Goal: Task Accomplishment & Management: Manage account settings

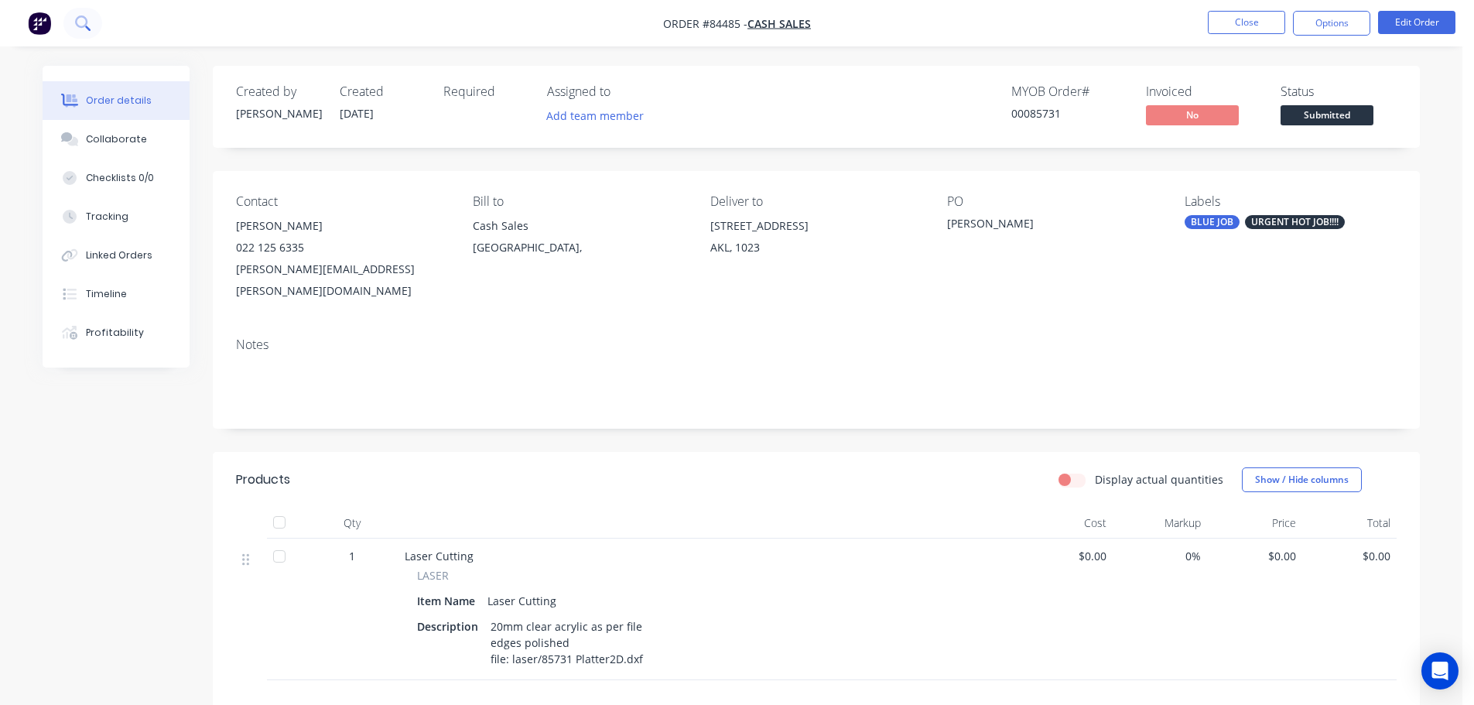
click at [90, 14] on button at bounding box center [82, 23] width 39 height 31
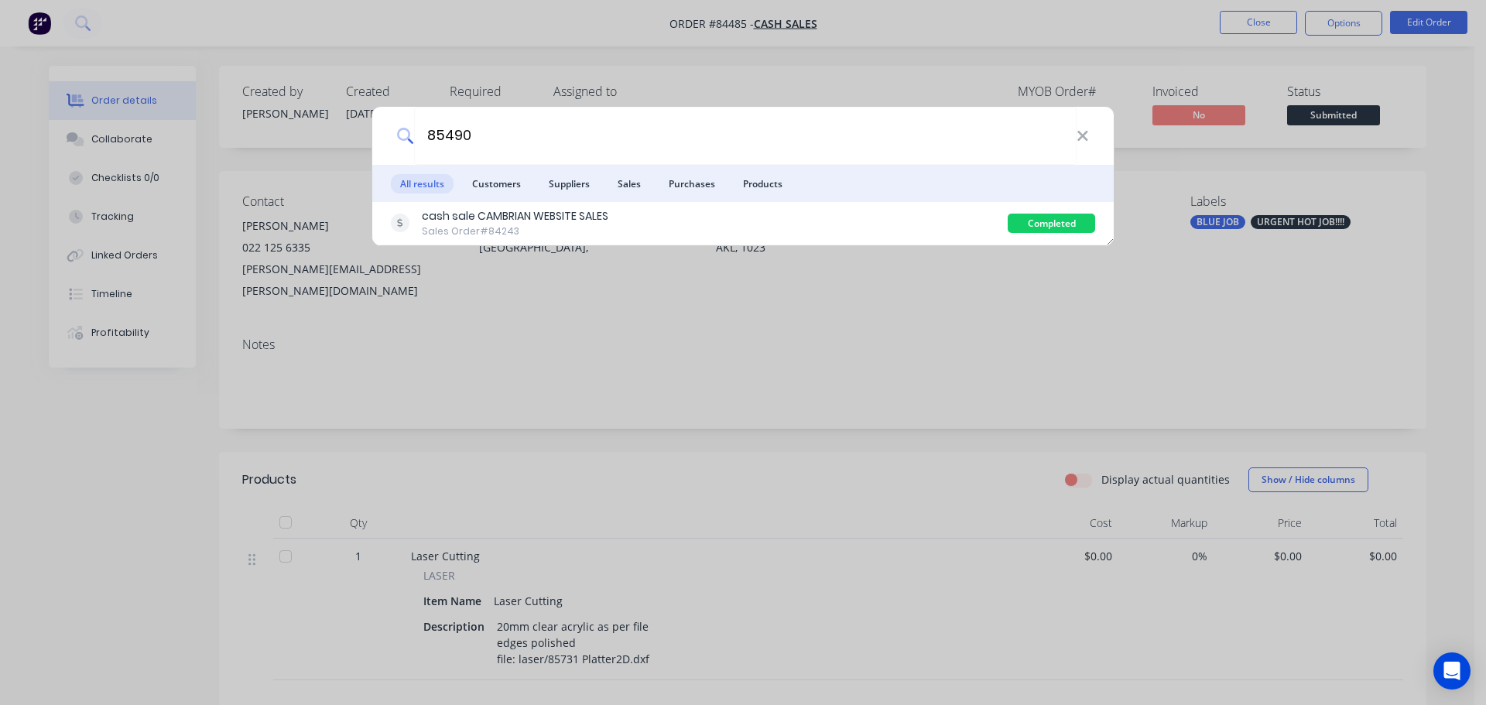
type input "85490"
click at [831, 211] on div "cash sale CAMBRIAN WEBSITE SALES Sales Order #84243" at bounding box center [699, 223] width 617 height 30
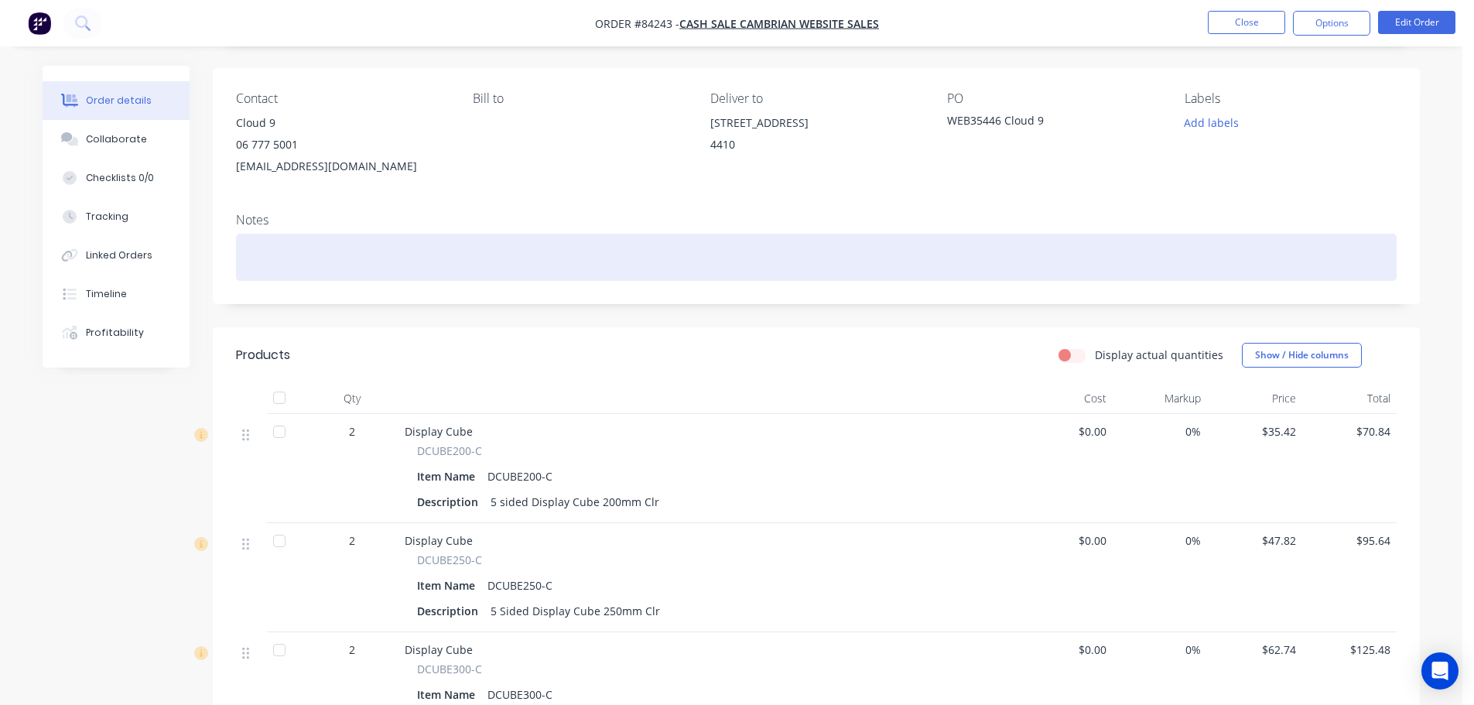
scroll to position [155, 0]
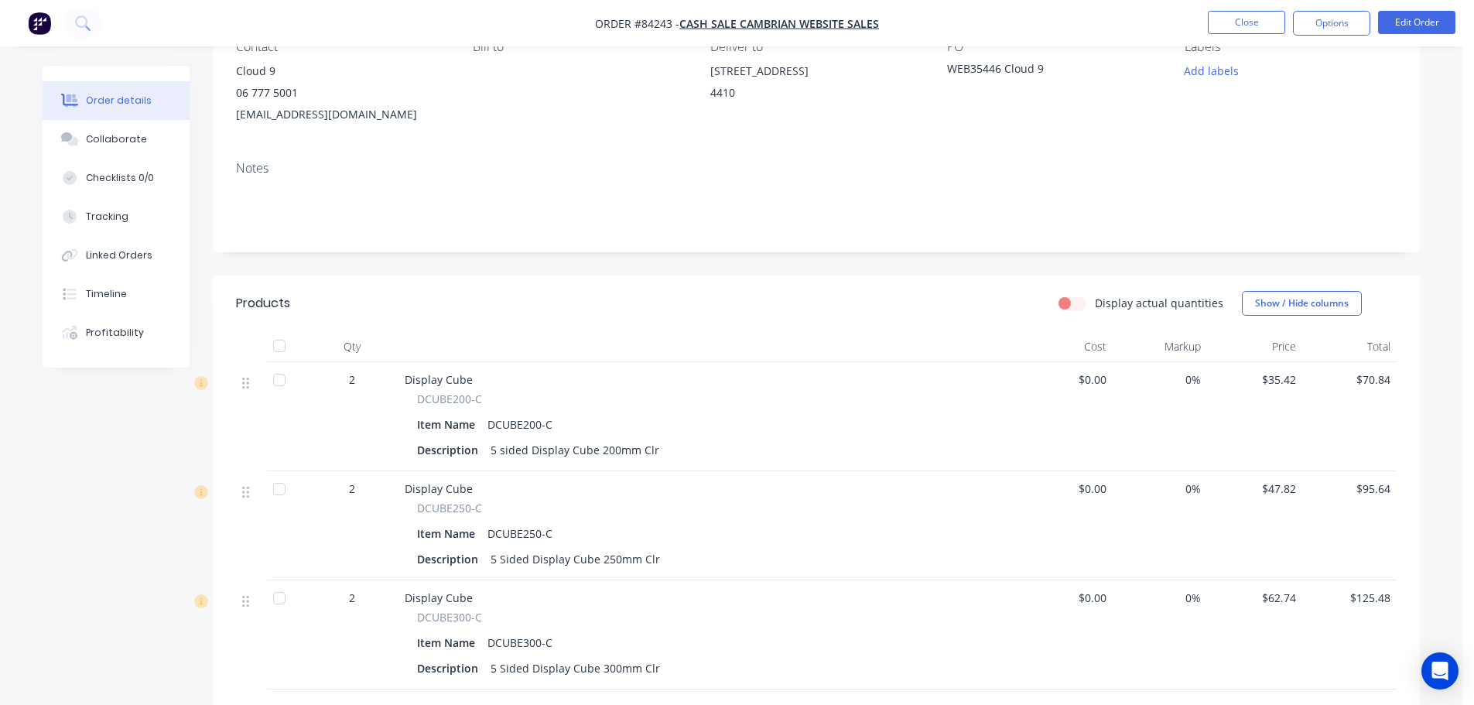
drag, startPoint x: 437, startPoint y: 391, endPoint x: 608, endPoint y: 382, distance: 172.0
click at [608, 382] on div "Display Cube DCUBE200-C Item Name DCUBE200-C Description 5 sided Display Cube 2…" at bounding box center [708, 416] width 619 height 109
copy span
click at [468, 399] on span "DCUBE200-C" at bounding box center [449, 399] width 65 height 16
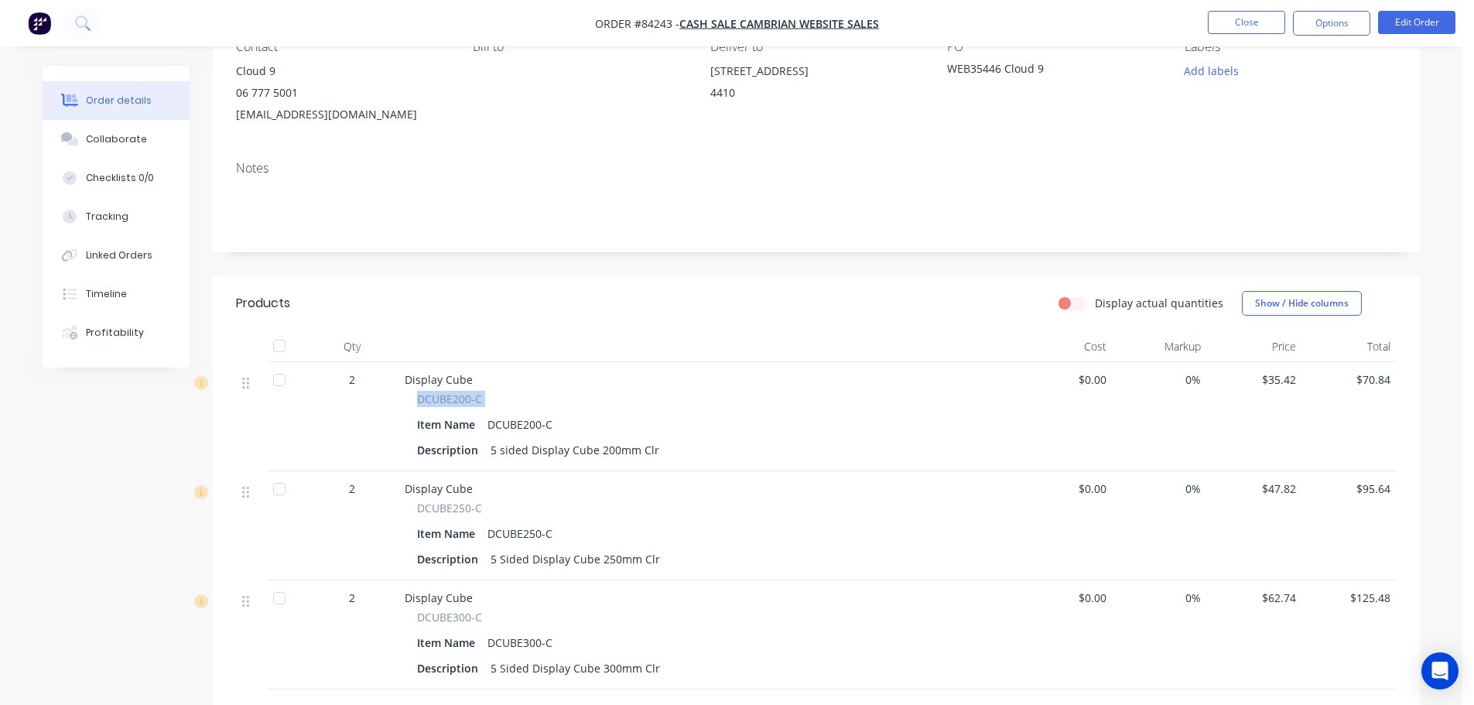
click at [468, 399] on span "DCUBE200-C" at bounding box center [449, 399] width 65 height 16
copy div "DCUBE200-C"
click at [46, 19] on img "button" at bounding box center [39, 23] width 23 height 23
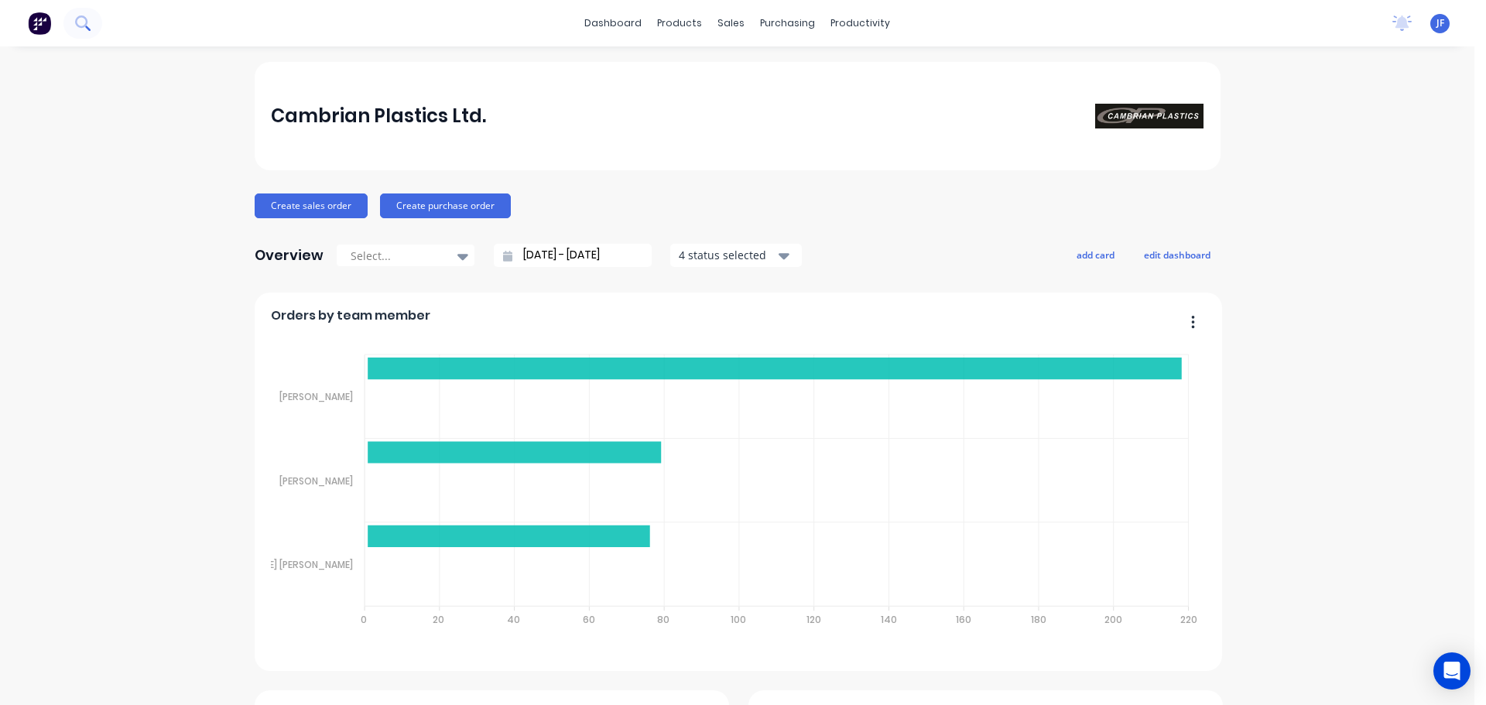
click at [71, 29] on button at bounding box center [82, 23] width 39 height 31
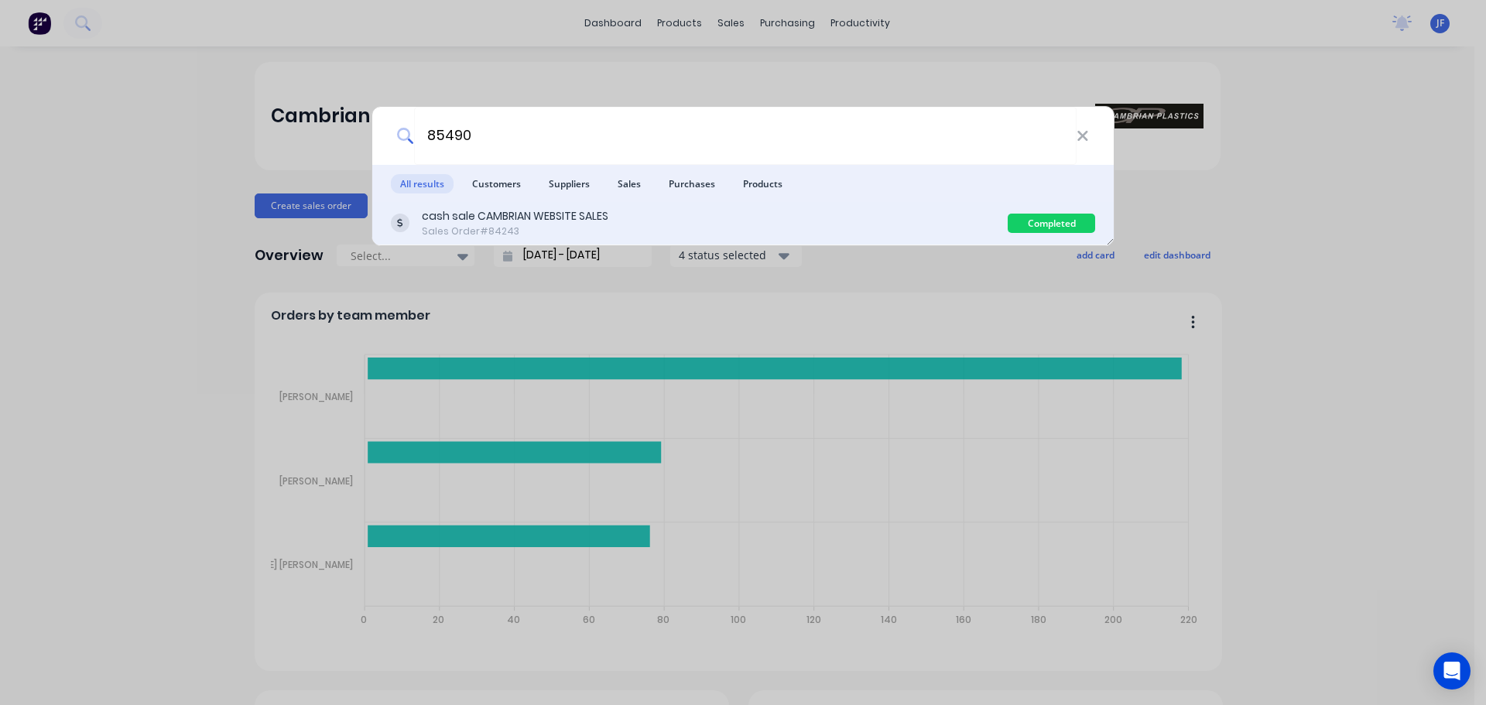
type input "85490"
click at [903, 211] on div "cash sale CAMBRIAN WEBSITE SALES Sales Order #84243" at bounding box center [699, 223] width 617 height 30
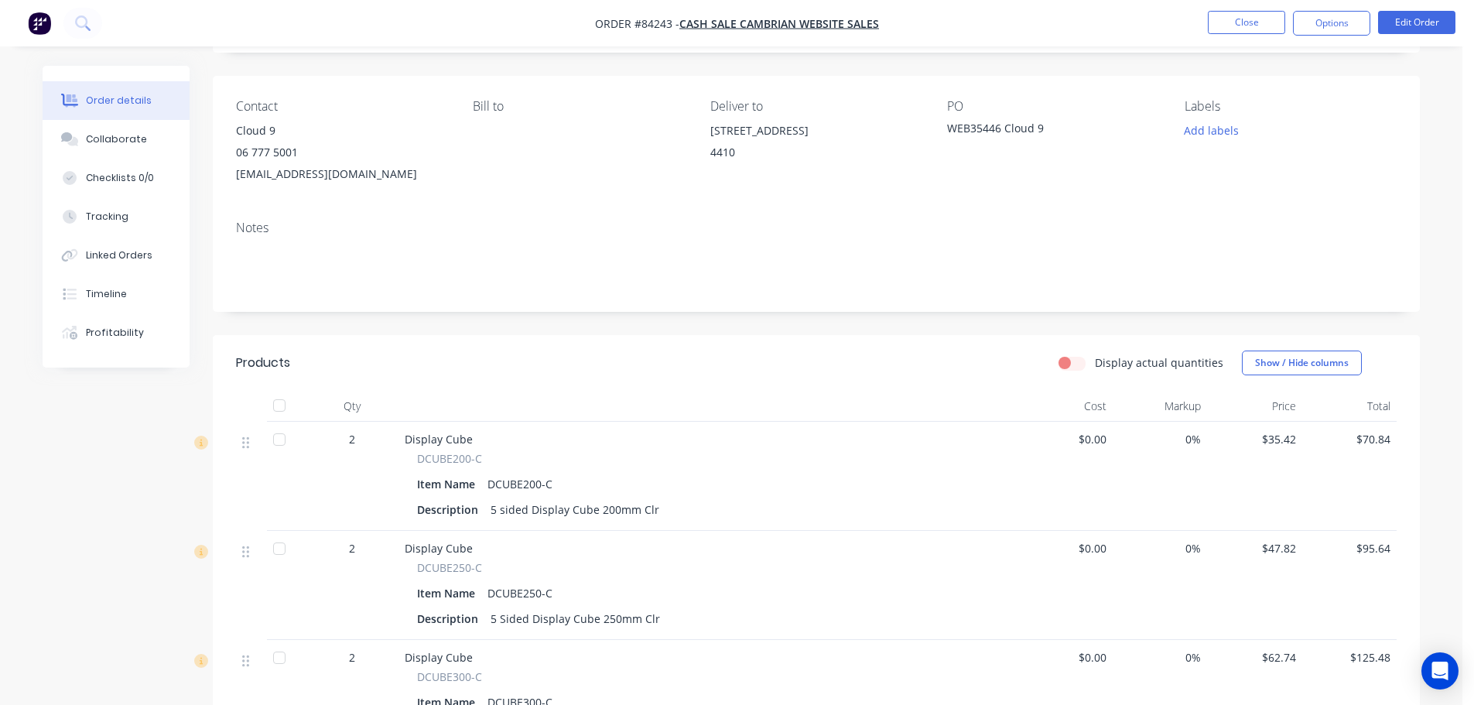
scroll to position [310, 0]
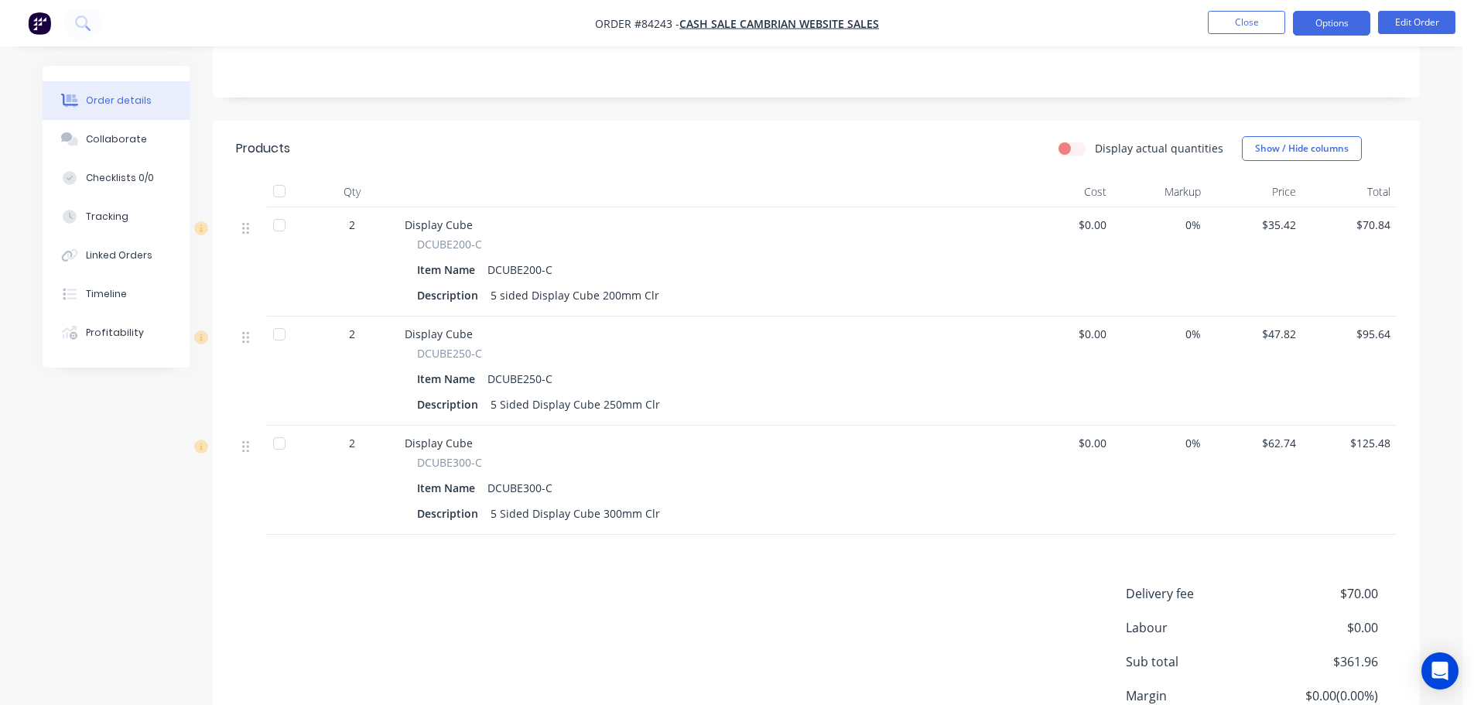
click at [1318, 18] on button "Options" at bounding box center [1331, 23] width 77 height 25
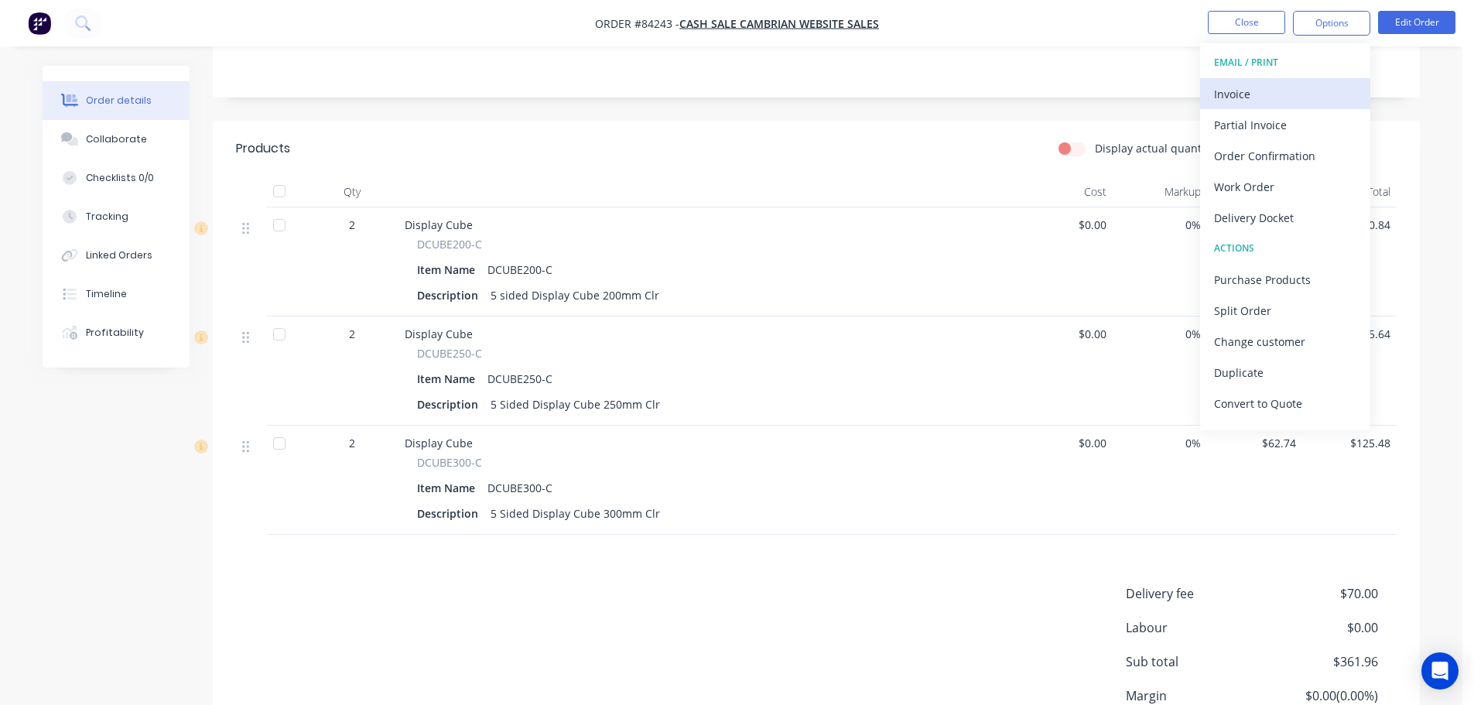
click at [1277, 87] on div "Invoice" at bounding box center [1285, 94] width 142 height 22
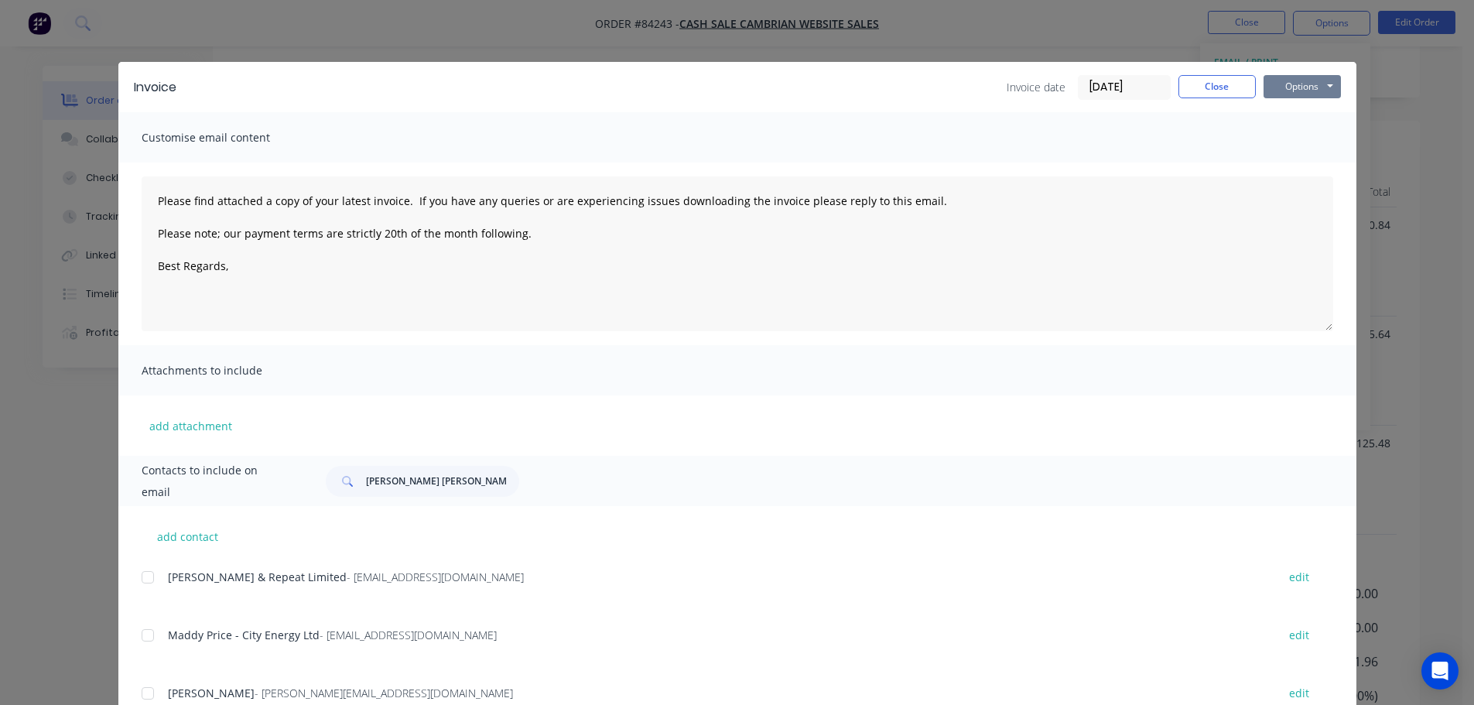
click at [1300, 84] on button "Options" at bounding box center [1302, 86] width 77 height 23
click at [1300, 148] on button "Print" at bounding box center [1313, 140] width 99 height 26
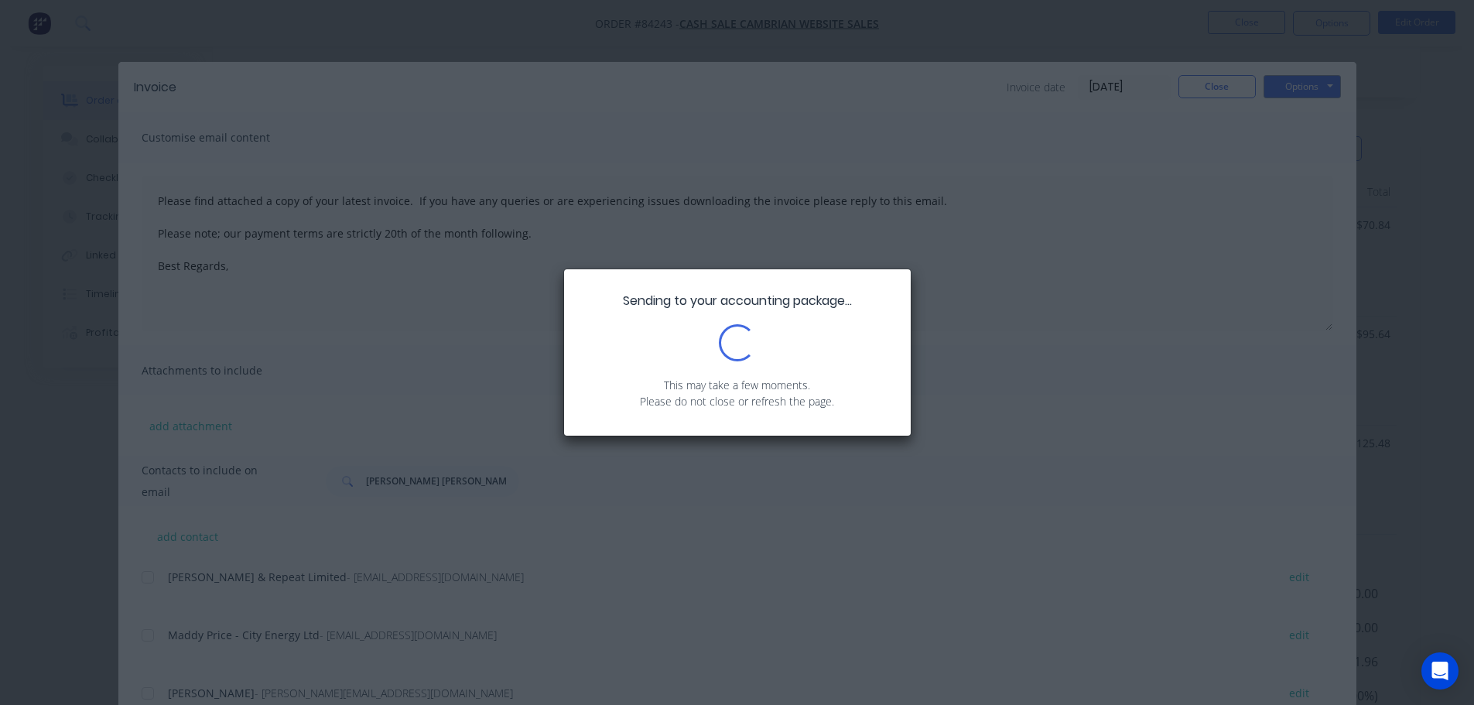
type textarea "Please find attached a copy of your latest invoice. If you have any queries or …"
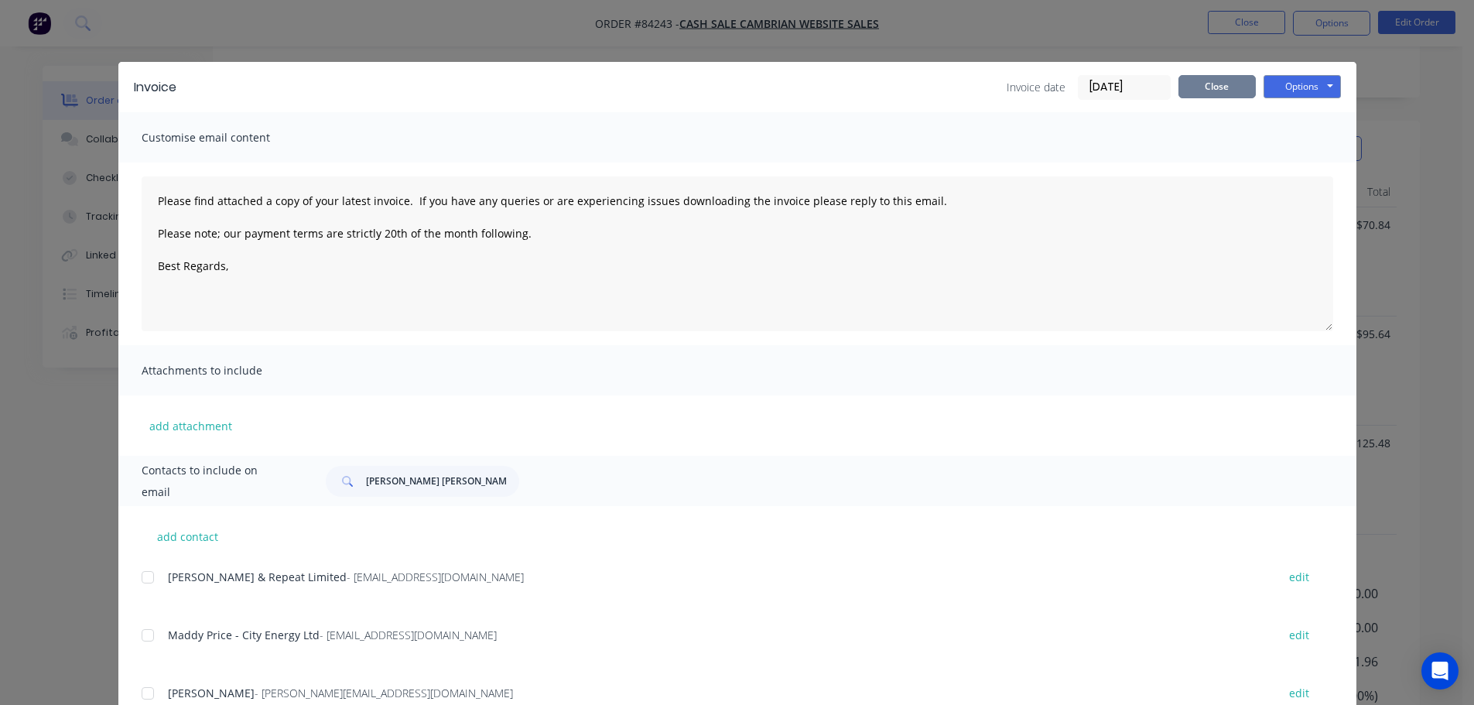
click at [1220, 96] on button "Close" at bounding box center [1217, 86] width 77 height 23
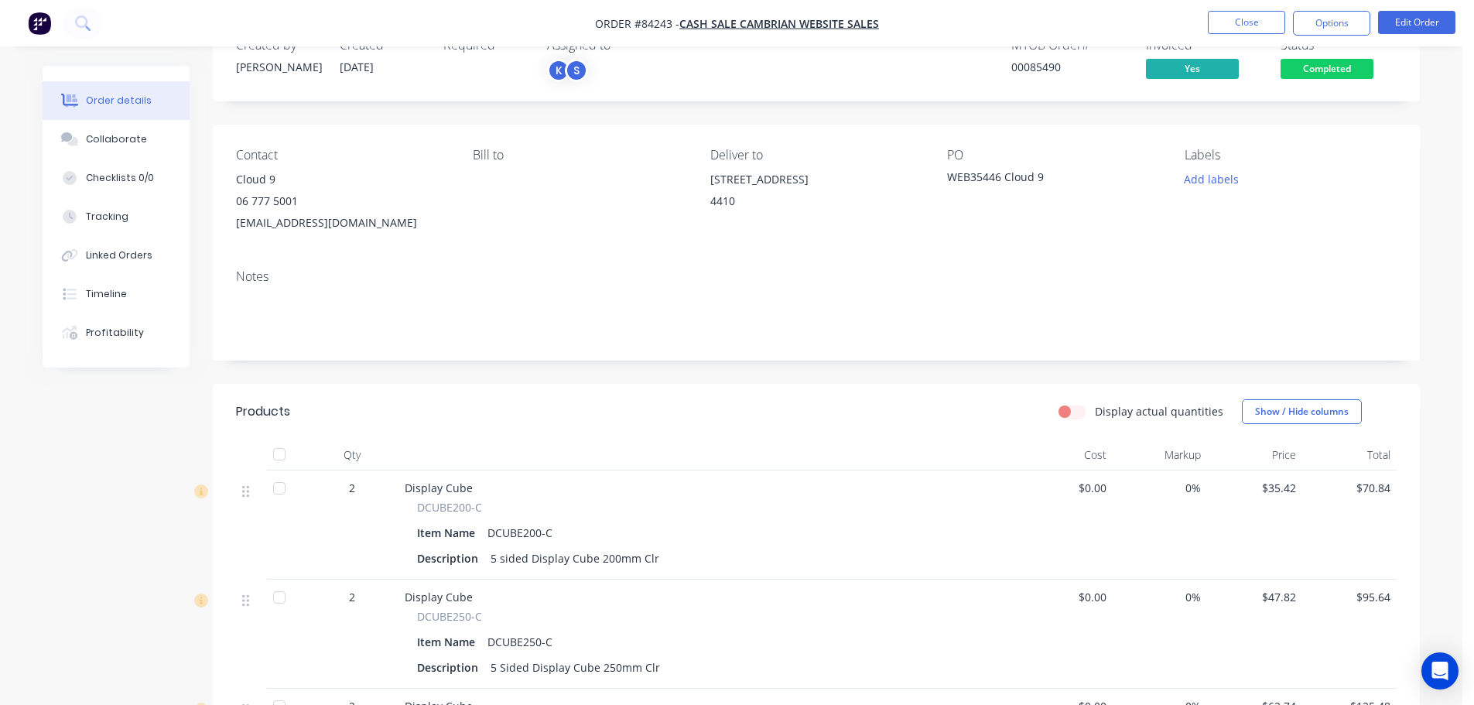
scroll to position [0, 0]
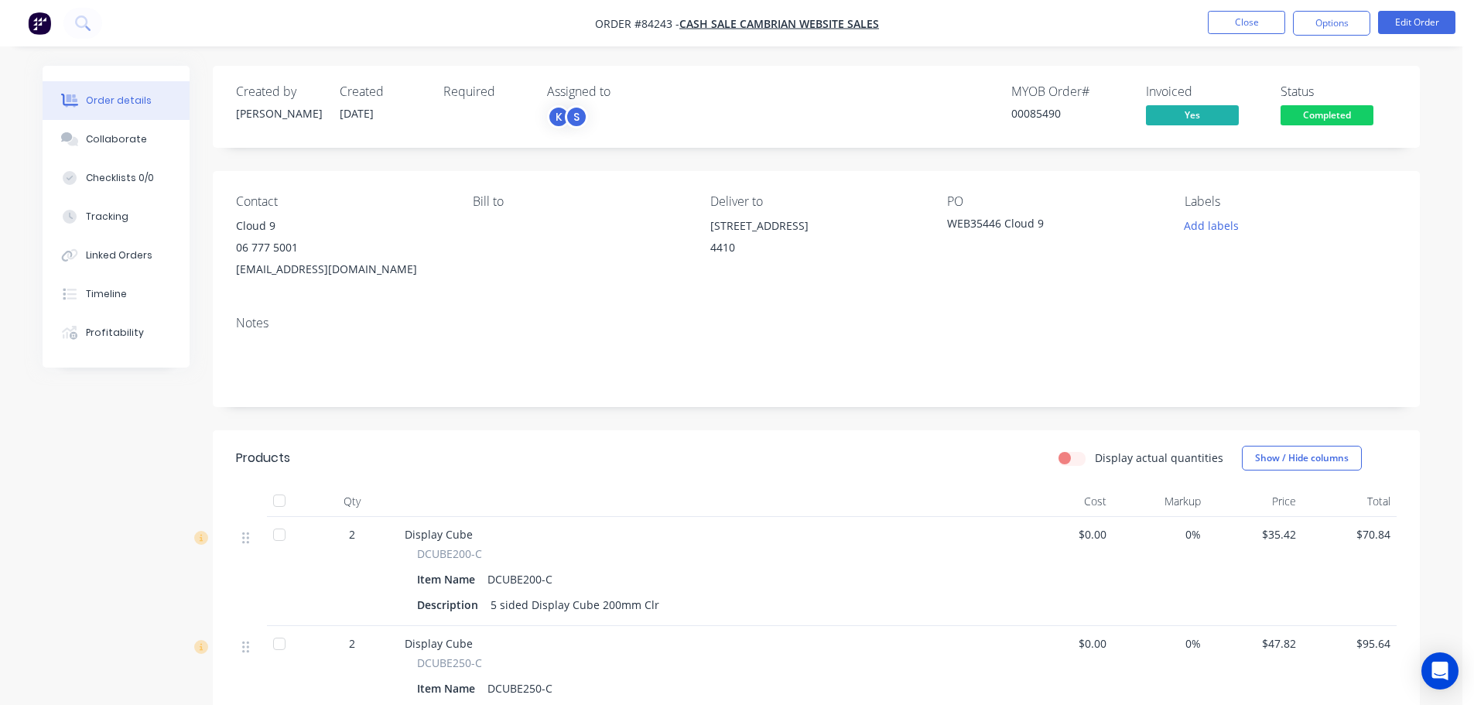
click at [1313, 122] on span "Completed" at bounding box center [1327, 114] width 93 height 19
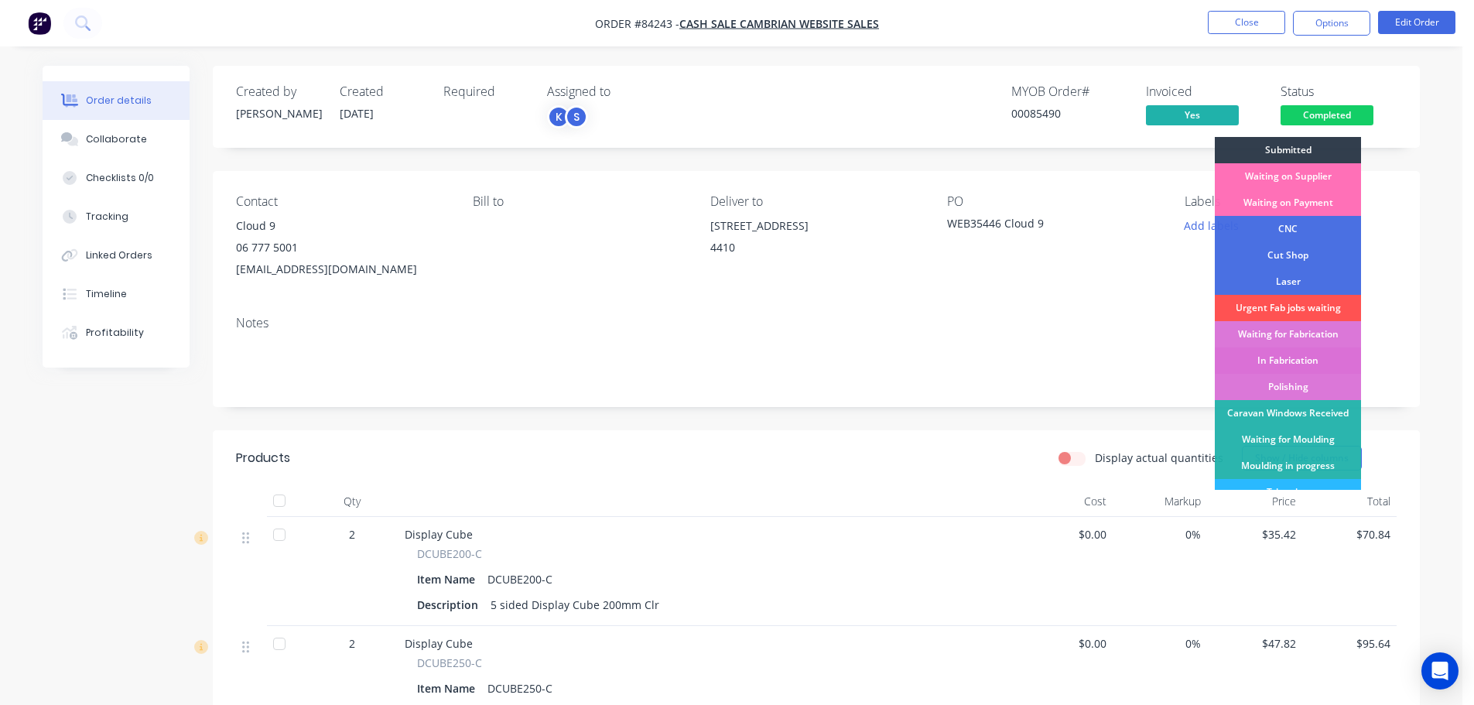
scroll to position [155, 0]
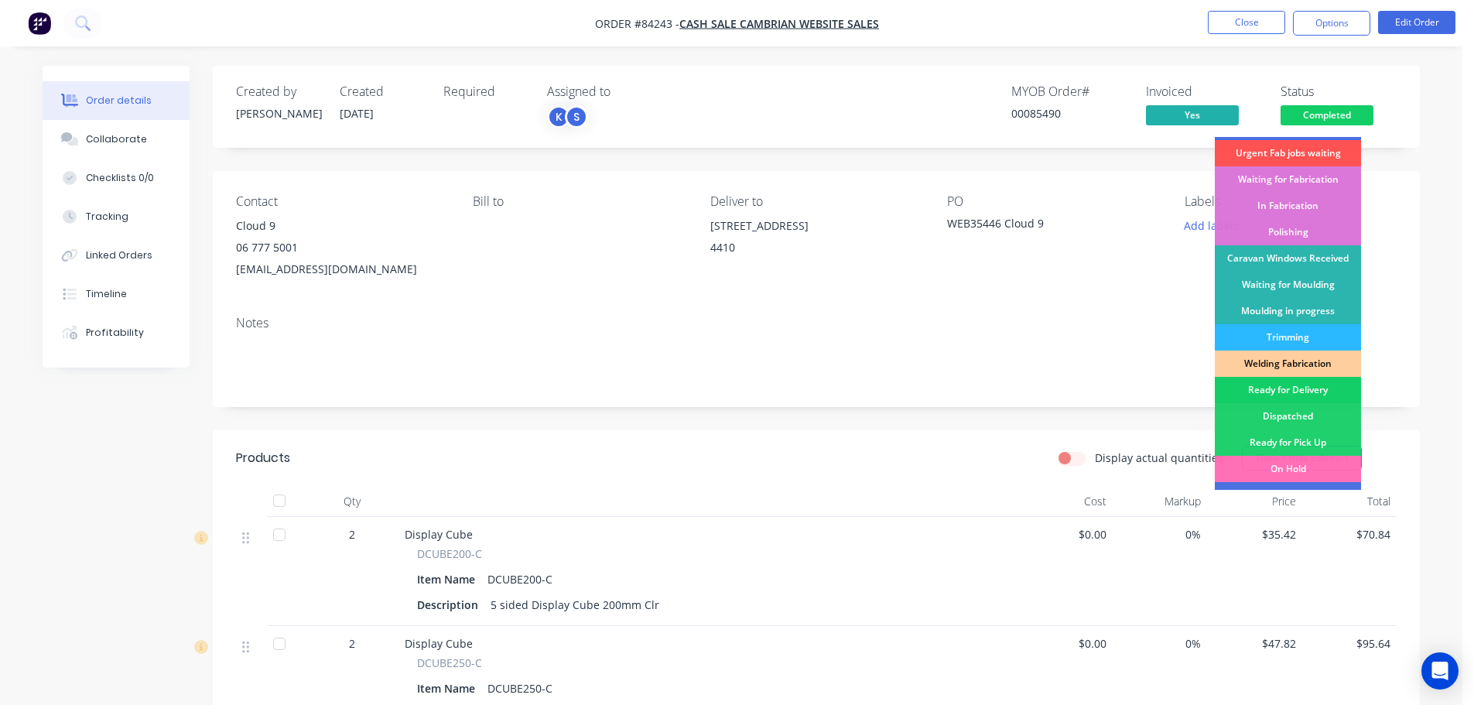
click at [1316, 396] on div "Ready for Delivery" at bounding box center [1288, 390] width 146 height 26
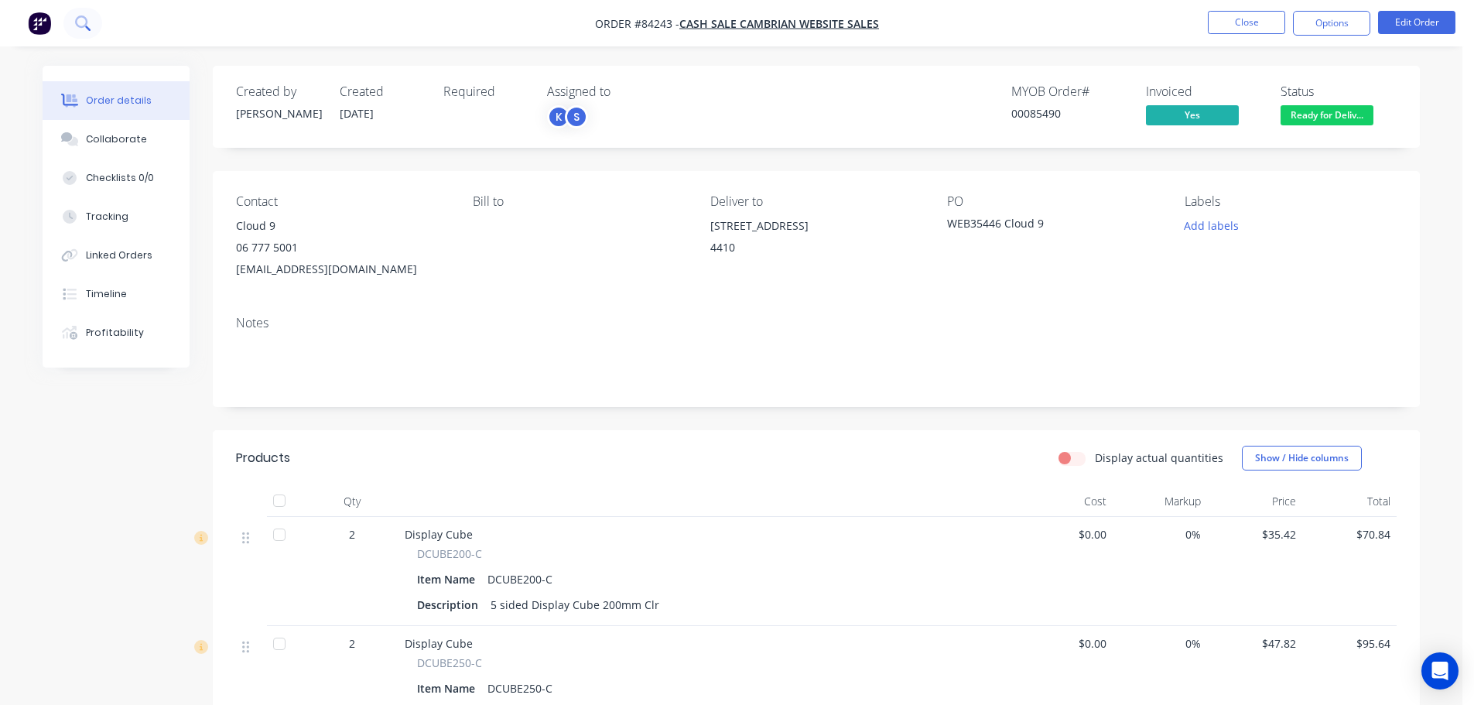
click at [94, 27] on button at bounding box center [82, 23] width 39 height 31
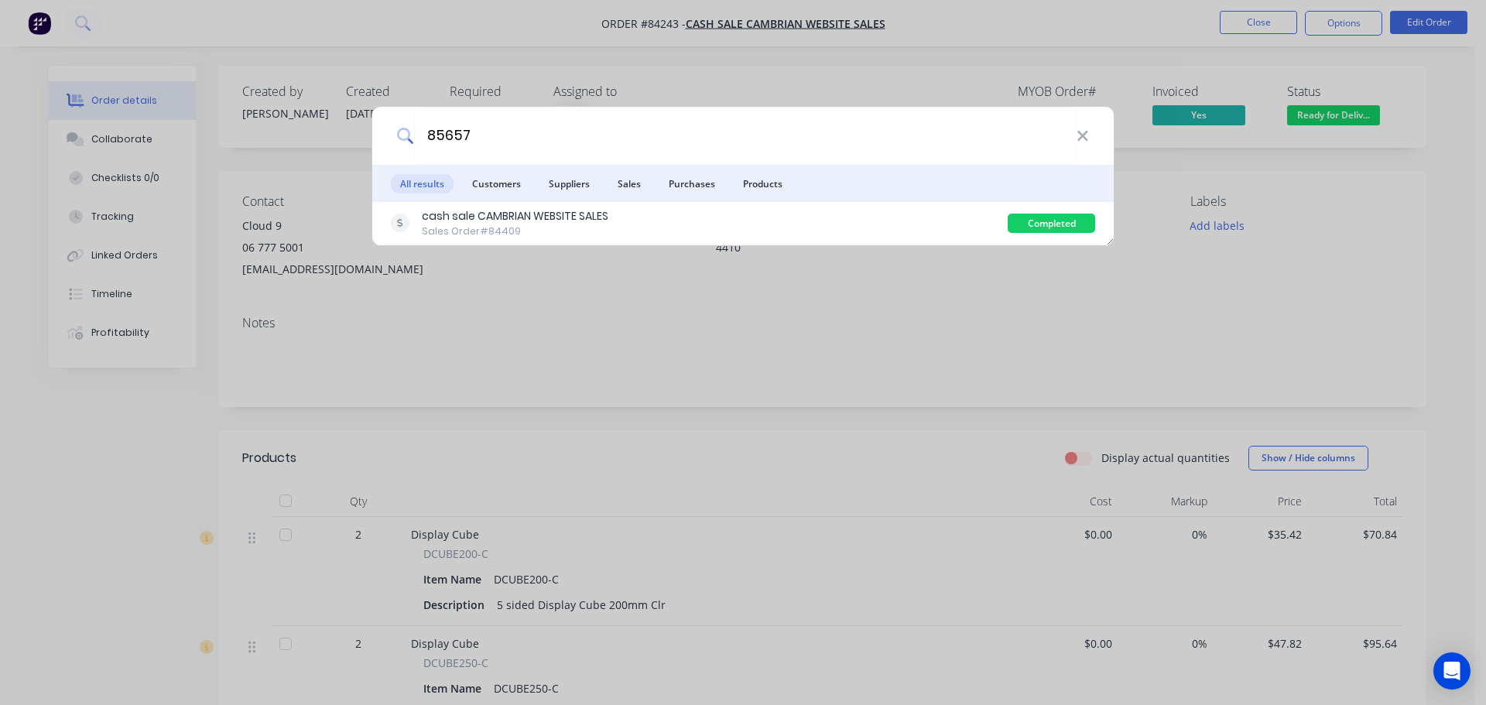
type input "85657"
click at [849, 227] on div "cash sale CAMBRIAN WEBSITE SALES Sales Order #84409" at bounding box center [699, 223] width 617 height 30
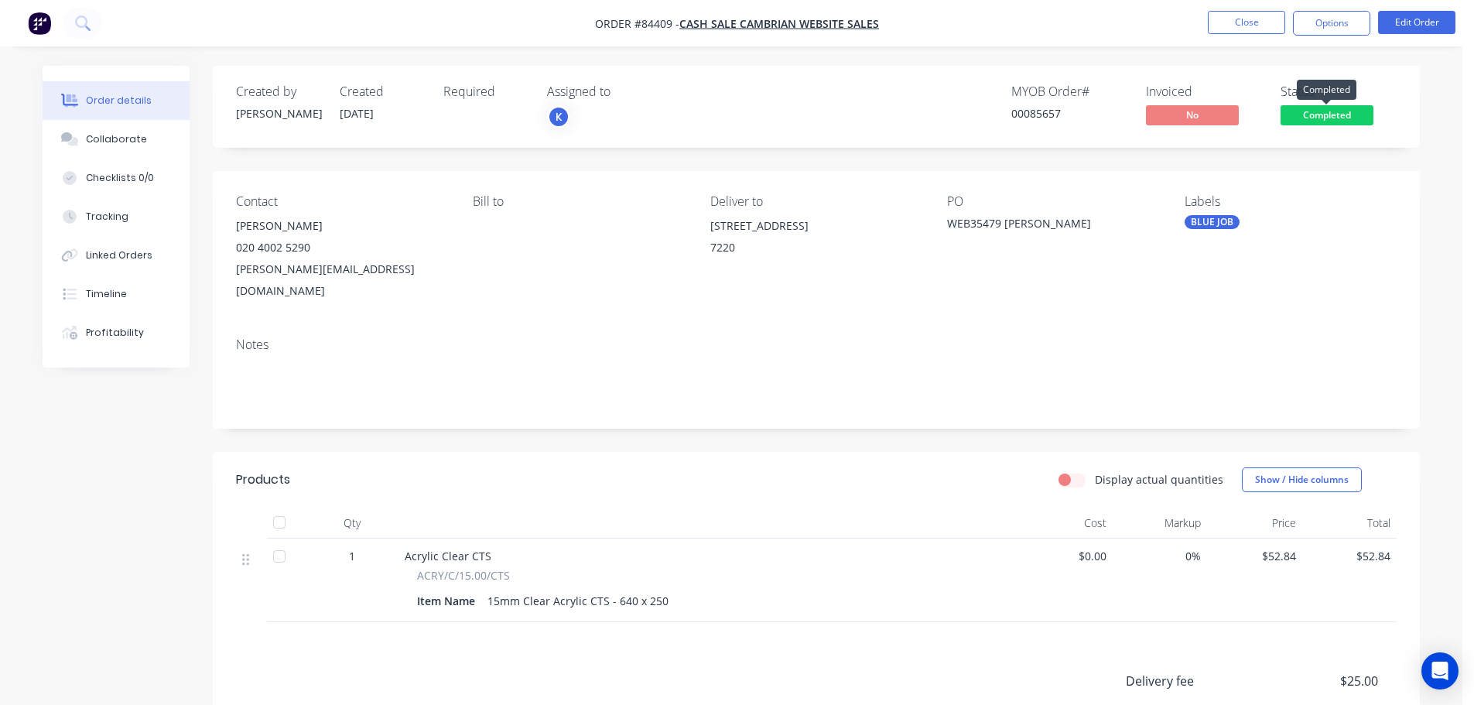
click at [1324, 111] on span "Completed" at bounding box center [1327, 114] width 93 height 19
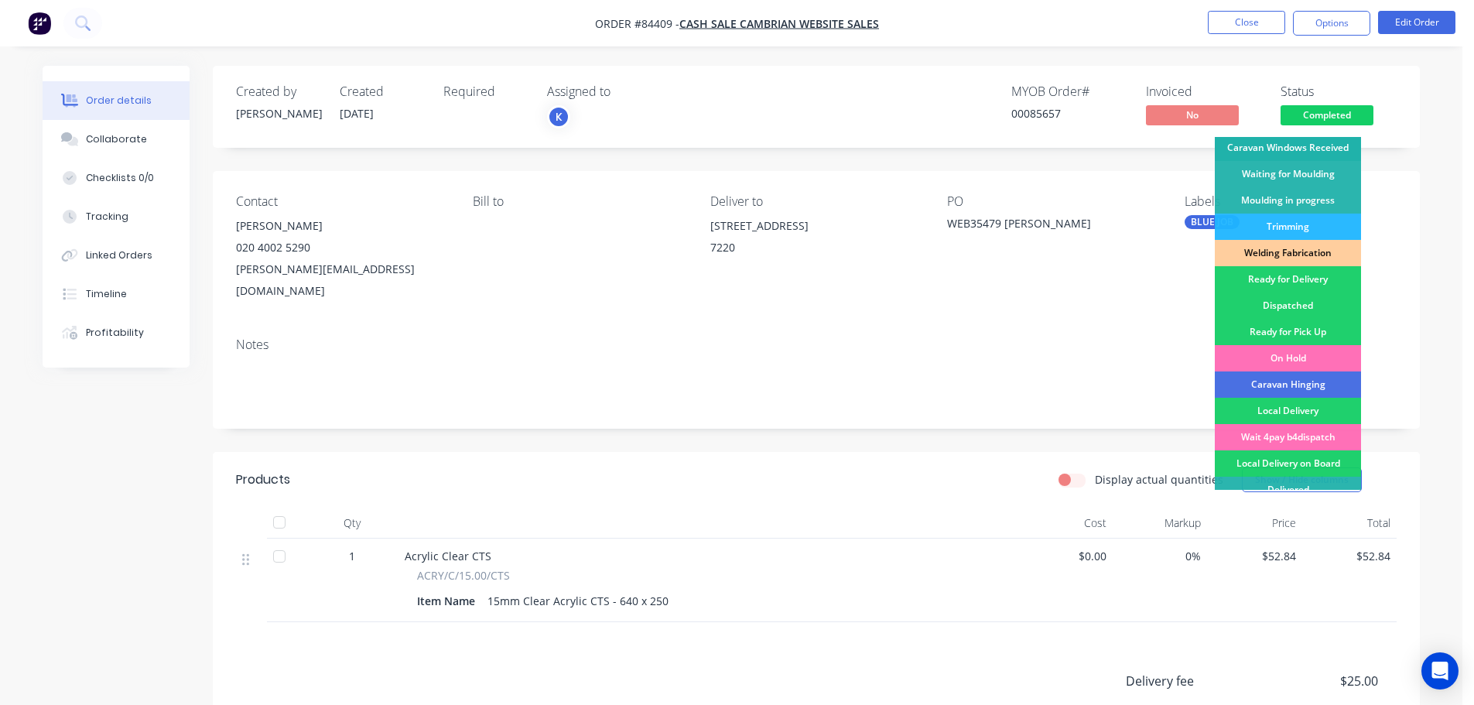
scroll to position [305, 0]
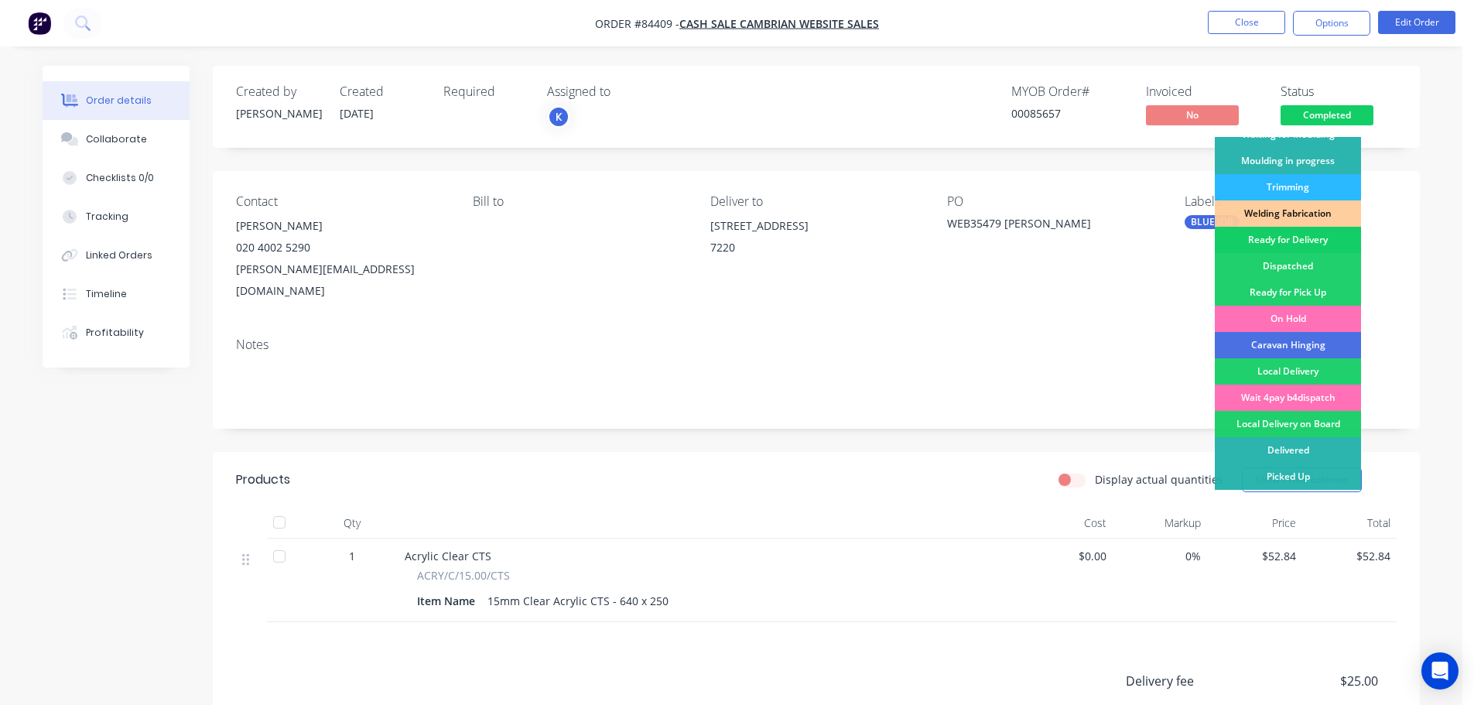
click at [1313, 245] on div "Ready for Delivery" at bounding box center [1288, 240] width 146 height 26
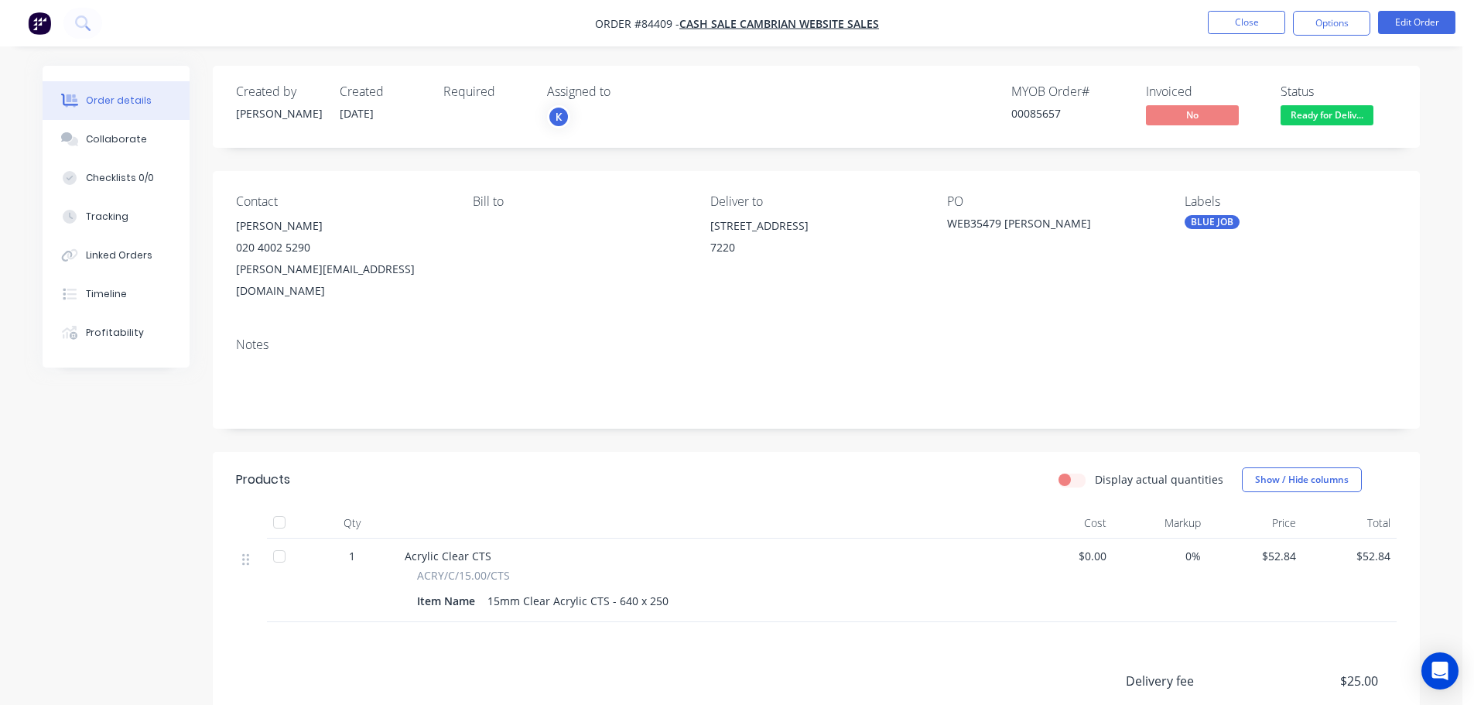
drag, startPoint x: 1333, startPoint y: 22, endPoint x: 1327, endPoint y: 40, distance: 19.6
click at [1332, 22] on button "Options" at bounding box center [1331, 23] width 77 height 25
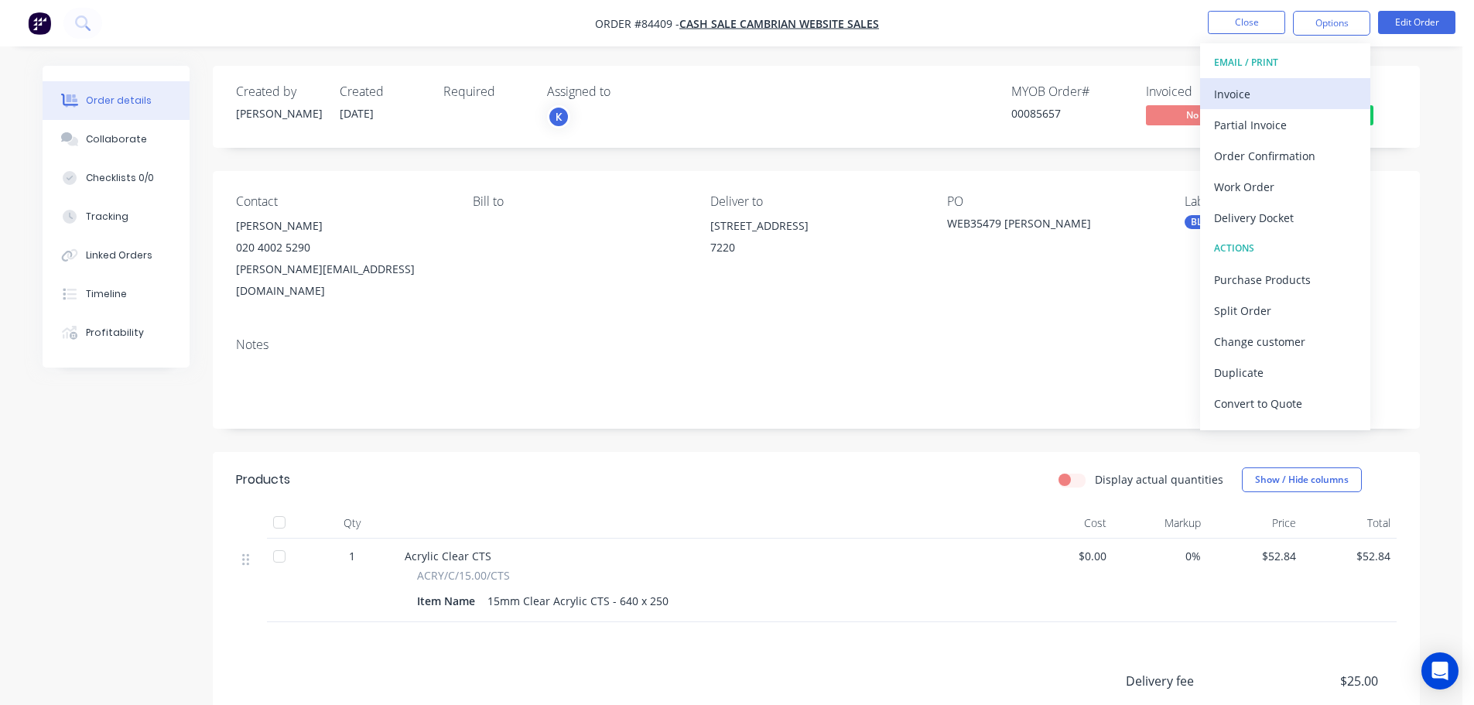
click at [1296, 98] on div "Invoice" at bounding box center [1285, 94] width 142 height 22
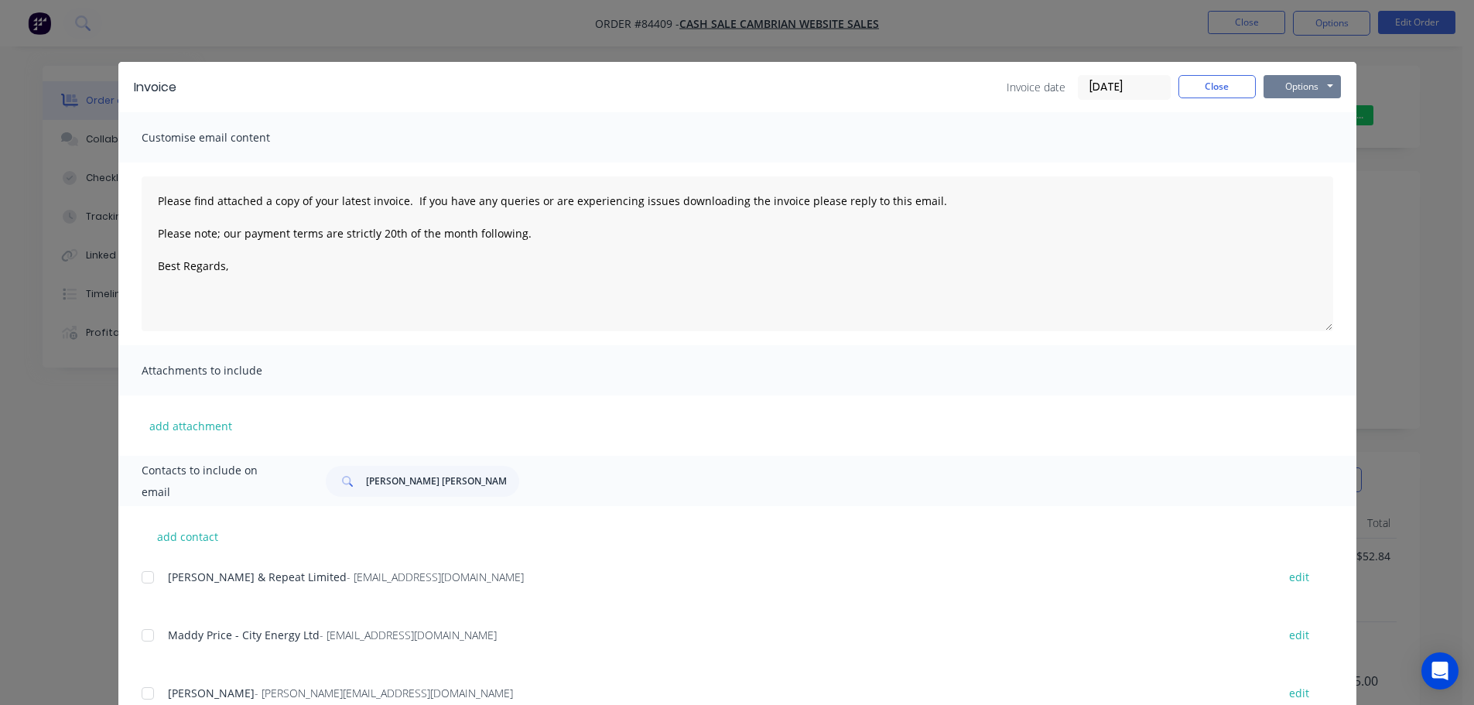
click at [1290, 93] on button "Options" at bounding box center [1302, 86] width 77 height 23
click at [1294, 145] on button "Print" at bounding box center [1313, 140] width 99 height 26
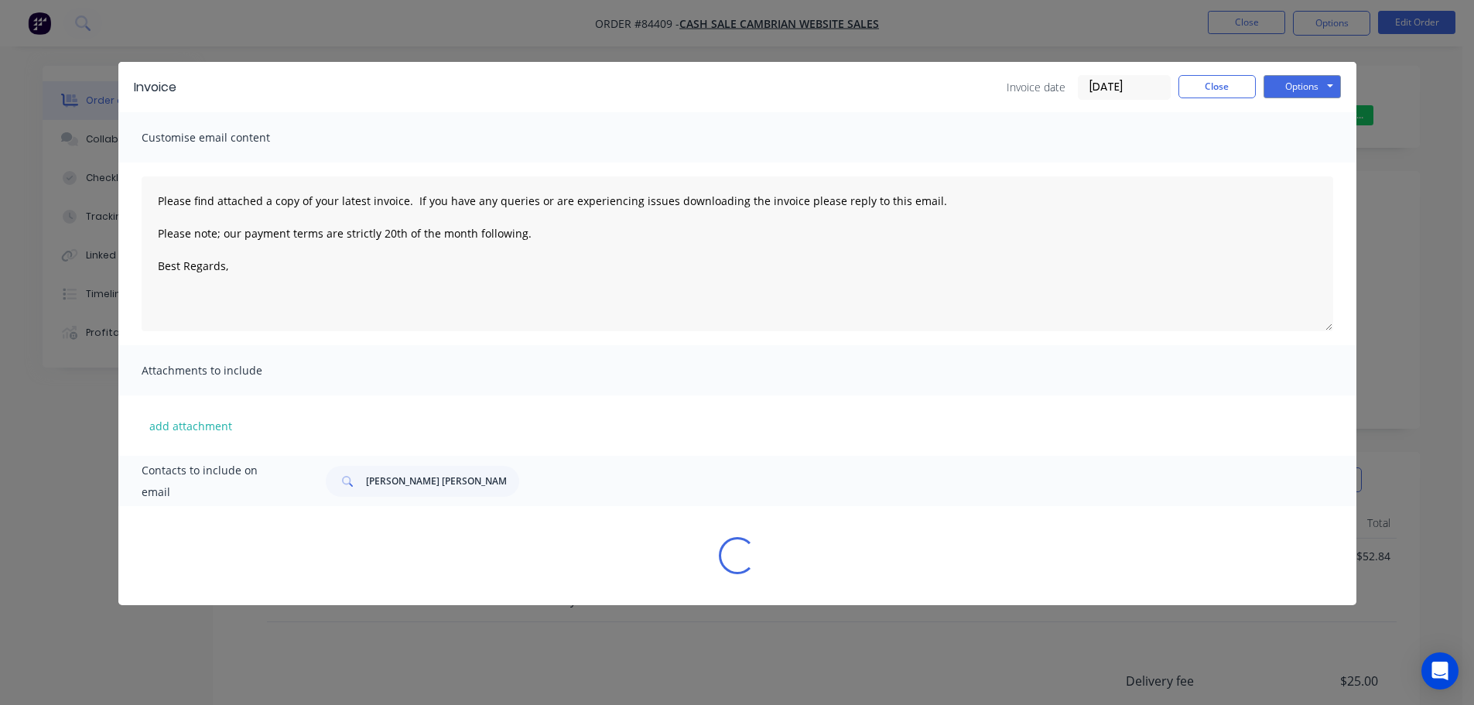
type textarea "Please find attached a copy of your latest invoice. If you have any queries or …"
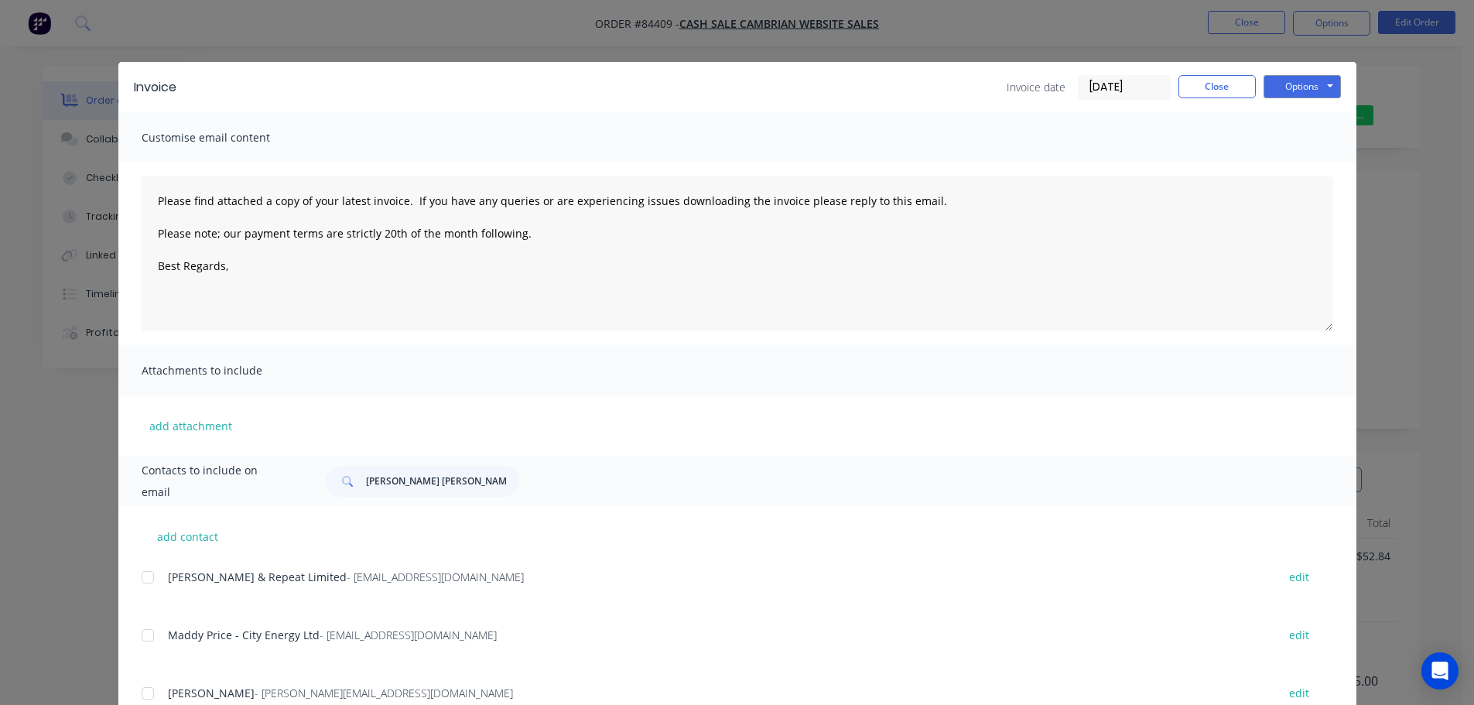
click at [150, 41] on div "Invoice Invoice date 09/09/25 Close Options Preview Print Email Customise email…" at bounding box center [737, 352] width 1474 height 705
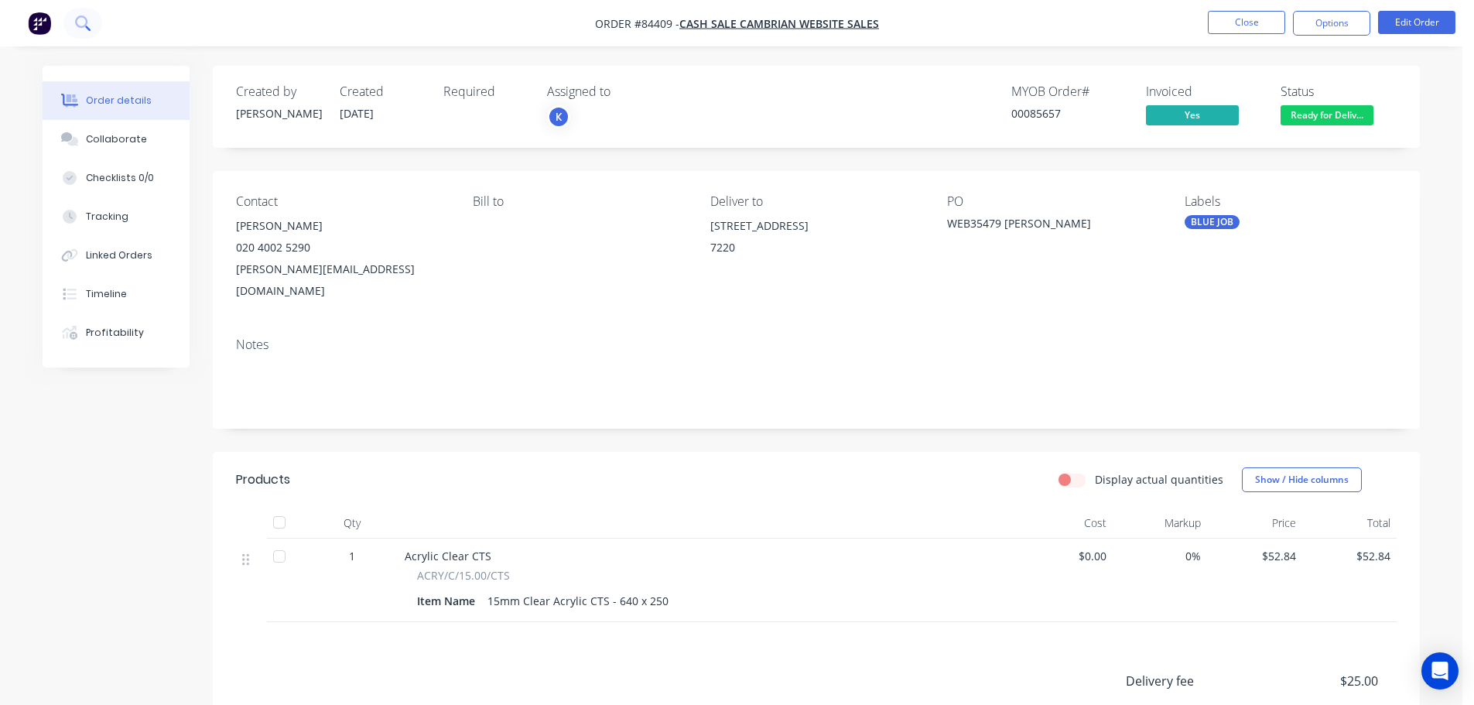
click at [91, 23] on button at bounding box center [82, 23] width 39 height 31
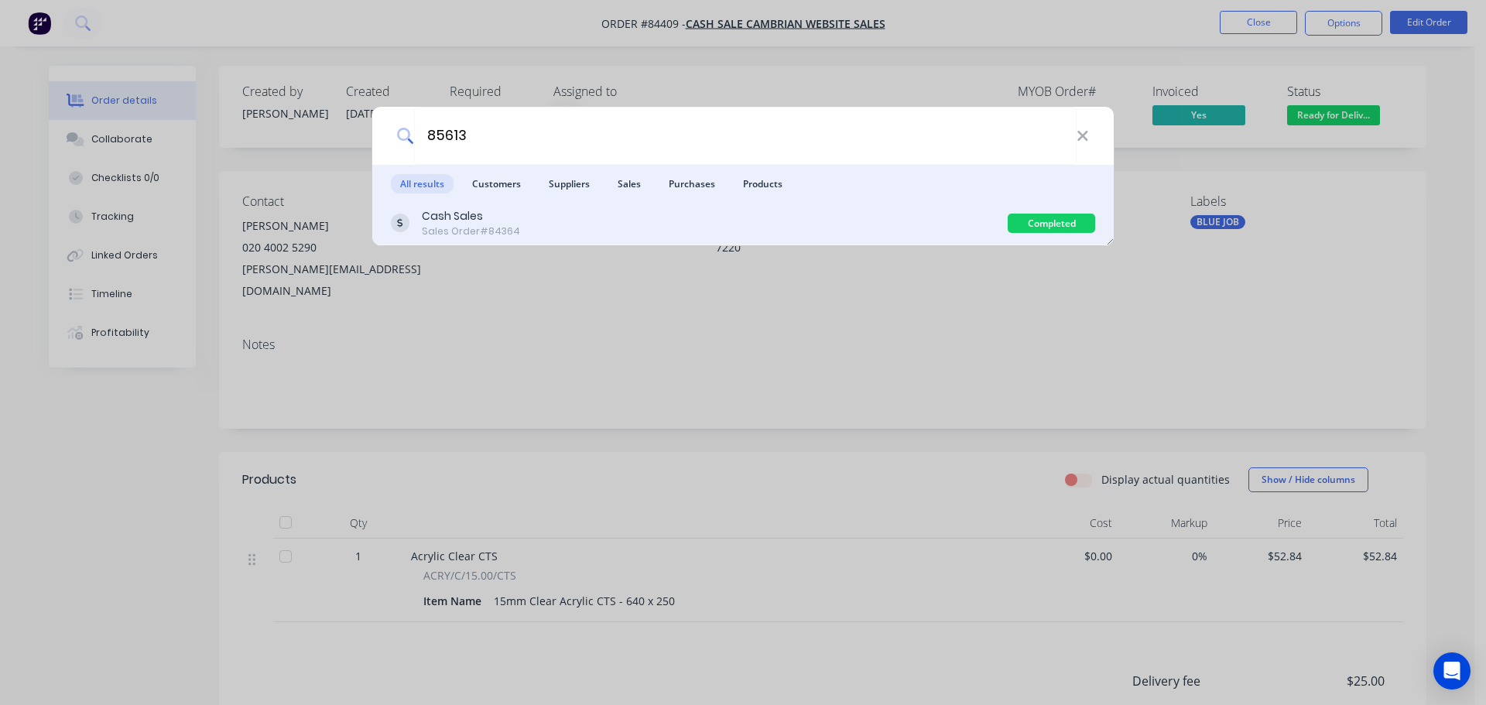
type input "85613"
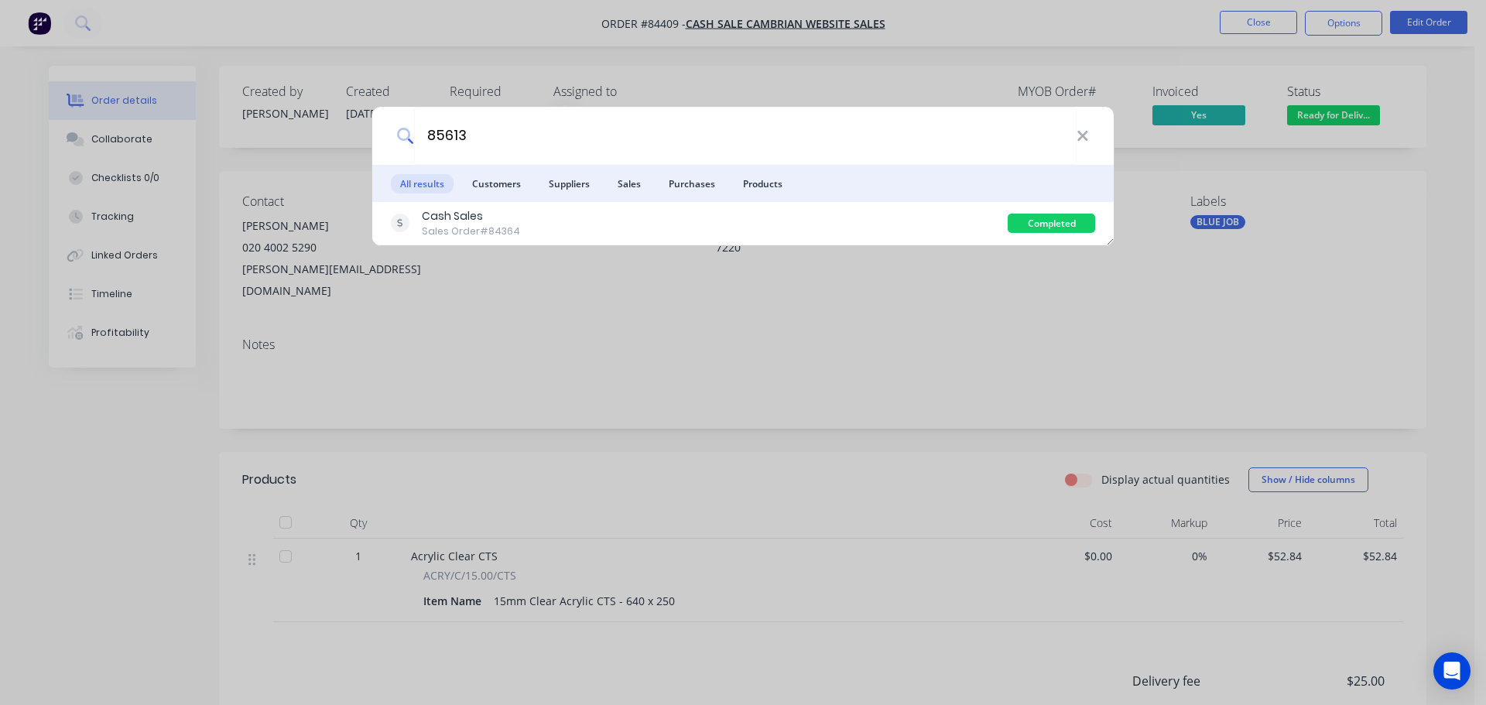
click at [924, 228] on div "Cash Sales Sales Order #84364" at bounding box center [699, 223] width 617 height 30
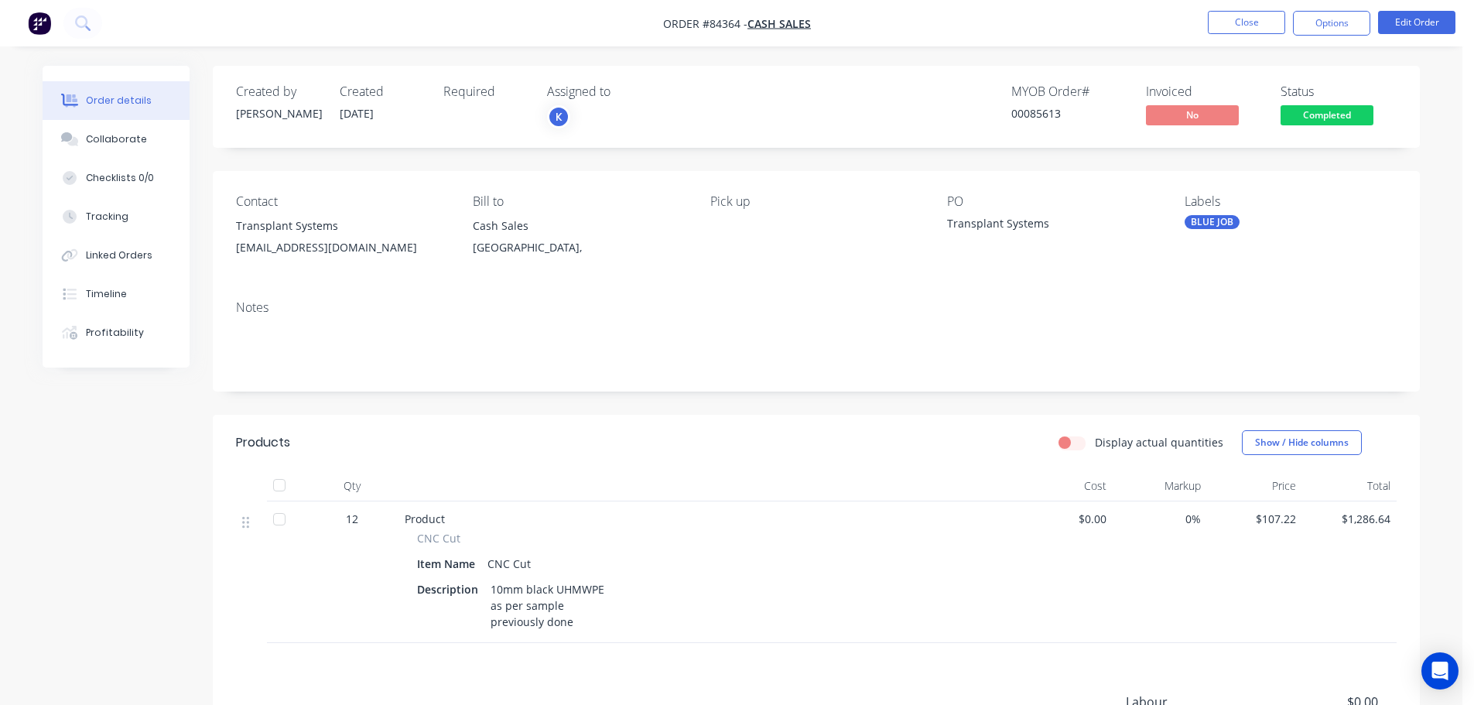
drag, startPoint x: 1374, startPoint y: 96, endPoint x: 1364, endPoint y: 111, distance: 18.5
click at [1370, 101] on div "Status Completed" at bounding box center [1339, 106] width 116 height 45
click at [1364, 111] on span "Completed" at bounding box center [1327, 114] width 93 height 19
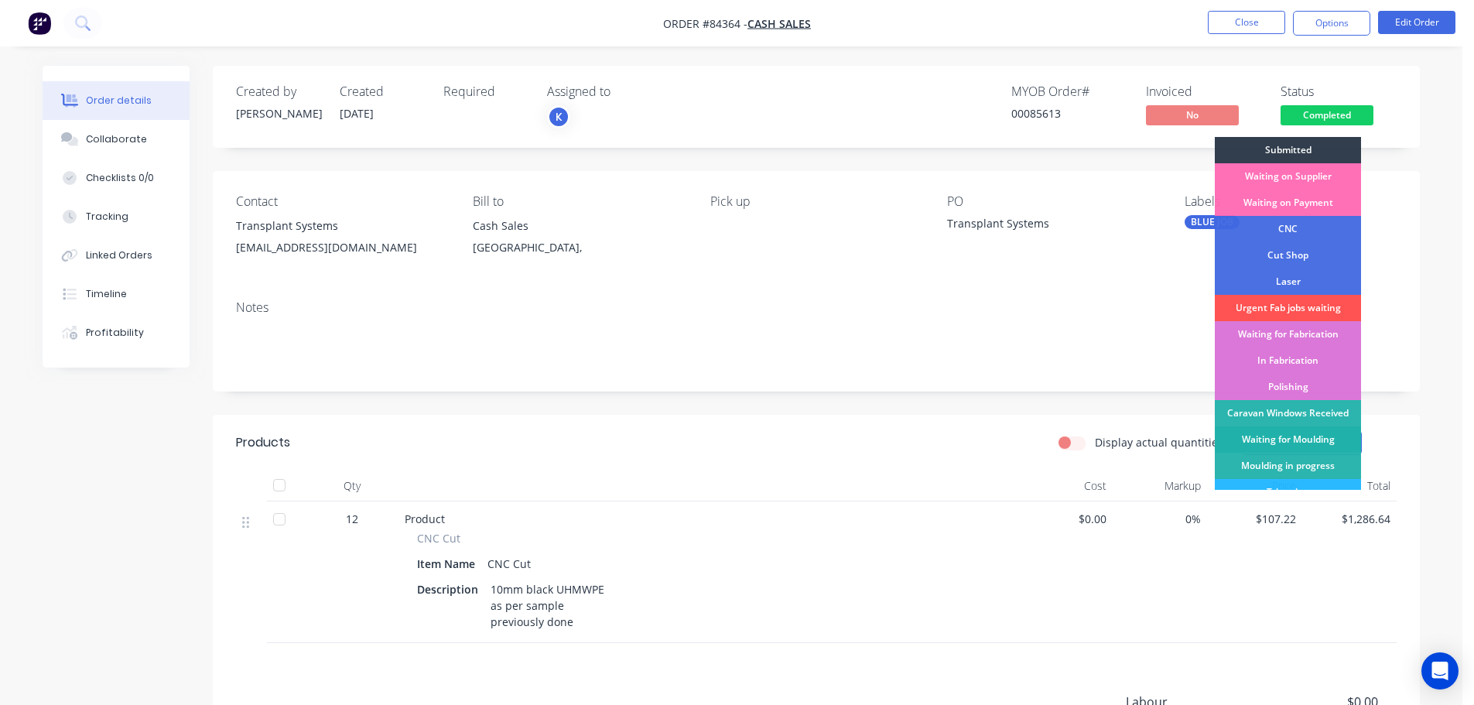
scroll to position [305, 0]
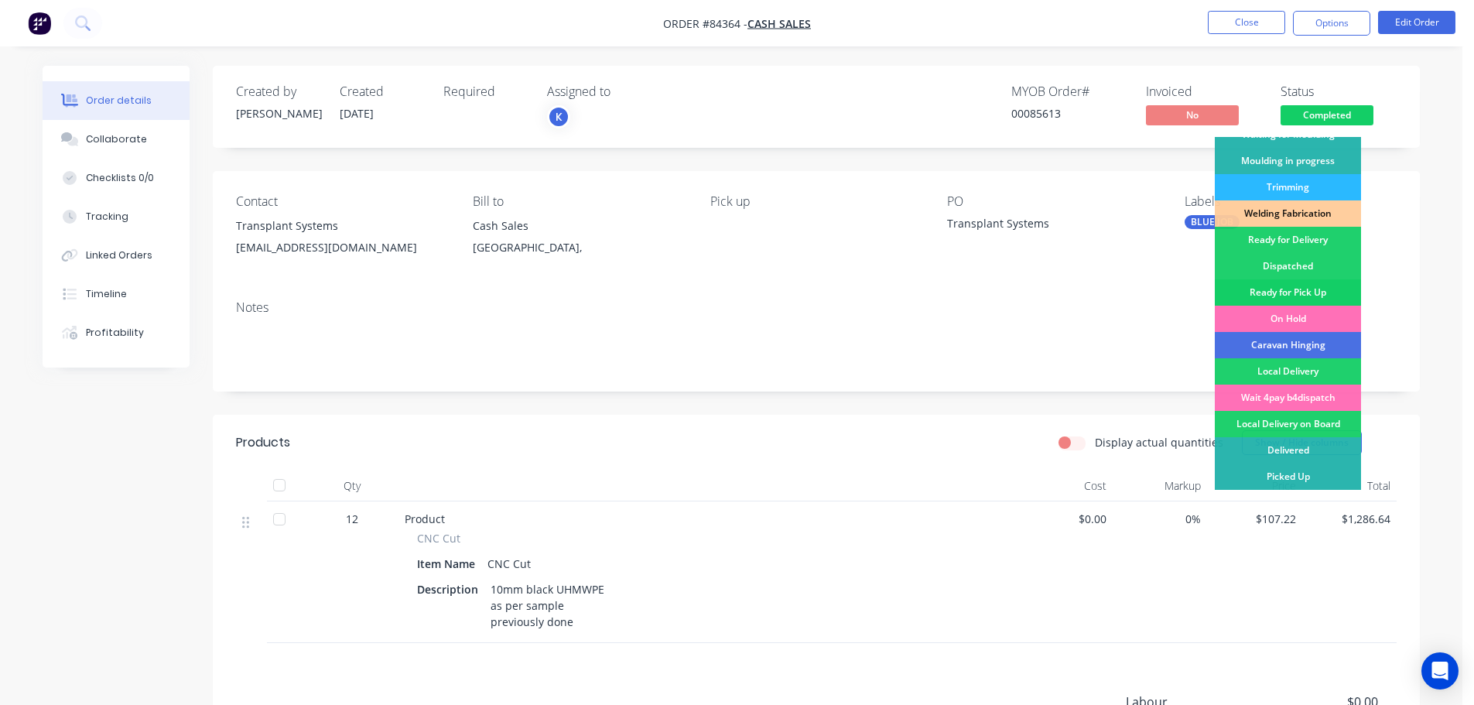
click at [1320, 283] on div "Ready for Pick Up" at bounding box center [1288, 292] width 146 height 26
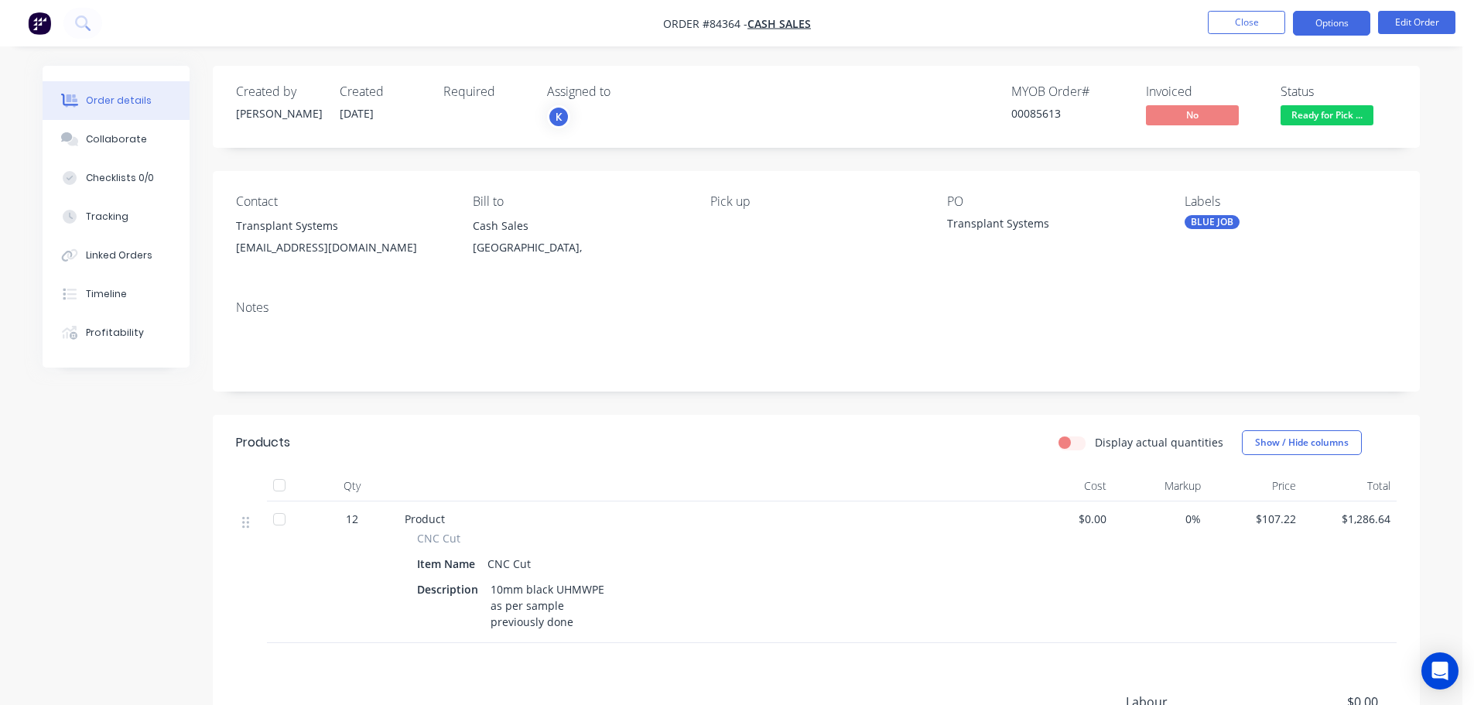
click at [1340, 21] on button "Options" at bounding box center [1331, 23] width 77 height 25
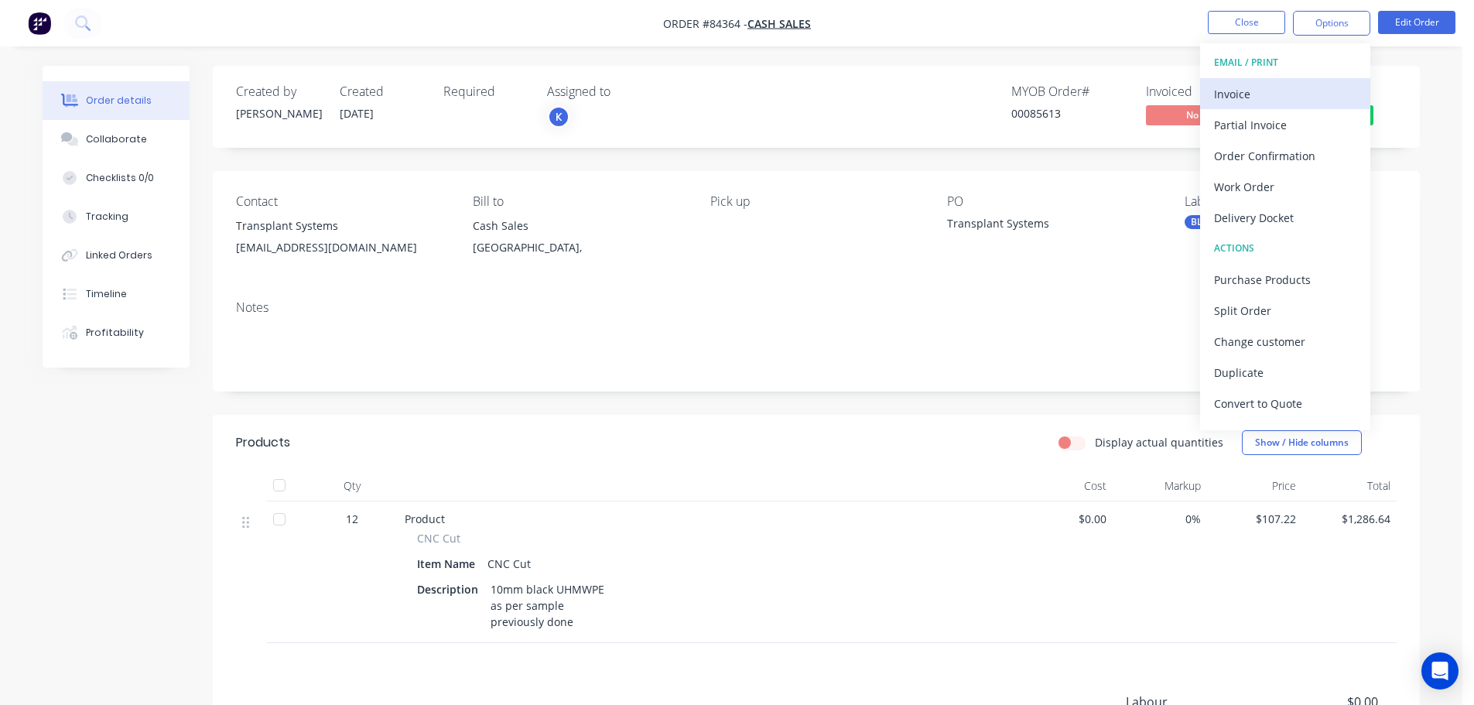
click at [1310, 79] on button "Invoice" at bounding box center [1285, 93] width 170 height 31
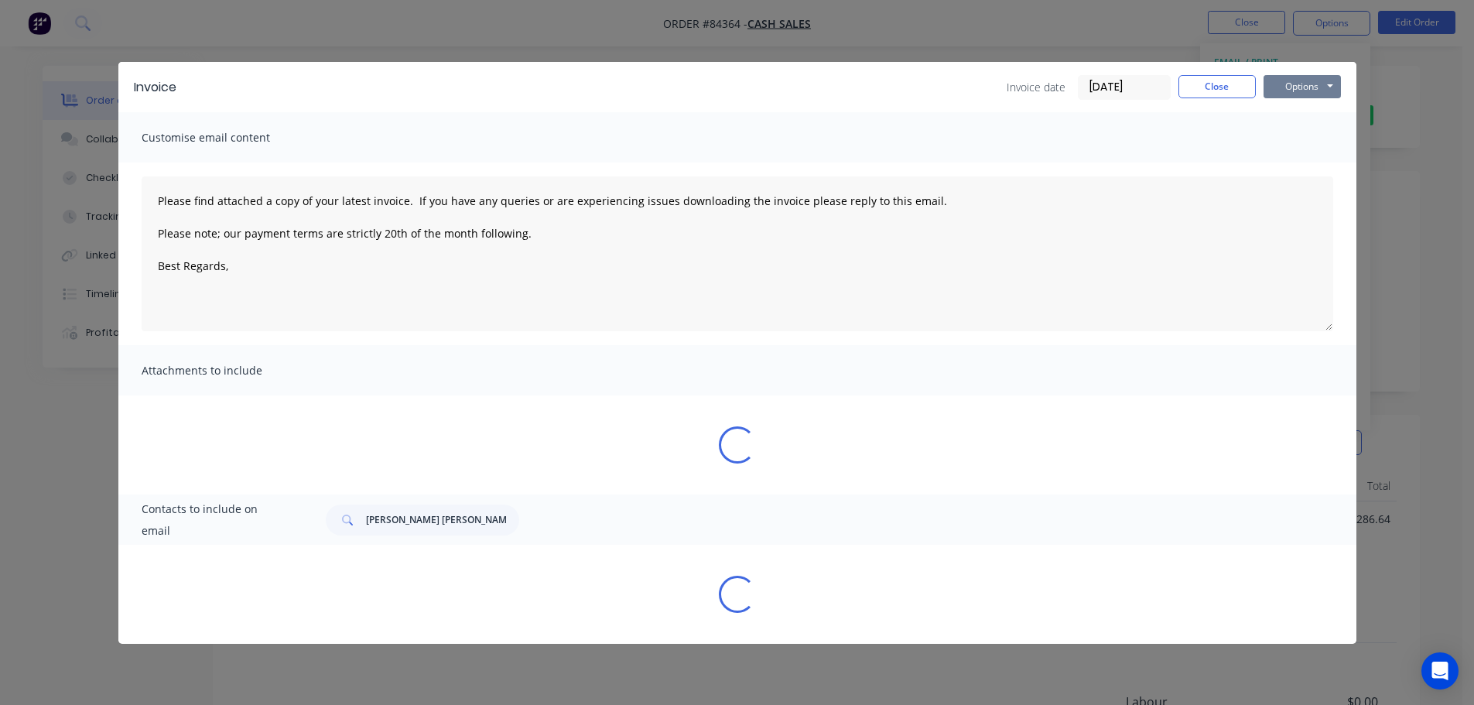
click at [1313, 79] on button "Options" at bounding box center [1302, 86] width 77 height 23
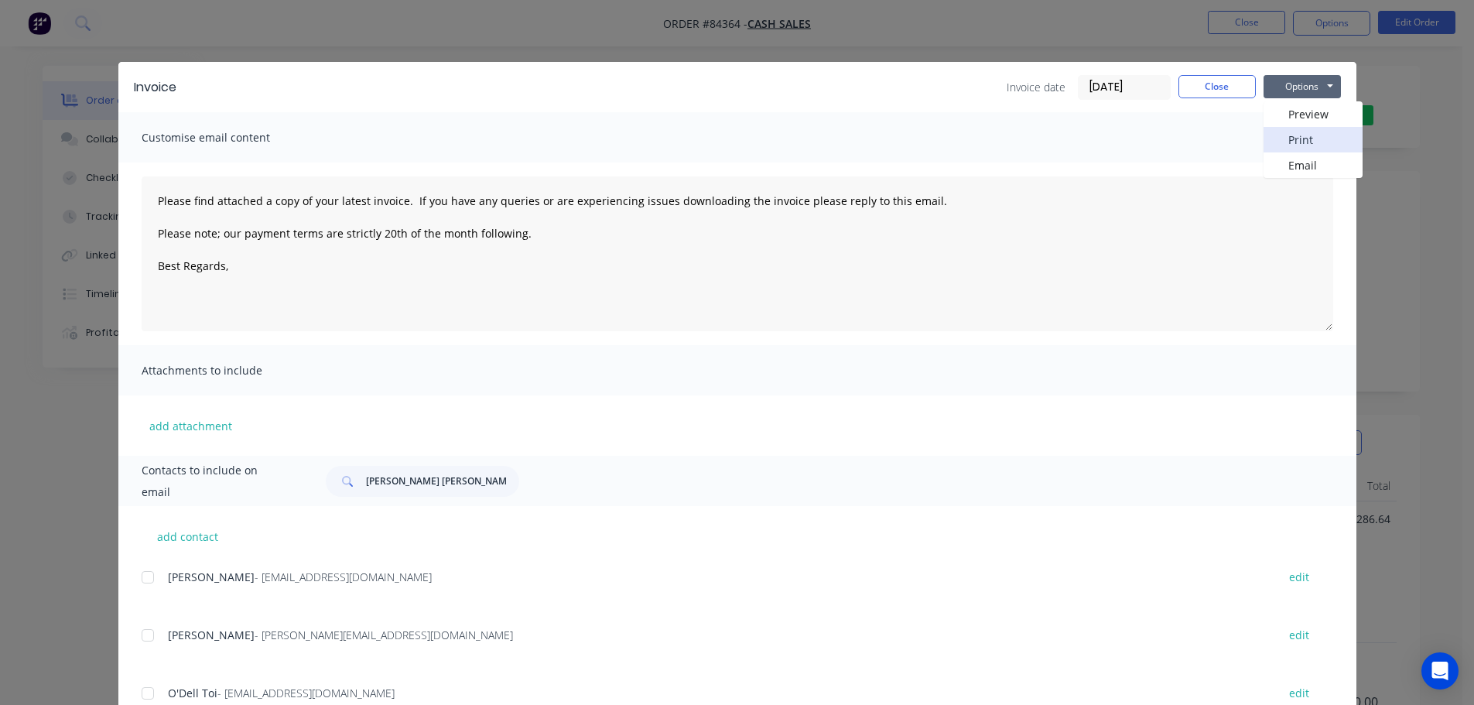
click at [1317, 135] on button "Print" at bounding box center [1313, 140] width 99 height 26
type textarea "Please find attached a copy of your latest invoice. If you have any queries or …"
click at [1207, 77] on button "Close" at bounding box center [1217, 86] width 77 height 23
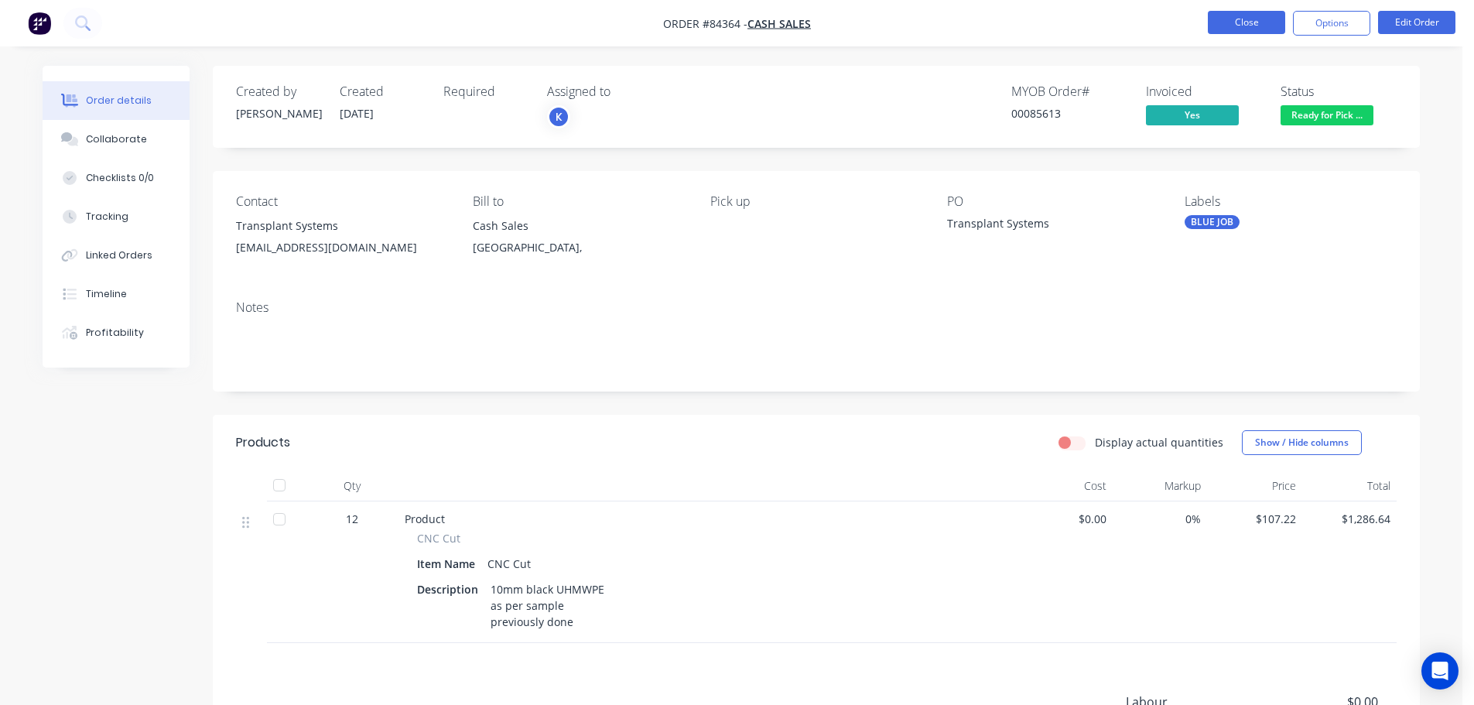
click at [1237, 24] on button "Close" at bounding box center [1246, 22] width 77 height 23
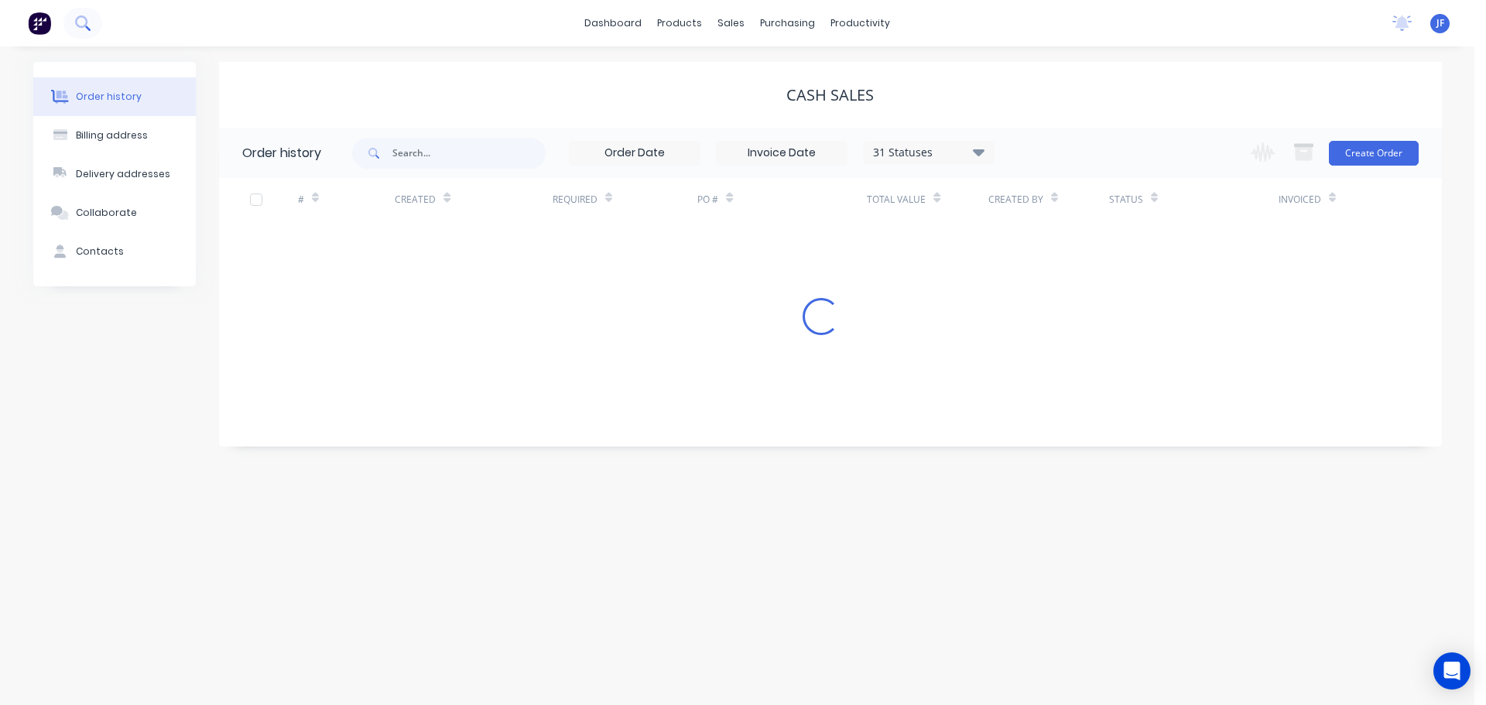
click at [77, 21] on icon at bounding box center [81, 21] width 12 height 12
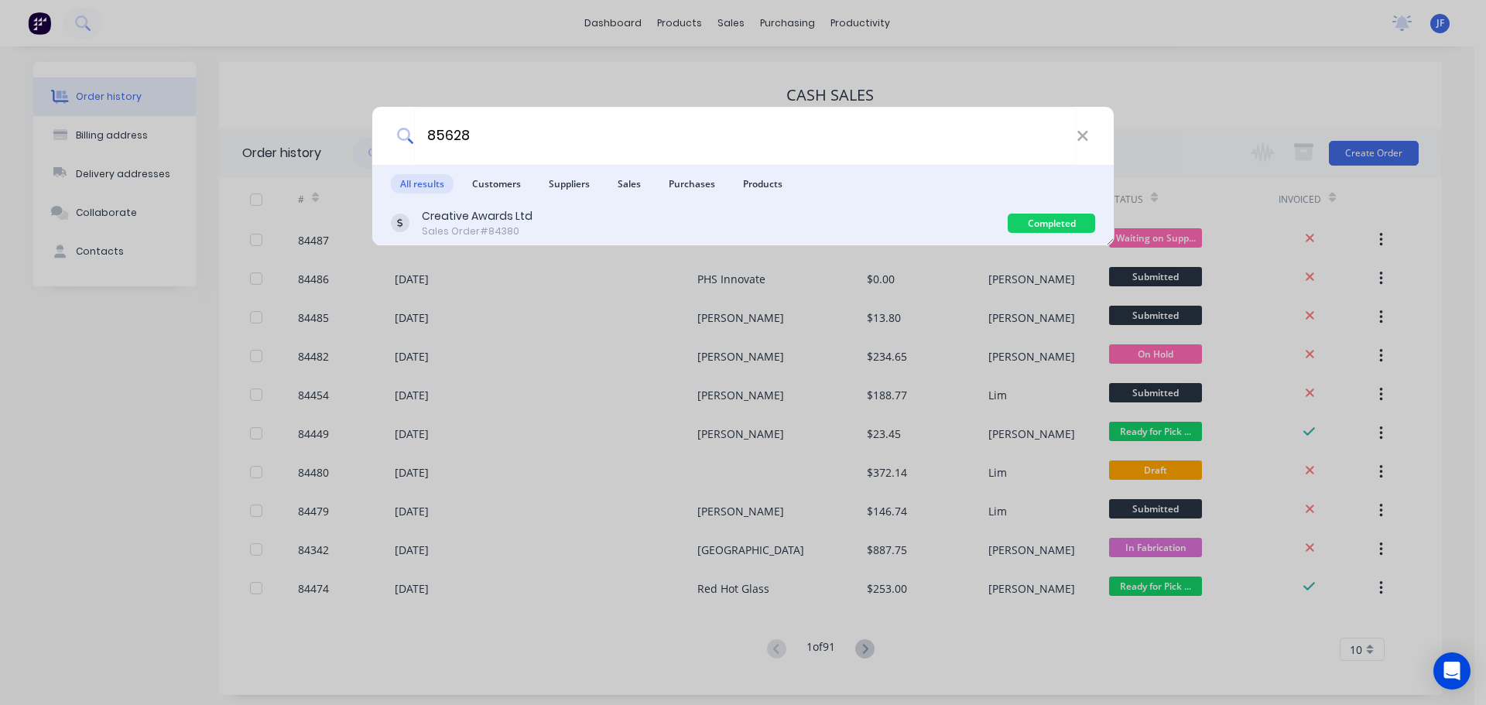
type input "85628"
click at [736, 206] on div "Creative Awards Ltd Sales Order #84380 Completed" at bounding box center [742, 223] width 741 height 43
click at [814, 240] on div "Creative Awards Ltd Sales Order #84380 Completed" at bounding box center [742, 223] width 741 height 43
click at [816, 232] on div "Creative Awards Ltd Sales Order #84380" at bounding box center [699, 223] width 617 height 30
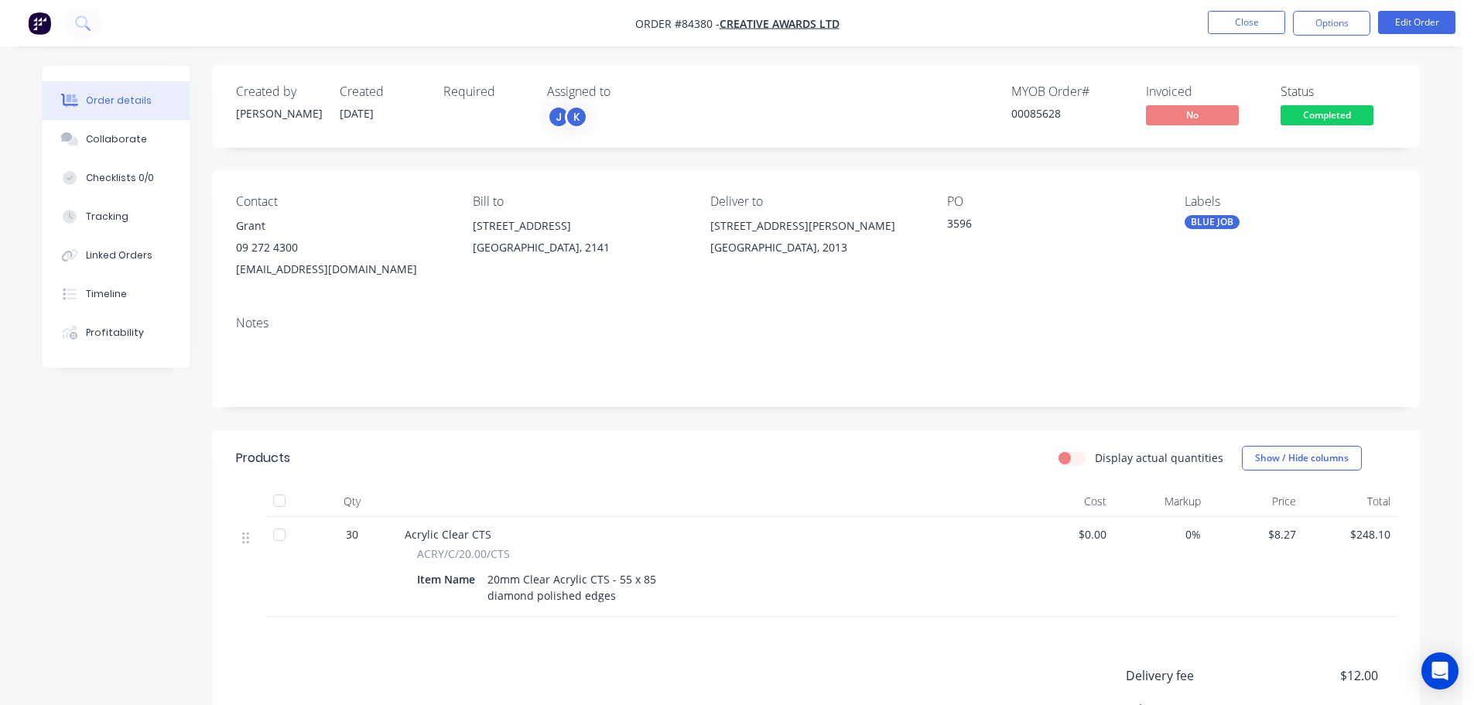
click at [1328, 115] on span "Completed" at bounding box center [1327, 114] width 93 height 19
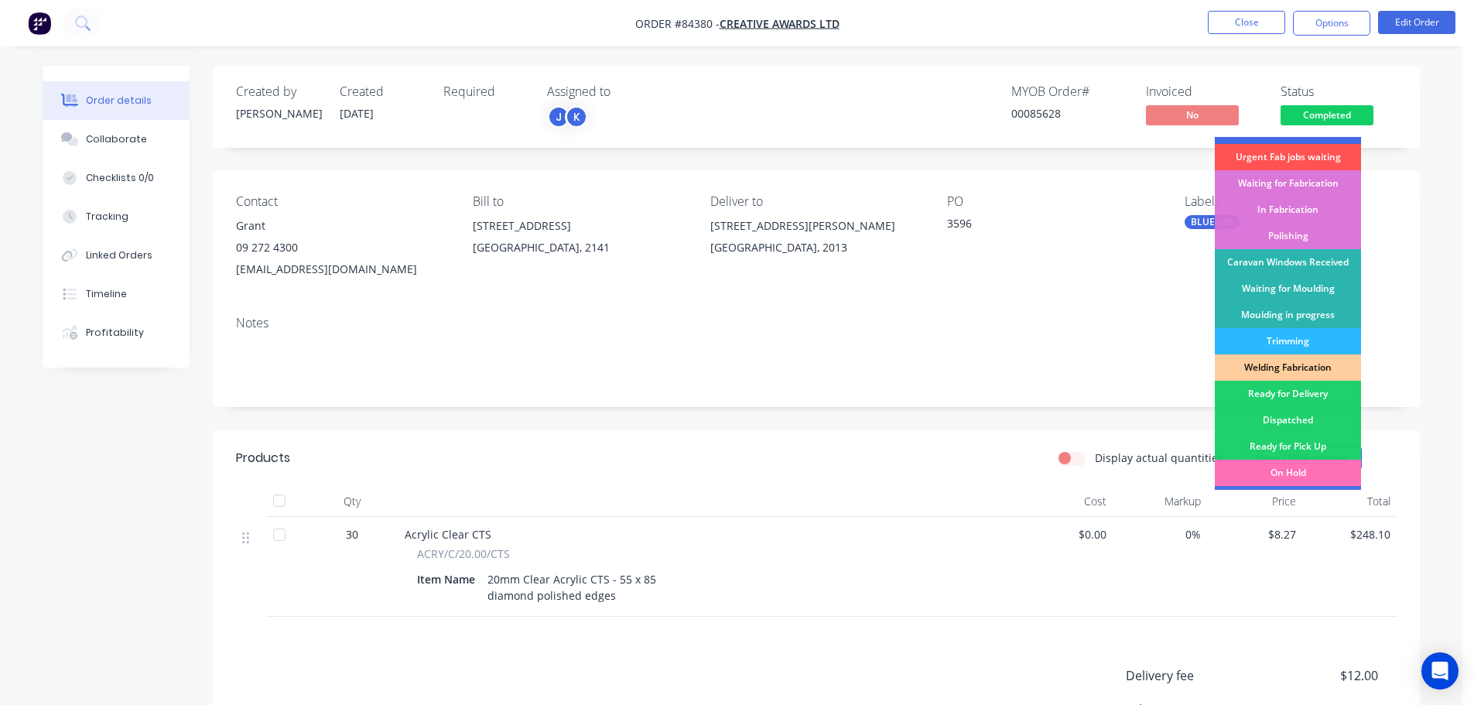
scroll to position [305, 0]
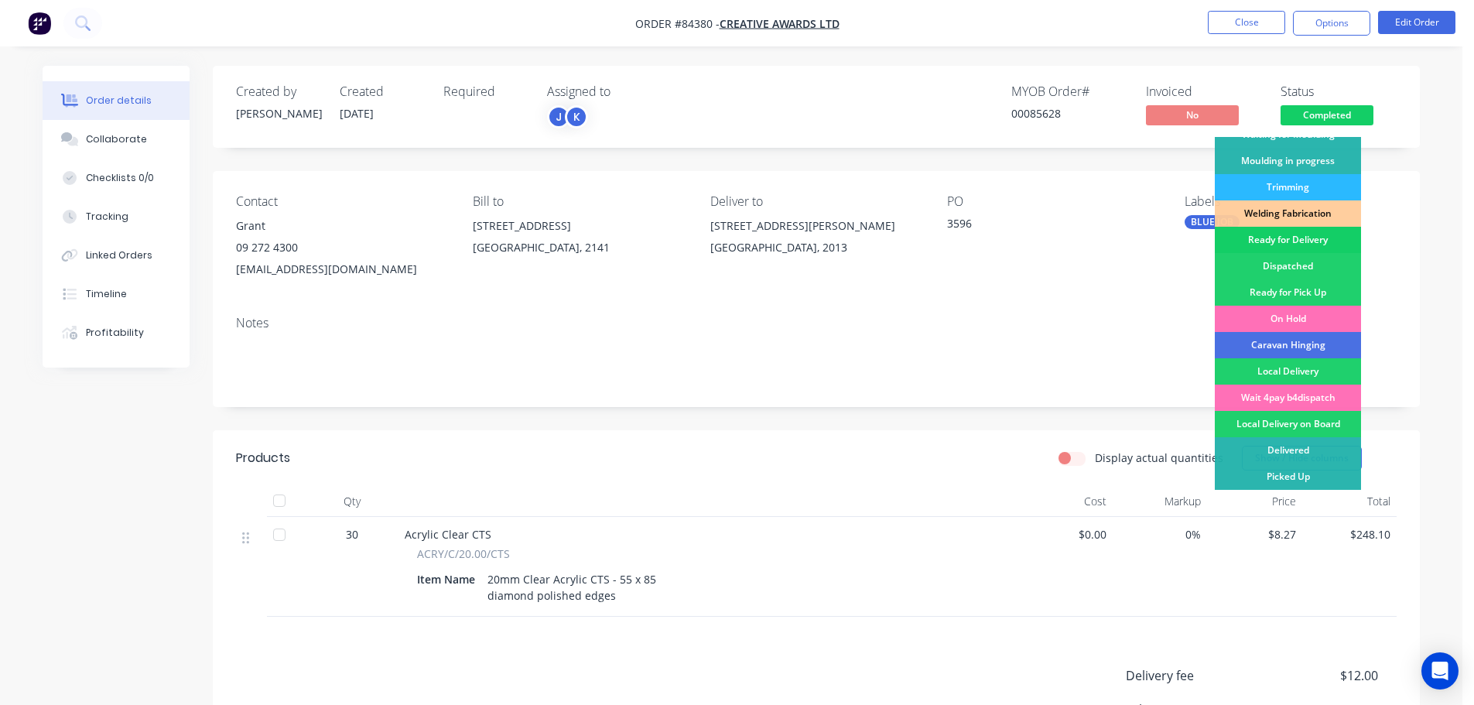
drag, startPoint x: 1317, startPoint y: 240, endPoint x: 1320, endPoint y: 139, distance: 101.4
click at [1317, 239] on div "Ready for Delivery" at bounding box center [1288, 240] width 146 height 26
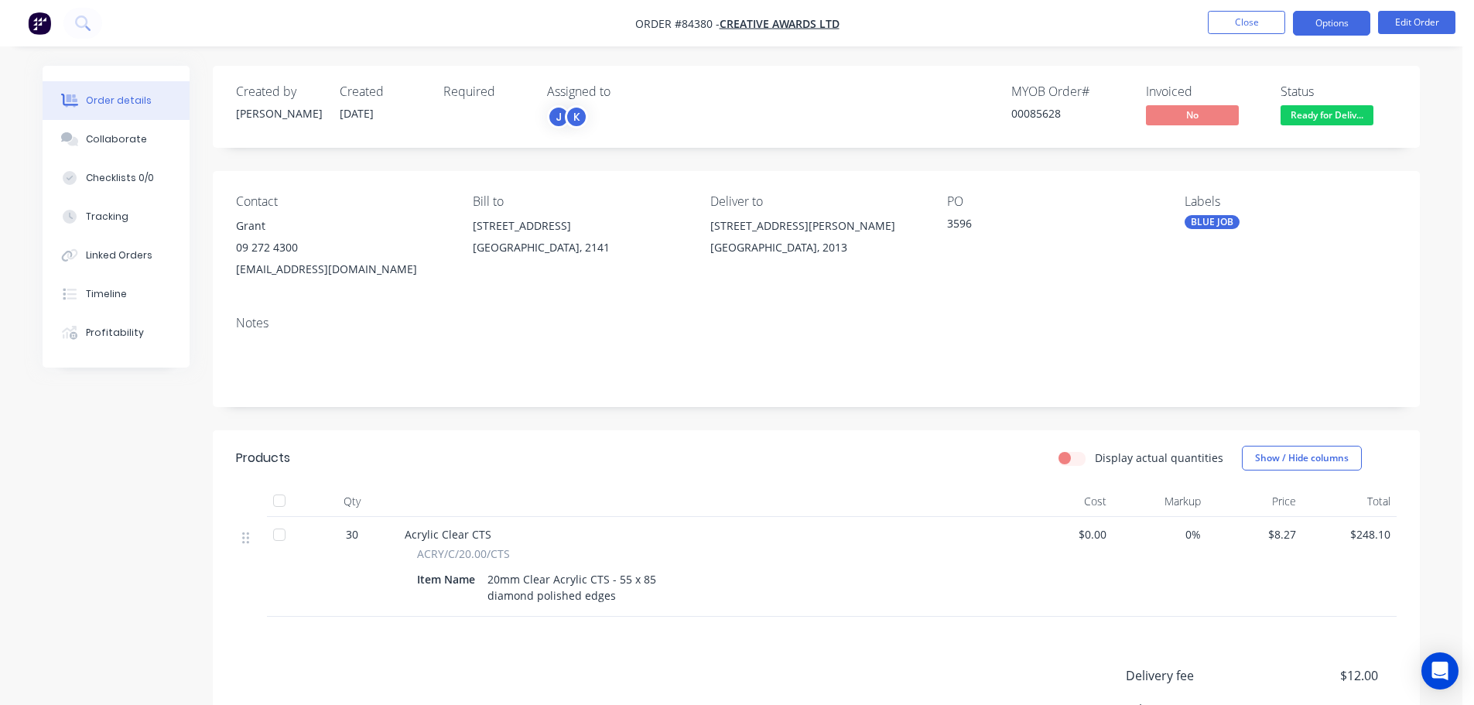
click at [1336, 15] on button "Options" at bounding box center [1331, 23] width 77 height 25
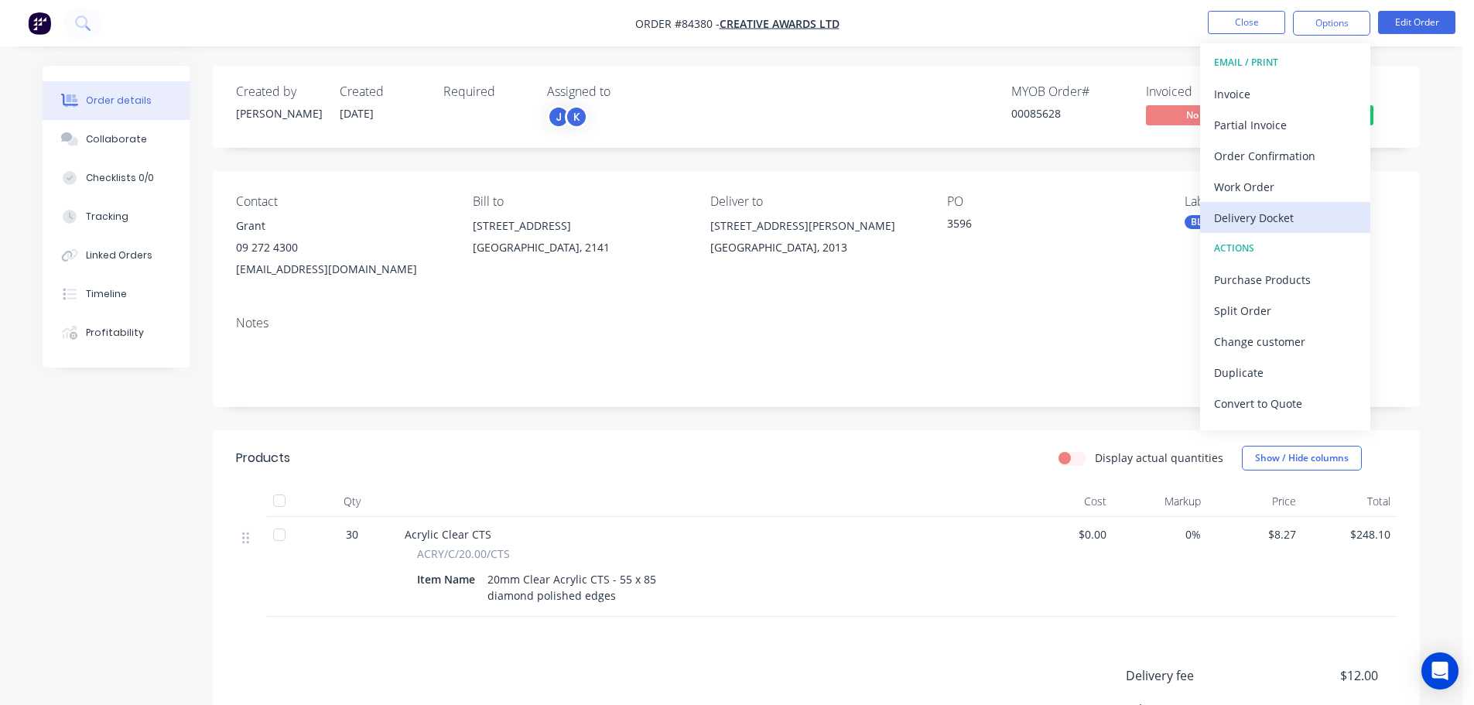
click at [1279, 218] on div "Delivery Docket" at bounding box center [1285, 218] width 142 height 22
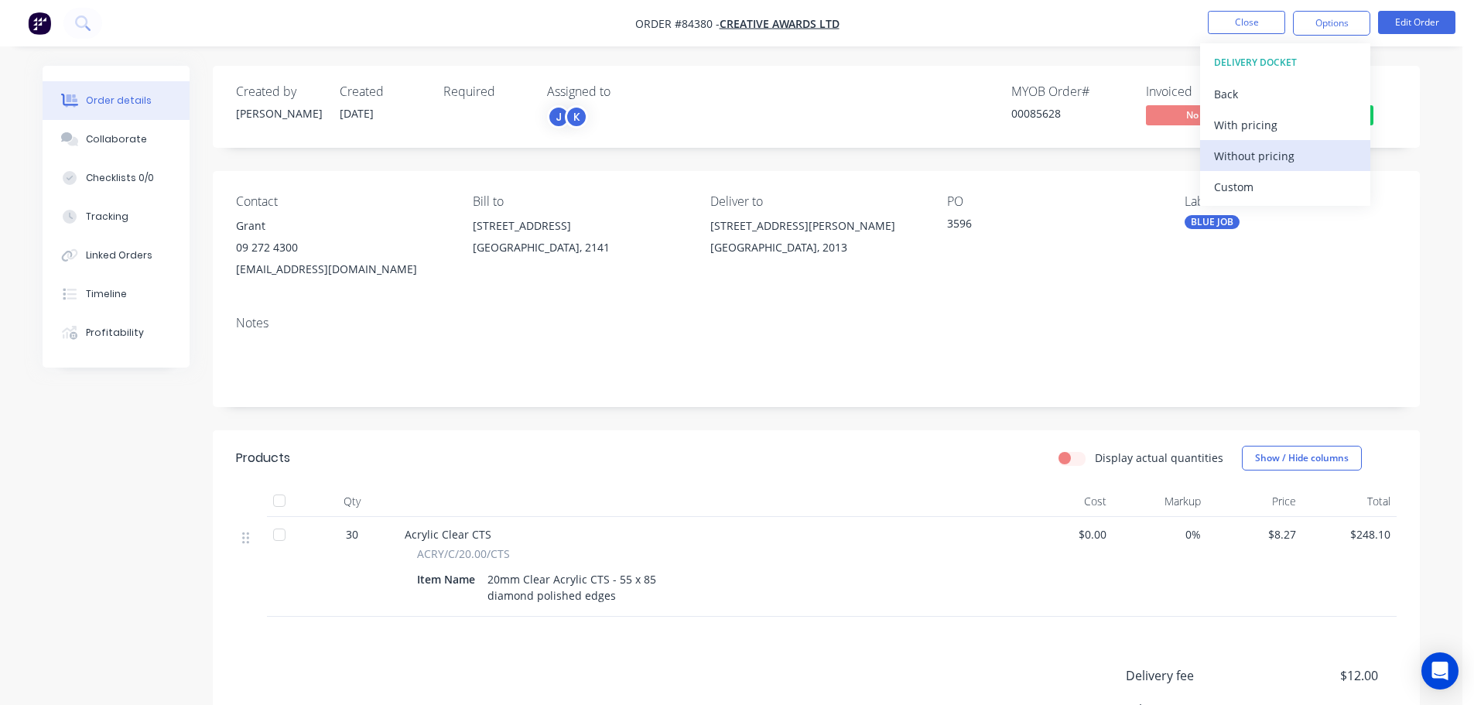
click at [1280, 156] on div "Without pricing" at bounding box center [1285, 156] width 142 height 22
click at [939, 86] on div "MYOB Order # 00085628 Invoiced No Status Ready for Deliv..." at bounding box center [1049, 106] width 695 height 45
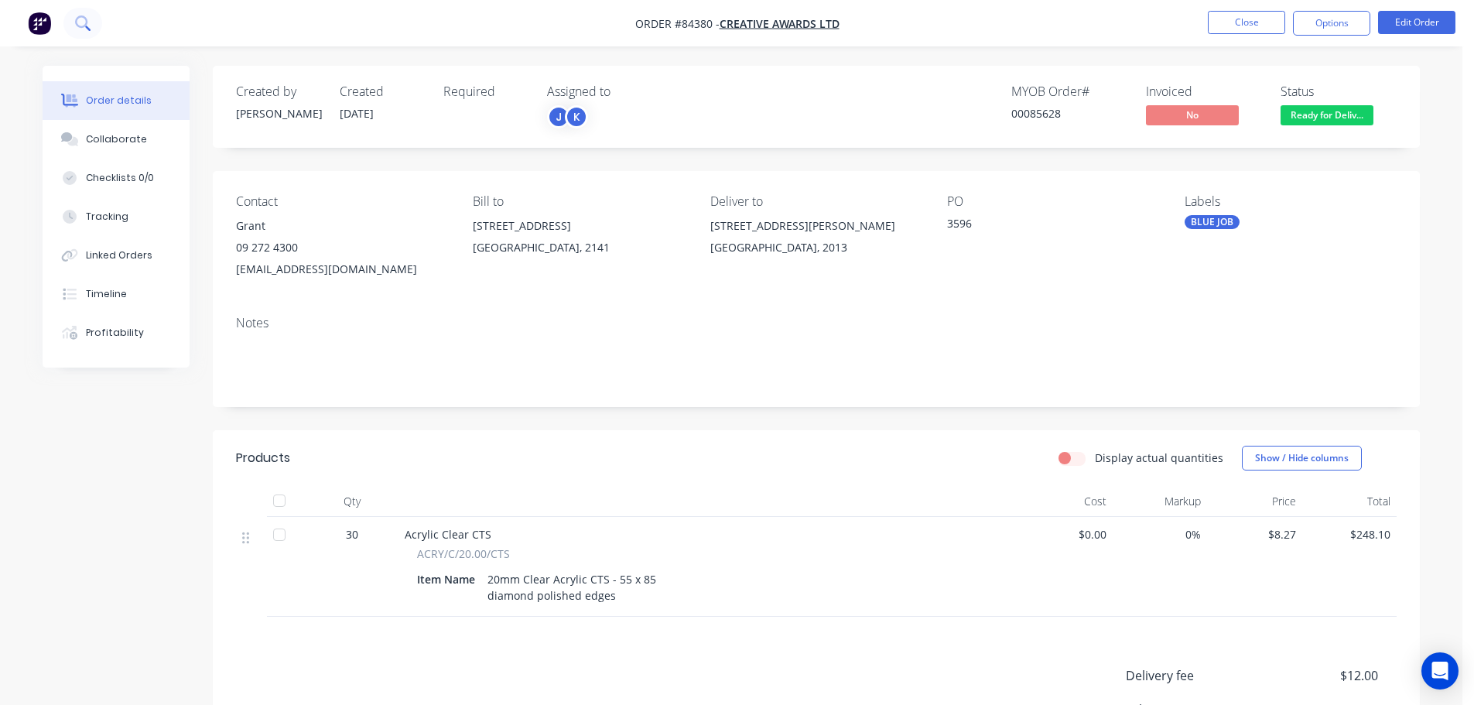
click at [94, 26] on button at bounding box center [82, 23] width 39 height 31
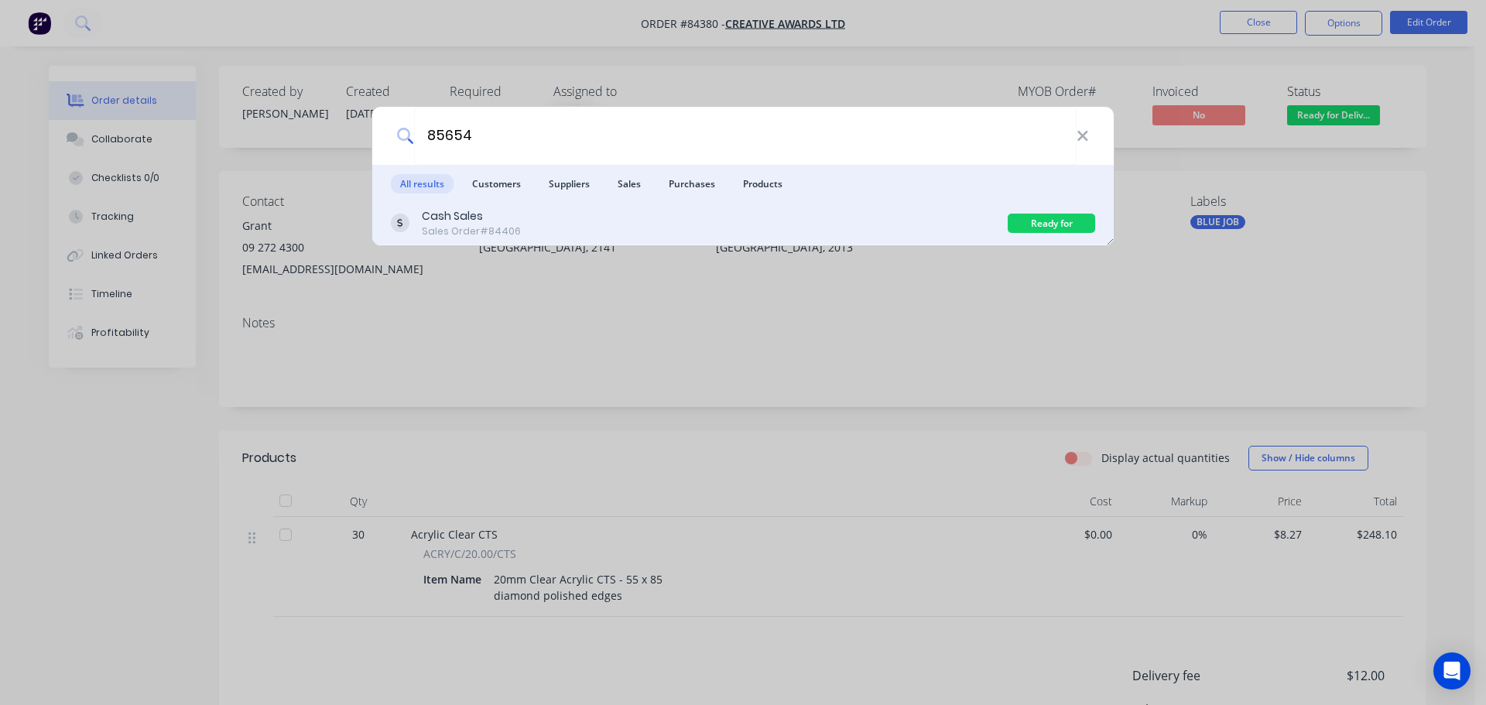
type input "85654"
click at [687, 231] on div "Cash Sales Sales Order #84406" at bounding box center [699, 223] width 617 height 30
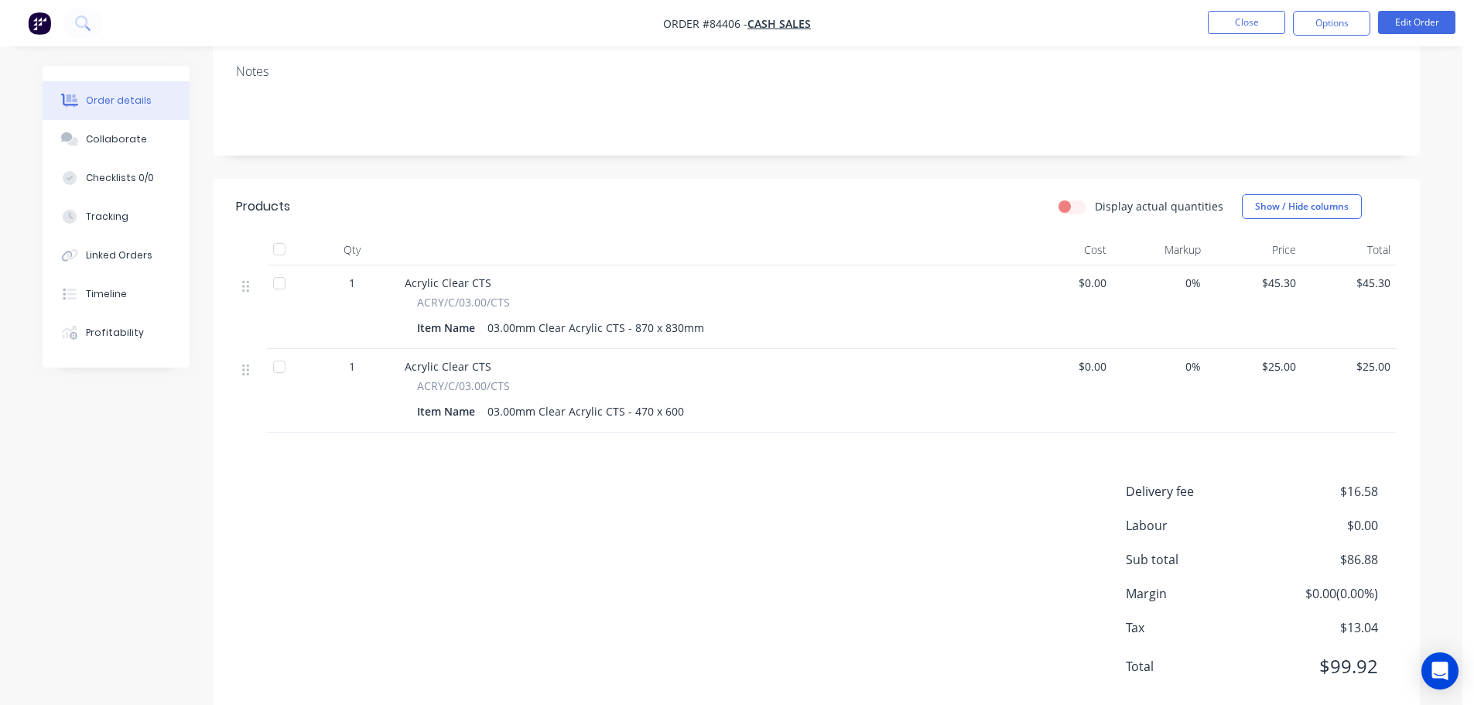
scroll to position [289, 0]
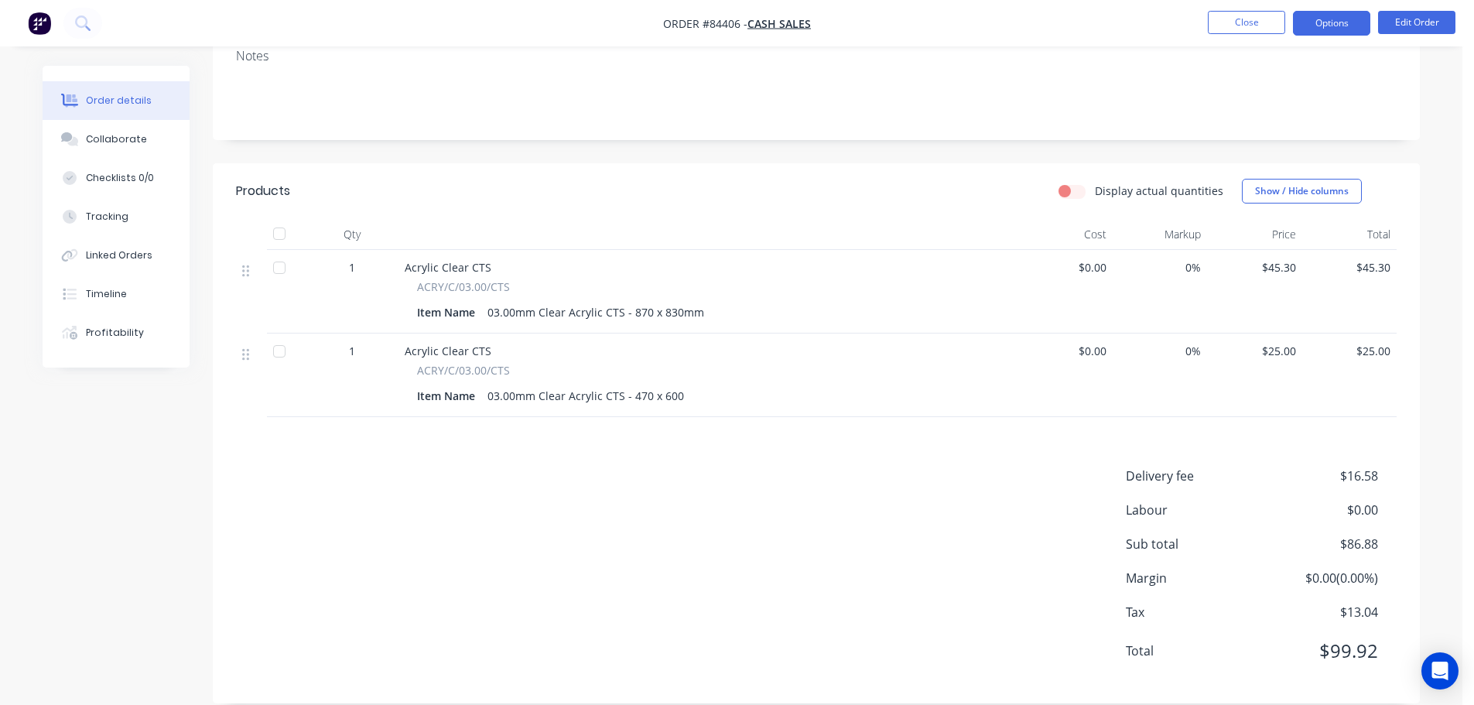
click at [1356, 25] on button "Options" at bounding box center [1331, 23] width 77 height 25
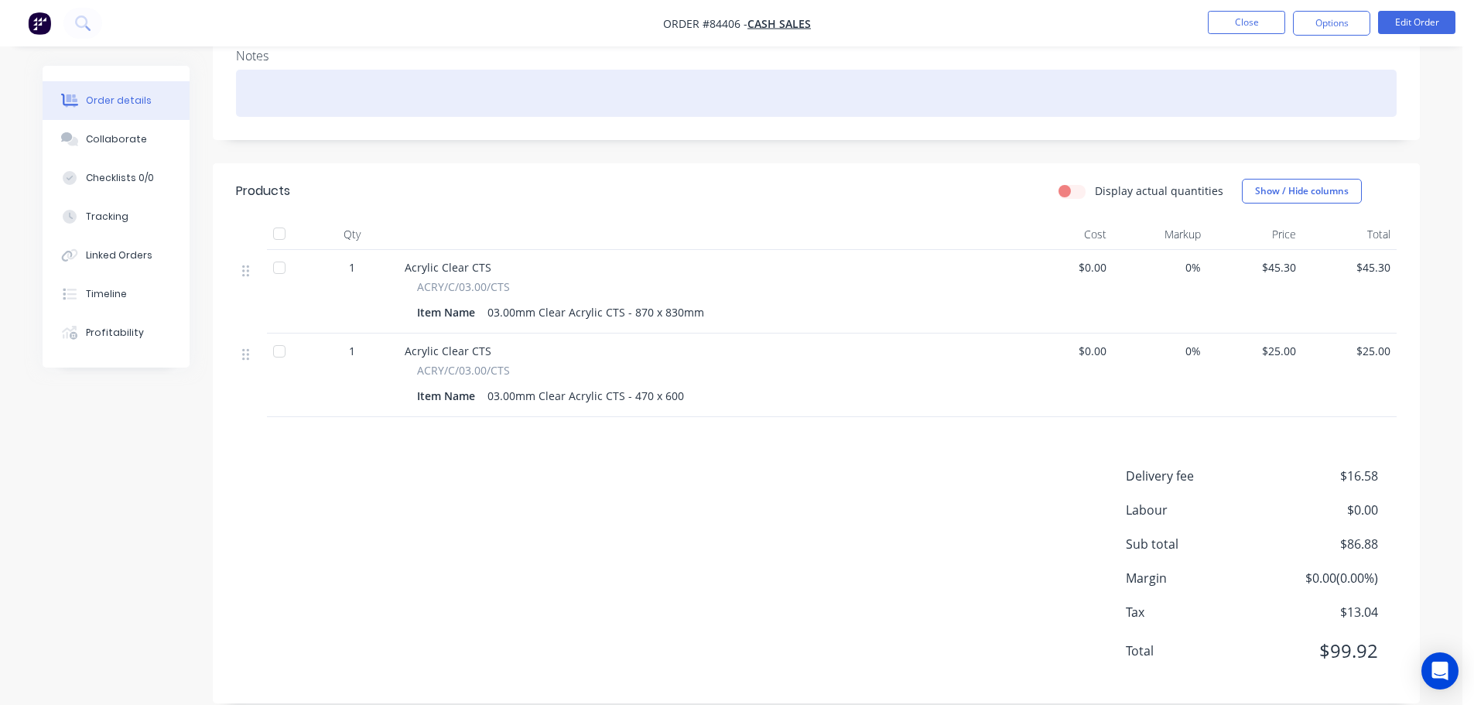
click at [1109, 70] on div at bounding box center [816, 93] width 1161 height 47
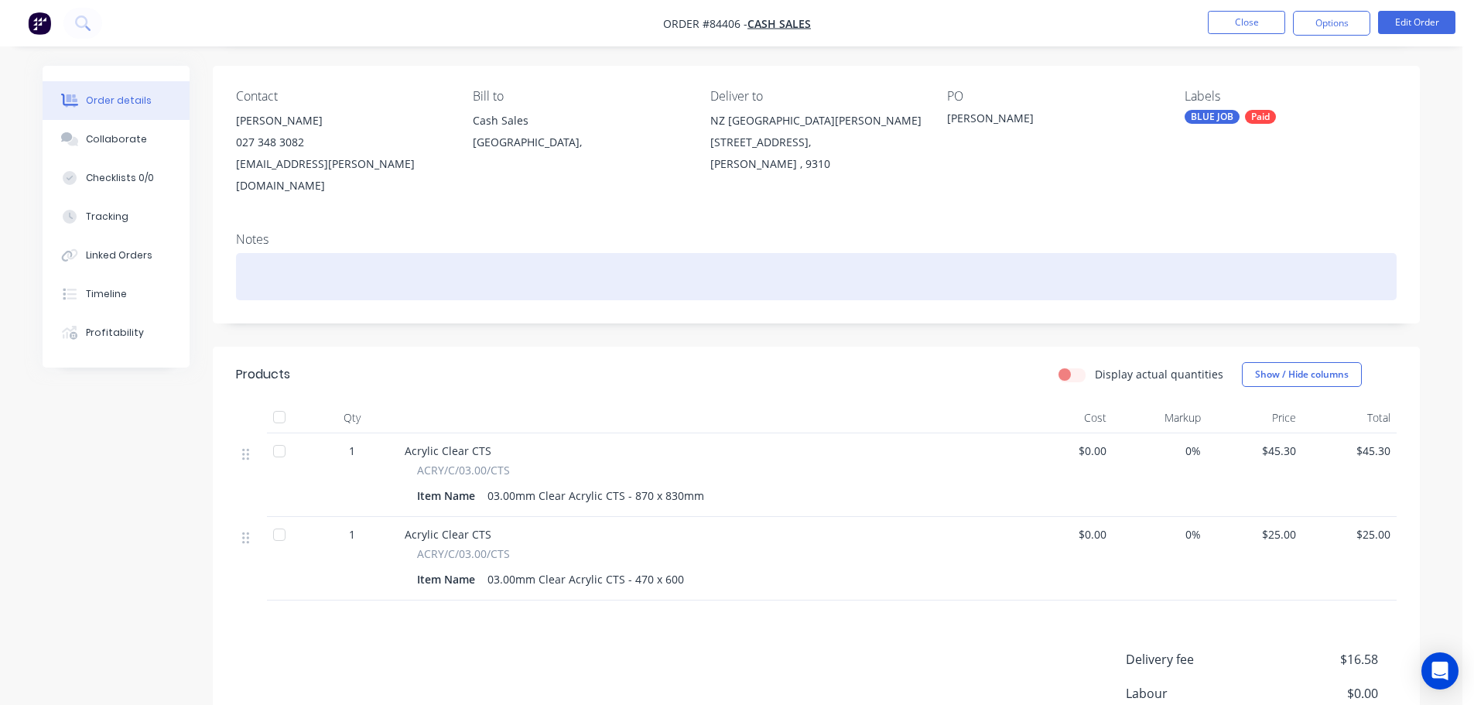
scroll to position [0, 0]
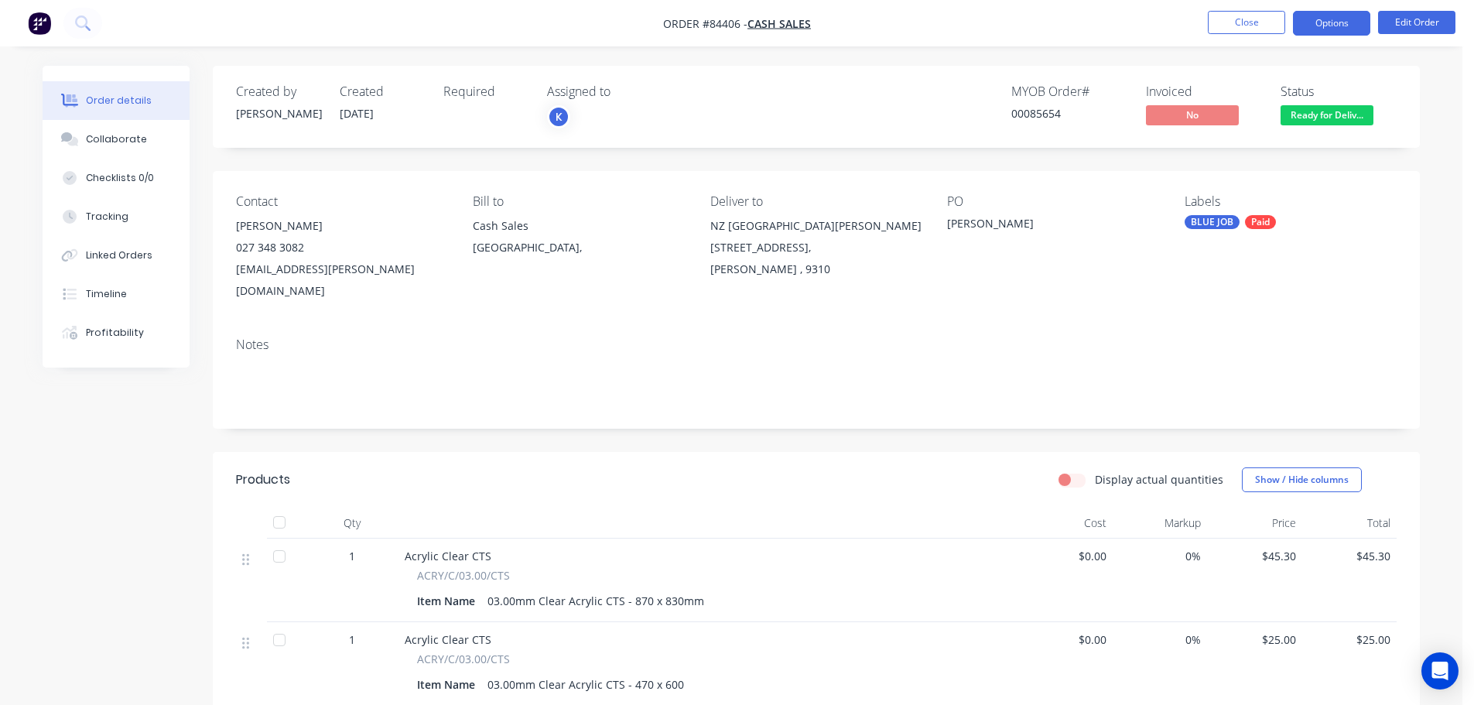
click at [1332, 23] on button "Options" at bounding box center [1331, 23] width 77 height 25
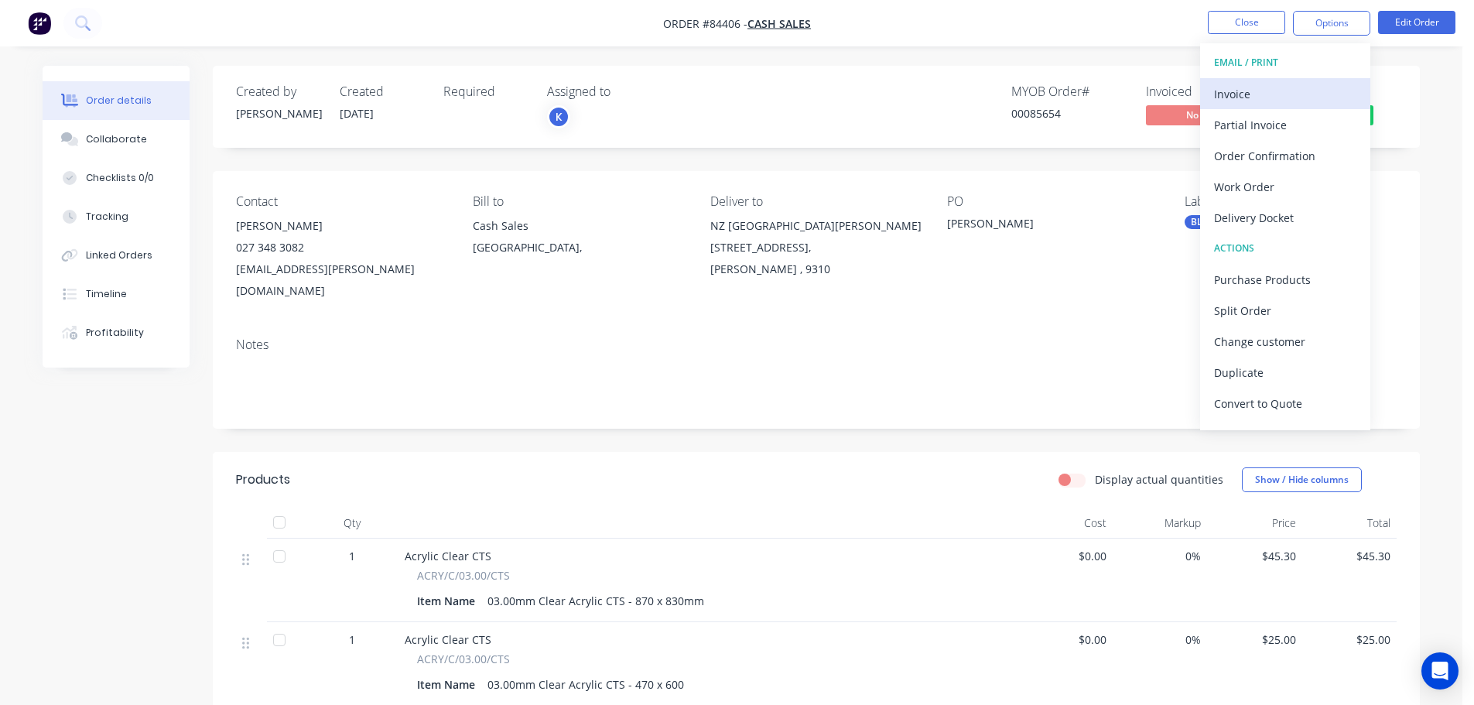
click at [1283, 81] on button "Invoice" at bounding box center [1285, 93] width 170 height 31
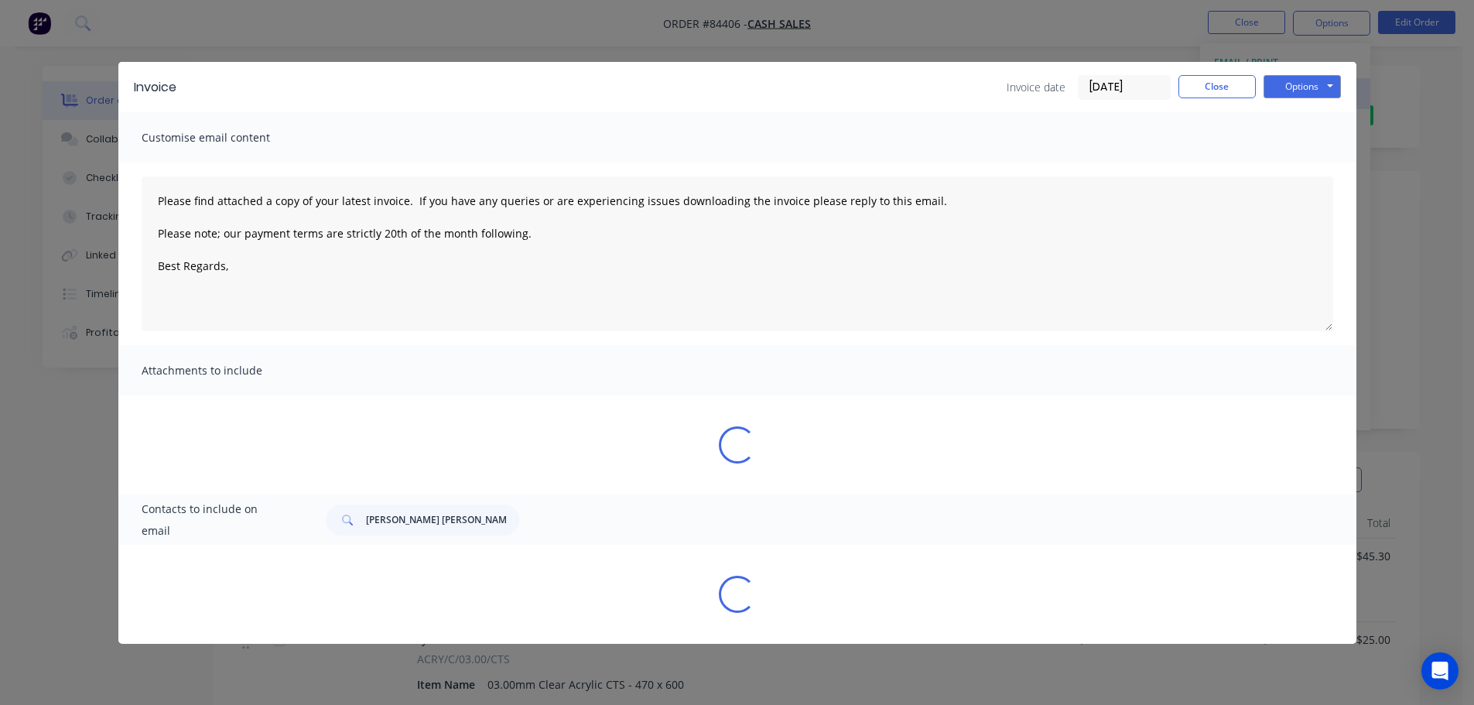
click at [1307, 74] on div "Invoice Invoice date 09/09/25 Close Options Preview Print Email" at bounding box center [737, 87] width 1238 height 50
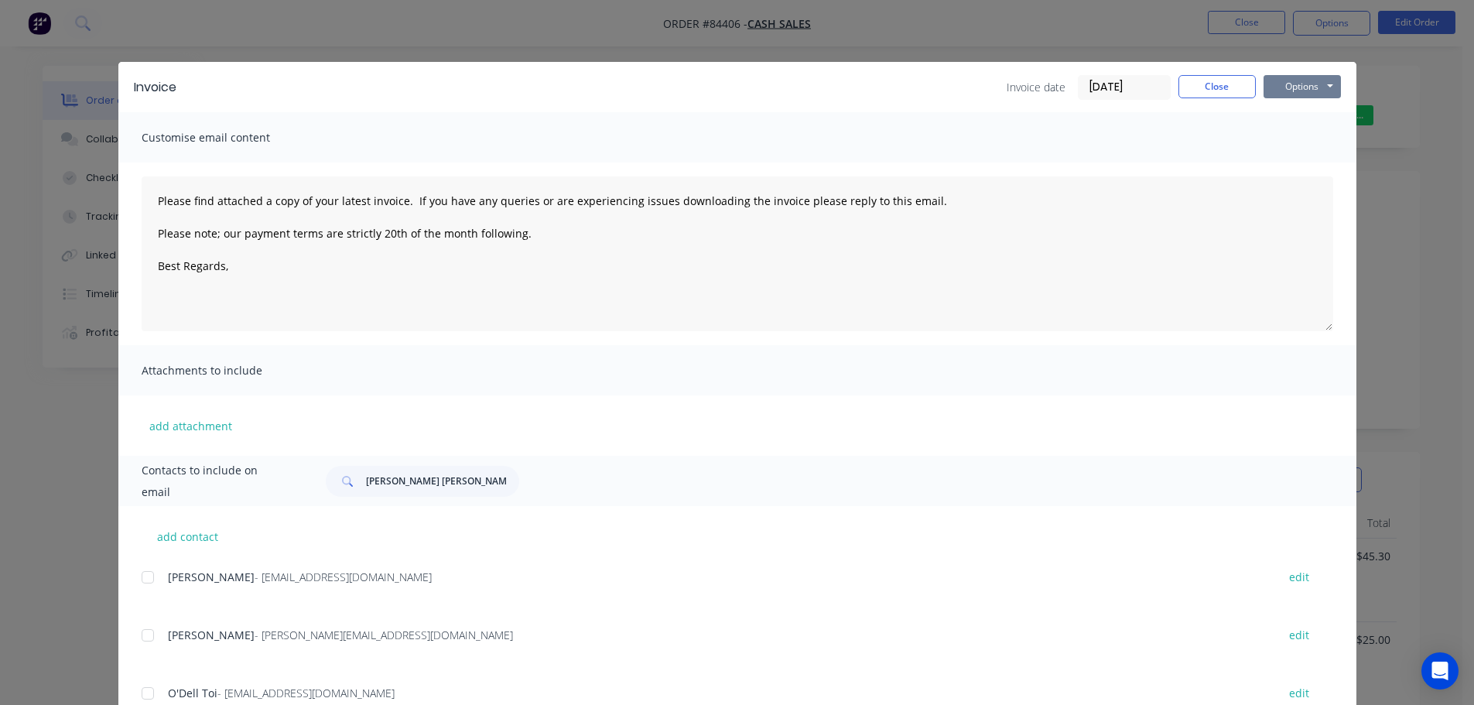
click at [1313, 84] on button "Options" at bounding box center [1302, 86] width 77 height 23
click at [1308, 140] on button "Print" at bounding box center [1313, 140] width 99 height 26
type textarea "Please find attached a copy of your latest invoice. If you have any queries or …"
click at [96, 43] on div "Invoice Invoice date 09/09/25 Close Options Preview Print Email Customise email…" at bounding box center [737, 352] width 1474 height 705
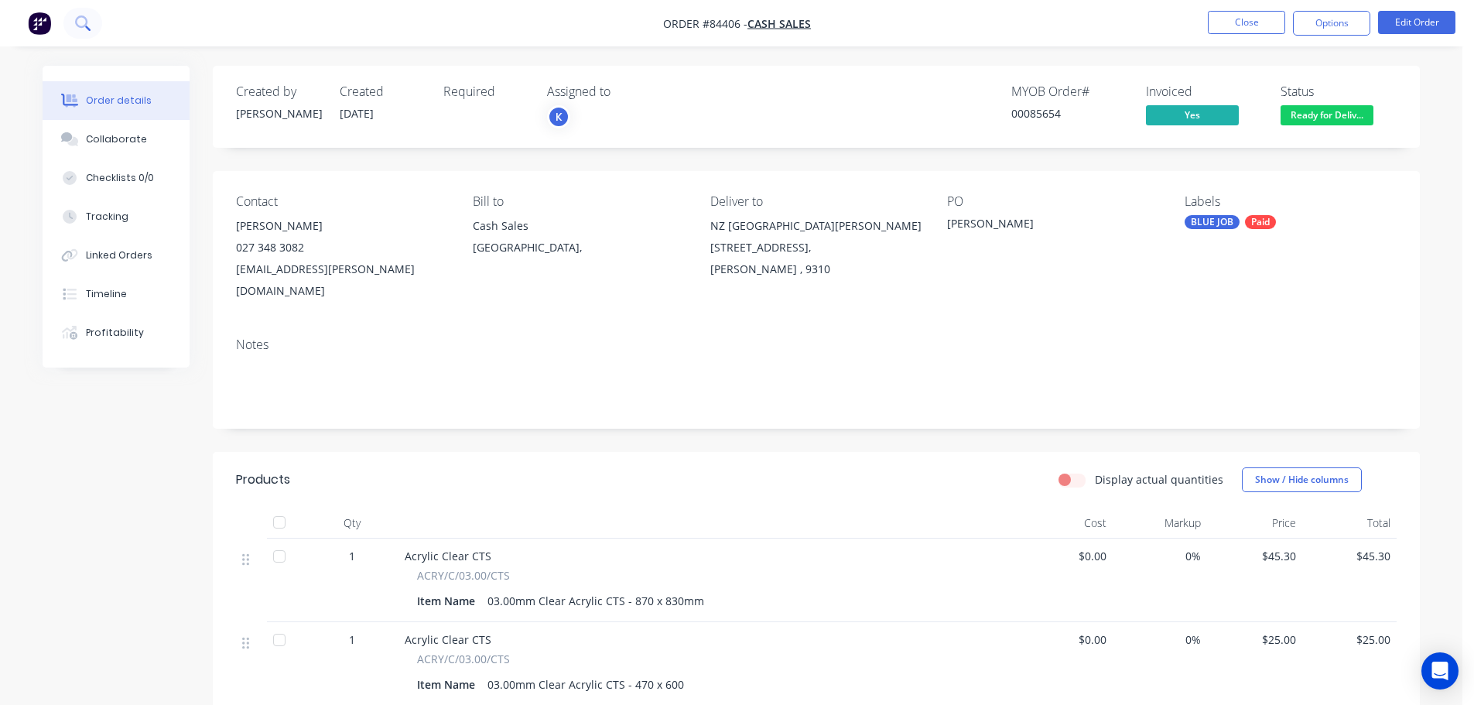
click at [78, 24] on icon at bounding box center [82, 22] width 15 height 15
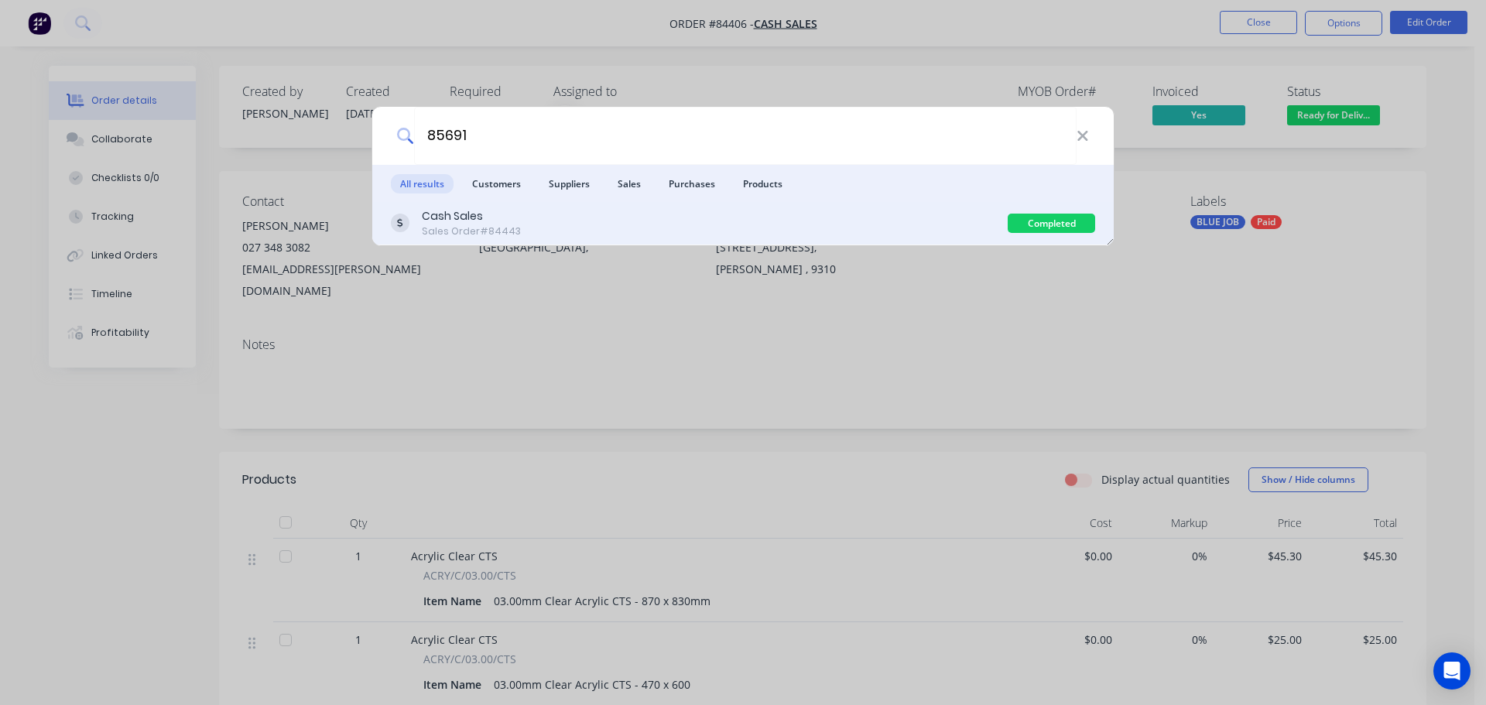
type input "85691"
click at [546, 214] on div "Cash Sales Sales Order #84443" at bounding box center [699, 223] width 617 height 30
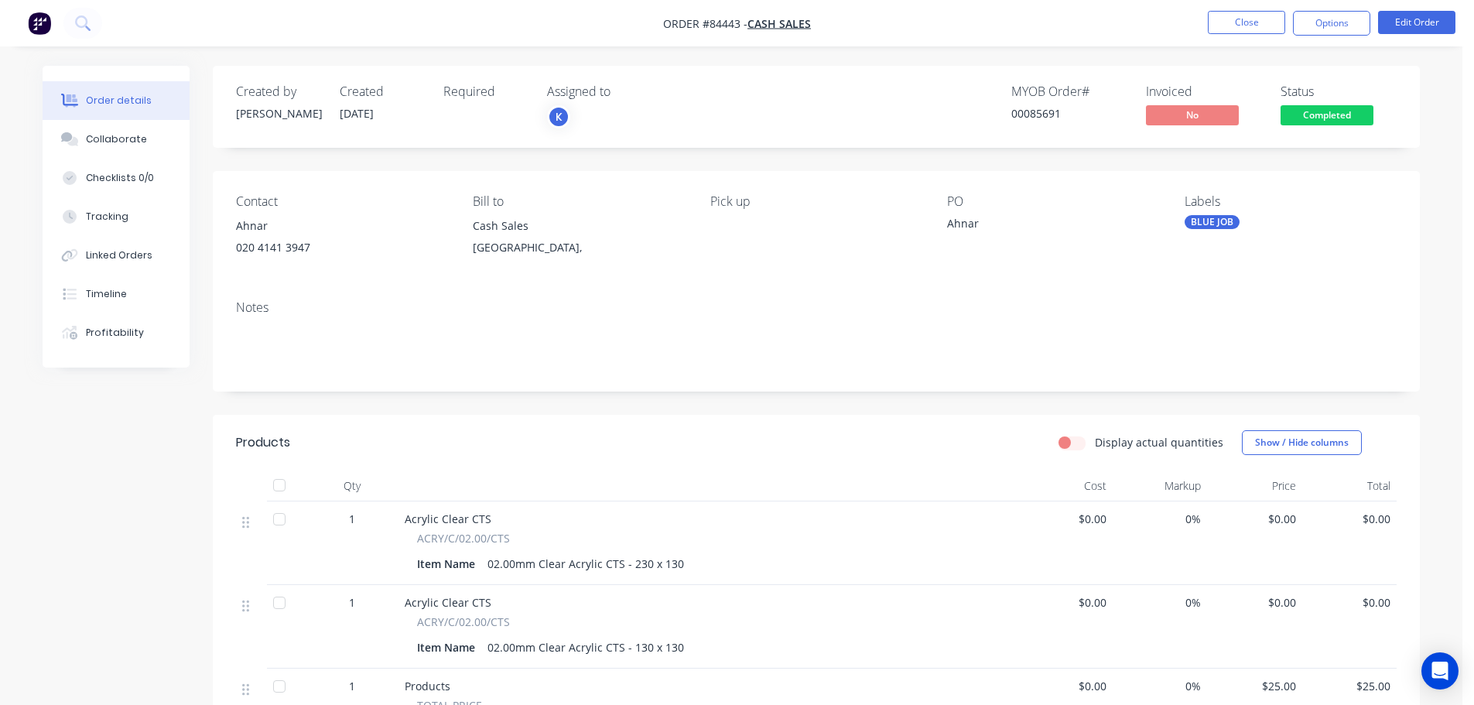
click at [1366, 110] on span "Completed" at bounding box center [1327, 114] width 93 height 19
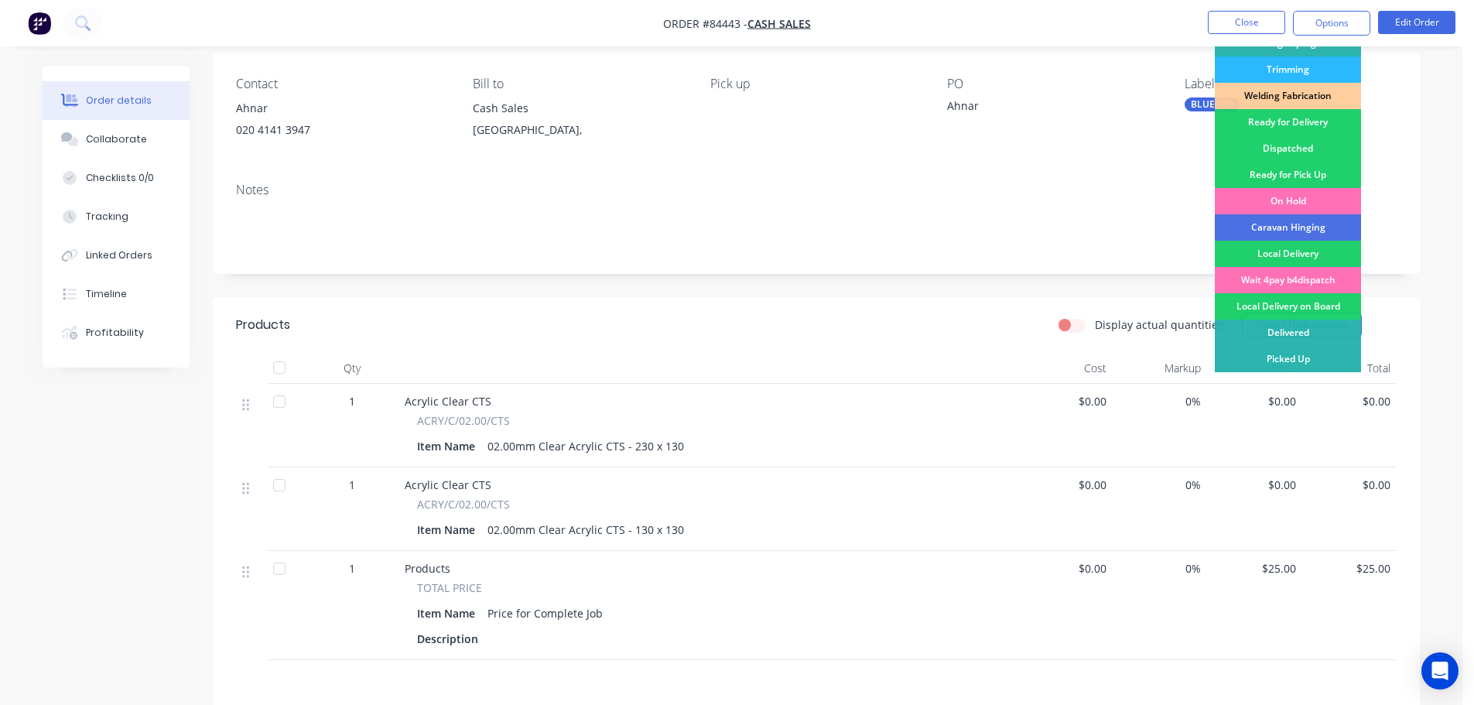
scroll to position [155, 0]
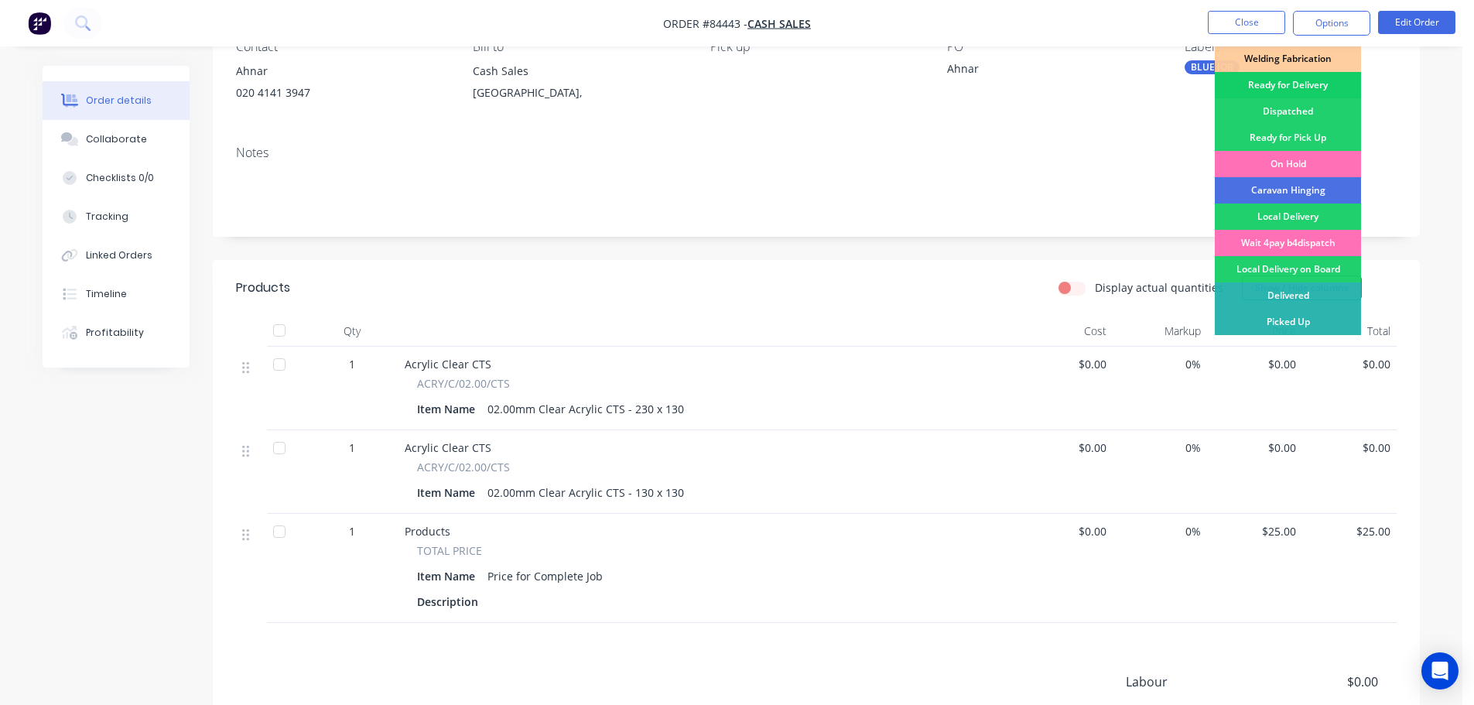
click at [1308, 84] on div "Ready for Delivery" at bounding box center [1288, 85] width 146 height 26
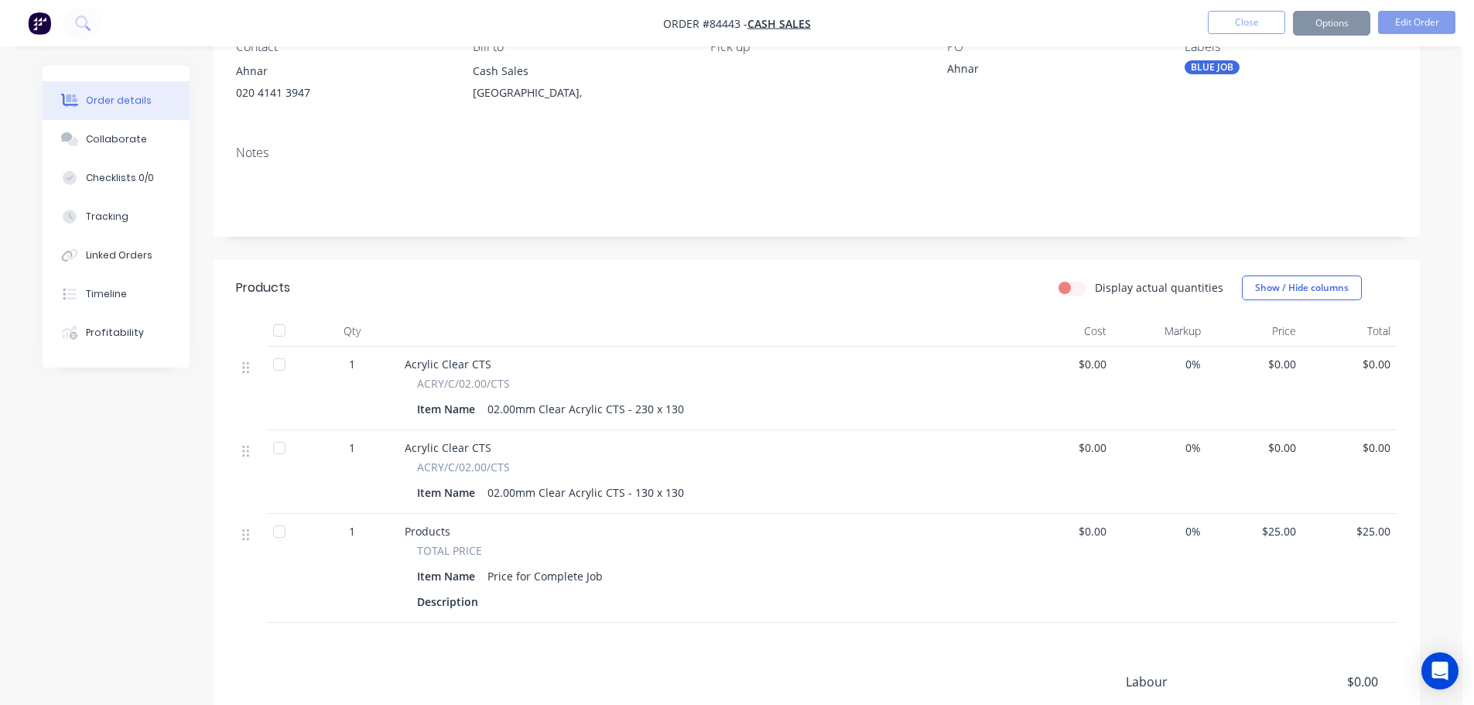
scroll to position [0, 0]
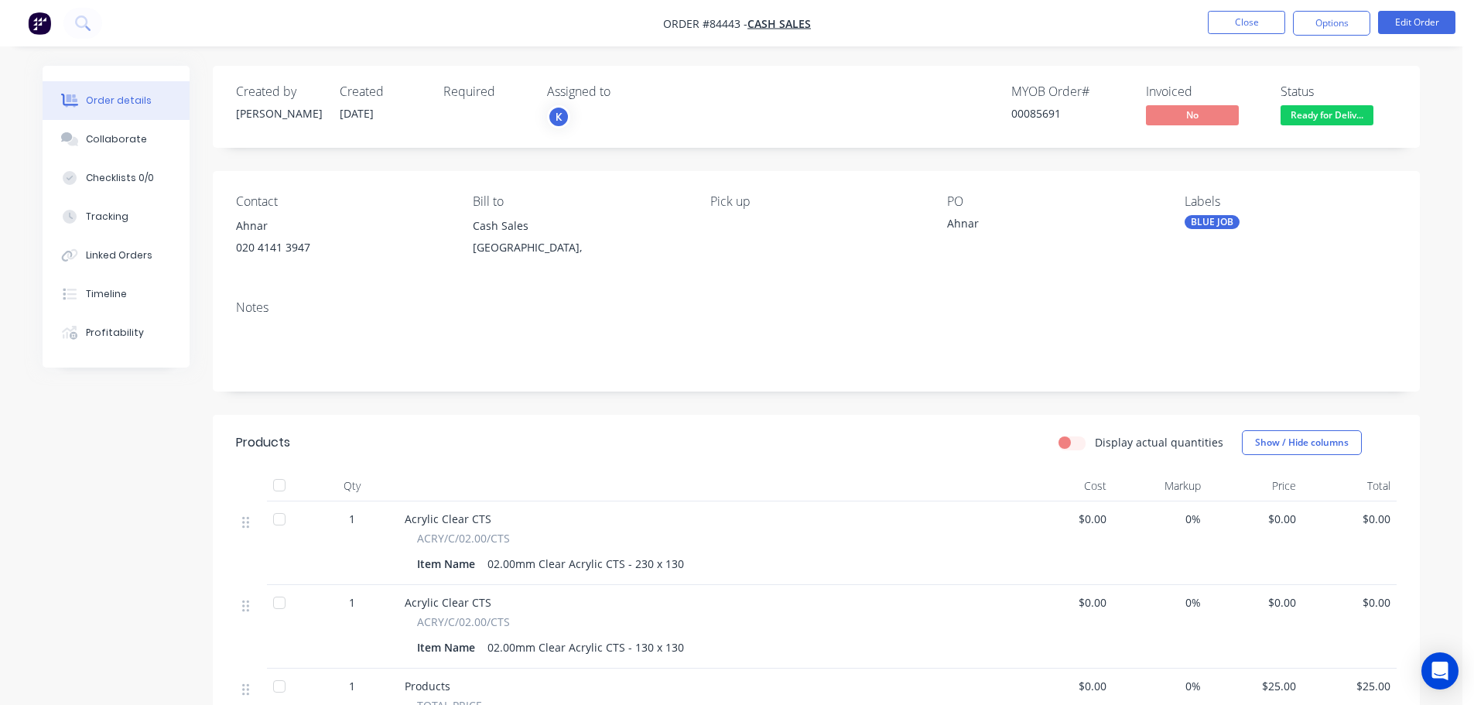
click at [1332, 113] on span "Ready for Deliv..." at bounding box center [1327, 114] width 93 height 19
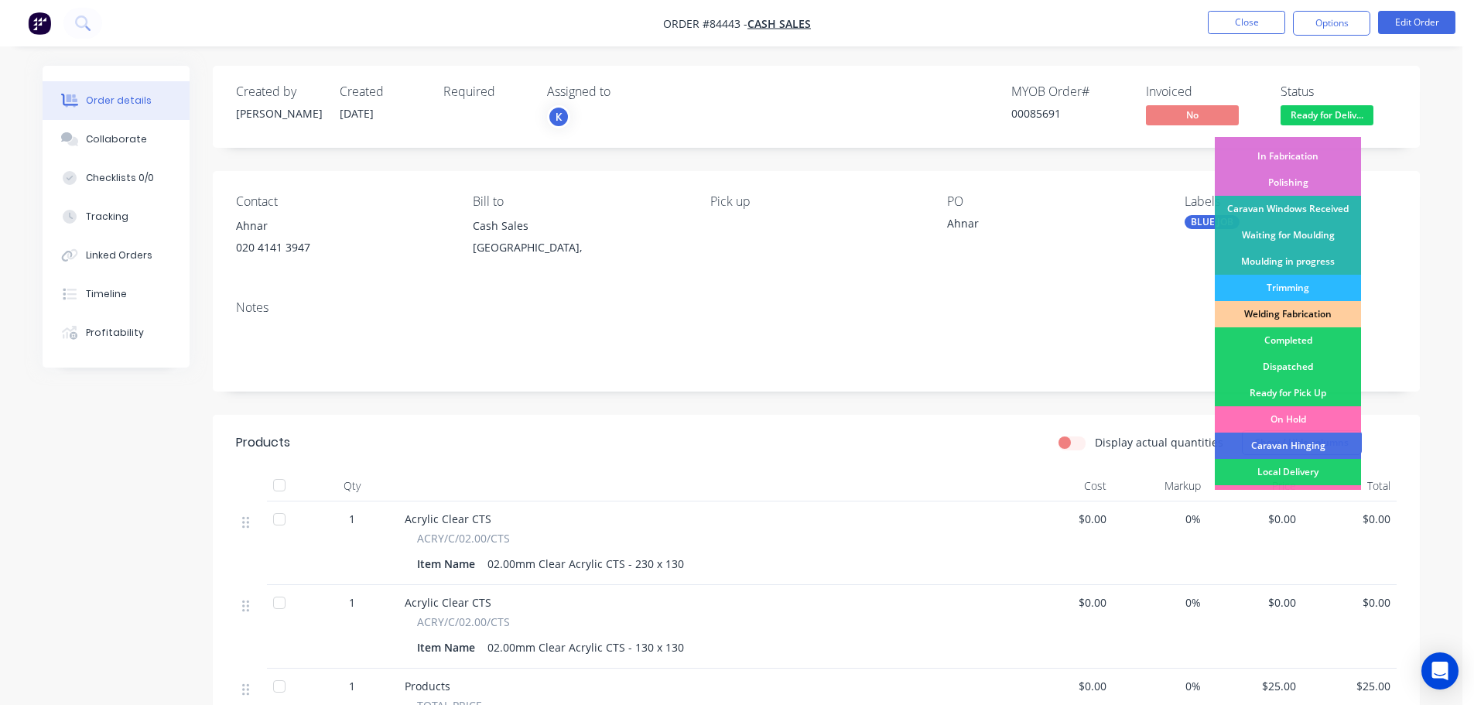
scroll to position [305, 0]
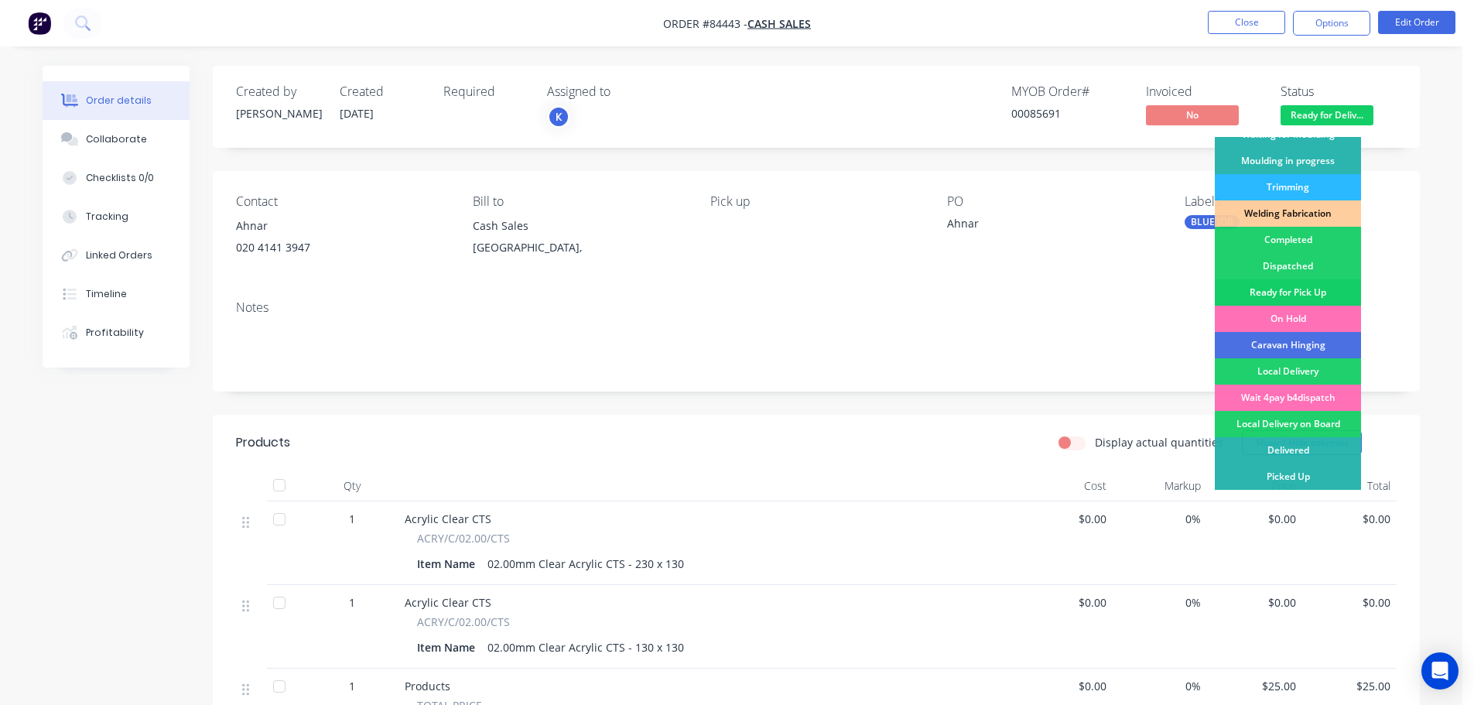
click at [1301, 288] on div "Ready for Pick Up" at bounding box center [1288, 292] width 146 height 26
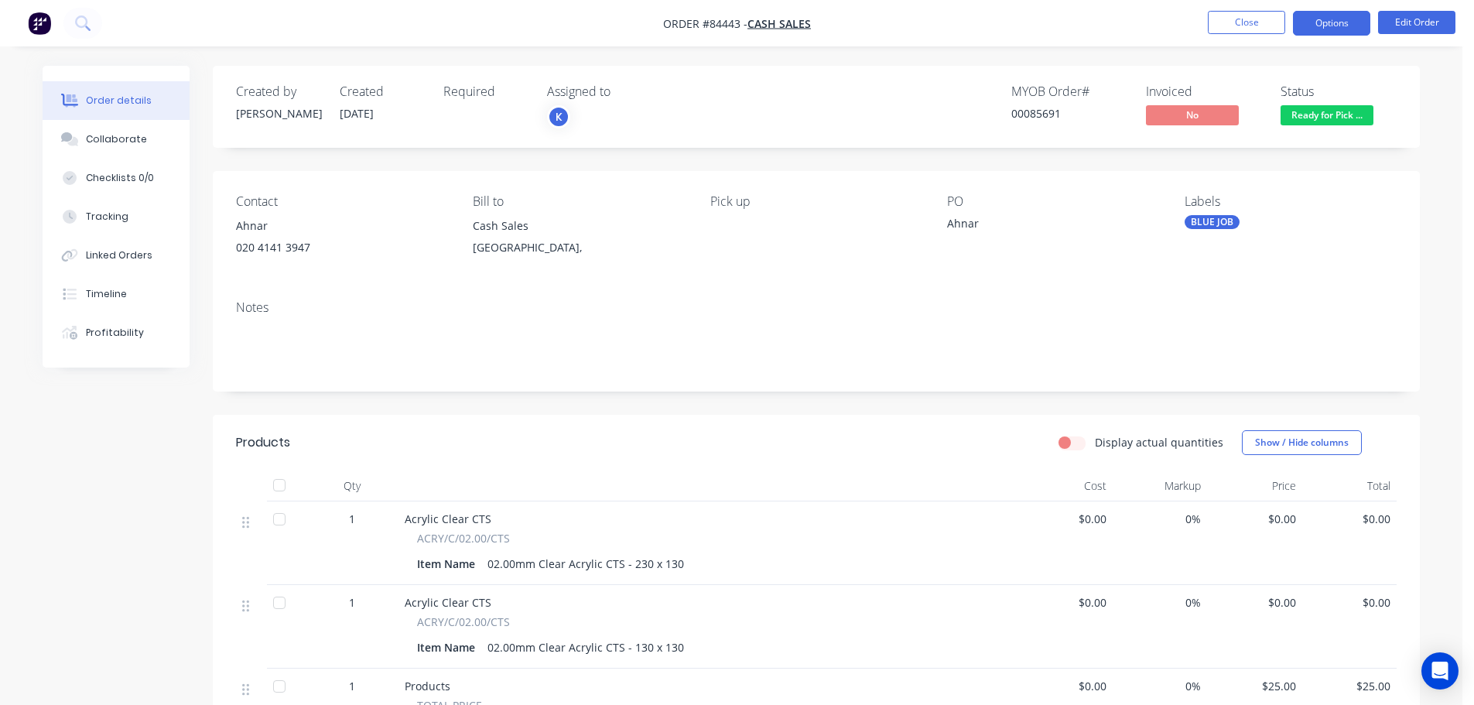
click at [1324, 15] on button "Options" at bounding box center [1331, 23] width 77 height 25
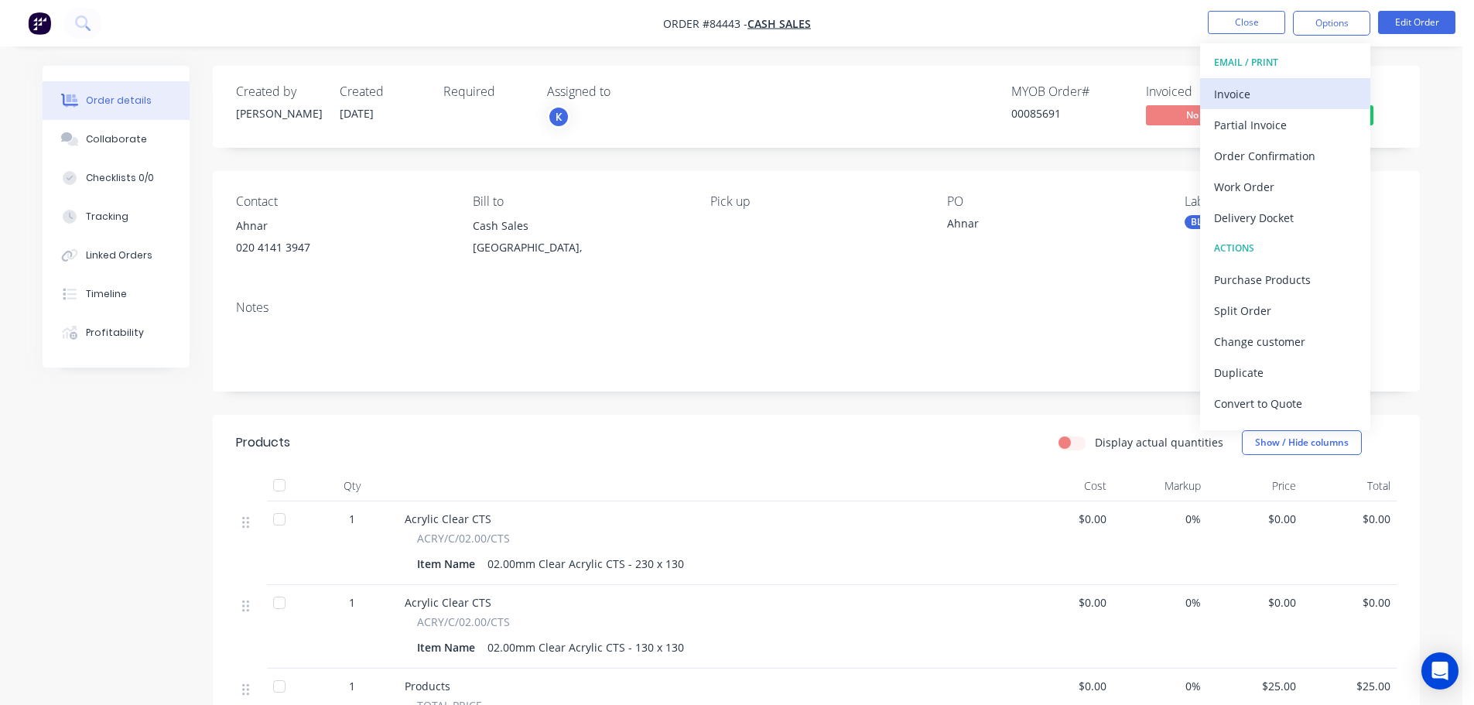
click at [1307, 91] on div "Invoice" at bounding box center [1285, 94] width 142 height 22
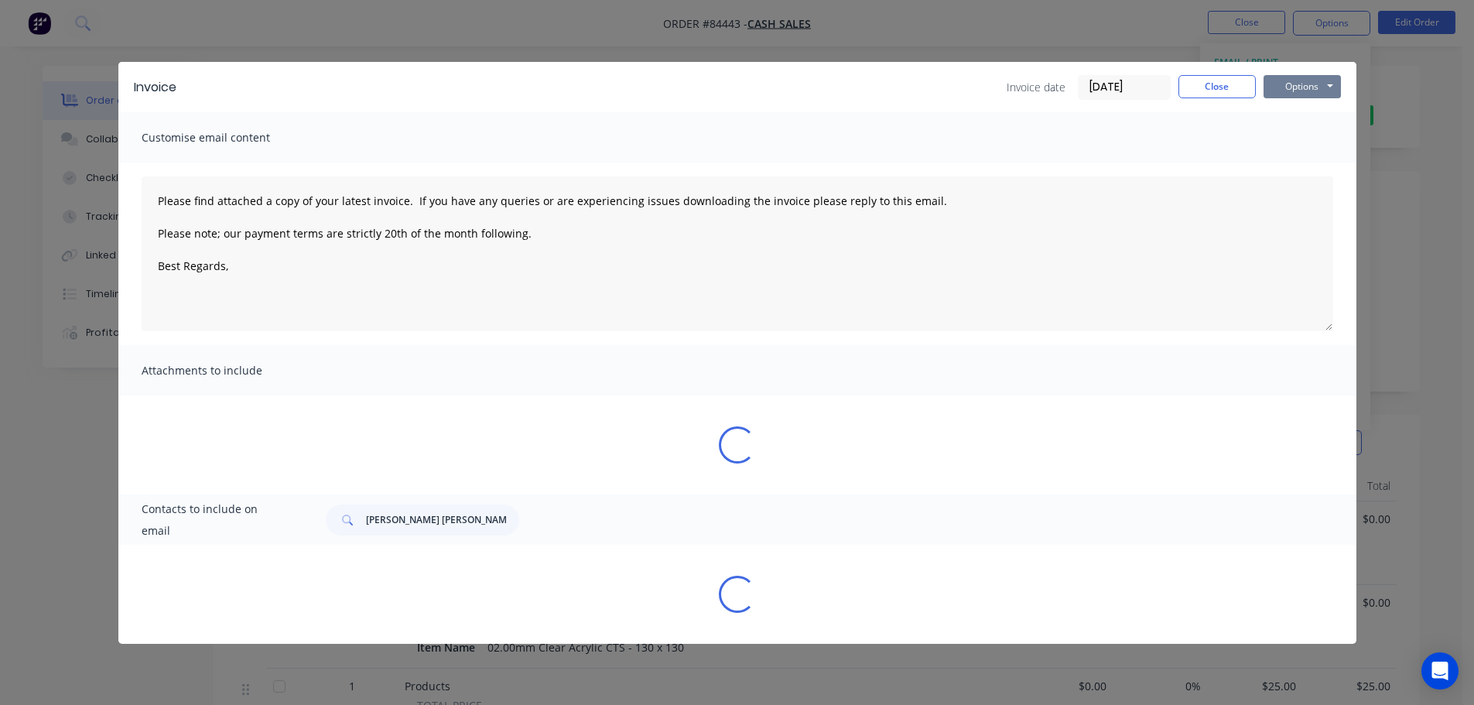
click at [1313, 87] on button "Options" at bounding box center [1302, 86] width 77 height 23
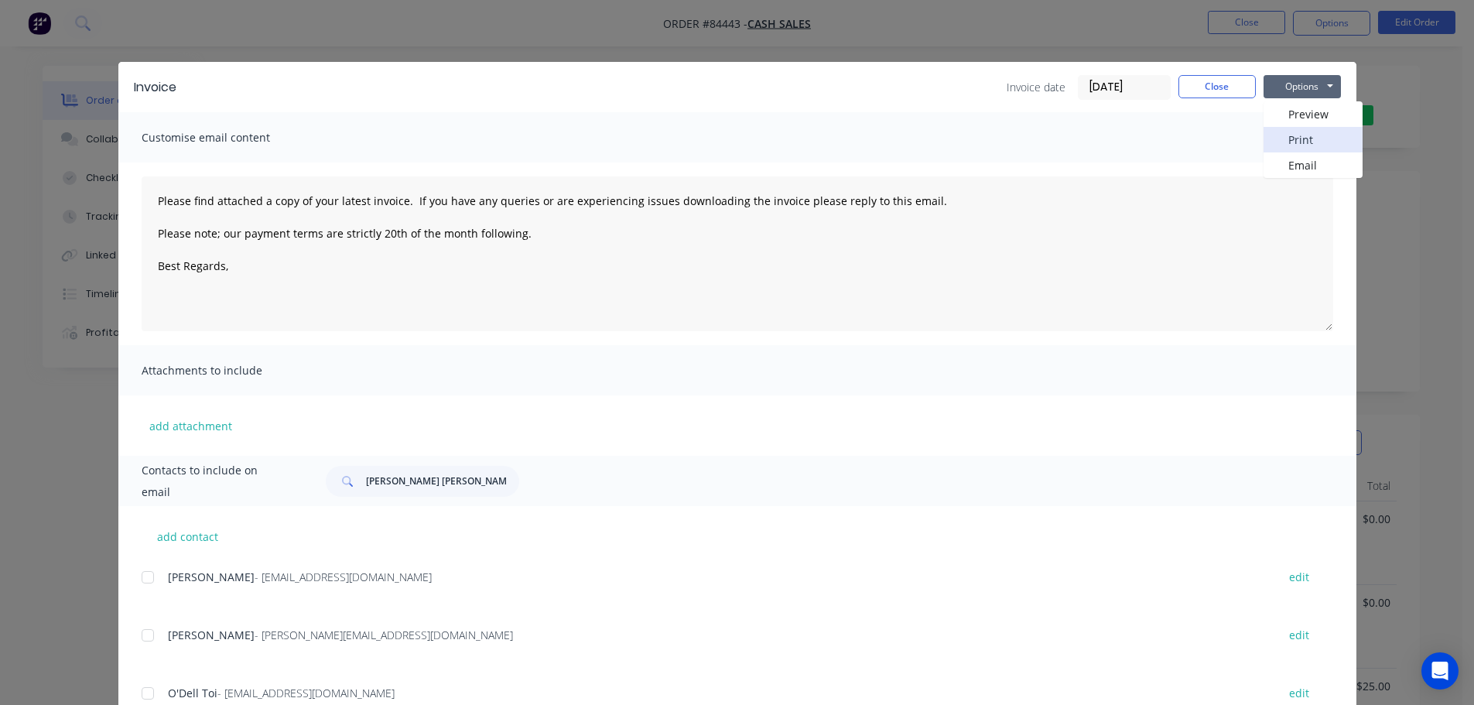
click at [1317, 139] on button "Print" at bounding box center [1313, 140] width 99 height 26
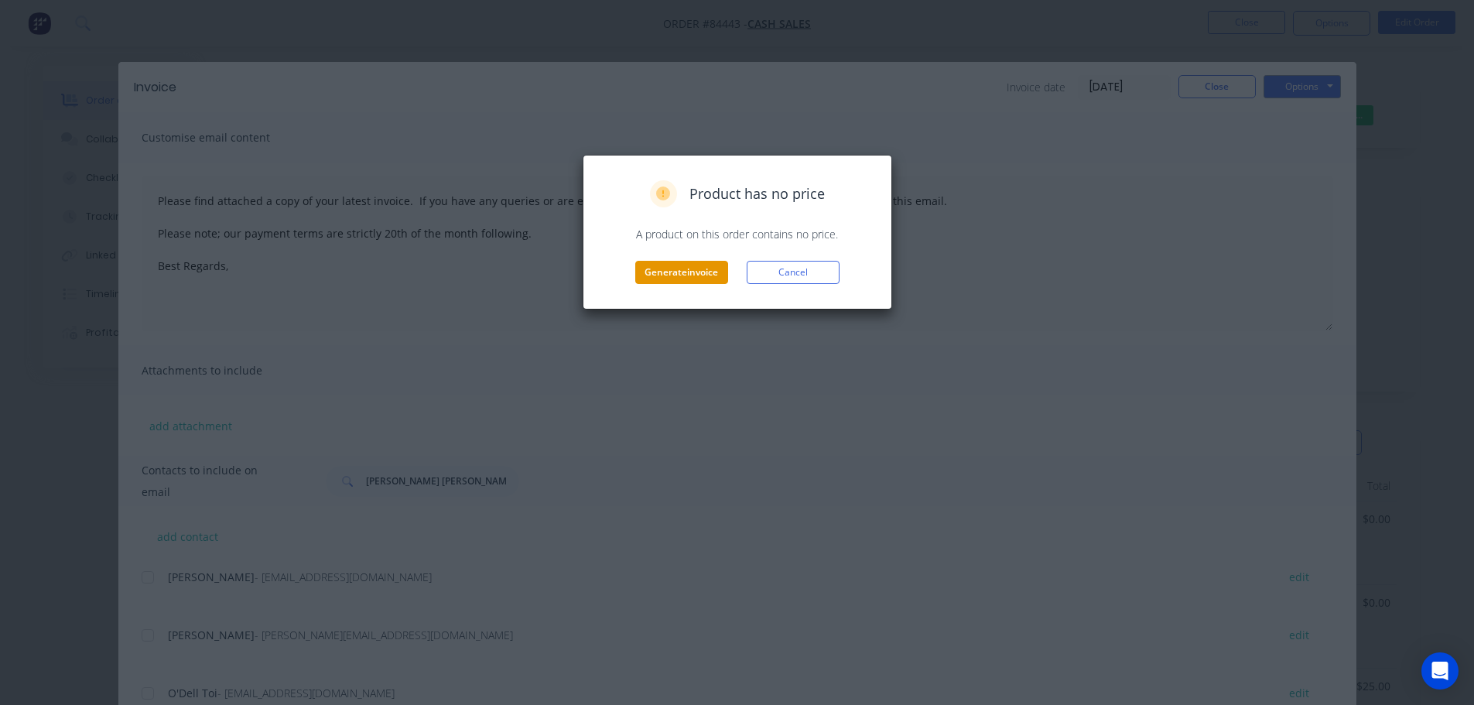
click at [683, 269] on button "Generate invoice" at bounding box center [681, 272] width 93 height 23
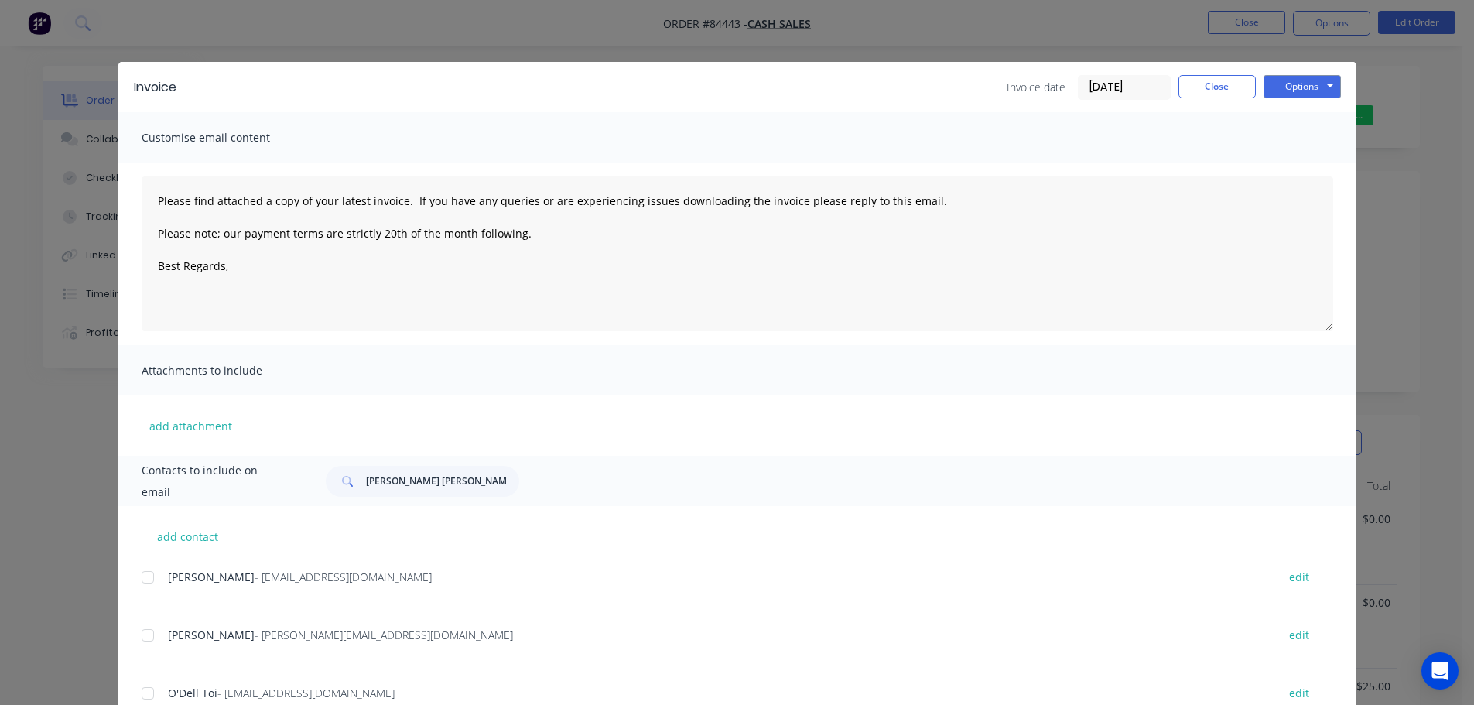
type textarea "Please find attached a copy of your latest invoice. If you have any queries or …"
click at [126, 23] on div "Invoice Invoice date 09/09/25 Close Options Preview Print Email Customise email…" at bounding box center [737, 352] width 1474 height 705
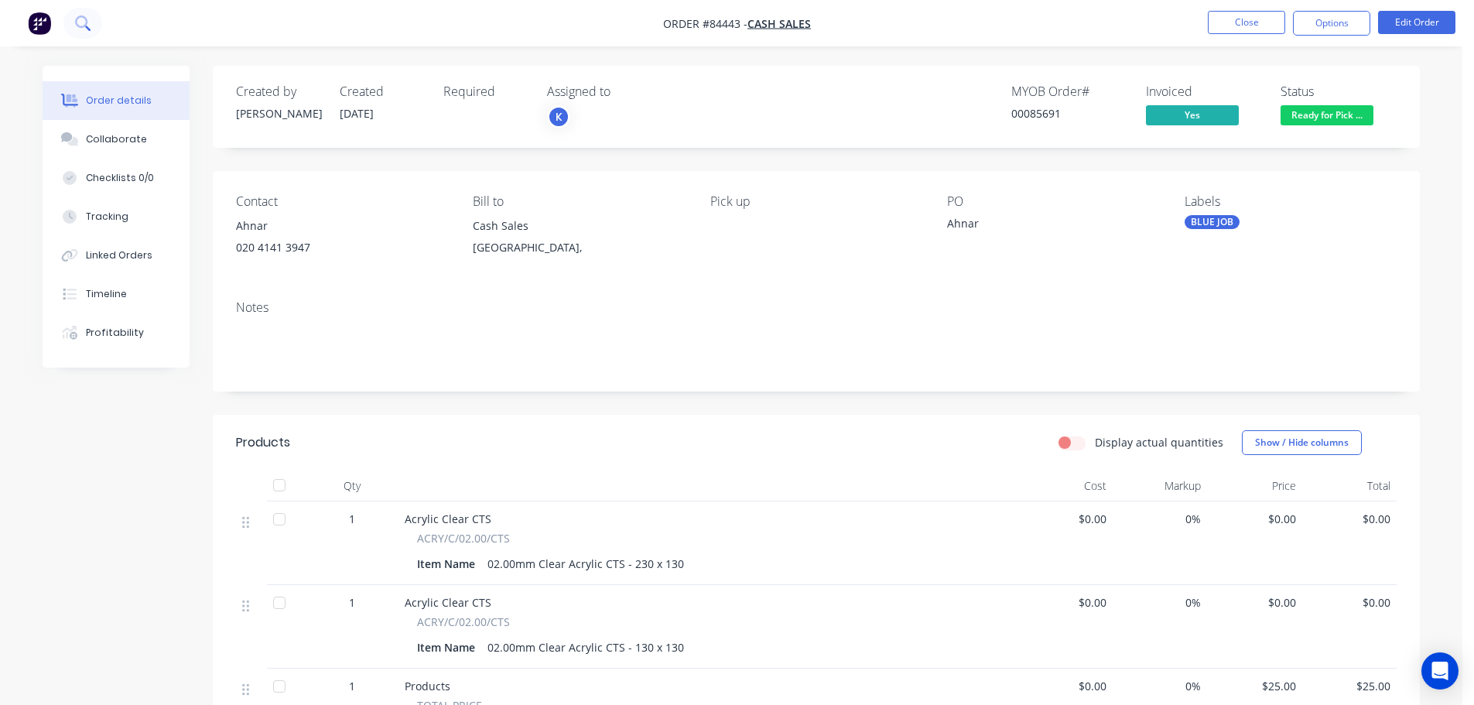
click at [87, 22] on icon at bounding box center [82, 22] width 15 height 15
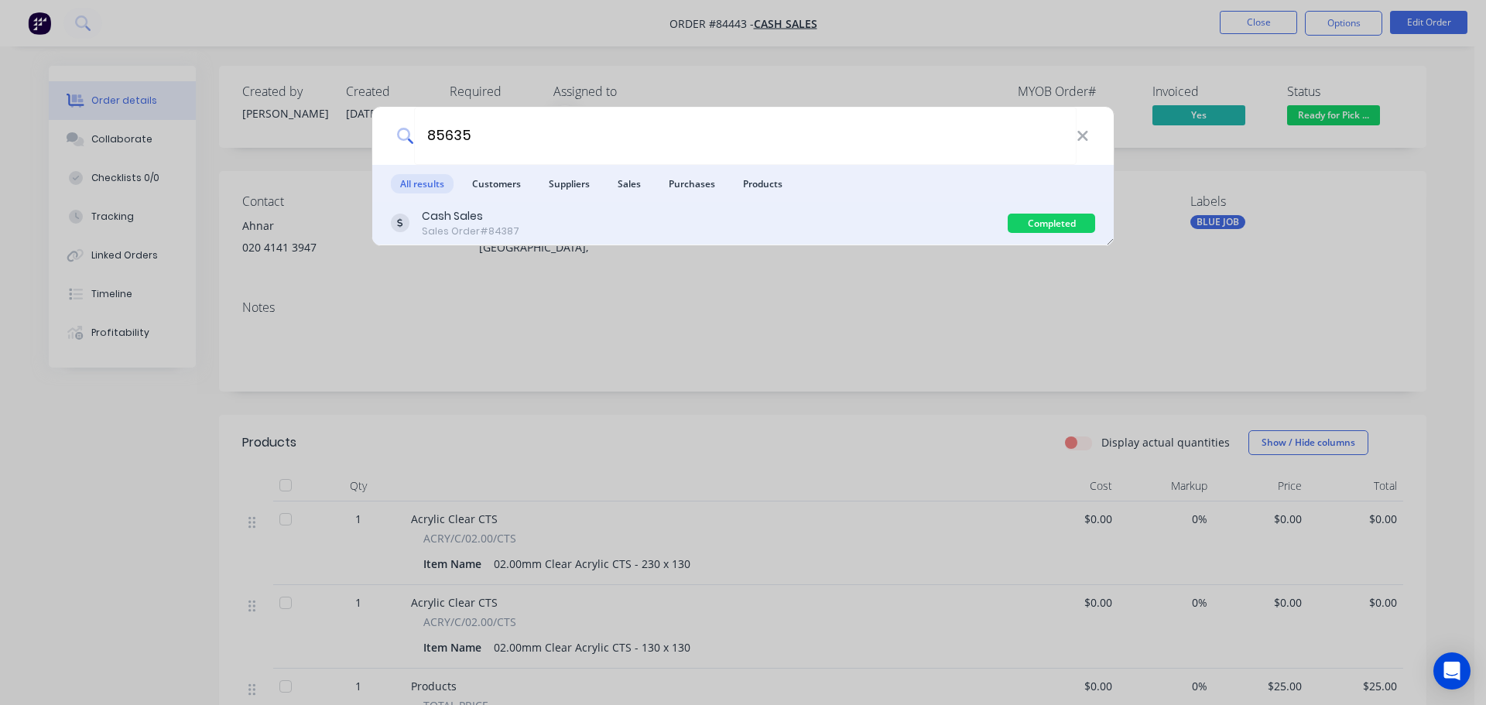
type input "85635"
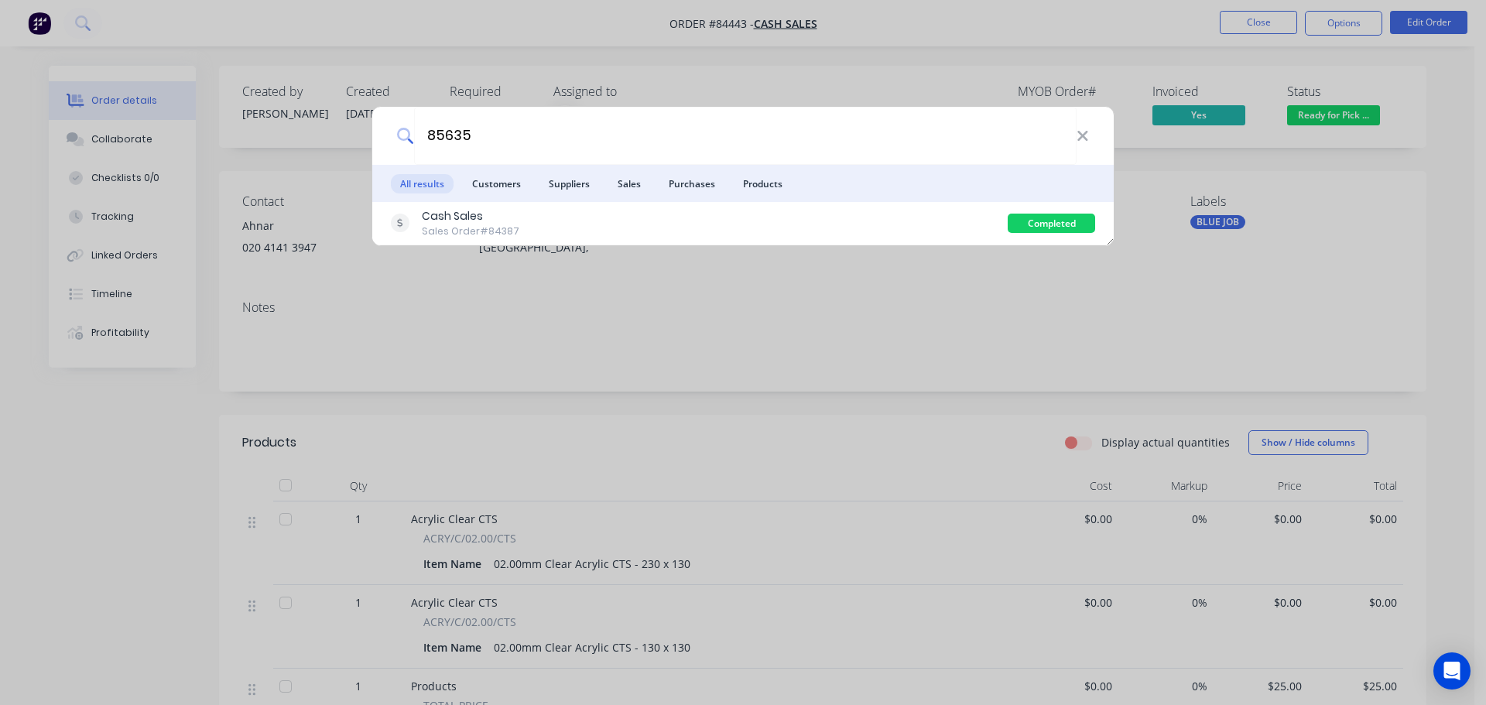
drag, startPoint x: 778, startPoint y: 233, endPoint x: 1185, endPoint y: 180, distance: 410.5
click at [778, 231] on div "Cash Sales Sales Order #84387" at bounding box center [699, 223] width 617 height 30
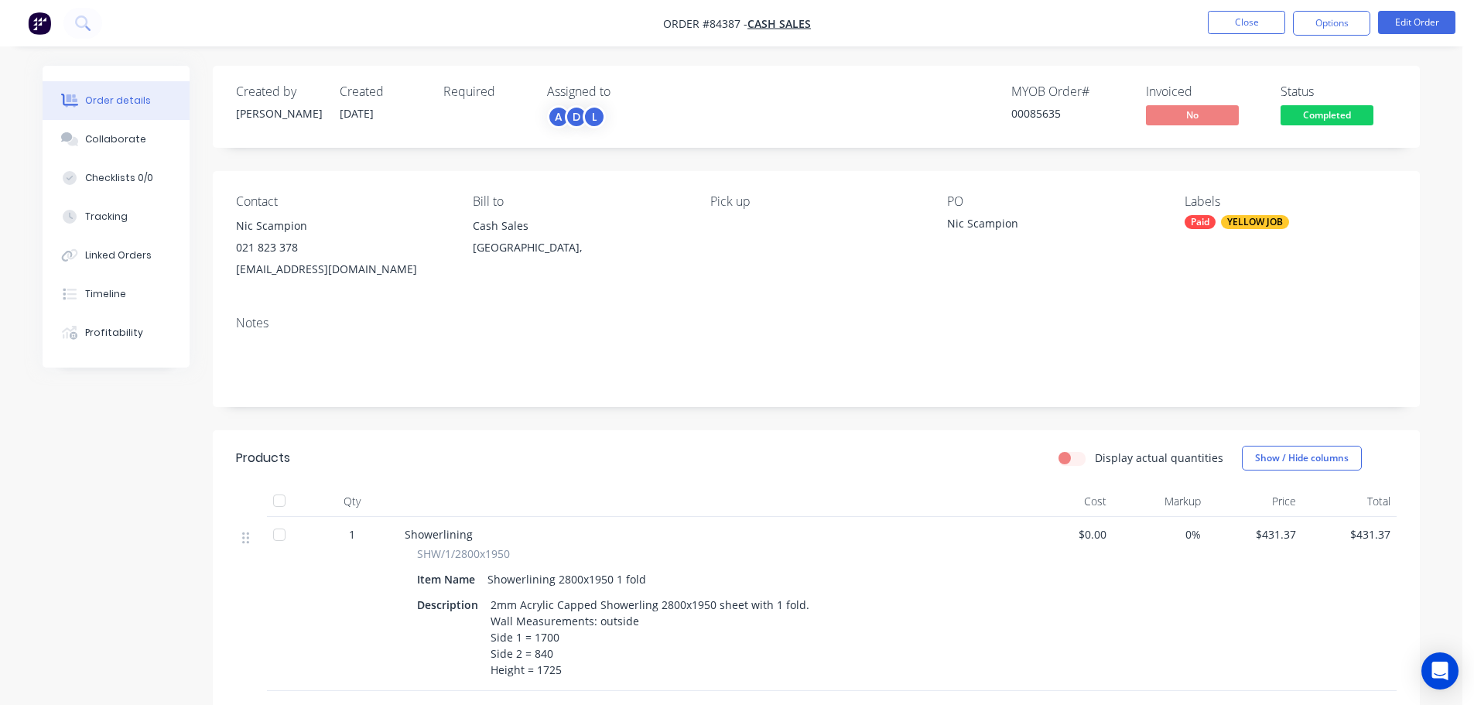
click at [1300, 117] on span "Completed" at bounding box center [1327, 114] width 93 height 19
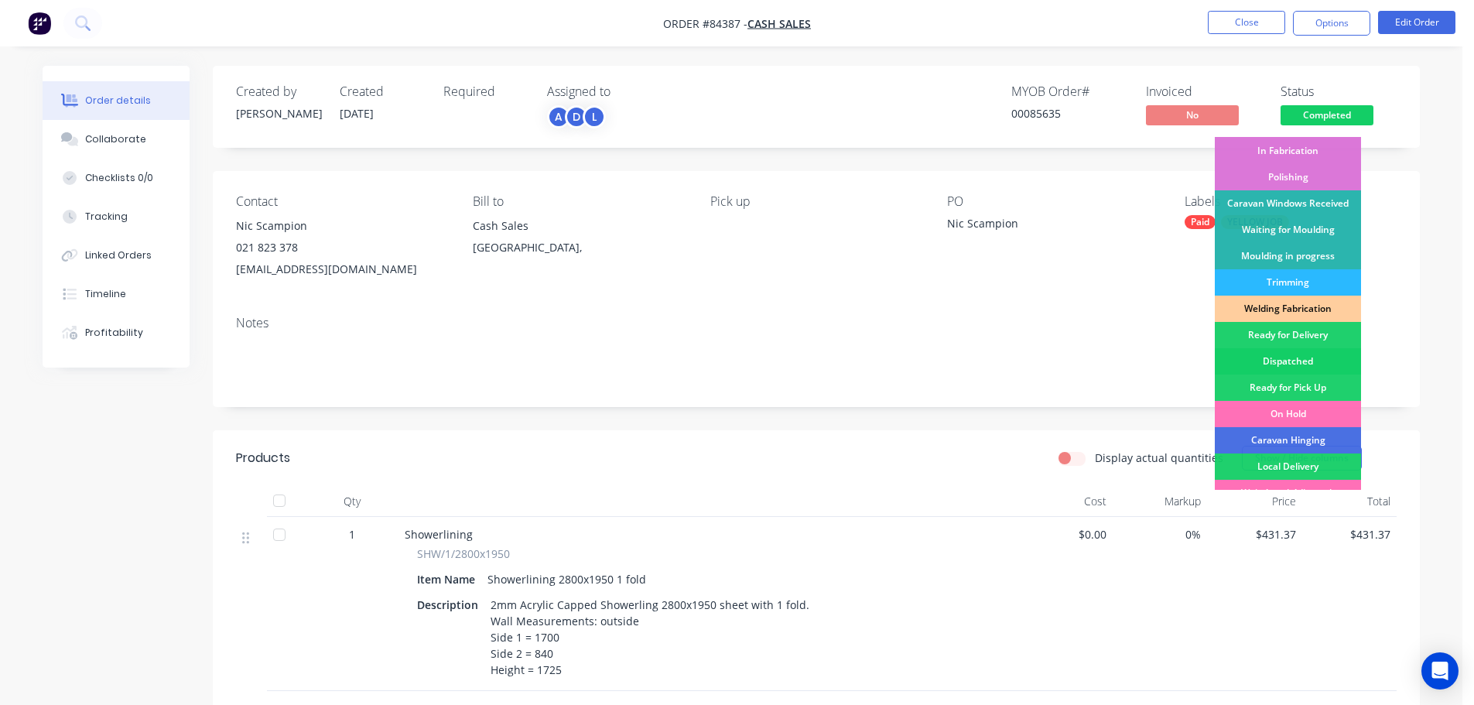
scroll to position [305, 0]
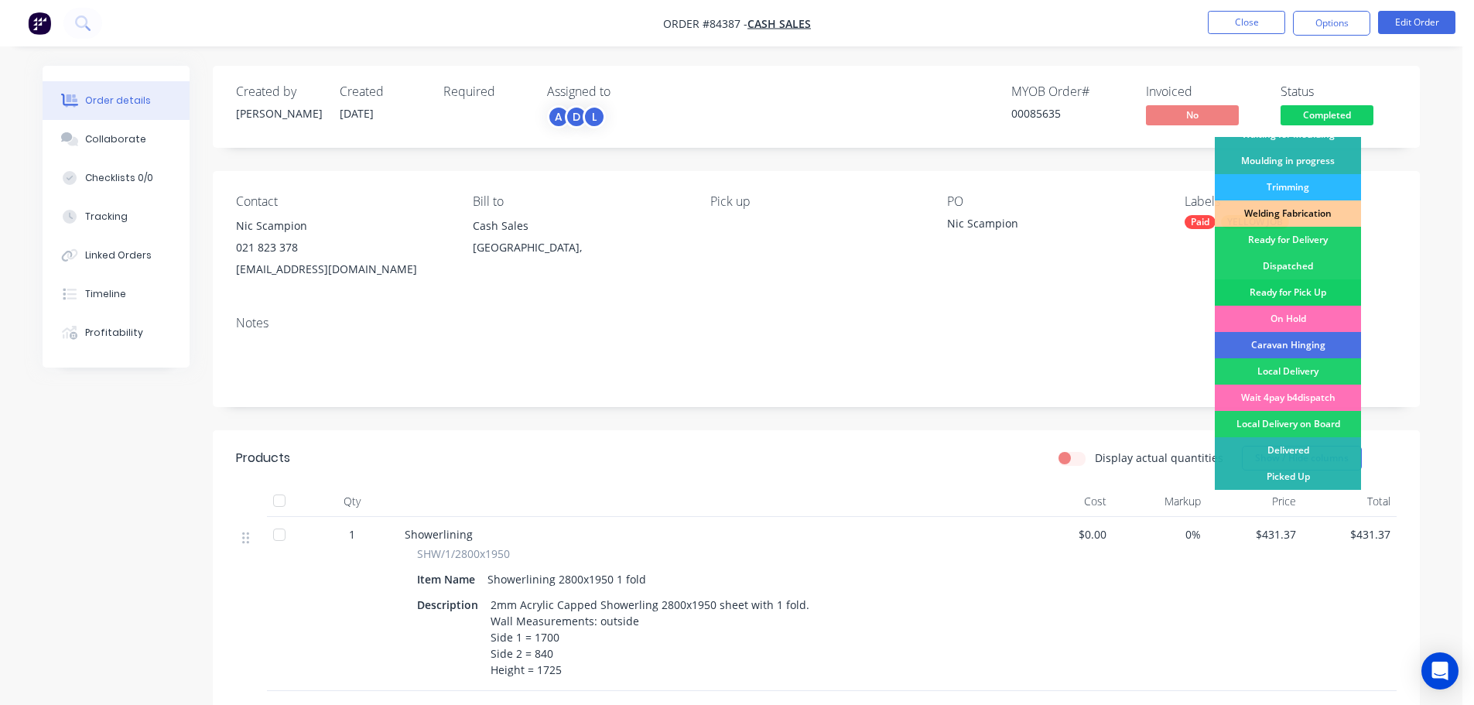
click at [1290, 283] on div "Ready for Pick Up" at bounding box center [1288, 292] width 146 height 26
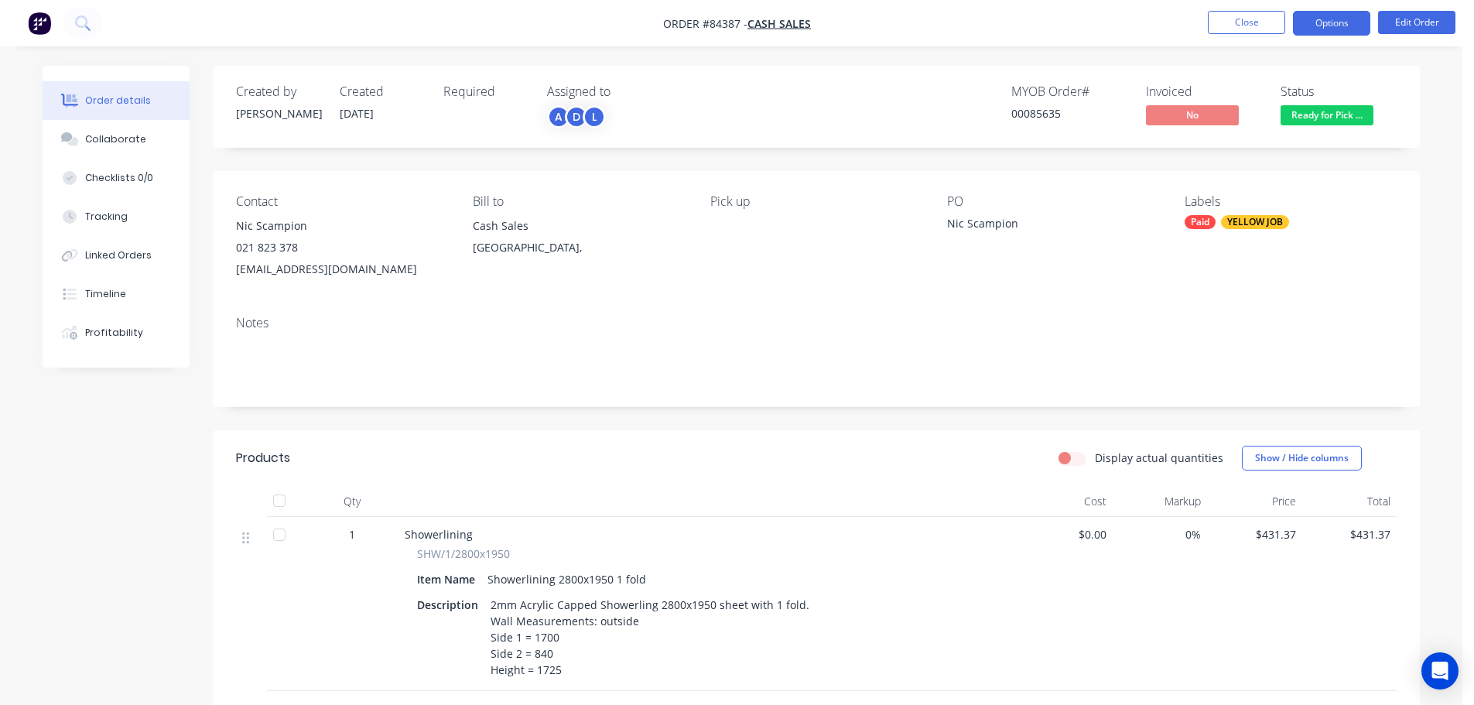
click at [1337, 29] on button "Options" at bounding box center [1331, 23] width 77 height 25
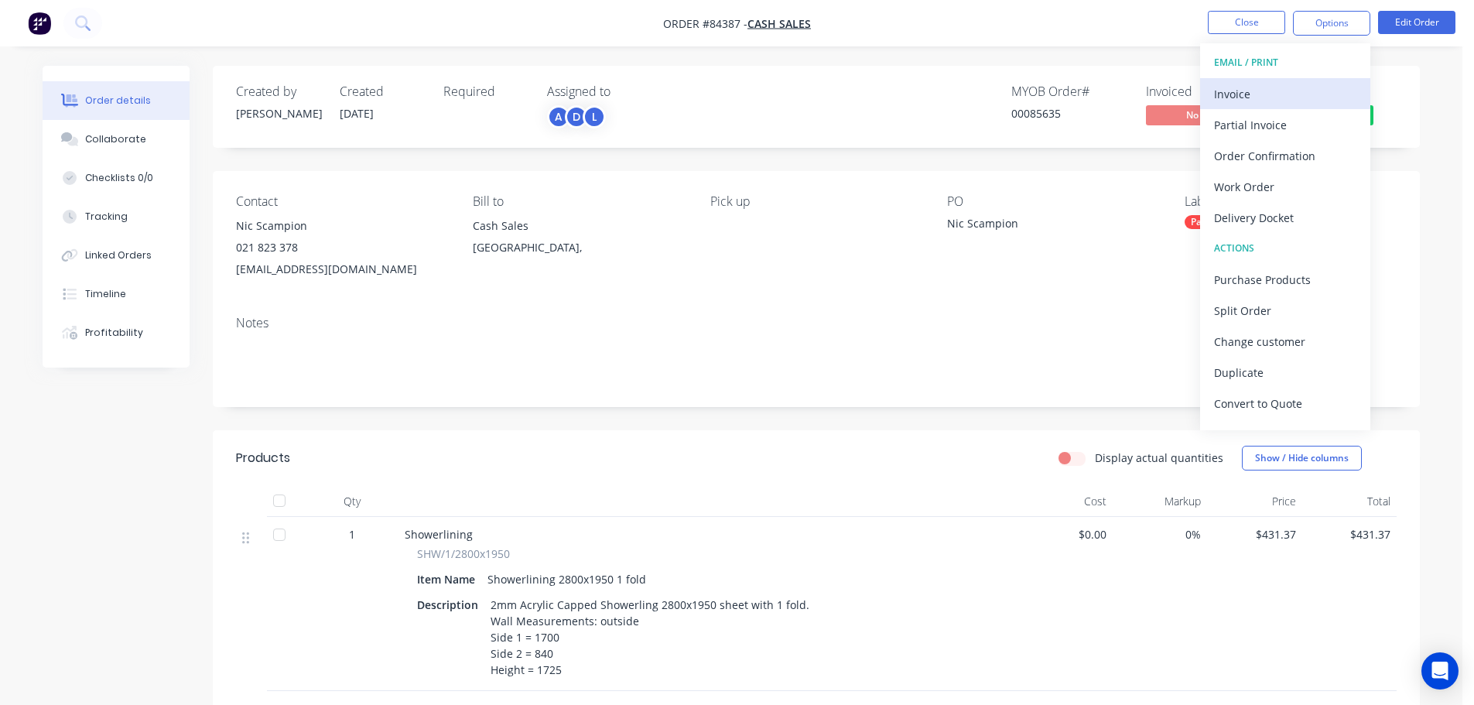
click at [1284, 84] on div "Invoice" at bounding box center [1285, 94] width 142 height 22
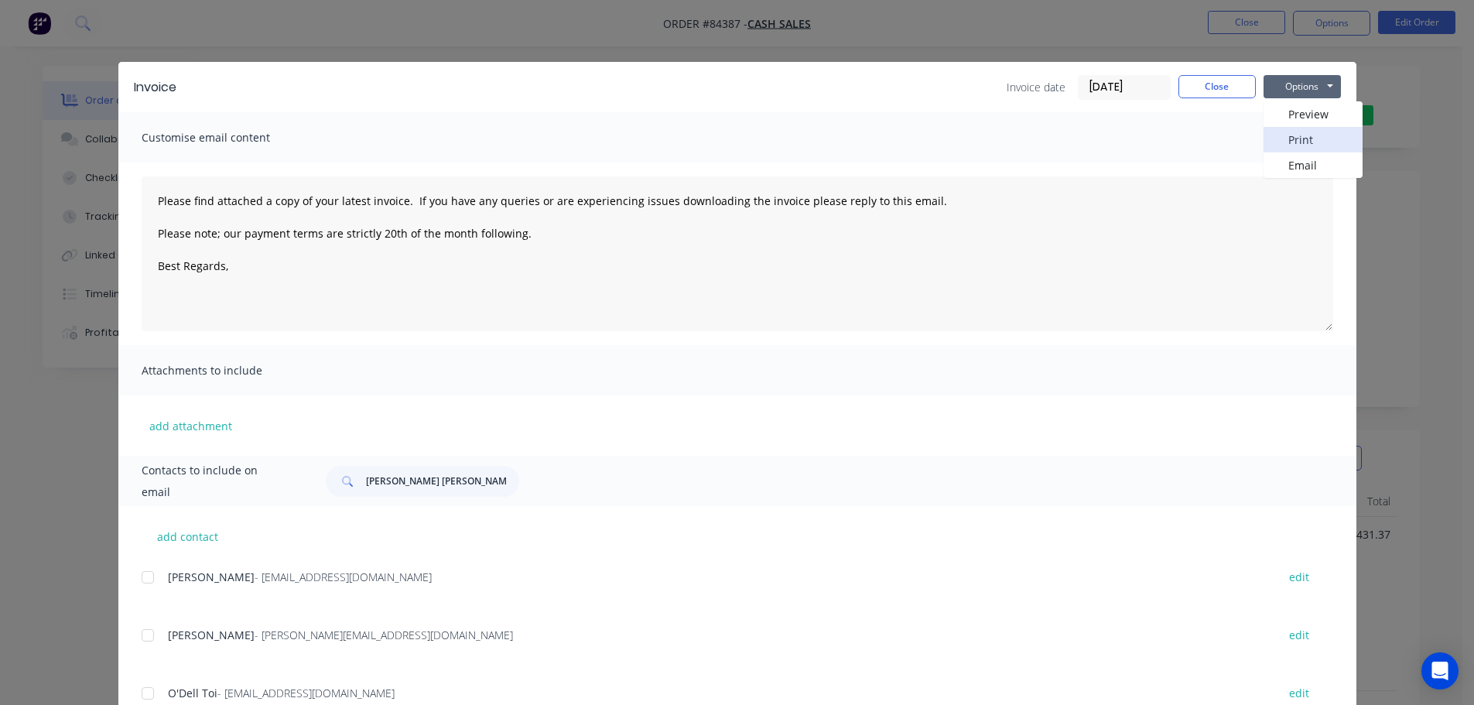
click at [1292, 151] on button "Print" at bounding box center [1313, 140] width 99 height 26
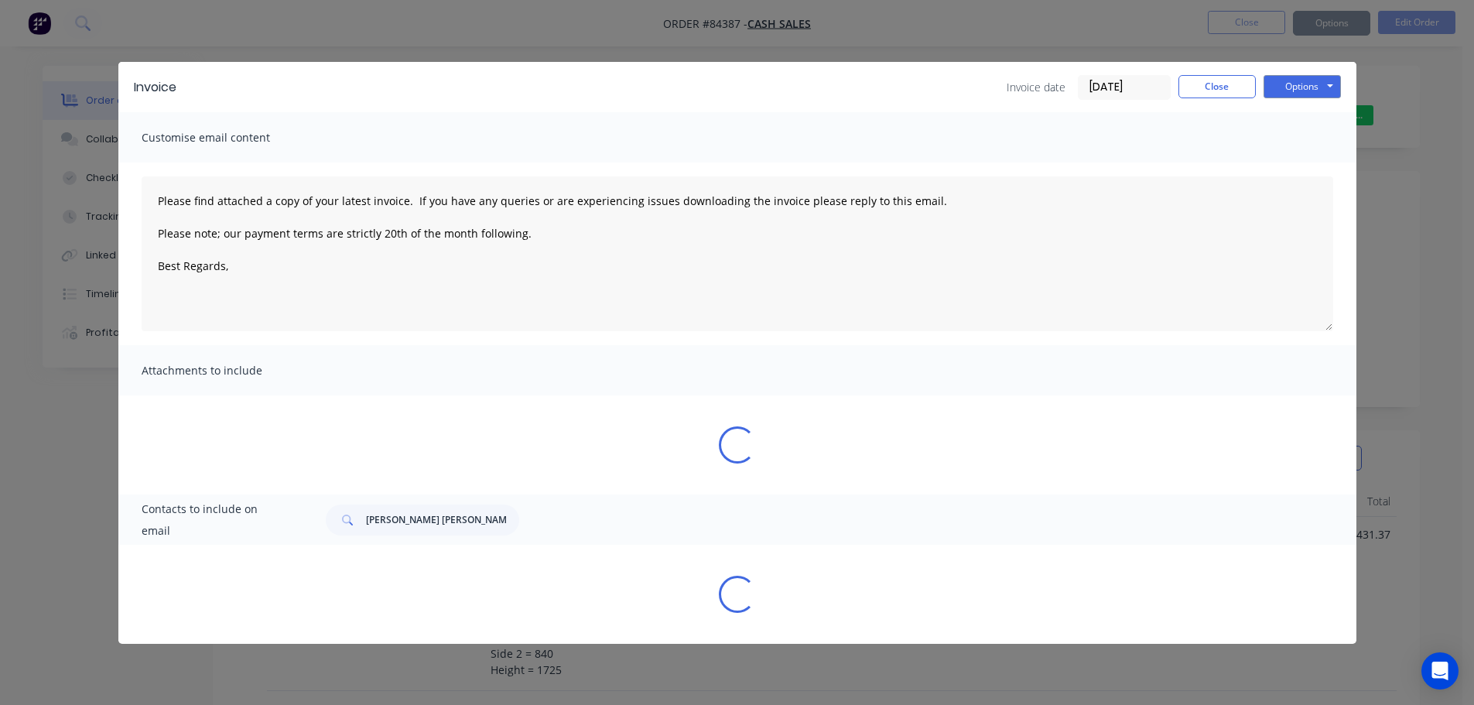
type textarea "Please find attached a copy of your latest invoice. If you have any queries or …"
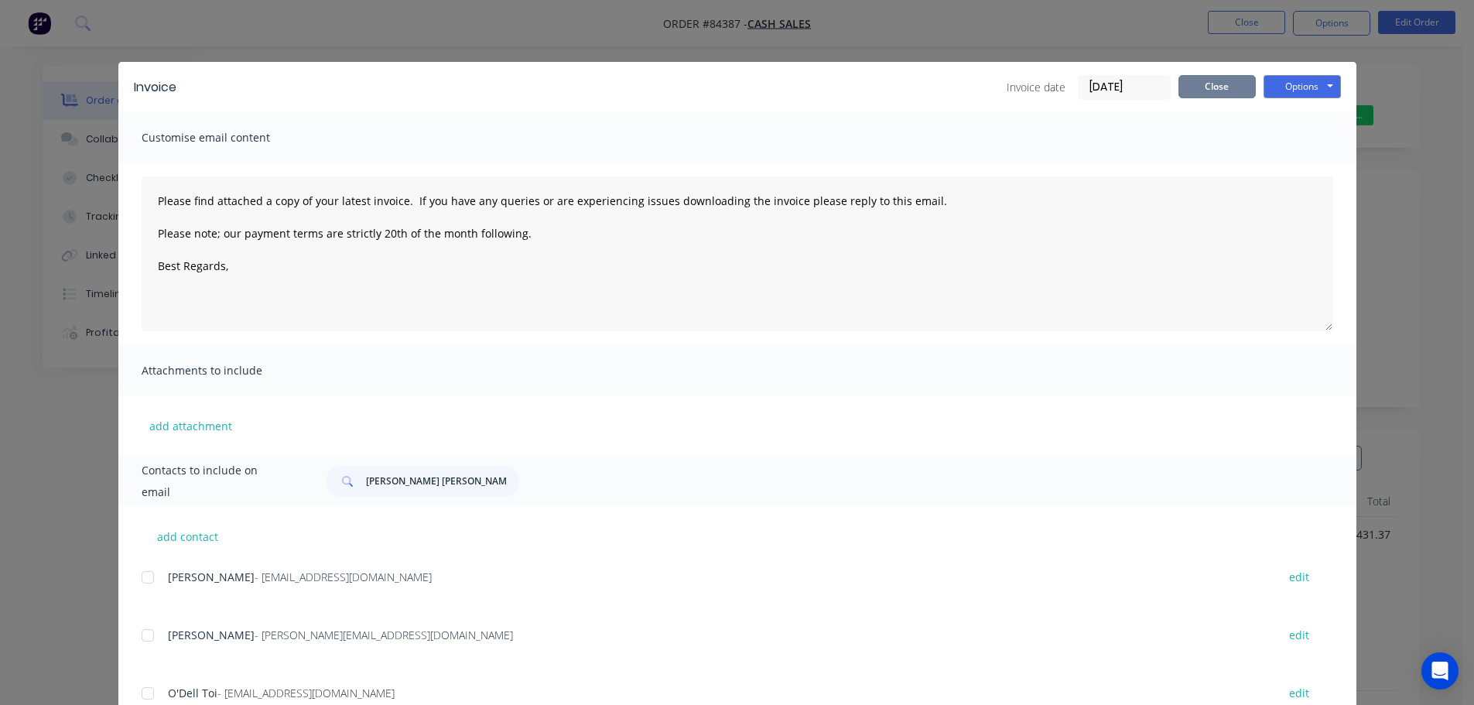
click at [1229, 80] on button "Close" at bounding box center [1217, 86] width 77 height 23
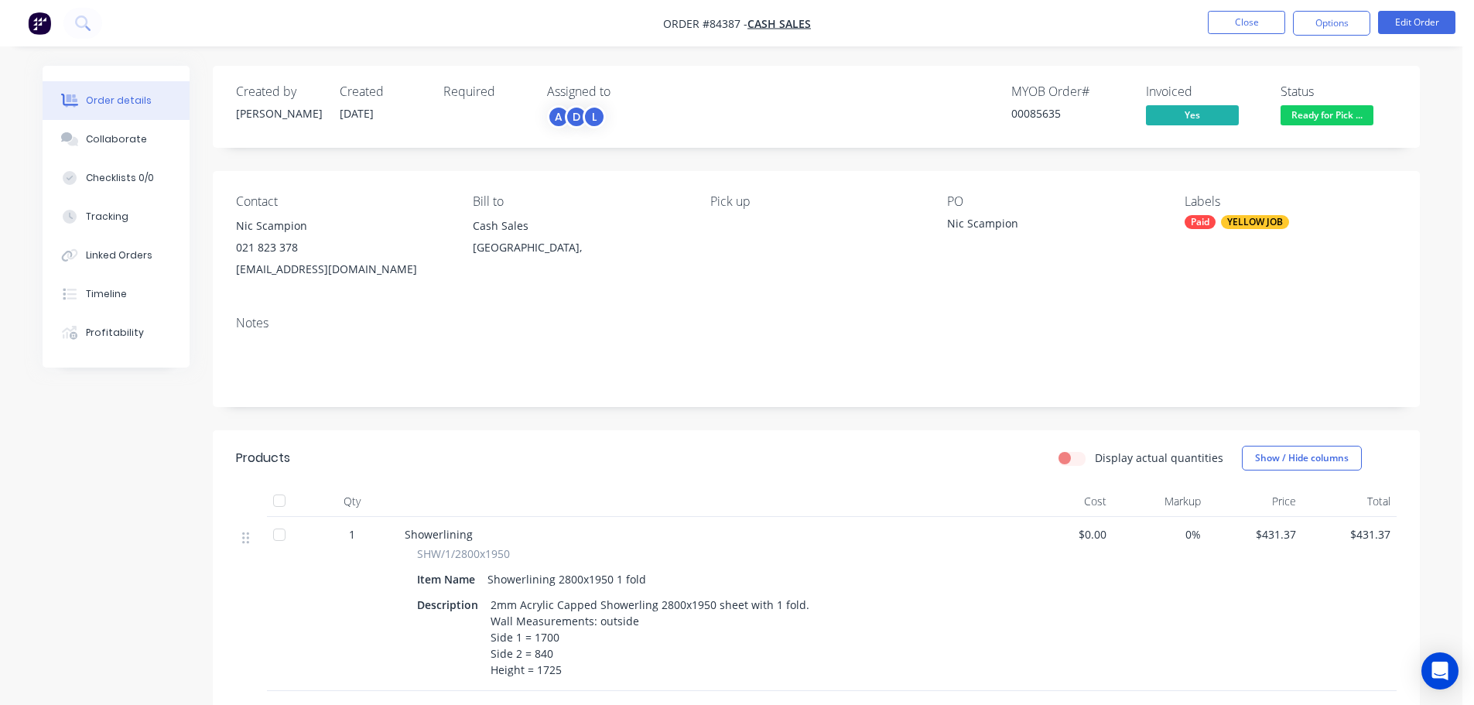
click at [1234, 36] on nav "Order #84387 - Cash Sales Close Options Edit Order" at bounding box center [737, 23] width 1474 height 46
click at [1233, 26] on button "Close" at bounding box center [1246, 22] width 77 height 23
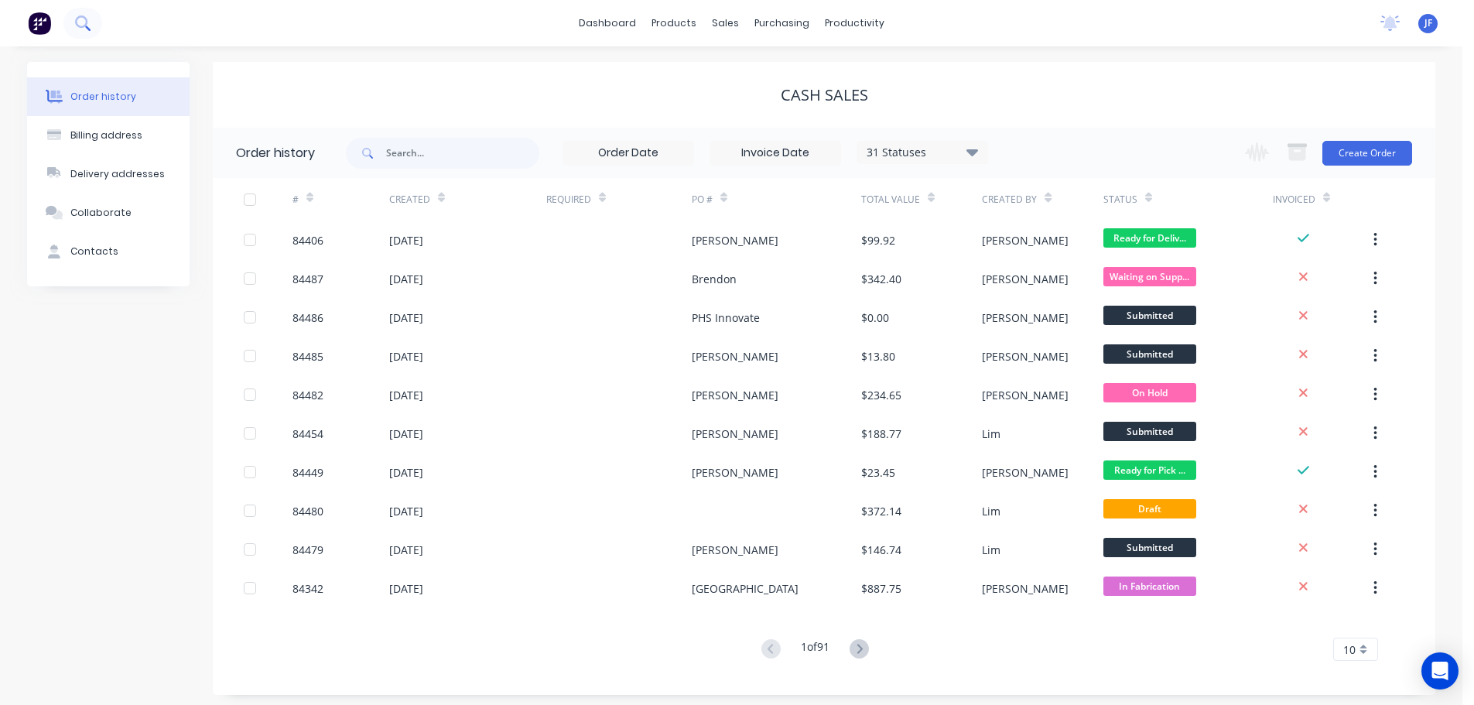
click at [67, 27] on button at bounding box center [82, 23] width 39 height 31
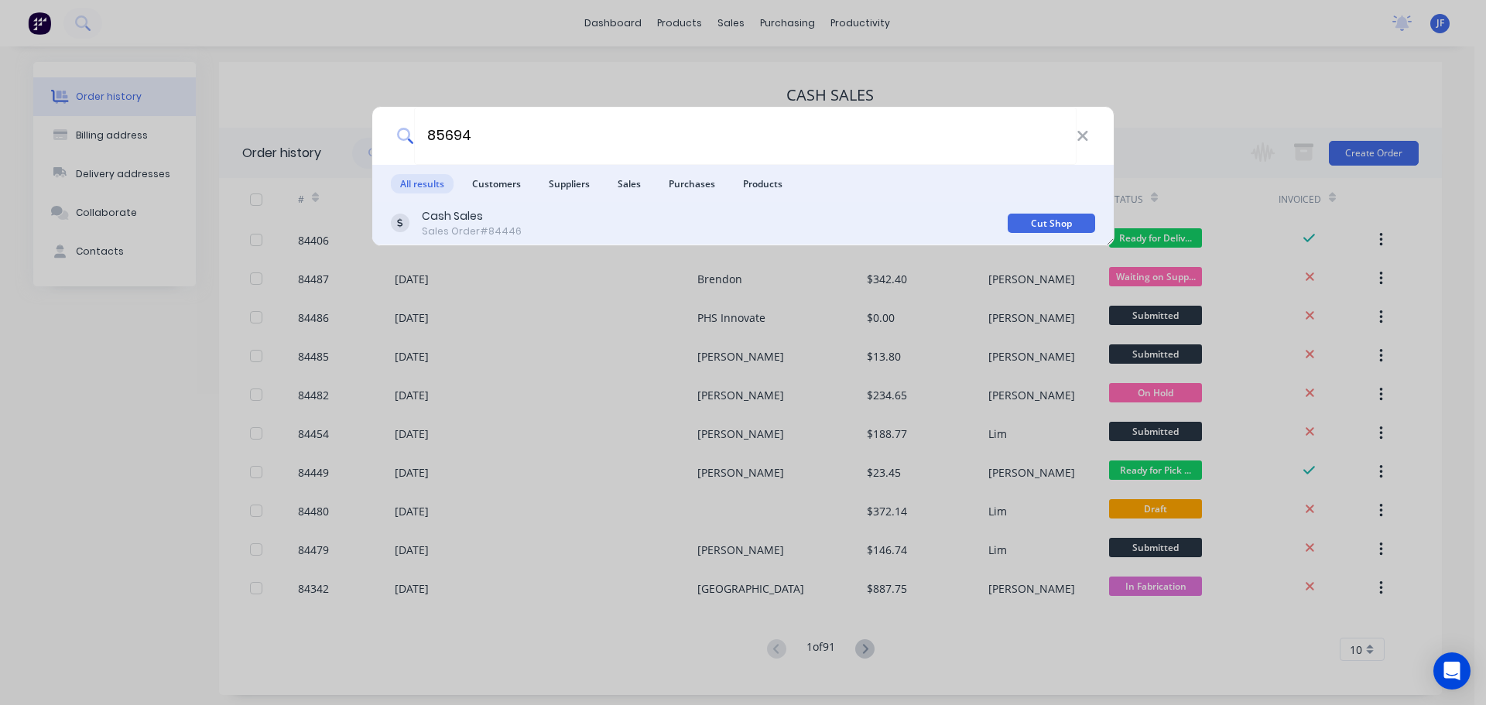
type input "85694"
click at [861, 231] on div "Cash Sales Sales Order #84446" at bounding box center [699, 223] width 617 height 30
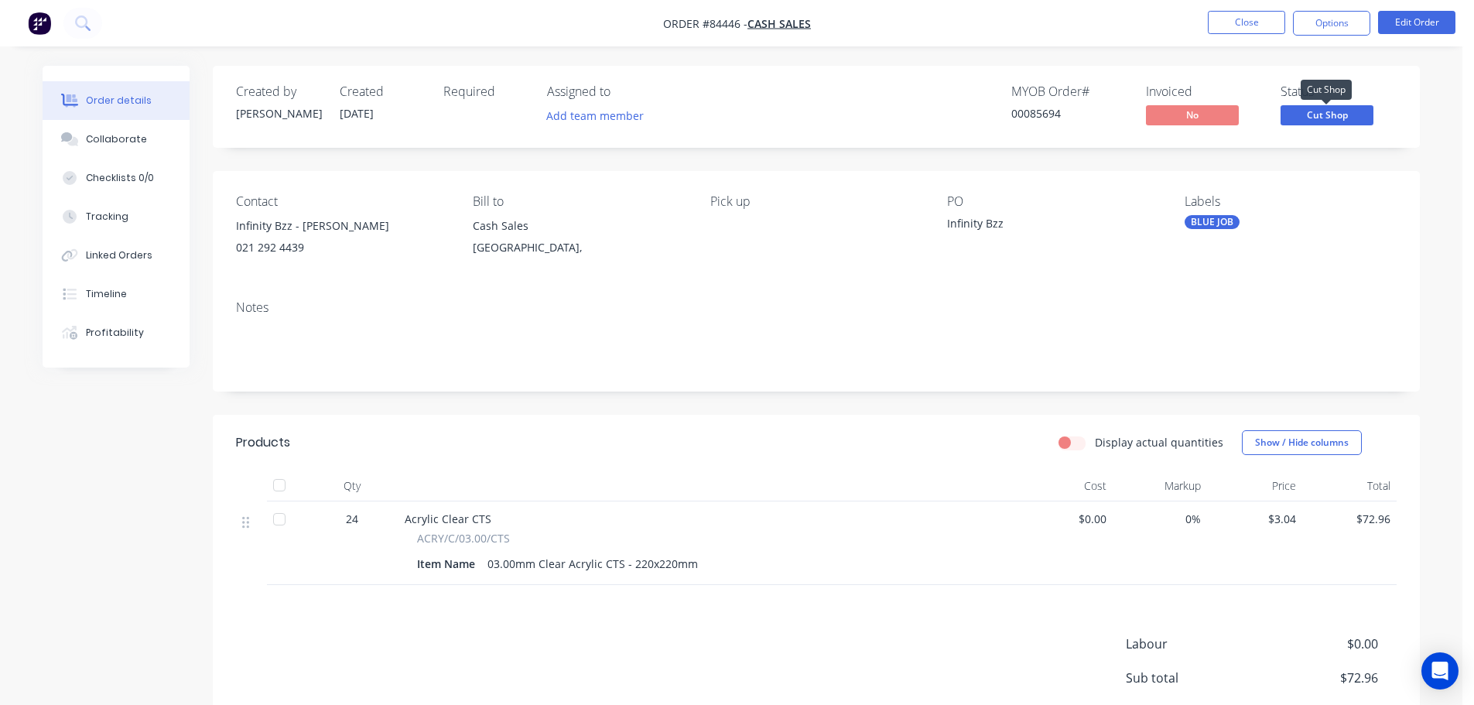
click at [1309, 122] on span "Cut Shop" at bounding box center [1327, 114] width 93 height 19
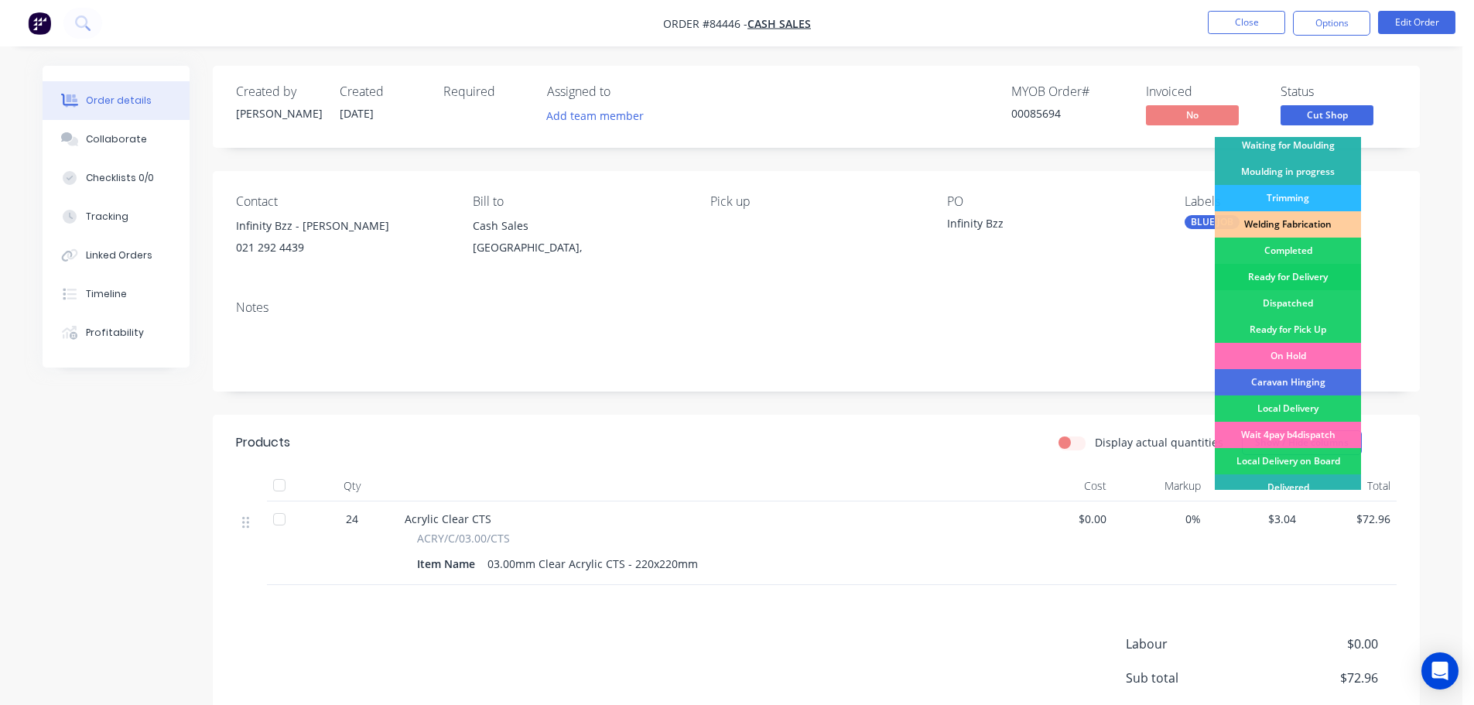
scroll to position [305, 0]
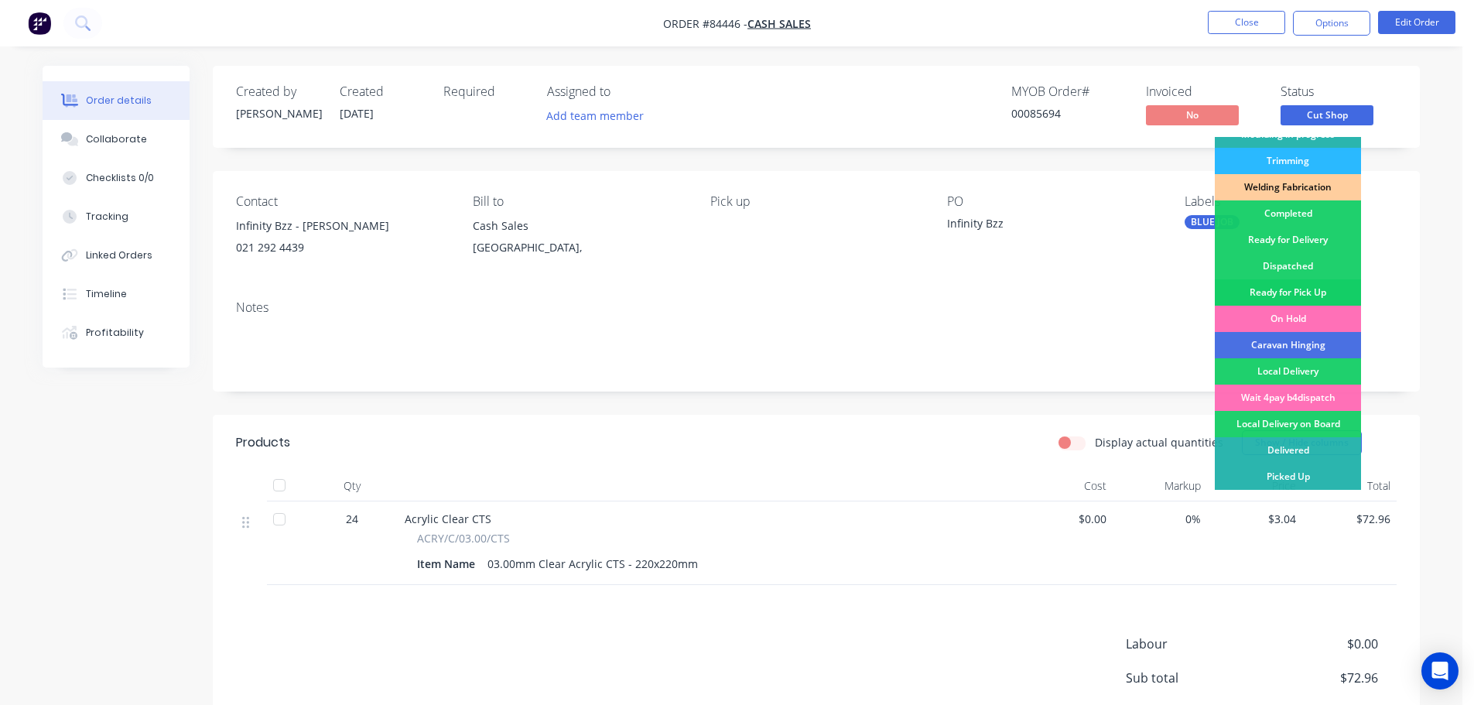
click at [1296, 286] on div "Ready for Pick Up" at bounding box center [1288, 292] width 146 height 26
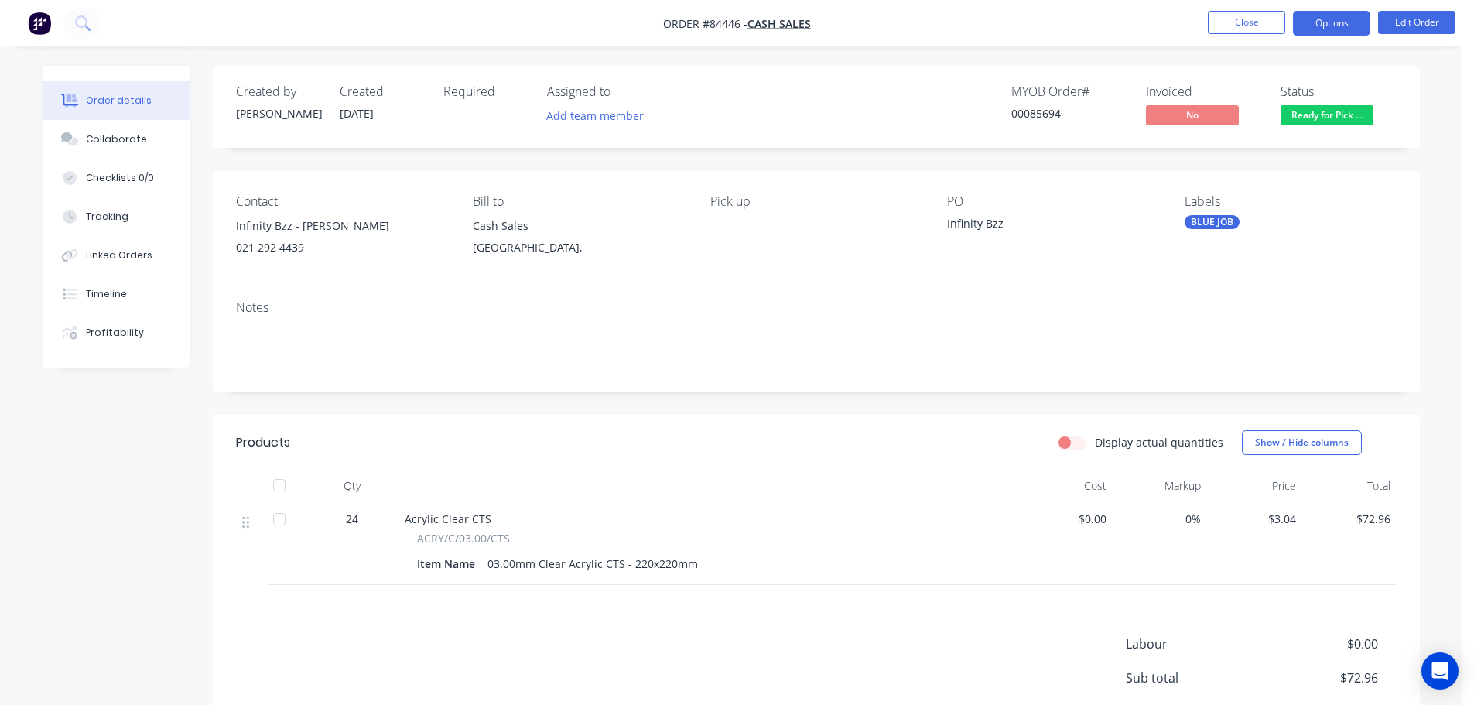
click at [1334, 23] on button "Options" at bounding box center [1331, 23] width 77 height 25
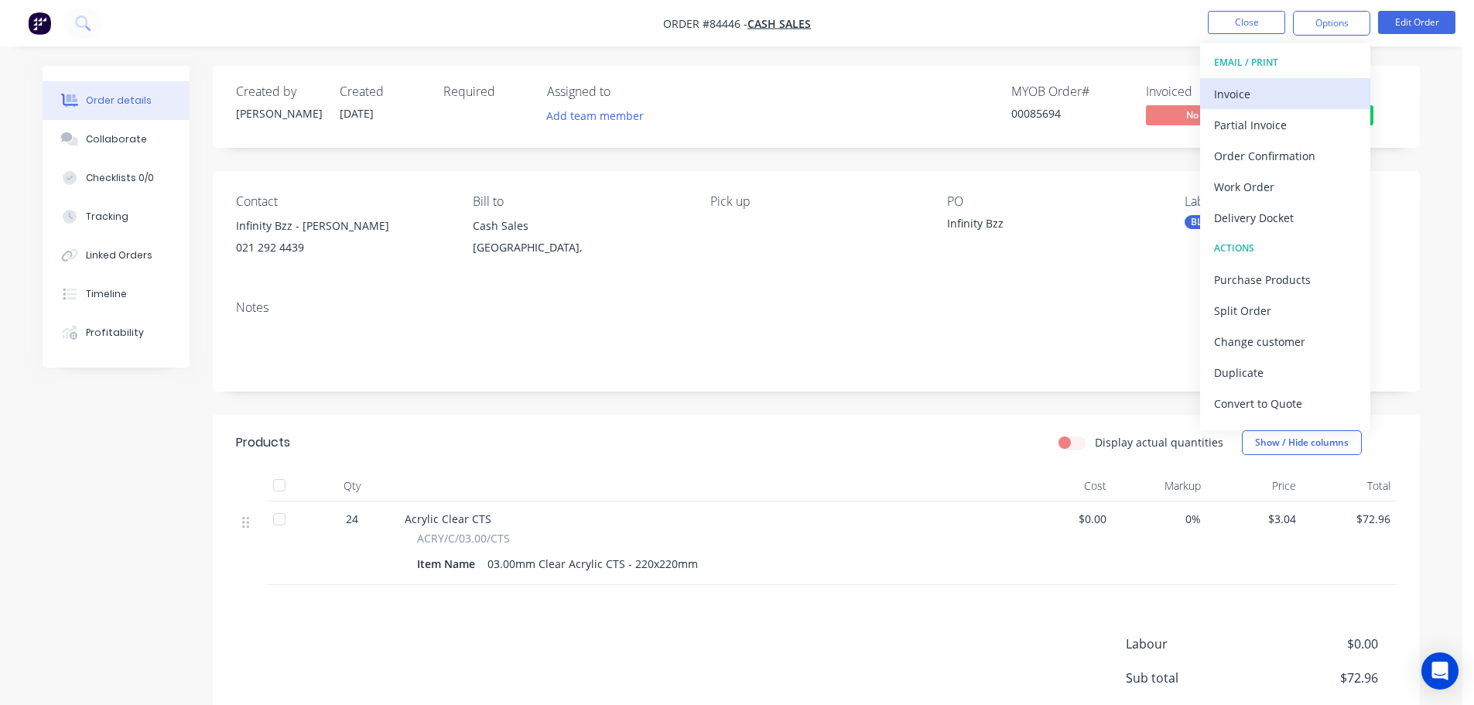
click at [1288, 100] on div "Invoice" at bounding box center [1285, 94] width 142 height 22
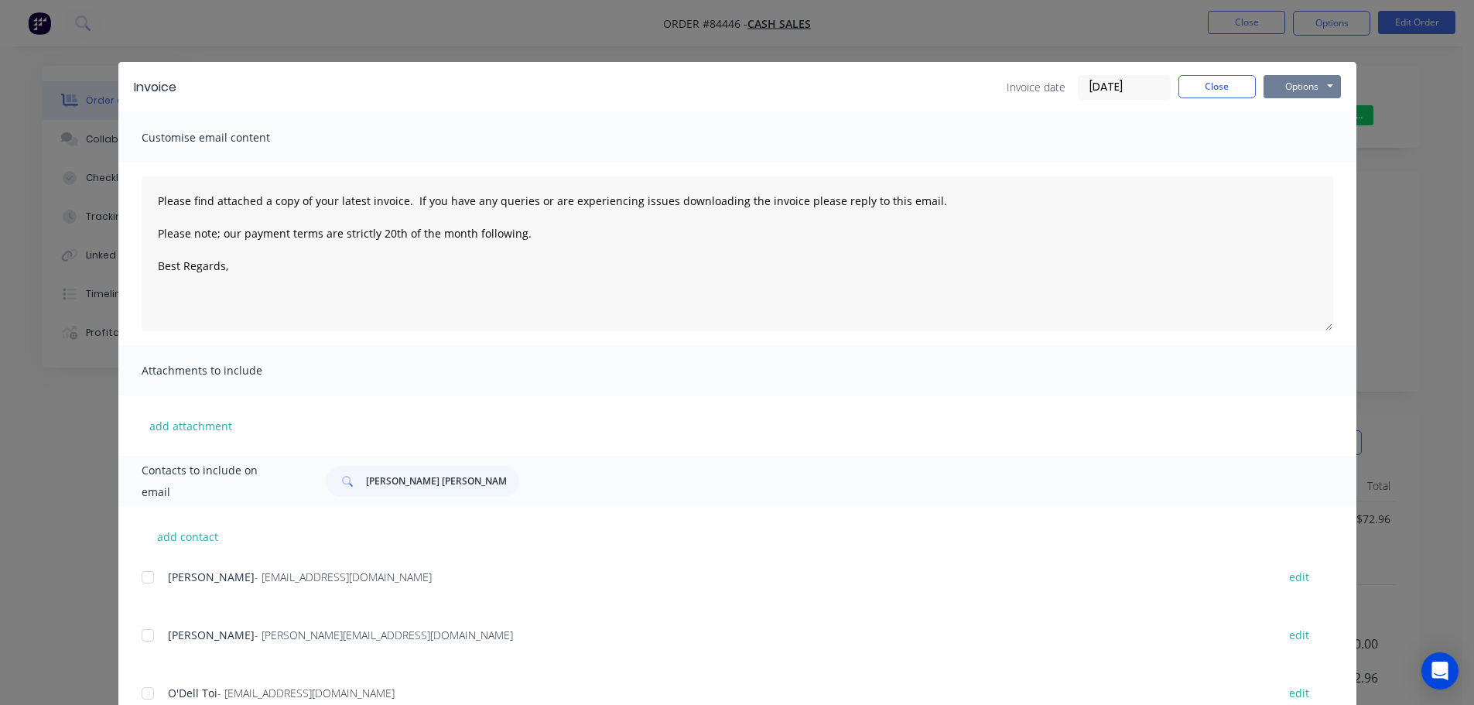
click at [1294, 97] on button "Options" at bounding box center [1302, 86] width 77 height 23
click at [1304, 137] on button "Print" at bounding box center [1313, 140] width 99 height 26
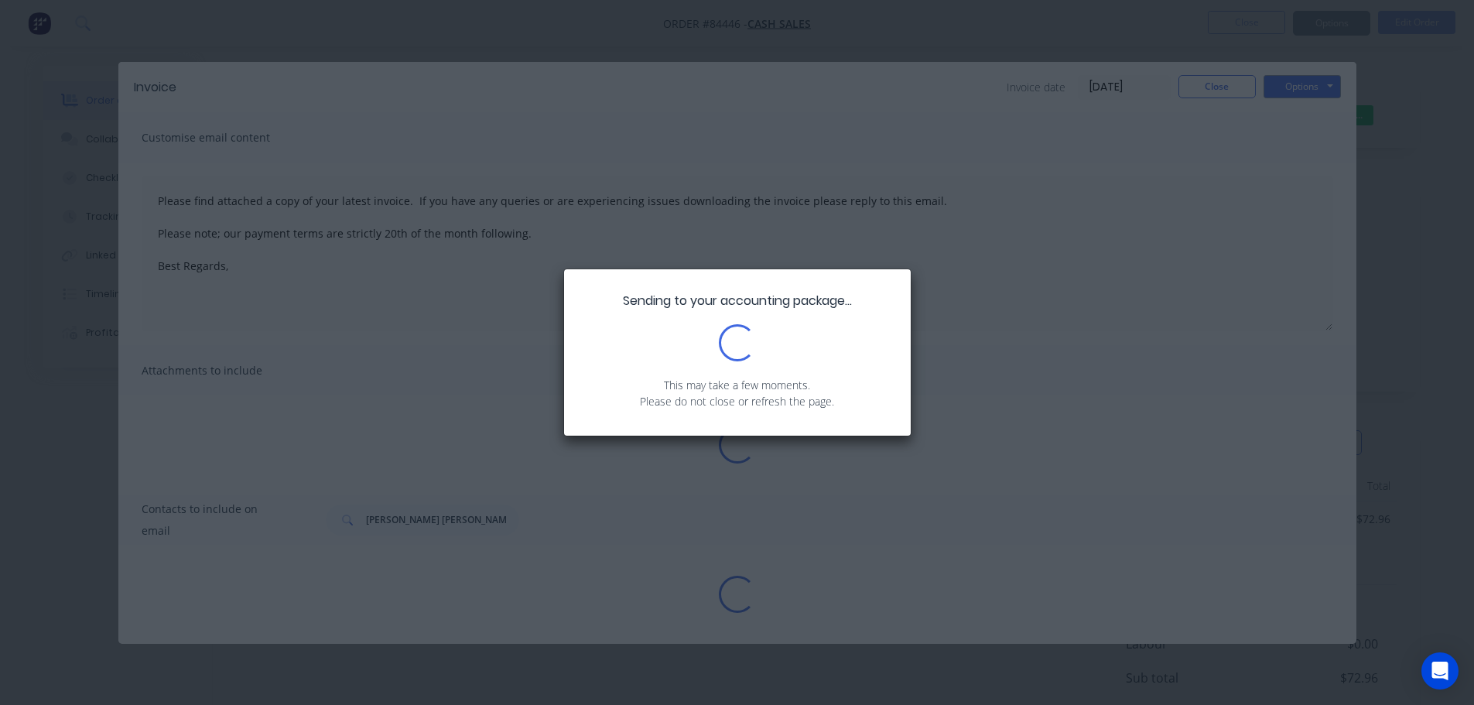
type textarea "Please find attached a copy of your latest invoice. If you have any queries or …"
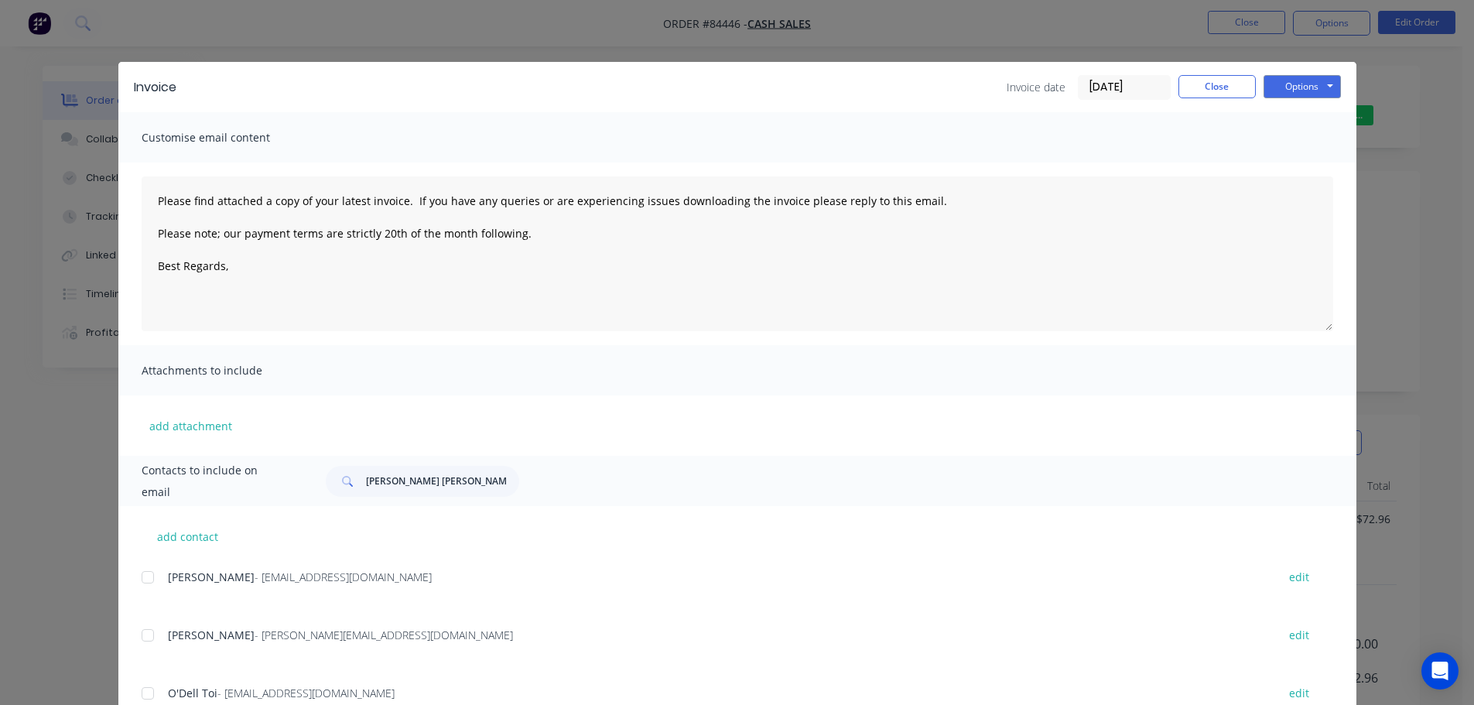
drag, startPoint x: 112, startPoint y: 32, endPoint x: 88, endPoint y: 29, distance: 24.1
click at [111, 31] on div "Invoice Invoice date 09/09/25 Close Options Preview Print Email Customise email…" at bounding box center [737, 352] width 1474 height 705
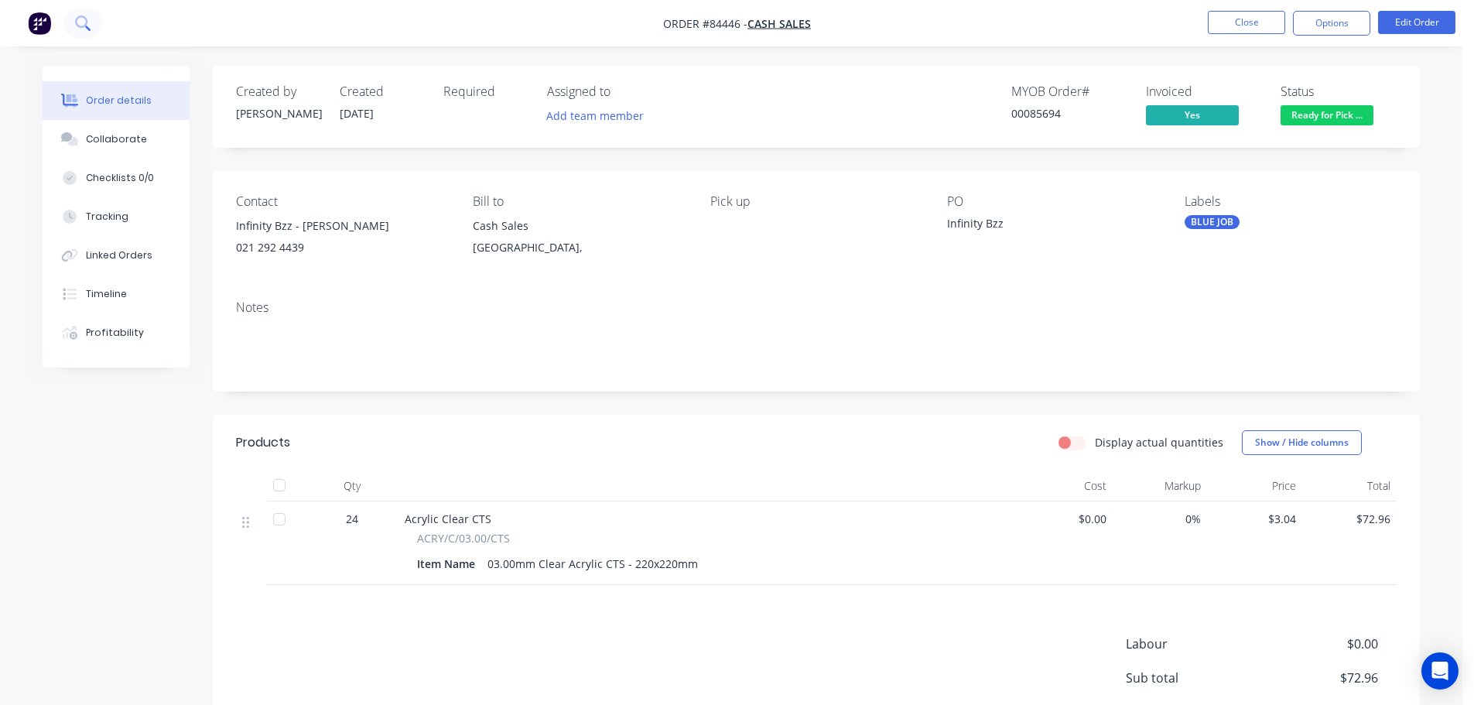
click at [85, 29] on icon at bounding box center [82, 22] width 15 height 15
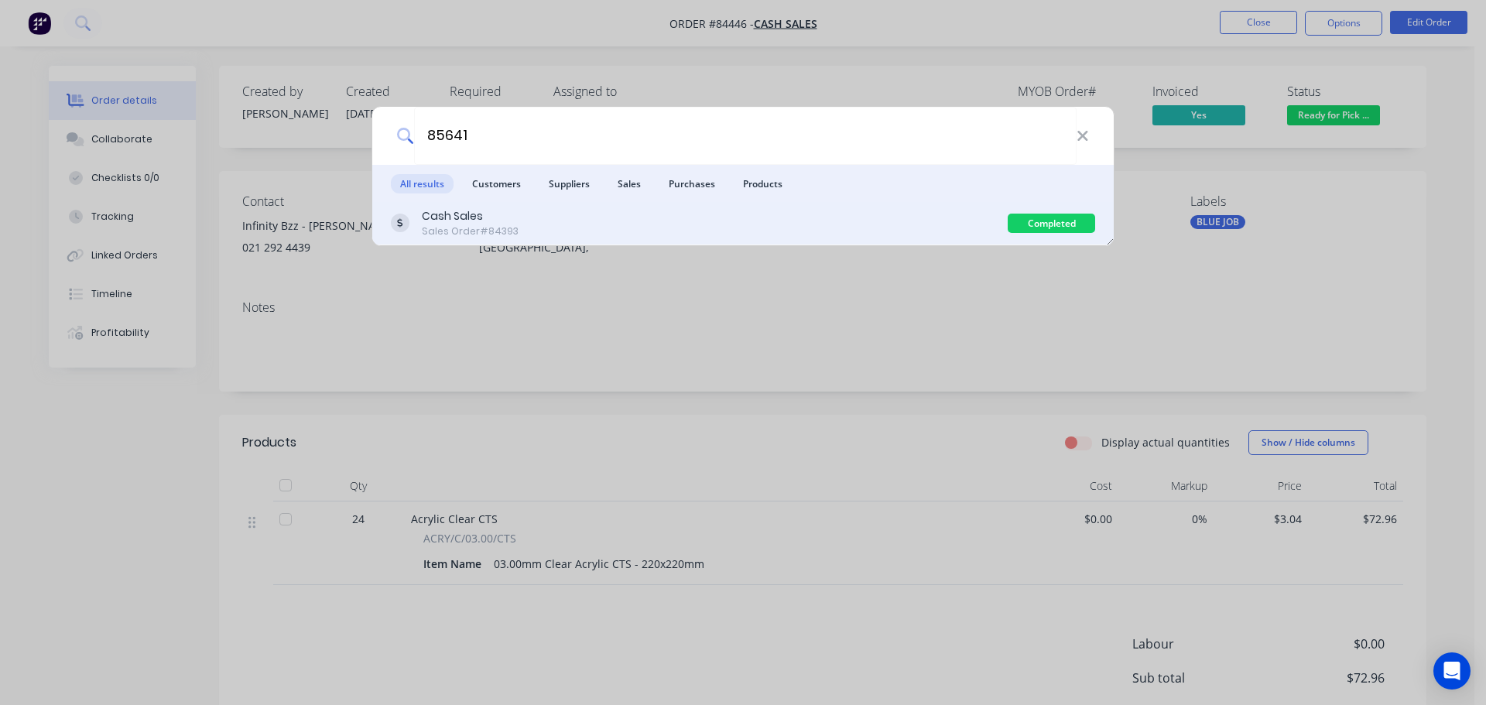
type input "85641"
click at [870, 214] on div "Cash Sales Sales Order #84393" at bounding box center [699, 223] width 617 height 30
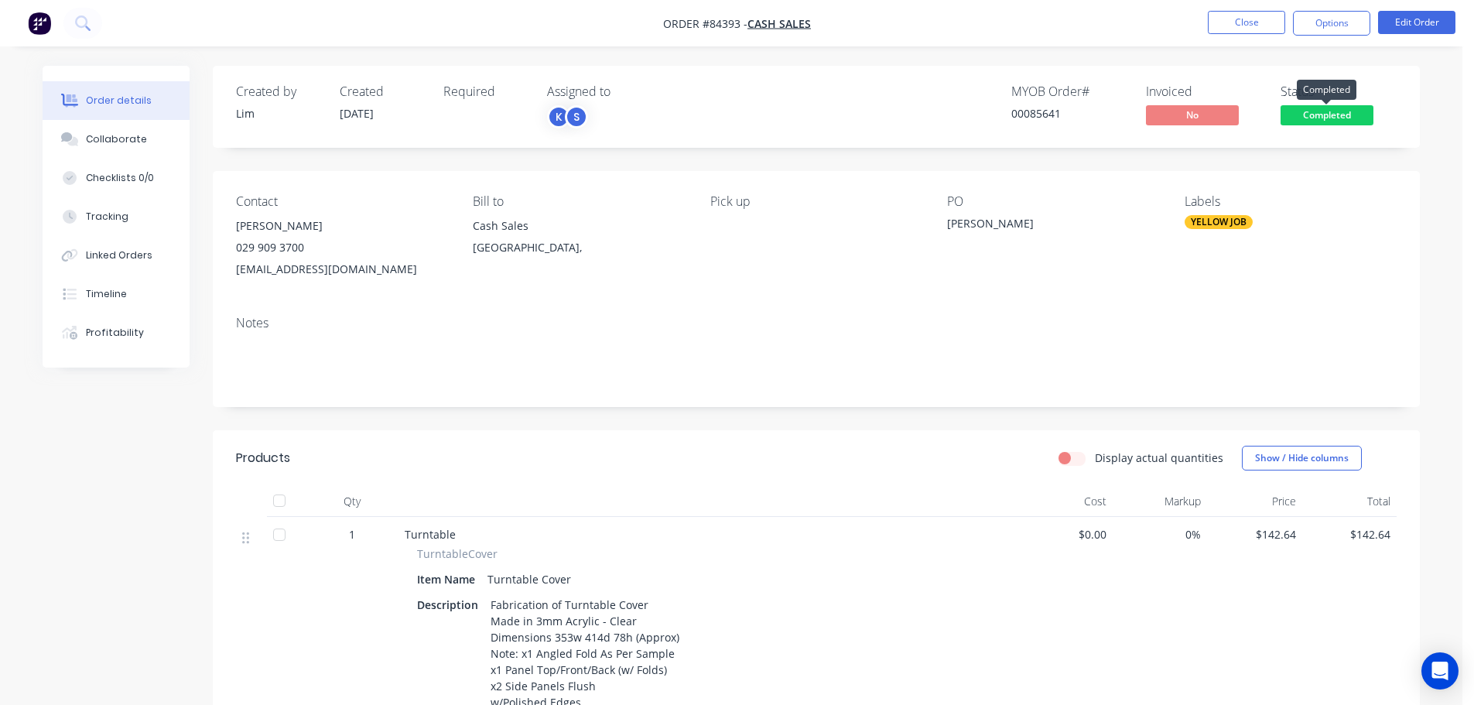
click at [1300, 109] on span "Completed" at bounding box center [1327, 114] width 93 height 19
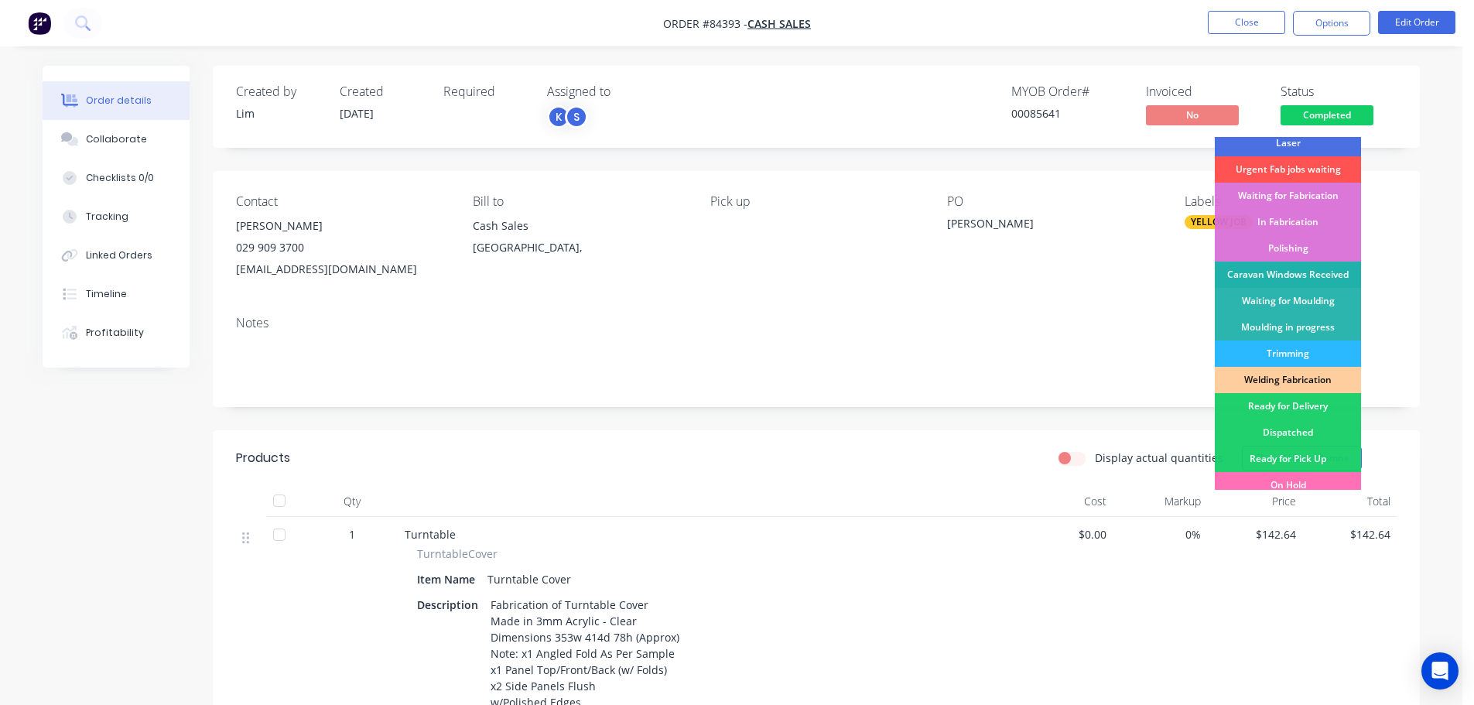
scroll to position [305, 0]
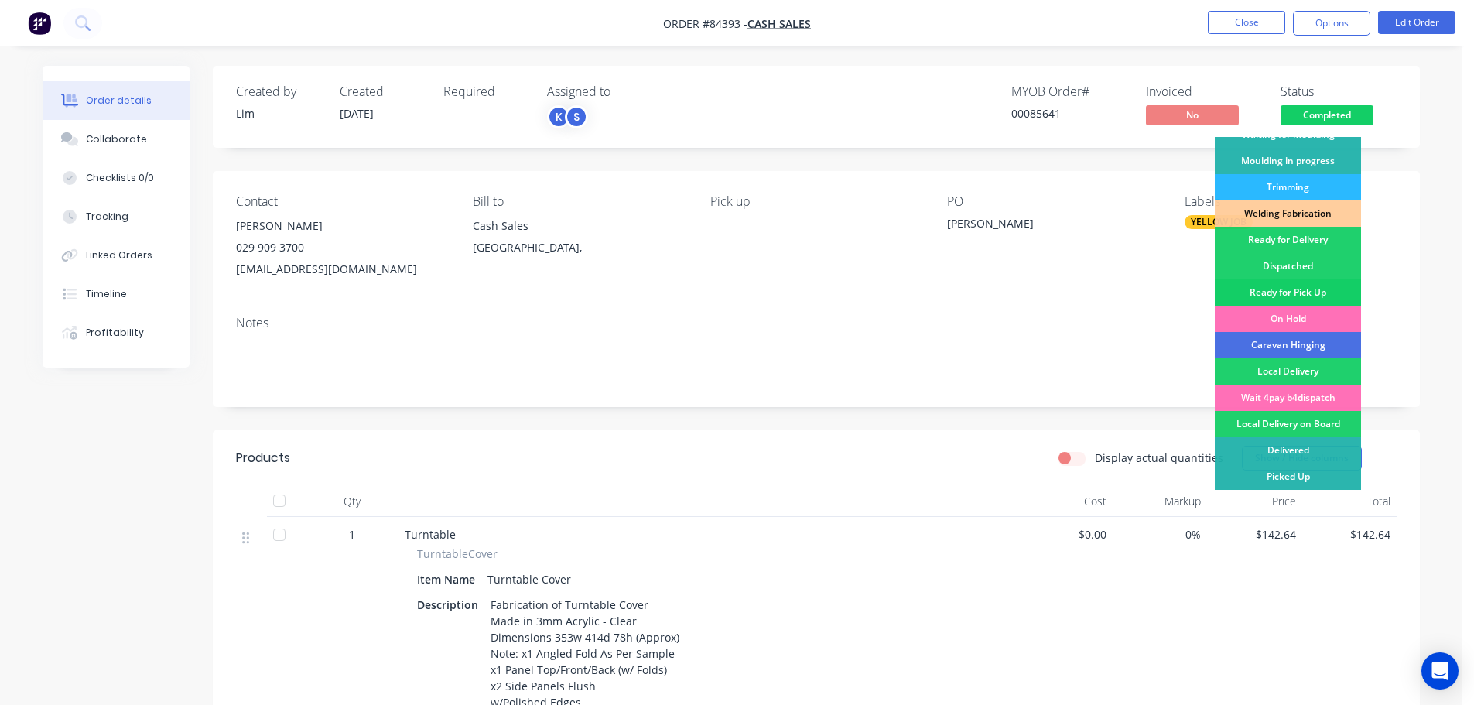
click at [1322, 283] on div "Ready for Pick Up" at bounding box center [1288, 292] width 146 height 26
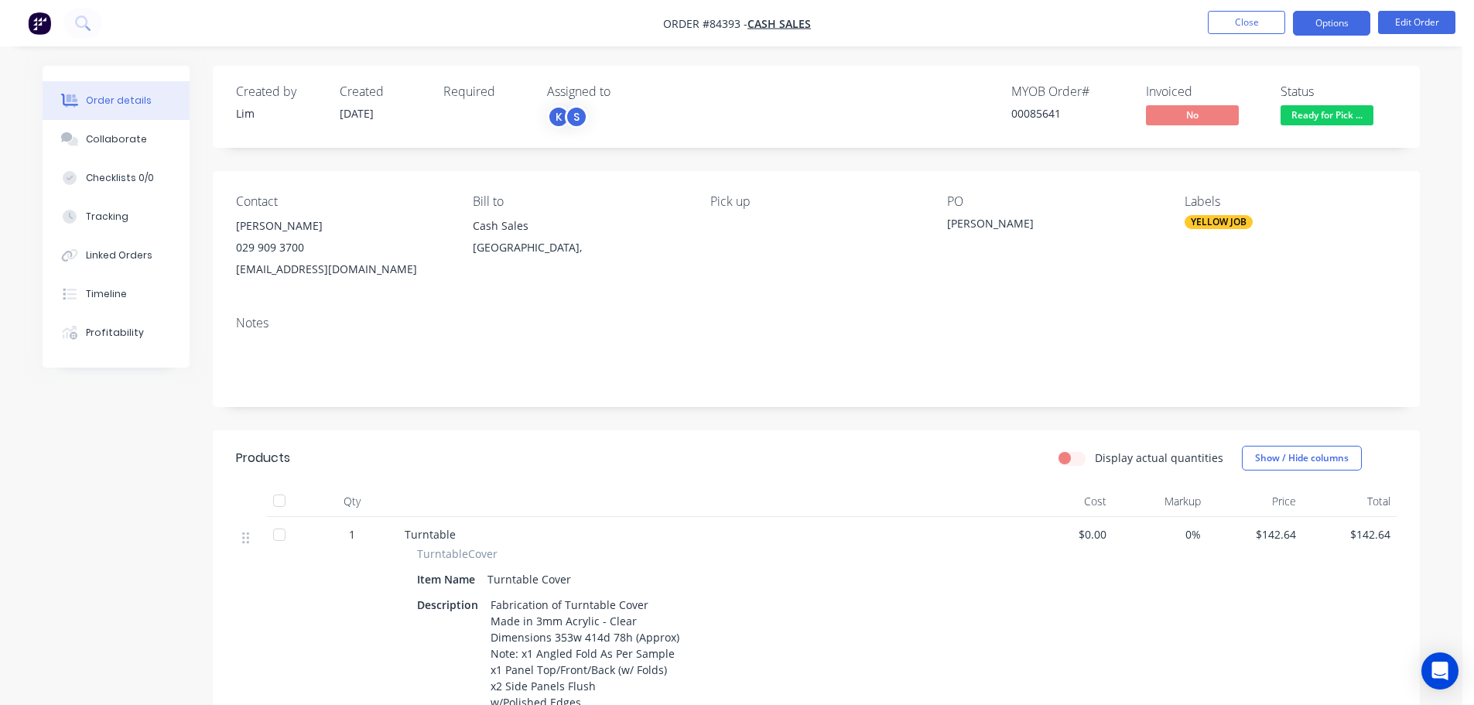
click at [1323, 16] on button "Options" at bounding box center [1331, 23] width 77 height 25
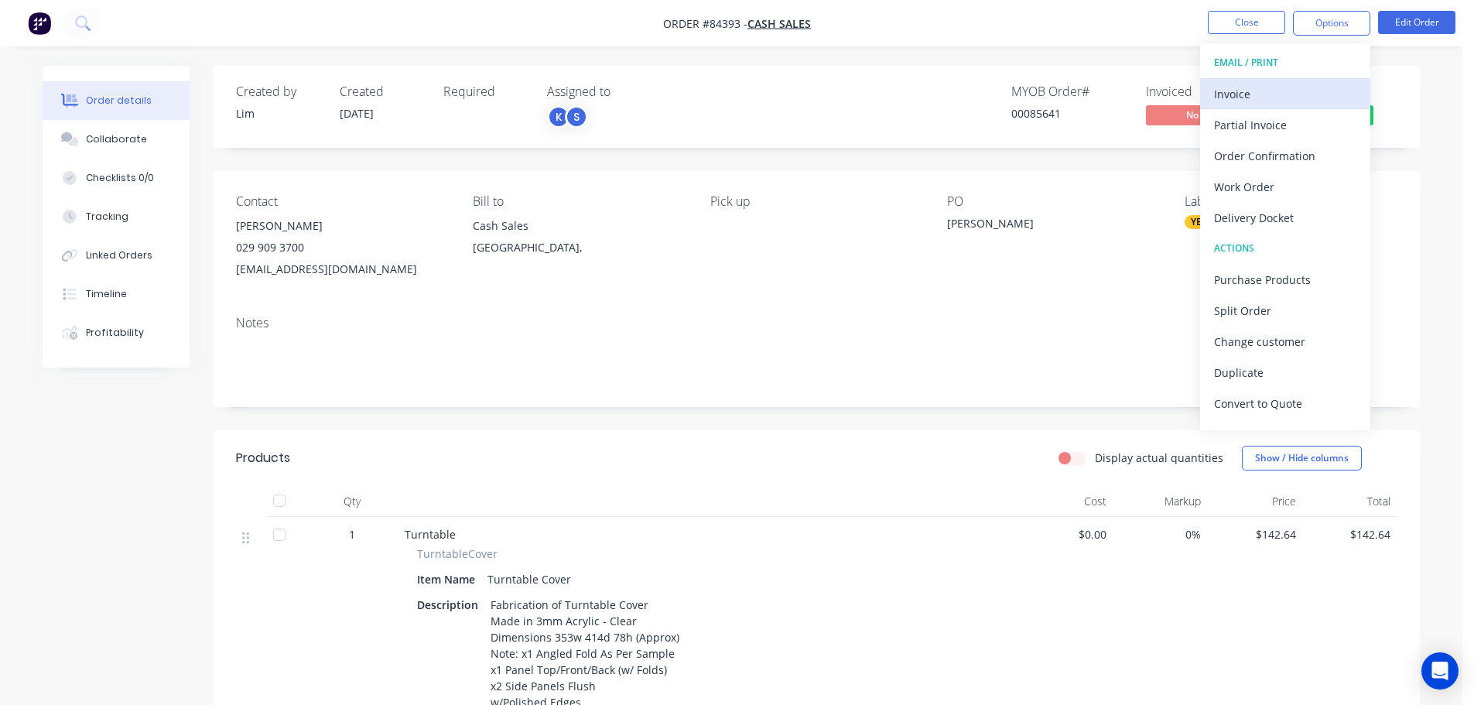
click at [1288, 87] on div "Invoice" at bounding box center [1285, 94] width 142 height 22
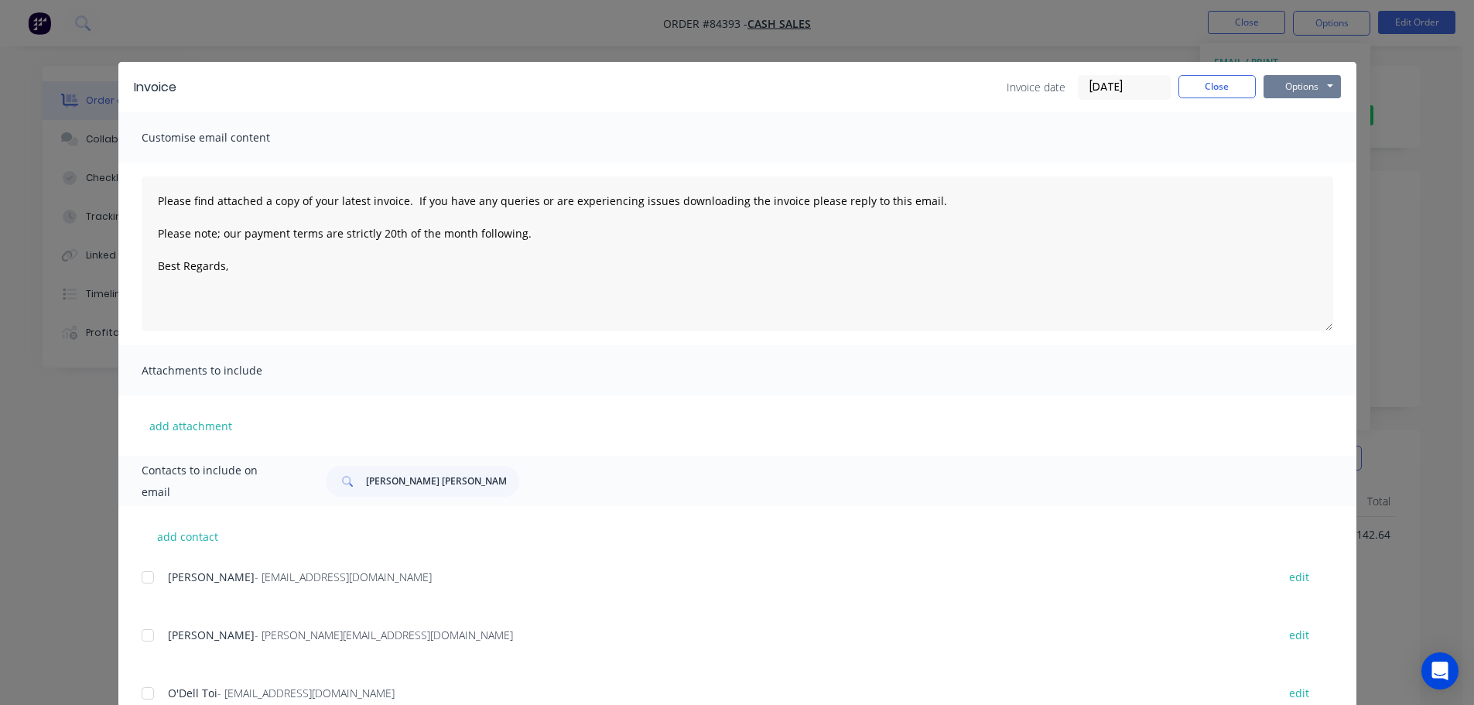
click at [1267, 90] on button "Options" at bounding box center [1302, 86] width 77 height 23
click at [1273, 132] on button "Print" at bounding box center [1313, 140] width 99 height 26
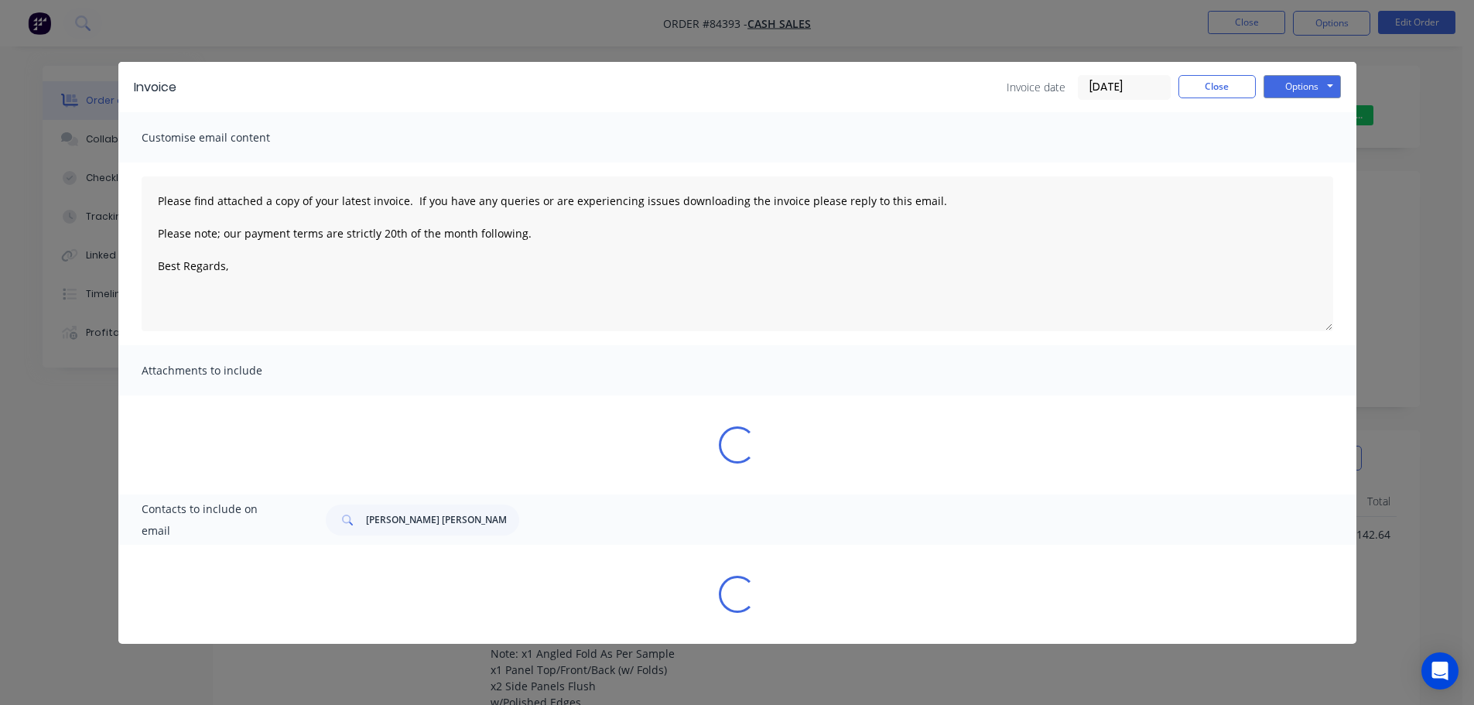
type textarea "Please find attached a copy of your latest invoice. If you have any queries or …"
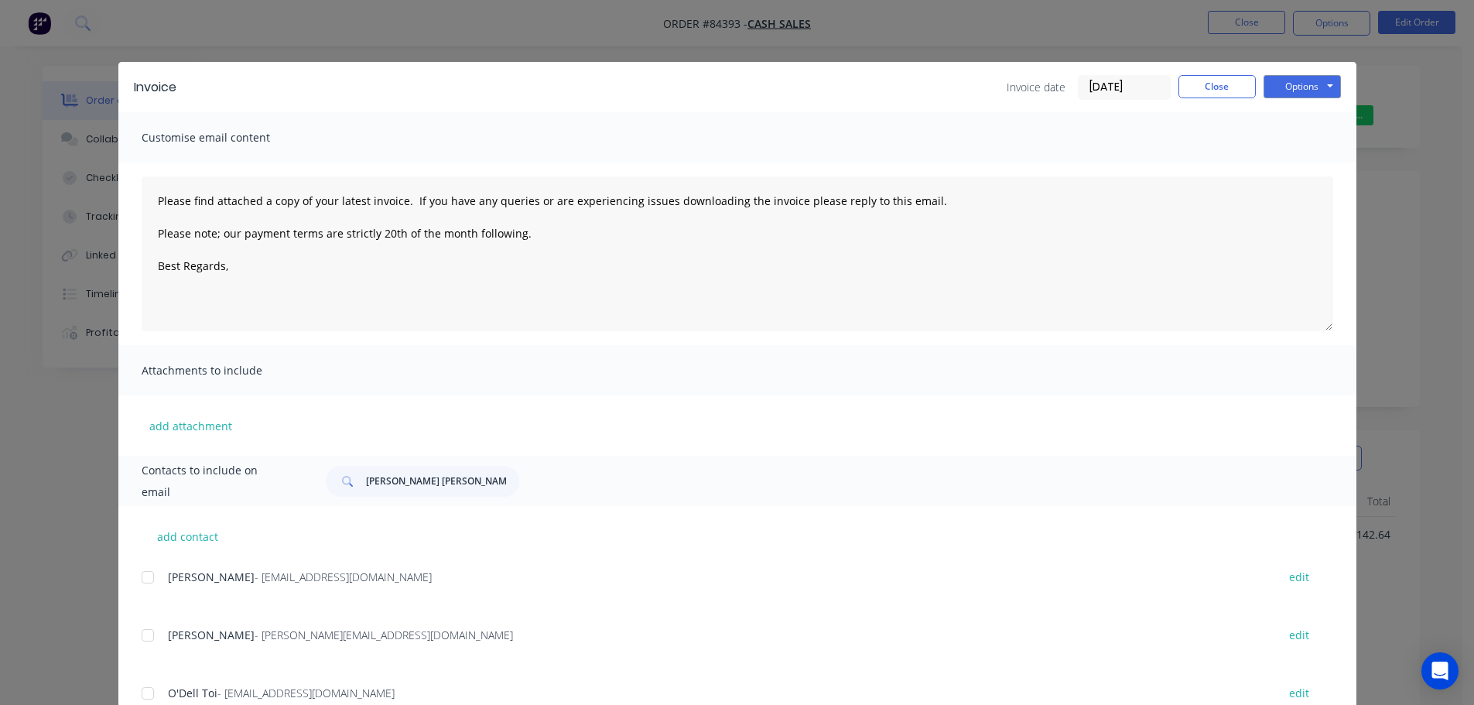
click at [398, 51] on div "Invoice Invoice date 09/09/25 Close Options Preview Print Email Customise email…" at bounding box center [737, 352] width 1474 height 705
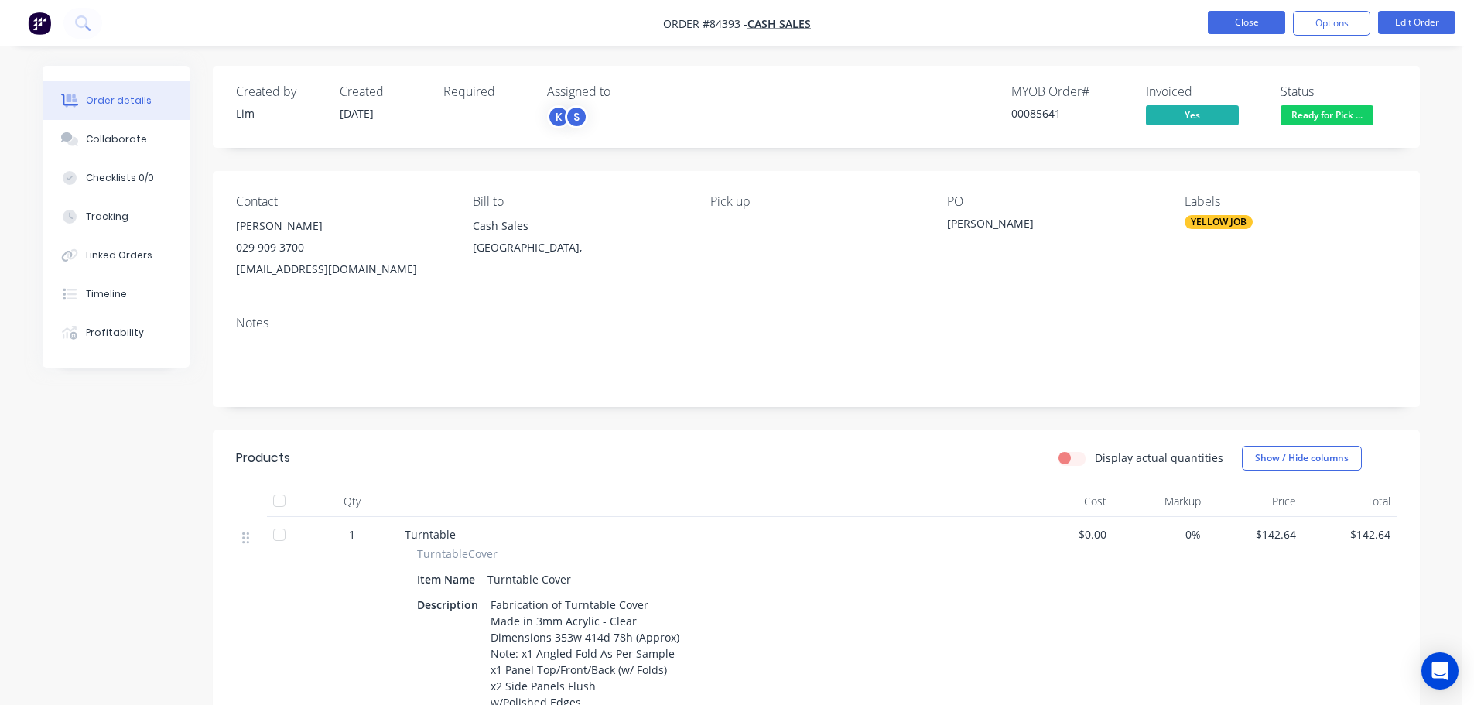
click at [1227, 25] on button "Close" at bounding box center [1246, 22] width 77 height 23
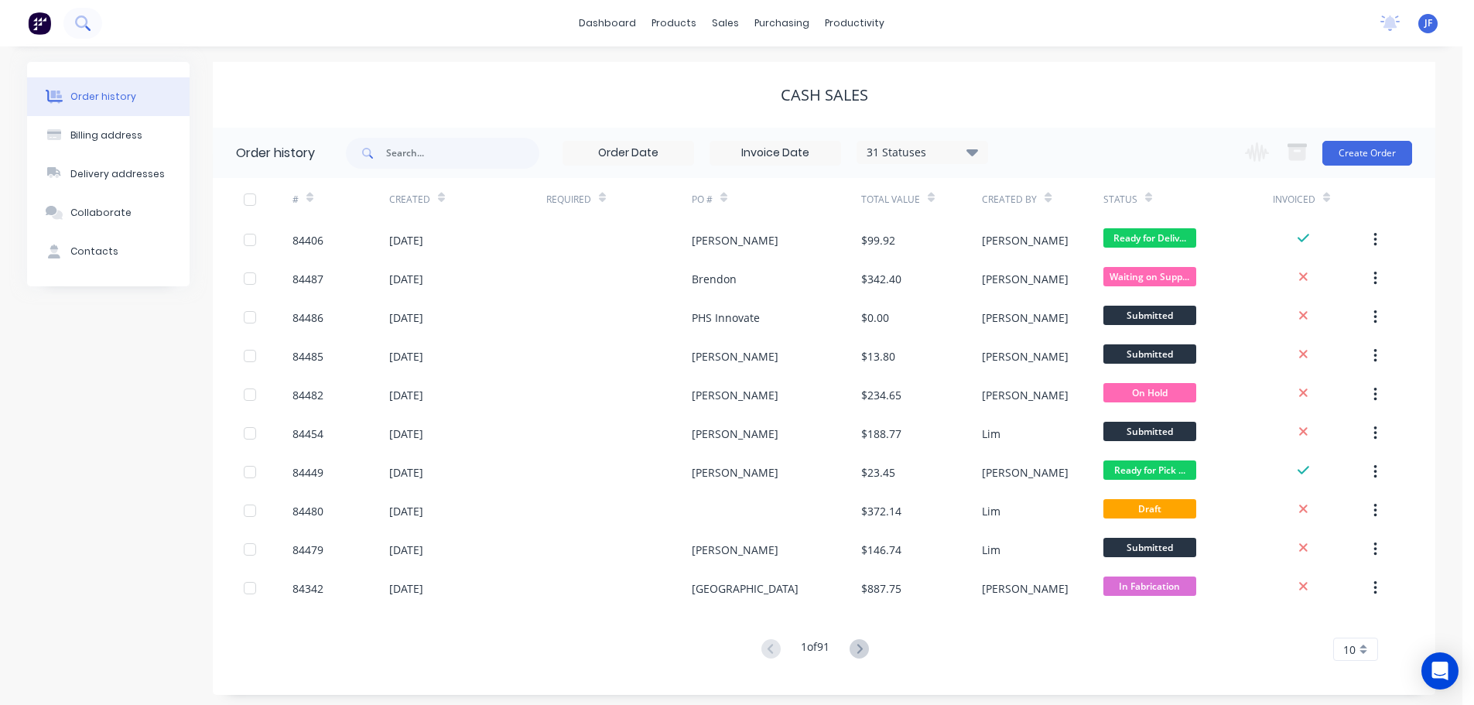
click at [80, 28] on icon at bounding box center [82, 22] width 15 height 15
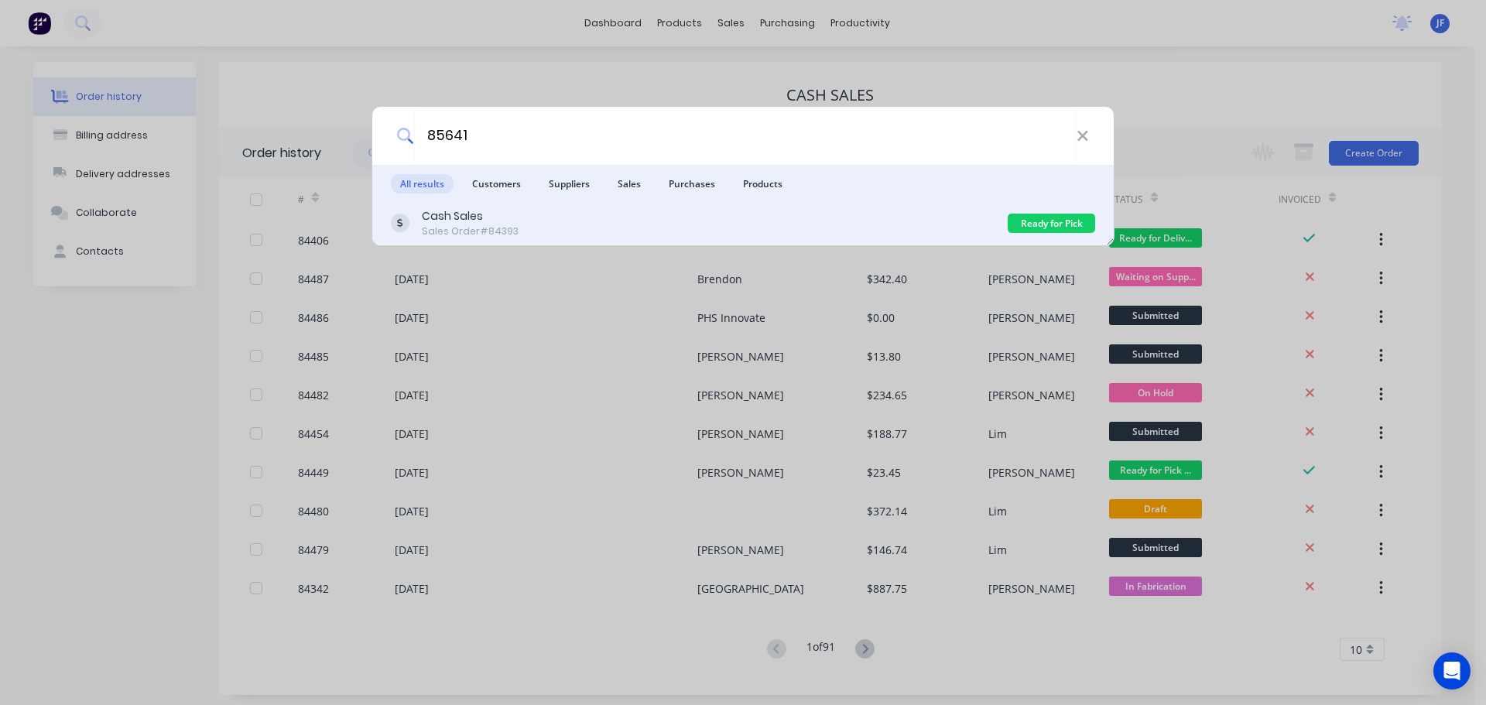
type input "85641"
click at [951, 231] on div "Cash Sales Sales Order #84393" at bounding box center [699, 223] width 617 height 30
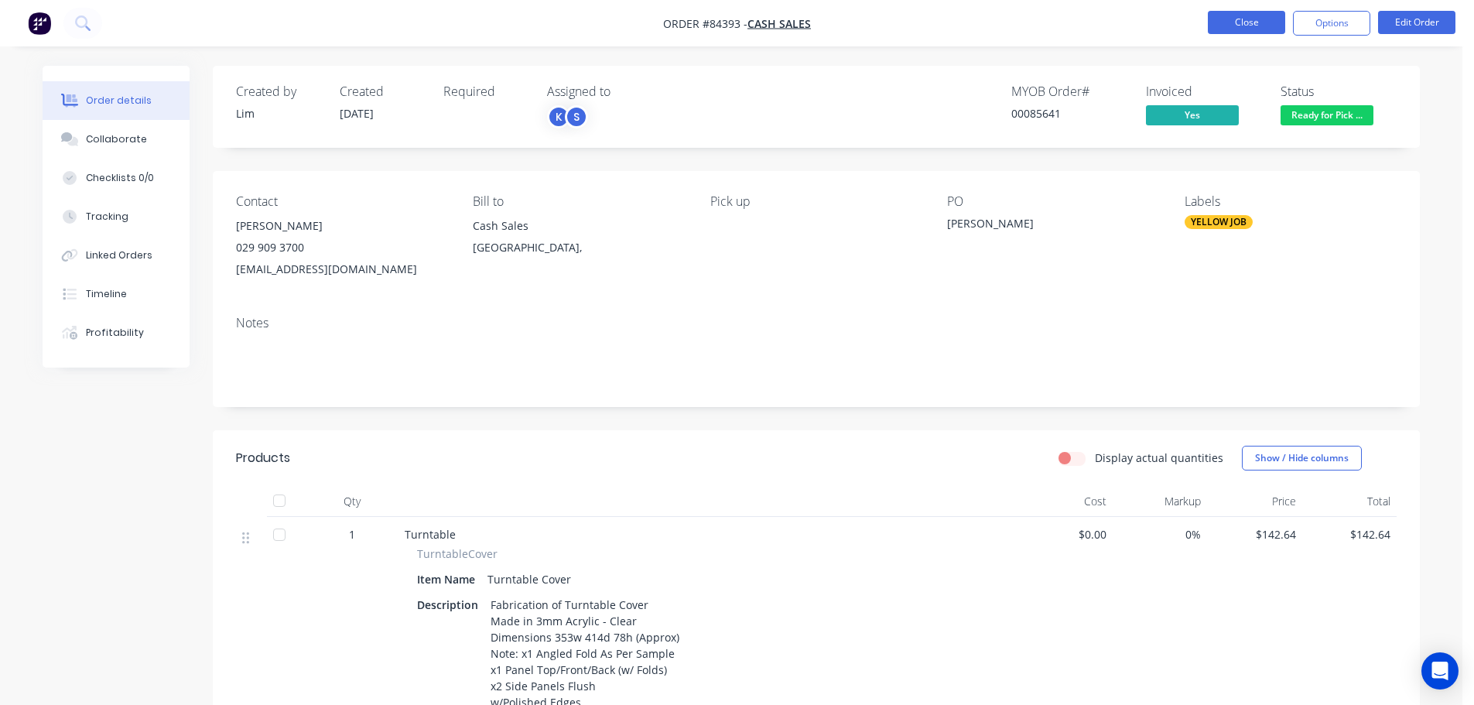
click at [1228, 16] on button "Close" at bounding box center [1246, 22] width 77 height 23
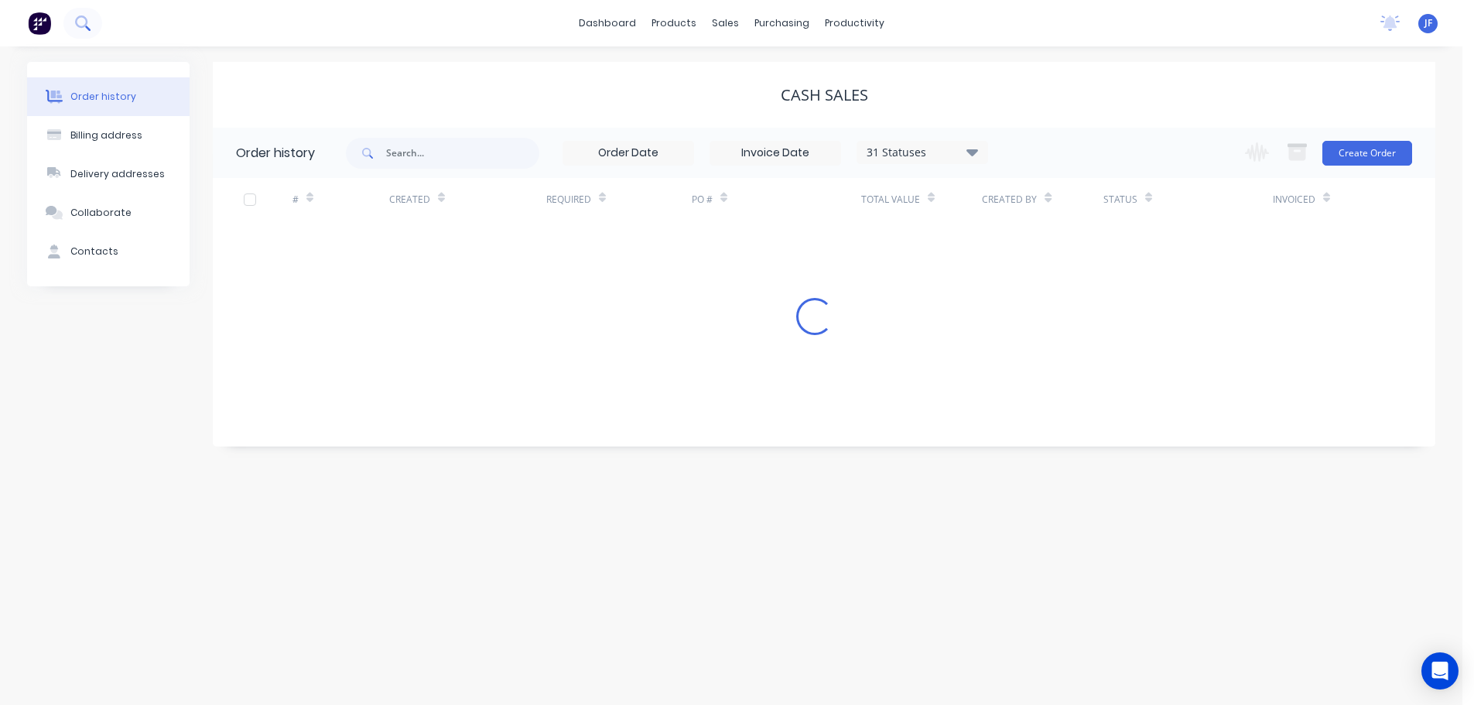
click at [79, 22] on icon at bounding box center [82, 22] width 15 height 15
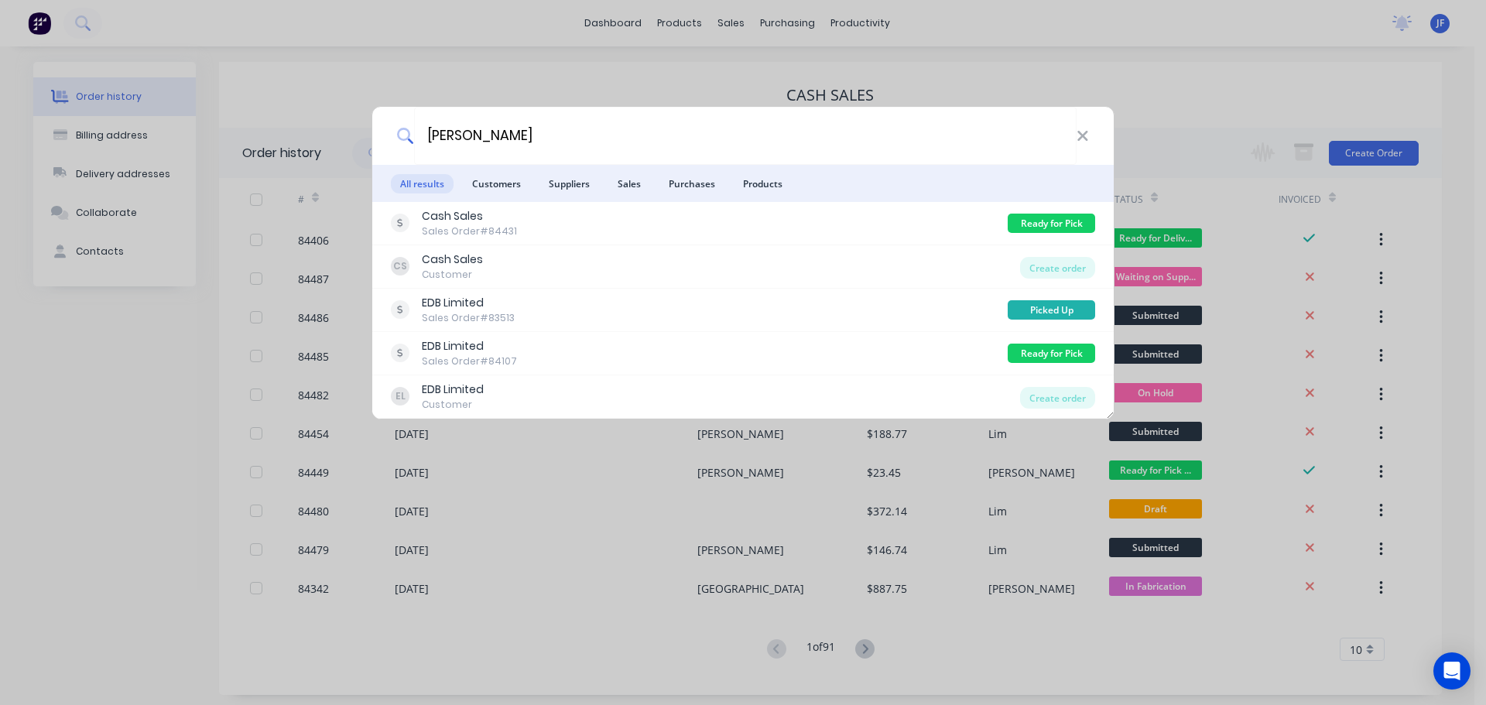
type input "hasan"
click at [670, 98] on div "hasan All results Customers Suppliers Sales Purchases Products Cash Sales Sales…" at bounding box center [743, 352] width 1486 height 705
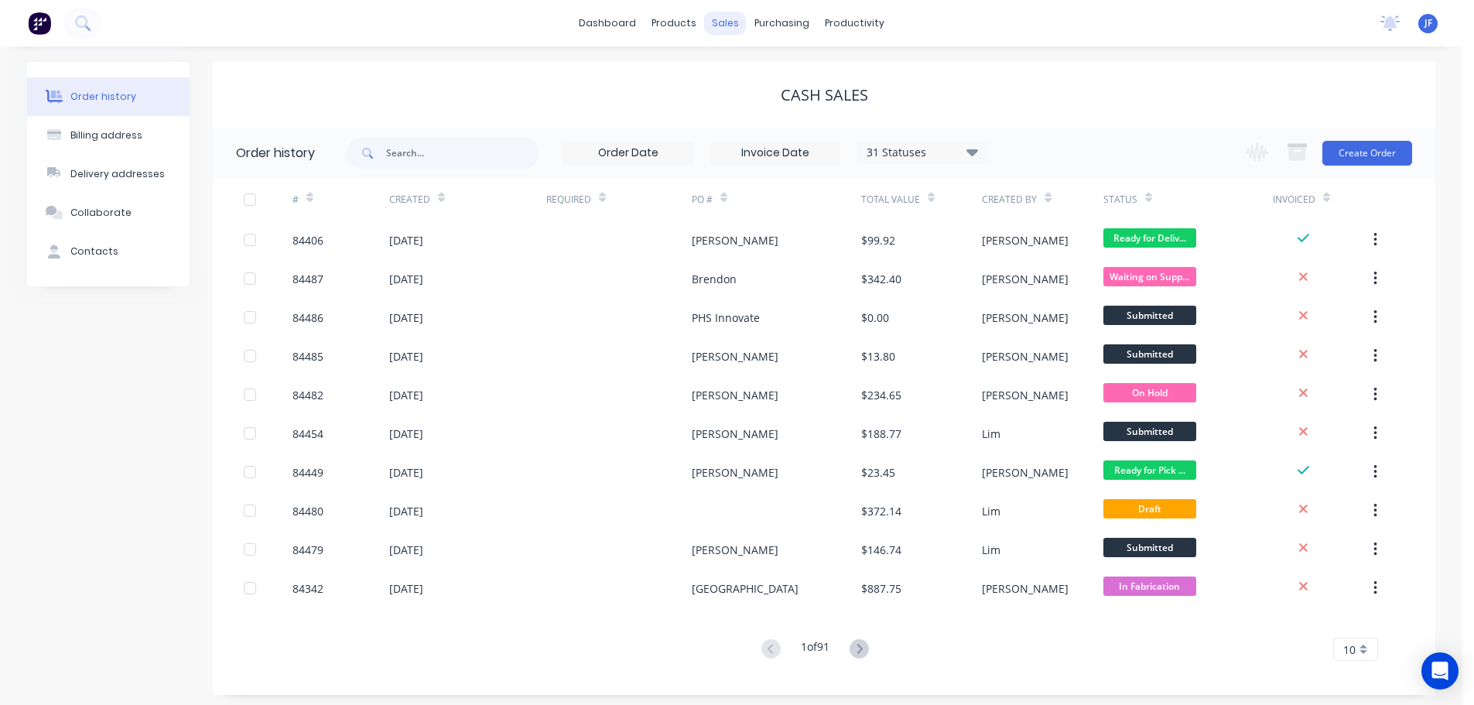
click at [721, 22] on div "sales" at bounding box center [725, 23] width 43 height 23
click at [745, 80] on div at bounding box center [734, 74] width 23 height 14
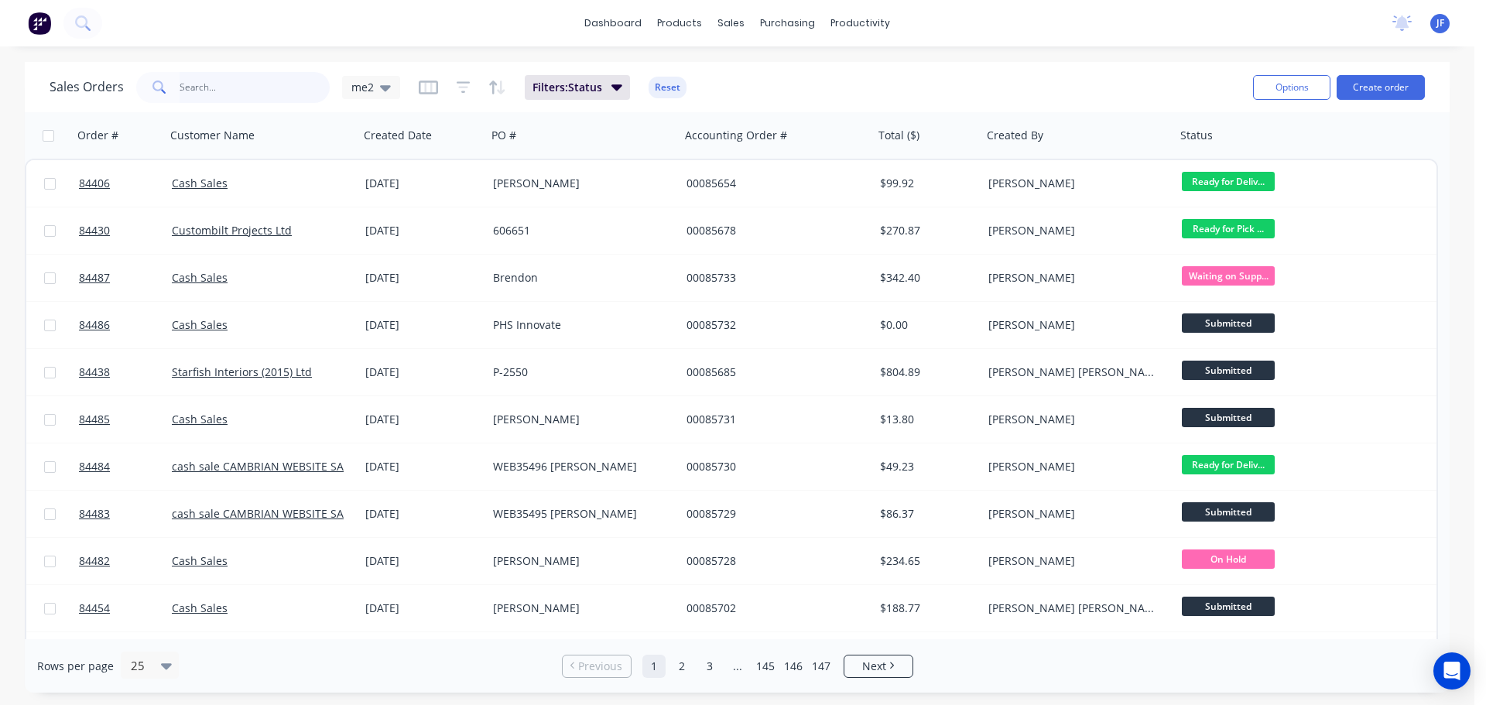
click at [289, 87] on input "text" at bounding box center [255, 87] width 151 height 31
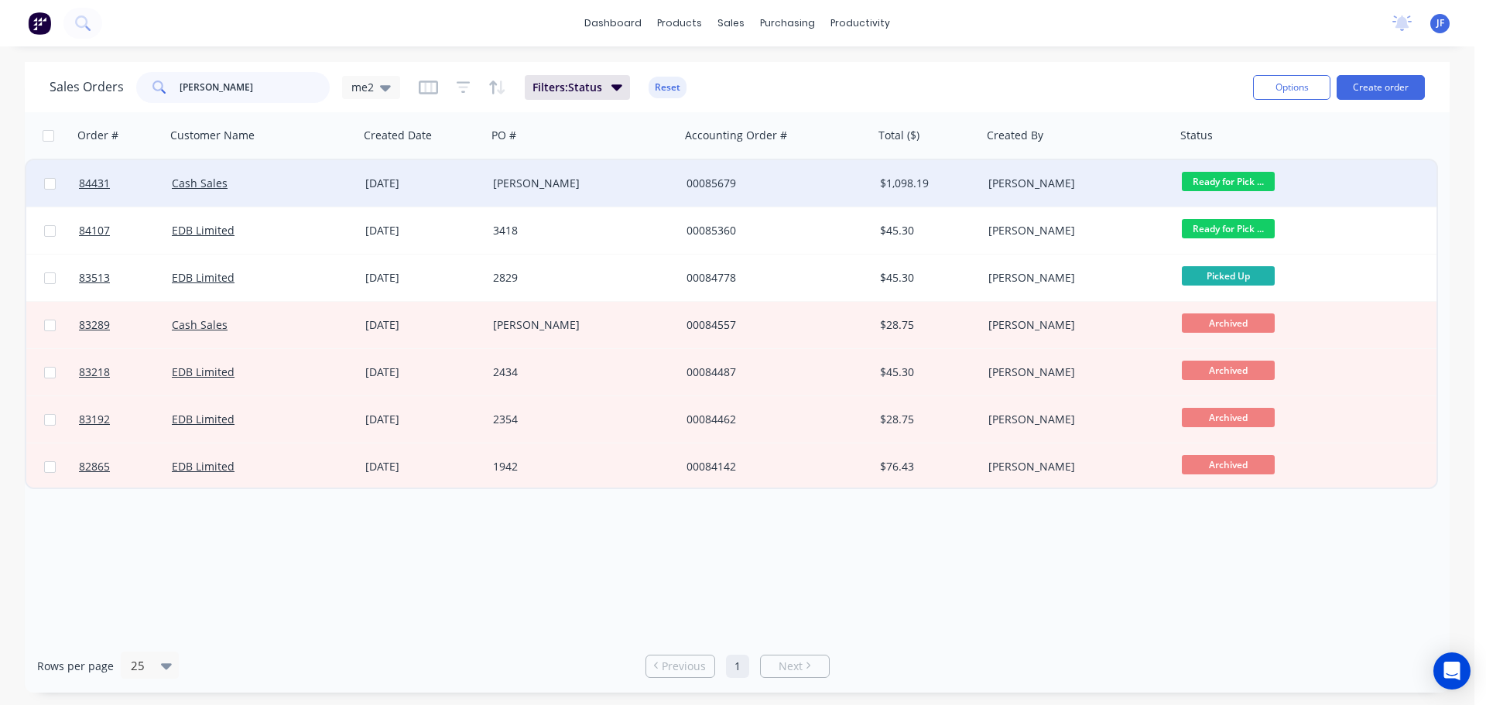
type input "hasan"
click at [393, 197] on div "[DATE]" at bounding box center [423, 183] width 128 height 46
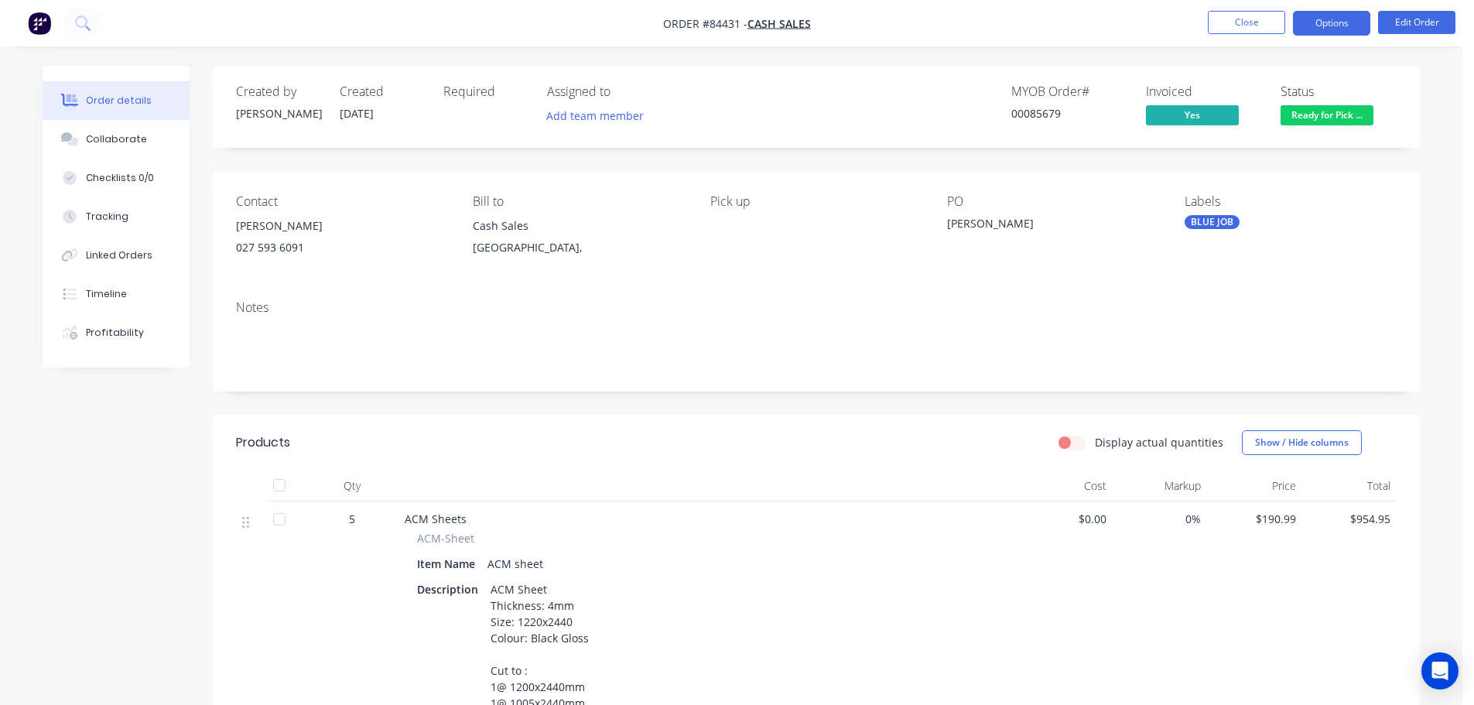
click at [1340, 29] on button "Options" at bounding box center [1331, 23] width 77 height 25
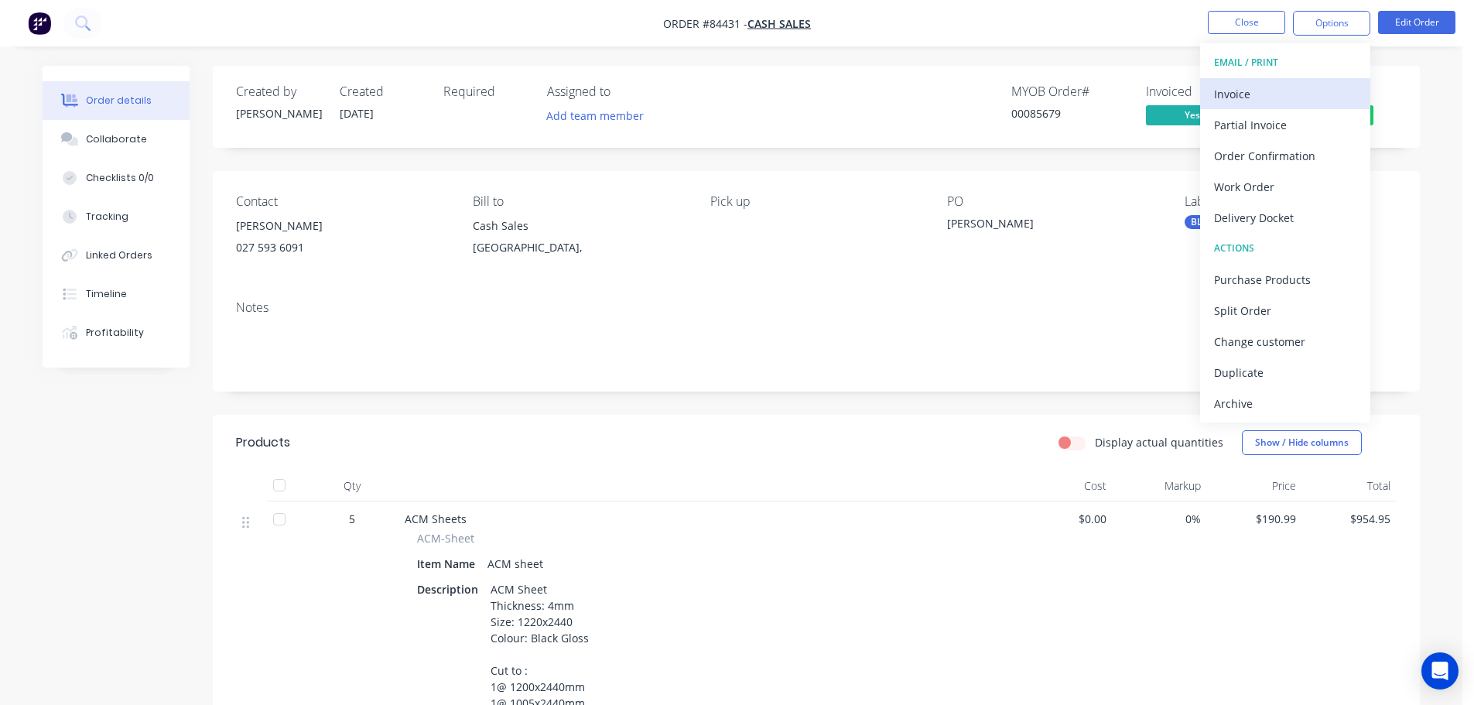
click at [1290, 83] on div "Invoice" at bounding box center [1285, 94] width 142 height 22
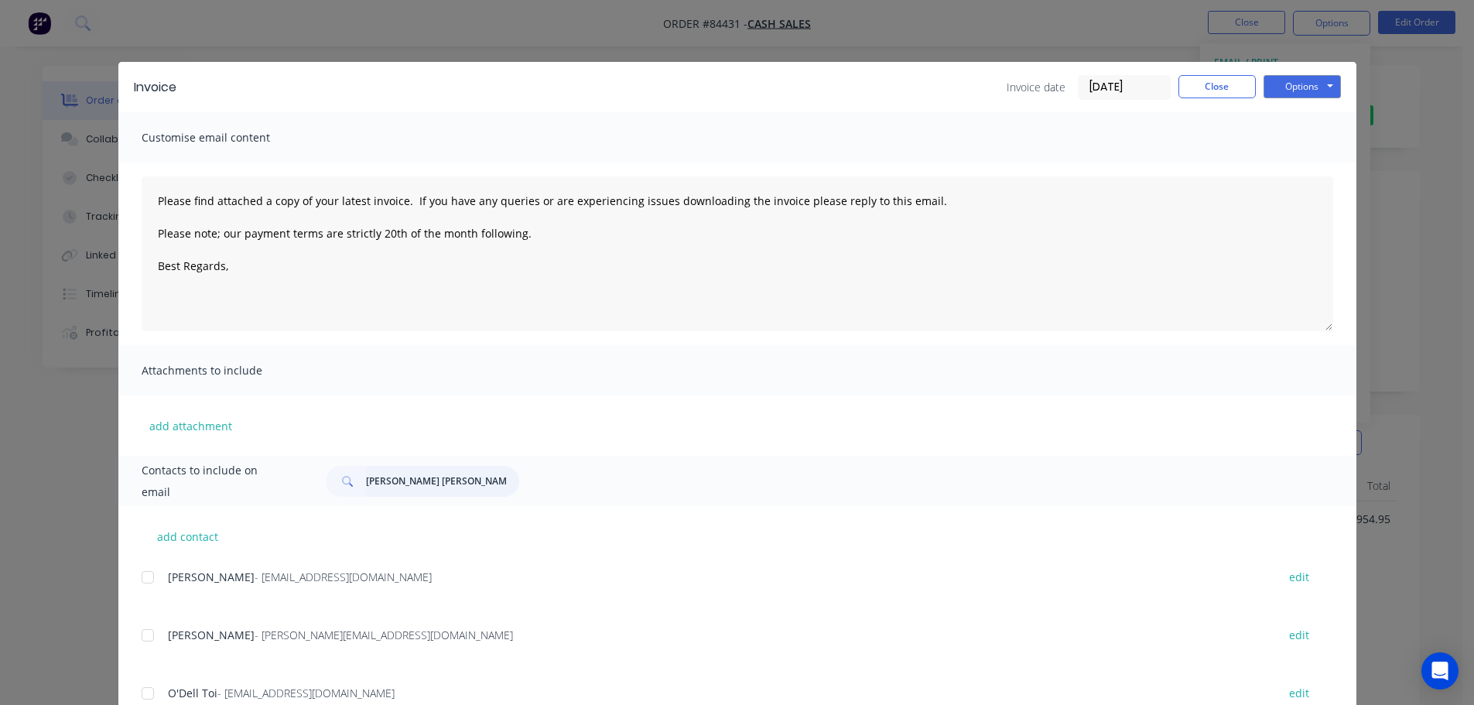
click at [396, 491] on input "greg ew" at bounding box center [442, 481] width 153 height 31
click at [183, 535] on button "add contact" at bounding box center [188, 536] width 93 height 23
type textarea "Please find attached a copy of your latest invoice. If you have any queries or …"
select select "NZ"
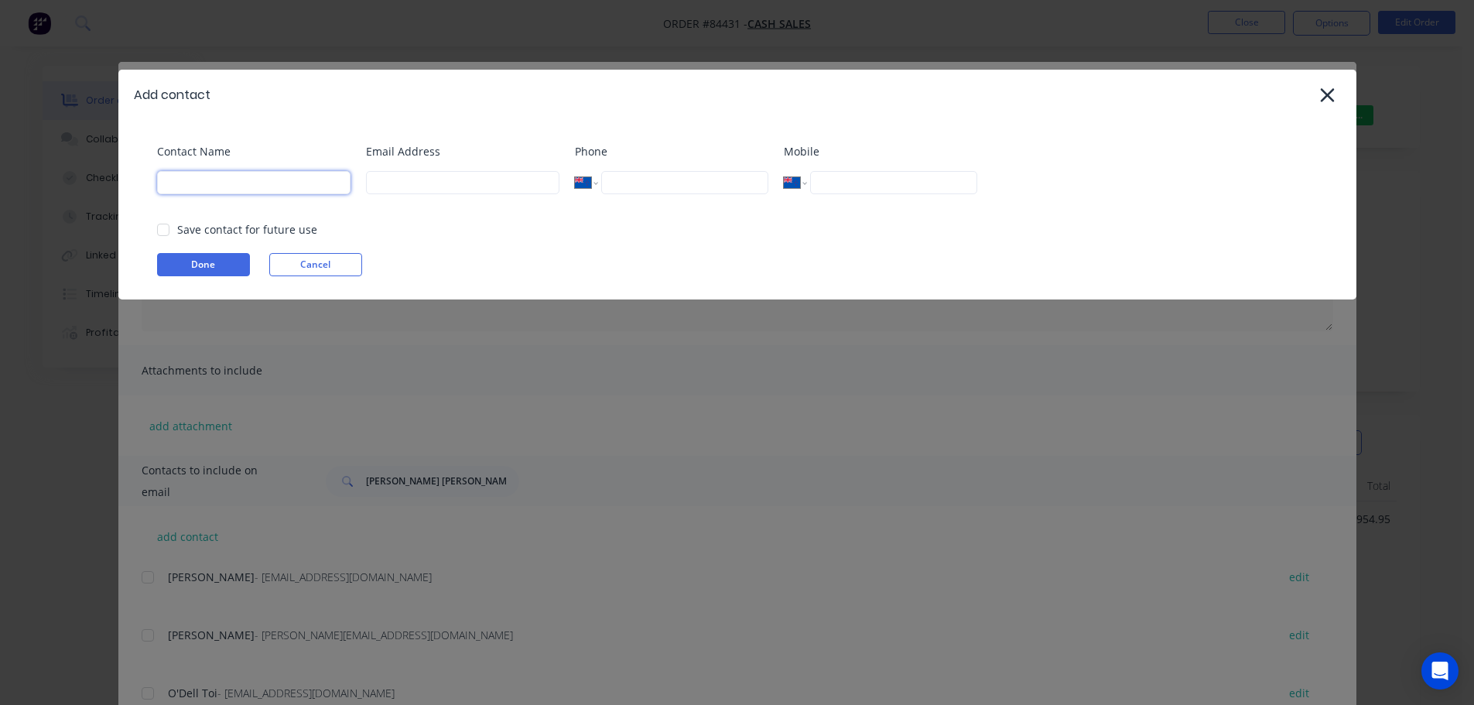
click at [262, 174] on input at bounding box center [254, 182] width 194 height 23
click at [313, 269] on button "Cancel" at bounding box center [315, 264] width 93 height 23
type textarea "Please find attached a copy of your latest invoice. If you have any queries or …"
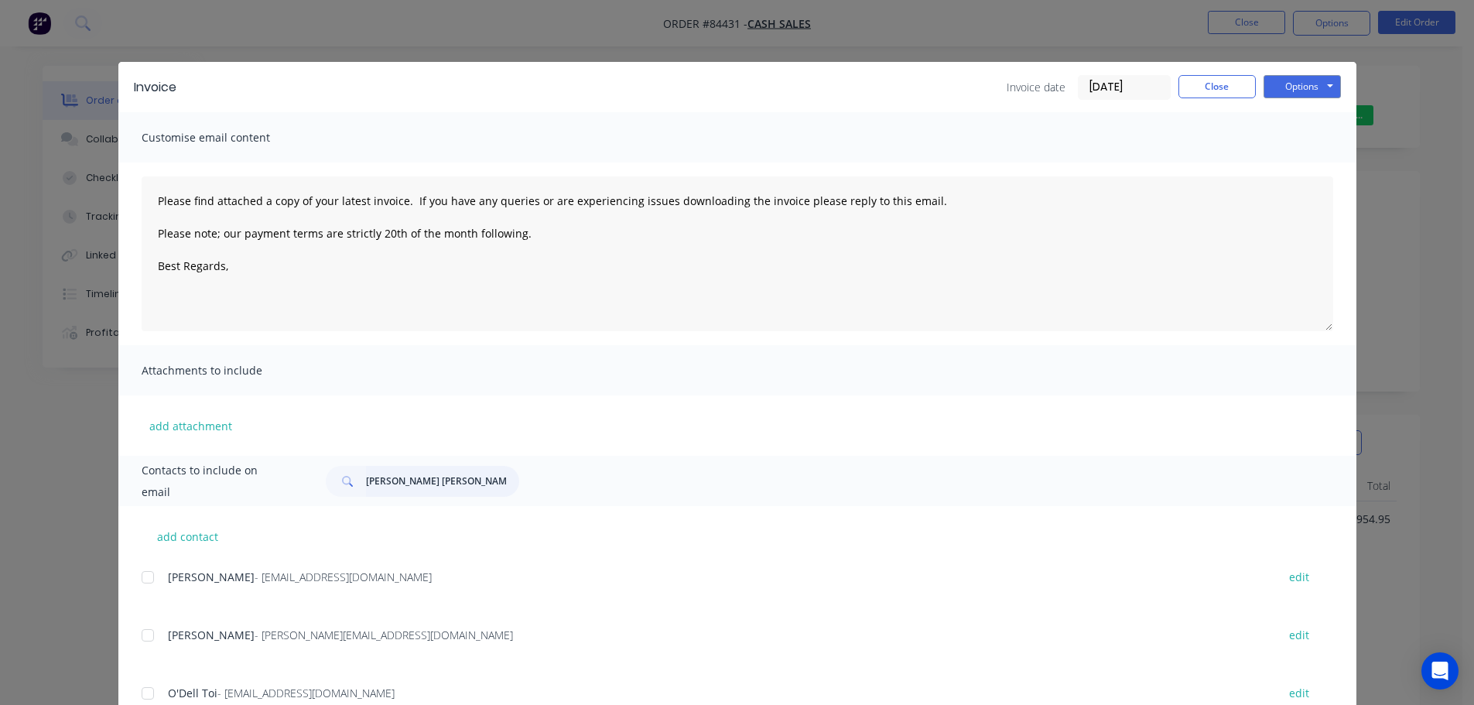
click at [404, 483] on input "greg ew" at bounding box center [442, 481] width 153 height 31
type input "hasan"
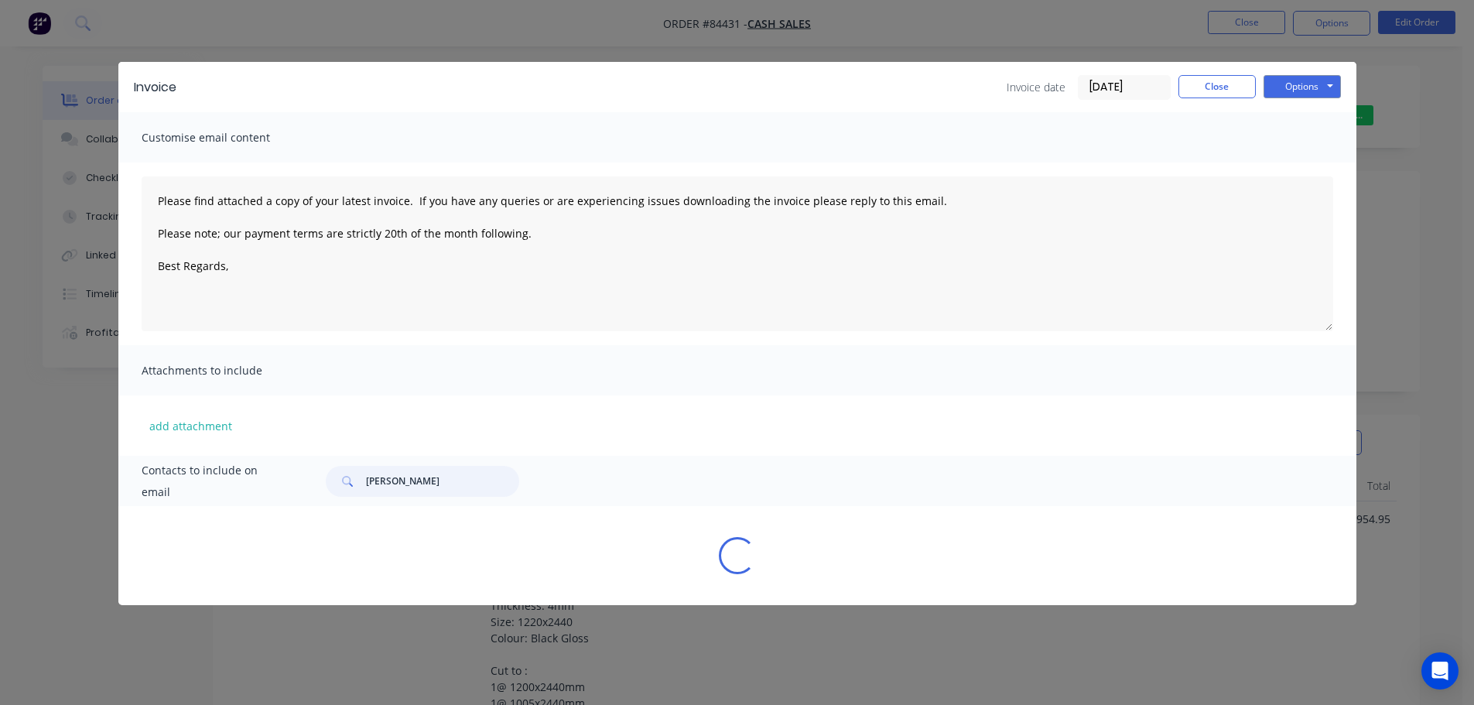
type textarea "Please find attached a copy of your latest invoice. If you have any queries or …"
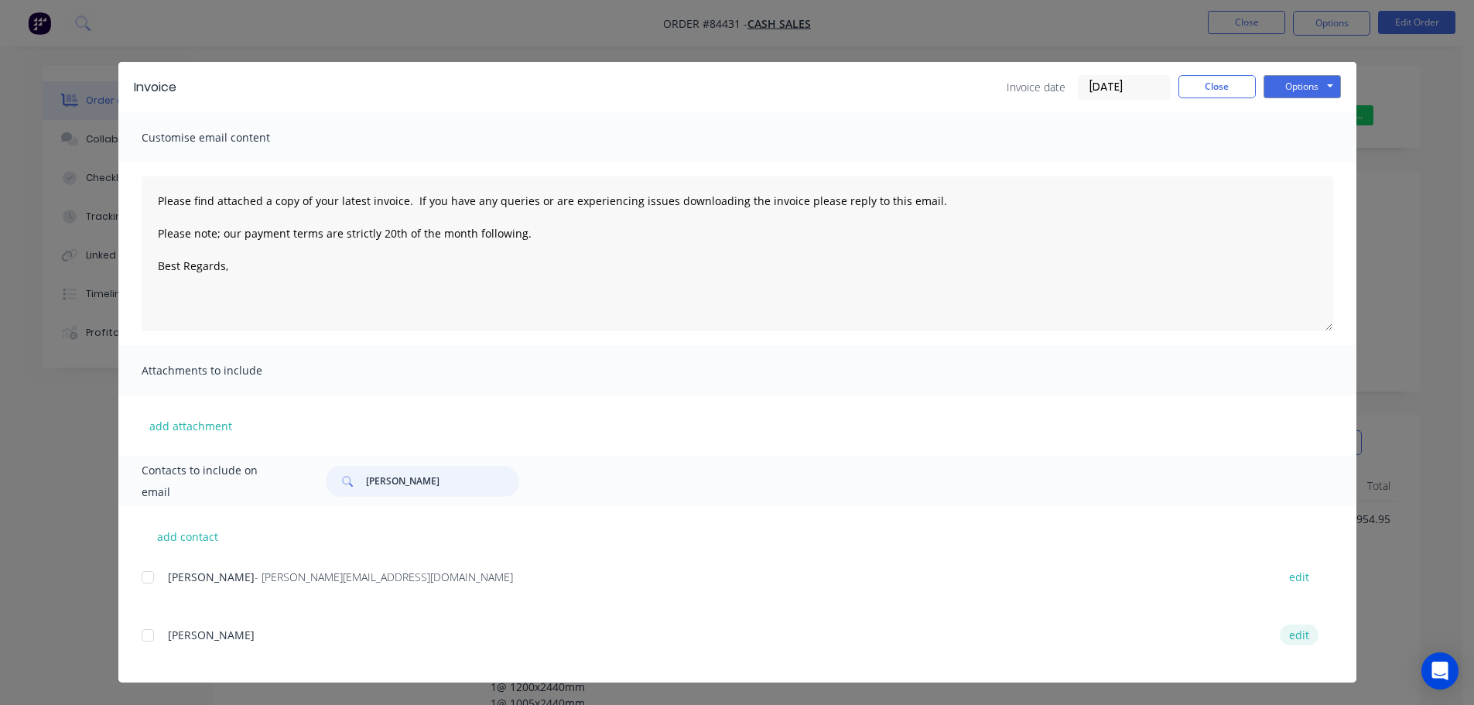
type input "hasan"
click at [1293, 636] on button "edit" at bounding box center [1299, 635] width 39 height 21
type textarea "Please find attached a copy of your latest invoice. If you have any queries or …"
select select "AU"
select select "NZ"
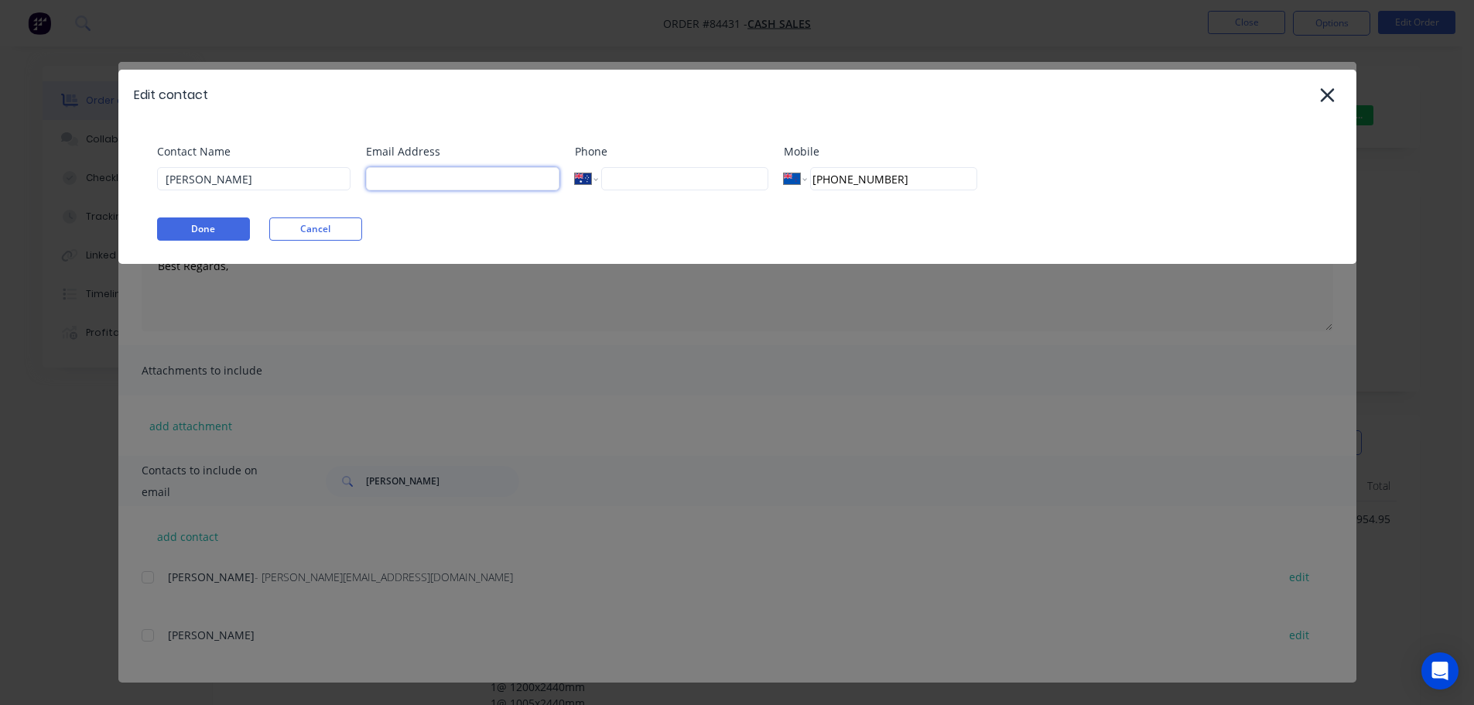
click at [474, 186] on input at bounding box center [463, 178] width 194 height 23
type input "hasantuloo@hotmail.com"
click at [211, 238] on button "Done" at bounding box center [203, 228] width 93 height 23
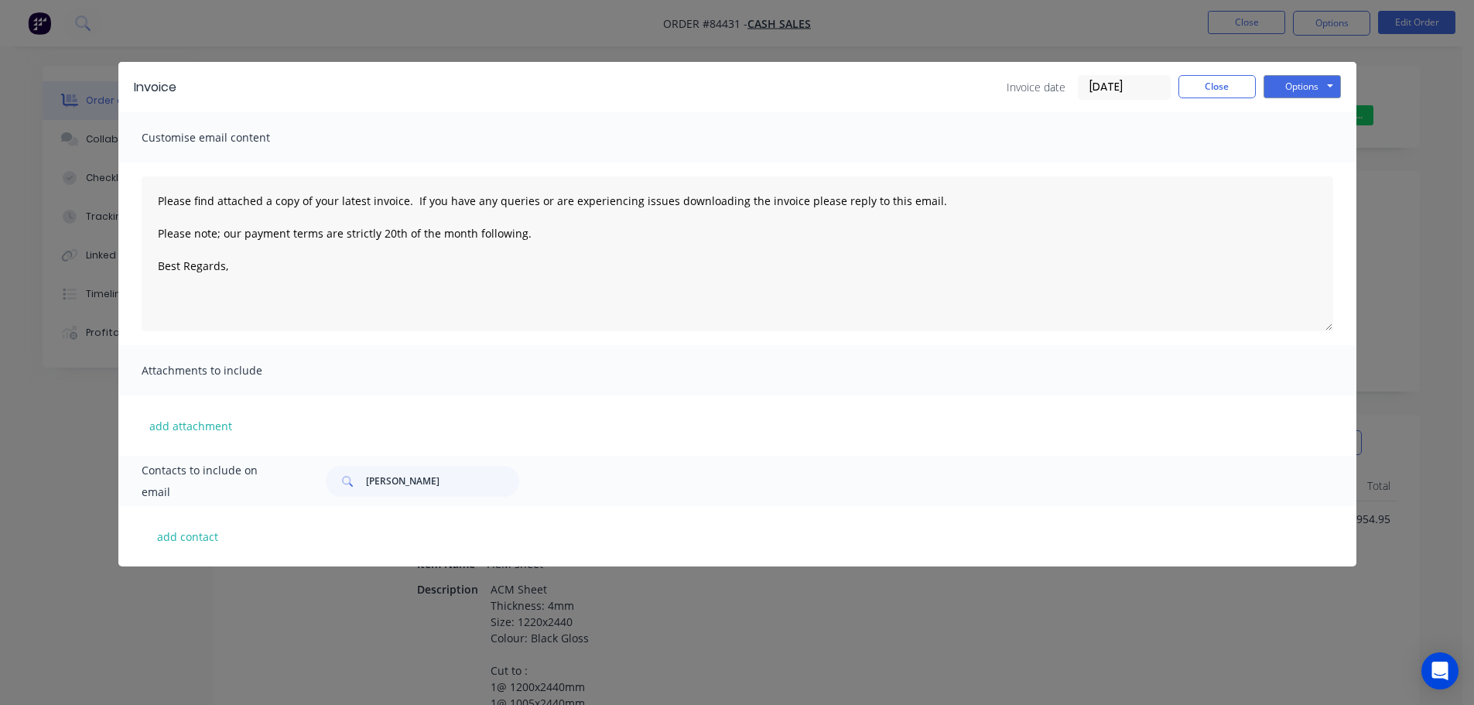
type textarea "Please find attached a copy of your latest invoice. If you have any queries or …"
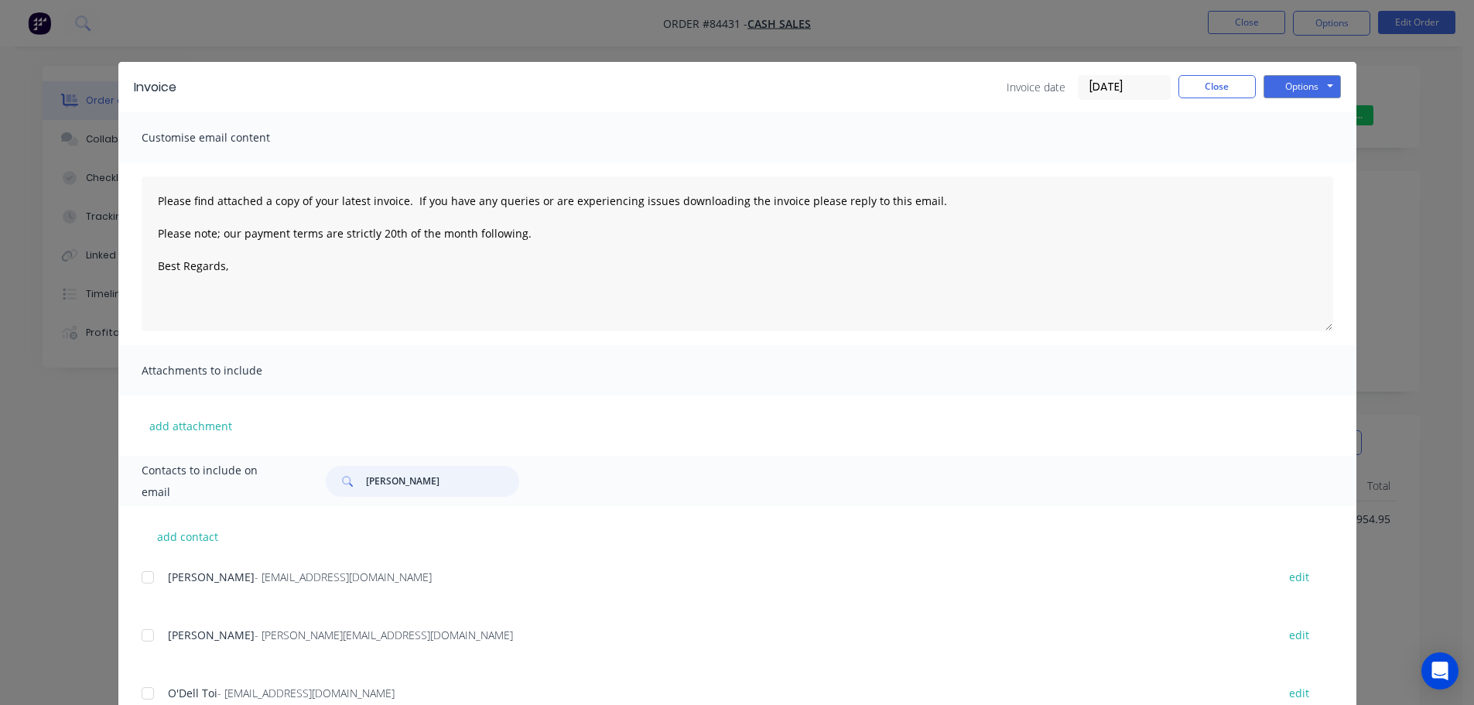
click at [390, 481] on input "hasan" at bounding box center [442, 481] width 153 height 31
type input "hasan"
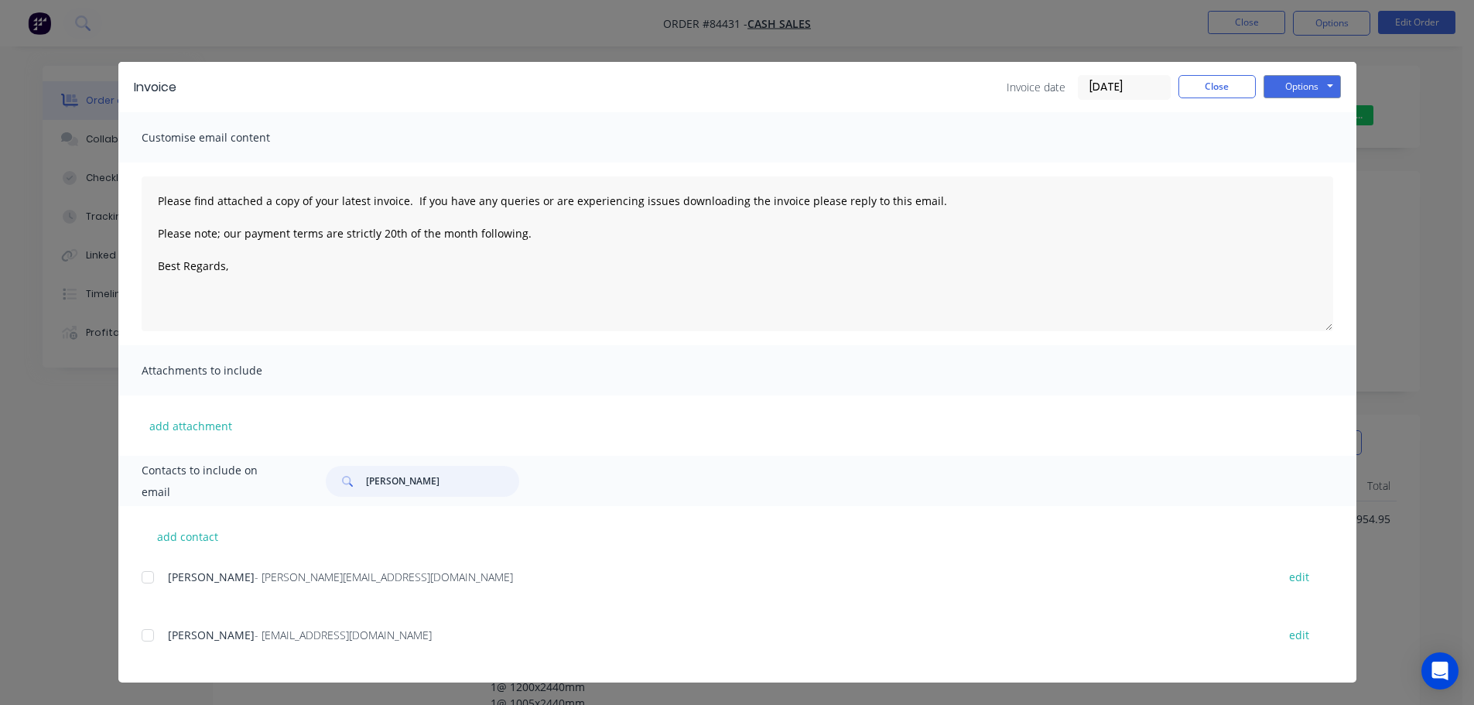
click at [148, 637] on div at bounding box center [147, 635] width 31 height 31
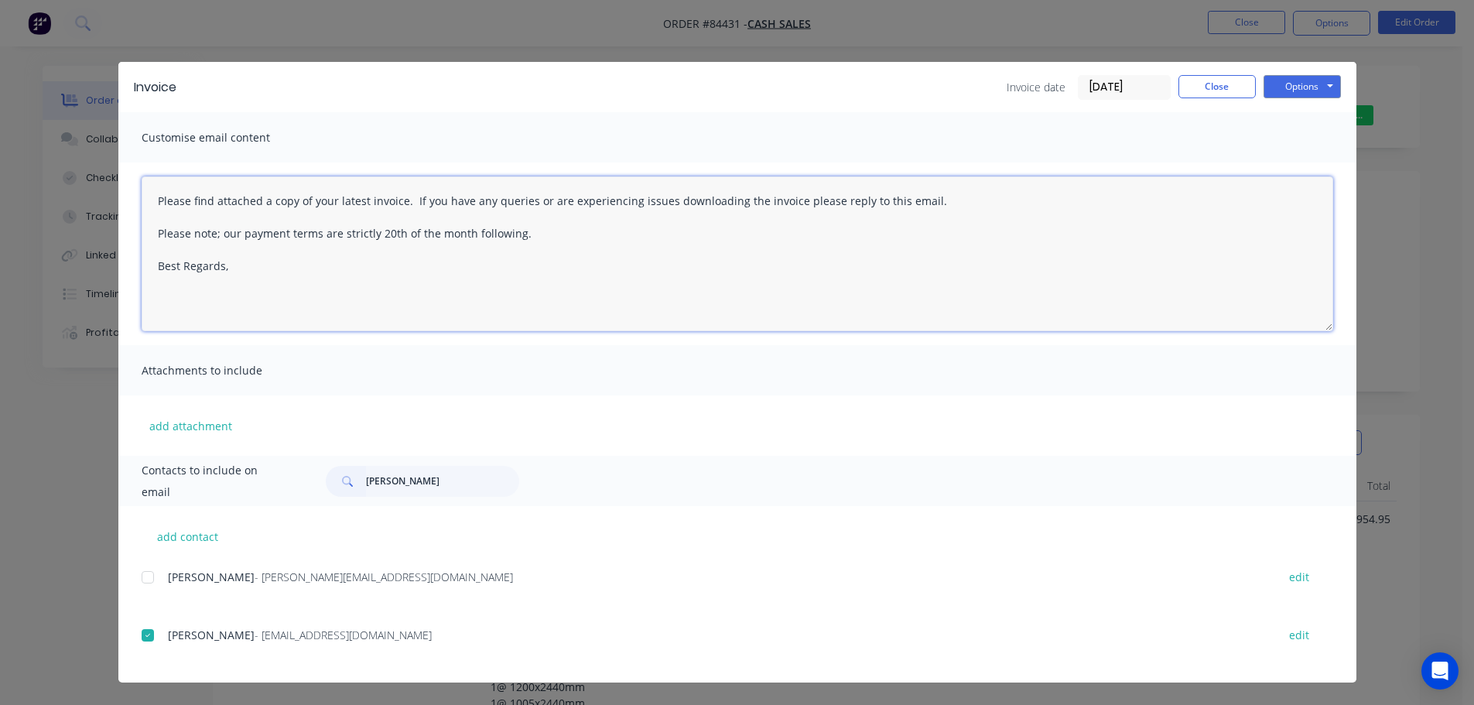
click at [491, 272] on textarea "Please find attached a copy of your latest invoice. If you have any queries or …" at bounding box center [738, 253] width 1192 height 155
paste textarea "Hi, your order is now ready for collection."
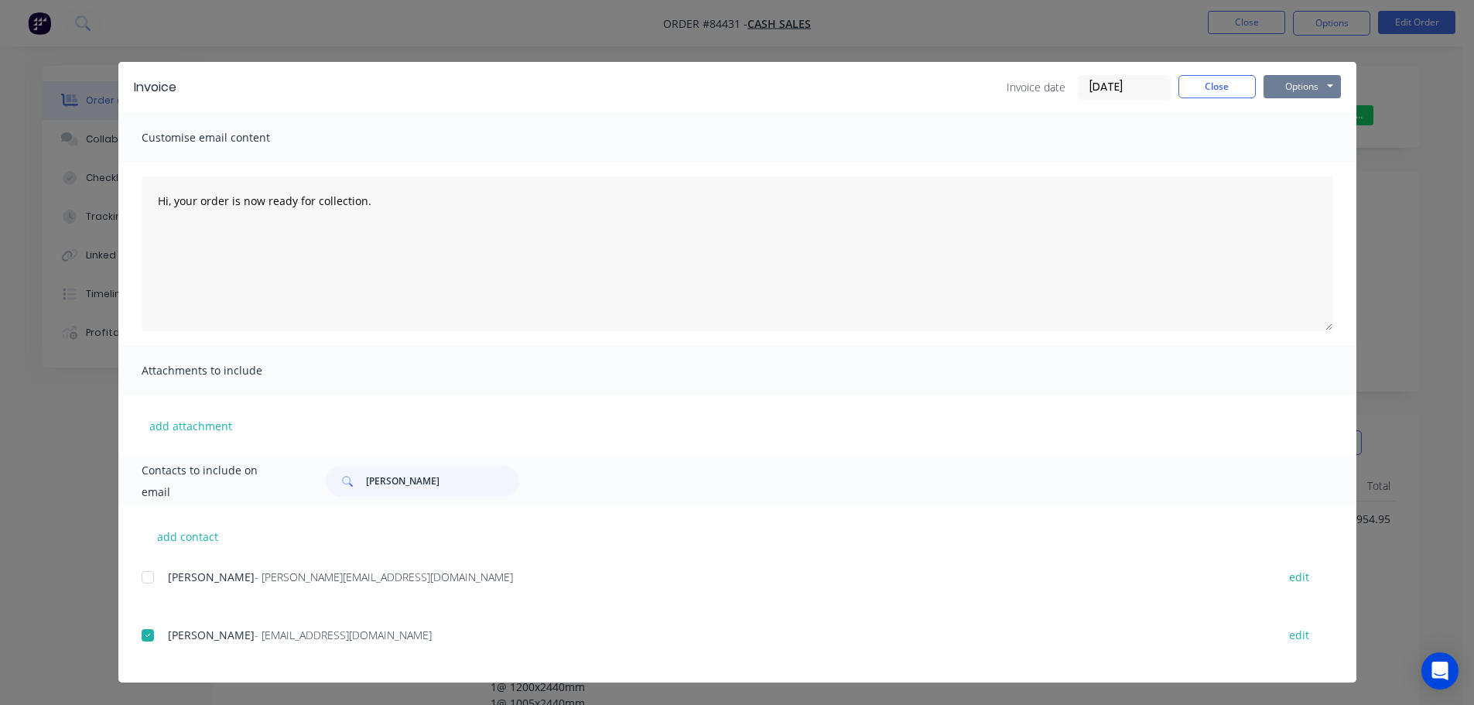
click at [1310, 83] on button "Options" at bounding box center [1302, 86] width 77 height 23
click at [1309, 158] on button "Email" at bounding box center [1313, 165] width 99 height 26
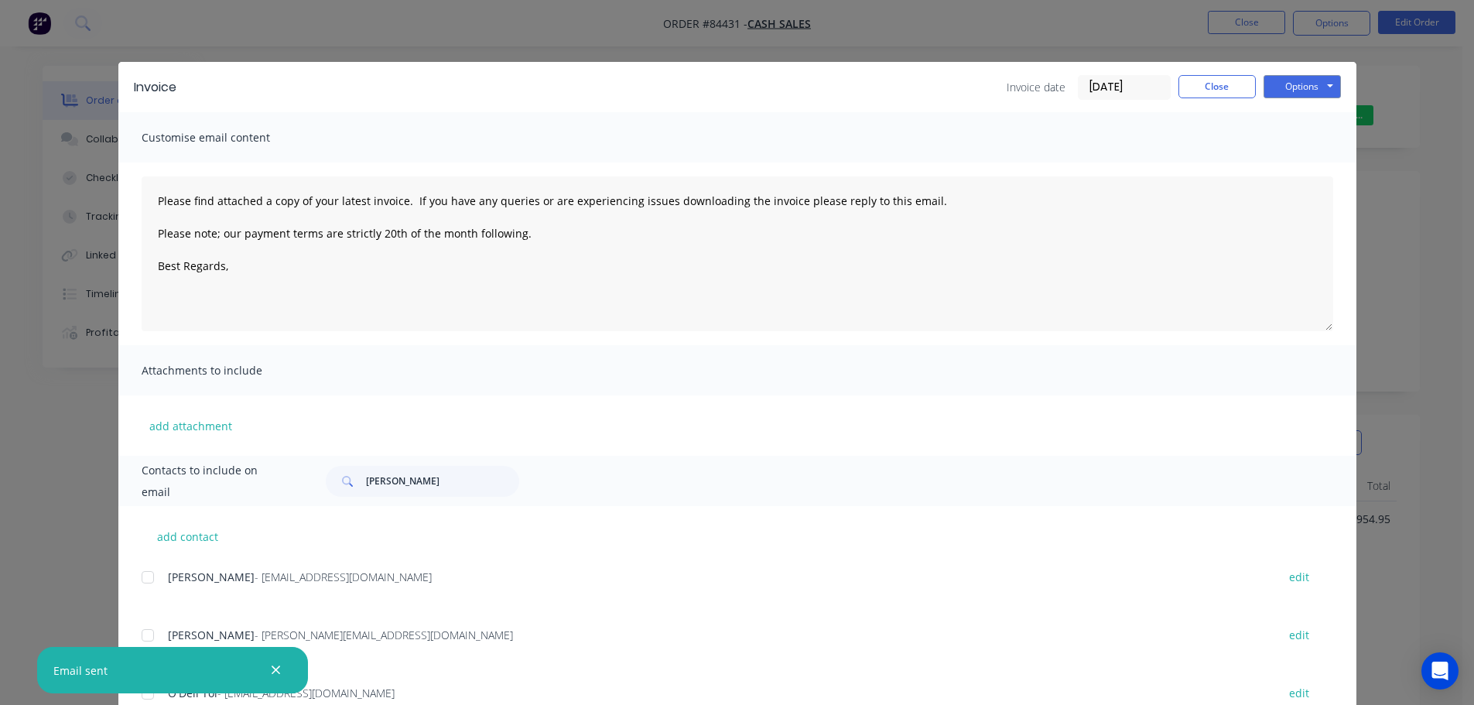
type textarea "Please find attached a copy of your latest invoice. If you have any queries or …"
click at [1225, 76] on button "Close" at bounding box center [1217, 86] width 77 height 23
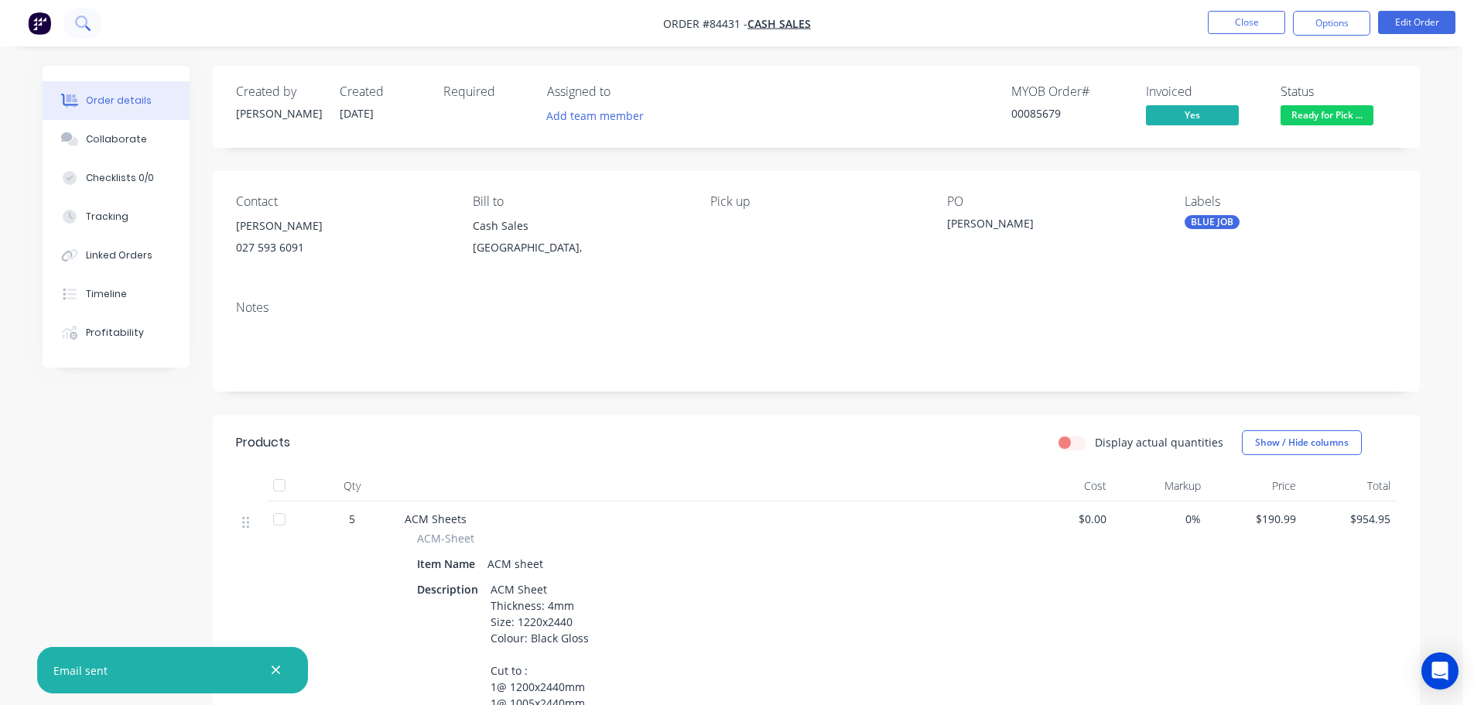
click at [93, 28] on button at bounding box center [82, 23] width 39 height 31
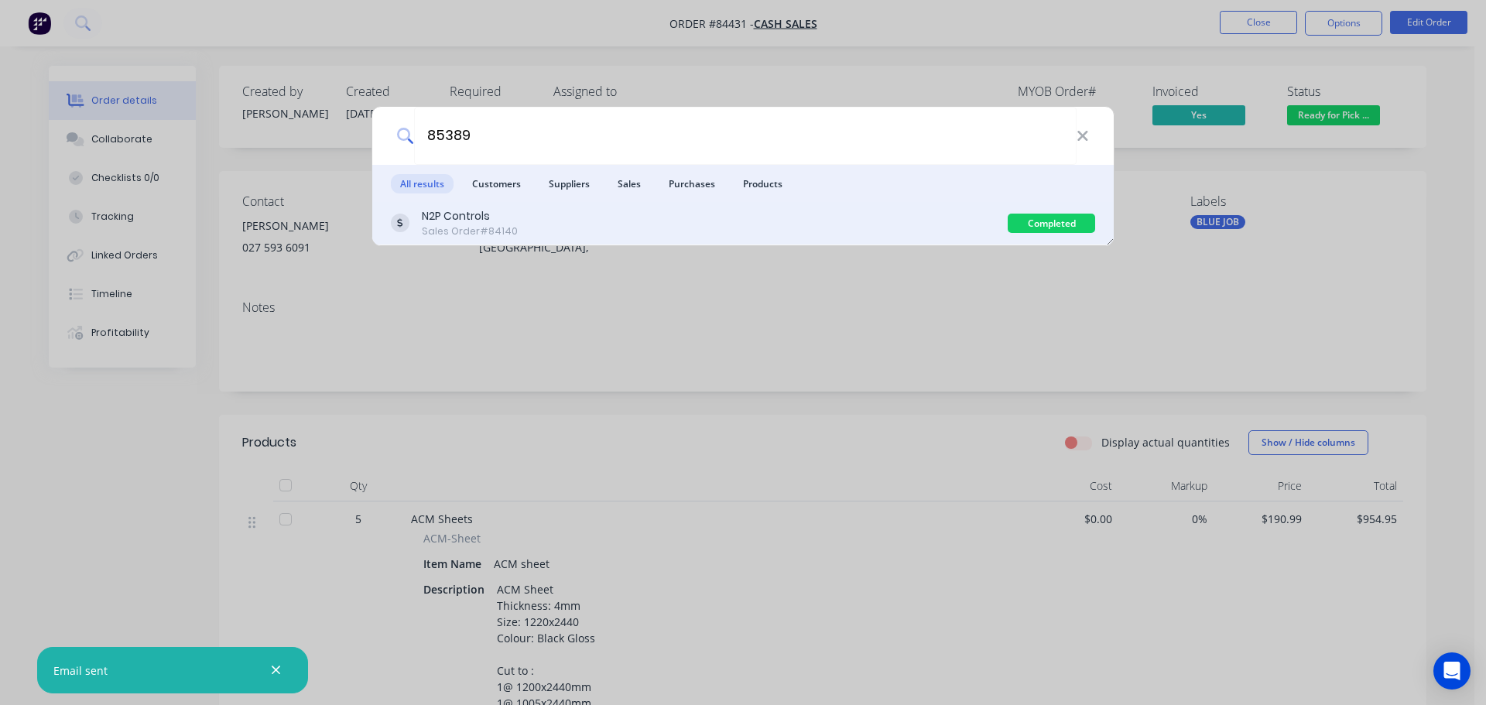
type input "85389"
click at [783, 220] on div "N2P Controls Sales Order #84140" at bounding box center [699, 223] width 617 height 30
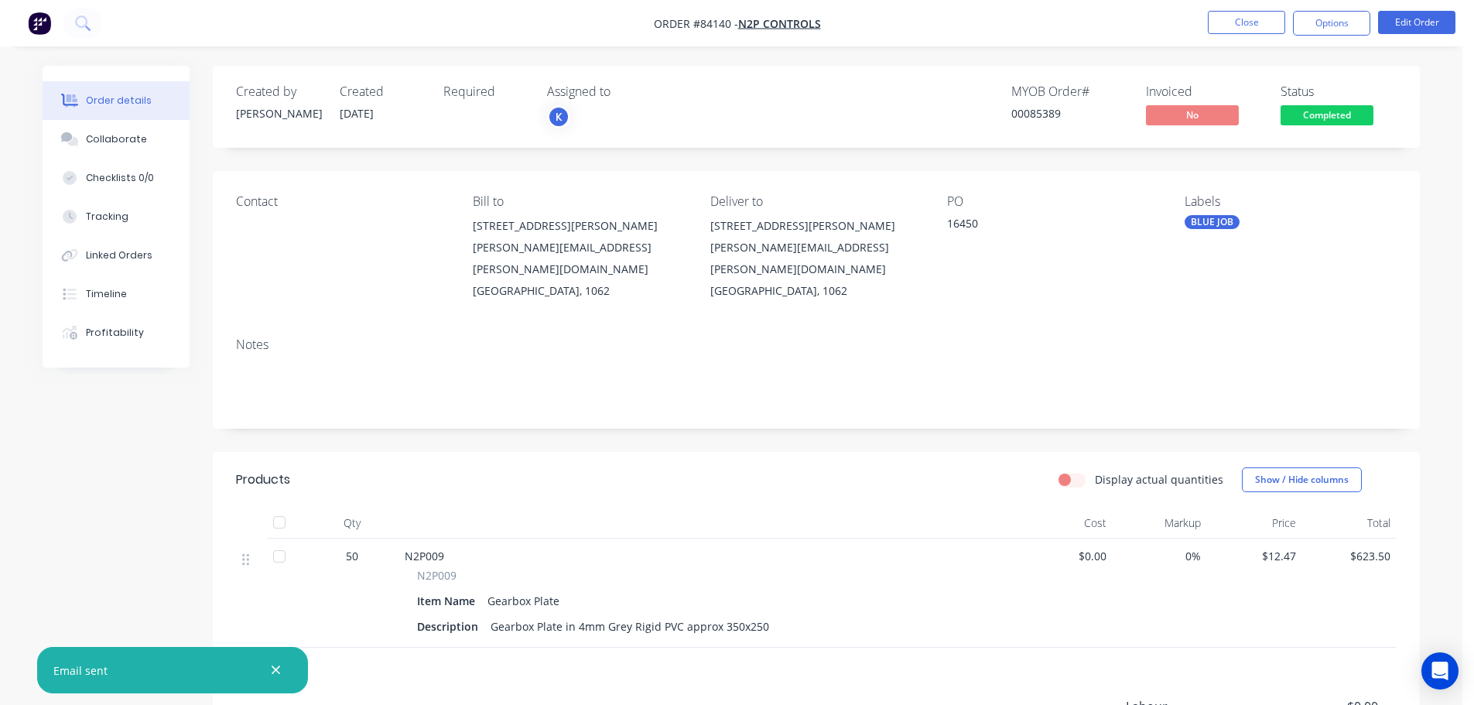
click at [1317, 104] on div "Completed" at bounding box center [1327, 90] width 60 height 30
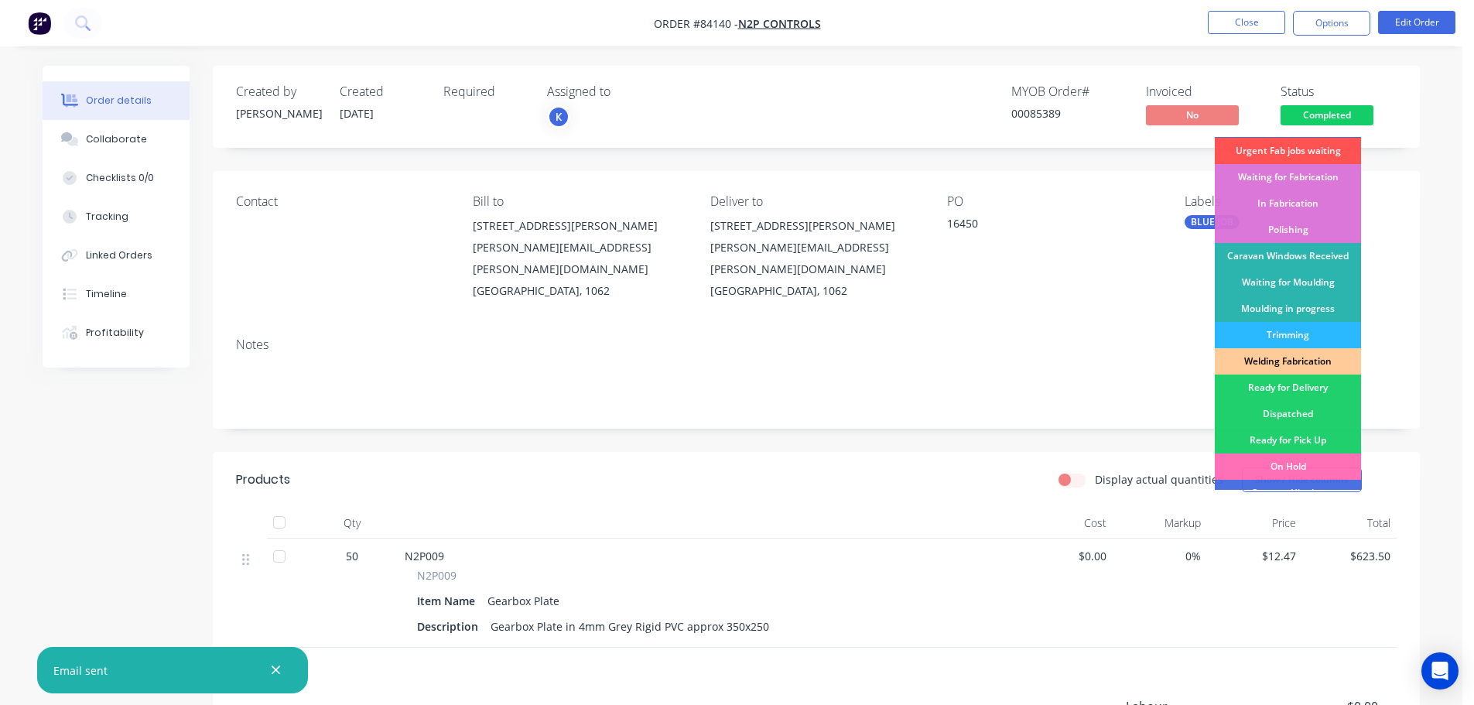
scroll to position [305, 0]
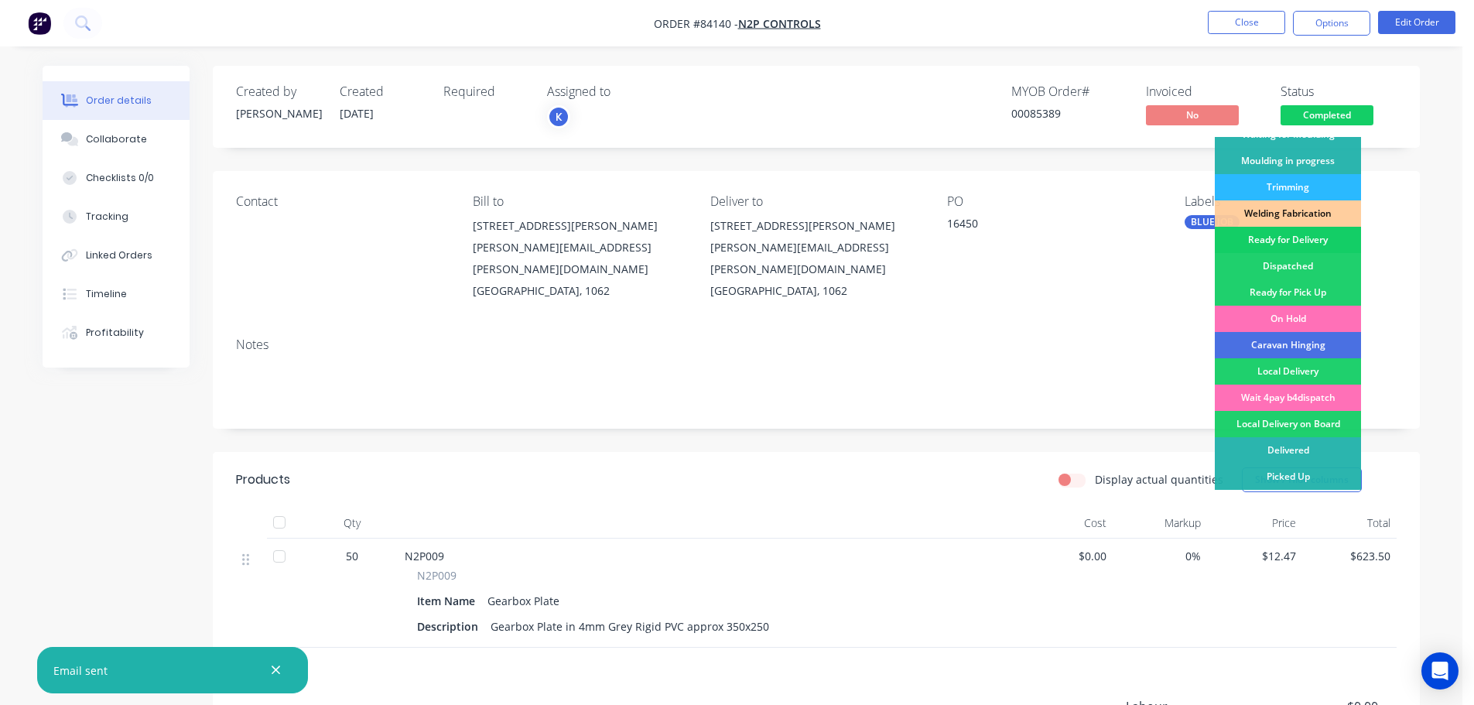
click at [1332, 241] on div "Ready for Delivery" at bounding box center [1288, 240] width 146 height 26
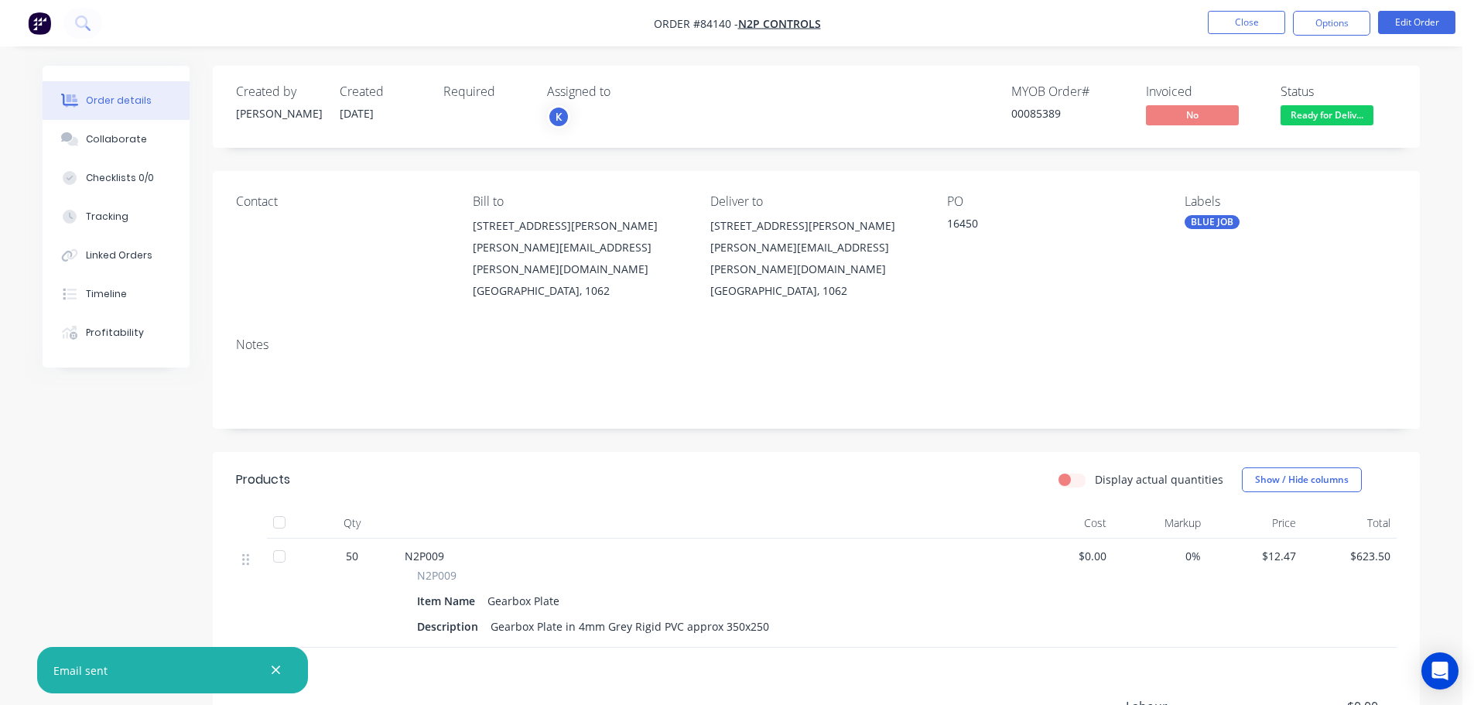
click at [1313, 190] on div "Contact Bill to 5a Bassant Avenue Penrose Auckland 1061 sarah.mccormick@n2pcont…" at bounding box center [816, 248] width 1207 height 154
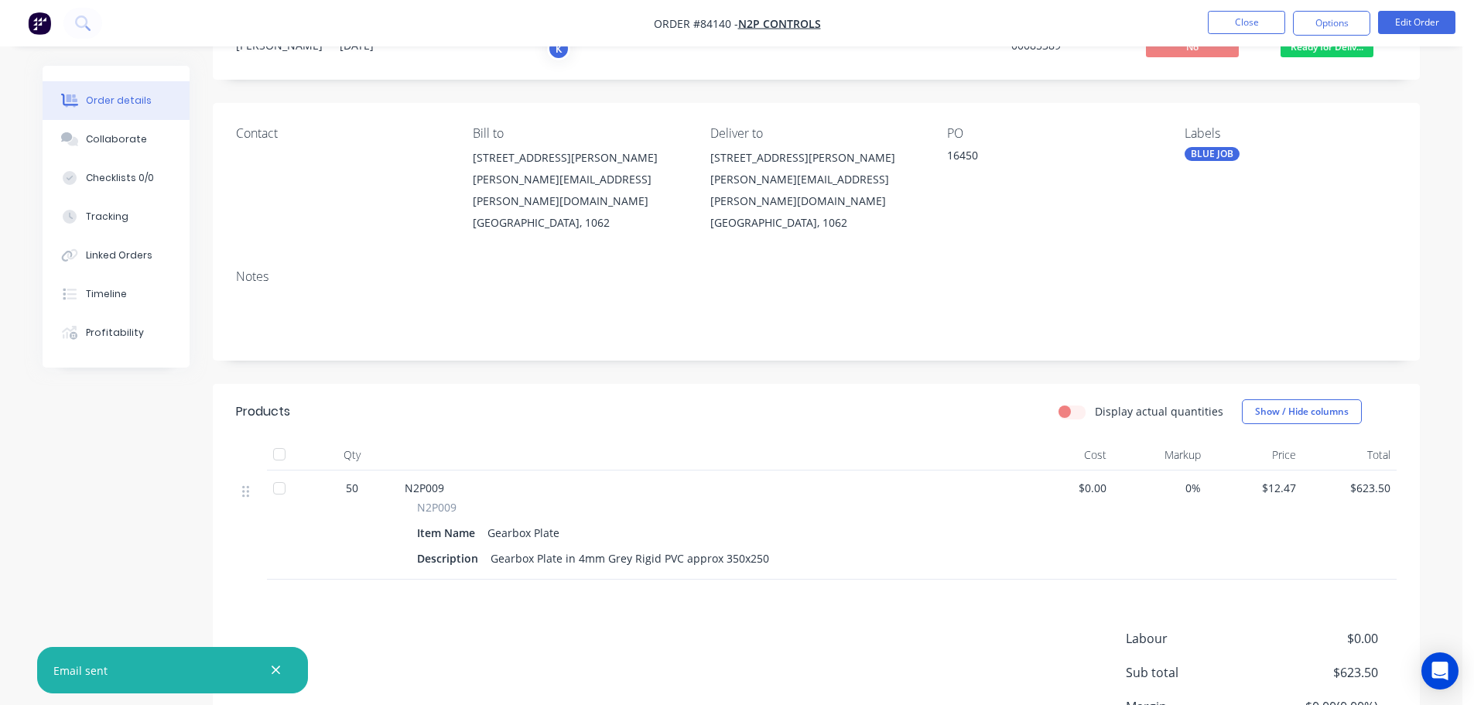
scroll to position [0, 0]
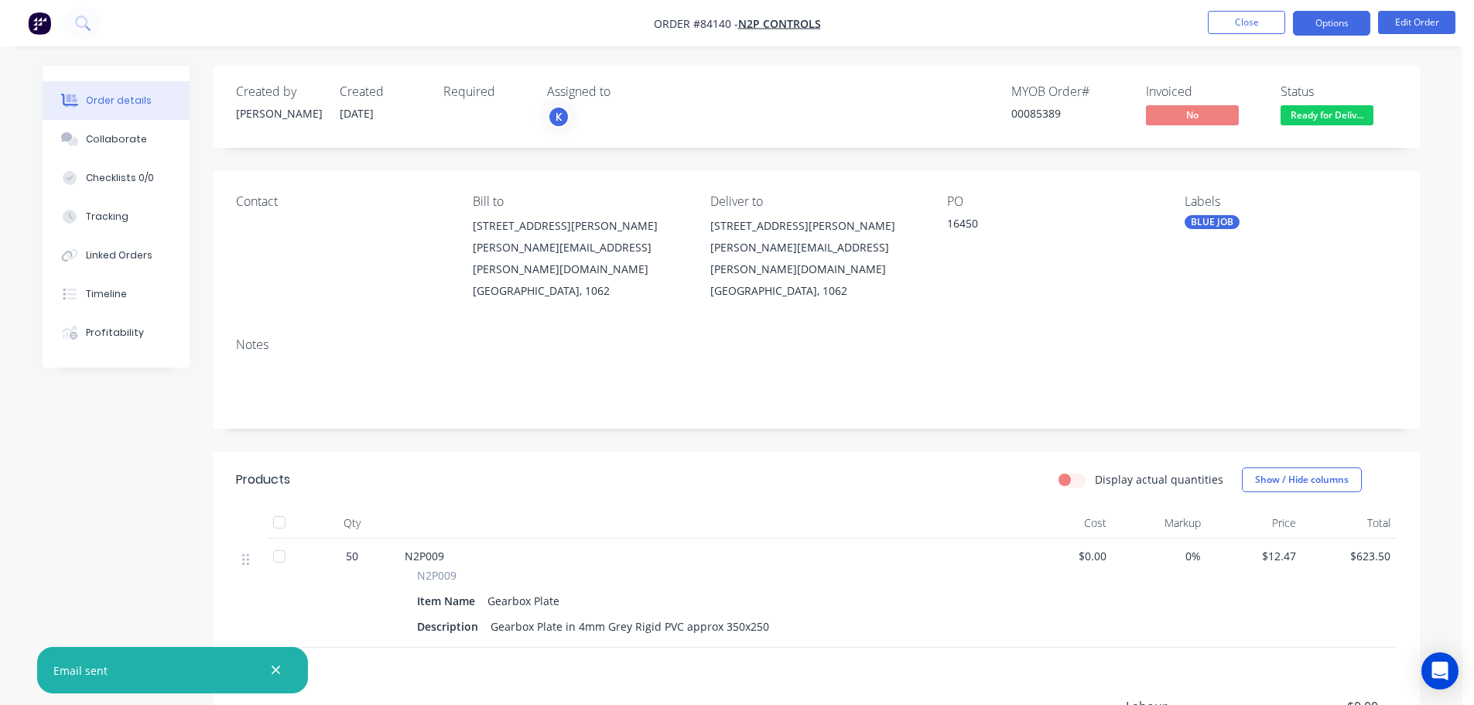
click at [1338, 30] on button "Options" at bounding box center [1331, 23] width 77 height 25
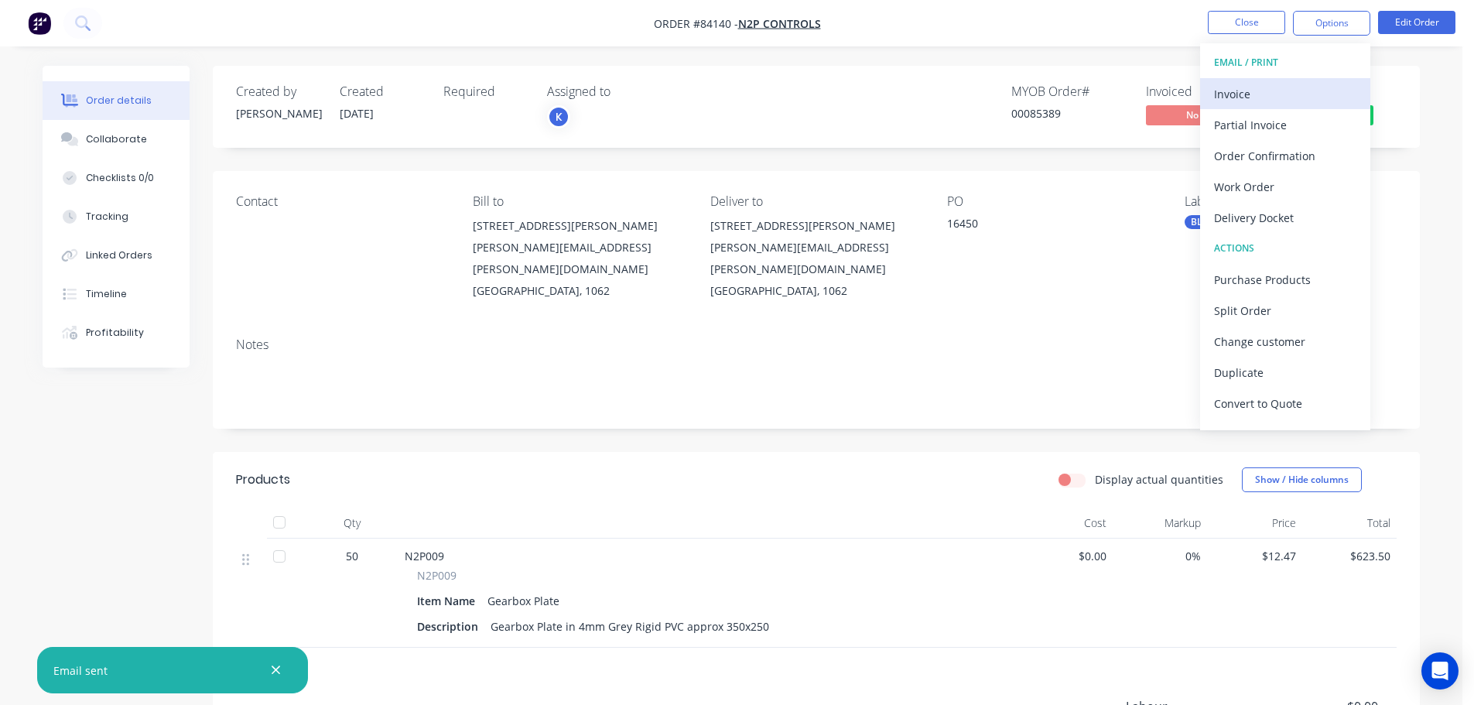
click at [1328, 83] on div "Invoice" at bounding box center [1285, 94] width 142 height 22
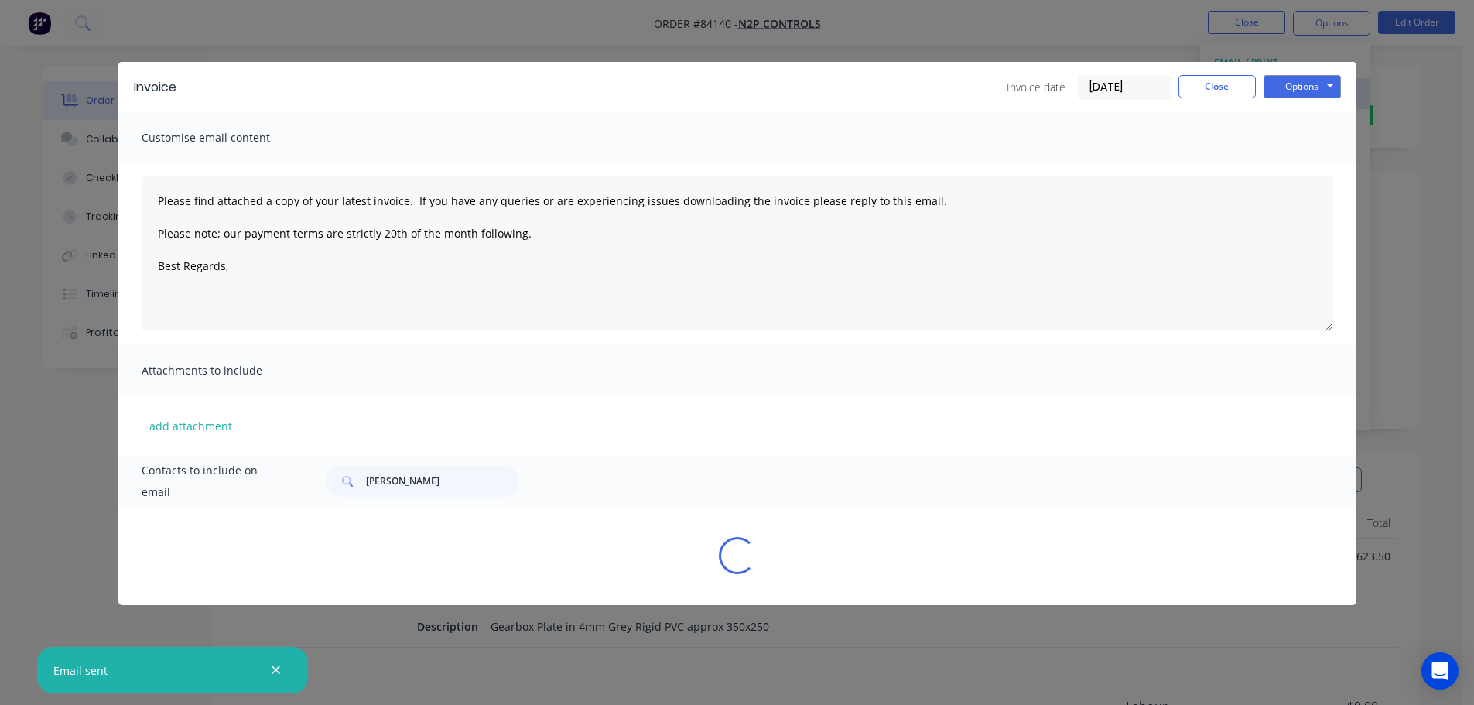
type textarea "Please find attached a copy of your latest invoice. If you have any queries or …"
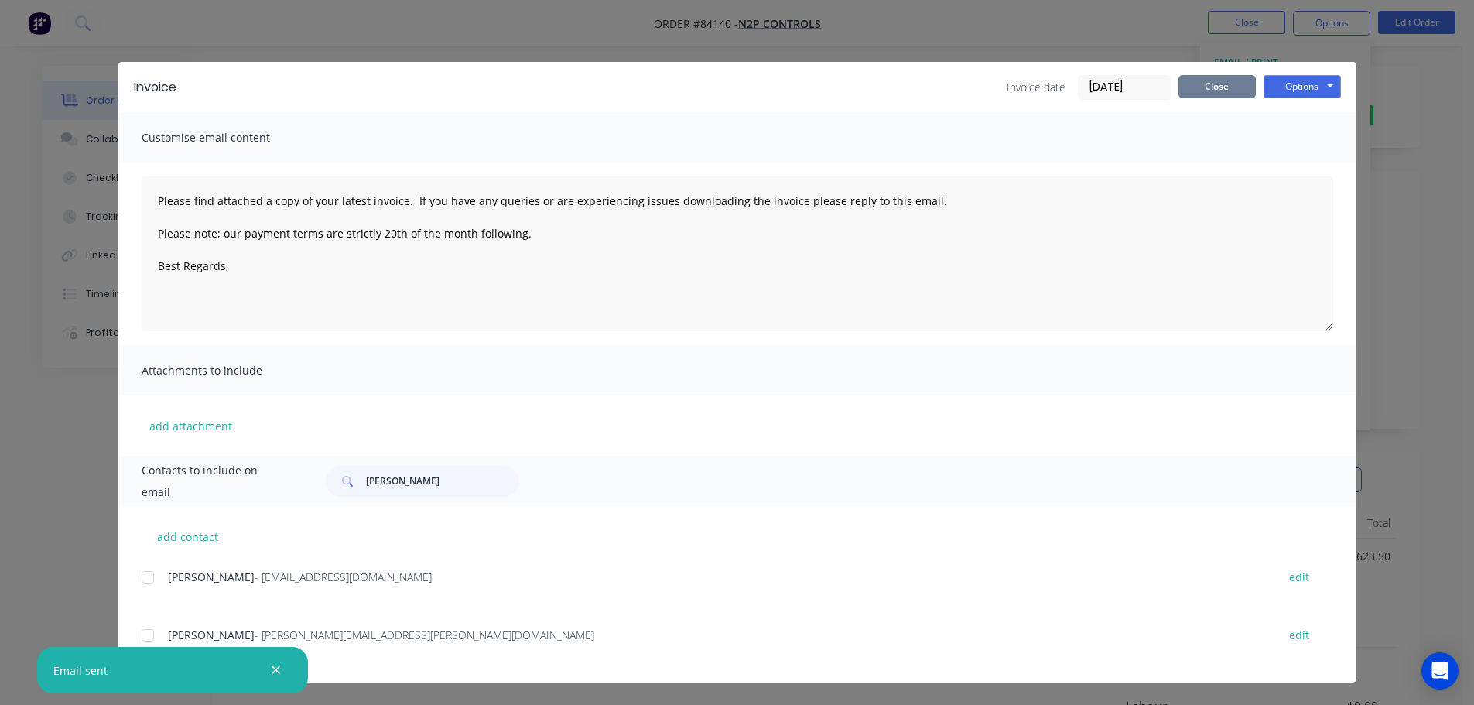
drag, startPoint x: 1236, startPoint y: 89, endPoint x: 1308, endPoint y: 50, distance: 81.7
click at [1236, 88] on button "Close" at bounding box center [1217, 86] width 77 height 23
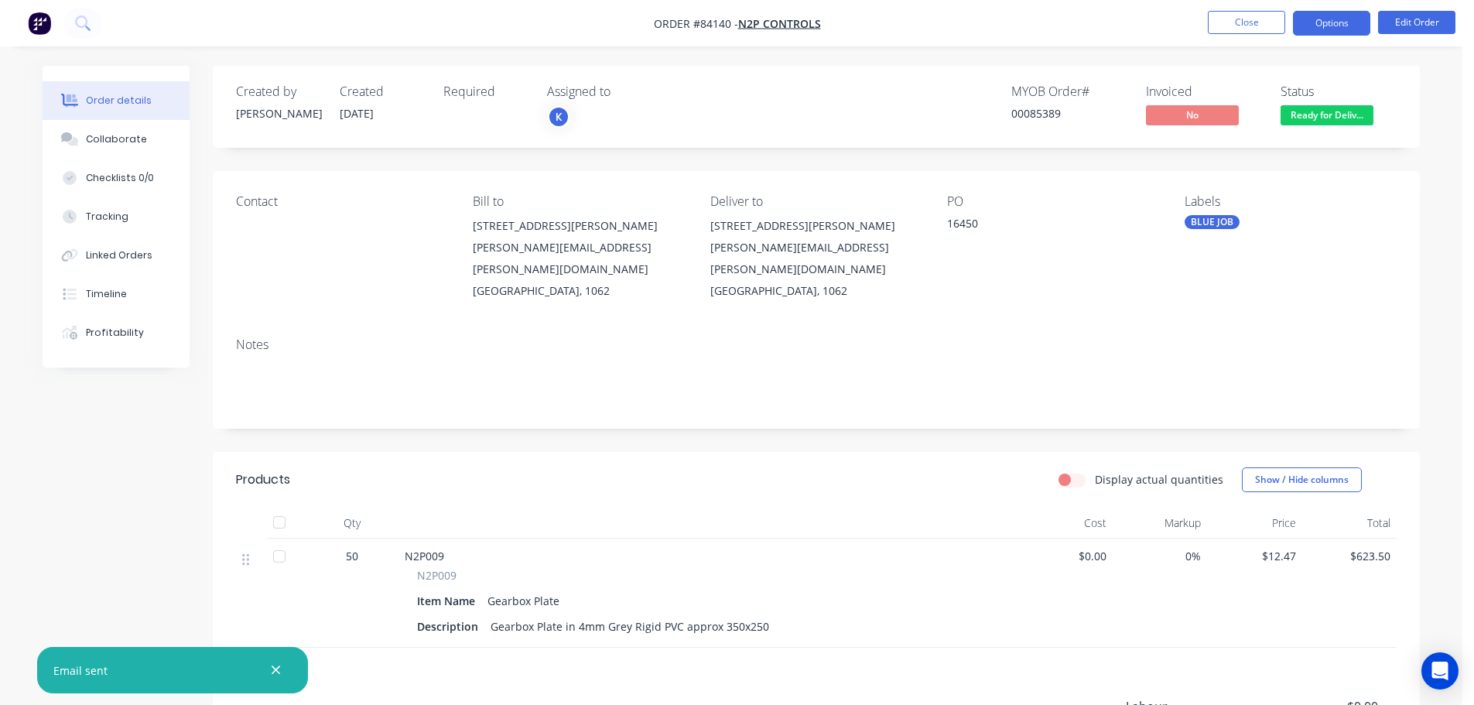
click at [1336, 27] on button "Options" at bounding box center [1331, 23] width 77 height 25
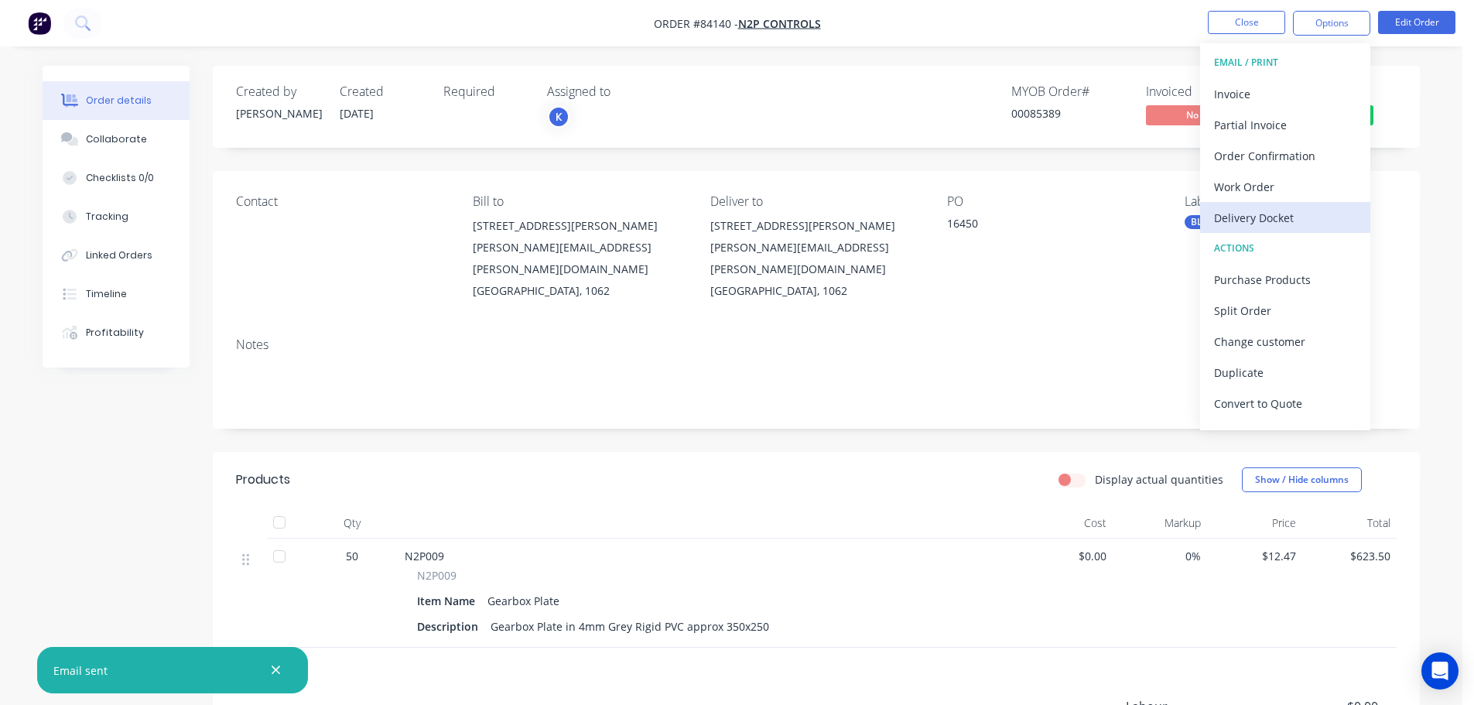
click at [1286, 221] on div "Delivery Docket" at bounding box center [1285, 218] width 142 height 22
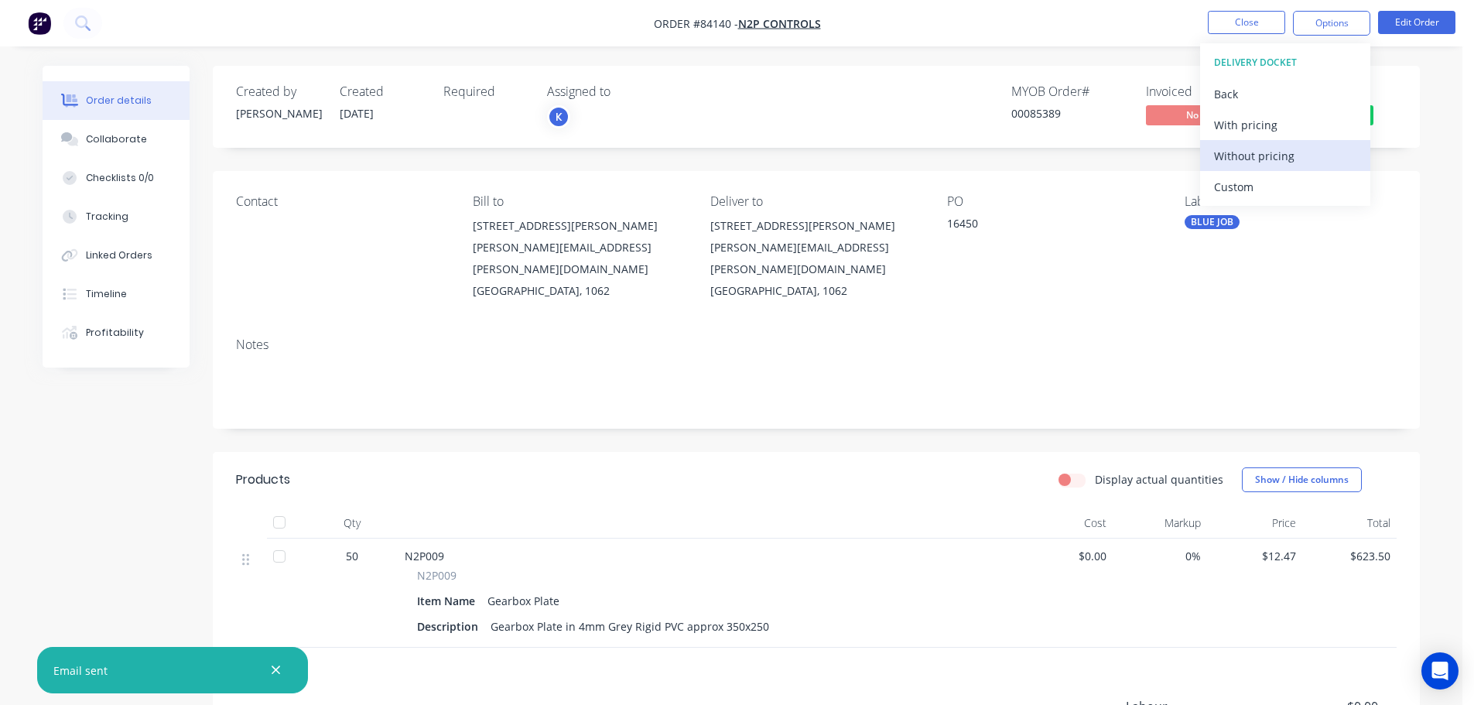
click at [1278, 154] on div "Without pricing" at bounding box center [1285, 156] width 142 height 22
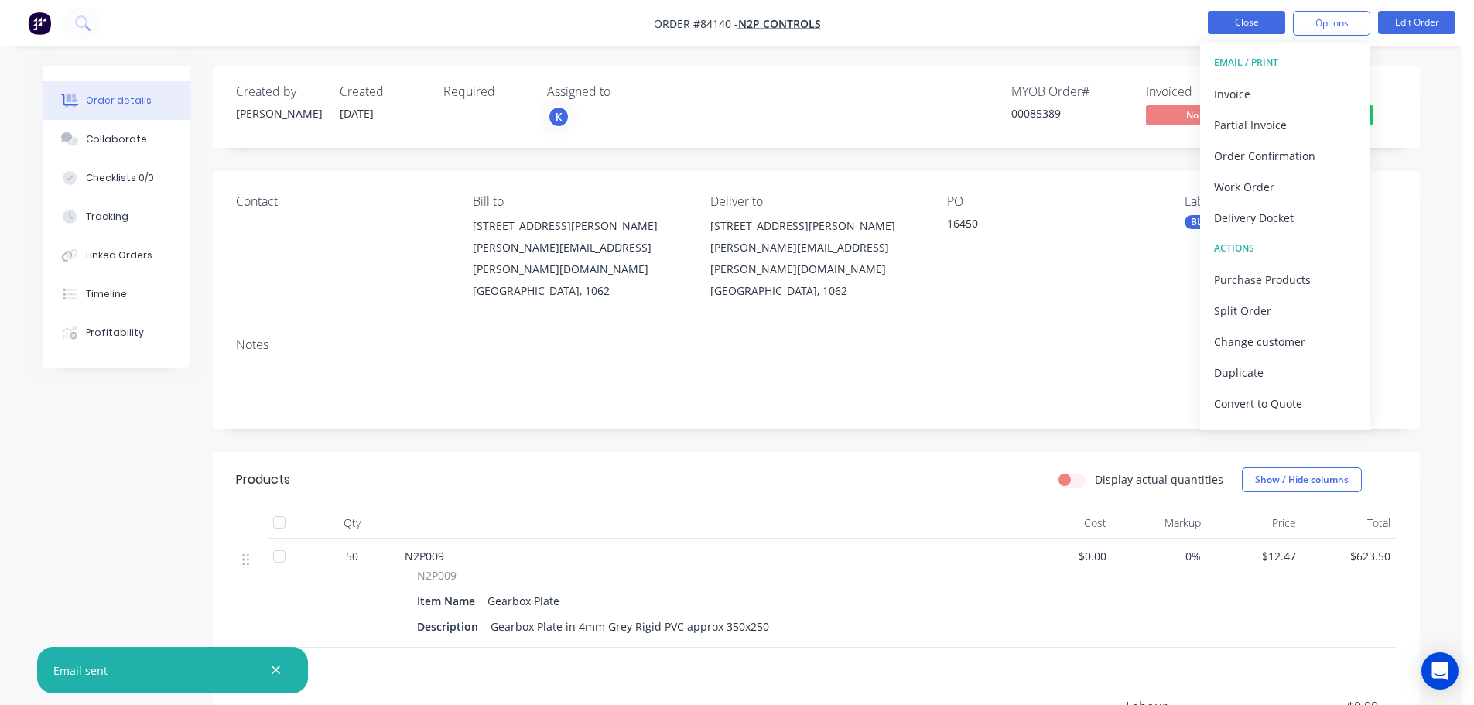
click at [1265, 23] on button "Close" at bounding box center [1246, 22] width 77 height 23
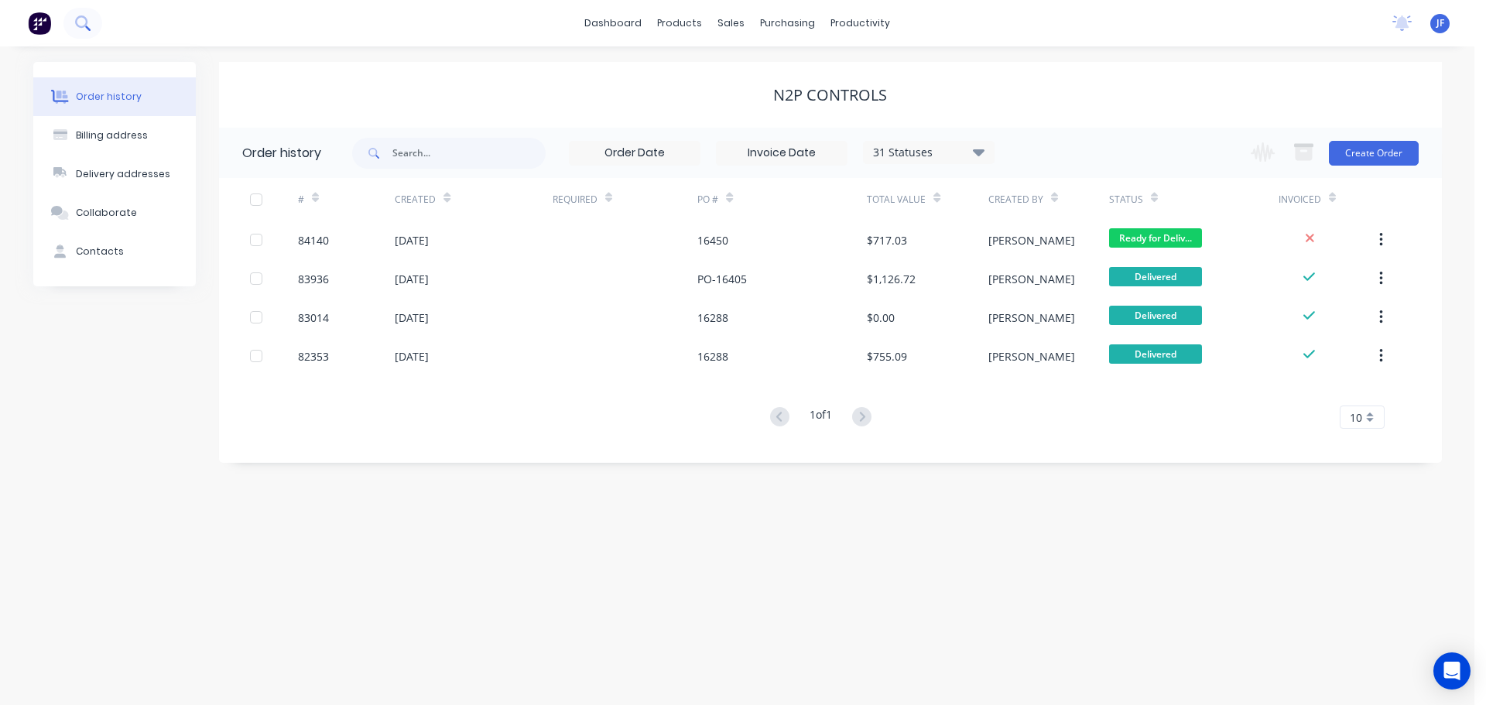
click at [84, 28] on icon at bounding box center [82, 22] width 15 height 15
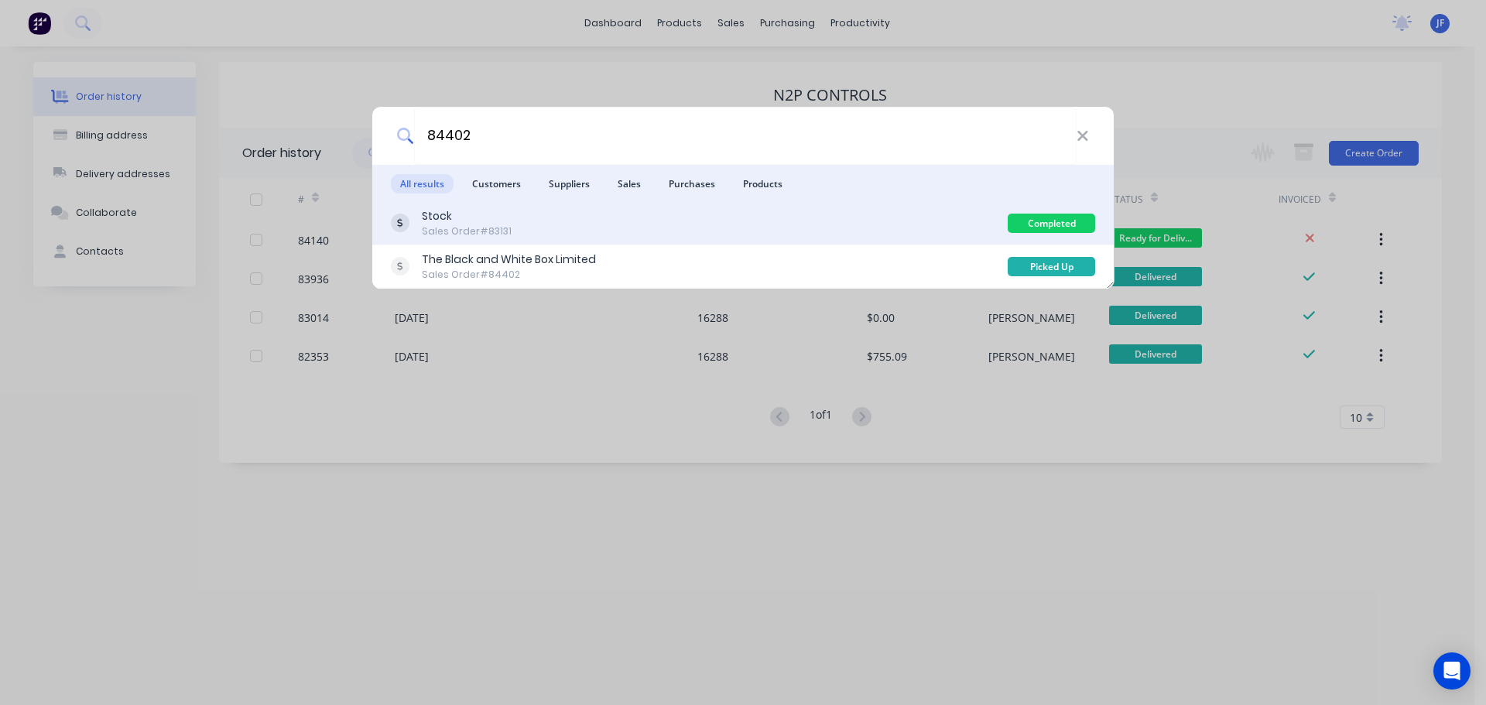
type input "84402"
click at [918, 231] on div "Stock Sales Order #83131" at bounding box center [699, 223] width 617 height 30
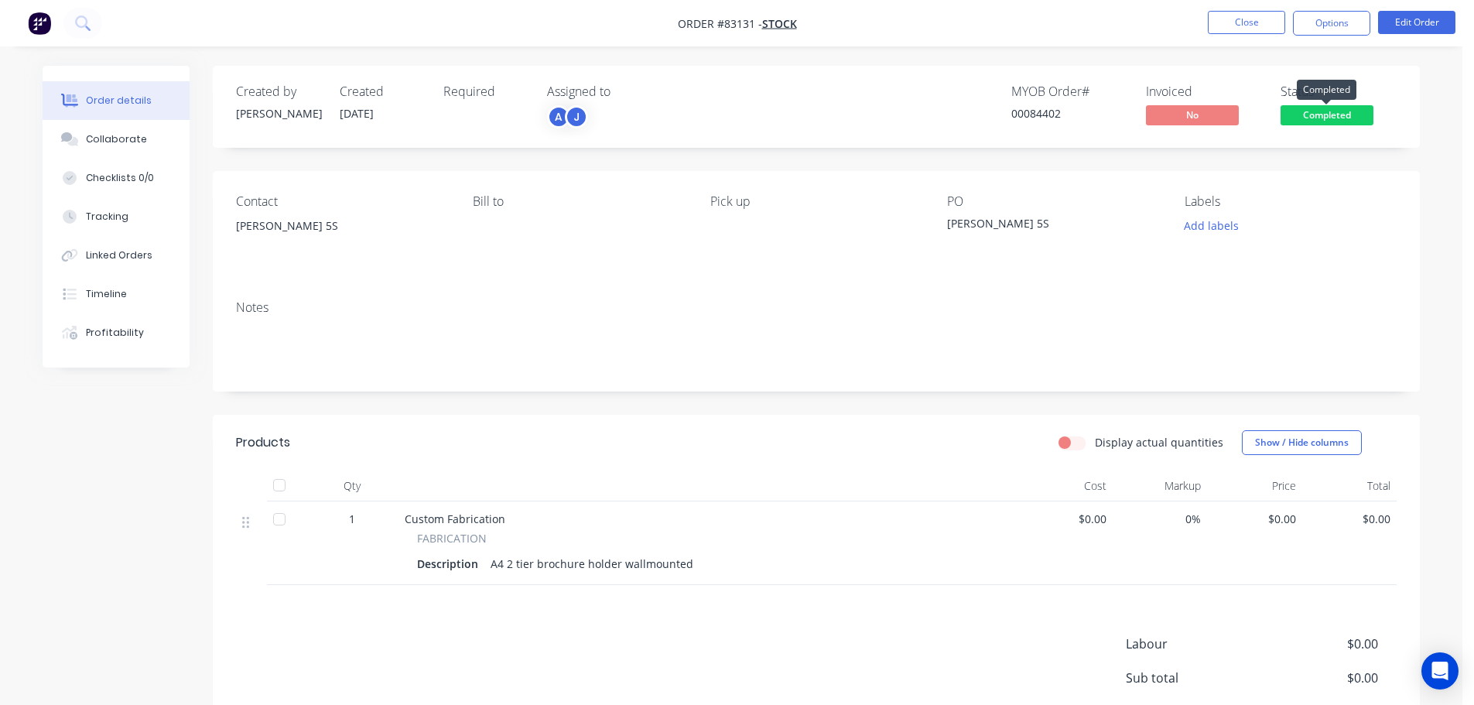
click at [1354, 107] on span "Completed" at bounding box center [1327, 114] width 93 height 19
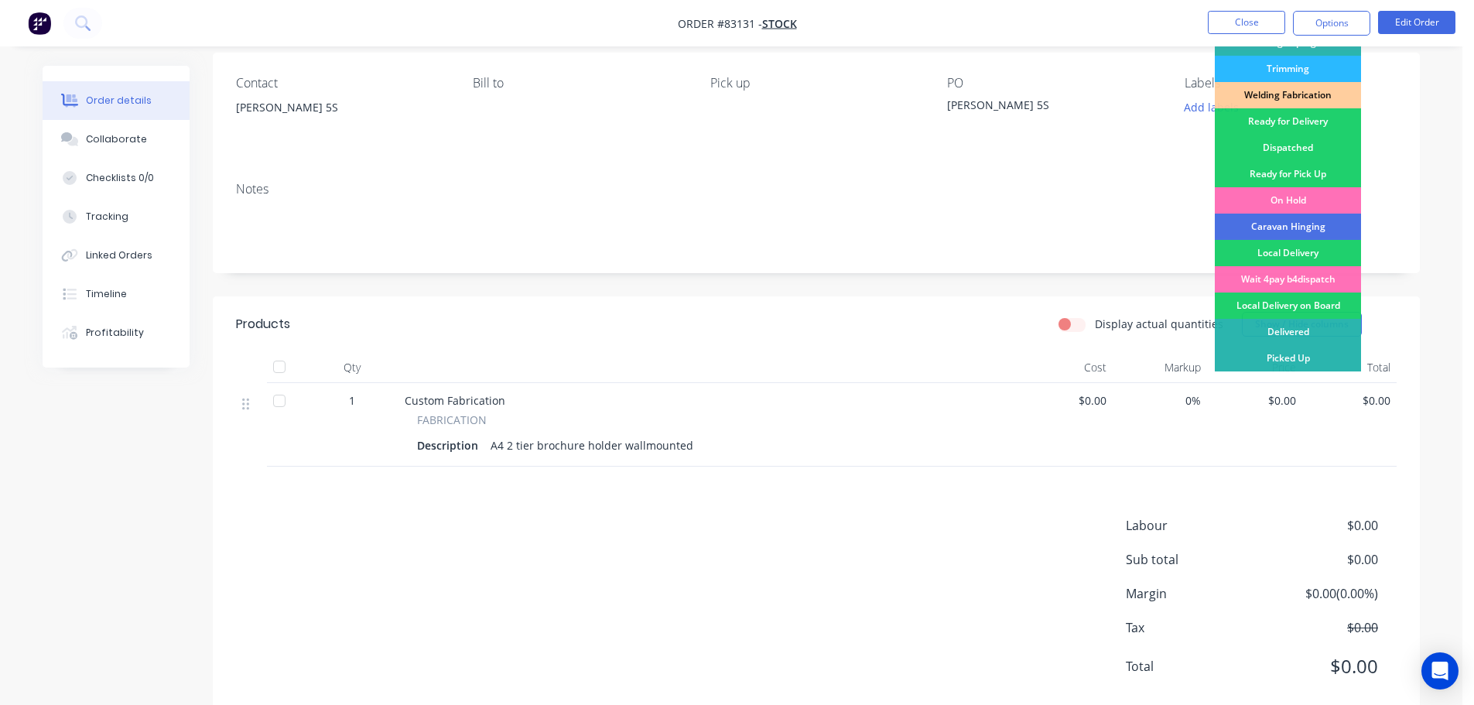
scroll to position [155, 0]
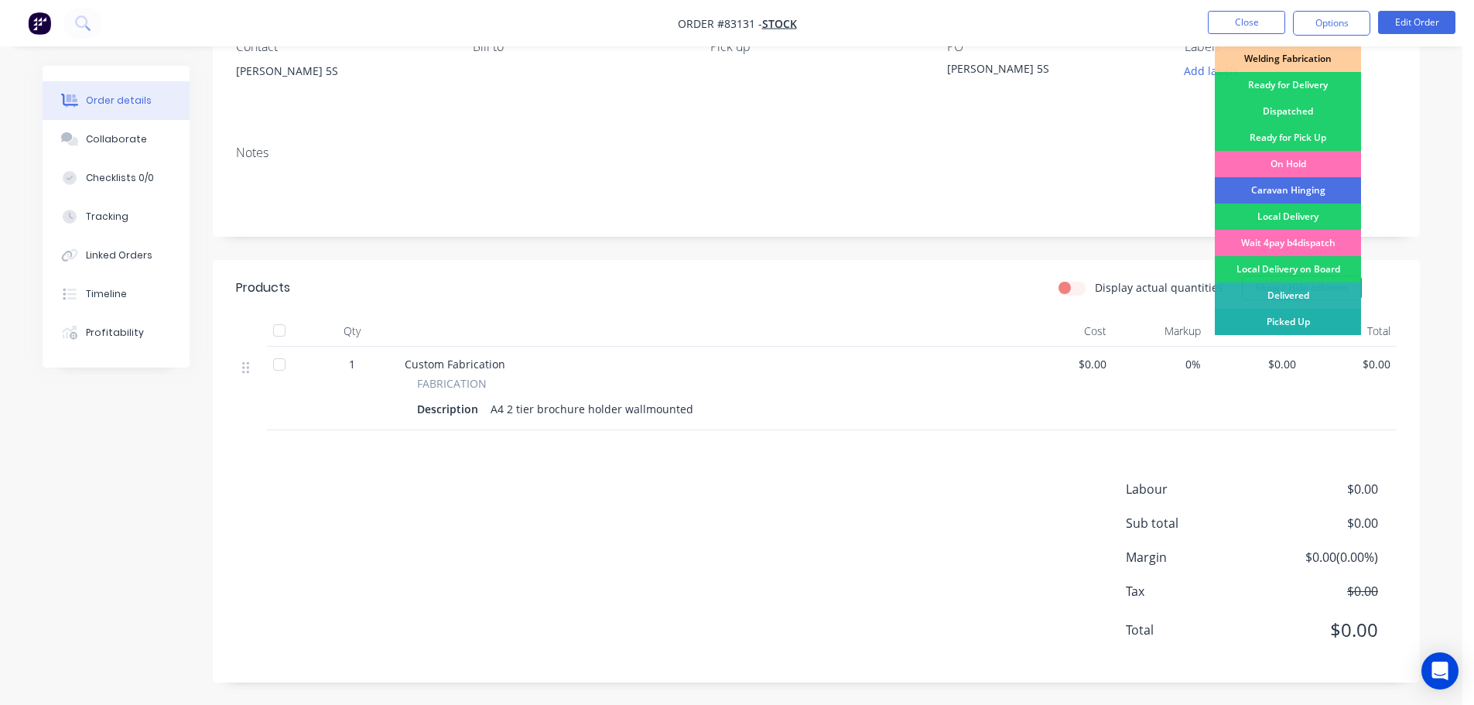
click at [1280, 324] on div "Picked Up" at bounding box center [1288, 322] width 146 height 26
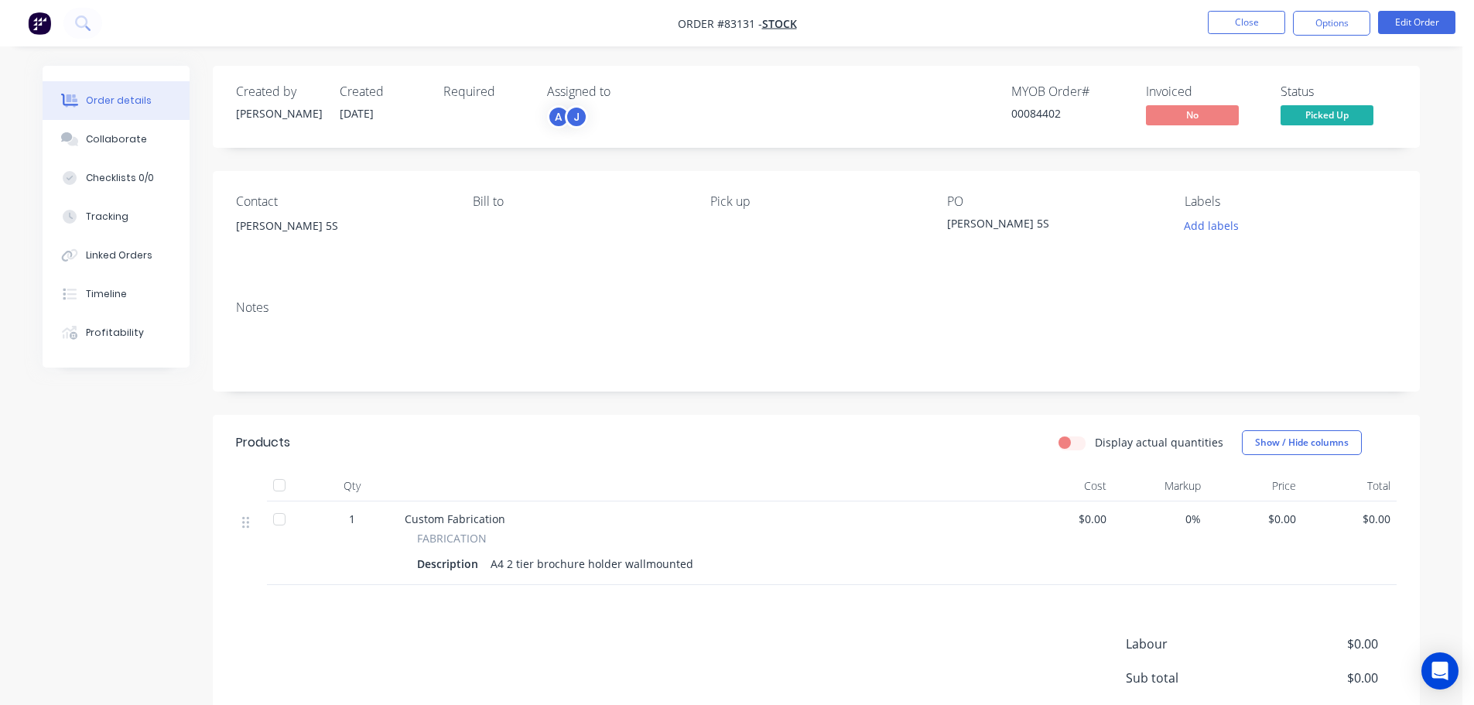
drag, startPoint x: 1344, startPoint y: 15, endPoint x: 1335, endPoint y: 36, distance: 22.9
click at [1344, 18] on button "Options" at bounding box center [1331, 23] width 77 height 25
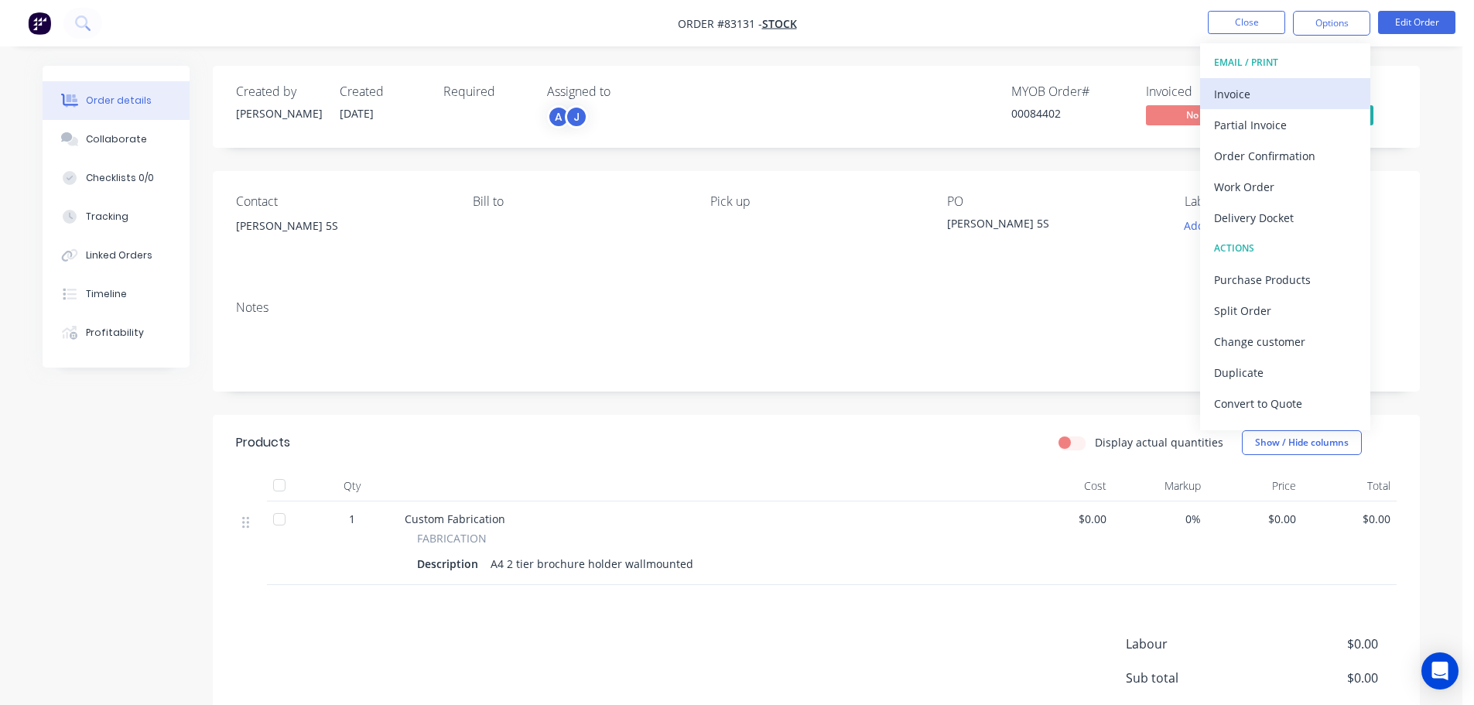
click at [1279, 98] on div "Invoice" at bounding box center [1285, 94] width 142 height 22
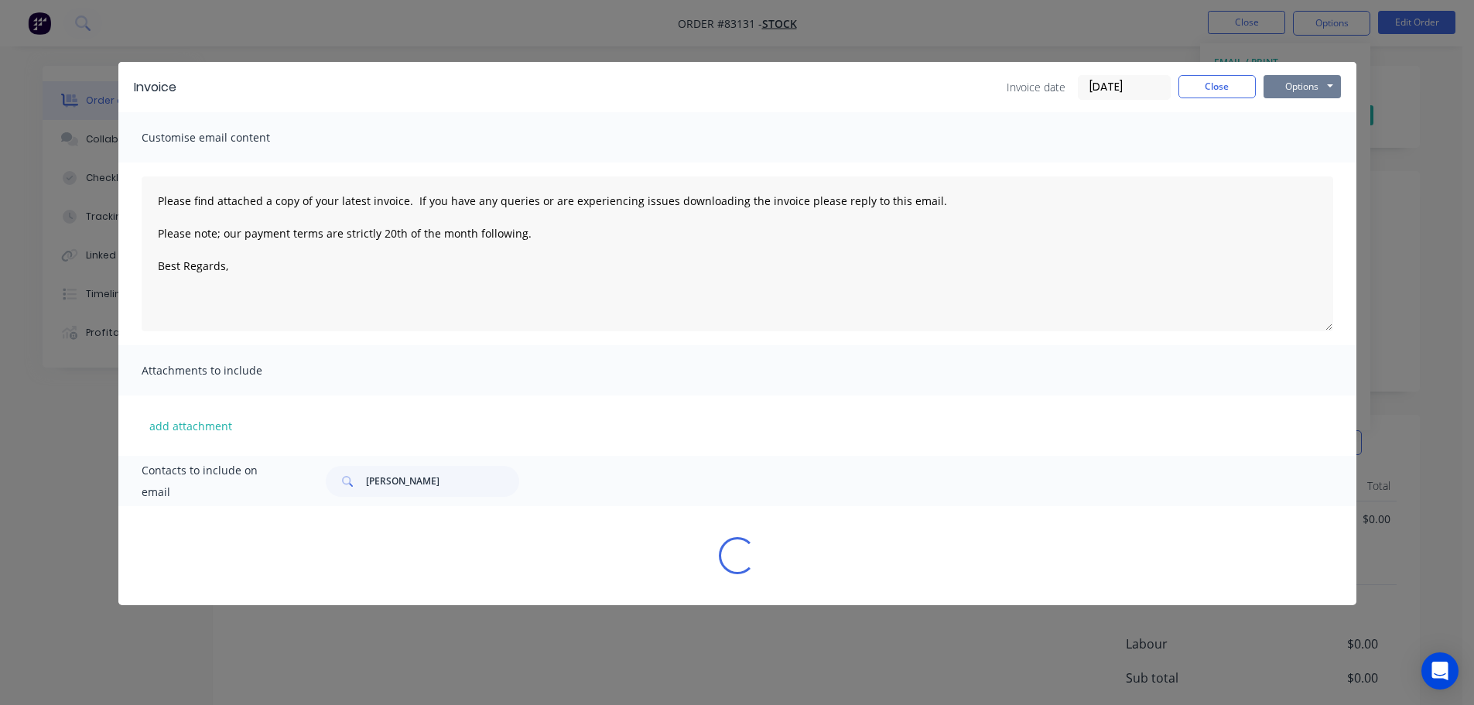
click at [1288, 91] on button "Options" at bounding box center [1302, 86] width 77 height 23
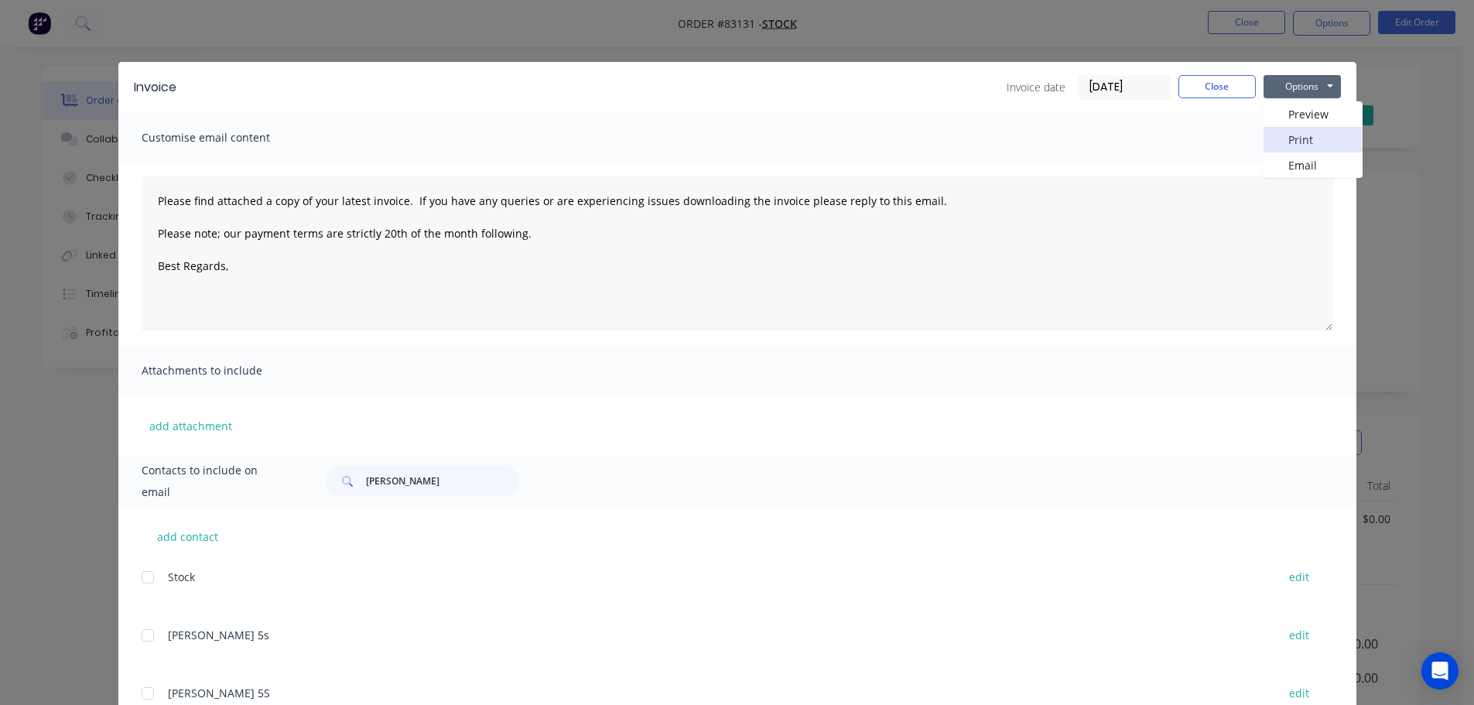
click at [1286, 151] on button "Print" at bounding box center [1313, 140] width 99 height 26
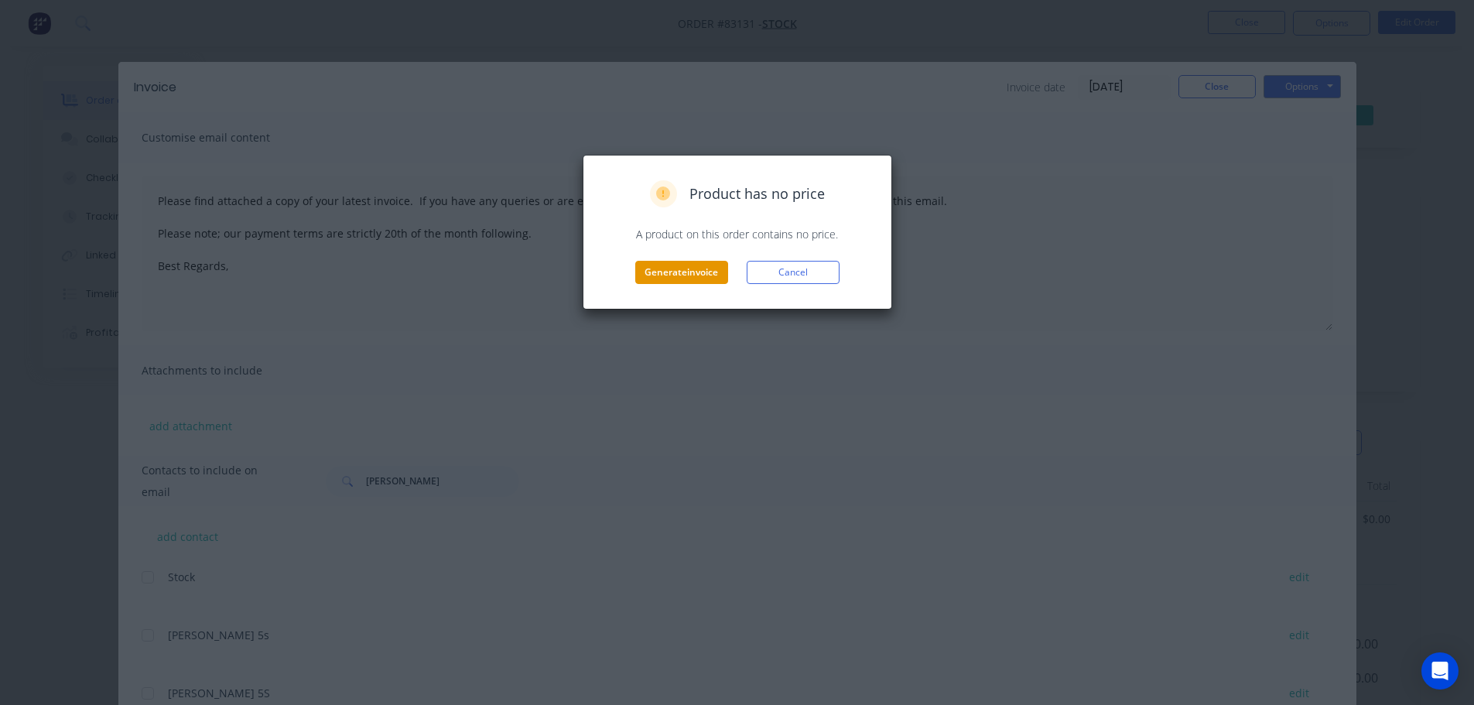
click at [670, 278] on button "Generate invoice" at bounding box center [681, 272] width 93 height 23
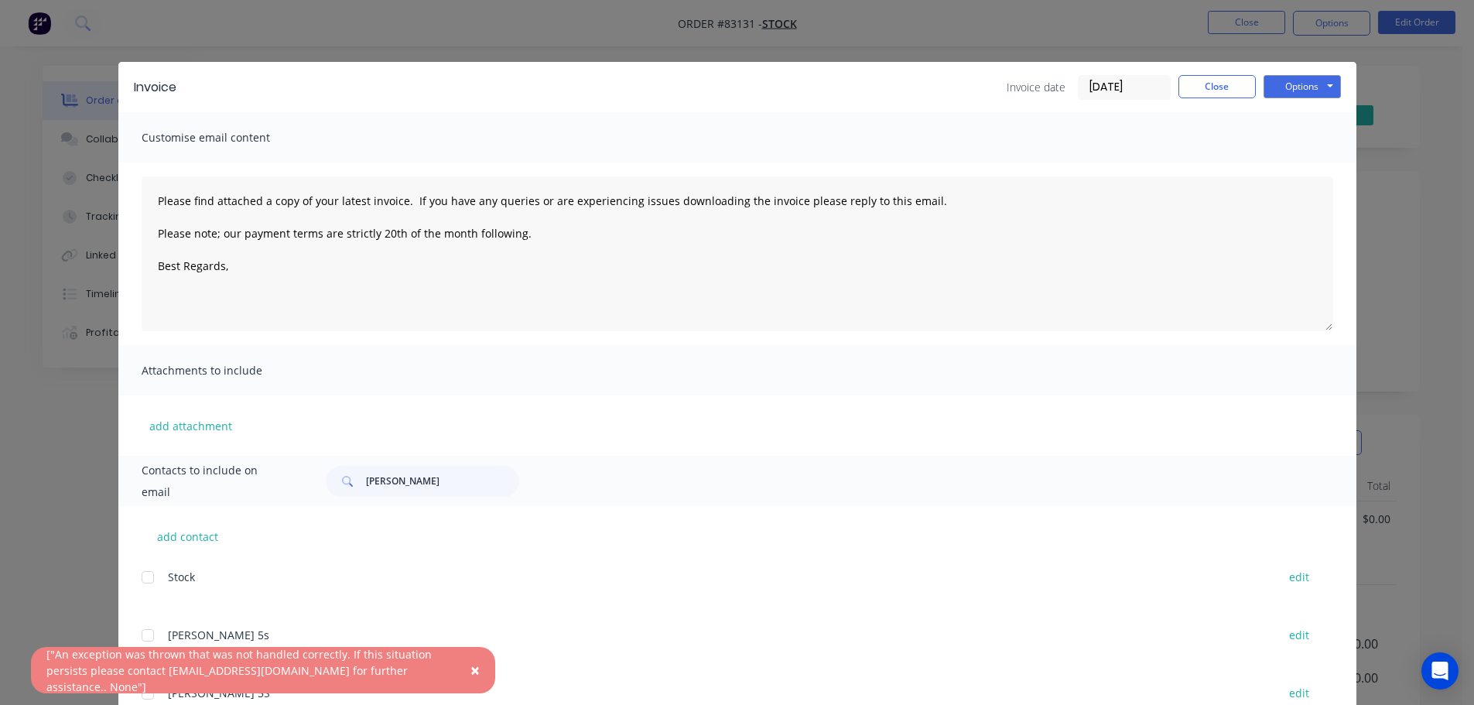
click at [473, 673] on span "×" at bounding box center [475, 670] width 9 height 22
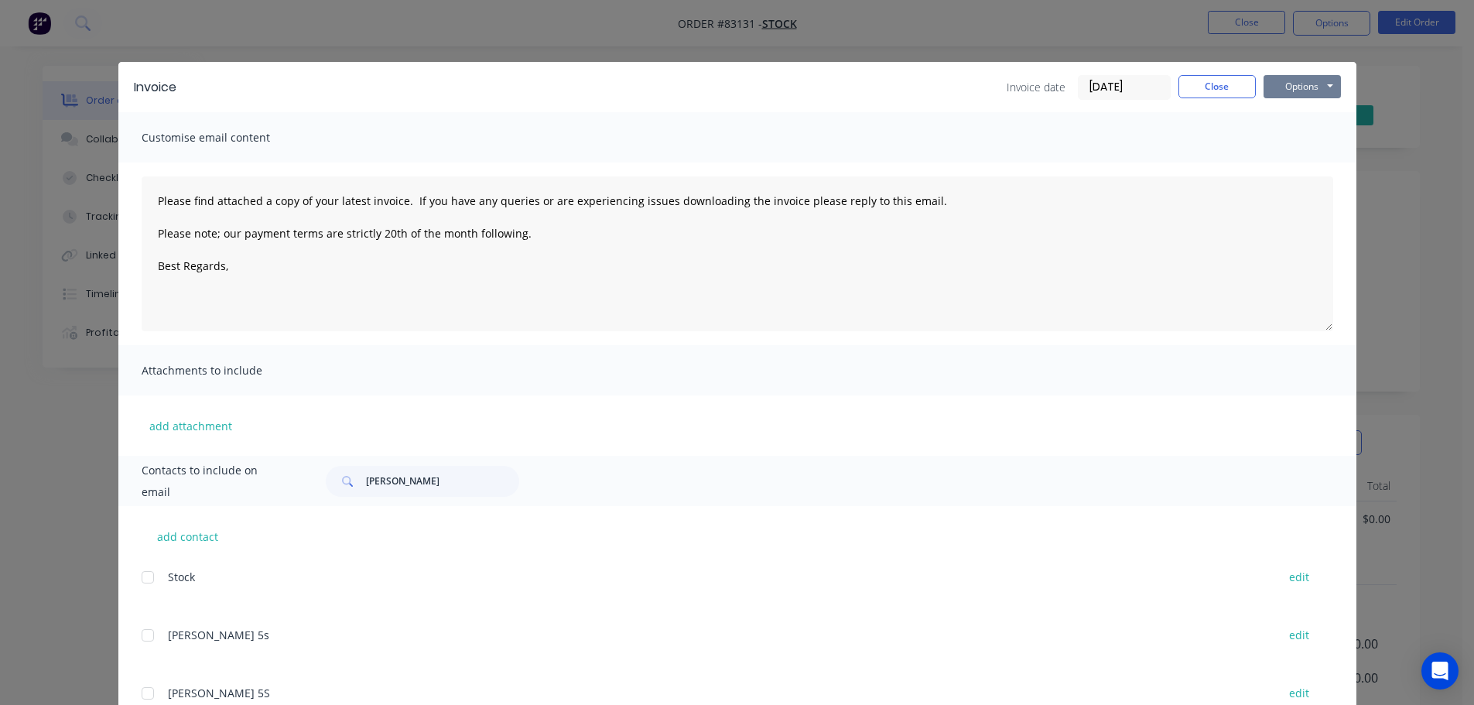
click at [1265, 85] on button "Options" at bounding box center [1302, 86] width 77 height 23
click at [1266, 158] on button "Email" at bounding box center [1313, 165] width 99 height 26
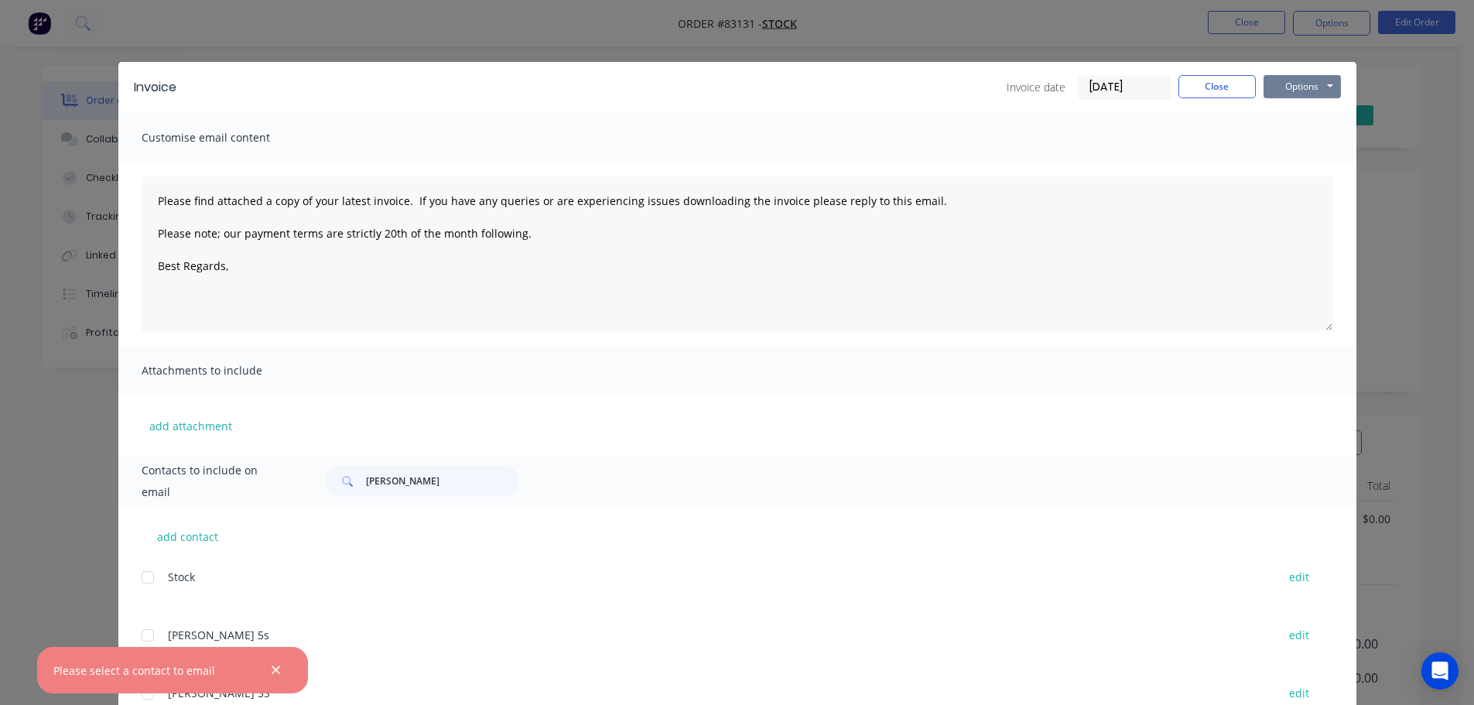
click at [1291, 87] on button "Options" at bounding box center [1302, 86] width 77 height 23
click at [1288, 137] on button "Print" at bounding box center [1313, 140] width 99 height 26
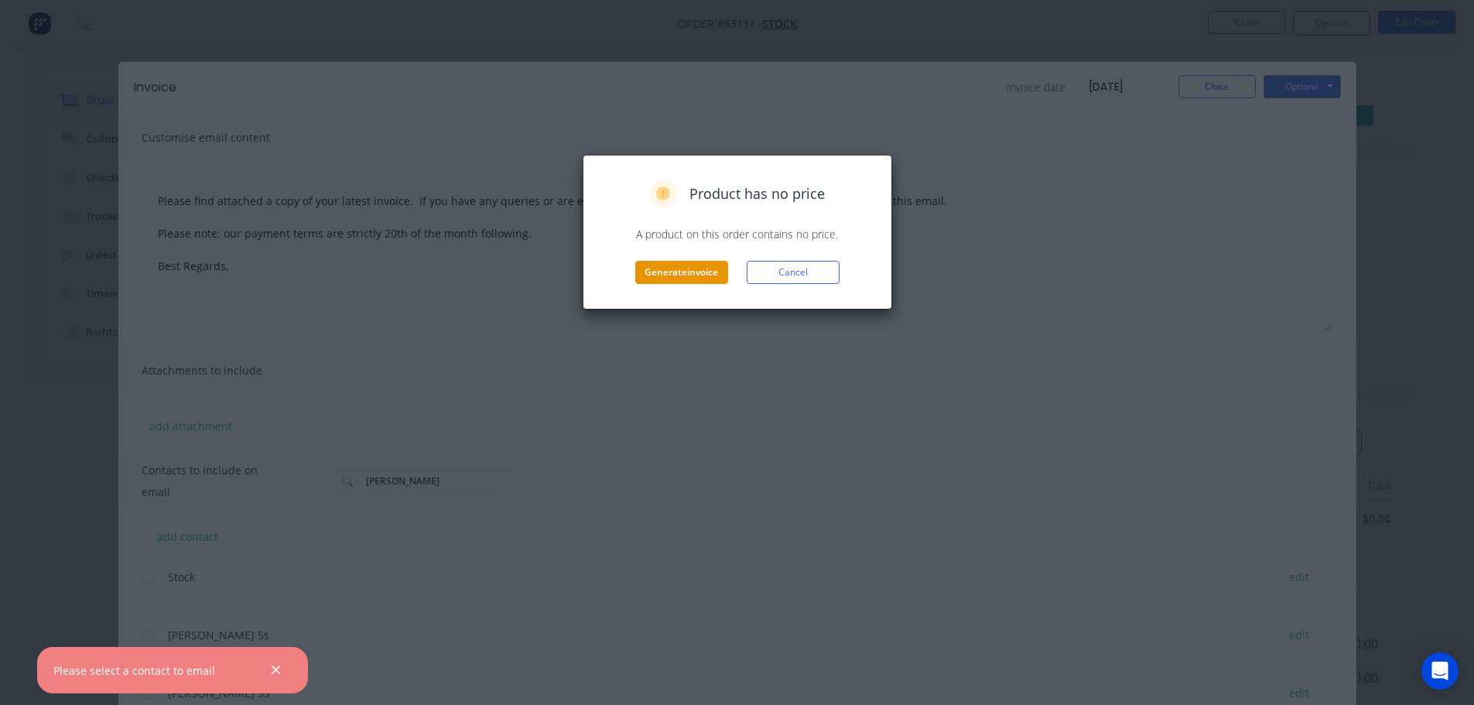
click at [661, 265] on button "Generate invoice" at bounding box center [681, 272] width 93 height 23
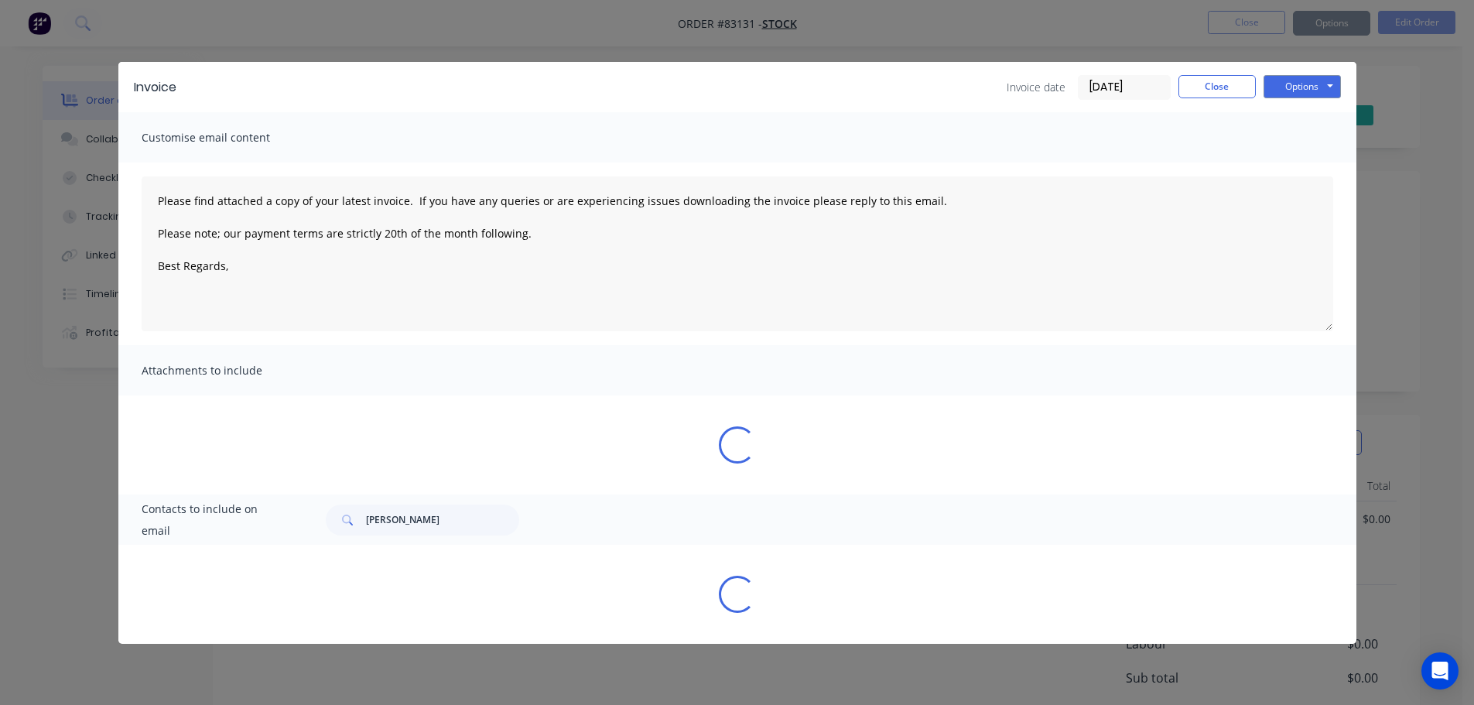
type textarea "Please find attached a copy of your latest invoice. If you have any queries or …"
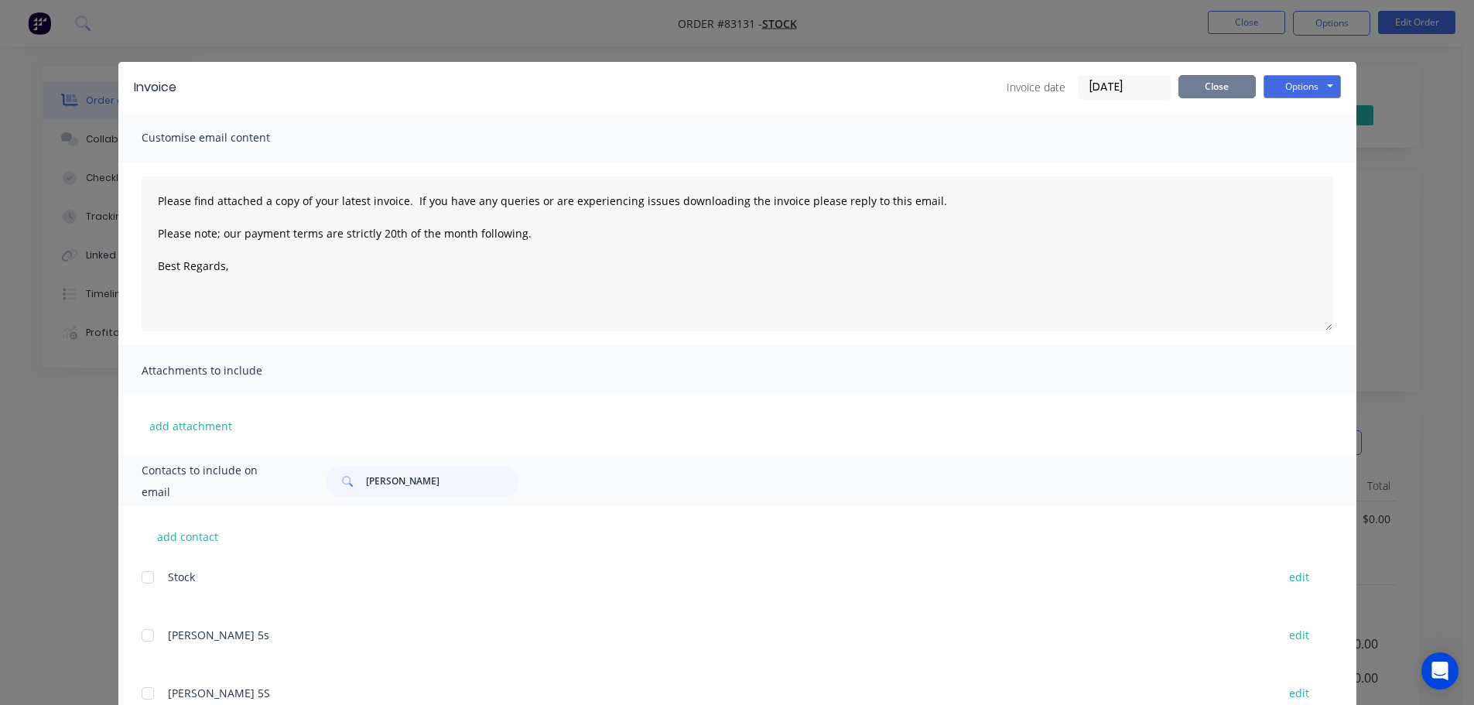
drag, startPoint x: 1176, startPoint y: 88, endPoint x: 1213, endPoint y: 53, distance: 50.9
click at [1179, 88] on button "Close" at bounding box center [1217, 86] width 77 height 23
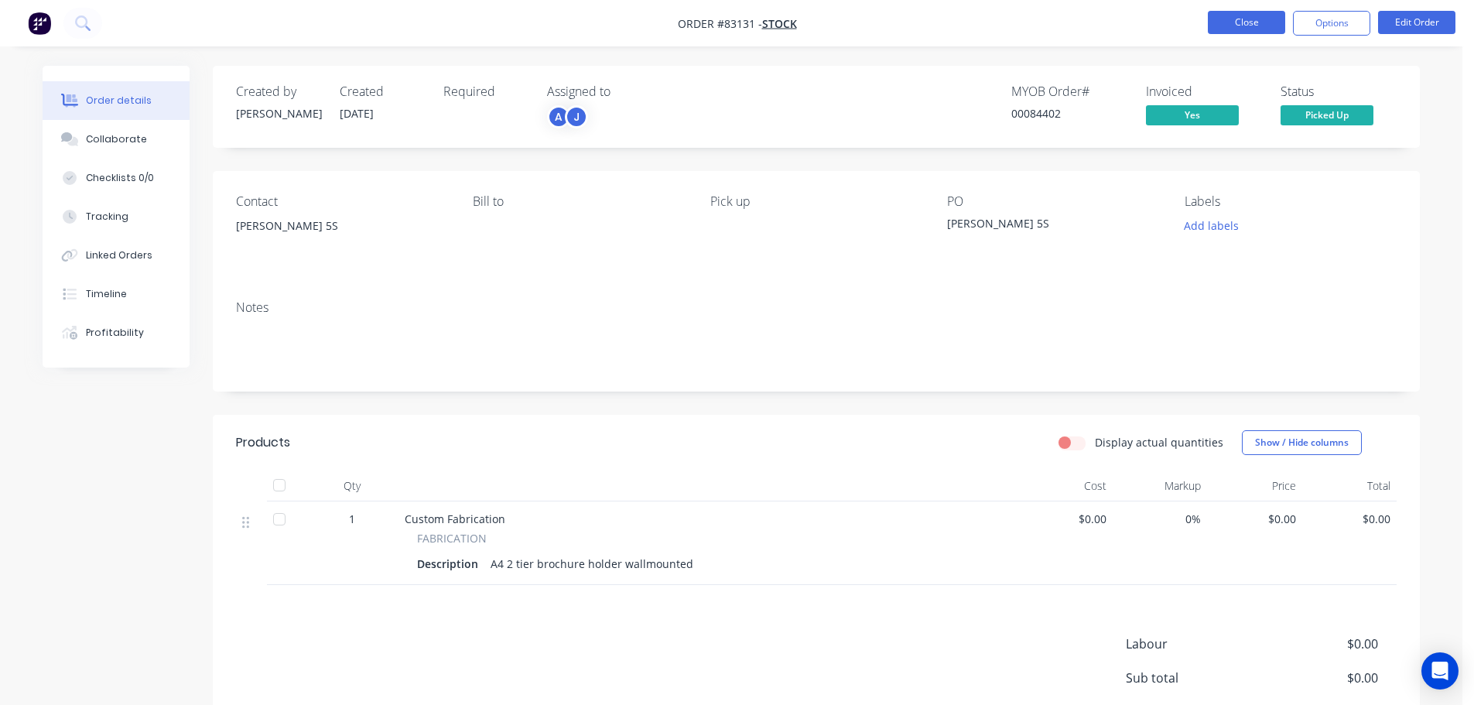
click at [1226, 26] on button "Close" at bounding box center [1246, 22] width 77 height 23
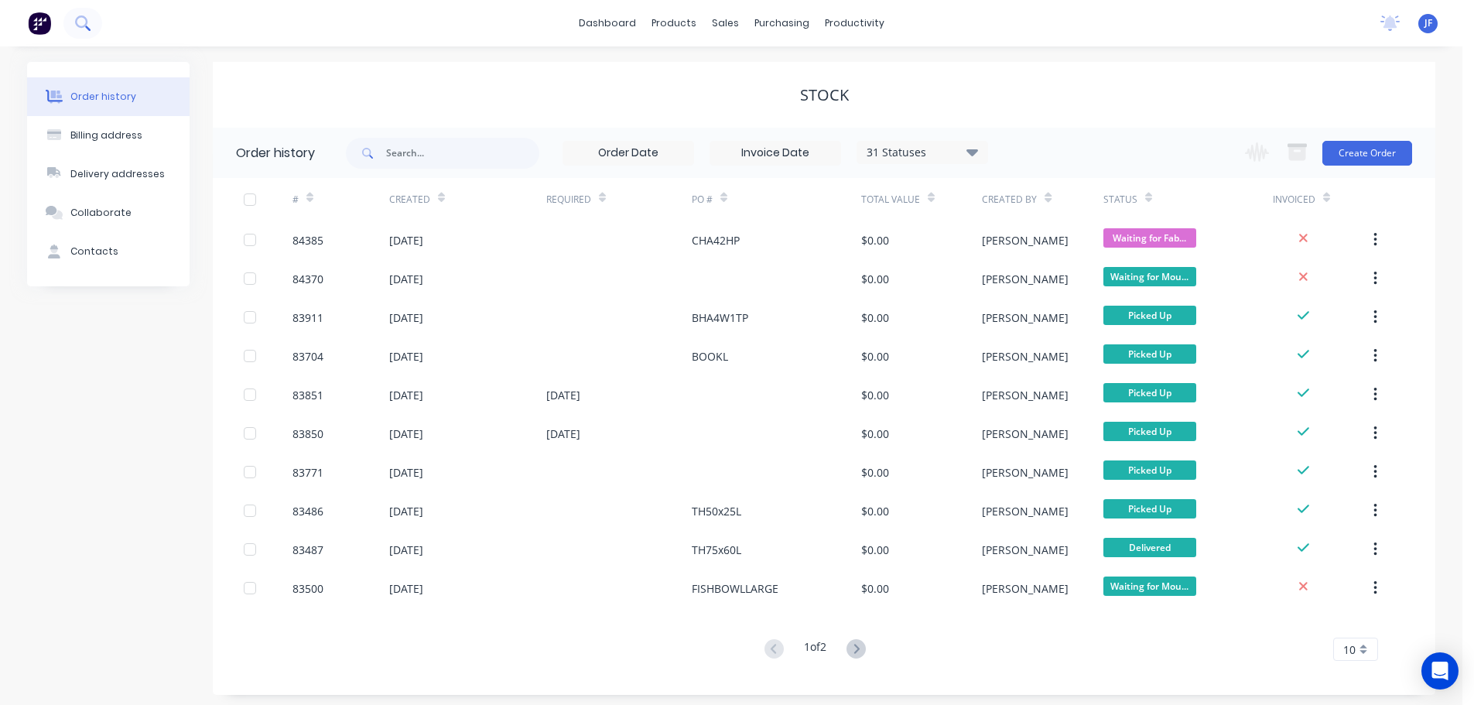
click at [75, 26] on button at bounding box center [82, 23] width 39 height 31
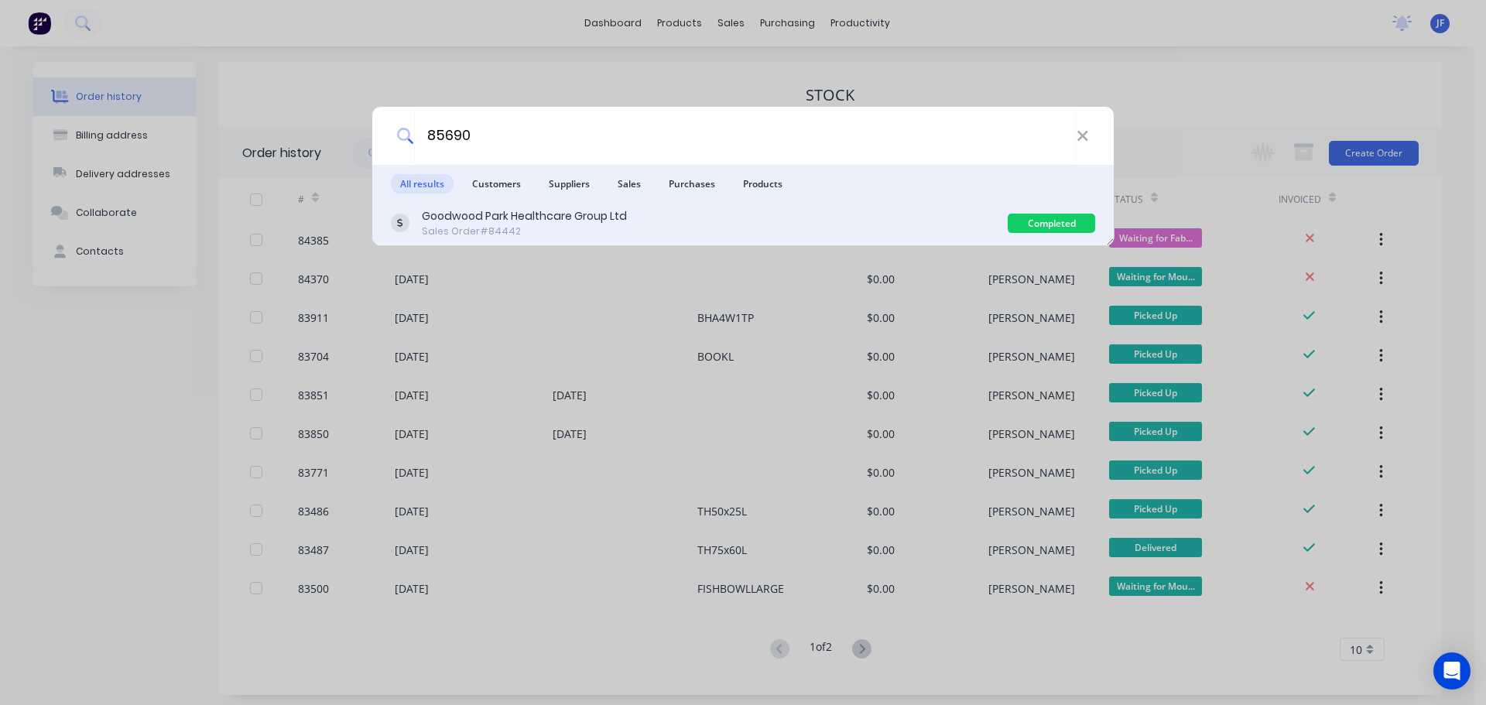
type input "85690"
click at [817, 235] on div "Goodwood Park Healthcare Group Ltd Sales Order #84442" at bounding box center [699, 223] width 617 height 30
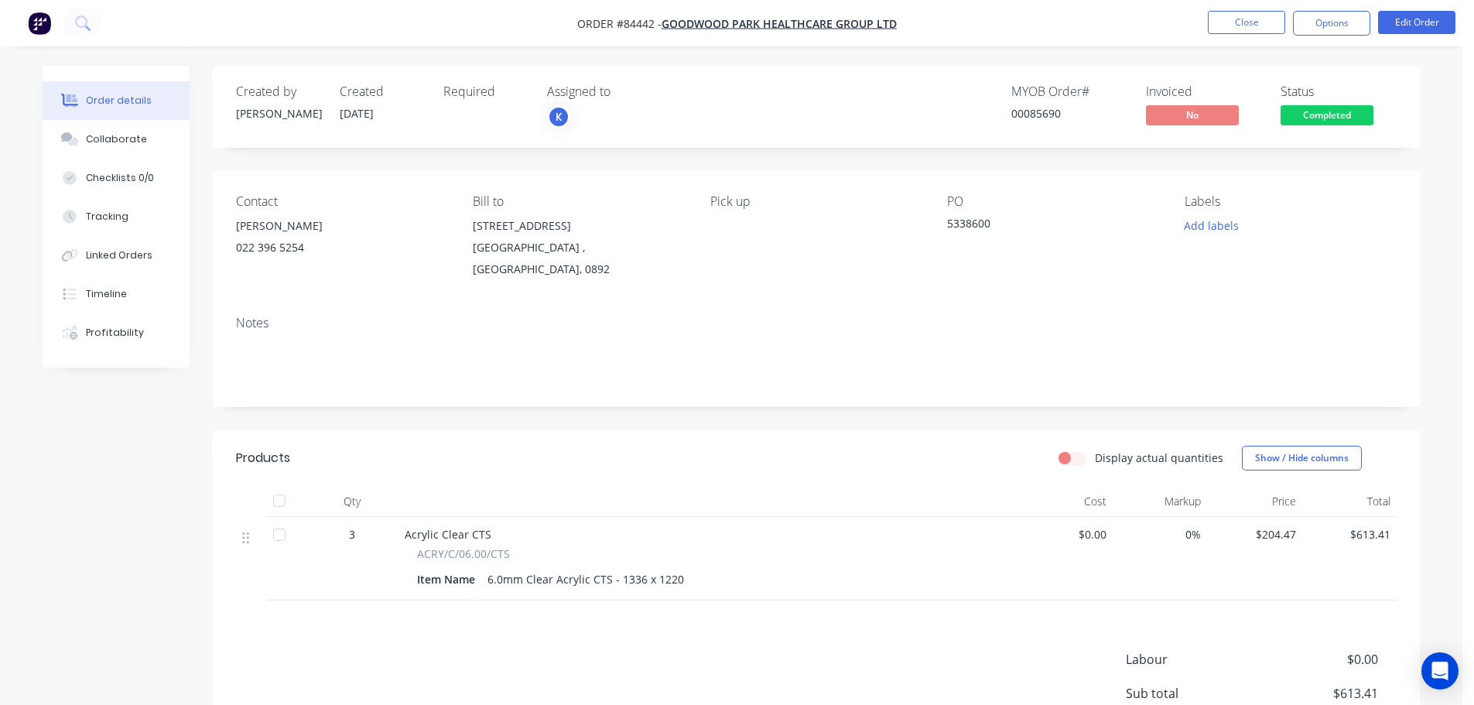
click at [1304, 112] on span "Completed" at bounding box center [1327, 114] width 93 height 19
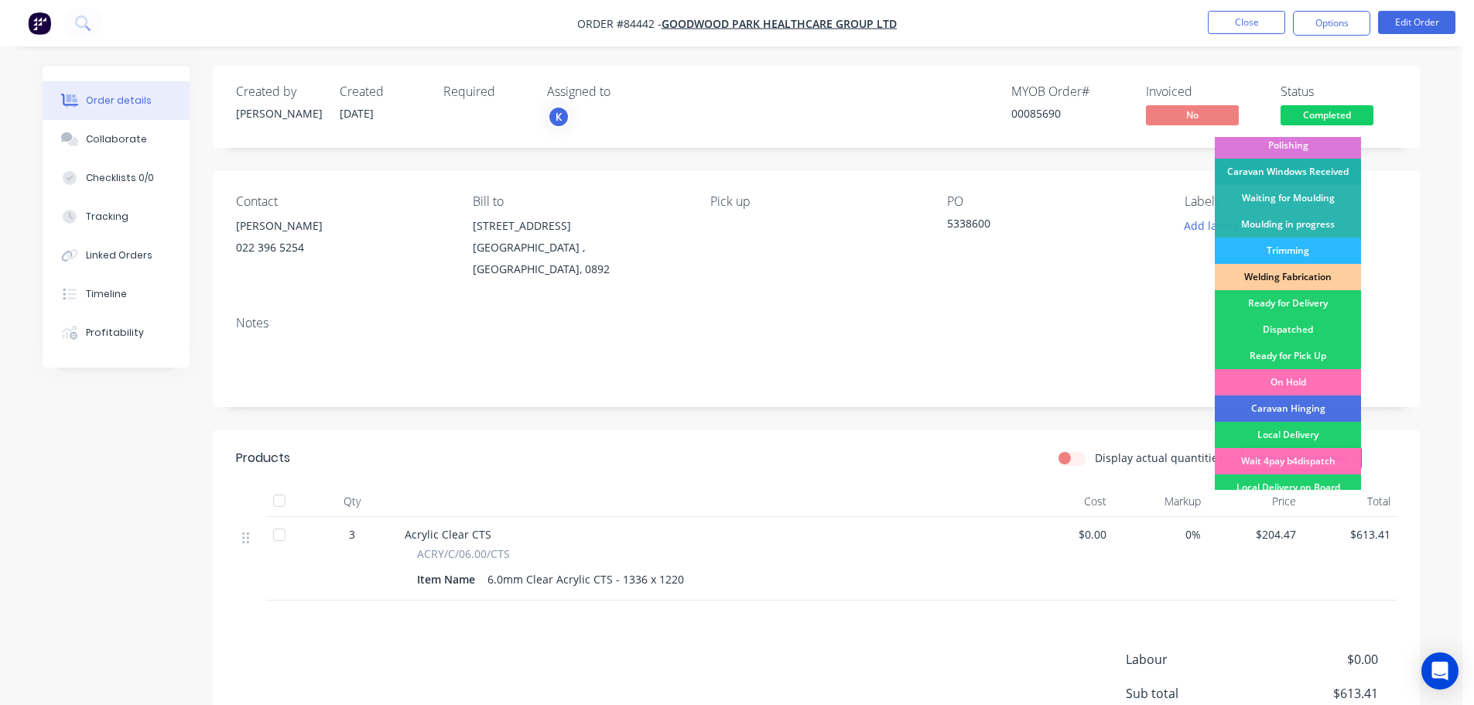
scroll to position [305, 0]
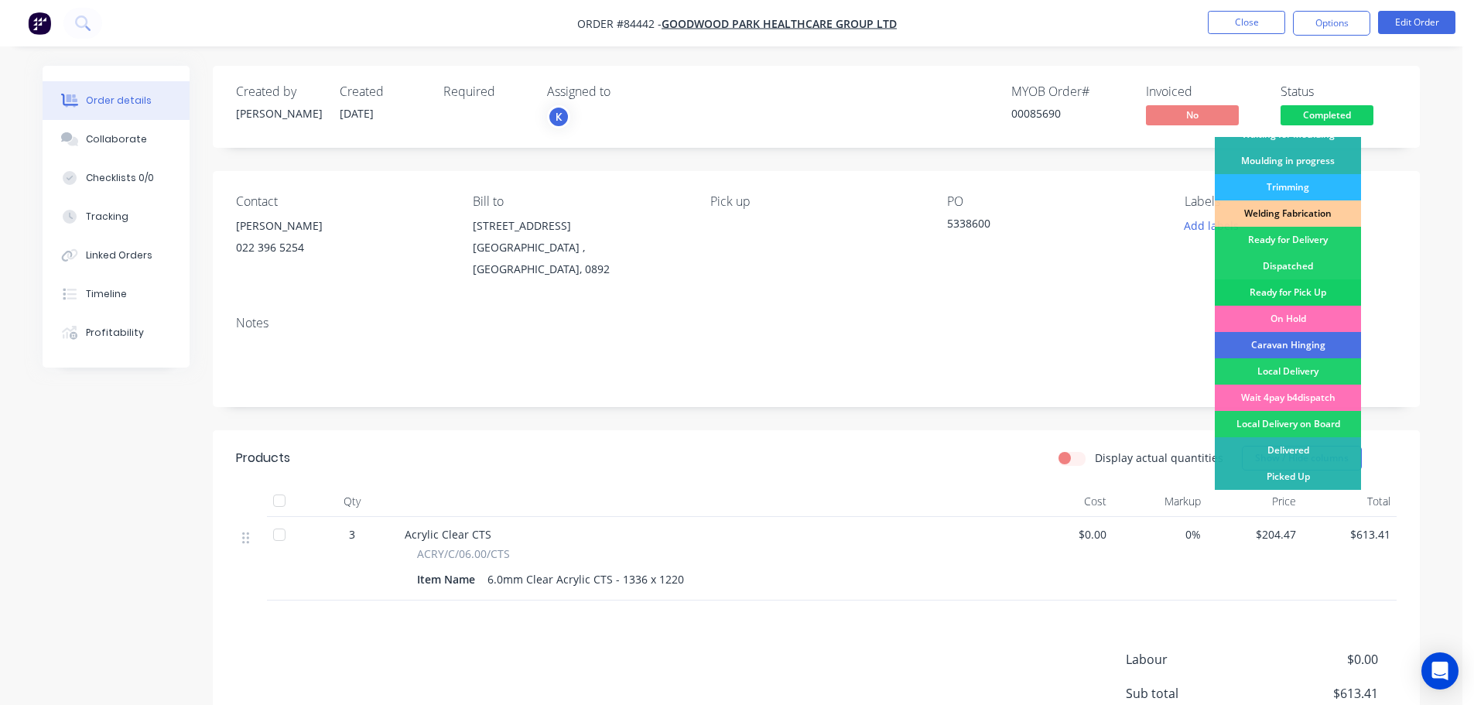
click at [1295, 283] on div "Ready for Pick Up" at bounding box center [1288, 292] width 146 height 26
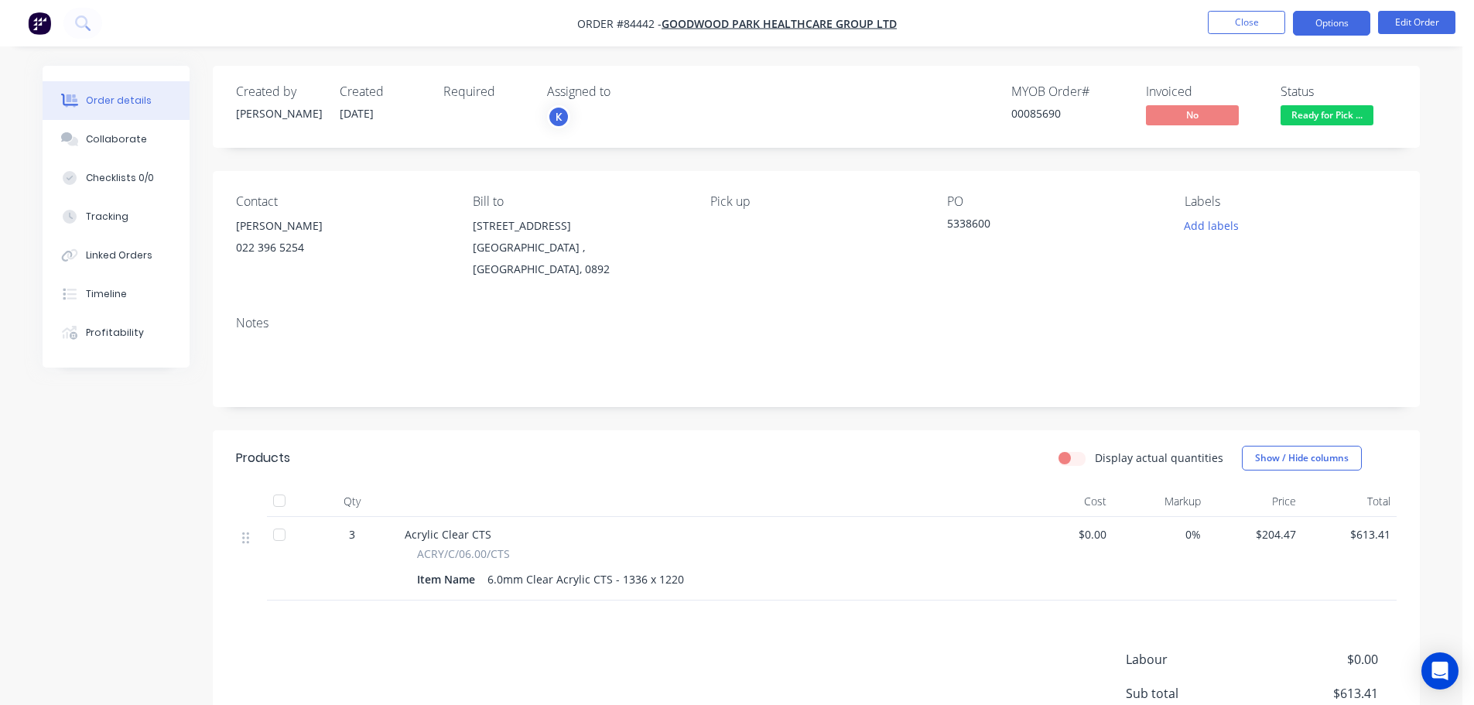
click at [1312, 23] on button "Options" at bounding box center [1331, 23] width 77 height 25
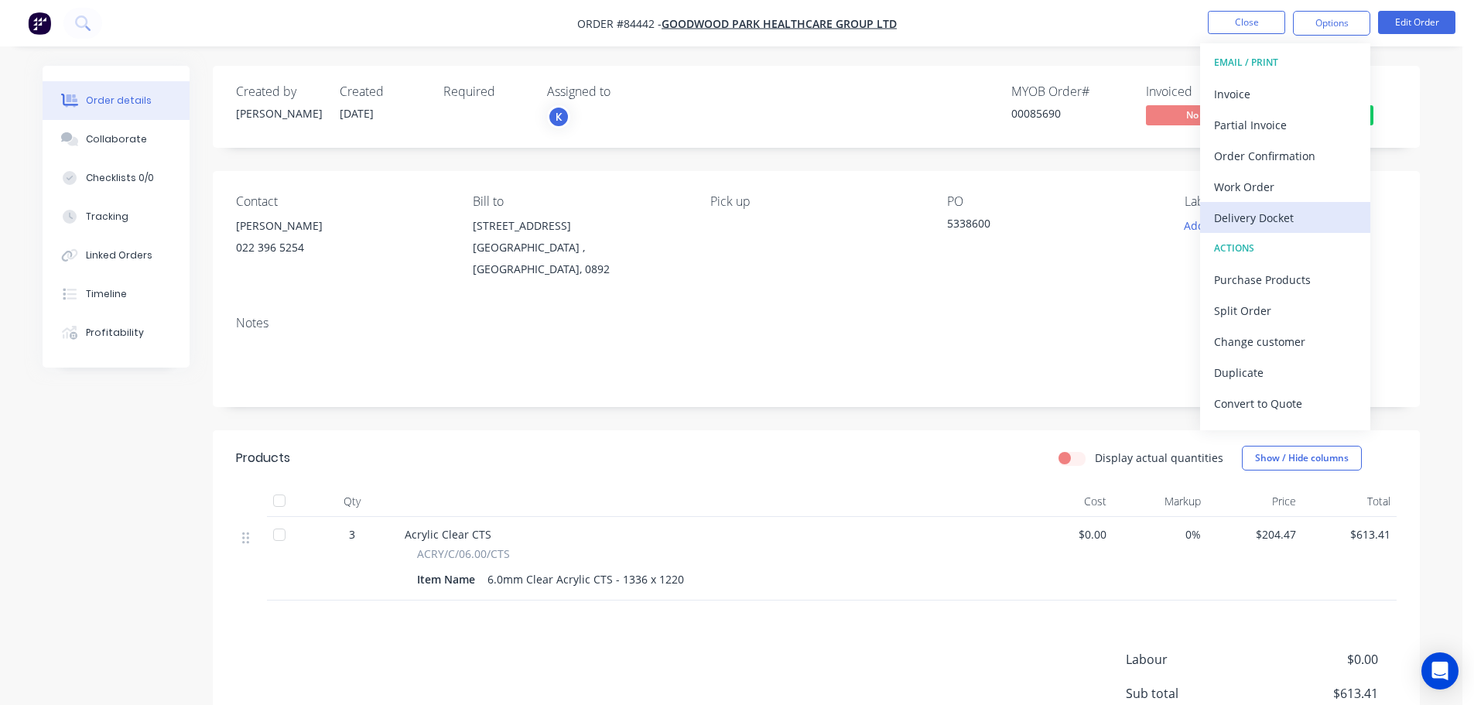
click at [1274, 212] on div "Delivery Docket" at bounding box center [1285, 218] width 142 height 22
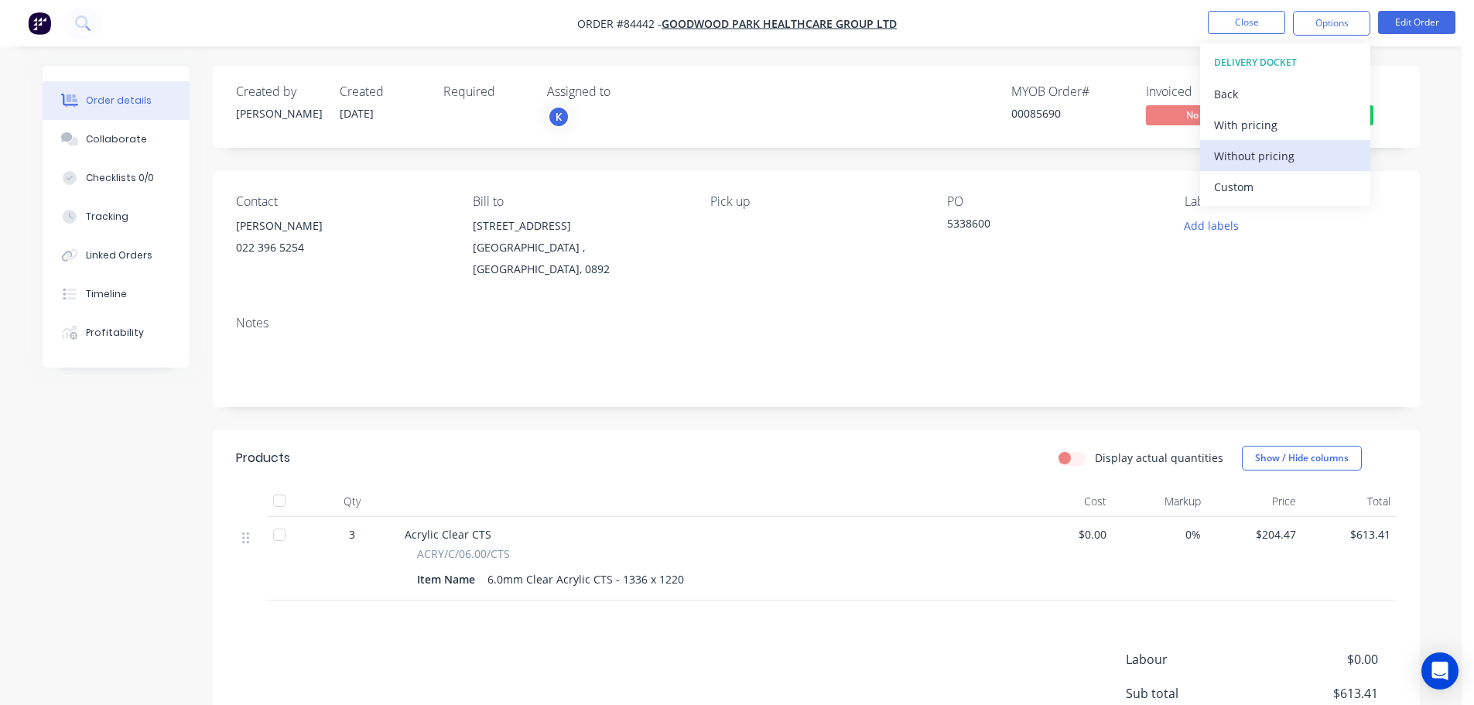
click at [1279, 158] on div "Without pricing" at bounding box center [1285, 156] width 142 height 22
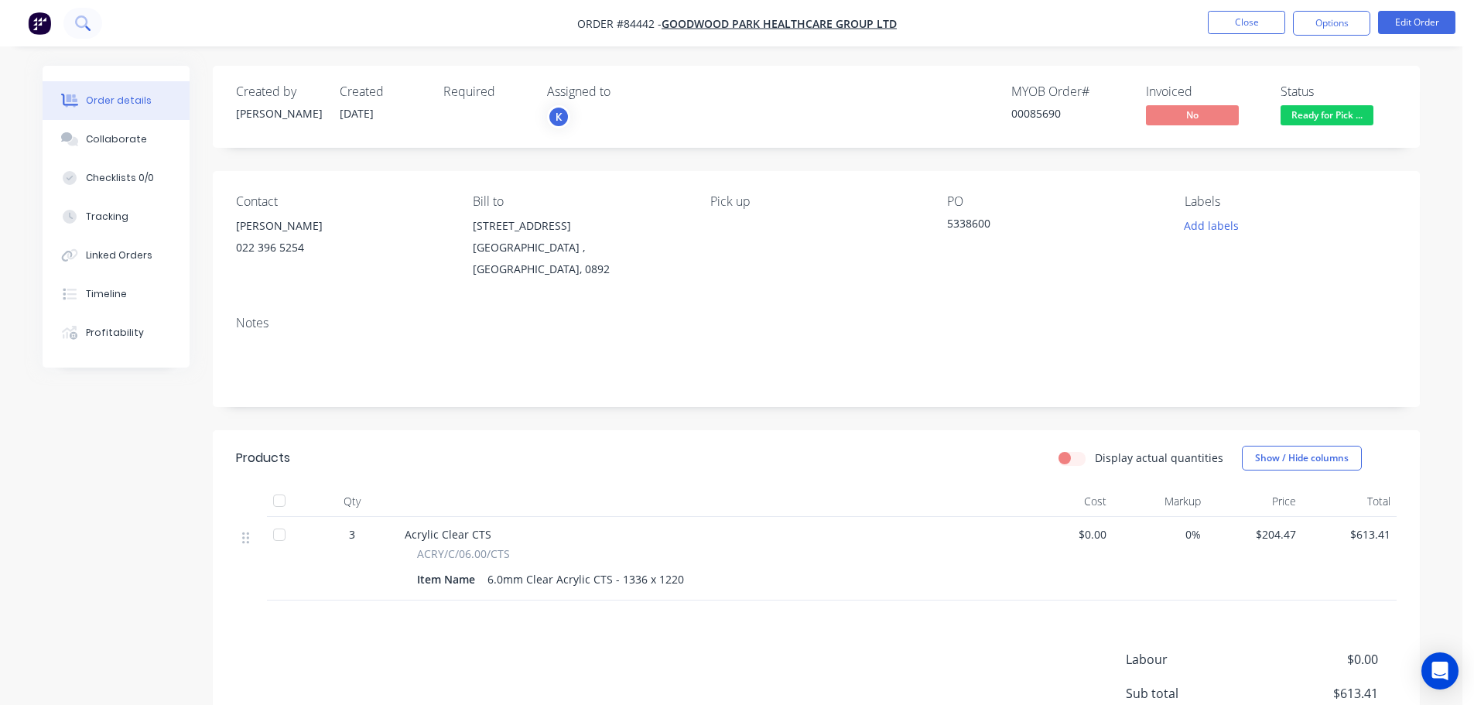
click at [77, 30] on icon at bounding box center [82, 22] width 15 height 15
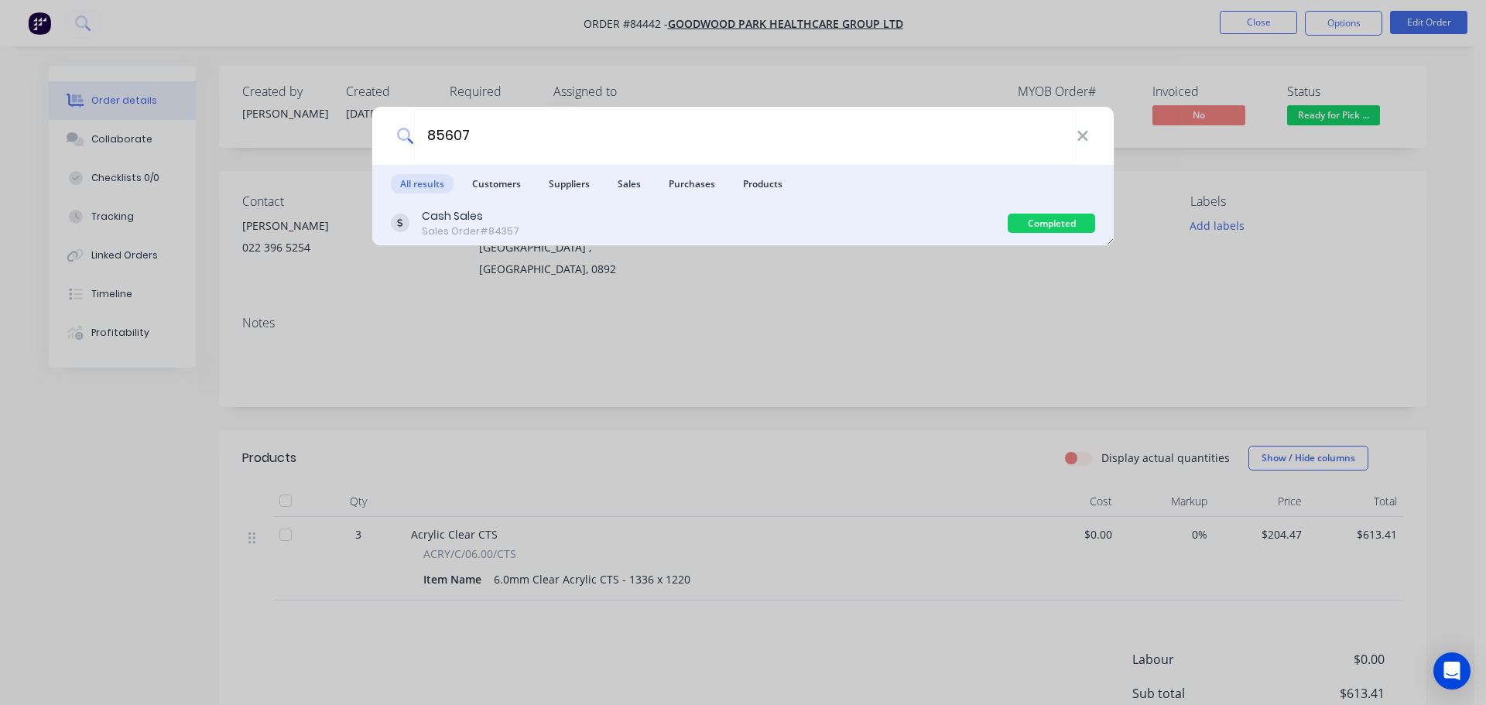
type input "85607"
click at [792, 225] on div "Cash Sales Sales Order #84357" at bounding box center [699, 223] width 617 height 30
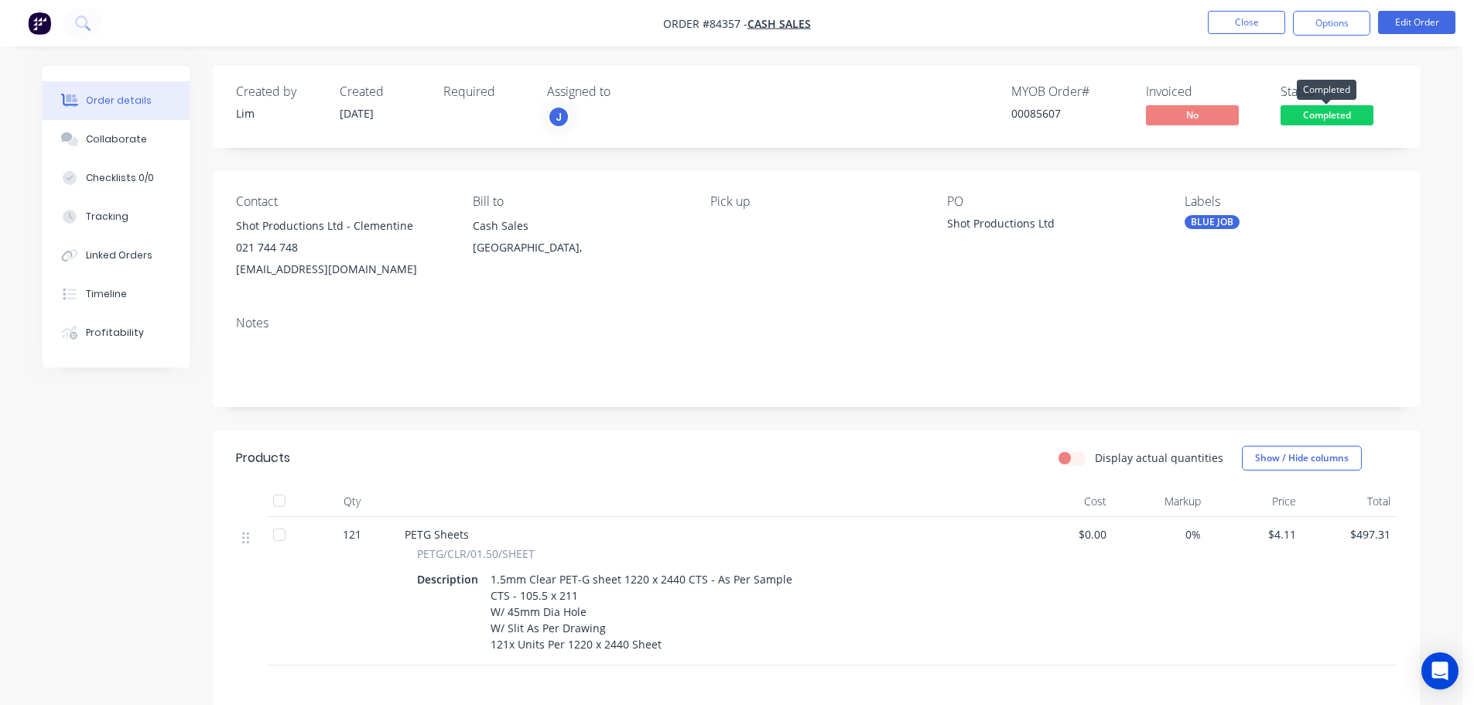
click at [1364, 110] on span "Completed" at bounding box center [1327, 114] width 93 height 19
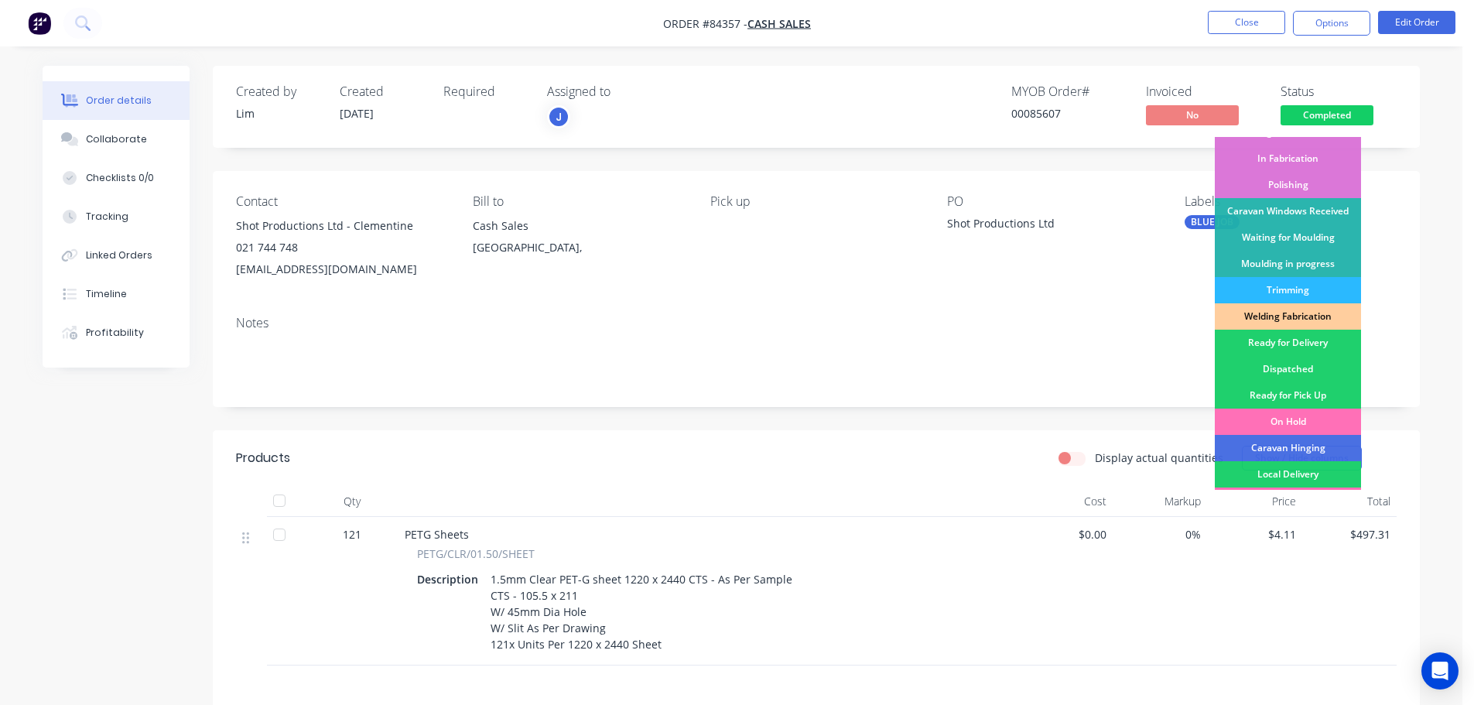
scroll to position [305, 0]
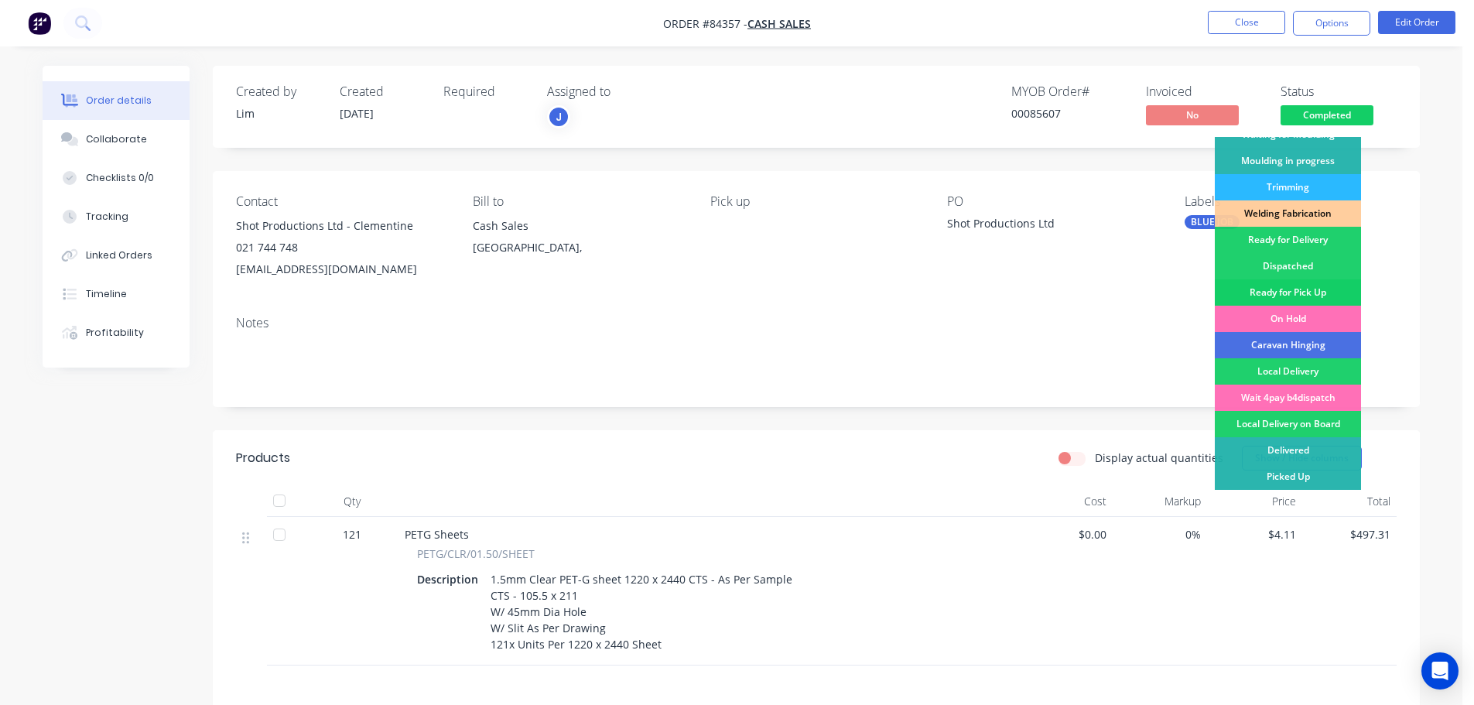
click at [1324, 287] on div "Ready for Pick Up" at bounding box center [1288, 292] width 146 height 26
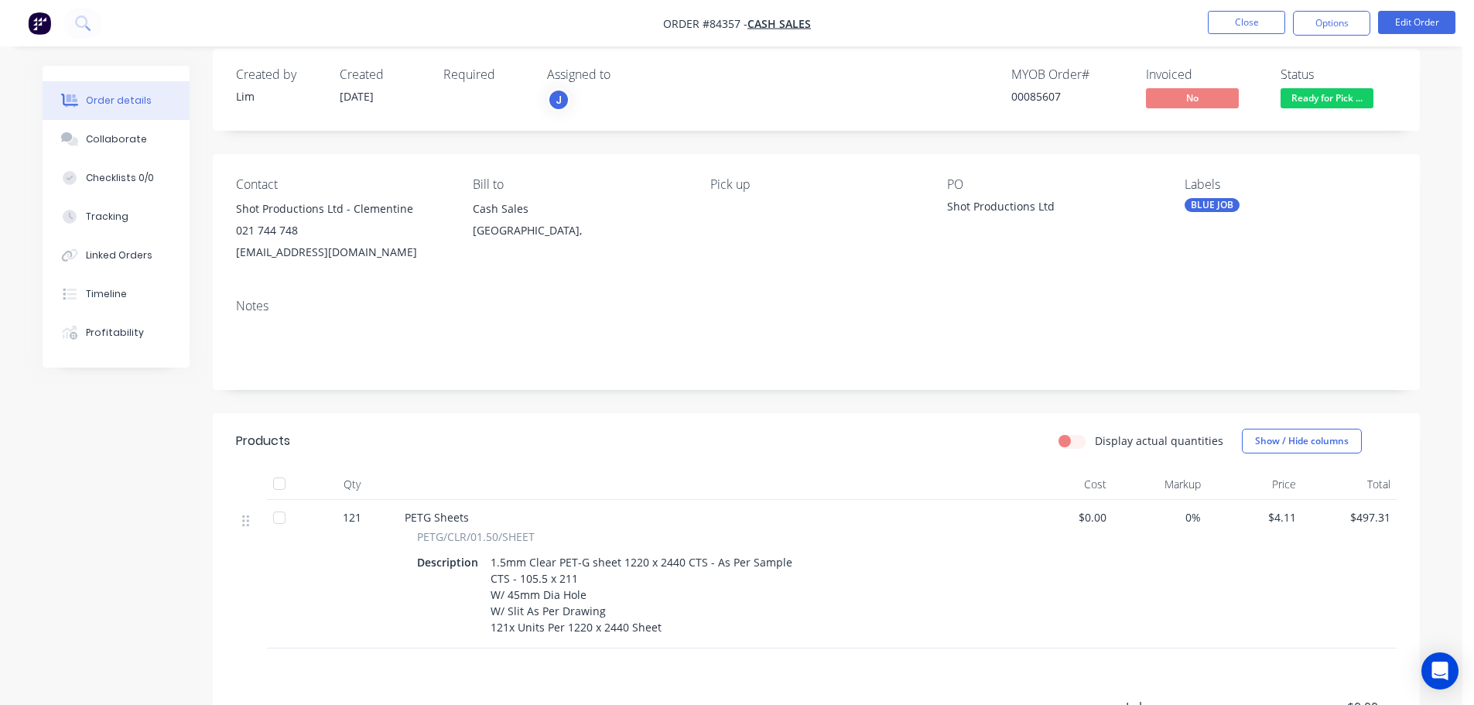
scroll to position [0, 0]
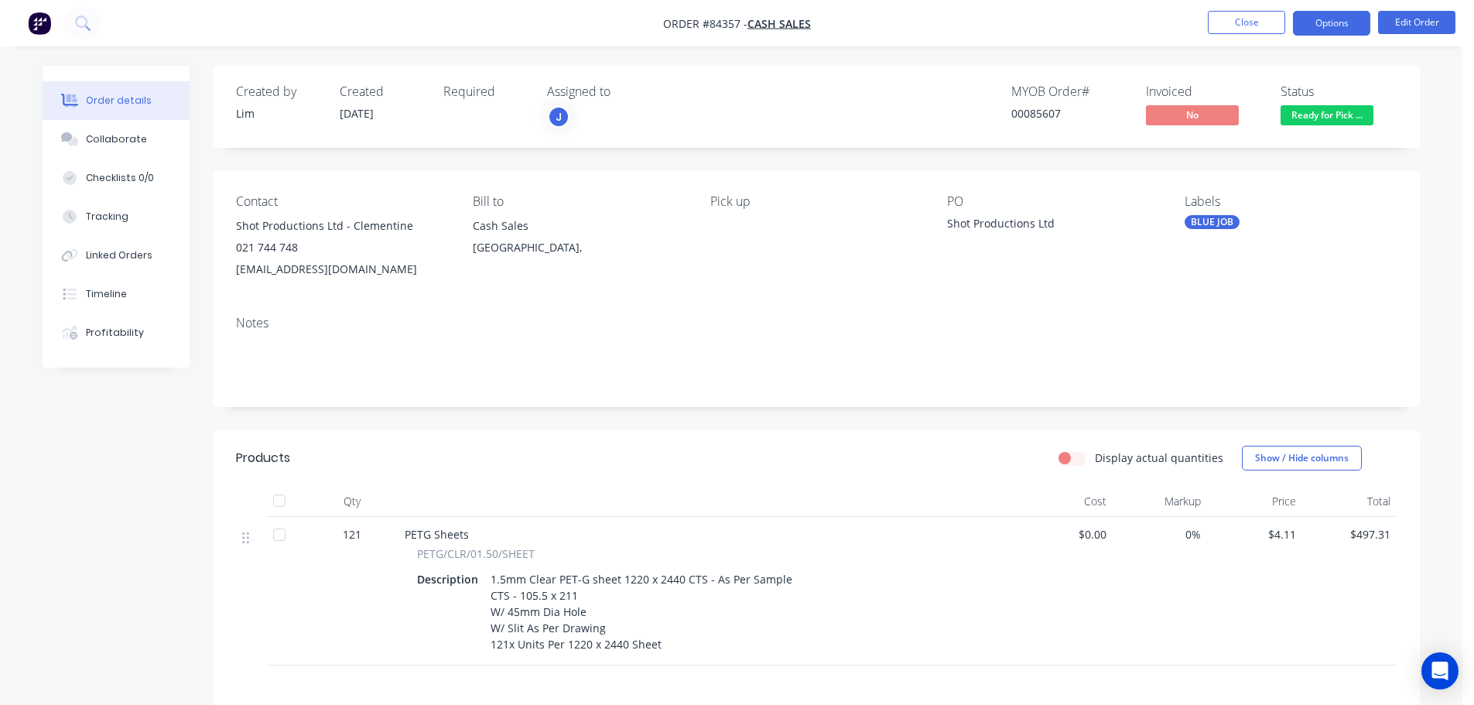
click at [1325, 28] on button "Options" at bounding box center [1331, 23] width 77 height 25
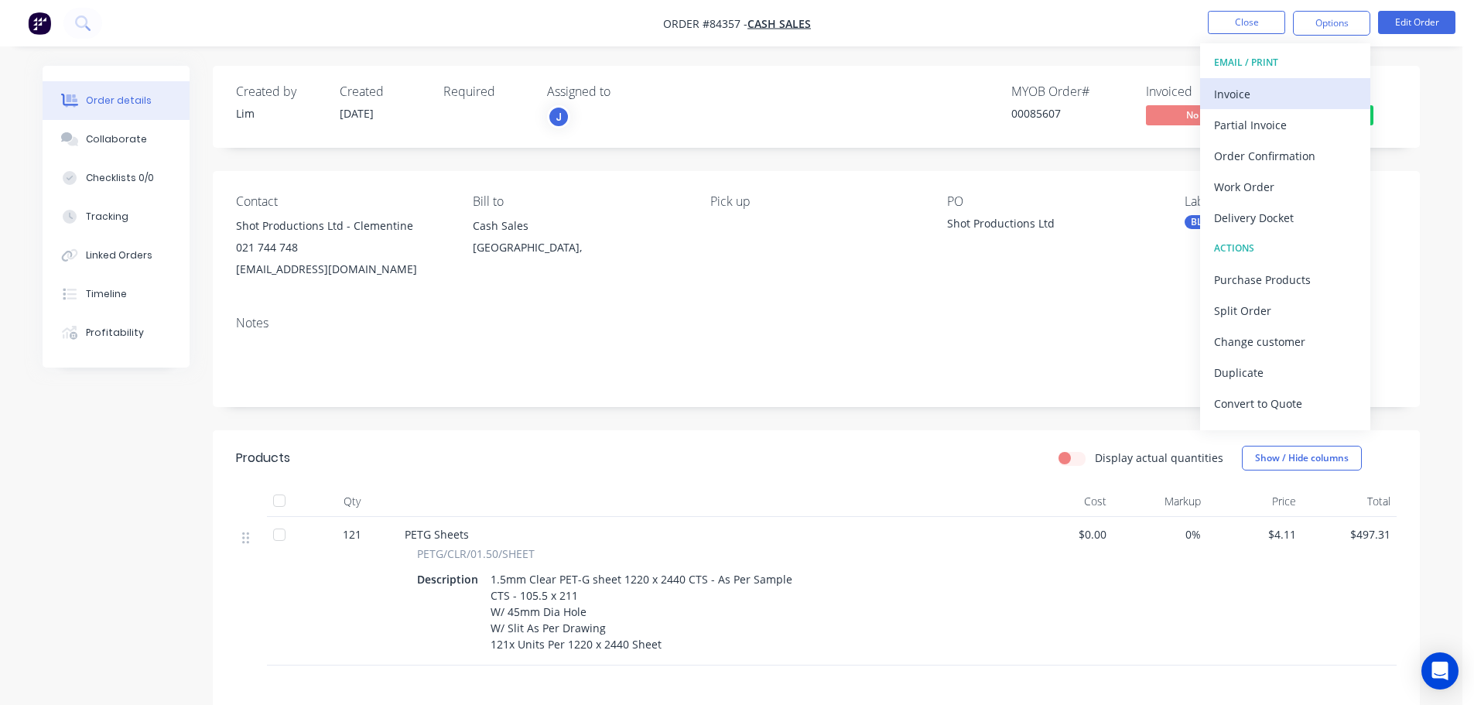
click at [1254, 94] on div "Invoice" at bounding box center [1285, 94] width 142 height 22
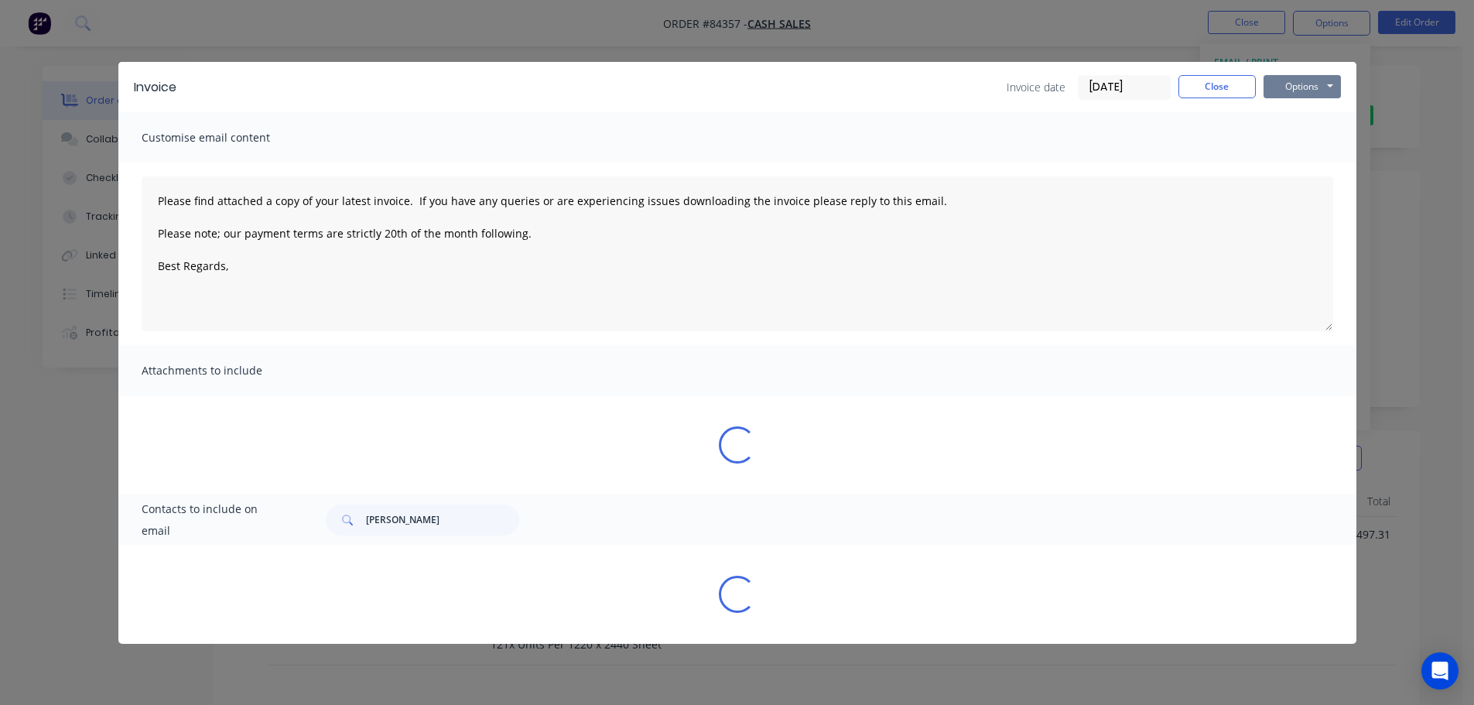
click at [1284, 83] on button "Options" at bounding box center [1302, 86] width 77 height 23
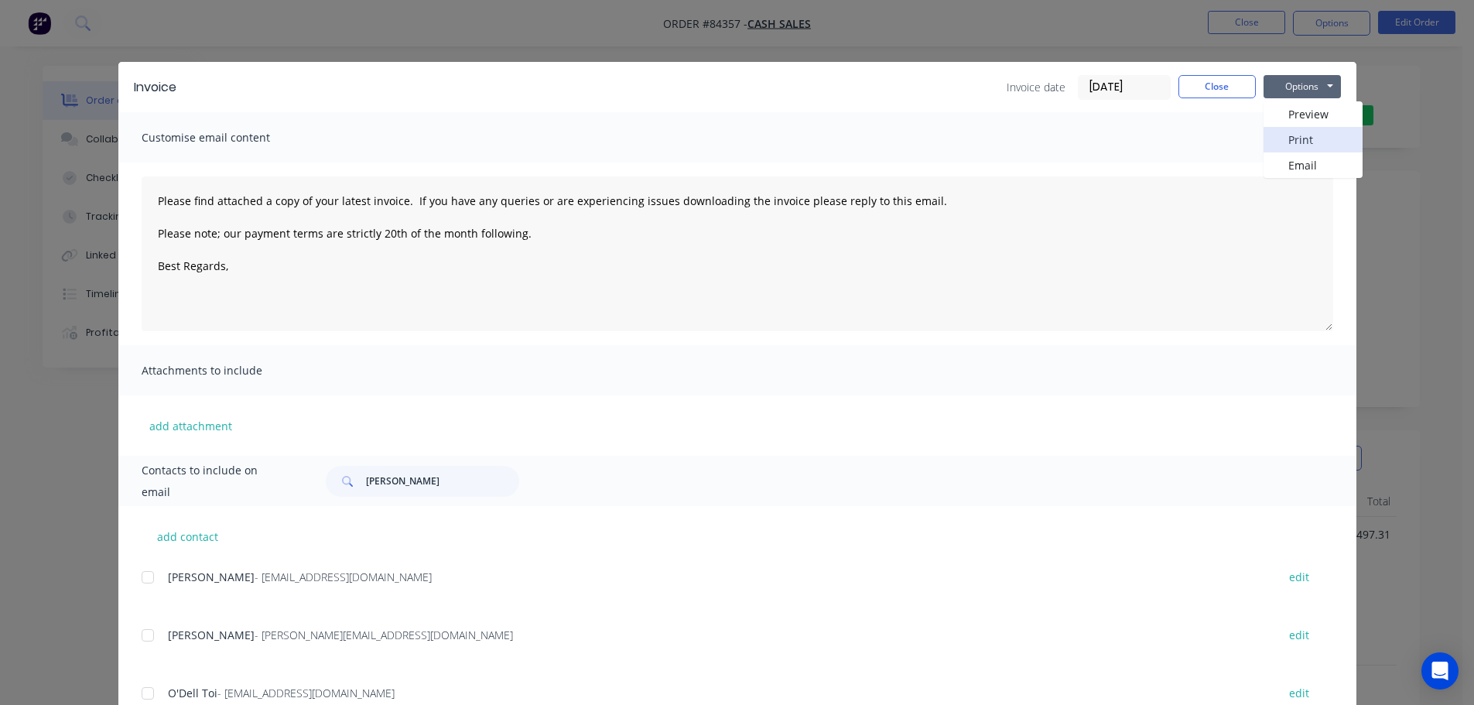
click at [1301, 137] on button "Print" at bounding box center [1313, 140] width 99 height 26
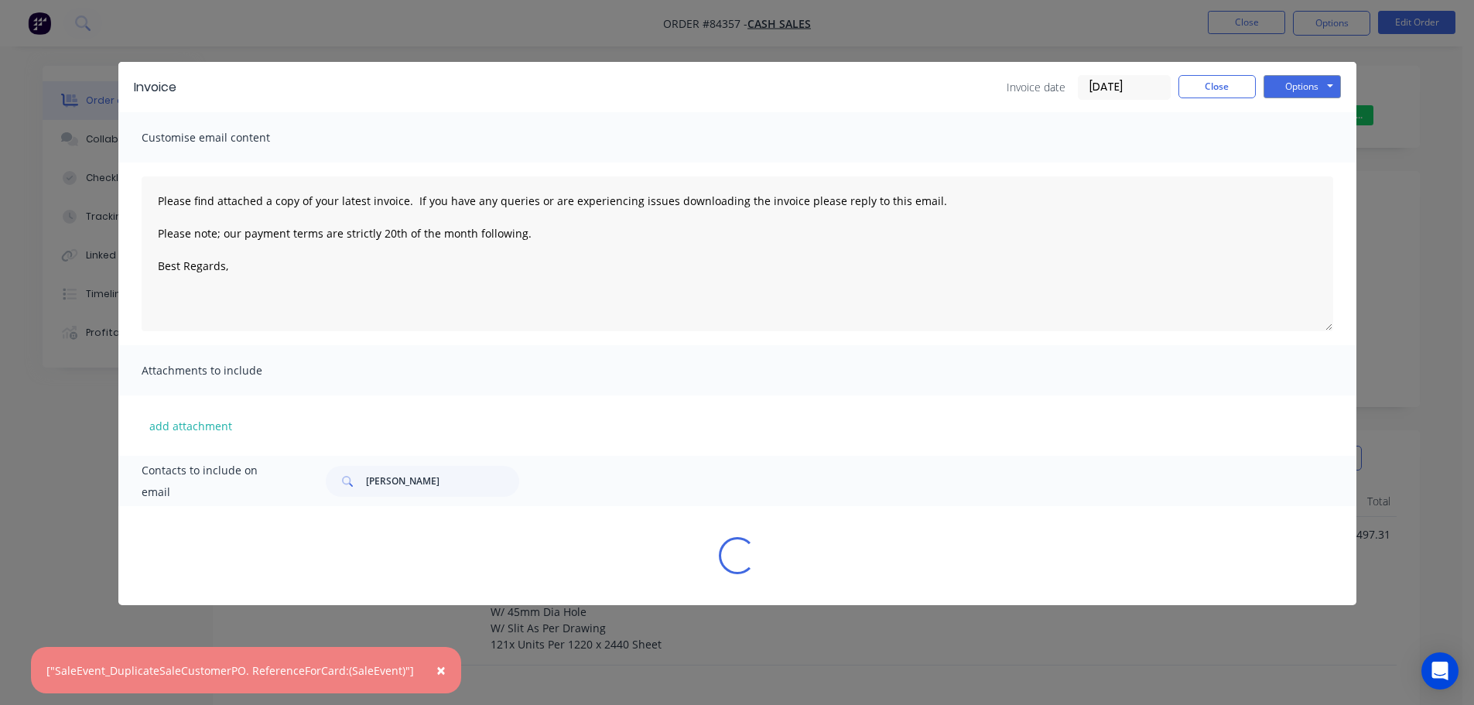
type textarea "Please find attached a copy of your latest invoice. If you have any queries or …"
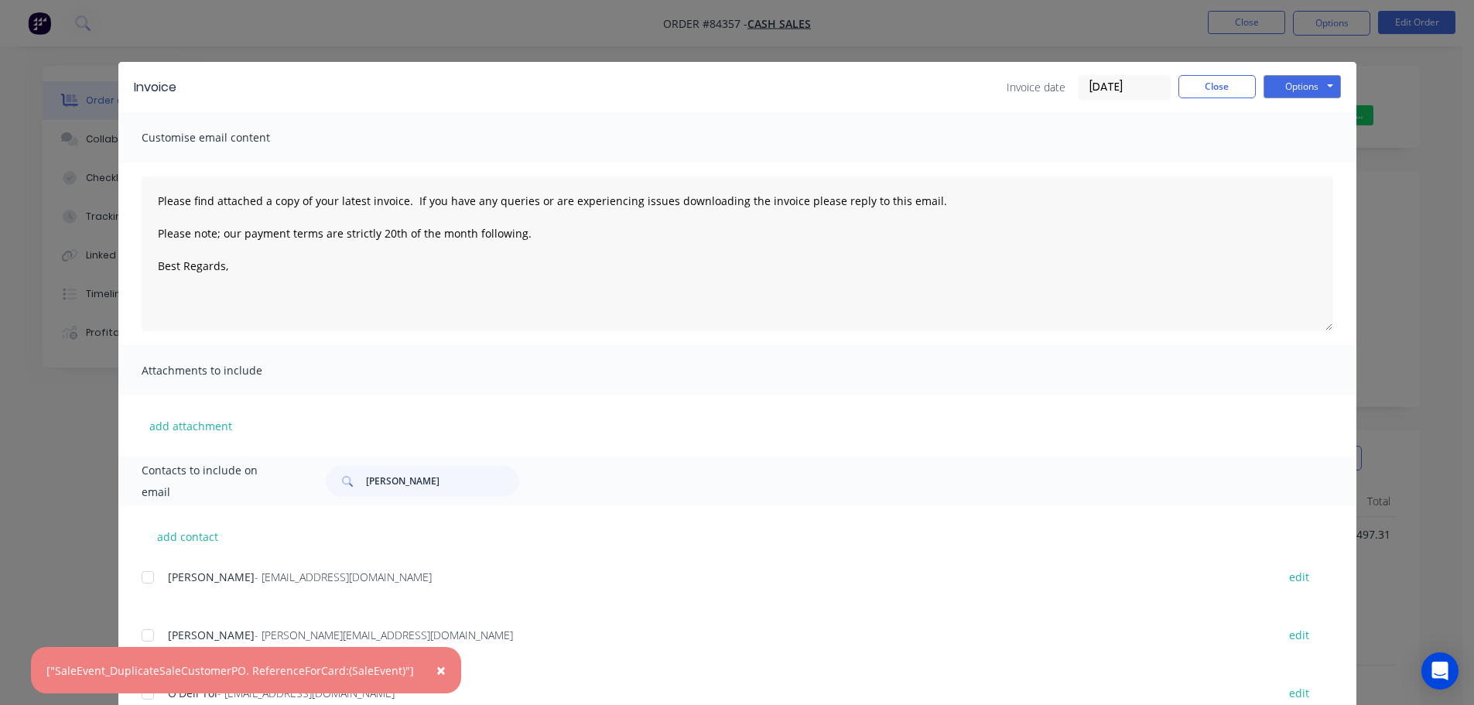
click at [1211, 98] on div "Invoice date 09/09/25 Close Options Preview Print Email" at bounding box center [1174, 87] width 334 height 25
click at [1208, 88] on button "Close" at bounding box center [1217, 86] width 77 height 23
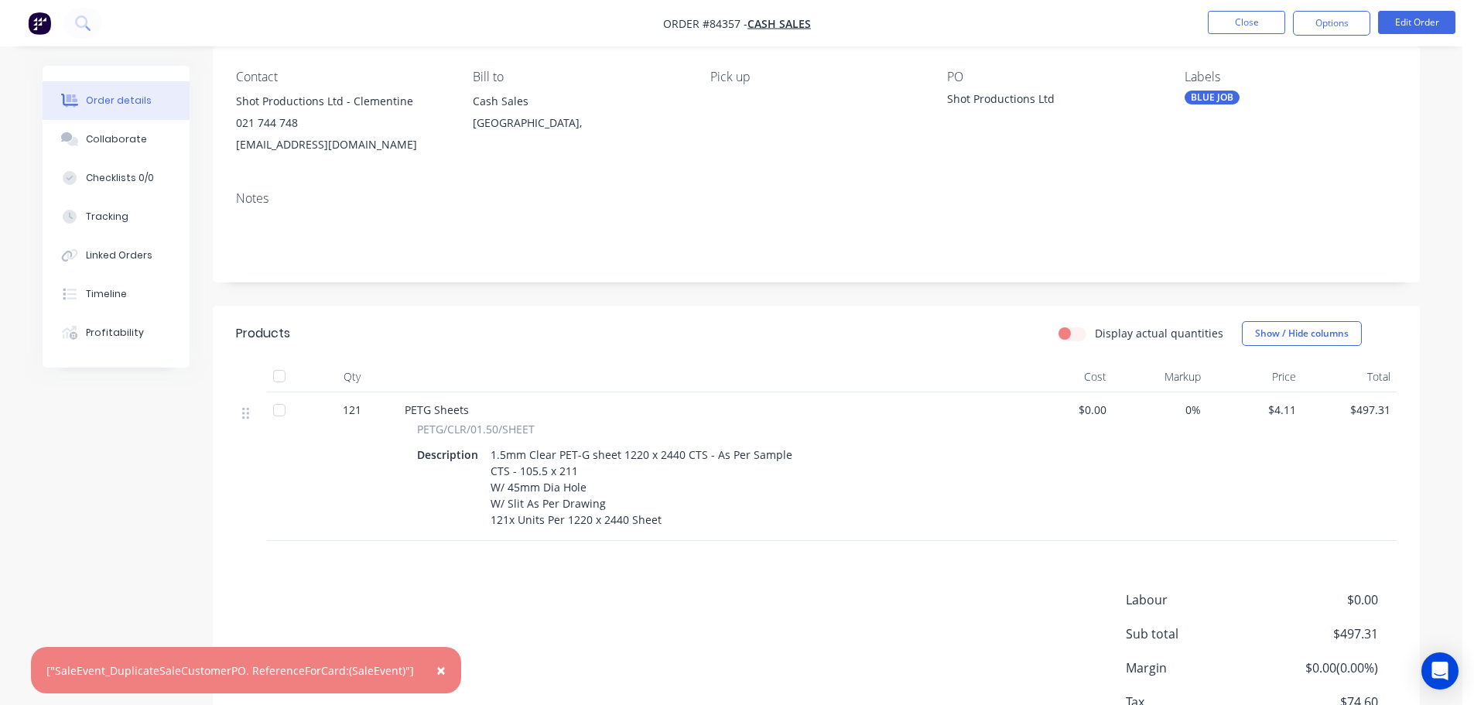
scroll to position [236, 0]
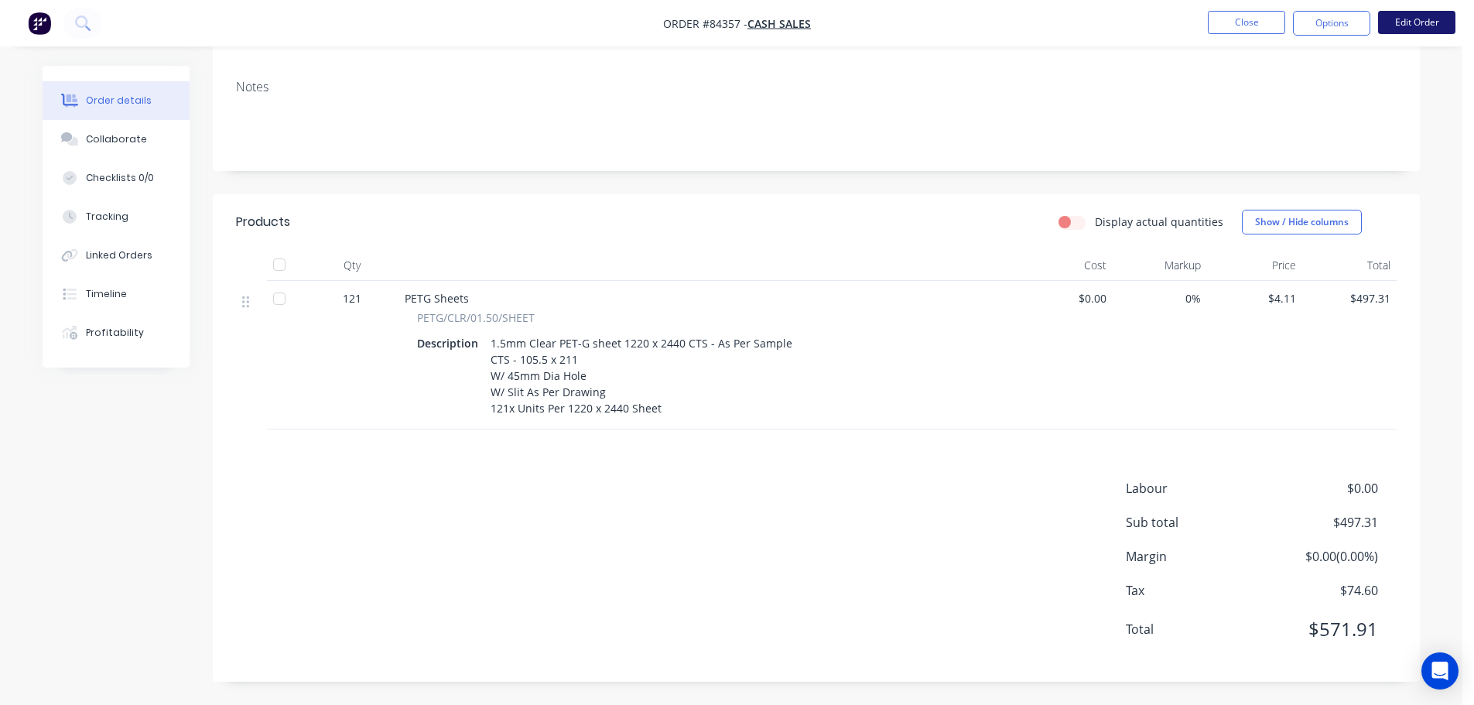
click at [1415, 19] on button "Edit Order" at bounding box center [1417, 22] width 77 height 23
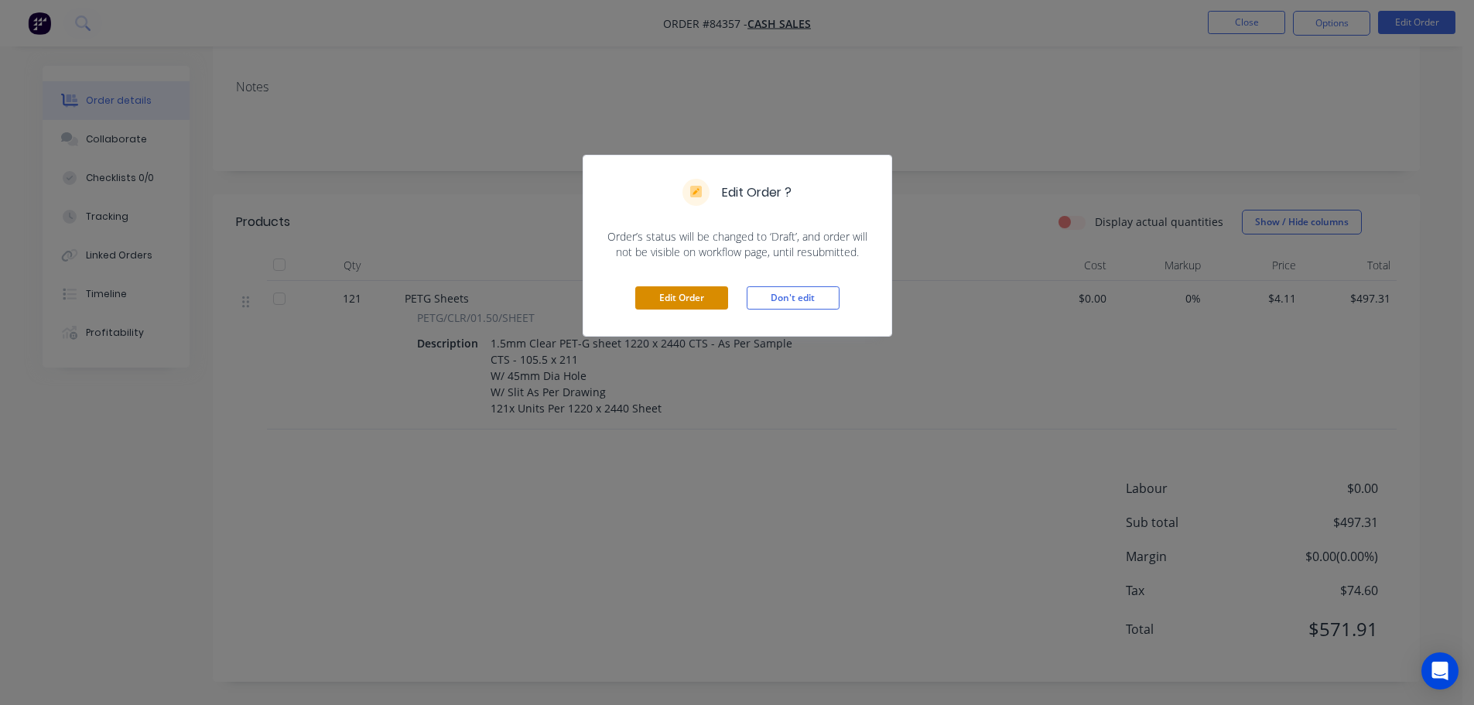
click at [699, 293] on button "Edit Order" at bounding box center [681, 297] width 93 height 23
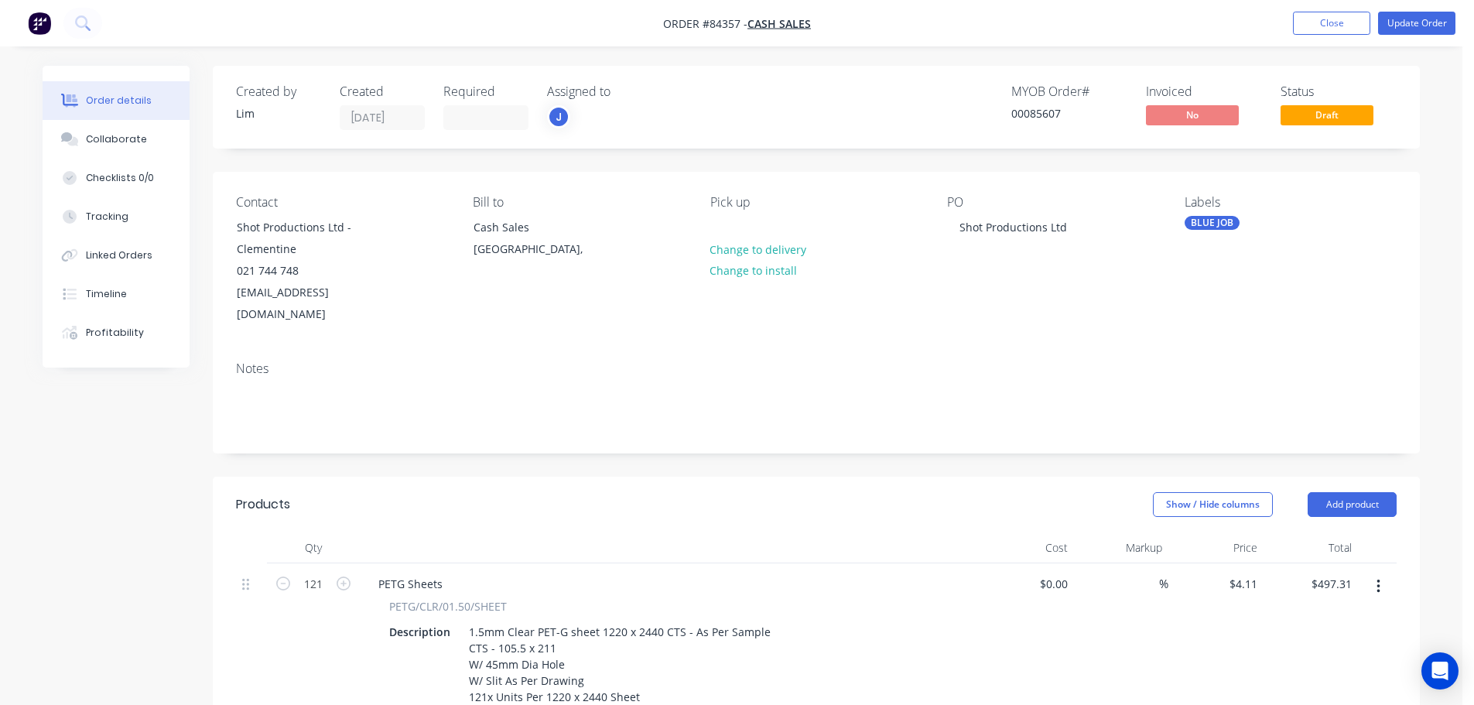
scroll to position [310, 0]
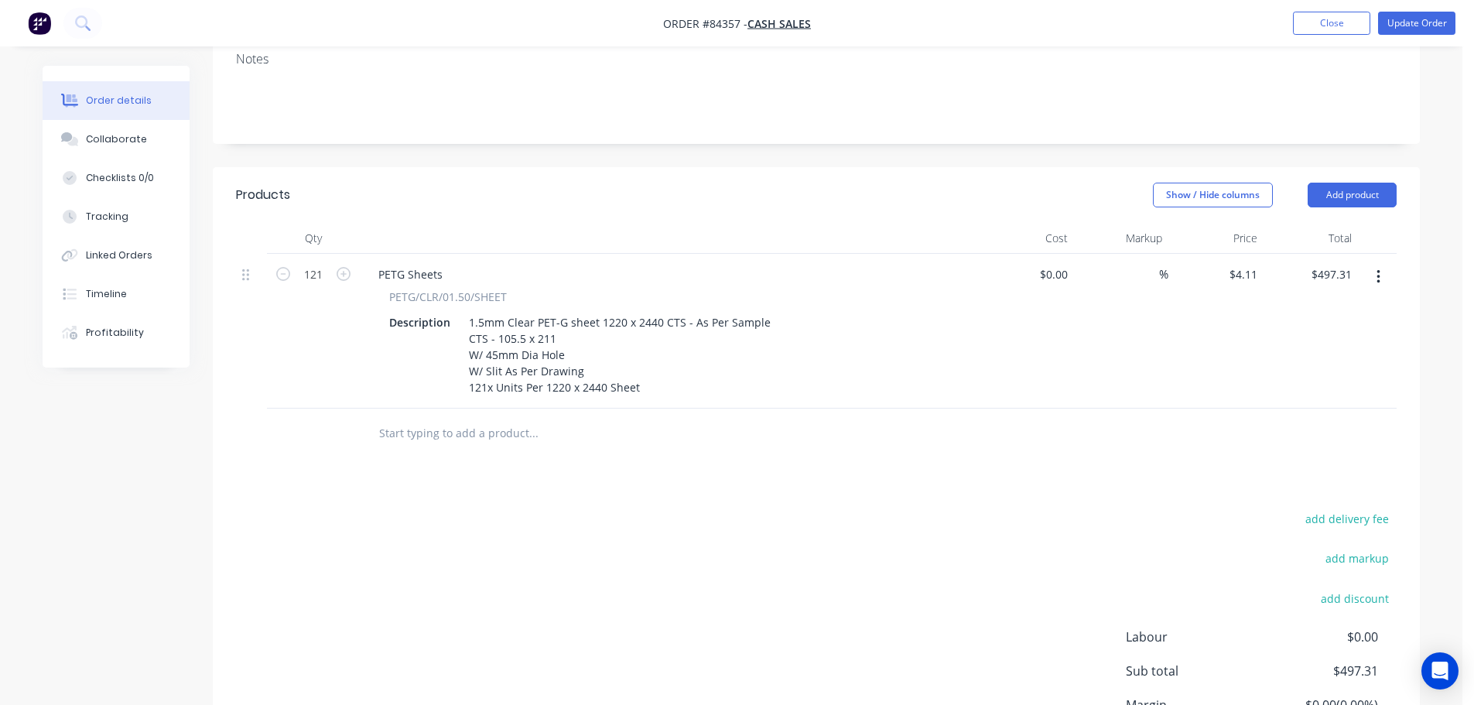
click at [481, 418] on input "text" at bounding box center [533, 433] width 310 height 31
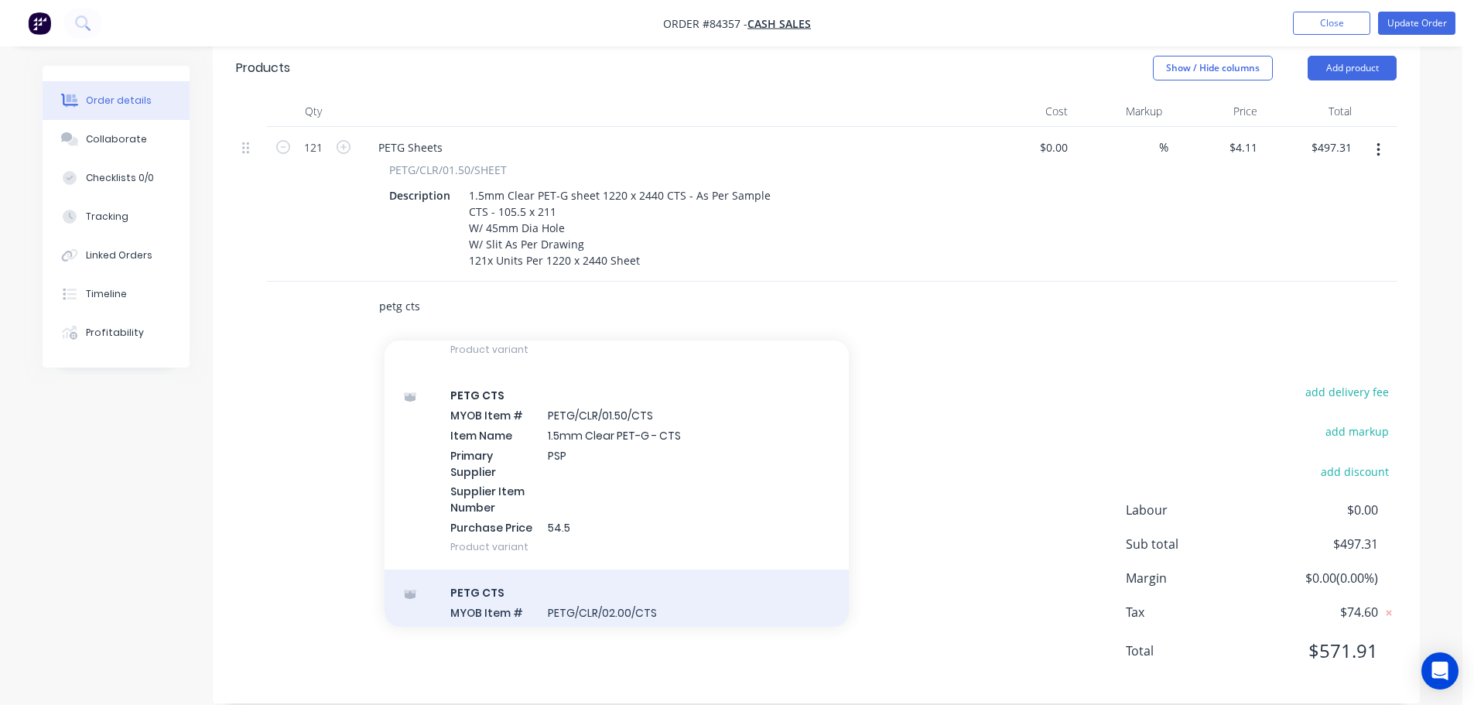
scroll to position [464, 0]
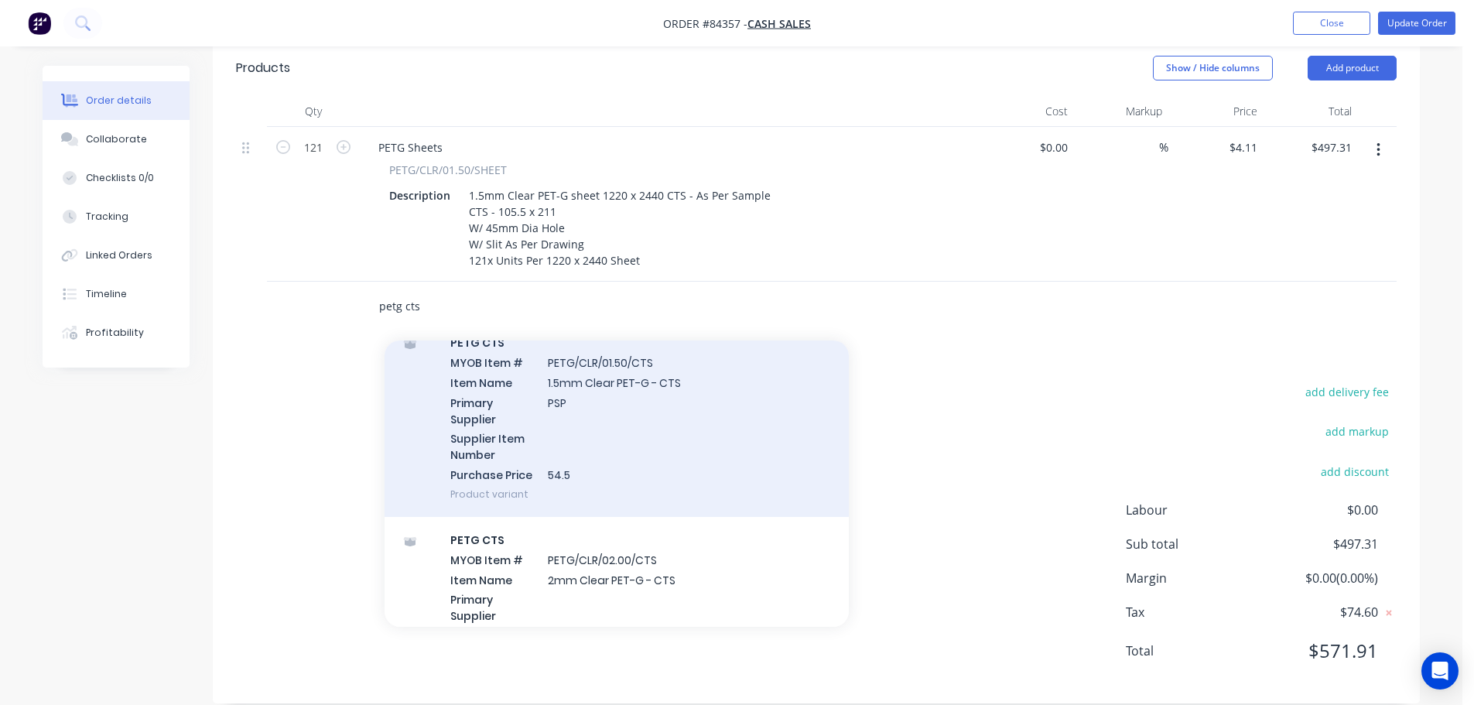
type input "petg cts"
click at [596, 460] on div "PETG CTS MYOB Item # PETG/CLR/01.50/CTS Item Name 1.5mm Clear PET-G - CTS Prima…" at bounding box center [617, 418] width 464 height 197
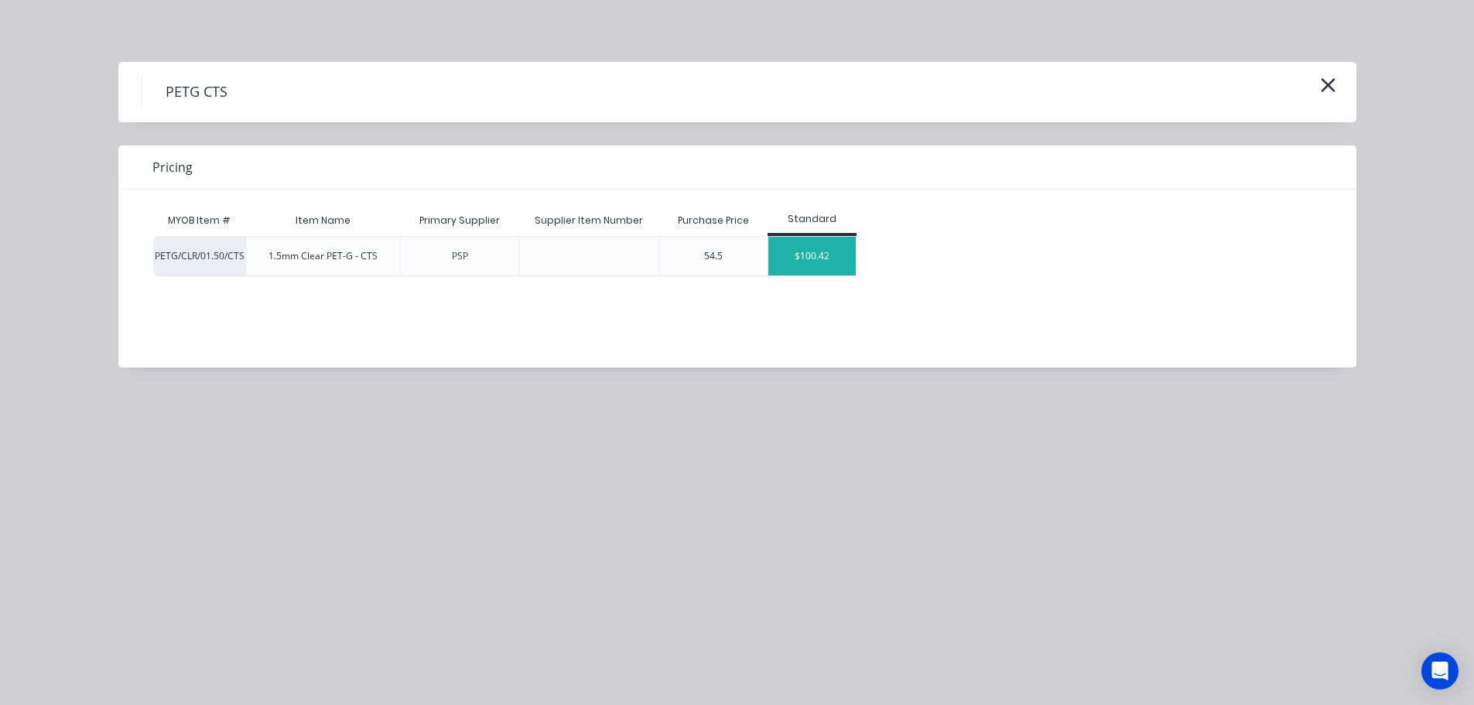
click at [831, 265] on div "$100.42" at bounding box center [812, 256] width 87 height 39
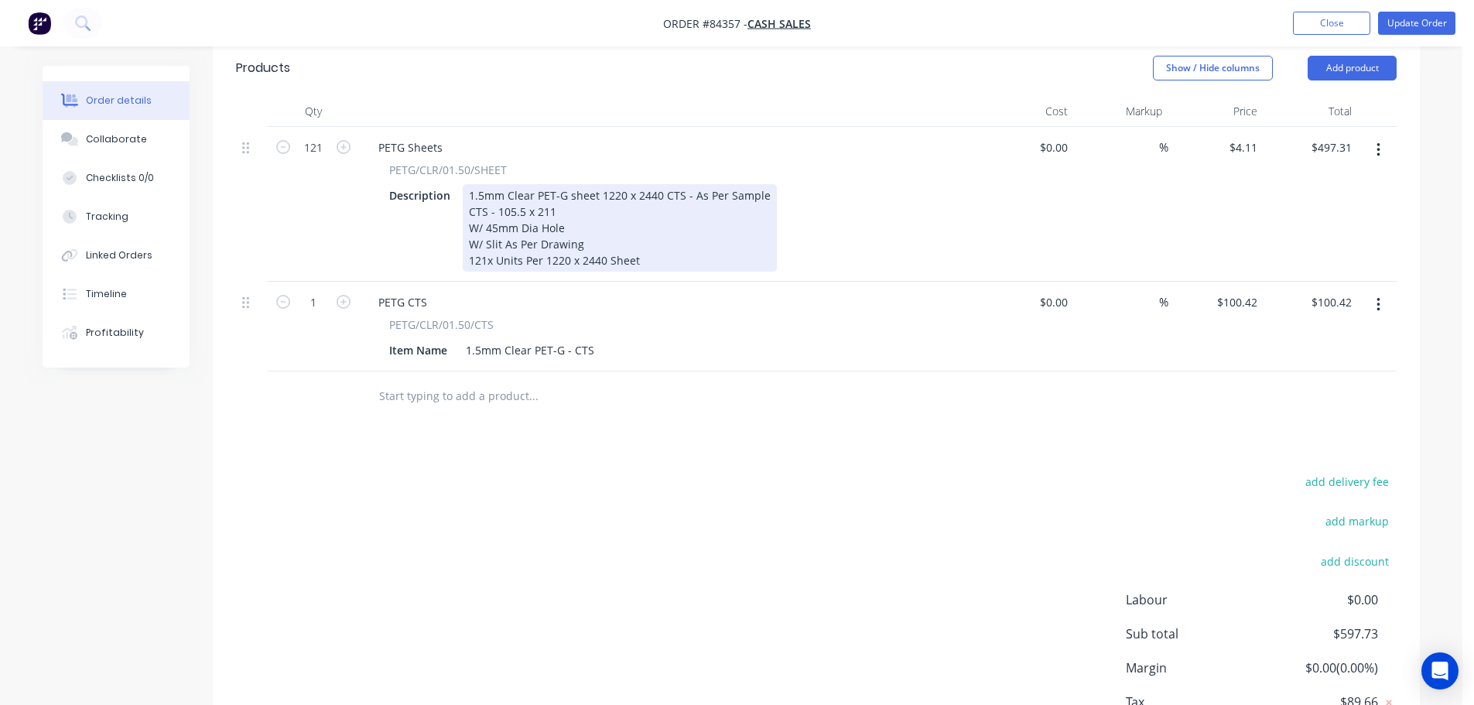
drag, startPoint x: 468, startPoint y: 178, endPoint x: 652, endPoint y: 256, distance: 200.8
click at [652, 256] on div "PETG Sheets PETG/CLR/01.50/SHEET Description 1.5mm Clear PET-G sheet 1220 x 244…" at bounding box center [669, 204] width 619 height 155
copy div "1.5mm Clear PET-G sheet 1220 x 2440 CTS - As Per Sample CTS - 105.5 x 211 W/ 45…"
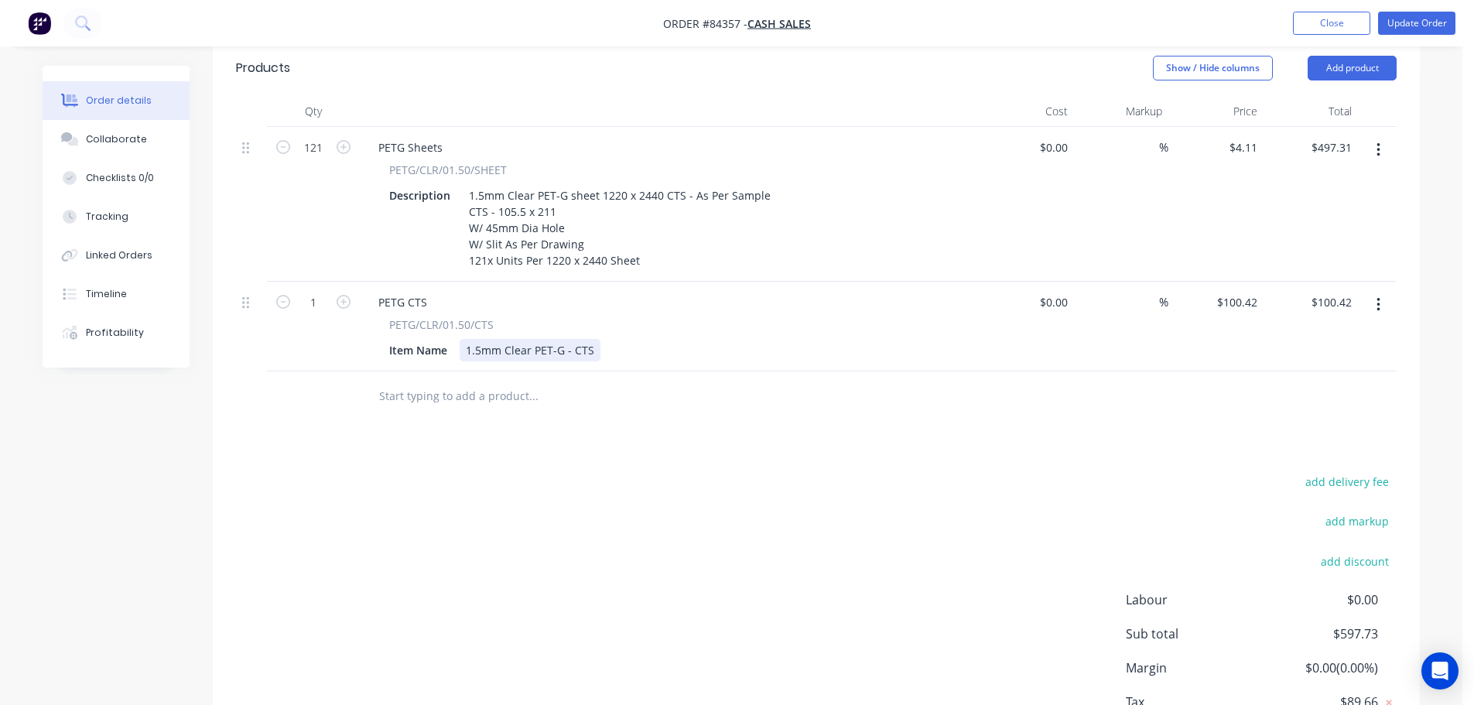
click at [581, 339] on div "1.5mm Clear PET-G - CTS" at bounding box center [530, 350] width 141 height 22
paste div
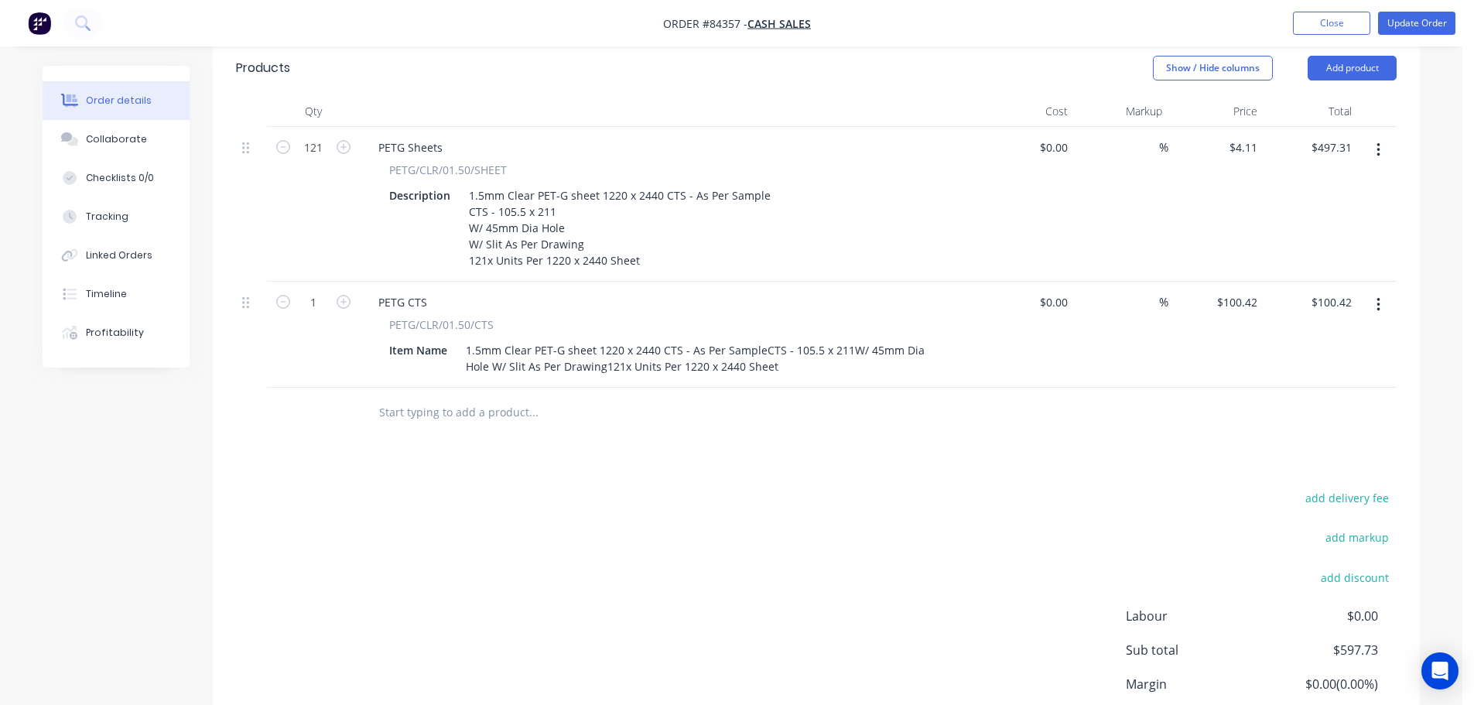
click at [599, 496] on div "Products Show / Hide columns Add product Qty Cost Markup Price Total 121 PETG S…" at bounding box center [816, 424] width 1207 height 769
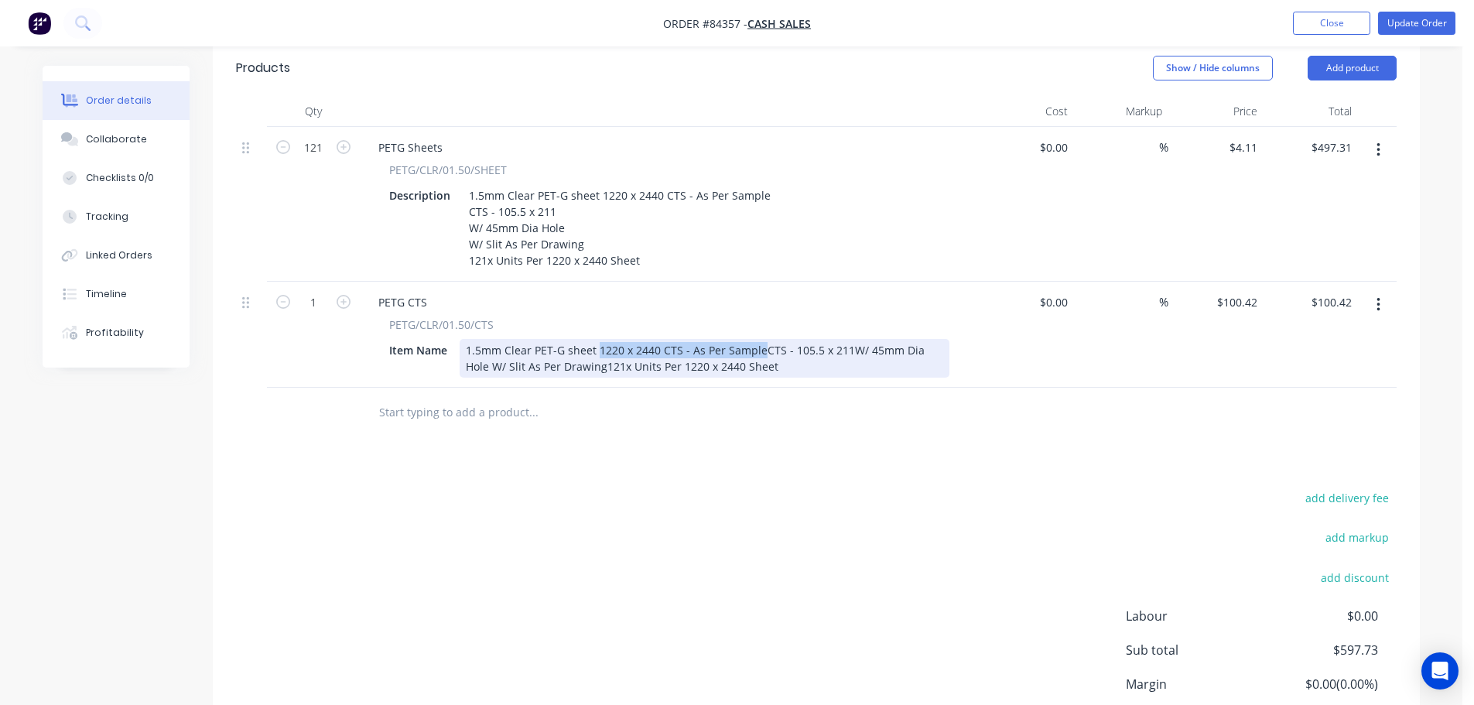
drag, startPoint x: 759, startPoint y: 324, endPoint x: 596, endPoint y: 326, distance: 163.3
click at [596, 339] on div "1.5mm Clear PET-G sheet 1220 x 2440 CTS - As Per SampleCTS - 105.5 x 211W/ 45mm…" at bounding box center [705, 358] width 490 height 39
click at [690, 339] on div "1.5mm Clear PET-G sheet 1220 x 2440 CTS - As Per SampleCTS - 105.5 x 211W/ 45mm…" at bounding box center [705, 358] width 490 height 39
click at [697, 339] on div "1.5mm Clear PET-G sheet 1220 x 2440 CTS - As Per SampleCTS - 105.5 x 211W/ 45mm…" at bounding box center [705, 358] width 490 height 39
click at [782, 339] on div "1.5mm Clear PET-G sheet 1220 x 2440 CTS - As Per SampleCTS - 105.5 x 211W/ 45mm…" at bounding box center [705, 358] width 490 height 39
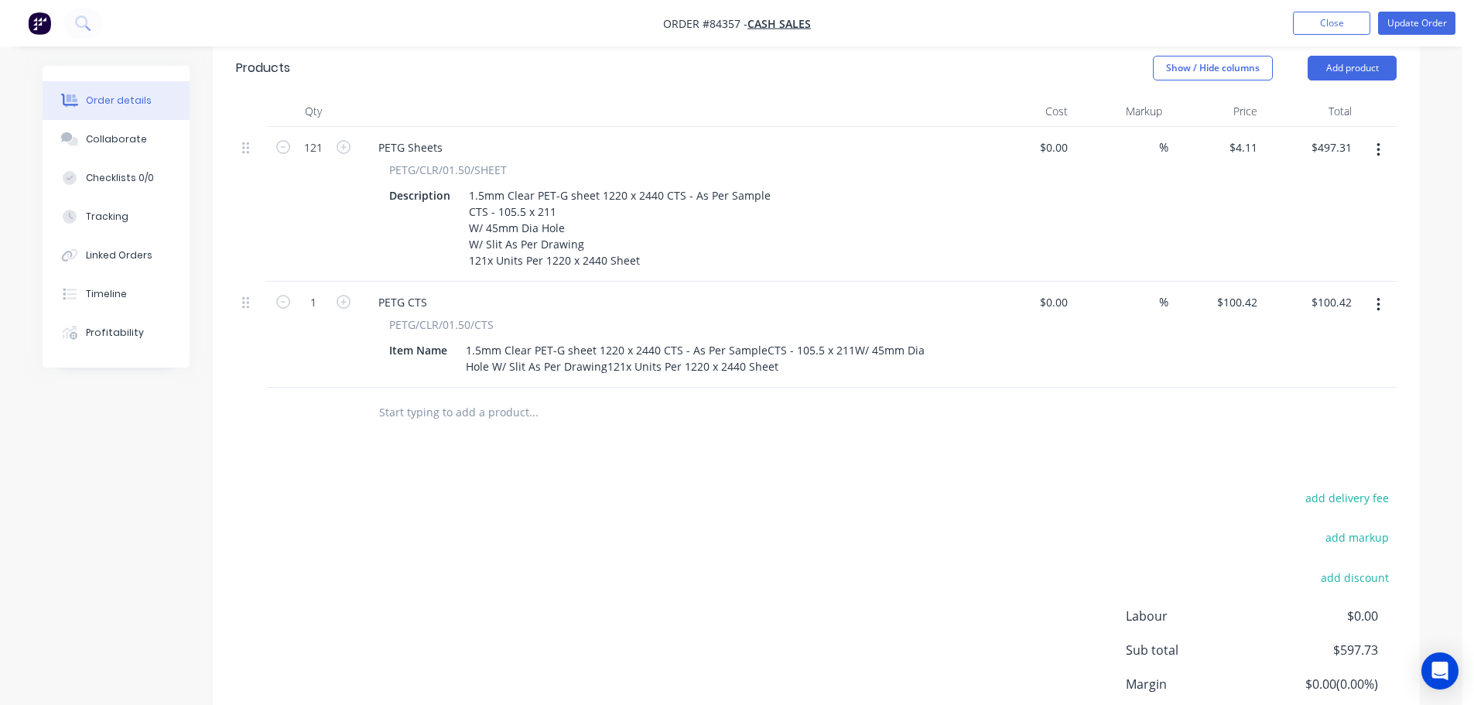
click at [842, 420] on div "Products Show / Hide columns Add product Qty Cost Markup Price Total 121 PETG S…" at bounding box center [816, 424] width 1207 height 769
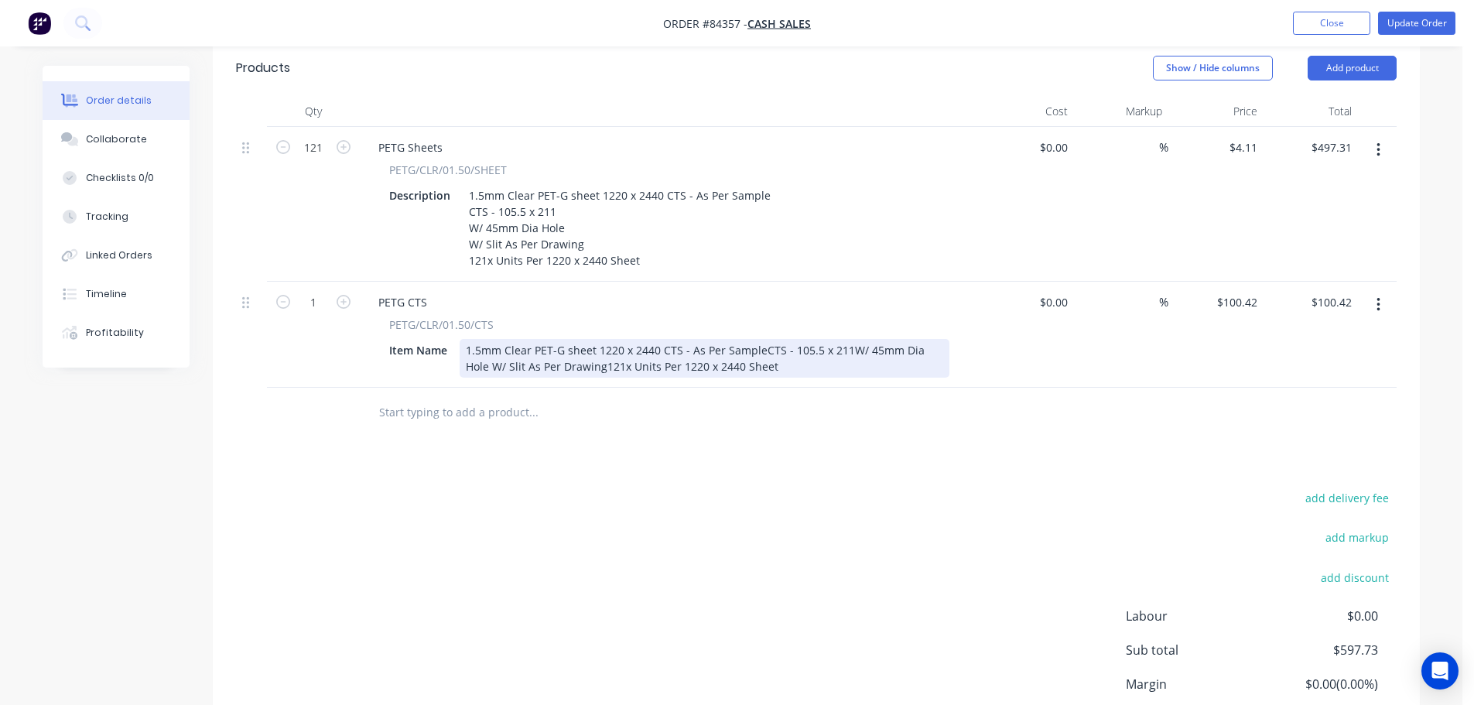
click at [578, 344] on div "1.5mm Clear PET-G sheet 1220 x 2440 CTS - As Per SampleCTS - 105.5 x 211W/ 45mm…" at bounding box center [705, 358] width 490 height 39
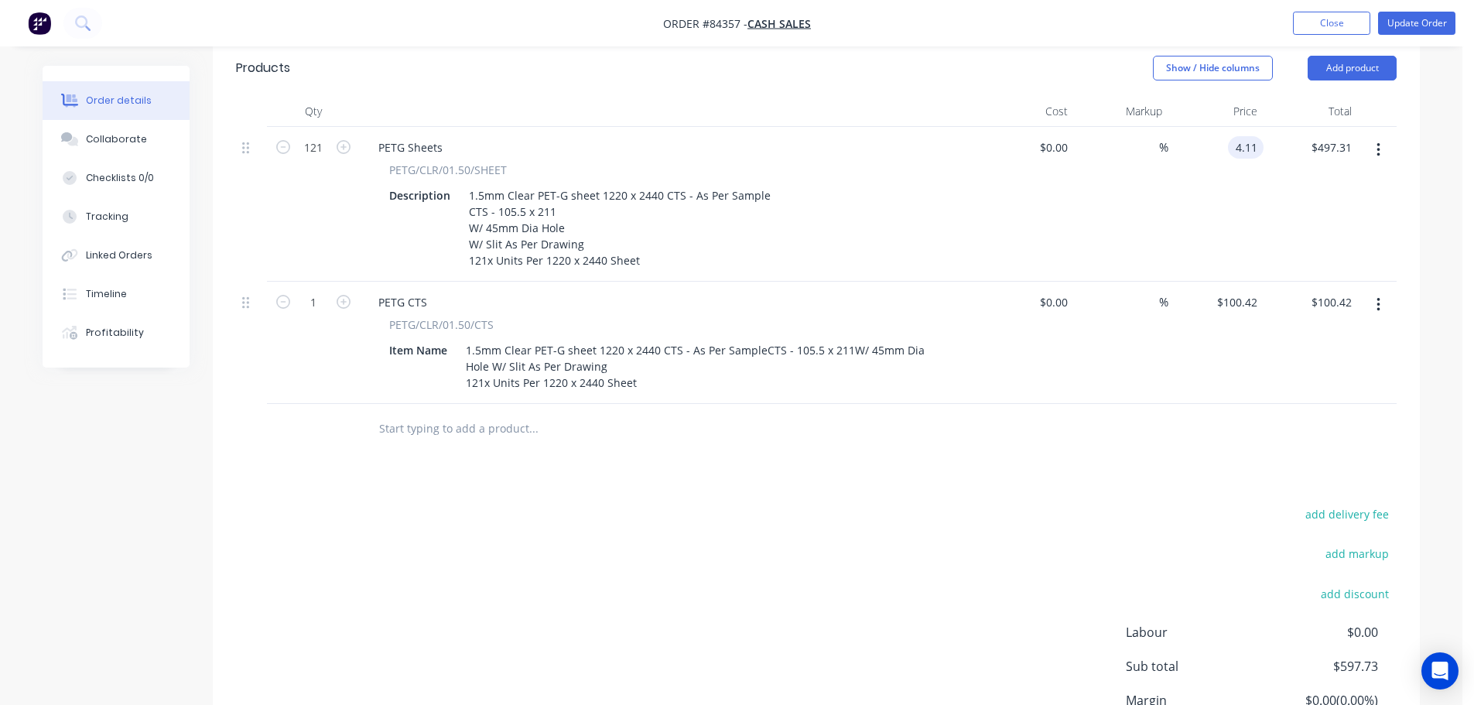
click at [1256, 136] on input "4.11" at bounding box center [1249, 147] width 29 height 22
type input "$4.11"
click at [1245, 291] on input "100.42" at bounding box center [1243, 302] width 42 height 22
paste input "4.11"
type input "$4.11"
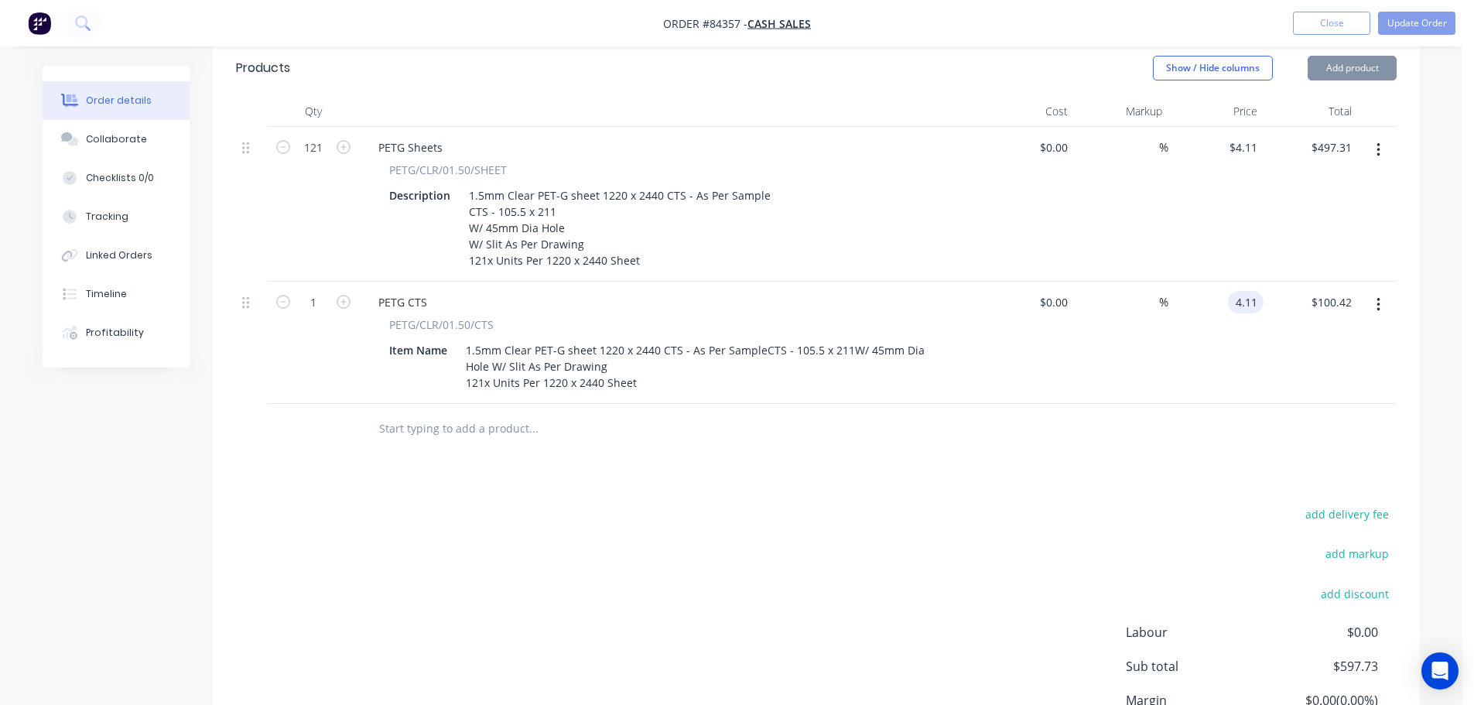
type input "$4.11"
click at [1209, 404] on div at bounding box center [816, 429] width 1161 height 50
click at [333, 291] on input "1" at bounding box center [313, 302] width 40 height 23
type input "121"
type input "$497.31"
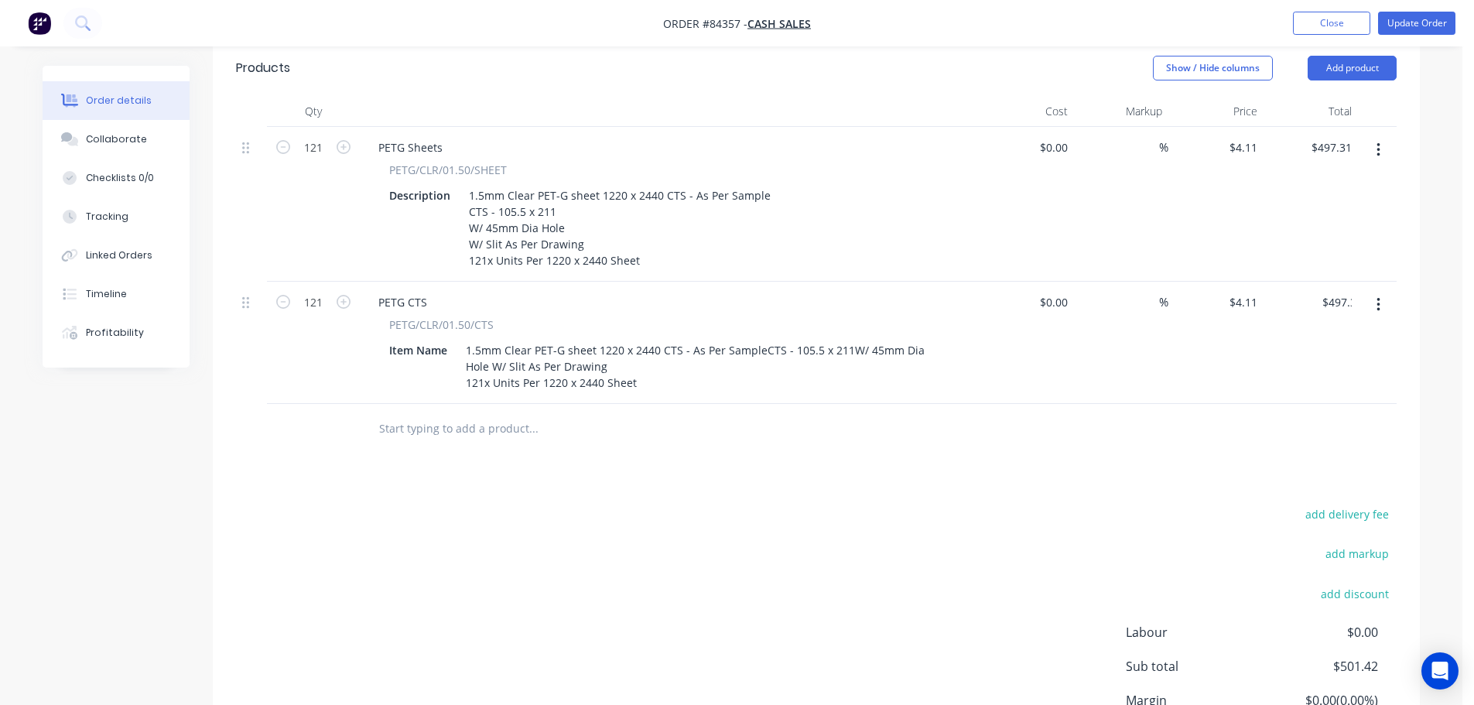
drag, startPoint x: 440, startPoint y: 553, endPoint x: 637, endPoint y: 469, distance: 213.6
click at [441, 553] on div "add delivery fee add markup add discount Labour $0.00 Sub total $501.42 Margin …" at bounding box center [816, 653] width 1161 height 299
click at [1378, 143] on icon "button" at bounding box center [1378, 150] width 3 height 14
click at [1348, 272] on div "Delete" at bounding box center [1323, 283] width 119 height 22
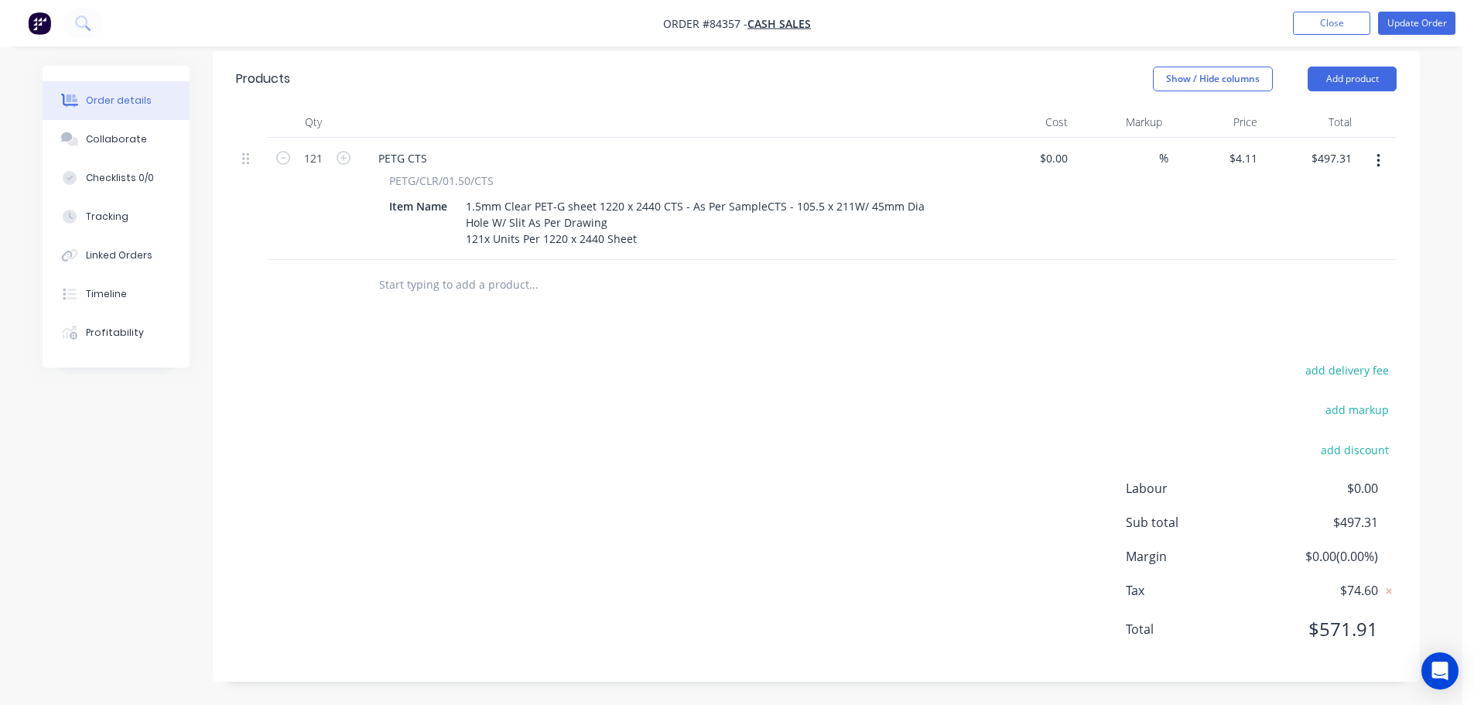
scroll to position [404, 0]
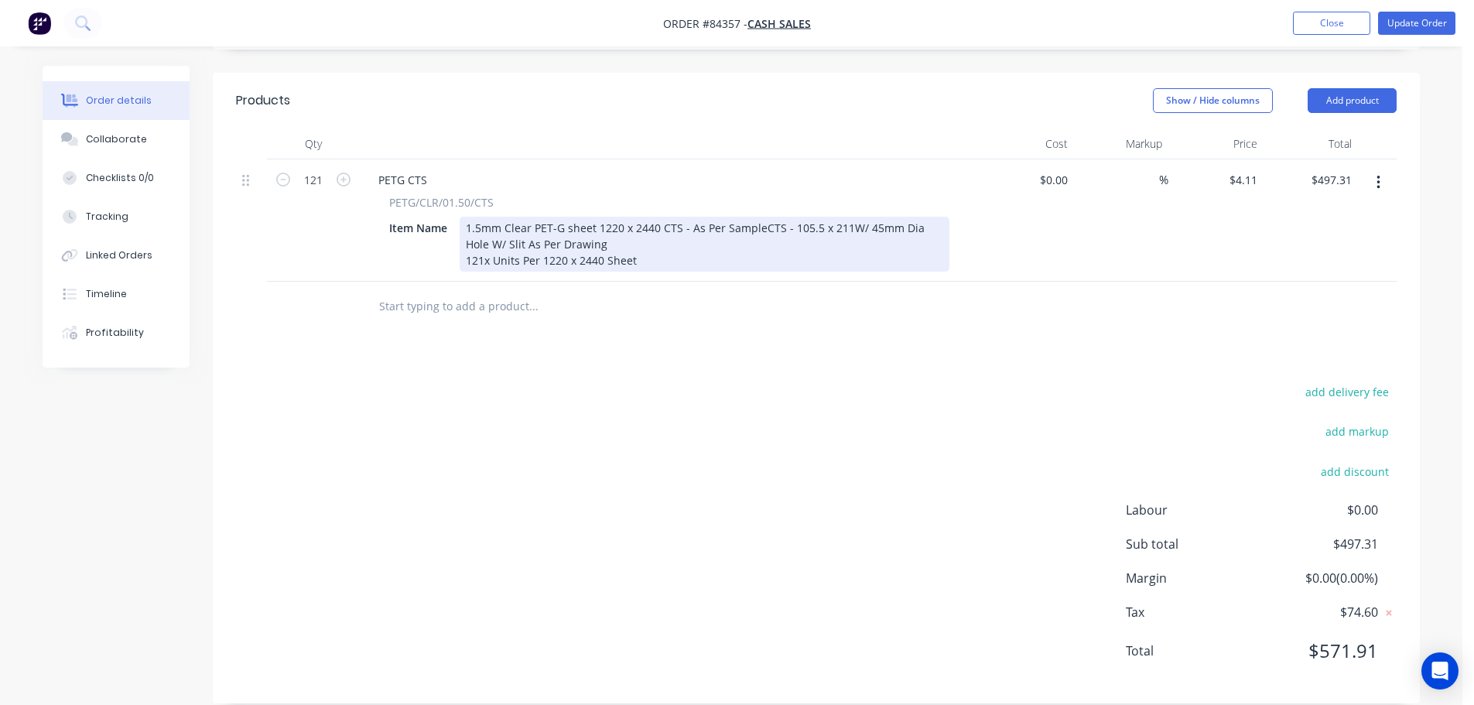
click at [760, 217] on div "1.5mm Clear PET-G sheet 1220 x 2440 CTS - As Per SampleCTS - 105.5 x 211W/ 45mm…" at bounding box center [705, 244] width 490 height 55
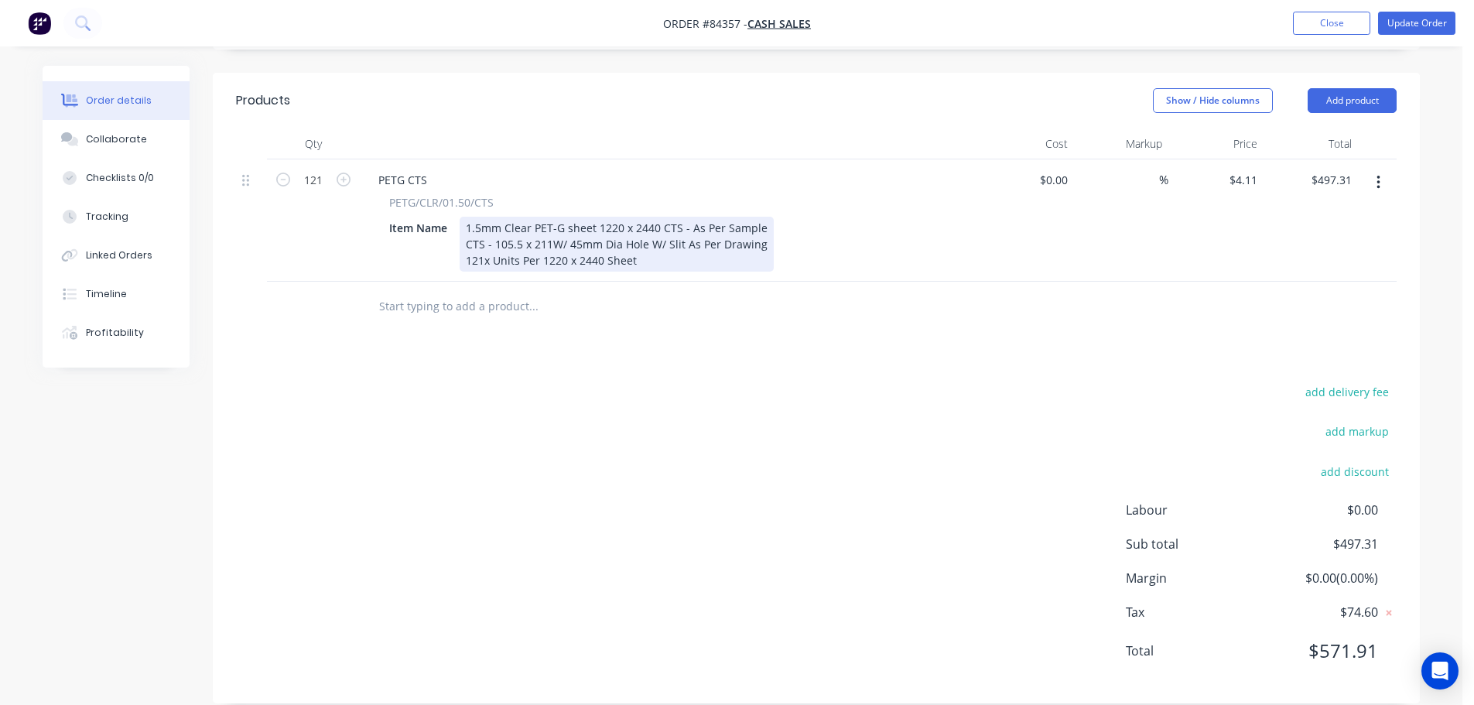
click at [551, 222] on div "1.5mm Clear PET-G sheet 1220 x 2440 CTS - As Per Sample CTS - 105.5 x 211W/ 45m…" at bounding box center [617, 244] width 314 height 55
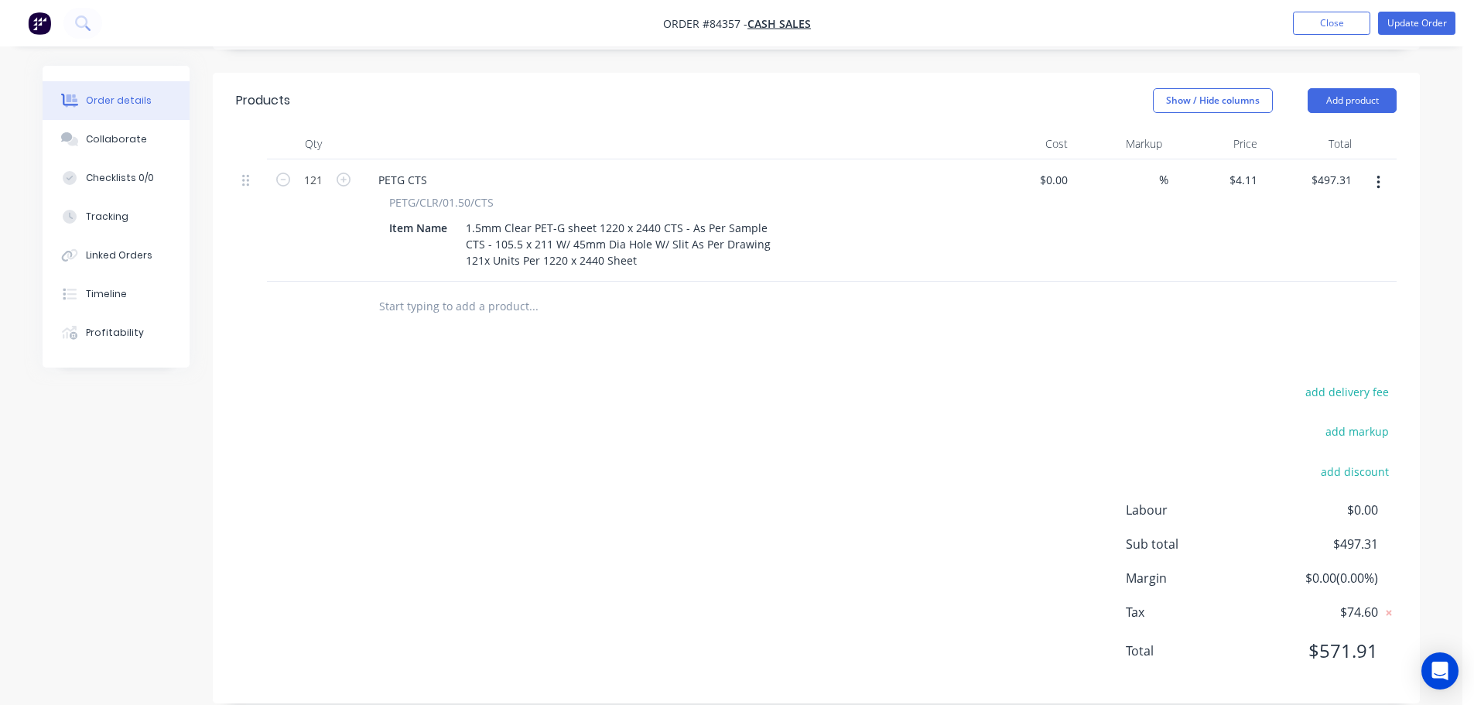
drag, startPoint x: 1066, startPoint y: 320, endPoint x: 1466, endPoint y: 1, distance: 512.2
click at [1067, 320] on div "Products Show / Hide columns Add product Qty Cost Markup Price Total 121 PETG C…" at bounding box center [816, 388] width 1207 height 631
click at [1422, 26] on button "Update Order" at bounding box center [1417, 23] width 77 height 23
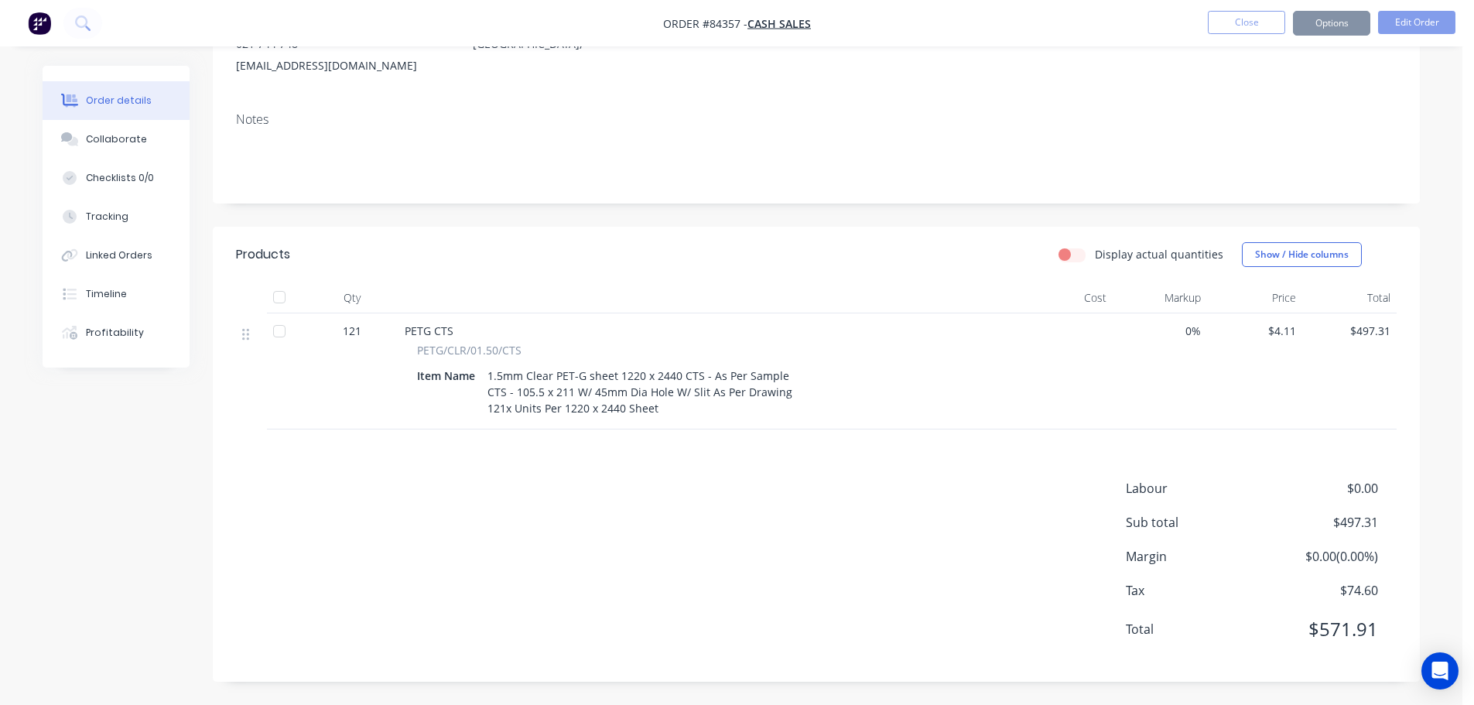
scroll to position [0, 0]
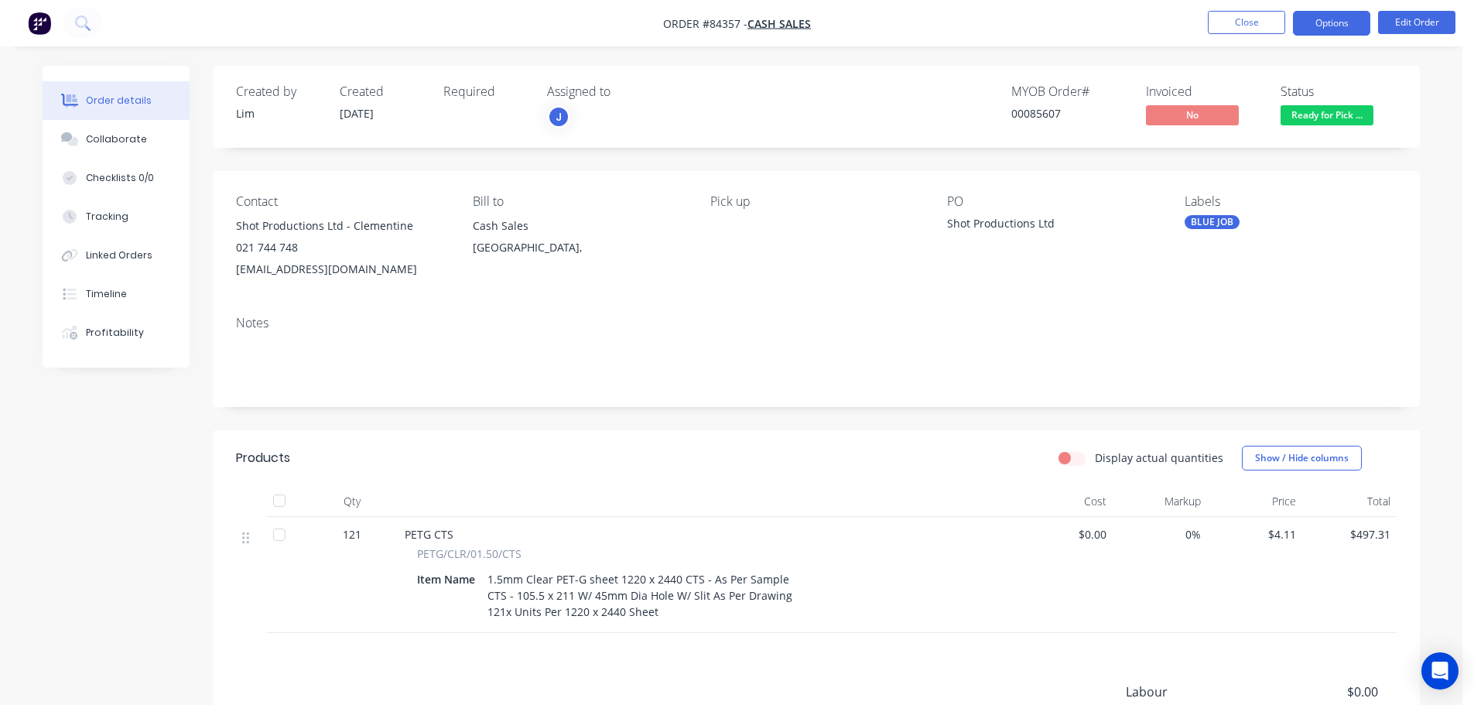
click at [1341, 25] on button "Options" at bounding box center [1331, 23] width 77 height 25
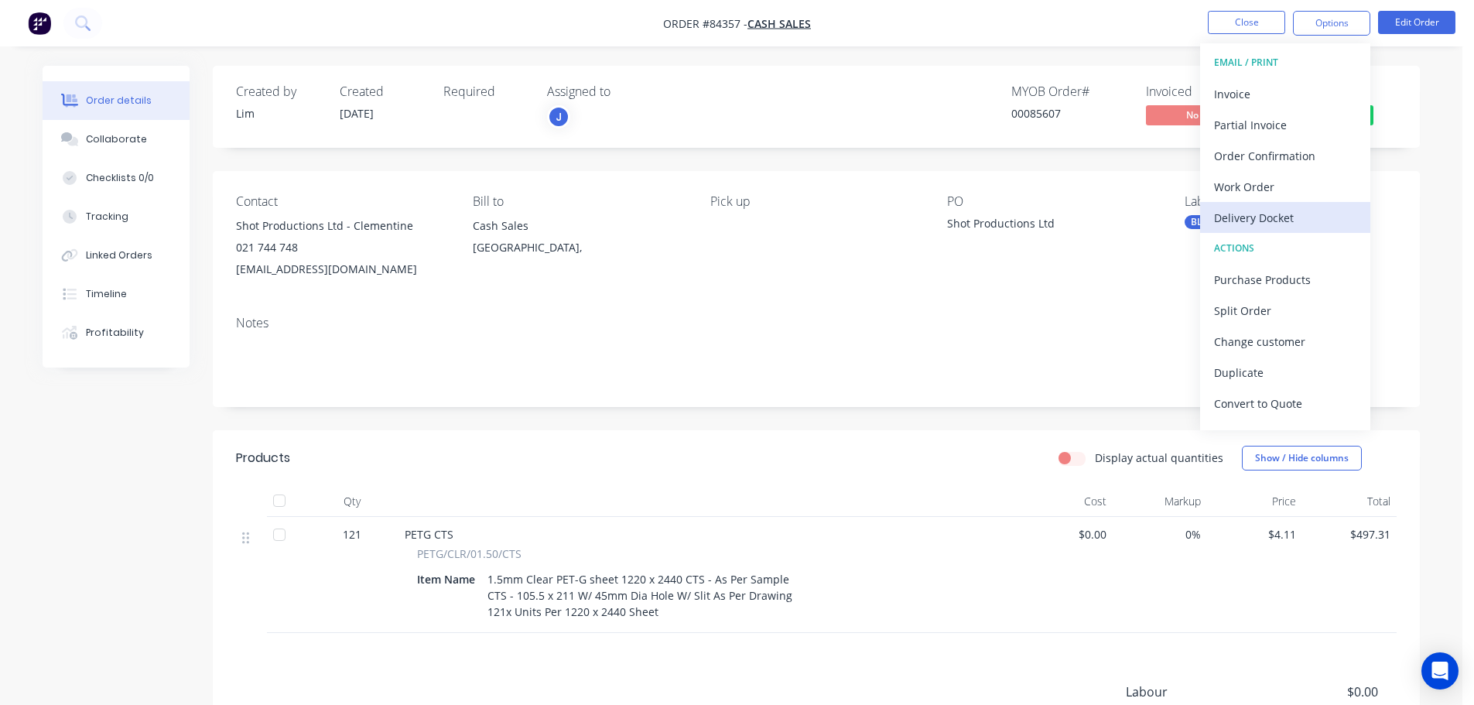
click at [1292, 211] on div "Delivery Docket" at bounding box center [1285, 218] width 142 height 22
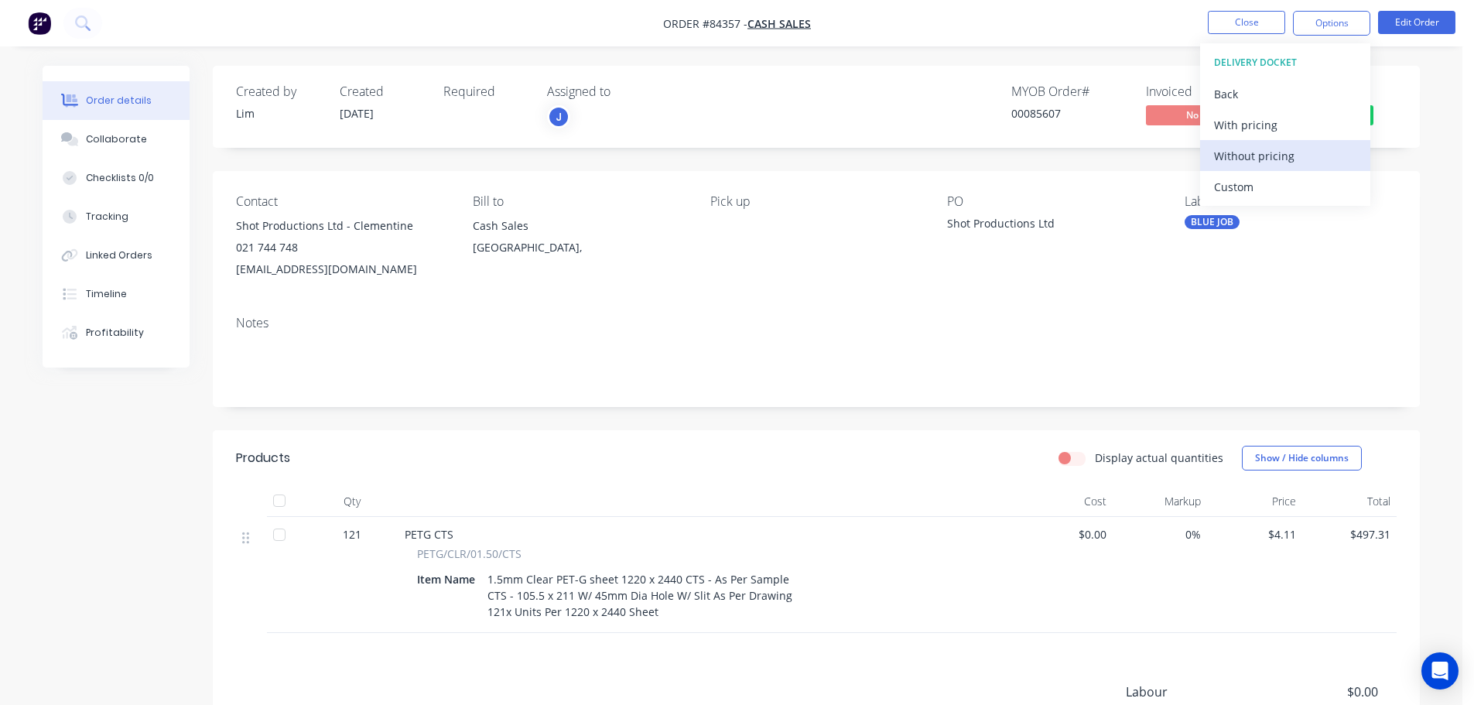
click at [1296, 159] on div "Without pricing" at bounding box center [1285, 156] width 142 height 22
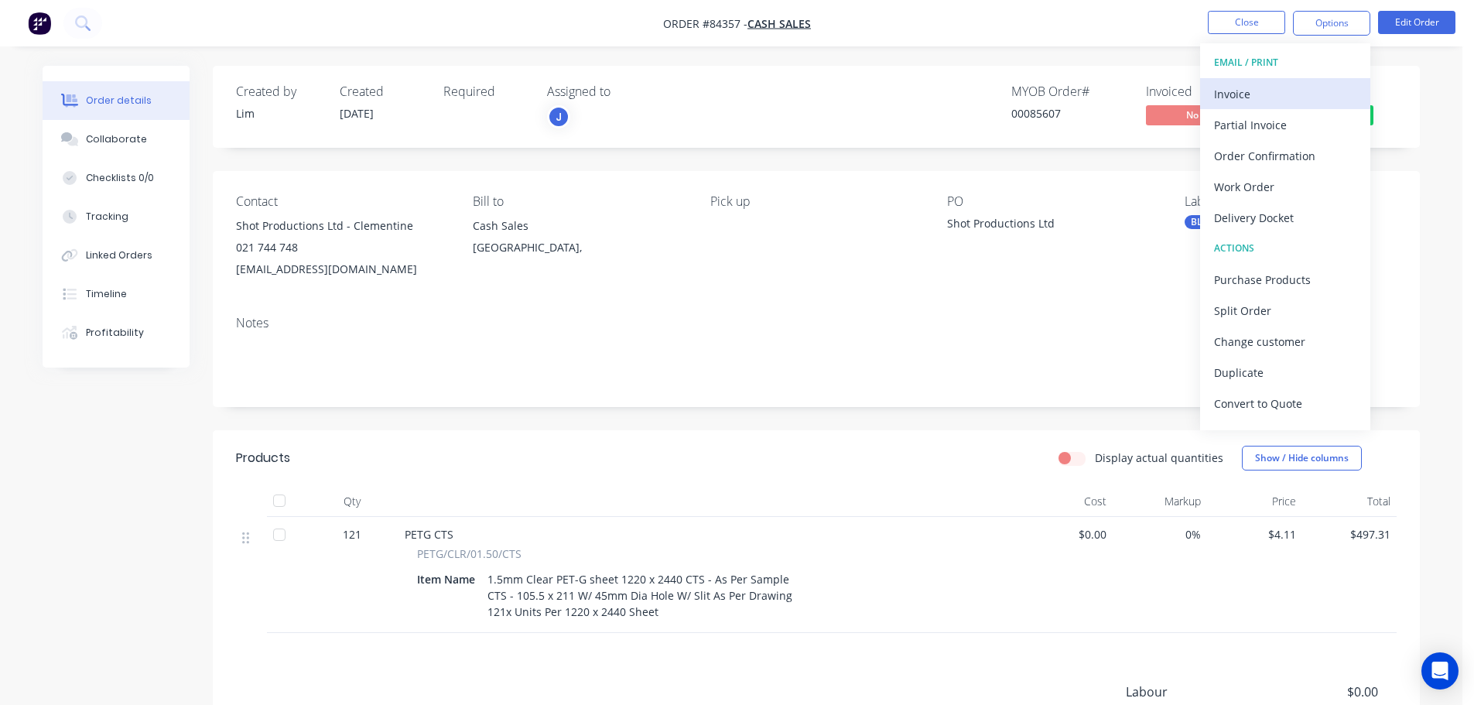
click at [1242, 88] on div "Invoice" at bounding box center [1285, 94] width 142 height 22
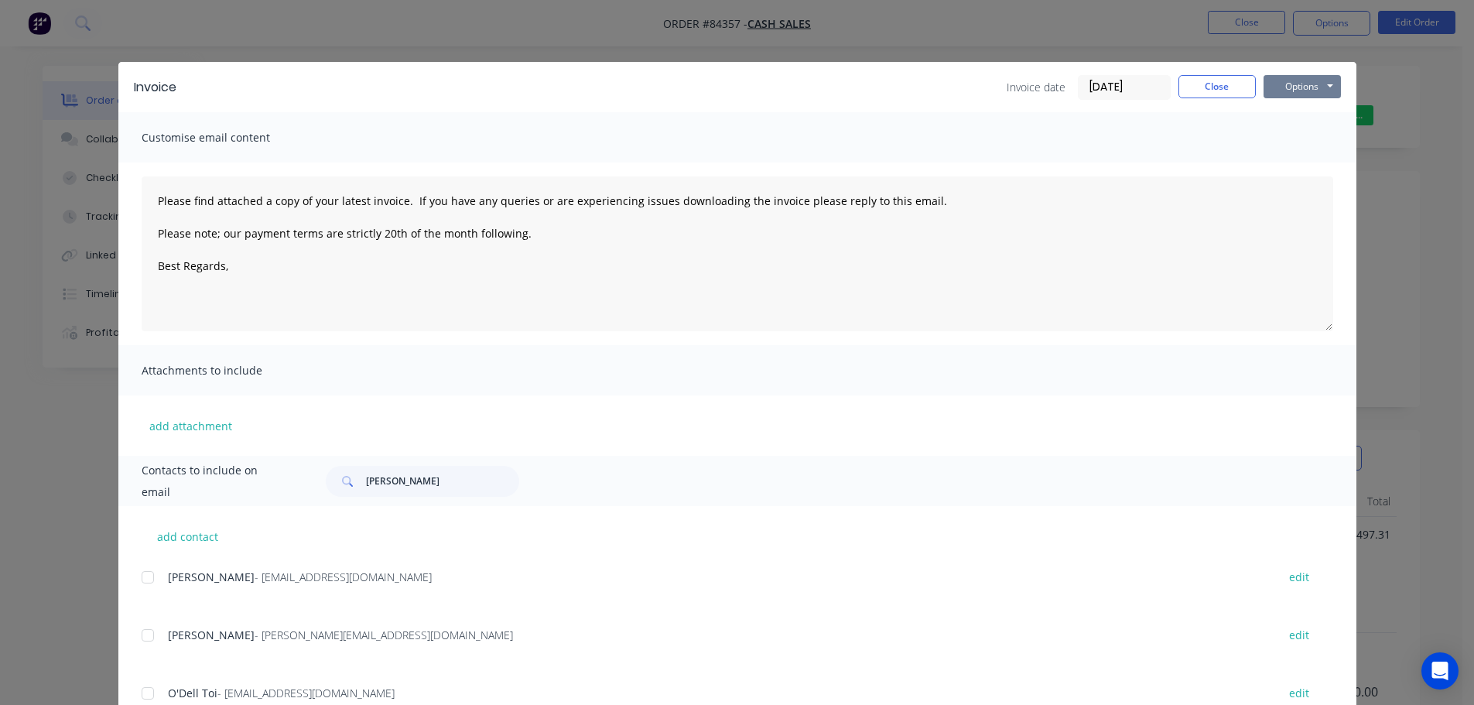
click at [1303, 92] on button "Options" at bounding box center [1302, 86] width 77 height 23
click at [1303, 139] on button "Print" at bounding box center [1313, 140] width 99 height 26
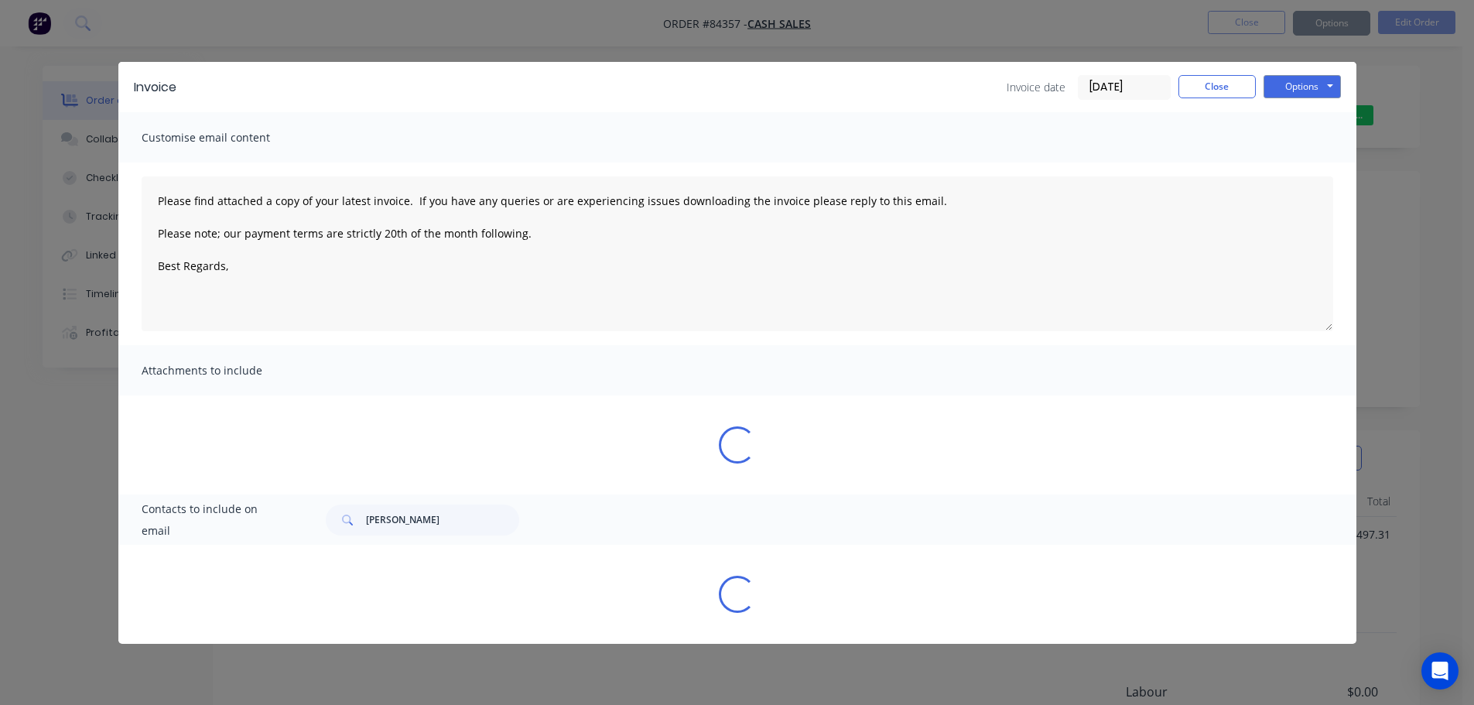
type textarea "Please find attached a copy of your latest invoice. If you have any queries or …"
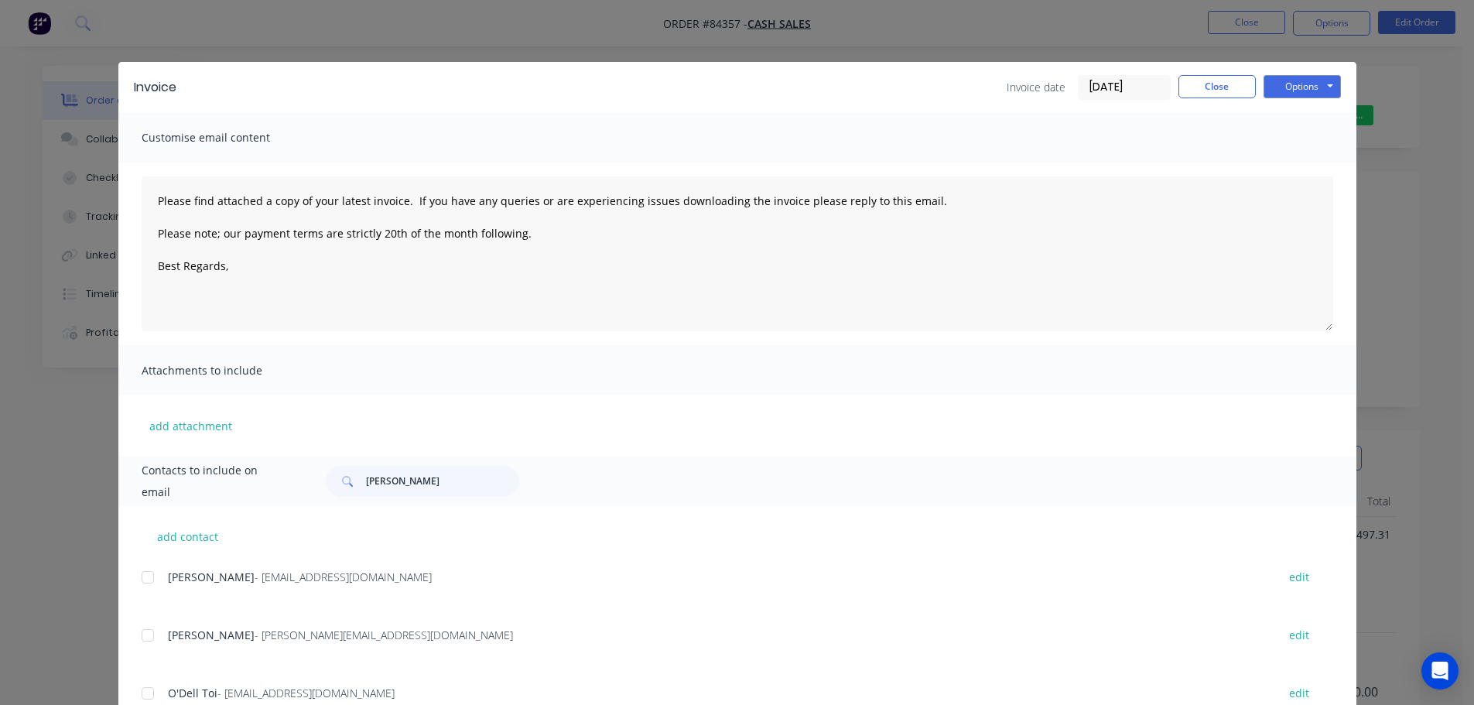
click at [110, 42] on div "Invoice Invoice date 09/09/25 Close Options Preview Print Email Customise email…" at bounding box center [737, 352] width 1474 height 705
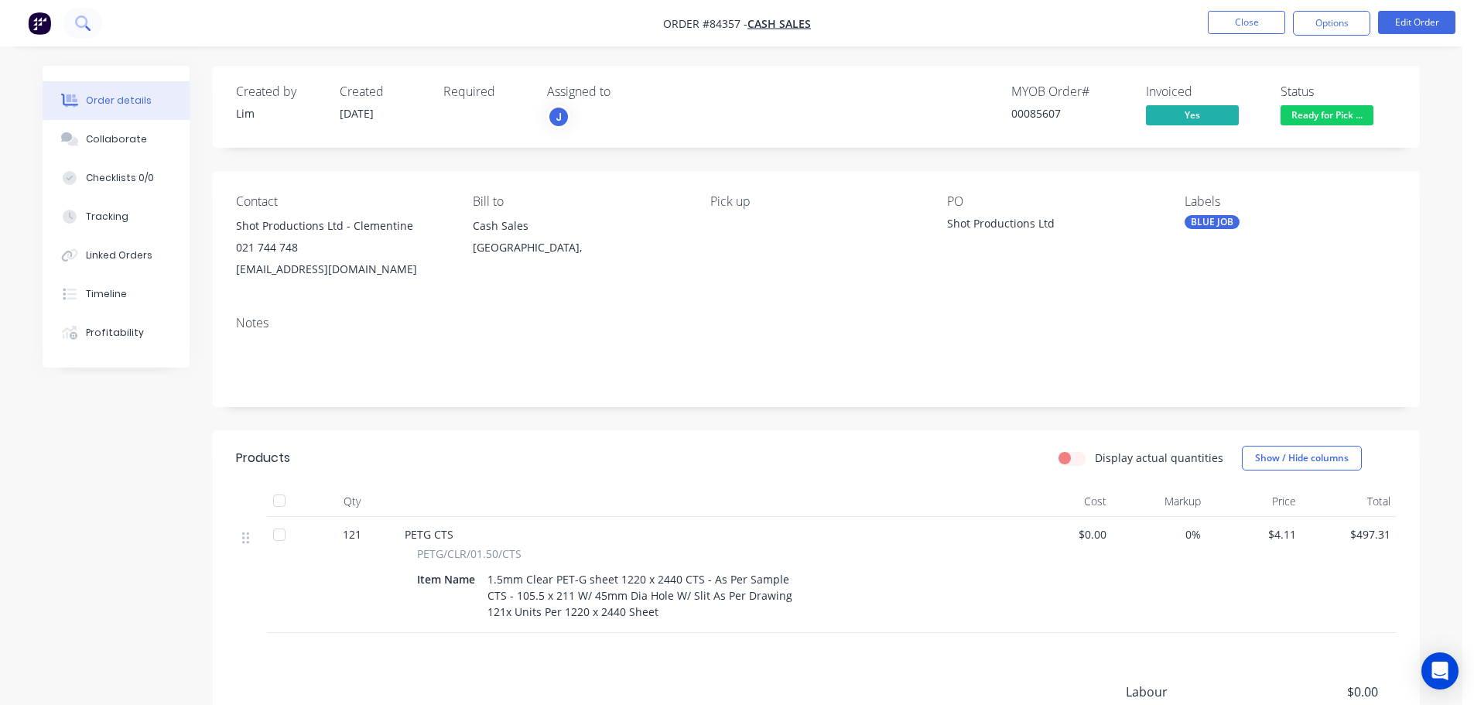
click at [80, 34] on button at bounding box center [82, 23] width 39 height 31
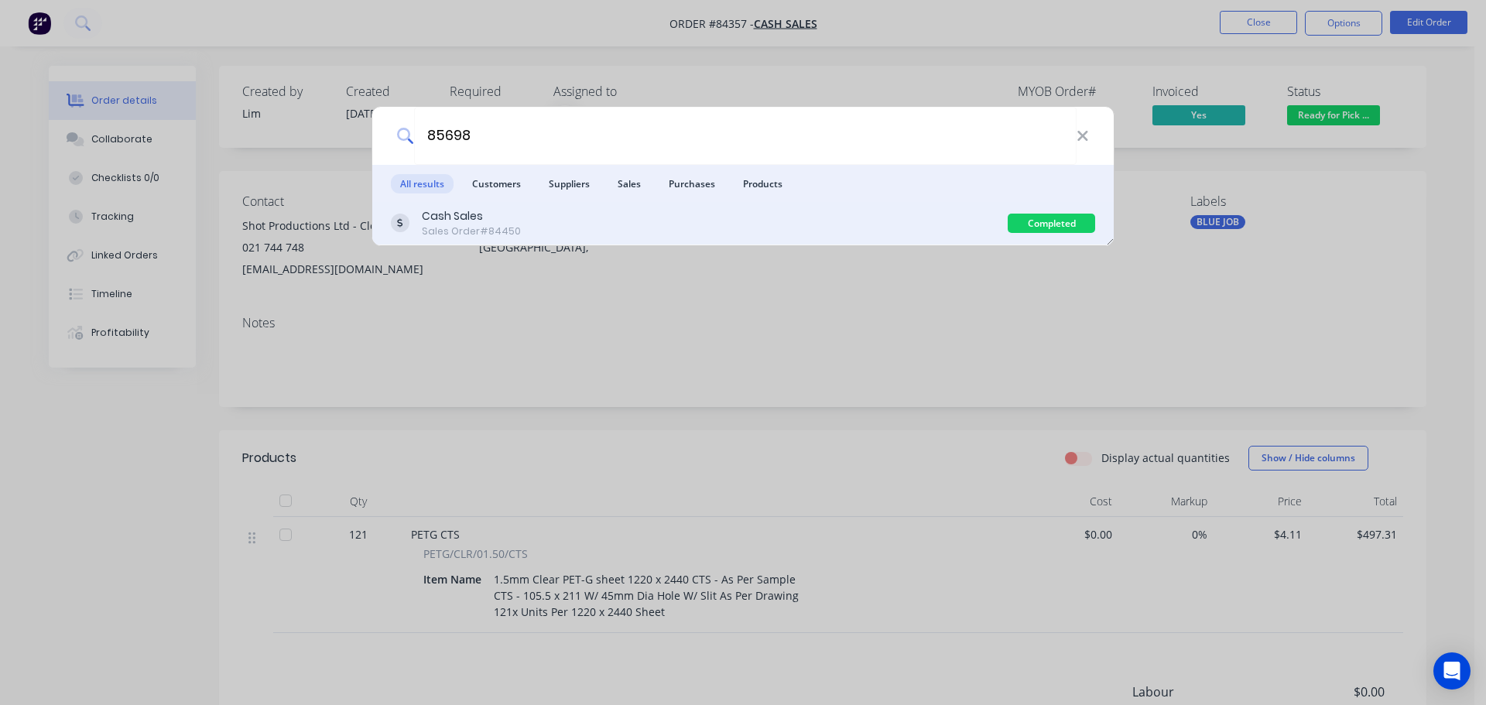
type input "85698"
click at [790, 235] on div "Cash Sales Sales Order #84450" at bounding box center [699, 223] width 617 height 30
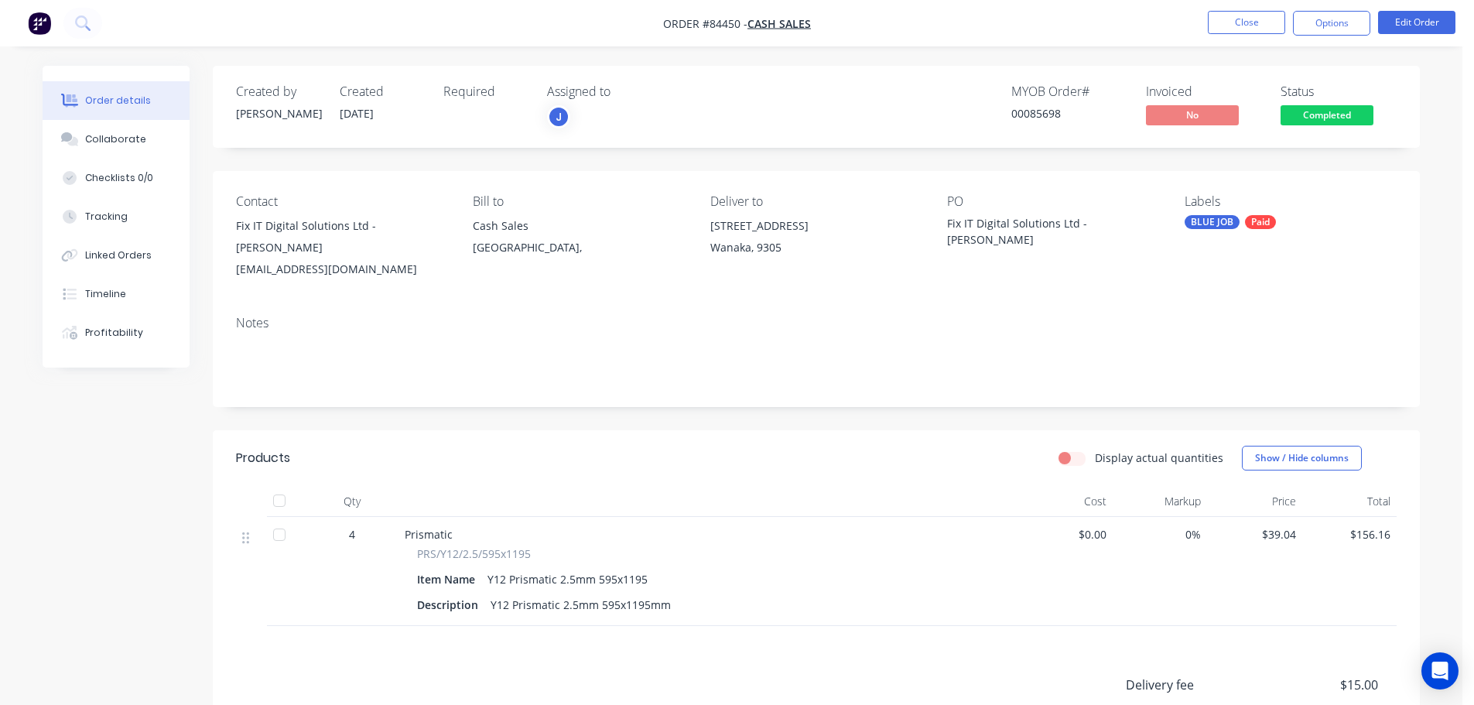
click at [1303, 108] on span "Completed" at bounding box center [1327, 114] width 93 height 19
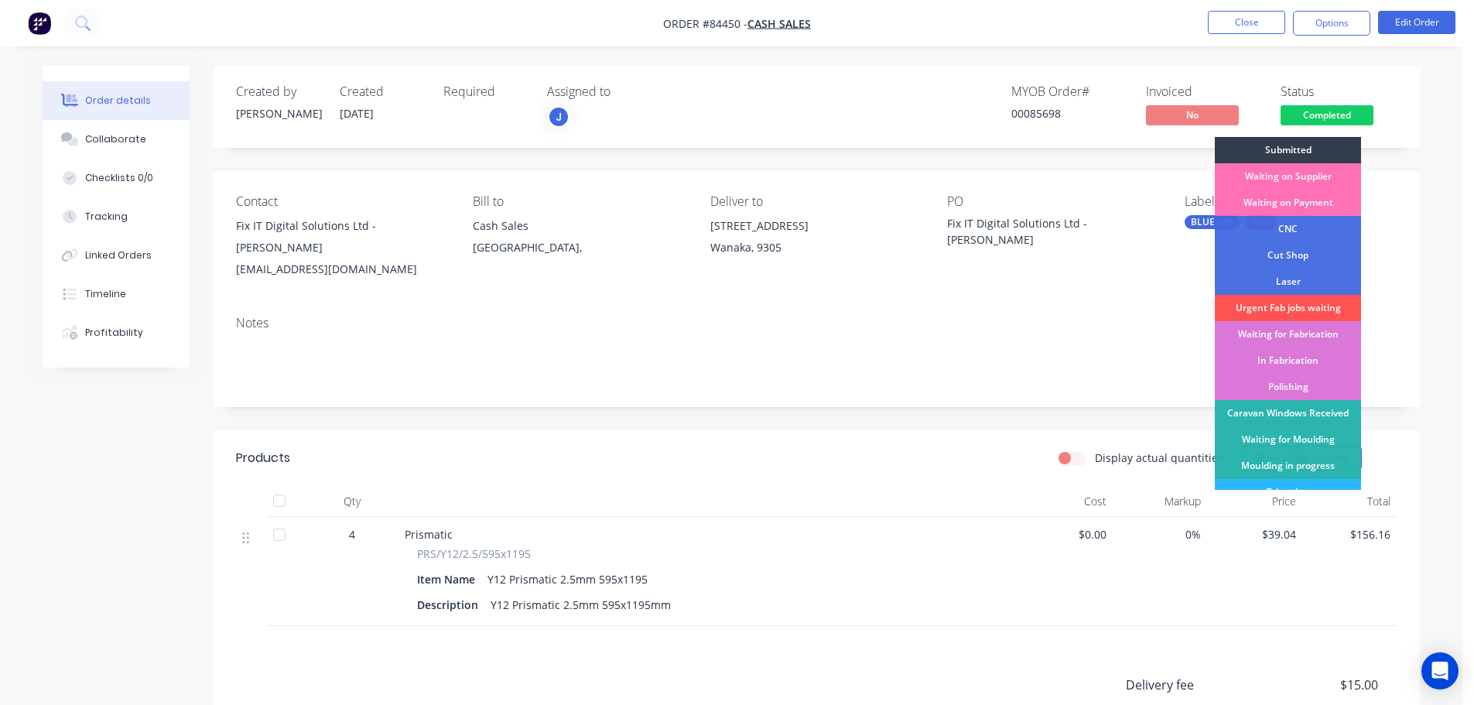
scroll to position [305, 0]
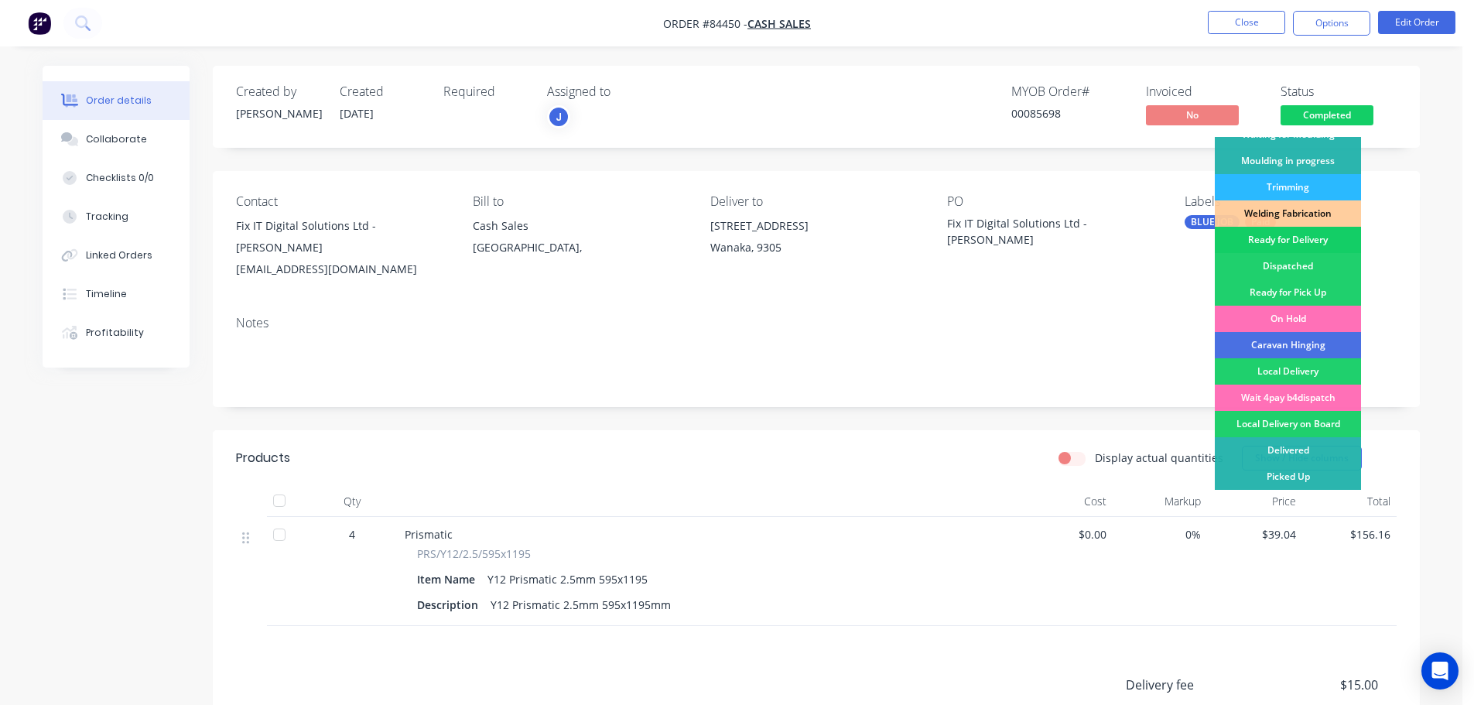
click at [1309, 248] on div "Ready for Delivery" at bounding box center [1288, 240] width 146 height 26
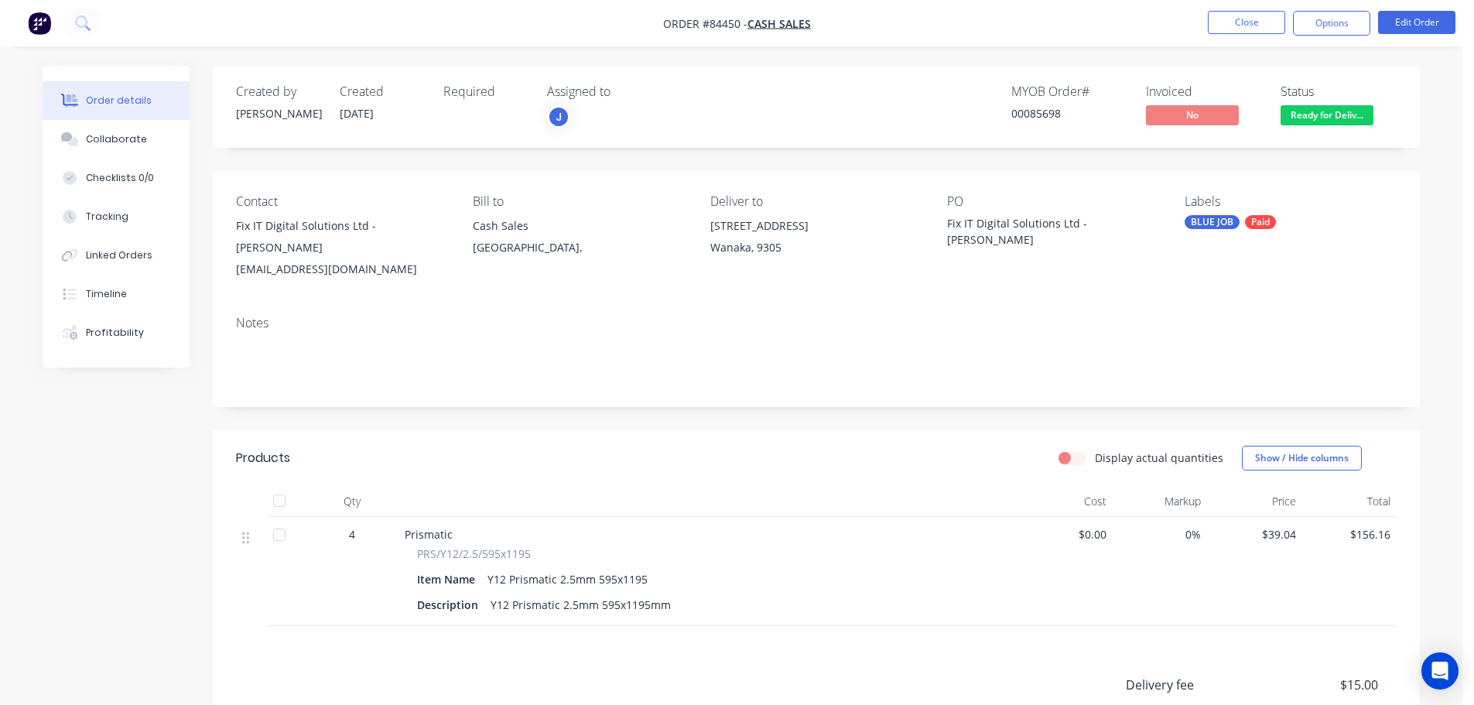
drag, startPoint x: 1326, startPoint y: 23, endPoint x: 1323, endPoint y: 38, distance: 15.0
click at [1327, 23] on button "Options" at bounding box center [1331, 23] width 77 height 25
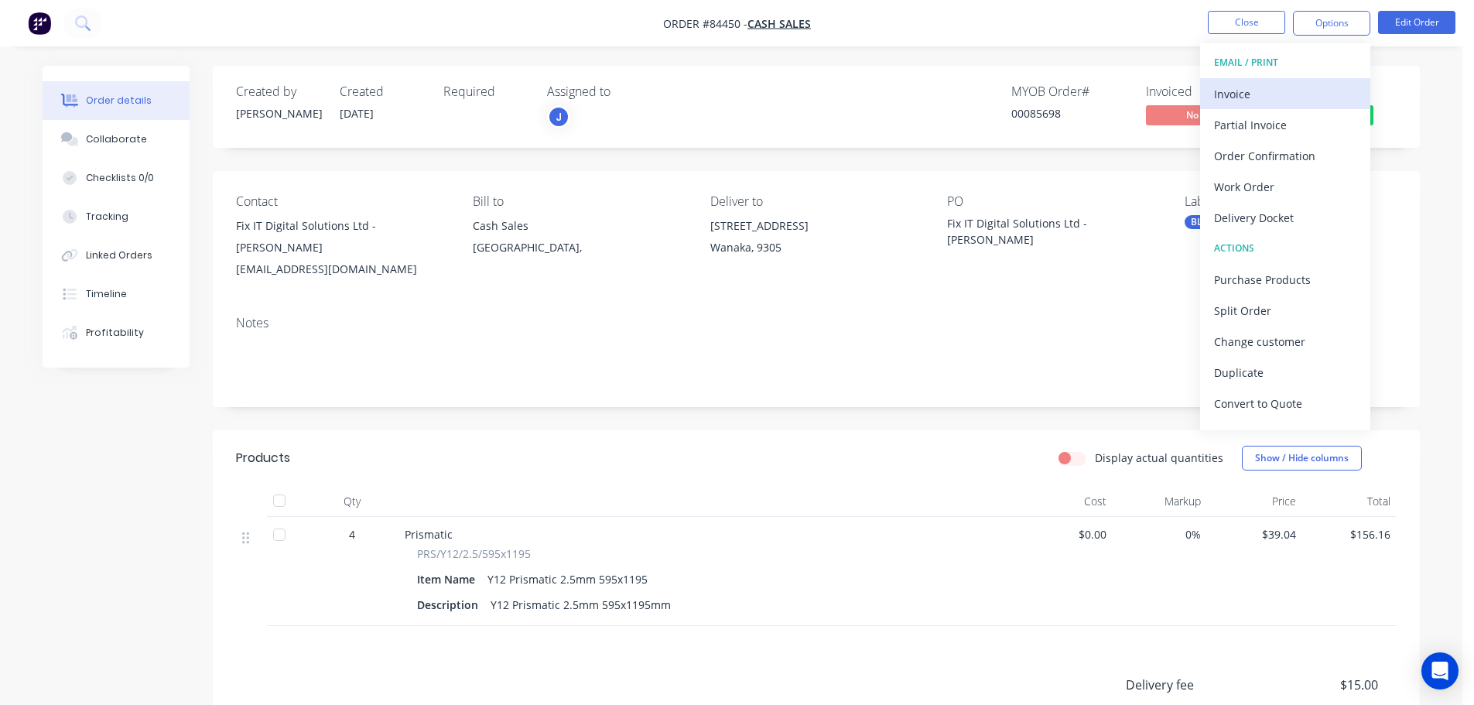
click at [1303, 84] on div "Invoice" at bounding box center [1285, 94] width 142 height 22
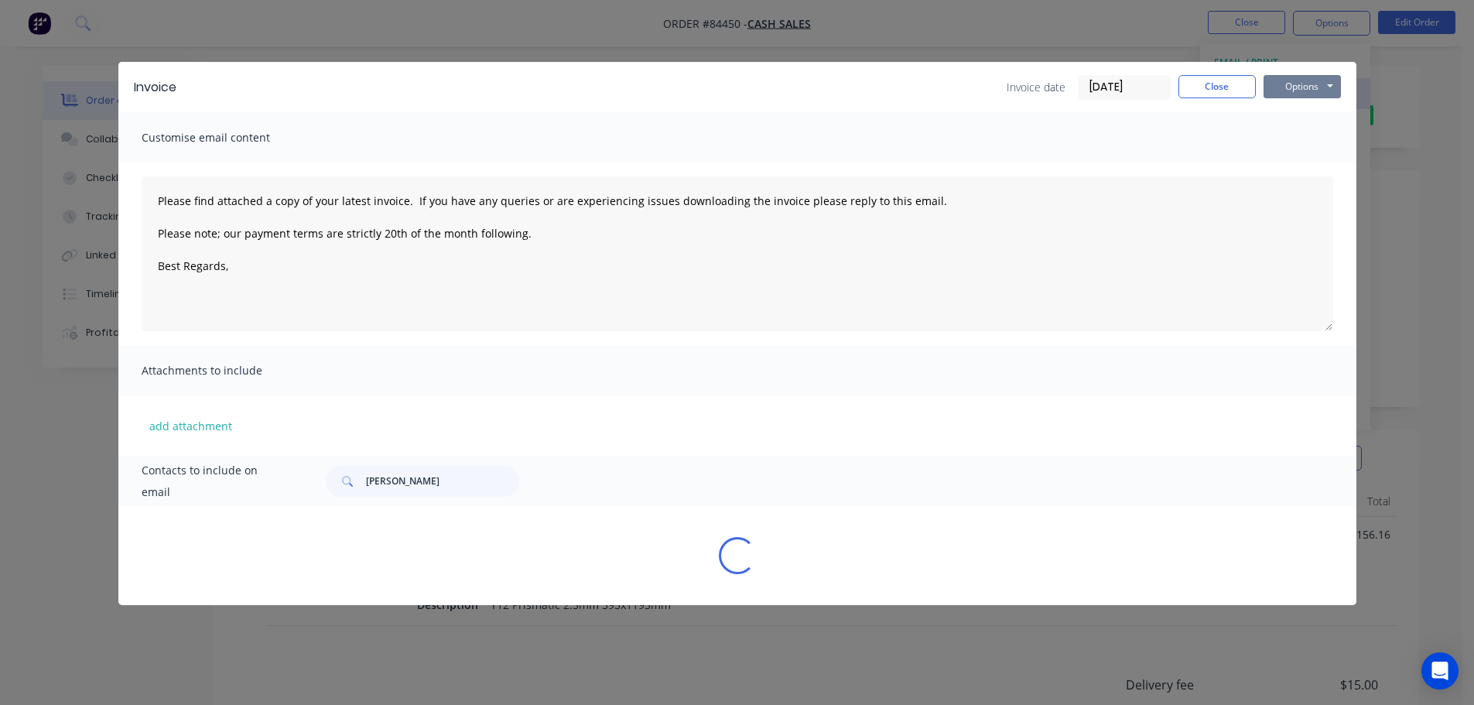
click at [1303, 84] on button "Options" at bounding box center [1302, 86] width 77 height 23
type textarea "Please find attached a copy of your latest invoice. If you have any queries or …"
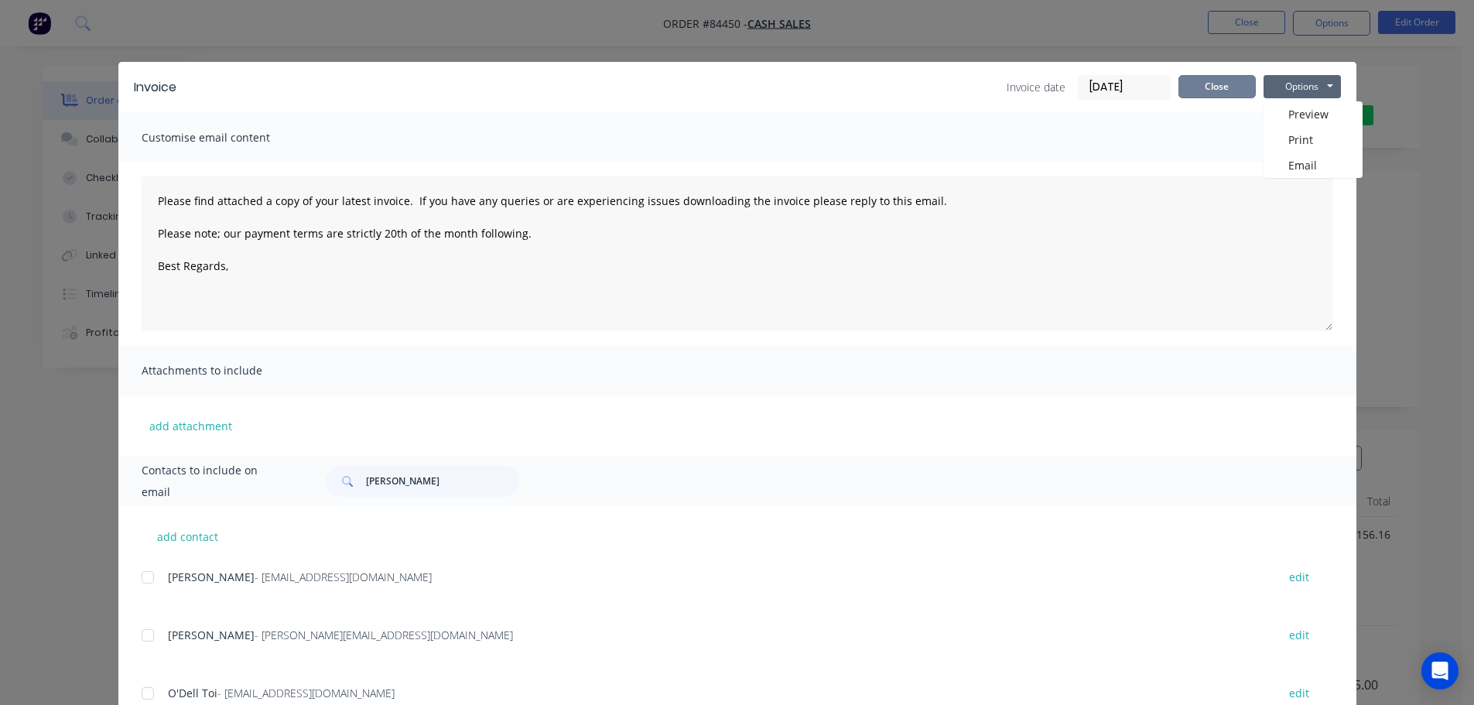
drag, startPoint x: 1199, startPoint y: 83, endPoint x: 909, endPoint y: 278, distance: 349.7
click at [1198, 83] on button "Close" at bounding box center [1217, 86] width 77 height 23
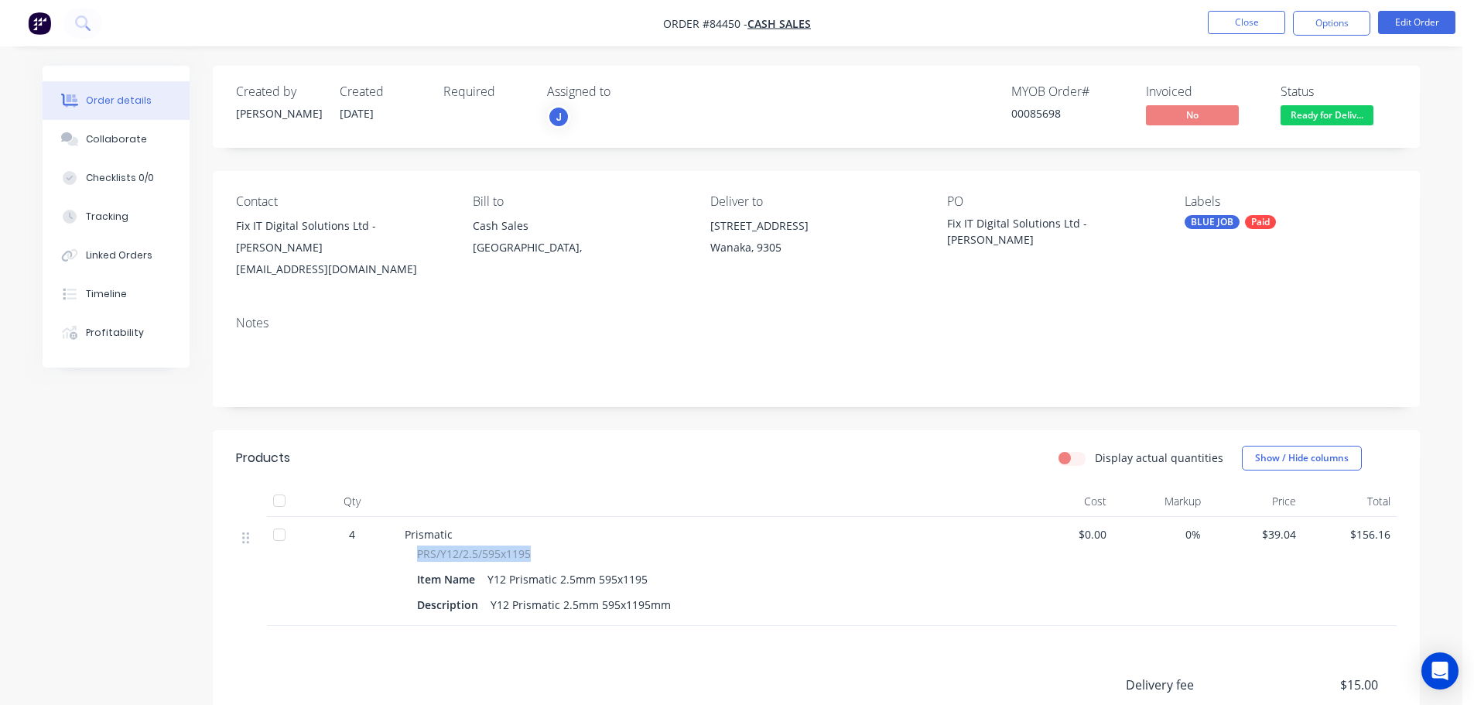
drag, startPoint x: 415, startPoint y: 553, endPoint x: 538, endPoint y: 555, distance: 123.1
click at [538, 555] on div "PRS/Y12/2.5/595x1195 Item Name Y12 Prismatic 2.5mm 595x1195 Description Y12 Pri…" at bounding box center [708, 581] width 607 height 70
copy span "PRS/Y12/2.5/595x1195"
click at [1321, 20] on button "Options" at bounding box center [1331, 23] width 77 height 25
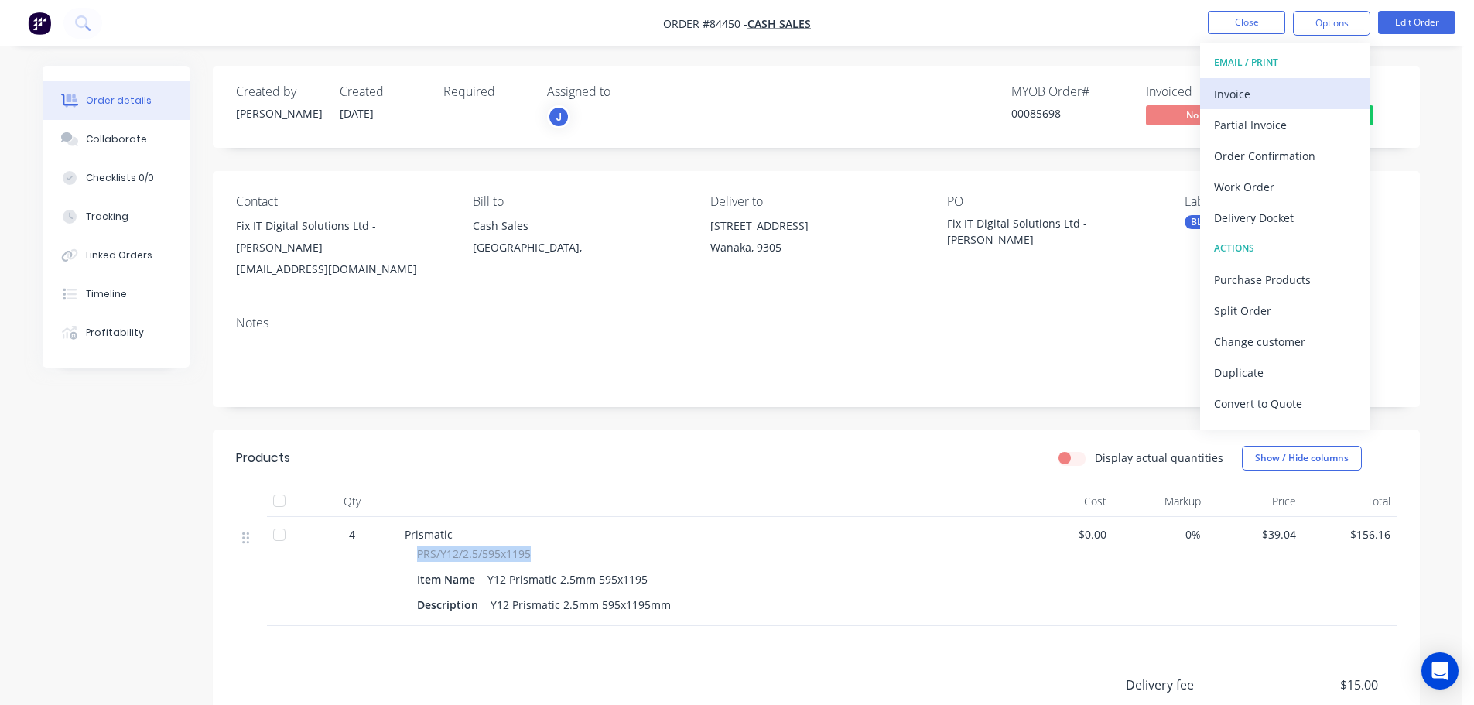
click at [1294, 87] on div "Invoice" at bounding box center [1285, 94] width 142 height 22
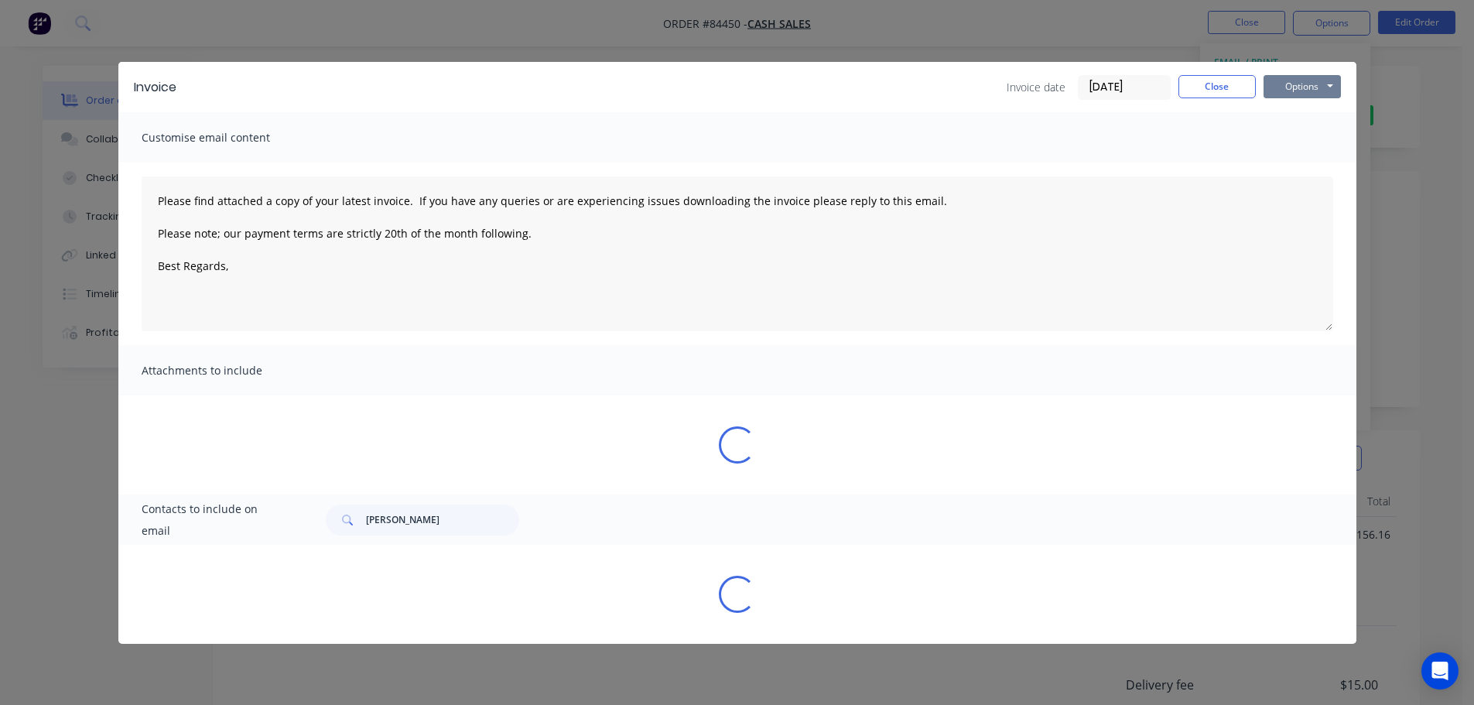
click at [1312, 85] on button "Options" at bounding box center [1302, 86] width 77 height 23
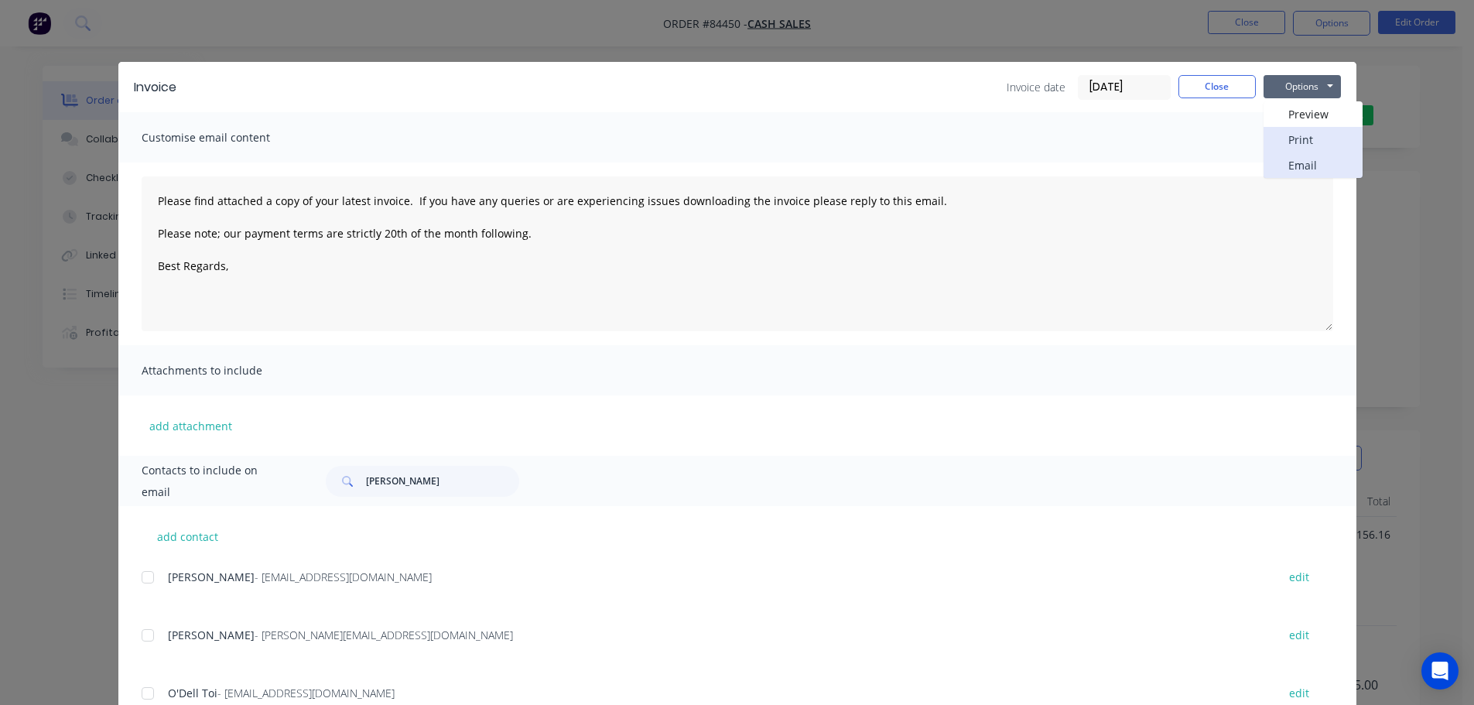
drag, startPoint x: 1308, startPoint y: 154, endPoint x: 1304, endPoint y: 143, distance: 11.5
click at [1304, 143] on div "Preview Print Email" at bounding box center [1313, 139] width 99 height 77
click at [1304, 143] on button "Print" at bounding box center [1313, 140] width 99 height 26
type textarea "Please find attached a copy of your latest invoice. If you have any queries or …"
click at [102, 57] on div "Invoice Invoice date 09/09/25 Close Options Preview Print Email Customise email…" at bounding box center [737, 352] width 1474 height 705
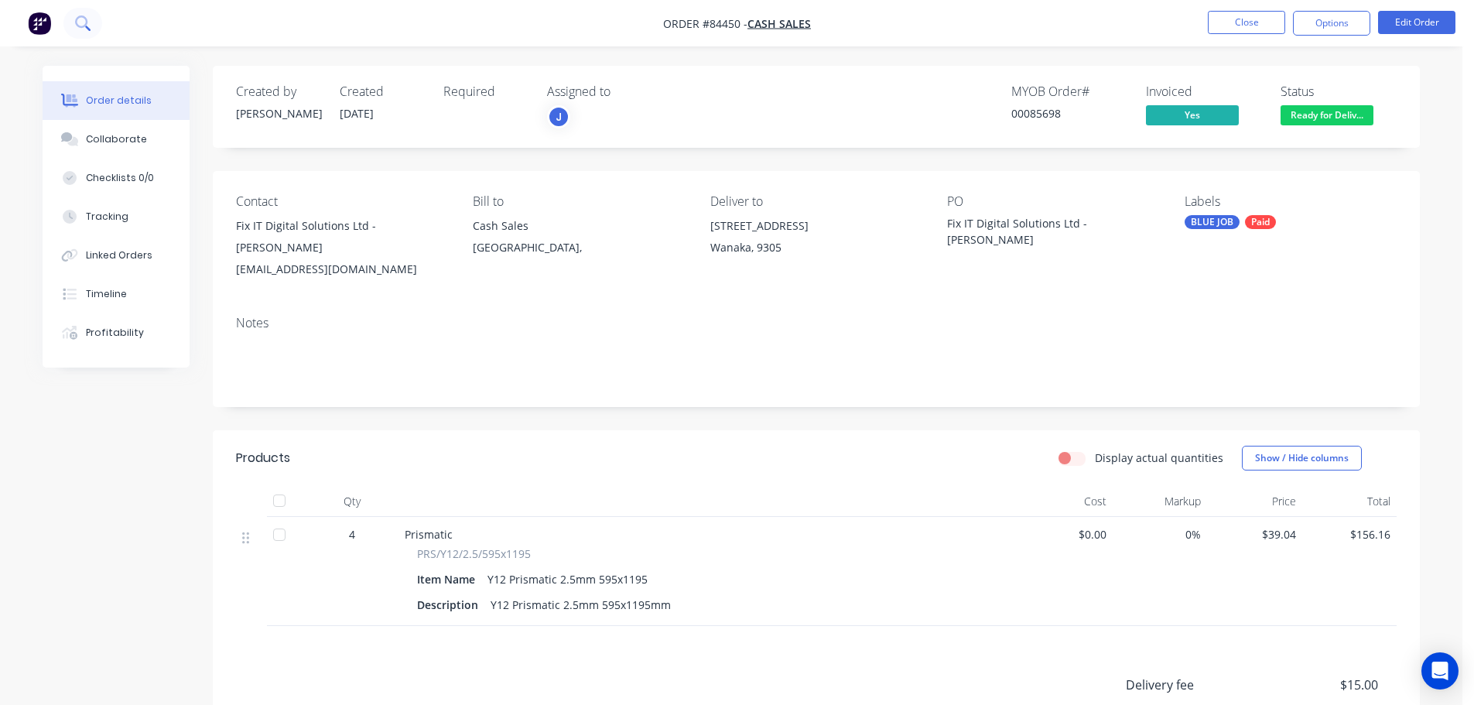
click at [69, 19] on button at bounding box center [82, 23] width 39 height 31
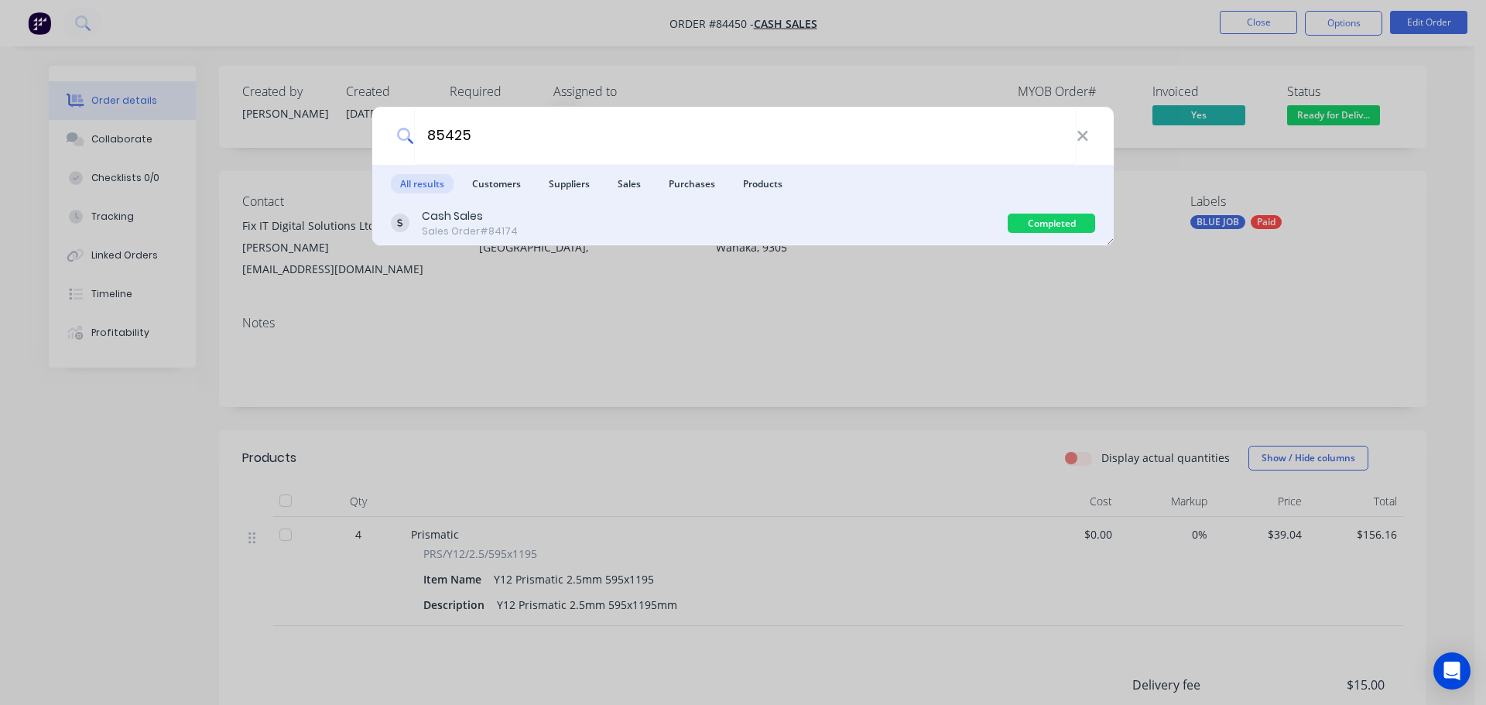
type input "85425"
click at [738, 231] on div "Cash Sales Sales Order #84174" at bounding box center [699, 223] width 617 height 30
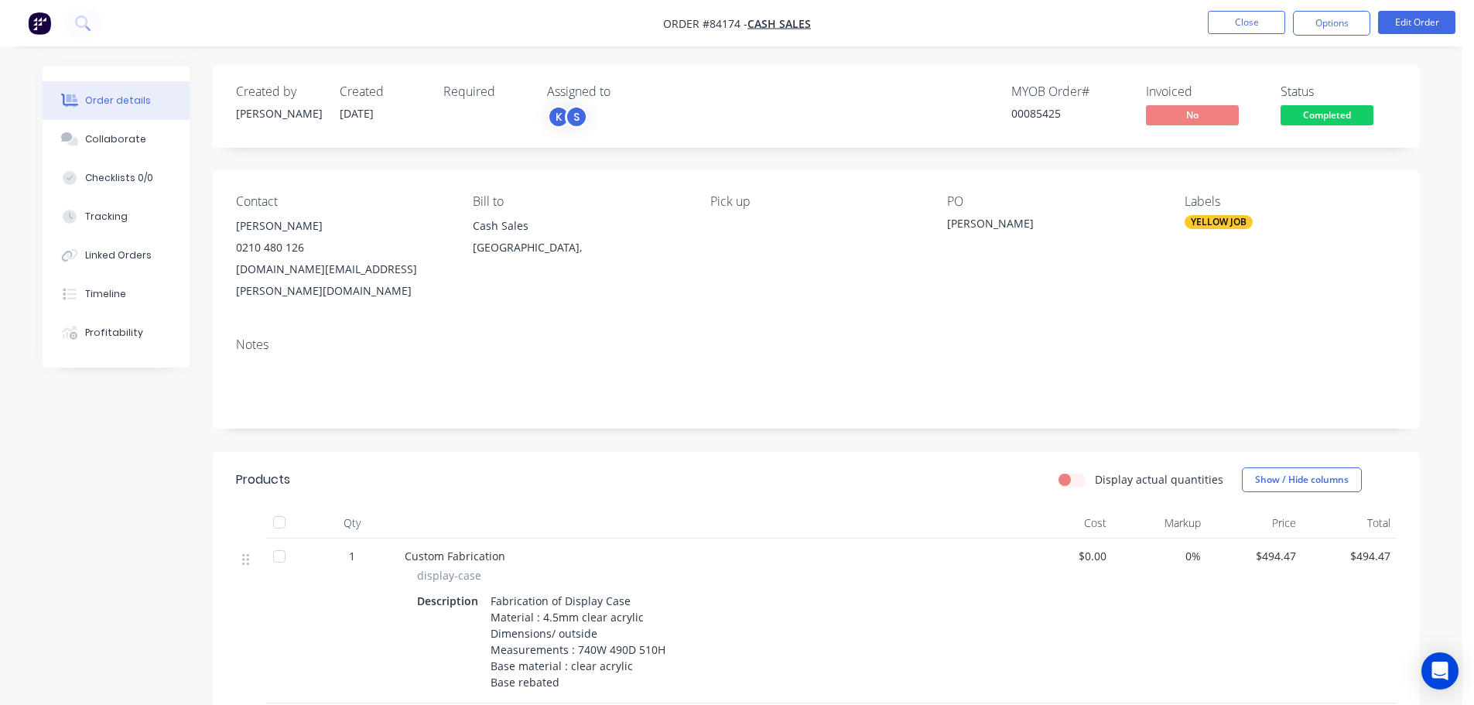
click at [1348, 115] on span "Completed" at bounding box center [1327, 114] width 93 height 19
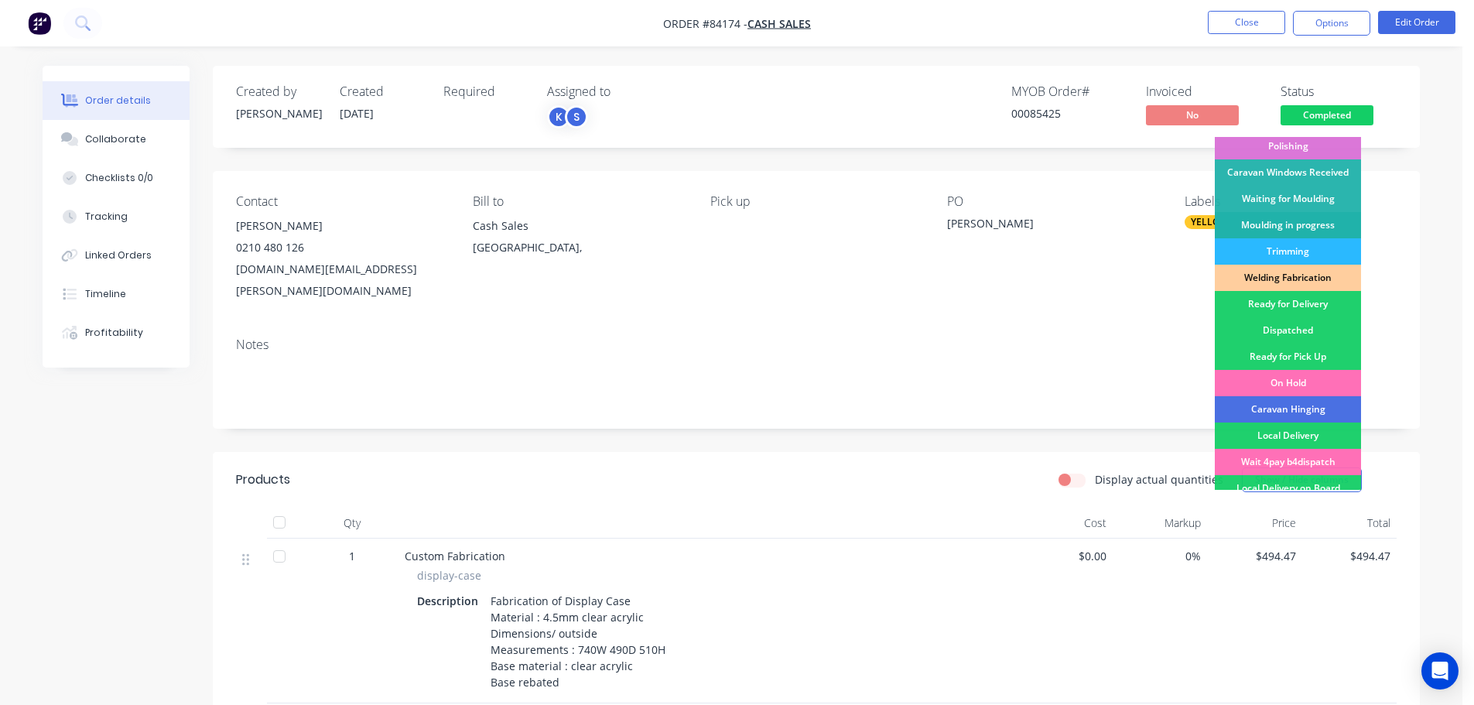
scroll to position [305, 0]
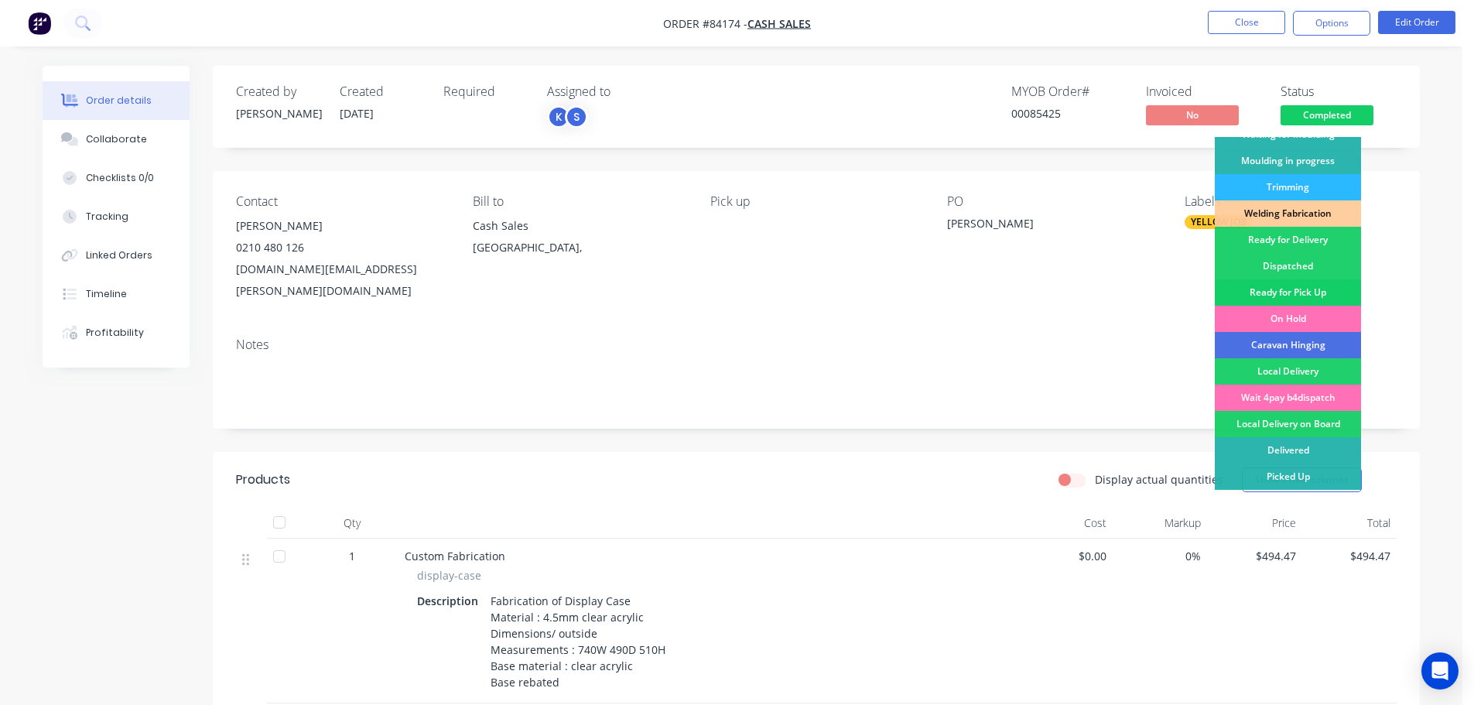
click at [1331, 293] on div "Ready for Pick Up" at bounding box center [1288, 292] width 146 height 26
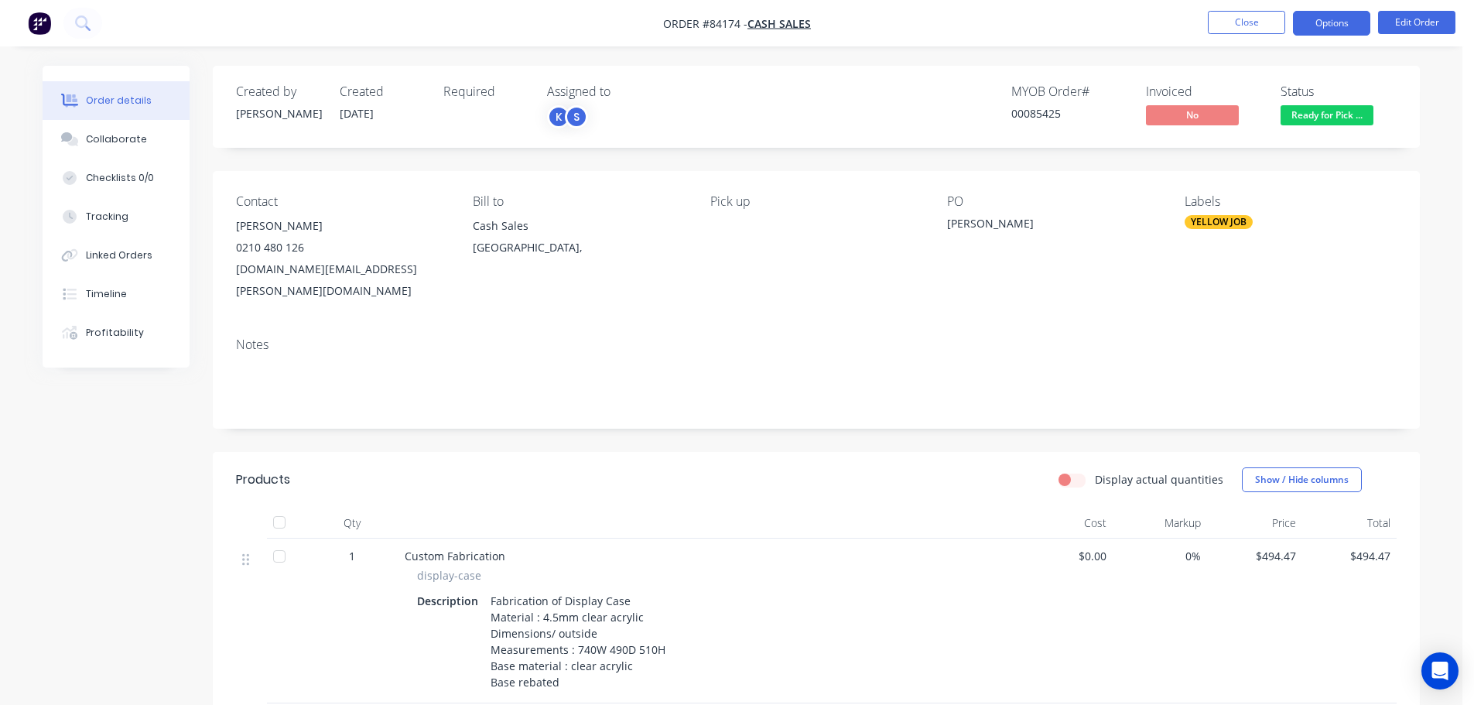
click at [1331, 24] on button "Options" at bounding box center [1331, 23] width 77 height 25
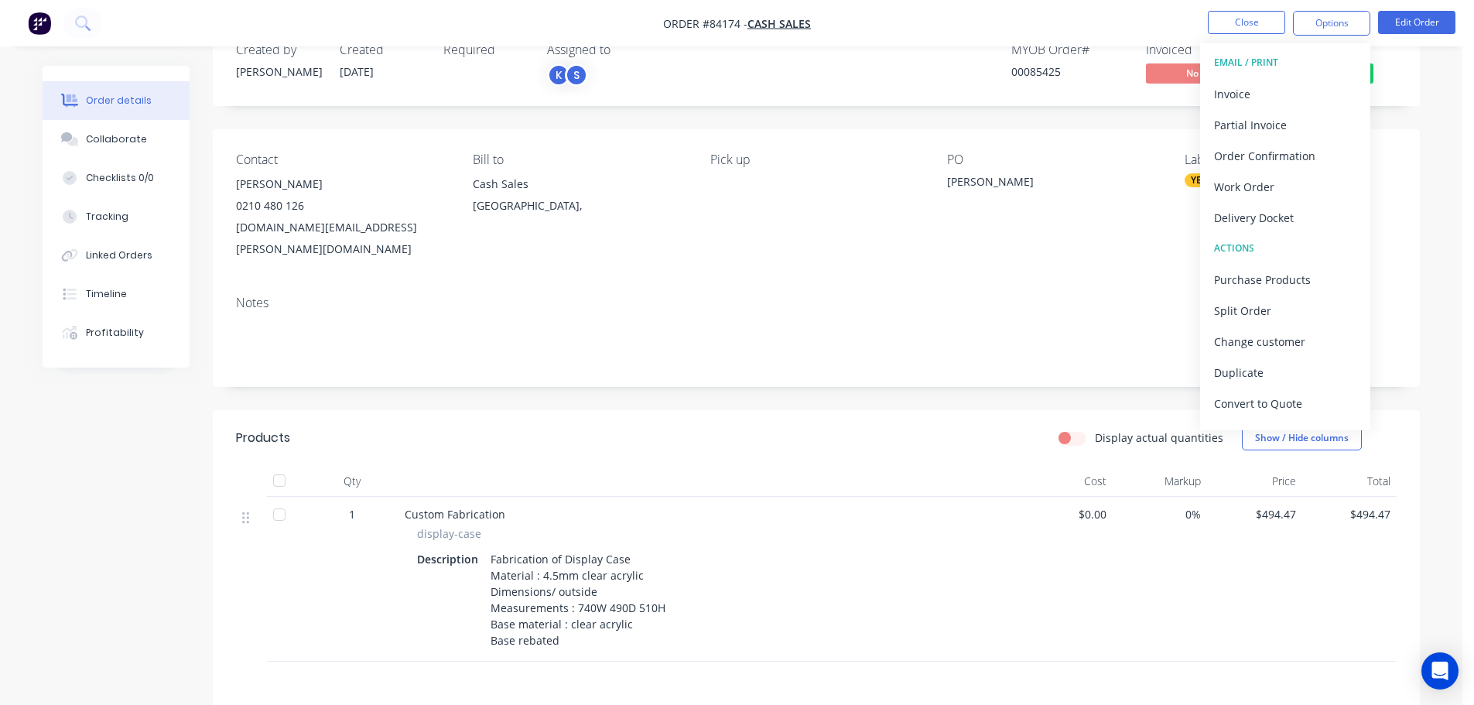
scroll to position [0, 0]
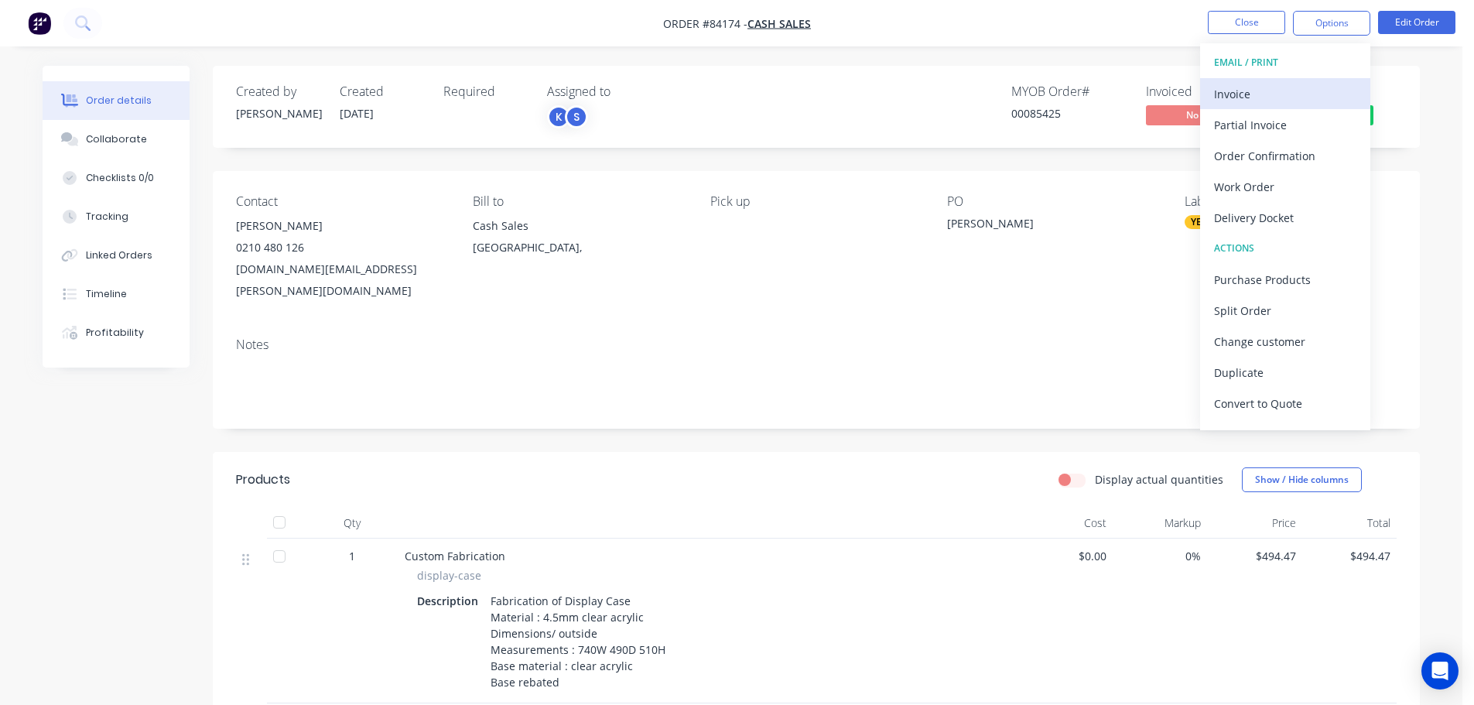
click at [1261, 90] on div "Invoice" at bounding box center [1285, 94] width 142 height 22
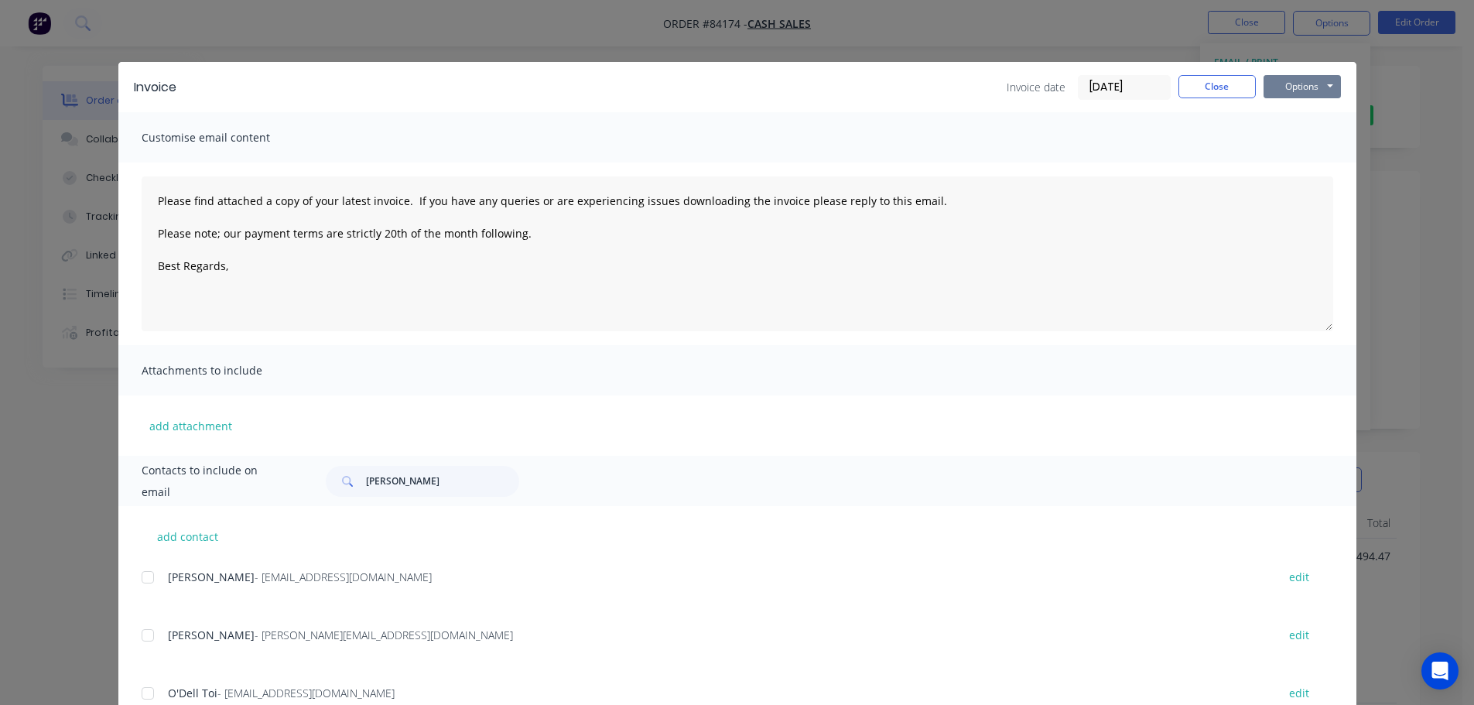
click at [1323, 82] on button "Options" at bounding box center [1302, 86] width 77 height 23
click at [1306, 139] on button "Print" at bounding box center [1313, 140] width 99 height 26
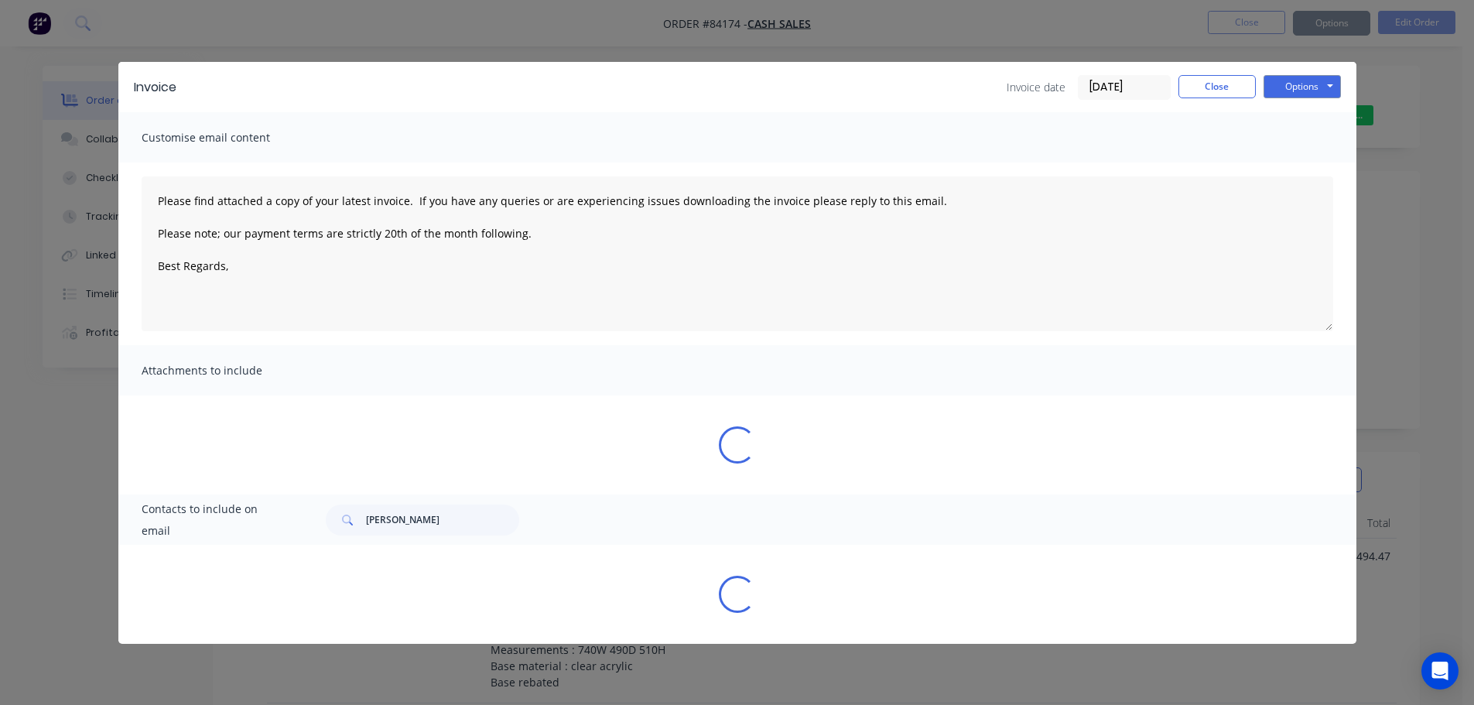
type textarea "Please find attached a copy of your latest invoice. If you have any queries or …"
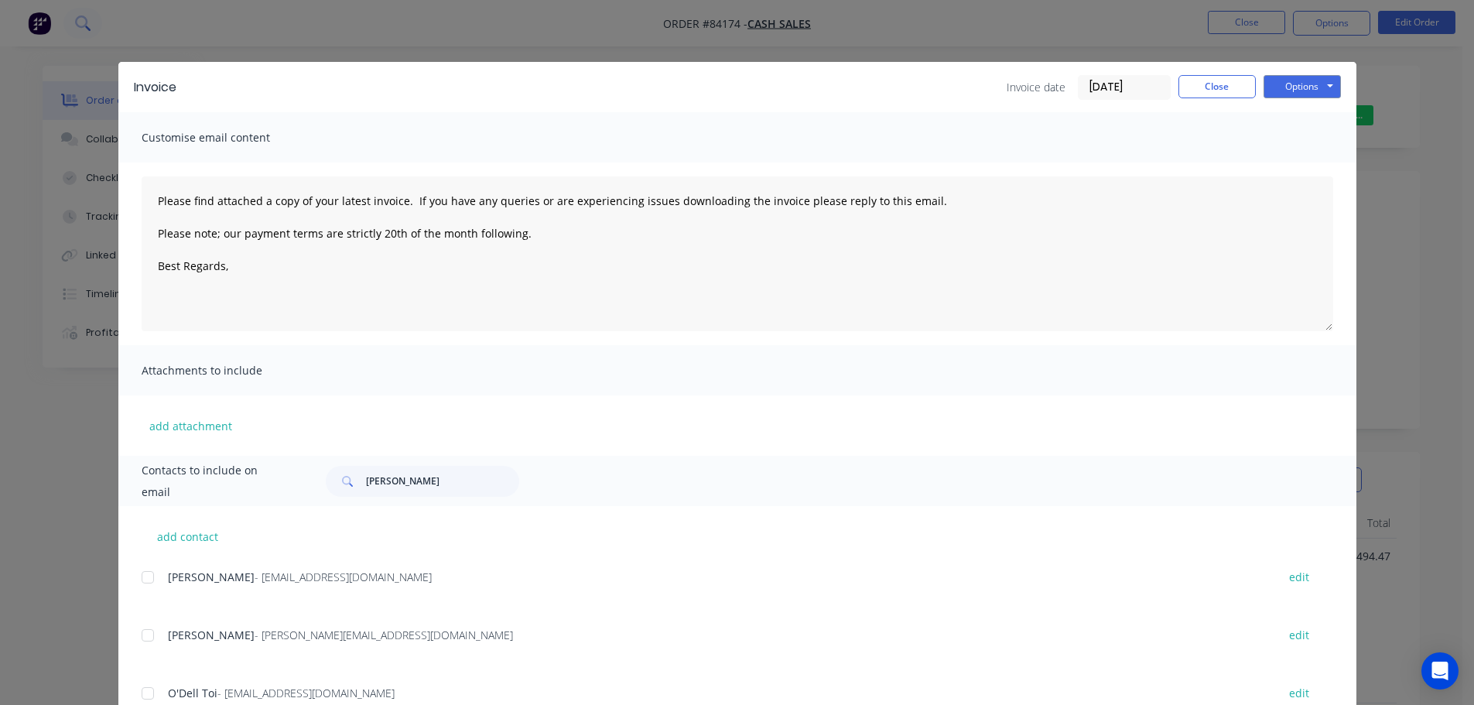
click at [62, 19] on div "Invoice Invoice date 09/09/25 Close Options Preview Print Email Customise email…" at bounding box center [737, 352] width 1474 height 705
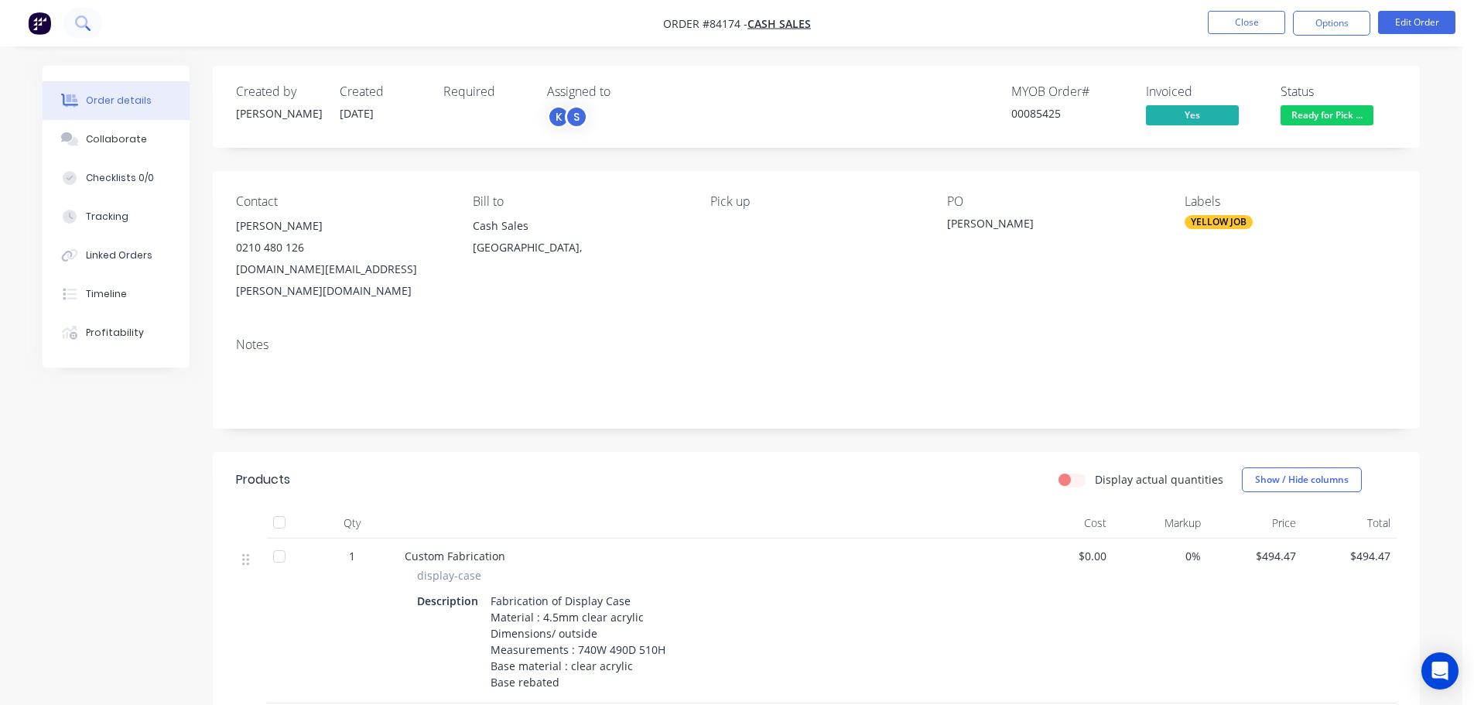
click at [77, 19] on icon at bounding box center [81, 21] width 12 height 12
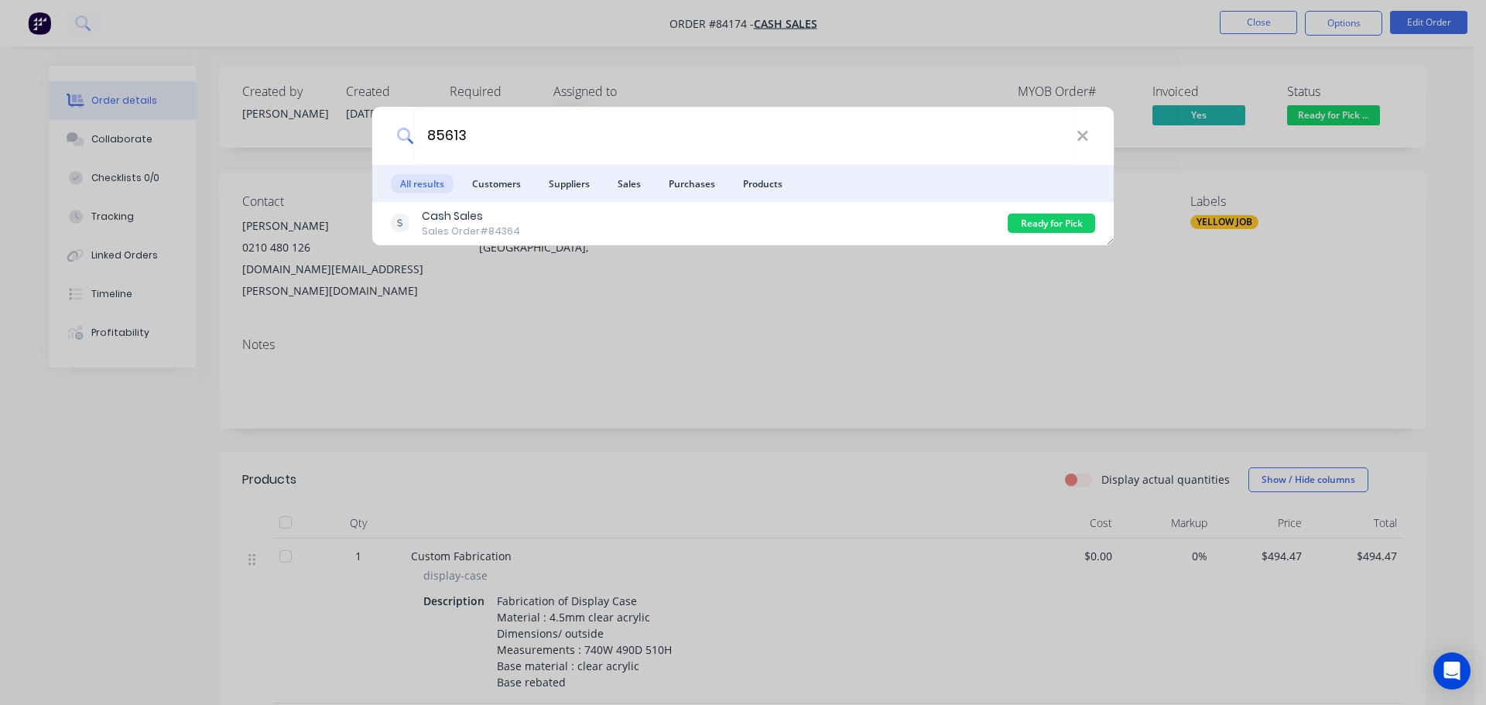
type input "85613"
click at [679, 224] on div "Cash Sales Sales Order #84364" at bounding box center [699, 223] width 617 height 30
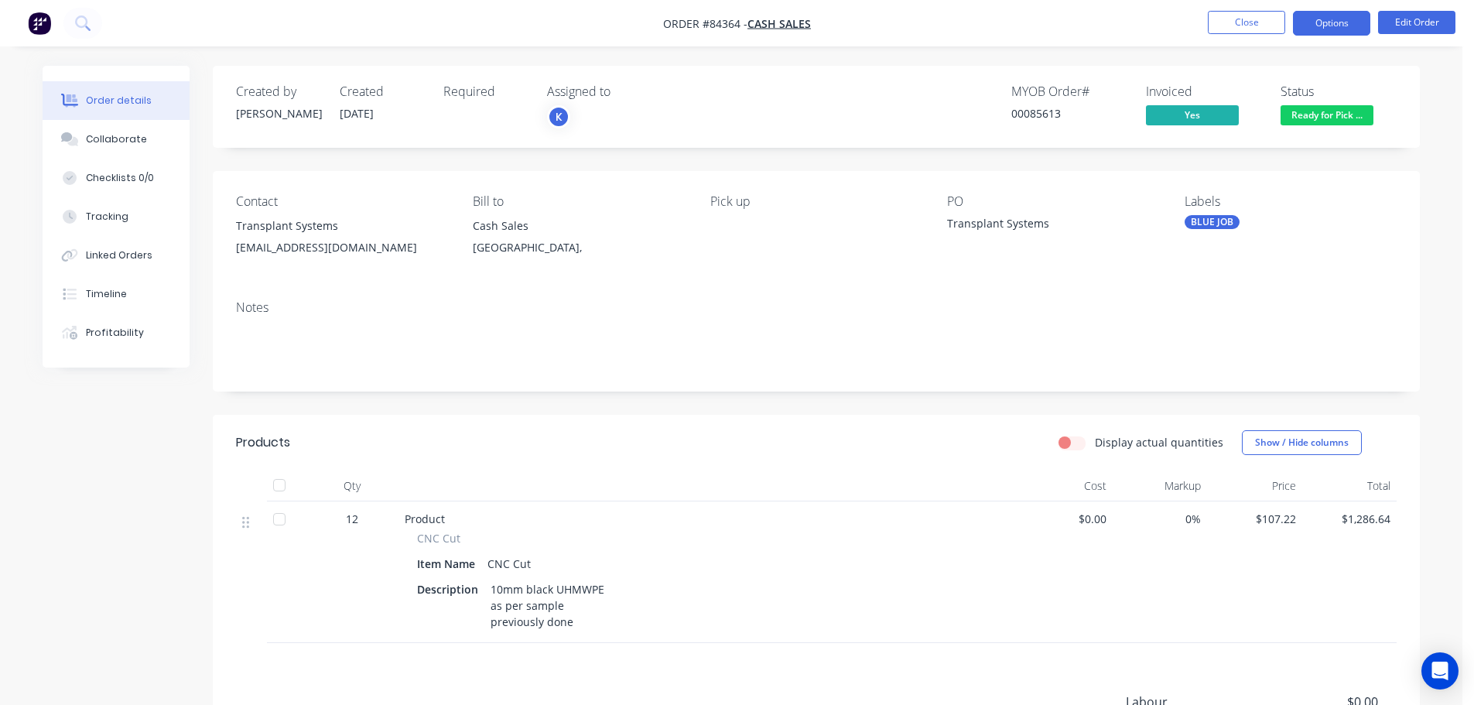
click at [1361, 14] on button "Options" at bounding box center [1331, 23] width 77 height 25
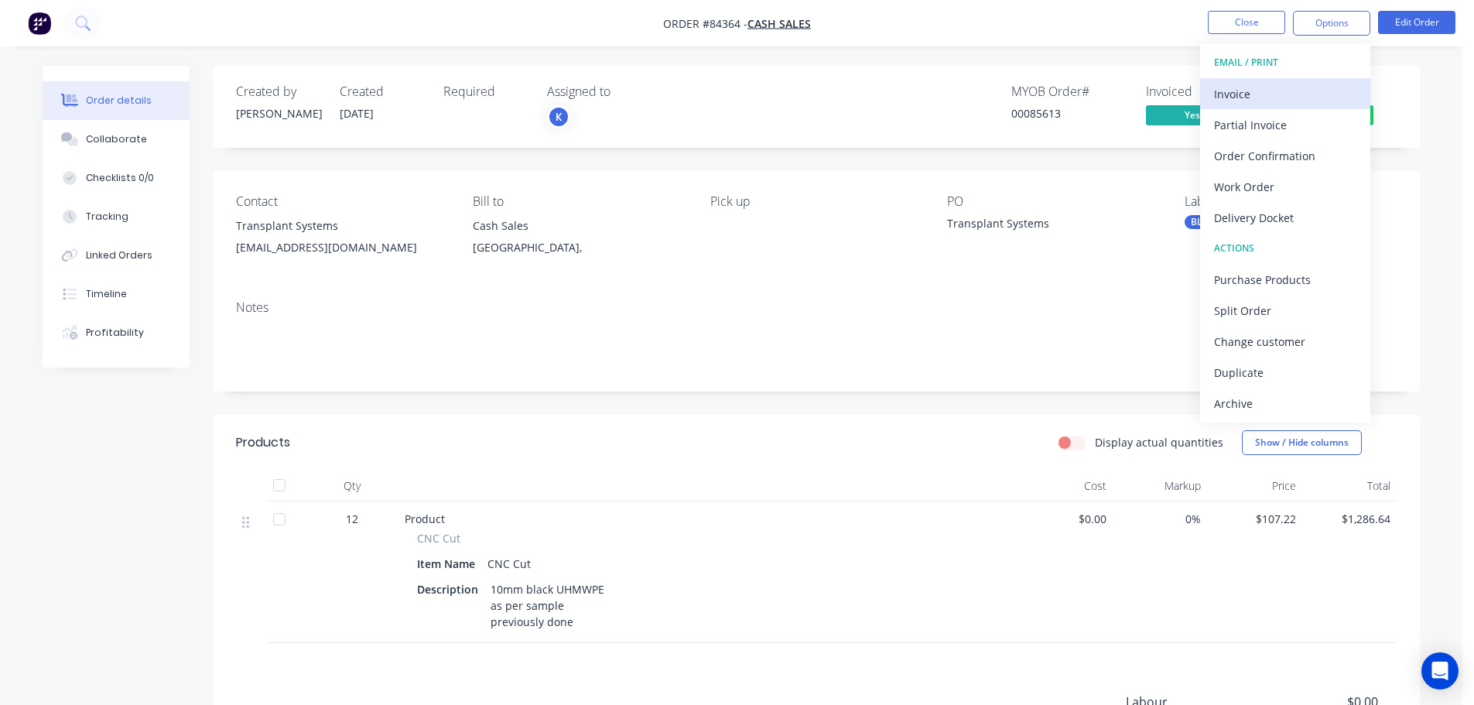
click at [1278, 87] on div "Invoice" at bounding box center [1285, 94] width 142 height 22
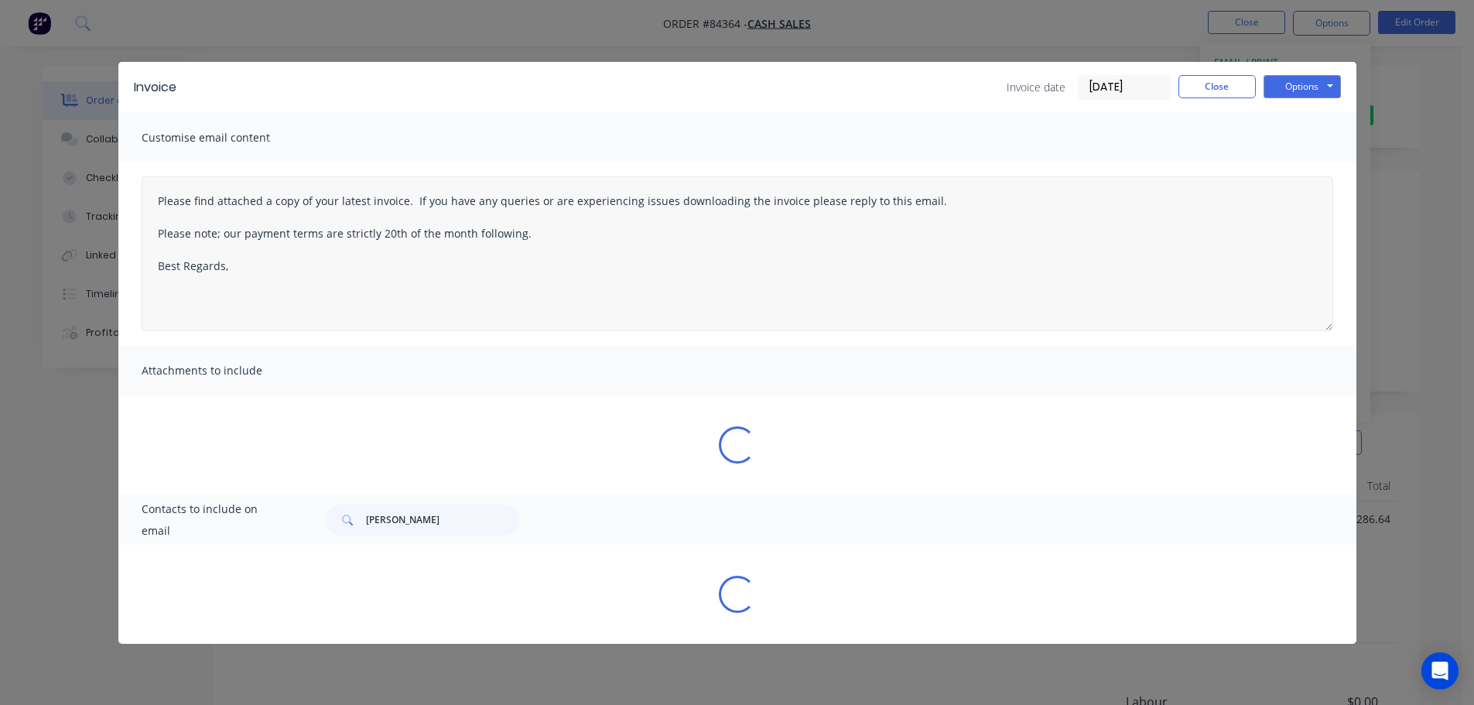
type textarea "Please find attached a copy of your latest invoice. If you have any queries or …"
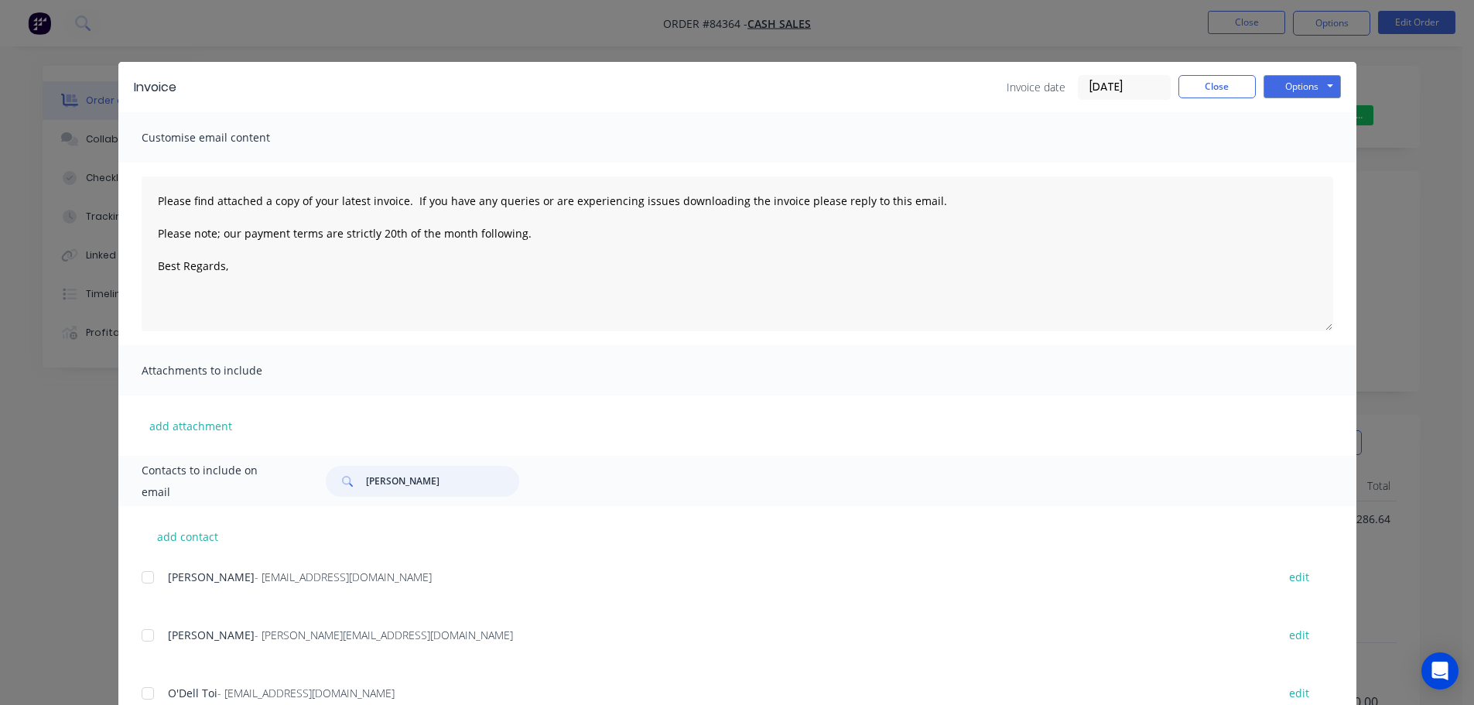
click at [399, 469] on input "hasan" at bounding box center [442, 481] width 153 height 31
type input "transpl"
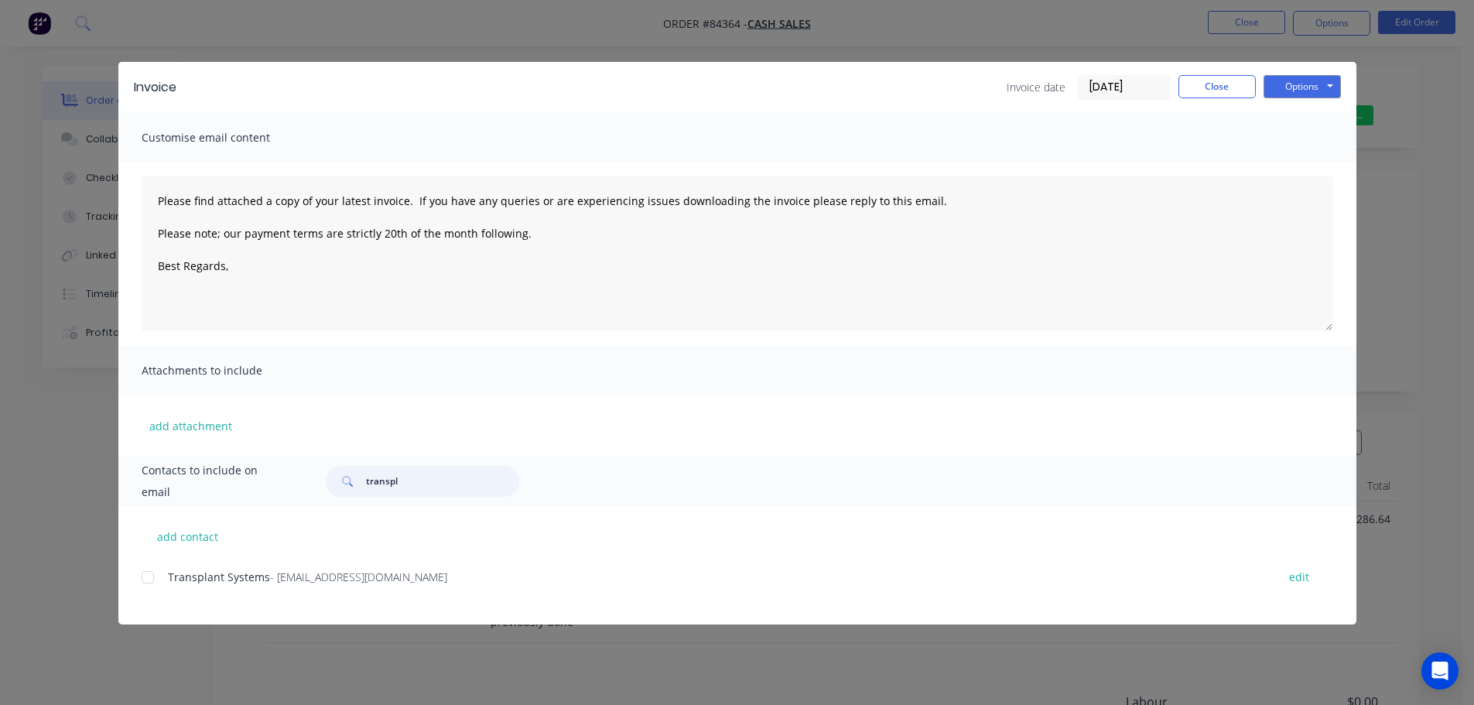
click at [152, 584] on div at bounding box center [147, 577] width 31 height 31
type textarea "Please find attached a copy of your latest invoice. If you have any queries or …"
type input "transpl"
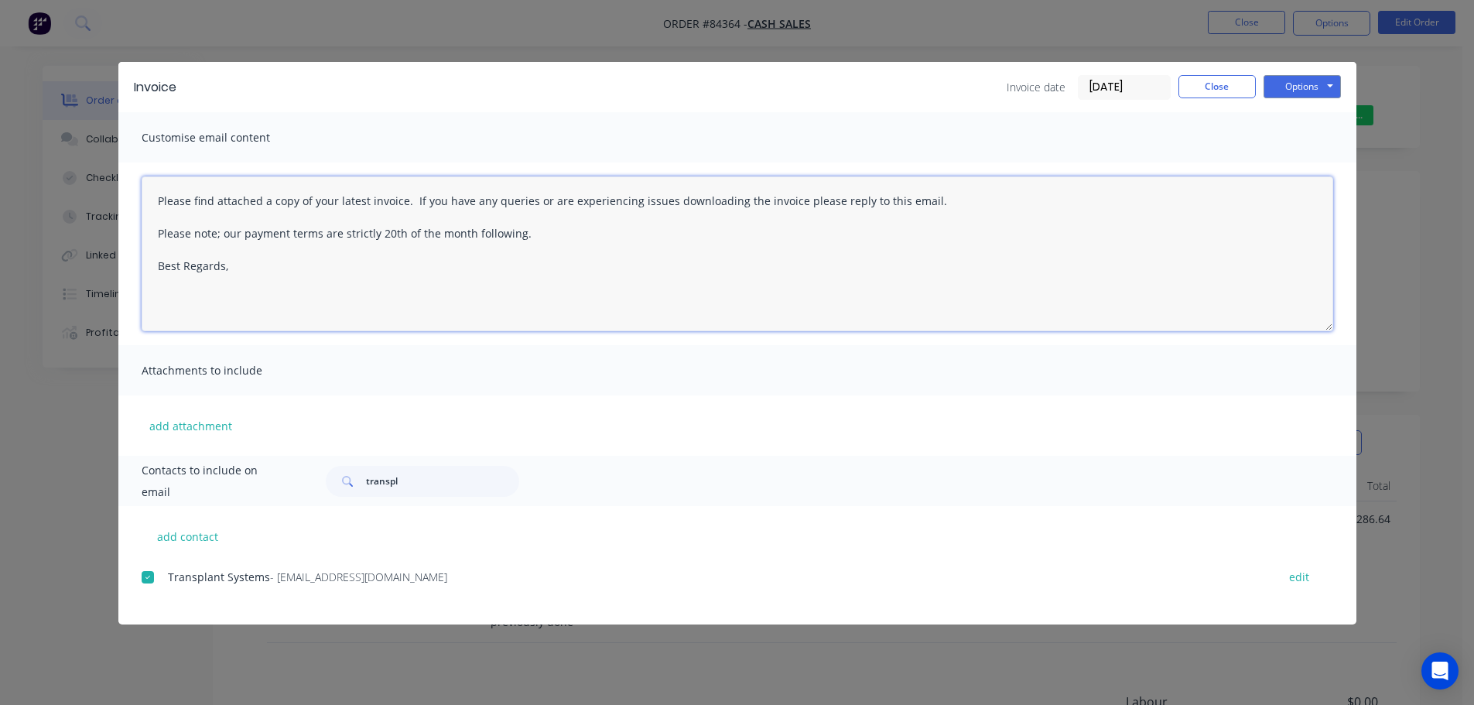
click at [490, 252] on textarea "Please find attached a copy of your latest invoice. If you have any queries or …" at bounding box center [738, 253] width 1192 height 155
paste textarea "Hi, your order is now ready for collection."
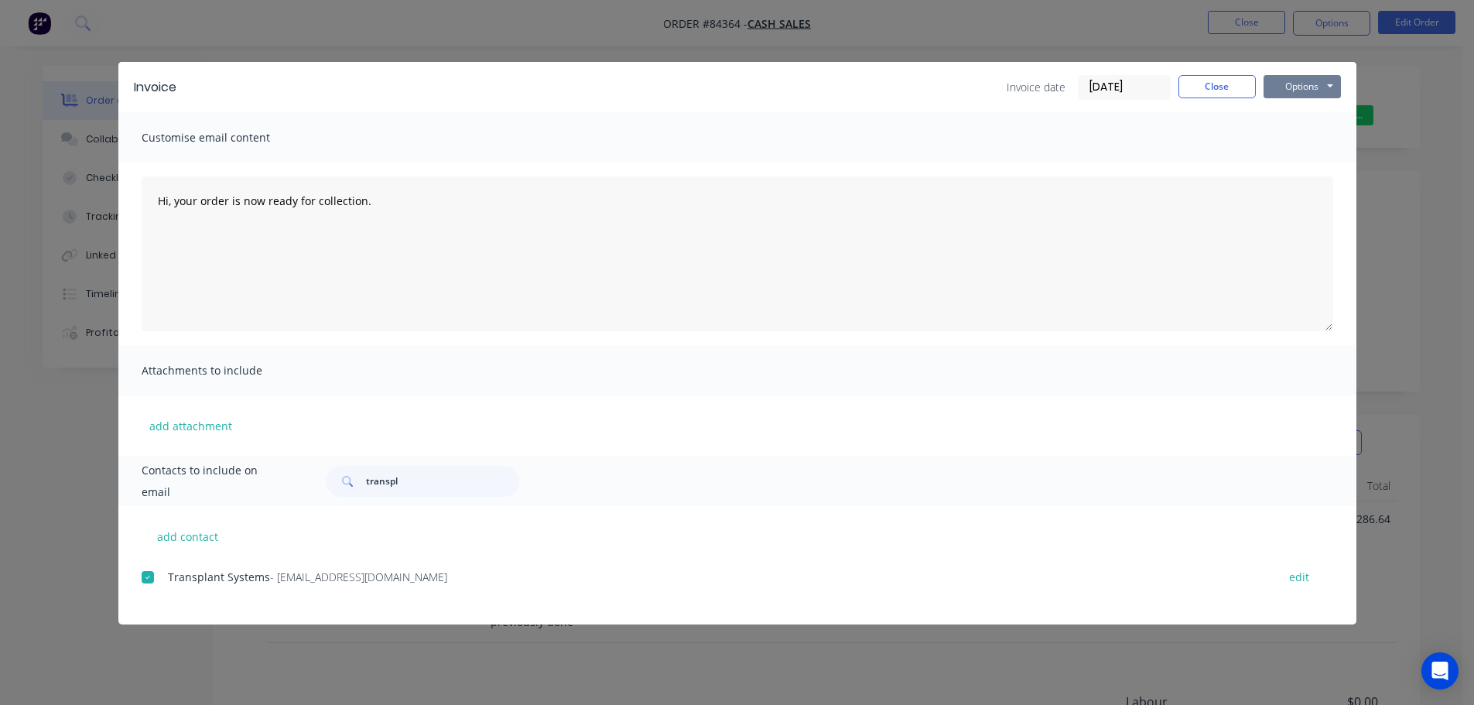
click at [1300, 78] on button "Options" at bounding box center [1302, 86] width 77 height 23
click at [1308, 162] on button "Email" at bounding box center [1313, 165] width 99 height 26
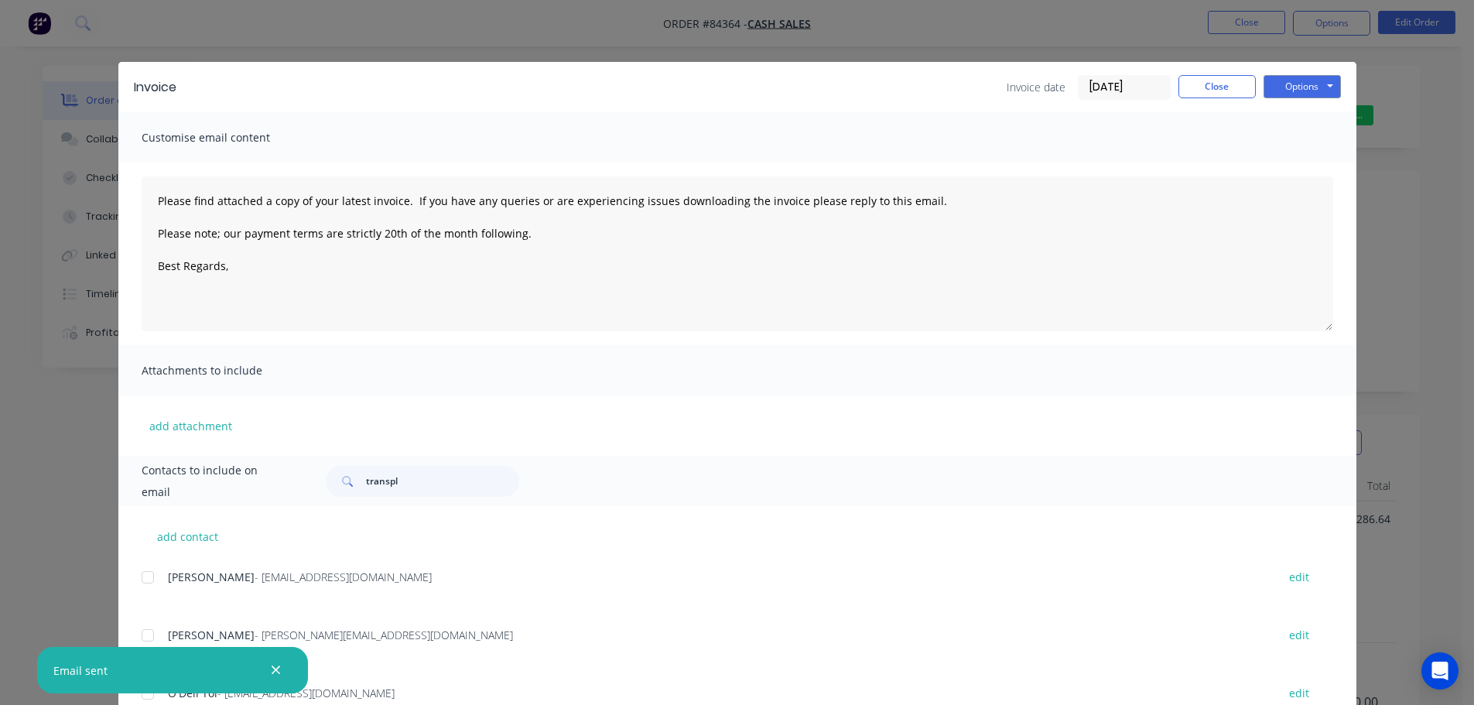
type textarea "Please find attached a copy of your latest invoice. If you have any queries or …"
click at [87, 44] on div "Invoice Invoice date 09/09/25 Close Options Preview Print Email Customise email…" at bounding box center [737, 352] width 1474 height 705
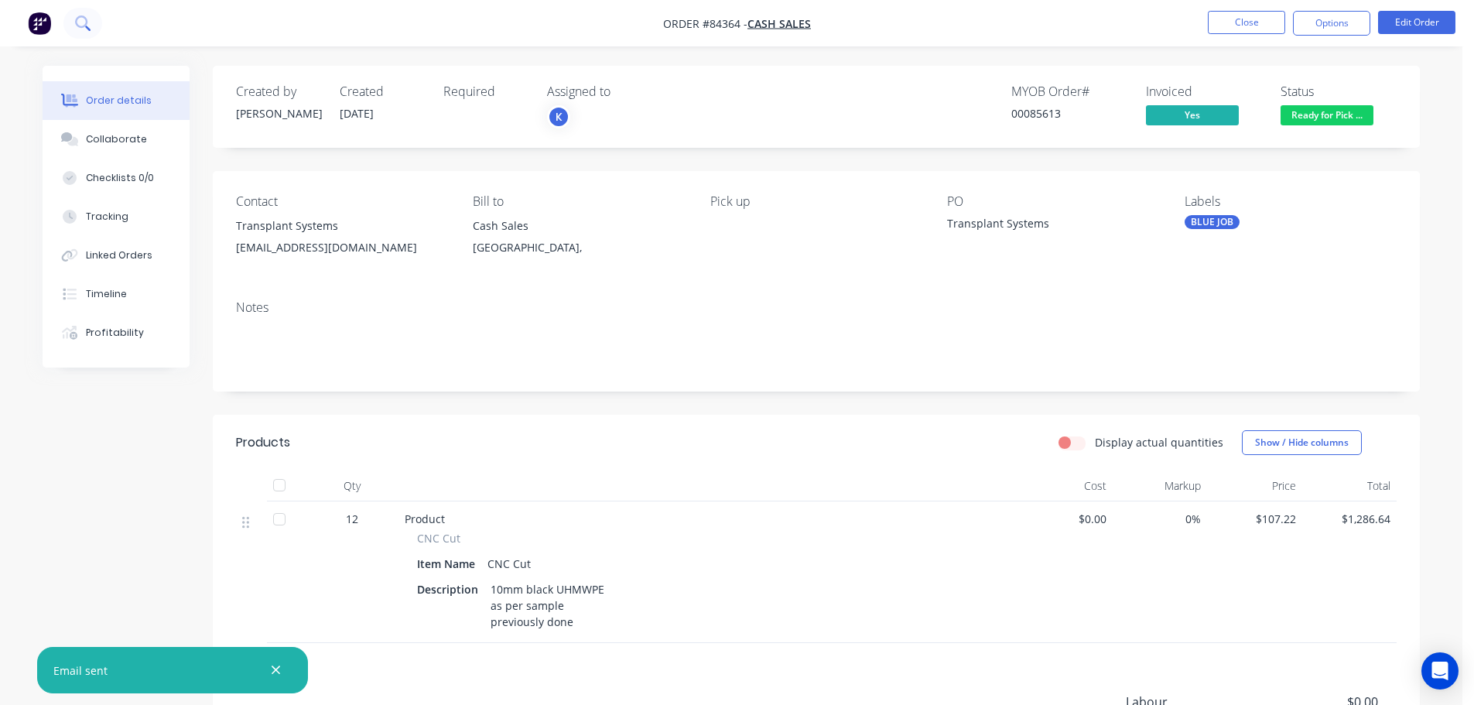
click at [77, 26] on icon at bounding box center [81, 21] width 12 height 12
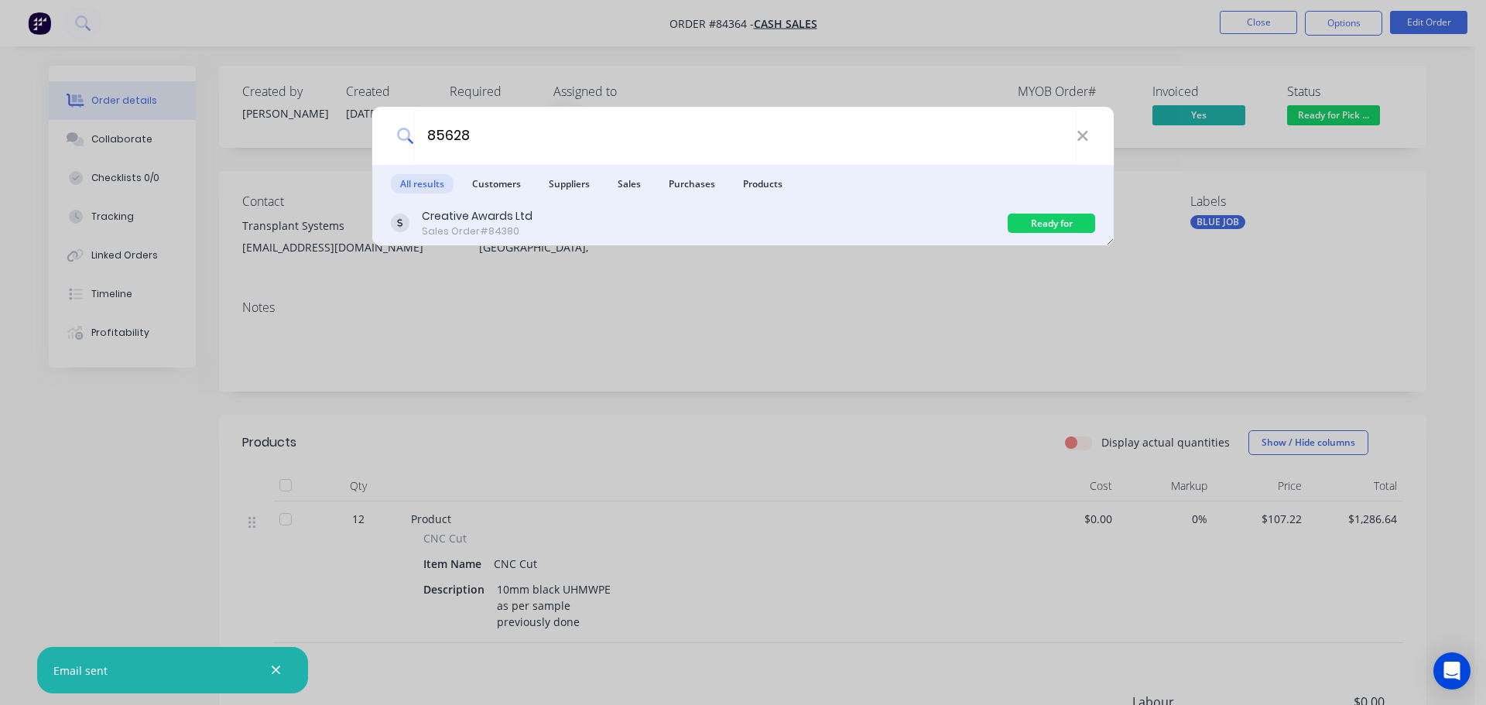
type input "85628"
click at [520, 212] on div "Creative Awards Ltd" at bounding box center [477, 216] width 111 height 16
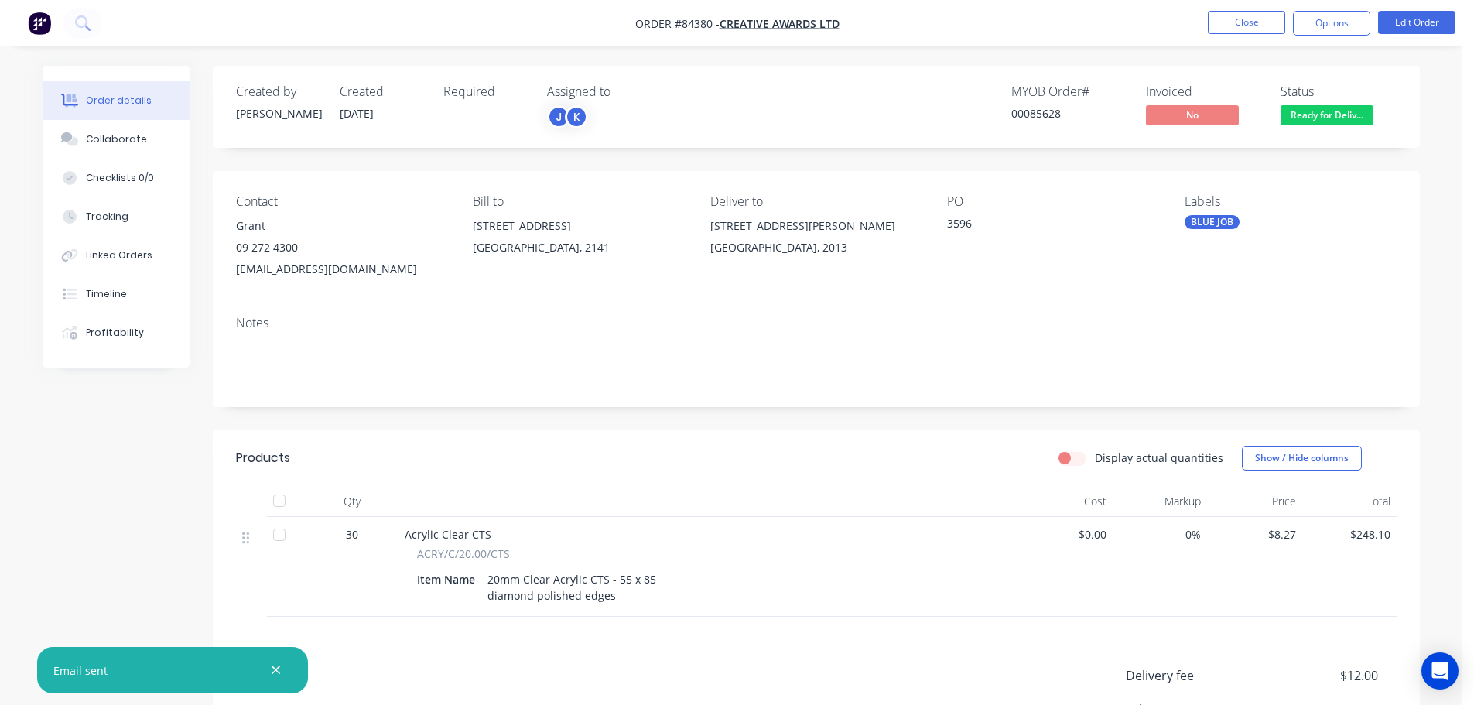
click at [1328, 118] on span "Ready for Deliv..." at bounding box center [1327, 114] width 93 height 19
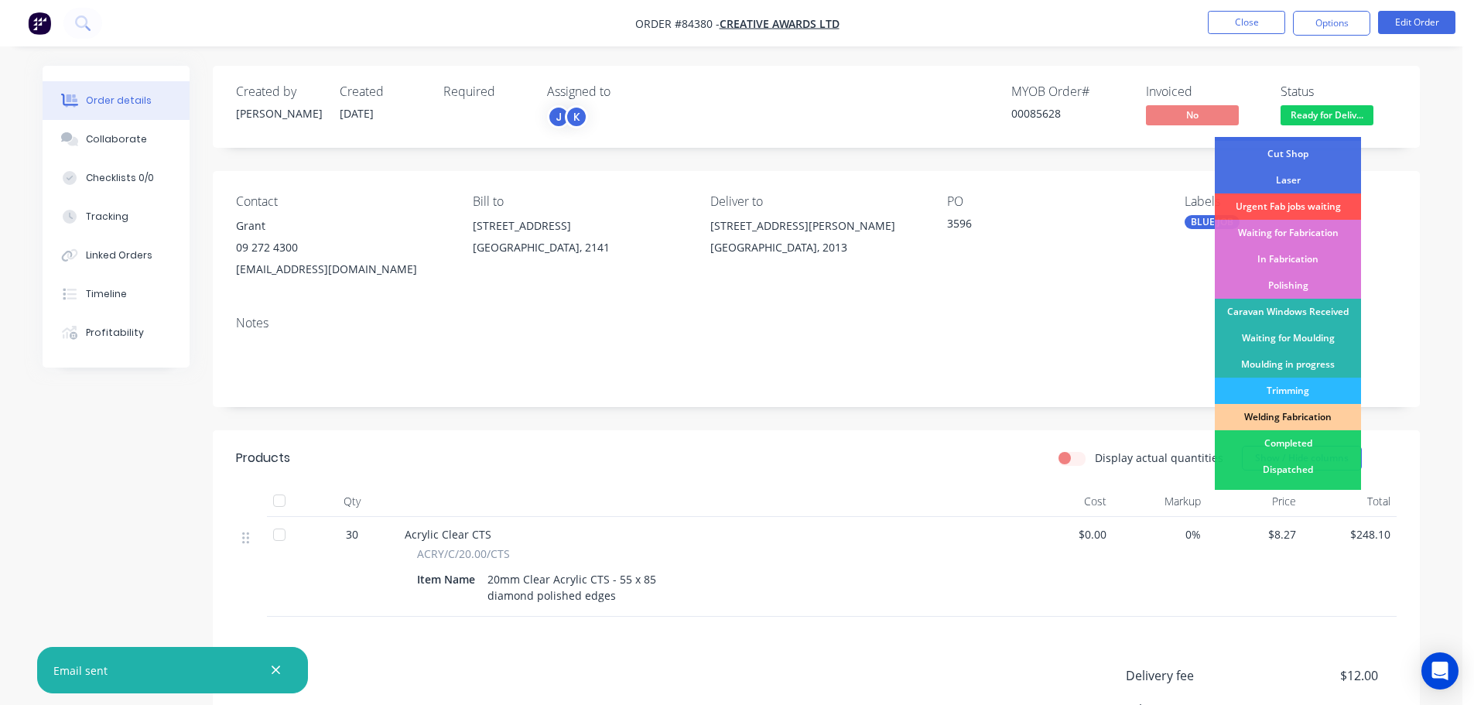
scroll to position [155, 0]
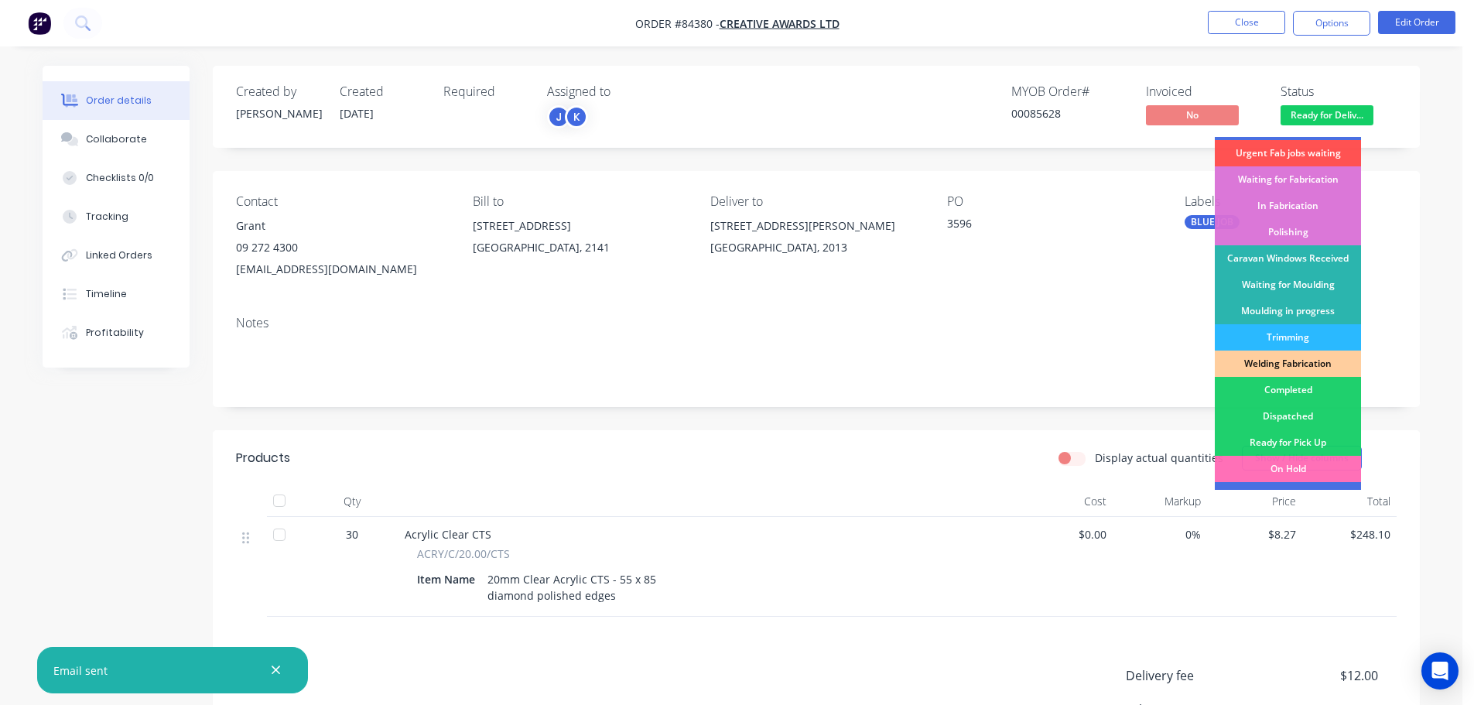
drag, startPoint x: 1146, startPoint y: 181, endPoint x: 1159, endPoint y: 166, distance: 20.3
click at [1148, 177] on div "Contact Grant 09 272 4300 info@creativeawards.co.nz Bill to P O Box 58 802 Gree…" at bounding box center [816, 237] width 1207 height 132
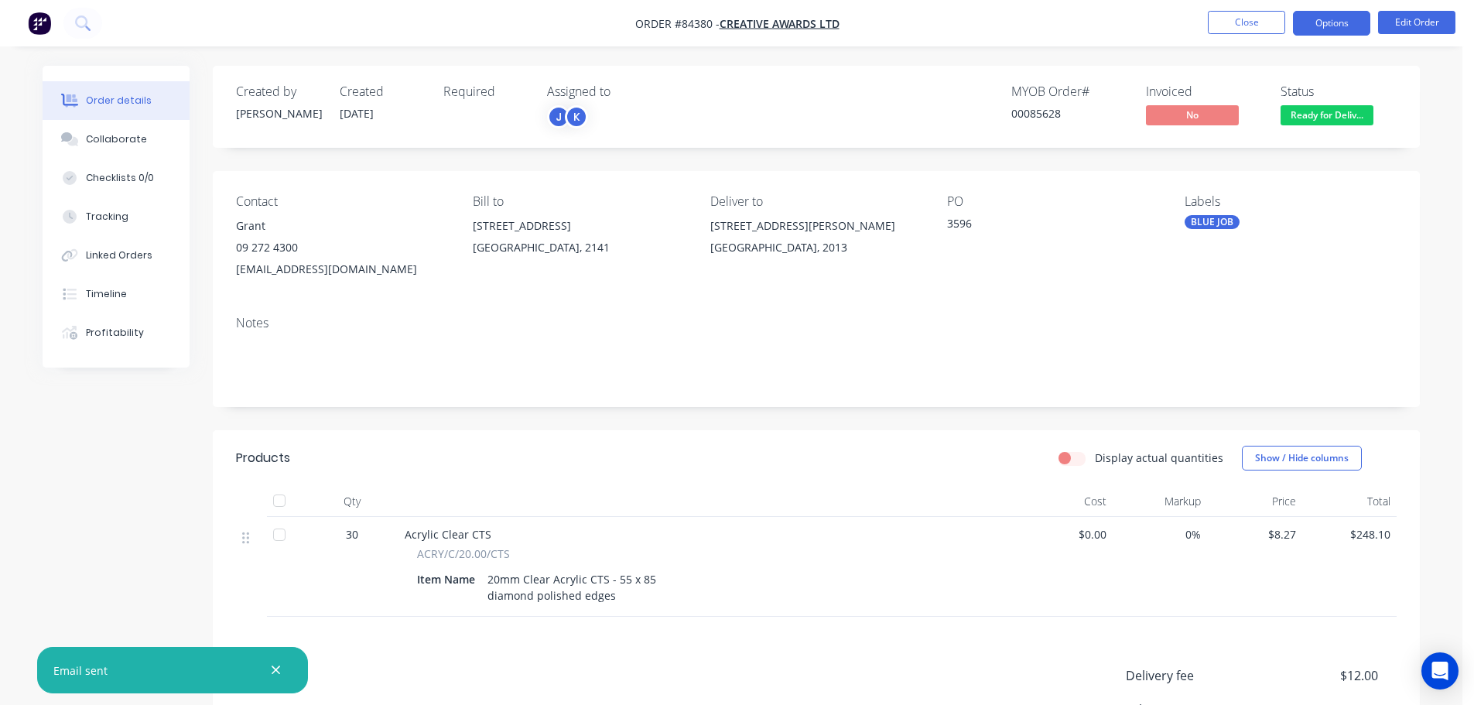
click at [1347, 19] on button "Options" at bounding box center [1331, 23] width 77 height 25
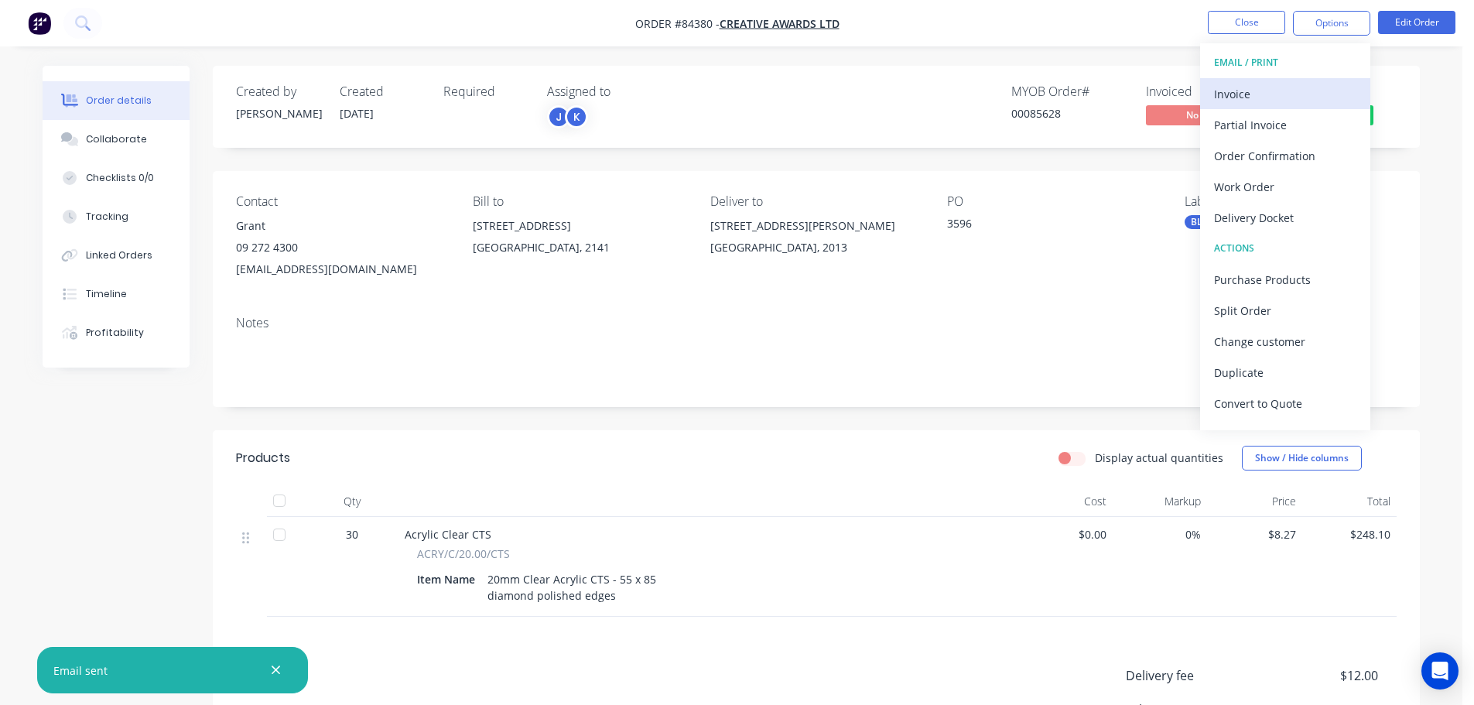
click at [1319, 98] on div "Invoice" at bounding box center [1285, 94] width 142 height 22
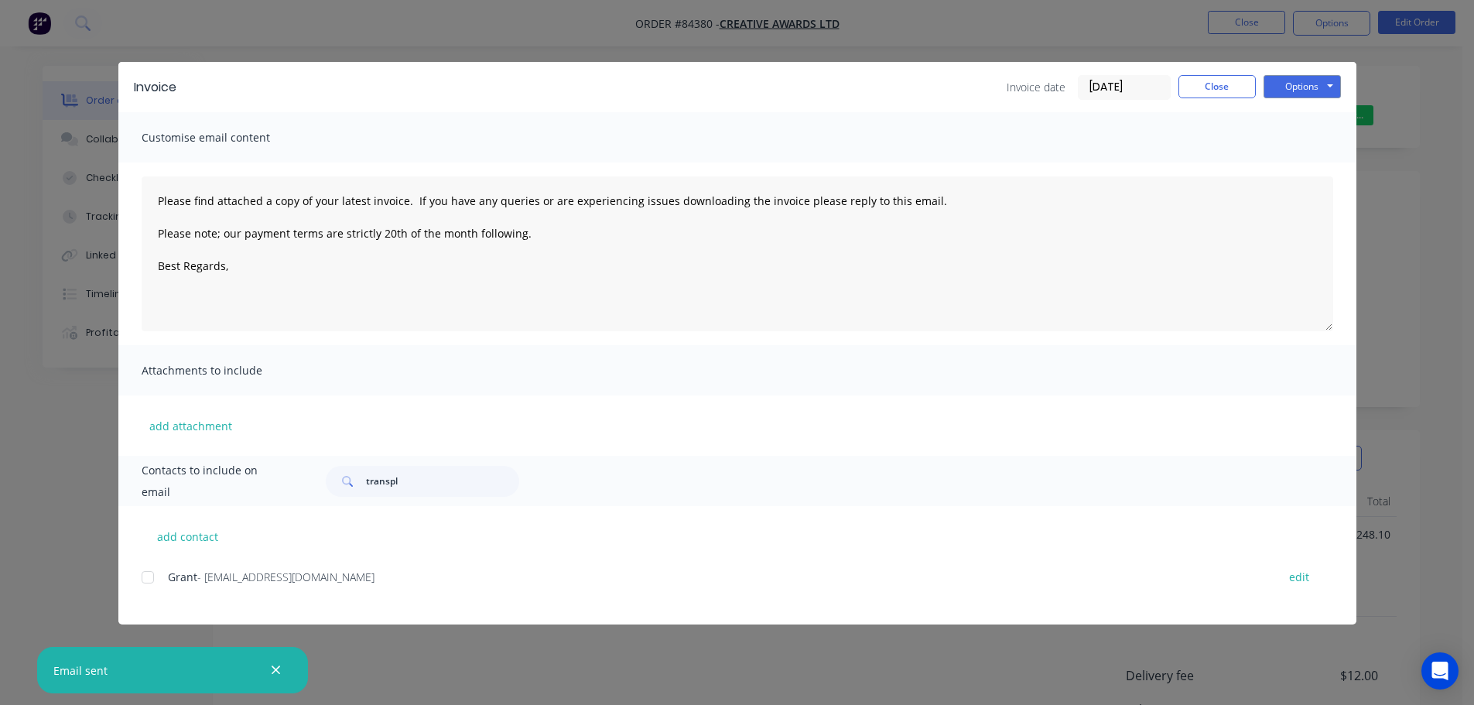
click at [152, 581] on div at bounding box center [147, 577] width 31 height 31
click at [1310, 90] on button "Options" at bounding box center [1302, 86] width 77 height 23
click at [1296, 158] on button "Email" at bounding box center [1313, 165] width 99 height 26
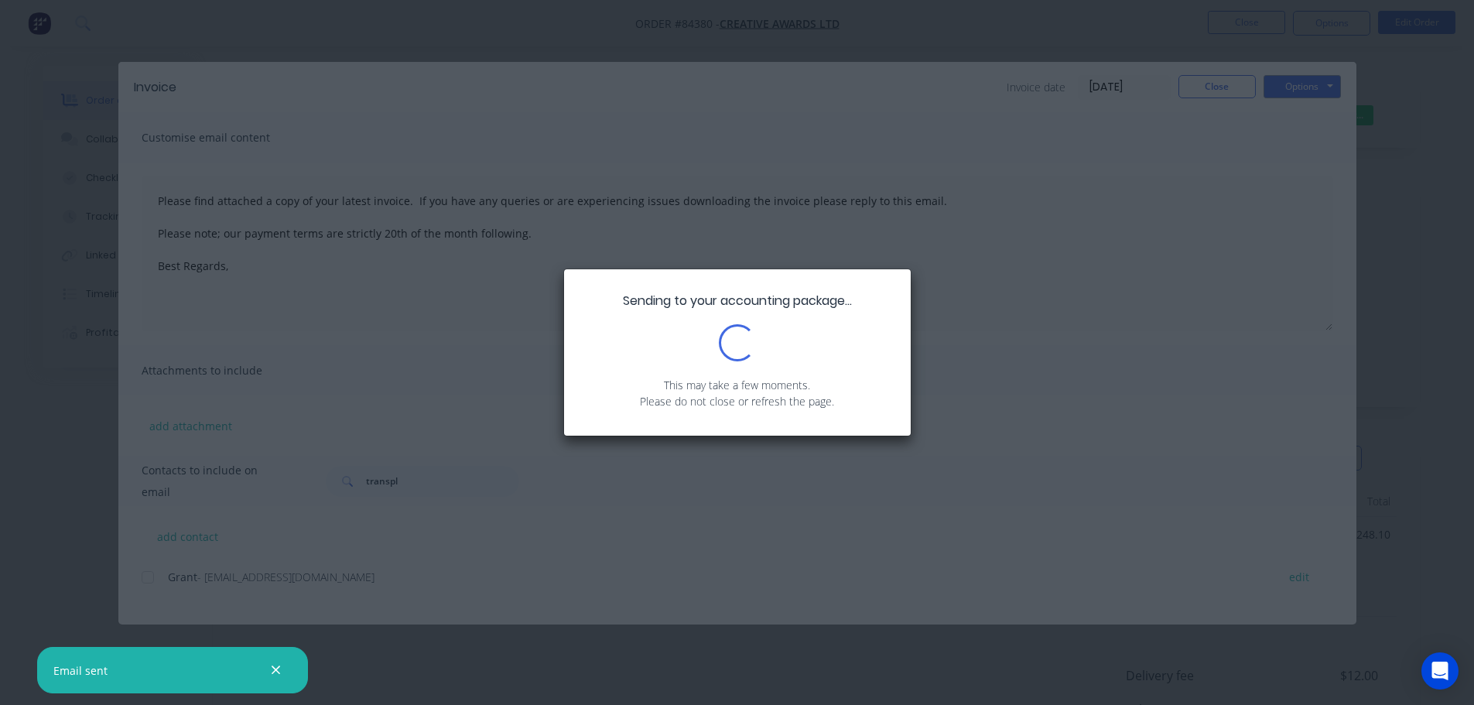
type textarea "Please find attached a copy of your latest invoice. If you have any queries or …"
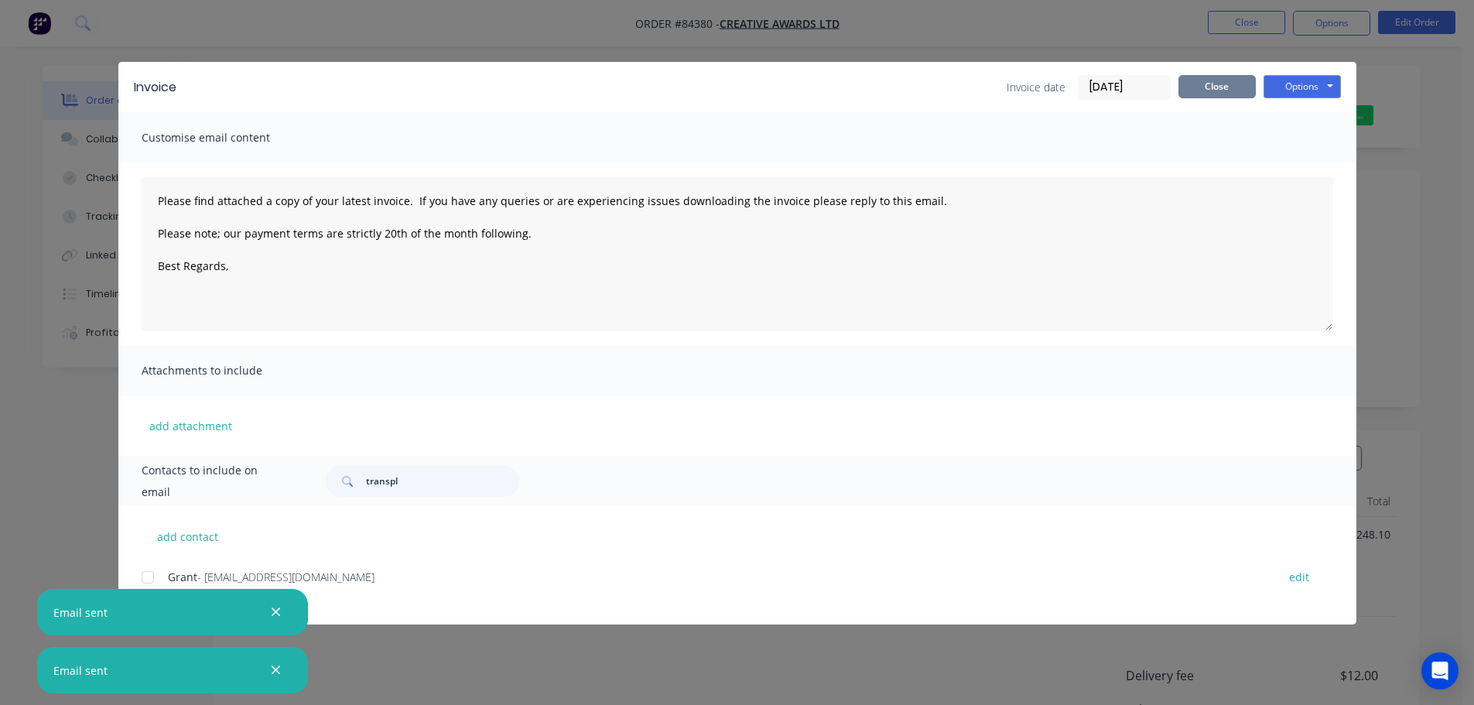
drag, startPoint x: 1213, startPoint y: 85, endPoint x: 1237, endPoint y: 33, distance: 57.1
click at [1214, 84] on button "Close" at bounding box center [1217, 86] width 77 height 23
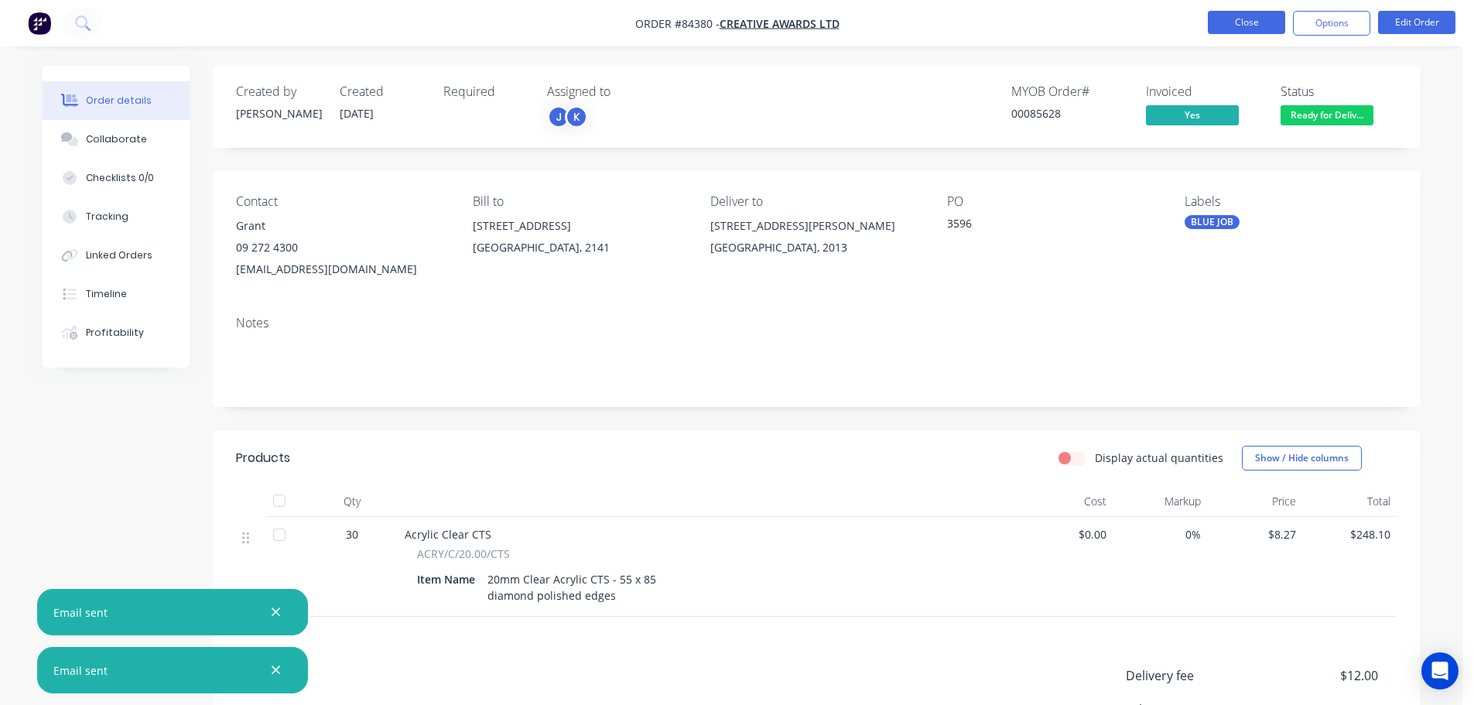
click at [1240, 26] on button "Close" at bounding box center [1246, 22] width 77 height 23
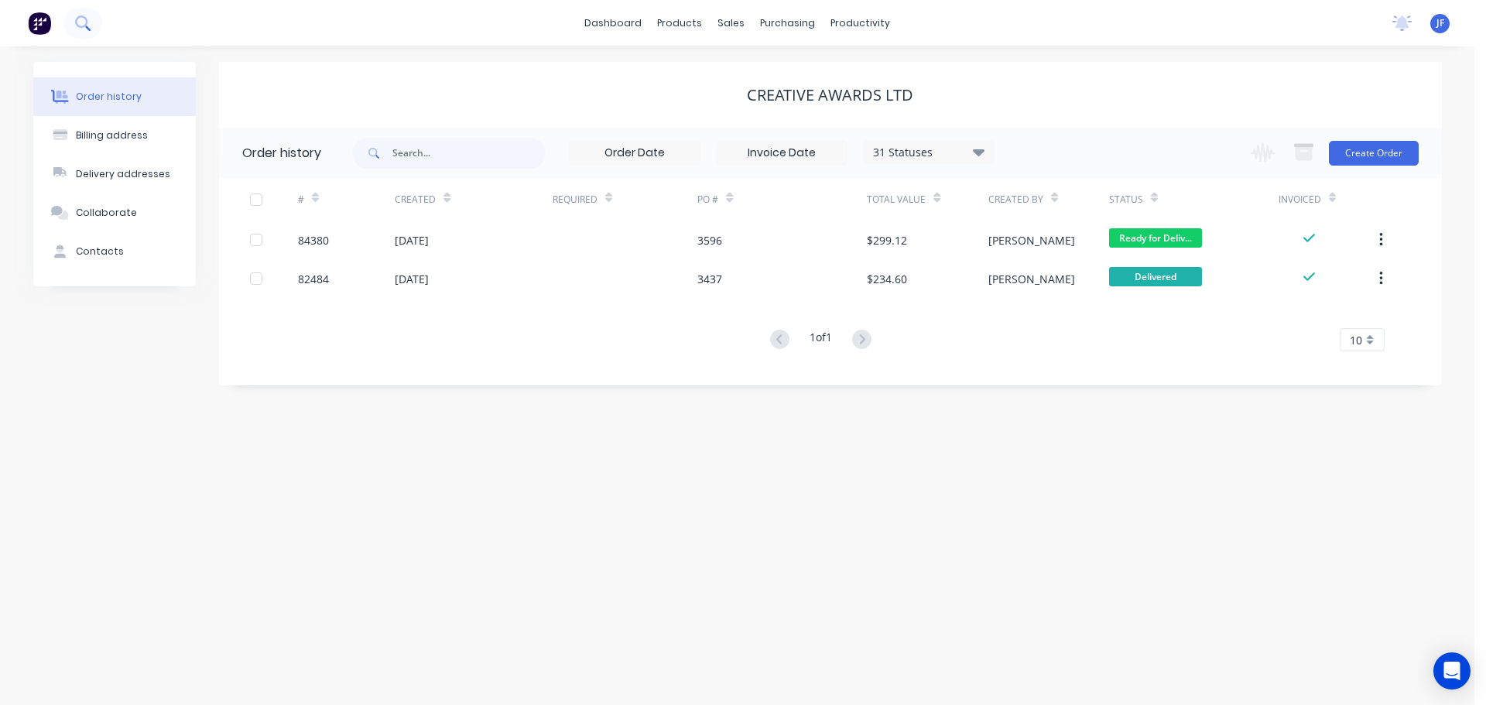
click at [74, 24] on button at bounding box center [82, 23] width 39 height 31
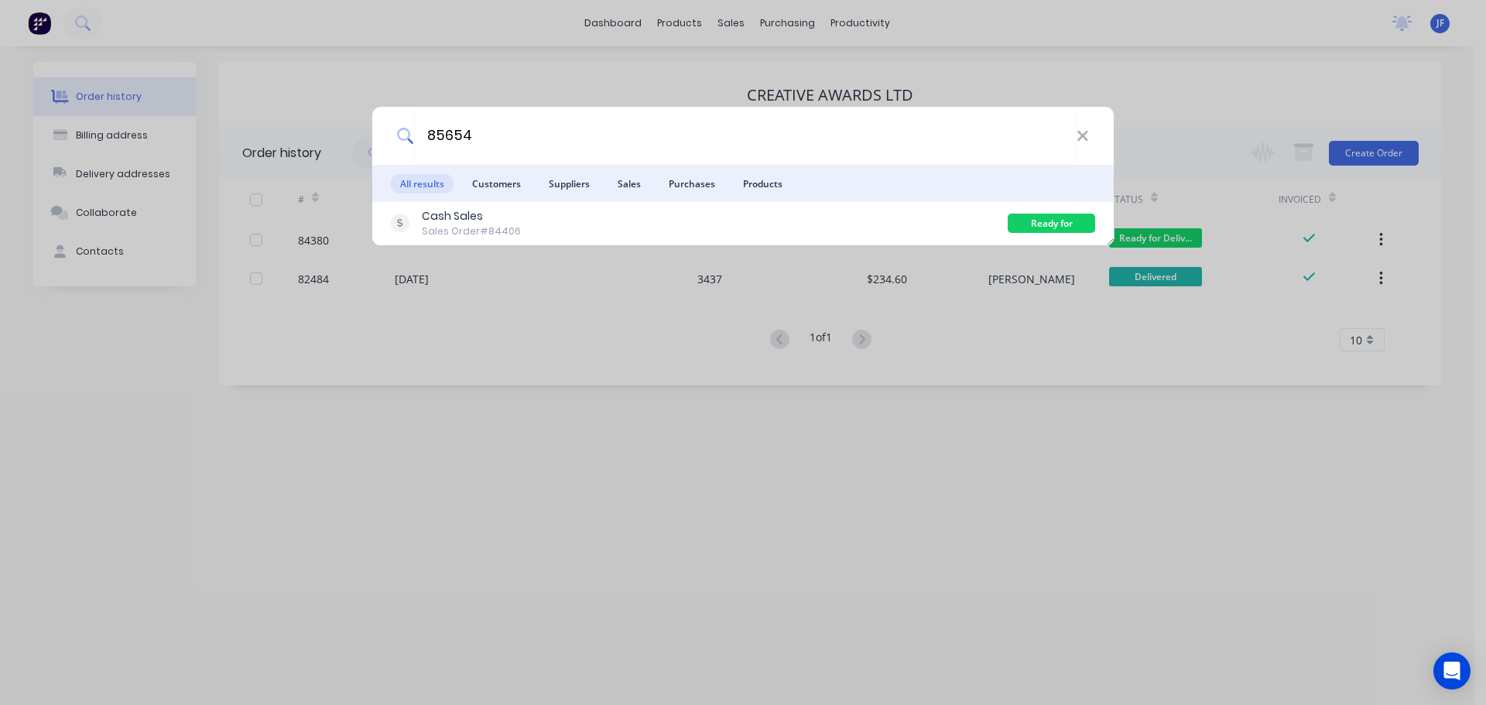
type input "85654"
click at [835, 232] on div "Cash Sales Sales Order #84406" at bounding box center [699, 223] width 617 height 30
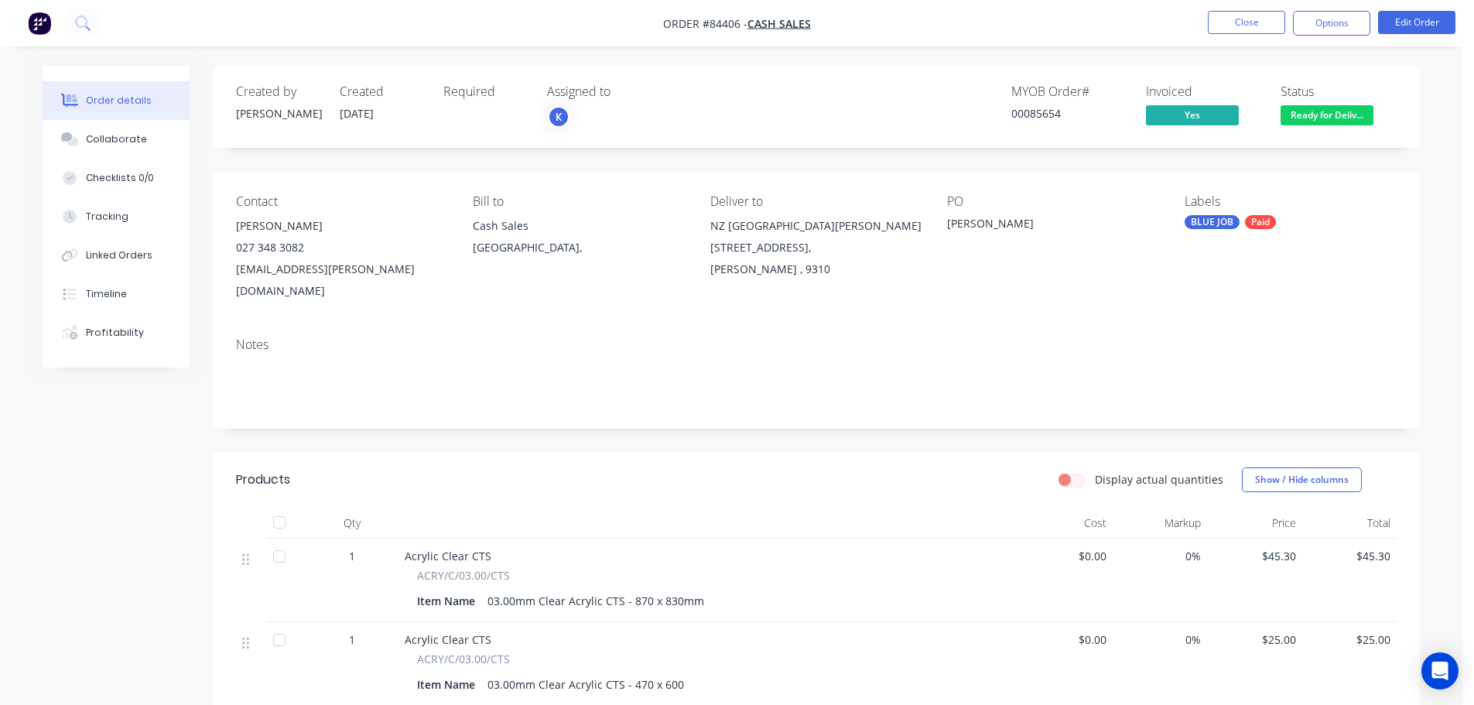
click at [1320, 114] on span "Ready for Deliv..." at bounding box center [1327, 114] width 93 height 19
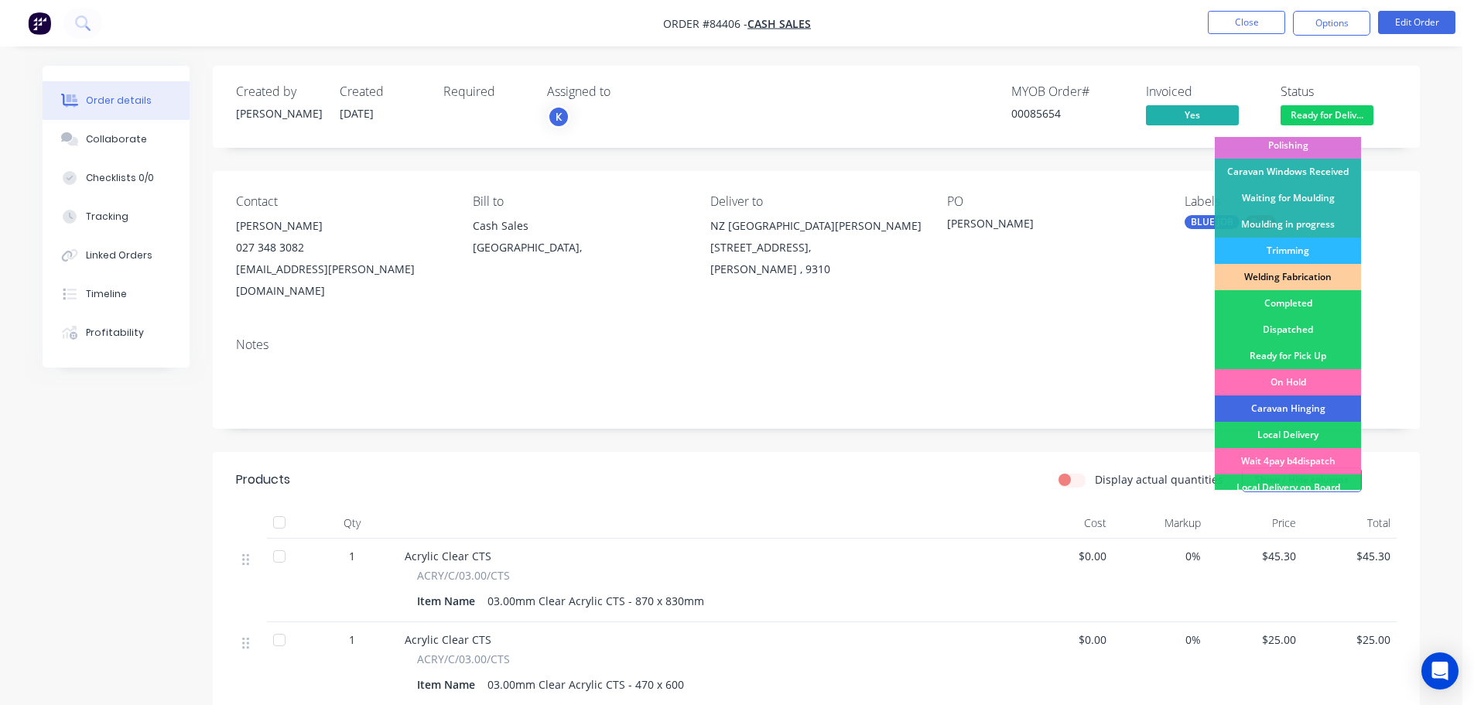
scroll to position [305, 0]
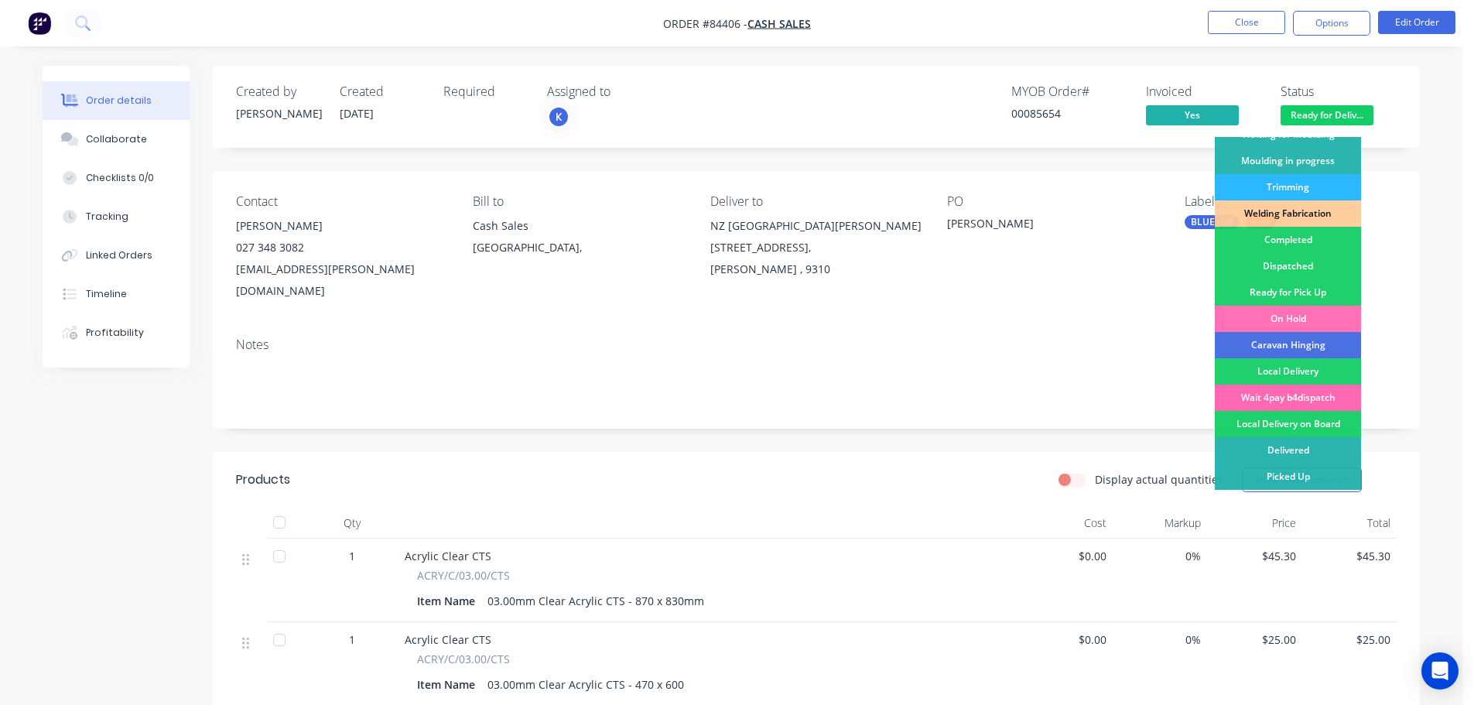
click at [1313, 392] on div "Wait 4pay b4dispatch" at bounding box center [1288, 398] width 146 height 26
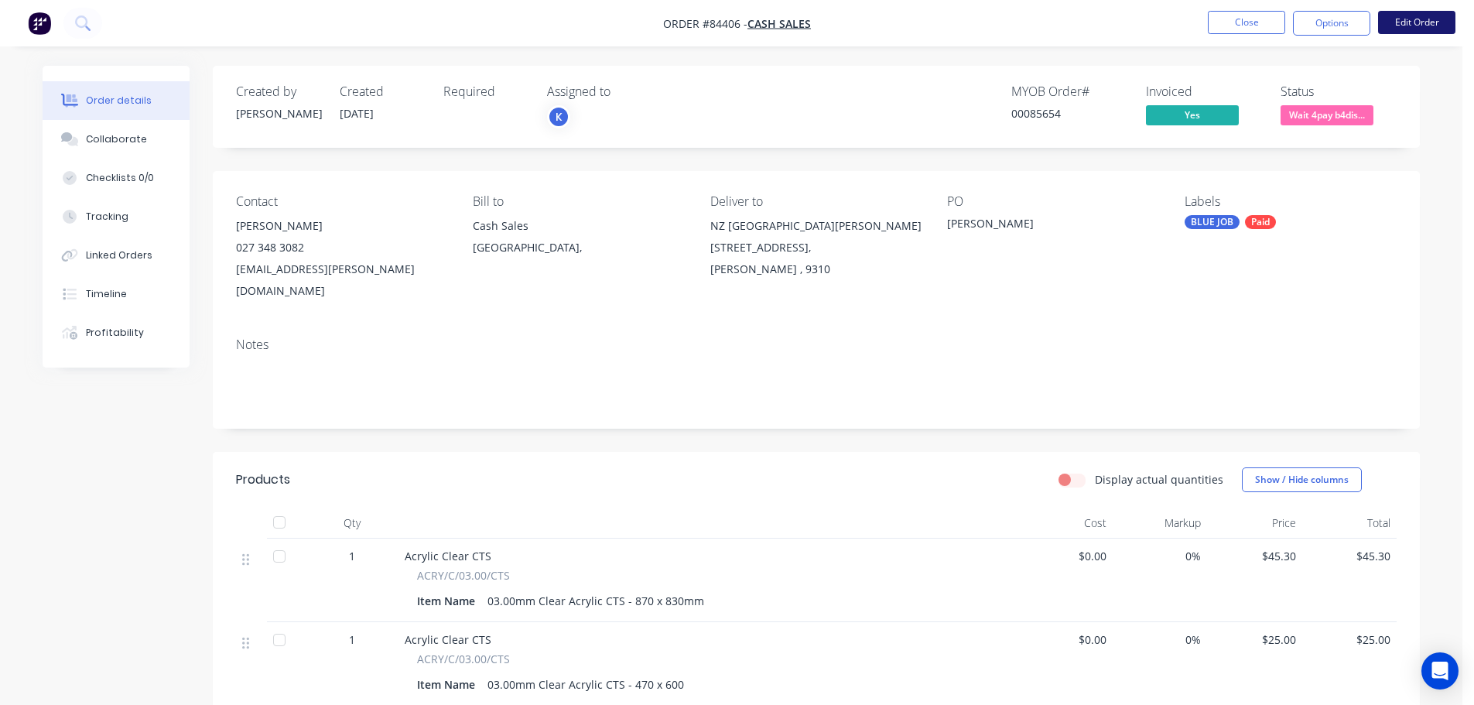
click at [1386, 29] on button "Edit Order" at bounding box center [1417, 22] width 77 height 23
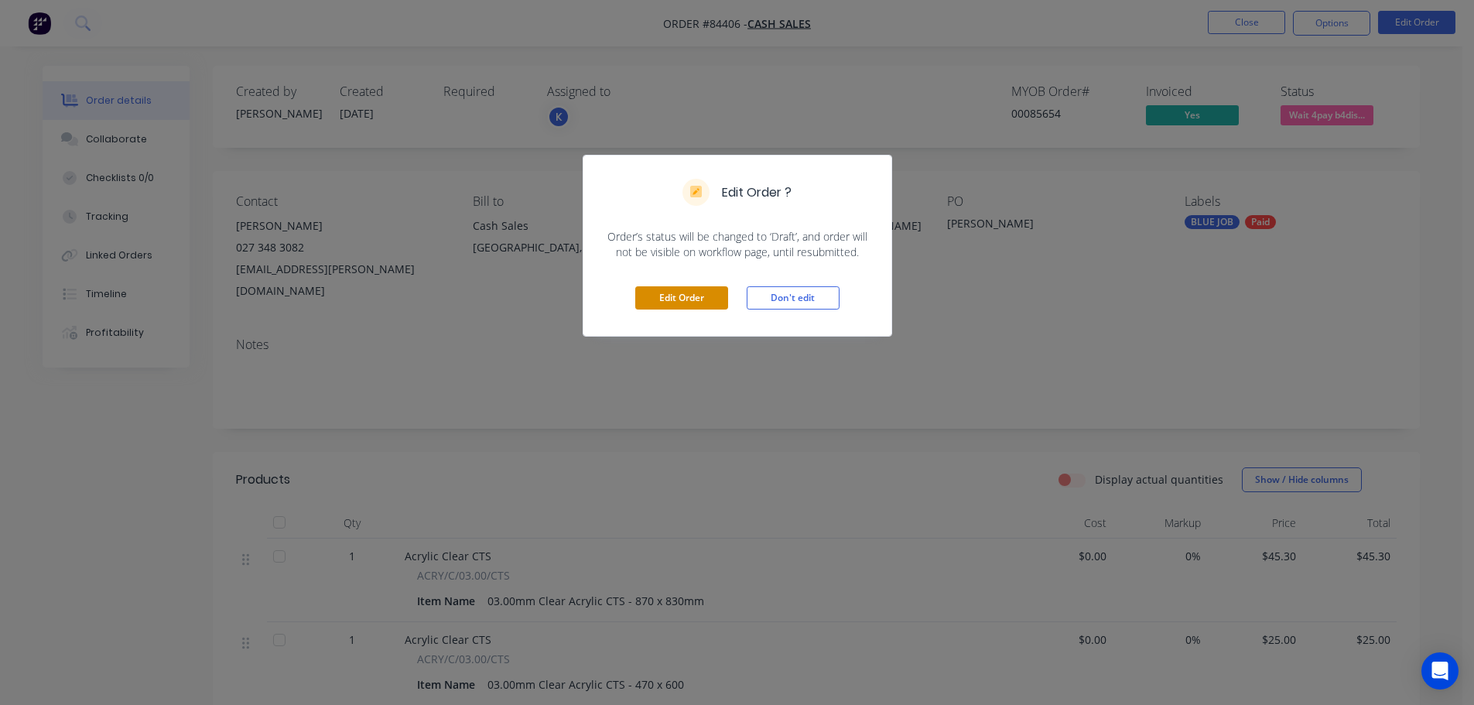
click at [707, 301] on button "Edit Order" at bounding box center [681, 297] width 93 height 23
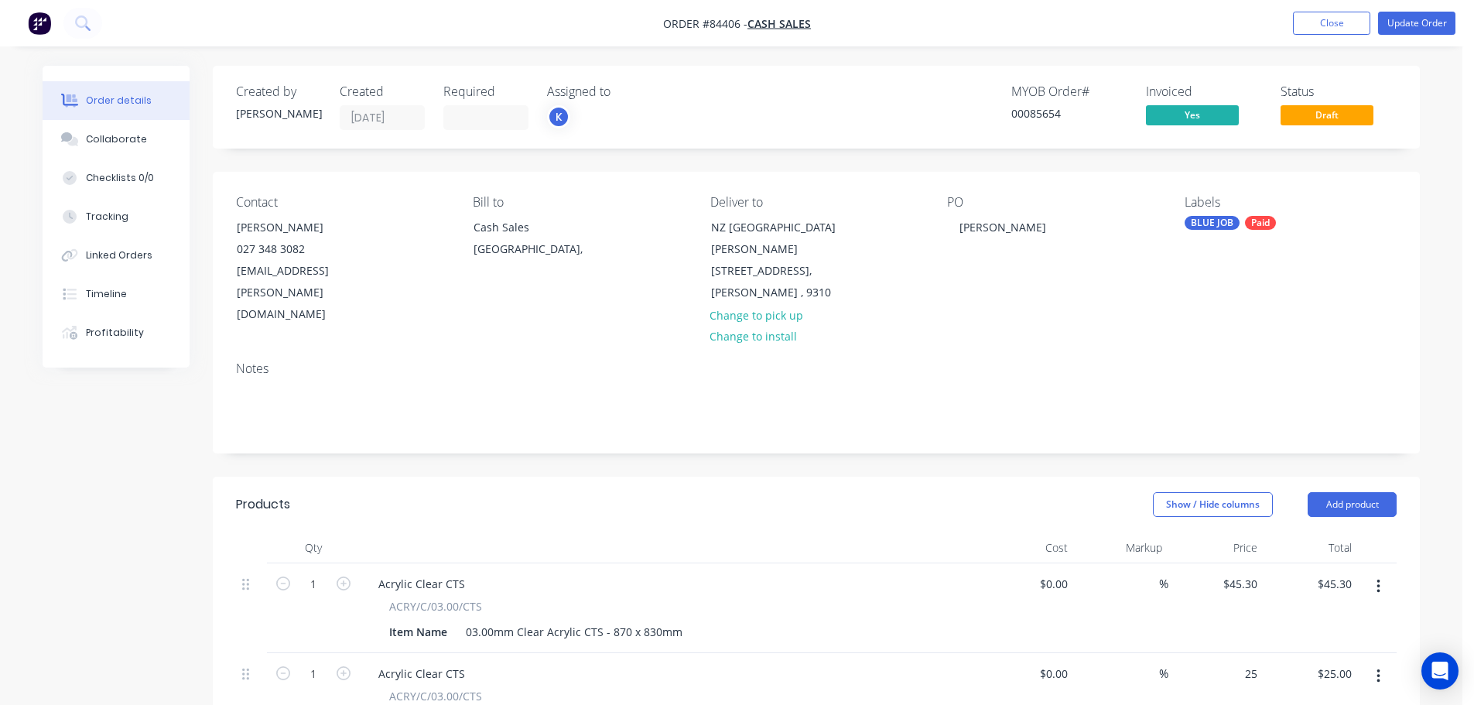
drag, startPoint x: 1257, startPoint y: 627, endPoint x: 1263, endPoint y: 606, distance: 21.8
click at [1257, 663] on input "25" at bounding box center [1243, 674] width 42 height 22
paste input "17.69"
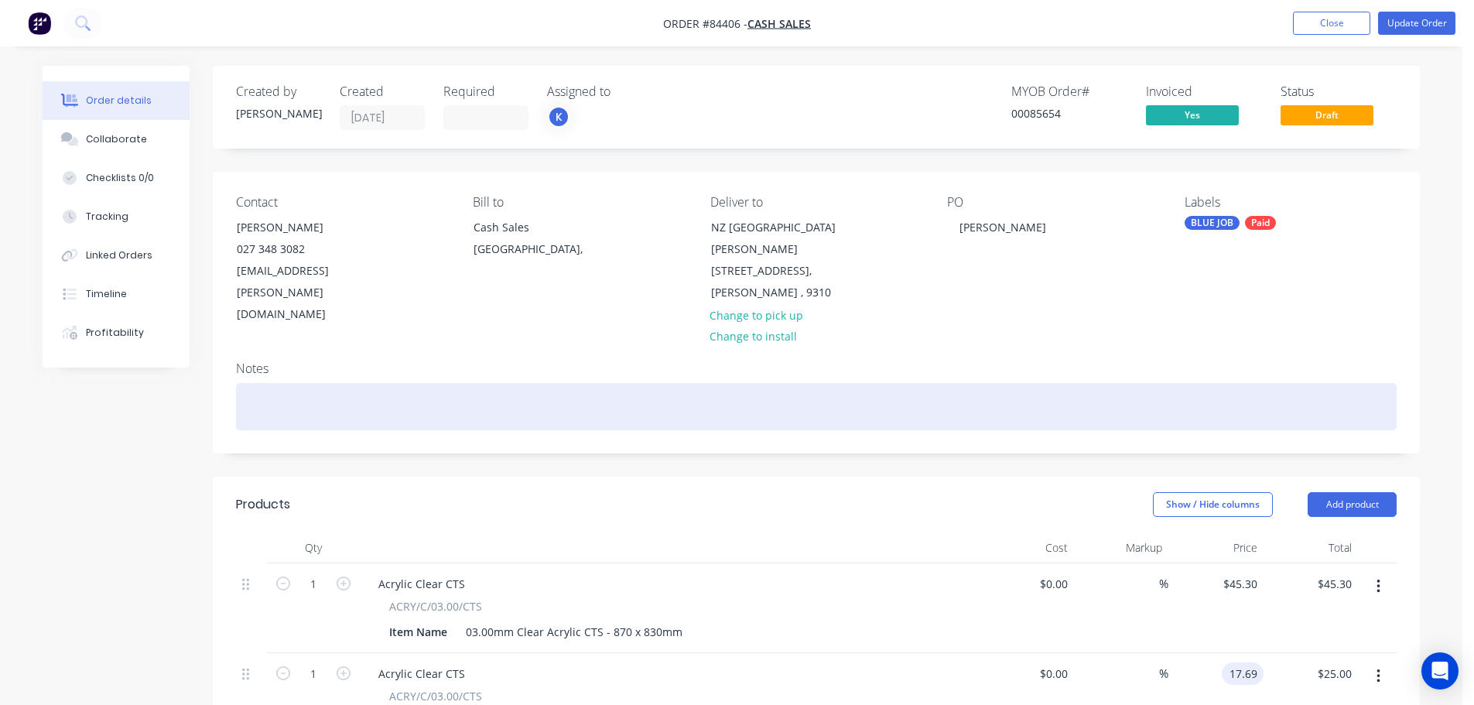
type input "$17.69"
click at [1296, 383] on div at bounding box center [816, 406] width 1161 height 47
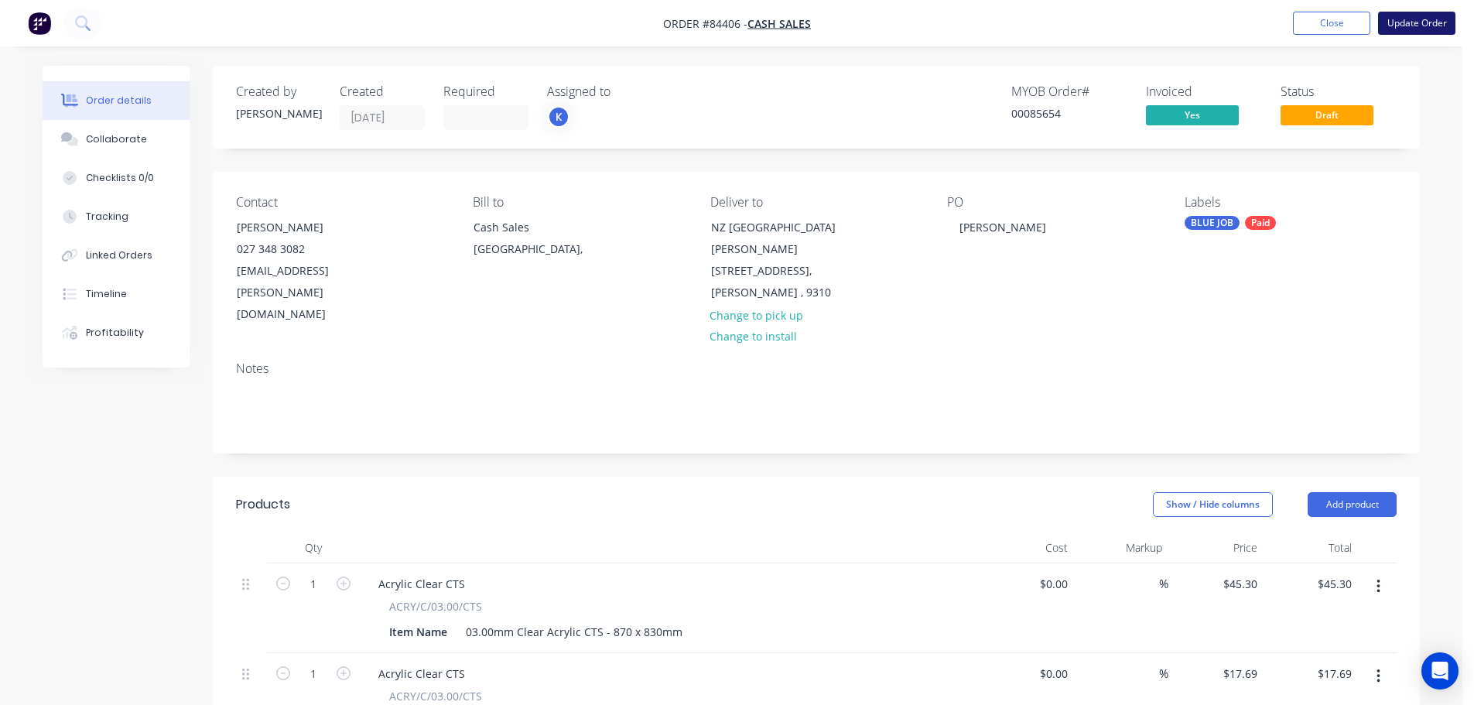
click at [1429, 20] on button "Update Order" at bounding box center [1417, 23] width 77 height 23
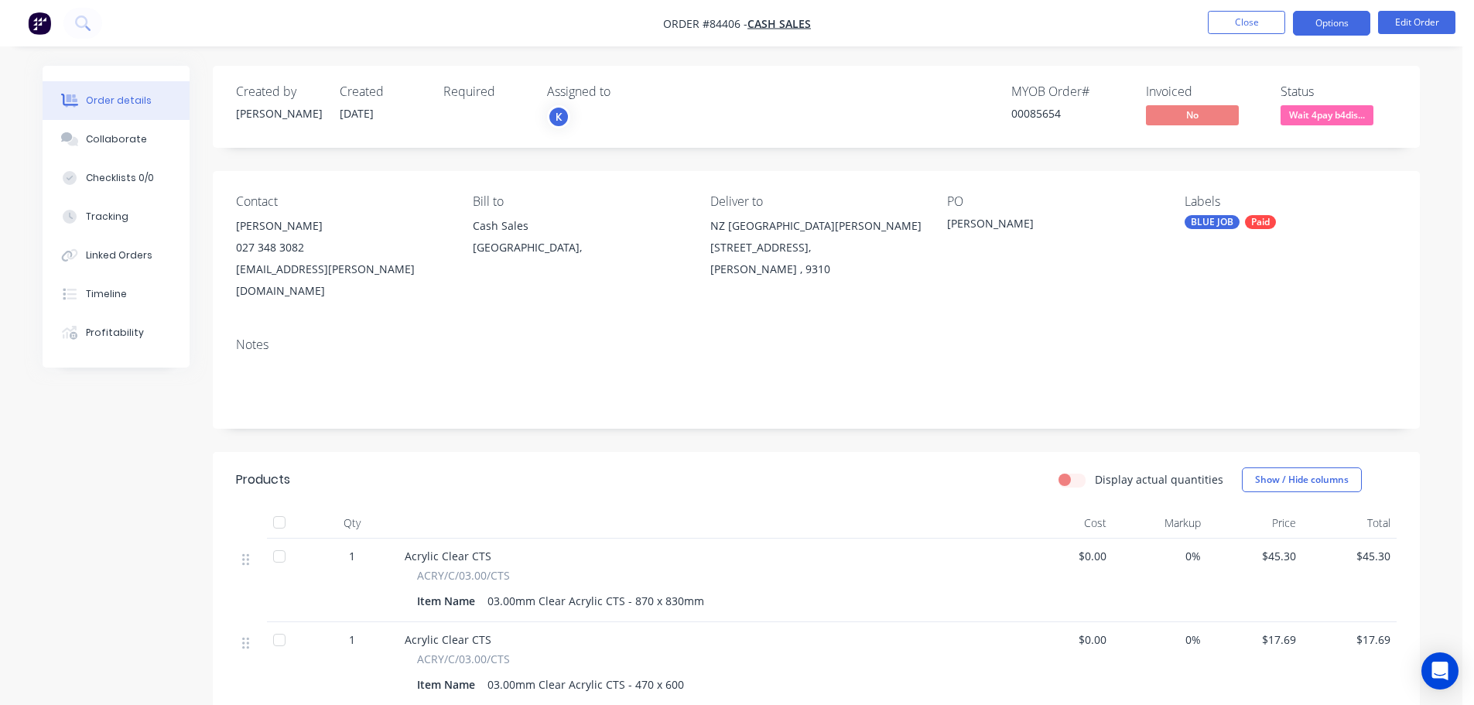
drag, startPoint x: 1336, startPoint y: 33, endPoint x: 1334, endPoint y: 22, distance: 11.7
click at [1336, 33] on button "Options" at bounding box center [1331, 23] width 77 height 25
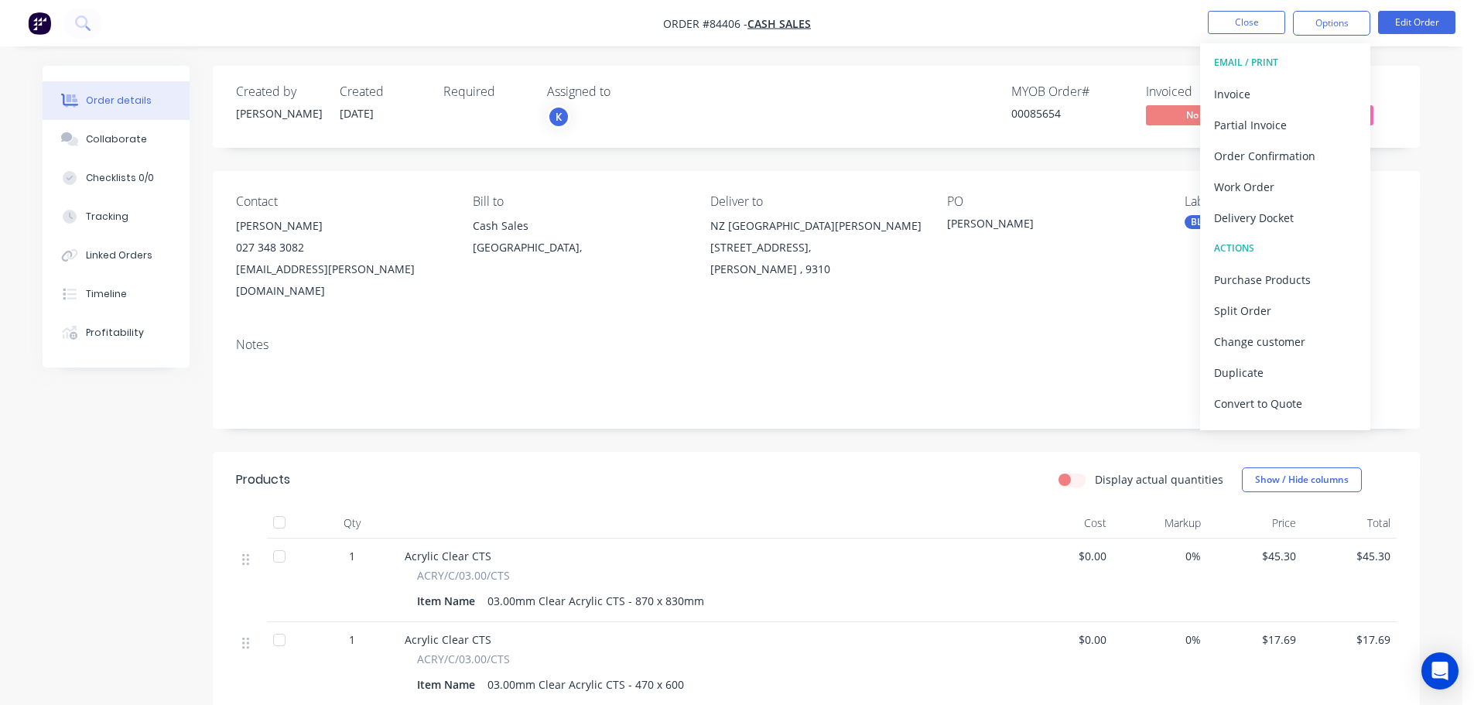
click at [1035, 118] on div "00085654" at bounding box center [1070, 113] width 116 height 16
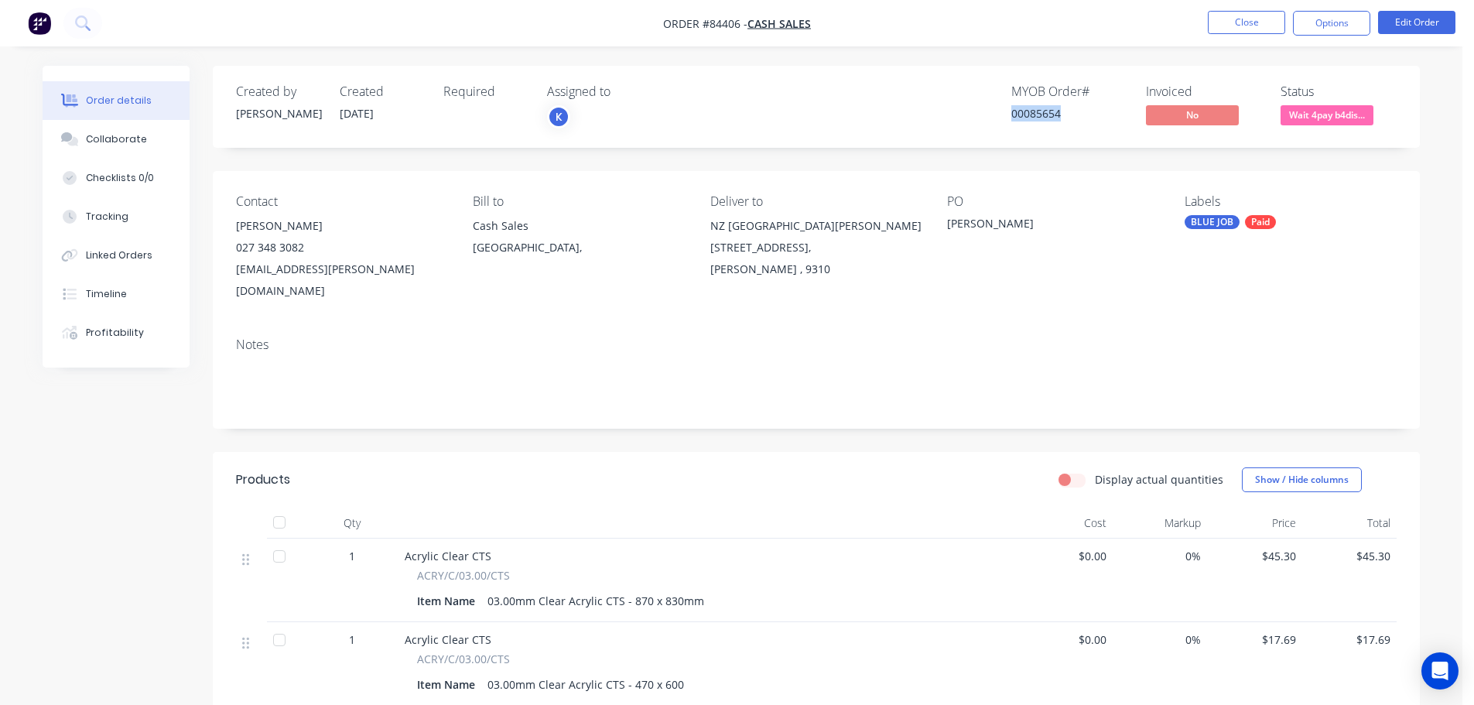
click at [1035, 118] on div "00085654" at bounding box center [1070, 113] width 116 height 16
copy div "00085654"
drag, startPoint x: 231, startPoint y: 269, endPoint x: 391, endPoint y: 272, distance: 159.5
click at [391, 272] on div "Contact Michael Hayman 027 348 3082 ma.fm.hayman@xtra.co.nz Bill to Cash Sales …" at bounding box center [816, 248] width 1207 height 154
copy div "ma.fm.hayman@xtra.co.nz"
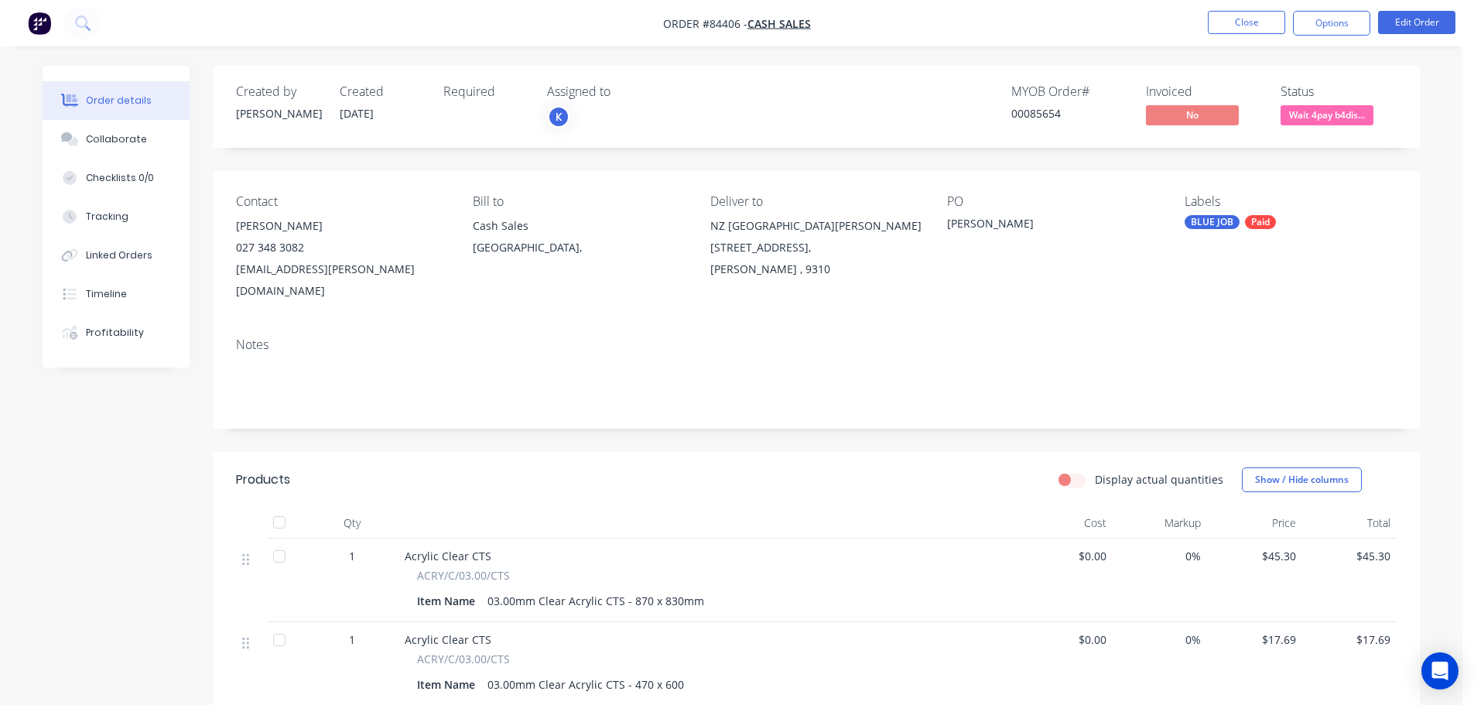
click at [375, 194] on div "Contact" at bounding box center [342, 201] width 212 height 15
click at [87, 13] on button at bounding box center [82, 23] width 39 height 31
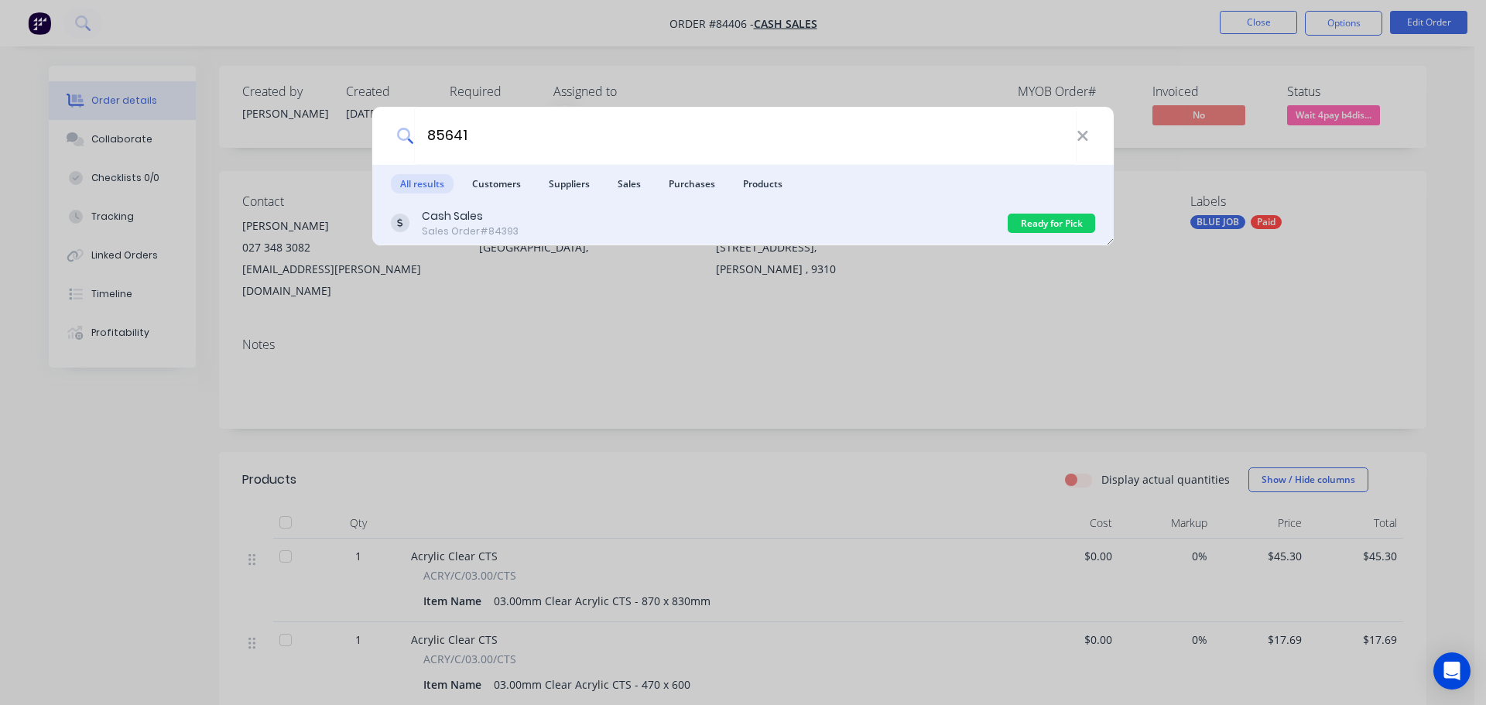
type input "85641"
click at [738, 219] on div "Cash Sales Sales Order #84393" at bounding box center [699, 223] width 617 height 30
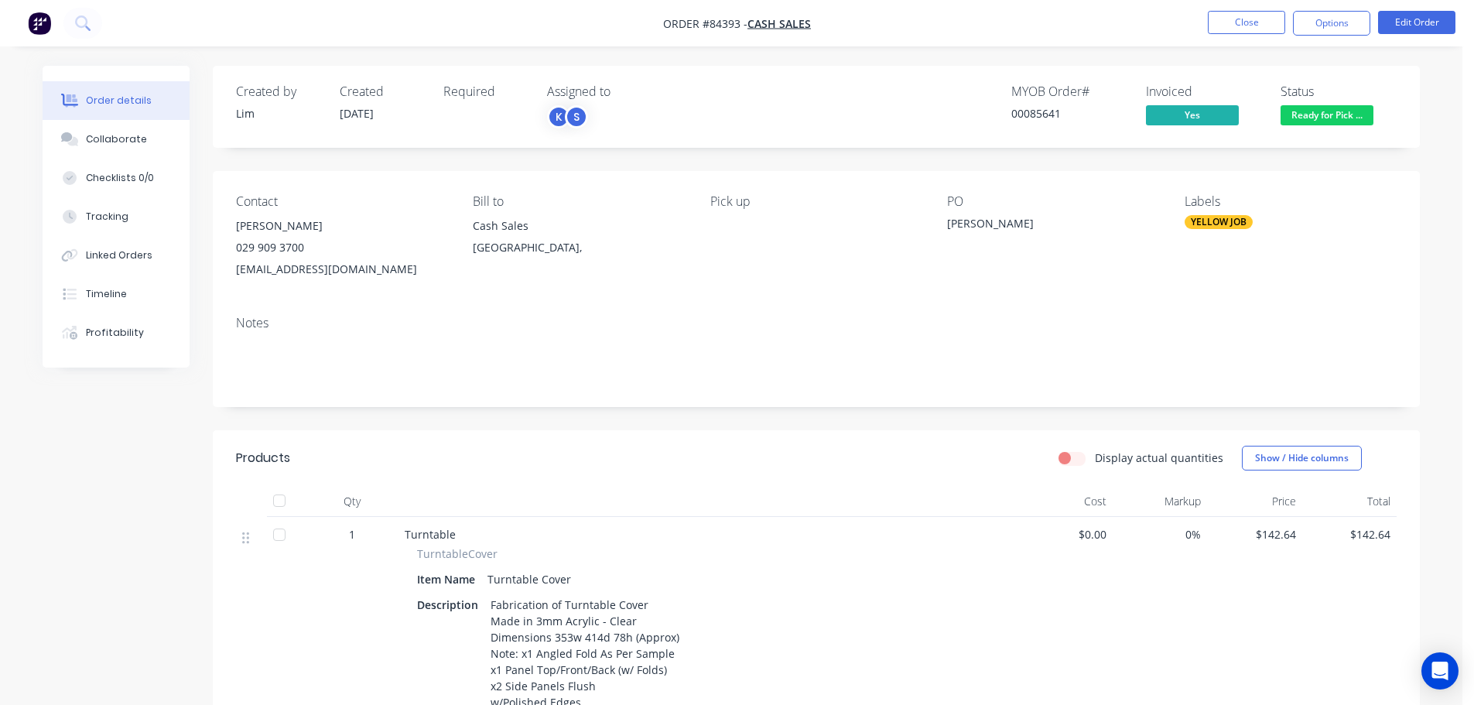
drag, startPoint x: 1331, startPoint y: 21, endPoint x: 1329, endPoint y: 39, distance: 18.6
click at [1331, 21] on button "Options" at bounding box center [1331, 23] width 77 height 25
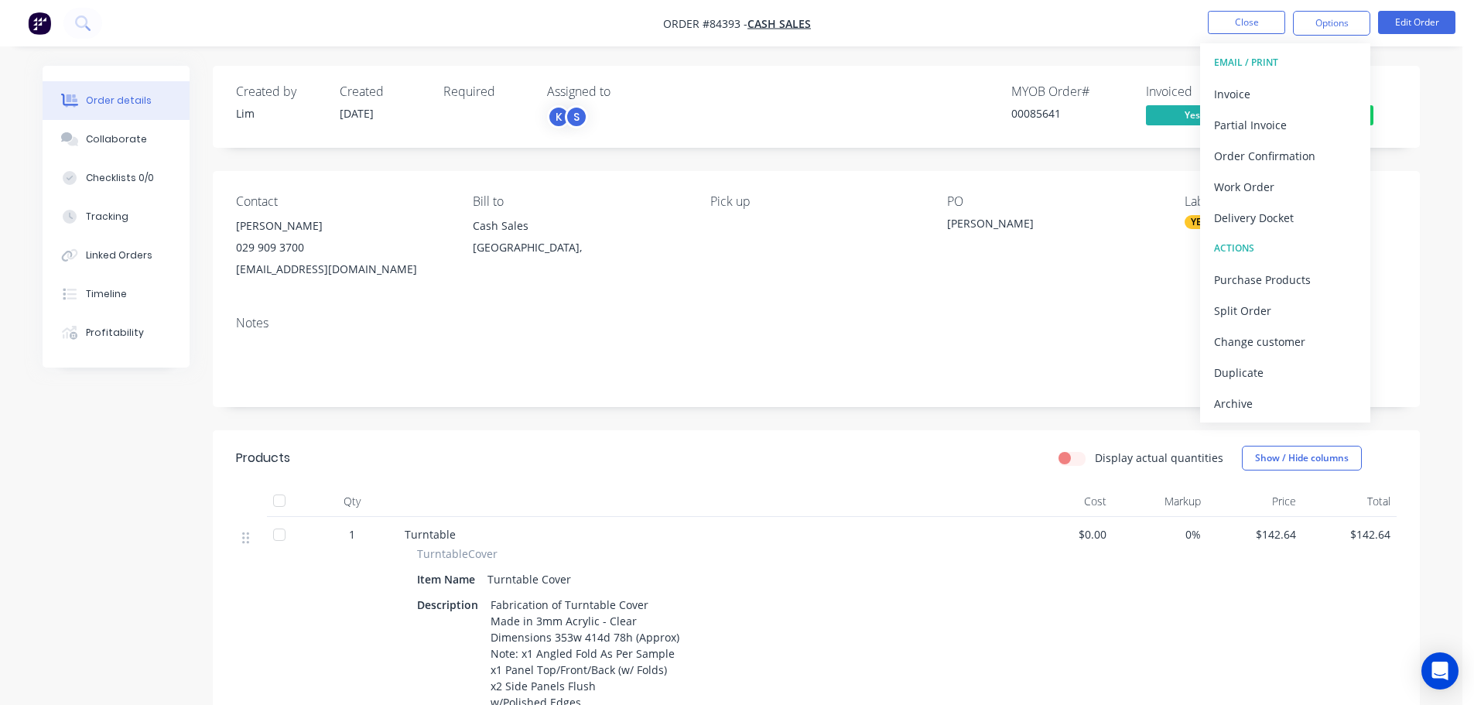
click at [1324, 74] on button "EMAIL / PRINT" at bounding box center [1285, 62] width 170 height 31
click at [1324, 84] on div "Invoice" at bounding box center [1285, 94] width 142 height 22
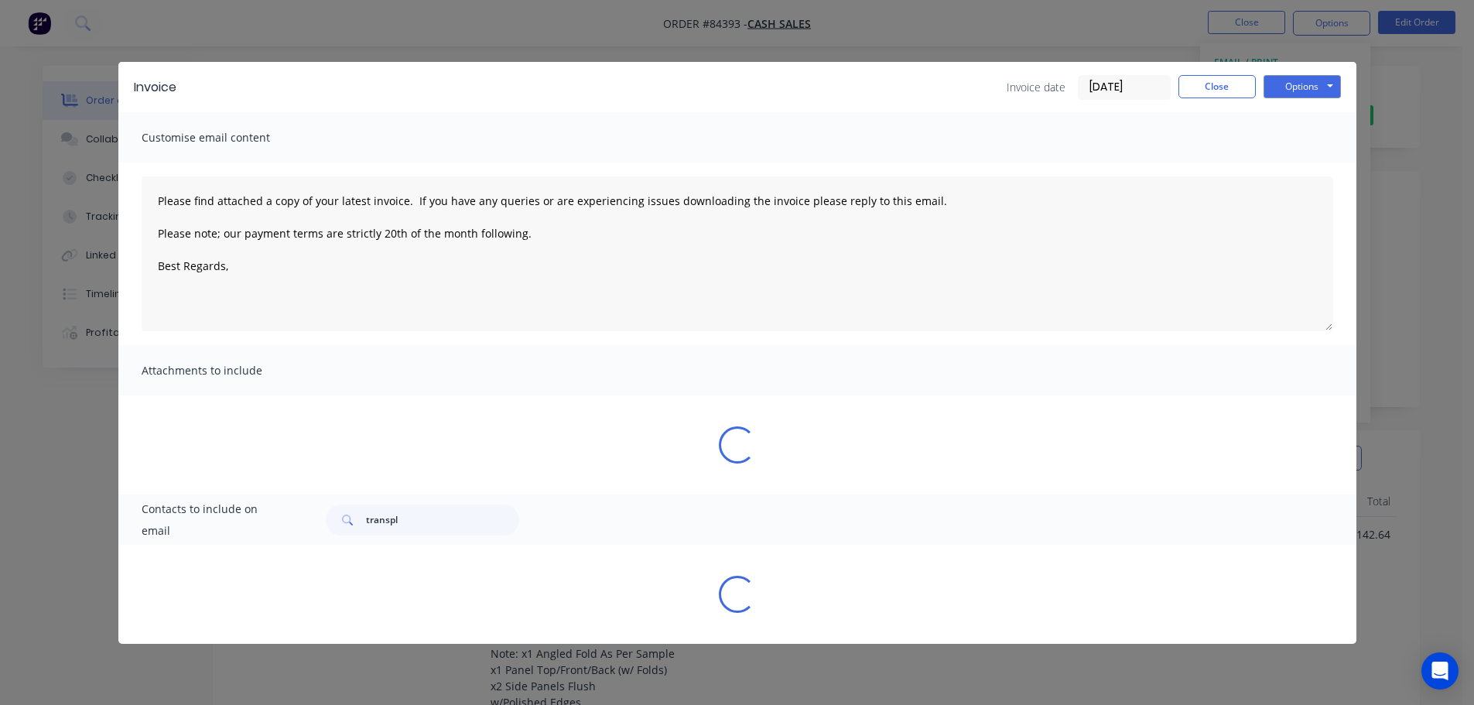
type textarea "Please find attached a copy of your latest invoice. If you have any queries or …"
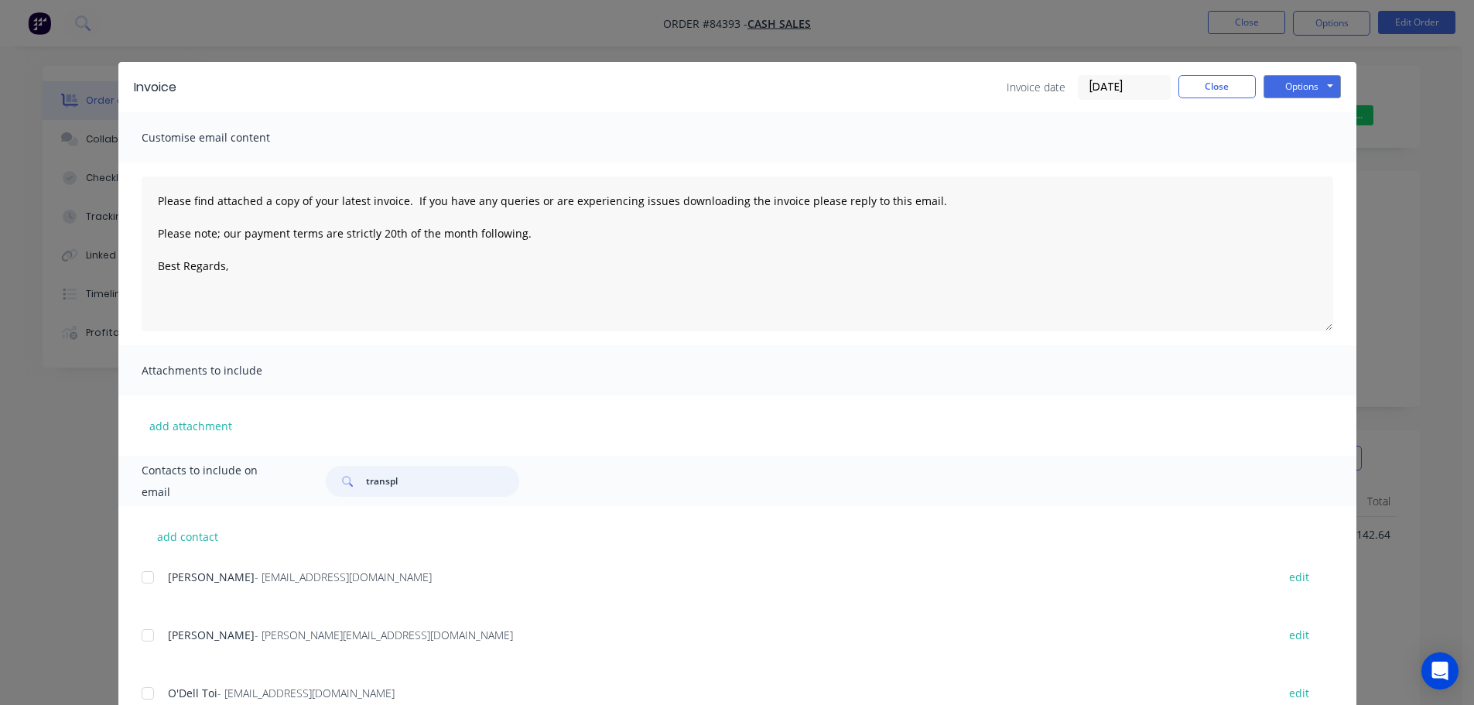
click at [388, 490] on input "transpl" at bounding box center [442, 481] width 153 height 31
type input "toi"
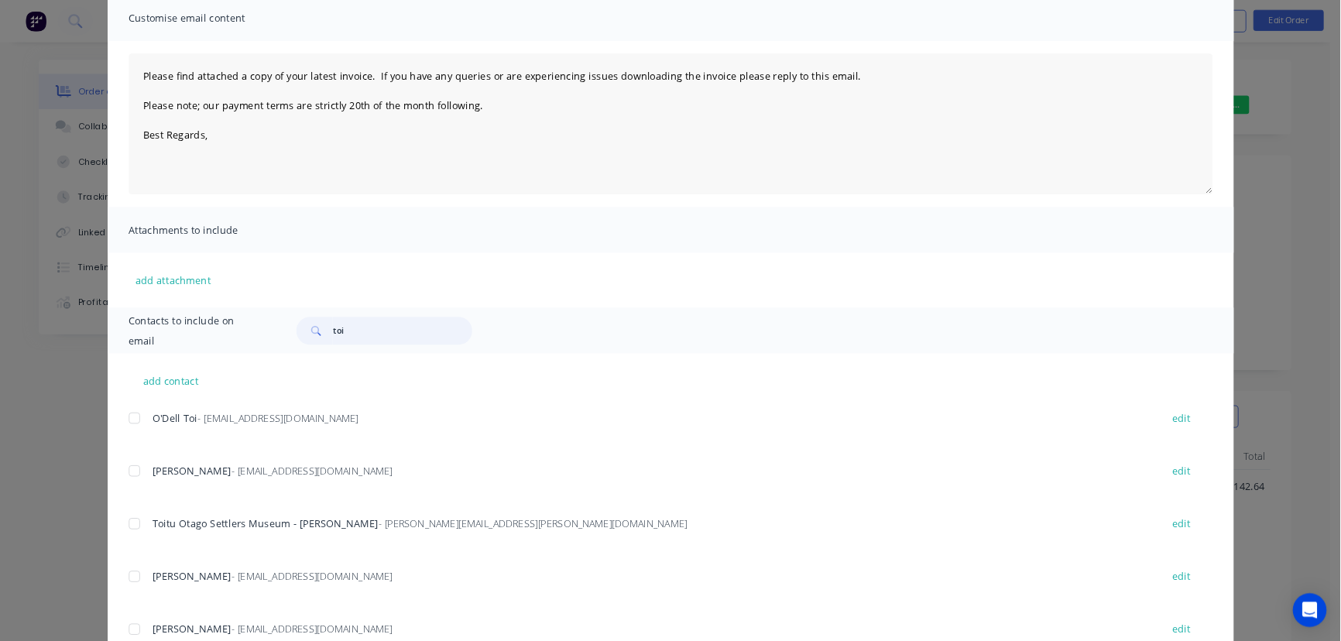
scroll to position [173, 0]
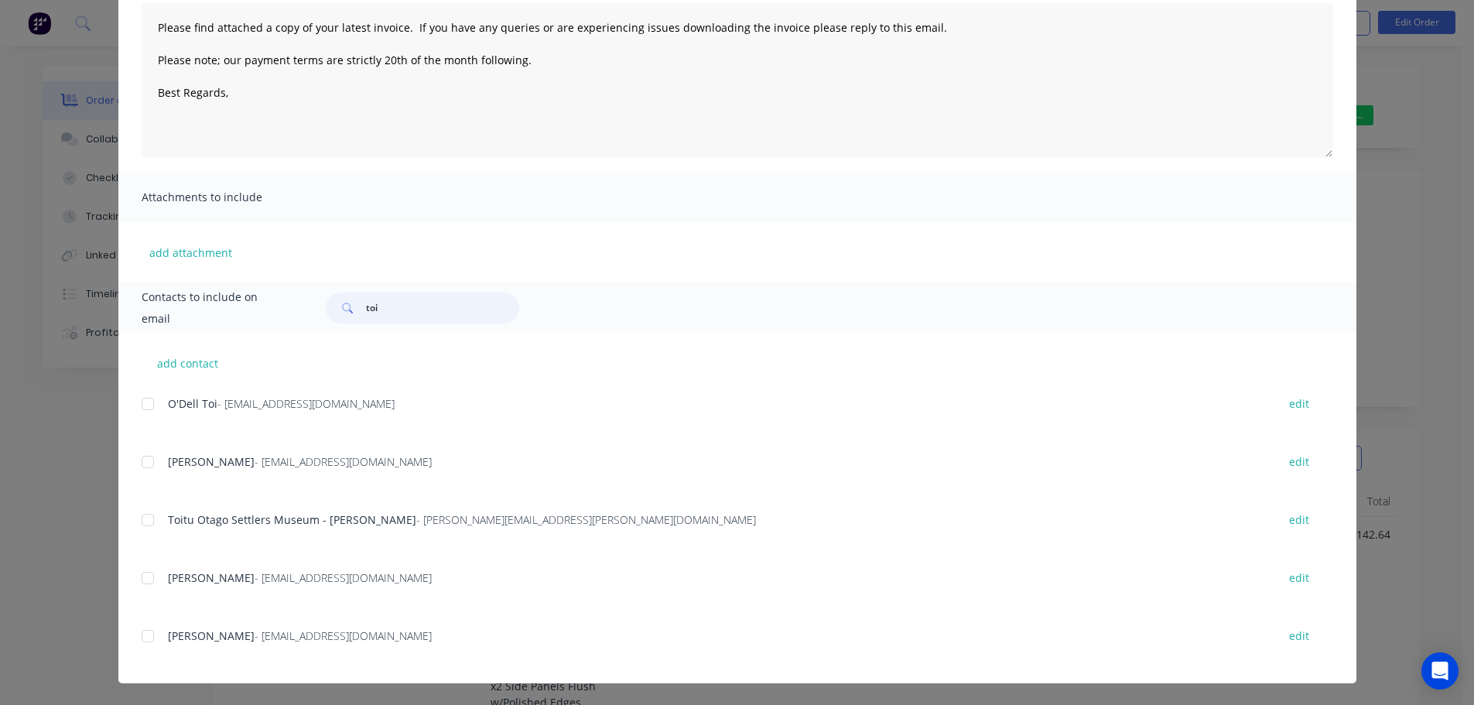
click at [151, 628] on div at bounding box center [147, 636] width 31 height 31
type textarea "Please find attached a copy of your latest invoice. If you have any queries or …"
type input "toi"
click at [475, 111] on textarea "Please find attached a copy of your latest invoice. If you have any queries or …" at bounding box center [738, 80] width 1192 height 155
paste textarea "Hi, your order is now ready for collection."
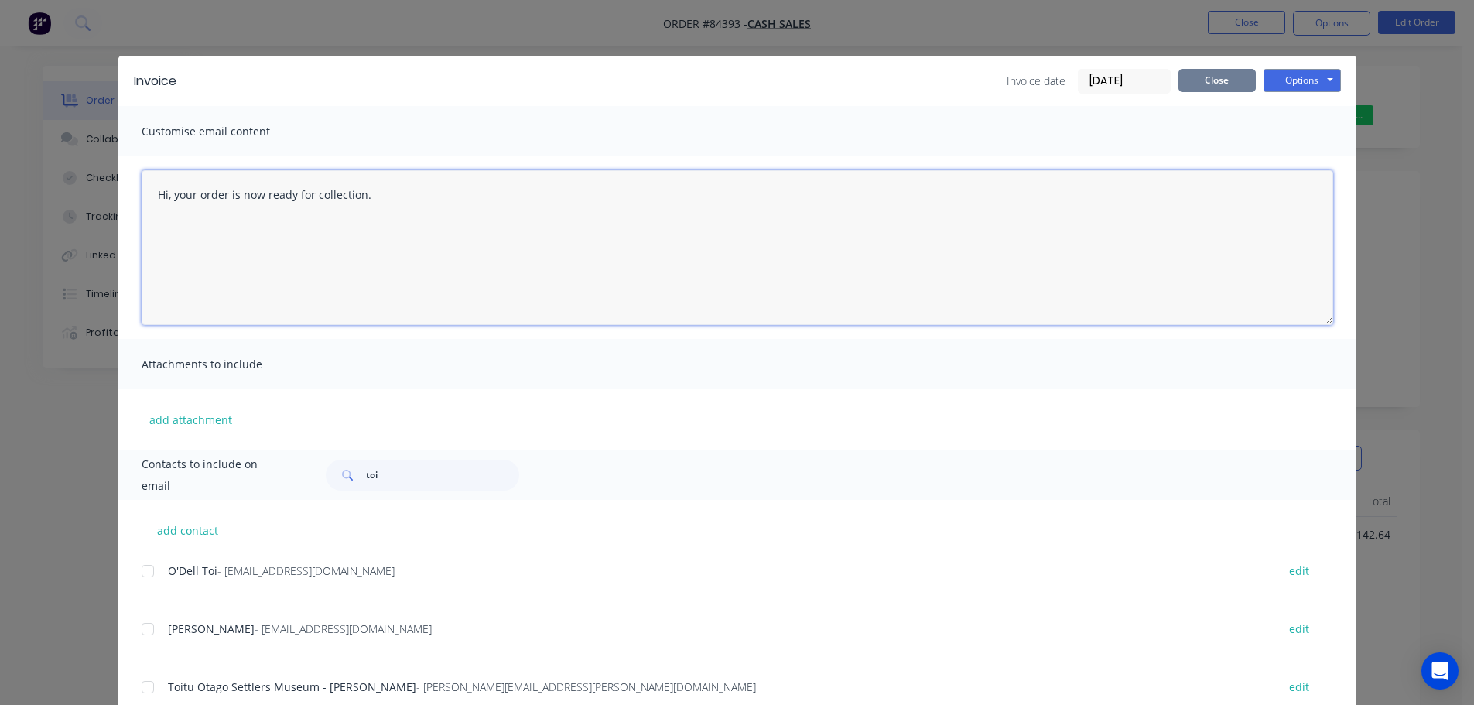
scroll to position [0, 0]
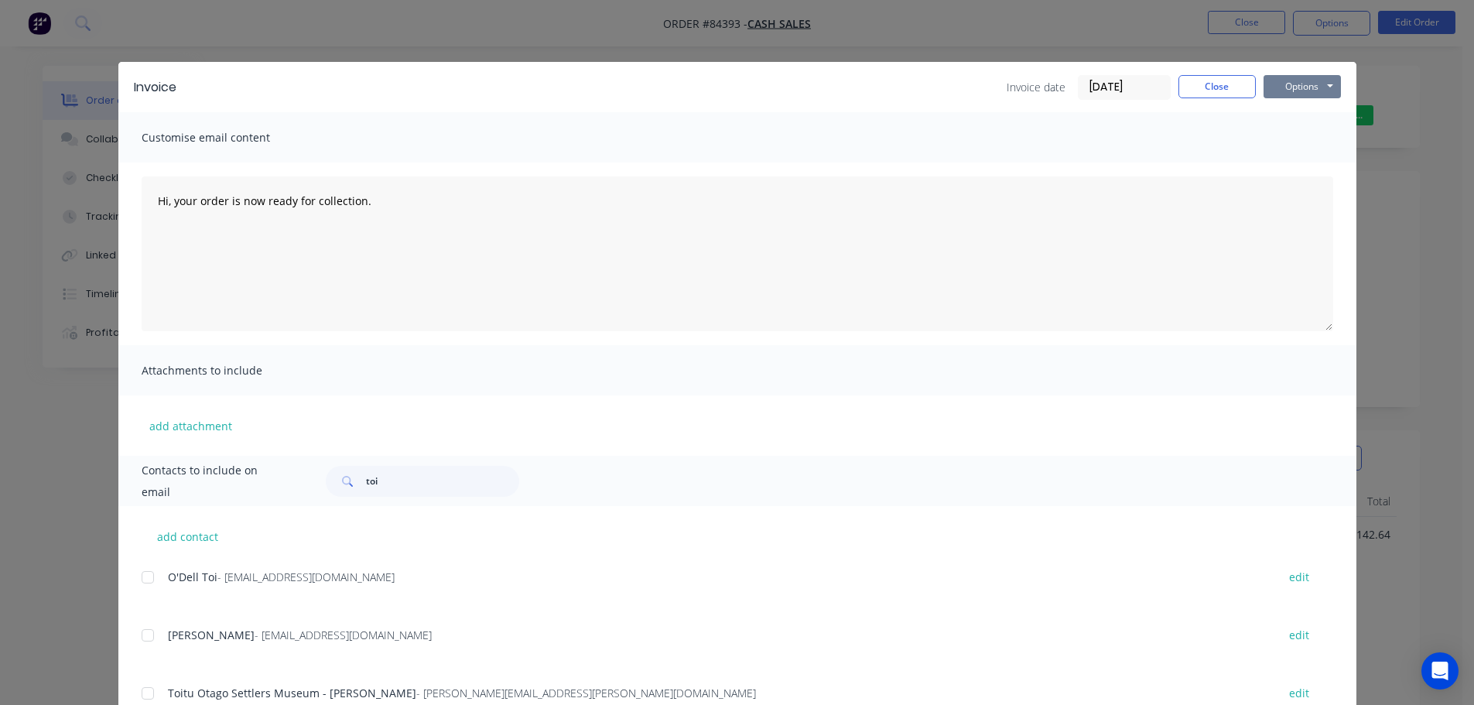
click at [1276, 82] on button "Options" at bounding box center [1302, 86] width 77 height 23
click at [1289, 157] on button "Email" at bounding box center [1313, 165] width 99 height 26
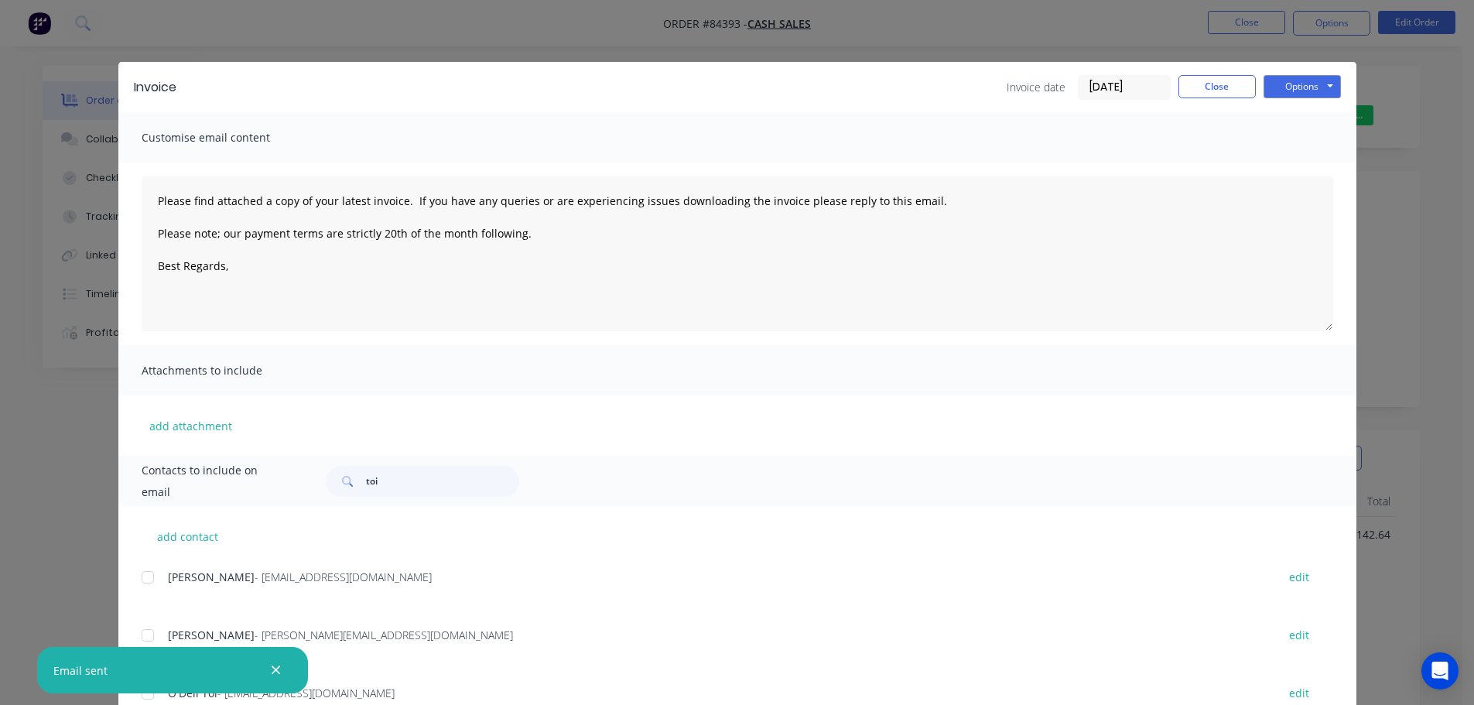
type textarea "Please find attached a copy of your latest invoice. If you have any queries or …"
click at [1230, 80] on button "Close" at bounding box center [1217, 86] width 77 height 23
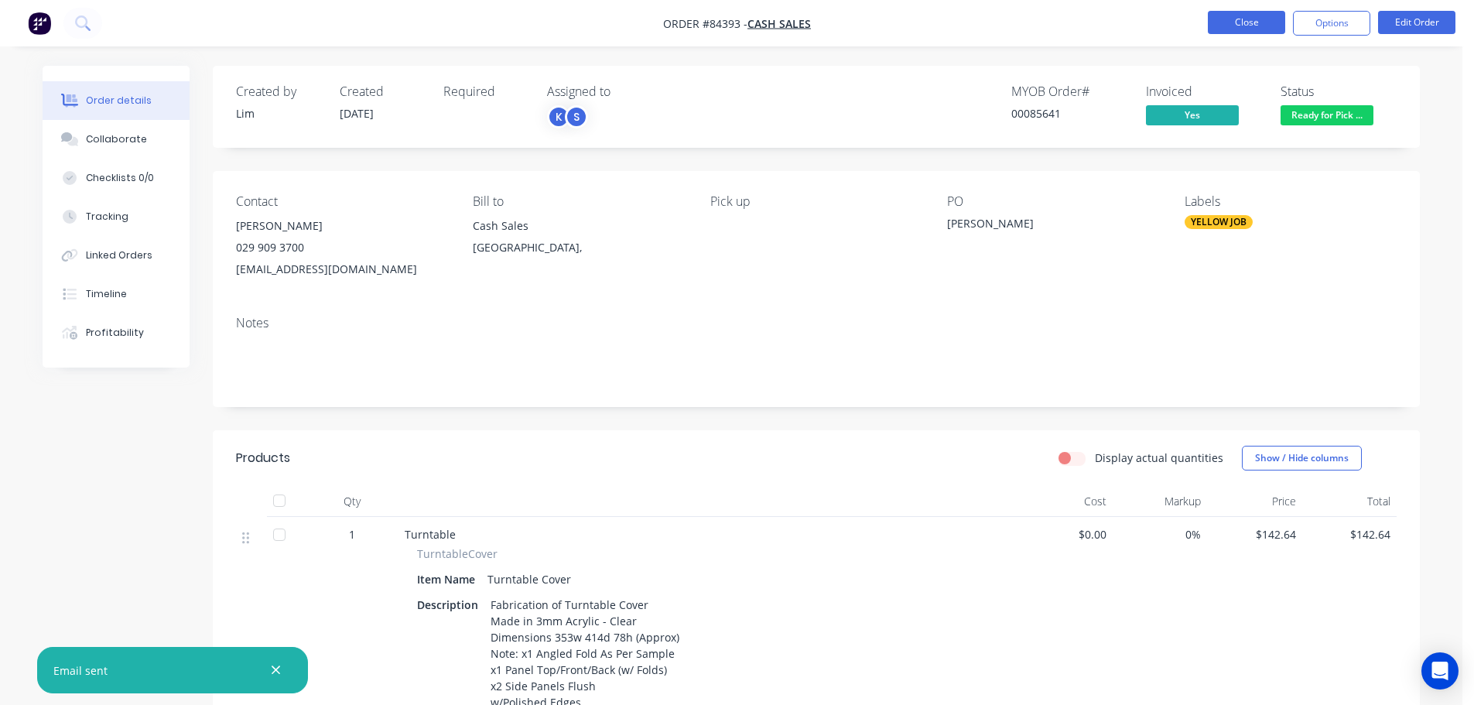
click at [1247, 16] on button "Close" at bounding box center [1246, 22] width 77 height 23
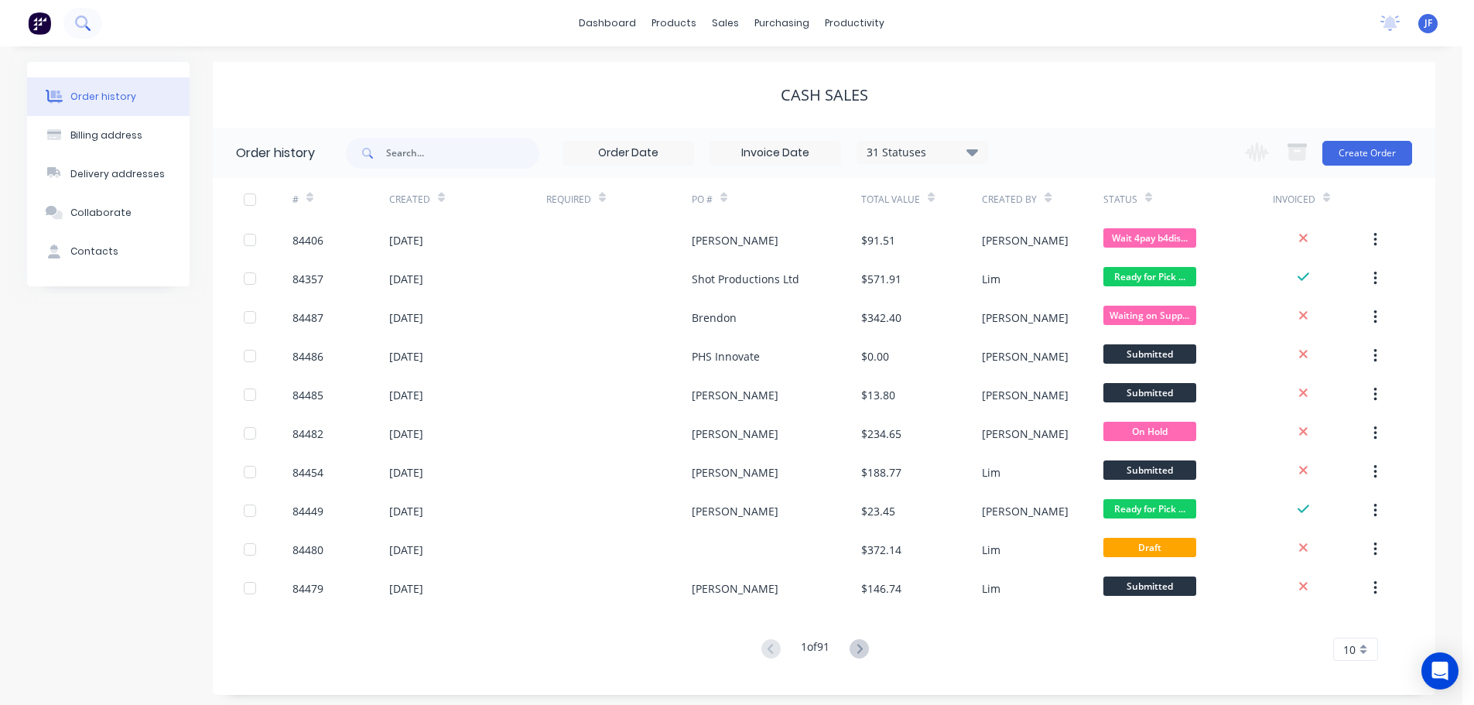
click at [84, 31] on button at bounding box center [82, 23] width 39 height 31
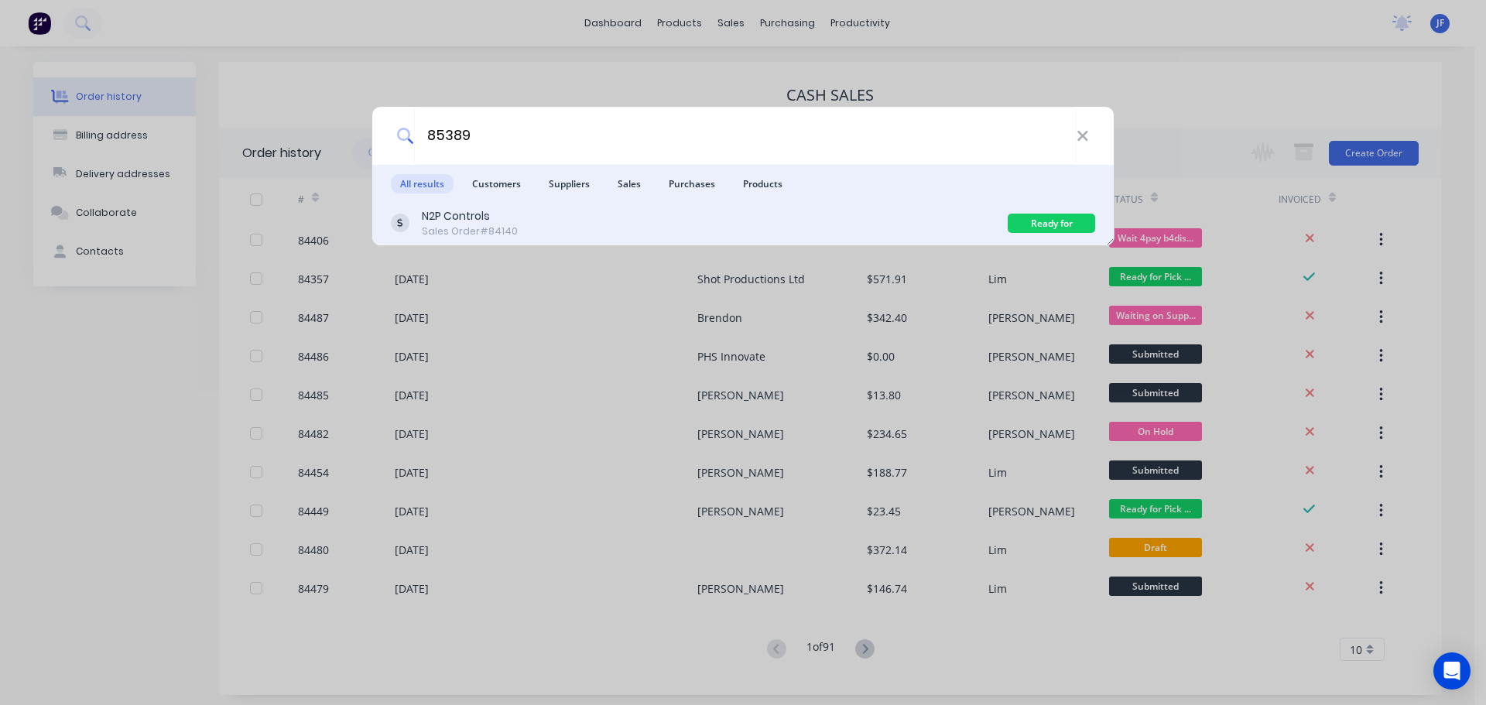
type input "85389"
click at [949, 233] on div "N2P Controls Sales Order #84140" at bounding box center [699, 223] width 617 height 30
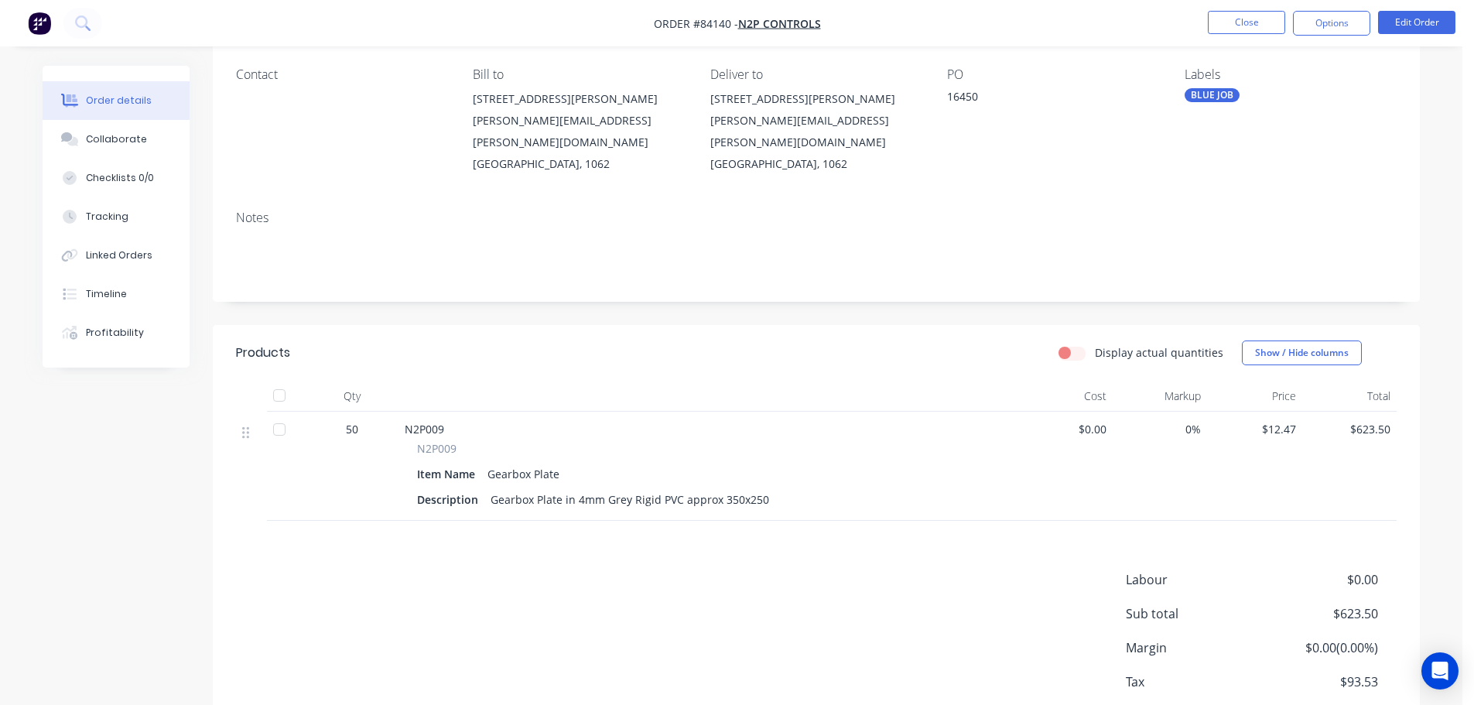
scroll to position [218, 0]
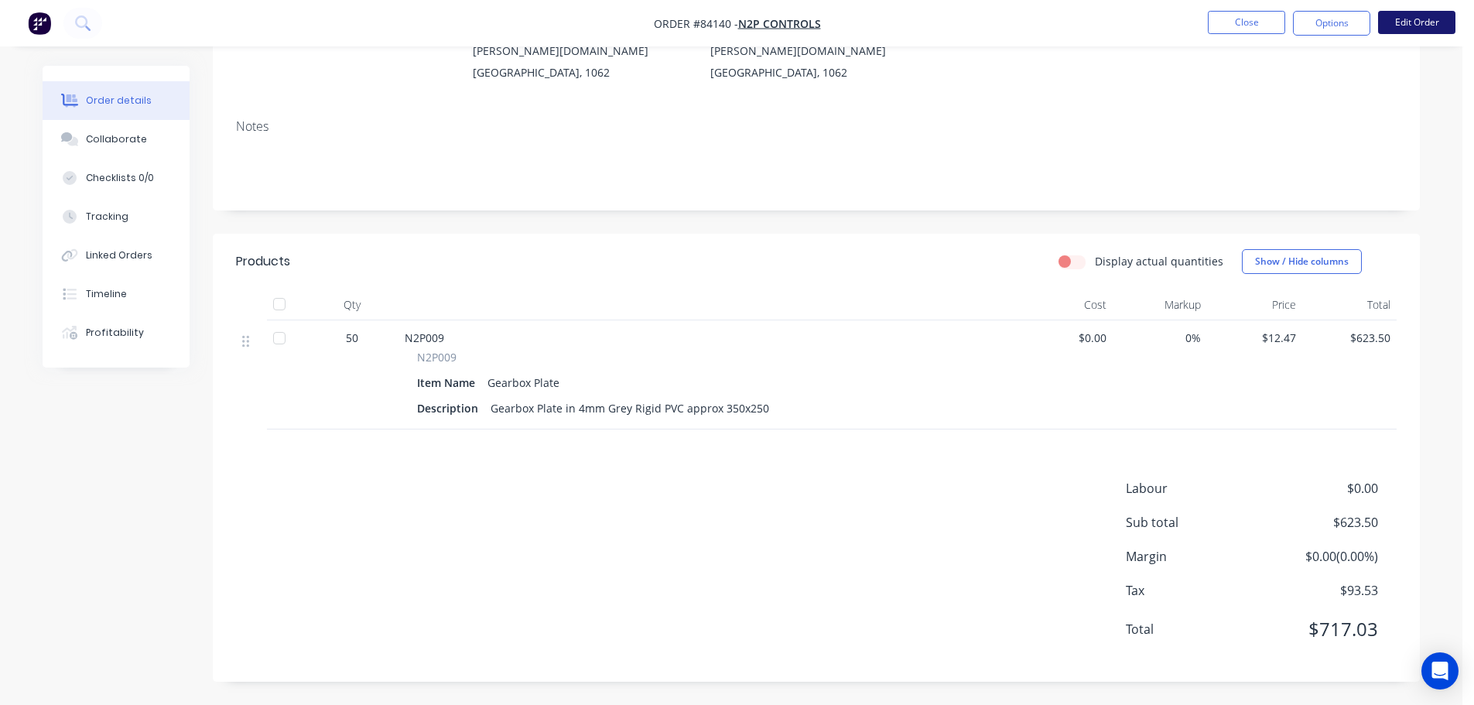
click at [1416, 22] on button "Edit Order" at bounding box center [1417, 22] width 77 height 23
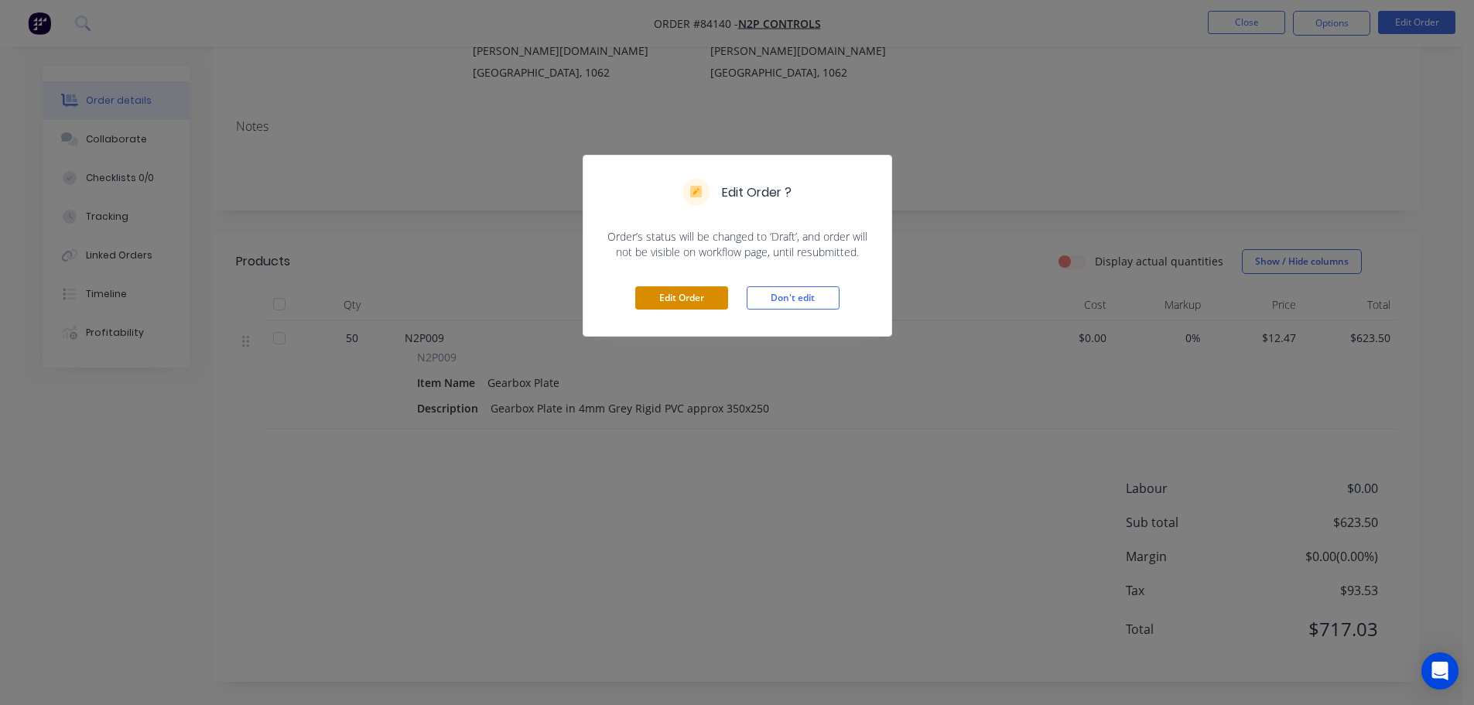
click at [666, 303] on button "Edit Order" at bounding box center [681, 297] width 93 height 23
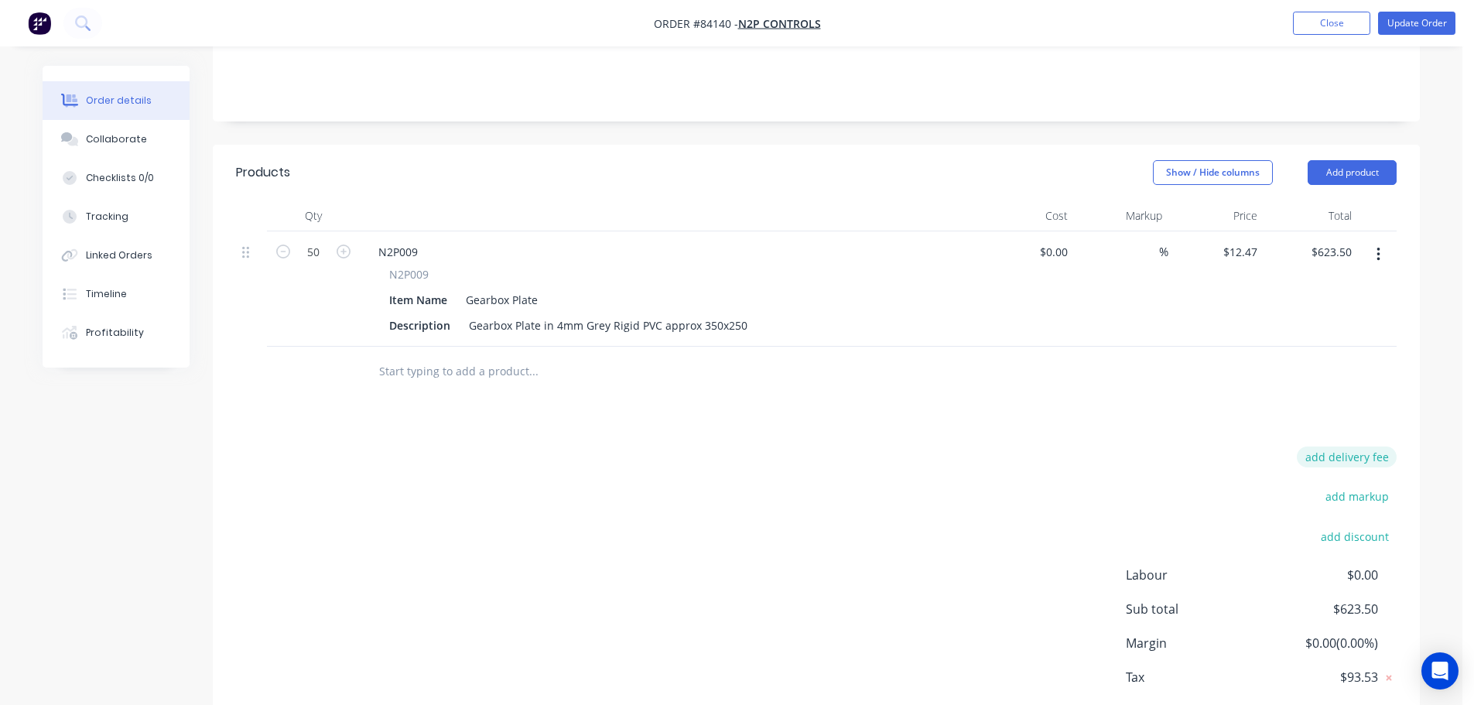
click at [1317, 447] on button "add delivery fee" at bounding box center [1347, 457] width 100 height 21
type input "12"
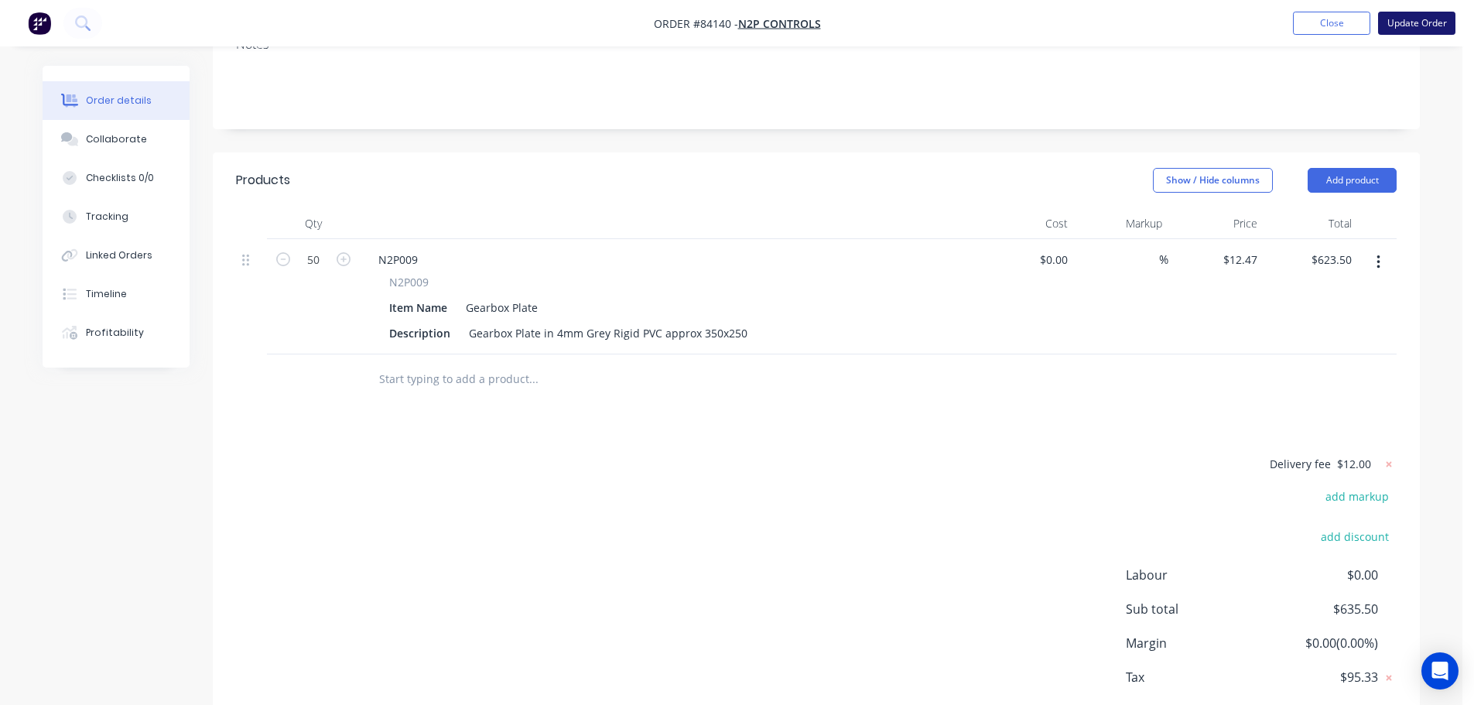
click at [1411, 30] on button "Update Order" at bounding box center [1417, 23] width 77 height 23
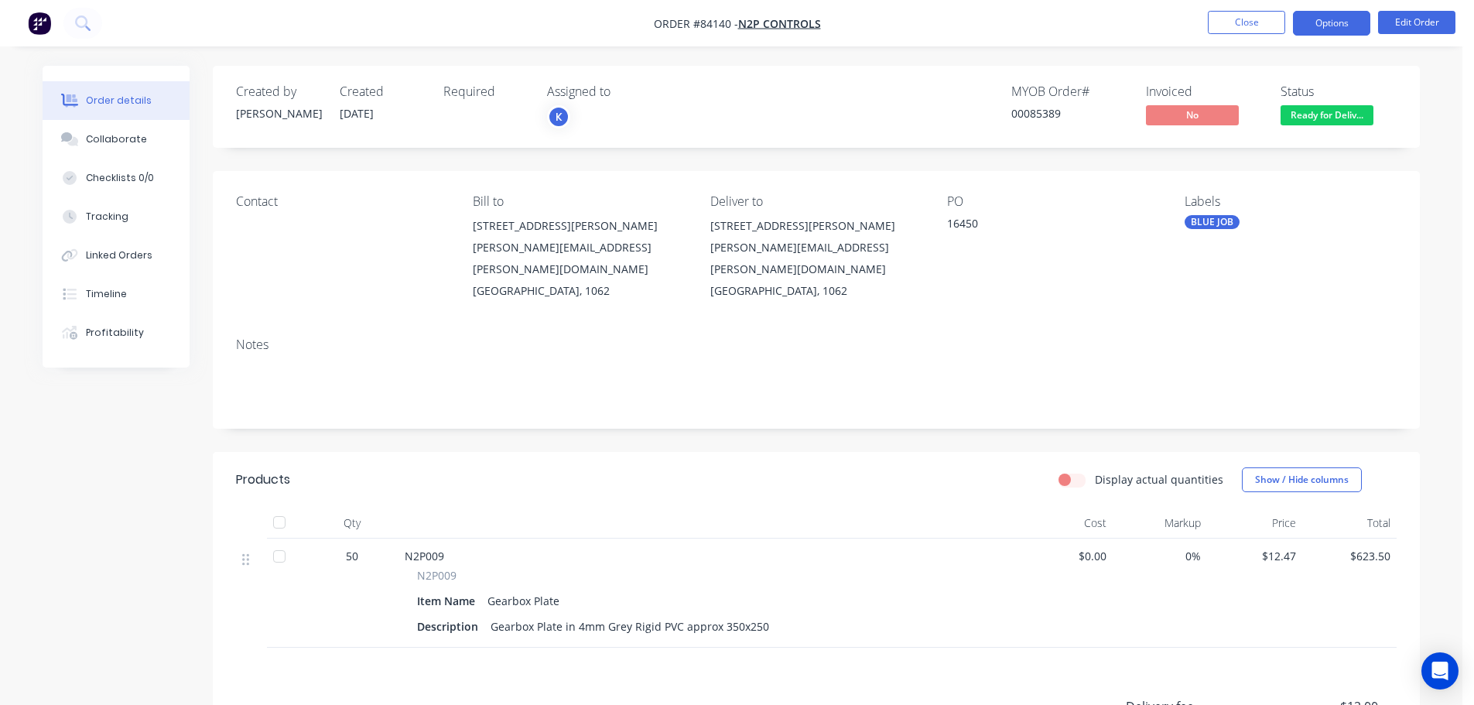
click at [1315, 28] on button "Options" at bounding box center [1331, 23] width 77 height 25
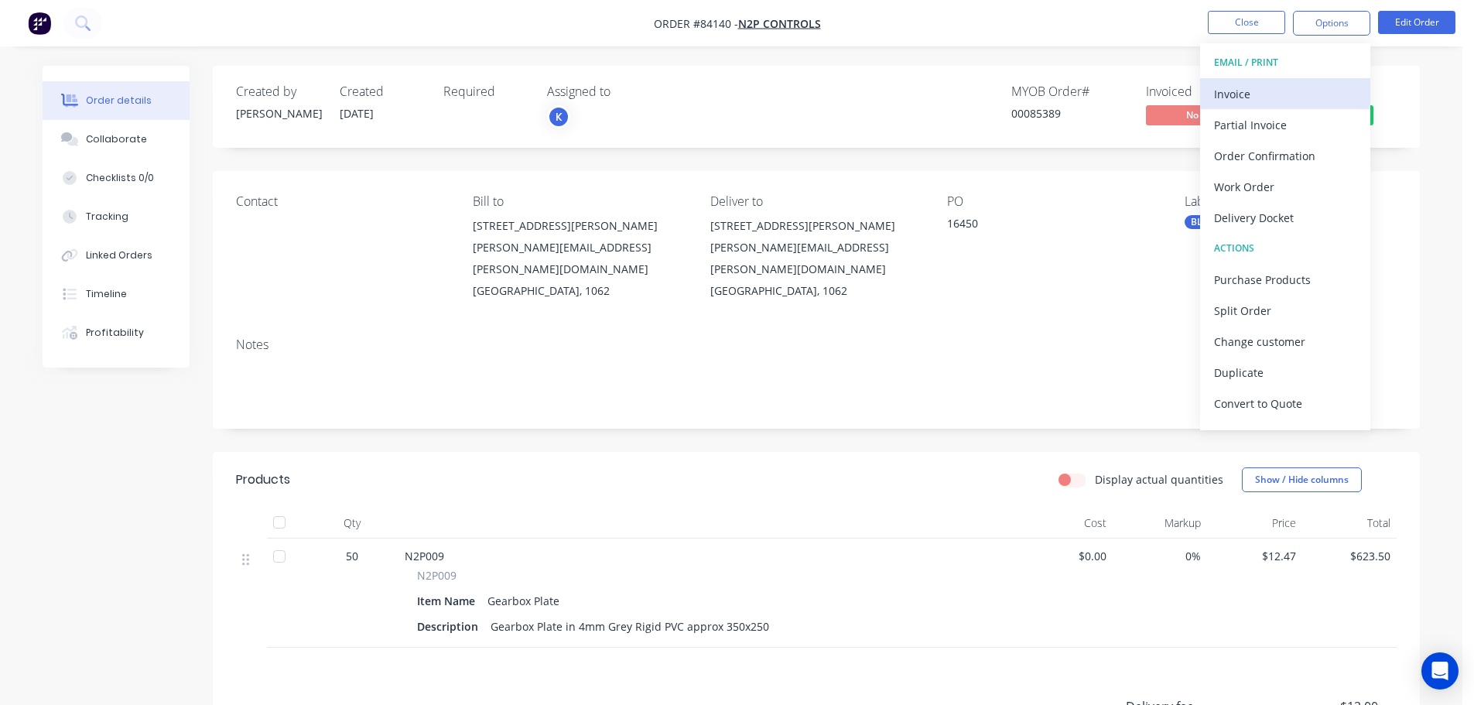
click at [1284, 99] on div "Invoice" at bounding box center [1285, 94] width 142 height 22
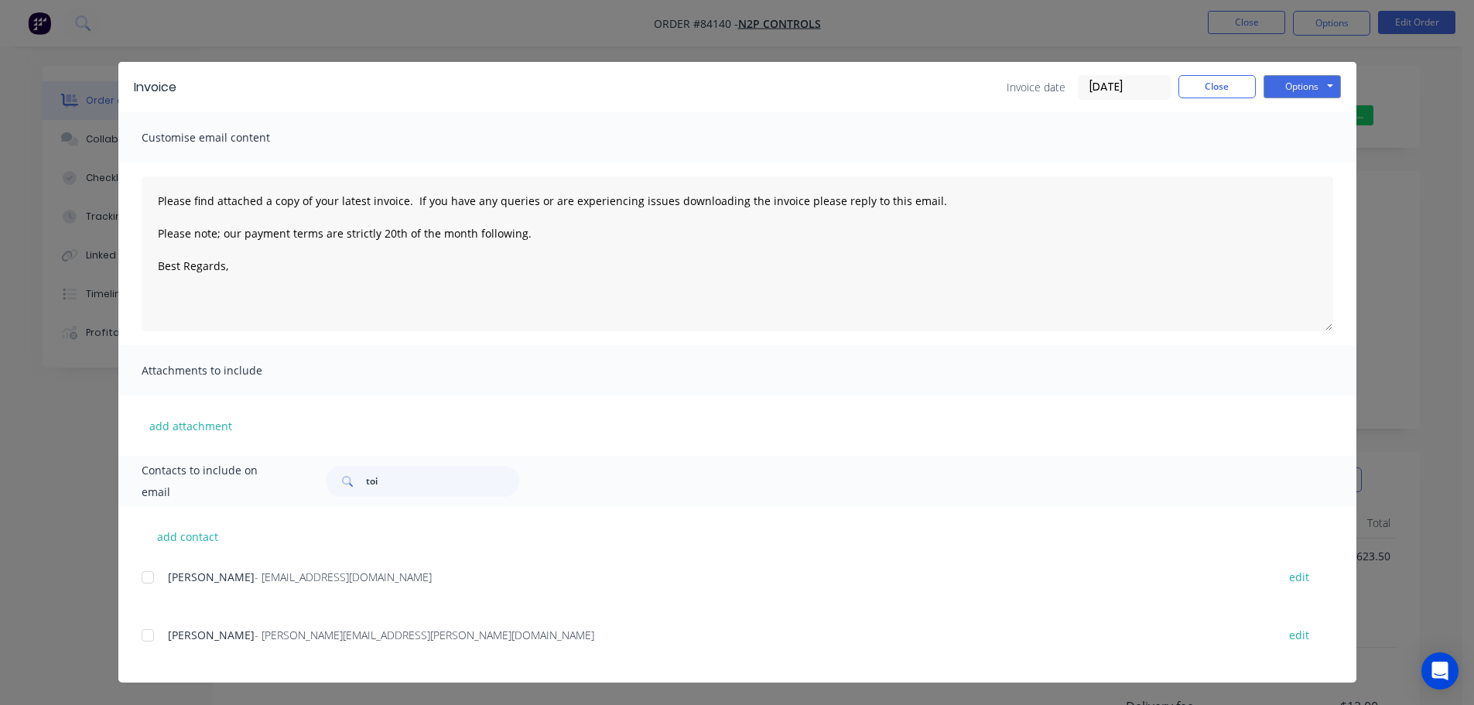
click at [150, 577] on div at bounding box center [147, 577] width 31 height 31
click at [1313, 89] on button "Options" at bounding box center [1302, 86] width 77 height 23
click at [1319, 157] on button "Email" at bounding box center [1313, 165] width 99 height 26
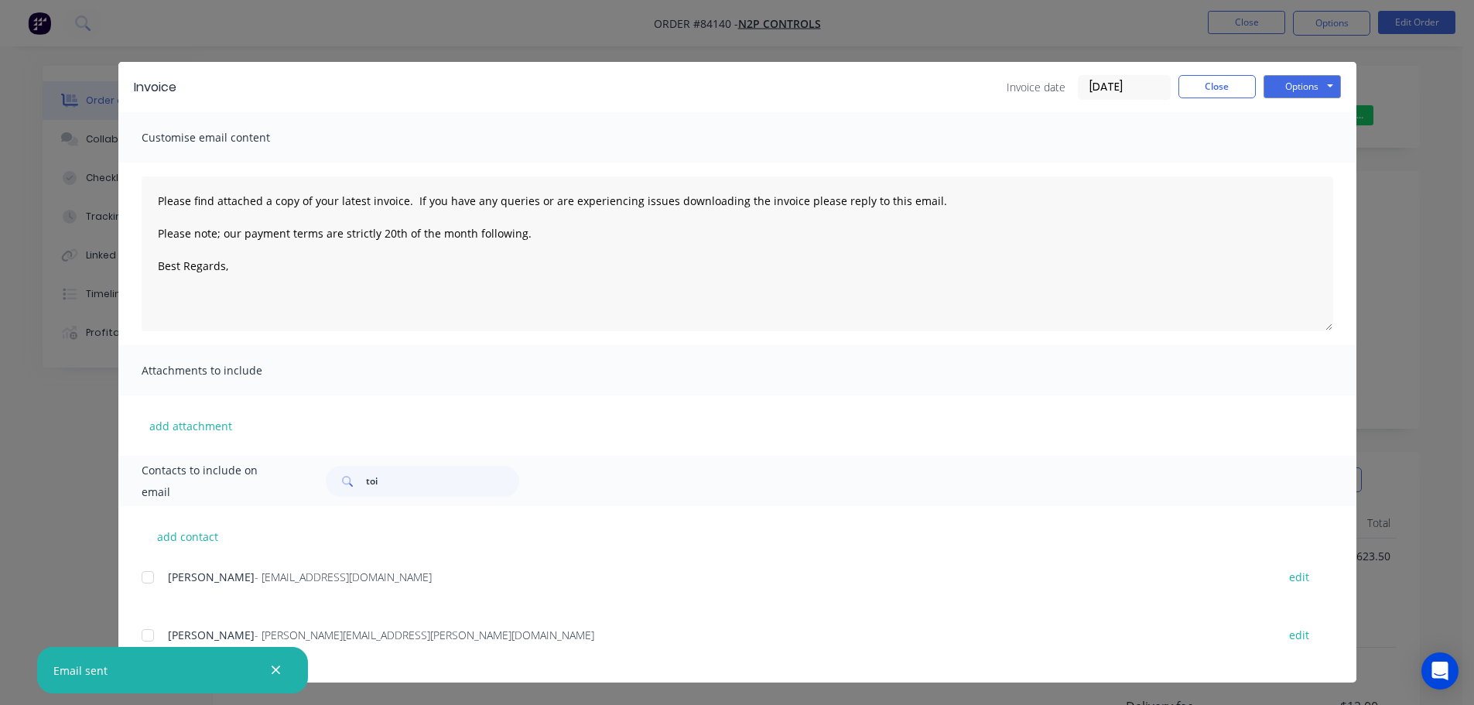
type textarea "Please find attached a copy of your latest invoice. If you have any queries or …"
click at [1242, 84] on button "Close" at bounding box center [1217, 86] width 77 height 23
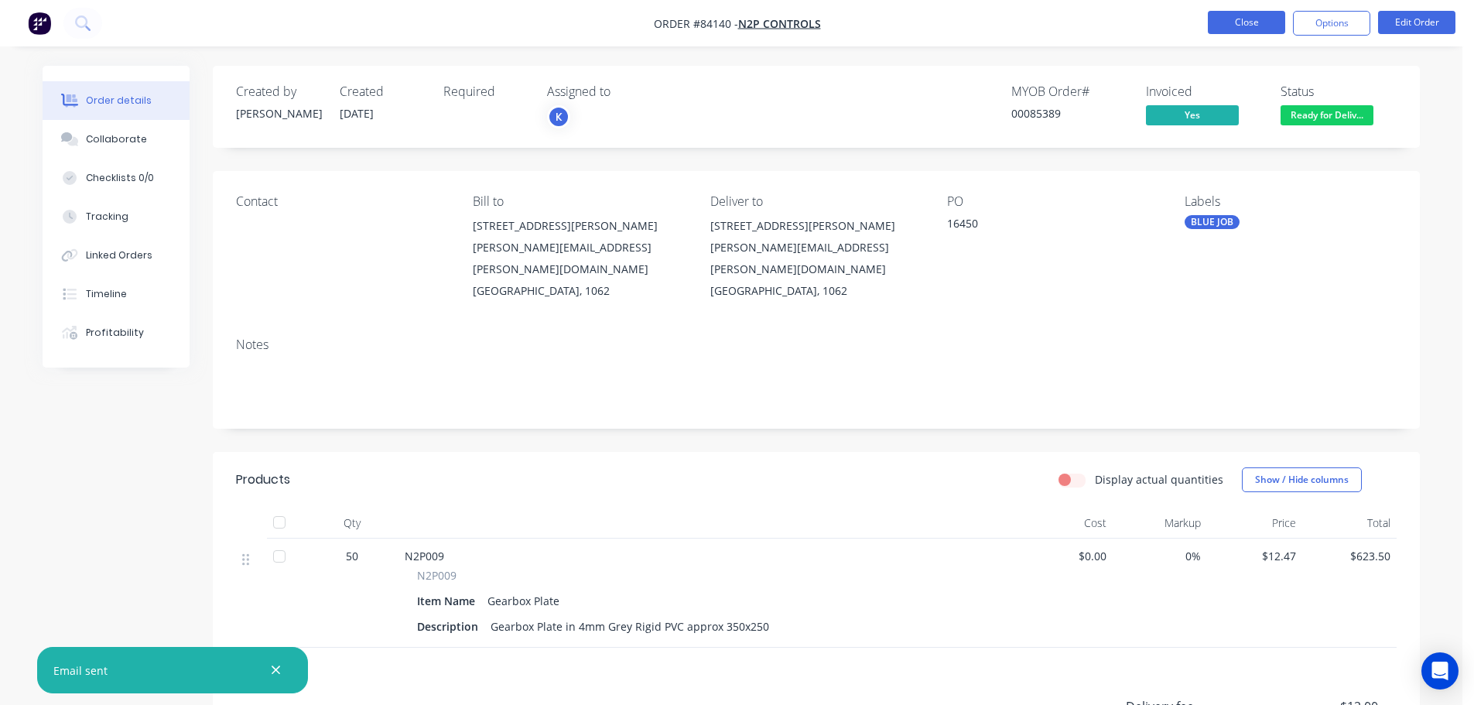
click at [1247, 22] on button "Close" at bounding box center [1246, 22] width 77 height 23
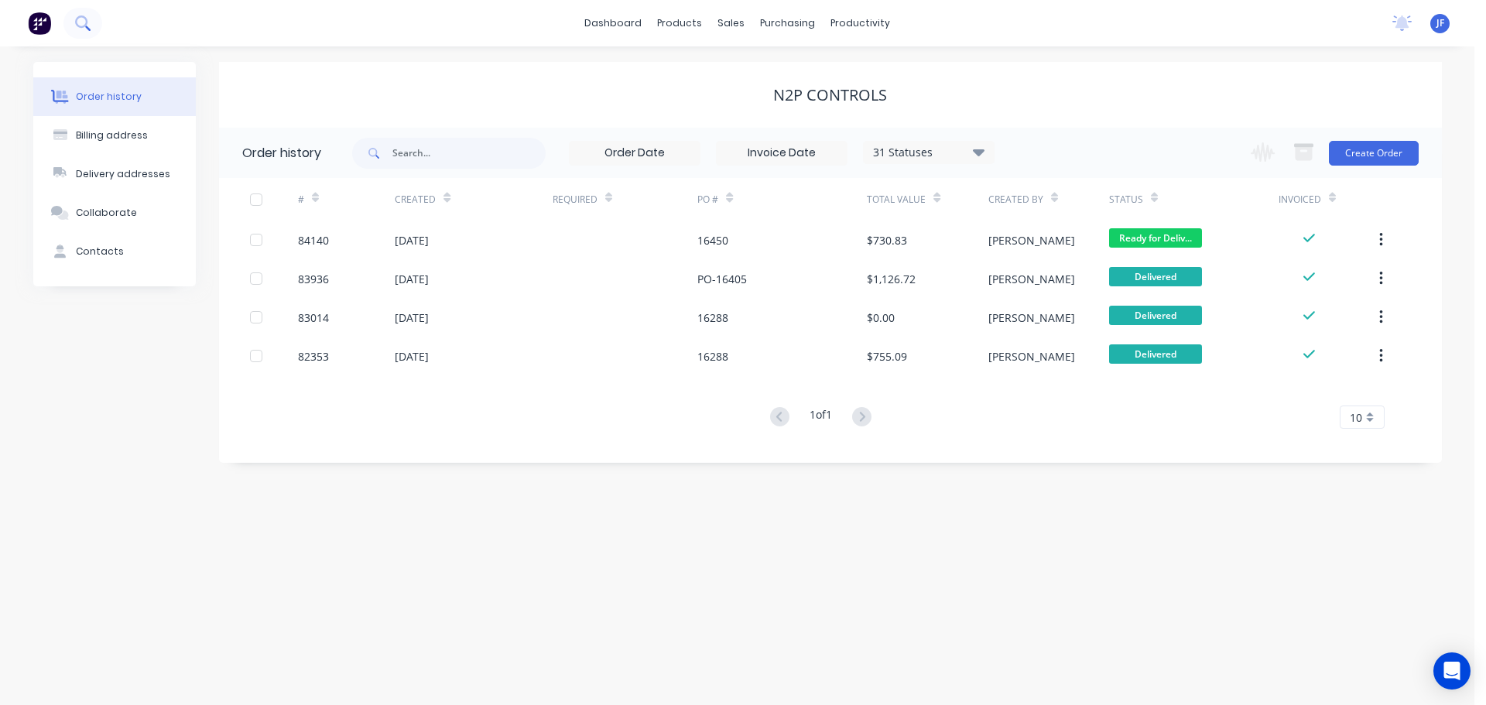
click at [89, 10] on button at bounding box center [82, 23] width 39 height 31
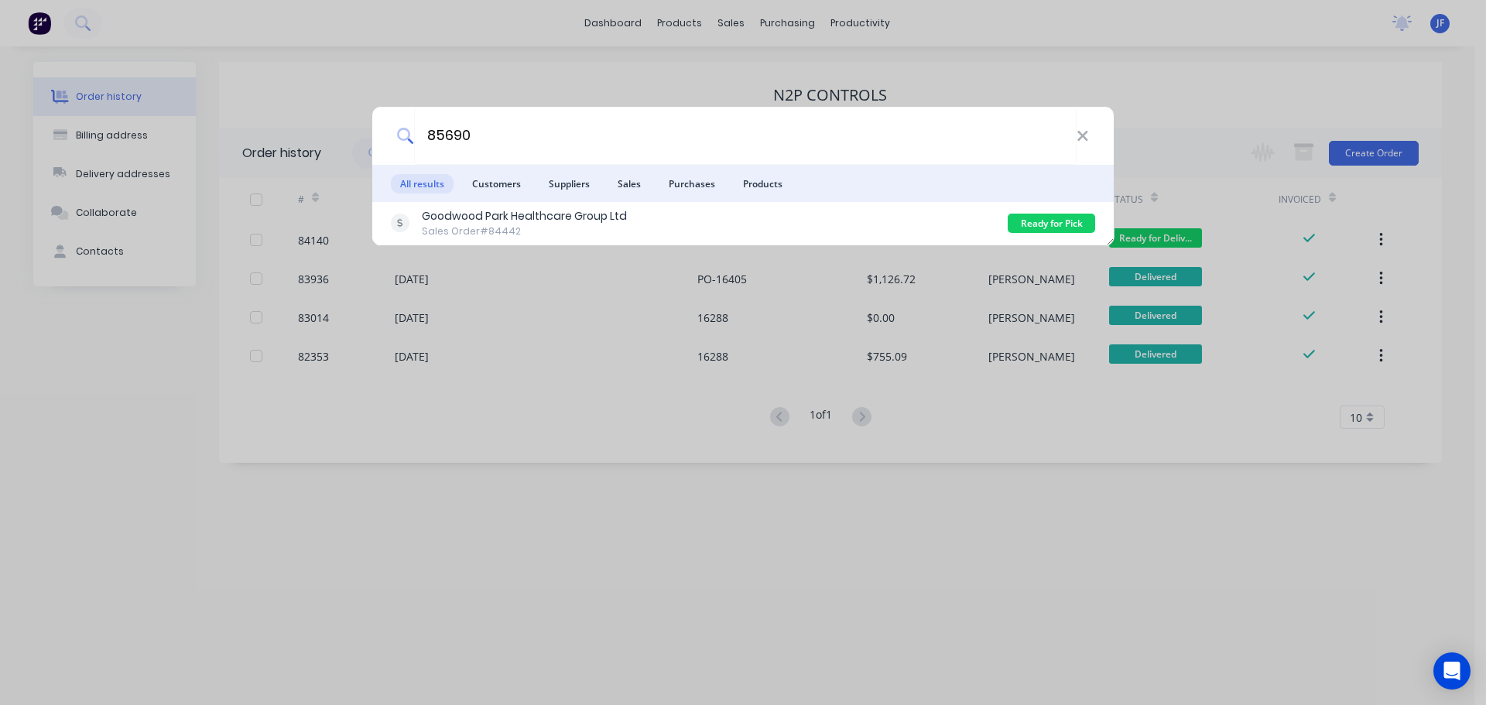
type input "85690"
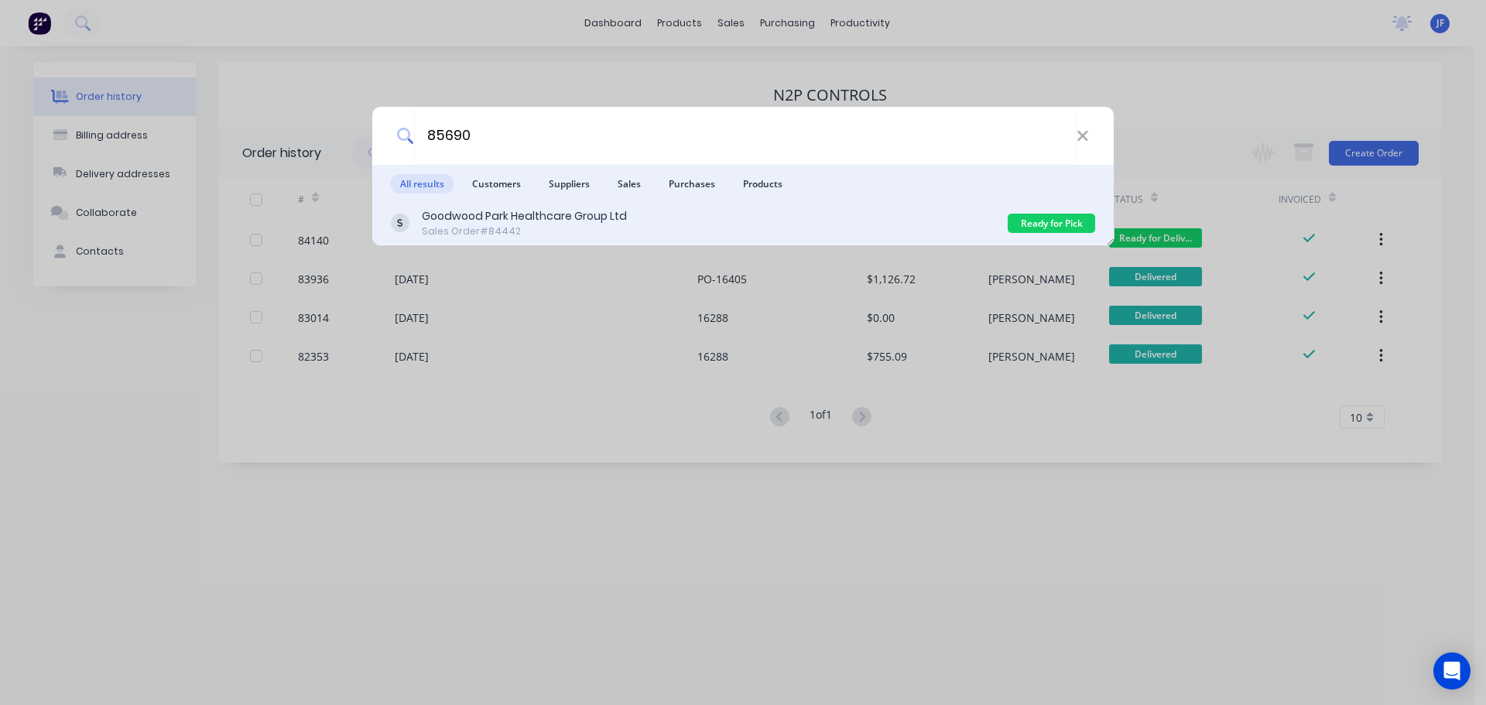
click at [656, 217] on div "Goodwood Park Healthcare Group Ltd Sales Order #84442" at bounding box center [699, 223] width 617 height 30
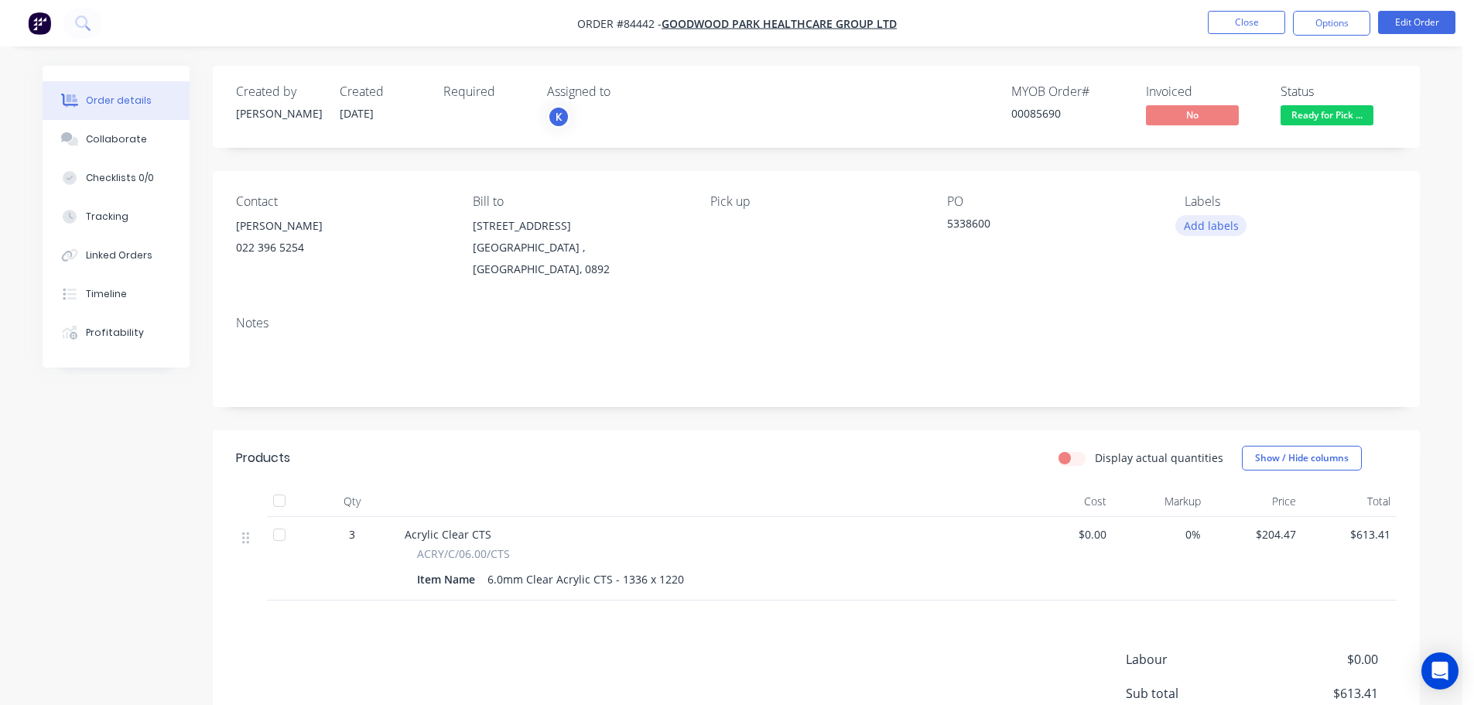
click at [1218, 222] on button "Add labels" at bounding box center [1211, 225] width 71 height 21
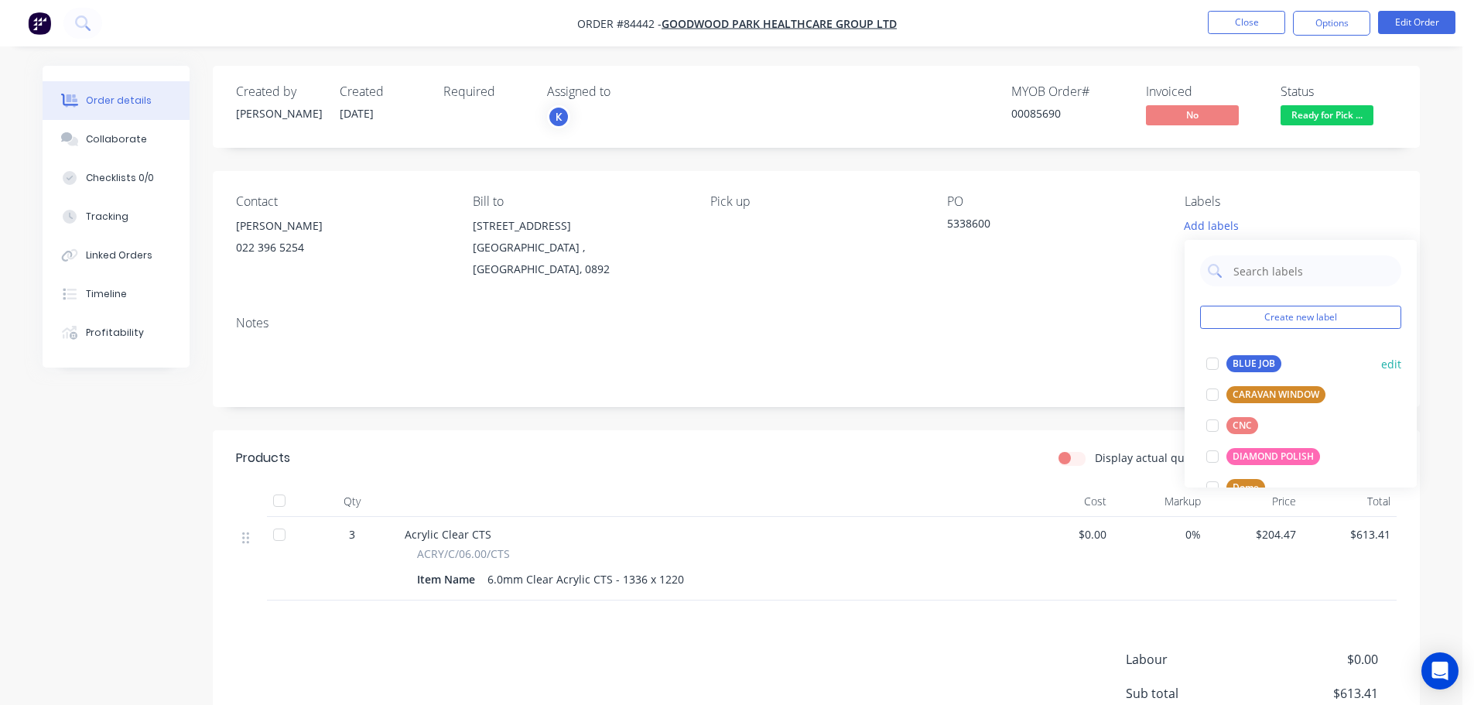
click at [1241, 354] on button "BLUE JOB" at bounding box center [1243, 364] width 87 height 22
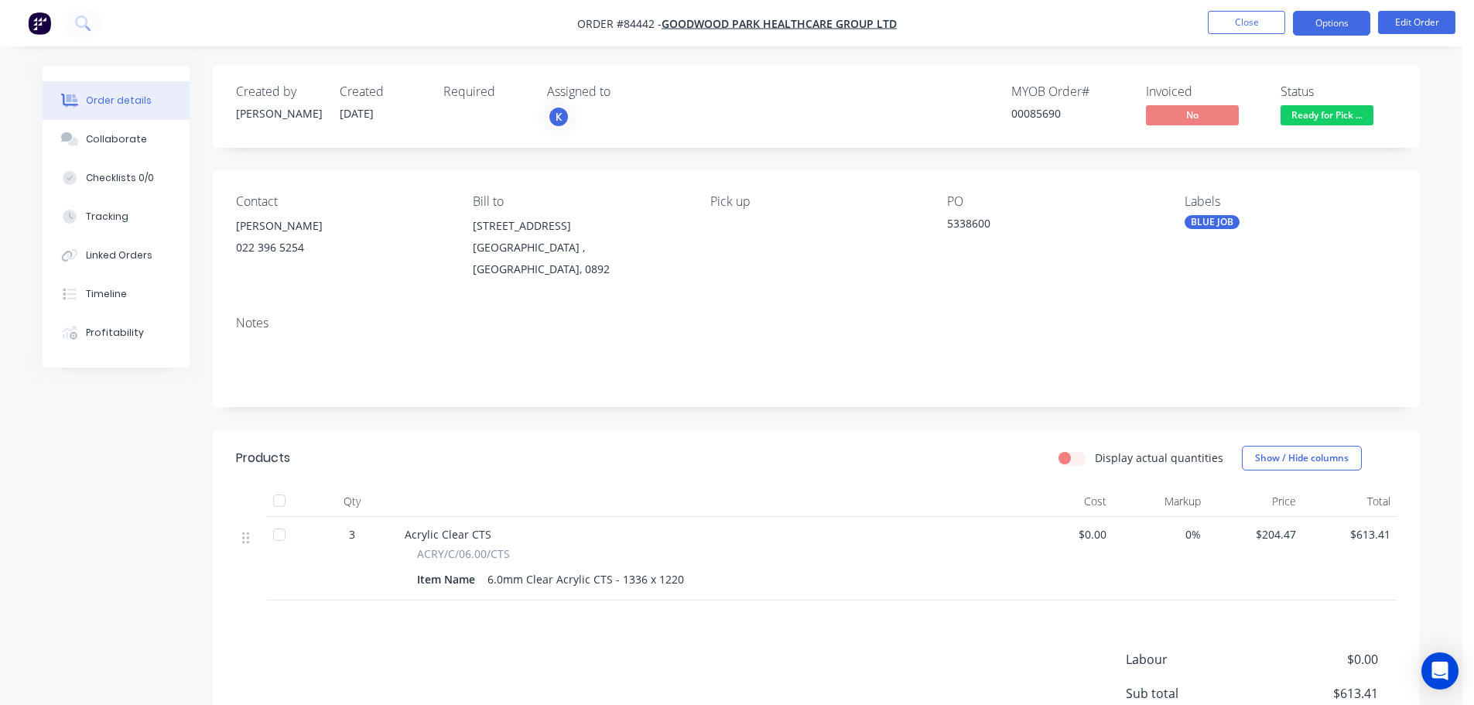
click at [1321, 29] on button "Options" at bounding box center [1331, 23] width 77 height 25
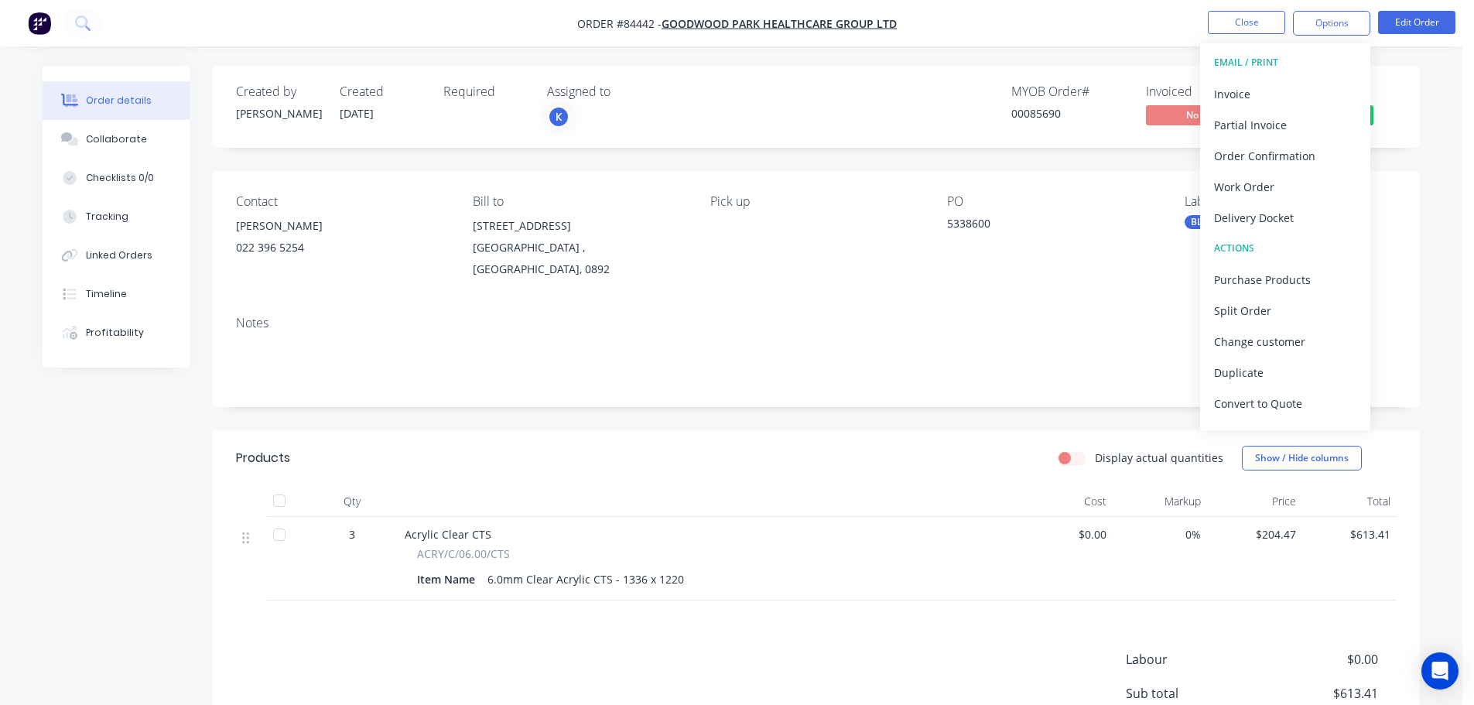
click at [1304, 103] on div "Invoice" at bounding box center [1285, 94] width 142 height 22
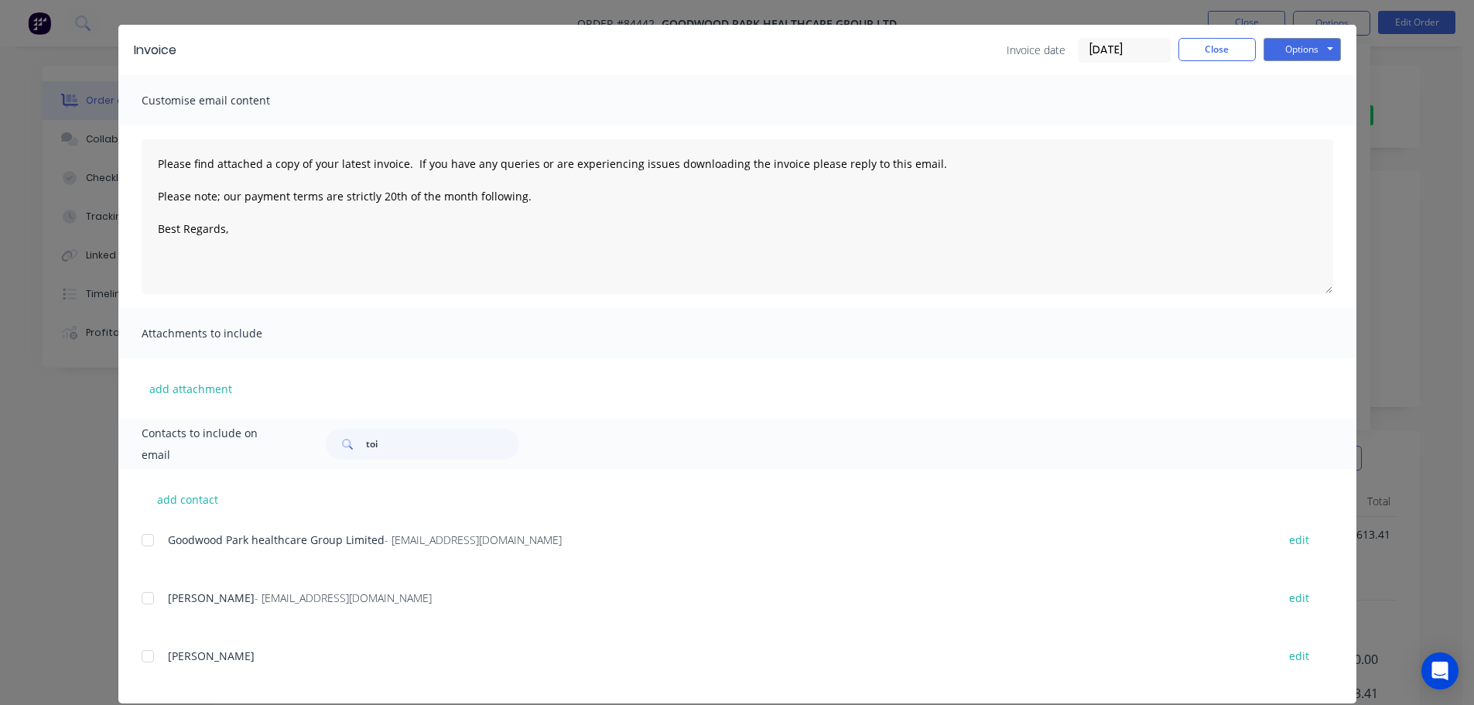
scroll to position [57, 0]
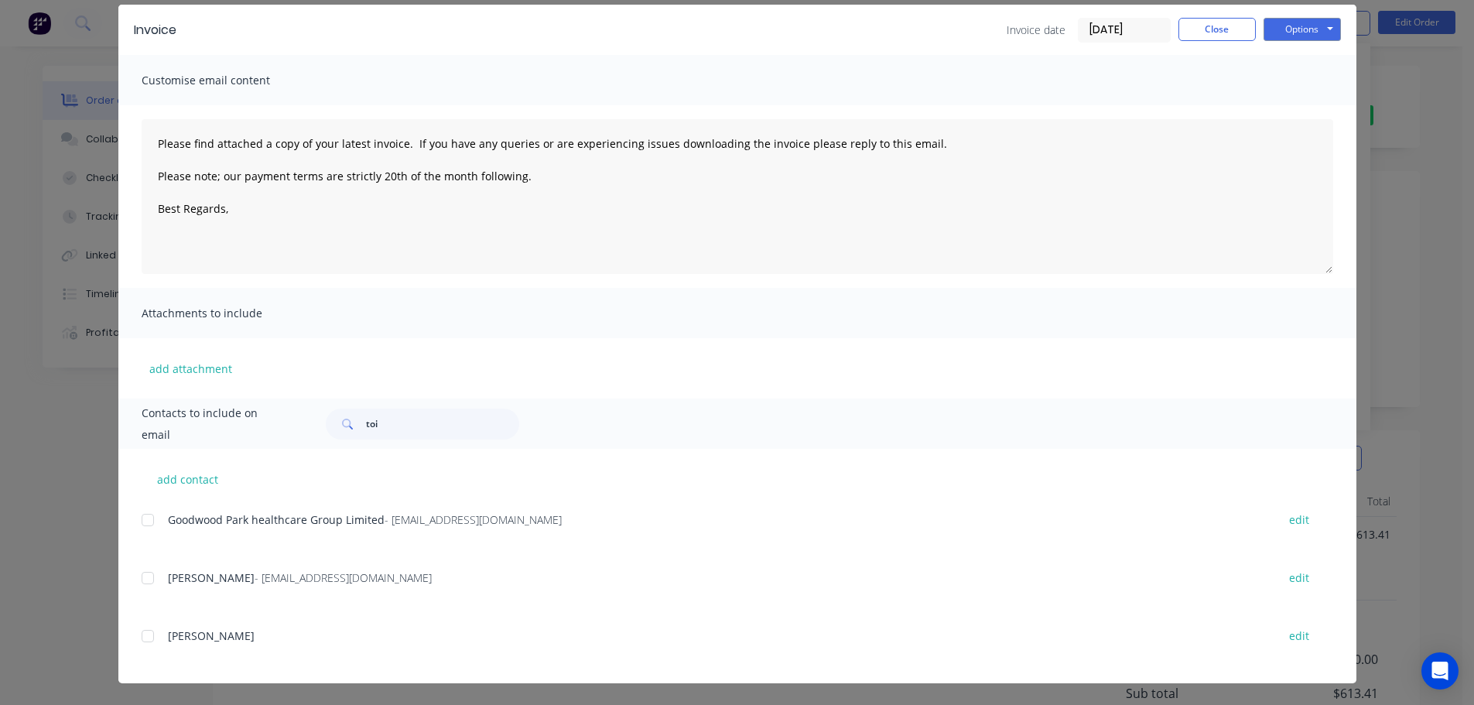
click at [130, 519] on div "add contact Goodwood Park healthcare Group Limited - mpamplin@goodwood.org.nz e…" at bounding box center [737, 566] width 1238 height 235
drag, startPoint x: 137, startPoint y: 525, endPoint x: 659, endPoint y: 287, distance: 573.2
click at [138, 525] on div at bounding box center [147, 520] width 31 height 31
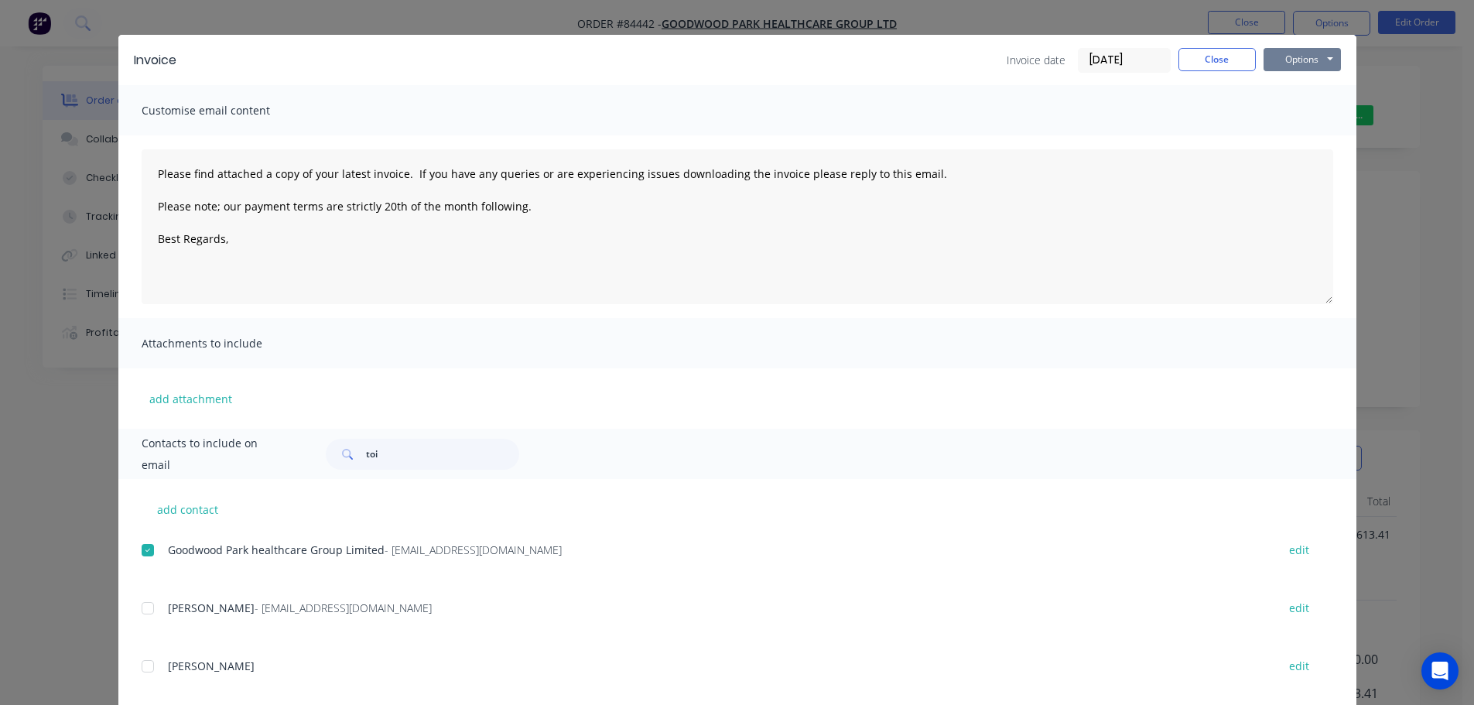
scroll to position [0, 0]
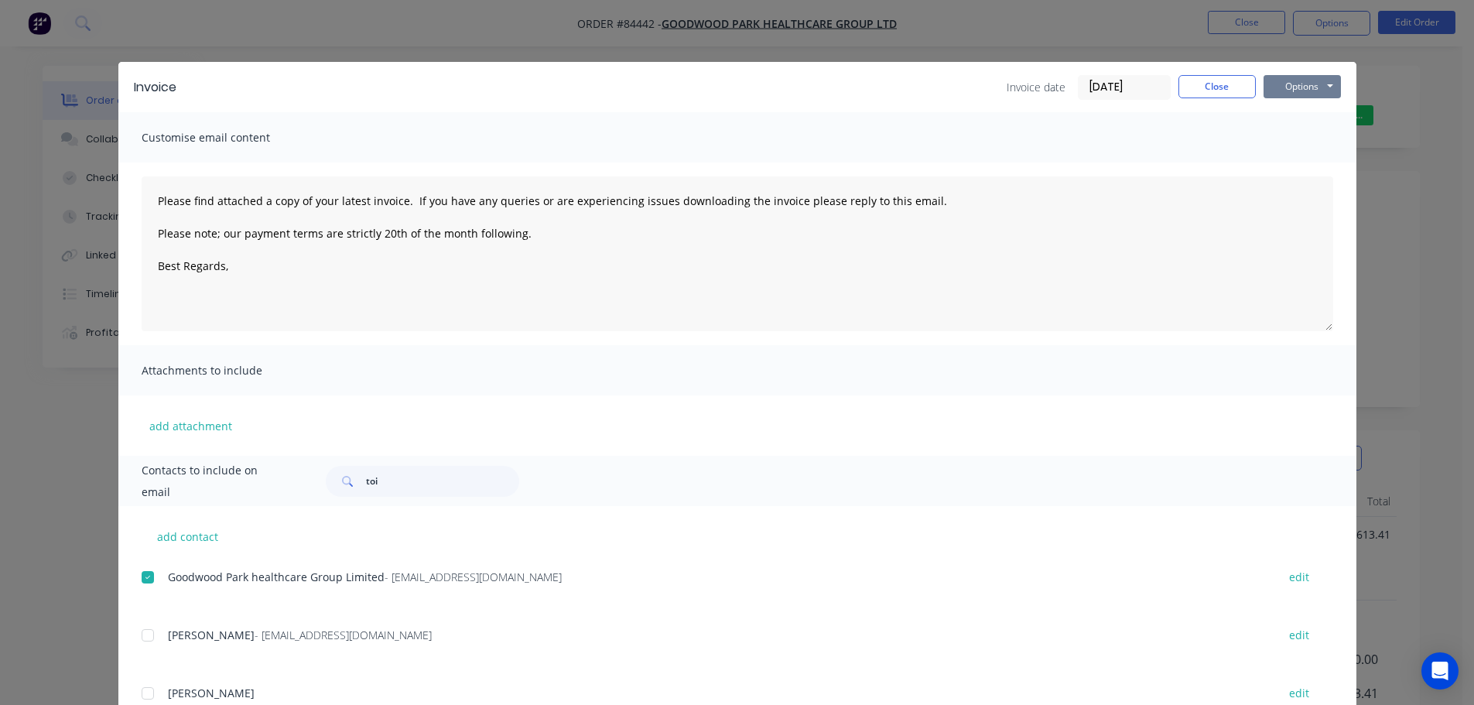
click at [1303, 91] on button "Options" at bounding box center [1302, 86] width 77 height 23
click at [1292, 164] on button "Email" at bounding box center [1313, 165] width 99 height 26
type textarea "Please find attached a copy of your latest invoice. If you have any queries or …"
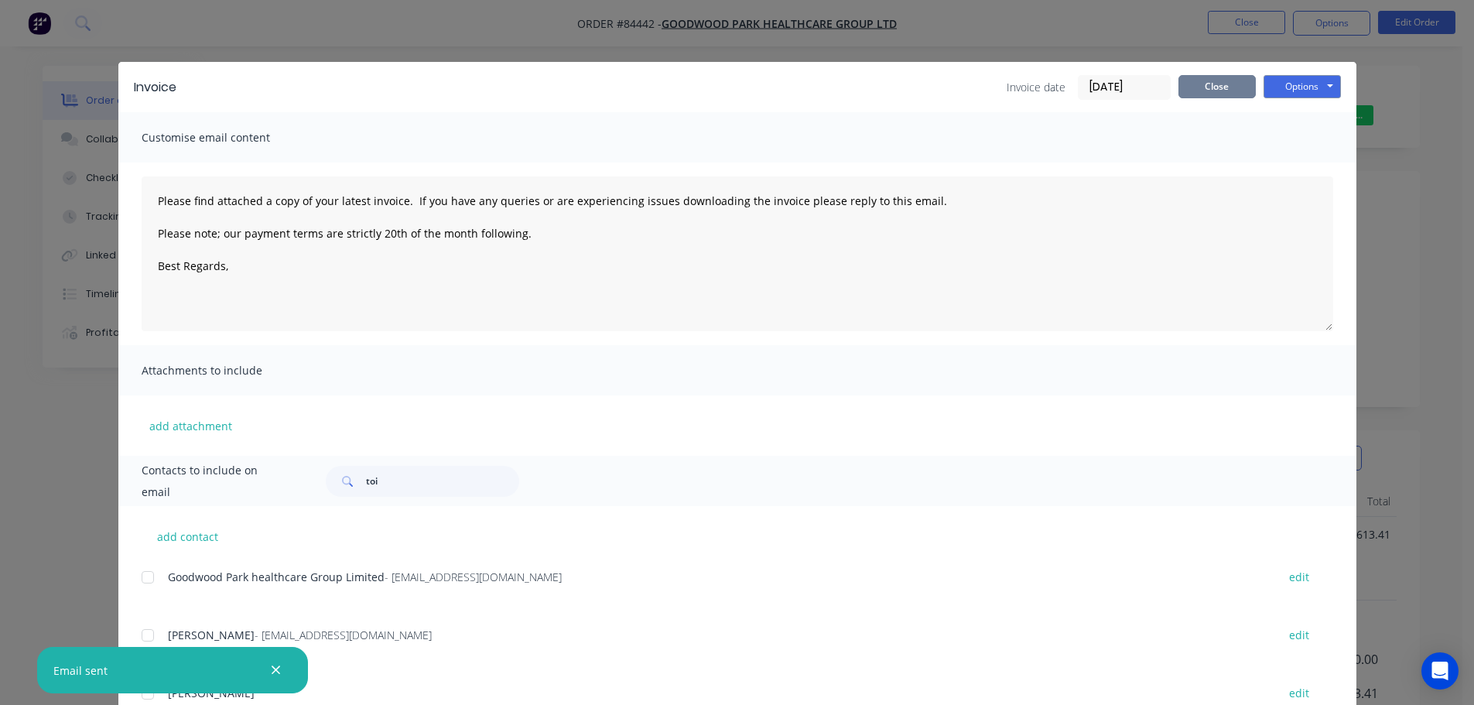
click at [1214, 75] on button "Close" at bounding box center [1217, 86] width 77 height 23
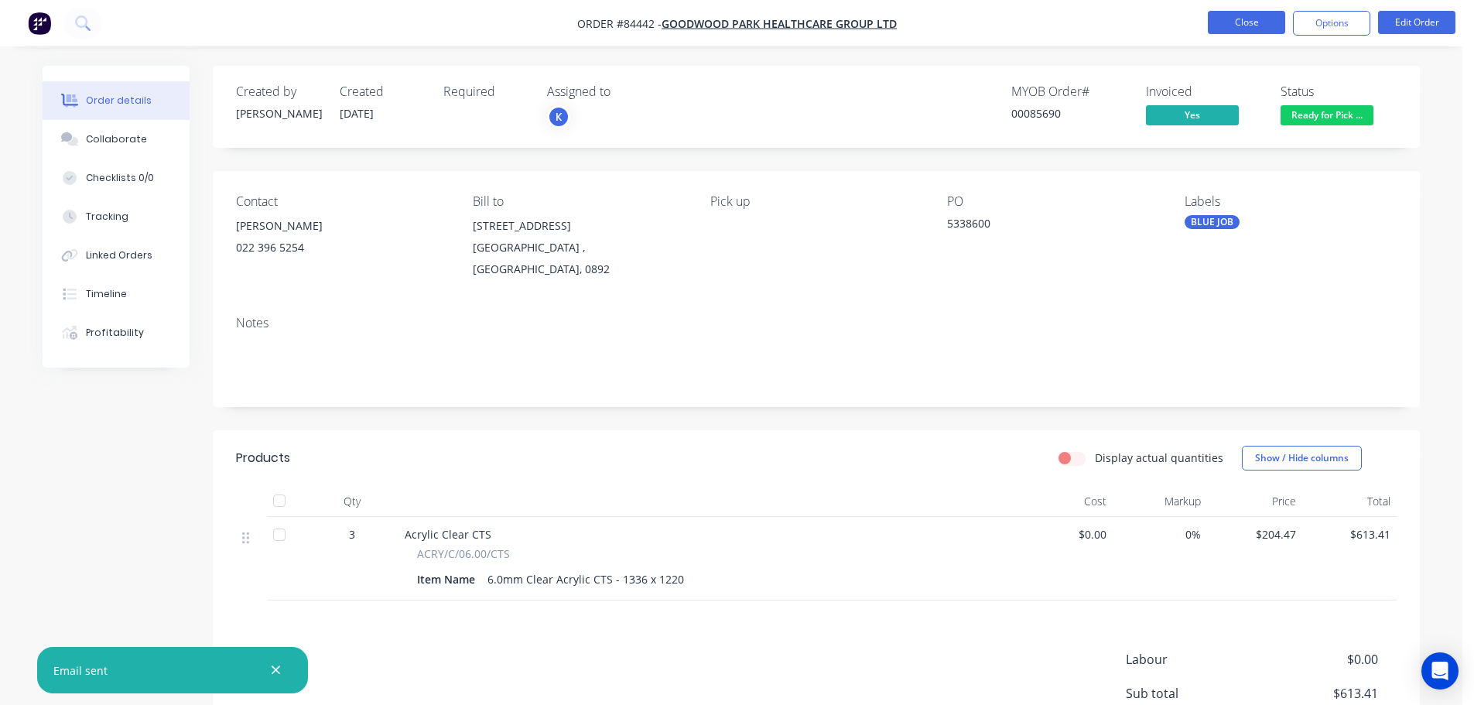
click at [1235, 19] on button "Close" at bounding box center [1246, 22] width 77 height 23
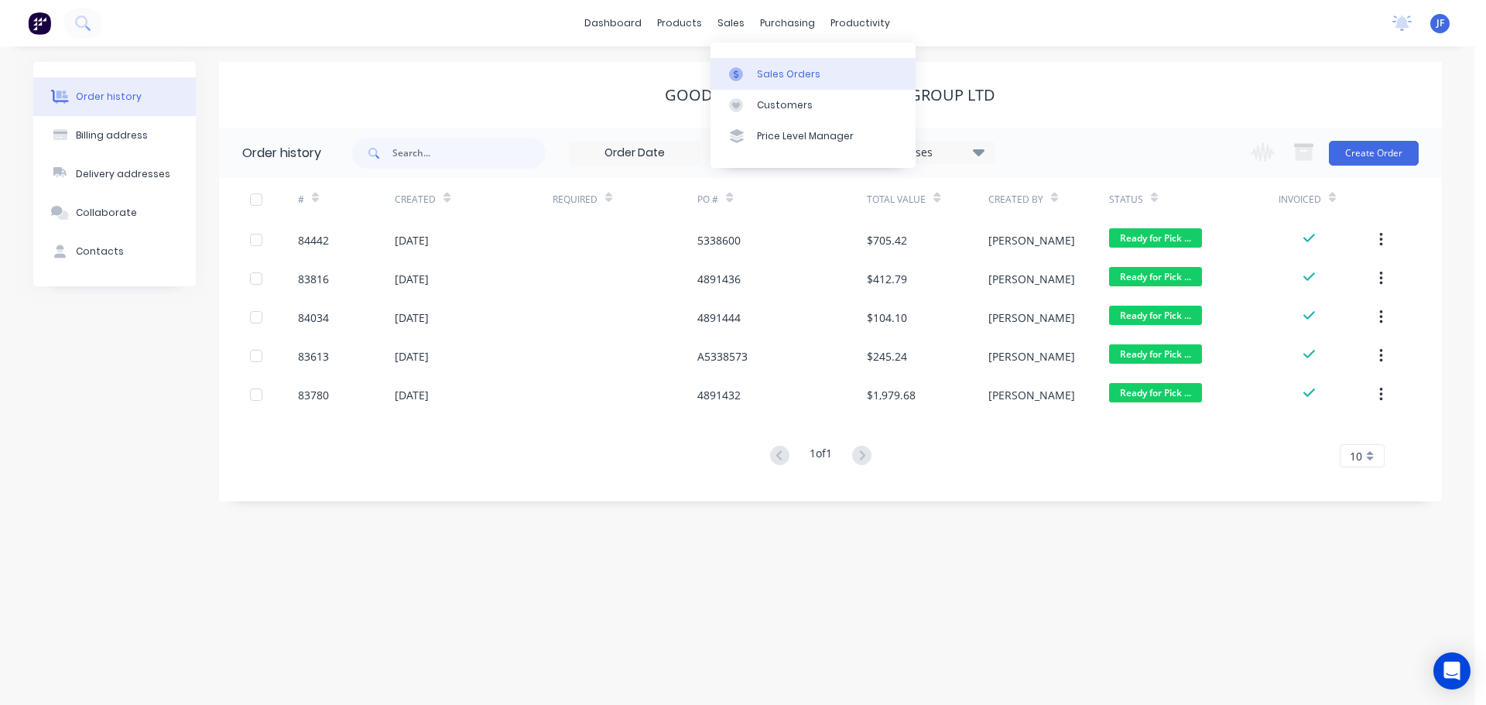
click at [755, 76] on link "Sales Orders" at bounding box center [813, 73] width 205 height 31
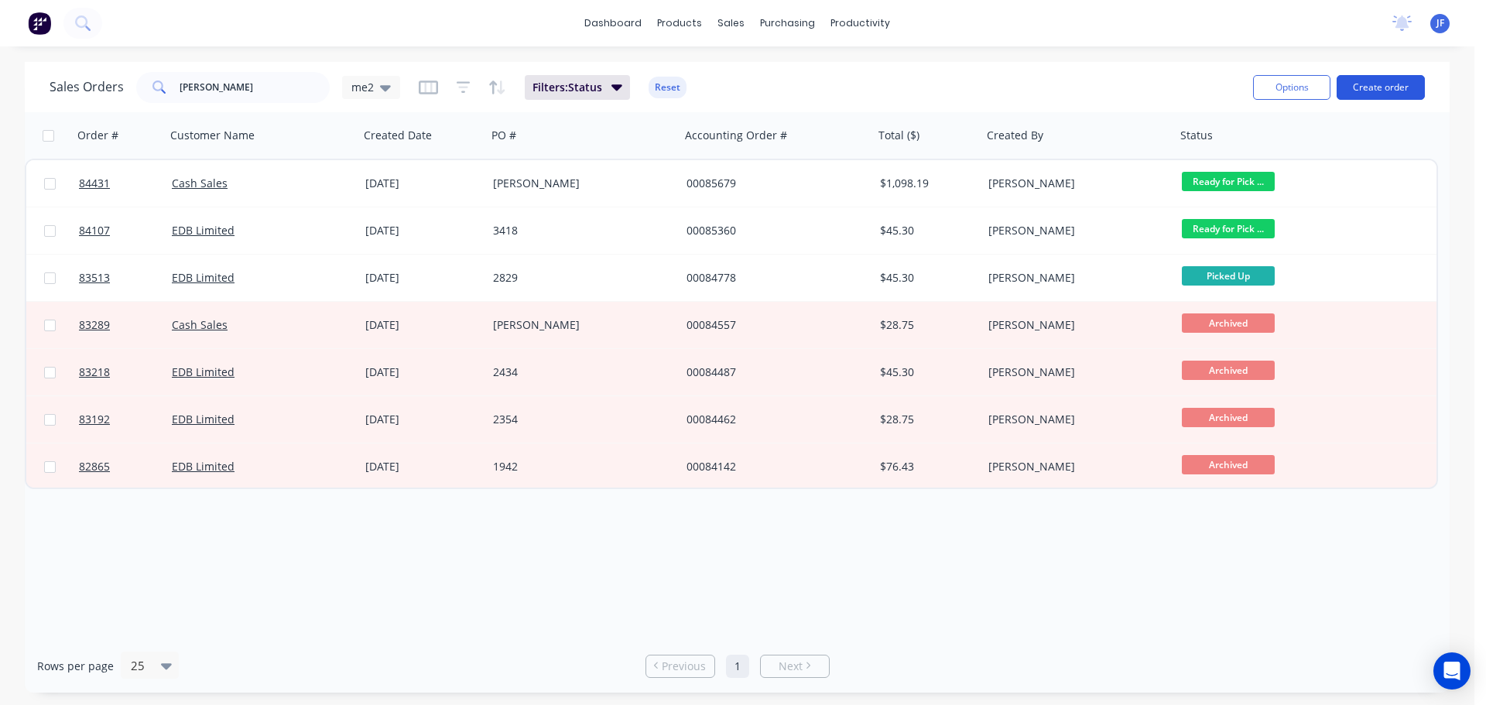
click at [1356, 87] on button "Create order" at bounding box center [1381, 87] width 88 height 25
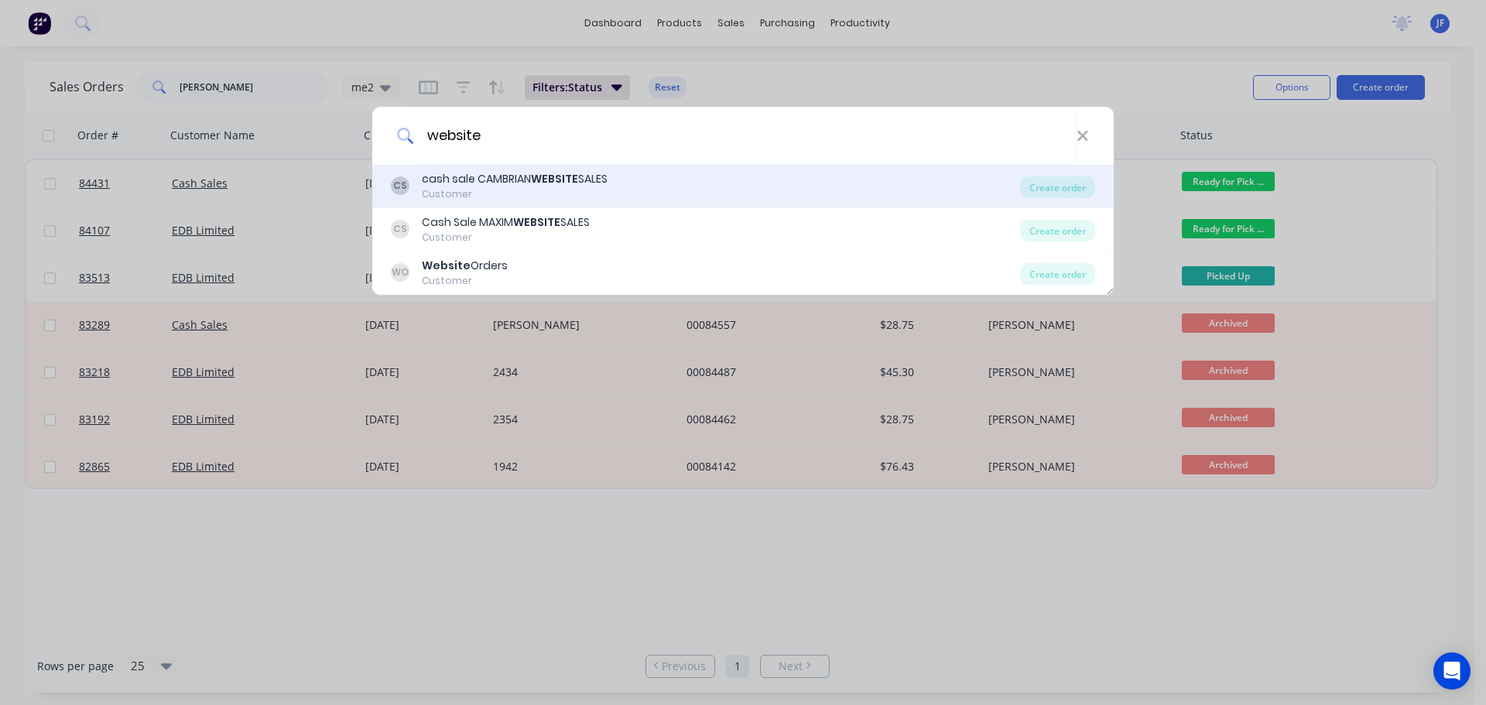
type input "website"
click at [937, 191] on div "CS cash sale CAMBRIAN WEBSITE SALES Customer" at bounding box center [705, 186] width 629 height 30
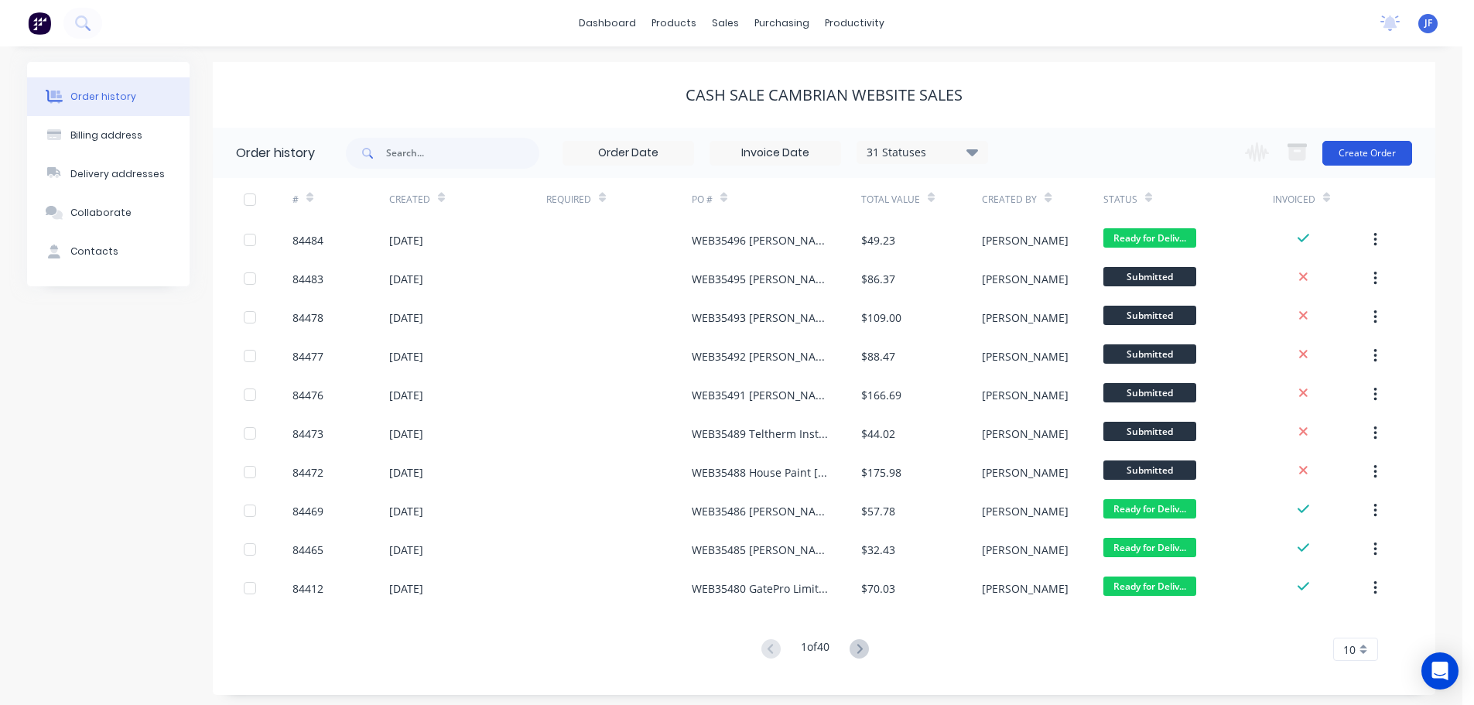
click at [1367, 141] on button "Create Order" at bounding box center [1368, 153] width 90 height 25
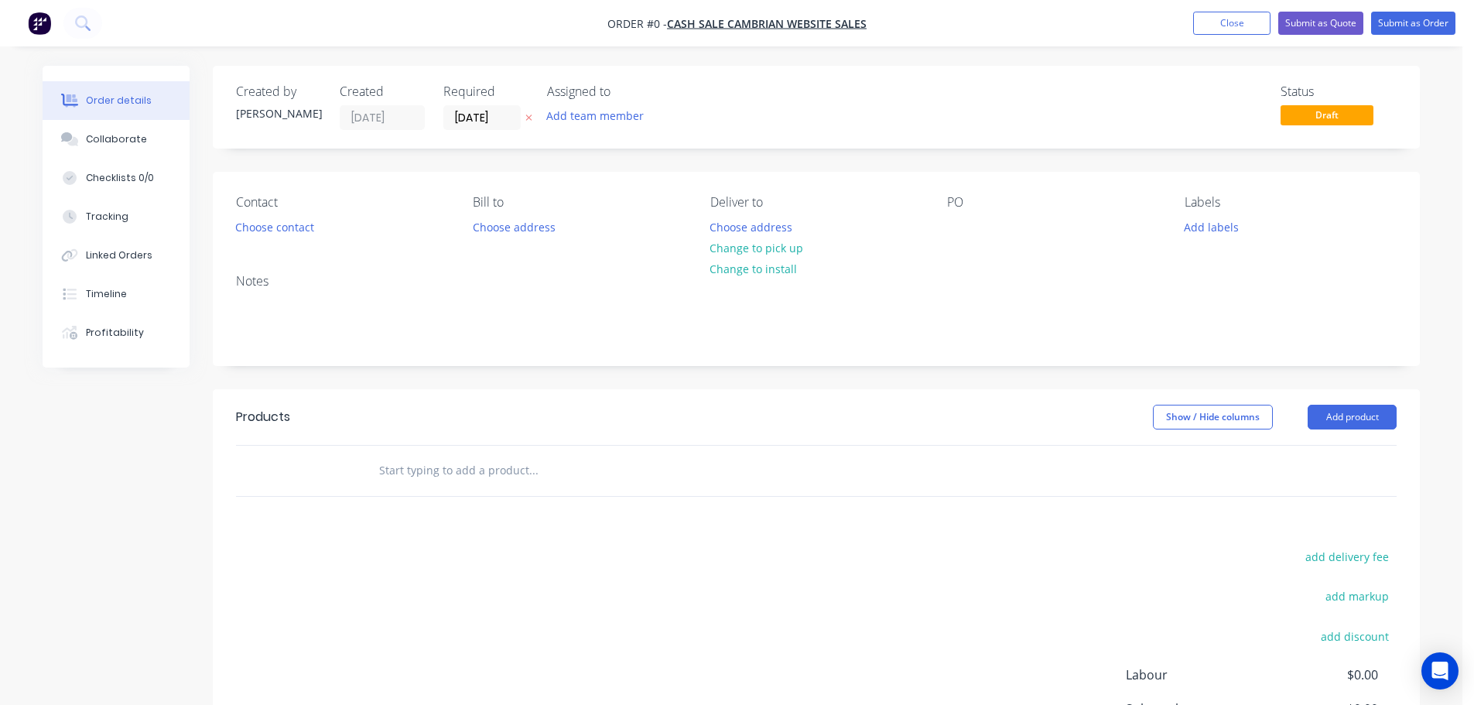
click at [525, 118] on button at bounding box center [529, 118] width 16 height 18
click at [308, 225] on button "Choose contact" at bounding box center [275, 226] width 95 height 21
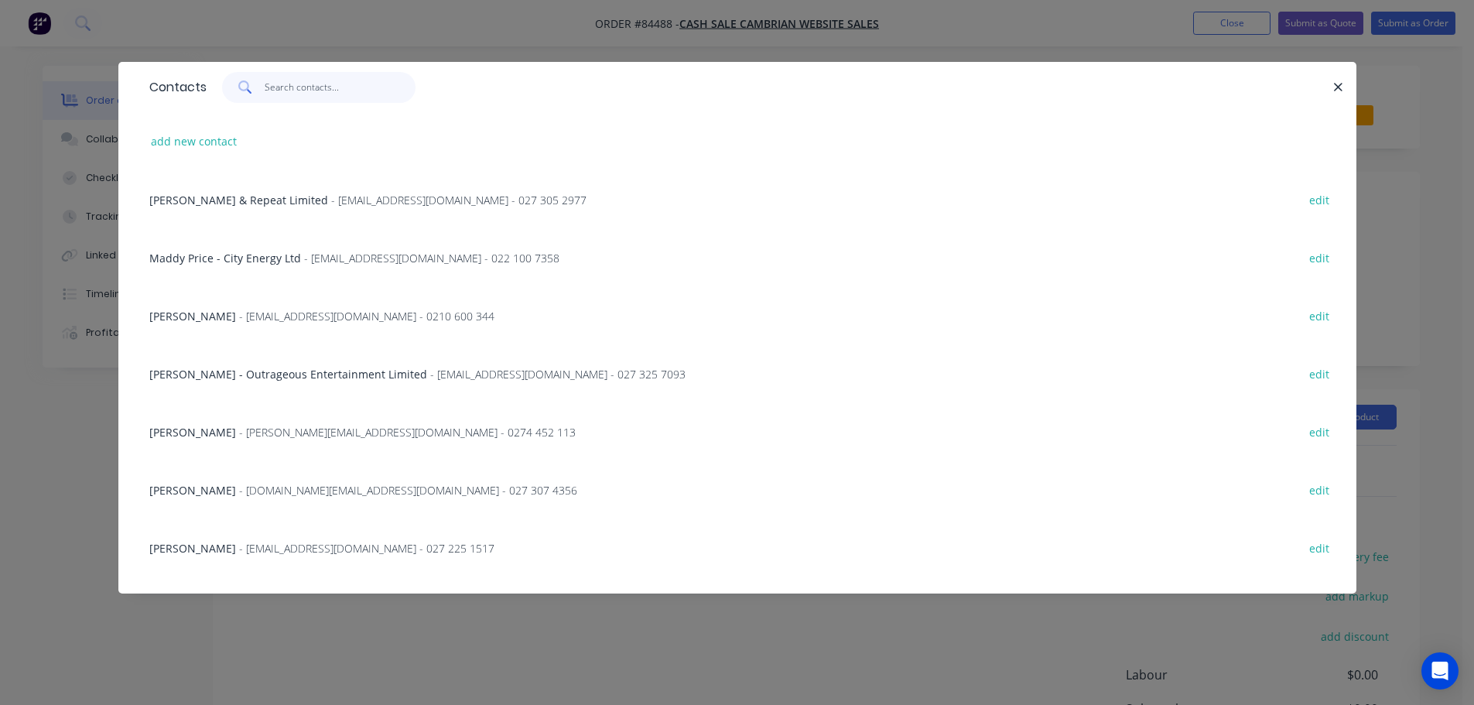
click at [301, 94] on input "text" at bounding box center [340, 87] width 151 height 31
click at [331, 85] on input "text" at bounding box center [340, 87] width 151 height 31
paste input "Vaughan Cox"
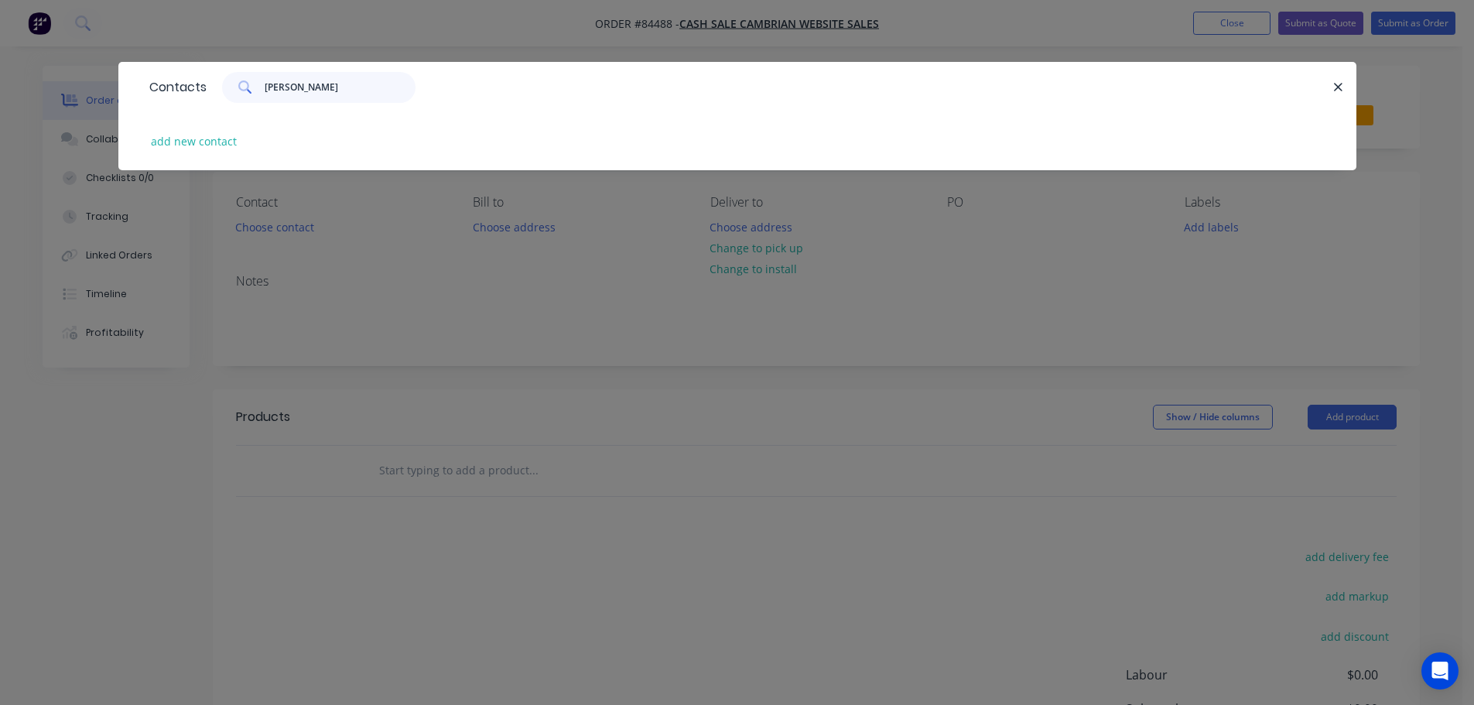
type input "Vaughan Cox"
click at [122, 155] on div "add new contact" at bounding box center [737, 141] width 1238 height 58
click at [206, 152] on button "add new contact" at bounding box center [194, 141] width 102 height 21
select select "NZ"
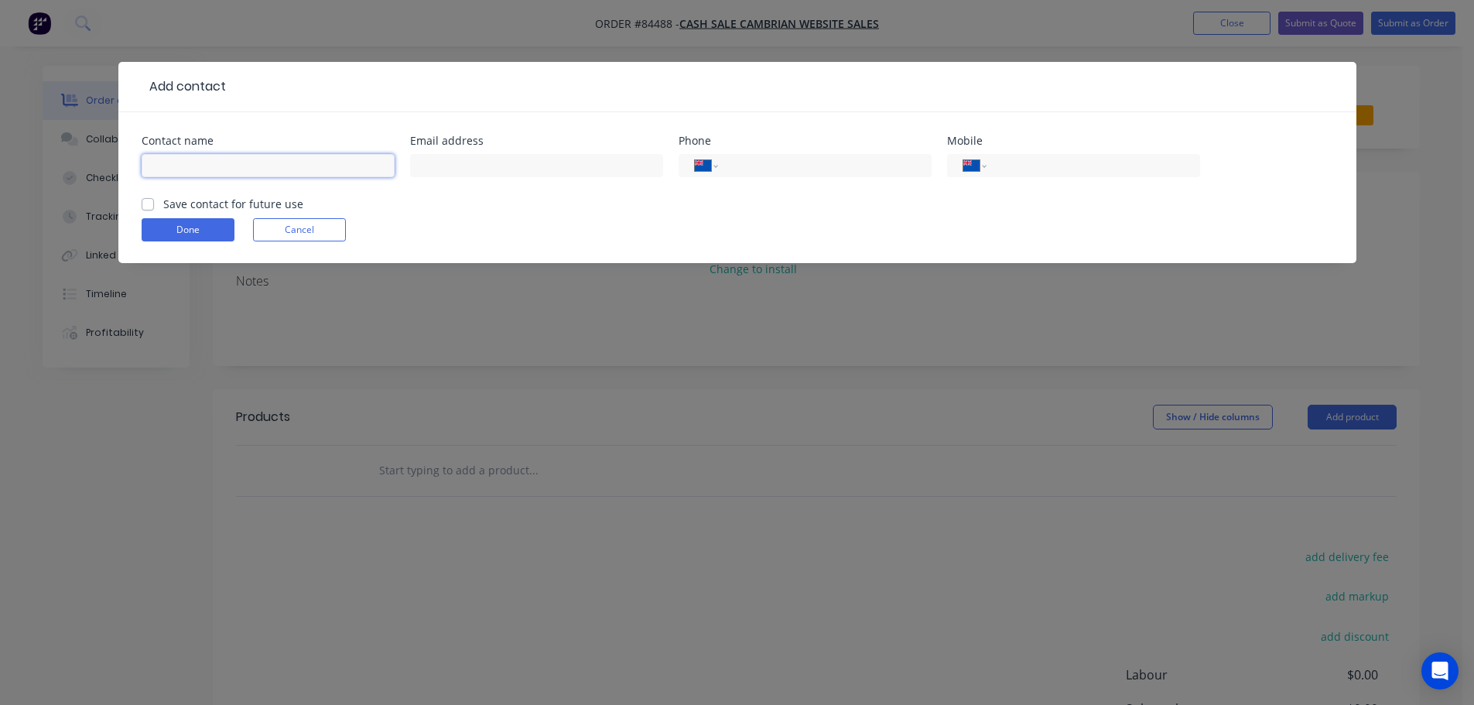
click at [231, 170] on input "text" at bounding box center [268, 165] width 253 height 23
paste input "Vaughan Cox"
type input "Vaughan Cox"
drag, startPoint x: 214, startPoint y: 200, endPoint x: 200, endPoint y: 206, distance: 15.2
click at [214, 200] on label "Save contact for future use" at bounding box center [233, 204] width 140 height 16
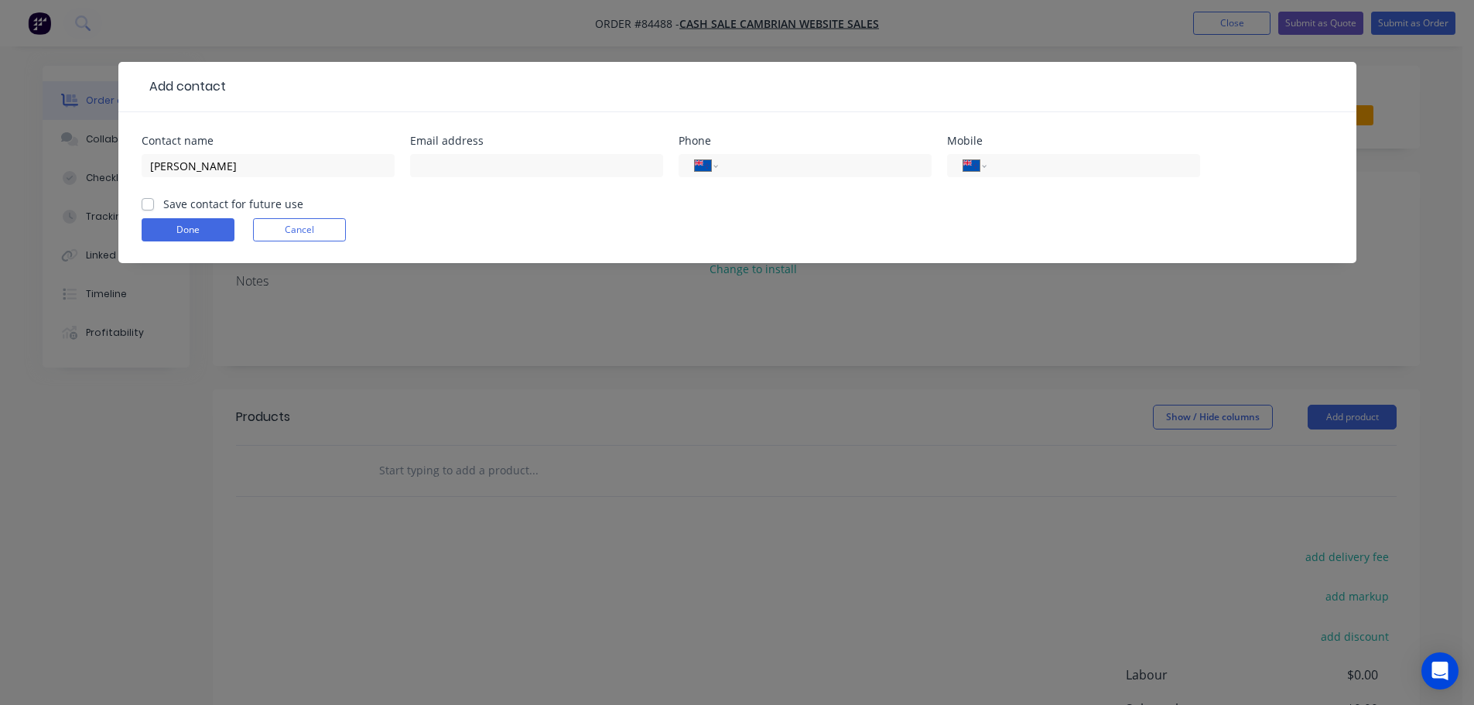
click at [154, 200] on input "Save contact for future use" at bounding box center [148, 203] width 12 height 15
checkbox input "true"
click at [1059, 174] on div "International Afghanistan Åland Islands Albania Algeria American Samoa Andorra …" at bounding box center [1073, 173] width 253 height 46
click at [1059, 173] on input "tel" at bounding box center [1091, 166] width 186 height 18
paste input "0210 509 687"
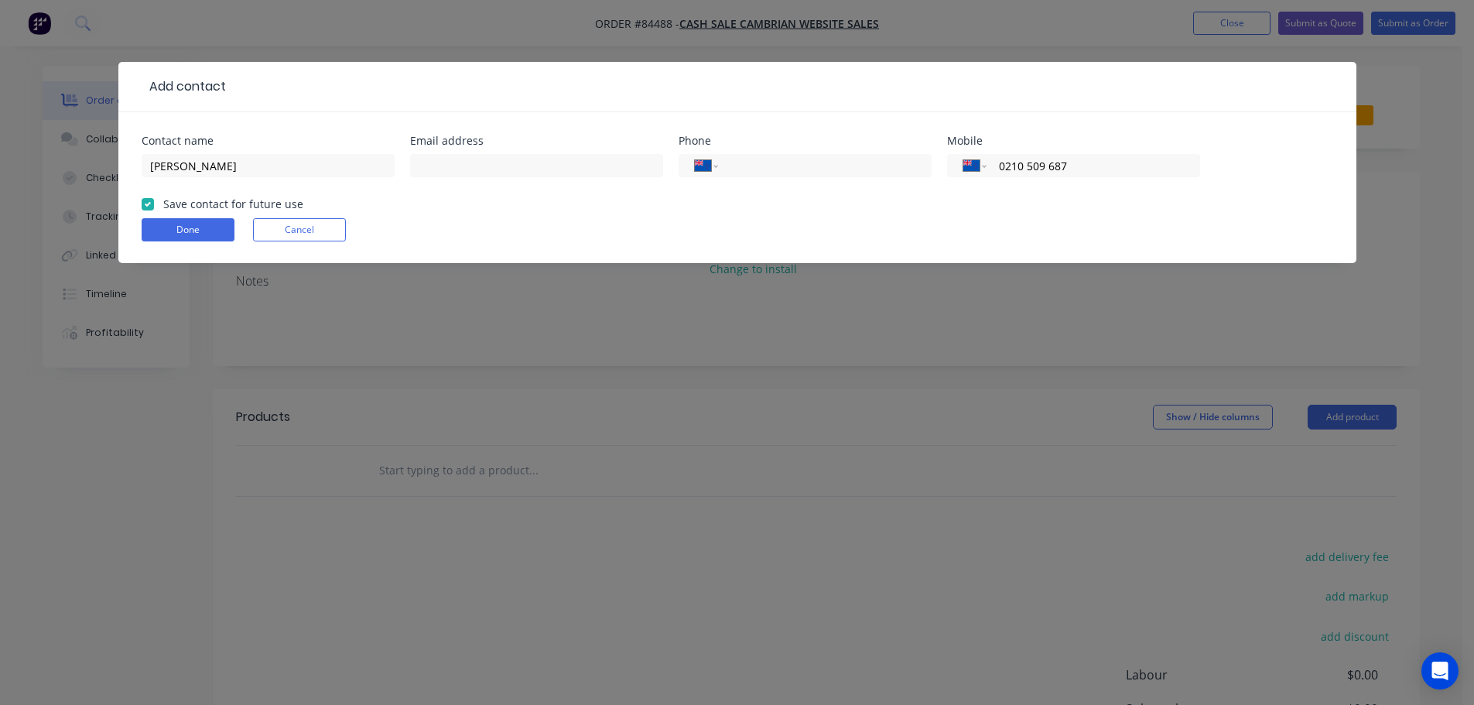
type input "0210 509 687"
click at [563, 167] on input "text" at bounding box center [536, 165] width 253 height 23
paste input "Vmc2466@gmail.com"
type input "Vmc2466@gmail.com"
click at [161, 222] on button "Done" at bounding box center [188, 229] width 93 height 23
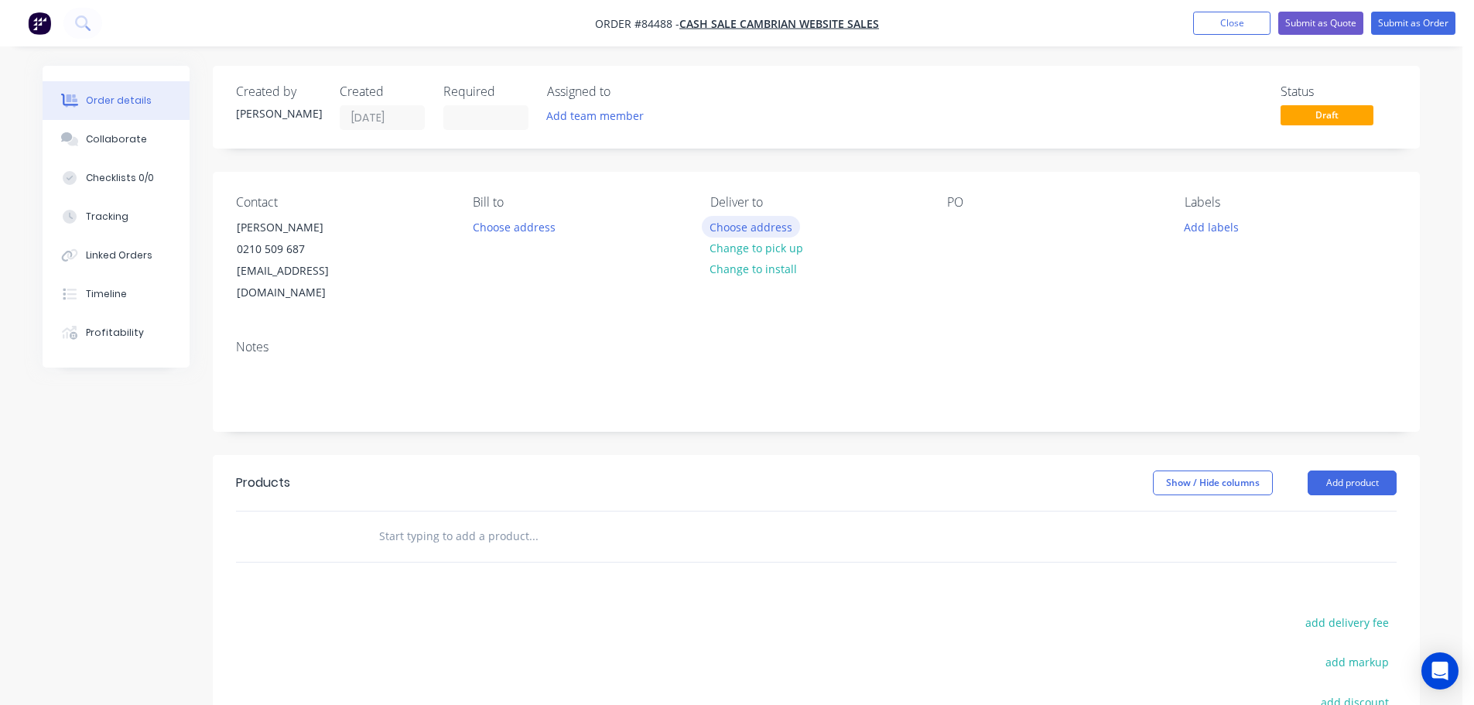
click at [752, 227] on button "Choose address" at bounding box center [751, 226] width 99 height 21
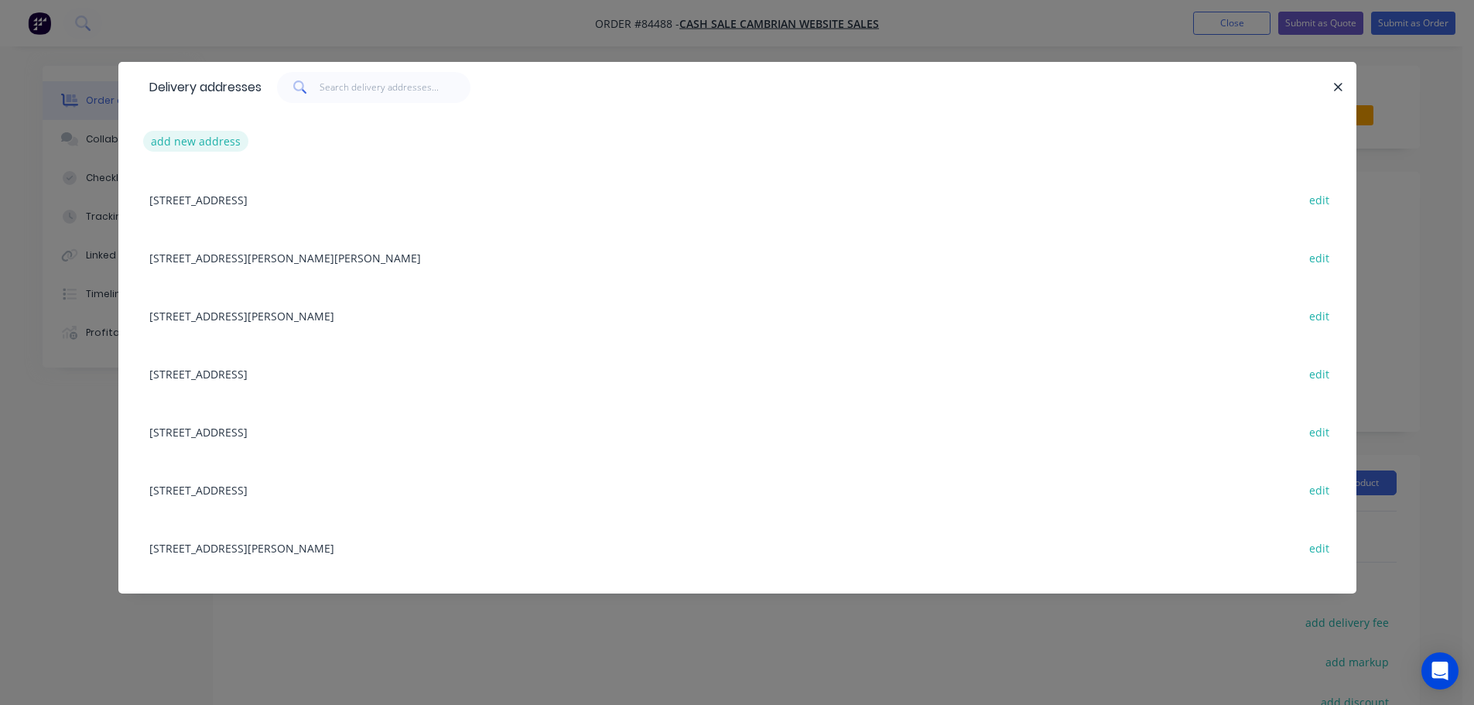
click at [167, 139] on button "add new address" at bounding box center [196, 141] width 106 height 21
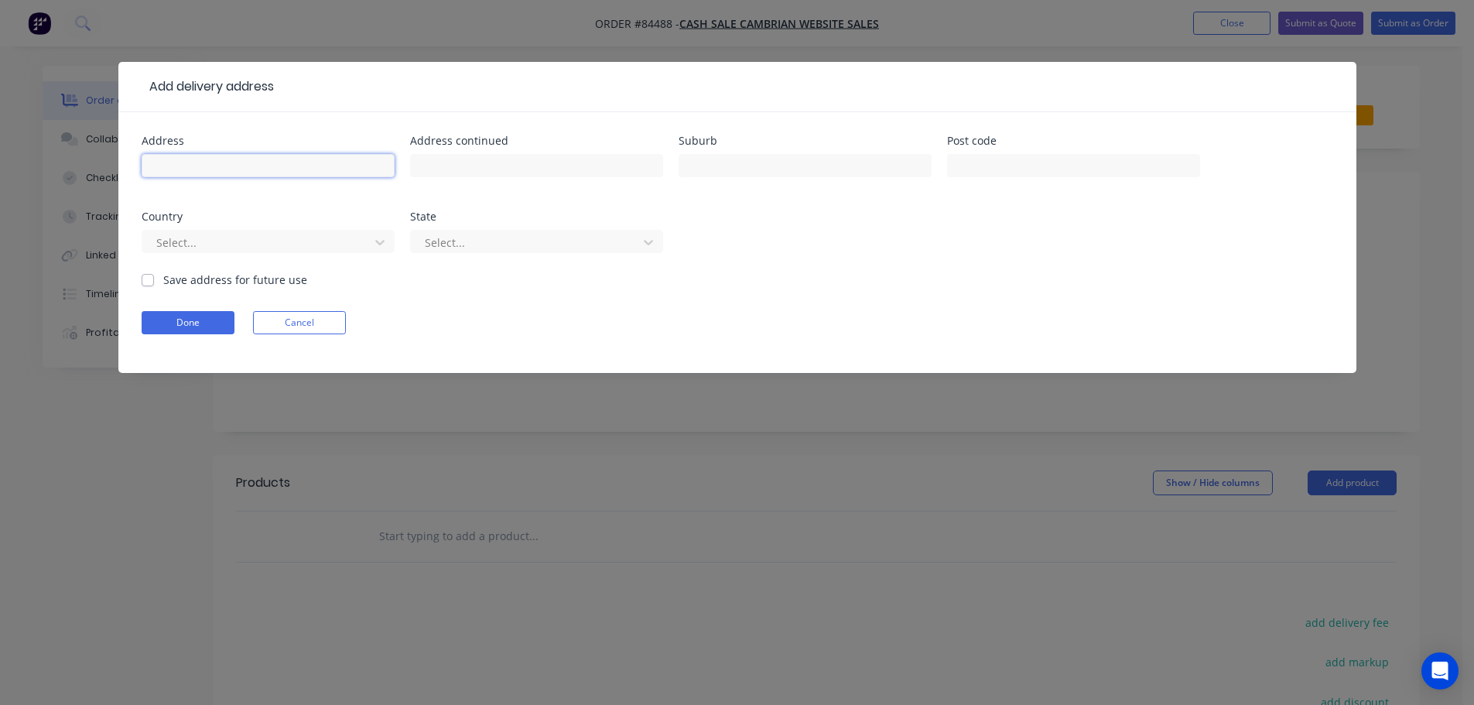
drag, startPoint x: 167, startPoint y: 139, endPoint x: 200, endPoint y: 168, distance: 43.8
click at [197, 167] on input "text" at bounding box center [268, 165] width 253 height 23
paste input "3B Kindergarten Drive Takanini"
click at [269, 169] on input "3B Kindergarten Drive Takanini" at bounding box center [268, 165] width 253 height 23
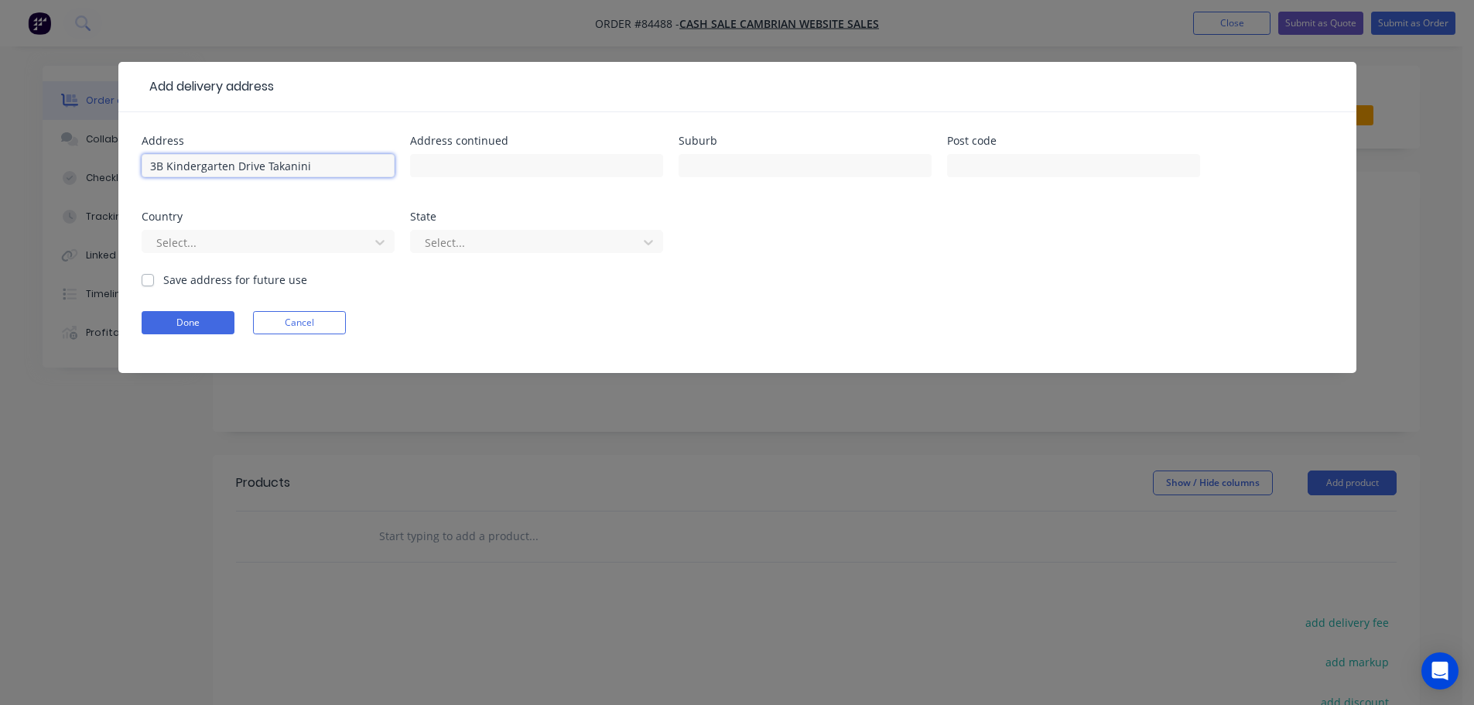
type input "3B Kindergarten Drive"
click at [655, 172] on input "Takanini" at bounding box center [536, 165] width 253 height 23
type input "Takanini"
click at [779, 165] on input "text" at bounding box center [805, 165] width 253 height 23
type input "[GEOGRAPHIC_DATA]"
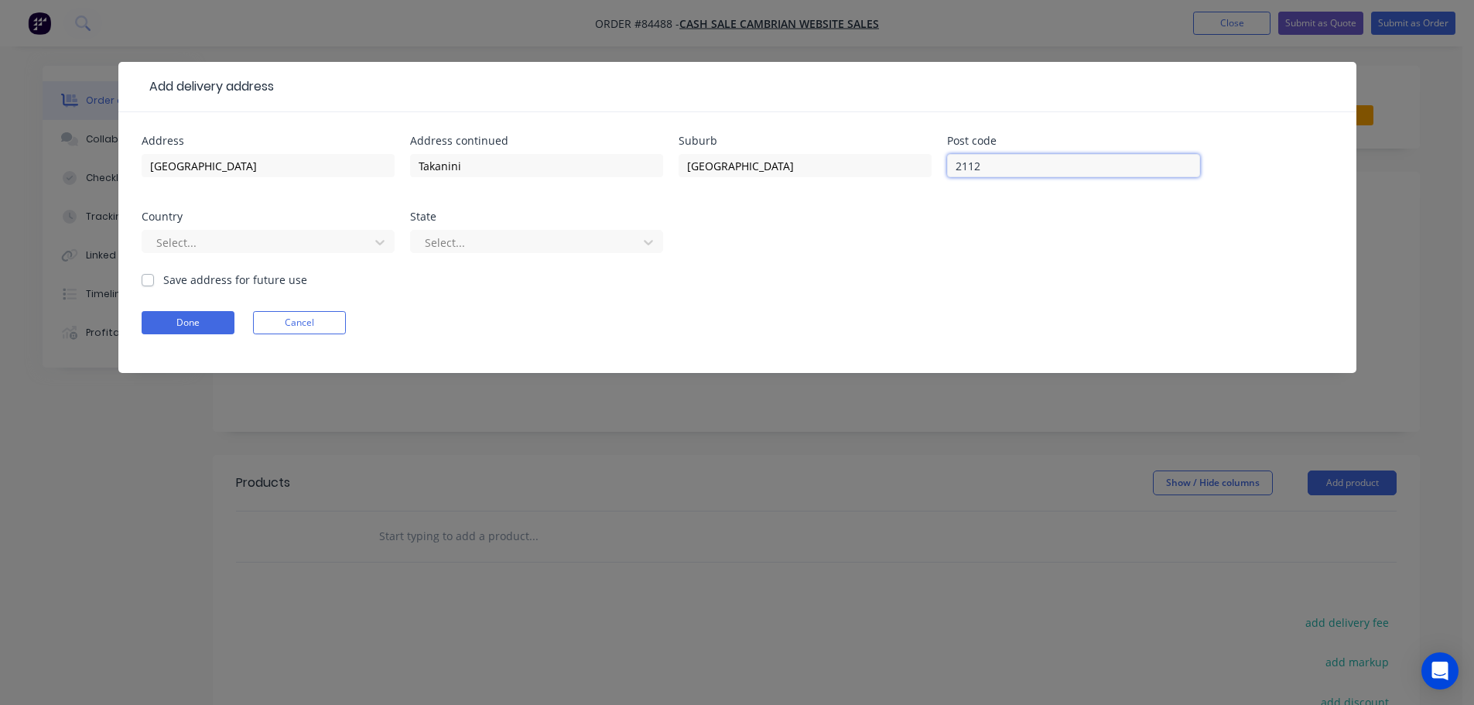
type input "2112"
click at [194, 309] on form "Address 3B Kindergarten Drive Address continued Takanini Suburb Auckland Post c…" at bounding box center [738, 254] width 1192 height 238
click at [214, 325] on button "Done" at bounding box center [188, 322] width 93 height 23
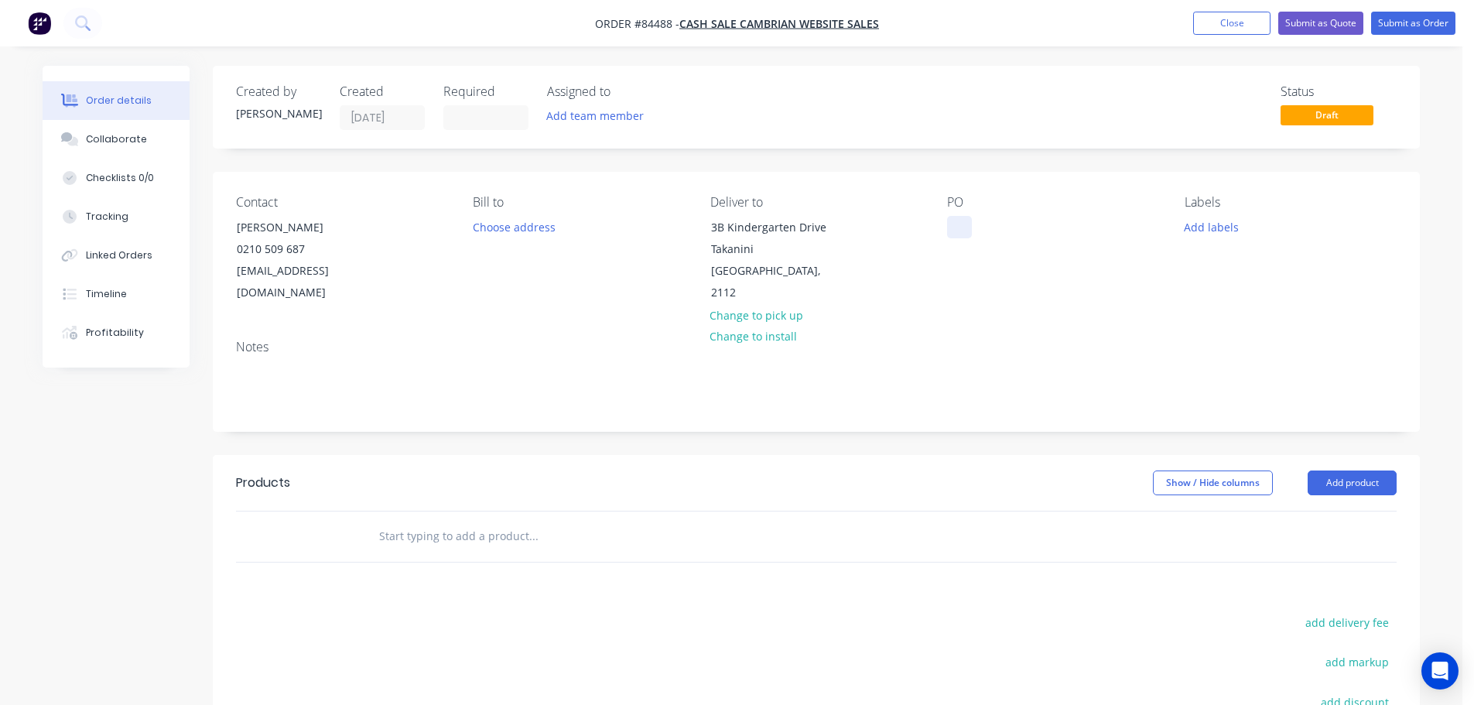
click at [958, 221] on div at bounding box center [959, 227] width 25 height 22
drag, startPoint x: 971, startPoint y: 225, endPoint x: 981, endPoint y: 227, distance: 10.2
click at [981, 227] on div "Web35497" at bounding box center [986, 227] width 79 height 22
drag, startPoint x: 238, startPoint y: 224, endPoint x: 396, endPoint y: 226, distance: 158.7
click at [396, 226] on div "Contact Vaughan Cox 0210 509 687 Vmc2466@gmail.com" at bounding box center [342, 249] width 212 height 109
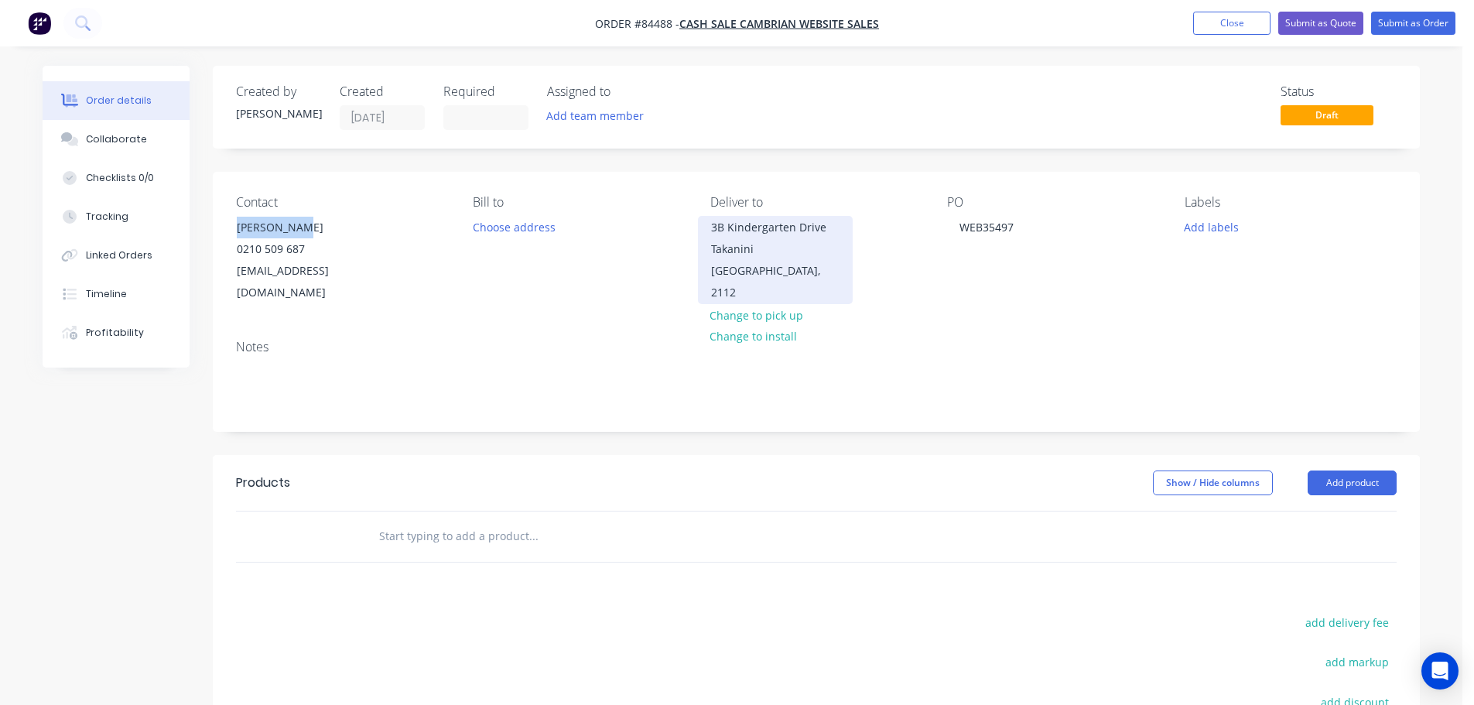
copy div "Vaughan Cox"
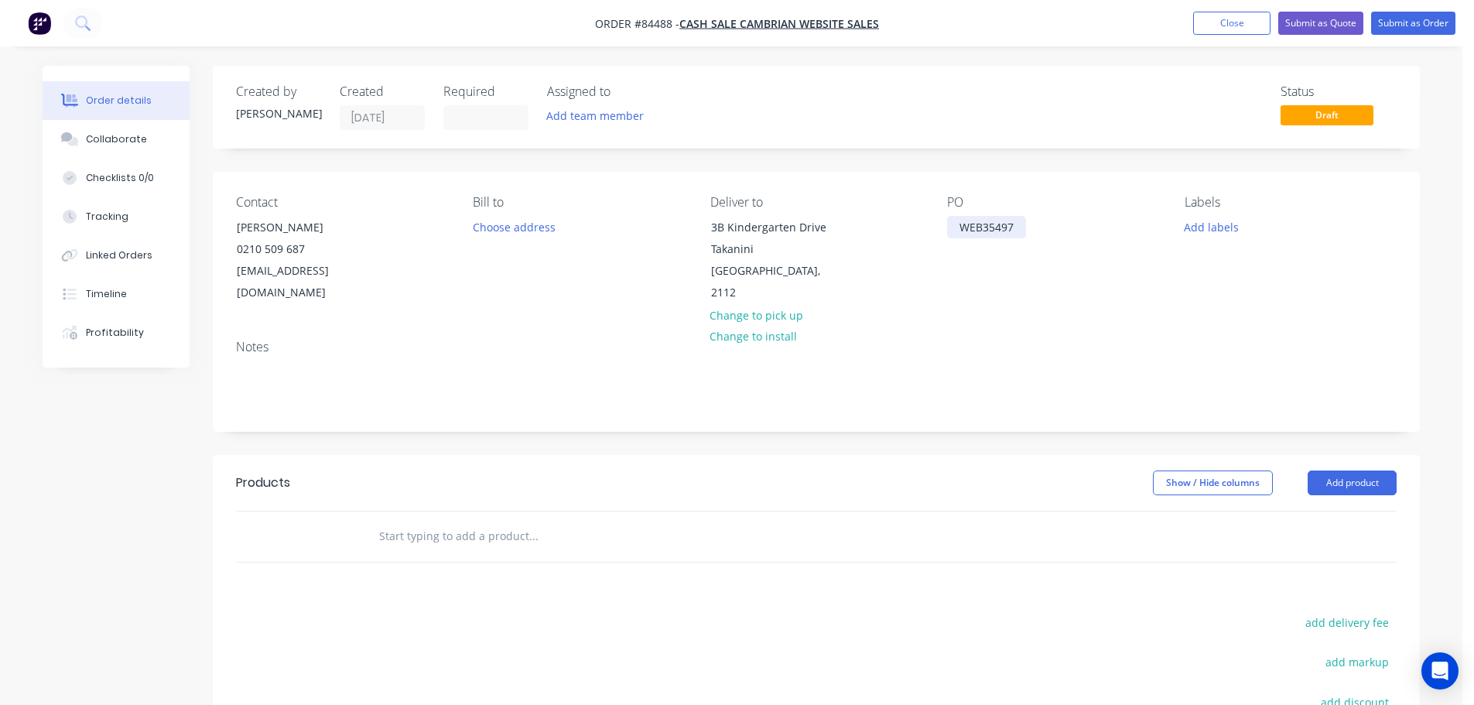
drag, startPoint x: 1014, startPoint y: 220, endPoint x: 1034, endPoint y: 220, distance: 20.1
click at [1015, 220] on div "WEB35497" at bounding box center [986, 227] width 79 height 22
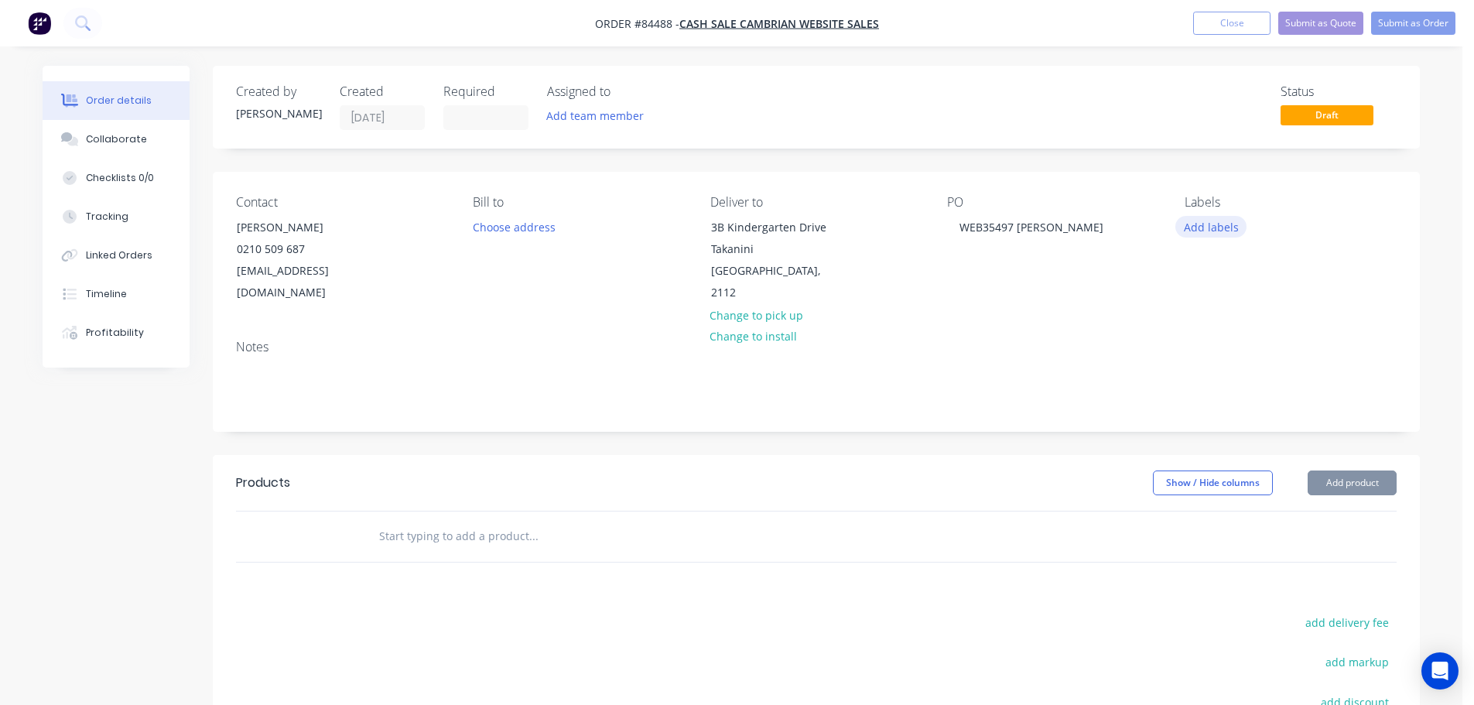
click at [1201, 229] on button "Add labels" at bounding box center [1211, 226] width 71 height 21
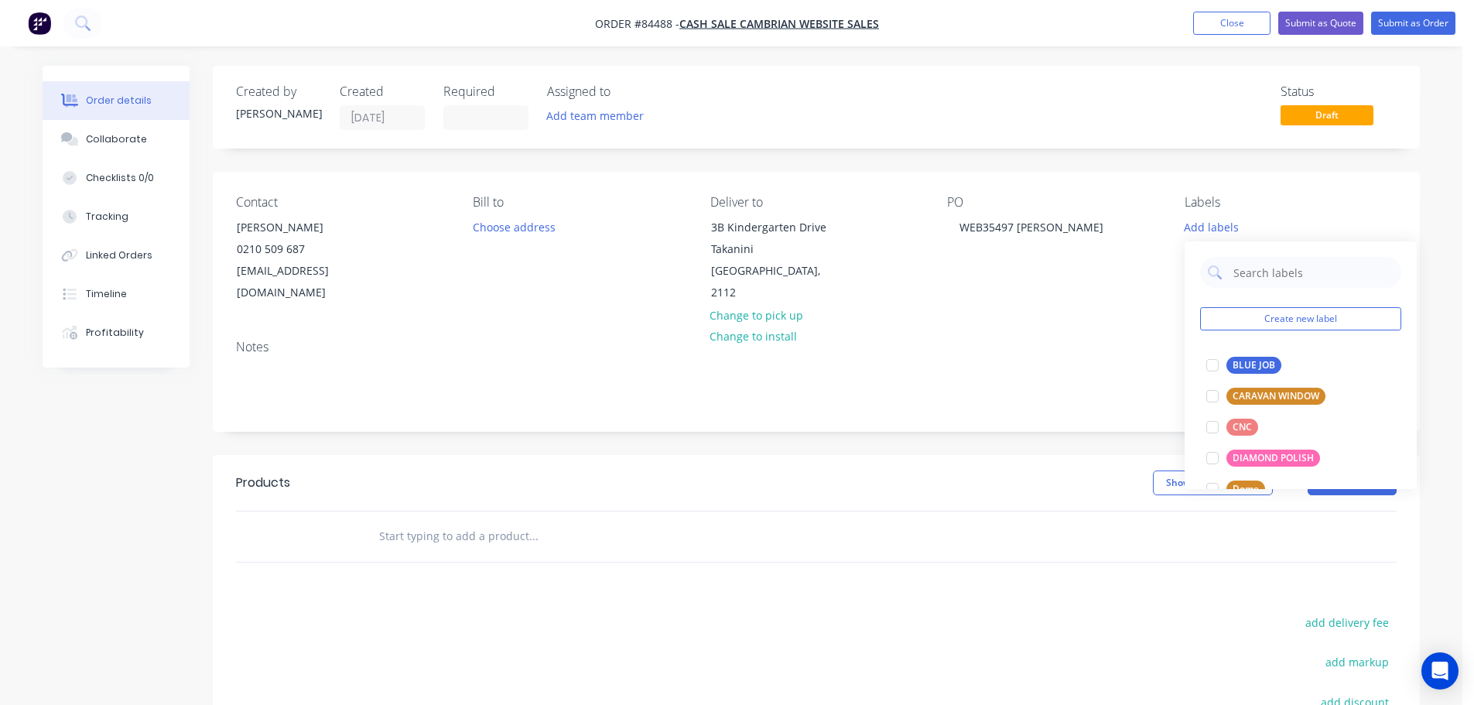
click at [687, 521] on input "text" at bounding box center [533, 536] width 310 height 31
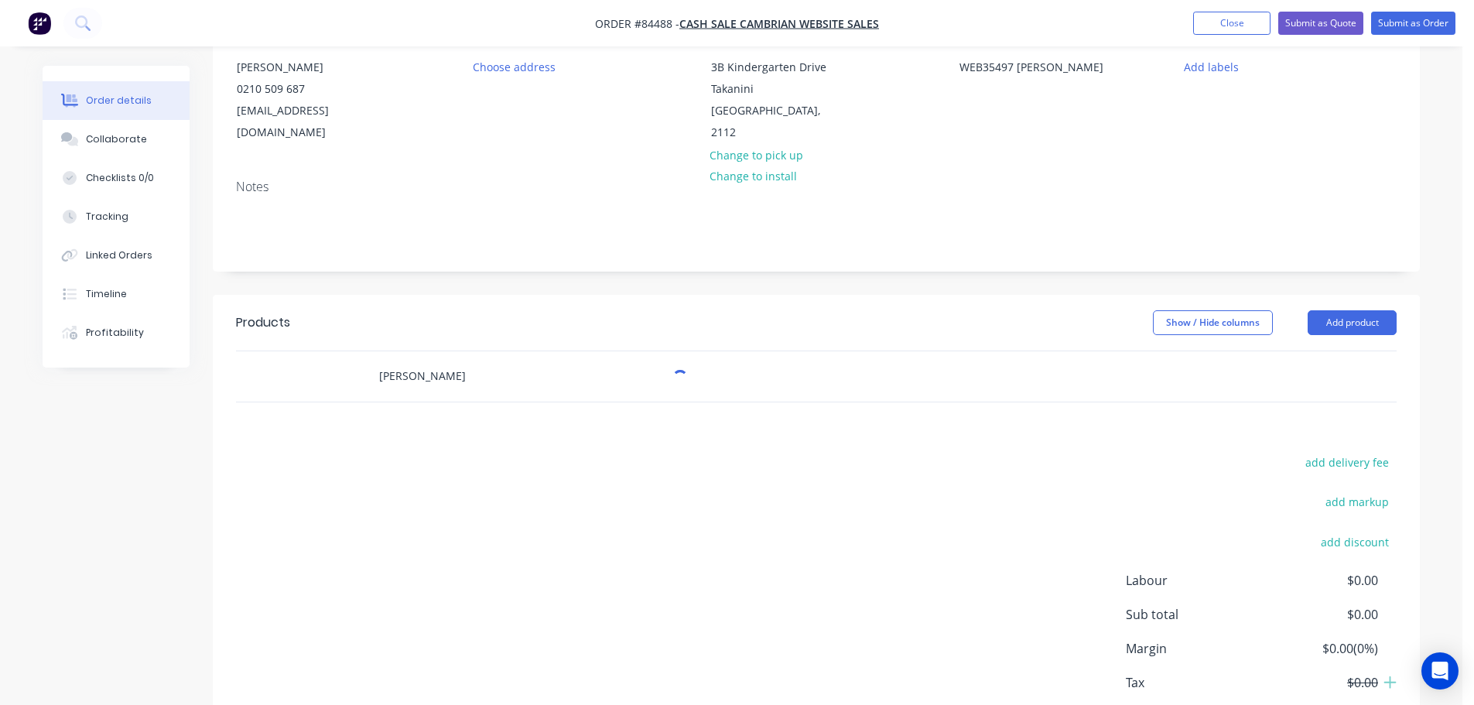
scroll to position [231, 0]
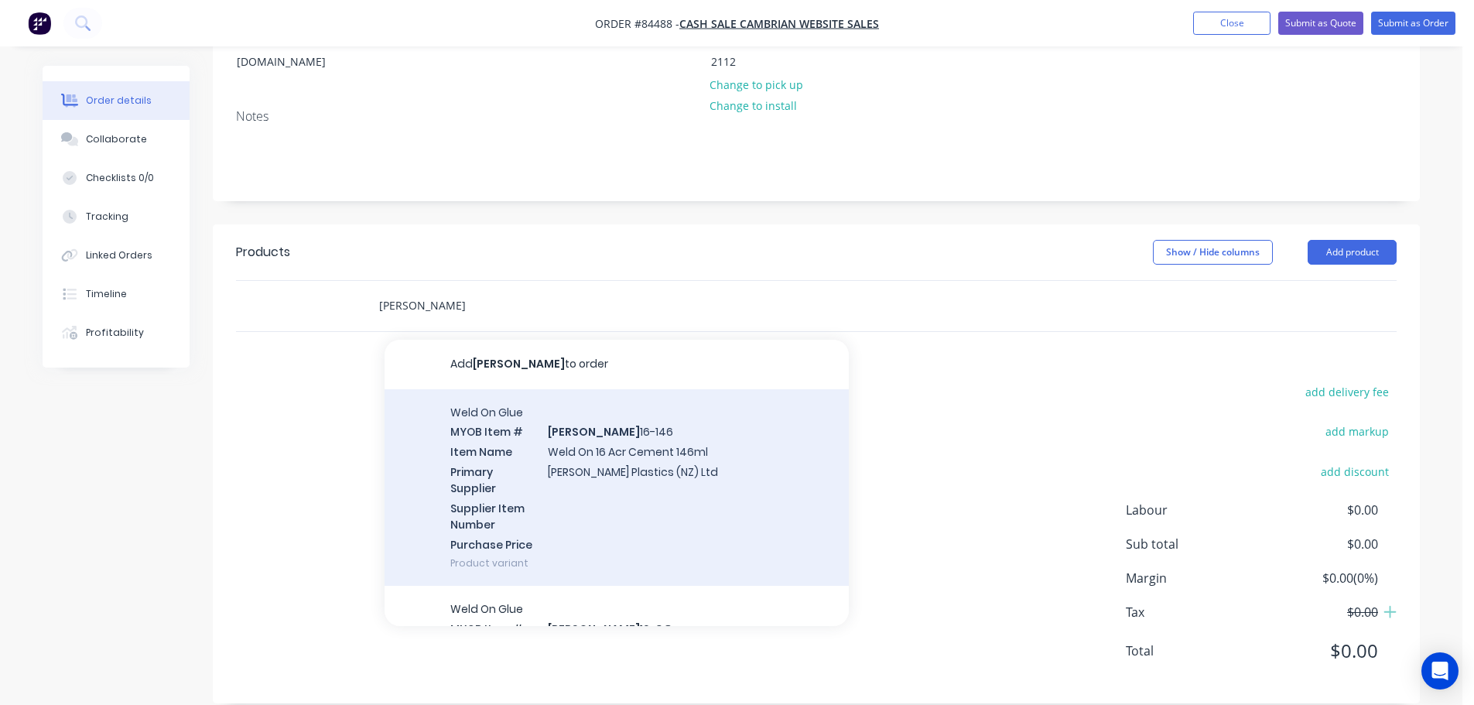
type input "weldon"
click at [477, 462] on div "Weld On Glue MYOB Item # WELDON 16-146 Item Name Weld On 16 Acr Cement 146ml Pr…" at bounding box center [617, 487] width 464 height 197
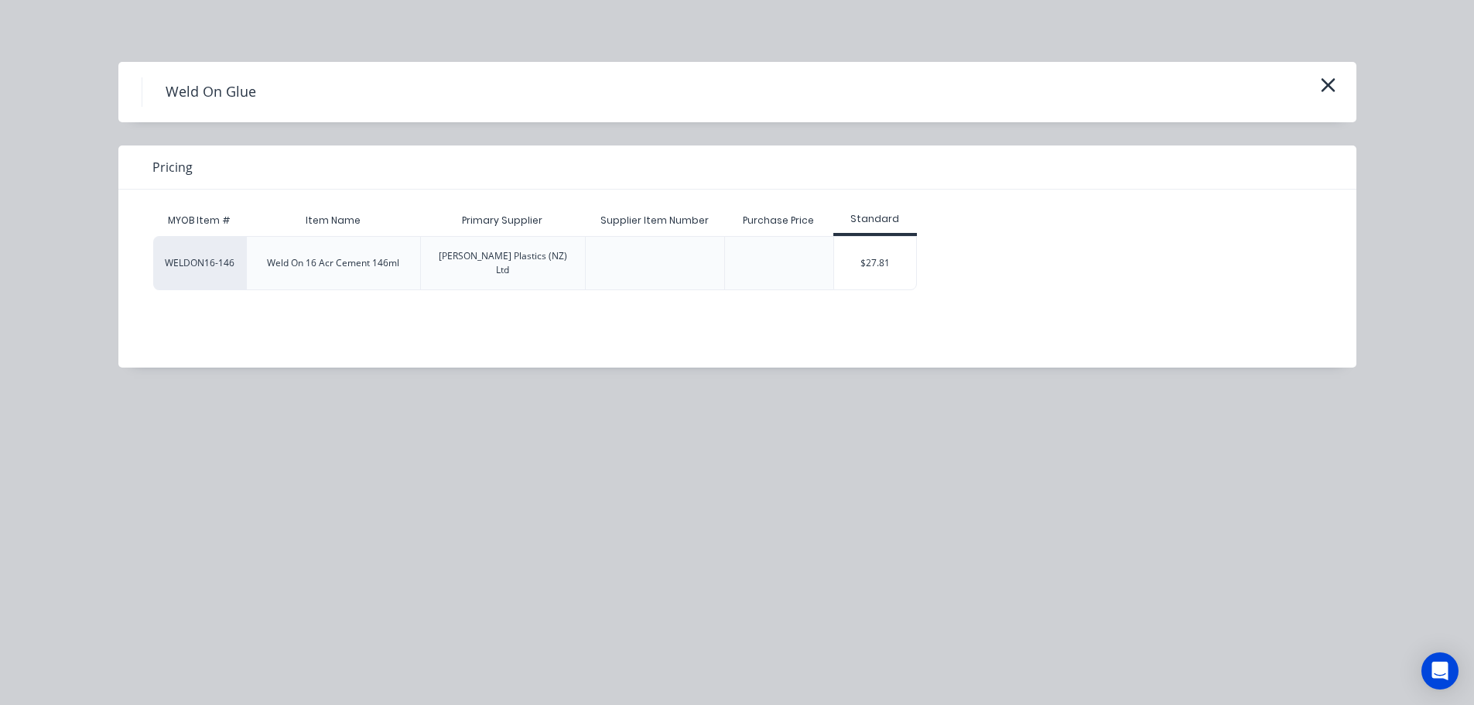
click at [861, 262] on div "$27.81" at bounding box center [875, 263] width 83 height 53
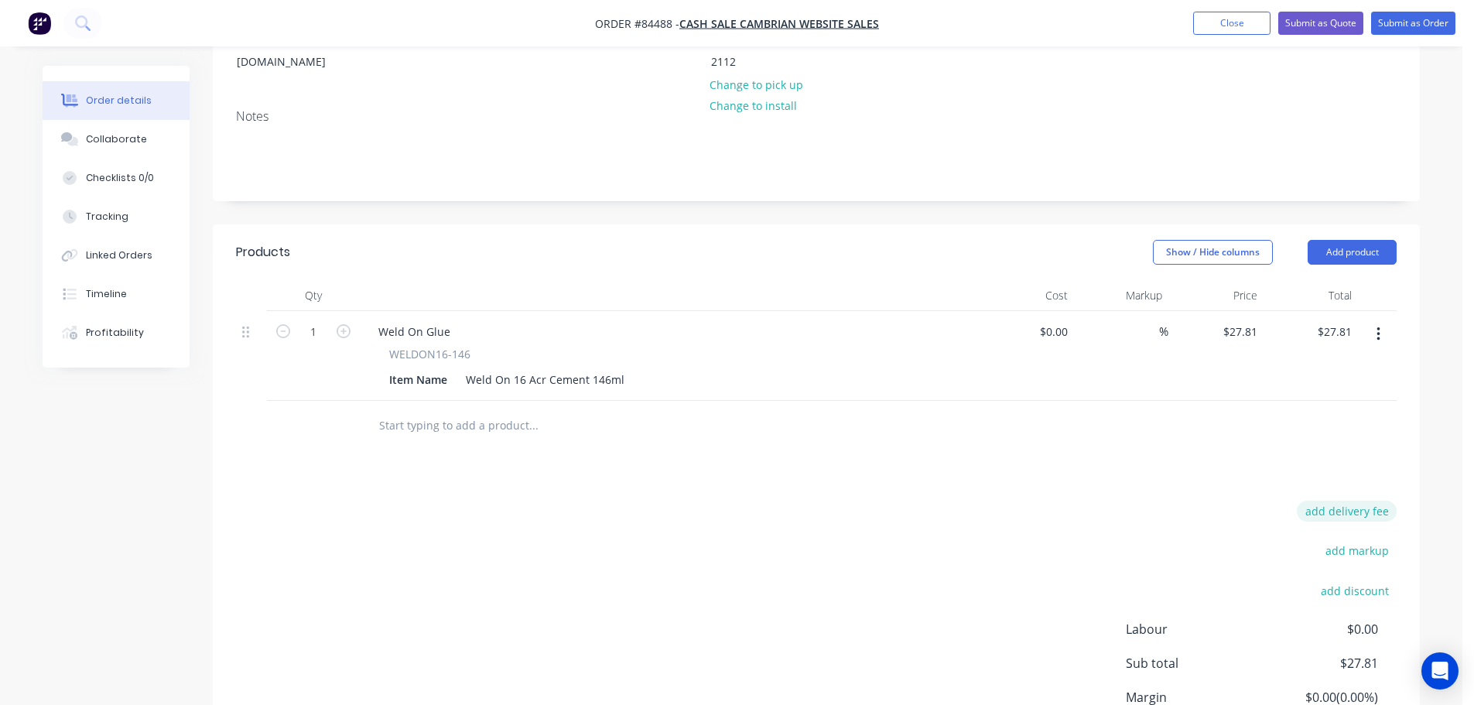
click at [1344, 501] on button "add delivery fee" at bounding box center [1347, 511] width 100 height 21
type input "12.17"
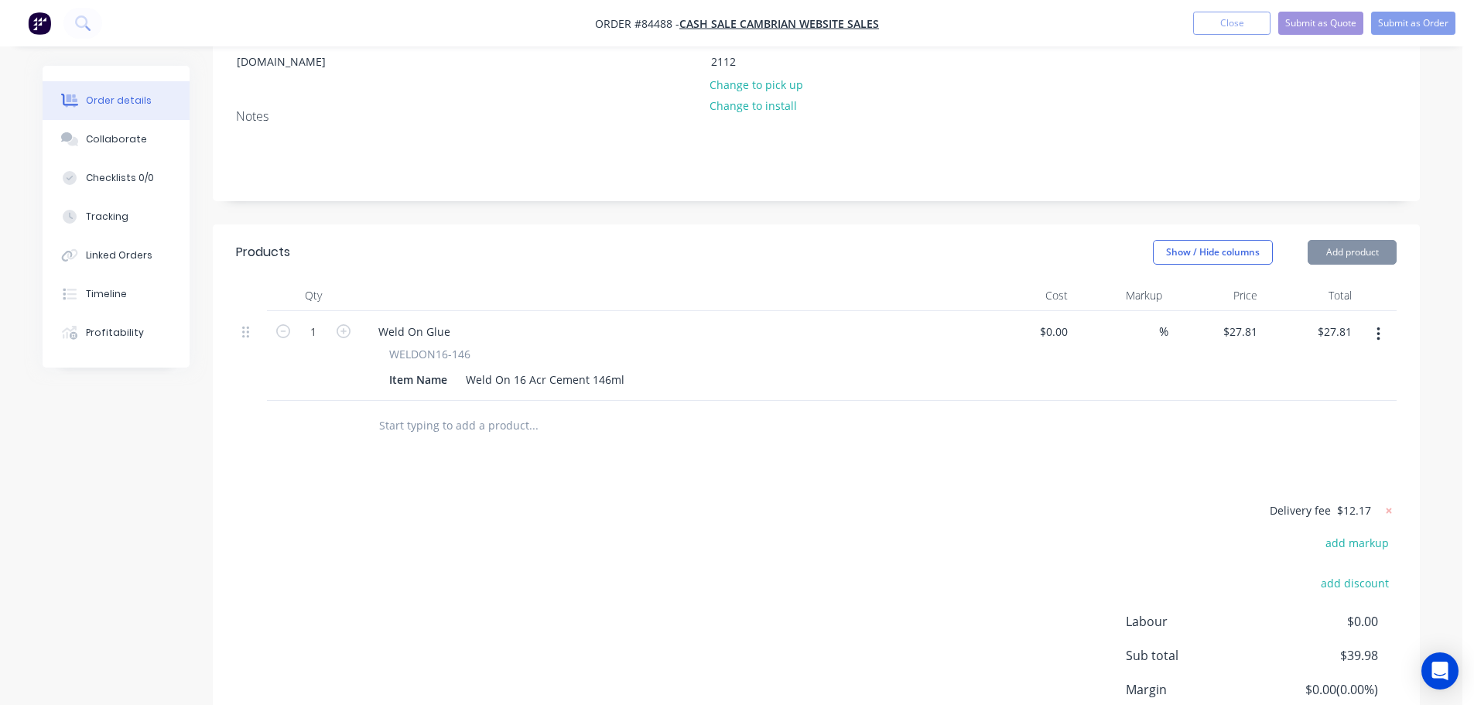
click at [1371, 224] on header "Products Show / Hide columns Add product" at bounding box center [816, 252] width 1207 height 56
click at [1369, 240] on button "Add product" at bounding box center [1352, 252] width 89 height 25
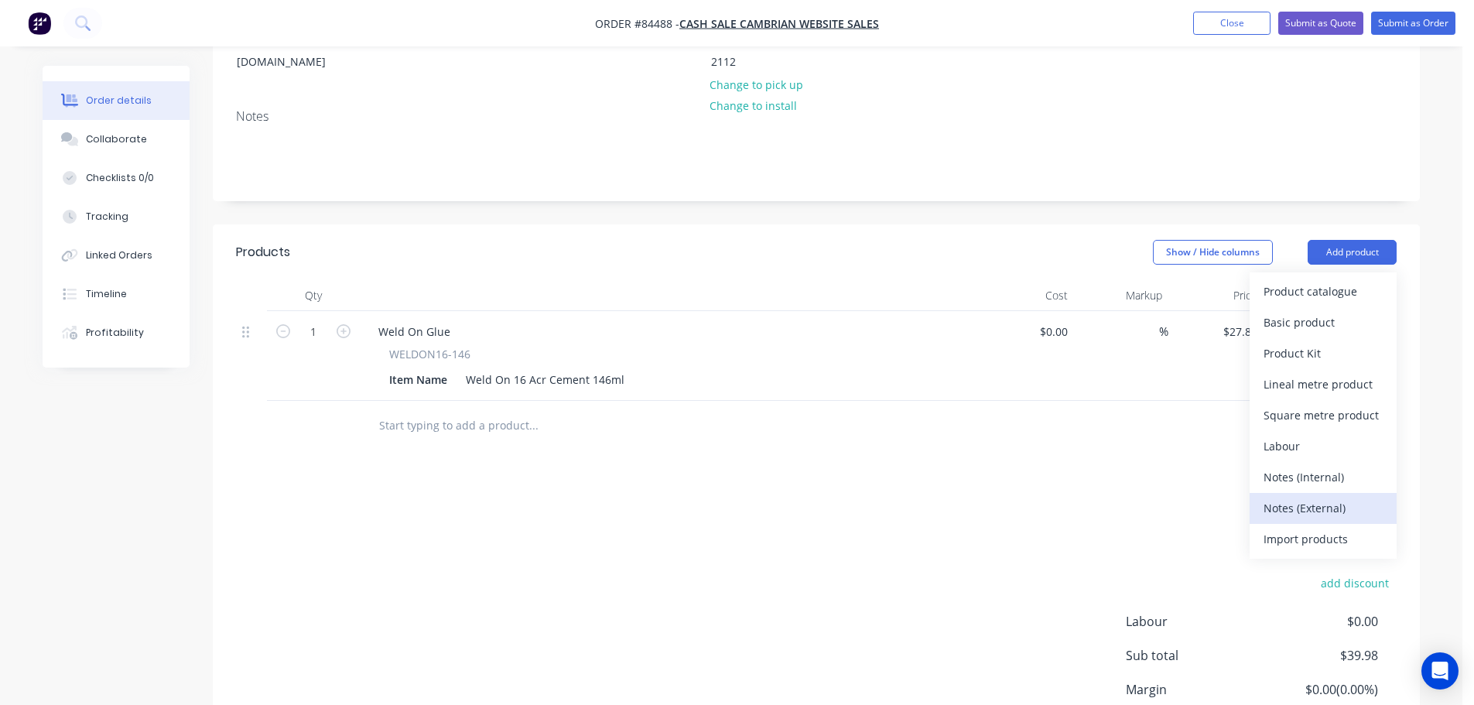
click at [1265, 497] on div "Notes (External)" at bounding box center [1323, 508] width 119 height 22
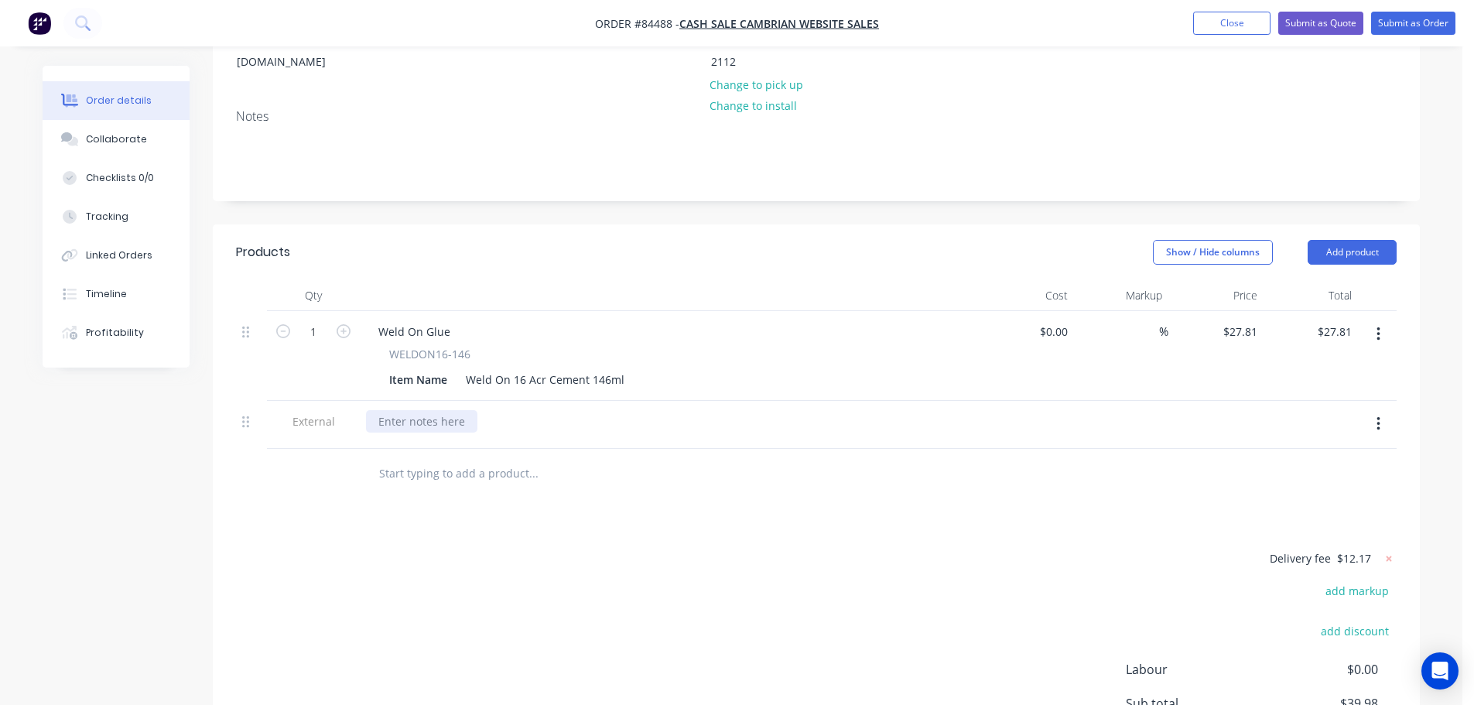
click at [430, 410] on div at bounding box center [421, 421] width 111 height 22
paste div
click at [622, 498] on div "Products Show / Hide columns Add product Qty Cost Markup Price Total 1 Weld On …" at bounding box center [816, 543] width 1207 height 639
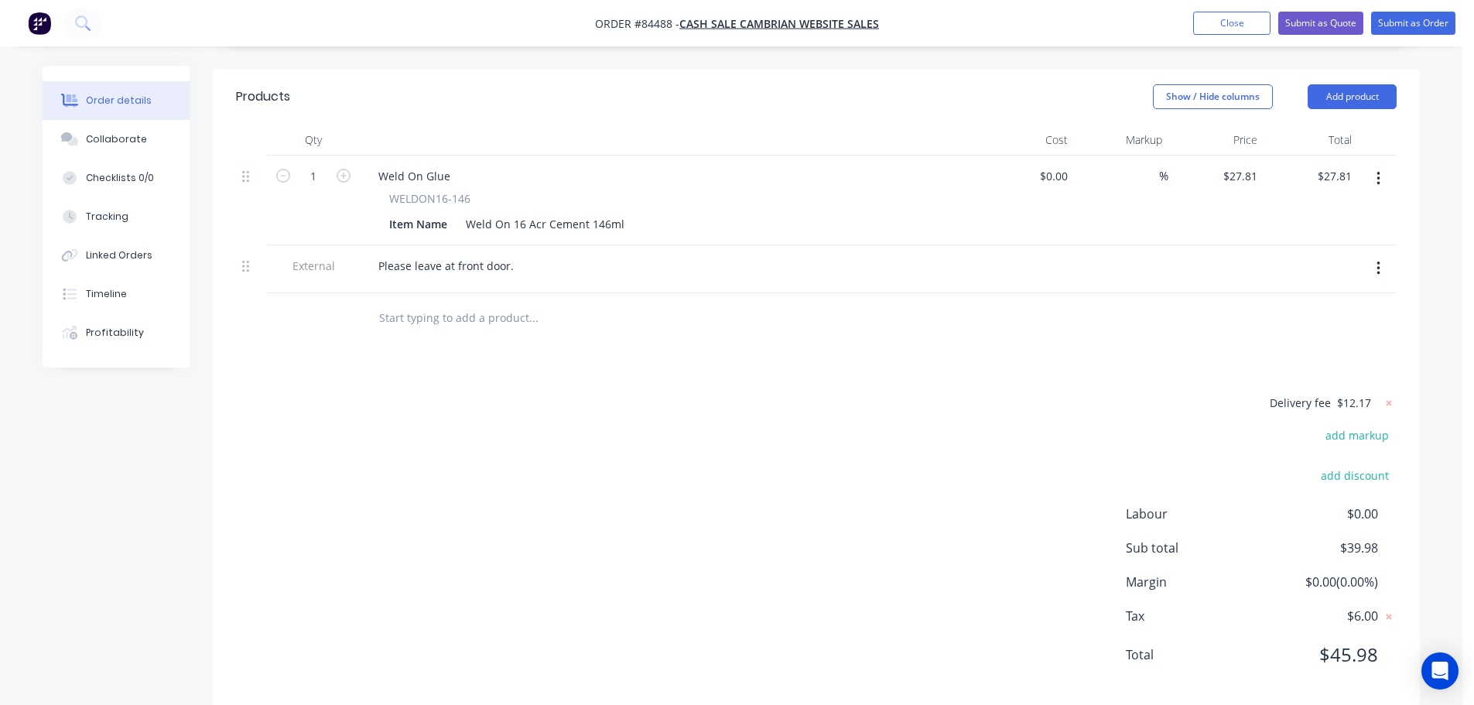
scroll to position [0, 0]
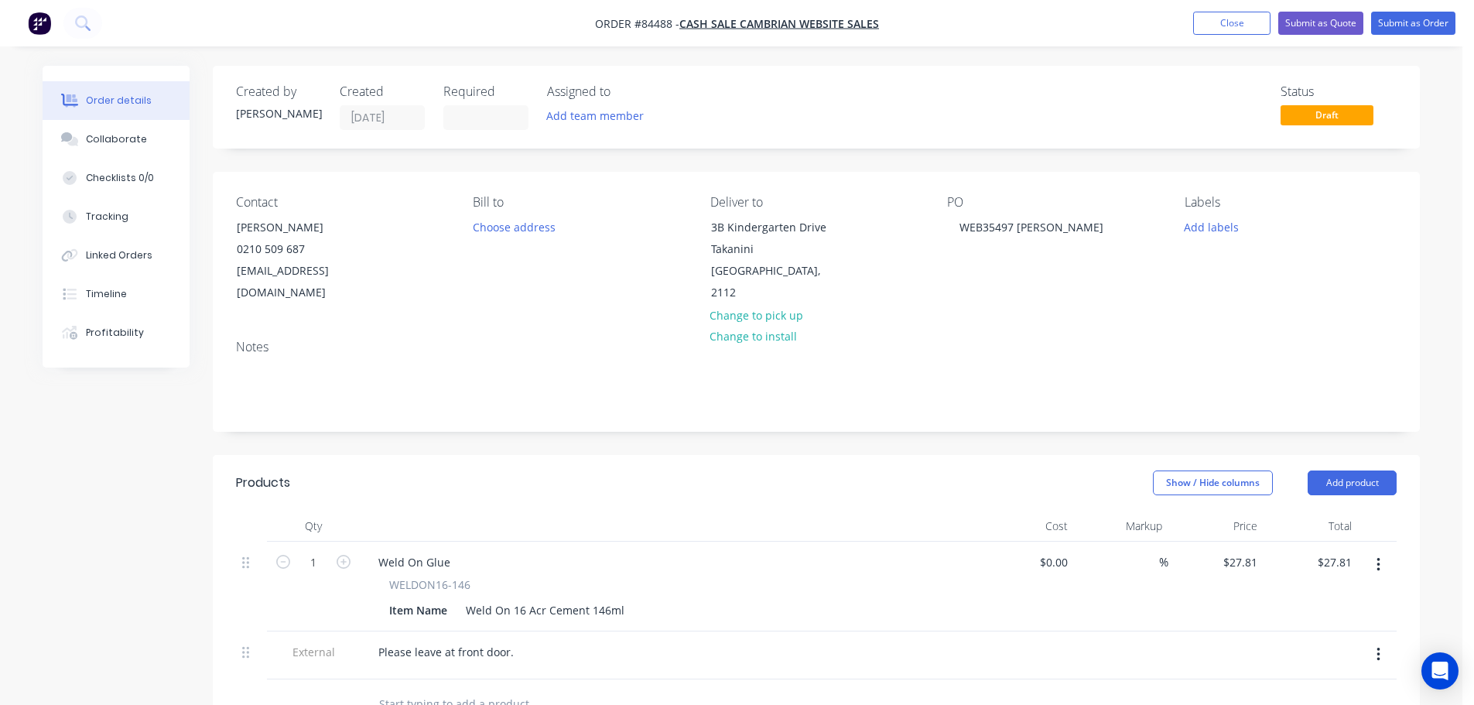
click at [1408, 38] on nav "Order #84488 - cash sale CAMBRIAN WEBSITE SALES Add product Close Submit as Quo…" at bounding box center [737, 23] width 1474 height 46
click at [1408, 30] on button "Submit as Order" at bounding box center [1414, 23] width 84 height 23
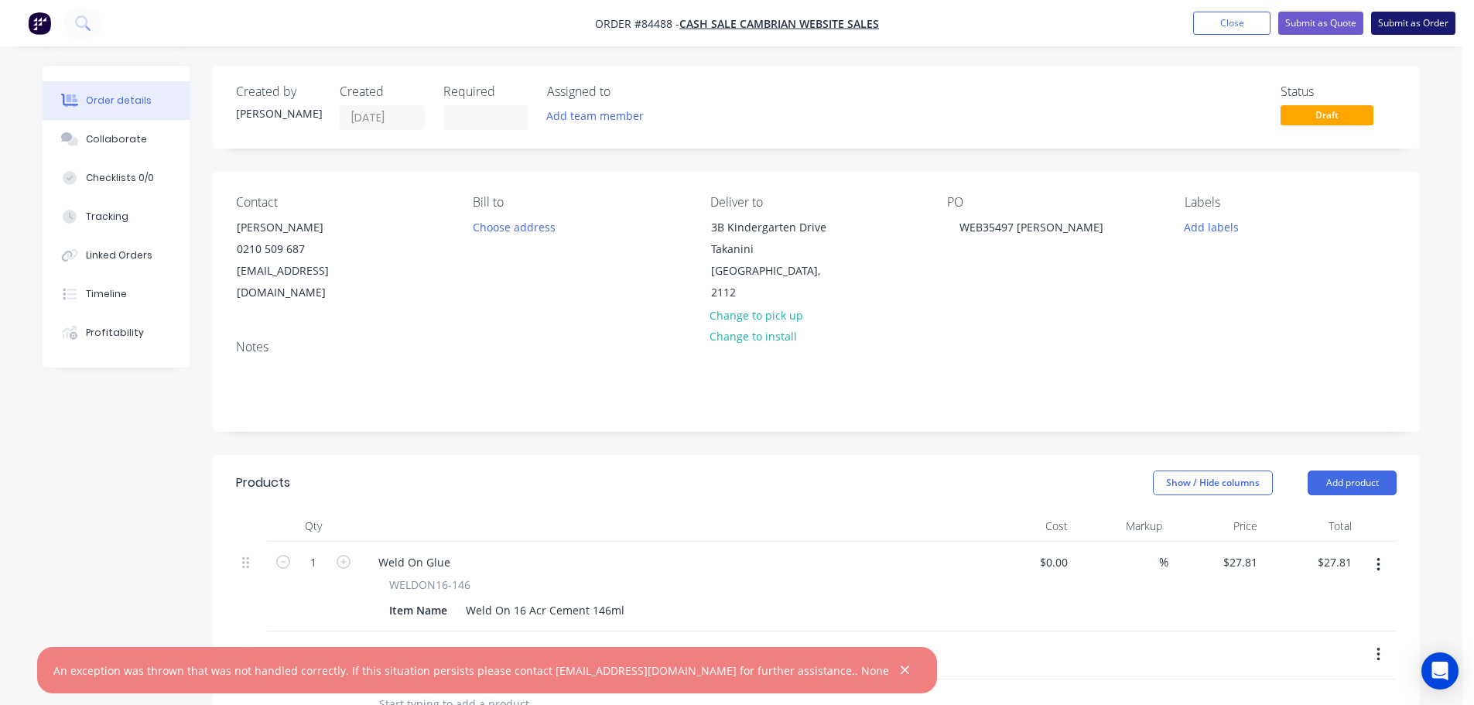
click at [1399, 19] on button "Submit as Order" at bounding box center [1414, 23] width 84 height 23
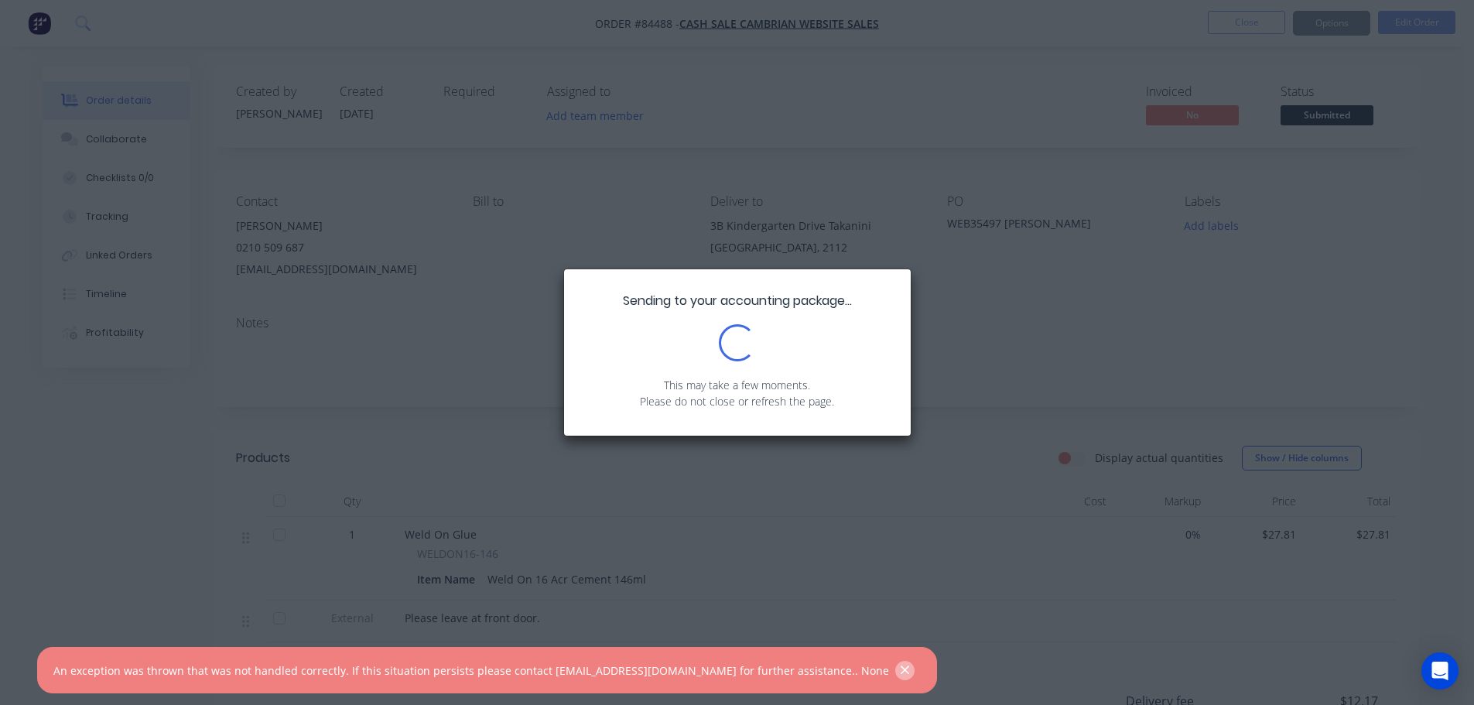
click at [896, 678] on button "button" at bounding box center [905, 670] width 19 height 19
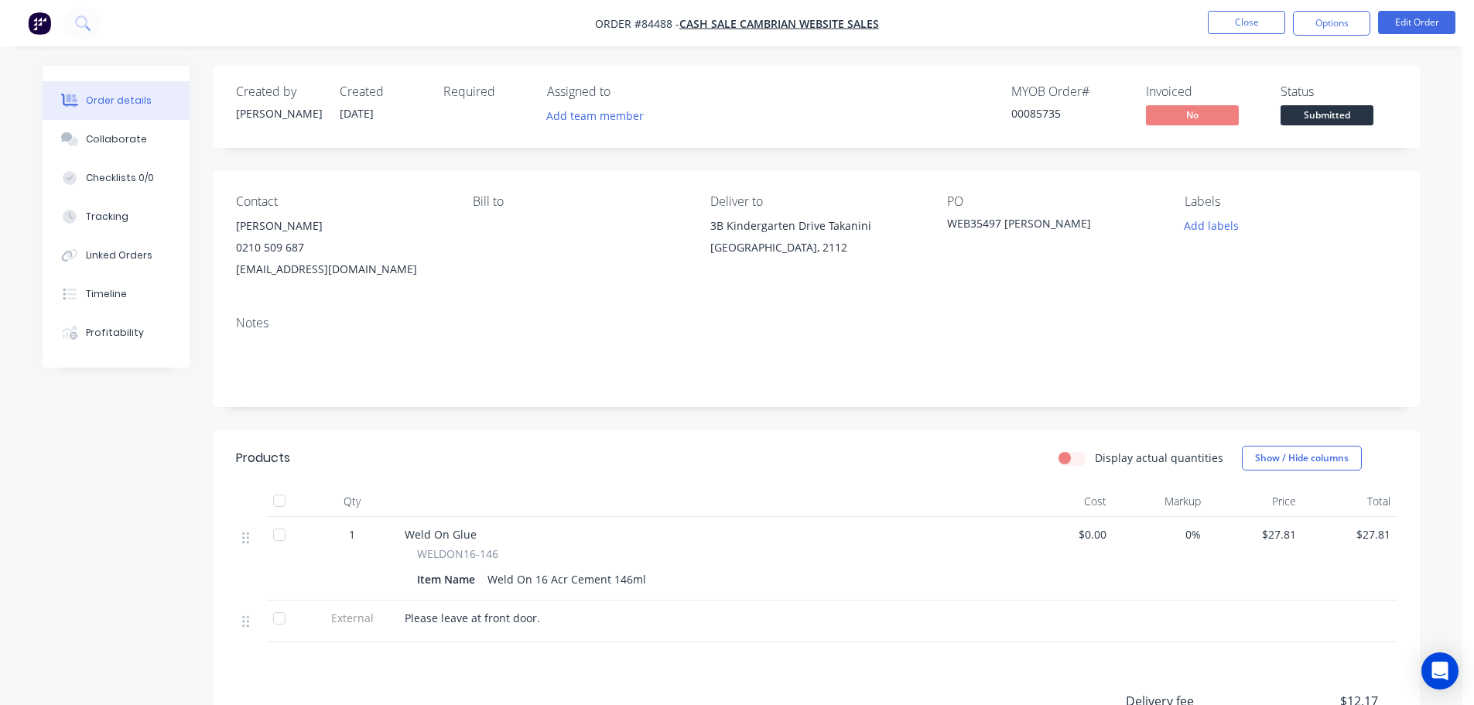
click at [1043, 116] on div "00085735" at bounding box center [1070, 113] width 116 height 16
copy div "00085735"
click at [1323, 16] on button "Options" at bounding box center [1331, 23] width 77 height 25
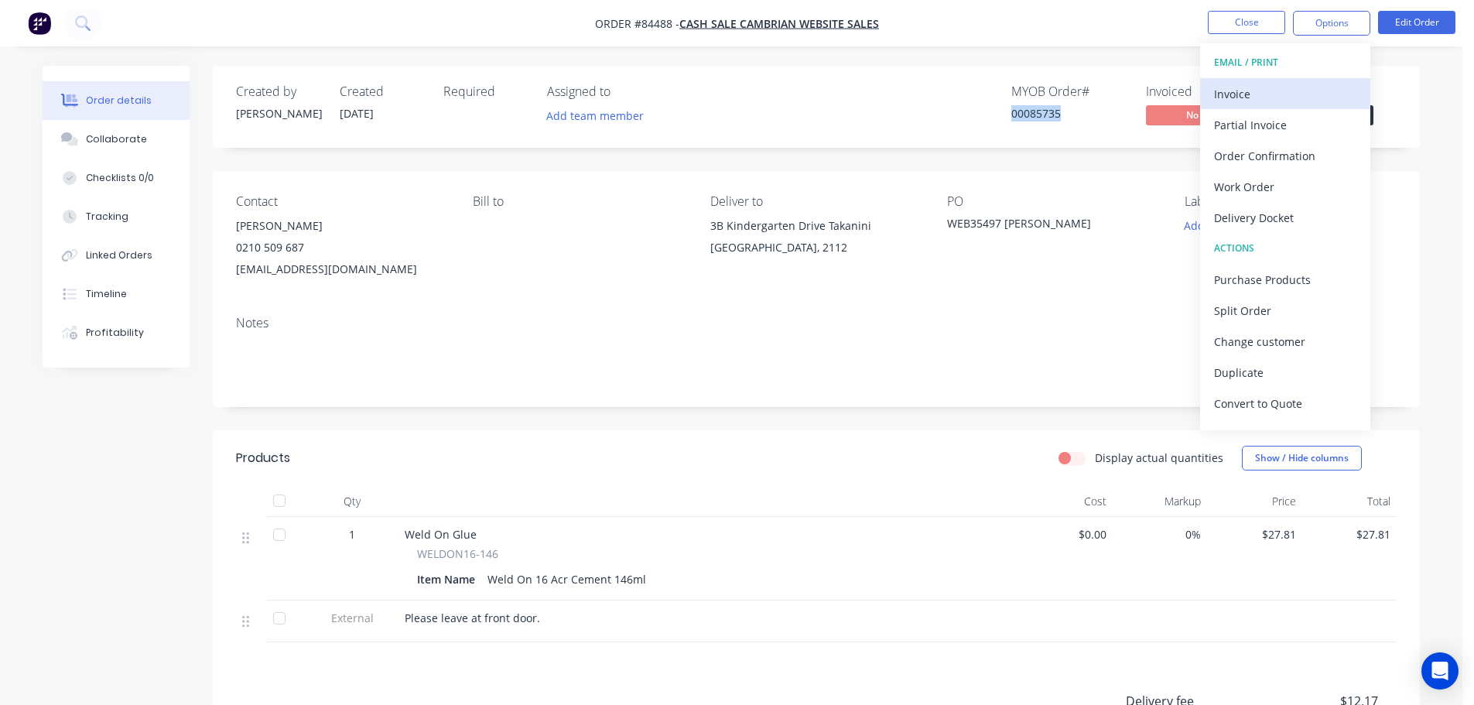
click at [1280, 91] on div "Invoice" at bounding box center [1285, 94] width 142 height 22
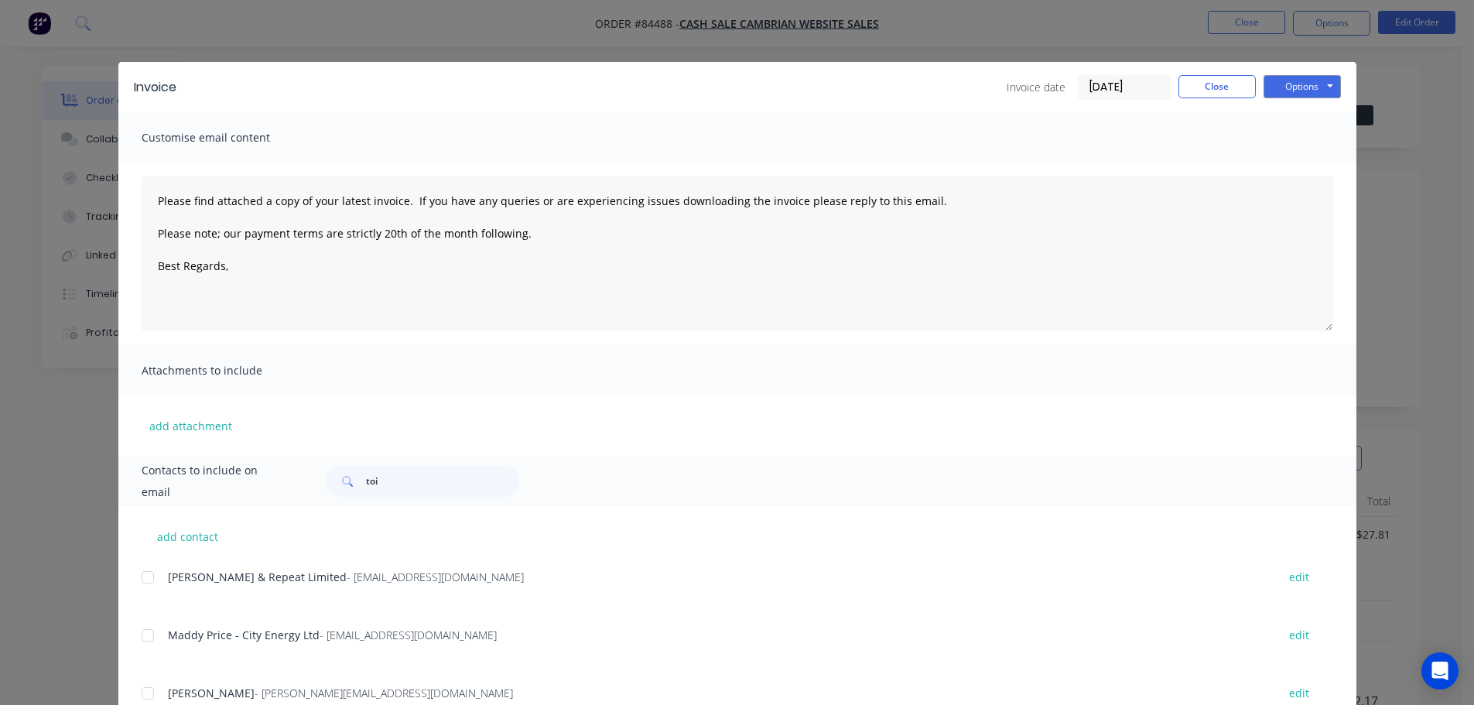
click at [1290, 86] on button "Options" at bounding box center [1302, 86] width 77 height 23
click at [1293, 132] on button "Print" at bounding box center [1313, 140] width 99 height 26
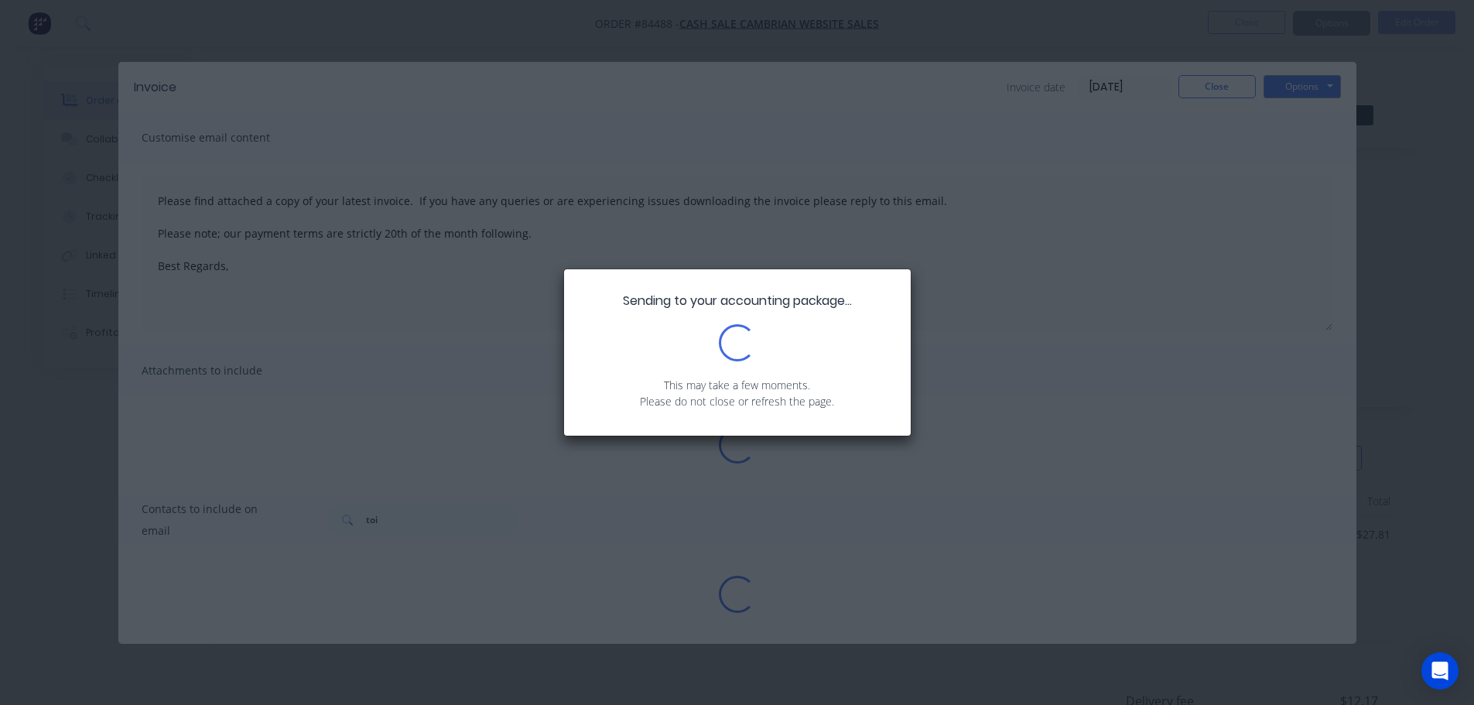
type textarea "Please find attached a copy of your latest invoice. If you have any queries or …"
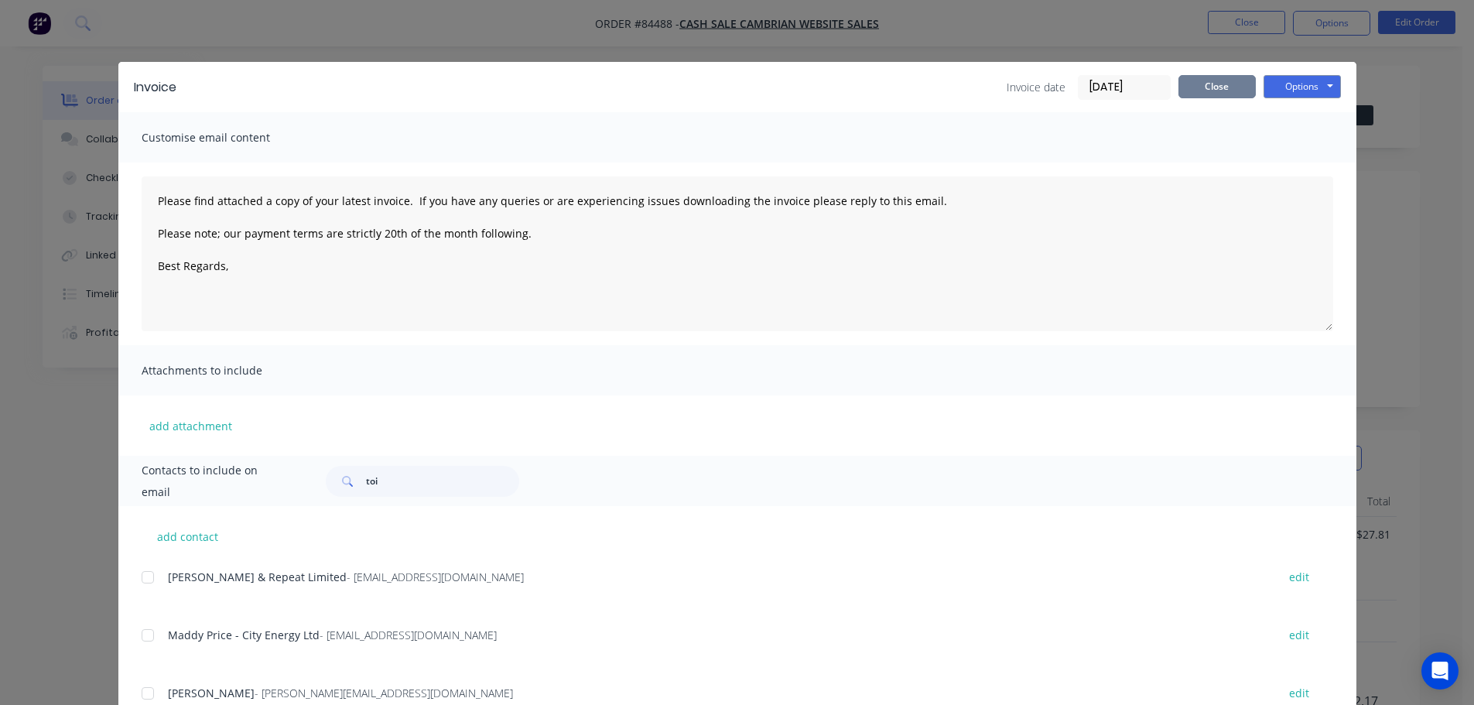
click at [1248, 90] on button "Close" at bounding box center [1217, 86] width 77 height 23
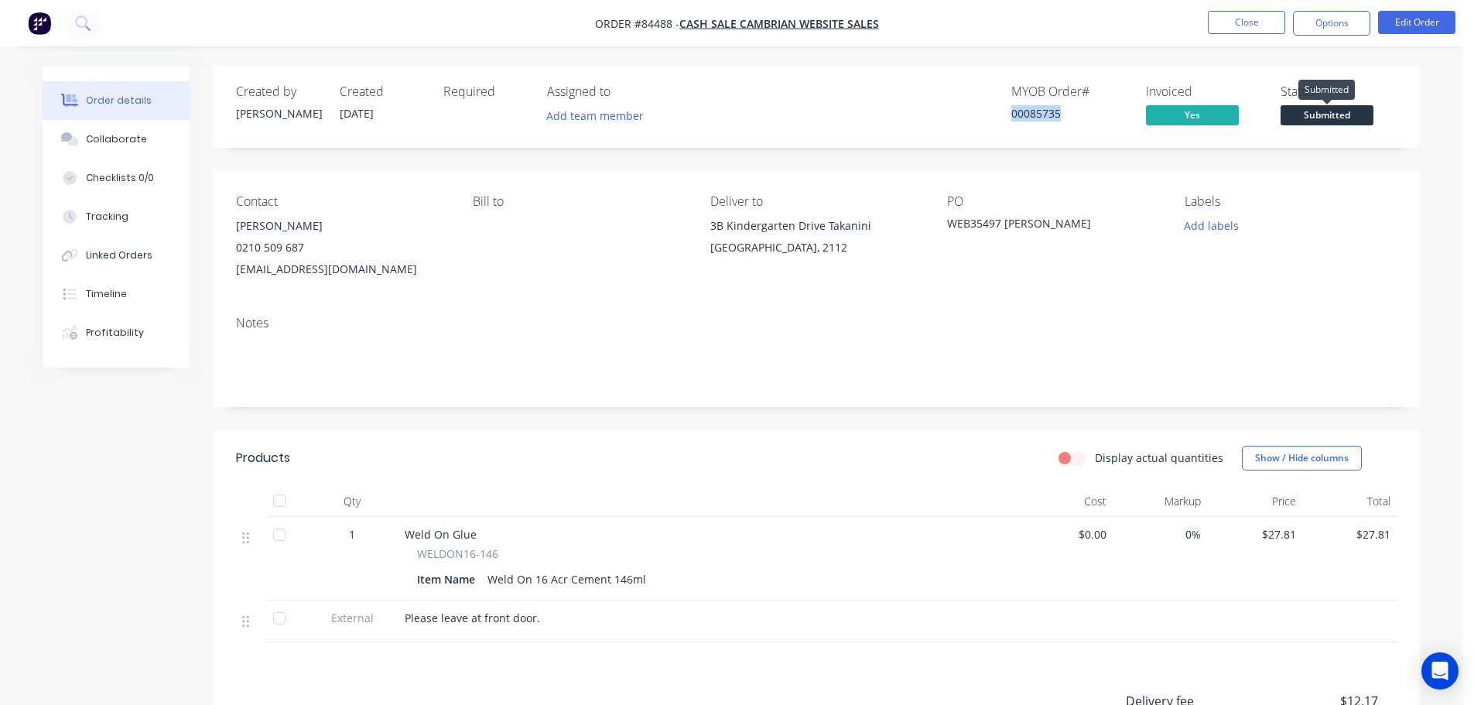
click at [1350, 112] on span "Submitted" at bounding box center [1327, 114] width 93 height 19
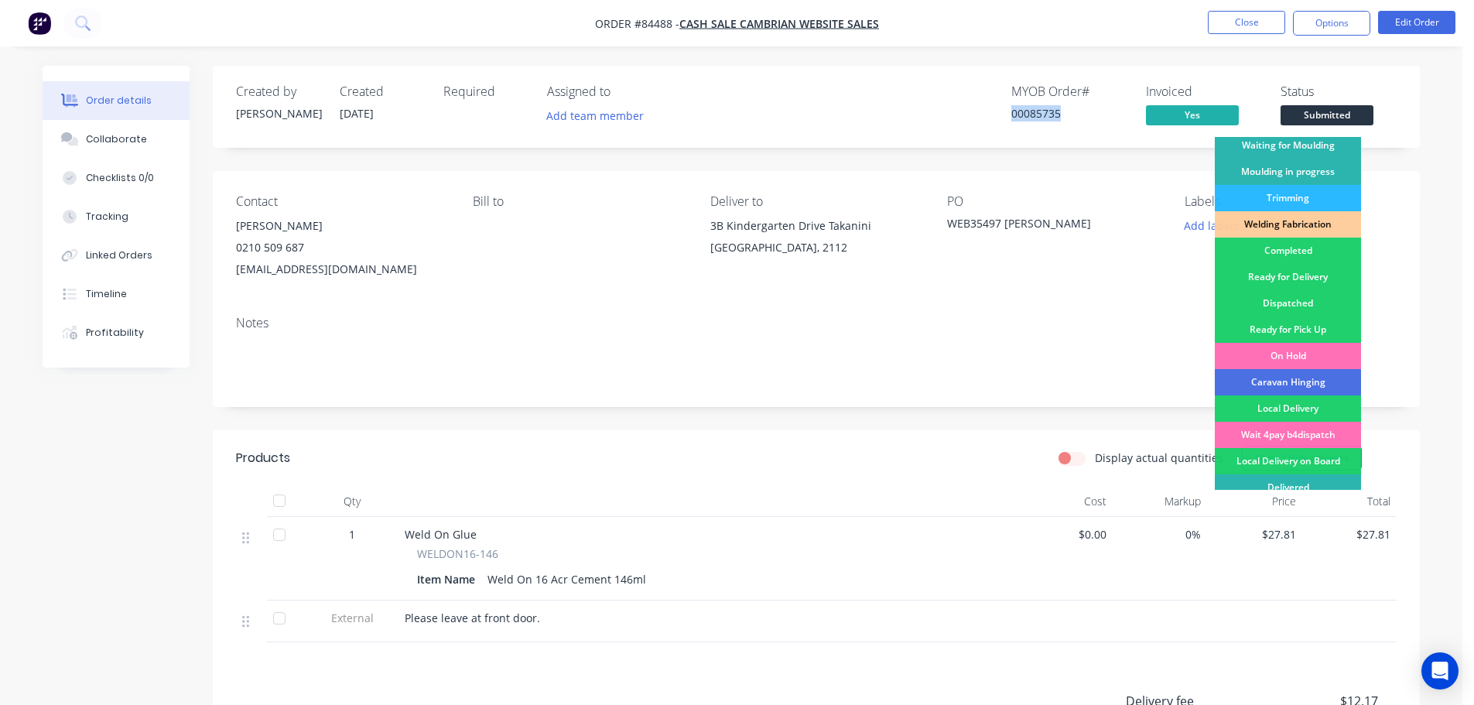
scroll to position [305, 0]
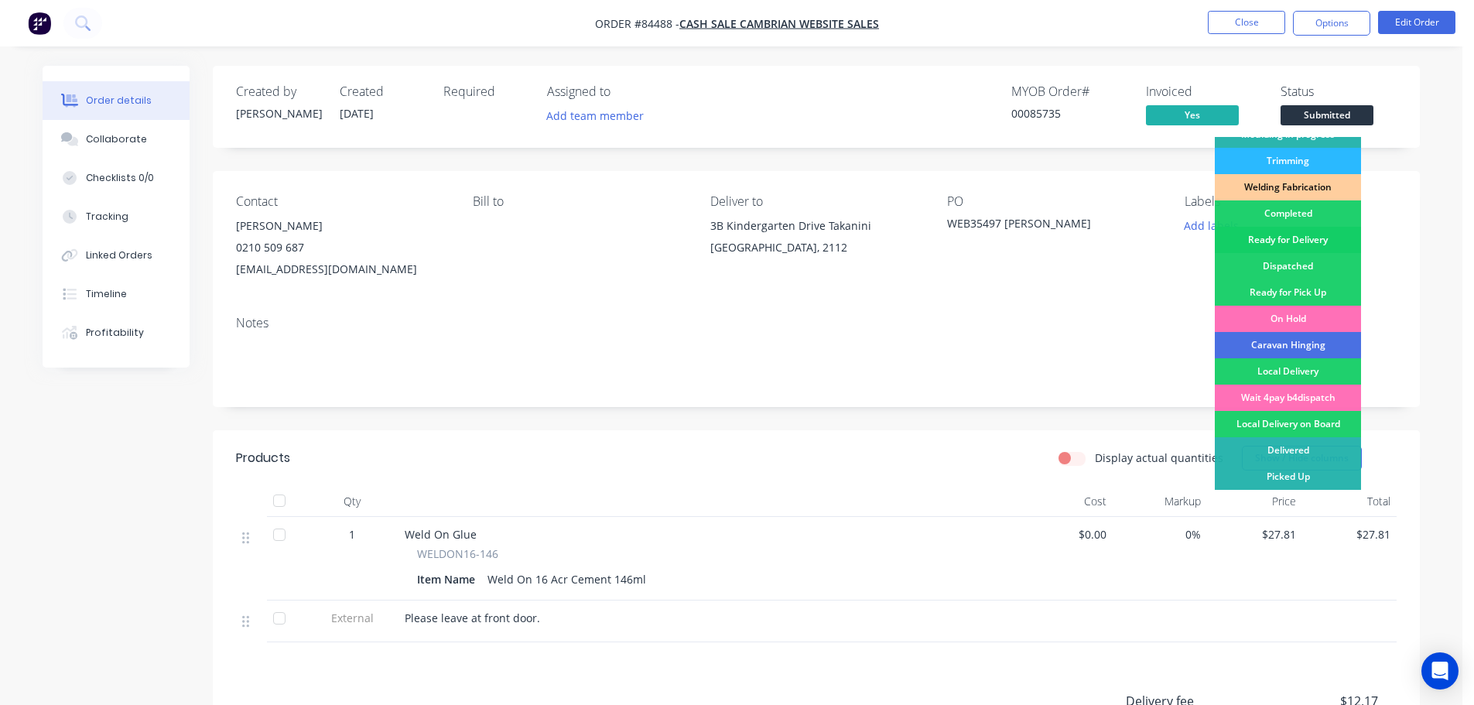
click at [1324, 241] on div "Ready for Delivery" at bounding box center [1288, 240] width 146 height 26
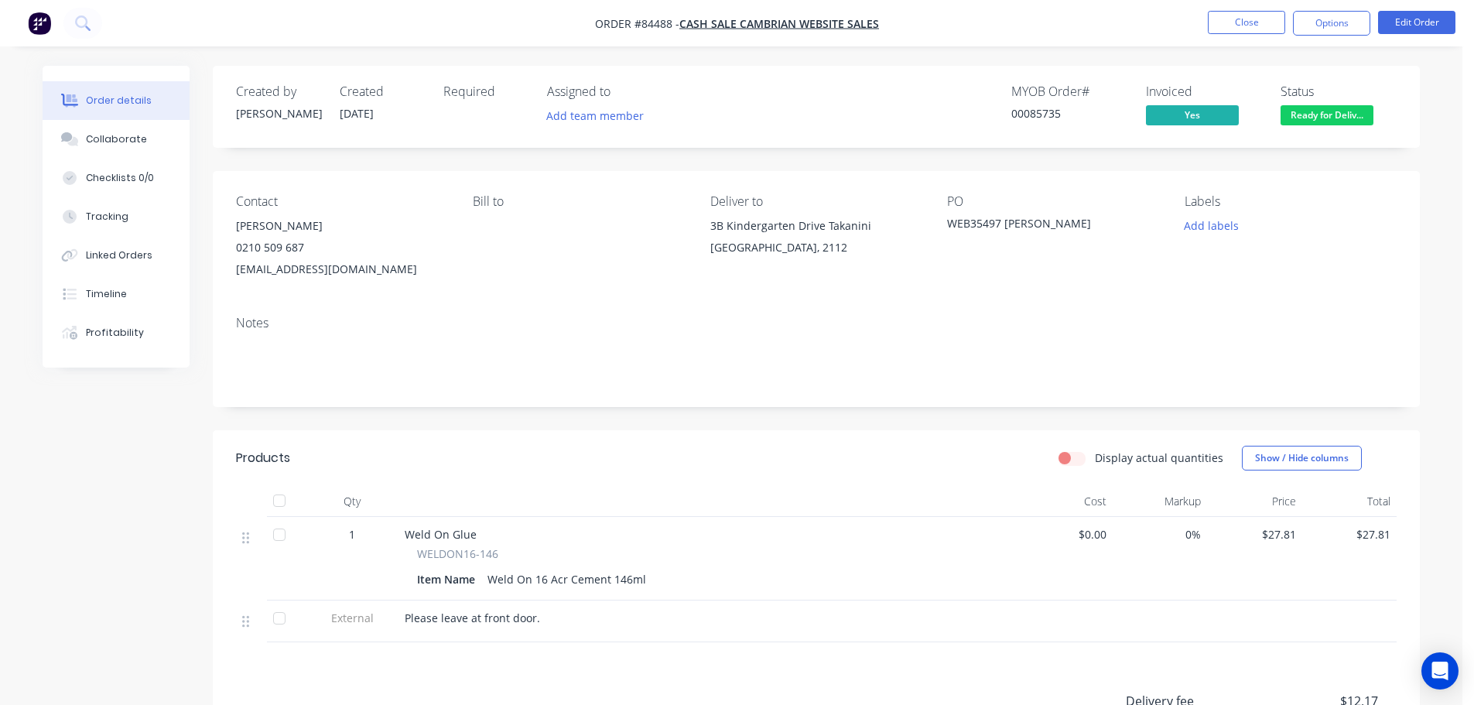
click at [1309, 63] on div "Order details Collaborate Checklists 0/0 Tracking Linked Orders Timeline Profit…" at bounding box center [731, 476] width 1463 height 952
click at [1334, 19] on button "Options" at bounding box center [1331, 23] width 77 height 25
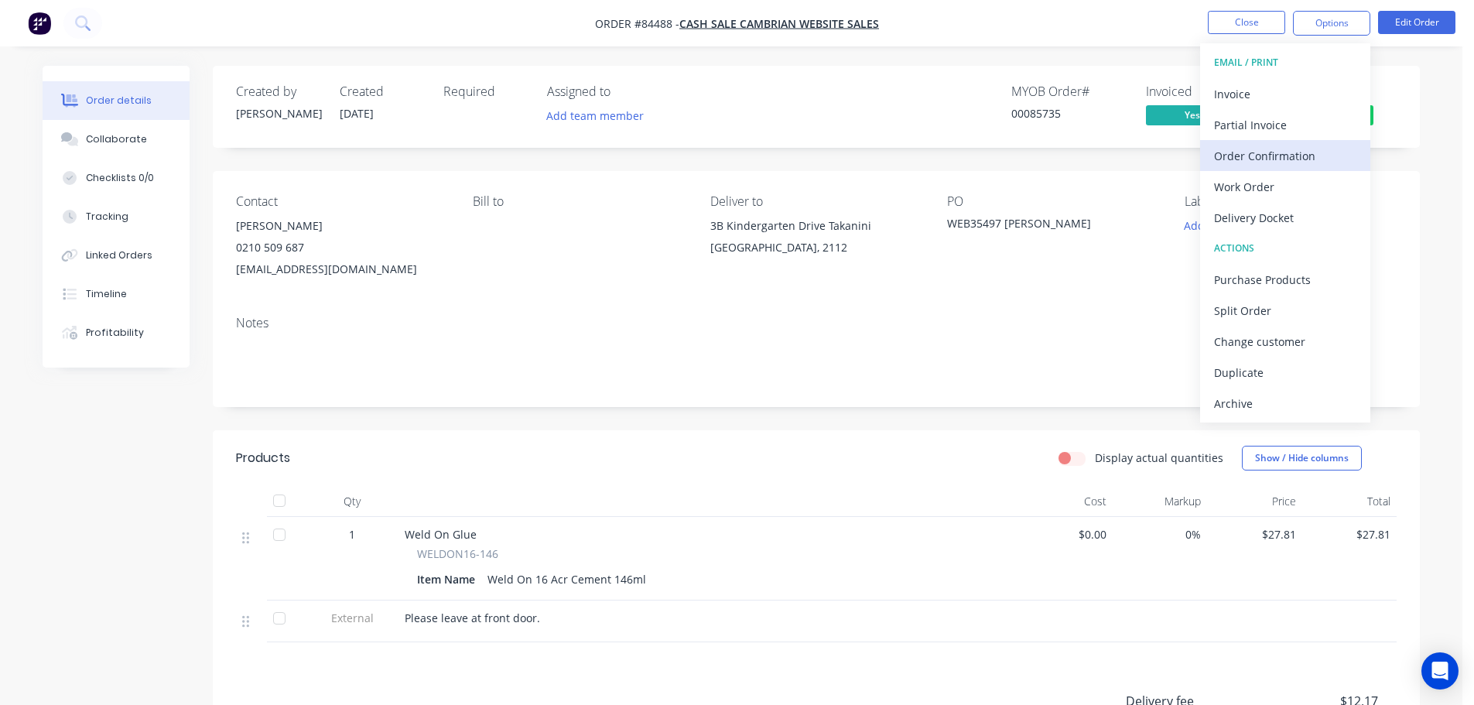
click at [1307, 151] on div "Order Confirmation" at bounding box center [1285, 156] width 142 height 22
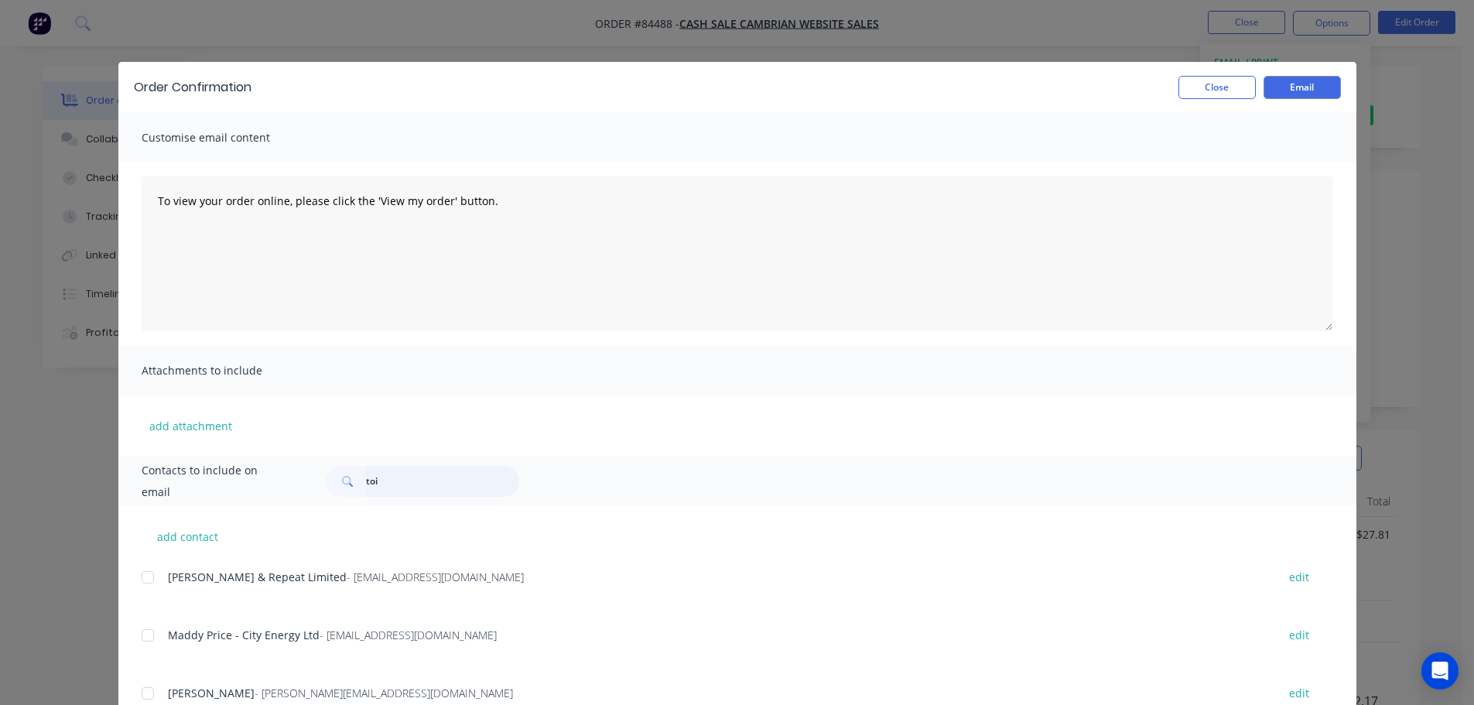
click at [402, 491] on input "toi" at bounding box center [442, 481] width 153 height 31
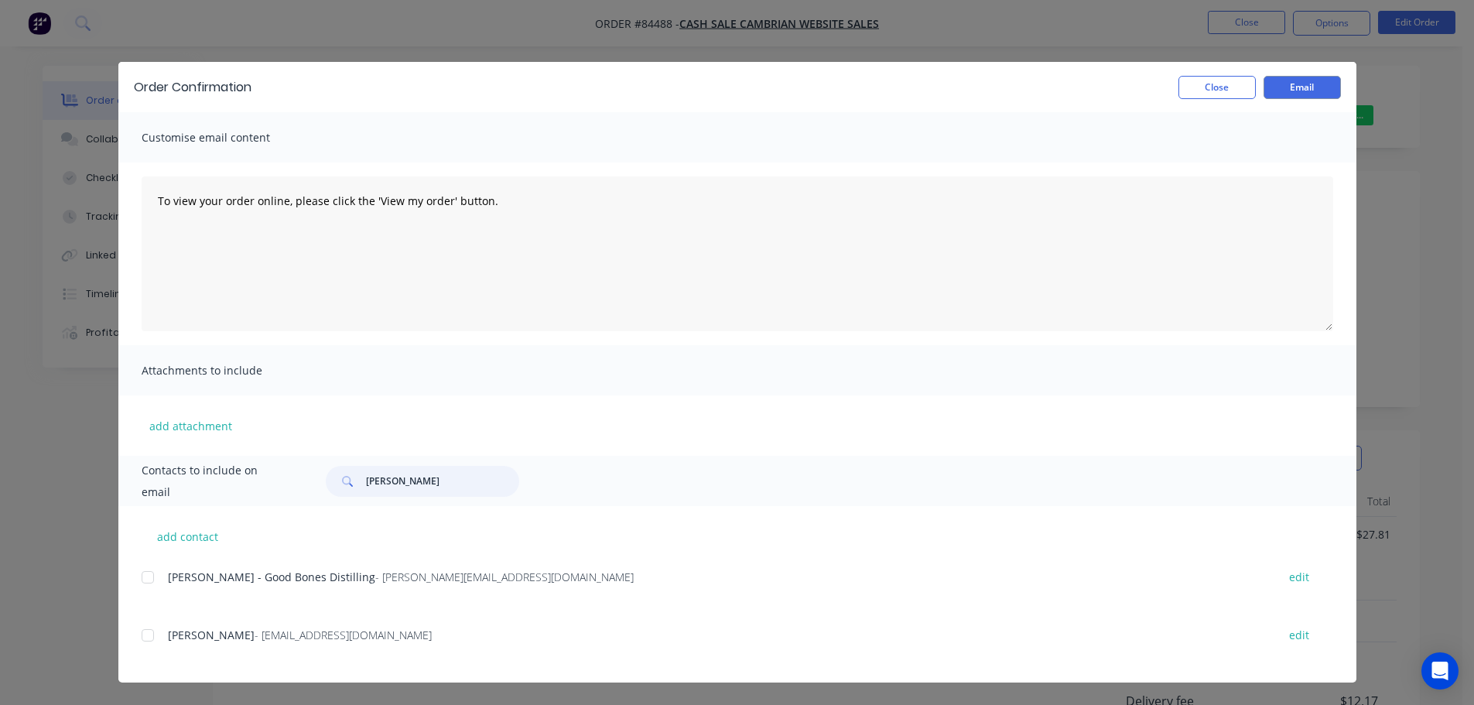
click at [154, 631] on div at bounding box center [147, 635] width 31 height 31
type input "vaughan"
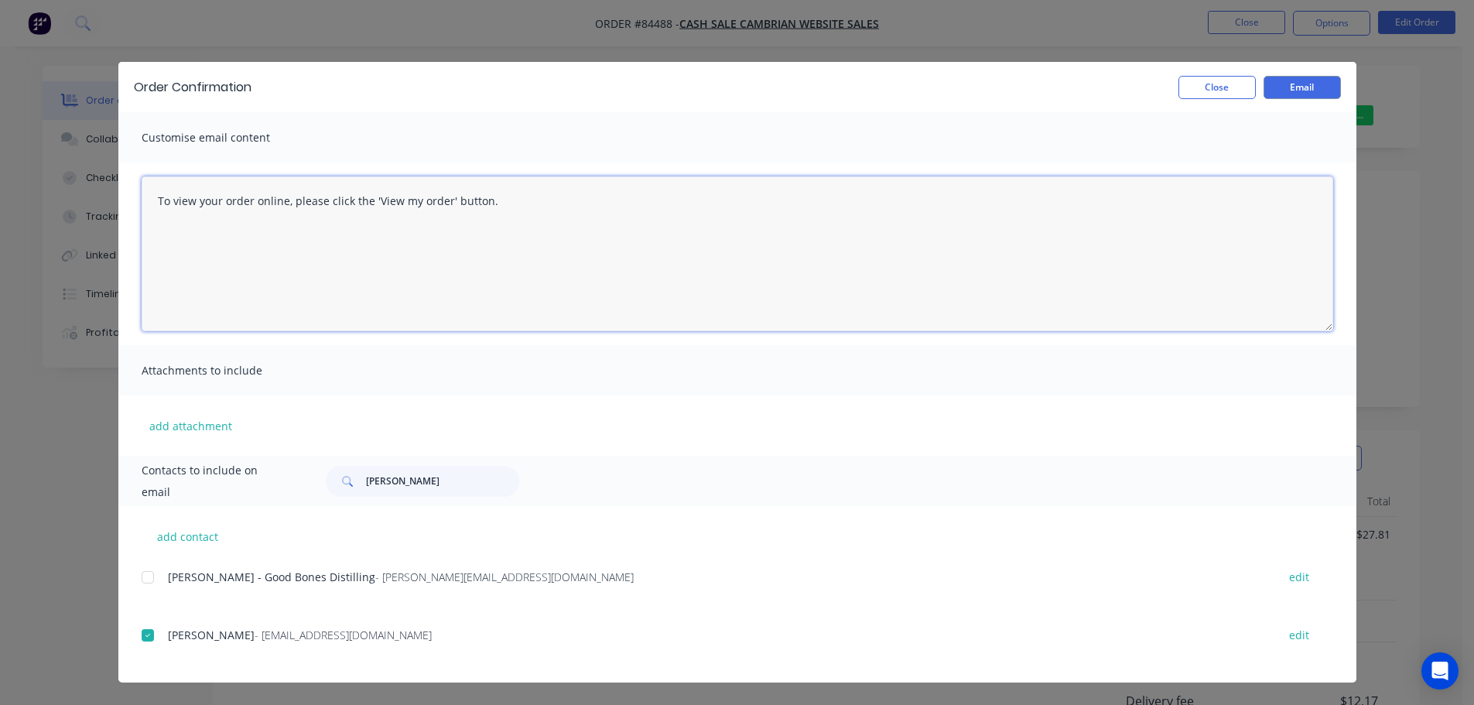
click at [348, 224] on textarea "To view your order online, please click the 'View my order' button." at bounding box center [738, 253] width 1192 height 155
paste textarea "hank you for your order, confirmation of your order is attached. Your order wil…"
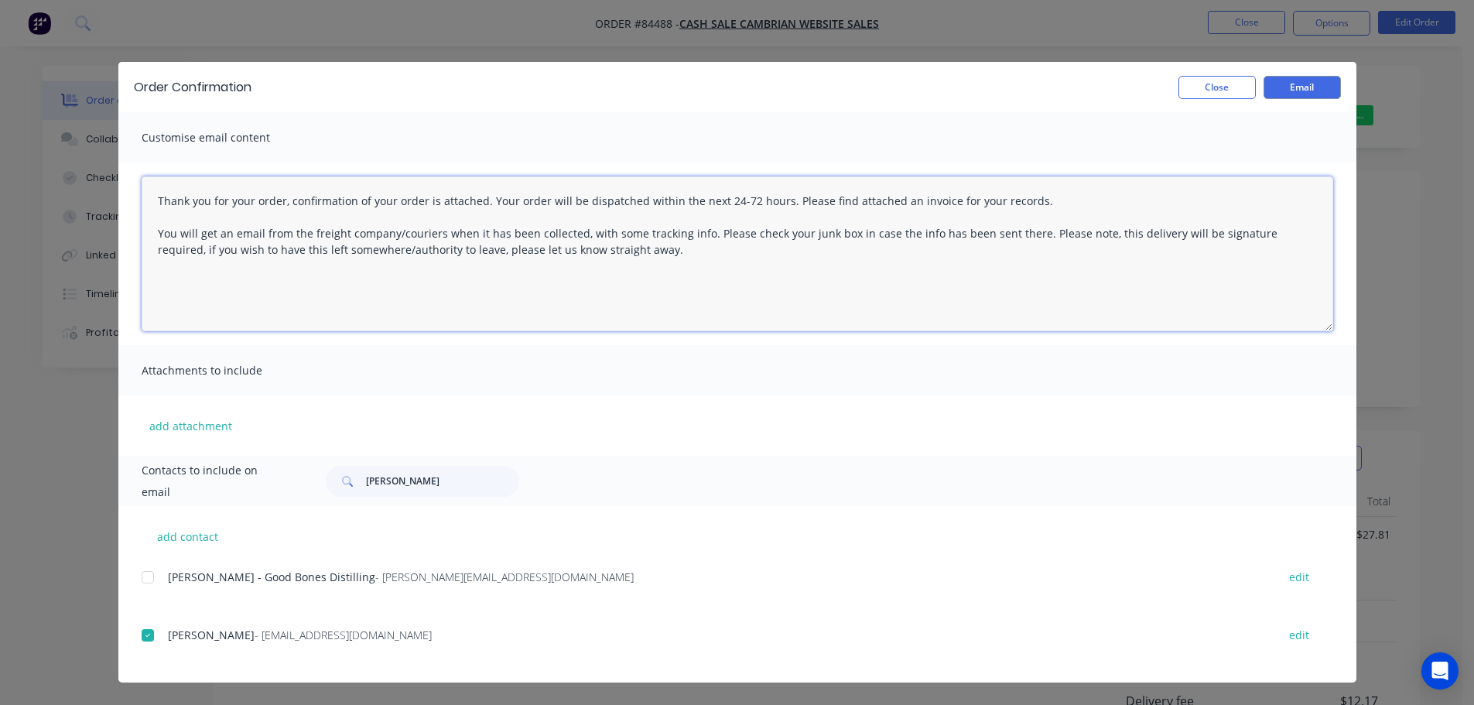
drag, startPoint x: 1030, startPoint y: 235, endPoint x: 1067, endPoint y: 282, distance: 60.1
click at [1069, 279] on textarea "Thank you for your order, confirmation of your order is attached. Your order wi…" at bounding box center [738, 253] width 1192 height 155
type textarea "Thank you for your order, confirmation of your order is attached. Your order wi…"
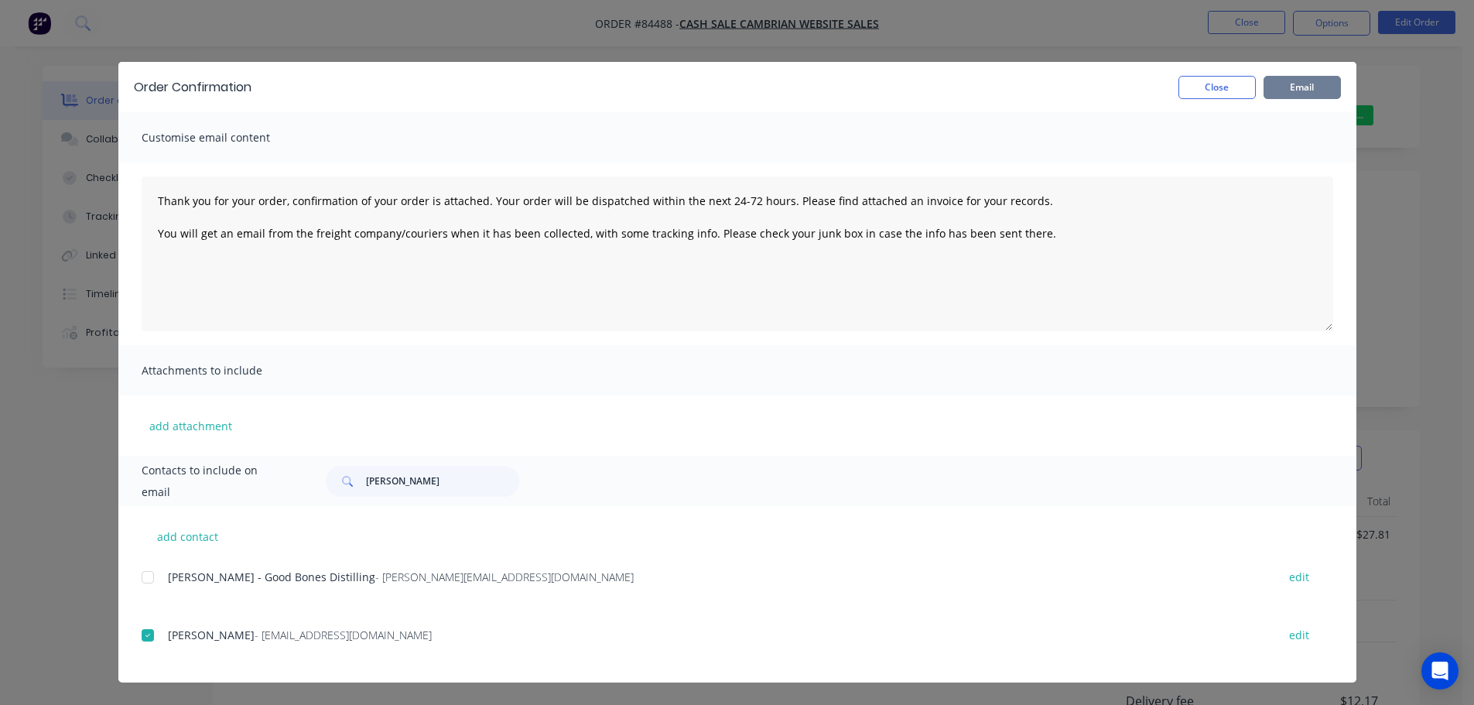
click at [1320, 84] on button "Email" at bounding box center [1302, 87] width 77 height 23
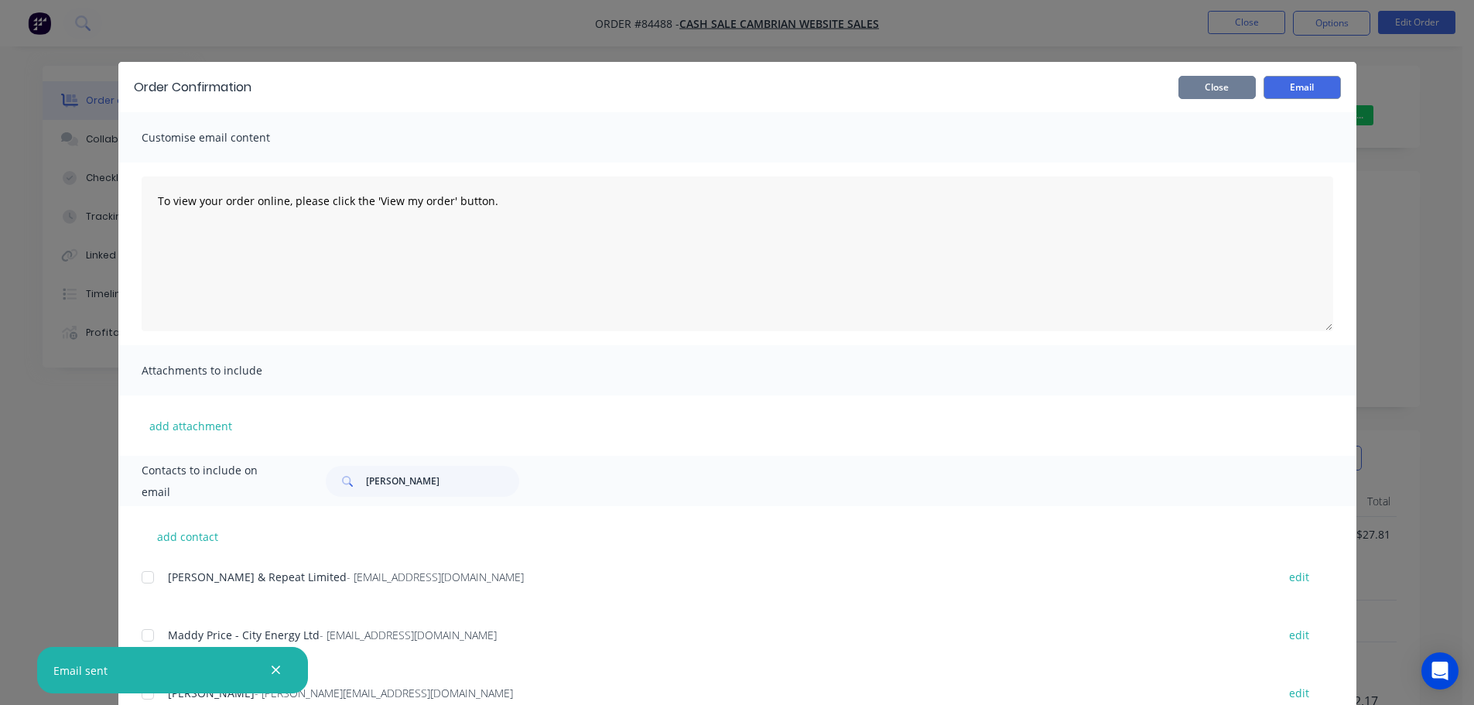
click at [1213, 87] on button "Close" at bounding box center [1217, 87] width 77 height 23
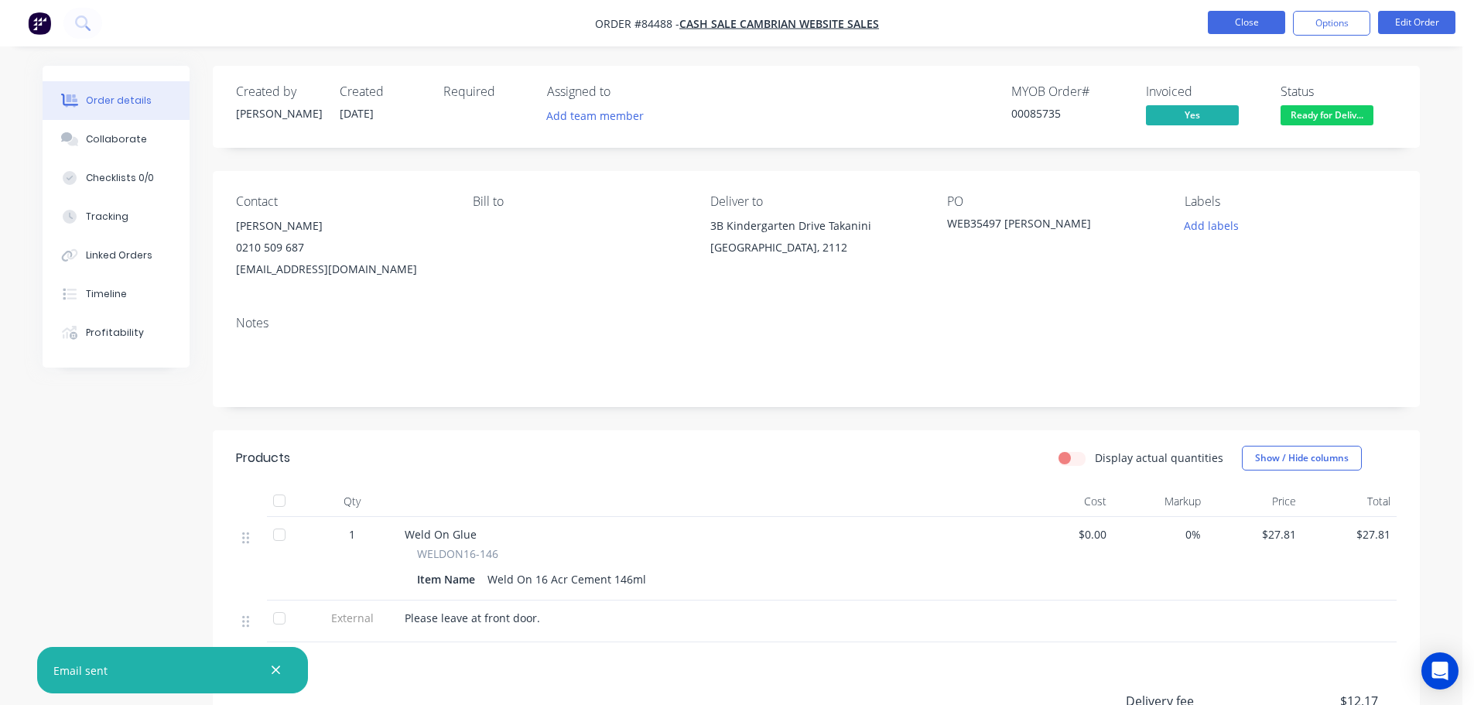
click at [1218, 18] on button "Close" at bounding box center [1246, 22] width 77 height 23
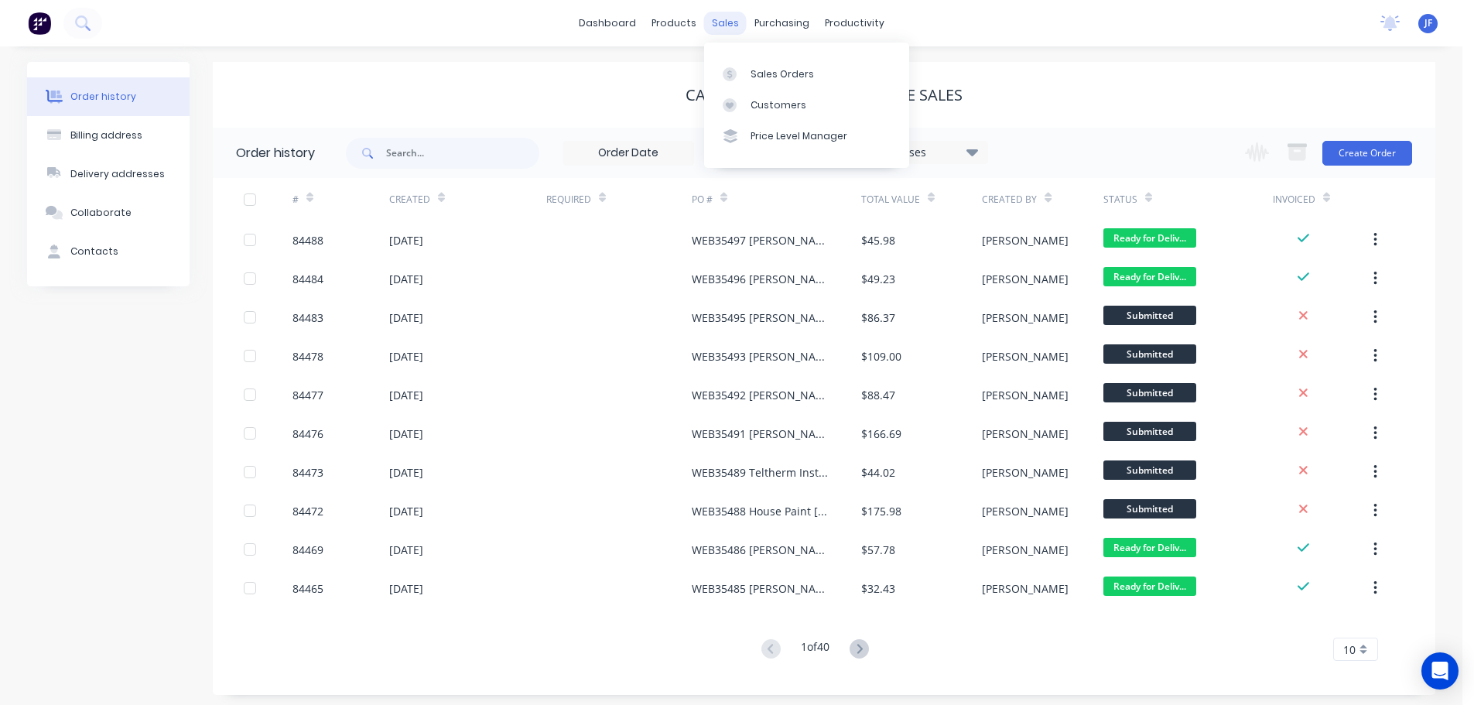
click at [735, 19] on div "sales" at bounding box center [725, 23] width 43 height 23
click at [779, 67] on link "Sales Orders" at bounding box center [806, 73] width 205 height 31
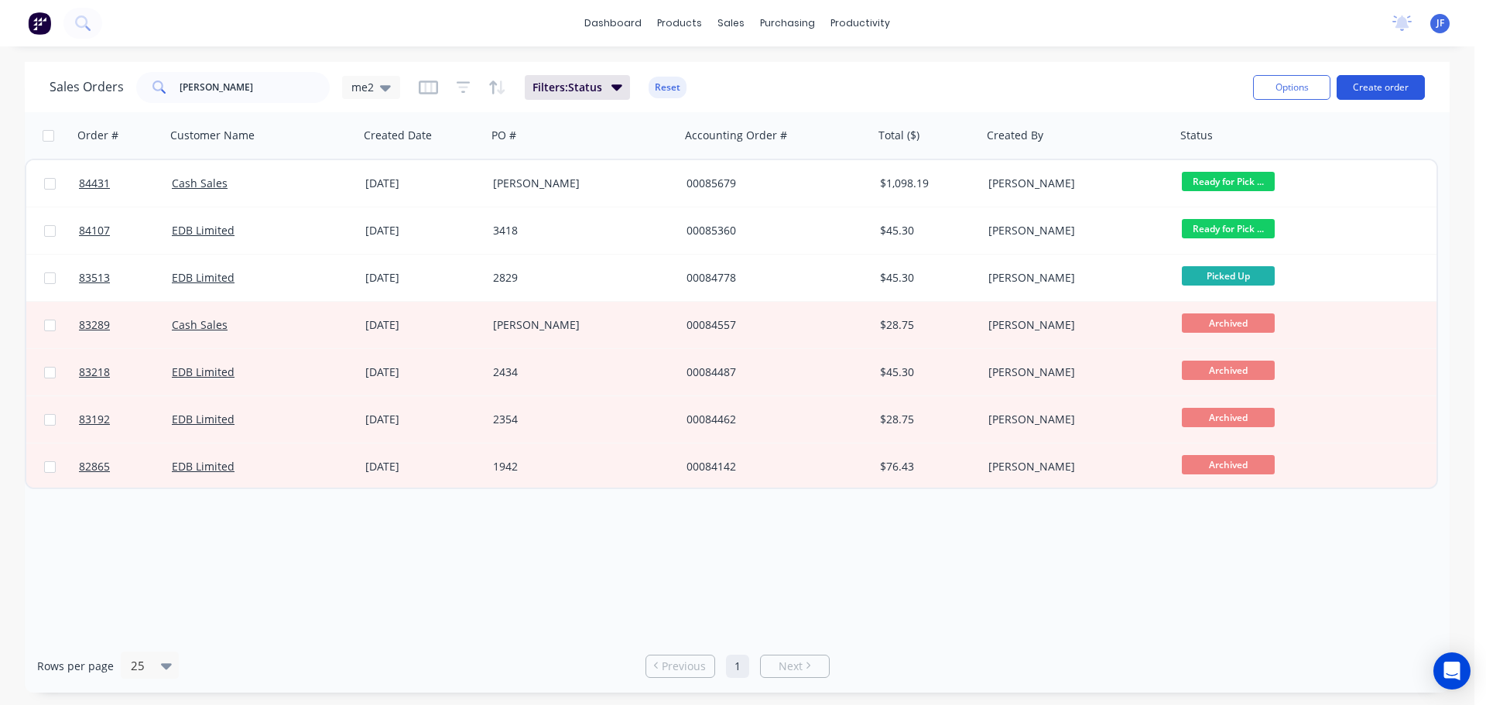
click at [1377, 89] on button "Create order" at bounding box center [1381, 87] width 88 height 25
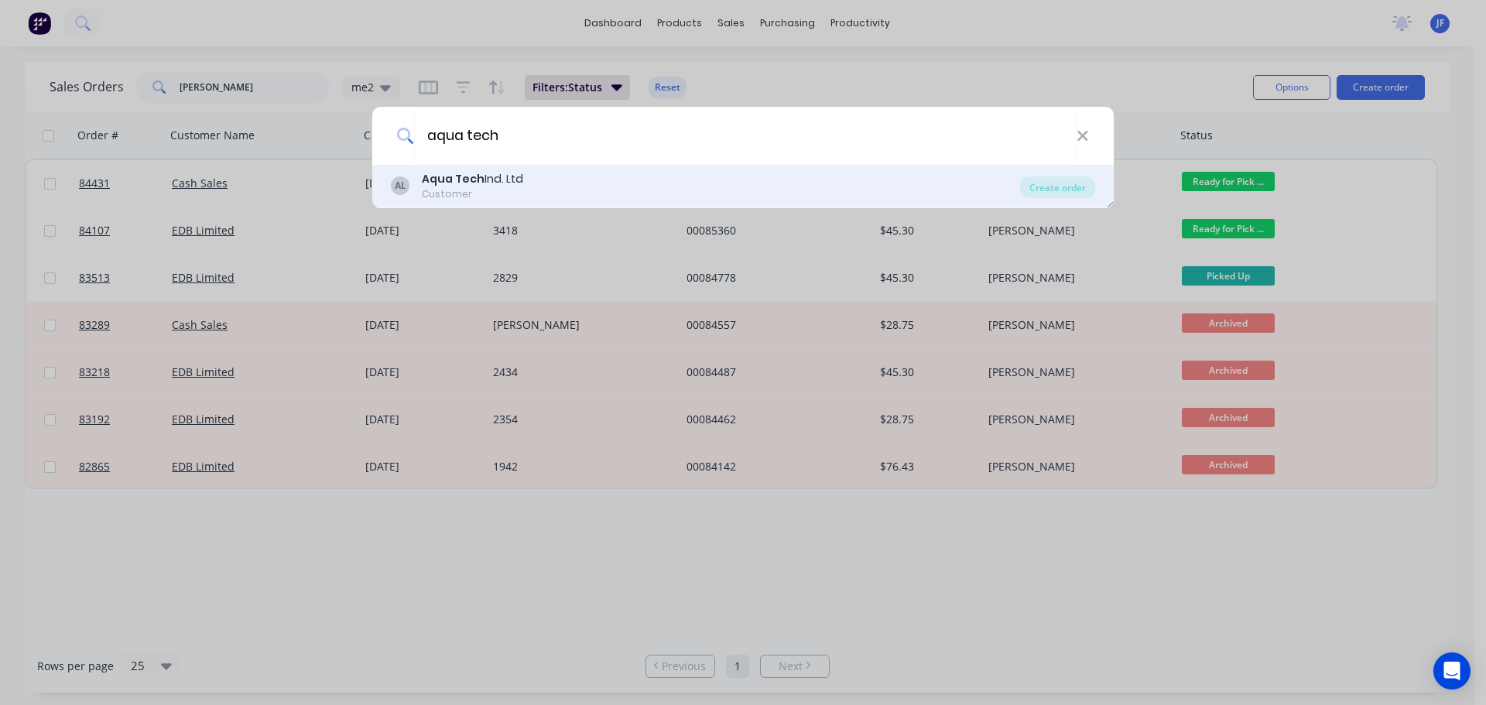
type input "aqua tech"
click at [732, 197] on div "AL Aqua Tech Ind. Ltd Customer" at bounding box center [705, 186] width 629 height 30
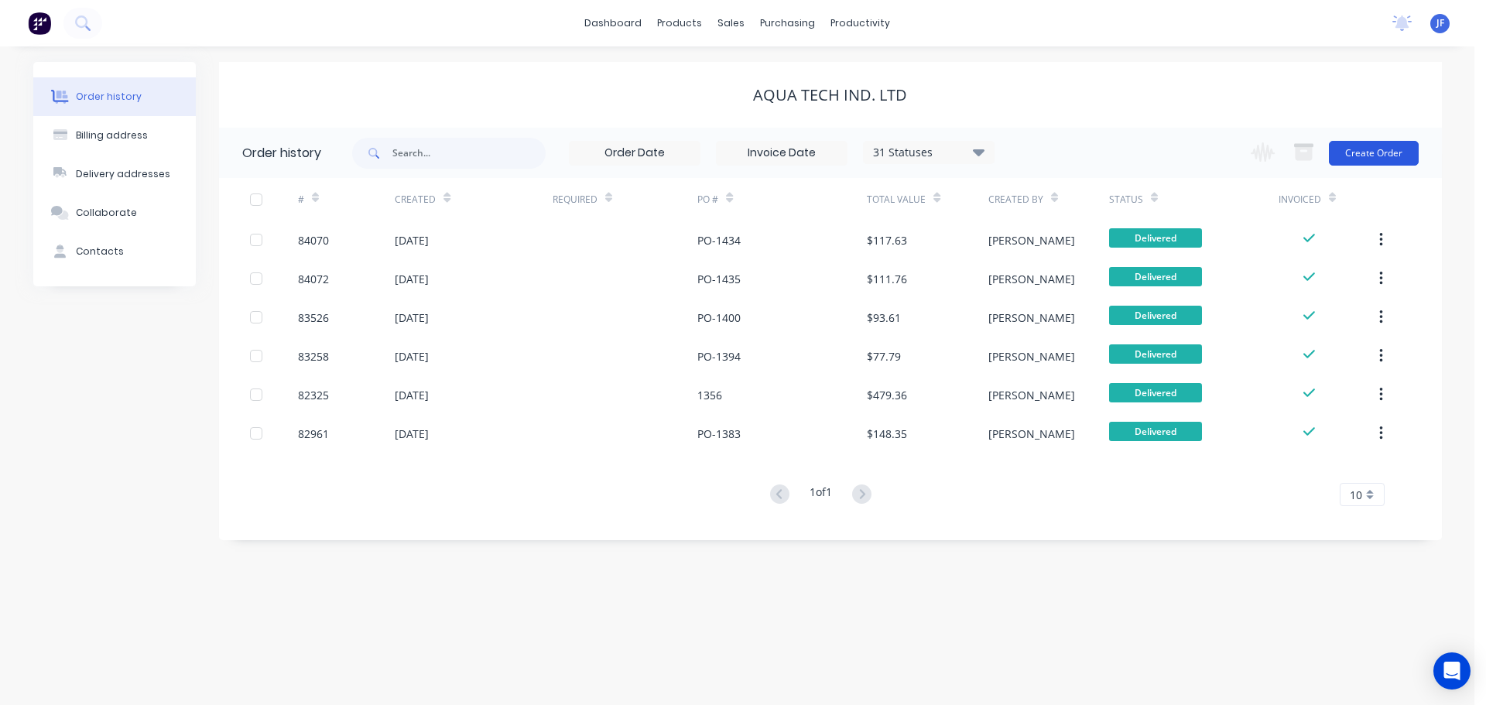
click at [1396, 149] on button "Create Order" at bounding box center [1374, 153] width 90 height 25
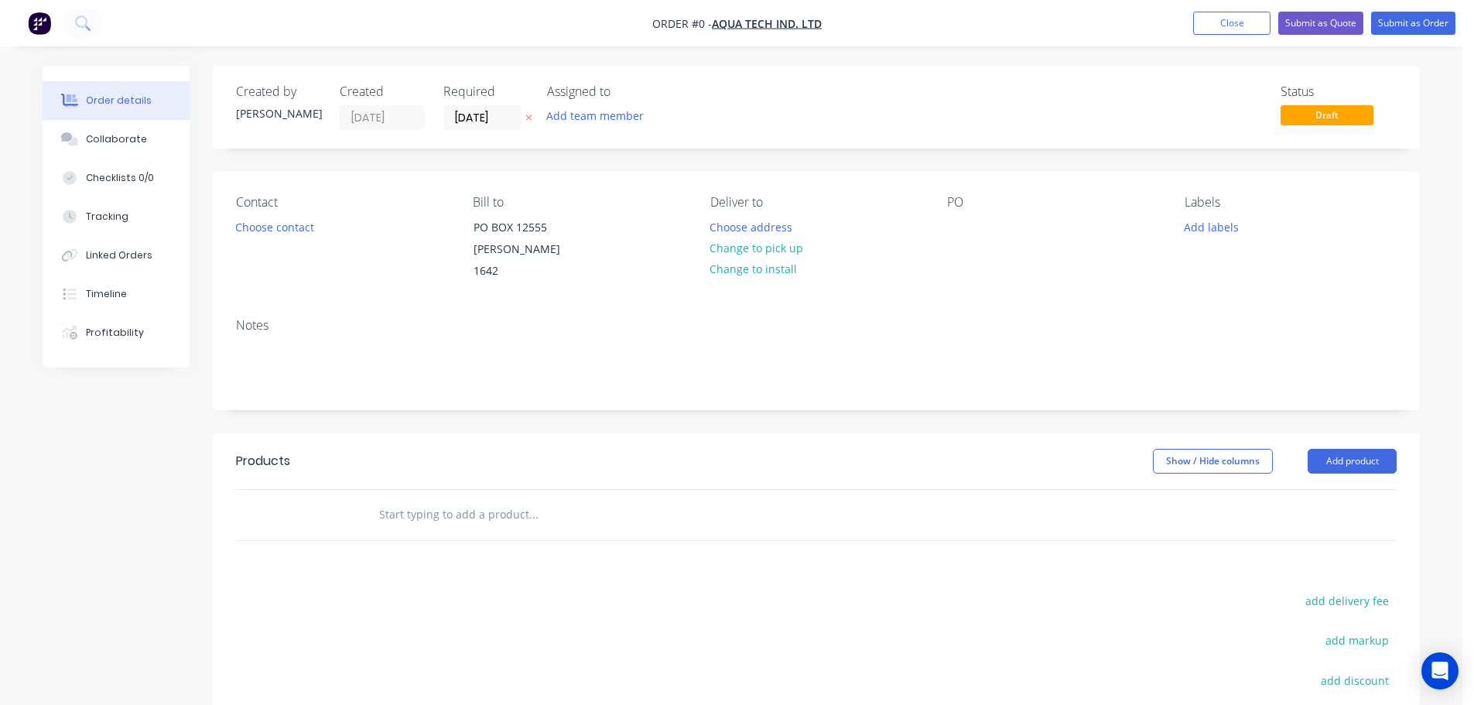
click at [530, 115] on icon at bounding box center [529, 117] width 7 height 9
click at [238, 228] on button "Choose contact" at bounding box center [275, 226] width 95 height 21
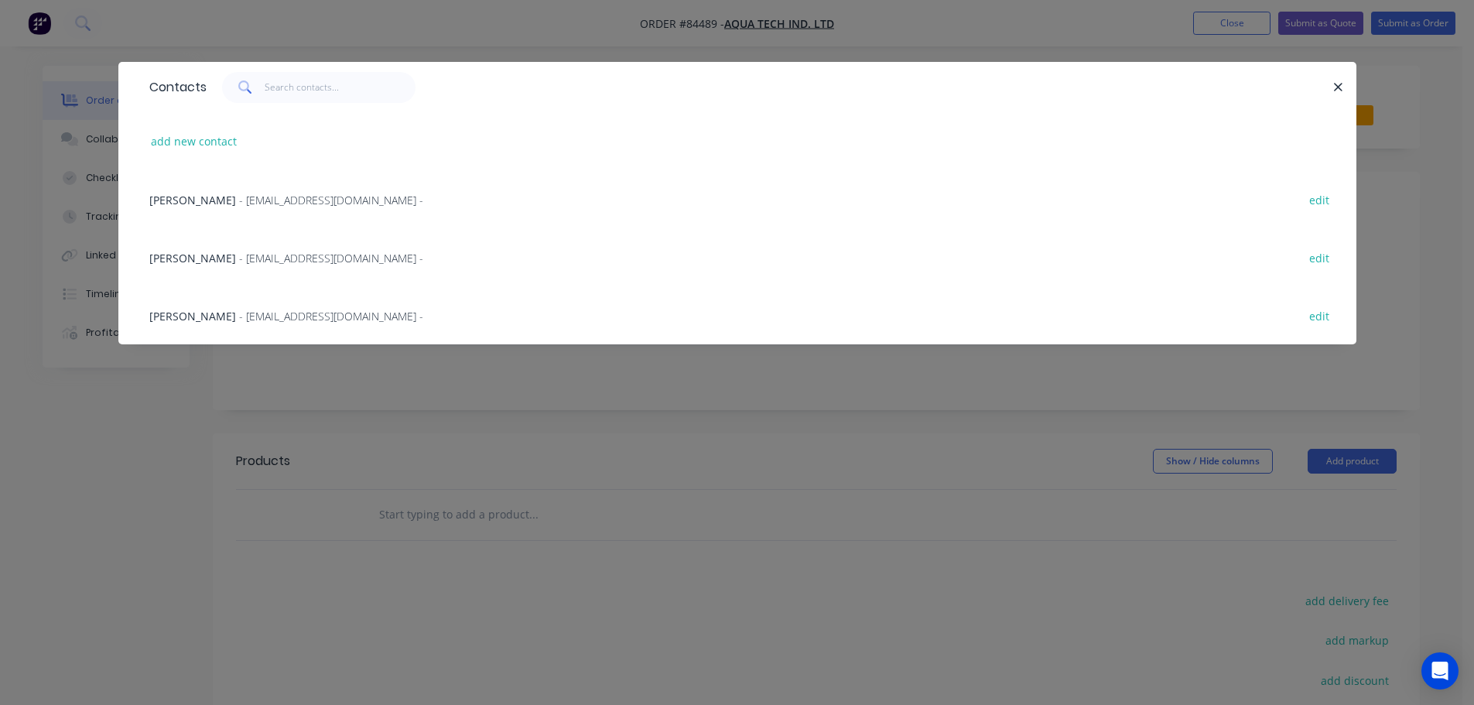
click at [54, 140] on div "Contacts add new contact Kim - accounts@aquatech.co.nz - edit John - info@aquat…" at bounding box center [737, 352] width 1474 height 705
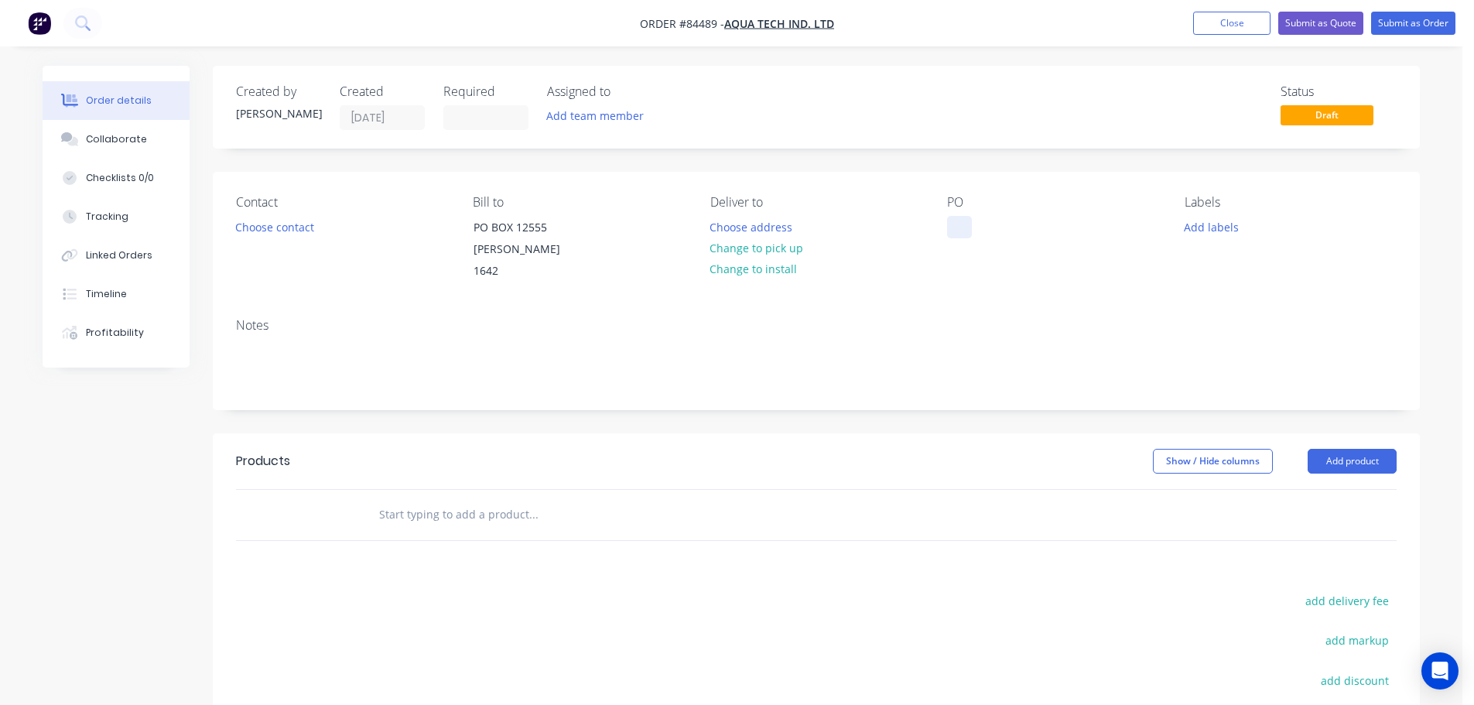
click at [961, 221] on div at bounding box center [959, 227] width 25 height 22
paste div
click at [727, 221] on button "Choose address" at bounding box center [751, 226] width 99 height 21
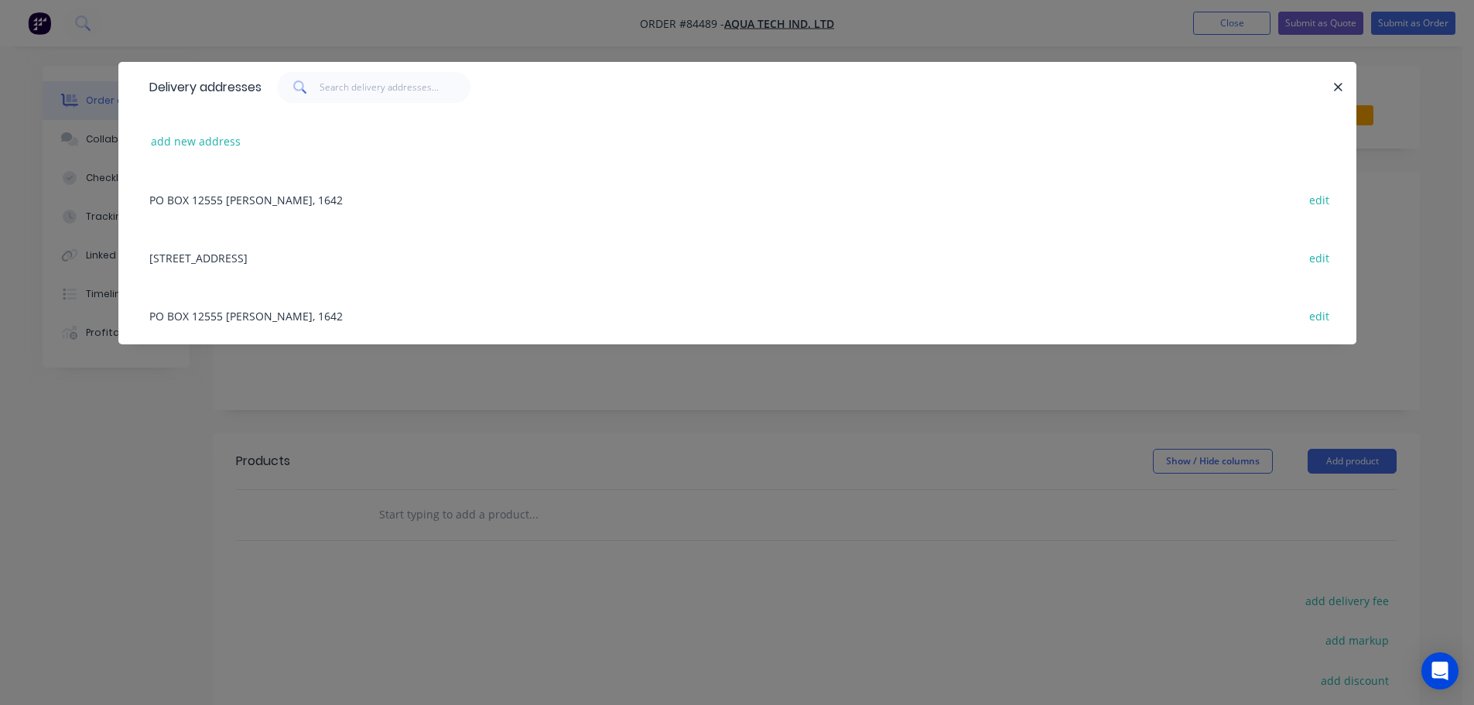
click at [192, 252] on div "12 Hill Street Onehunga, 1061 edit" at bounding box center [738, 257] width 1192 height 58
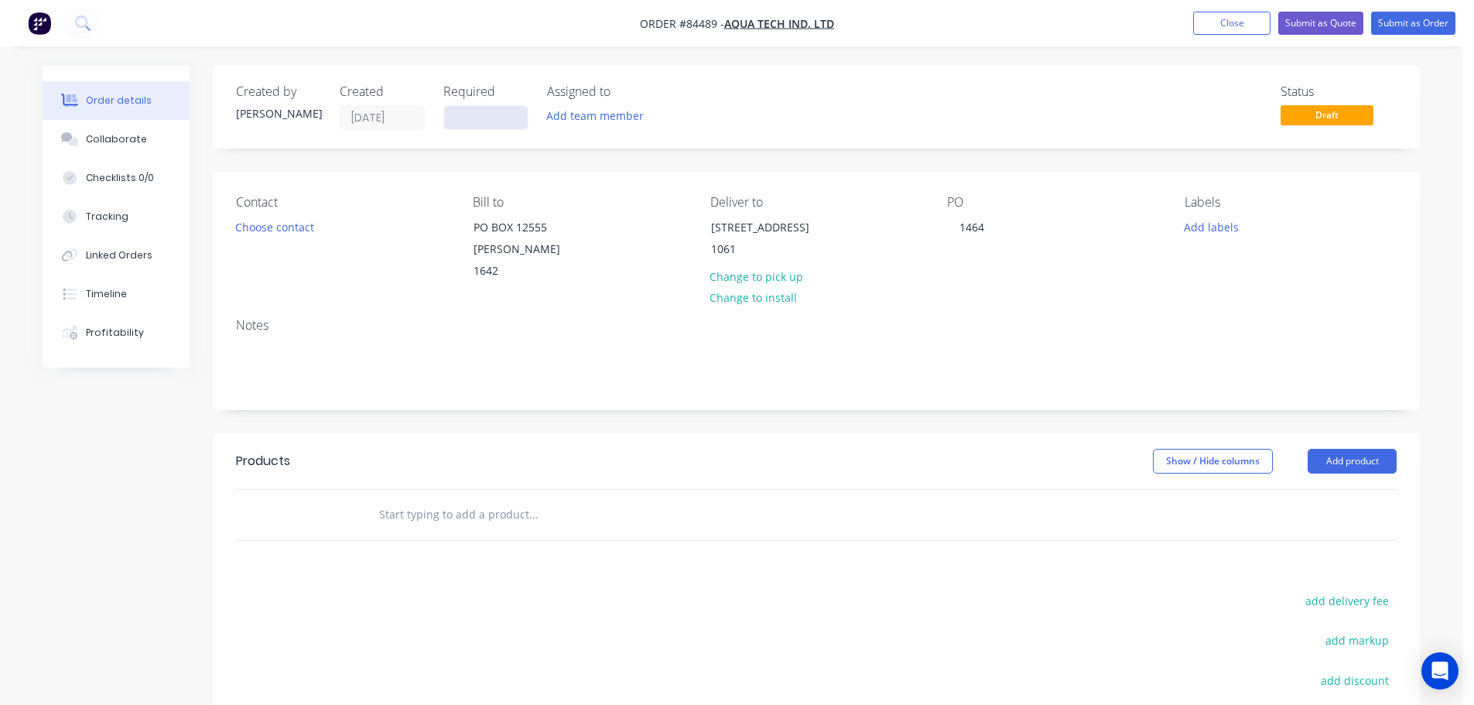
click at [471, 118] on input at bounding box center [486, 117] width 84 height 23
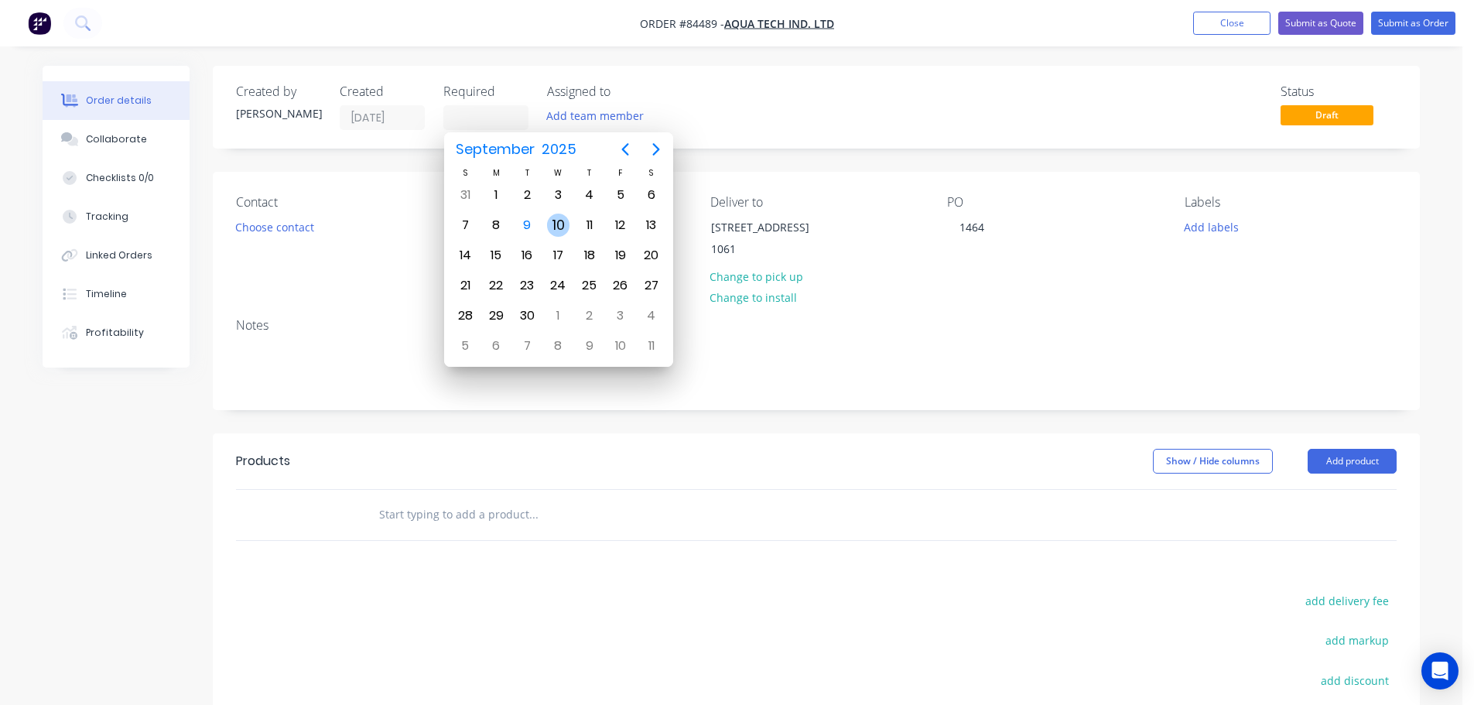
click at [568, 226] on div "10" at bounding box center [558, 225] width 23 height 23
type input "10/09/25"
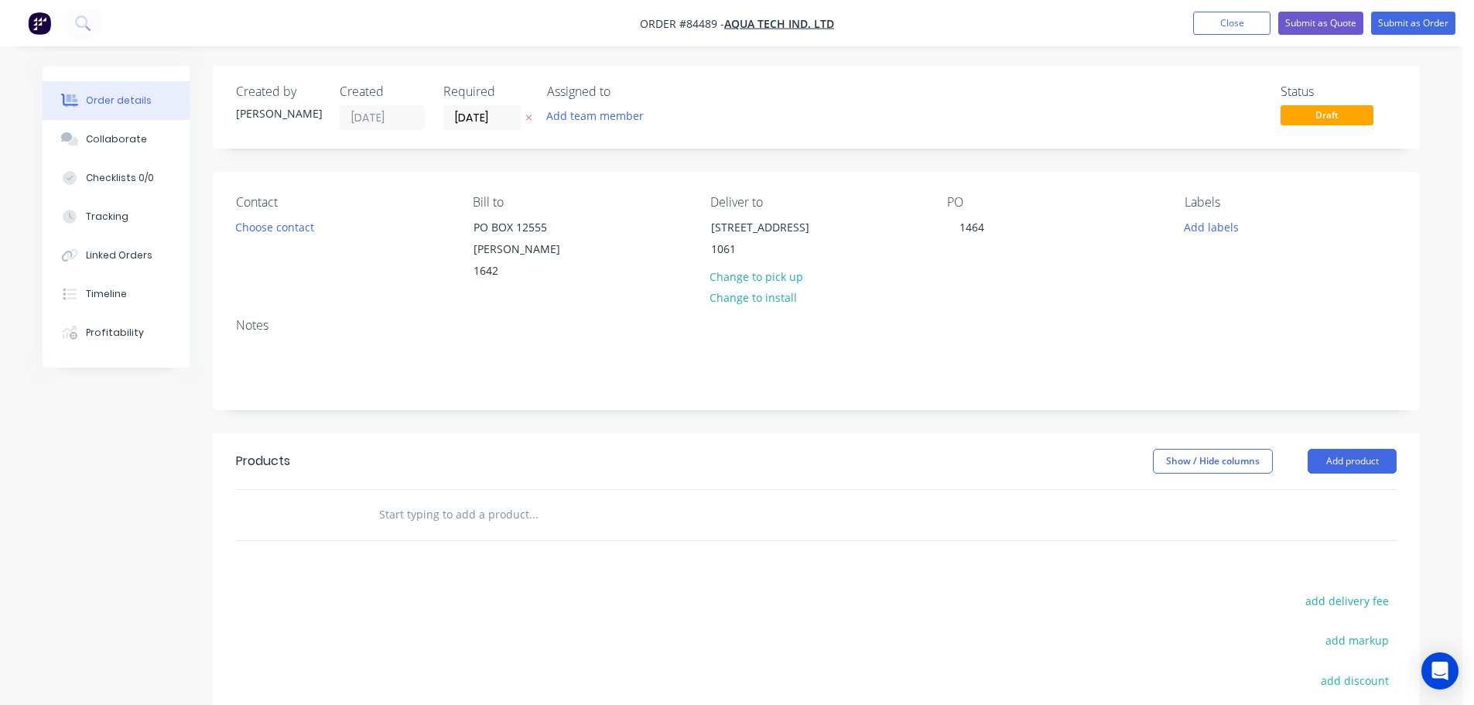
click at [531, 499] on input "text" at bounding box center [533, 514] width 310 height 31
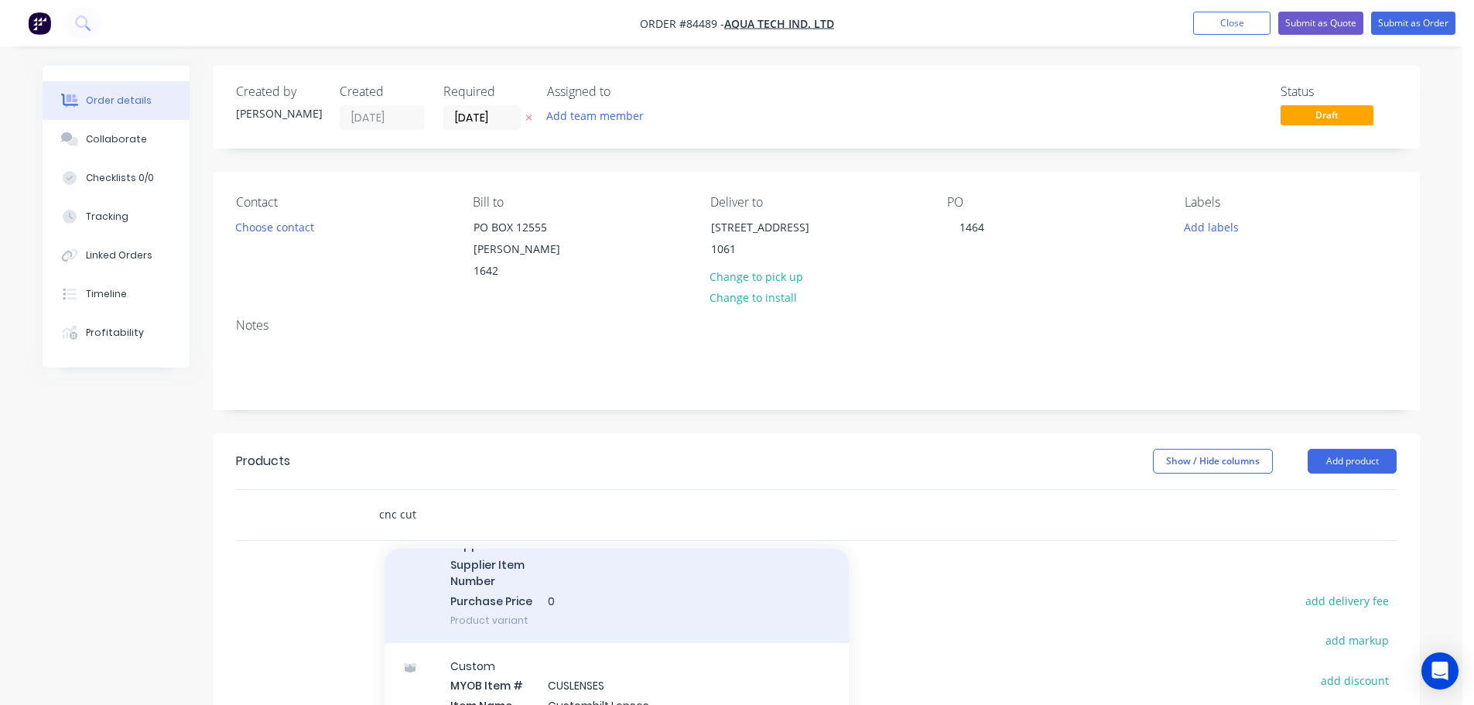
type input "cnc cut"
click at [663, 594] on div "Product MYOB Item # CNC Cut Item Name CNC Cut Description Primary Supplier Supp…" at bounding box center [617, 534] width 464 height 217
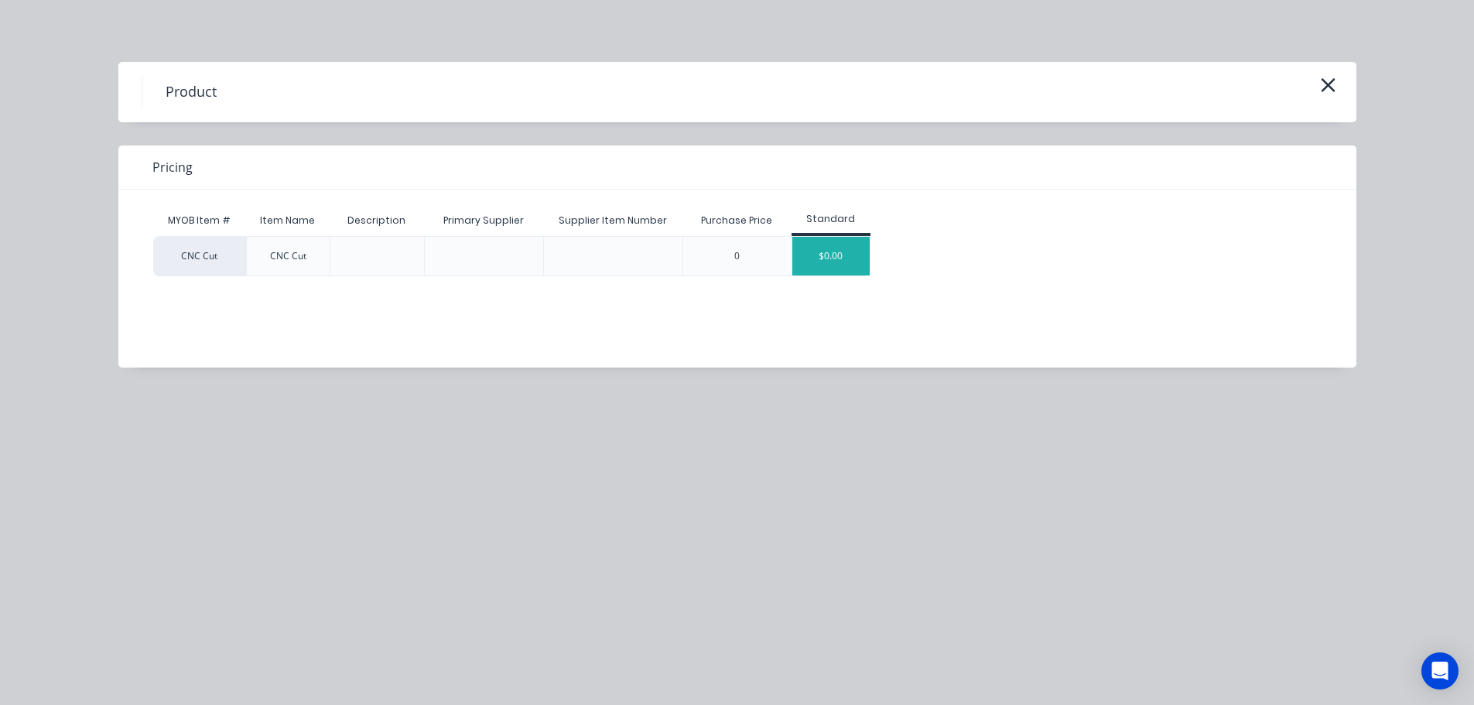
click at [837, 252] on div "$0.00" at bounding box center [831, 256] width 77 height 39
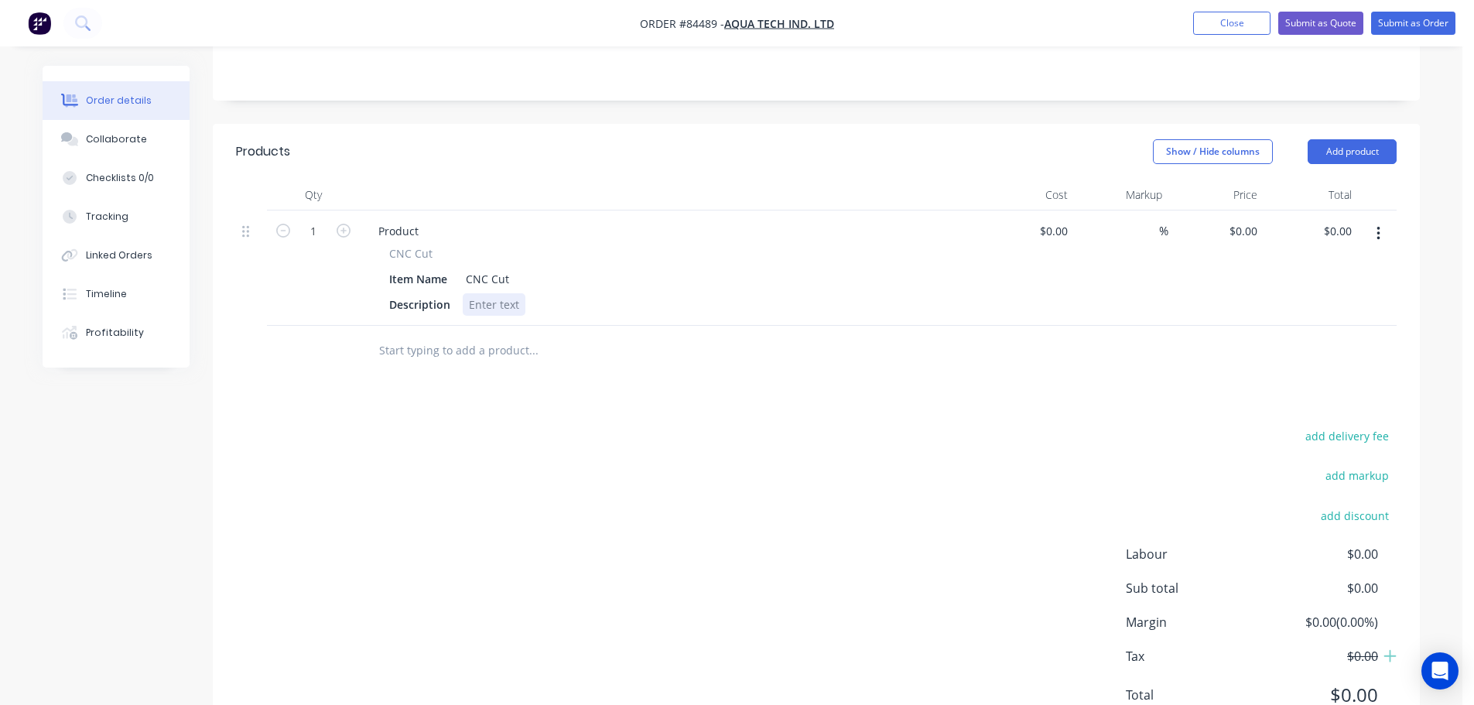
drag, startPoint x: 487, startPoint y: 291, endPoint x: 470, endPoint y: 348, distance: 59.0
click at [487, 293] on div at bounding box center [494, 304] width 63 height 22
paste div
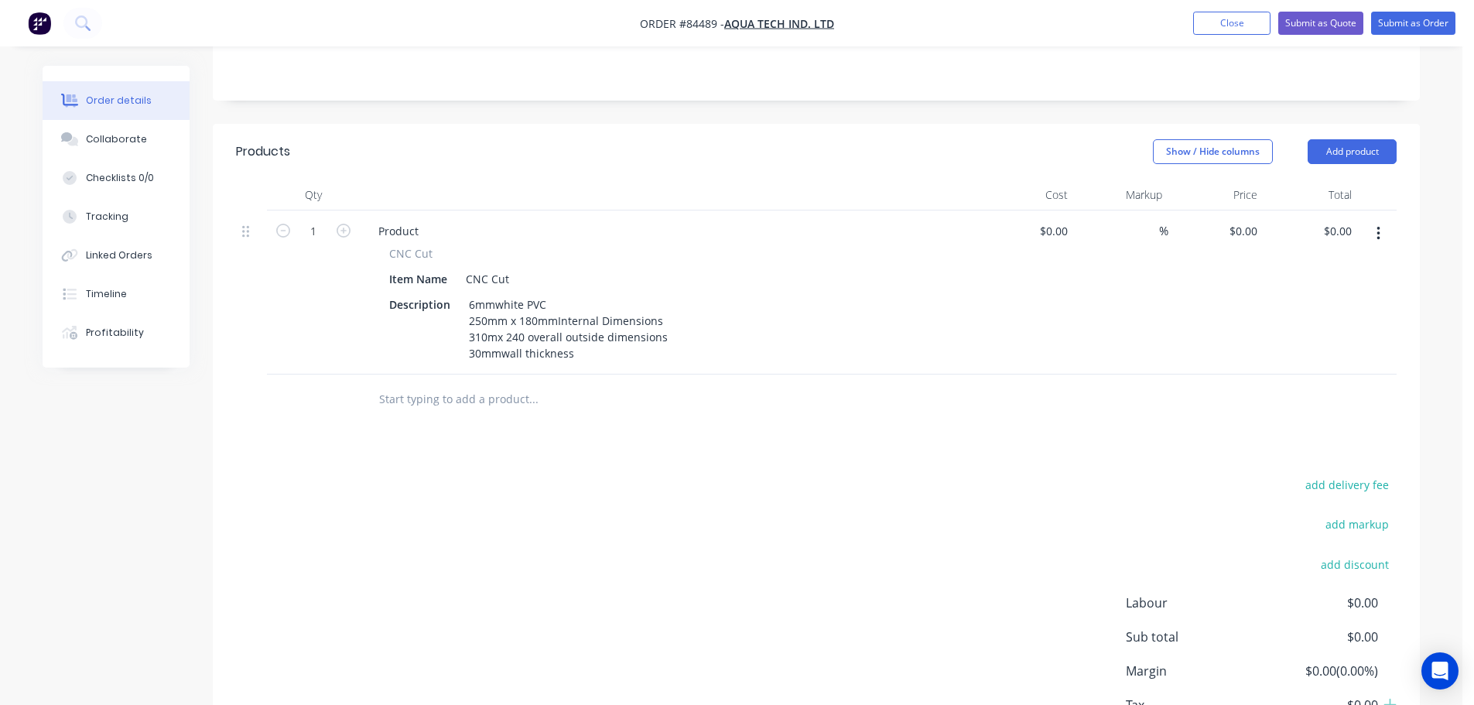
click at [437, 424] on div "Products Show / Hide columns Add product Qty Cost Markup Price Total 1 Product …" at bounding box center [816, 460] width 1207 height 673
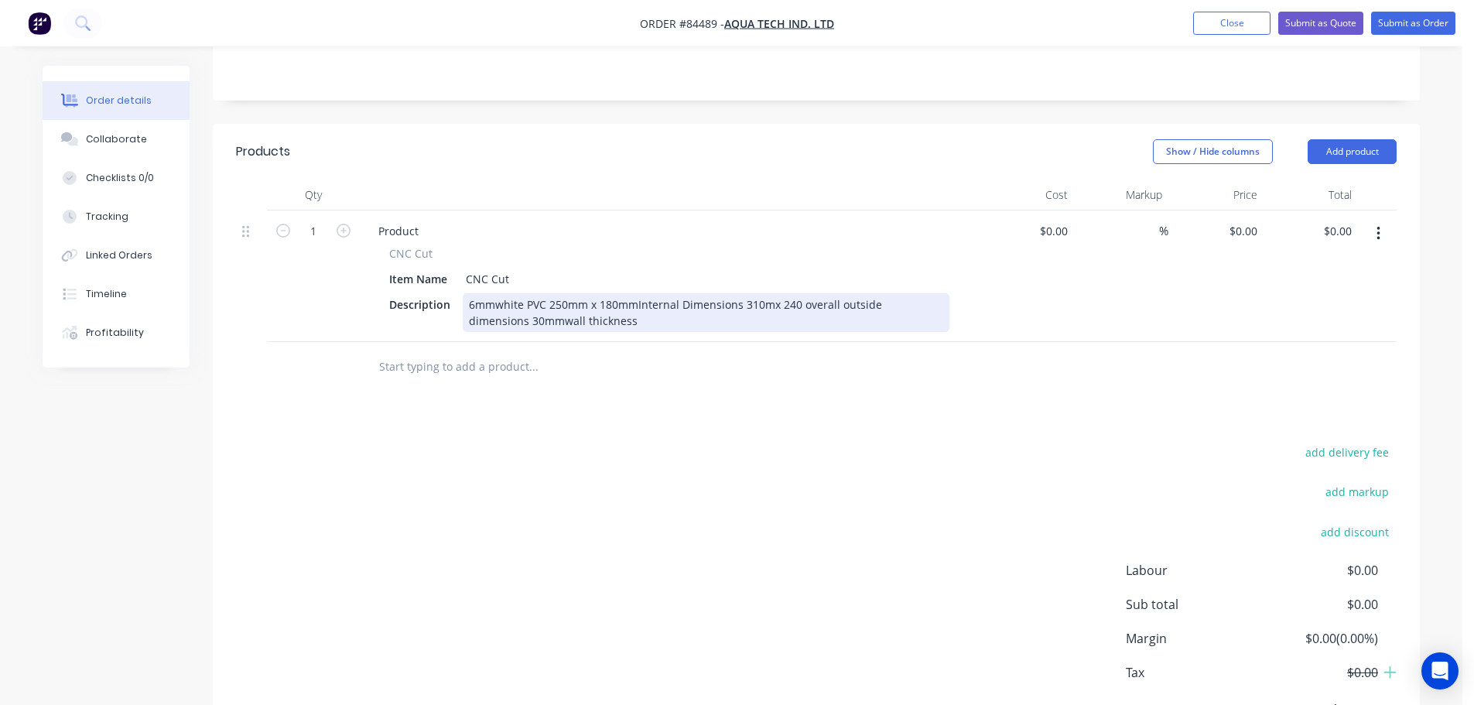
click at [499, 293] on div "6mmwhite PVC 250mm x 180mmInternal Dimensions 310mx 240 overall outside dimensi…" at bounding box center [706, 312] width 487 height 39
click at [550, 293] on div "6mm white PVC 250mm x 180mmInternal Dimensions 310mx 240 overall outside dimens…" at bounding box center [706, 312] width 487 height 39
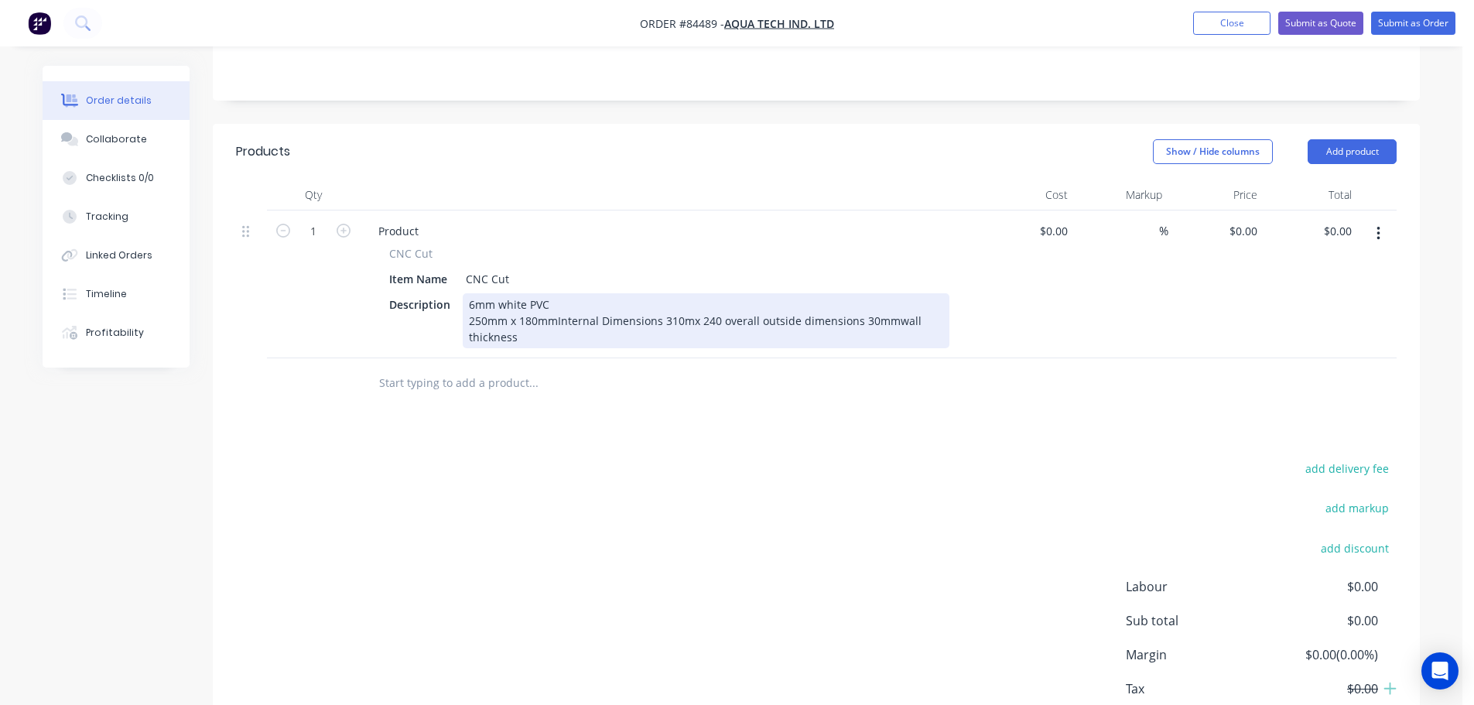
click at [558, 302] on div "6mm white PVC 250mm x 180mmInternal Dimensions 310mx 240 overall outside dimens…" at bounding box center [706, 320] width 487 height 55
click at [633, 319] on div "6mm white PVC 250mm x 180mm Internal Dimensions 310mx 240 overall outside dimen…" at bounding box center [677, 320] width 428 height 55
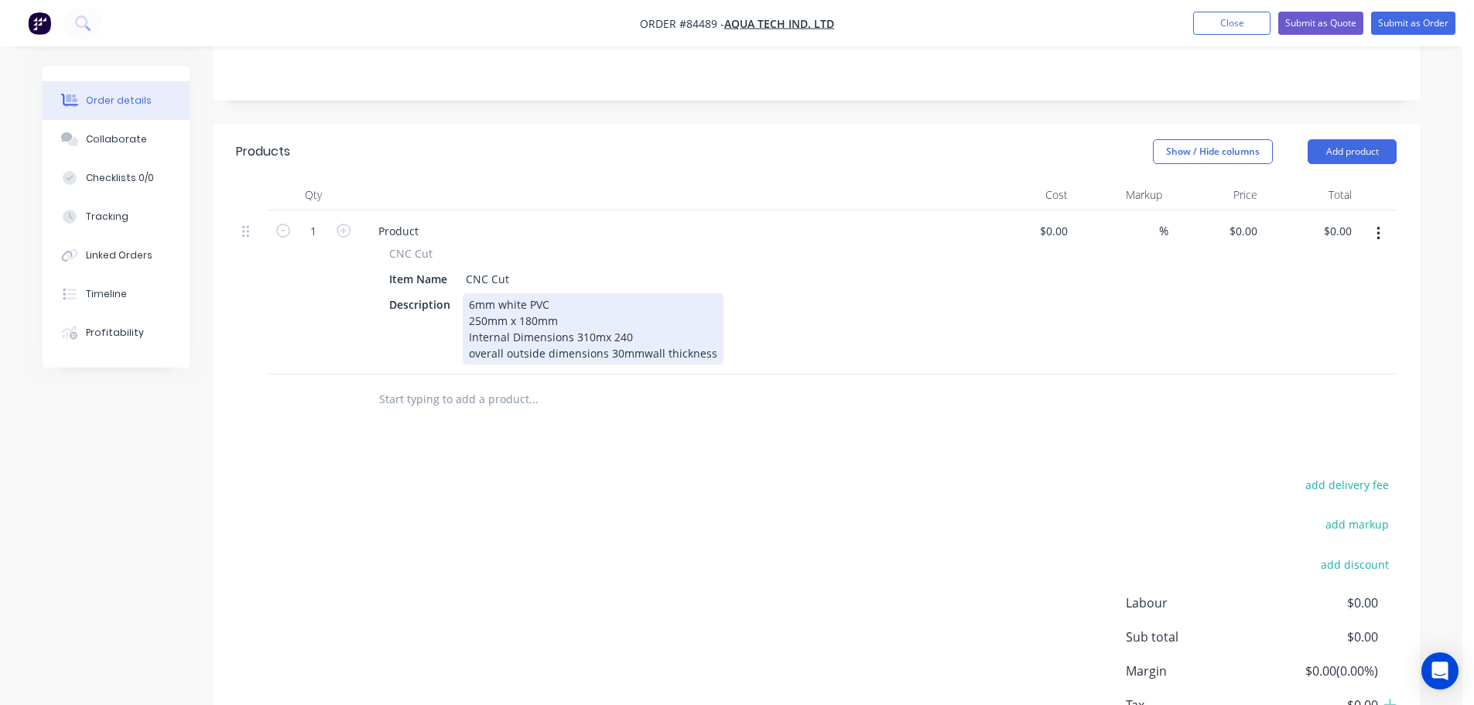
click at [641, 337] on div "6mm white PVC 250mm x 180mm Internal Dimensions 310mx 240 overall outside dimen…" at bounding box center [593, 328] width 261 height 71
click at [604, 337] on div "6mm white PVC 250mm x 180mm Internal Dimensions 310mx 240 overall outside dimen…" at bounding box center [593, 328] width 261 height 71
click at [611, 337] on div "6mm white PVC 250mm x 180mm Internal Dimensions 310mx 240 overall outside dimen…" at bounding box center [593, 328] width 261 height 71
click at [468, 320] on div "6mm white PVC 250mm x 180mm Internal Dimensions 310mx 240 overall outside dimen…" at bounding box center [593, 328] width 261 height 71
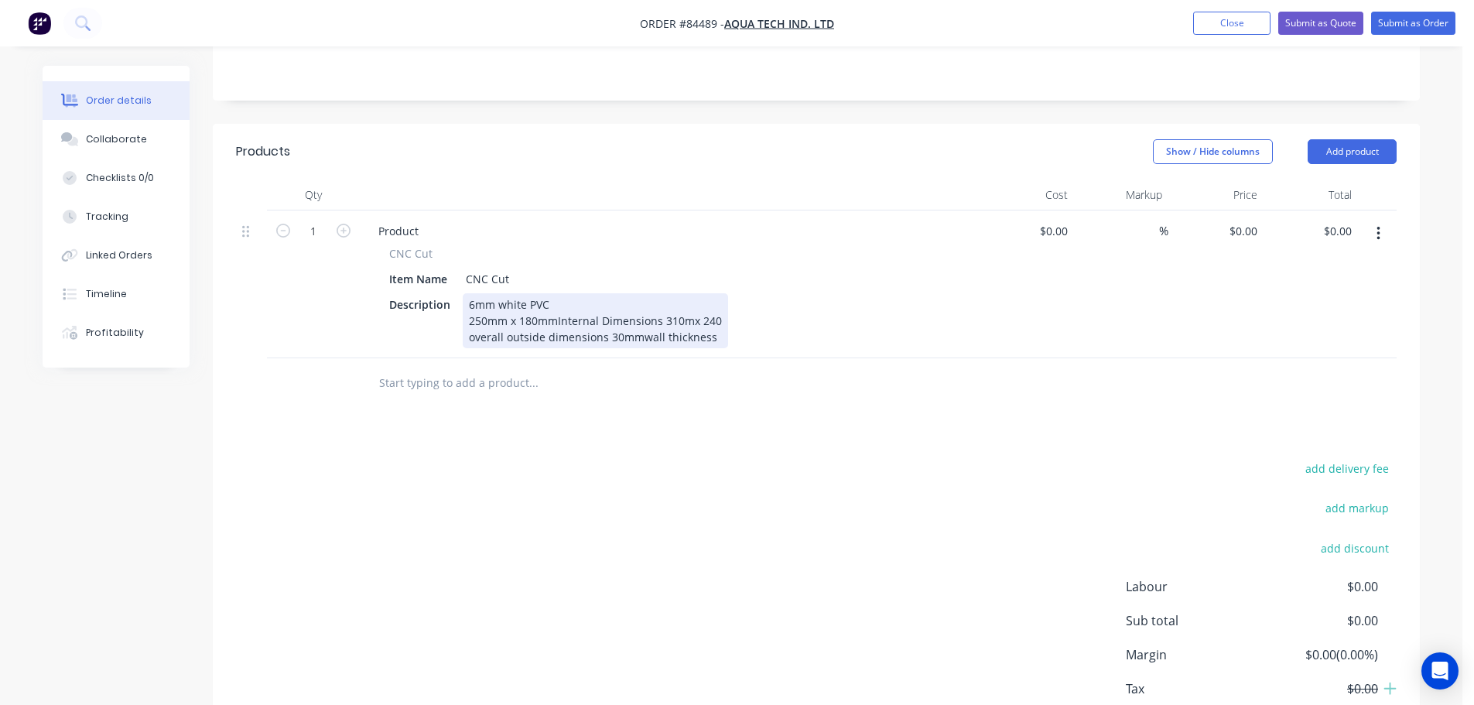
click at [666, 304] on div "6mm white PVC 250mm x 180mm Internal Dimensions 310mx 240 overall outside dimen…" at bounding box center [595, 320] width 265 height 55
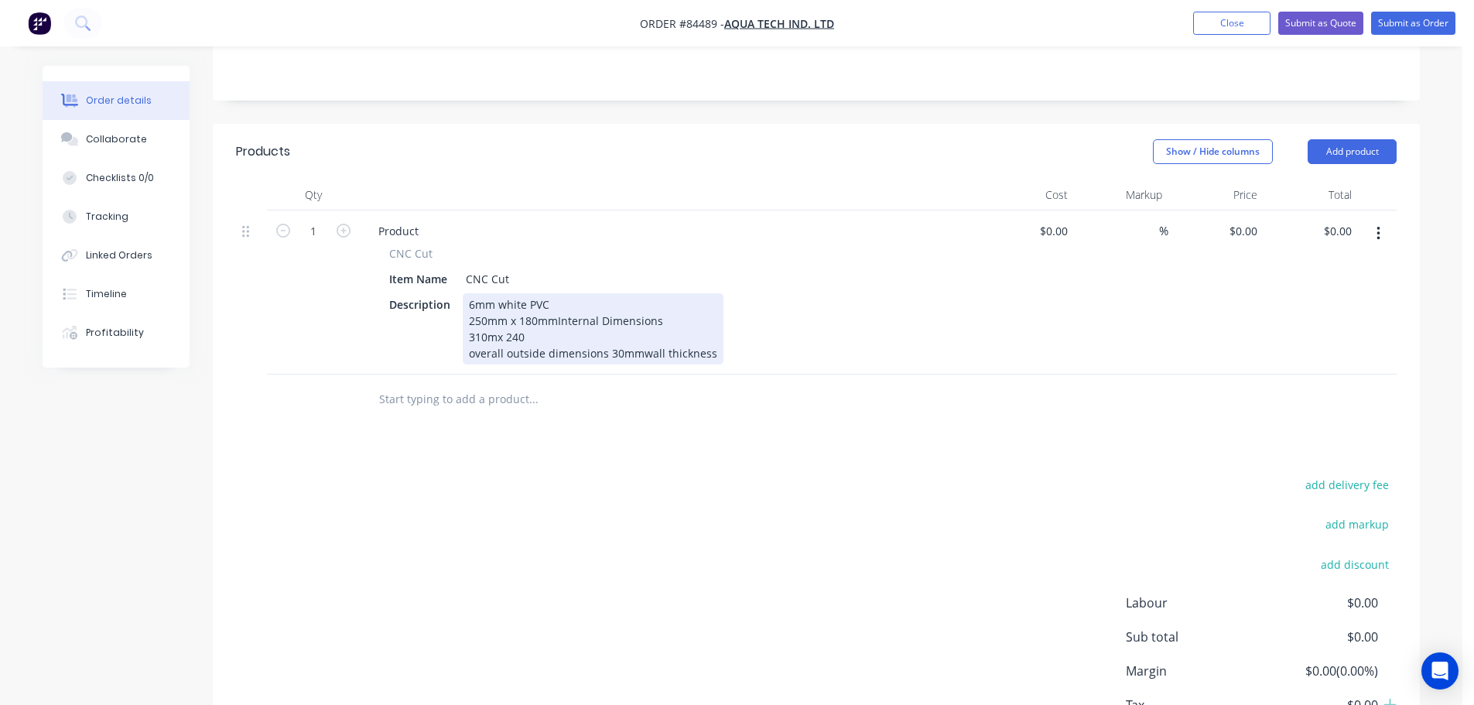
click at [465, 337] on div "6mm white PVC 250mm x 180mm Internal Dimensions 310mx 240 overall outside dimen…" at bounding box center [593, 328] width 261 height 71
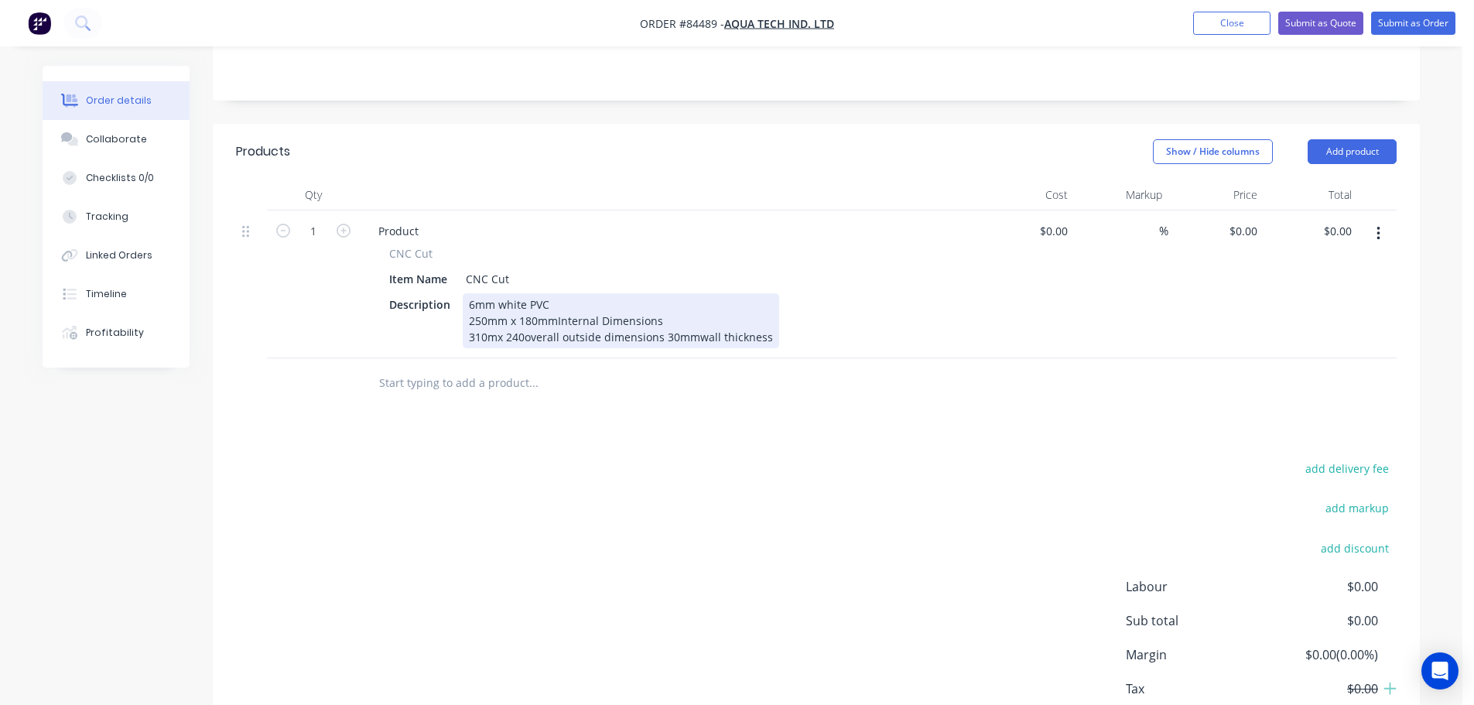
click at [666, 322] on div "6mm white PVC 250mm x 180mm Internal Dimensions 310mx 240 overall outside dimen…" at bounding box center [621, 320] width 317 height 55
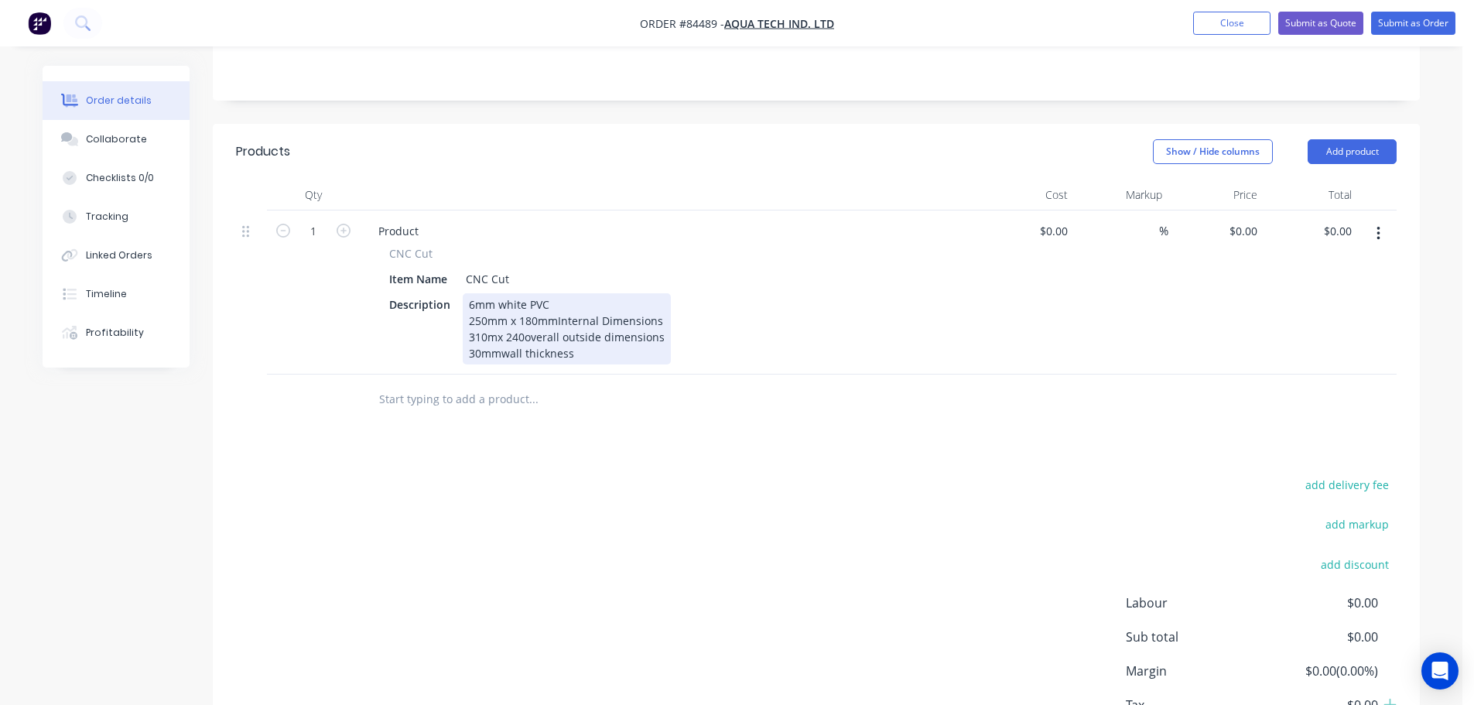
click at [503, 337] on div "6mm white PVC 250mm x 180mm Internal Dimensions 310mx 240 overall outside dimen…" at bounding box center [567, 328] width 208 height 71
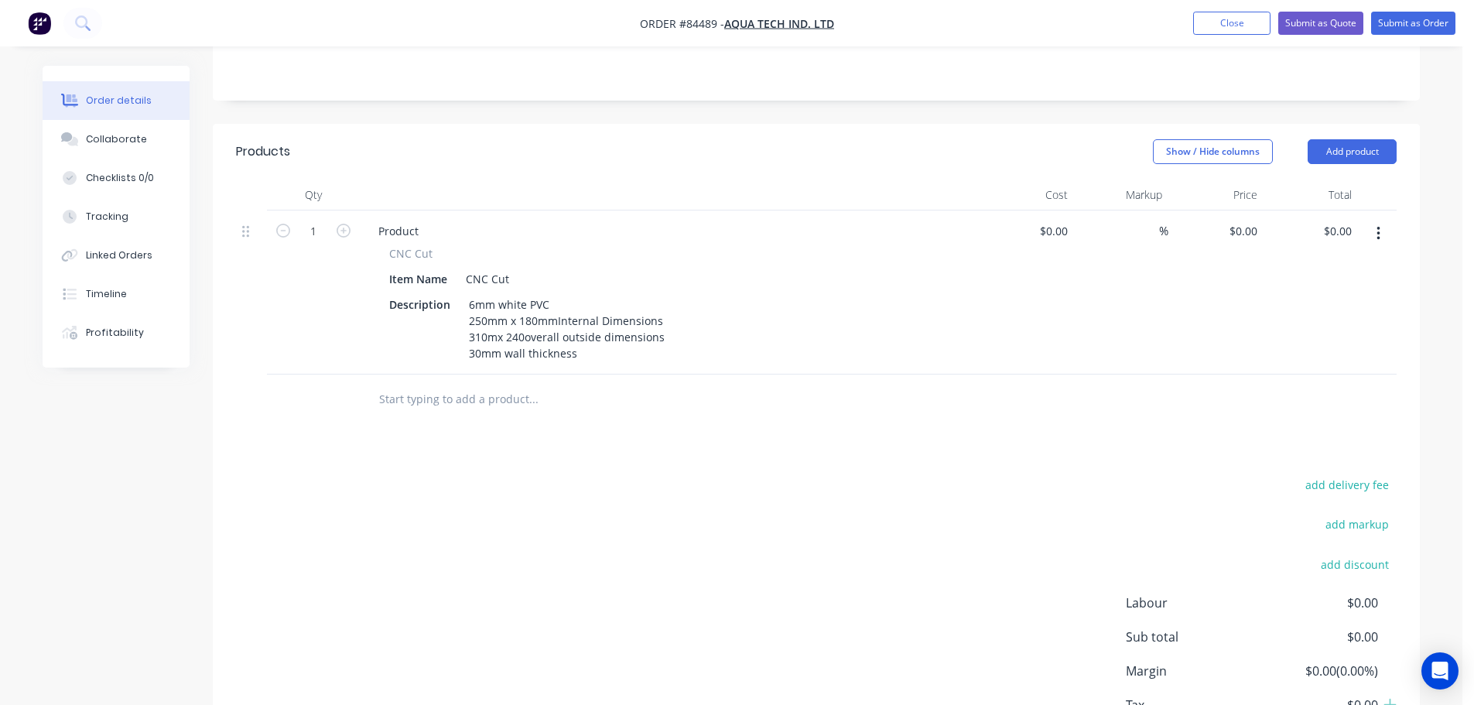
click at [637, 490] on div "add delivery fee add markup add discount Labour $0.00 Sub total $0.00 Margin $0…" at bounding box center [816, 623] width 1161 height 299
drag, startPoint x: 384, startPoint y: 235, endPoint x: 447, endPoint y: 236, distance: 62.7
click at [447, 245] on div "CNC Cut Item Name CNC Cut Description 6mm white PVC 250mm x 180mm Internal Dime…" at bounding box center [669, 304] width 607 height 119
copy span "CNC Cut"
click at [399, 220] on div "Product" at bounding box center [398, 231] width 65 height 22
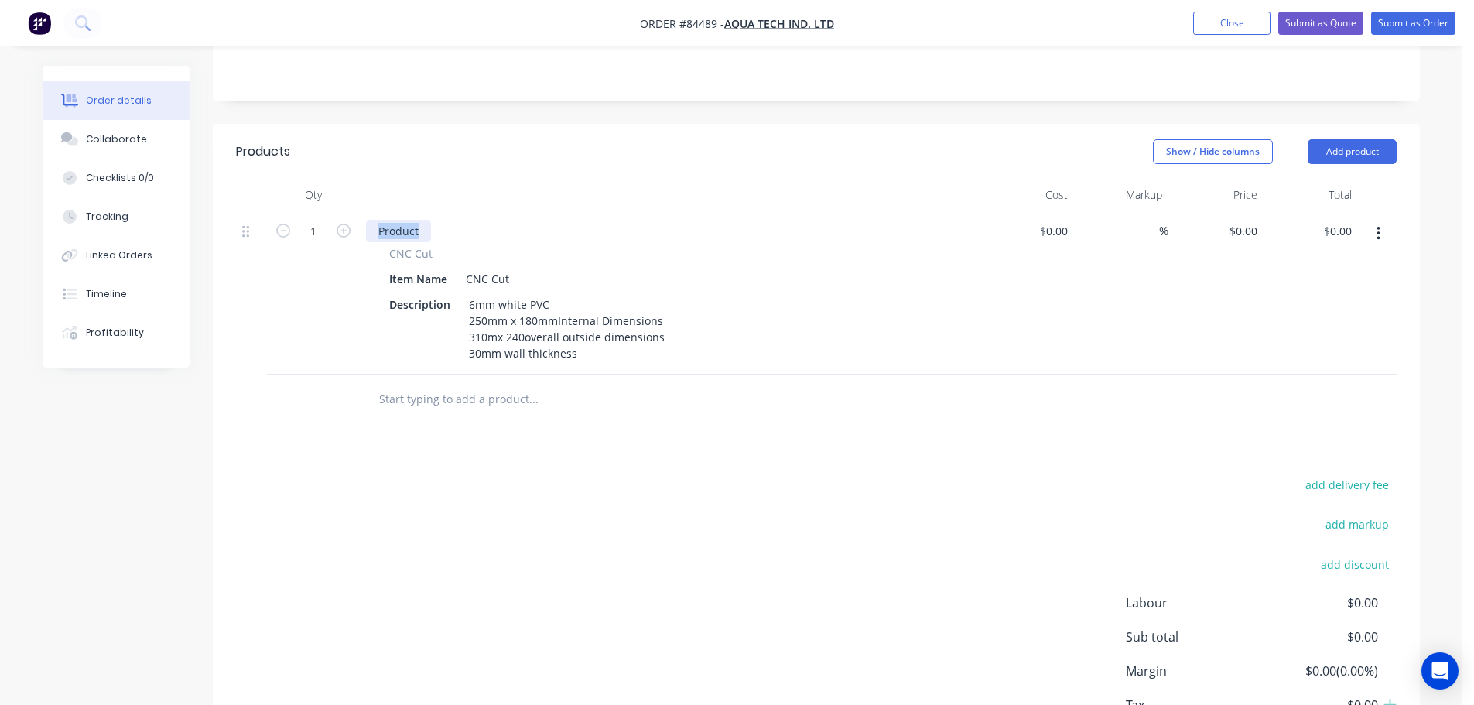
paste div
drag, startPoint x: 545, startPoint y: 618, endPoint x: 1002, endPoint y: 386, distance: 513.0
click at [564, 611] on div "add delivery fee add markup add discount Labour $0.00 Sub total $0.00 Margin $0…" at bounding box center [816, 623] width 1161 height 299
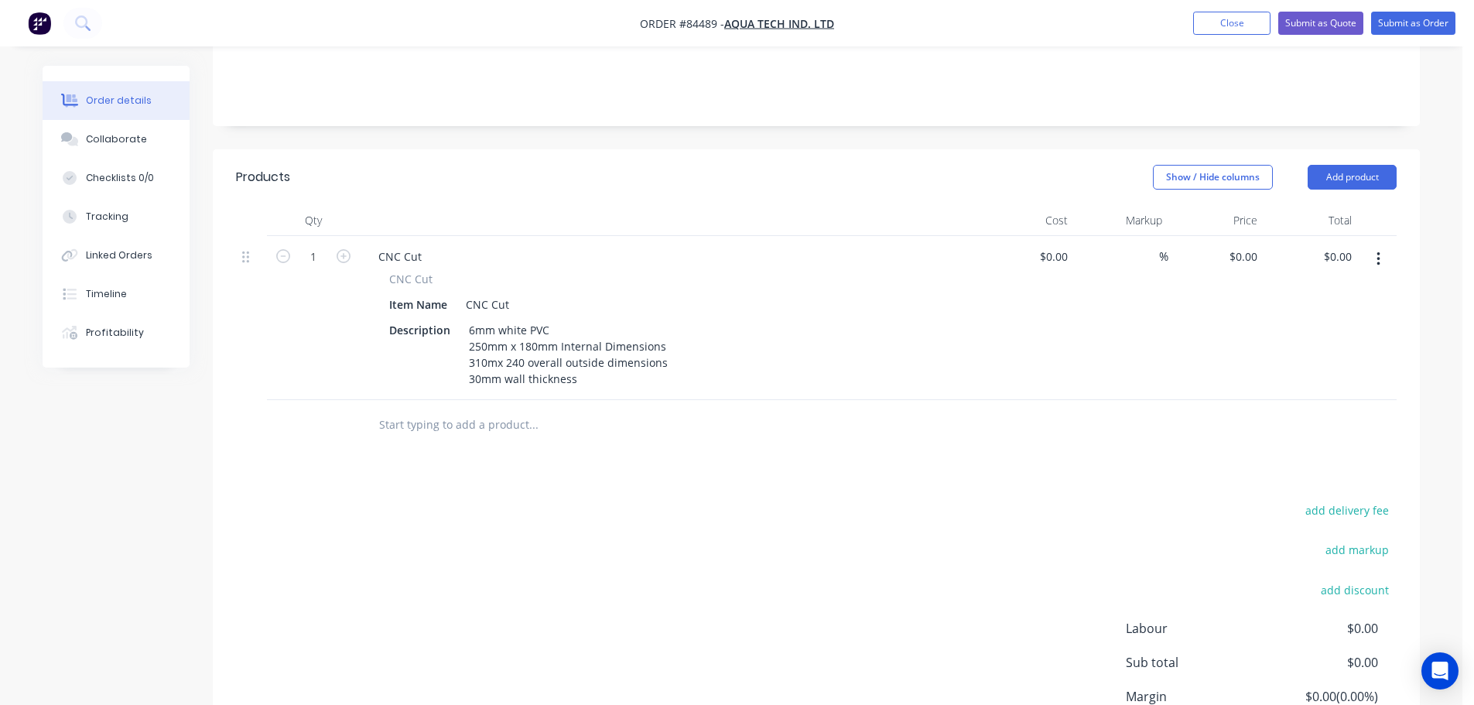
scroll to position [155, 0]
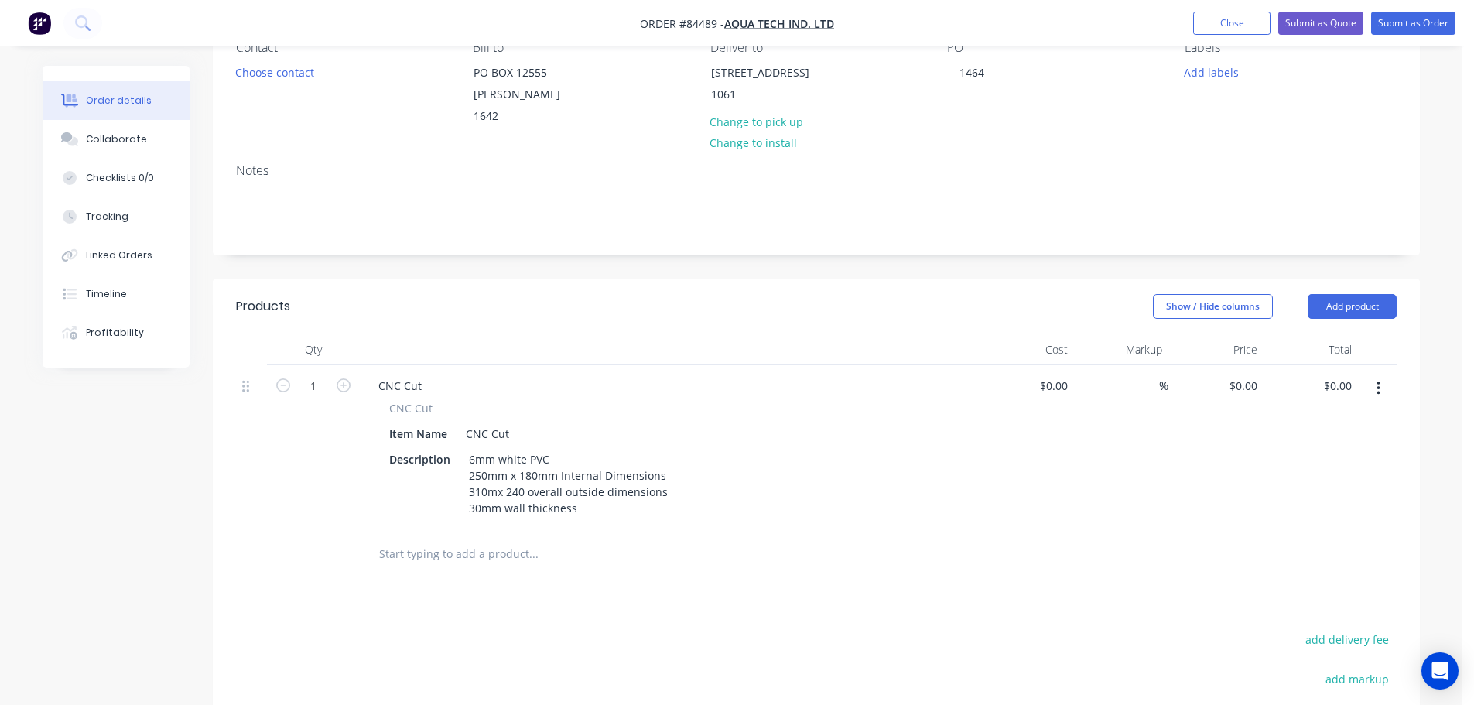
click at [460, 166] on div "Notes" at bounding box center [816, 203] width 1207 height 104
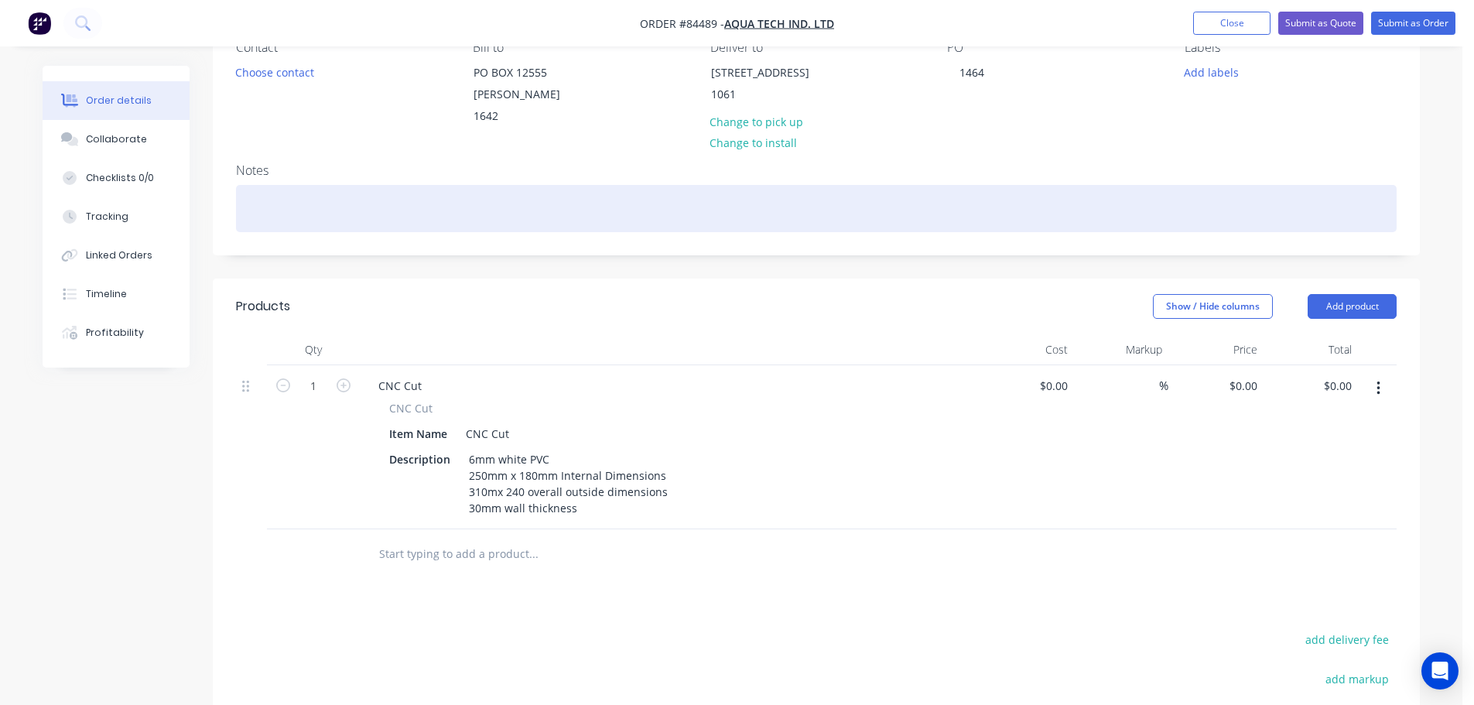
click at [471, 190] on div at bounding box center [816, 208] width 1161 height 47
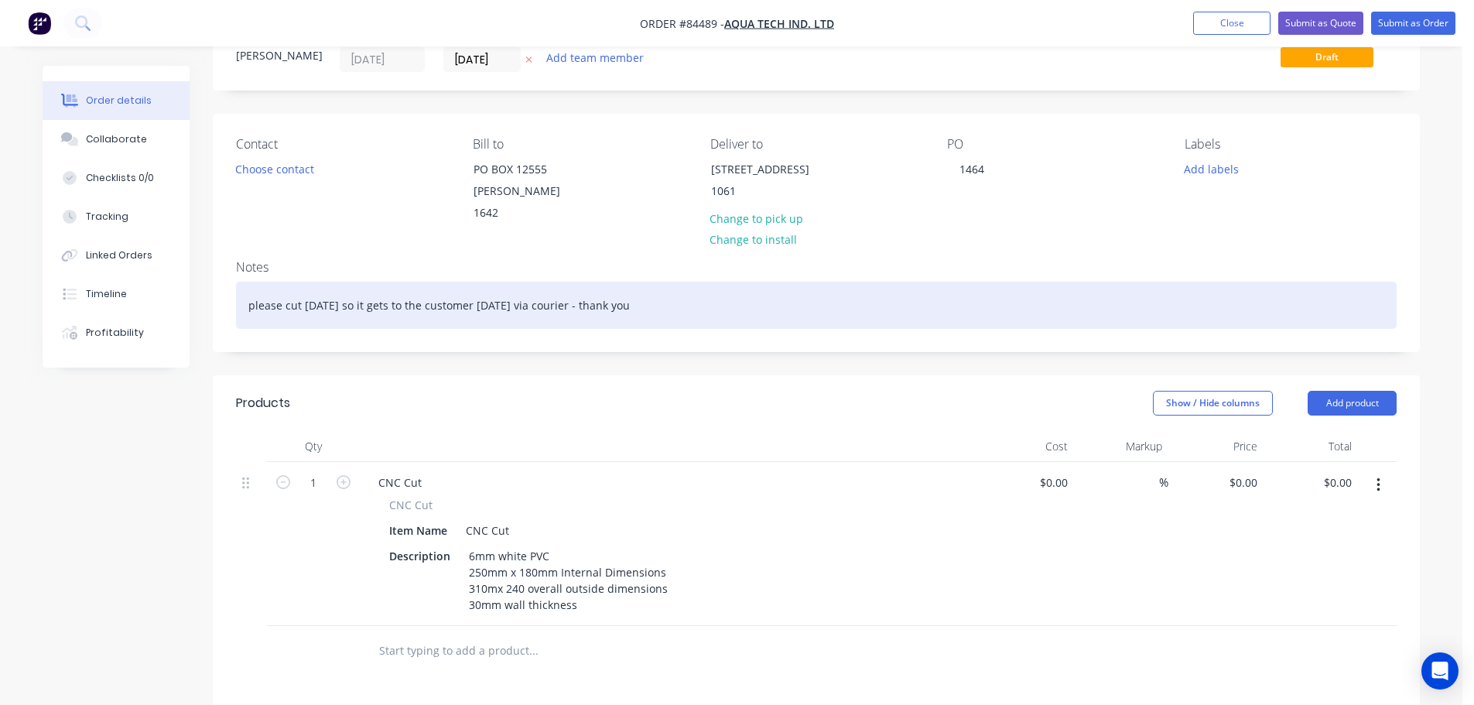
scroll to position [0, 0]
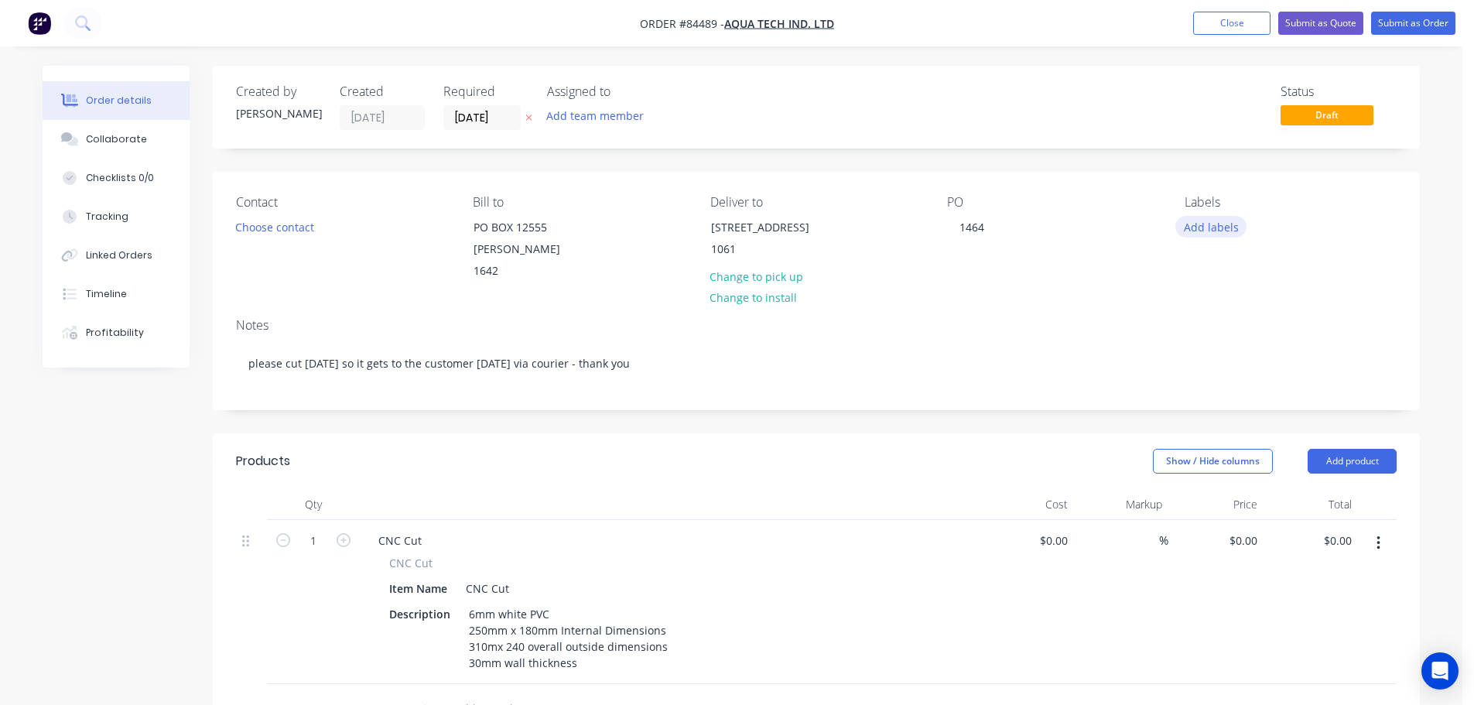
click at [1197, 231] on button "Add labels" at bounding box center [1211, 226] width 71 height 21
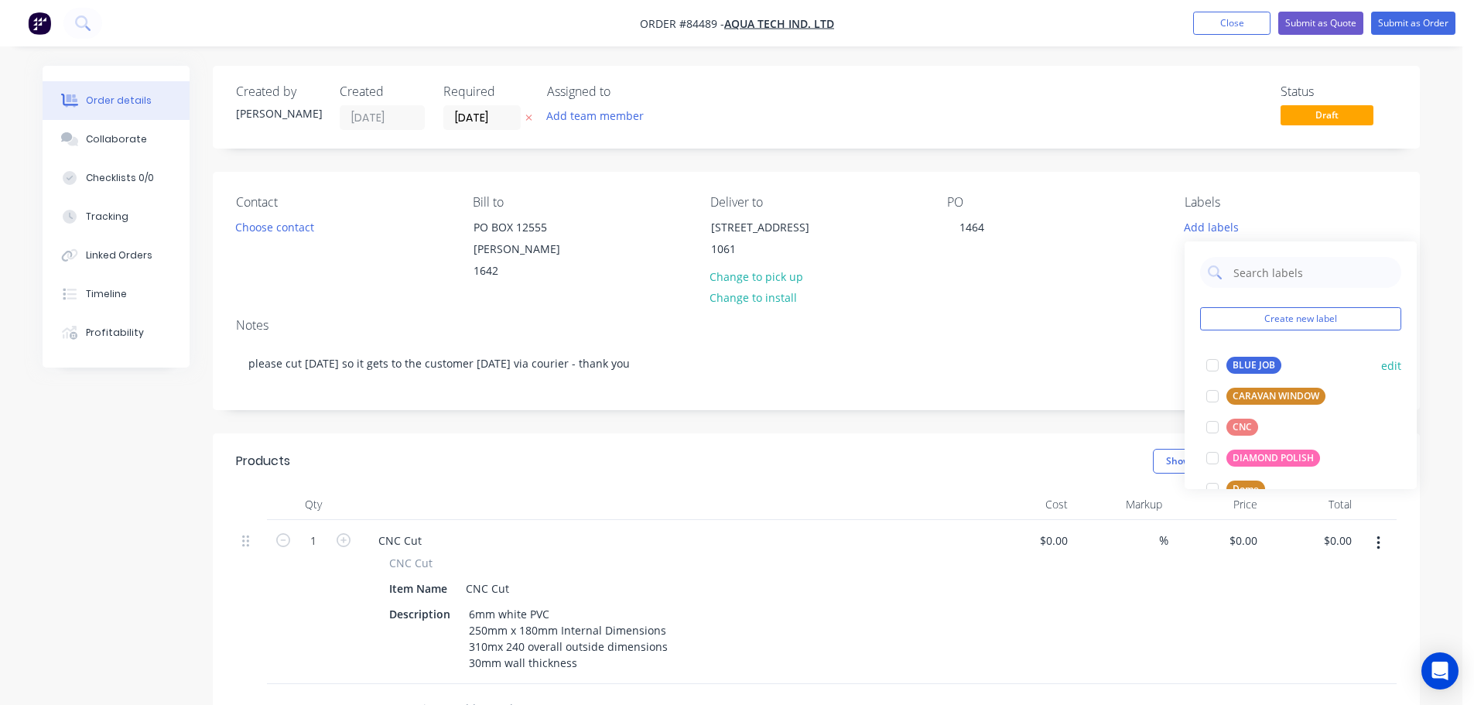
click at [1239, 368] on div "BLUE JOB" at bounding box center [1254, 365] width 55 height 17
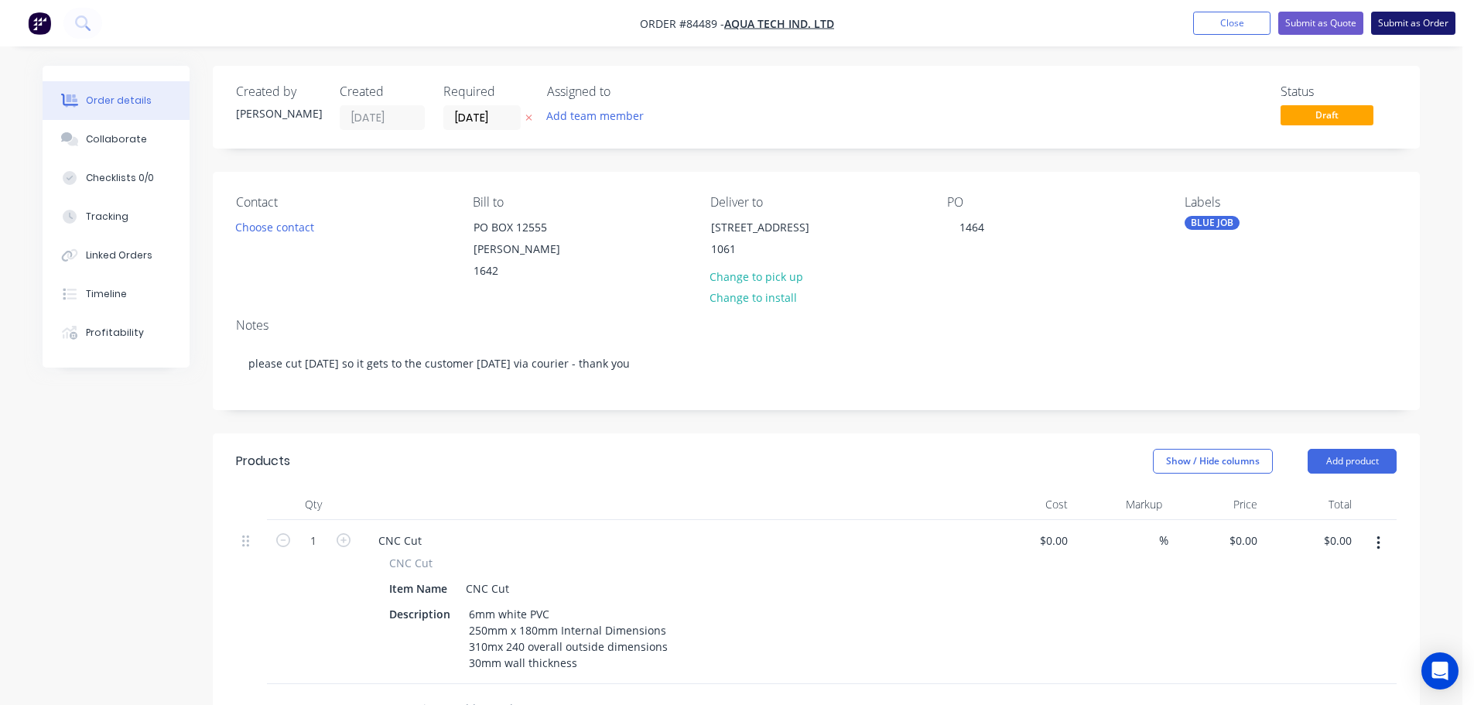
click at [1400, 23] on button "Submit as Order" at bounding box center [1414, 23] width 84 height 23
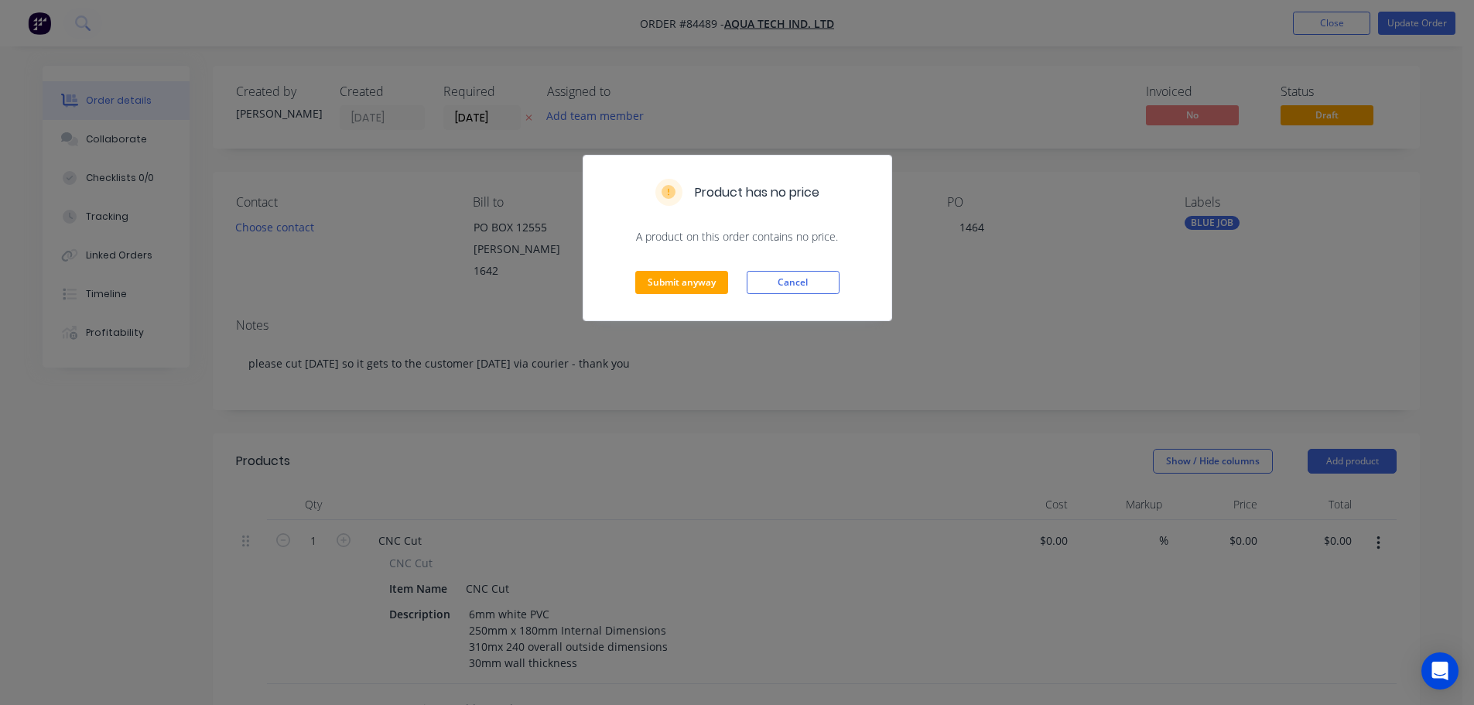
click at [673, 307] on div "Submit anyway Cancel" at bounding box center [738, 283] width 308 height 76
click at [673, 287] on button "Submit anyway" at bounding box center [681, 282] width 93 height 23
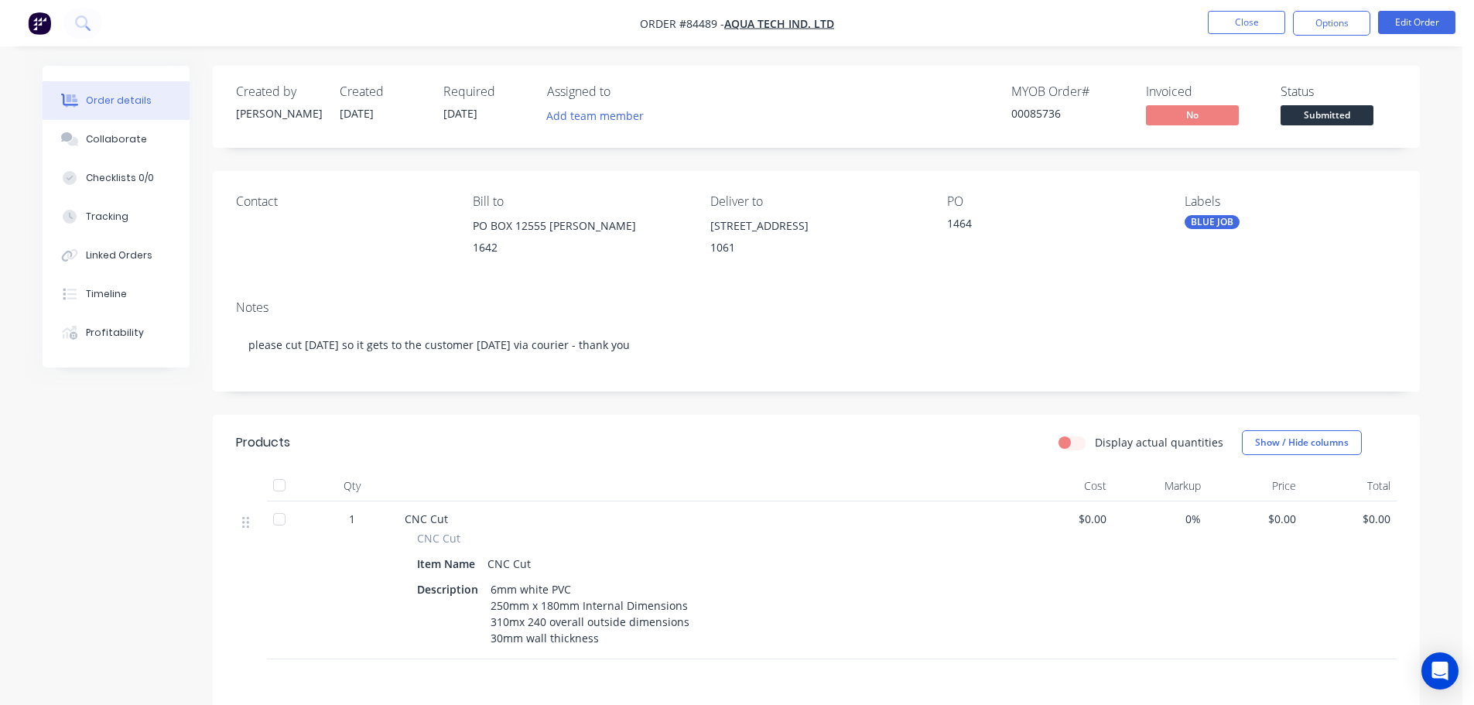
click at [1204, 219] on div "BLUE JOB" at bounding box center [1212, 222] width 55 height 14
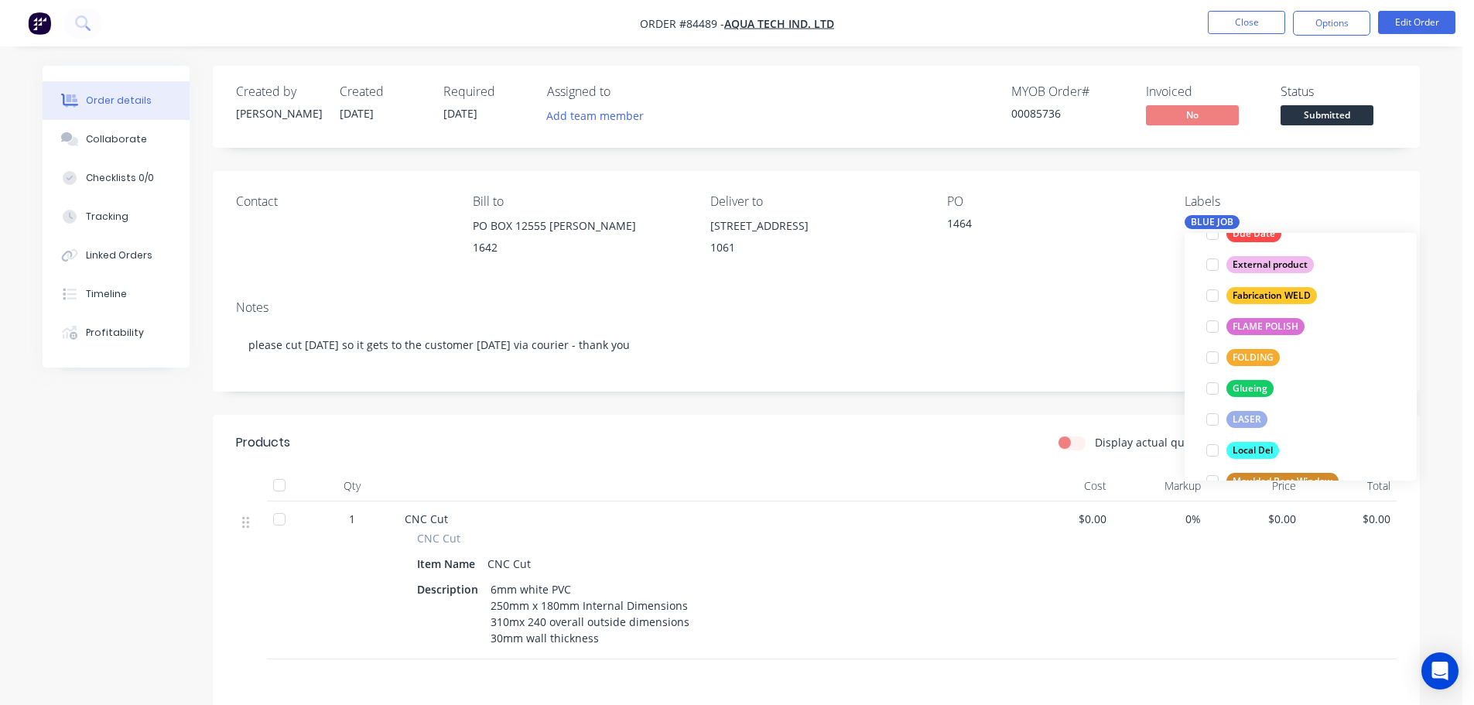
scroll to position [588, 0]
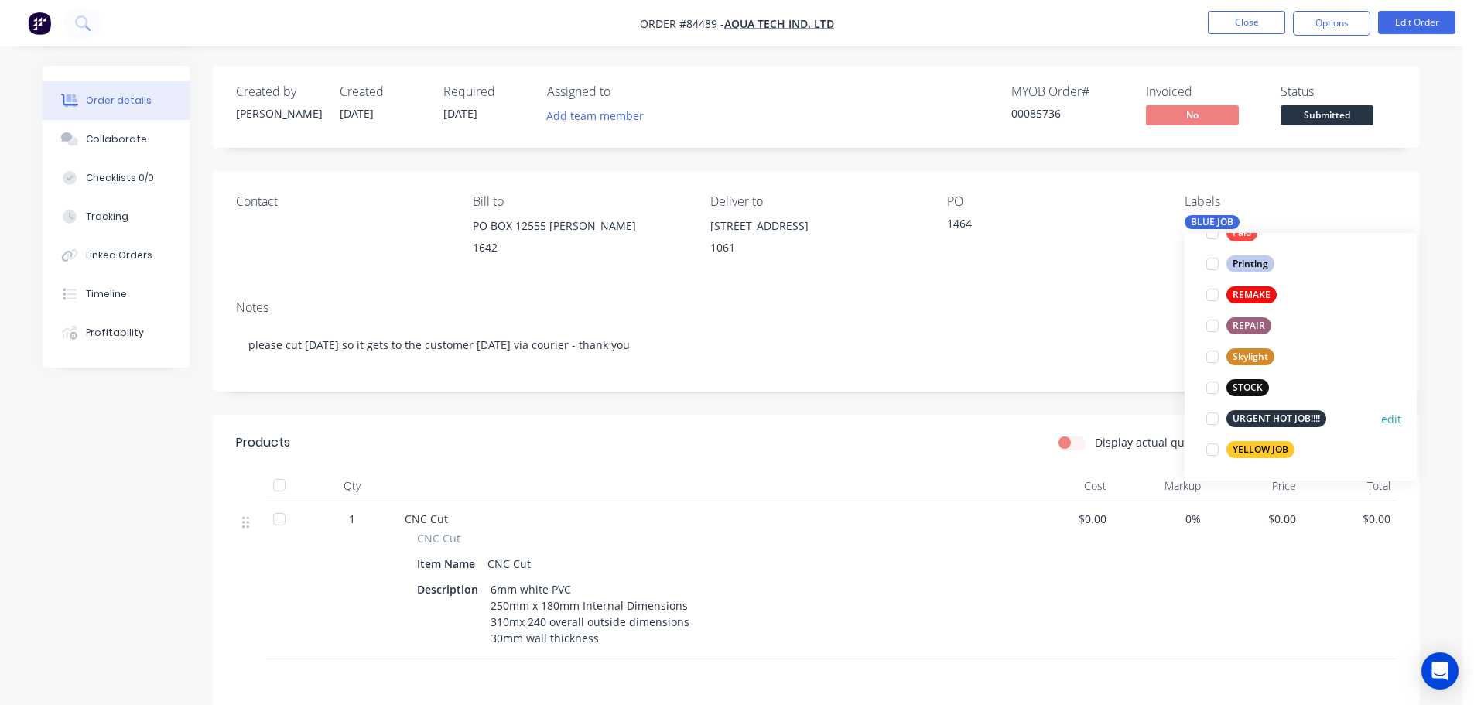
click at [1254, 411] on div "URGENT HOT JOB!!!!" at bounding box center [1277, 418] width 100 height 17
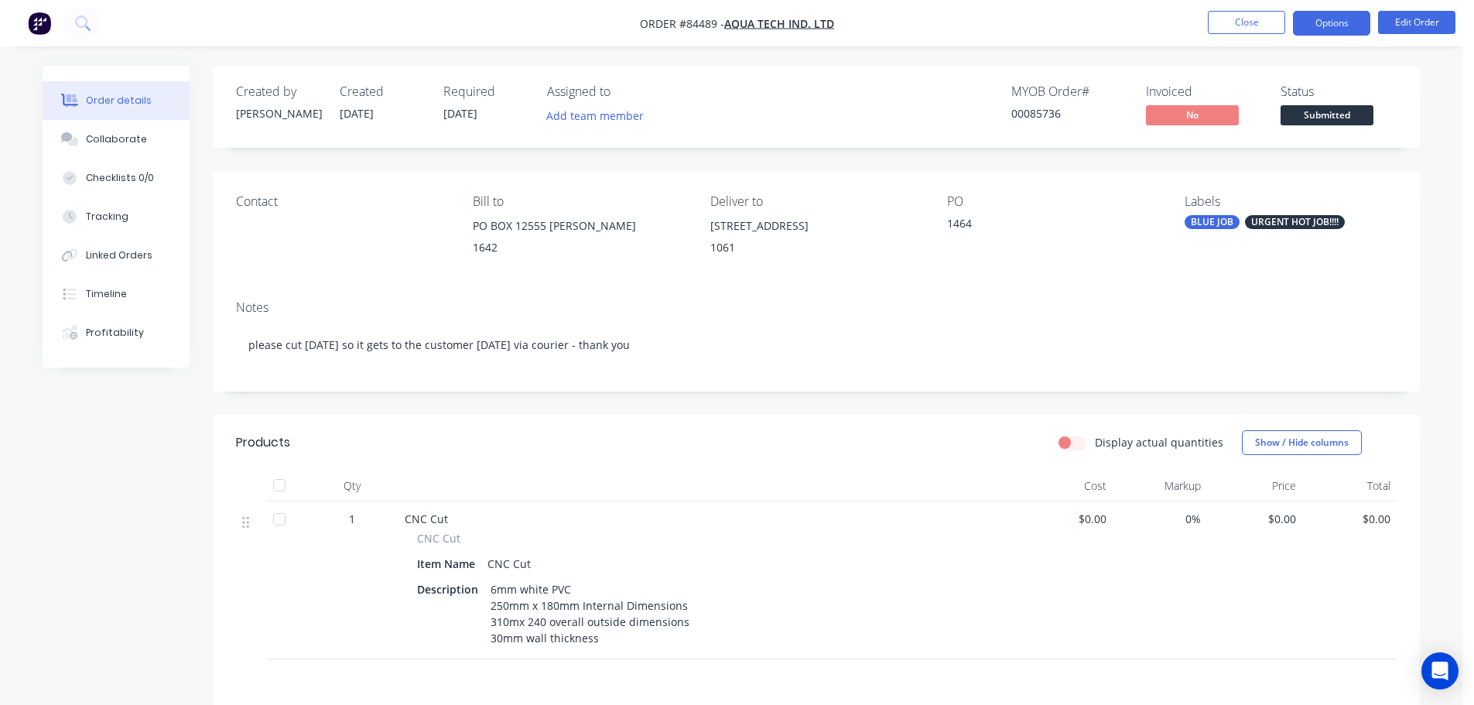
click at [1335, 27] on button "Options" at bounding box center [1331, 23] width 77 height 25
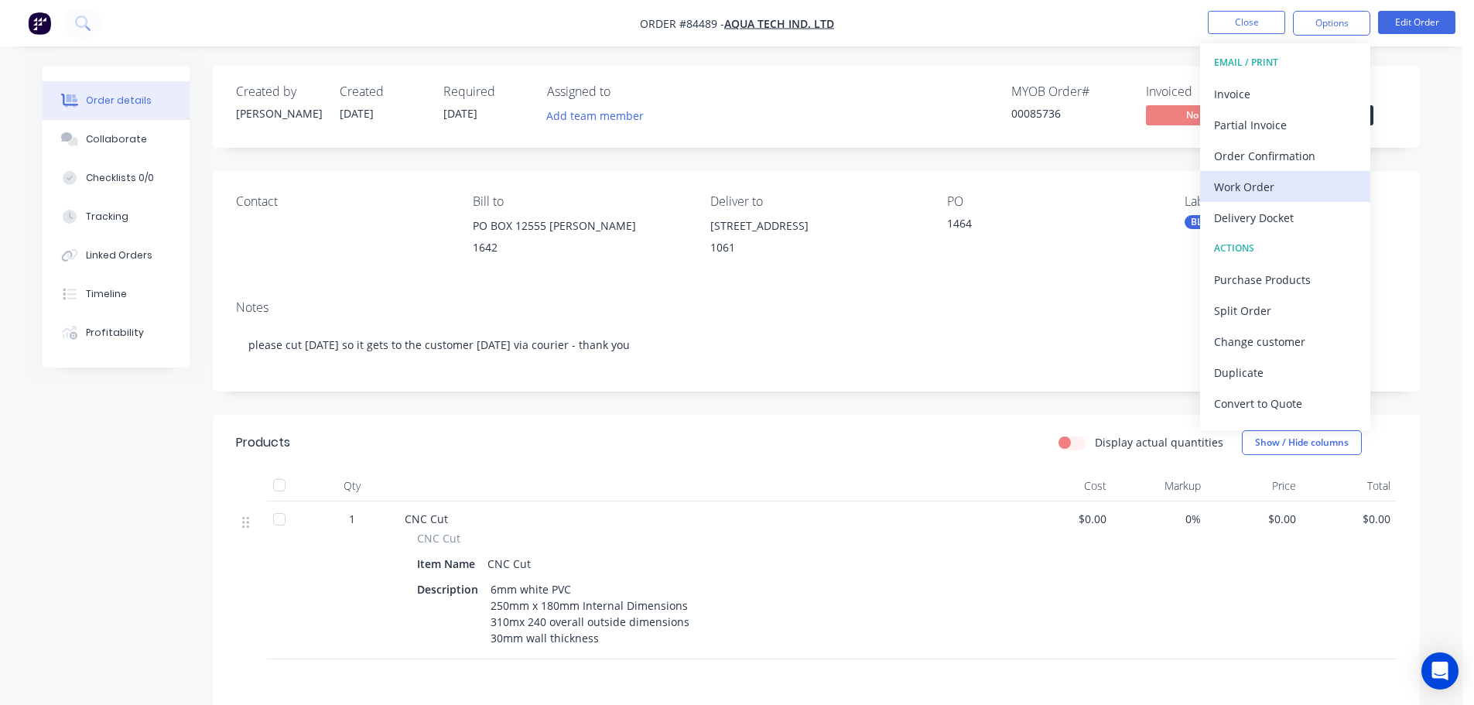
click at [1243, 186] on div "Work Order" at bounding box center [1285, 187] width 142 height 22
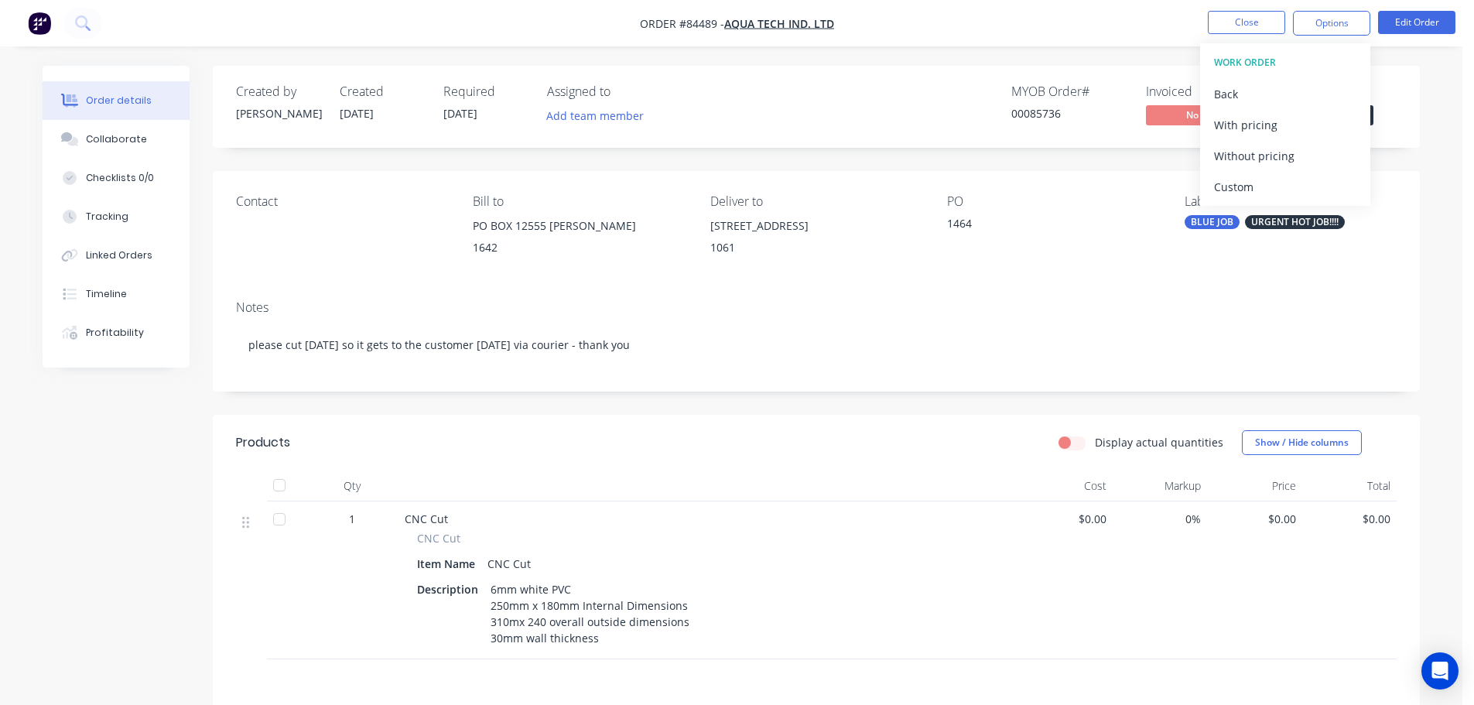
click at [1254, 150] on div "Without pricing" at bounding box center [1285, 156] width 142 height 22
click at [76, 31] on button at bounding box center [82, 23] width 39 height 31
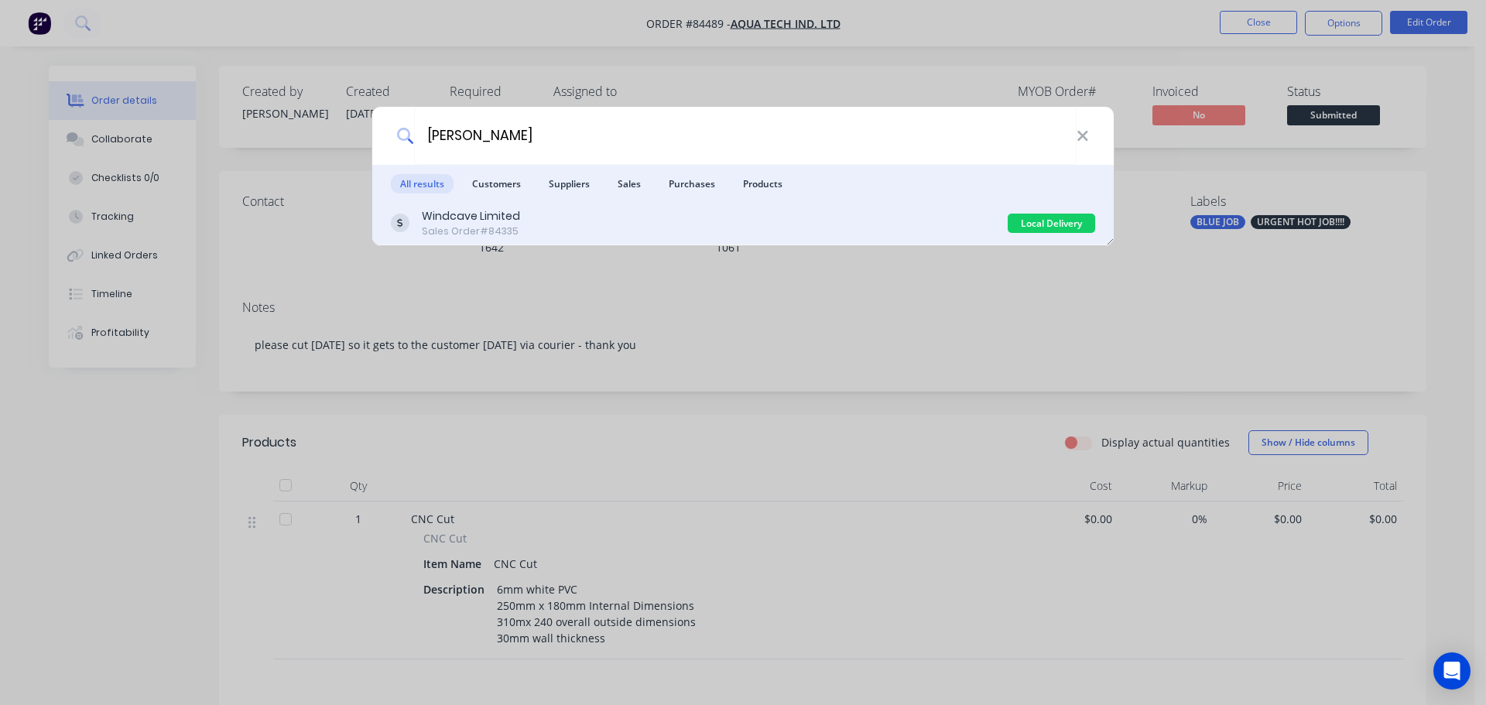
type input "arindra"
click at [638, 227] on div "Windcave Limited Sales Order #84335" at bounding box center [699, 223] width 617 height 30
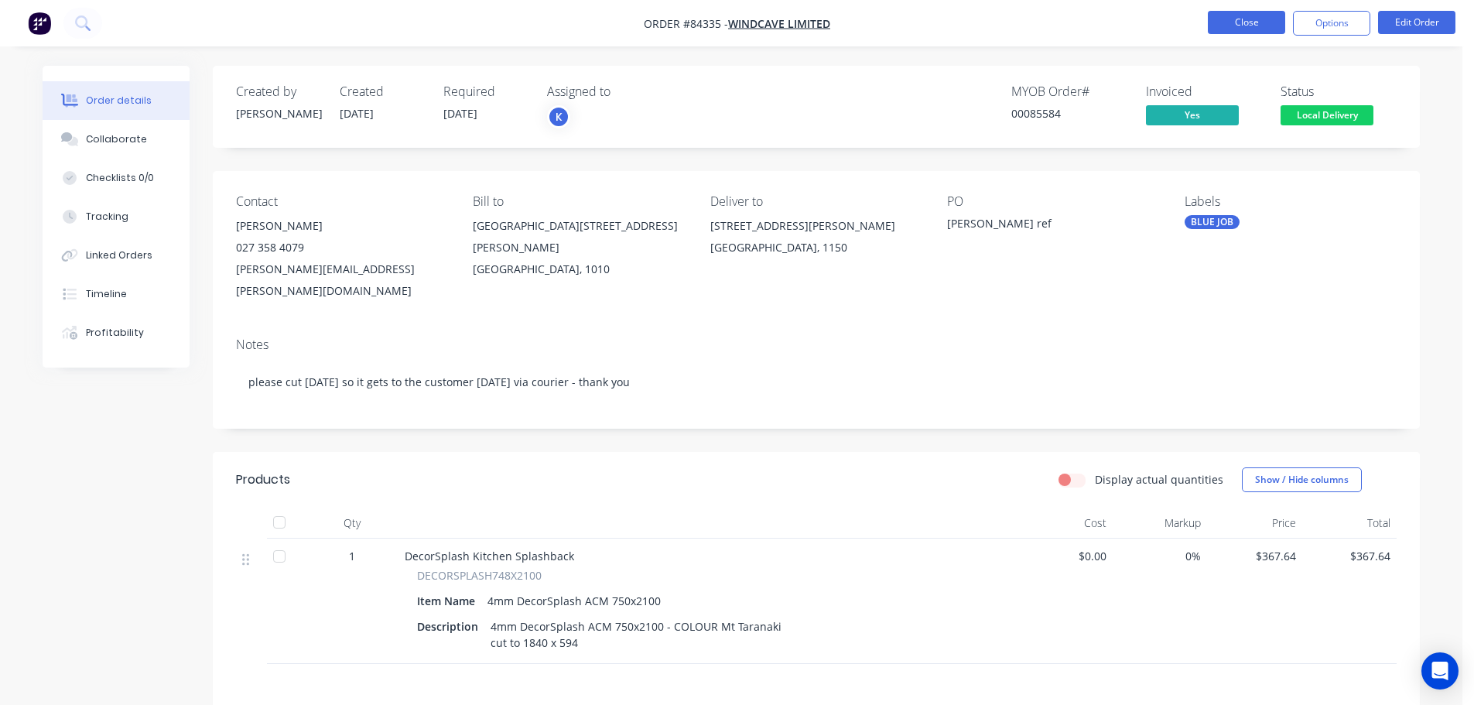
click at [1256, 26] on button "Close" at bounding box center [1246, 22] width 77 height 23
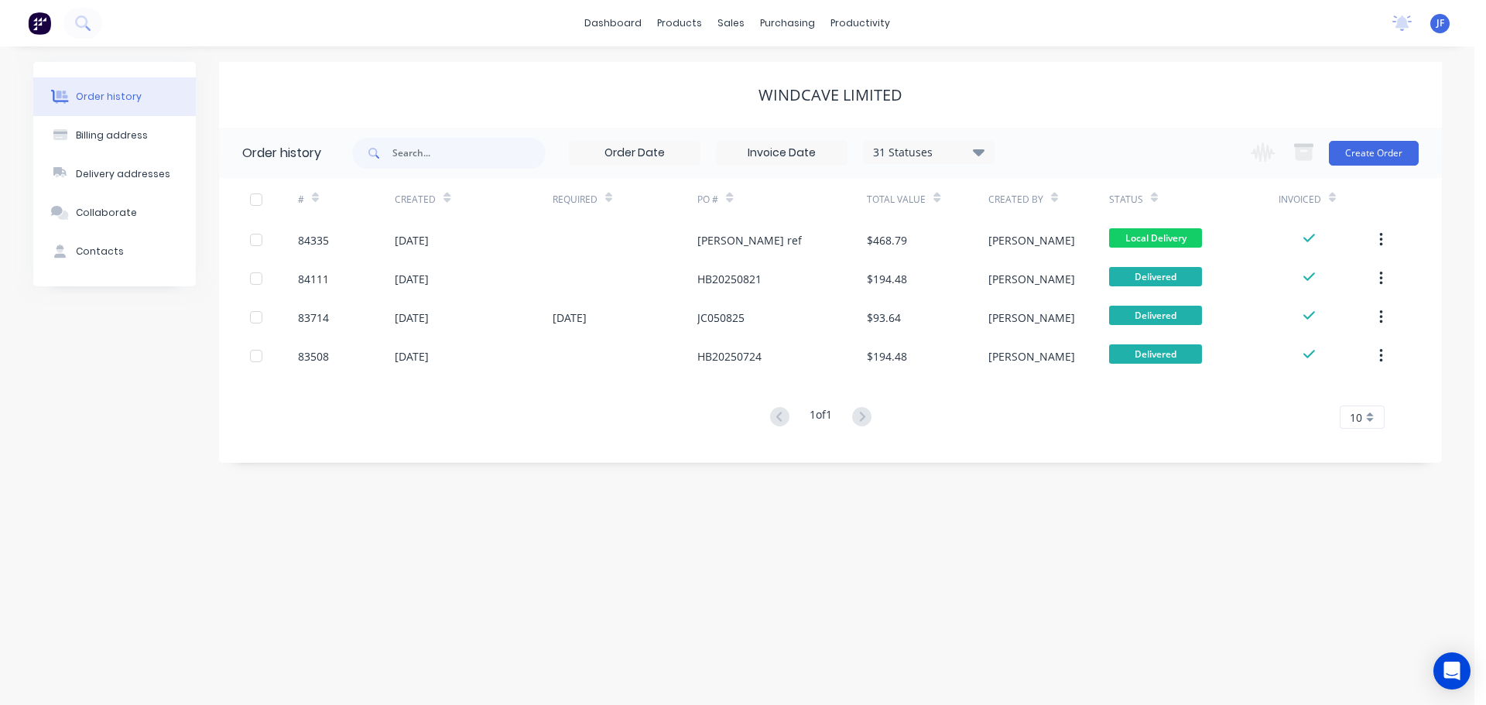
click at [370, 59] on div "Order history Billing address Delivery addresses Collaborate Contacts Windcave …" at bounding box center [737, 375] width 1474 height 659
click at [765, 73] on div "Sales Orders" at bounding box center [788, 74] width 63 height 14
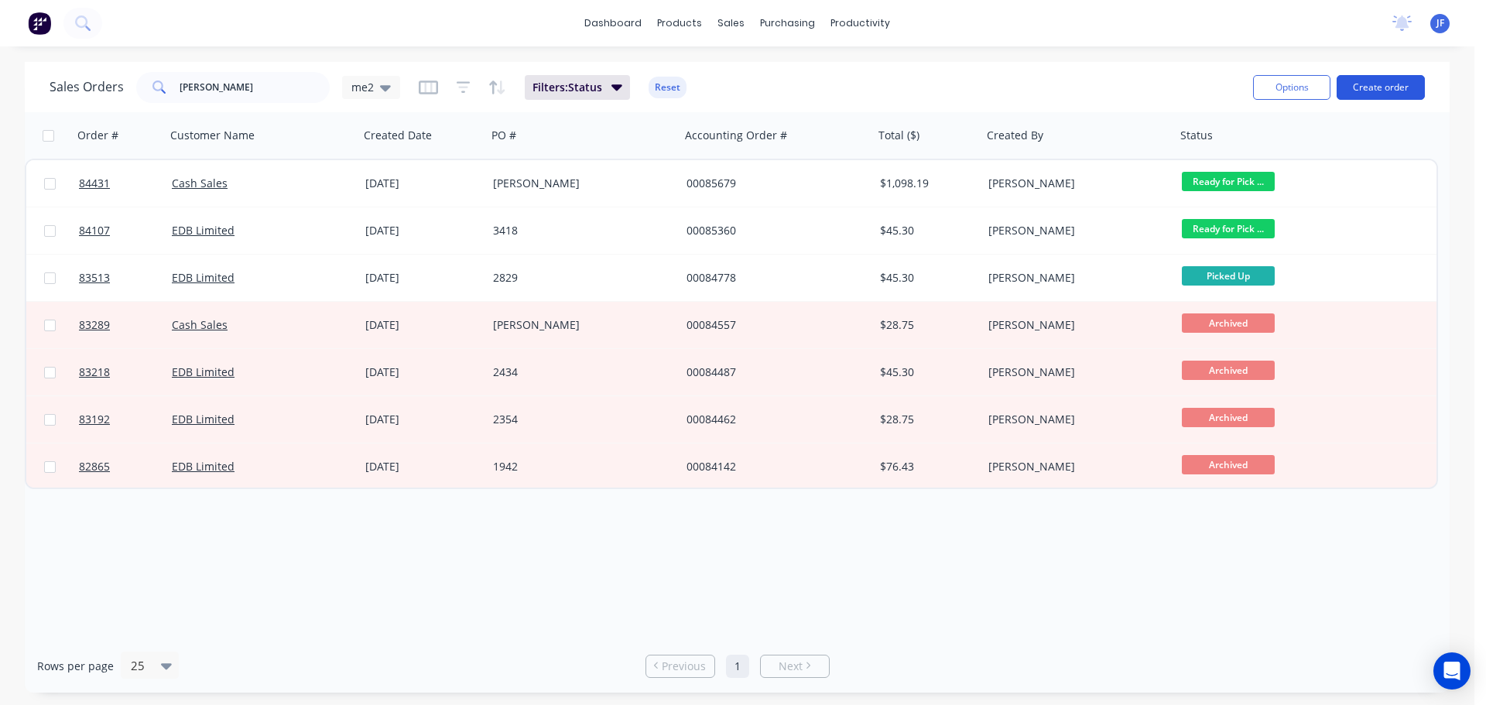
click at [1393, 86] on button "Create order" at bounding box center [1381, 87] width 88 height 25
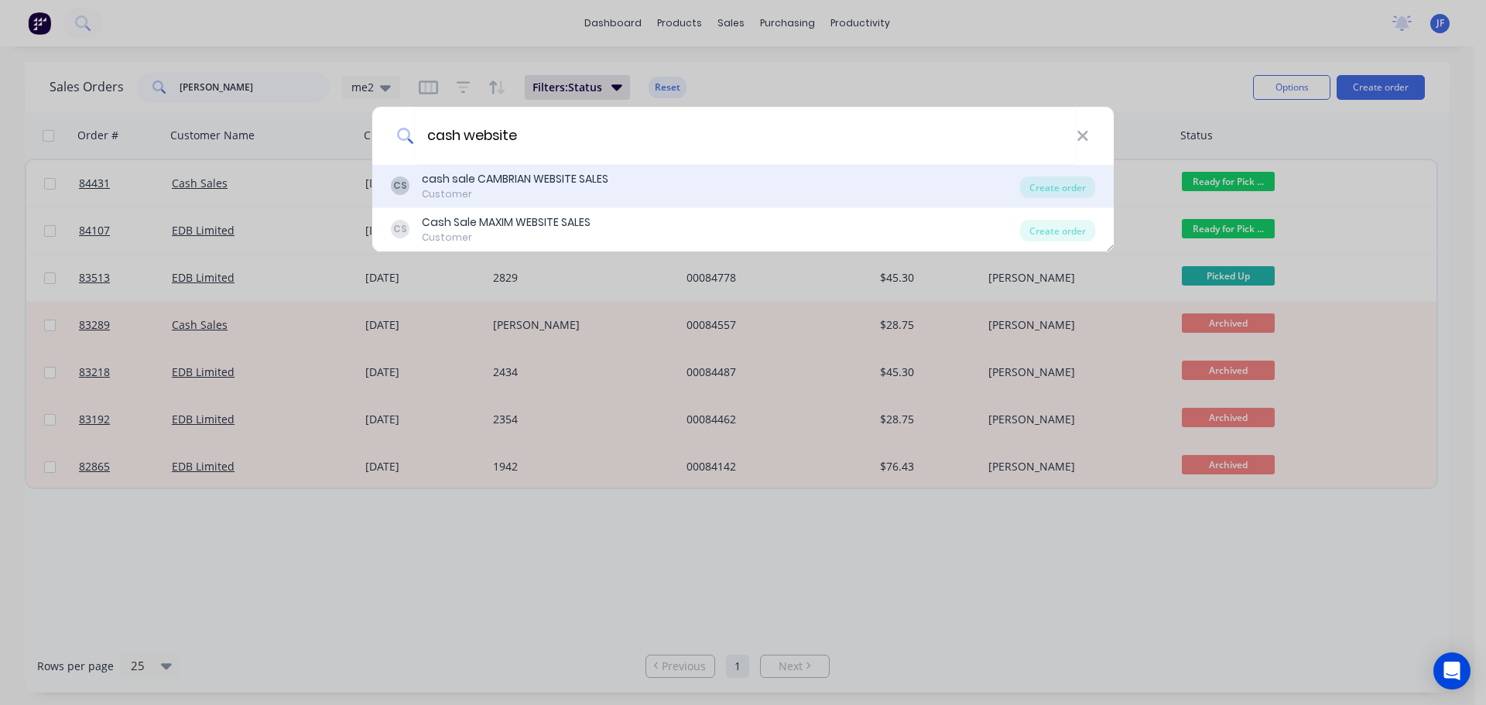
type input "cash website"
click at [646, 188] on div "CS cash sale CAMBRIAN WEBSITE SALES Customer" at bounding box center [705, 186] width 629 height 30
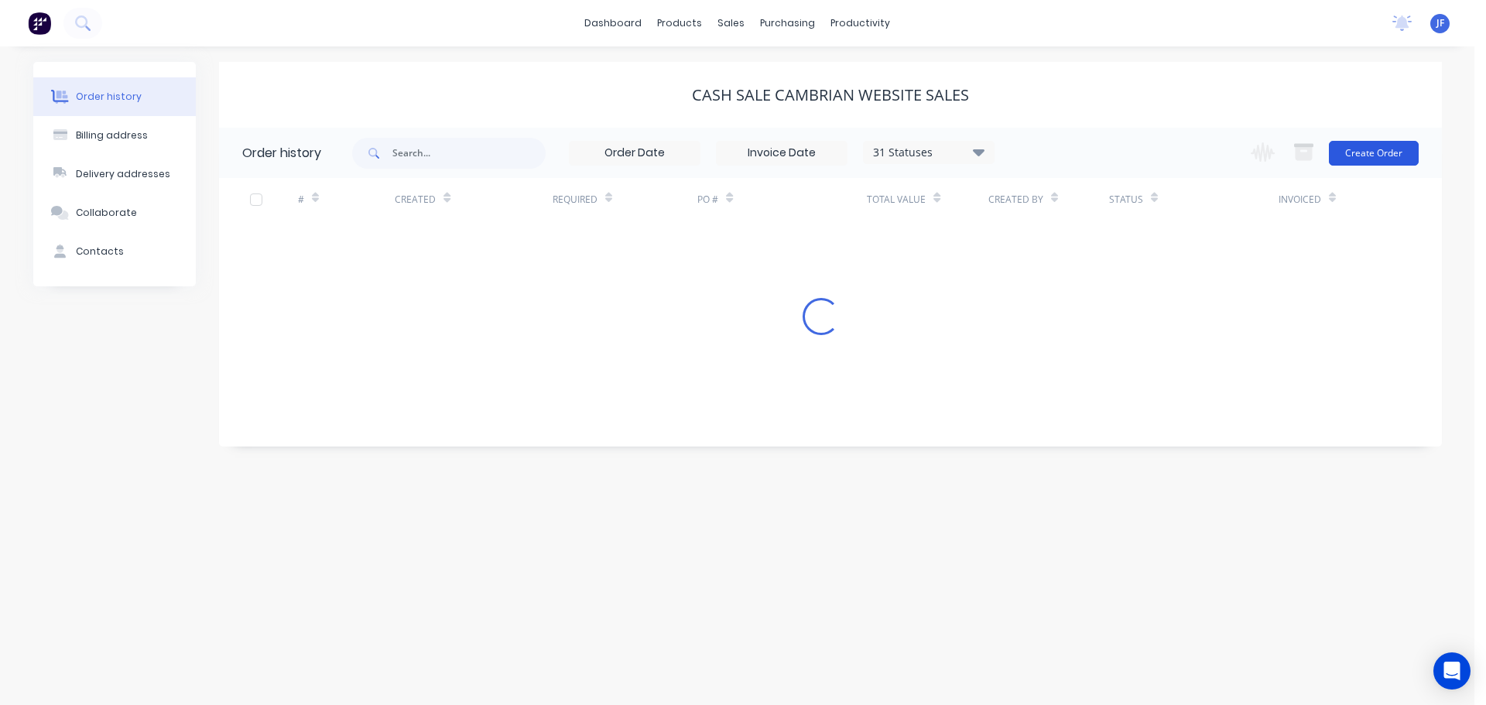
click at [1386, 156] on button "Create Order" at bounding box center [1374, 153] width 90 height 25
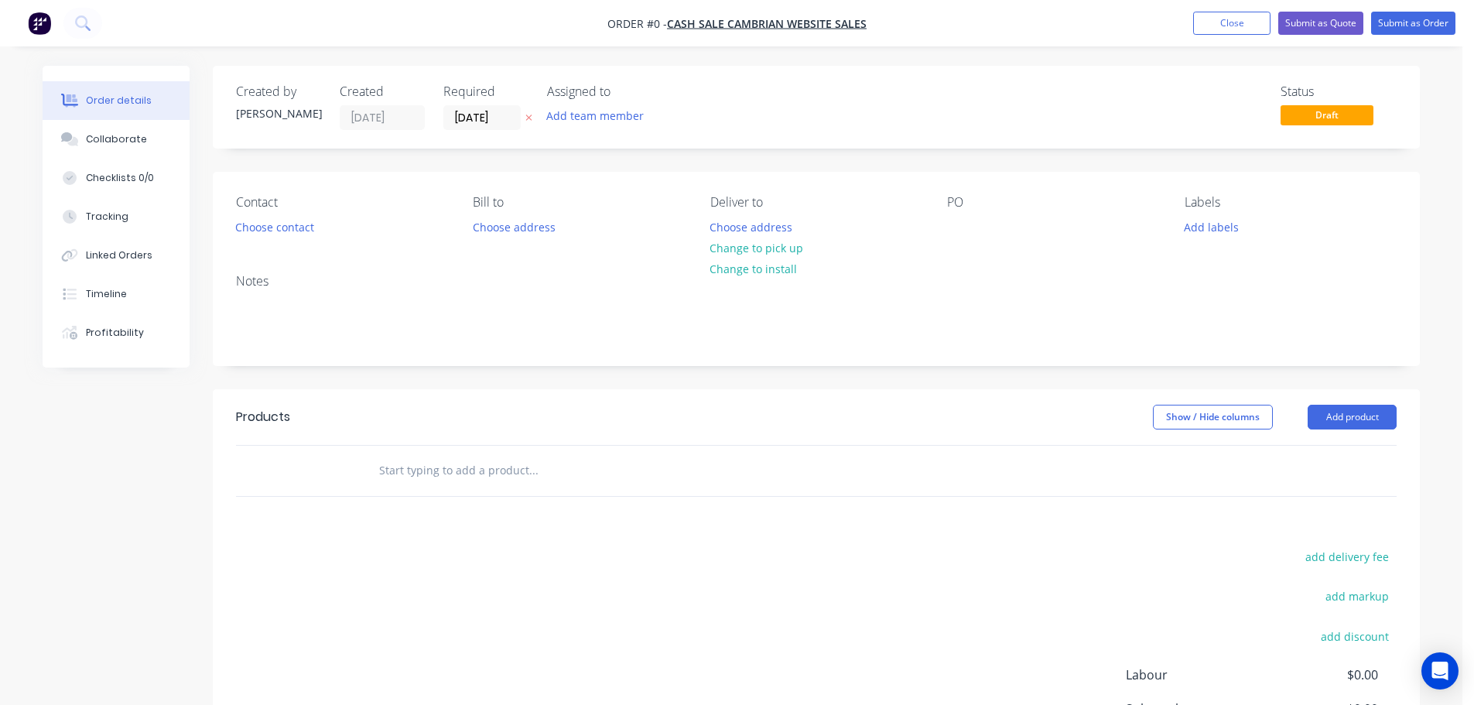
click at [525, 121] on button at bounding box center [529, 118] width 16 height 18
click at [259, 227] on button "Choose contact" at bounding box center [275, 226] width 95 height 21
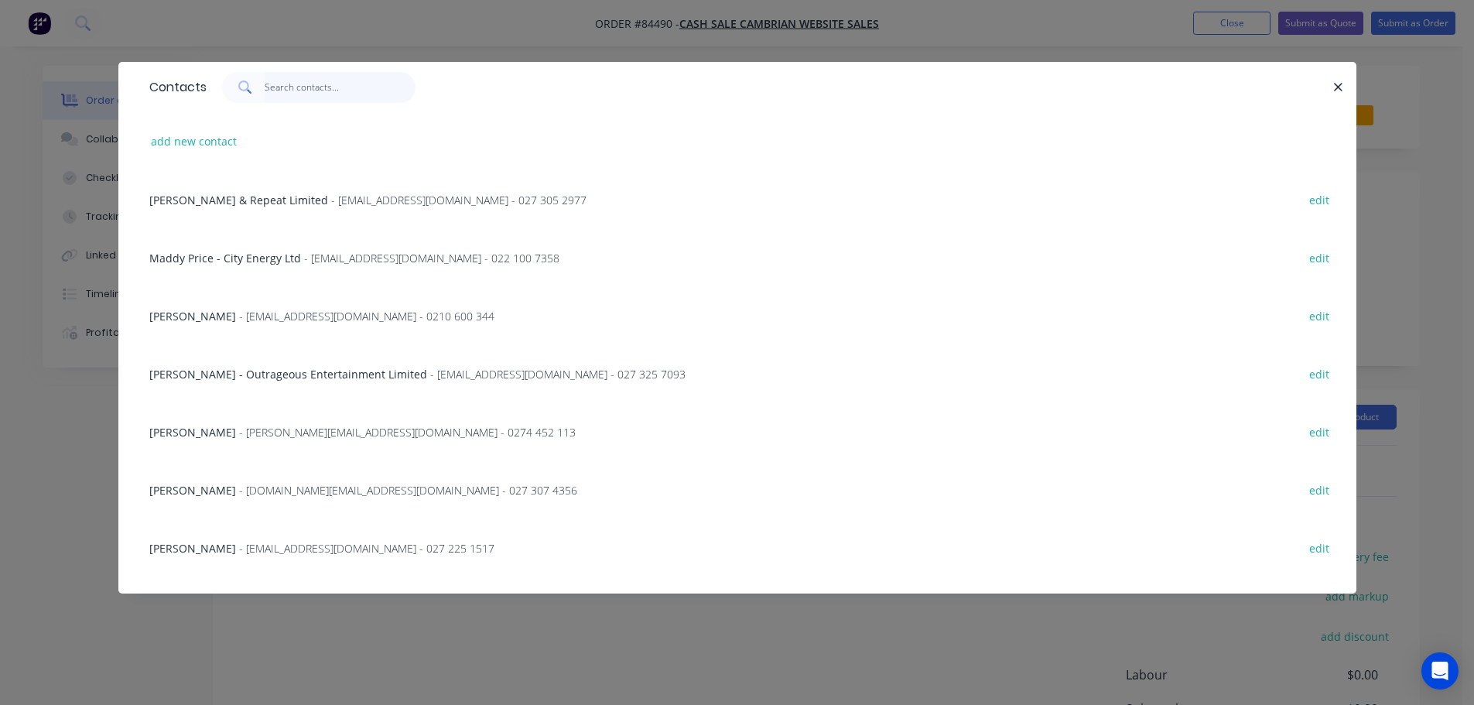
click at [372, 94] on input "text" at bounding box center [340, 87] width 151 height 31
paste input "Andreas Hofer"
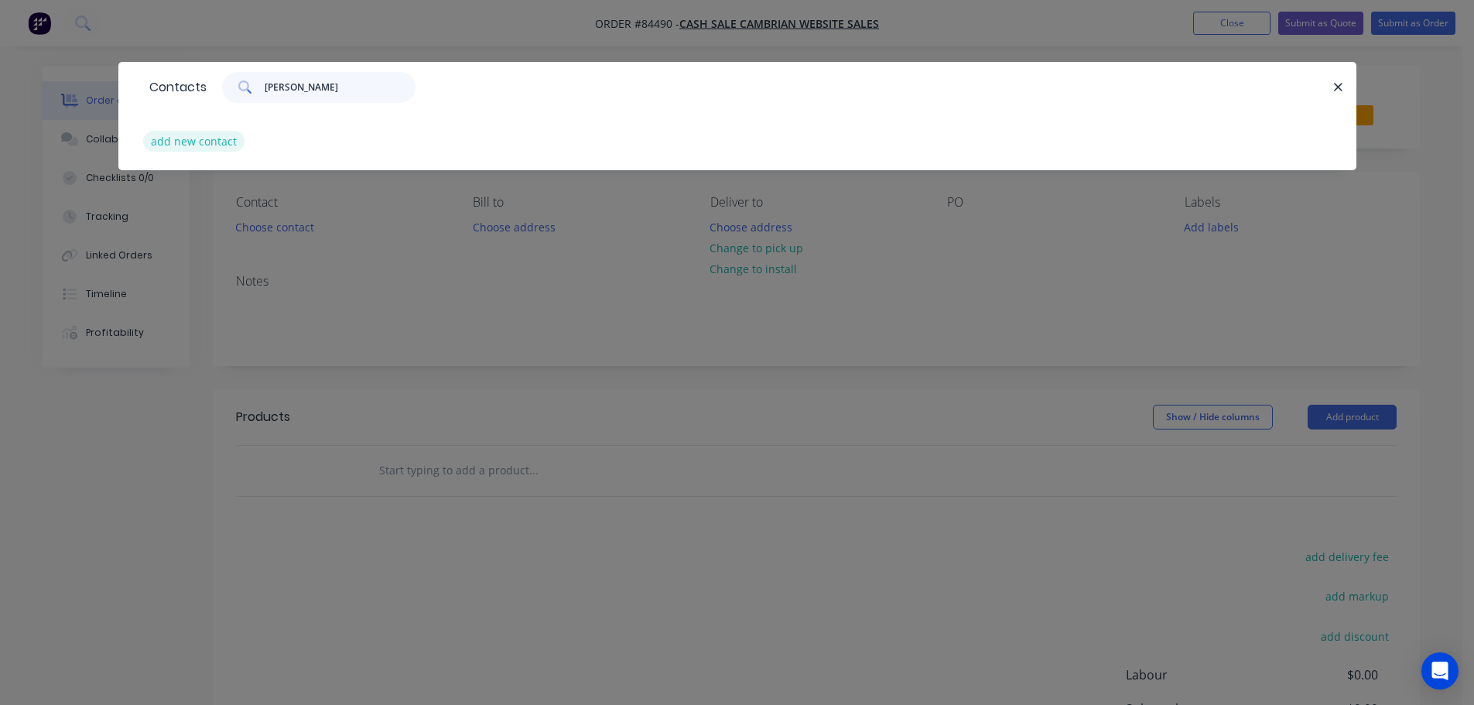
type input "Andreas Hofer"
click at [194, 137] on button "add new contact" at bounding box center [194, 141] width 102 height 21
select select "NZ"
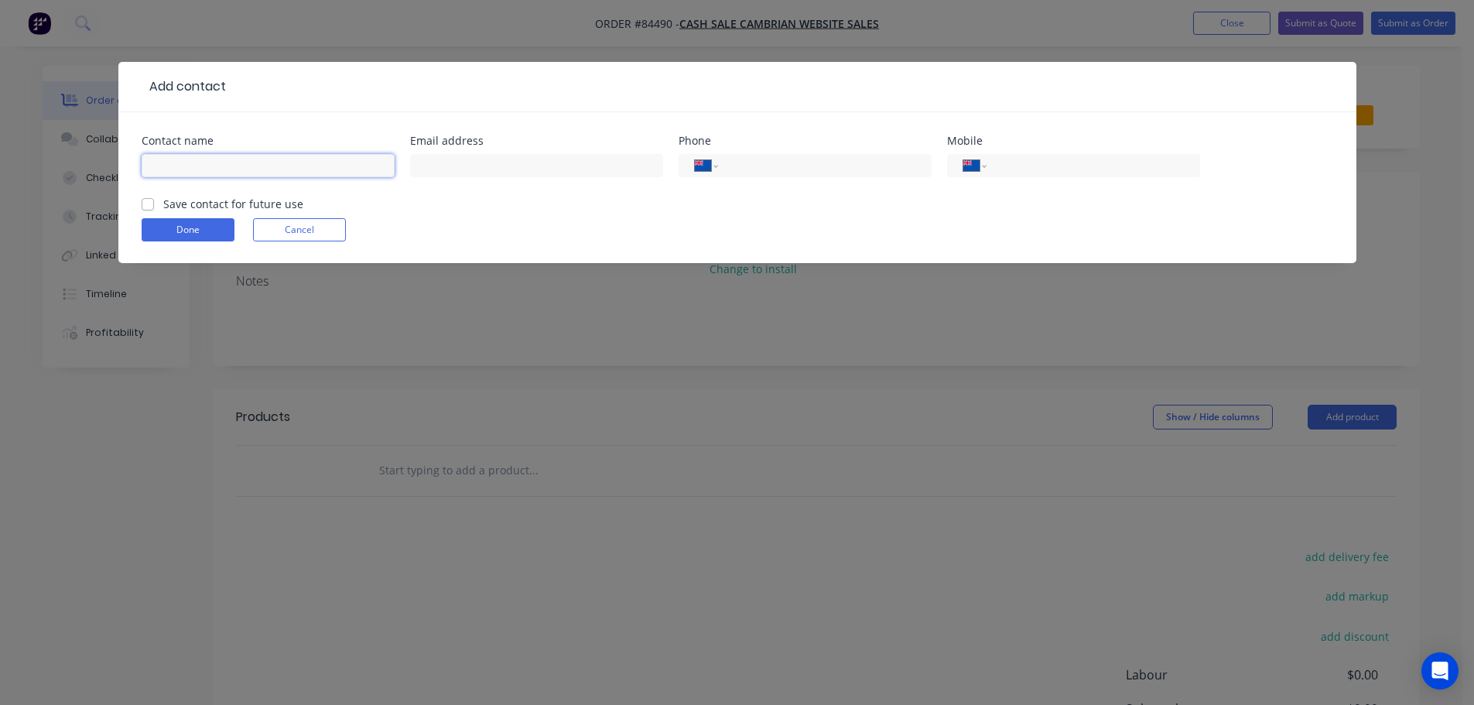
click at [211, 166] on input "text" at bounding box center [268, 165] width 253 height 23
paste input "Andreas Hofer"
type input "Andreas Hofer"
click at [191, 201] on label "Save contact for future use" at bounding box center [233, 204] width 140 height 16
click at [154, 201] on input "Save contact for future use" at bounding box center [148, 203] width 12 height 15
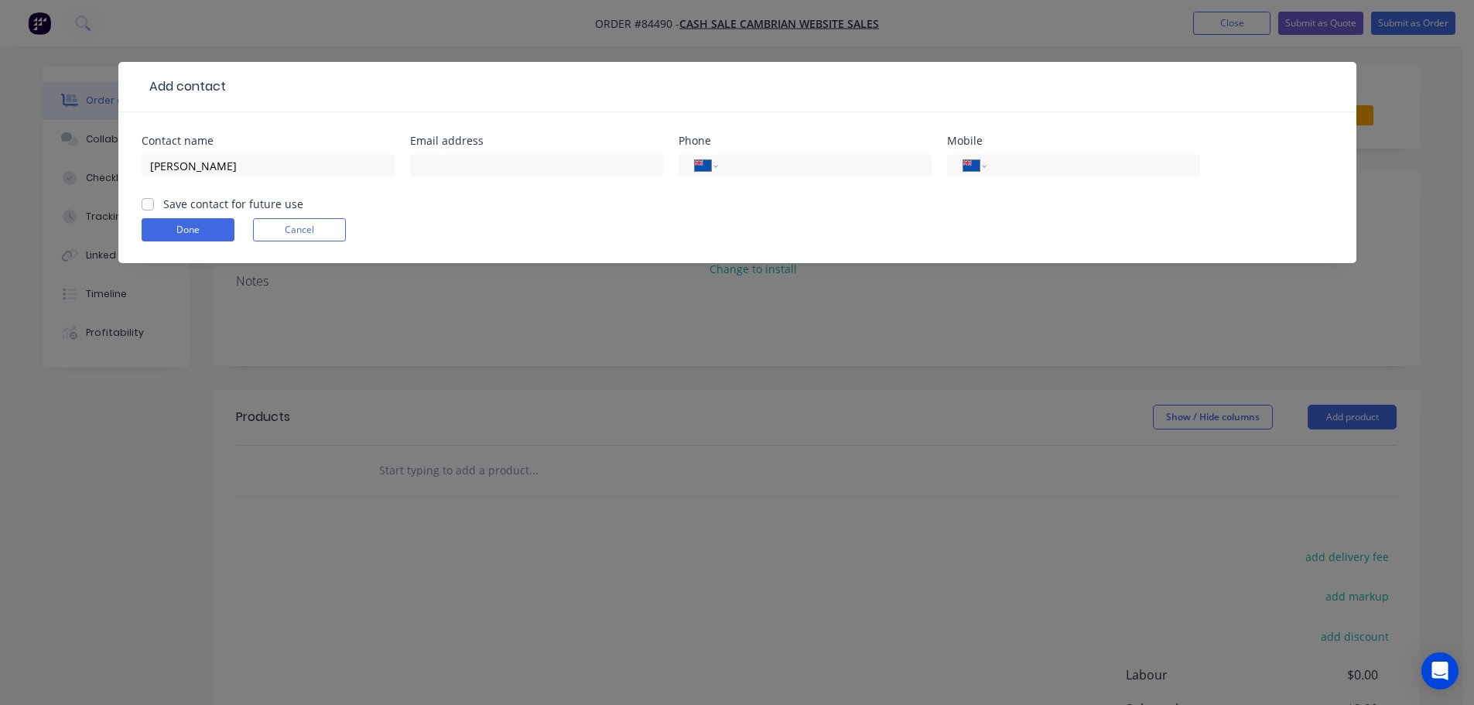
checkbox input "true"
click at [1097, 156] on div "International Afghanistan Åland Islands Albania Algeria American Samoa Andorra …" at bounding box center [1073, 165] width 253 height 23
click at [1096, 157] on input "tel" at bounding box center [1091, 166] width 186 height 18
paste input "020 4058 3433"
type input "020 4058 3433"
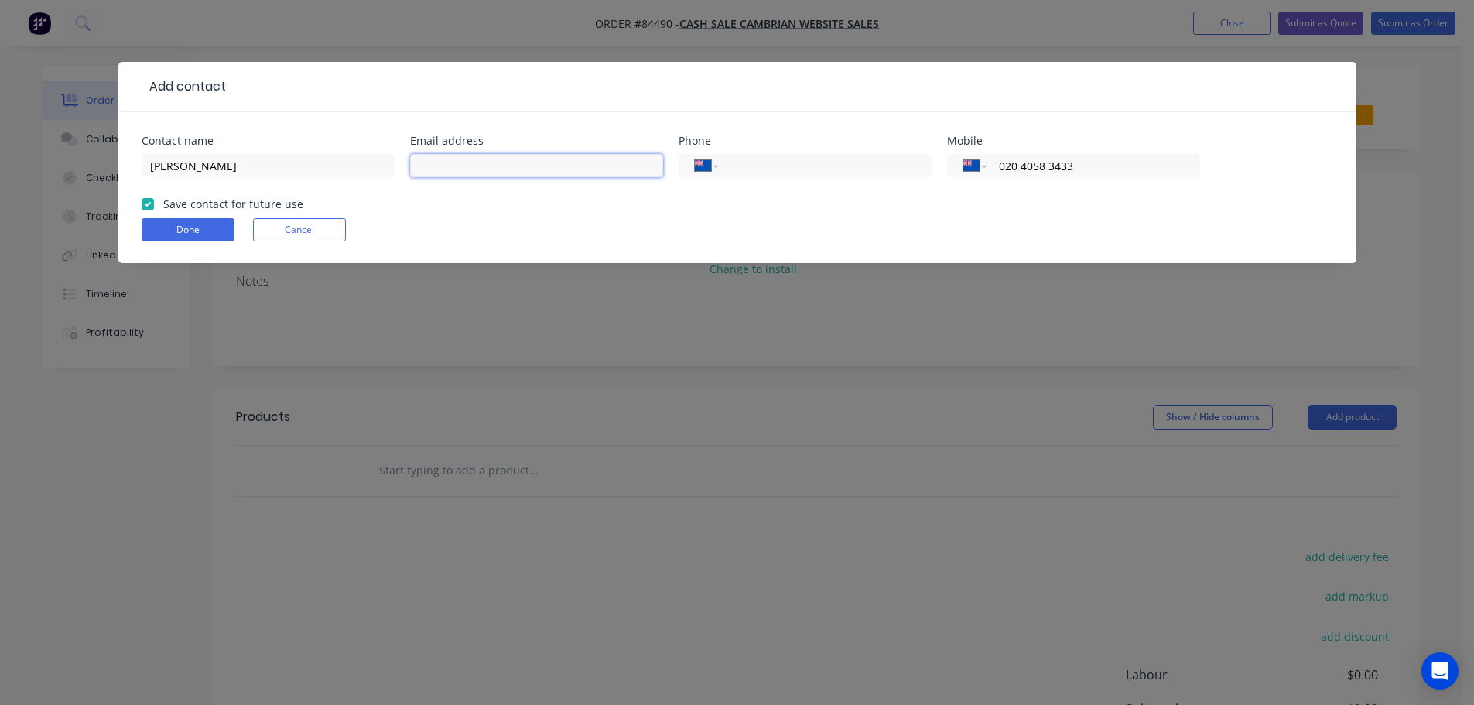
click at [529, 167] on input "text" at bounding box center [536, 165] width 253 height 23
paste input "andreas.hofer221@gmail.com"
type input "andreas.hofer221@gmail.com"
click at [204, 226] on button "Done" at bounding box center [188, 229] width 93 height 23
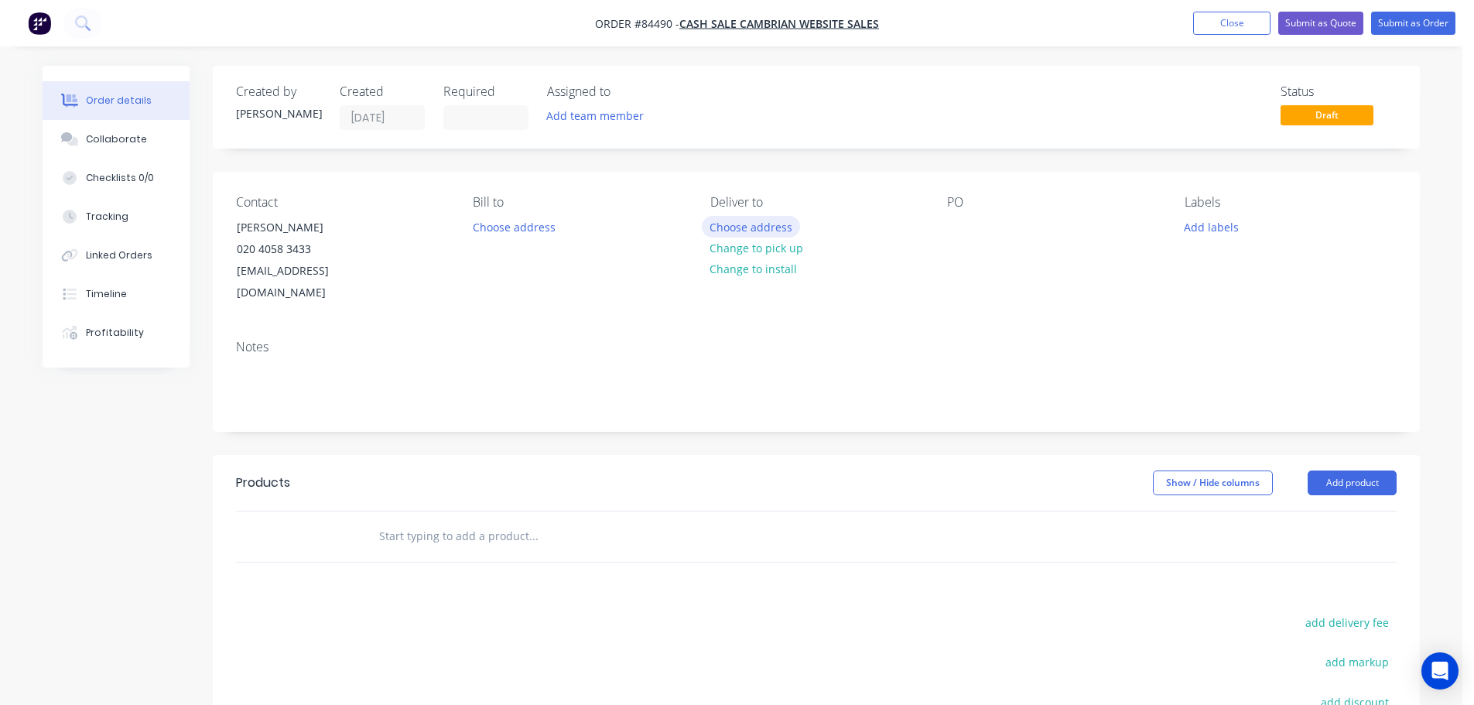
click at [755, 221] on button "Choose address" at bounding box center [751, 226] width 99 height 21
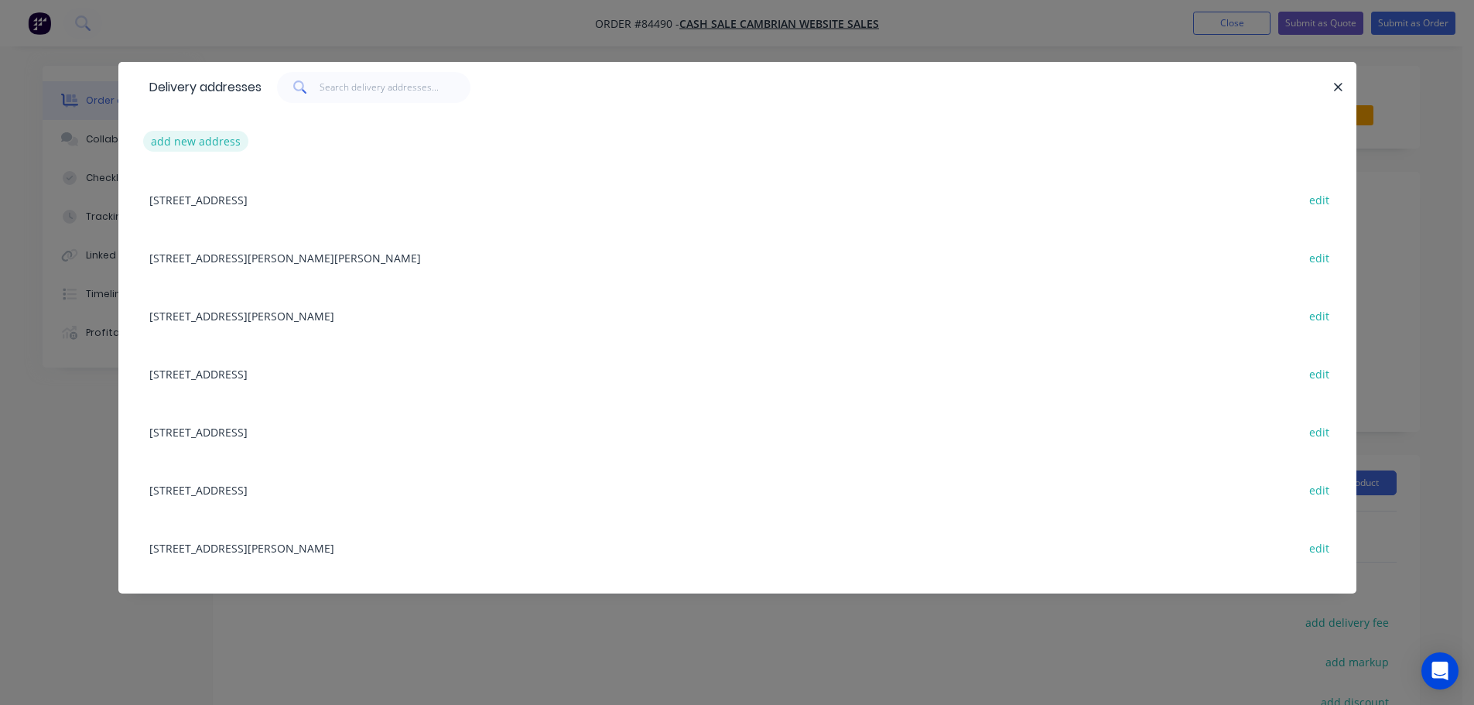
click at [228, 132] on button "add new address" at bounding box center [196, 141] width 106 height 21
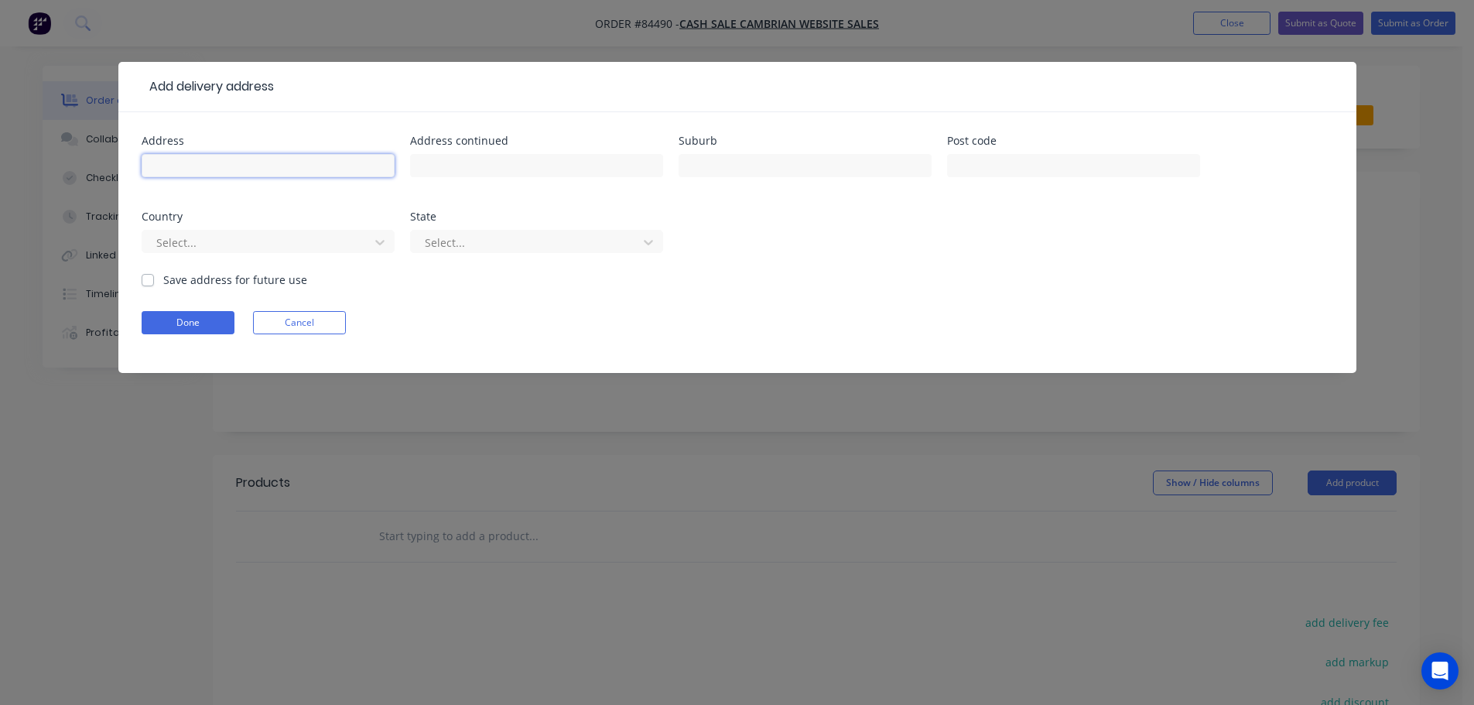
click at [235, 158] on input "text" at bounding box center [268, 165] width 253 height 23
paste input "533 Kopua Road RD2 Takapau, Hawke's Bay 4287"
click at [371, 166] on input "533 Kopua Road RD2 Takapau, Hawke's Bay 4287" at bounding box center [268, 165] width 253 height 23
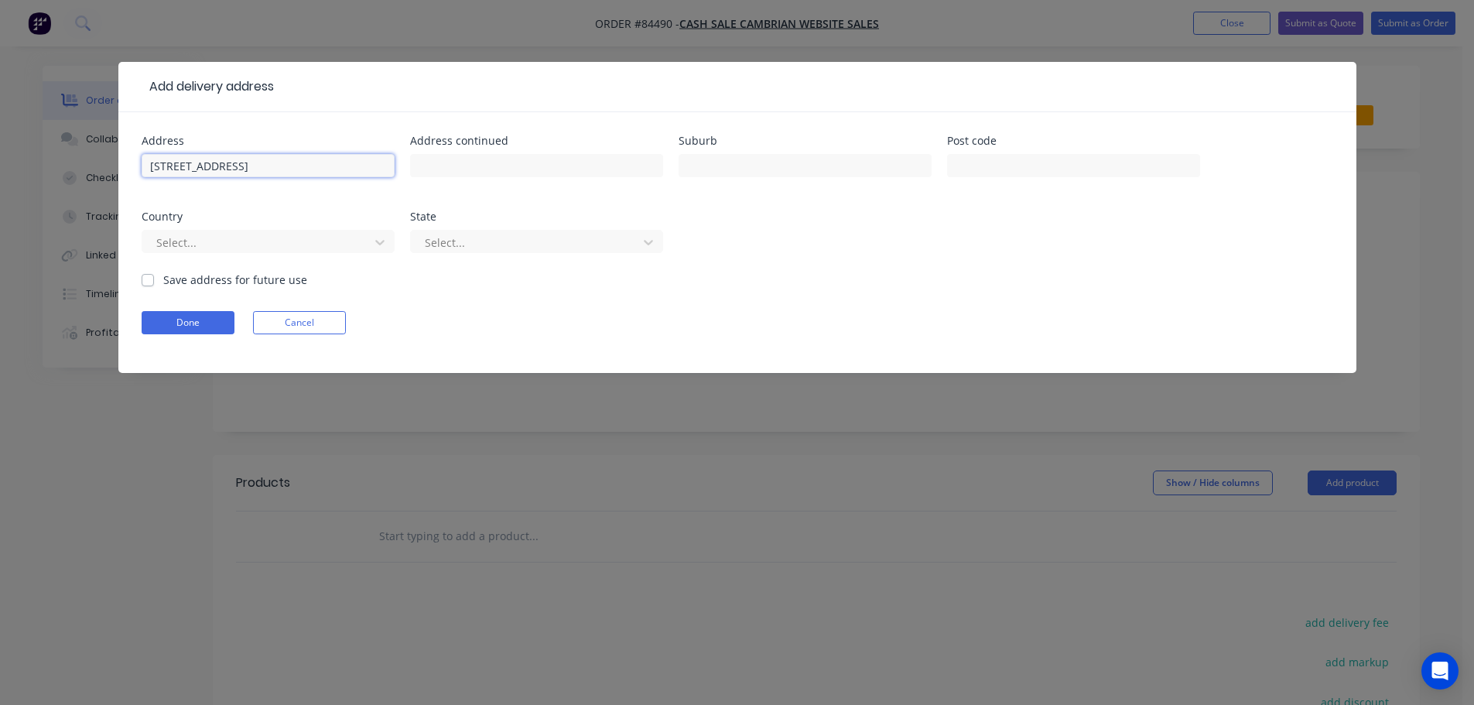
type input "533 Kopua Road RD2 Takapau, Hawke's Bay"
type input "4287"
drag, startPoint x: 307, startPoint y: 167, endPoint x: 436, endPoint y: 166, distance: 129.3
click at [436, 166] on div "Address 533 Kopua Road RD2 Takapau, Hawke's Bay Address continued Suburb Post c…" at bounding box center [738, 203] width 1192 height 136
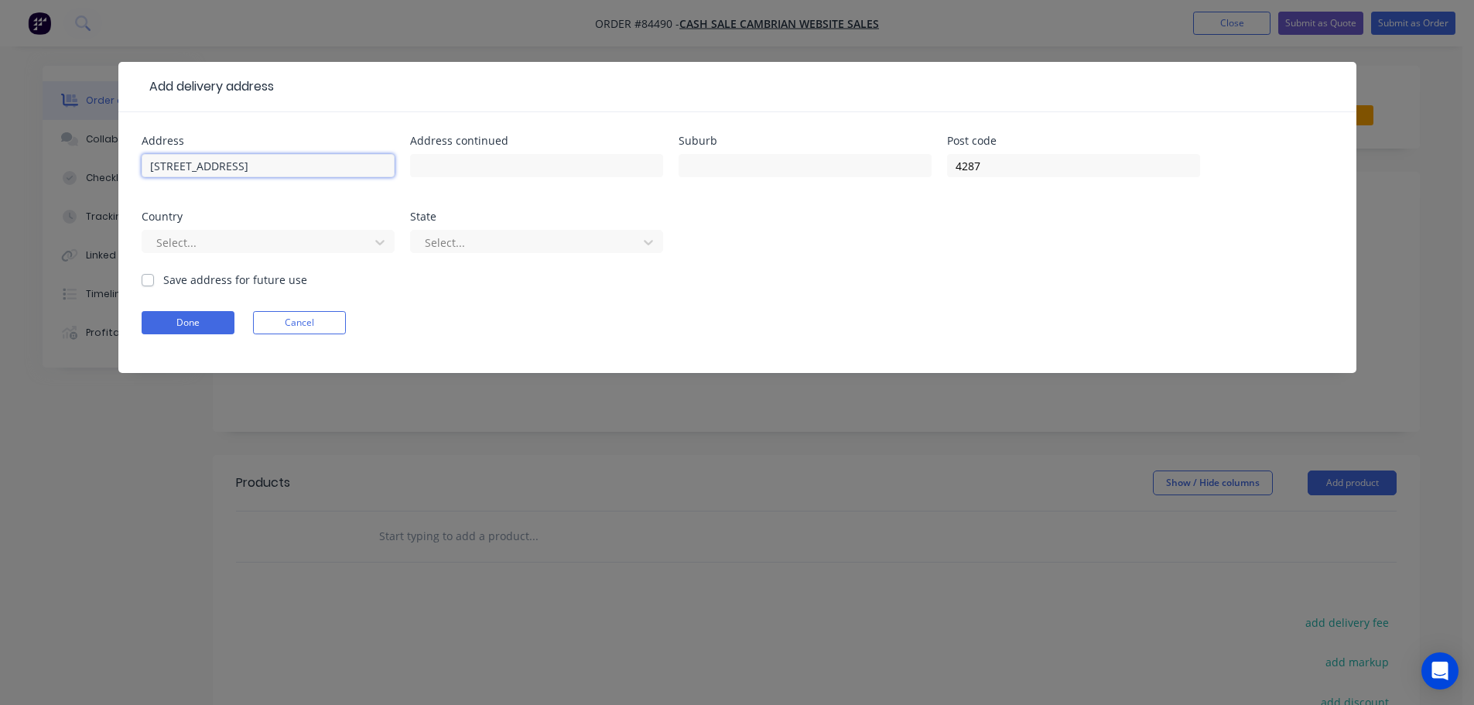
type input "533 Kopua Road RD2 Takapau,"
type input "Hawke's Bay"
click at [266, 166] on input "533 Kopua Road RD2 Takapau," at bounding box center [268, 165] width 253 height 23
click at [267, 166] on input "533 Kopua Road RD2 Takapau," at bounding box center [268, 165] width 253 height 23
type input "533 Kopua Road RD2 ,"
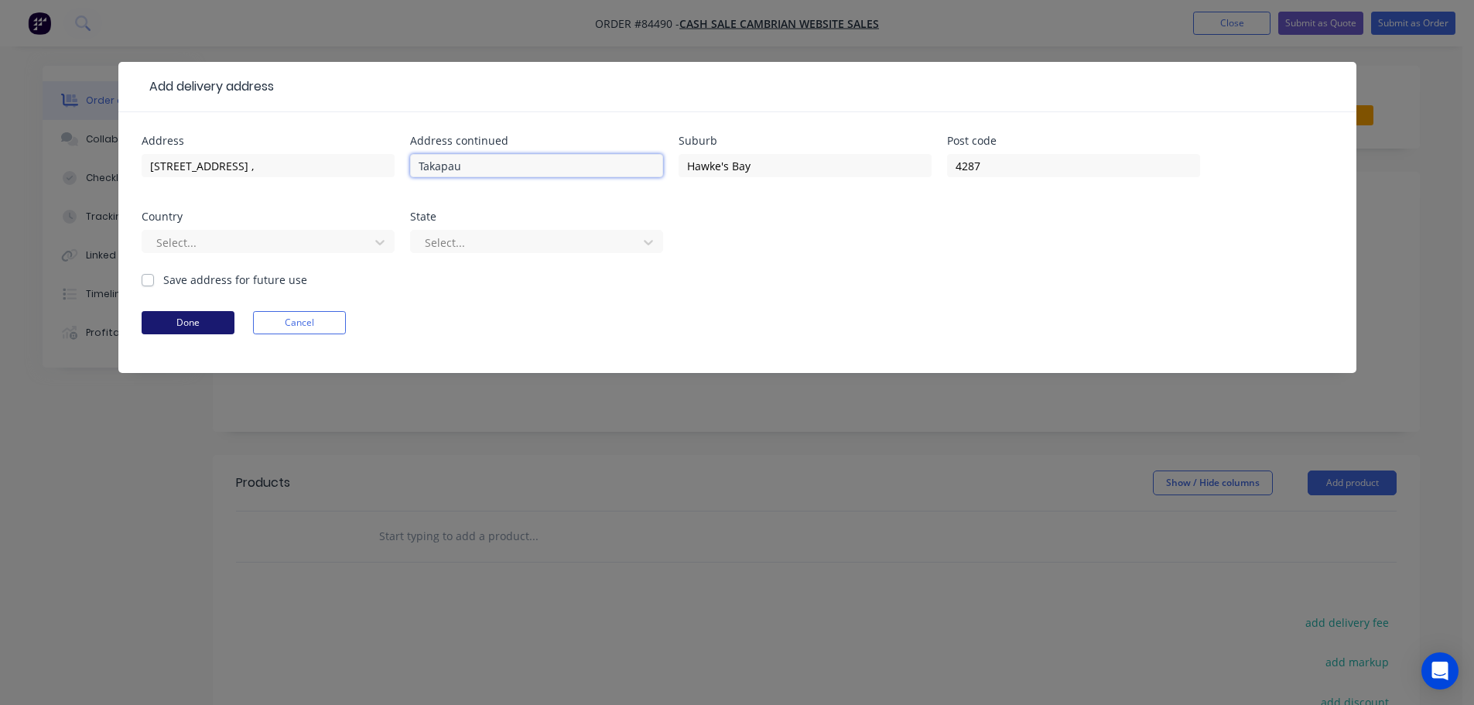
type input "Takapau"
click at [189, 314] on button "Done" at bounding box center [188, 322] width 93 height 23
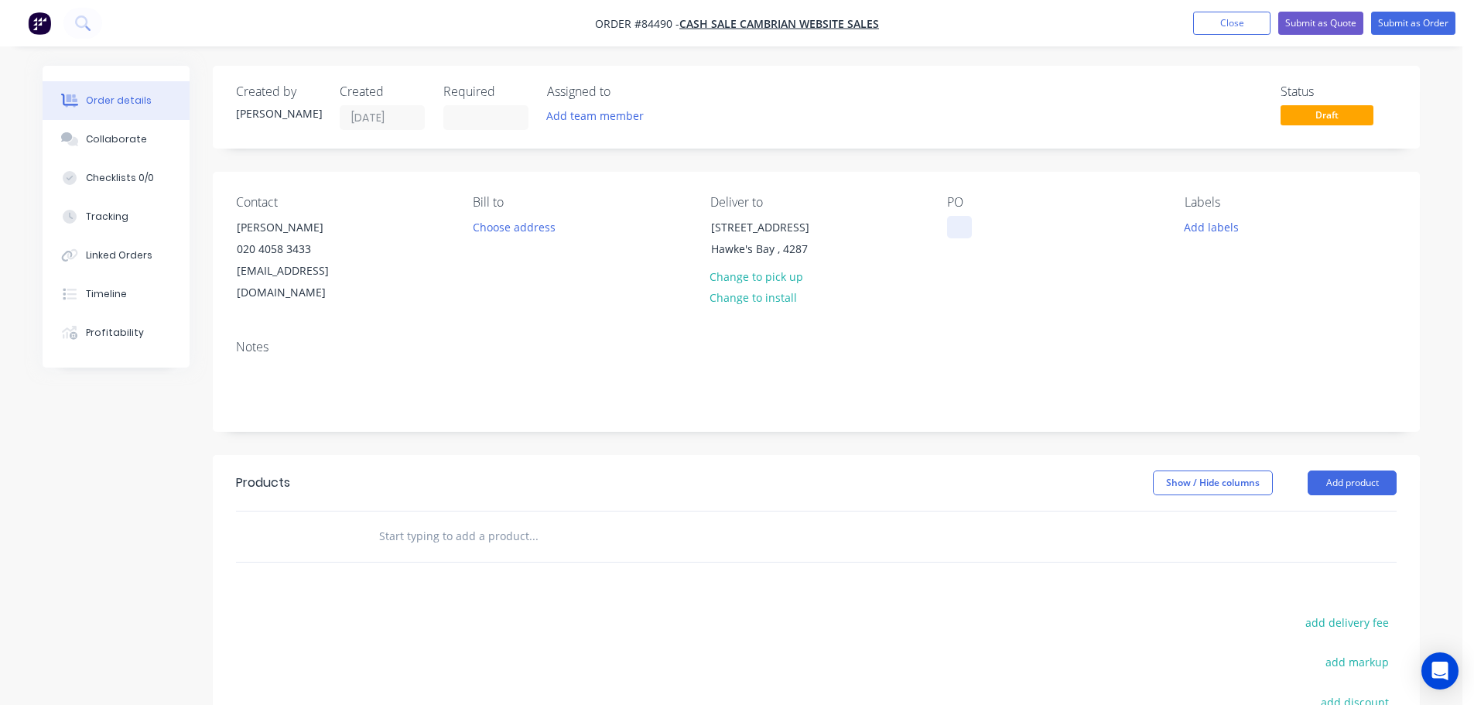
click at [964, 226] on div at bounding box center [959, 227] width 25 height 22
drag, startPoint x: 234, startPoint y: 228, endPoint x: 388, endPoint y: 236, distance: 154.2
click at [388, 236] on div "Contact Andreas Hofer 020 4058 3433 andreas.hofer221@gmail.com" at bounding box center [342, 249] width 212 height 109
copy div "Andreas Hofer"
drag, startPoint x: 1024, startPoint y: 222, endPoint x: 1033, endPoint y: 228, distance: 11.2
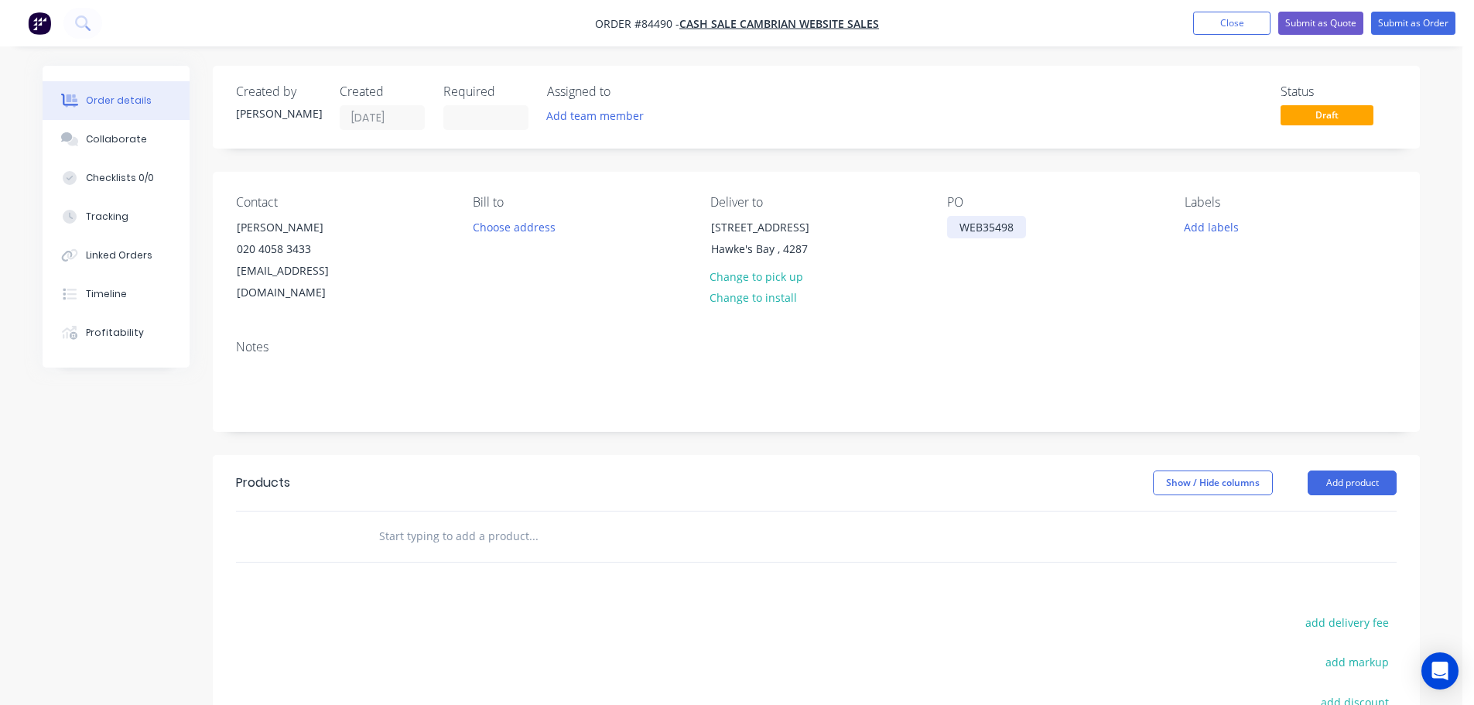
click at [1023, 224] on div "WEB35498" at bounding box center [986, 227] width 79 height 22
click at [1202, 233] on button "Add labels" at bounding box center [1211, 226] width 71 height 21
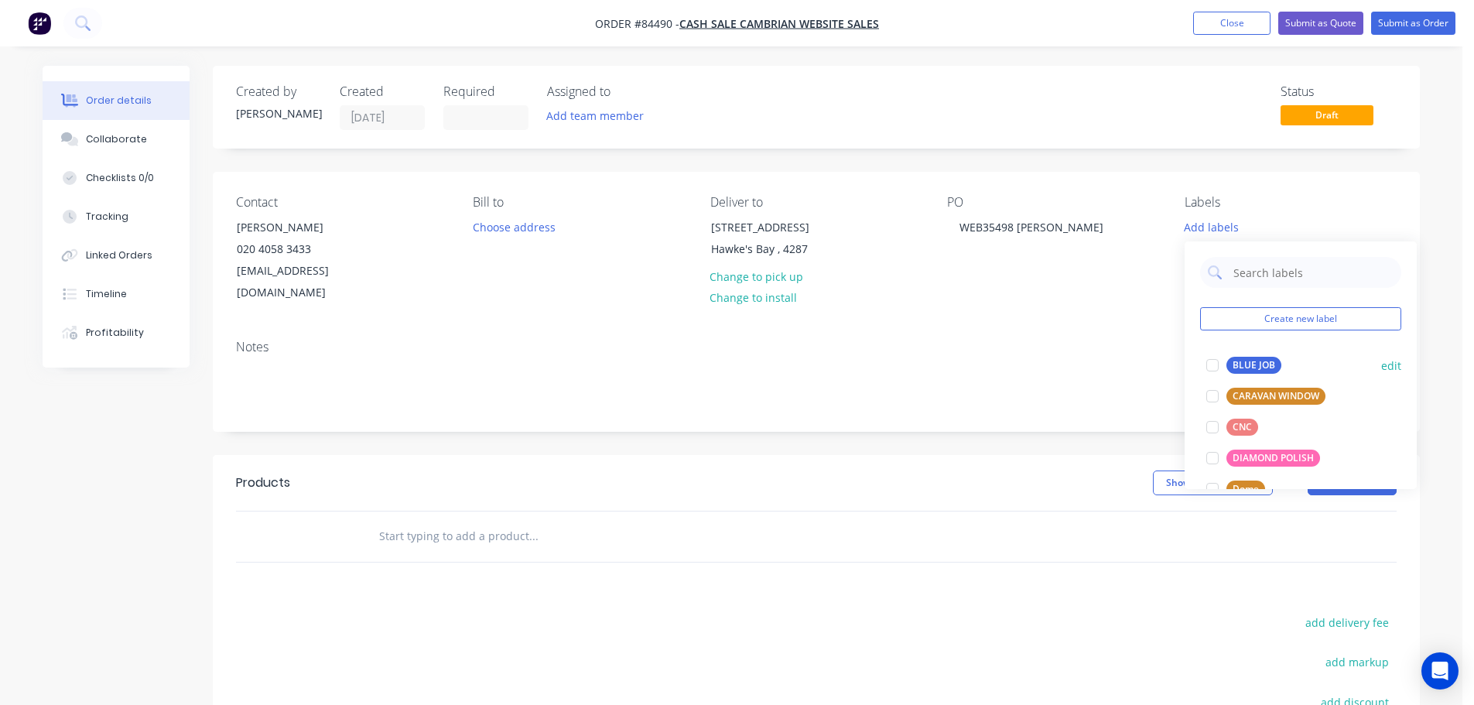
click at [1245, 358] on div "BLUE JOB" at bounding box center [1254, 365] width 55 height 17
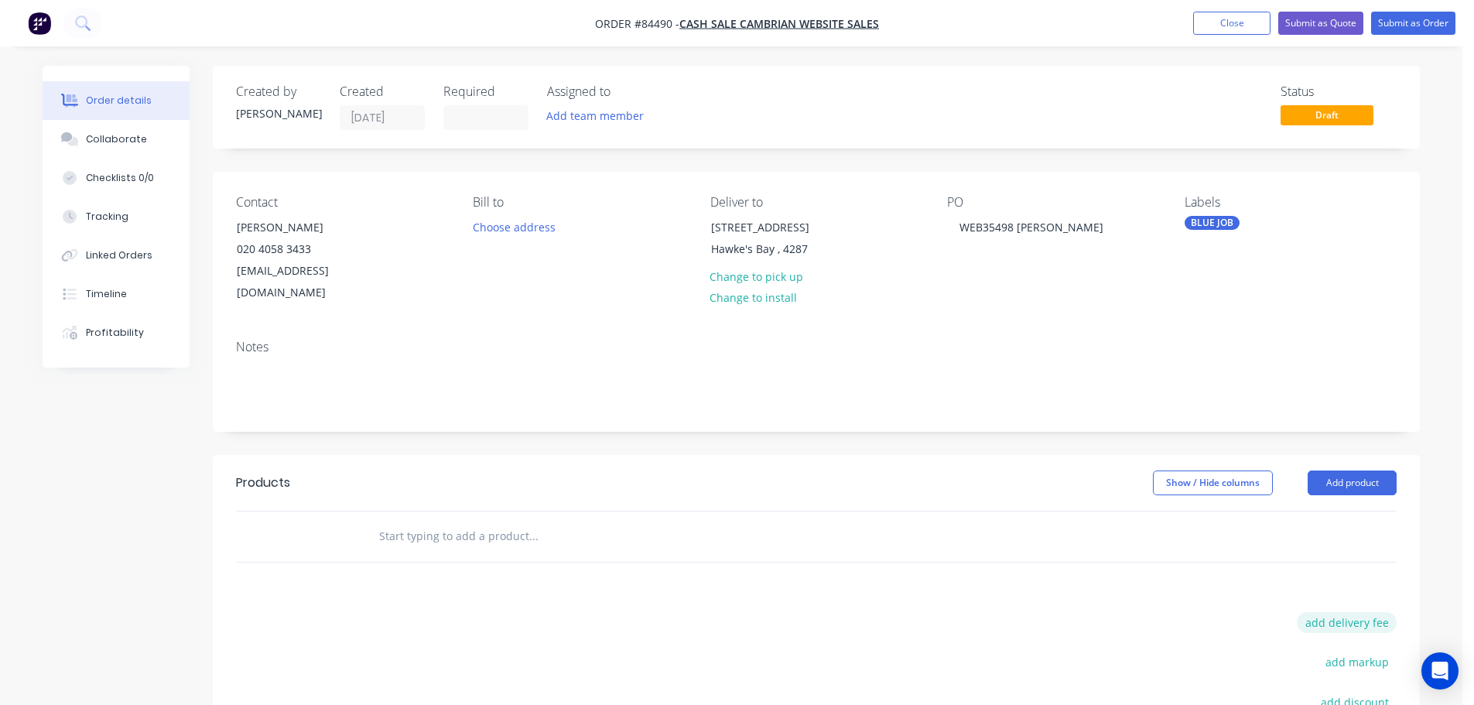
click at [1379, 612] on button "add delivery fee" at bounding box center [1347, 622] width 100 height 21
type input "15"
click at [834, 557] on div "Products Show / Hide columns Add product Delivery fee Delivery fee Delivery fee…" at bounding box center [816, 692] width 1207 height 475
click at [465, 521] on input "text" at bounding box center [533, 536] width 310 height 31
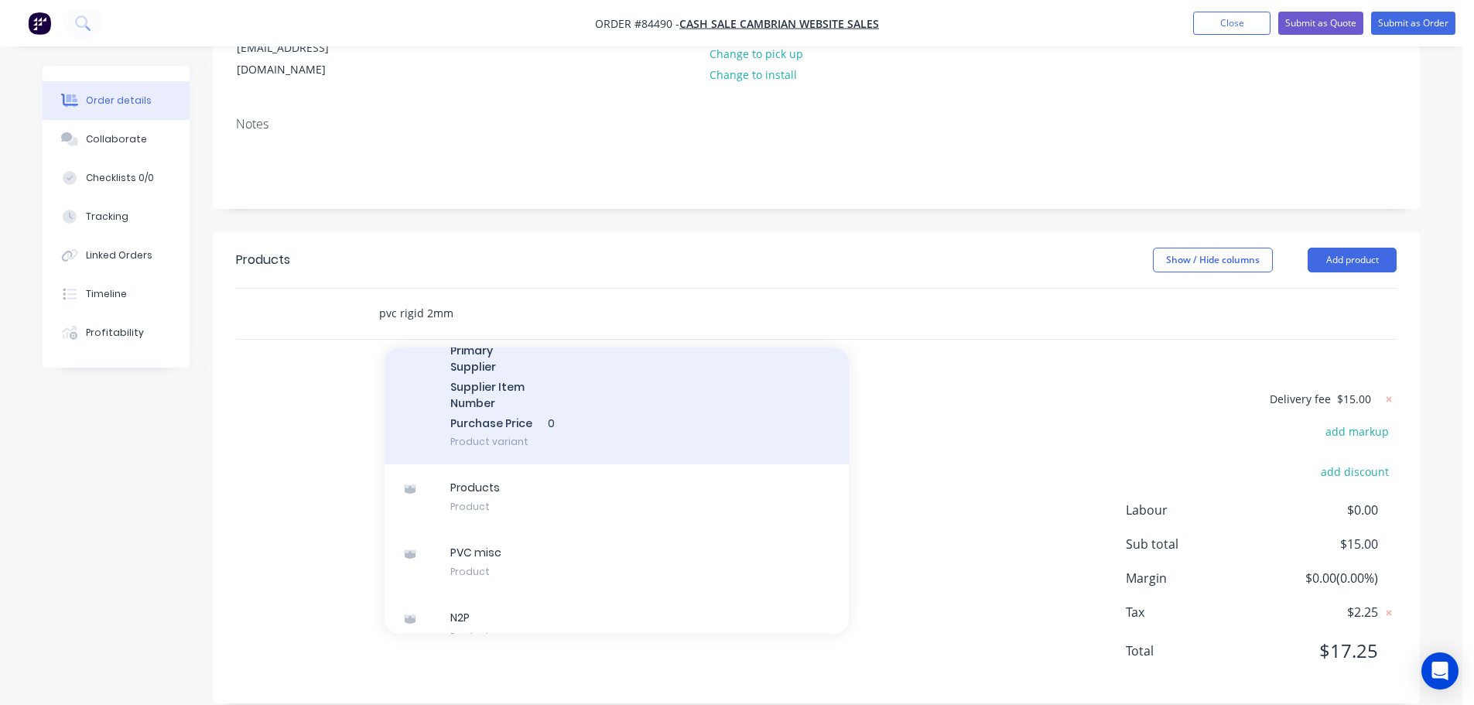
scroll to position [961, 0]
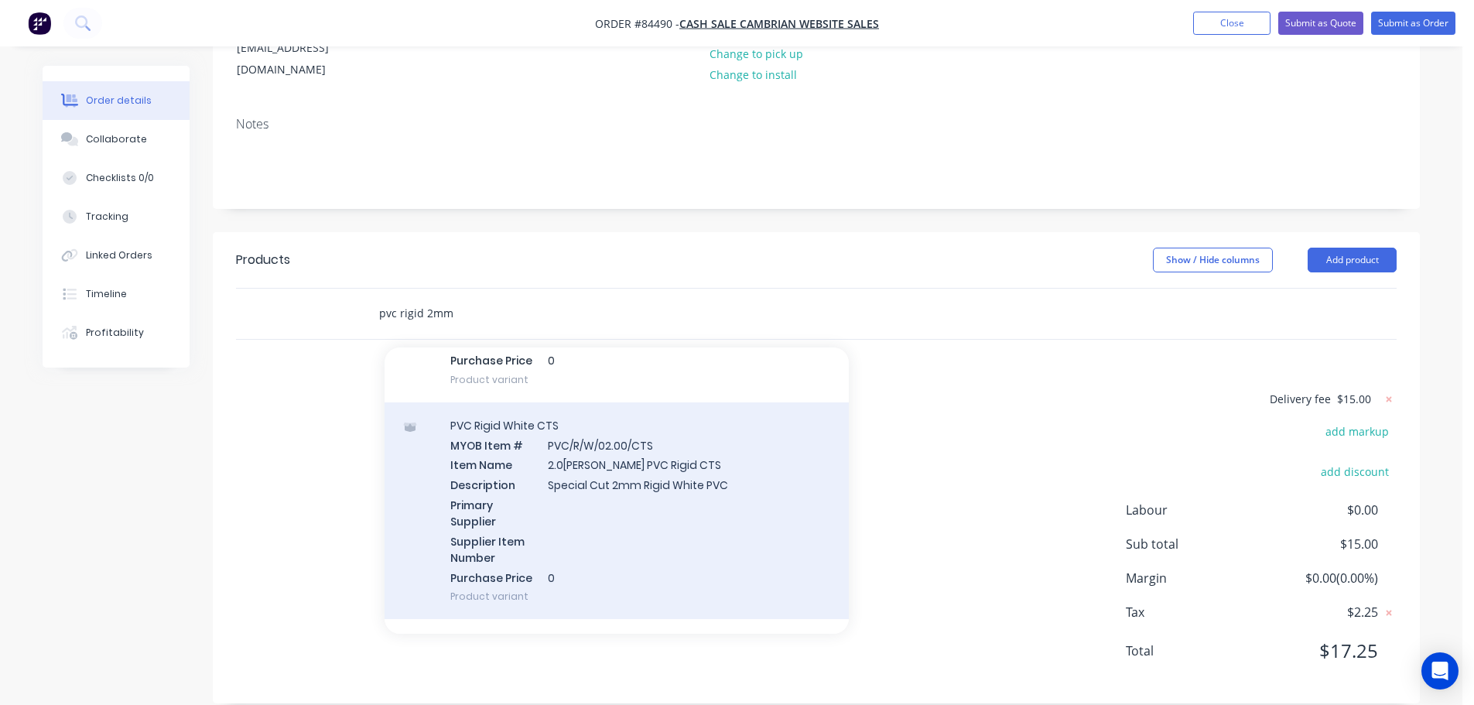
type input "pvc rigid 2mm"
click at [663, 463] on div "PVC Rigid White CTS MYOB Item # PVC/R/W/02.00/CTS Item Name 2.0mm White PVC Rig…" at bounding box center [617, 510] width 464 height 217
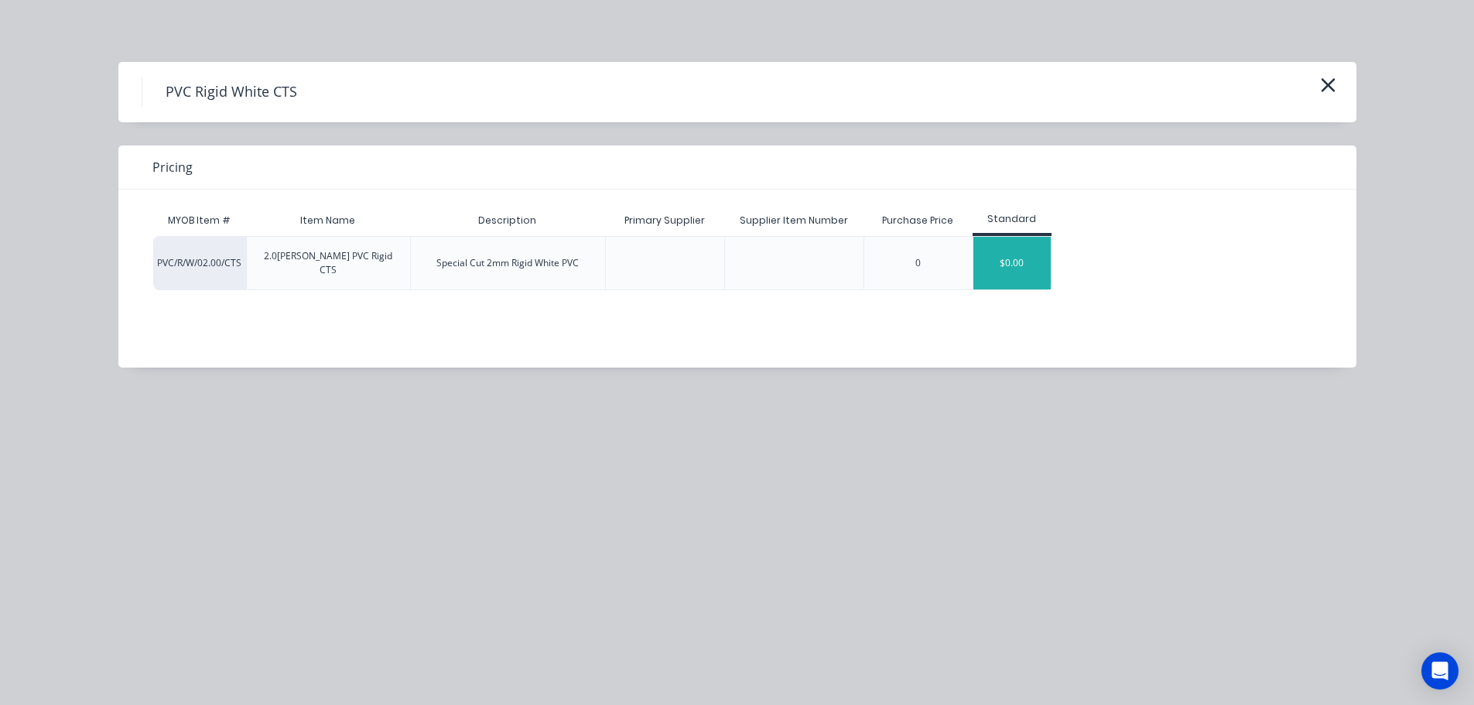
click at [992, 260] on div "$0.00" at bounding box center [1012, 263] width 77 height 53
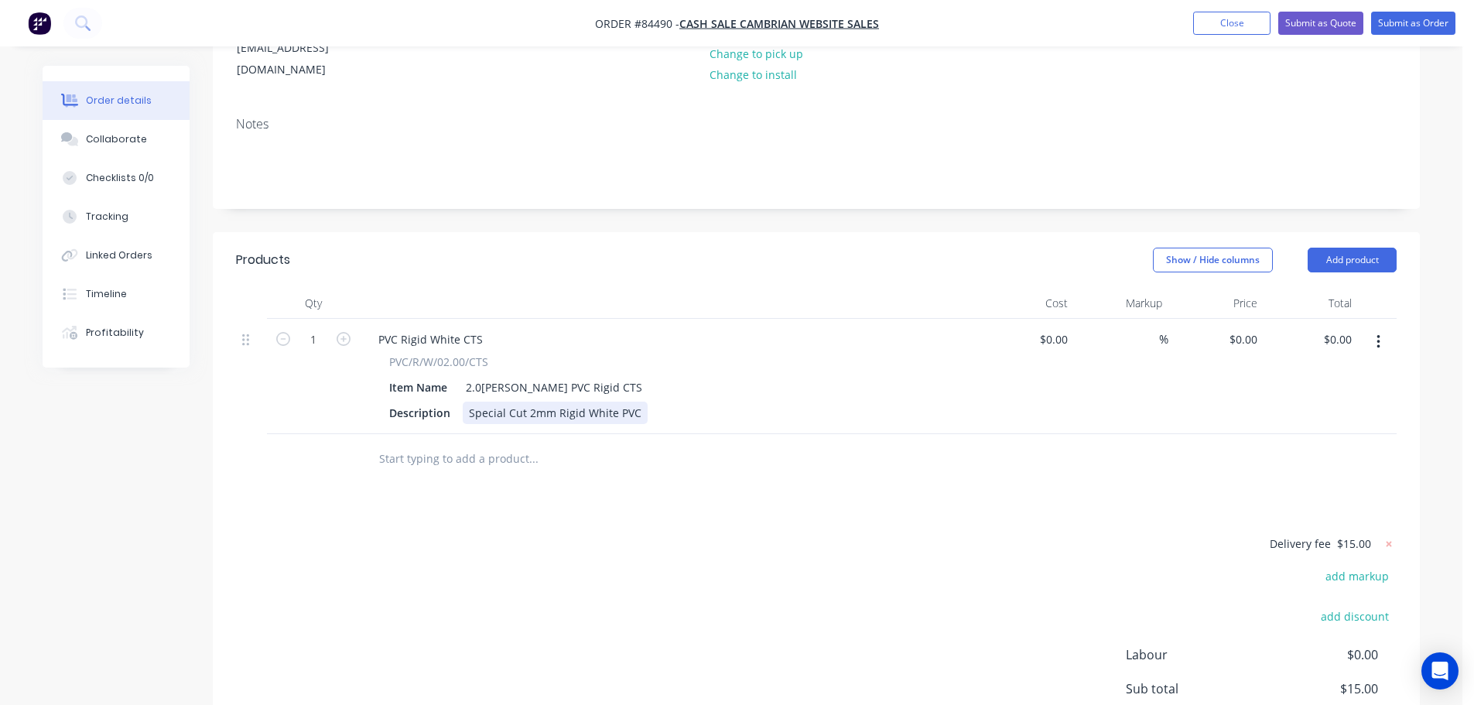
click at [632, 402] on div "Special Cut 2mm Rigid White PVC" at bounding box center [555, 413] width 185 height 22
click at [311, 328] on input "1" at bounding box center [313, 339] width 40 height 23
type input "20"
click at [1344, 328] on input "0.00" at bounding box center [1341, 339] width 36 height 22
type input "35.64"
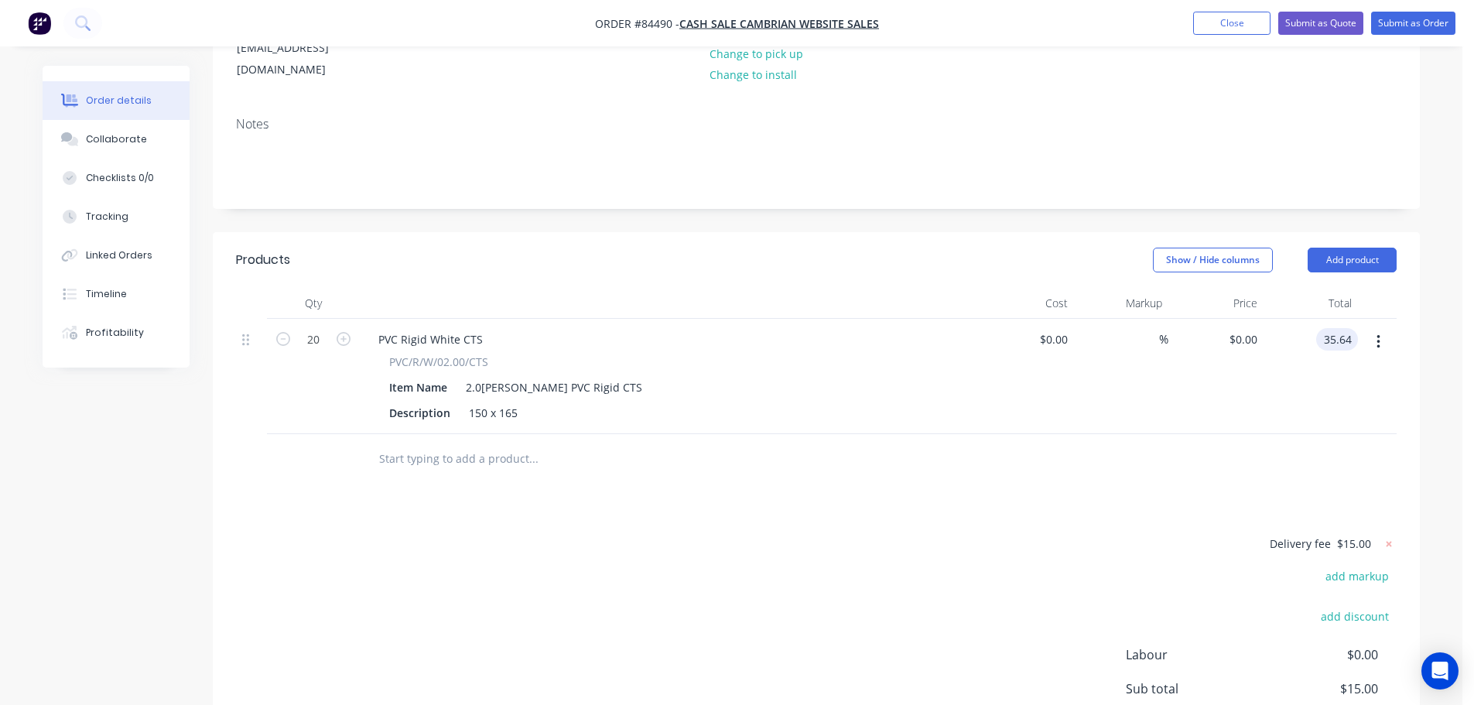
type input "$1.782"
type input "$35.64"
click at [1322, 390] on div "$35.64 $35.64" at bounding box center [1311, 376] width 95 height 115
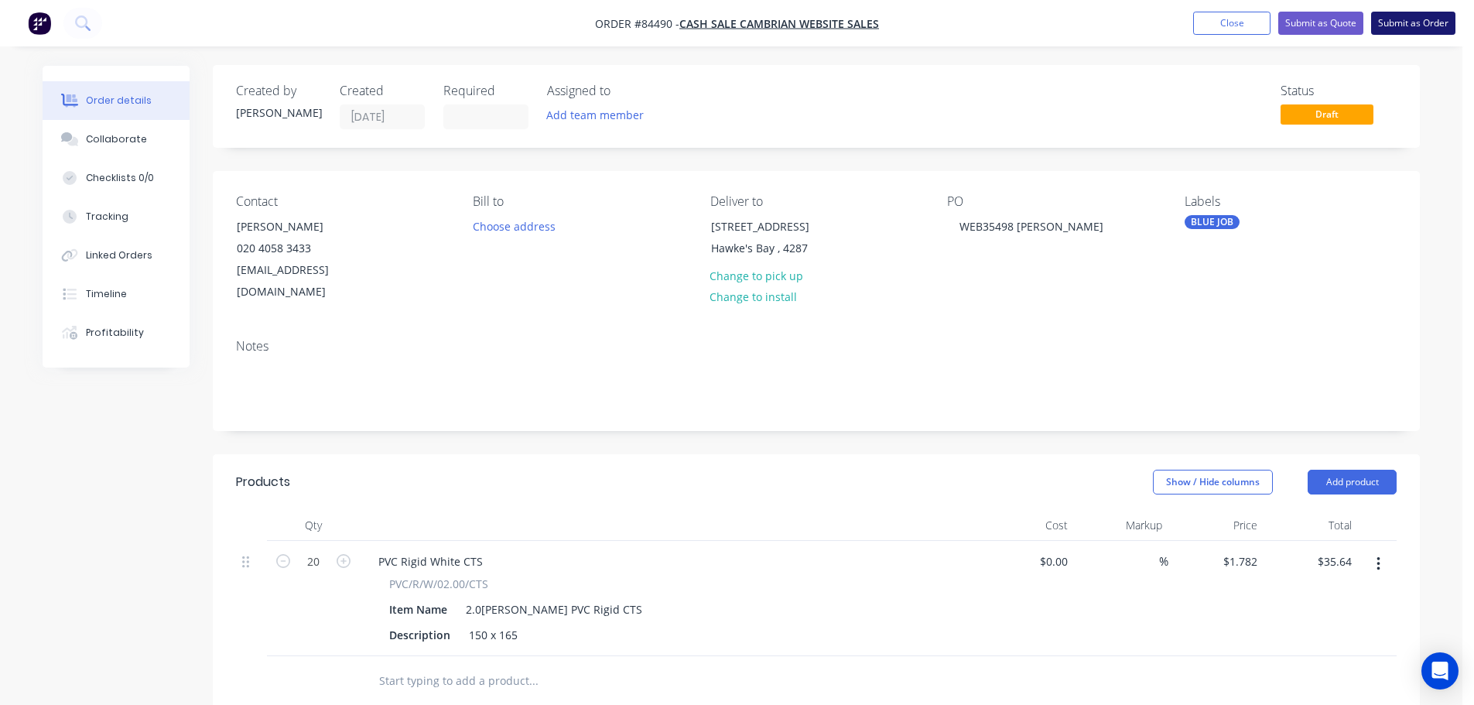
scroll to position [0, 0]
click at [1434, 17] on button "Submit as Order" at bounding box center [1414, 23] width 84 height 23
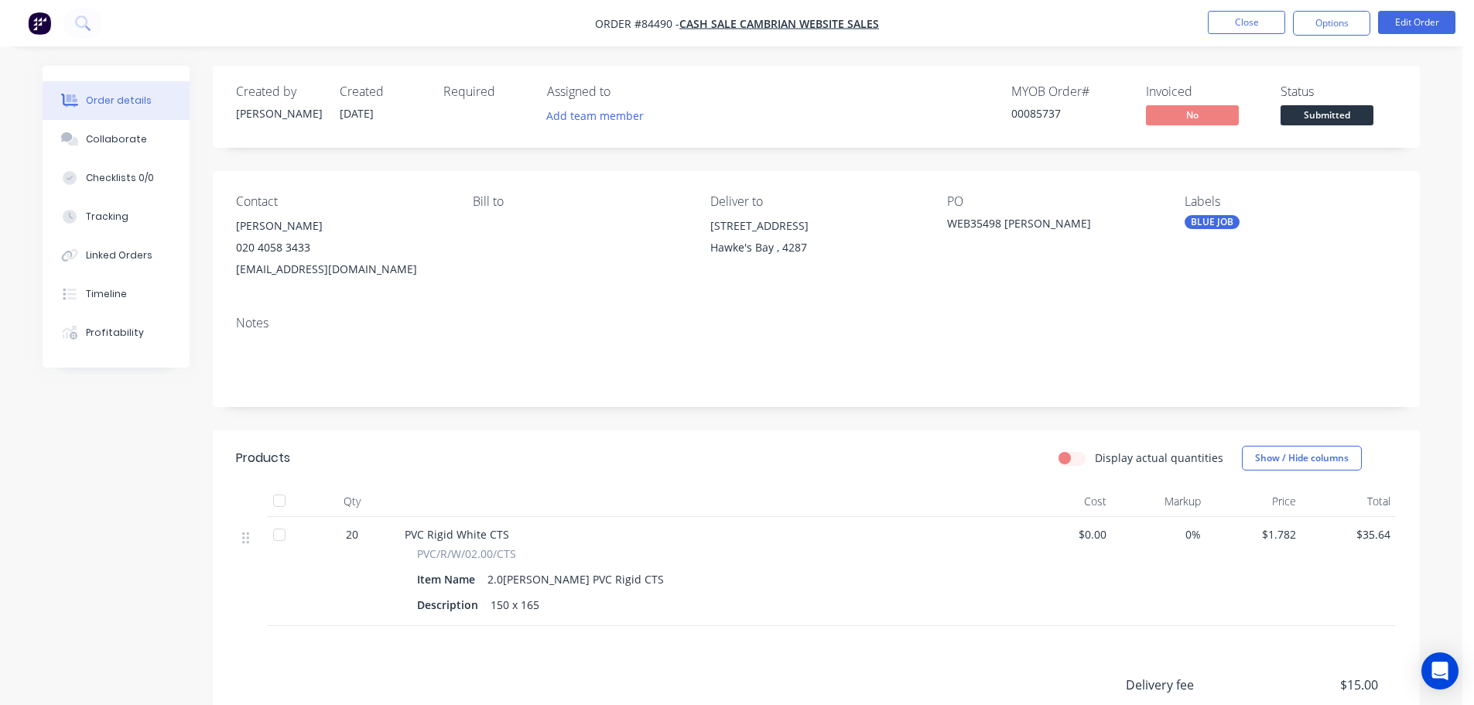
click at [1043, 115] on div "00085737" at bounding box center [1070, 113] width 116 height 16
click at [1042, 115] on div "00085737" at bounding box center [1070, 113] width 116 height 16
click at [1408, 25] on button "Edit Order" at bounding box center [1417, 22] width 77 height 23
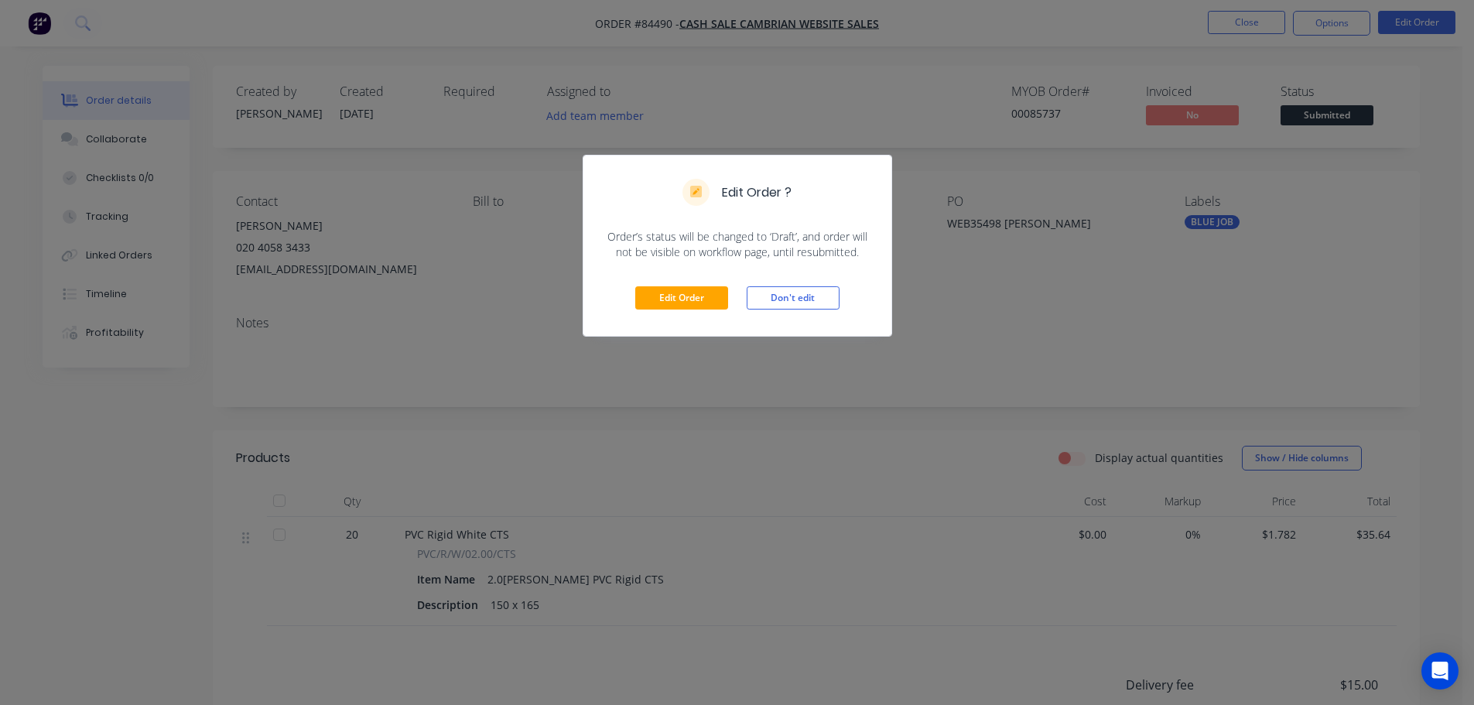
click at [648, 283] on div "Edit Order Don't edit" at bounding box center [738, 298] width 308 height 76
click at [655, 300] on button "Edit Order" at bounding box center [681, 297] width 93 height 23
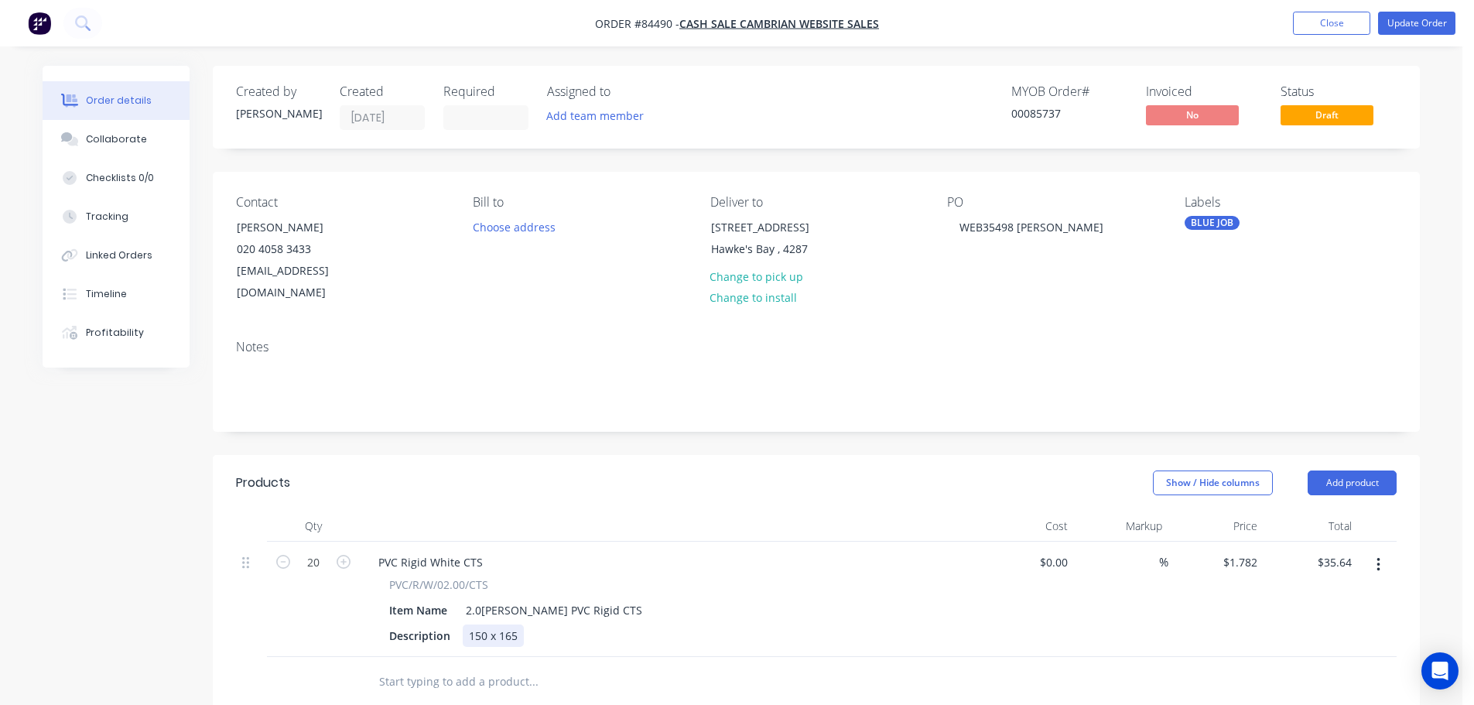
click at [477, 625] on div "150 x 165" at bounding box center [493, 636] width 61 height 22
click at [1246, 551] on input "1.782" at bounding box center [1243, 562] width 42 height 22
paste input "37"
type input "$1.37"
type input "$27.40"
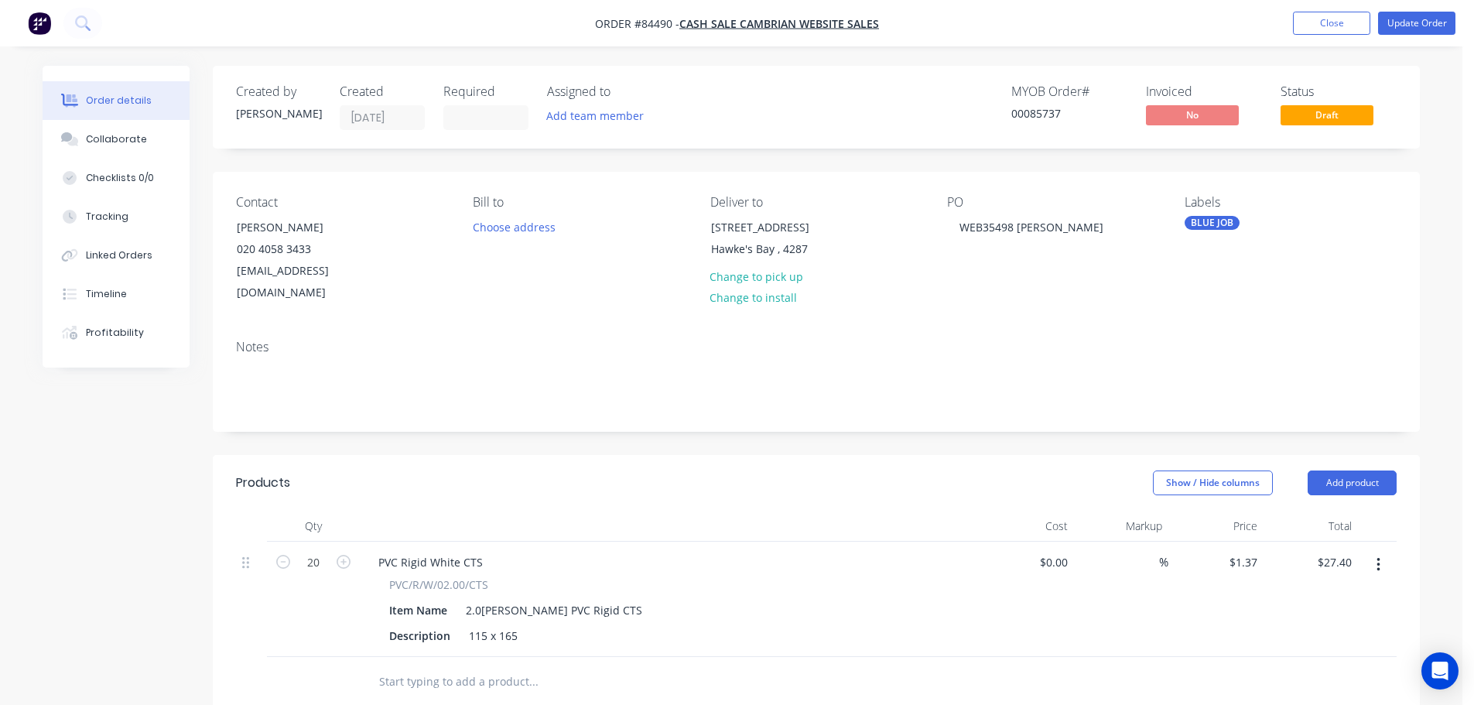
click at [1264, 581] on div "$27.40 $27.40" at bounding box center [1311, 599] width 95 height 115
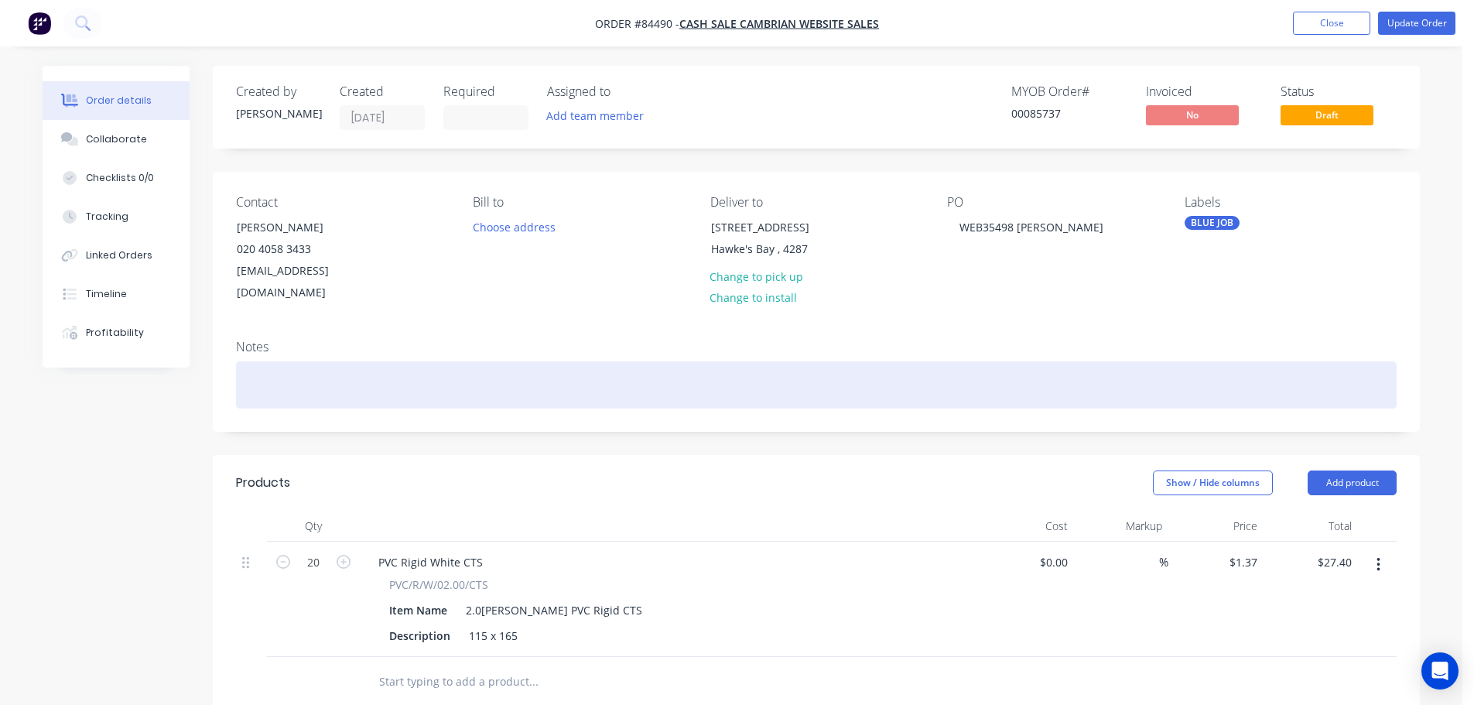
scroll to position [310, 0]
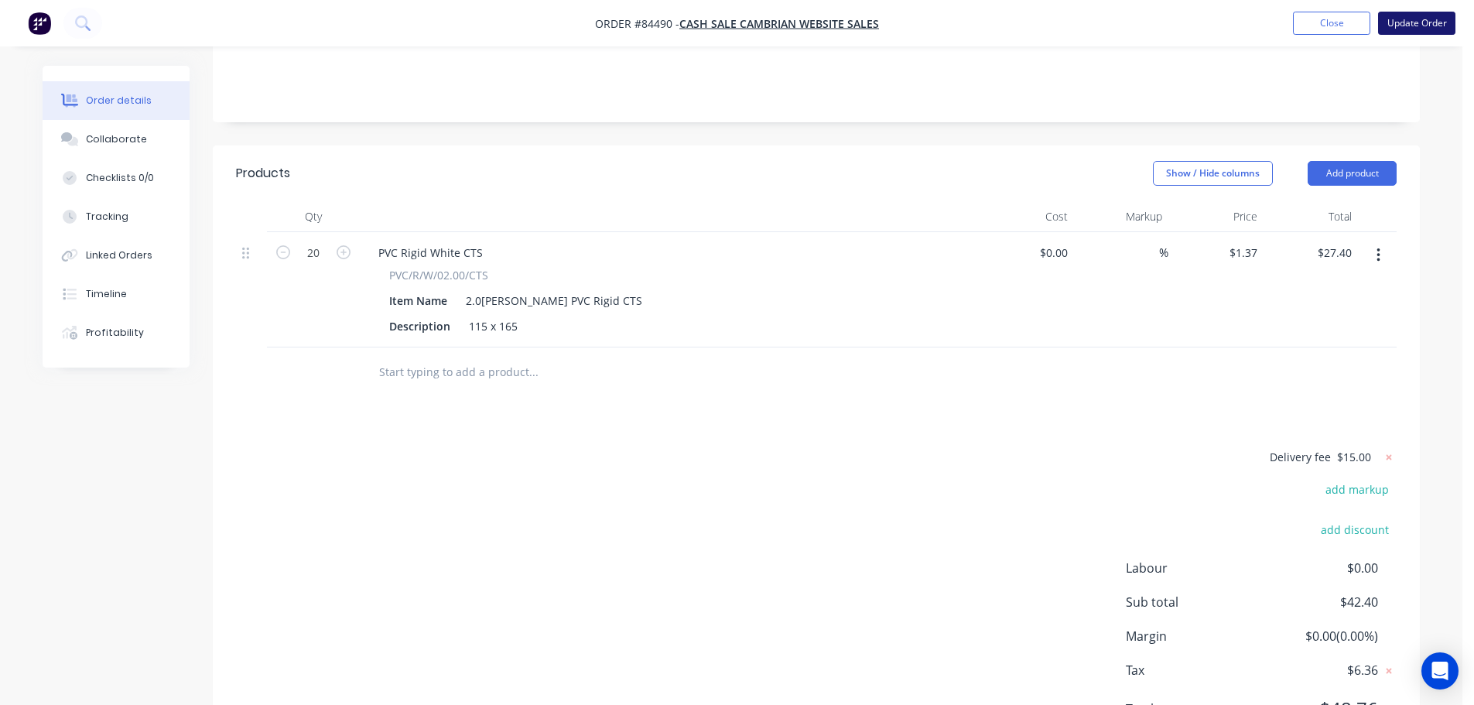
click at [1432, 29] on button "Update Order" at bounding box center [1417, 23] width 77 height 23
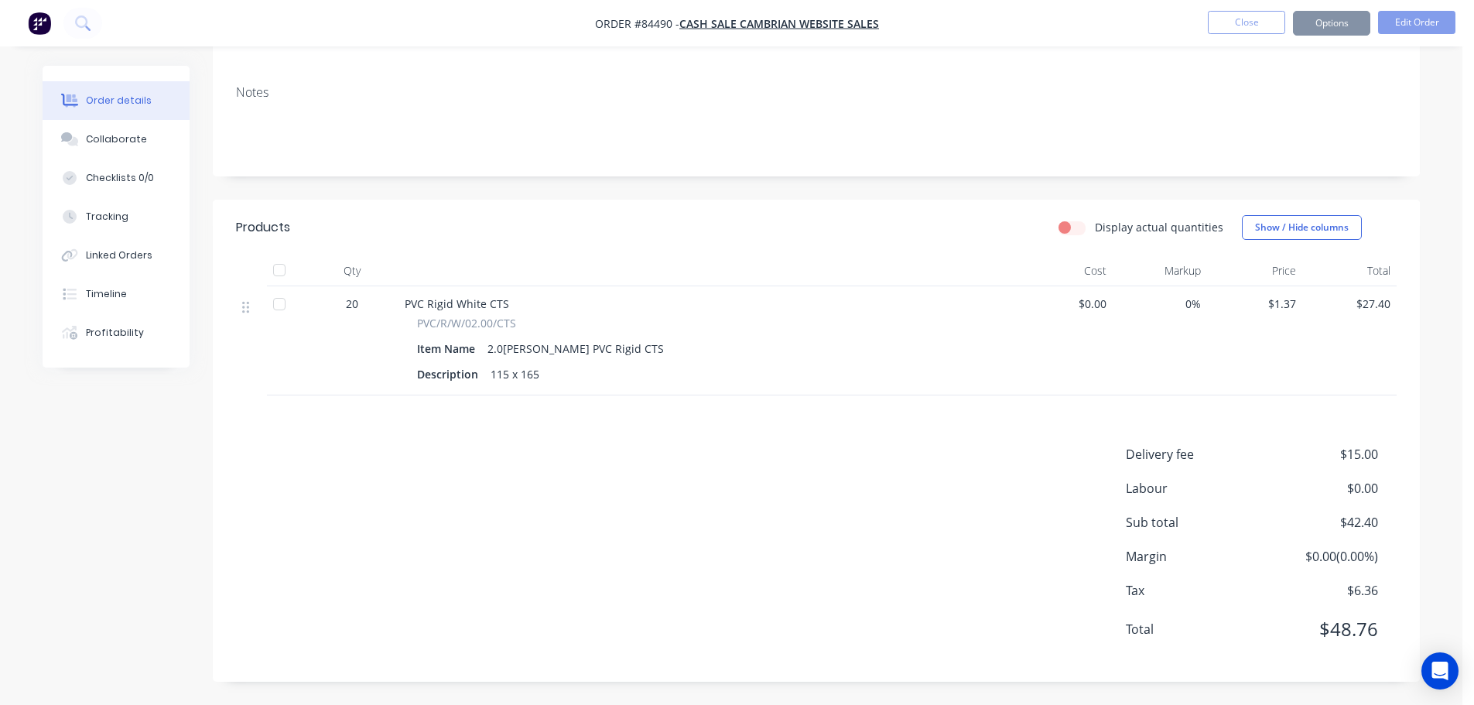
scroll to position [0, 0]
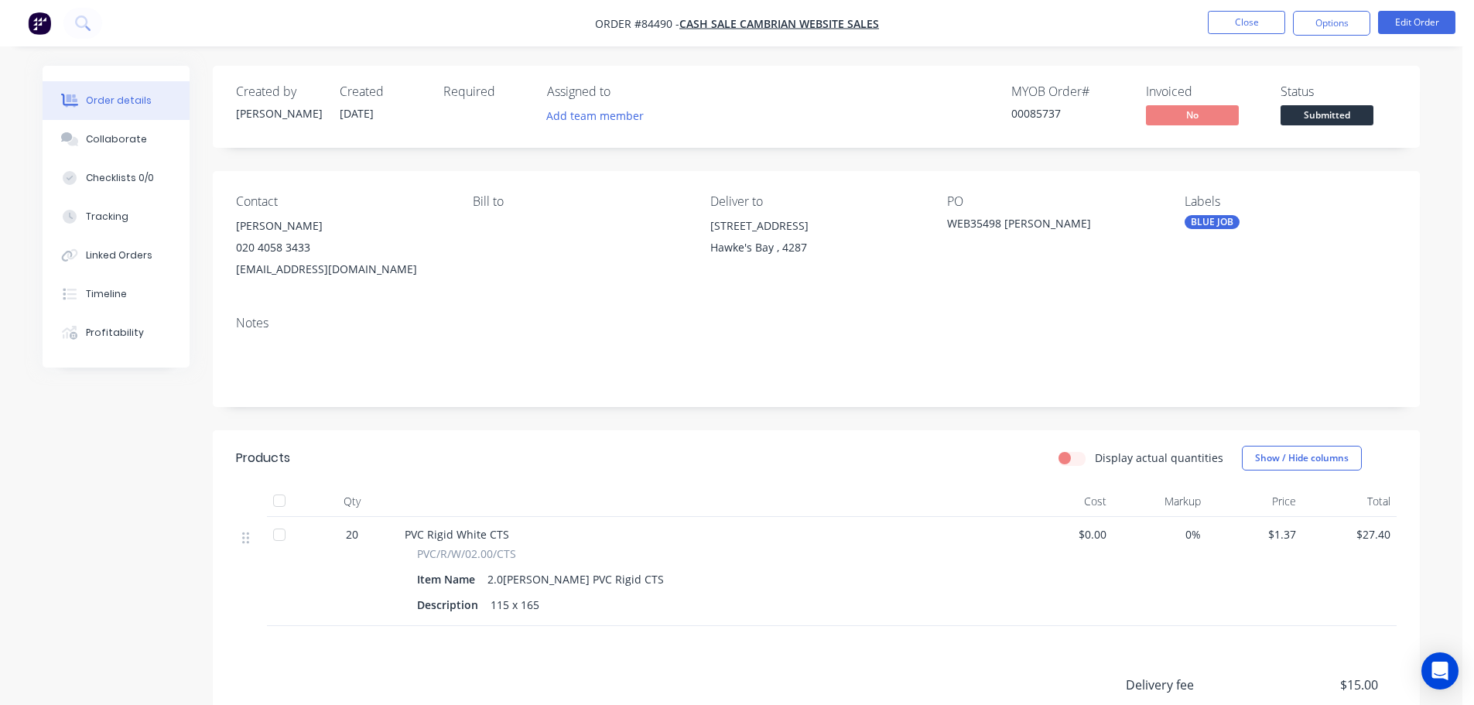
click at [1035, 118] on div "00085737" at bounding box center [1070, 113] width 116 height 16
click at [1447, 19] on button "Edit Order" at bounding box center [1417, 22] width 77 height 23
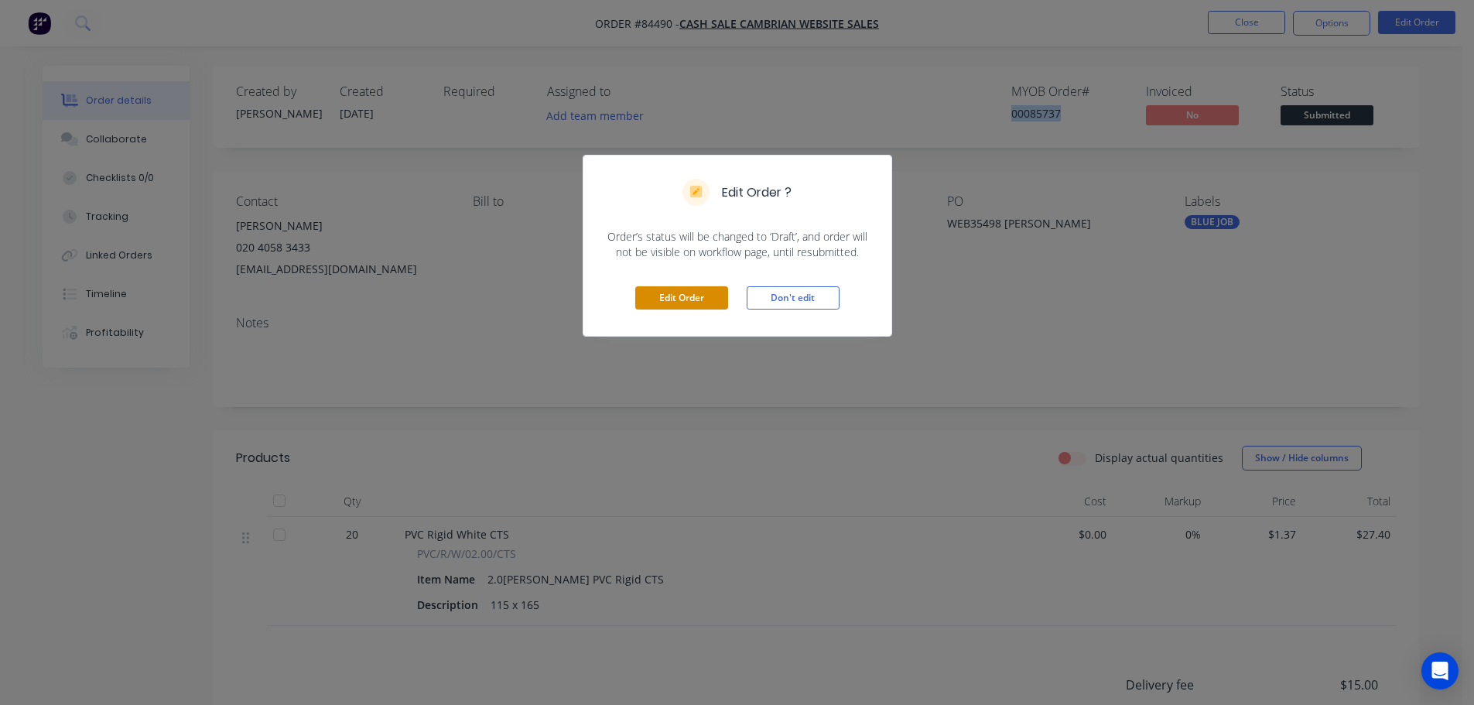
click at [703, 300] on button "Edit Order" at bounding box center [681, 297] width 93 height 23
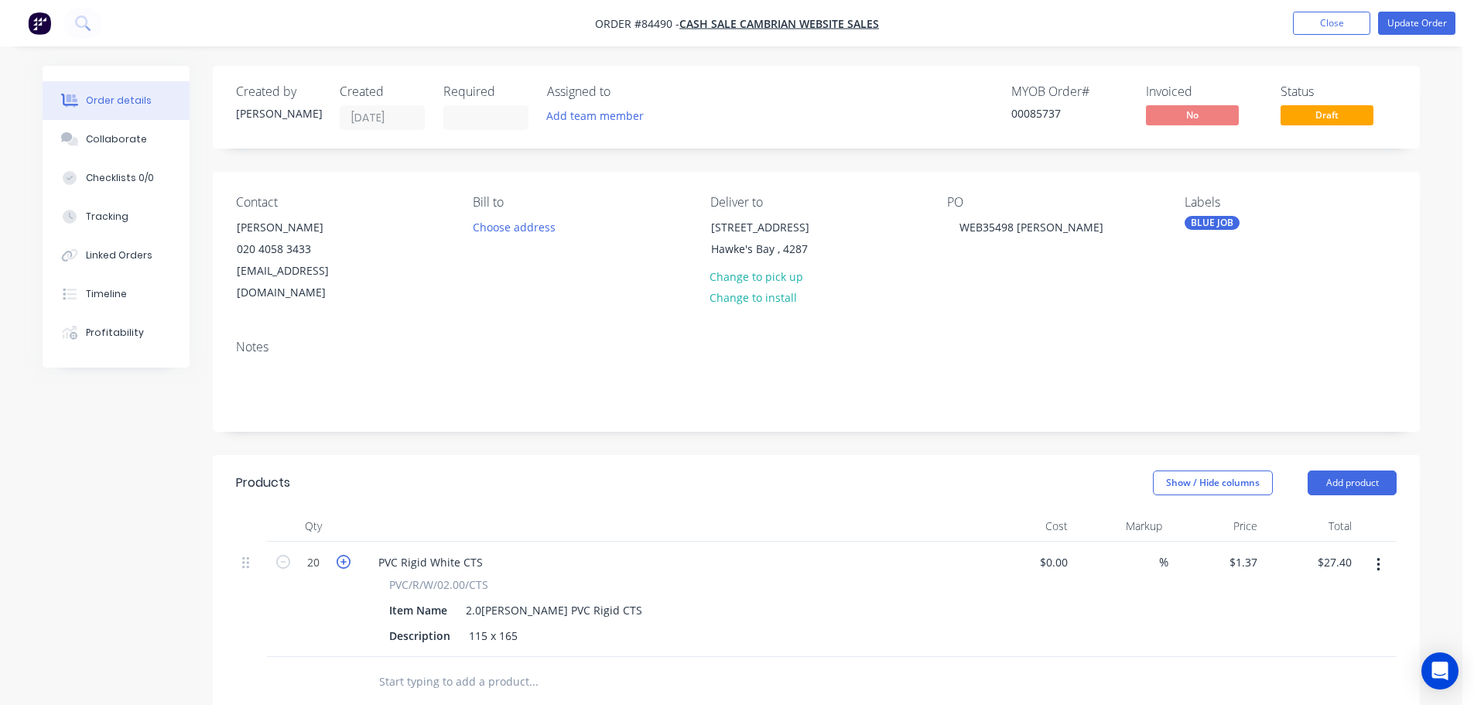
click at [340, 555] on icon "button" at bounding box center [344, 562] width 14 height 14
type input "21"
type input "$28.77"
click at [340, 555] on icon "button" at bounding box center [344, 562] width 14 height 14
type input "22"
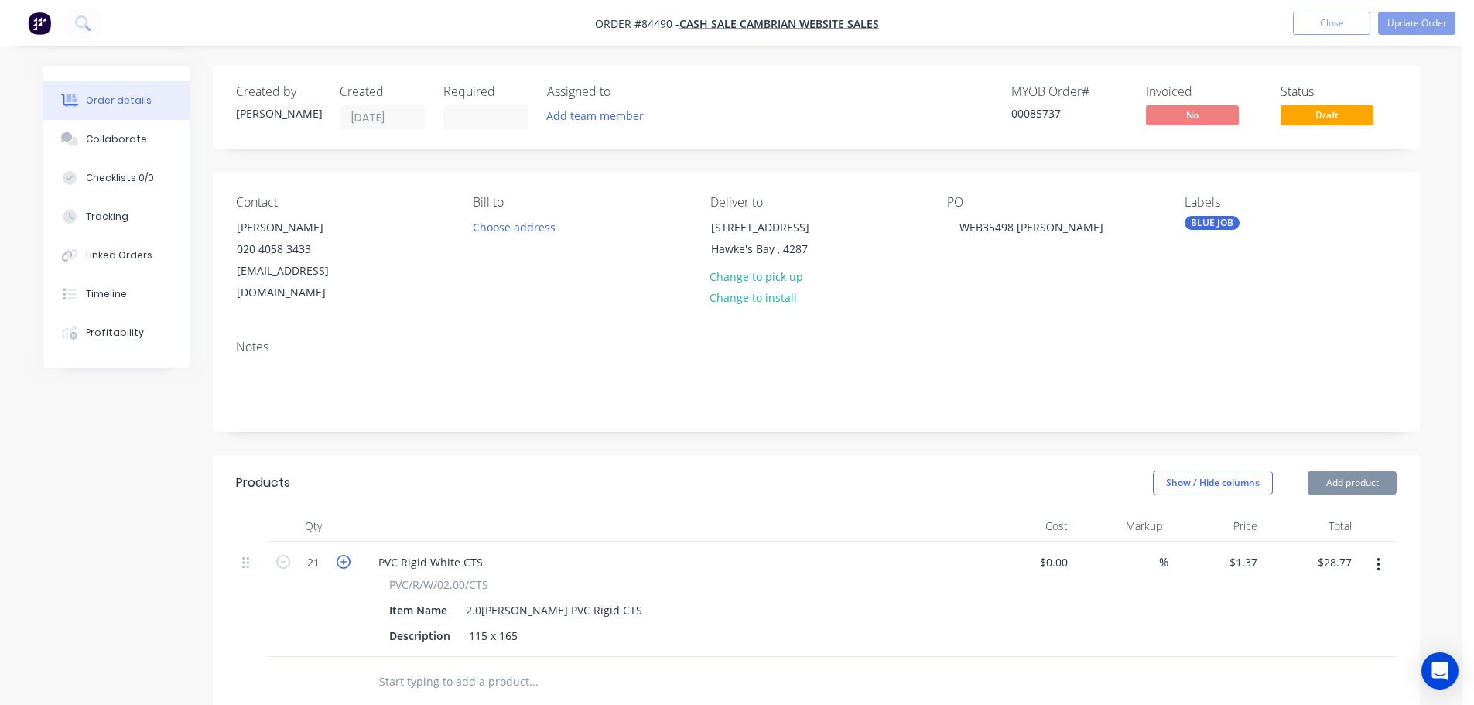
type input "$30.14"
click at [340, 555] on icon "button" at bounding box center [344, 562] width 14 height 14
type input "23"
type input "$31.51"
click at [340, 555] on icon "button" at bounding box center [344, 562] width 14 height 14
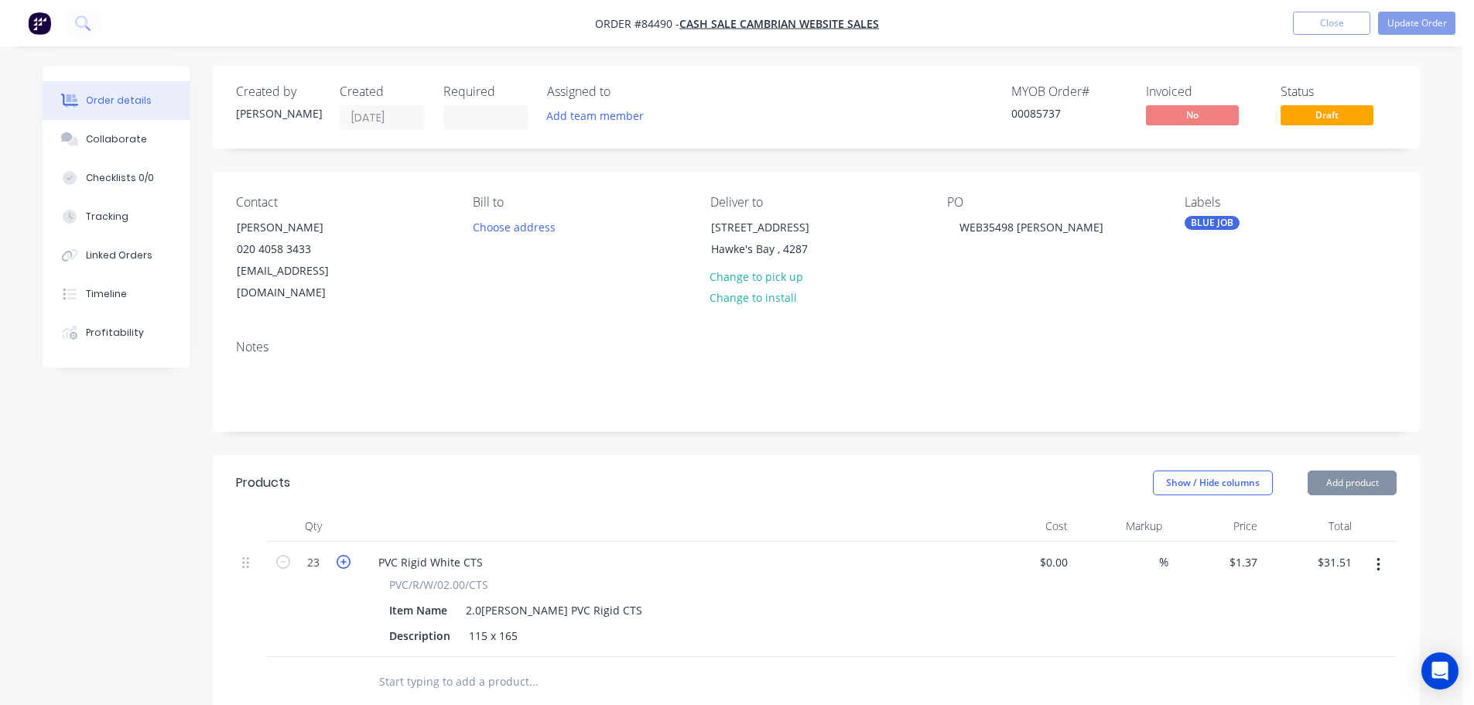
type input "24"
type input "$32.88"
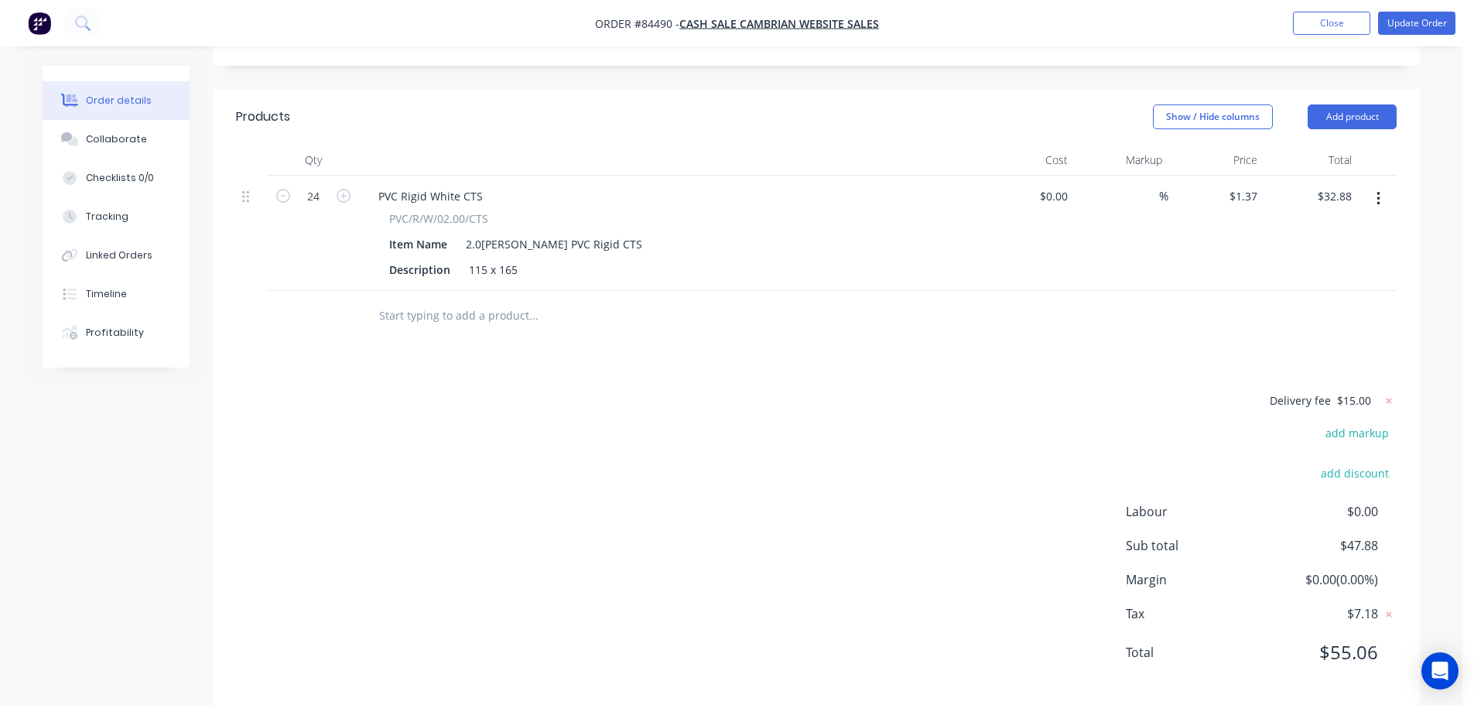
scroll to position [368, 0]
click at [1399, 18] on button "Update Order" at bounding box center [1417, 23] width 77 height 23
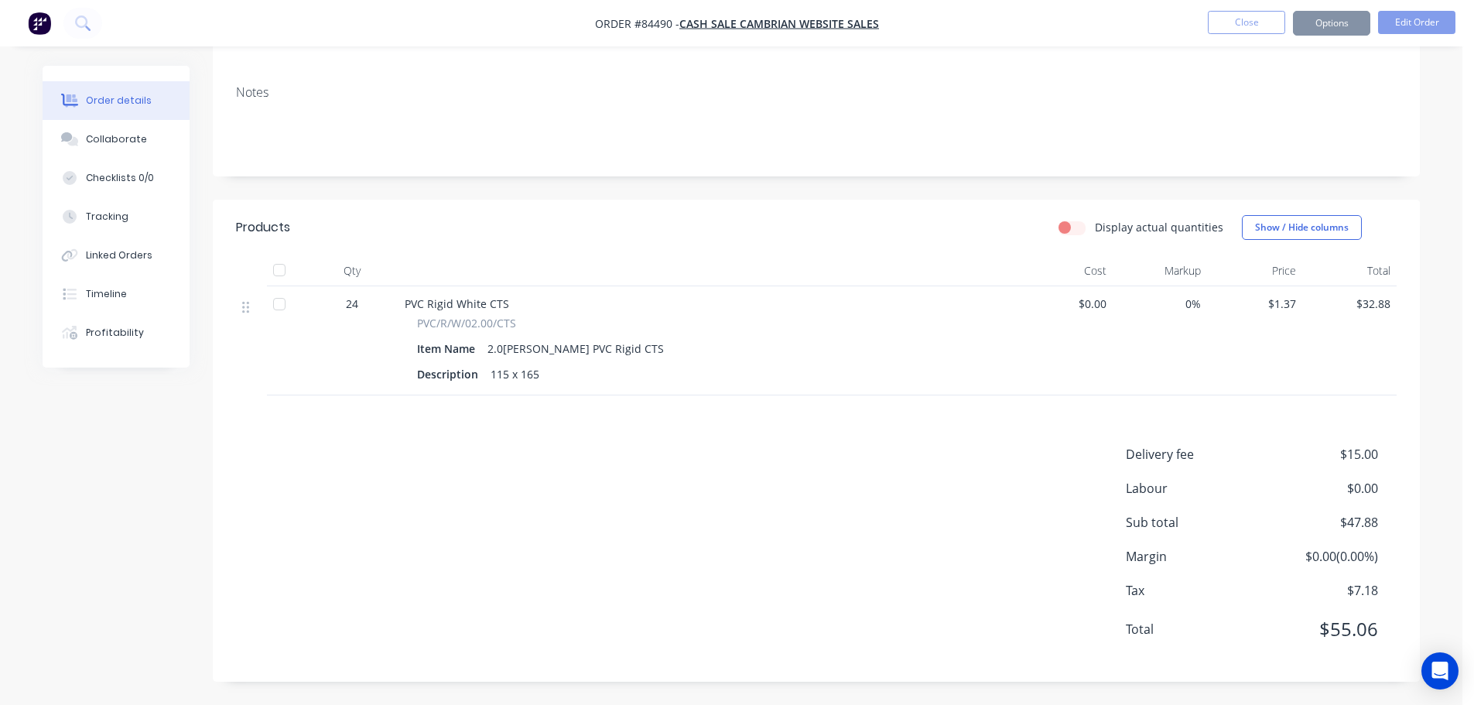
scroll to position [0, 0]
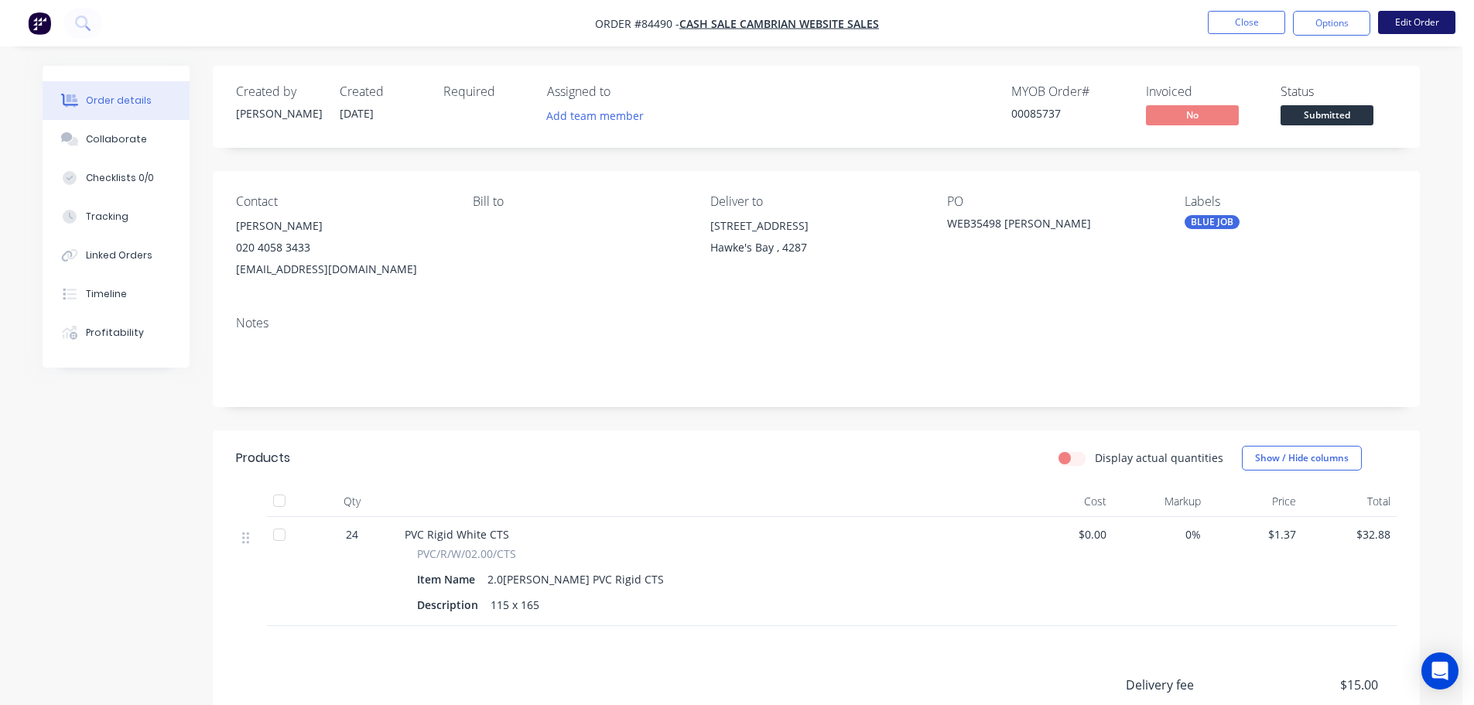
click at [1434, 16] on button "Edit Order" at bounding box center [1417, 22] width 77 height 23
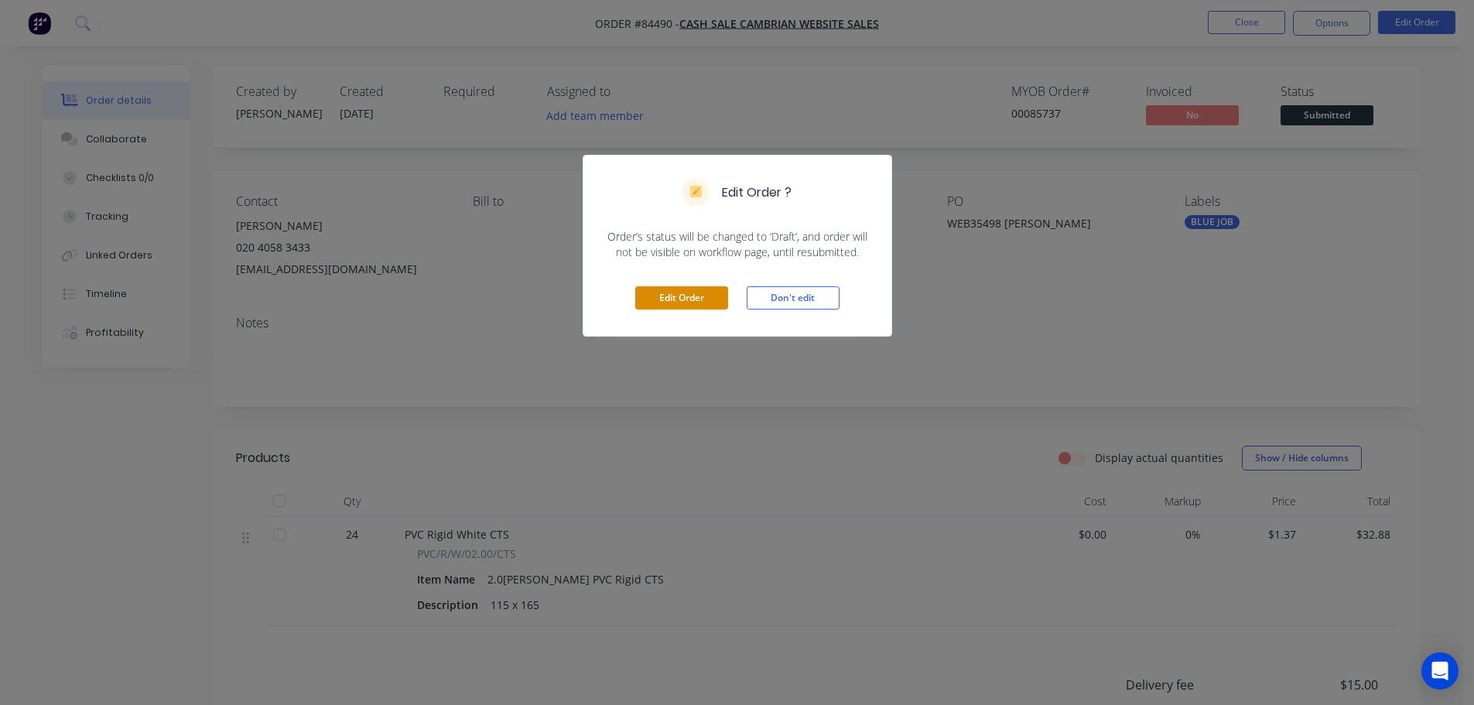
click at [680, 296] on button "Edit Order" at bounding box center [681, 297] width 93 height 23
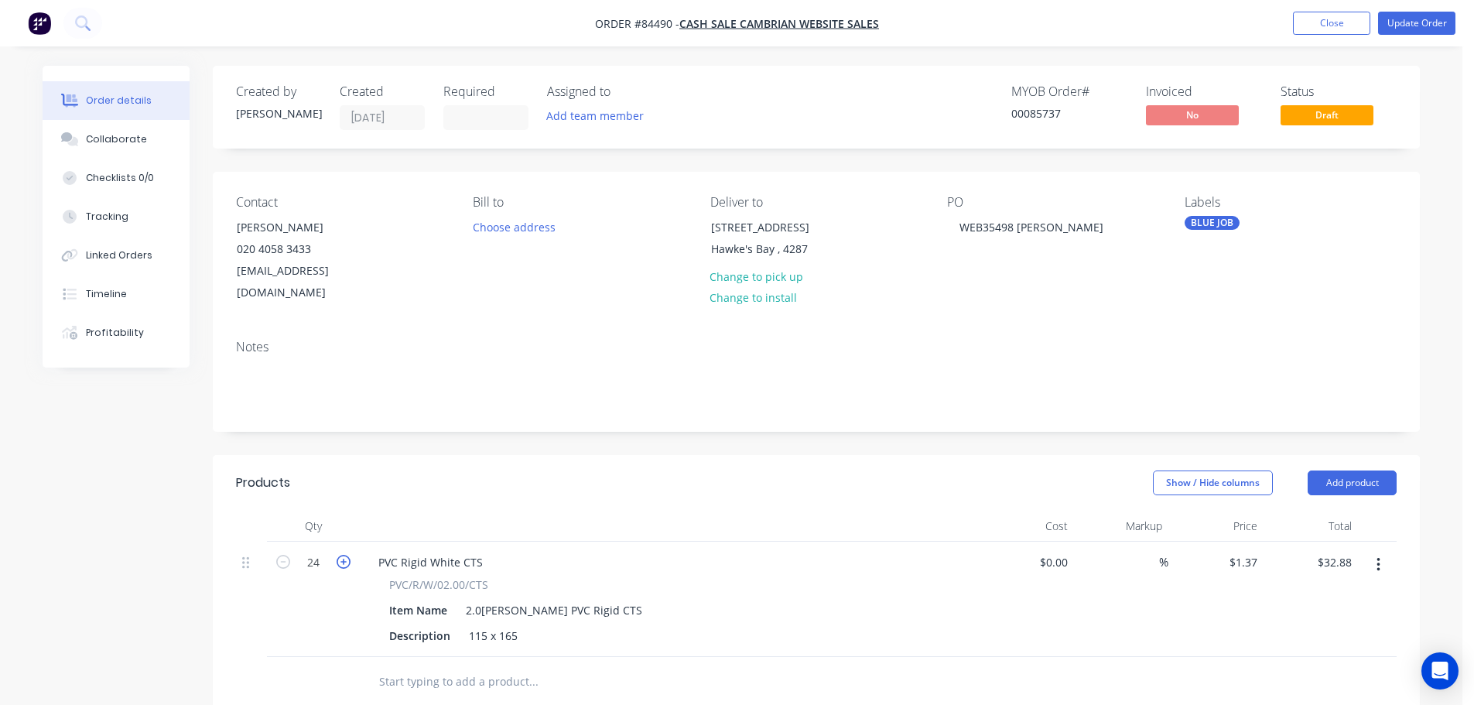
click at [350, 555] on icon "button" at bounding box center [344, 562] width 14 height 14
type input "25"
type input "$34.25"
click at [350, 555] on icon "button" at bounding box center [344, 562] width 14 height 14
type input "26"
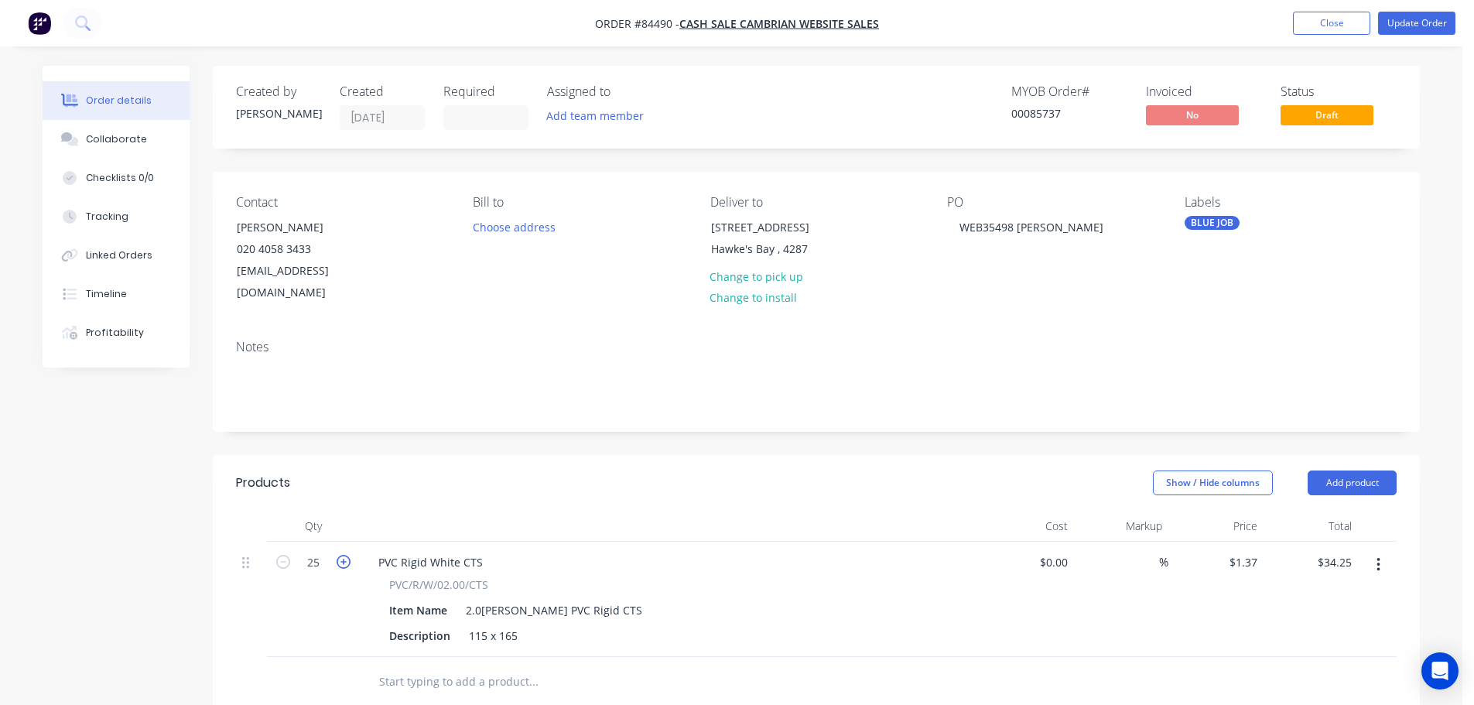
type input "$35.62"
click at [1422, 21] on button "Update Order" at bounding box center [1417, 23] width 77 height 23
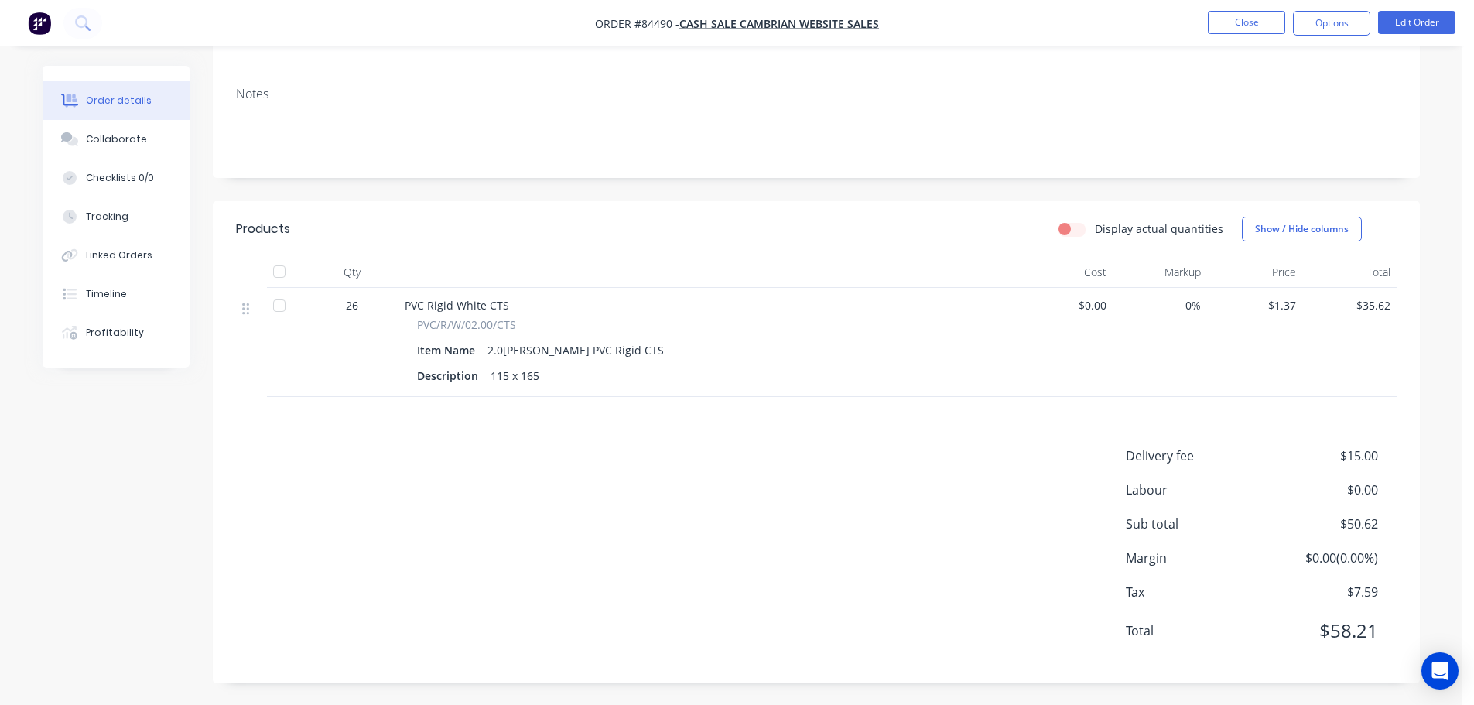
scroll to position [231, 0]
click at [1355, 19] on button "Options" at bounding box center [1331, 23] width 77 height 25
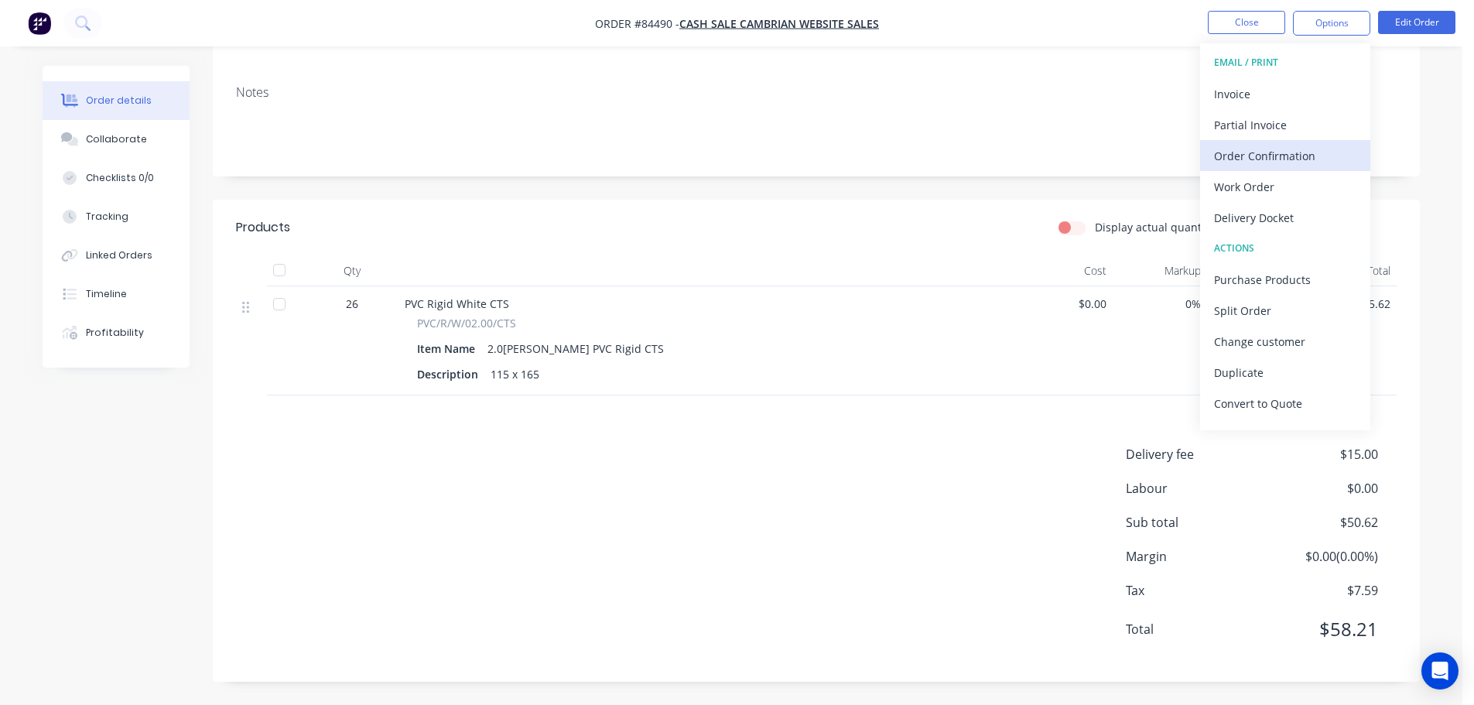
click at [1256, 149] on div "Order Confirmation" at bounding box center [1285, 156] width 142 height 22
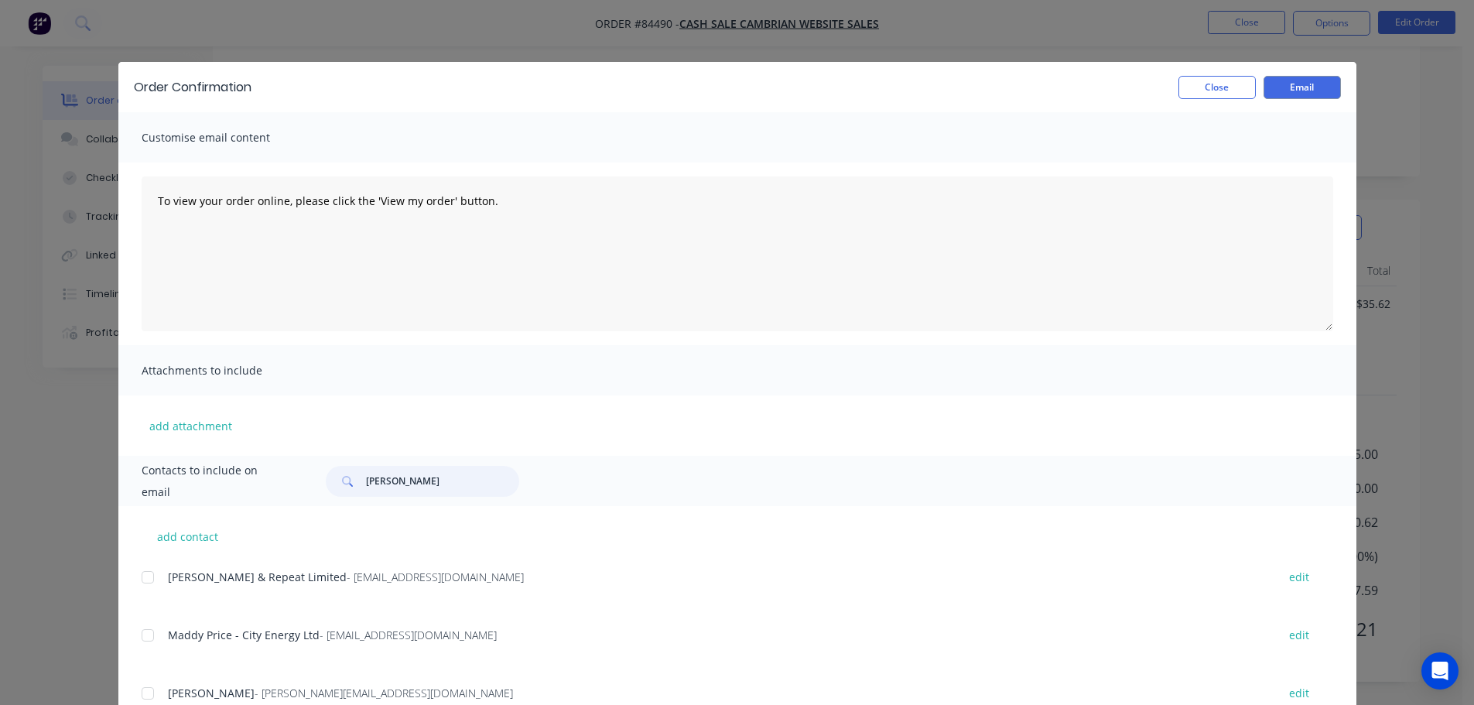
click at [403, 494] on input "vaughan" at bounding box center [442, 481] width 153 height 31
click at [1207, 87] on button "Close" at bounding box center [1217, 87] width 77 height 23
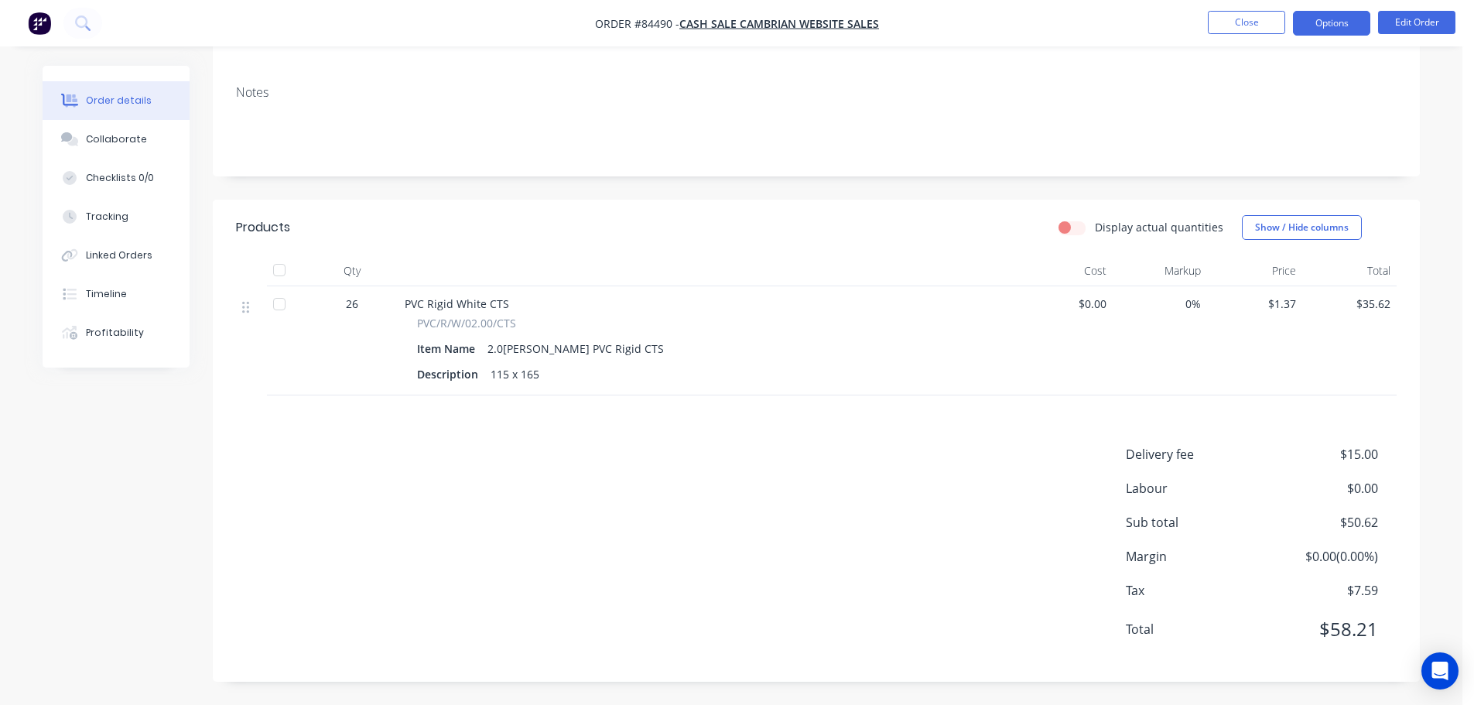
click at [1336, 30] on button "Options" at bounding box center [1331, 23] width 77 height 25
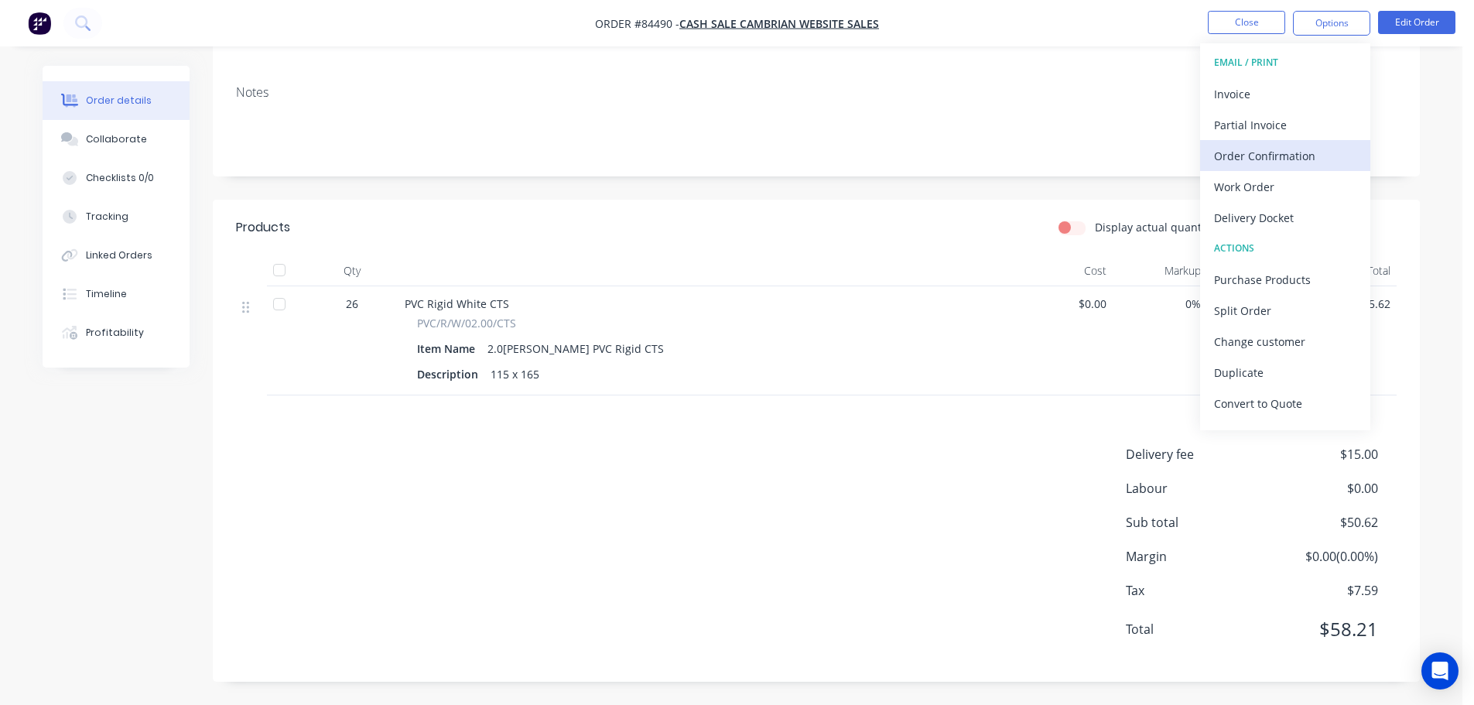
click at [1256, 156] on div "Order Confirmation" at bounding box center [1285, 156] width 142 height 22
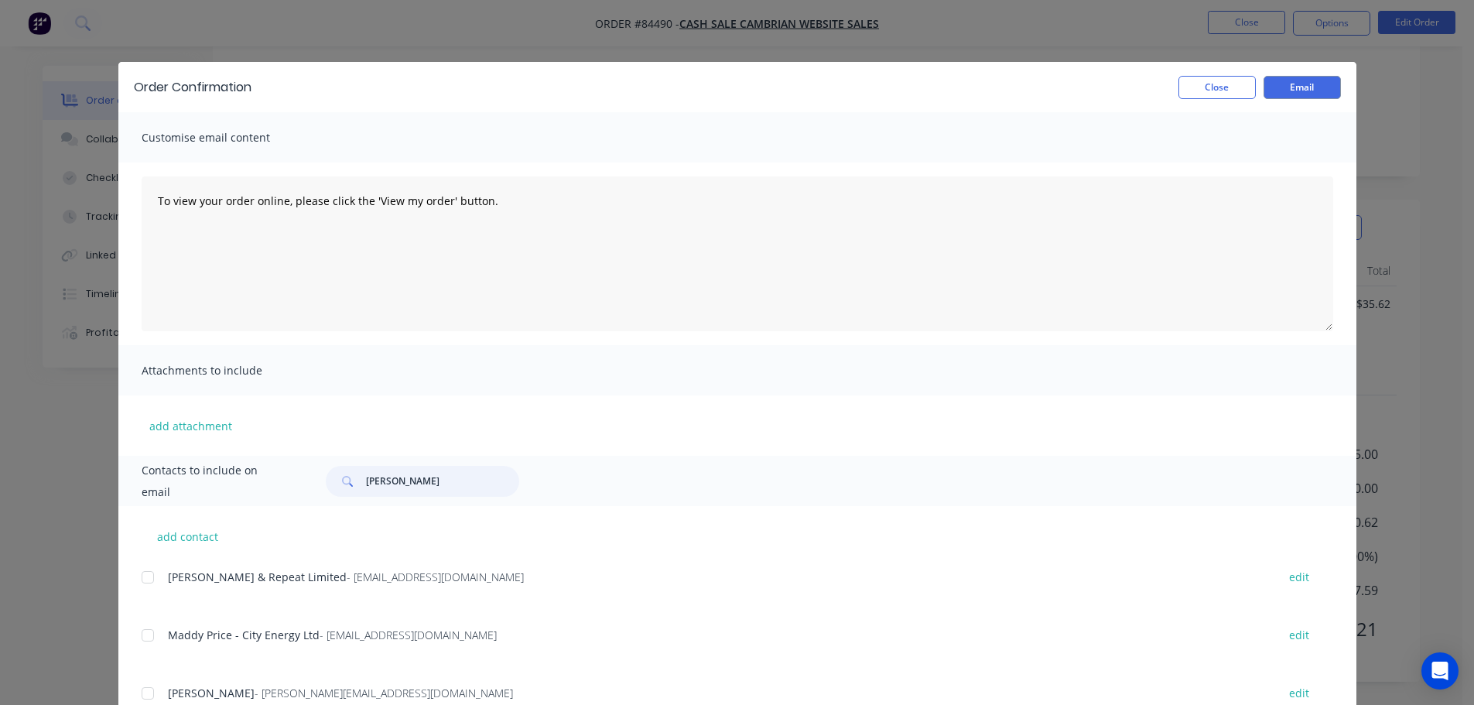
click at [439, 491] on input "vaughan" at bounding box center [442, 481] width 153 height 31
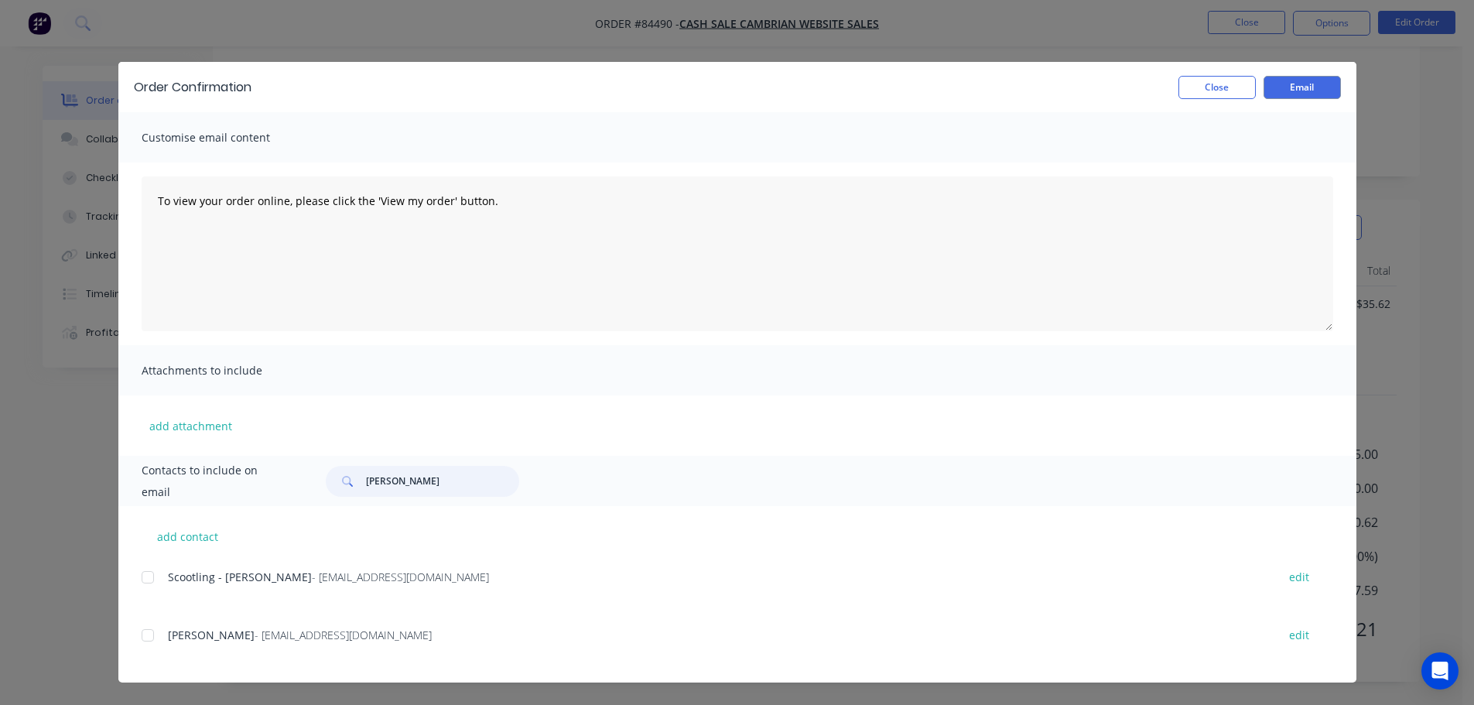
click at [154, 635] on div at bounding box center [147, 635] width 31 height 31
type input "andreas"
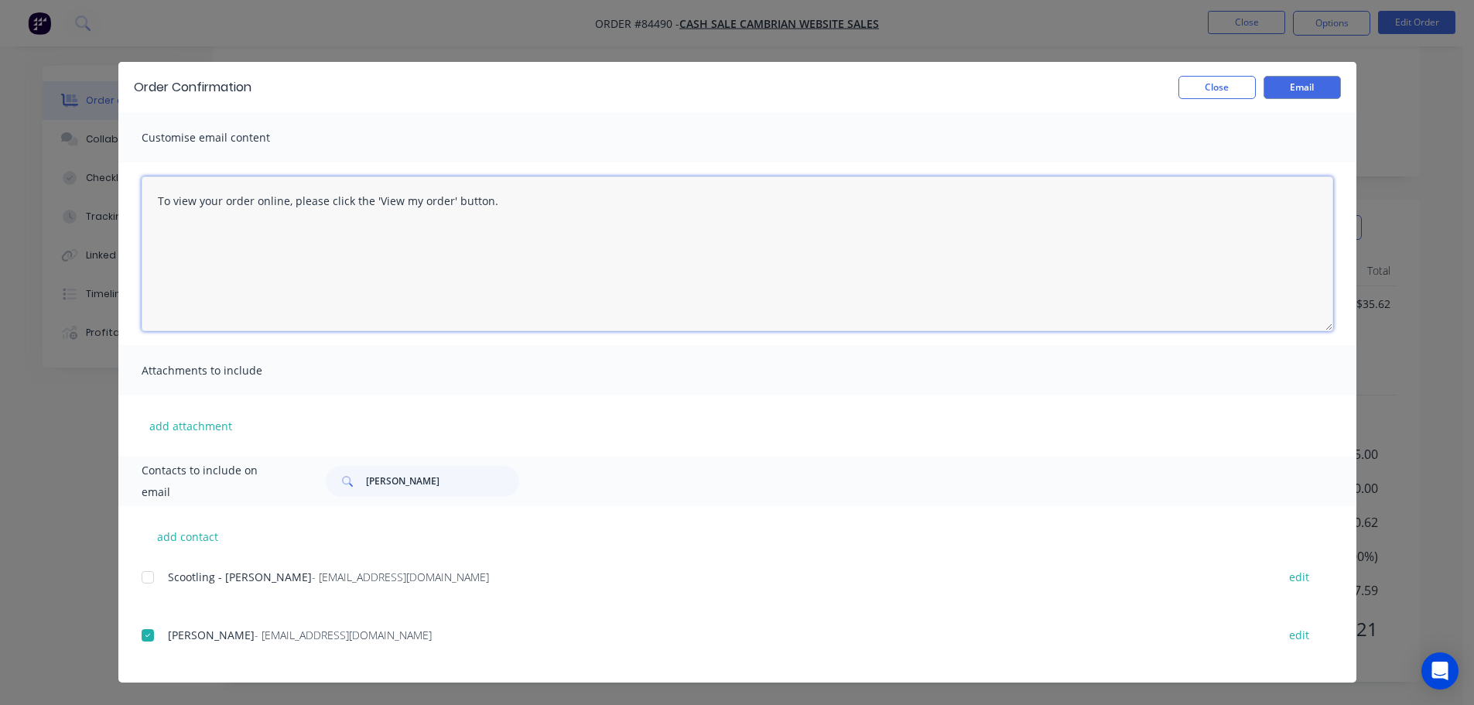
drag, startPoint x: 630, startPoint y: 264, endPoint x: 743, endPoint y: 228, distance: 118.5
click at [630, 264] on textarea "To view your order online, please click the 'View my order' button." at bounding box center [738, 253] width 1192 height 155
paste textarea "hank you for your order, confirmation of your order is attached. Your order wil…"
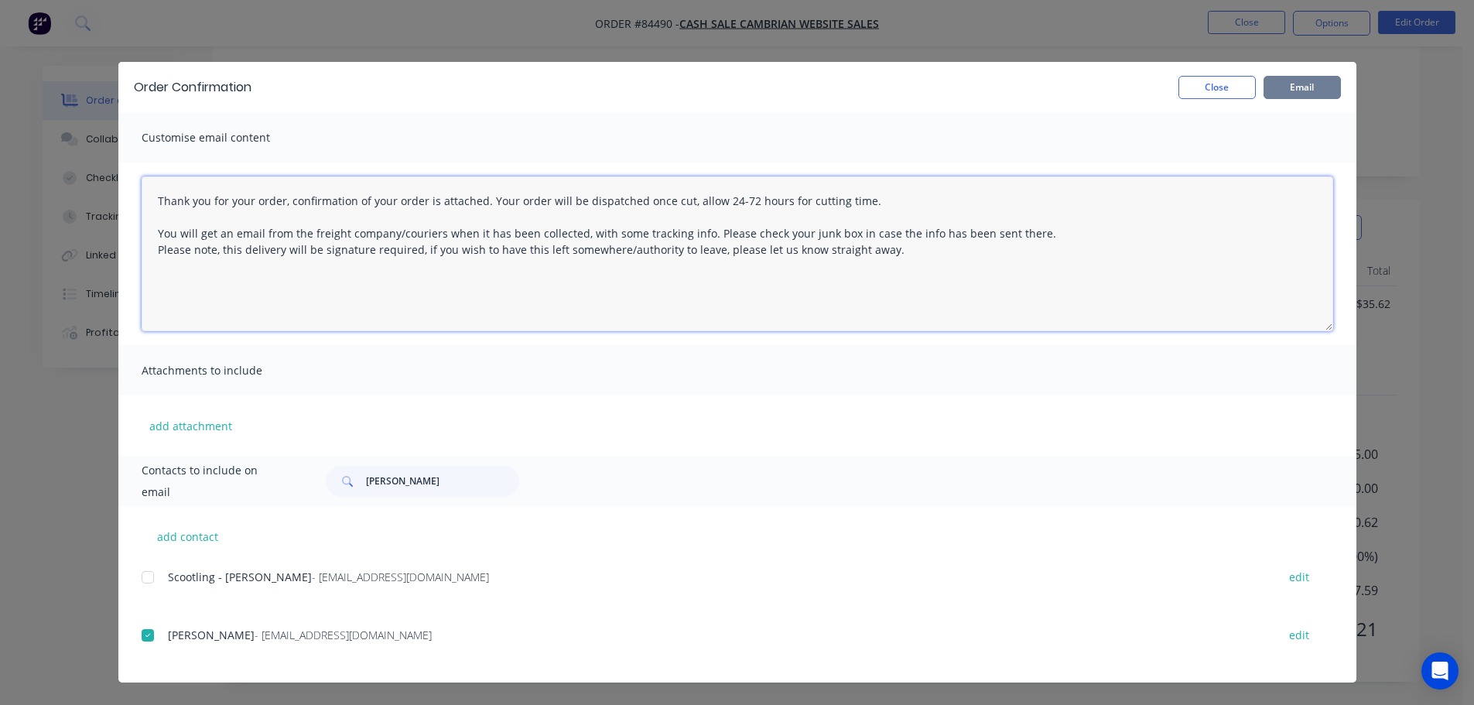
type textarea "Thank you for your order, confirmation of your order is attached. Your order wi…"
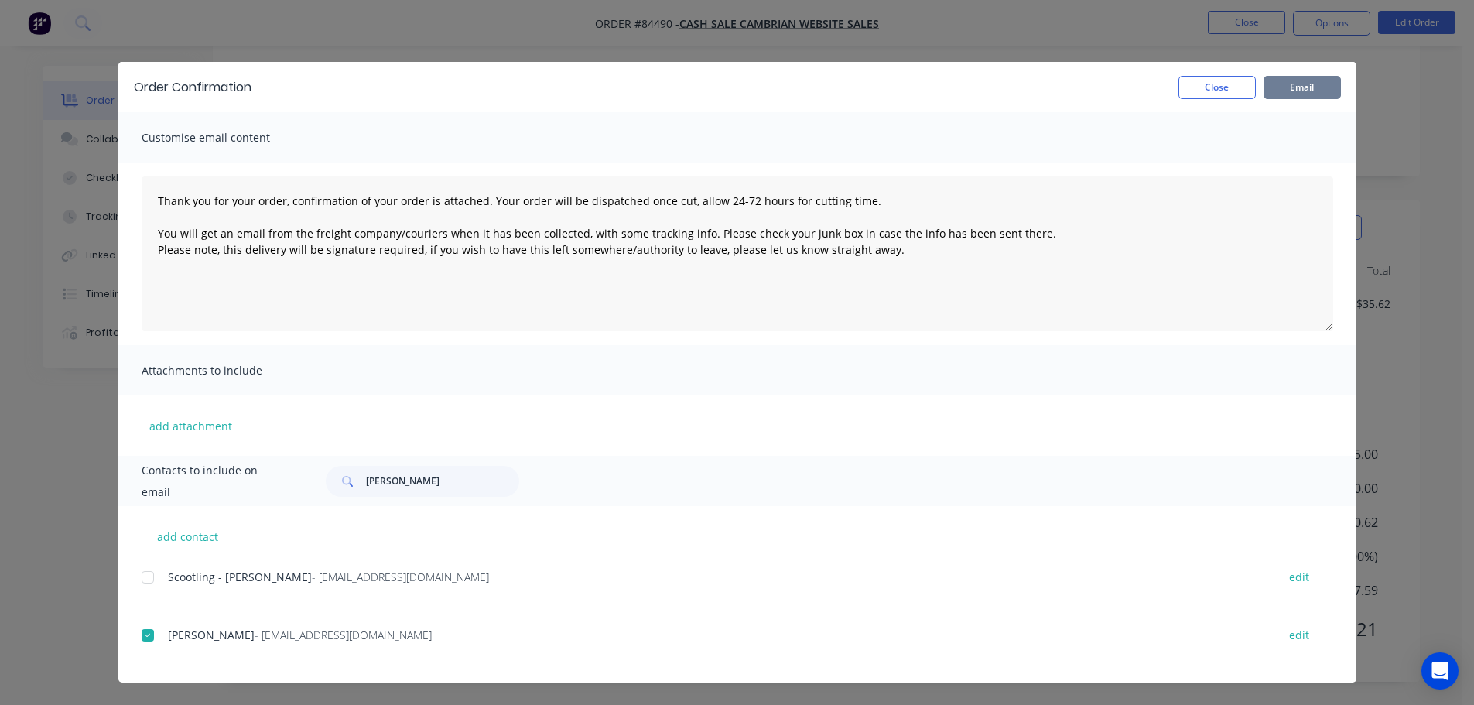
click at [1331, 87] on button "Email" at bounding box center [1302, 87] width 77 height 23
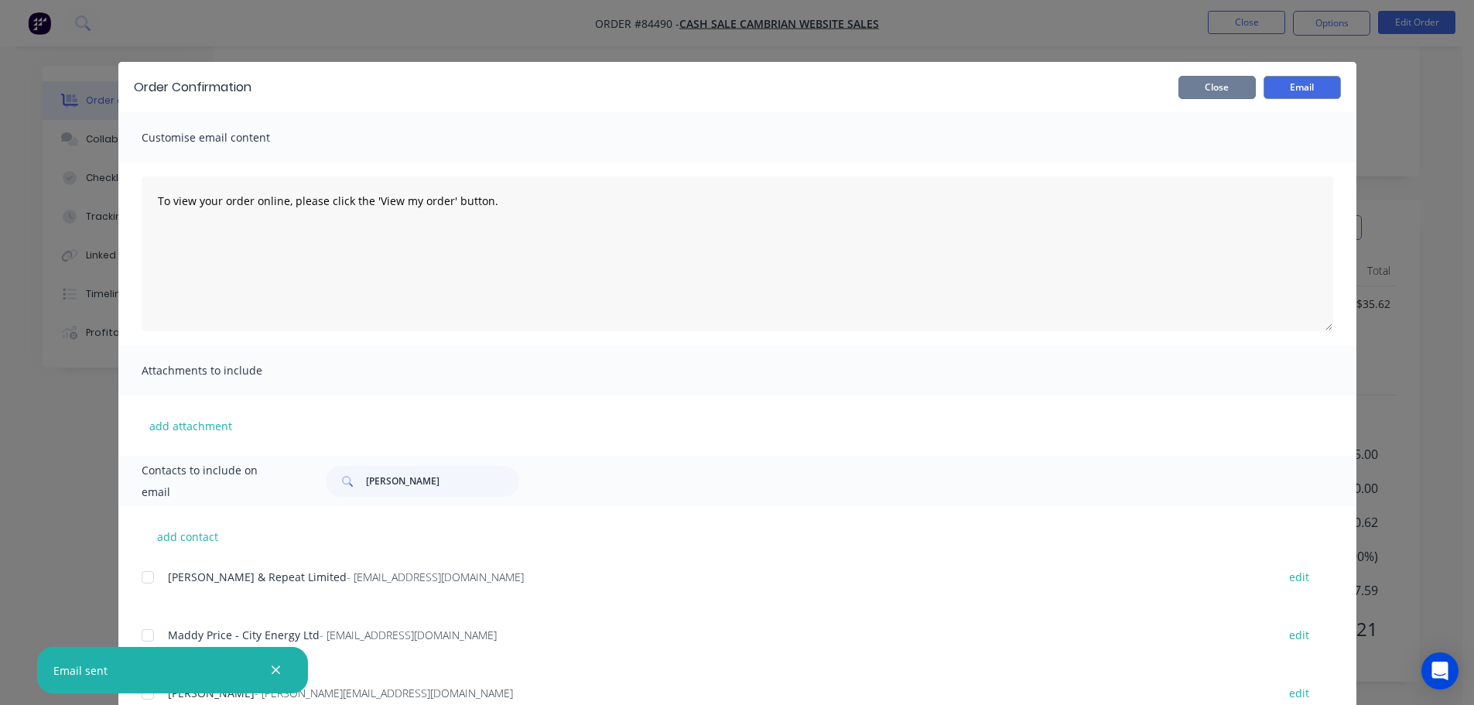
click at [1224, 84] on button "Close" at bounding box center [1217, 87] width 77 height 23
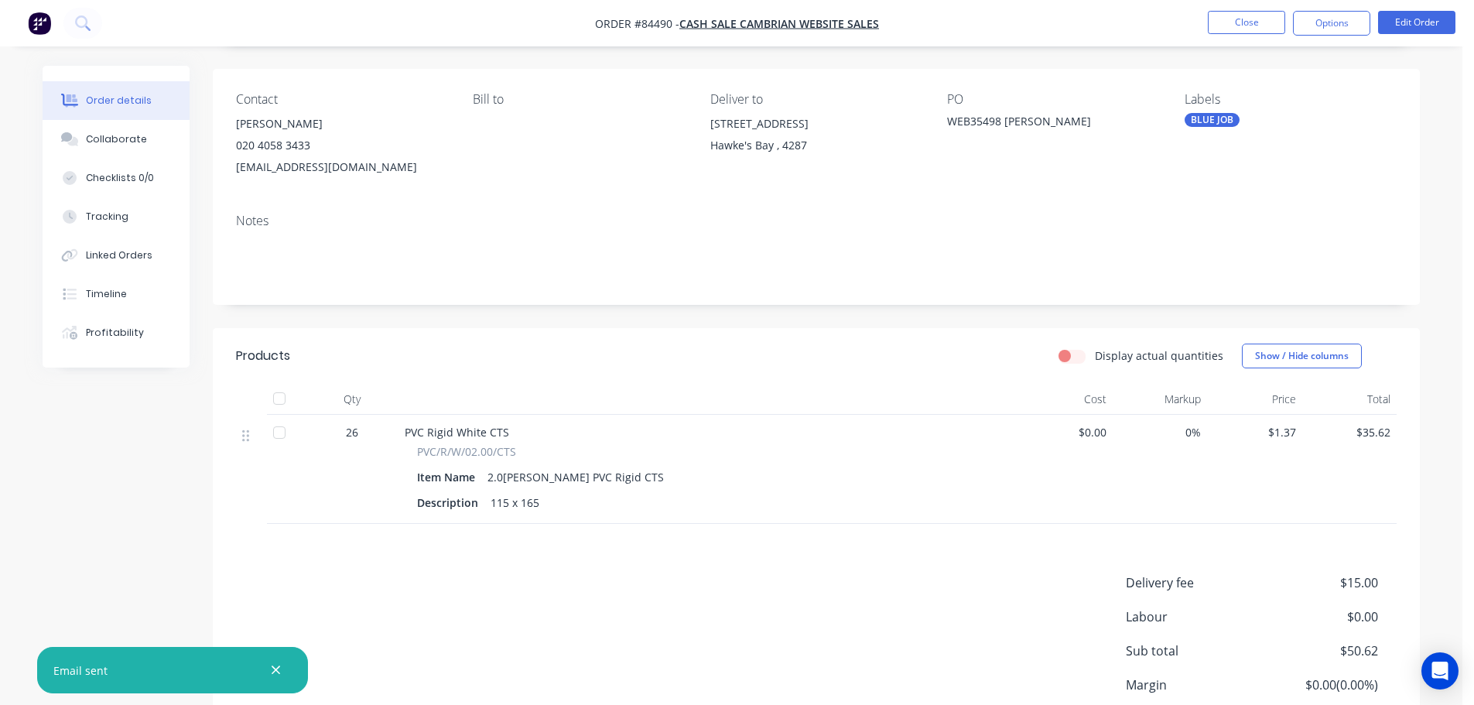
scroll to position [0, 0]
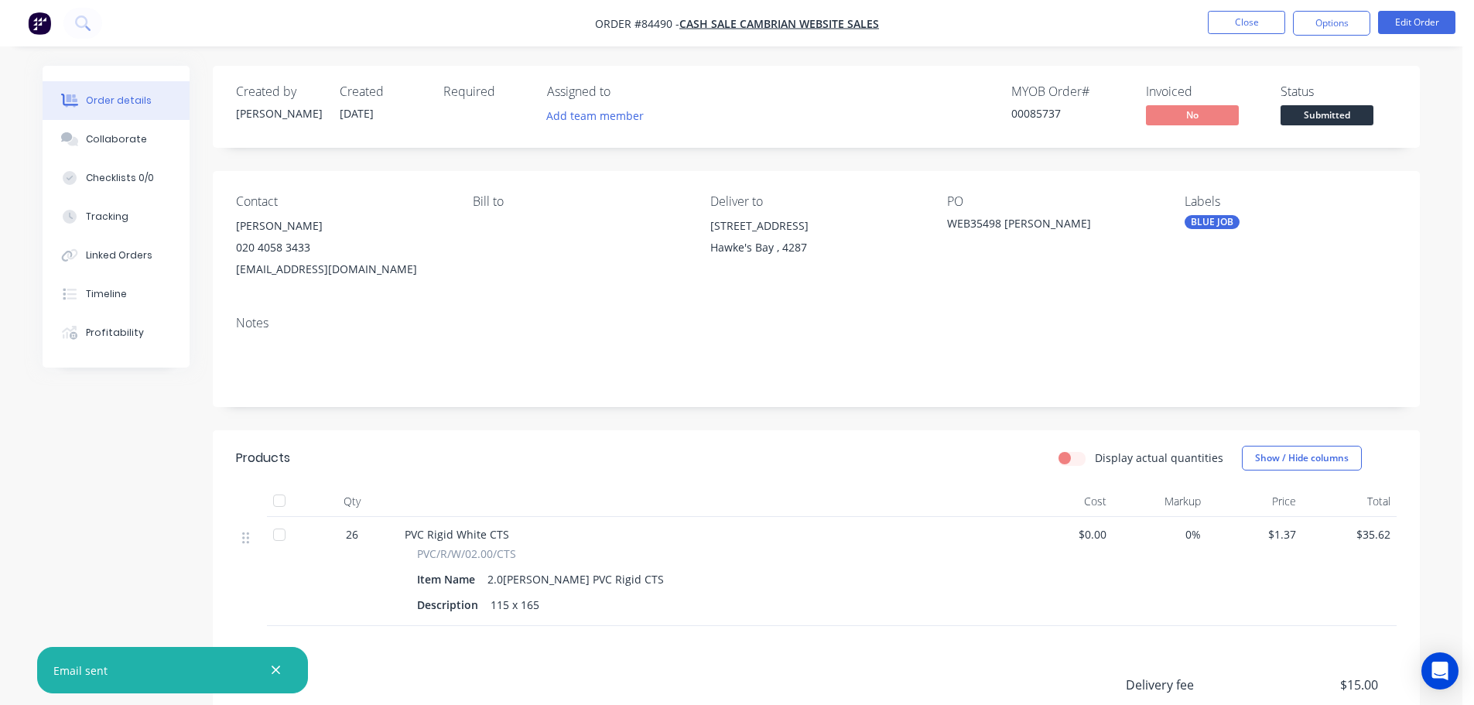
click at [1063, 115] on div "00085737" at bounding box center [1070, 113] width 116 height 16
click at [1326, 22] on button "Options" at bounding box center [1331, 23] width 77 height 25
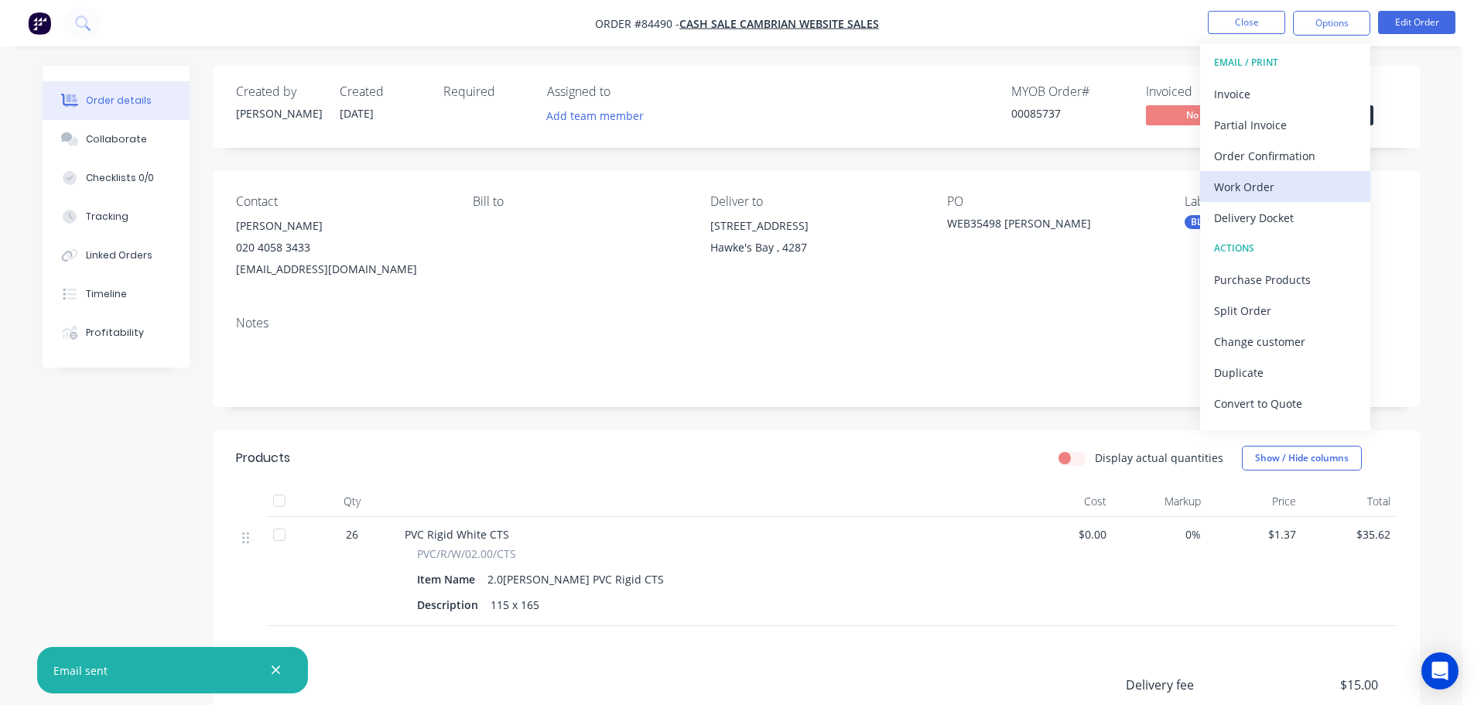
click at [1272, 176] on div "Work Order" at bounding box center [1285, 187] width 142 height 22
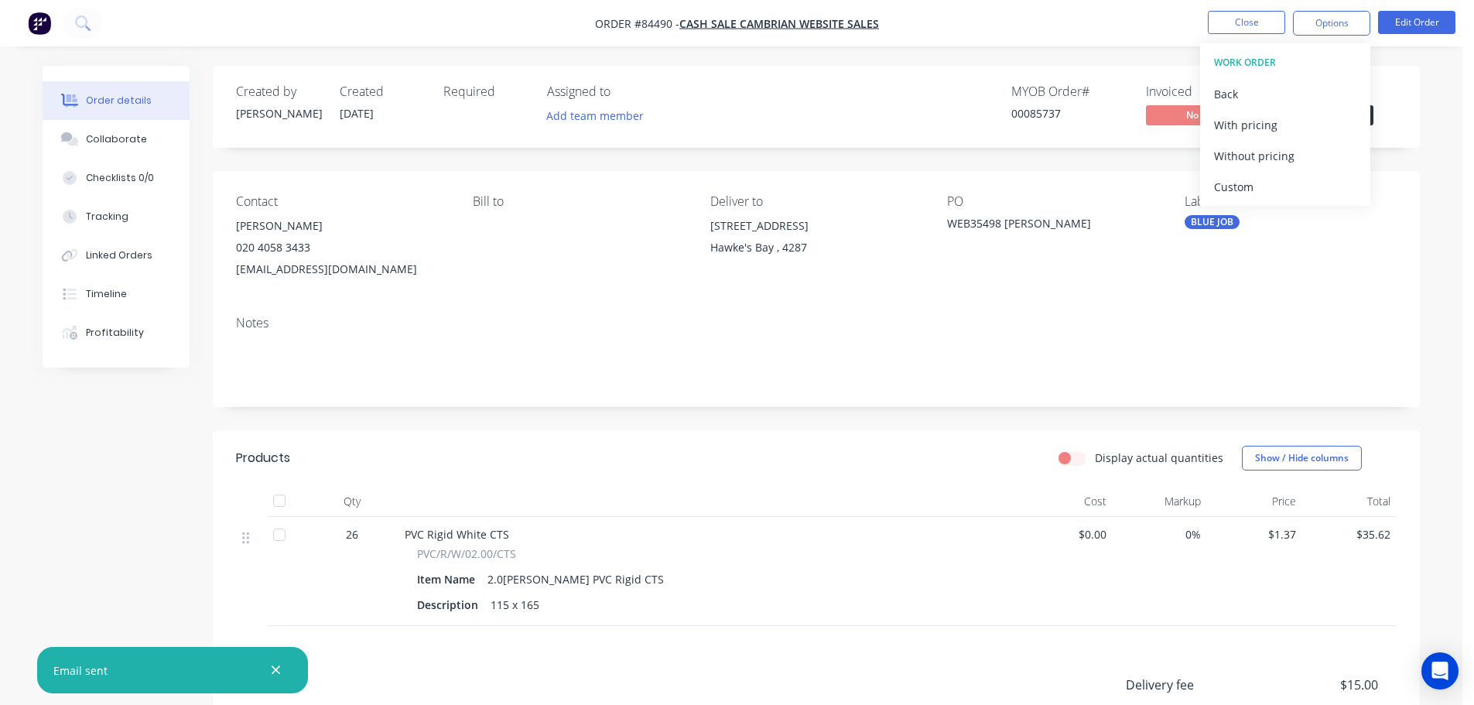
click at [1270, 159] on div "Without pricing" at bounding box center [1285, 156] width 142 height 22
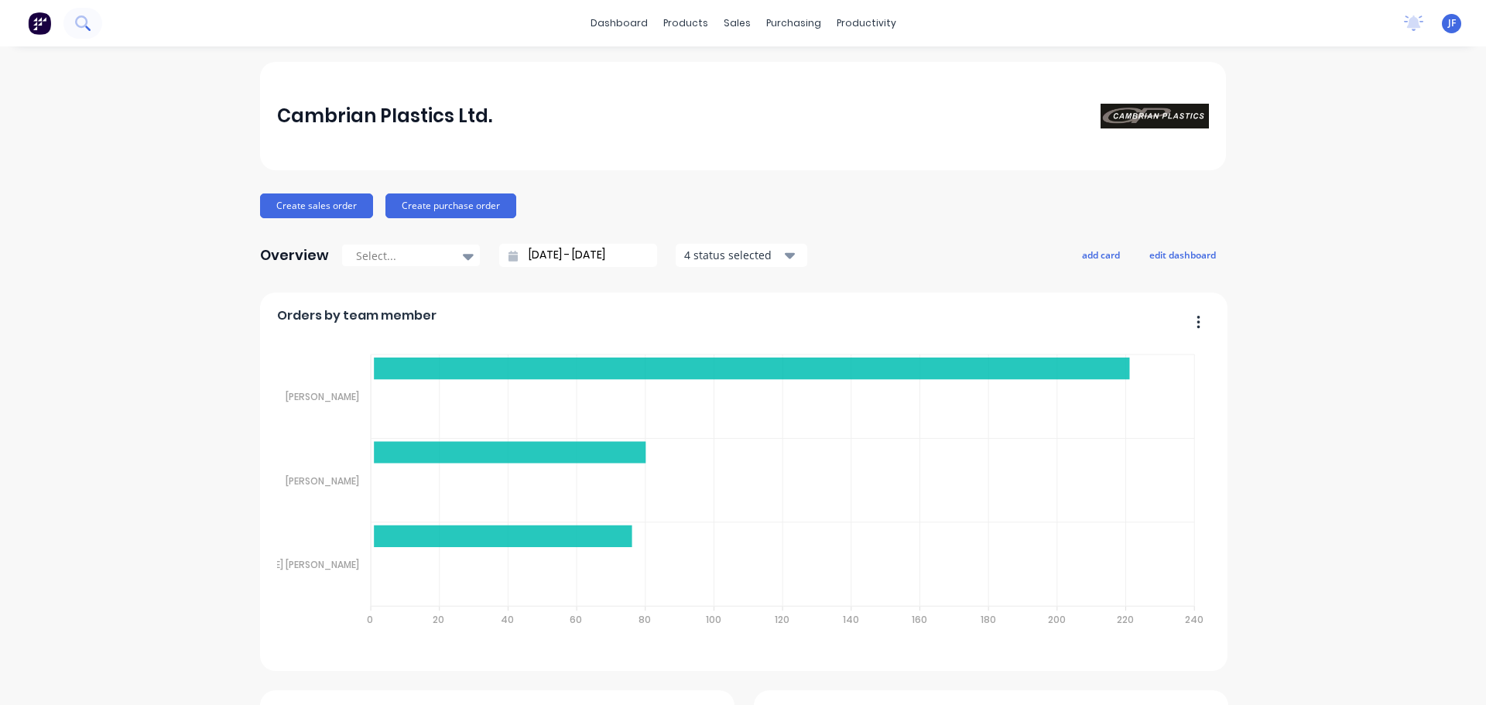
click at [83, 29] on icon at bounding box center [82, 22] width 15 height 15
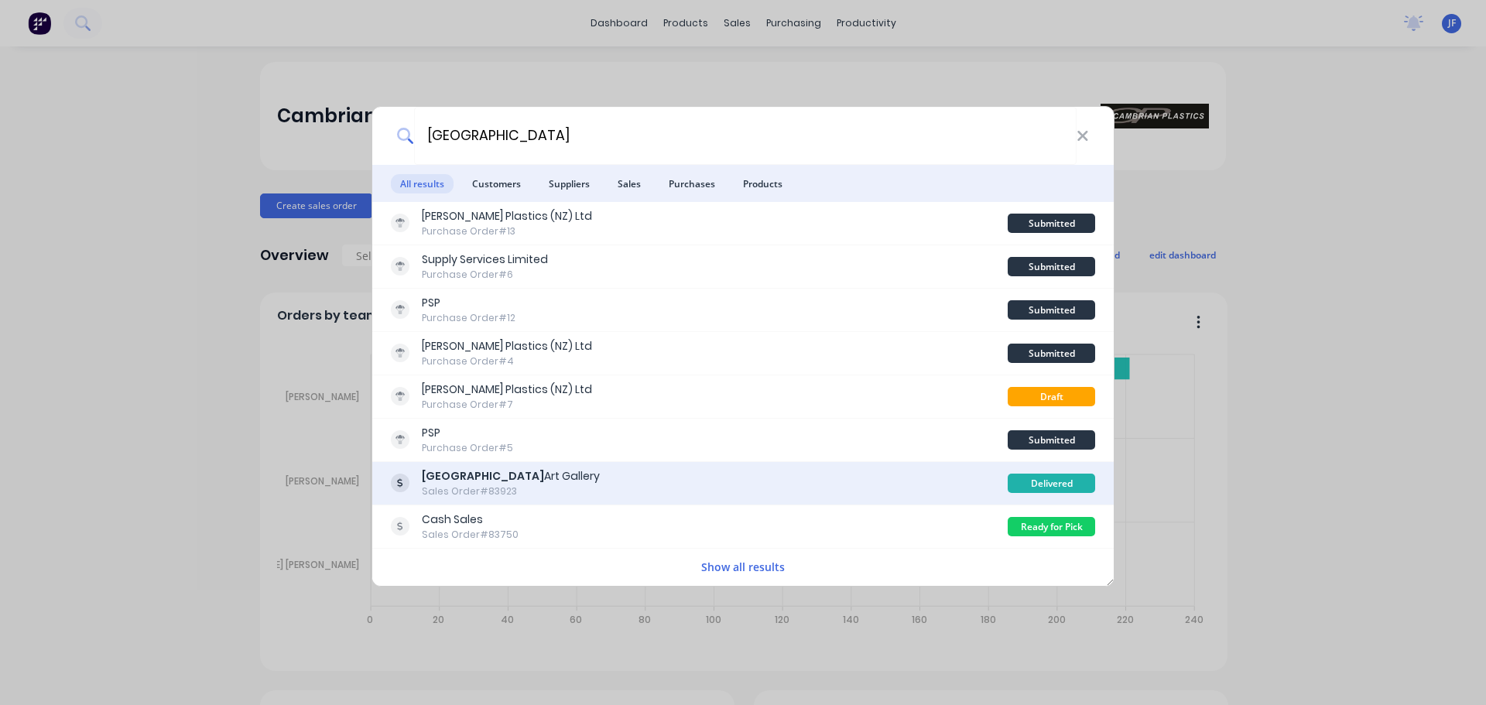
type input "[GEOGRAPHIC_DATA]"
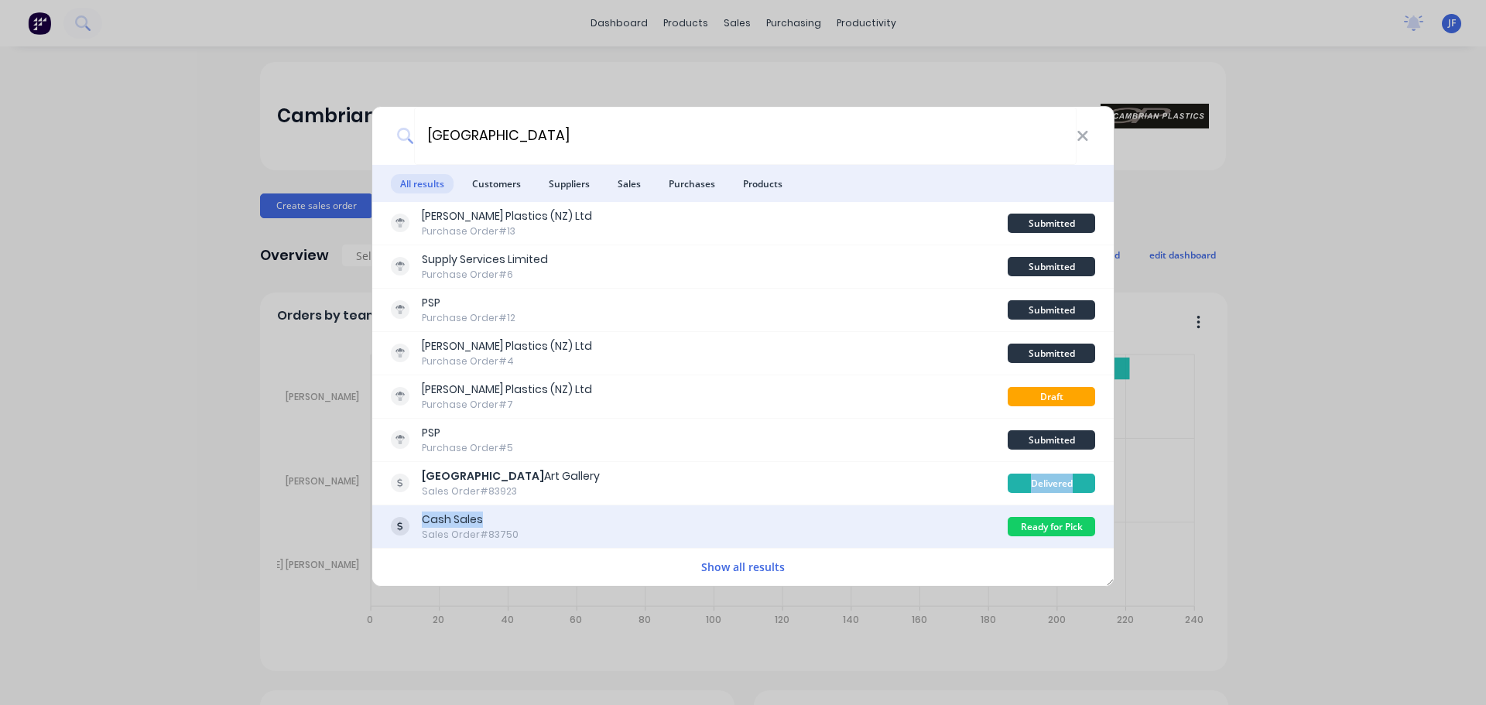
drag, startPoint x: 526, startPoint y: 498, endPoint x: 526, endPoint y: 522, distance: 24.0
click at [526, 522] on div "[PERSON_NAME] Plastics (NZ) Ltd Purchase Order #13 Submitted Supply Services Li…" at bounding box center [742, 394] width 741 height 384
click at [526, 522] on div "Cash Sales Sales Order #83750" at bounding box center [699, 527] width 617 height 30
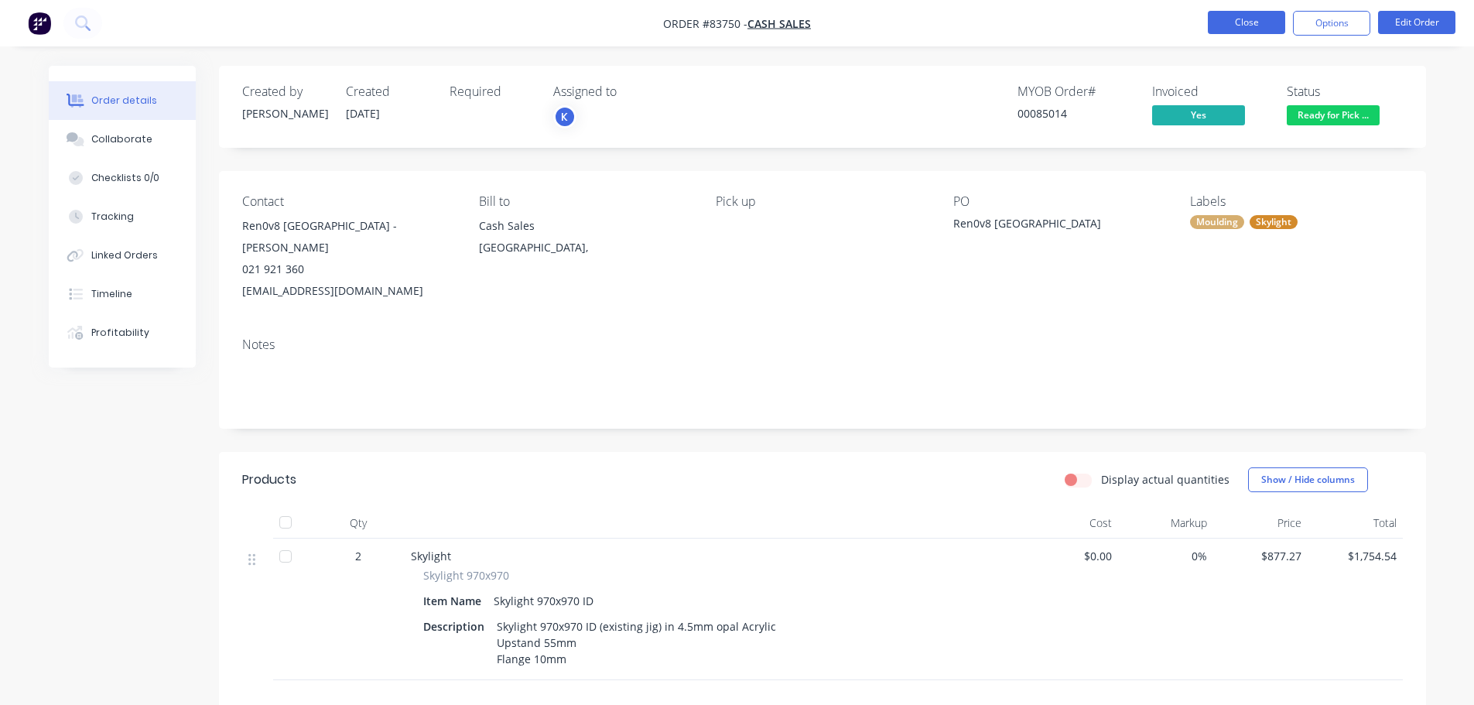
click at [1219, 17] on button "Close" at bounding box center [1246, 22] width 77 height 23
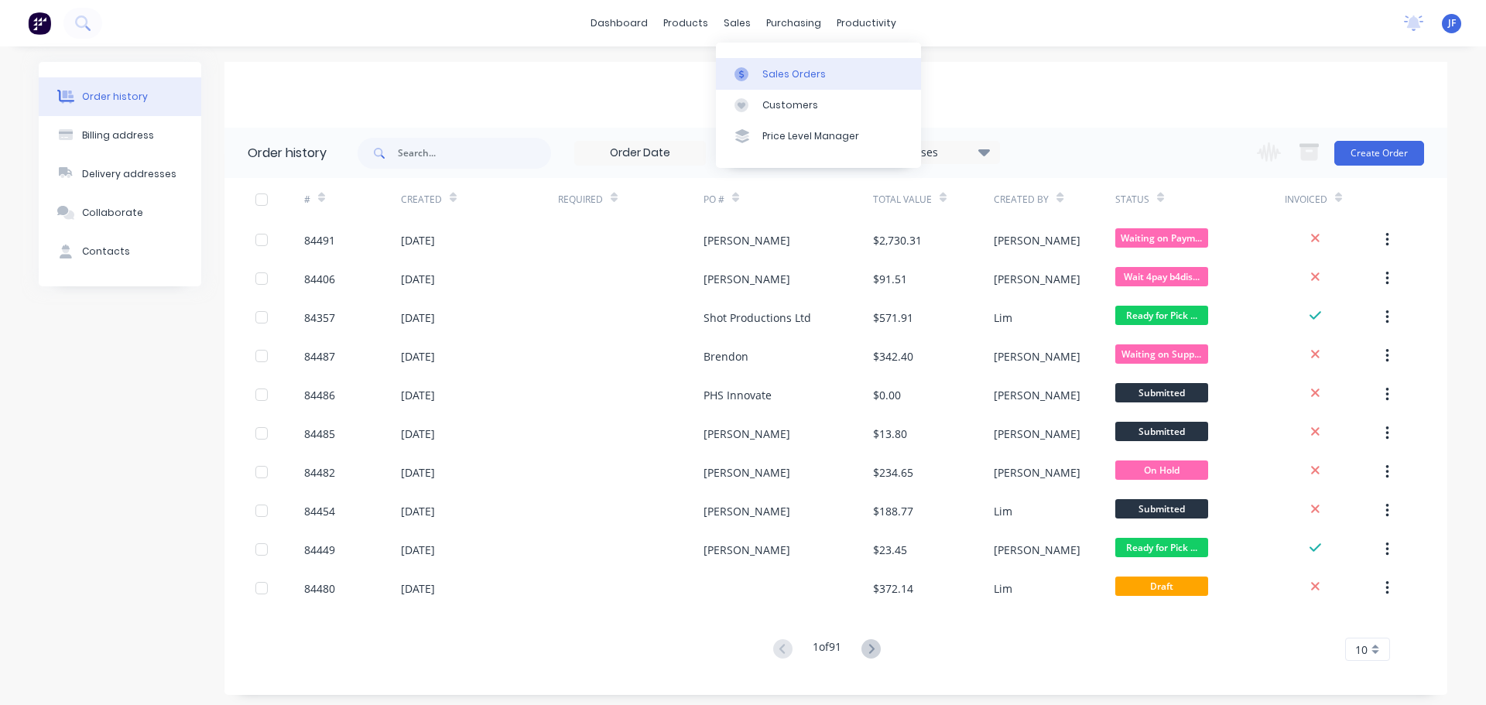
drag, startPoint x: 732, startPoint y: 22, endPoint x: 746, endPoint y: 75, distance: 55.2
click at [732, 22] on div "sales" at bounding box center [737, 23] width 43 height 23
click at [748, 76] on icon at bounding box center [742, 74] width 14 height 14
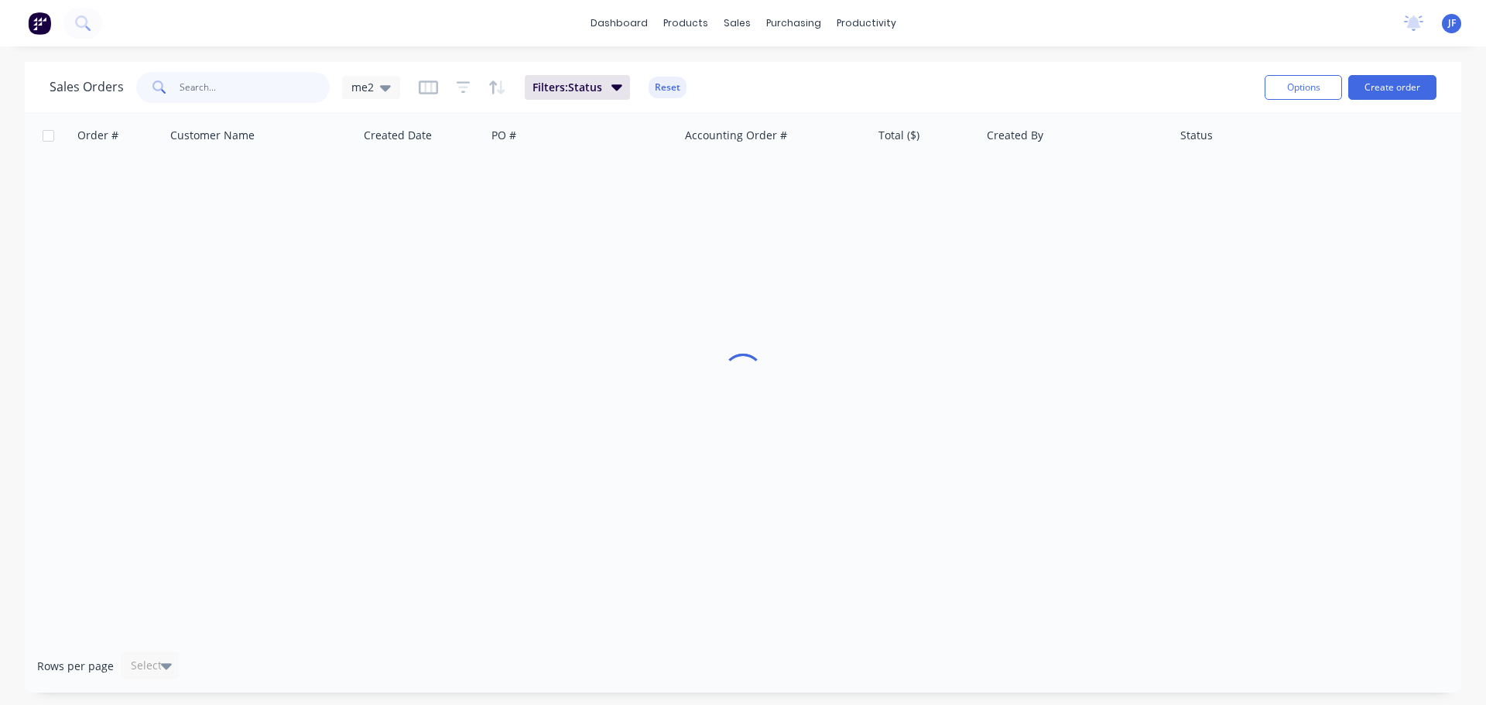
click at [294, 84] on input "text" at bounding box center [255, 87] width 151 height 31
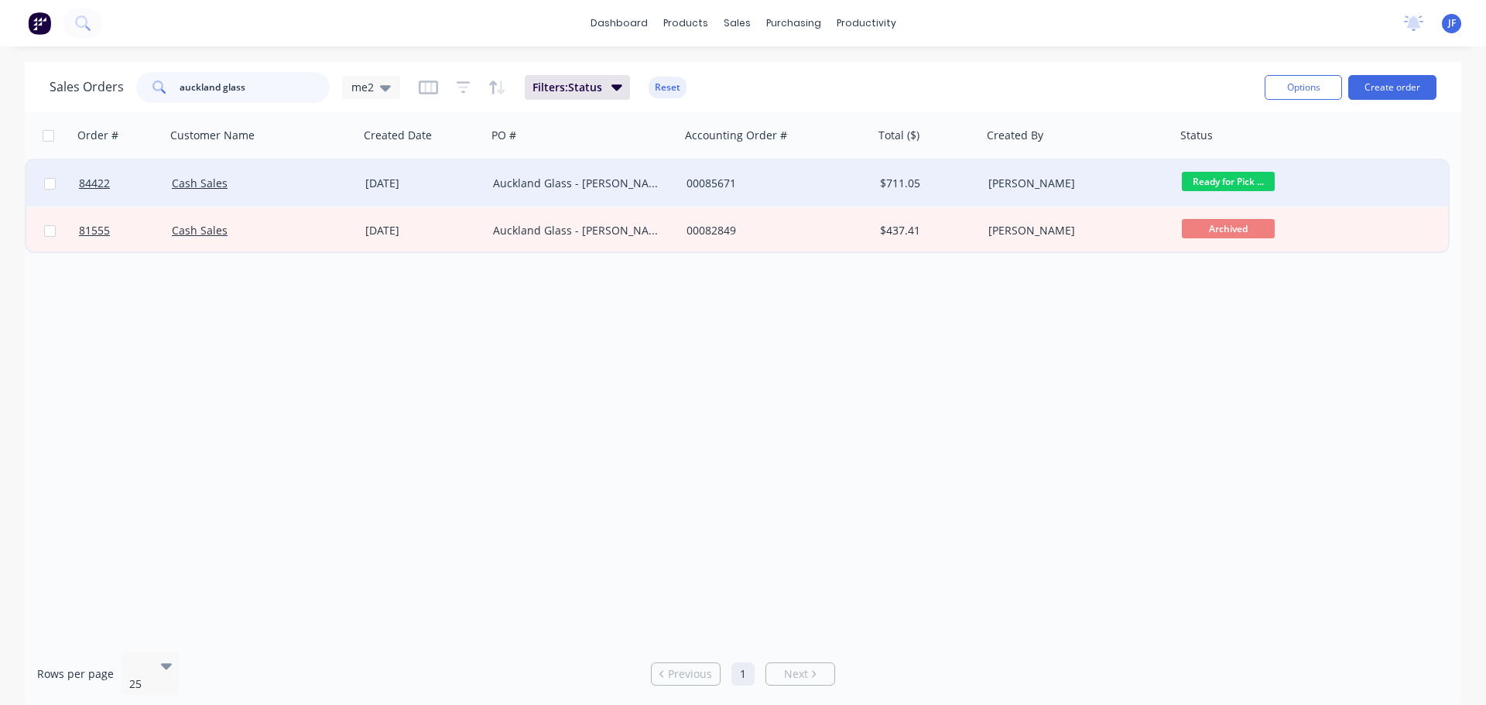
type input "auckland glass"
click at [886, 195] on div "$711.05" at bounding box center [928, 183] width 108 height 46
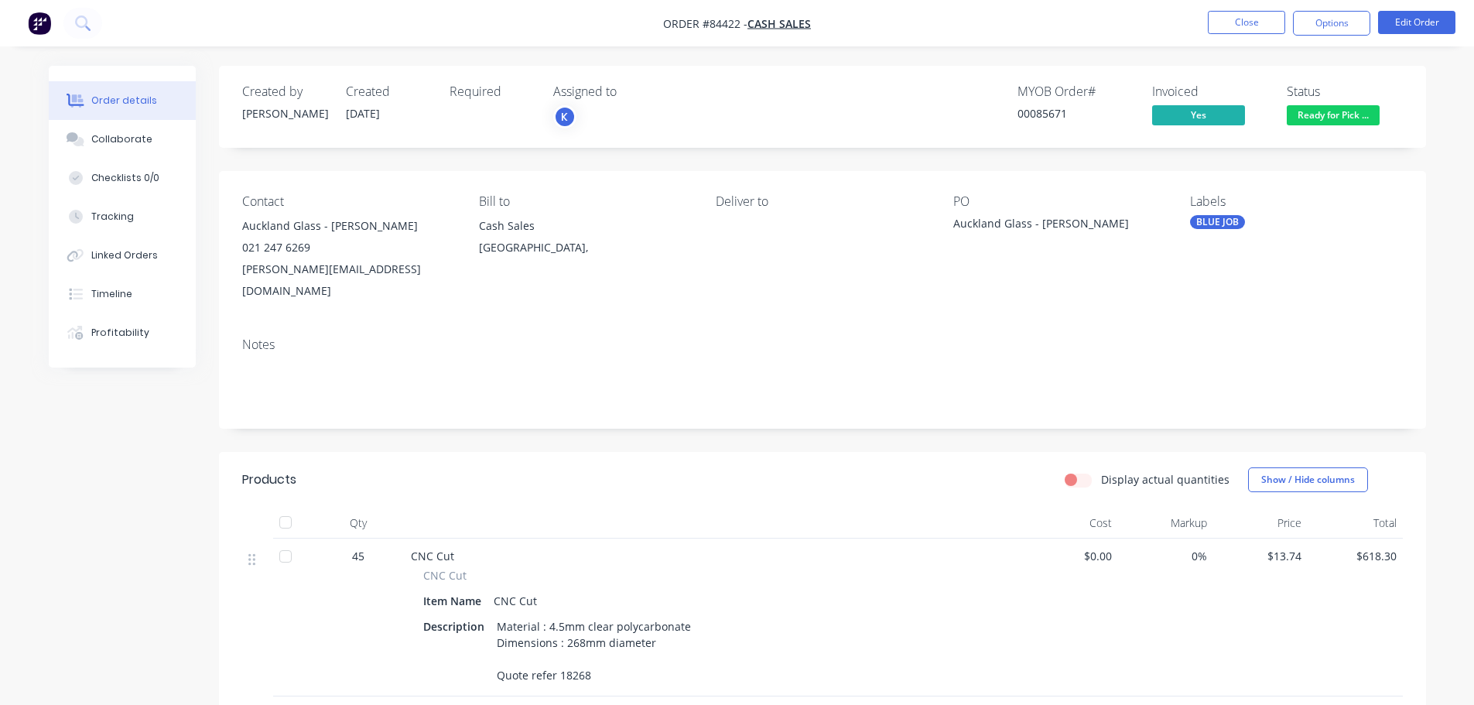
click at [1353, 112] on span "Ready for Pick ..." at bounding box center [1333, 114] width 93 height 19
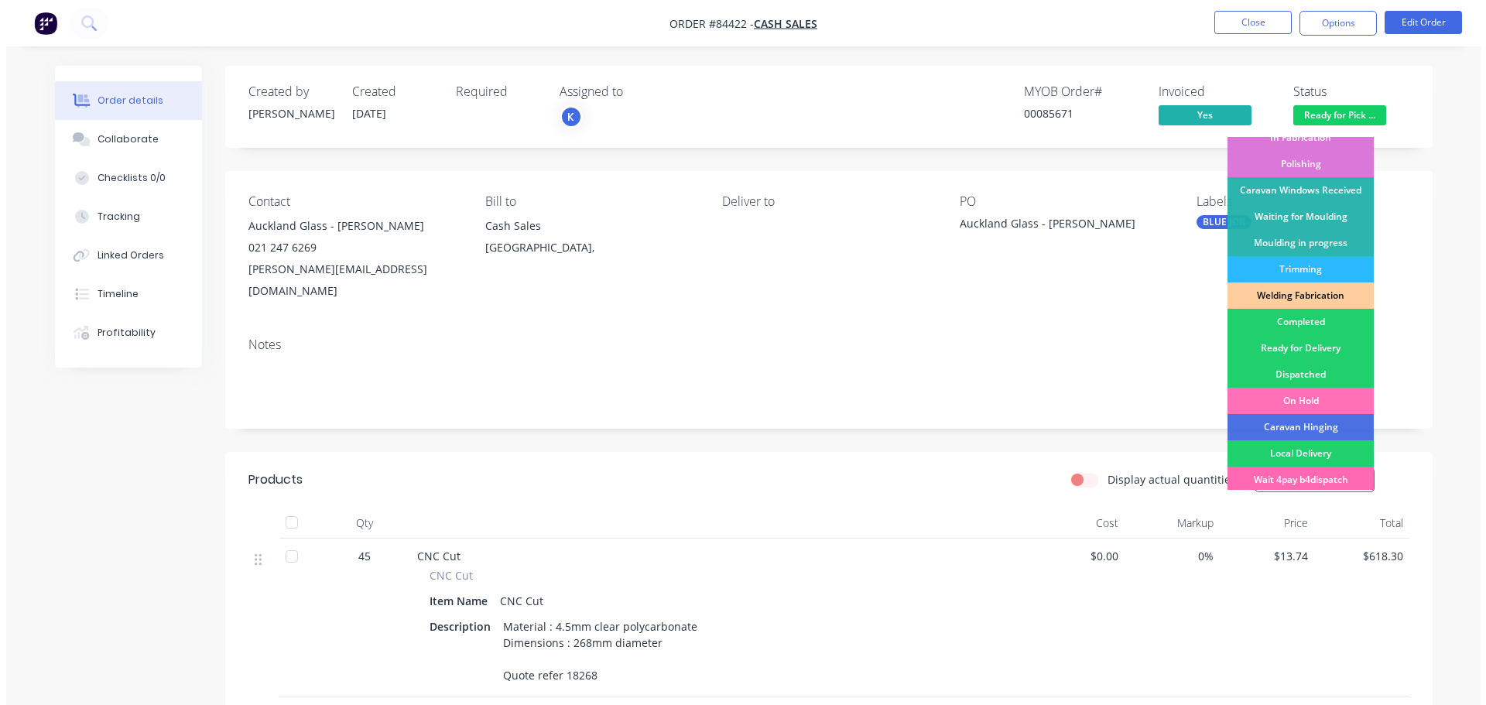
scroll to position [305, 0]
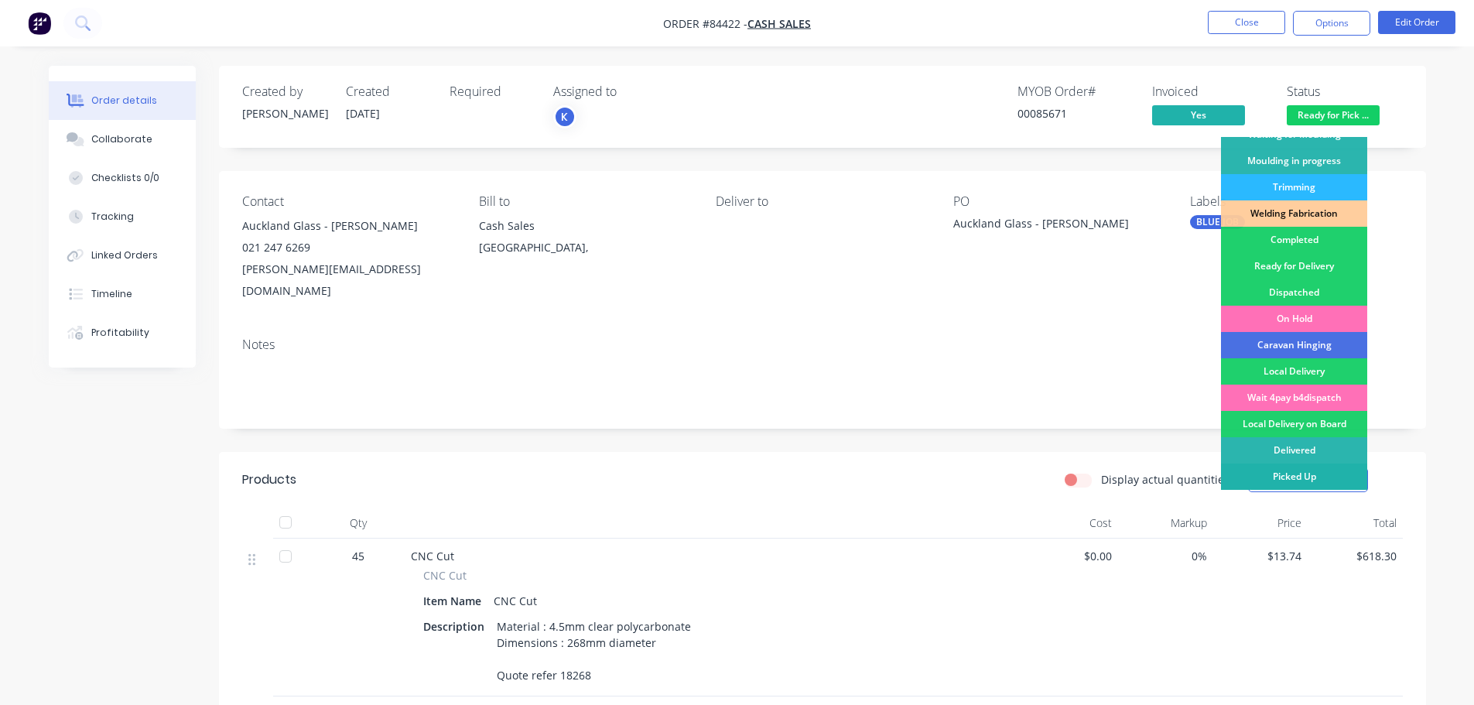
click at [1291, 473] on div "Picked Up" at bounding box center [1294, 477] width 146 height 26
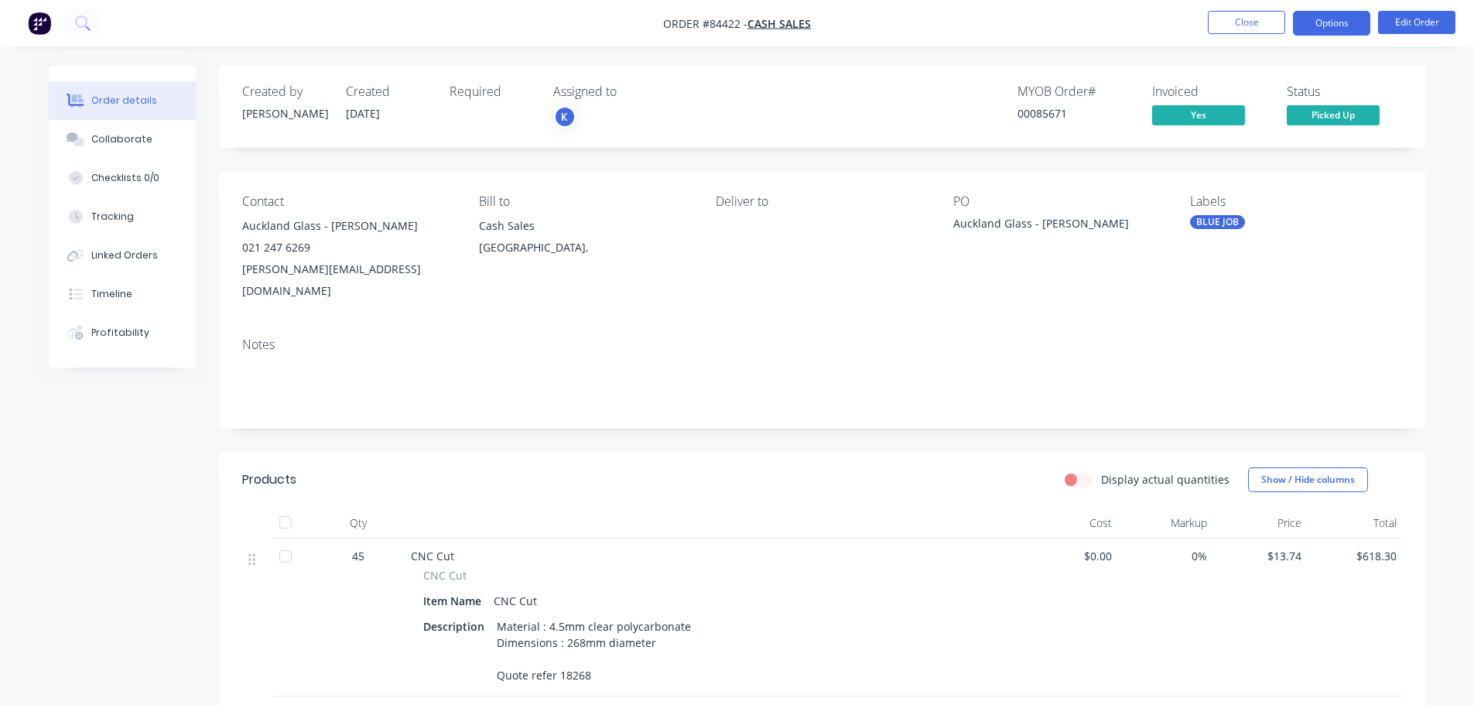
click at [1326, 18] on button "Options" at bounding box center [1331, 23] width 77 height 25
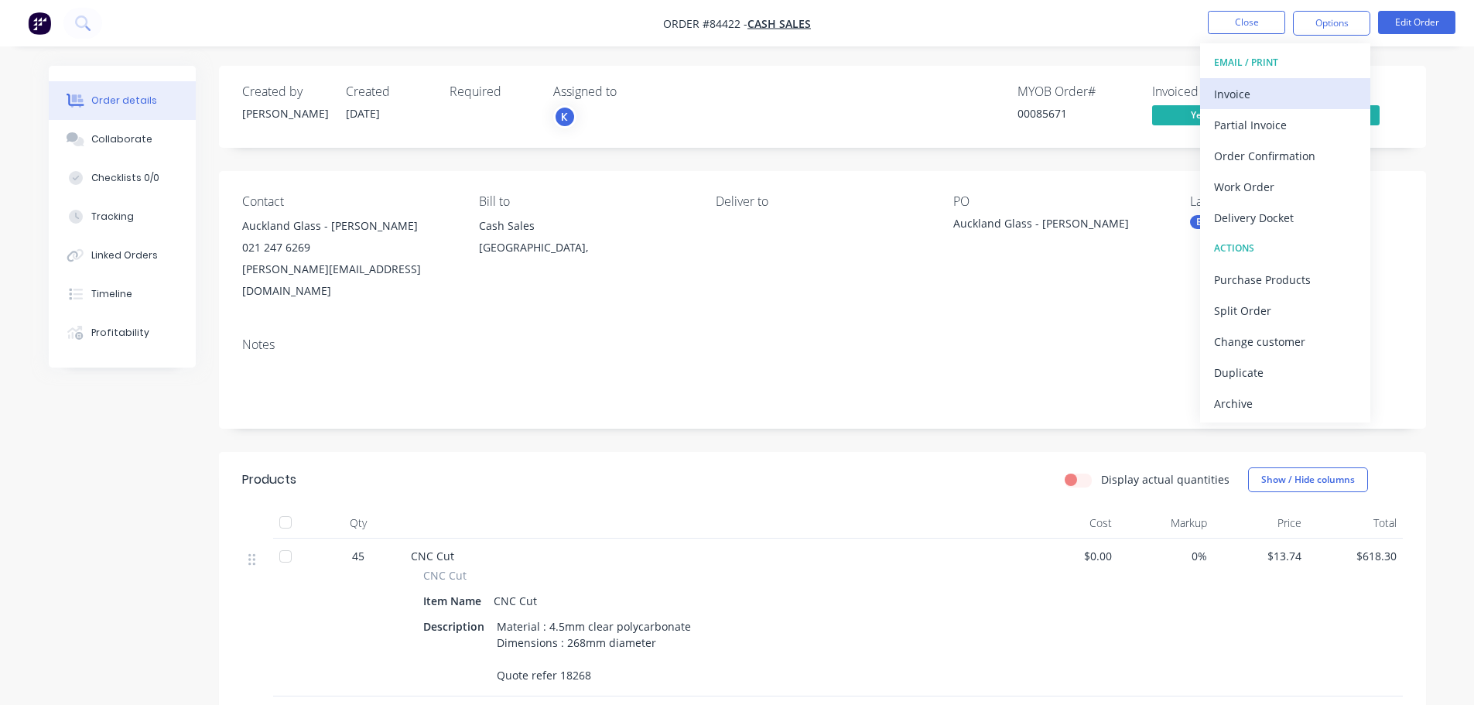
click at [1296, 99] on div "Invoice" at bounding box center [1285, 94] width 142 height 22
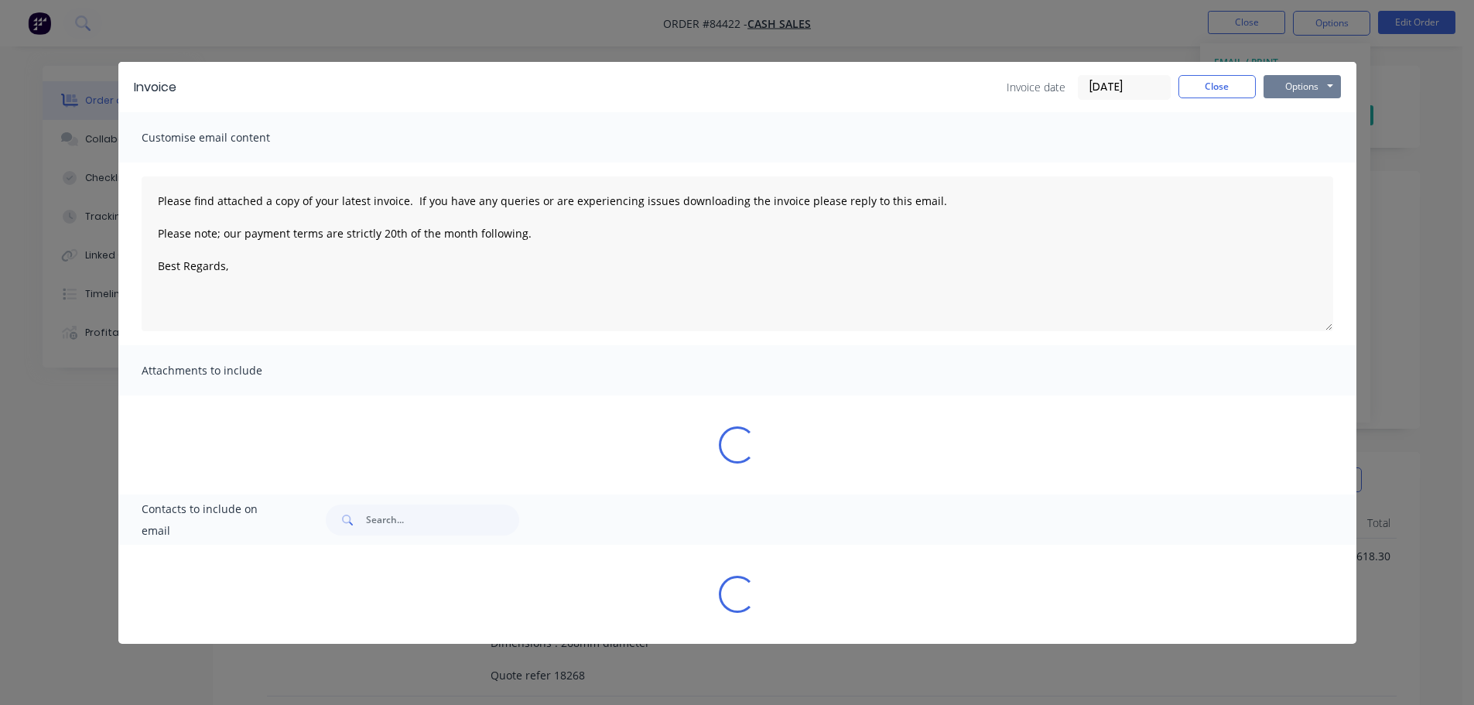
click at [1307, 92] on button "Options" at bounding box center [1302, 86] width 77 height 23
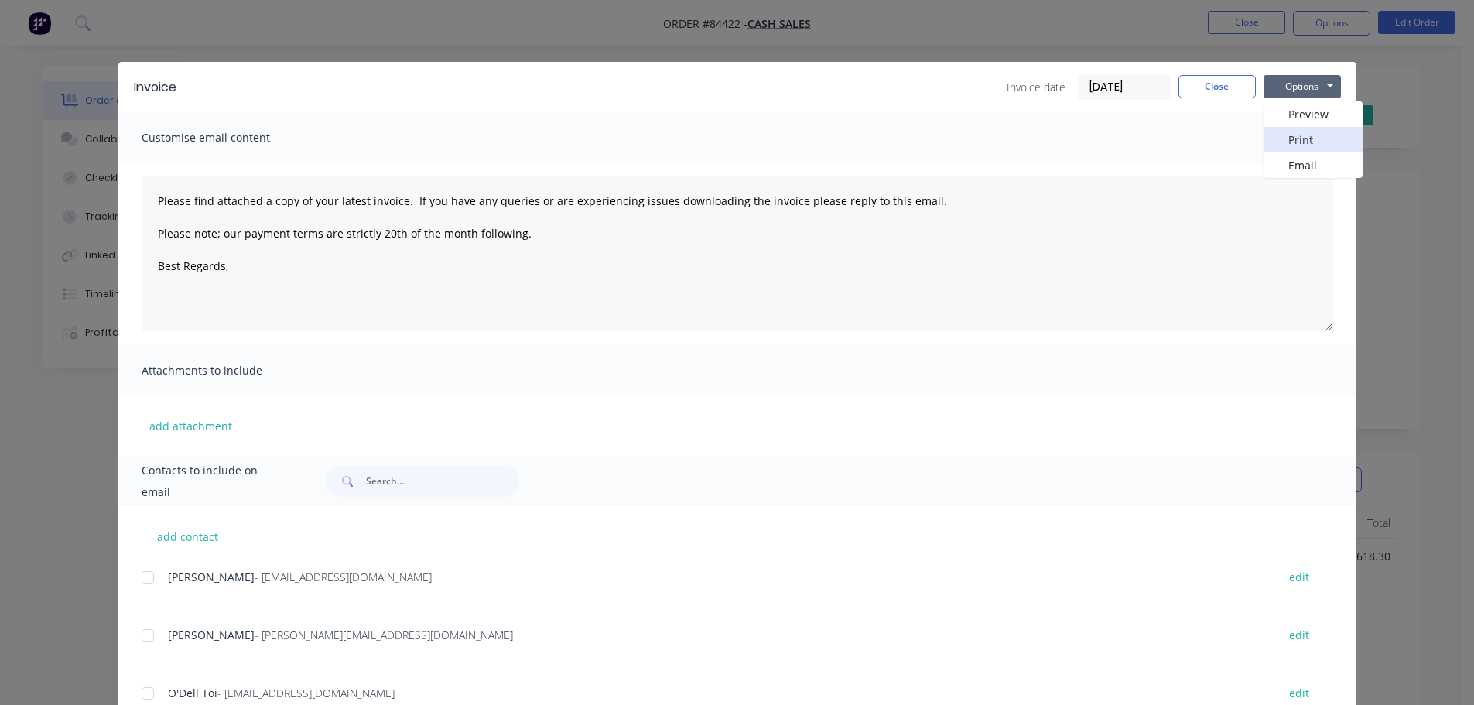
click at [1310, 144] on button "Print" at bounding box center [1313, 140] width 99 height 26
click at [1231, 75] on button "Close" at bounding box center [1217, 86] width 77 height 23
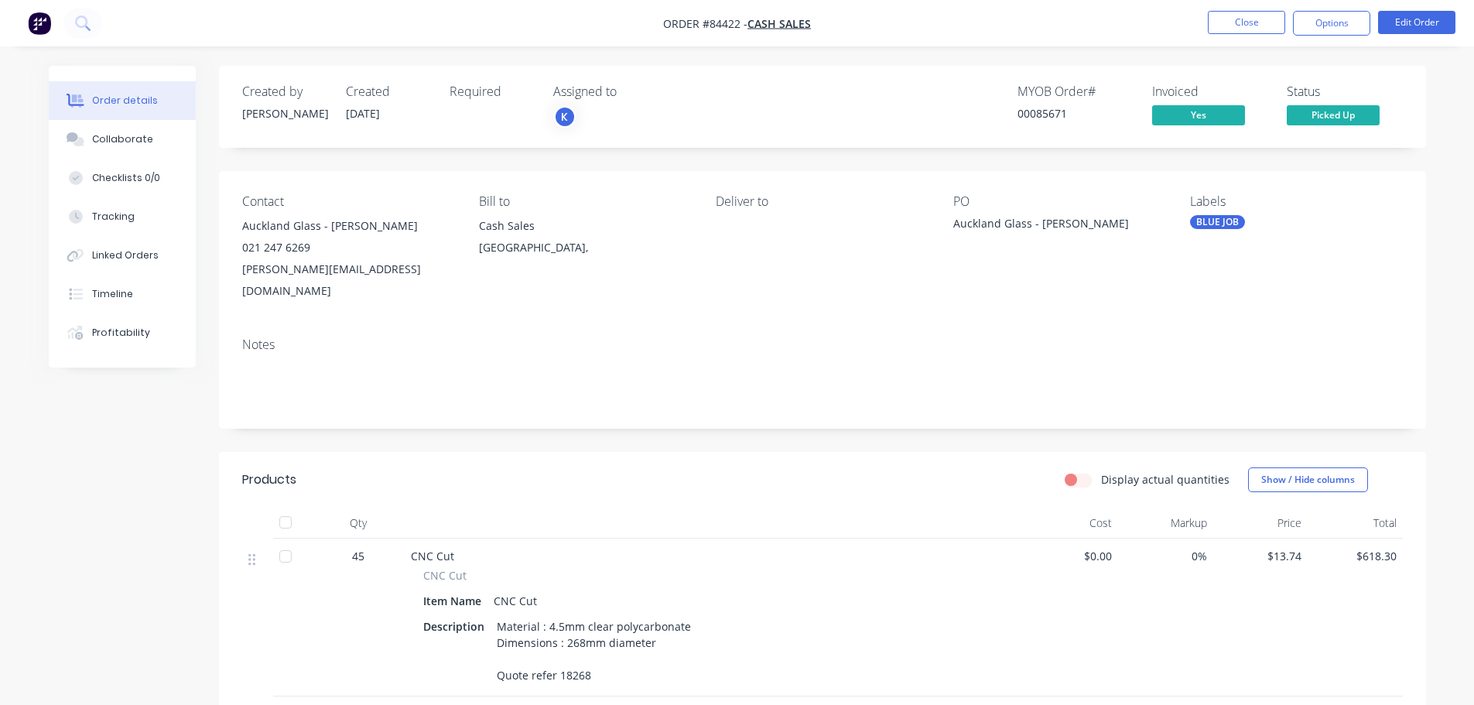
click at [1231, 52] on div "Order details Collaborate Checklists 0/0 Tracking Linked Orders Timeline Profit…" at bounding box center [737, 486] width 1474 height 972
click at [1233, 15] on button "Close" at bounding box center [1246, 22] width 77 height 23
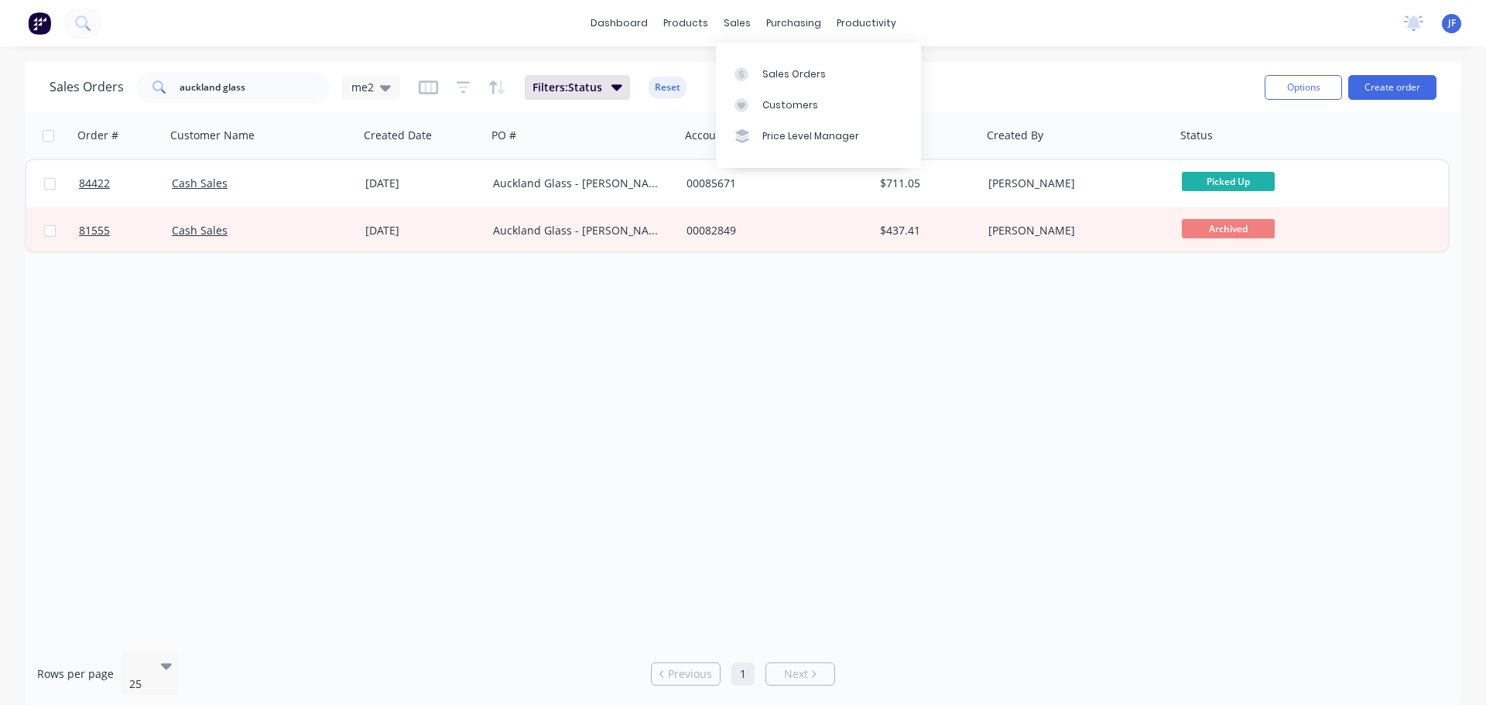
click at [754, 8] on div "dashboard products sales purchasing productivity dashboard products Product Cat…" at bounding box center [743, 23] width 1486 height 46
click at [1084, 52] on div "dashboard products sales purchasing productivity dashboard products Product Cat…" at bounding box center [743, 352] width 1486 height 705
click at [239, 96] on input "auckland glass" at bounding box center [255, 87] width 151 height 31
type input "[GEOGRAPHIC_DATA]"
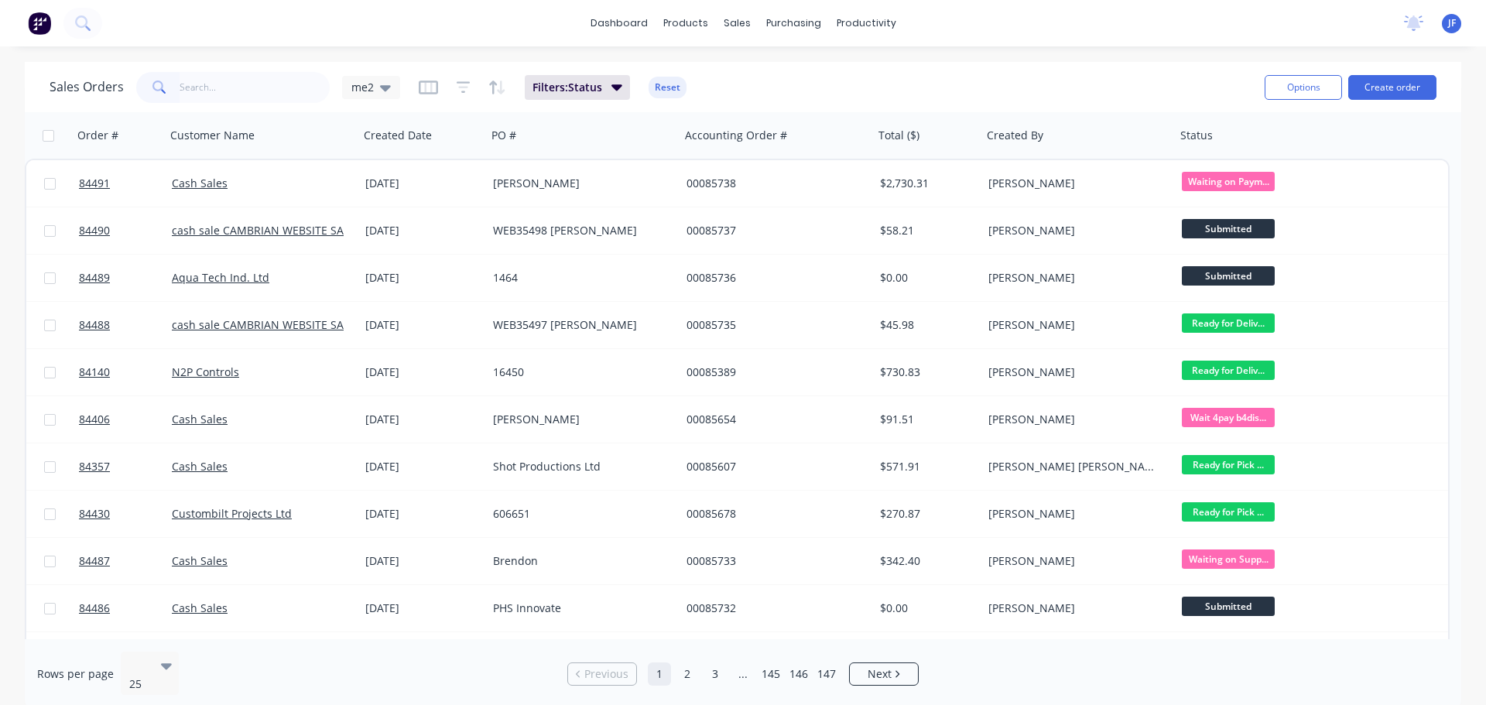
click at [944, 96] on div "Sales Orders me2 Filters: Status Reset" at bounding box center [651, 87] width 1203 height 38
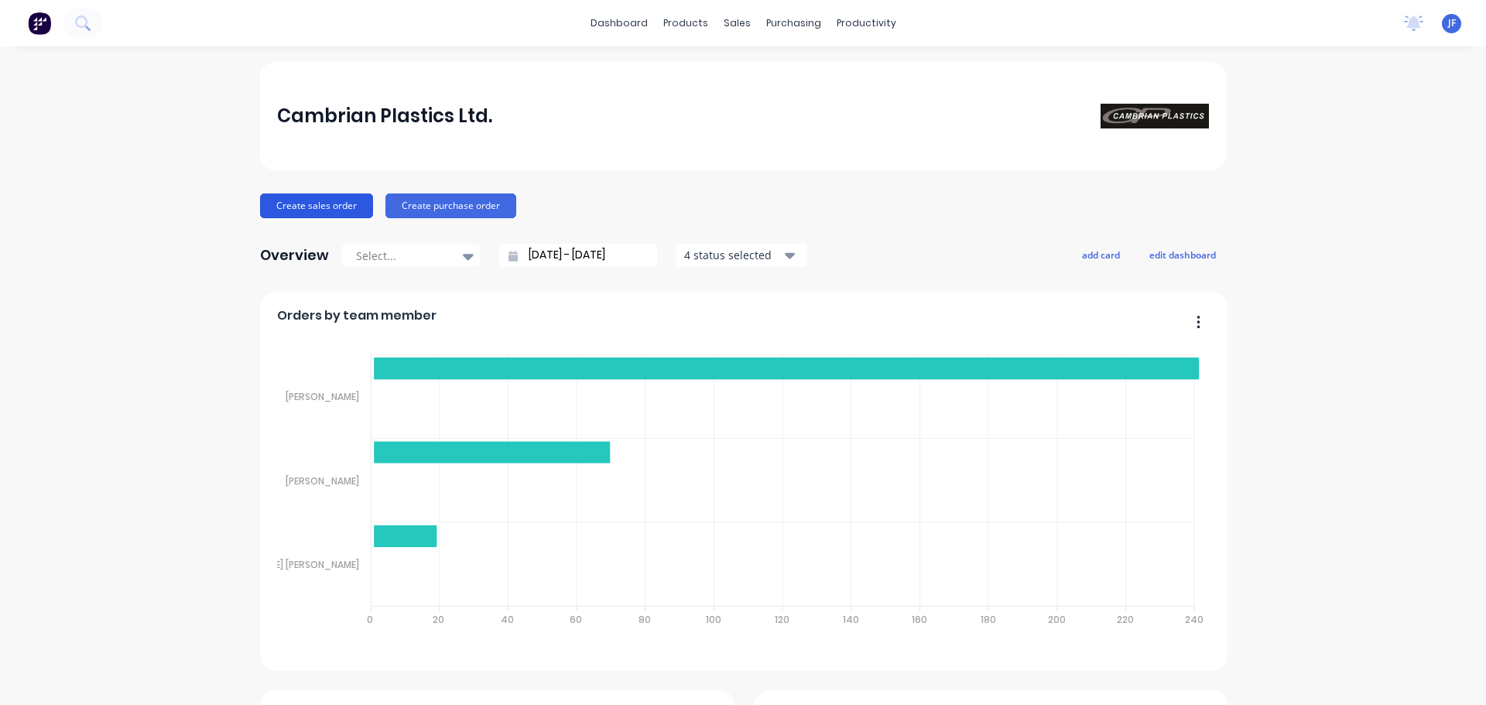
click at [321, 202] on button "Create sales order" at bounding box center [316, 206] width 113 height 25
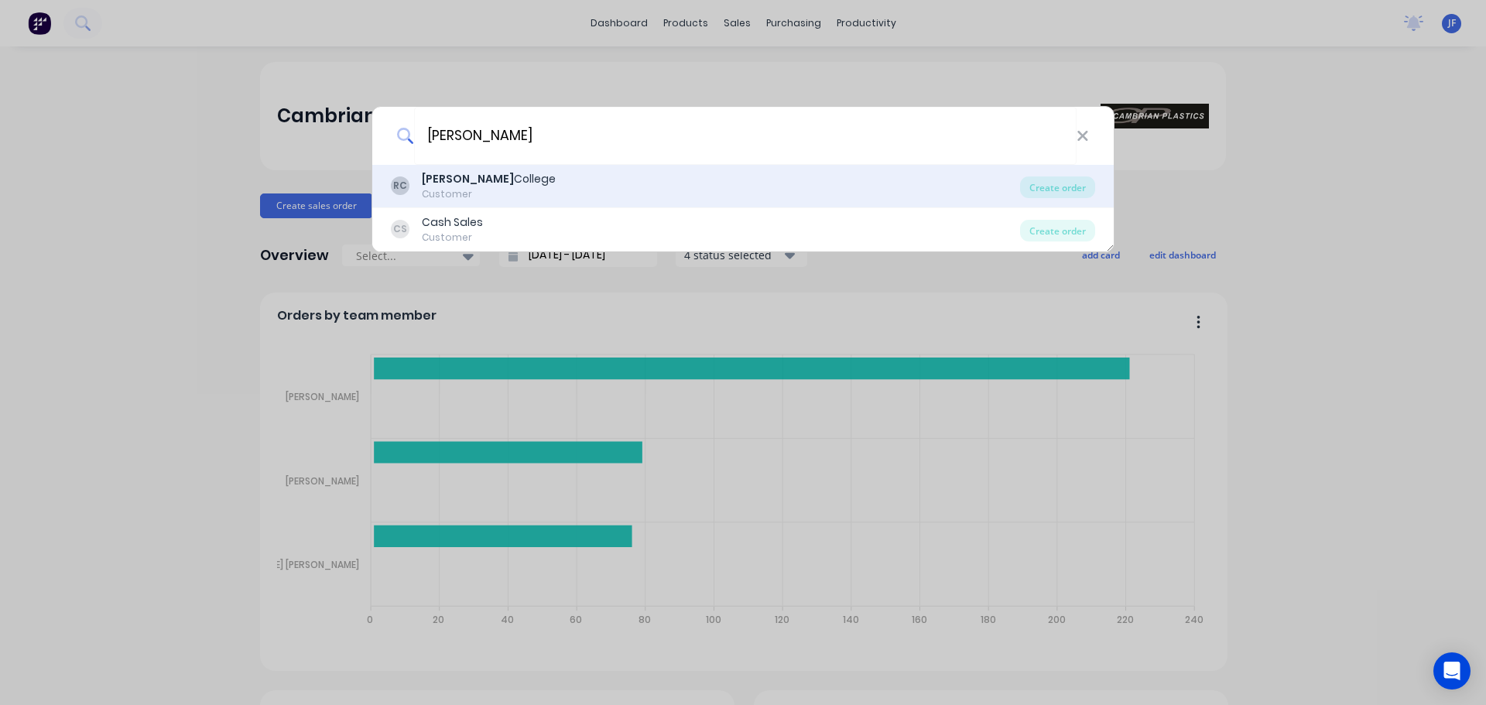
type input "[PERSON_NAME]"
click at [522, 194] on div "Customer" at bounding box center [489, 194] width 134 height 14
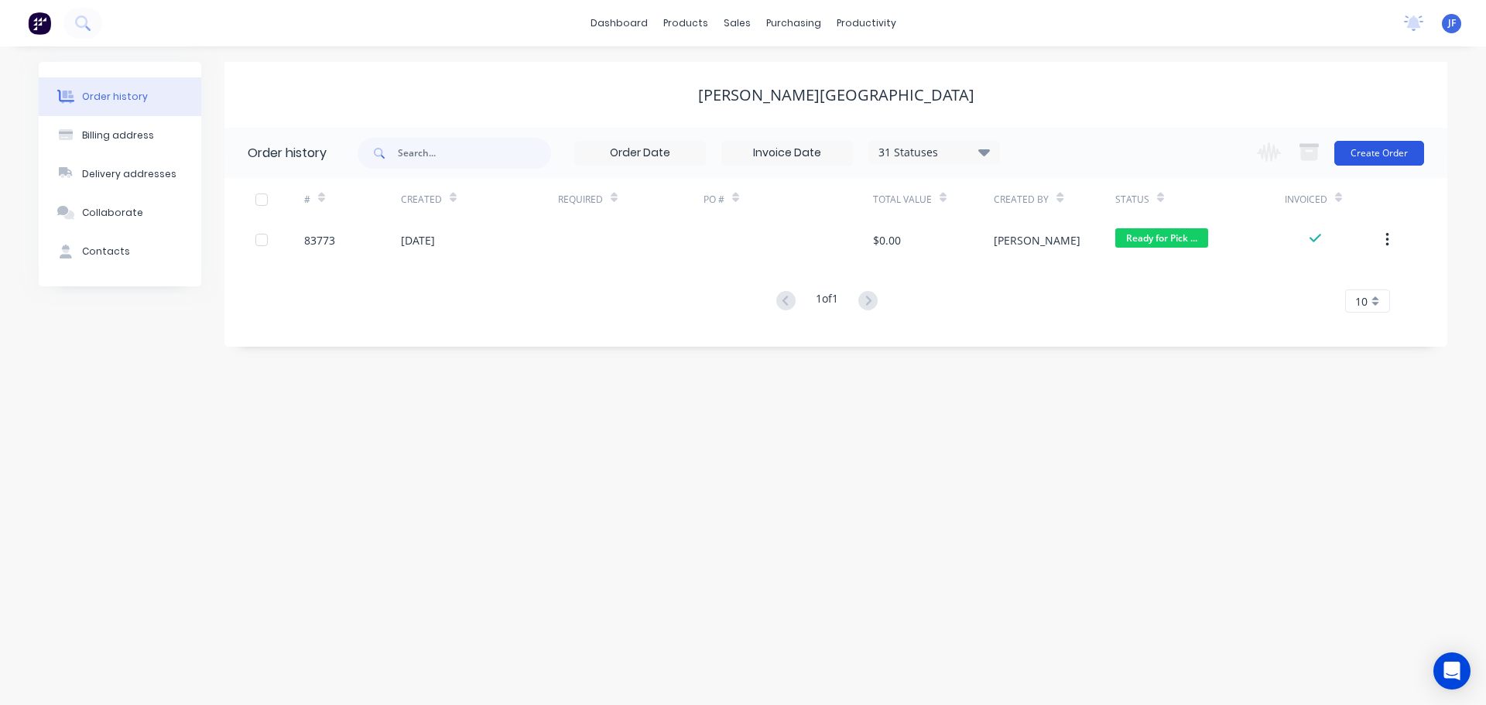
click at [1350, 141] on button "Create Order" at bounding box center [1379, 153] width 90 height 25
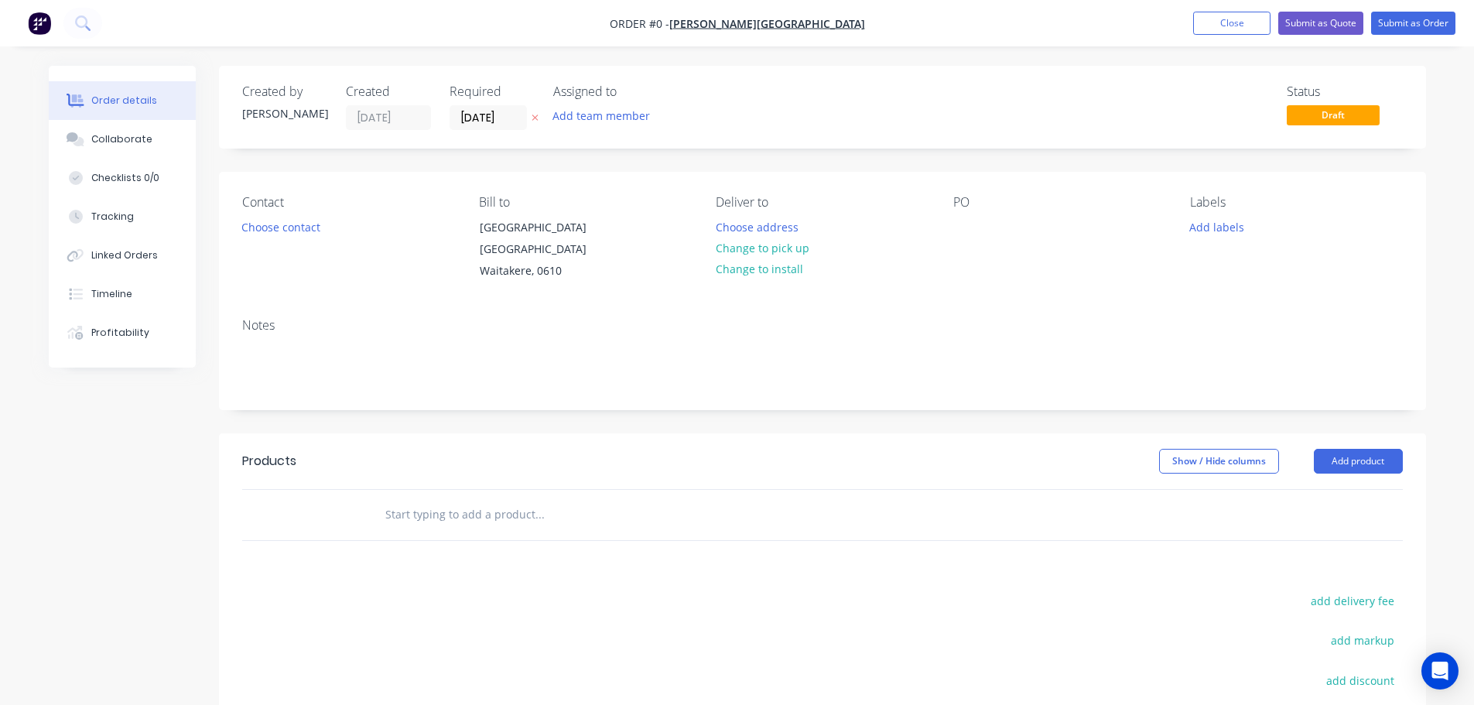
click at [539, 117] on button at bounding box center [535, 118] width 16 height 18
click at [293, 222] on button "Choose contact" at bounding box center [280, 226] width 95 height 21
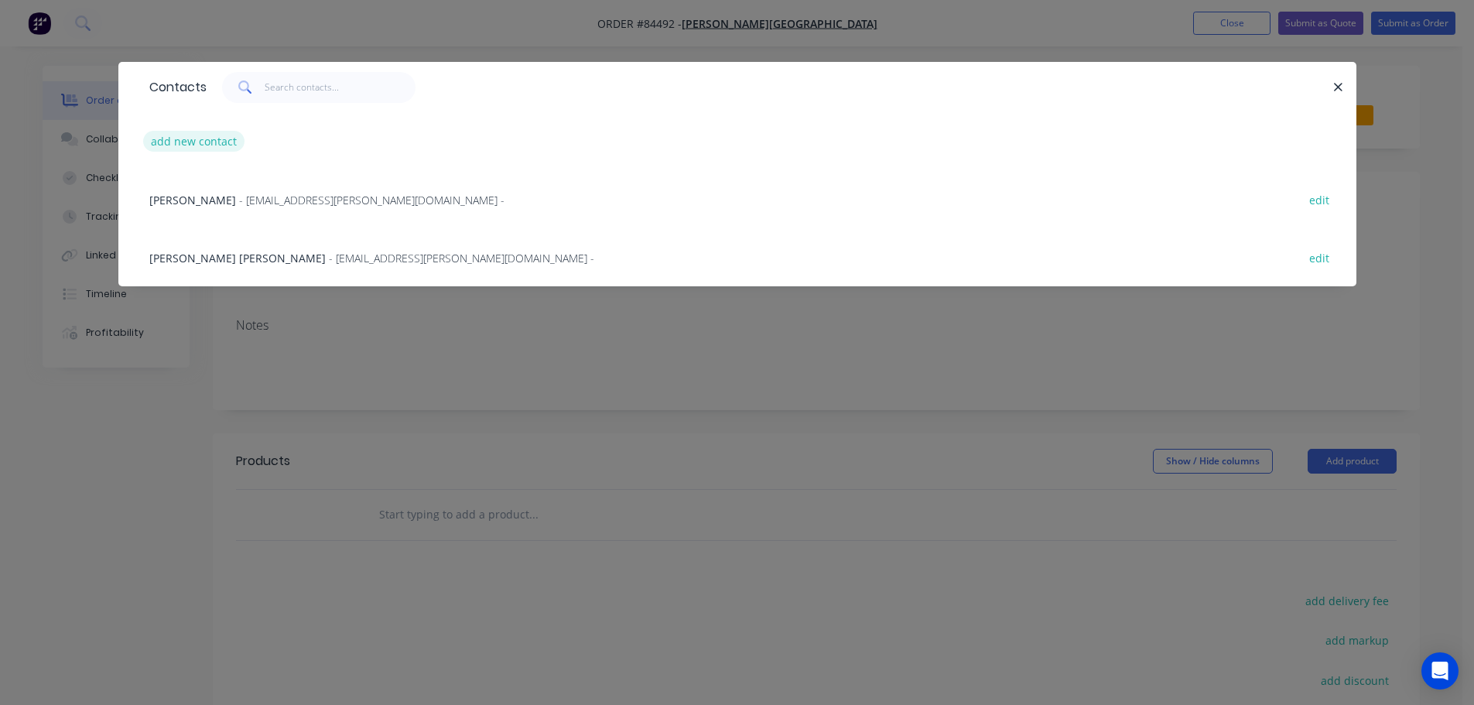
click at [215, 146] on button "add new contact" at bounding box center [194, 141] width 102 height 21
select select "NZ"
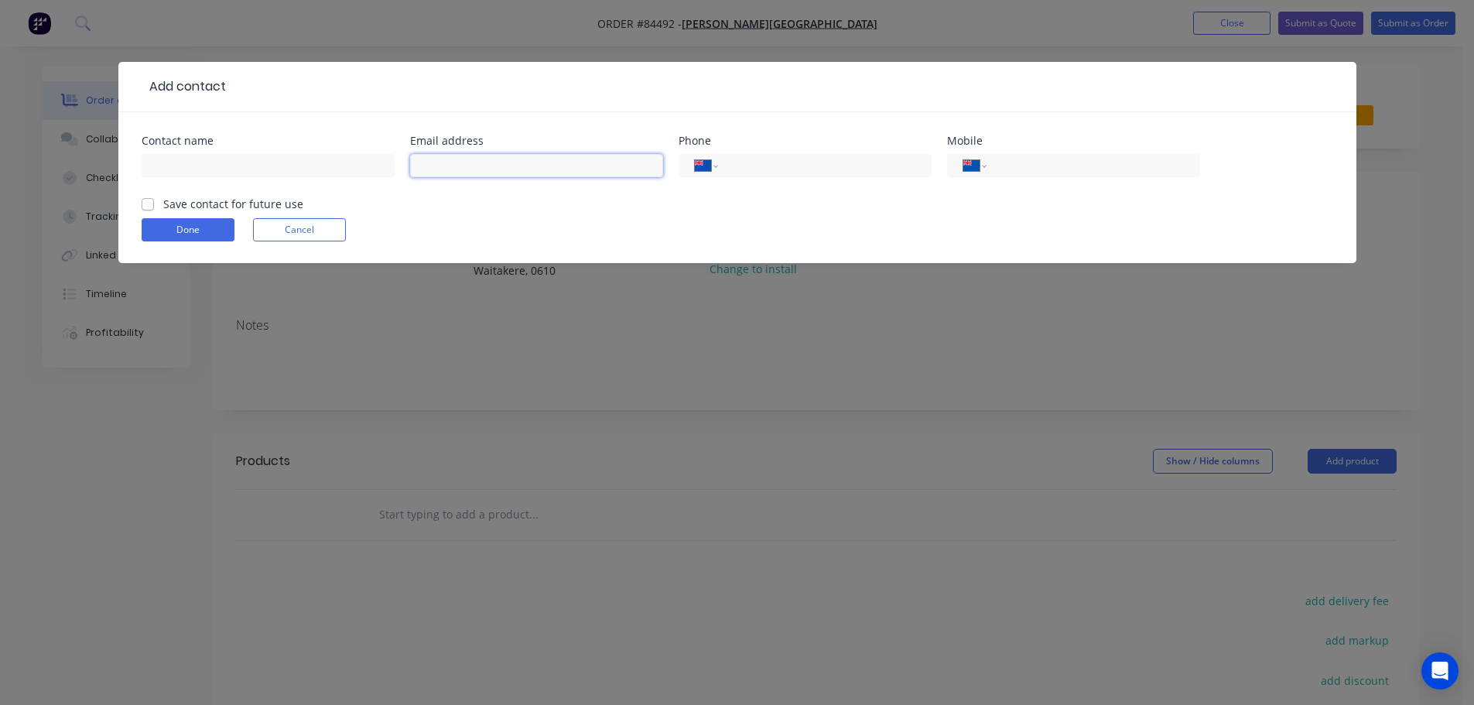
click at [512, 167] on input "text" at bounding box center [536, 165] width 253 height 23
paste input "Fa'avesi Talamaivao <TalamaivaoV@rutherford.school.nz>"
click at [474, 165] on input "Fa'avesi Talamaivao <TalamaivaoV@rutherford.school.nz" at bounding box center [536, 165] width 253 height 23
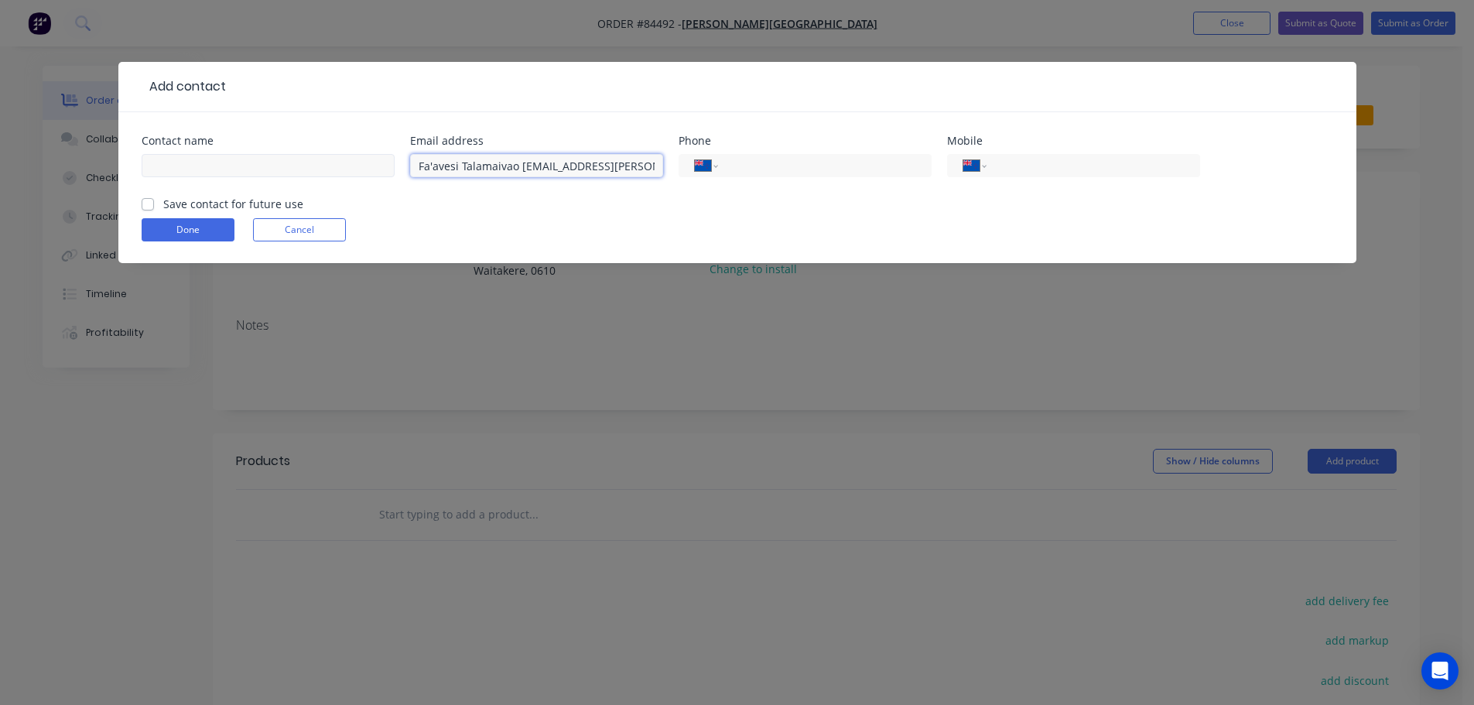
drag, startPoint x: 473, startPoint y: 165, endPoint x: 296, endPoint y: 168, distance: 177.3
click at [296, 168] on div "Contact name Email address Fa'avesi Talamaivao TalamaivaoV@rutherford.school.nz…" at bounding box center [738, 165] width 1192 height 60
type input "Fa'avesi Talamaivao TalamaivaoV@rutherford.school.nz"
click at [378, 168] on input "text" at bounding box center [268, 165] width 253 height 23
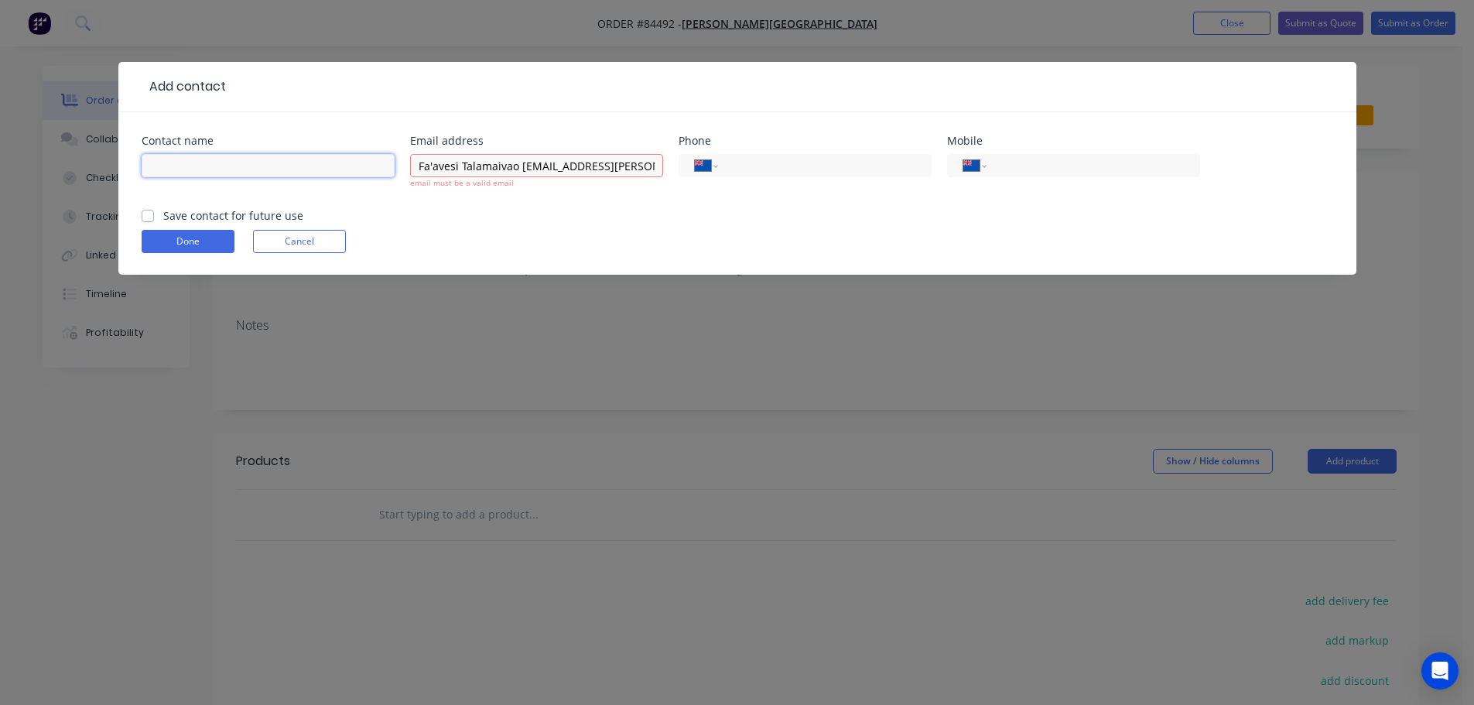
paste input "Fa'avesi Talamaivao"
type input "Fa'avesi Talamaivao"
drag, startPoint x: 519, startPoint y: 168, endPoint x: 250, endPoint y: 193, distance: 269.7
click at [250, 193] on div "Contact name Fa'avesi Talamaivao Email address Fa'avesi Talamaivao TalamaivaoV@…" at bounding box center [738, 171] width 1192 height 72
type input "TalamaivaoV@rutherford.school.nz"
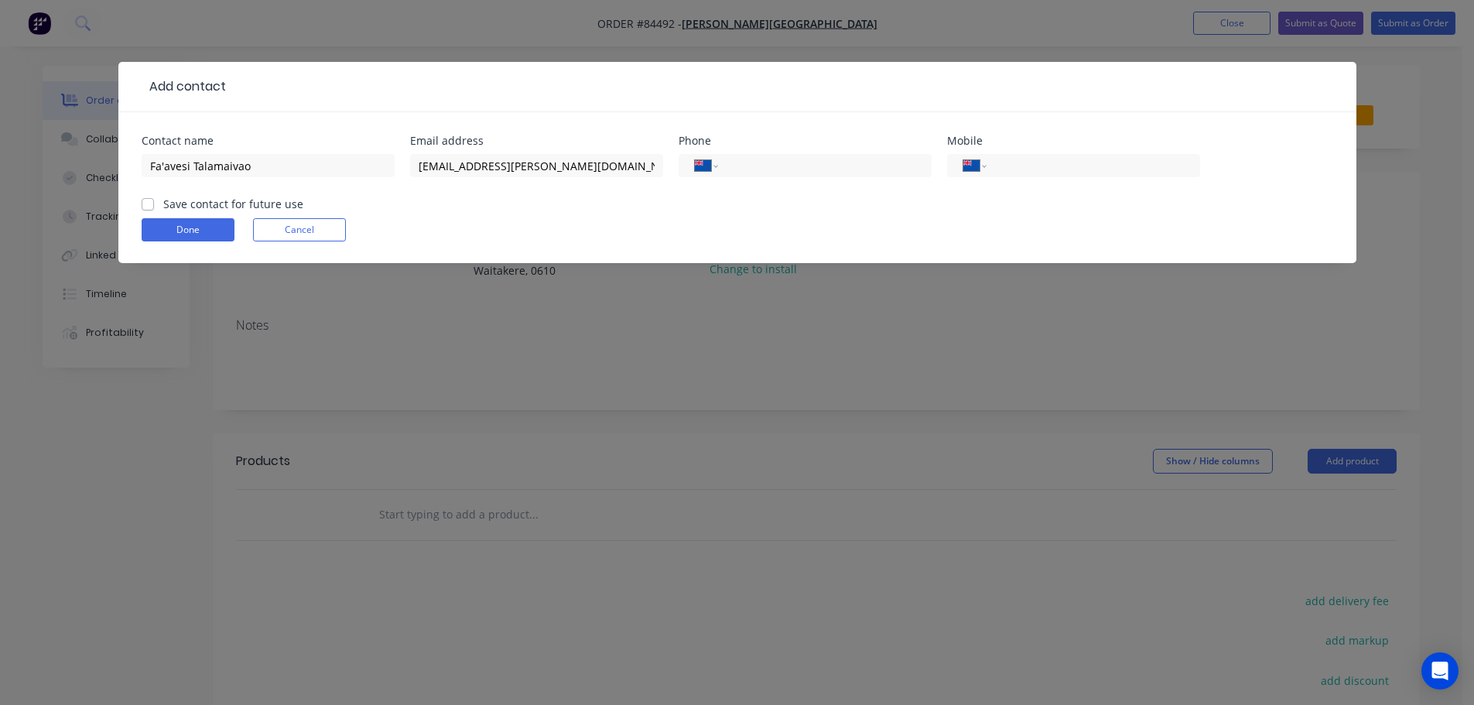
click at [268, 208] on label "Save contact for future use" at bounding box center [233, 204] width 140 height 16
click at [154, 208] on input "Save contact for future use" at bounding box center [148, 203] width 12 height 15
checkbox input "true"
click at [176, 228] on button "Done" at bounding box center [188, 229] width 93 height 23
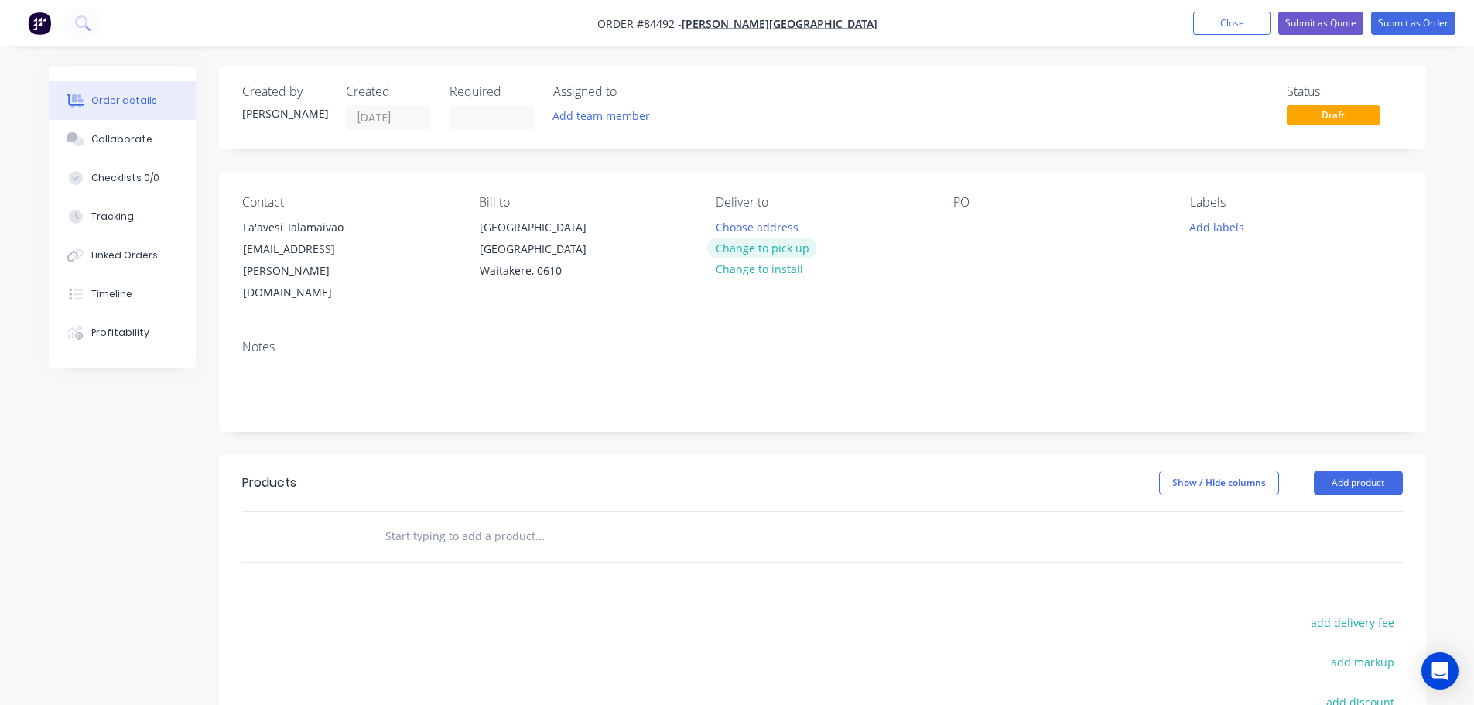
click at [773, 238] on button "Change to pick up" at bounding box center [762, 248] width 110 height 21
click at [962, 219] on div at bounding box center [966, 227] width 25 height 22
click at [963, 228] on div at bounding box center [966, 227] width 25 height 22
paste div
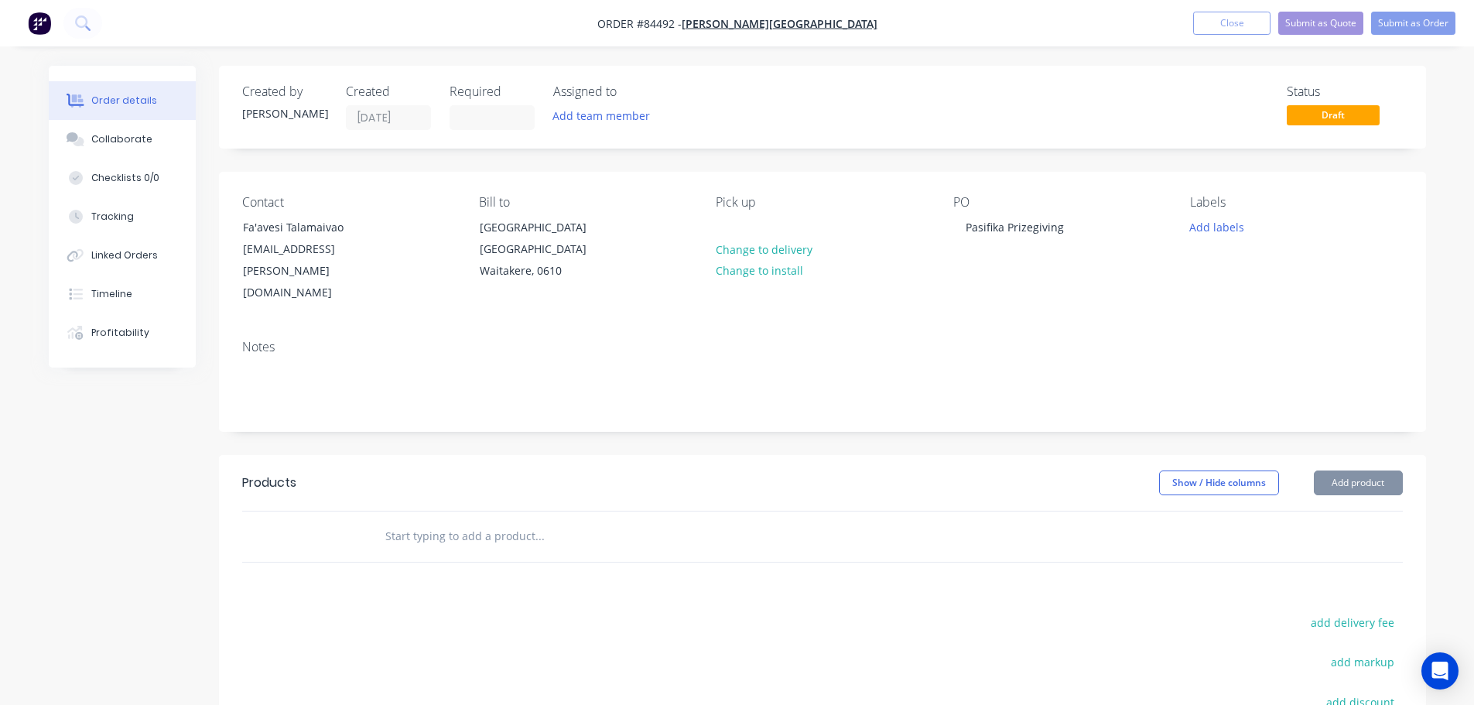
click at [459, 521] on input "text" at bounding box center [540, 536] width 310 height 31
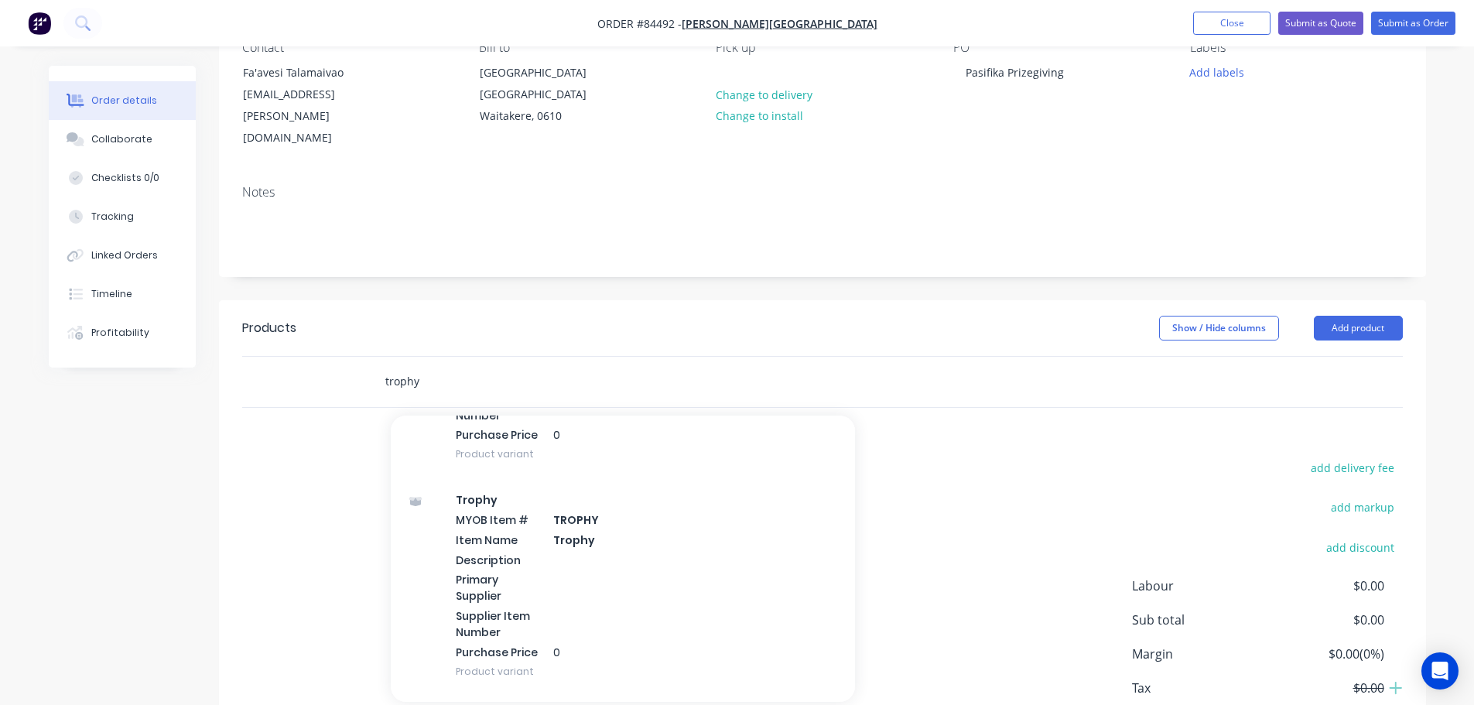
scroll to position [1858, 0]
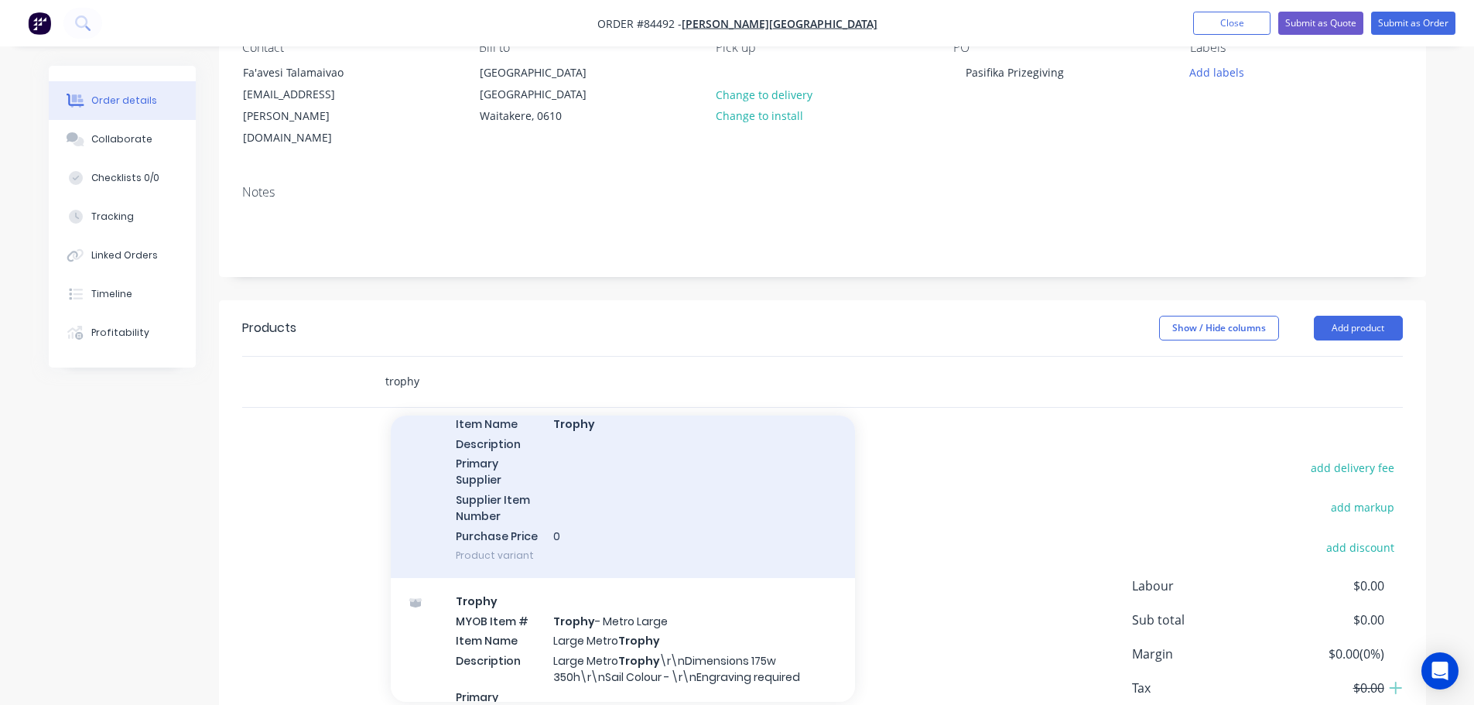
type input "trophy"
click at [617, 475] on div "Trophy MYOB Item # TROPHY Item Name Trophy Description Primary Supplier Supplie…" at bounding box center [623, 469] width 464 height 217
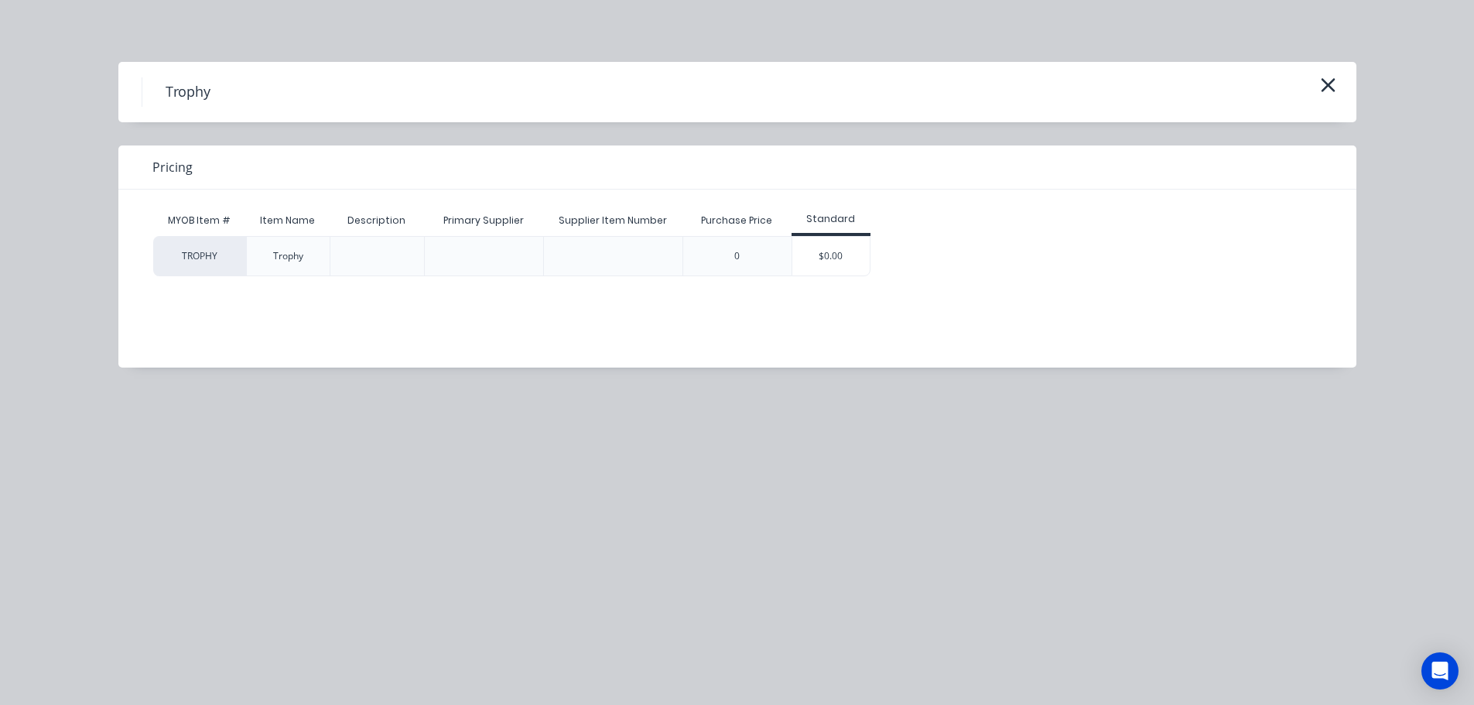
click at [830, 255] on div "$0.00" at bounding box center [831, 256] width 77 height 39
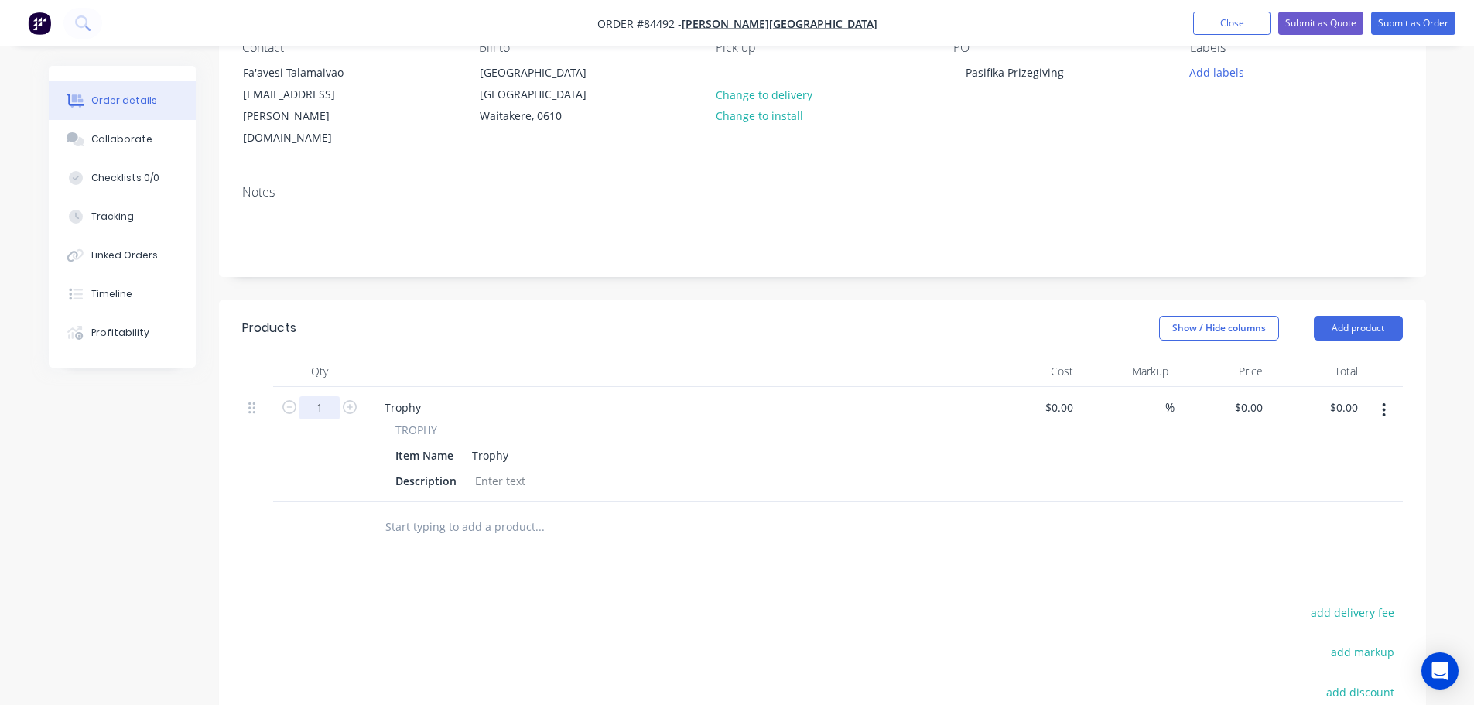
click at [313, 396] on input "1" at bounding box center [320, 407] width 40 height 23
type input "17"
click at [507, 512] on input "text" at bounding box center [540, 527] width 310 height 31
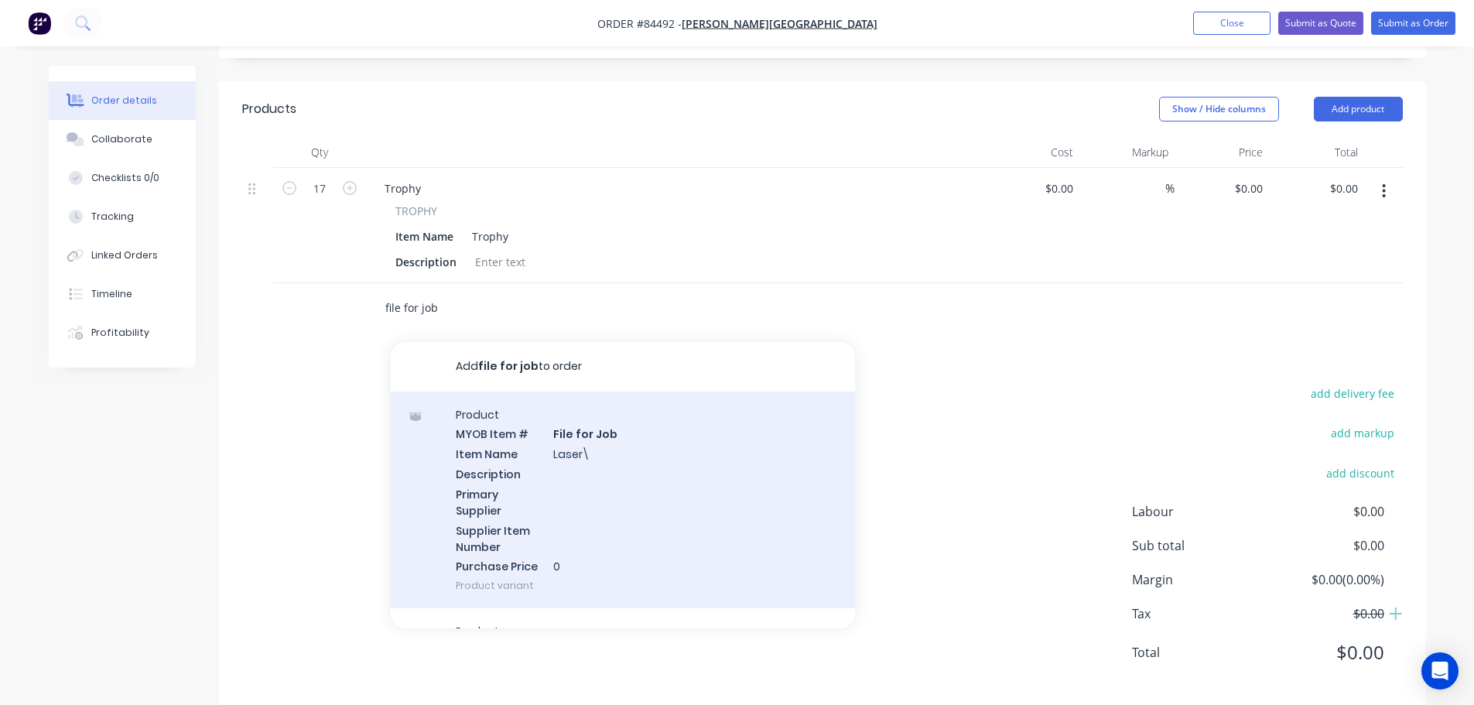
scroll to position [375, 0]
type input "file for job"
click at [567, 459] on div "Product MYOB Item # File for Job Item Name Laser\ Description Primary Supplier …" at bounding box center [623, 498] width 464 height 217
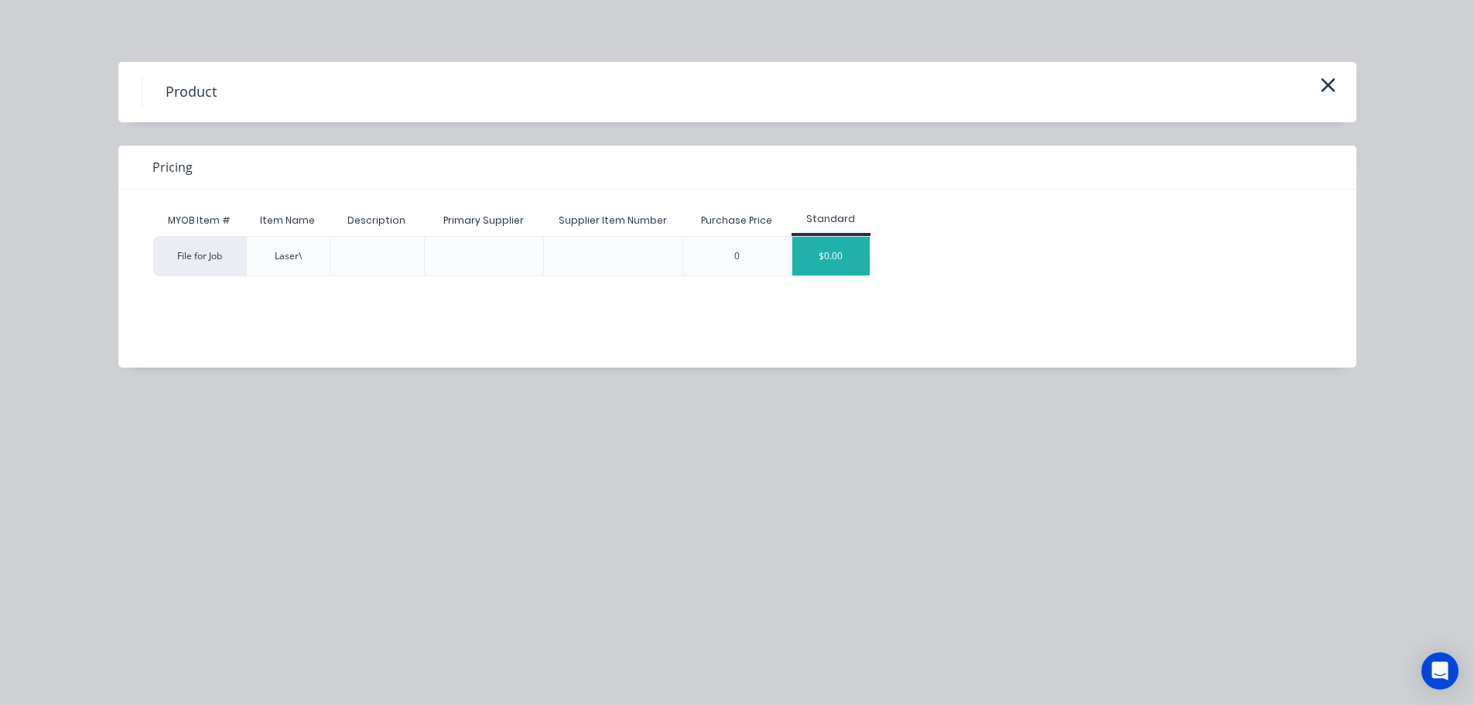
click at [851, 259] on div "$0.00" at bounding box center [831, 256] width 77 height 39
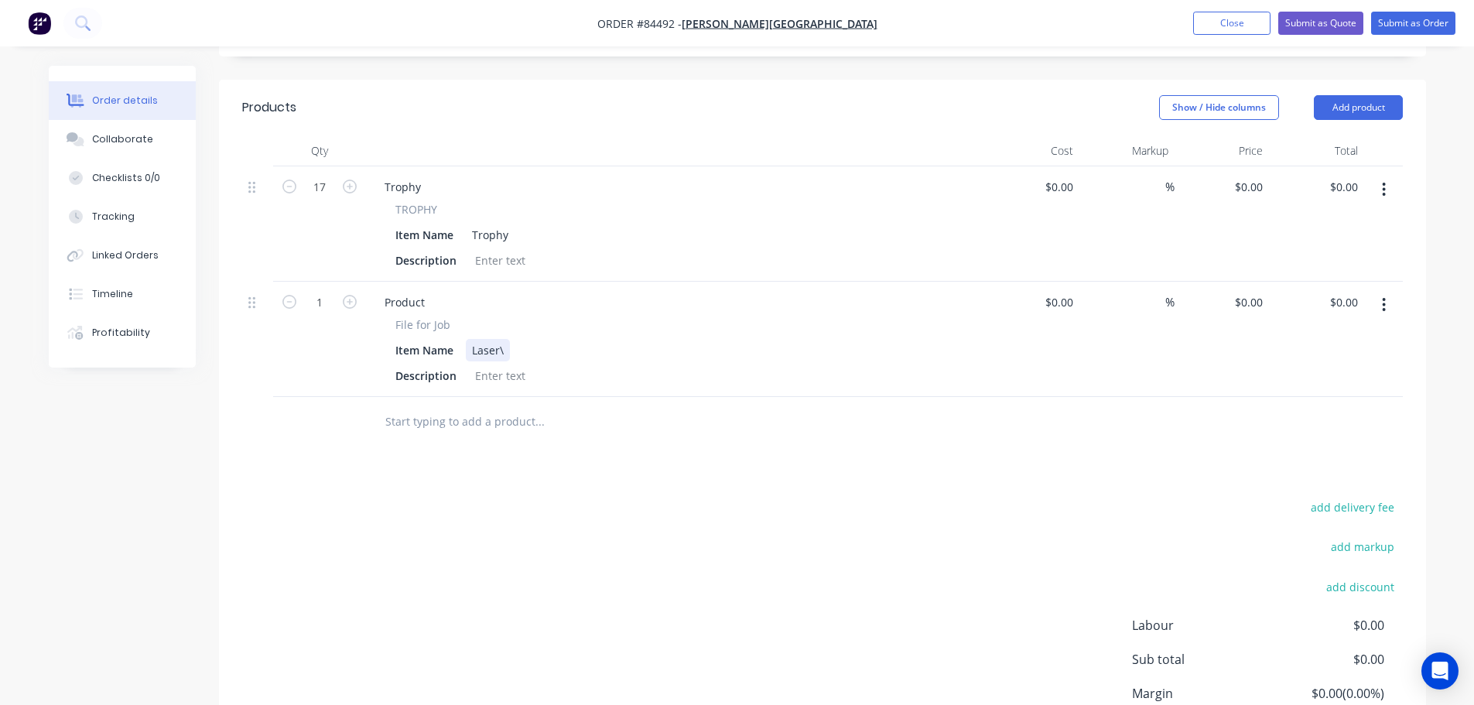
click at [508, 339] on div "Laser\" at bounding box center [488, 350] width 44 height 22
click at [502, 365] on div at bounding box center [500, 376] width 63 height 22
paste div
drag, startPoint x: 520, startPoint y: 452, endPoint x: 452, endPoint y: 331, distance: 139.3
click at [520, 447] on div "Products Show / Hide columns Add product Qty Cost Markup Price Total 17 Trophy …" at bounding box center [822, 449] width 1207 height 739
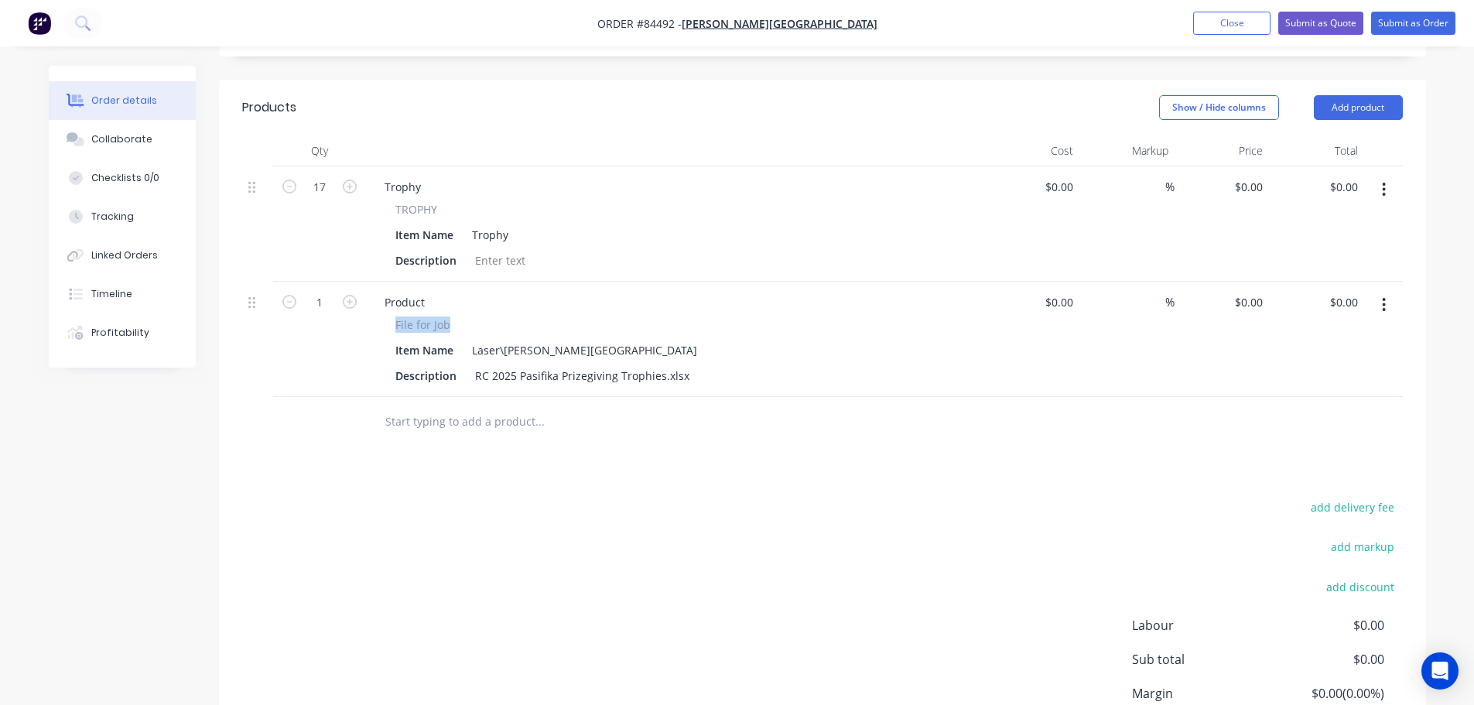
drag, startPoint x: 394, startPoint y: 301, endPoint x: 475, endPoint y: 297, distance: 81.4
click at [484, 317] on div "File for Job Item Name Laser\Rutherford College Description RC 2025 Pasifika Pr…" at bounding box center [675, 352] width 607 height 70
click at [402, 291] on div "Product" at bounding box center [404, 302] width 65 height 22
paste div
click at [442, 317] on span "File for Job" at bounding box center [423, 325] width 55 height 16
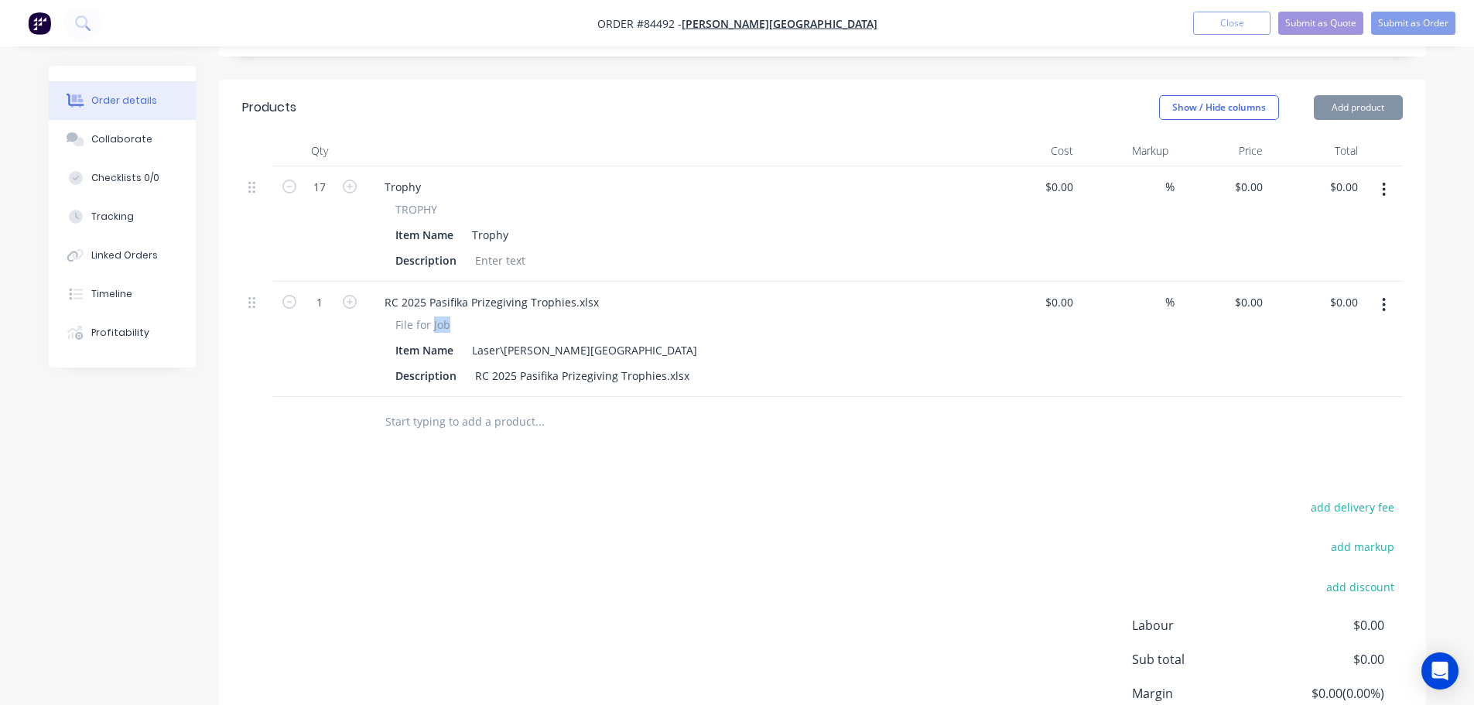
click at [442, 317] on span "File for Job" at bounding box center [423, 325] width 55 height 16
click at [447, 317] on span "File for Job" at bounding box center [423, 325] width 55 height 16
drag, startPoint x: 429, startPoint y: 302, endPoint x: 393, endPoint y: 303, distance: 35.6
click at [393, 317] on div "File for Job Item Name Laser\Rutherford College Description RC 2025 Pasifika Pr…" at bounding box center [675, 352] width 607 height 70
copy span "File for Job"
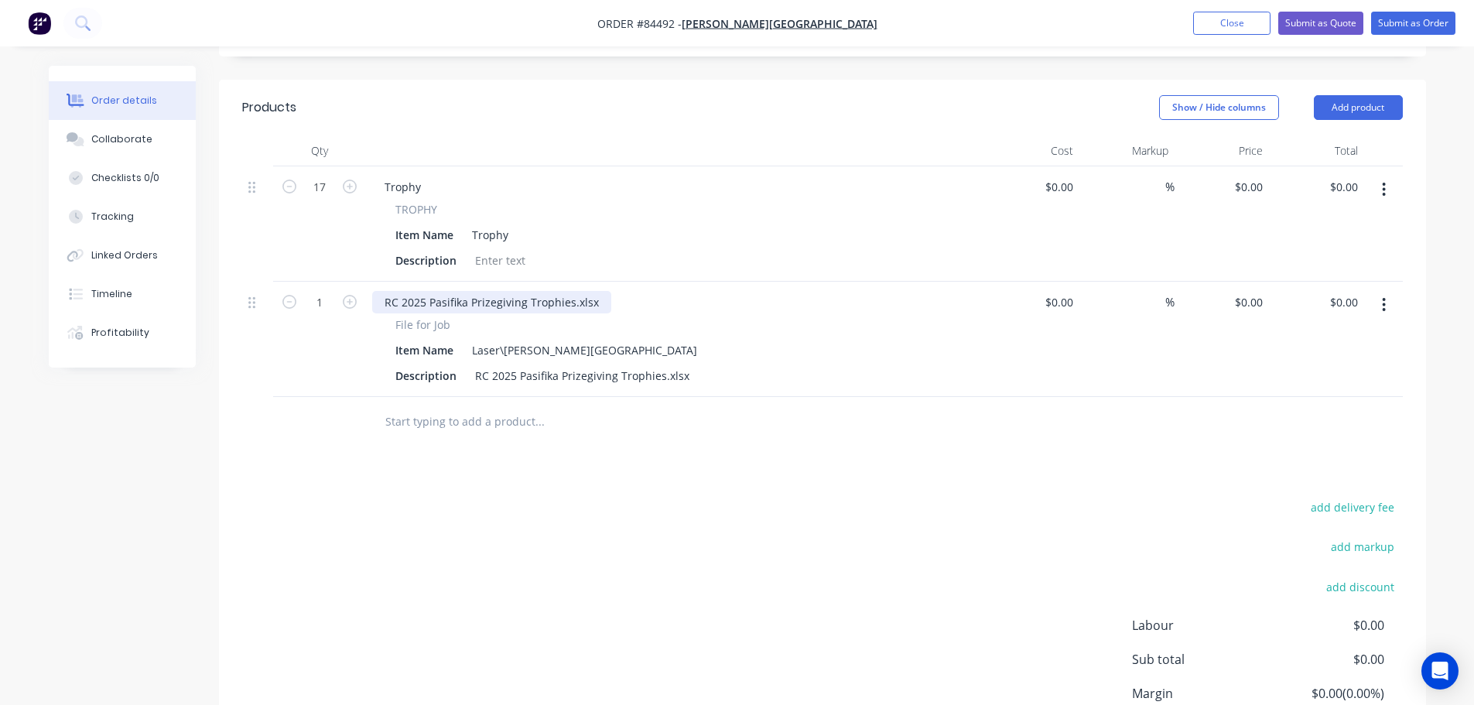
click at [390, 291] on div "RC 2025 Pasifika Prizegiving Trophies.xlsx" at bounding box center [491, 302] width 239 height 22
click at [279, 293] on button "button" at bounding box center [289, 301] width 20 height 16
type input "0"
click at [509, 249] on div at bounding box center [500, 260] width 63 height 22
click at [505, 249] on div "20mm clear acrylic with blue film on the back" at bounding box center [593, 260] width 248 height 22
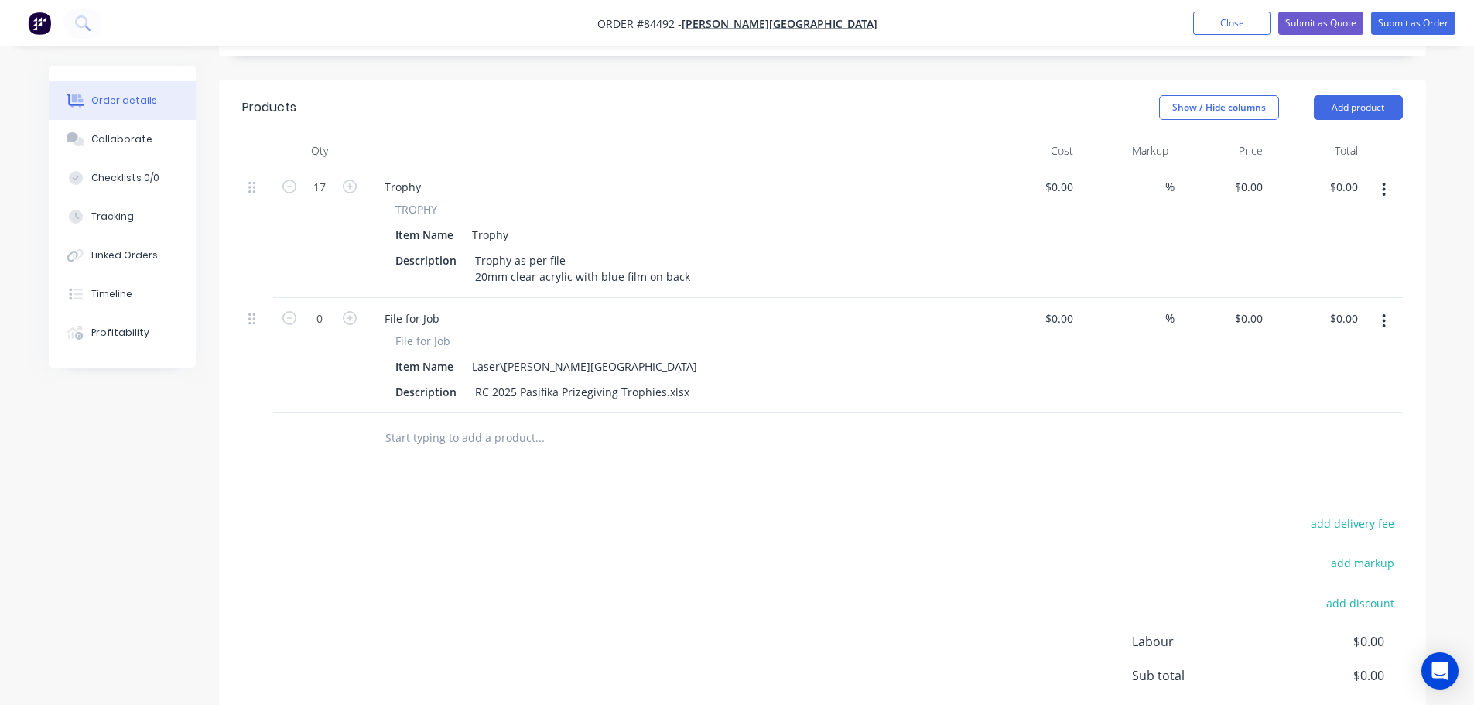
click at [665, 513] on div "add delivery fee add markup add discount Labour $0.00 Sub total $0.00 Margin $0…" at bounding box center [822, 662] width 1161 height 299
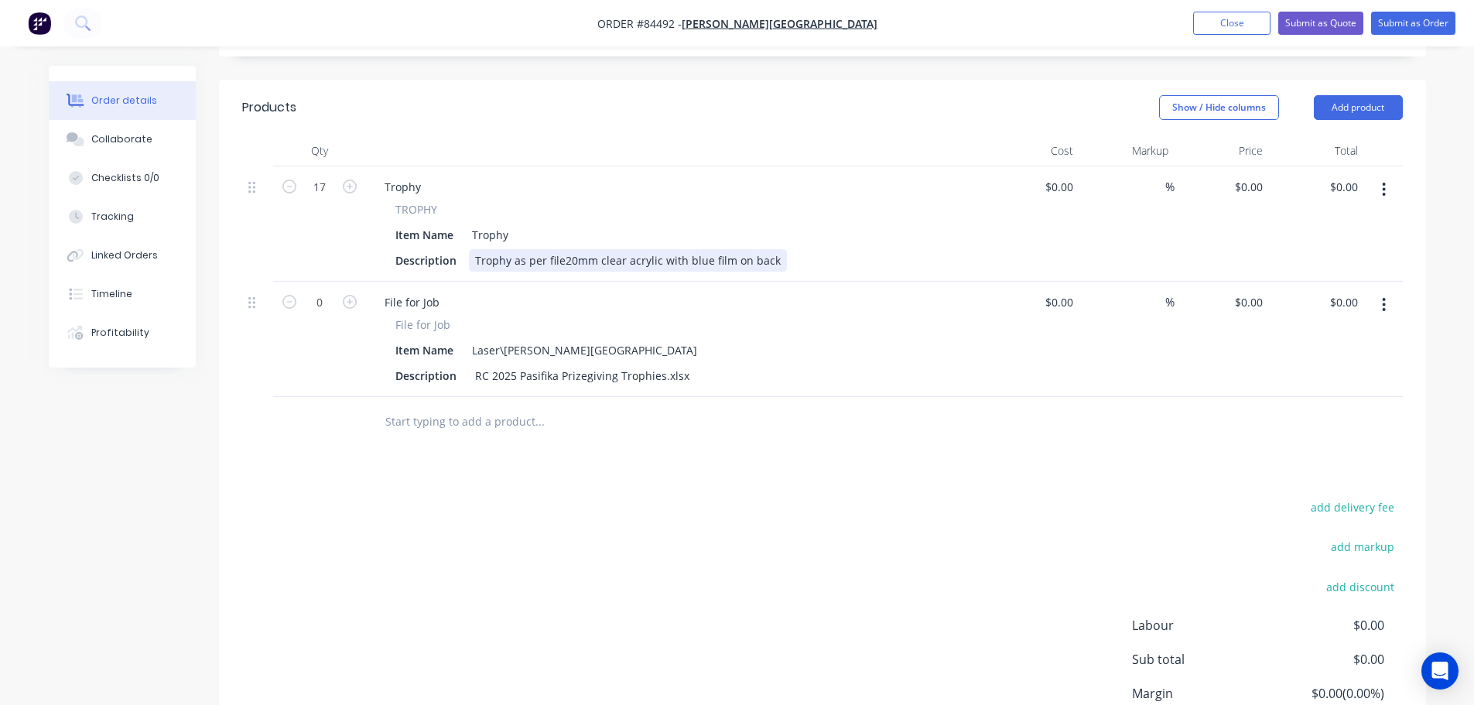
click at [560, 249] on div "Trophy as per file20mm clear acrylic with blue film on back" at bounding box center [628, 260] width 318 height 22
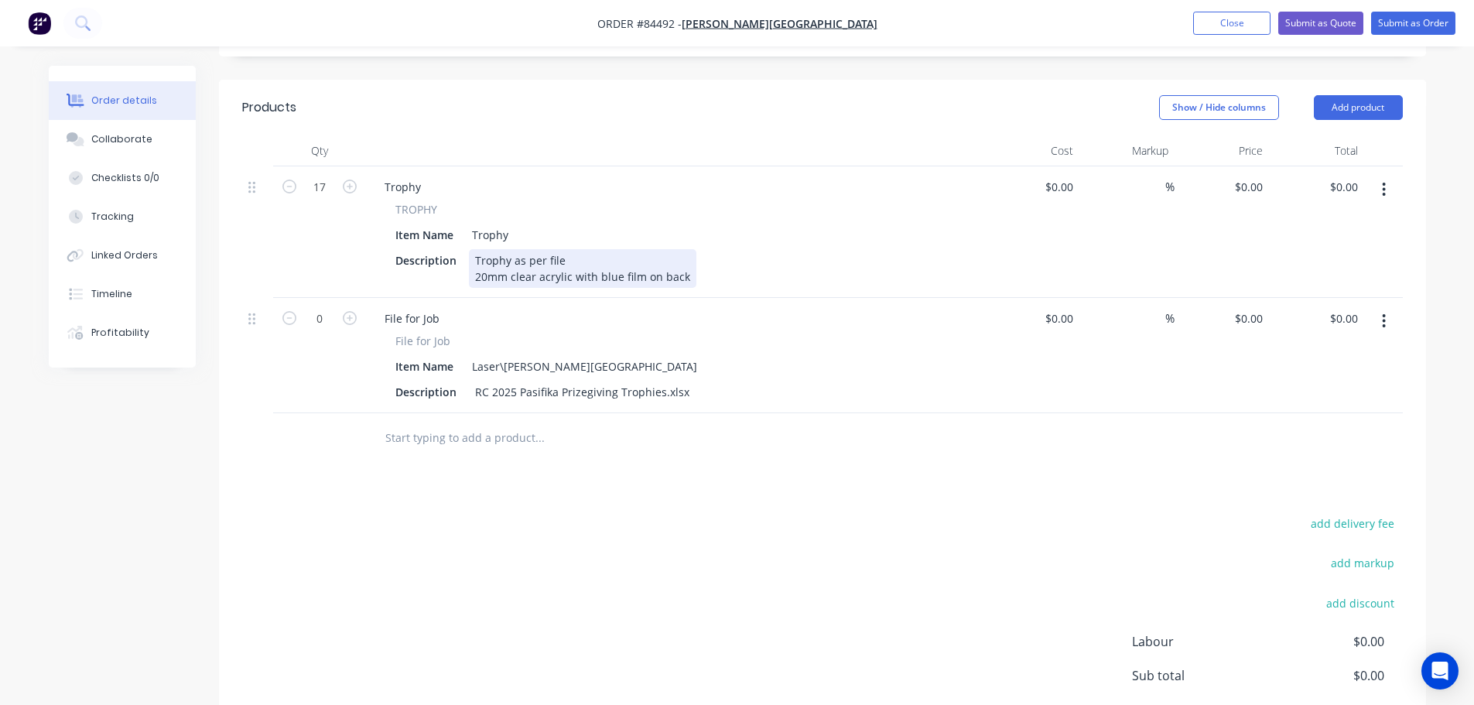
click at [681, 259] on div "Trophy as per file 20mm clear acrylic with blue film on back" at bounding box center [583, 268] width 228 height 39
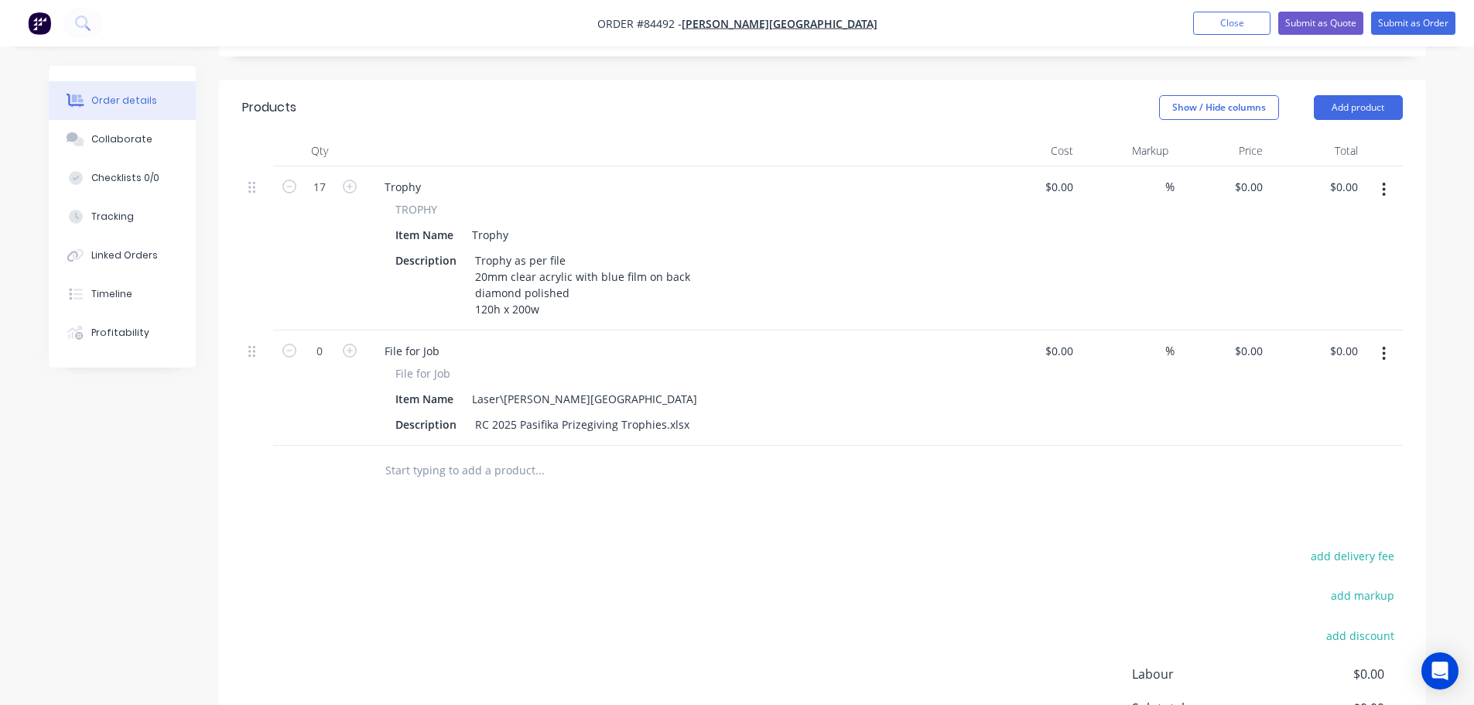
click at [755, 455] on div at bounding box center [604, 470] width 464 height 31
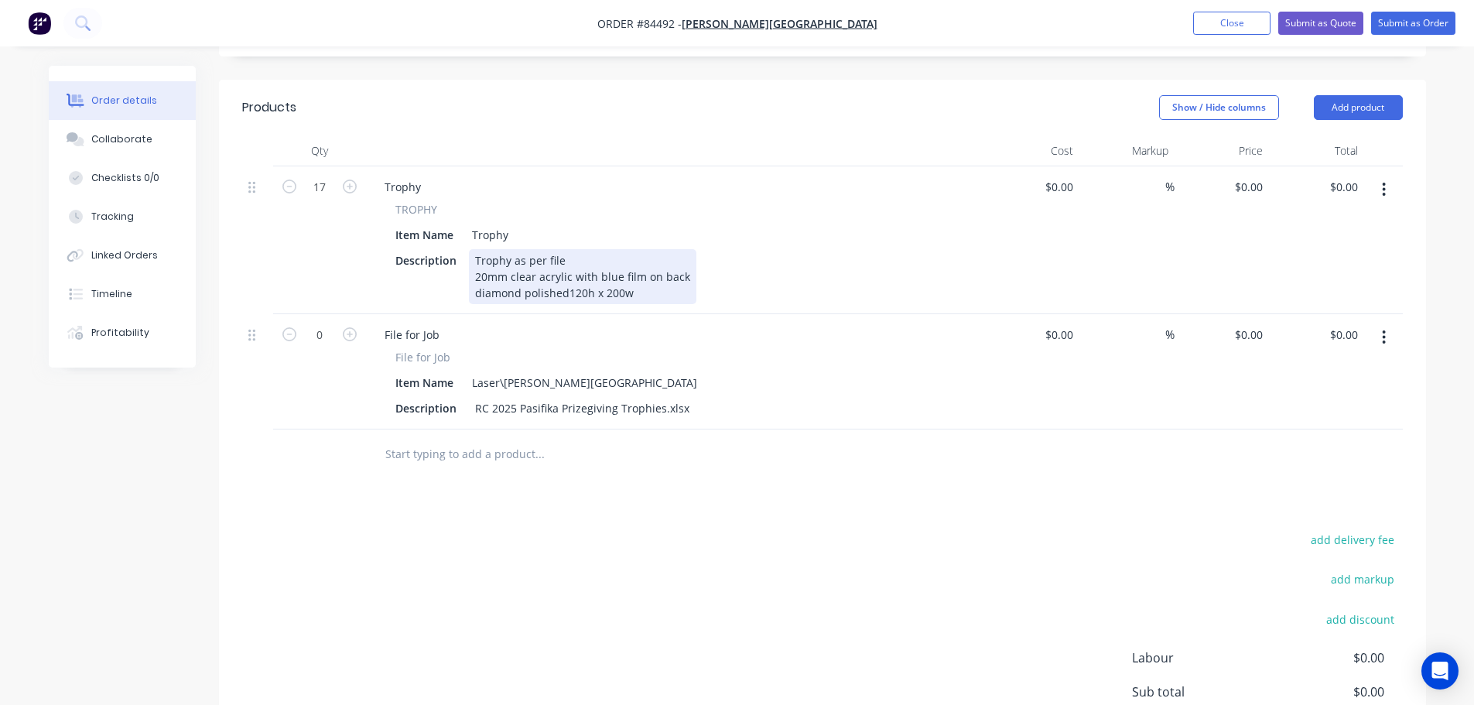
click at [567, 269] on div "Trophy as per file 20mm clear acrylic with blue film on back diamond polished12…" at bounding box center [583, 276] width 228 height 55
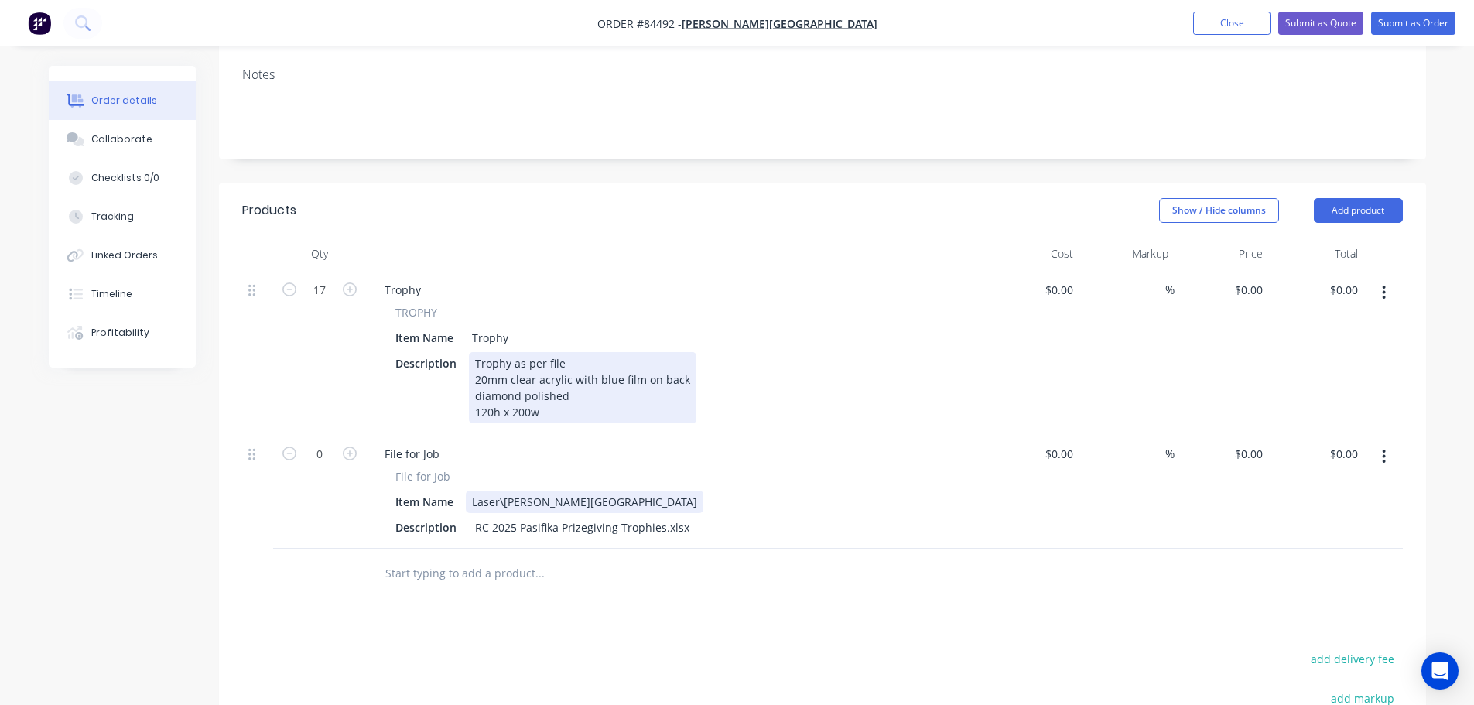
scroll to position [221, 0]
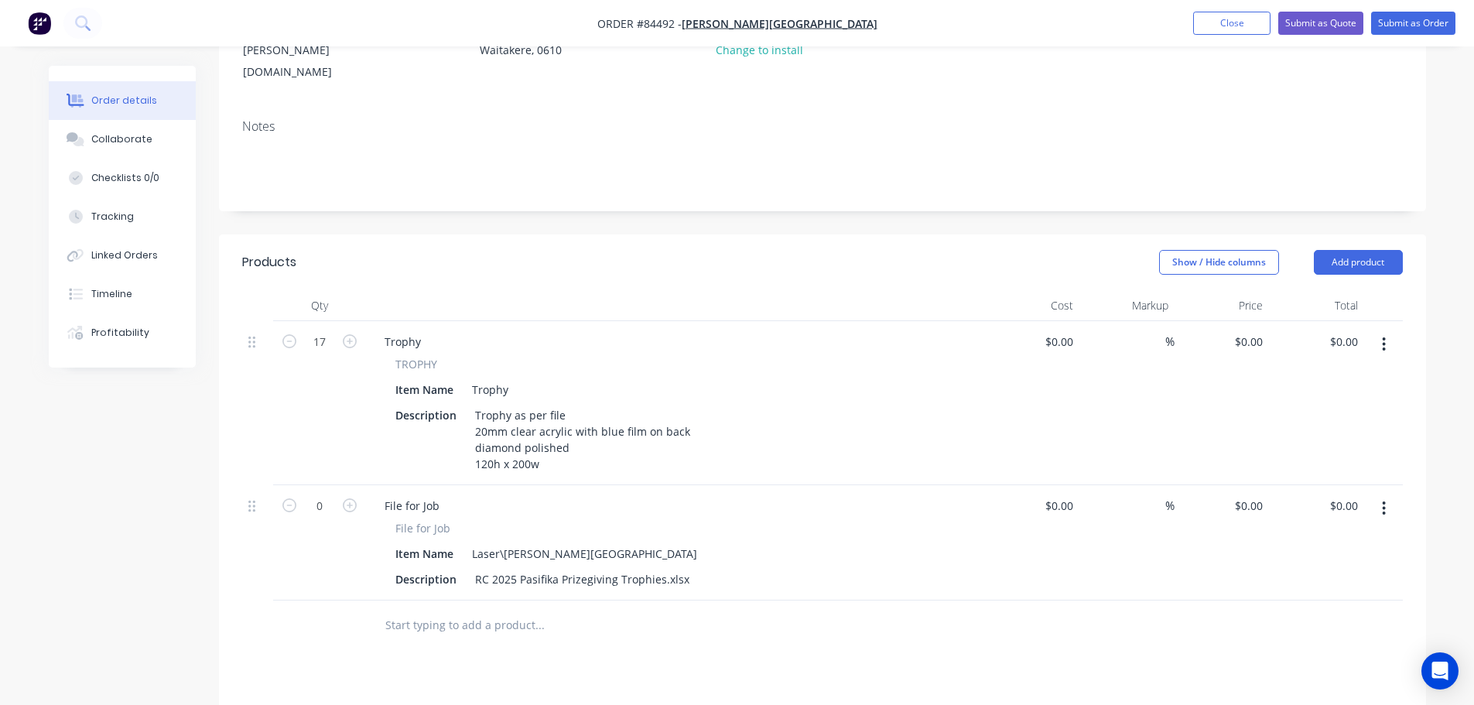
click at [670, 321] on div "Trophy TROPHY Item Name Trophy Description Trophy as per file 20mm clear acryli…" at bounding box center [675, 403] width 619 height 164
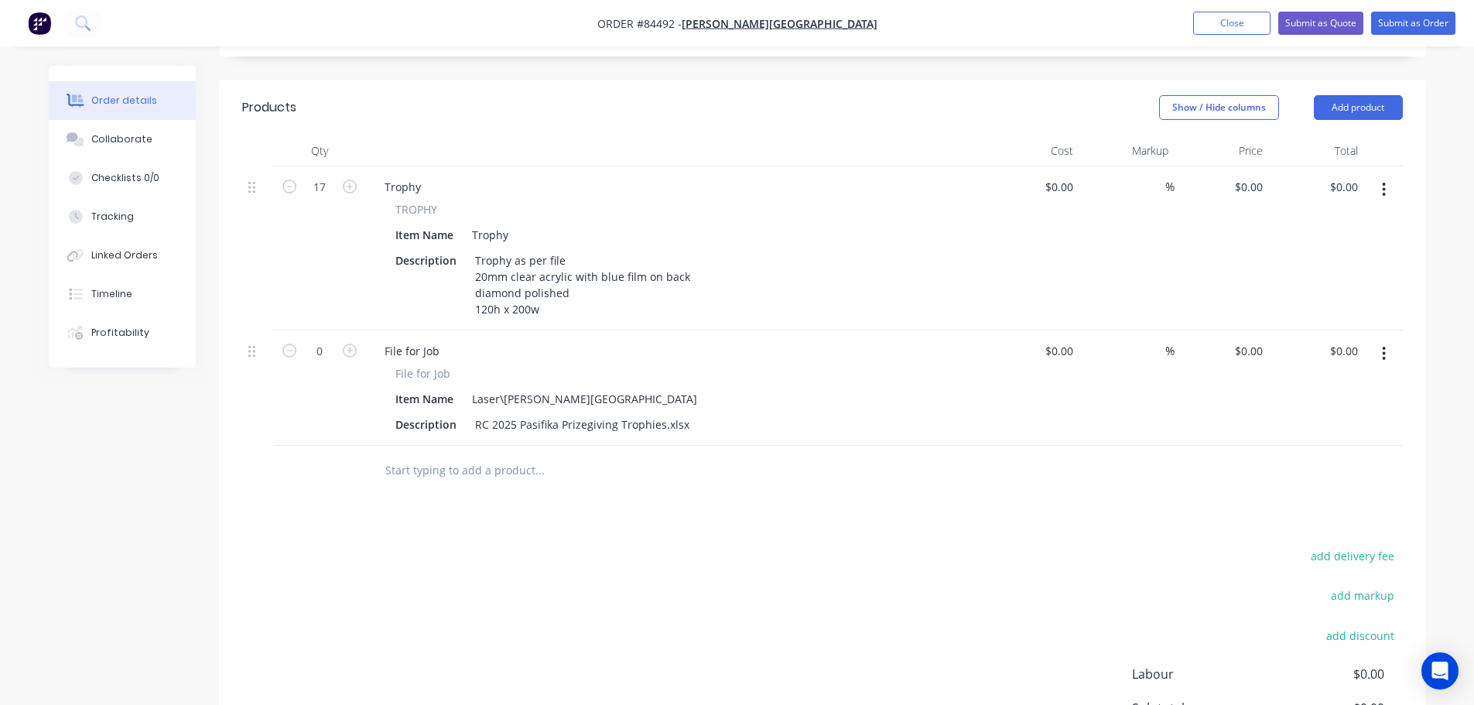
click at [800, 517] on div "Products Show / Hide columns Add product Qty Cost Markup Price Total 17 Trophy …" at bounding box center [822, 474] width 1207 height 788
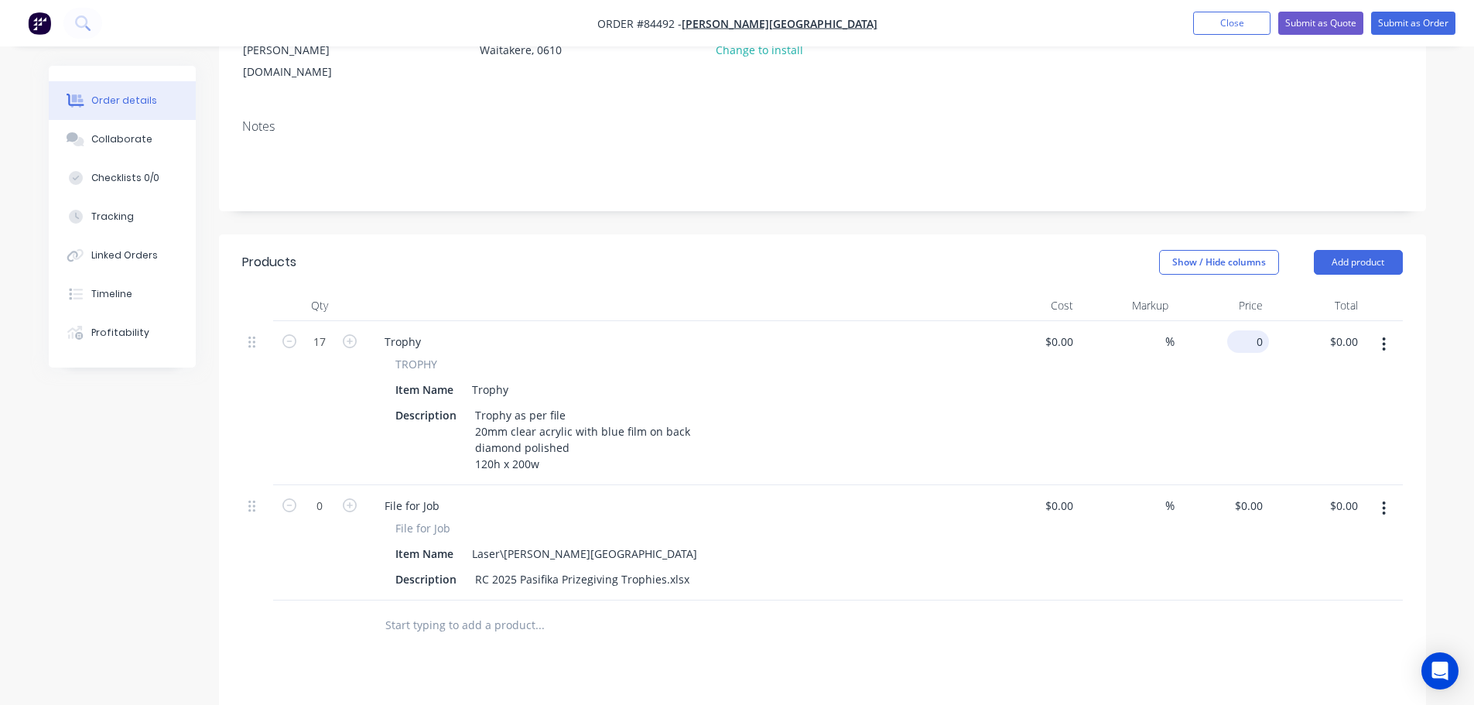
click at [1258, 331] on input "0" at bounding box center [1252, 342] width 36 height 22
paste input "36.3"
type input "$36.30"
type input "$617.10"
click at [1244, 381] on div "$36.30 $36.30" at bounding box center [1222, 403] width 95 height 164
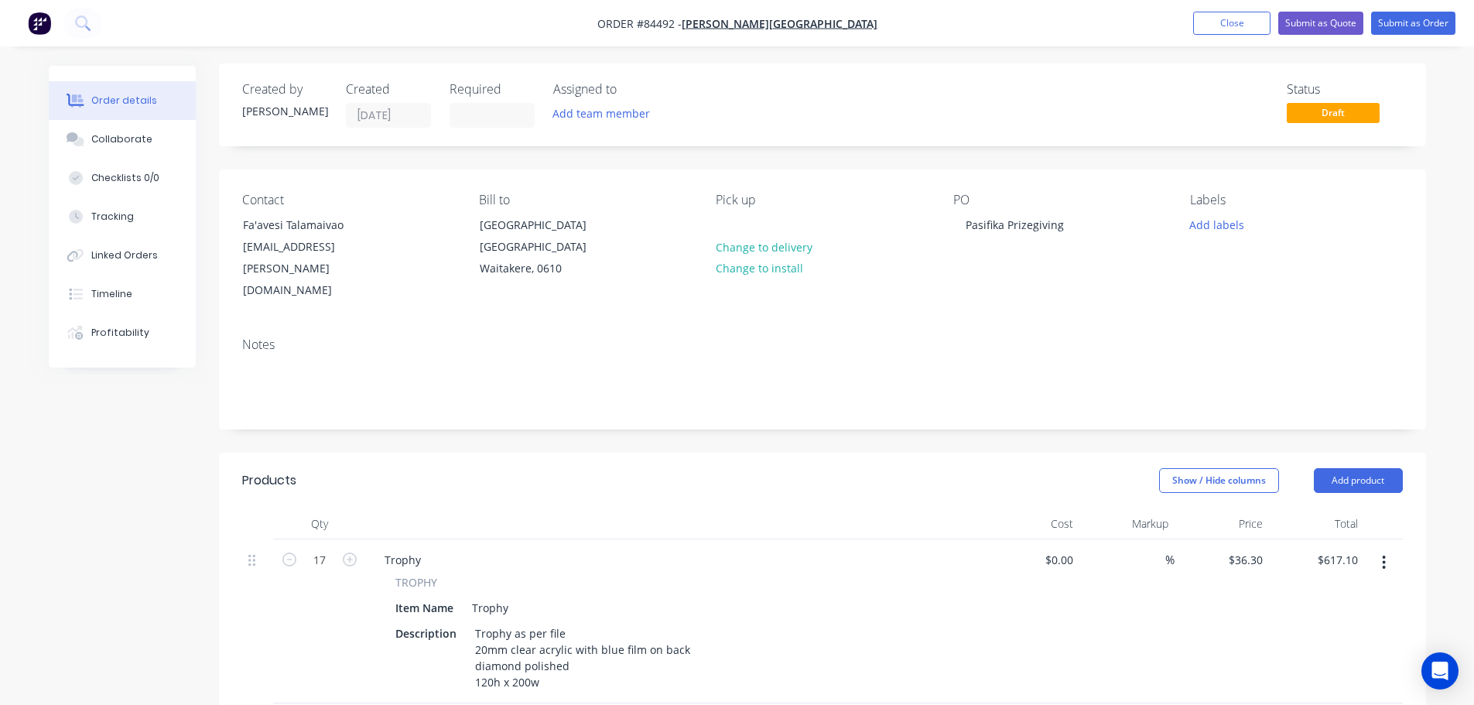
scroll to position [0, 0]
click at [1227, 228] on button "Add labels" at bounding box center [1217, 226] width 71 height 21
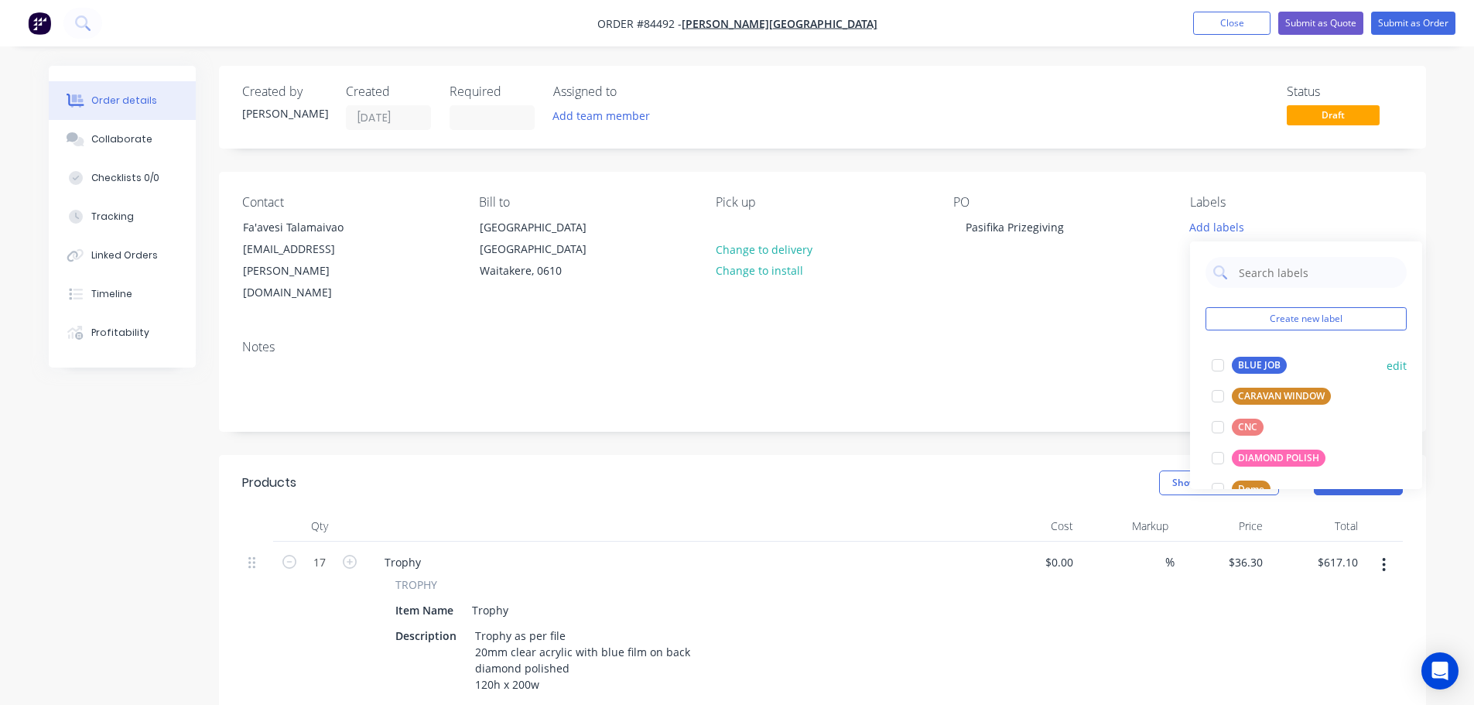
click at [1270, 361] on div "BLUE JOB" at bounding box center [1259, 365] width 55 height 17
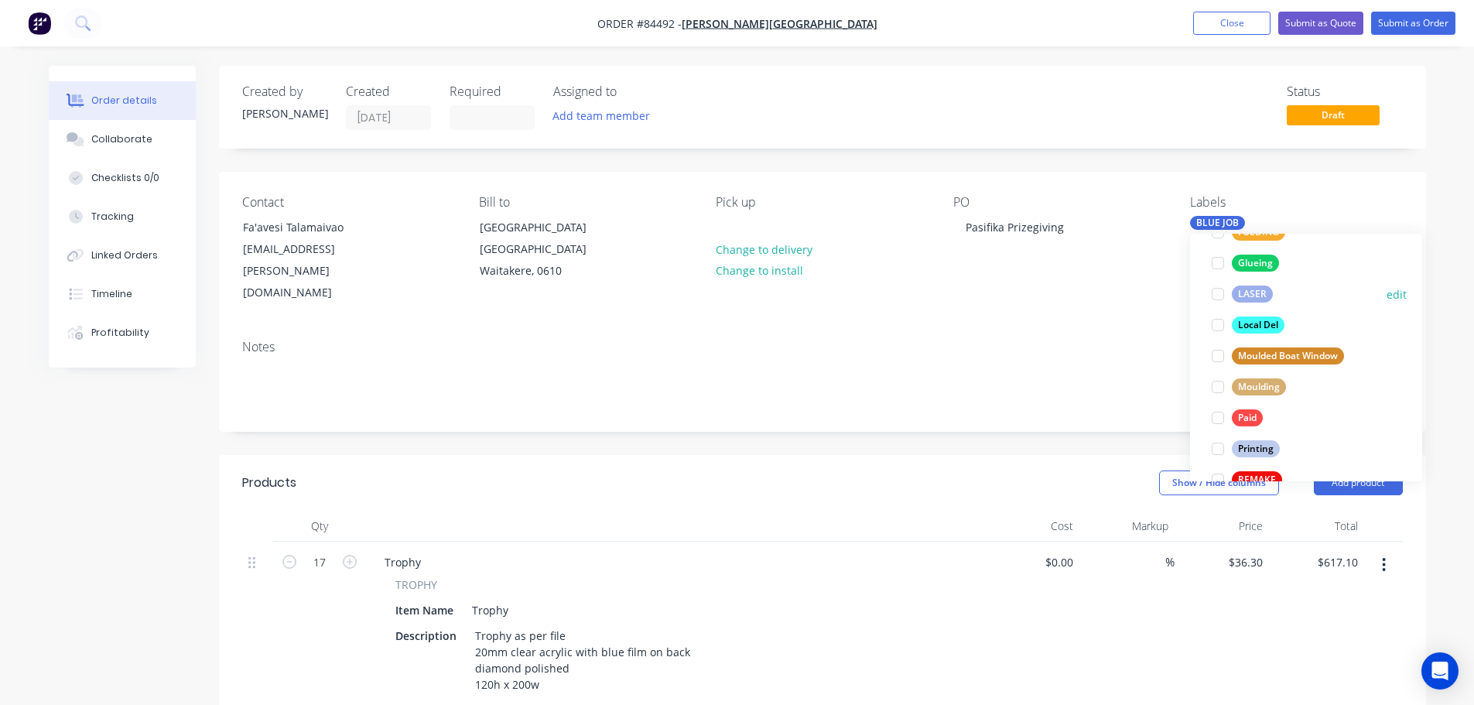
scroll to position [464, 0]
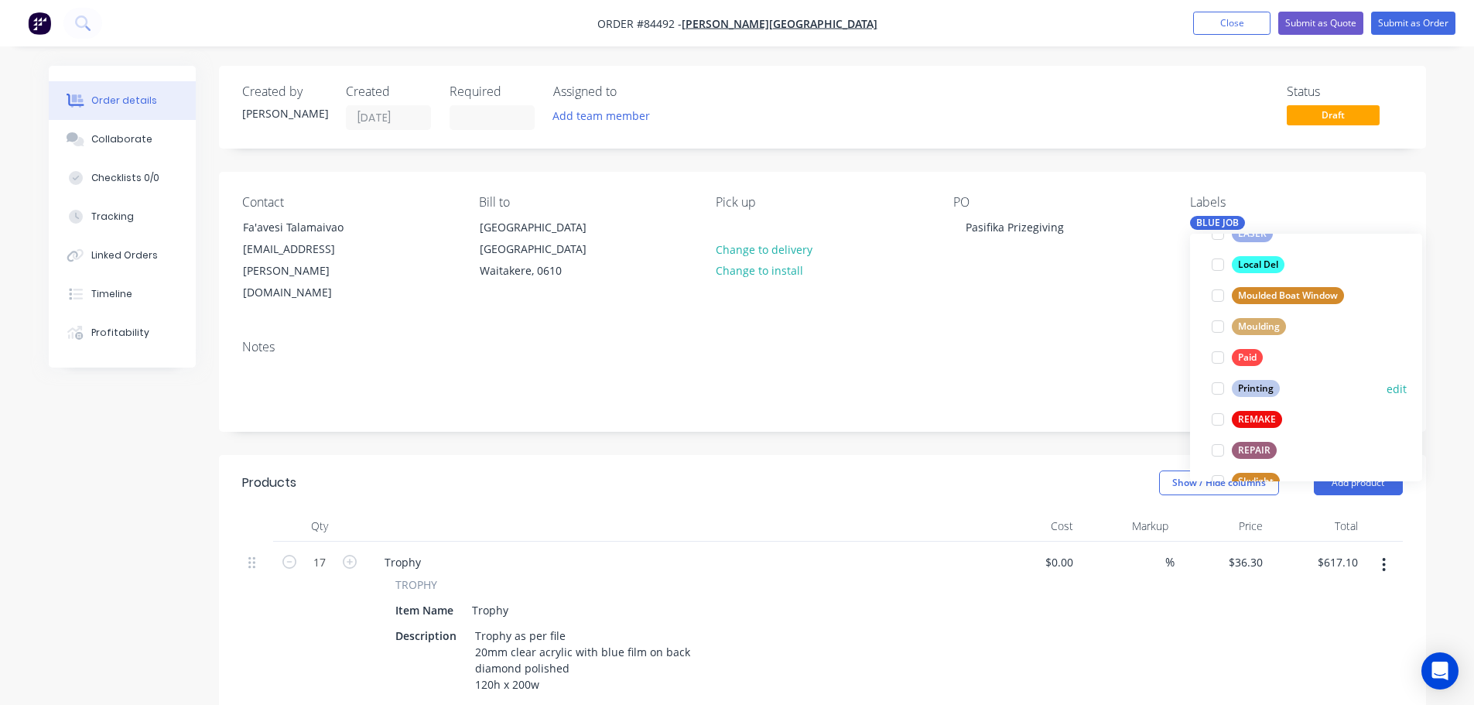
click at [1253, 380] on div "Printing" at bounding box center [1256, 388] width 48 height 17
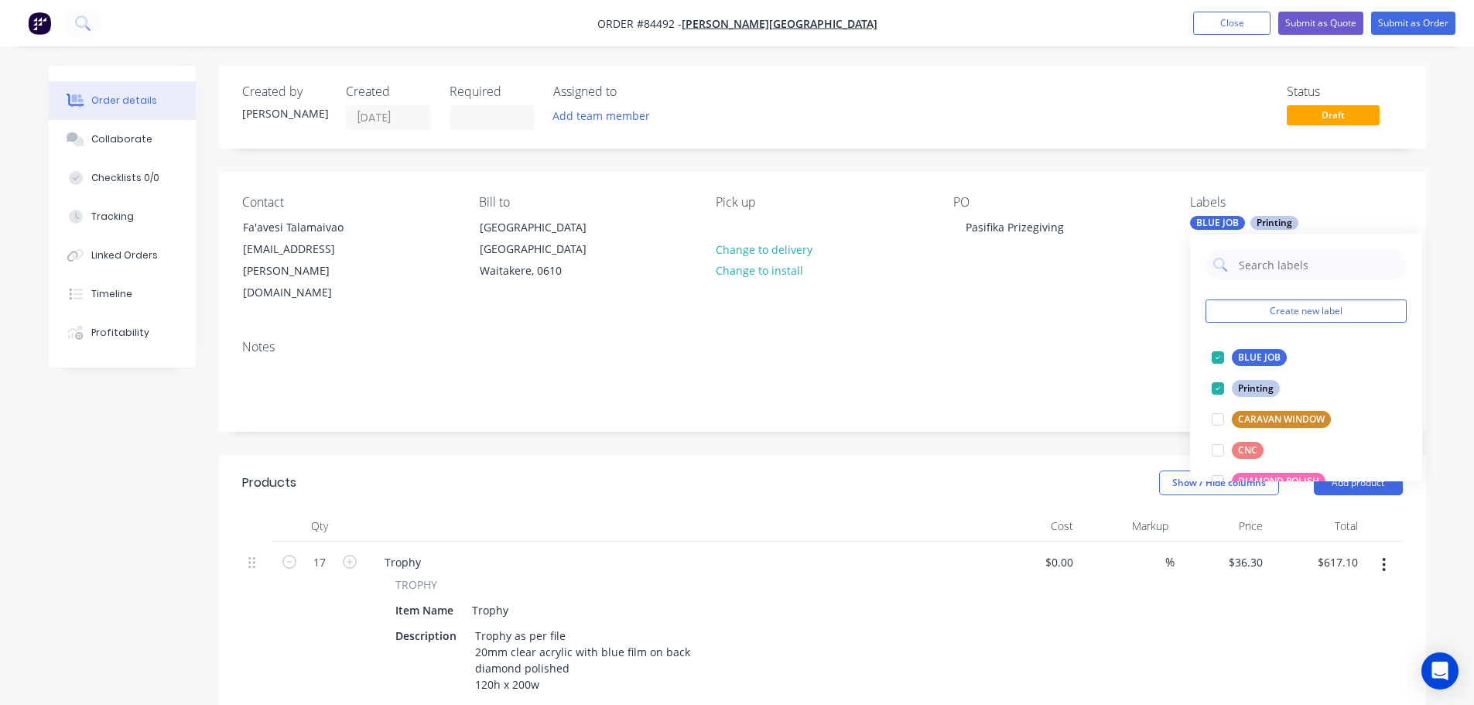
click at [1173, 251] on div "Contact Fa'avesi Talamaivao TalamaivaoV@rutherford.school.nz Bill to Kotuku Str…" at bounding box center [822, 250] width 1207 height 156
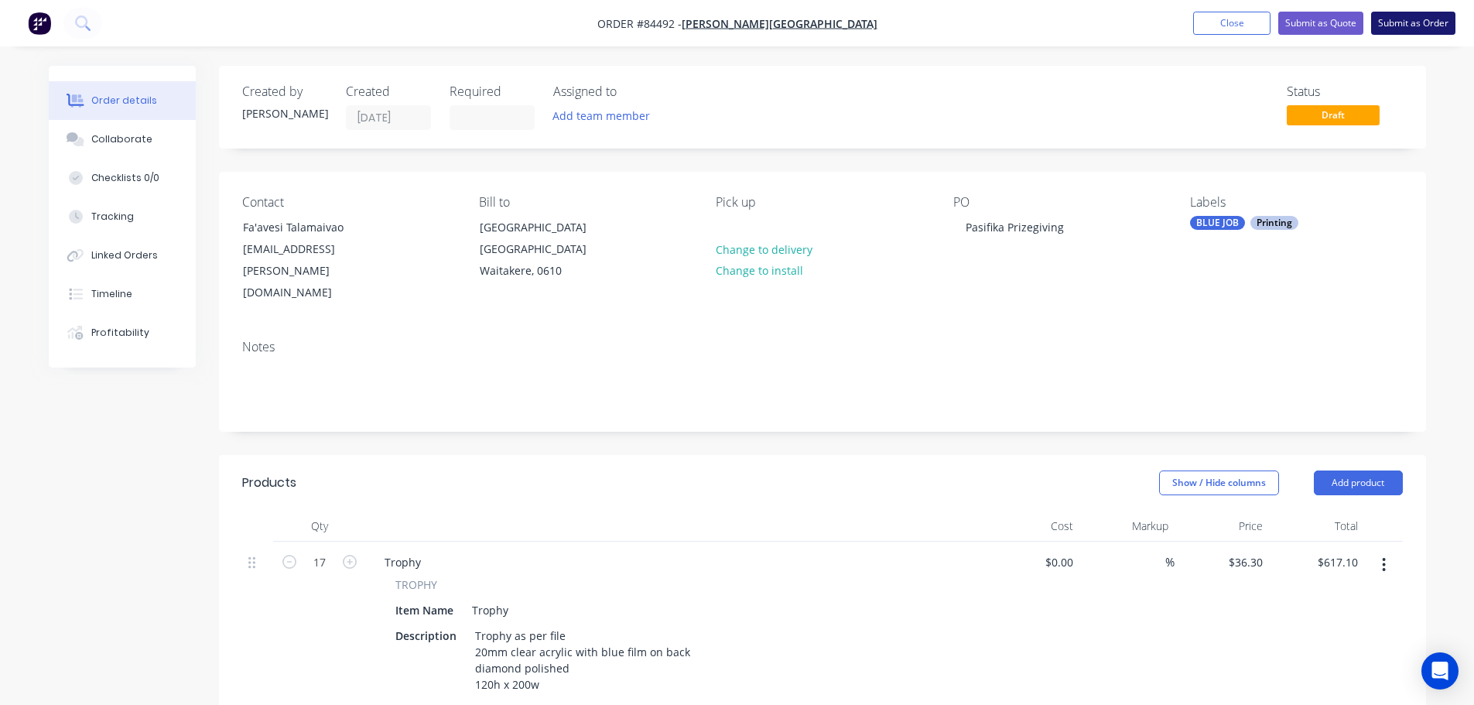
click at [1432, 28] on button "Submit as Order" at bounding box center [1414, 23] width 84 height 23
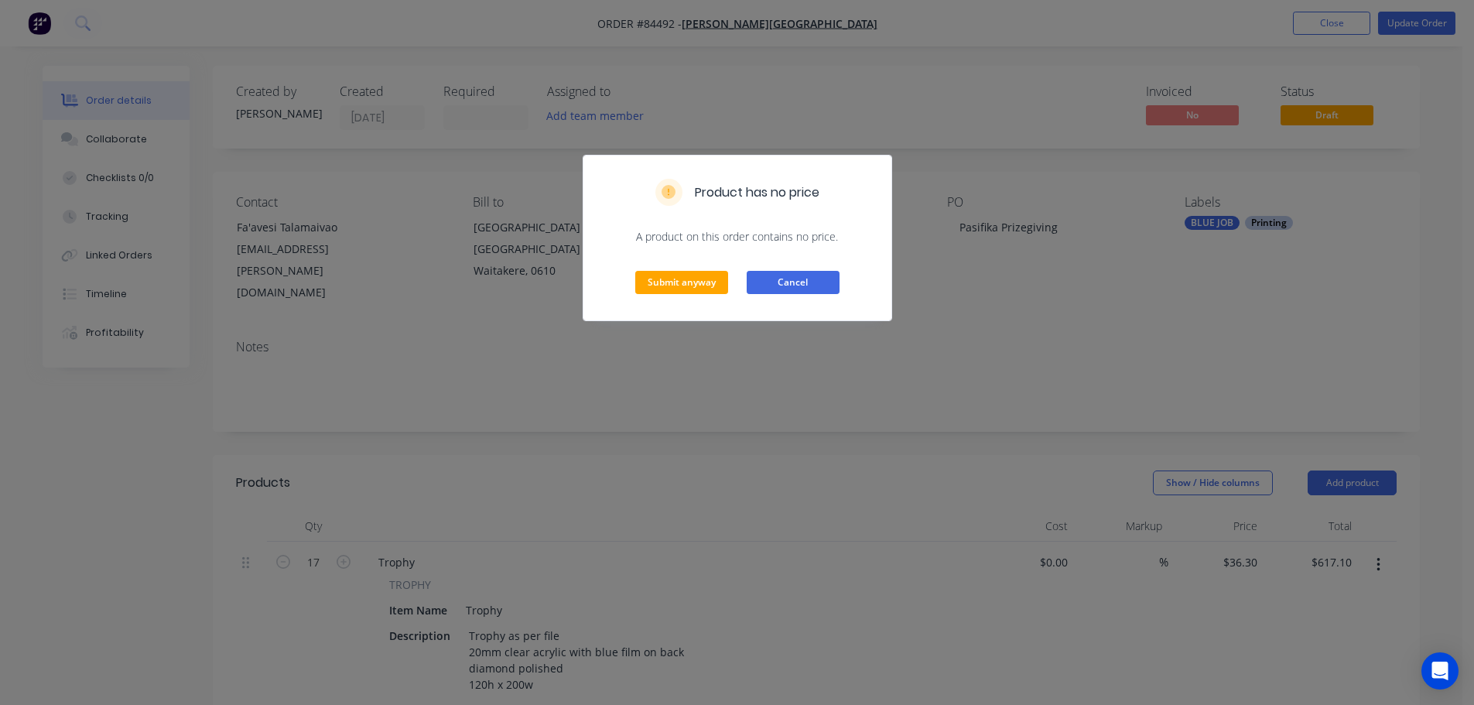
click at [828, 284] on button "Cancel" at bounding box center [793, 282] width 93 height 23
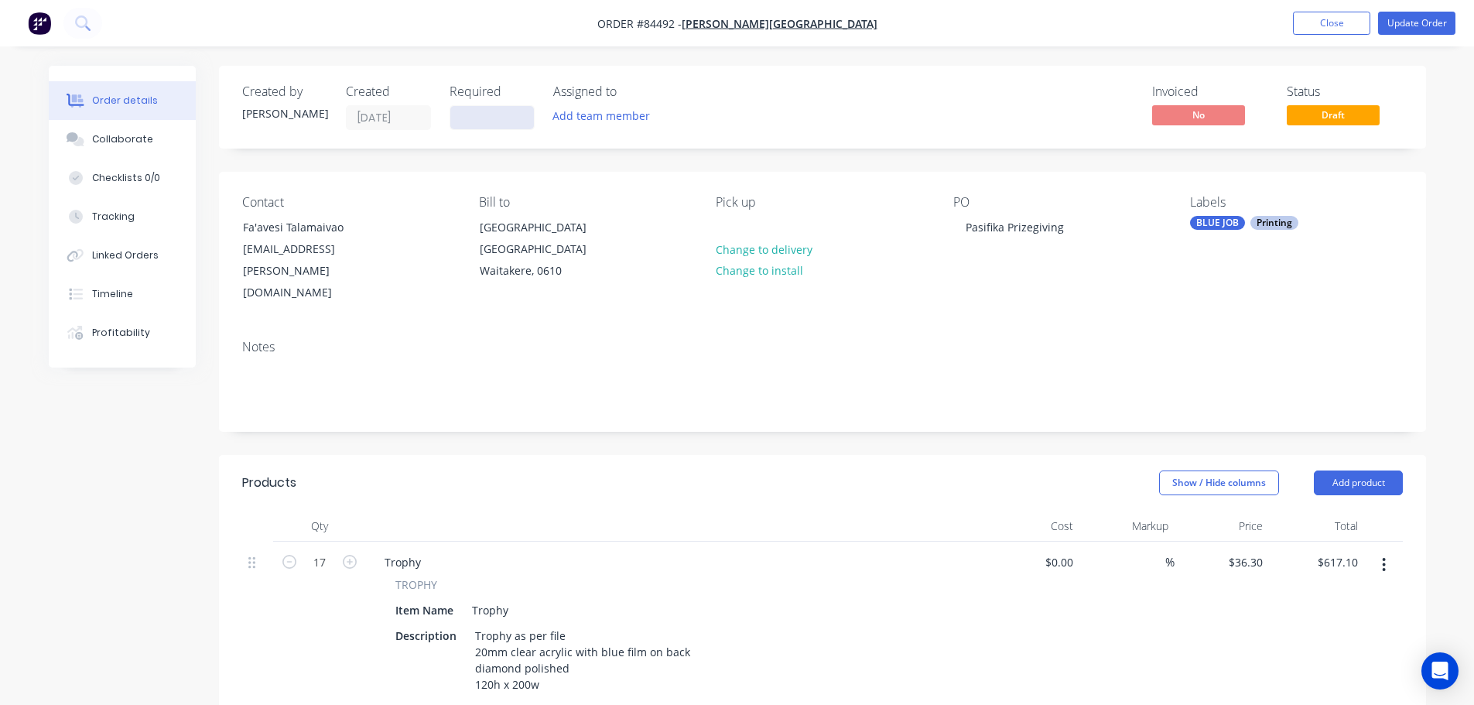
click at [482, 128] on label at bounding box center [492, 117] width 85 height 25
click at [482, 128] on input at bounding box center [492, 117] width 84 height 23
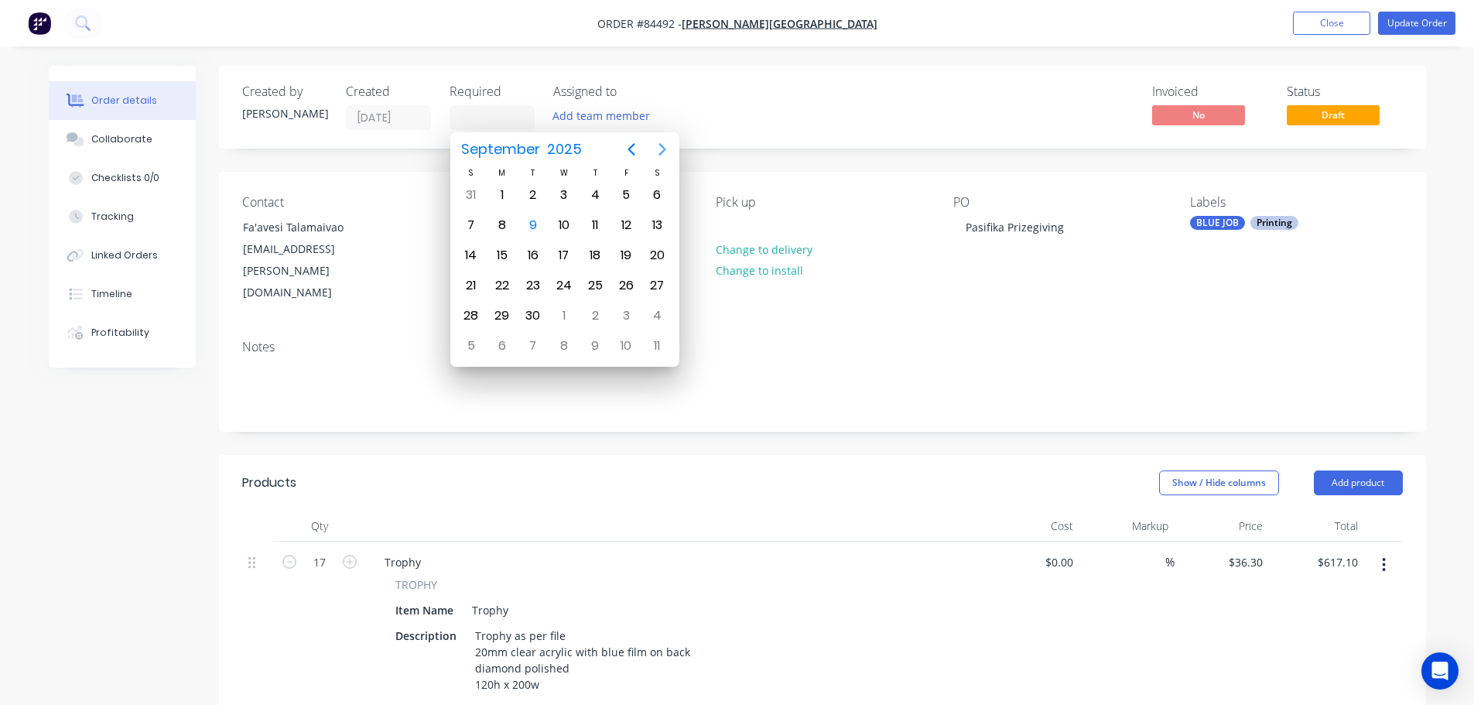
click at [656, 149] on icon "Next page" at bounding box center [662, 149] width 19 height 19
click at [462, 117] on input at bounding box center [492, 117] width 84 height 23
click at [536, 254] on div "14" at bounding box center [533, 255] width 23 height 23
type input "14/10/25"
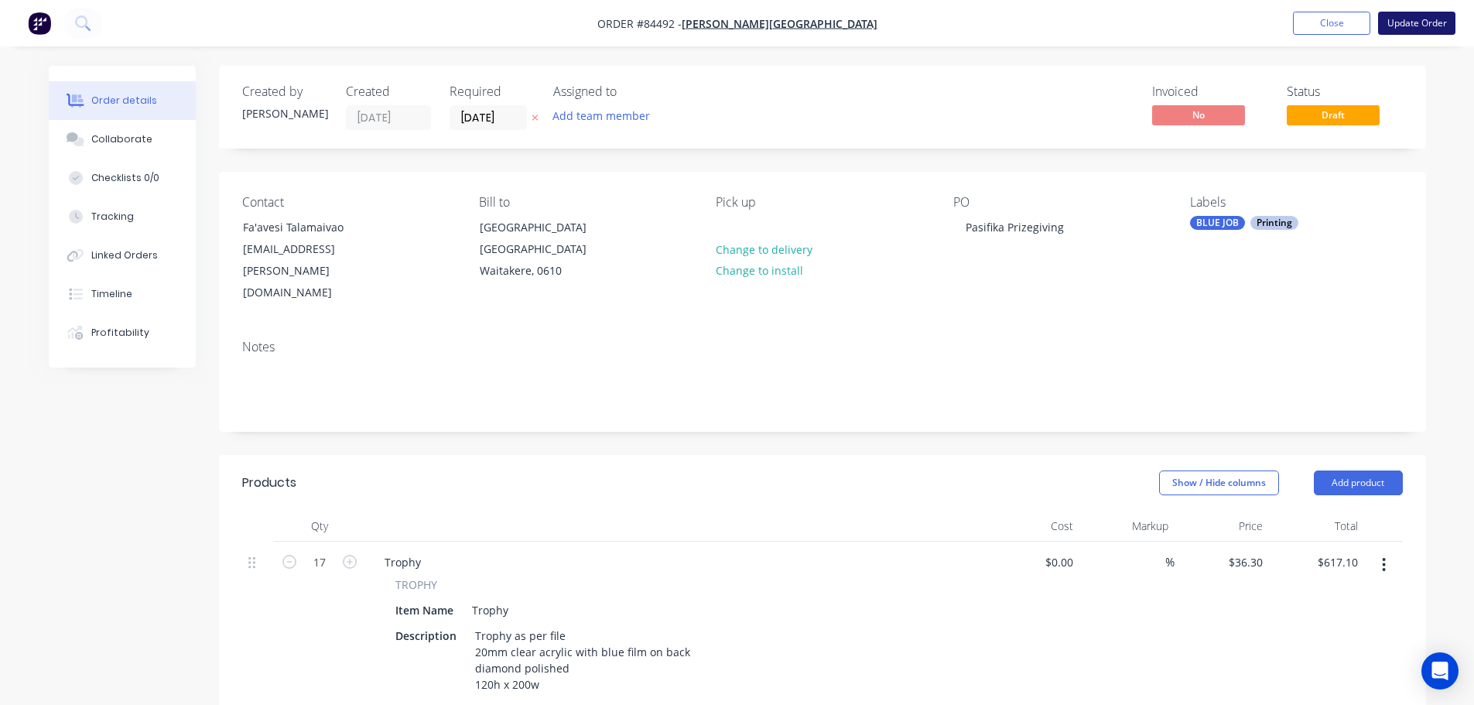
click at [1415, 15] on button "Update Order" at bounding box center [1417, 23] width 77 height 23
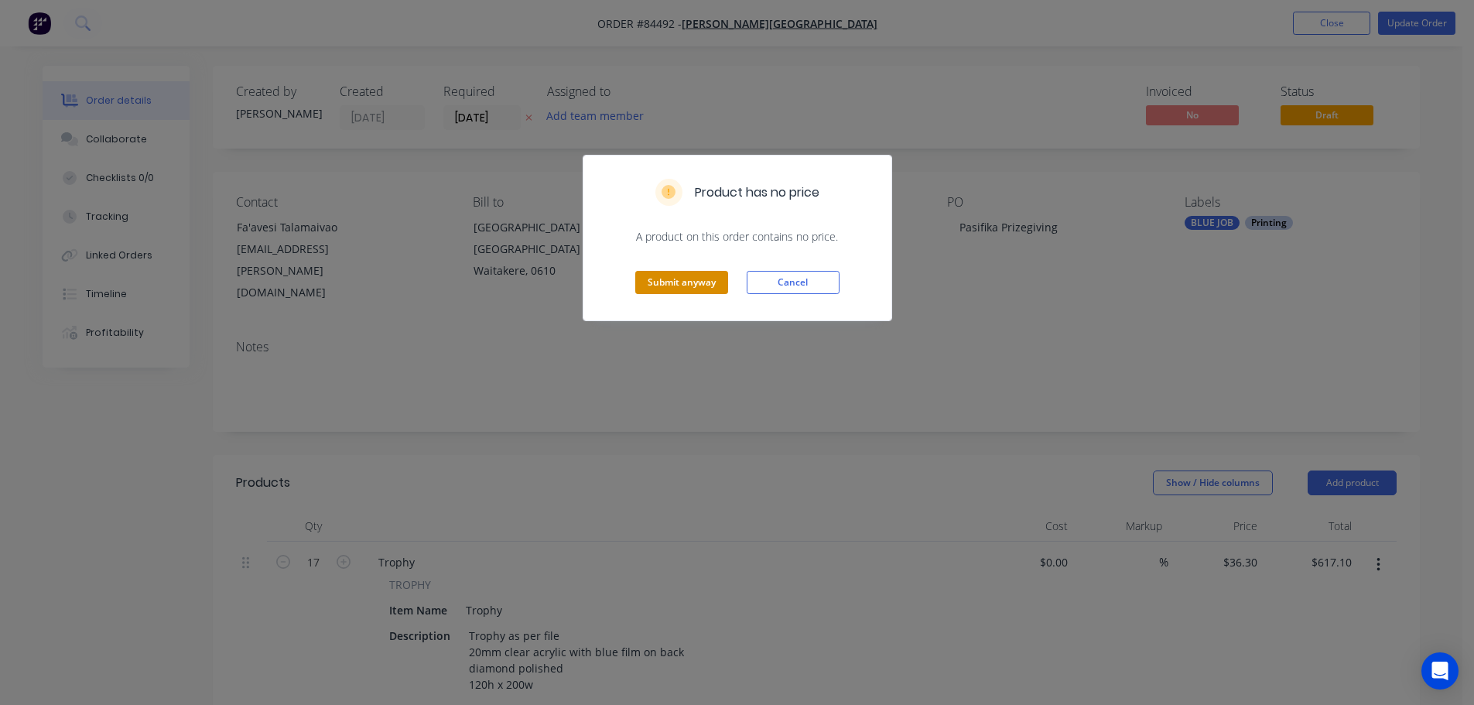
click at [690, 278] on button "Submit anyway" at bounding box center [681, 282] width 93 height 23
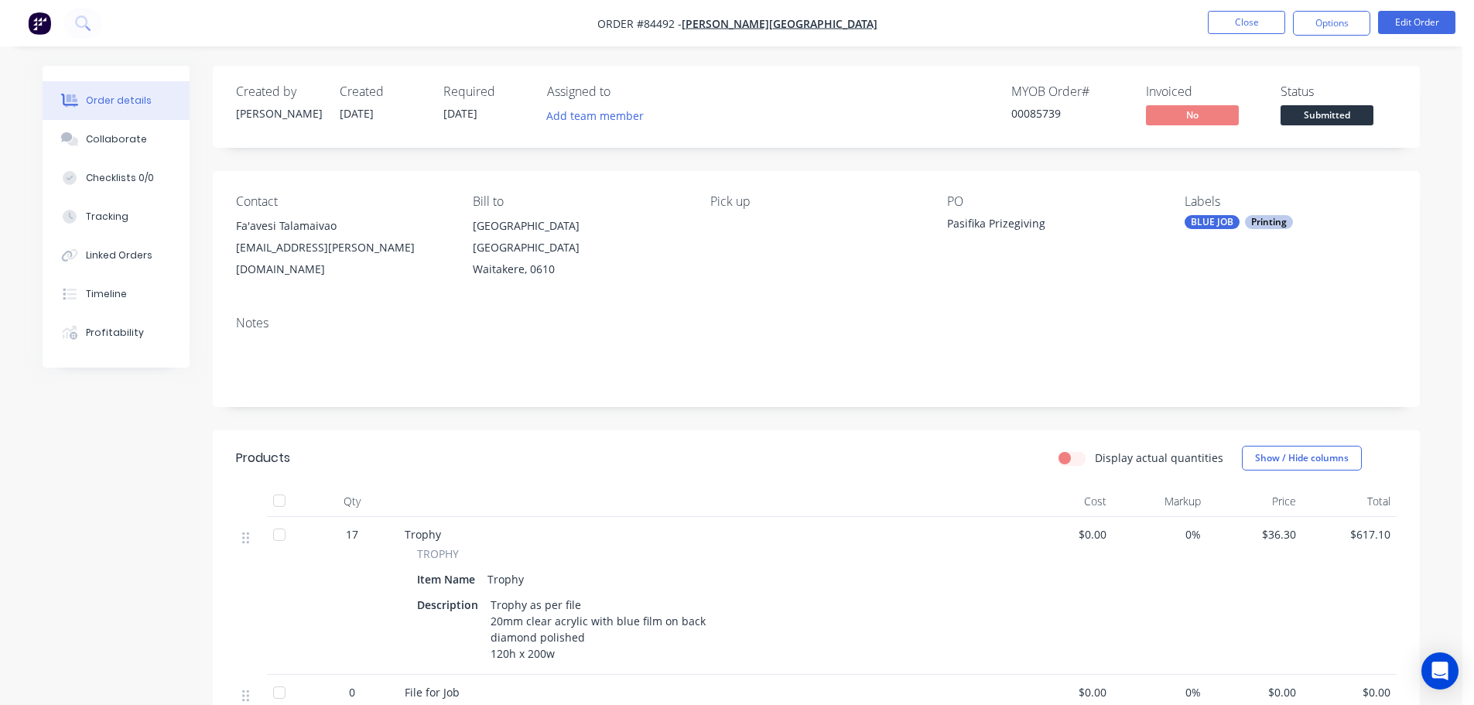
drag, startPoint x: 1349, startPoint y: 18, endPoint x: 1327, endPoint y: 39, distance: 30.1
click at [1349, 18] on button "Options" at bounding box center [1331, 23] width 77 height 25
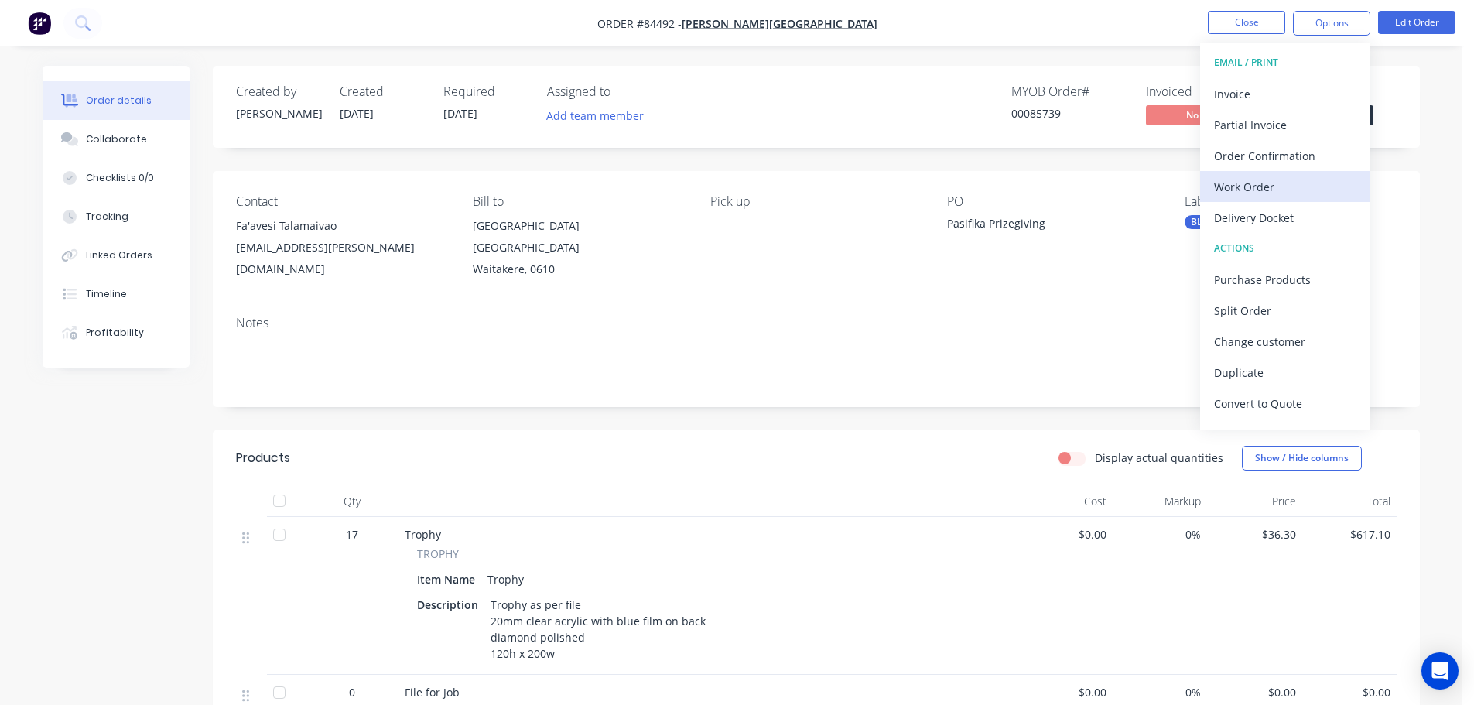
click at [1246, 185] on div "Work Order" at bounding box center [1285, 187] width 142 height 22
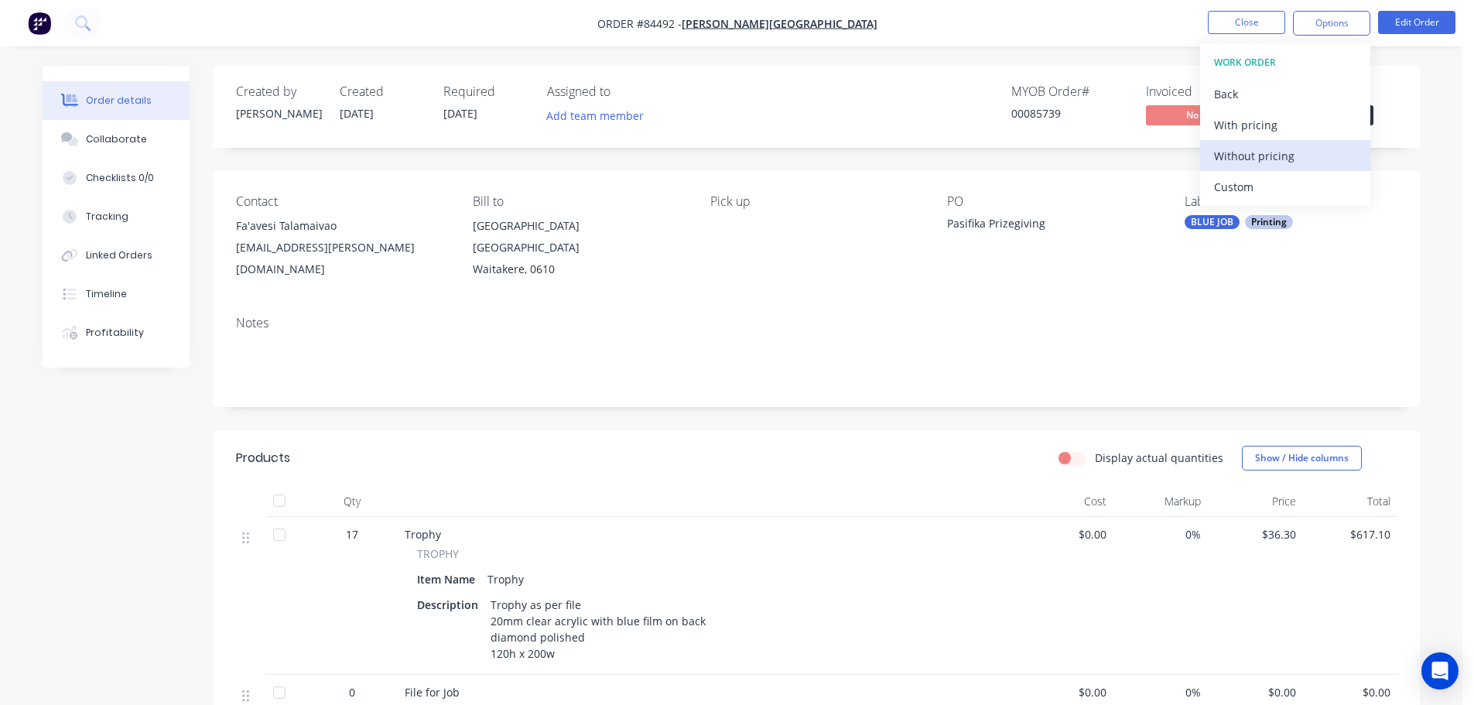
click at [1262, 156] on div "Without pricing" at bounding box center [1285, 156] width 142 height 22
click at [1058, 107] on div "00085739" at bounding box center [1070, 113] width 116 height 16
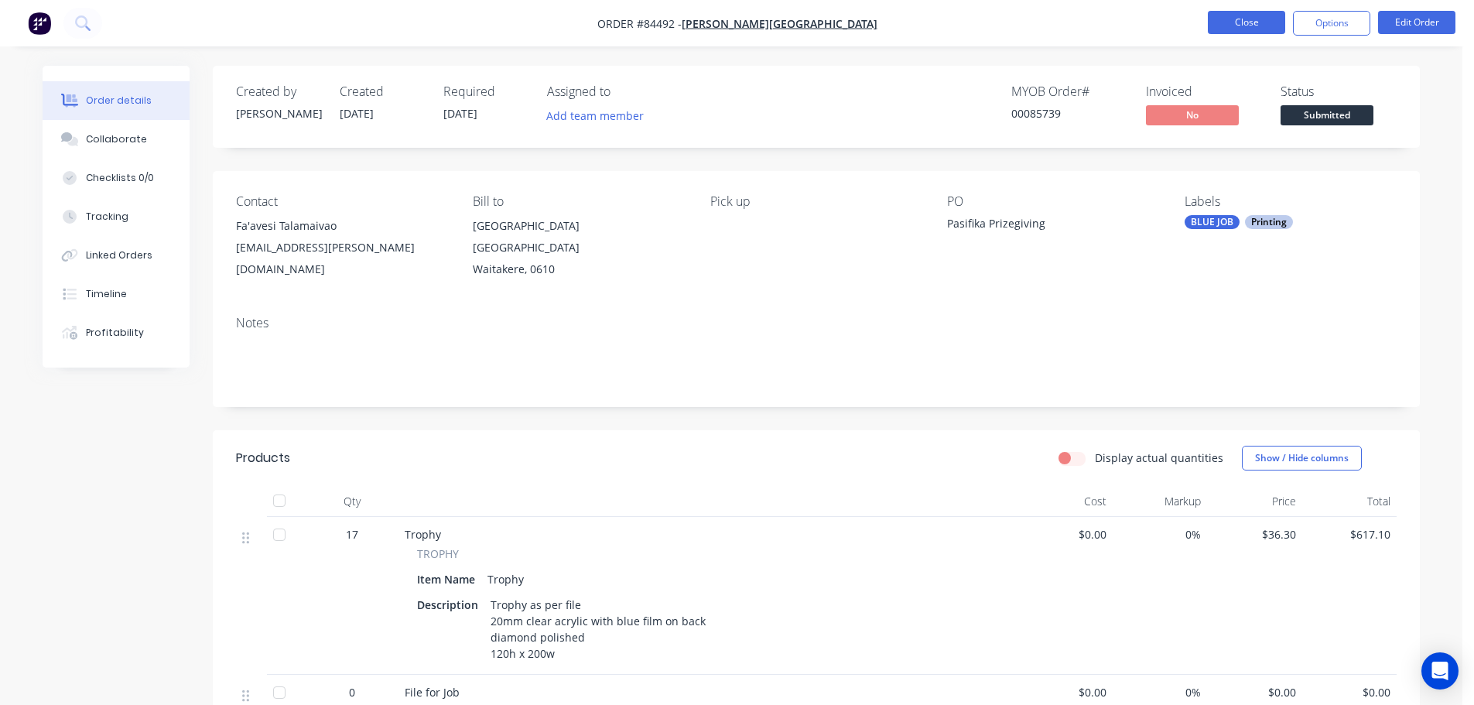
click at [1255, 28] on button "Close" at bounding box center [1246, 22] width 77 height 23
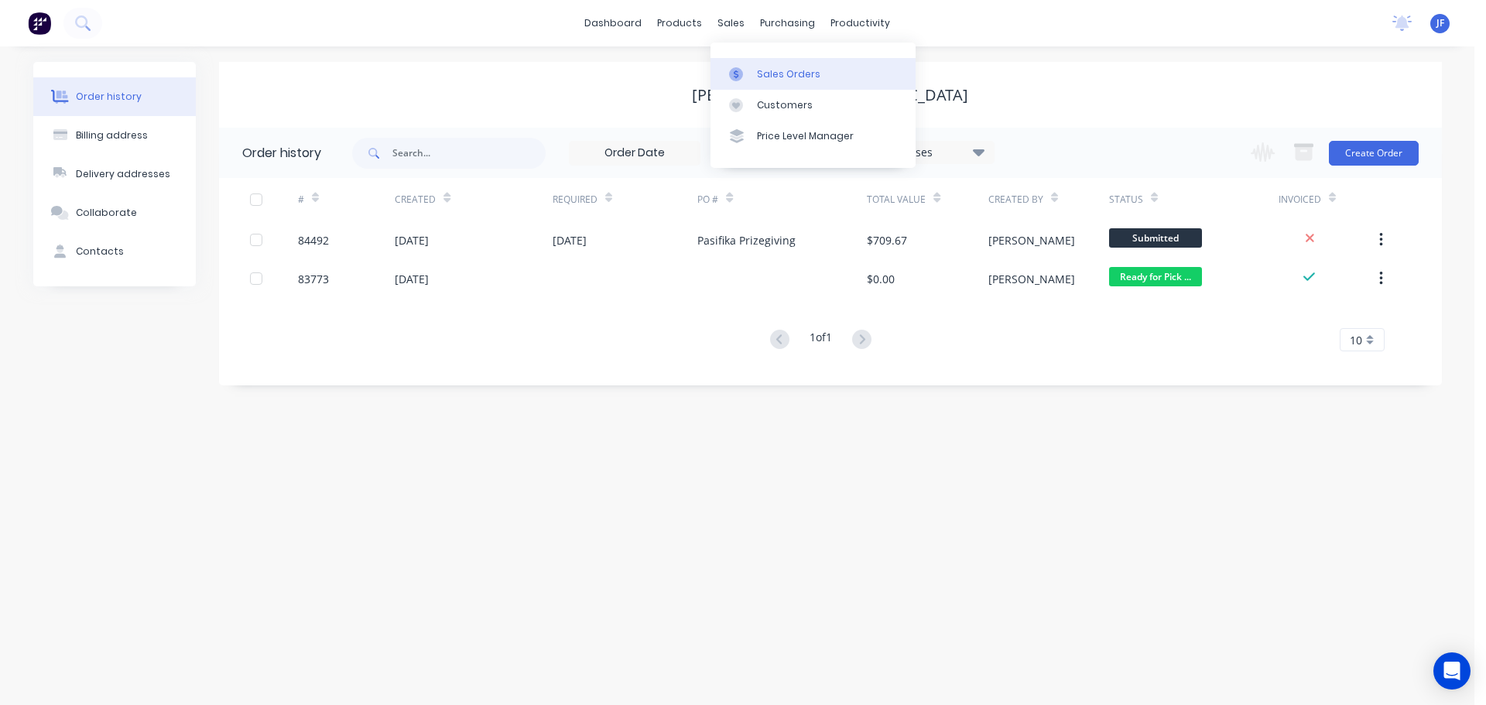
click at [763, 66] on link "Sales Orders" at bounding box center [813, 73] width 205 height 31
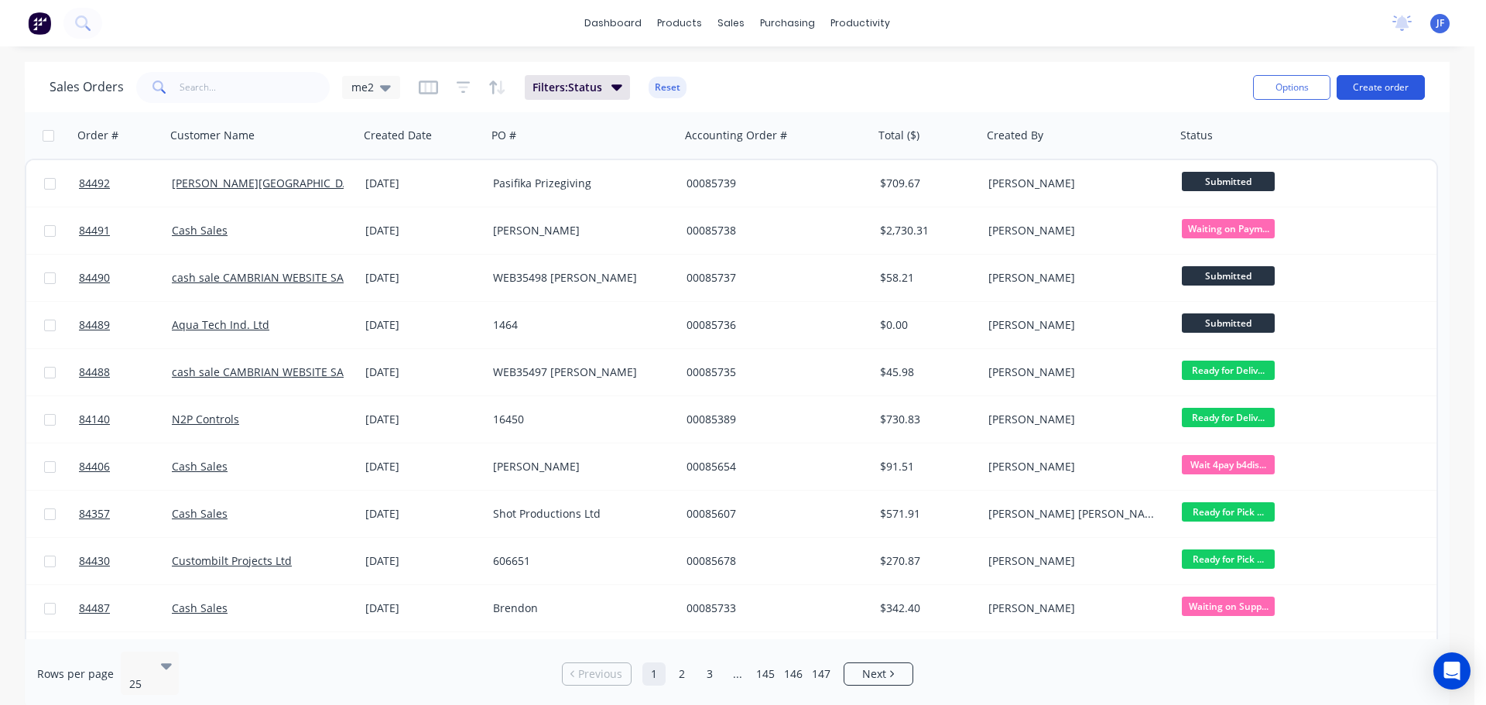
click at [1401, 84] on button "Create order" at bounding box center [1381, 87] width 88 height 25
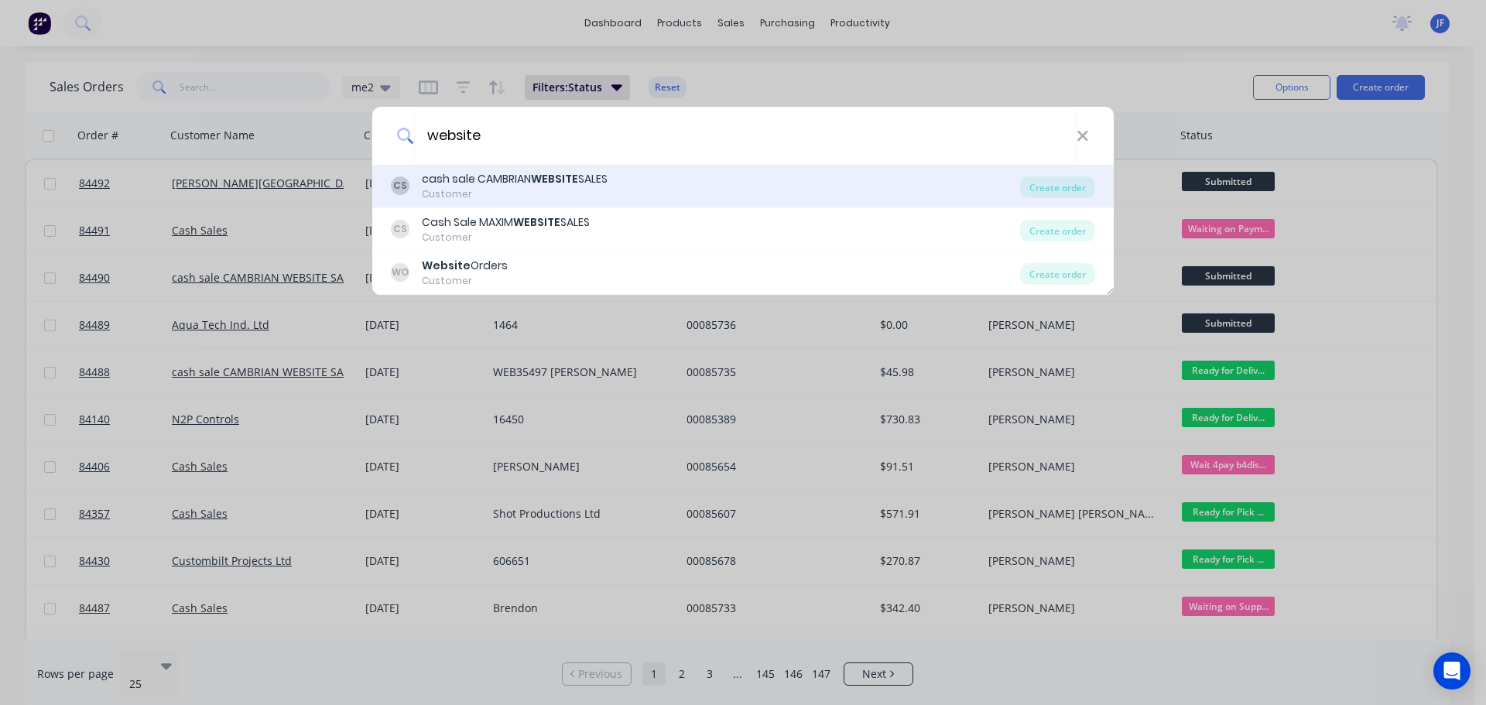
type input "website"
click at [864, 197] on div "CS cash sale CAMBRIAN WEBSITE SALES Customer" at bounding box center [705, 186] width 629 height 30
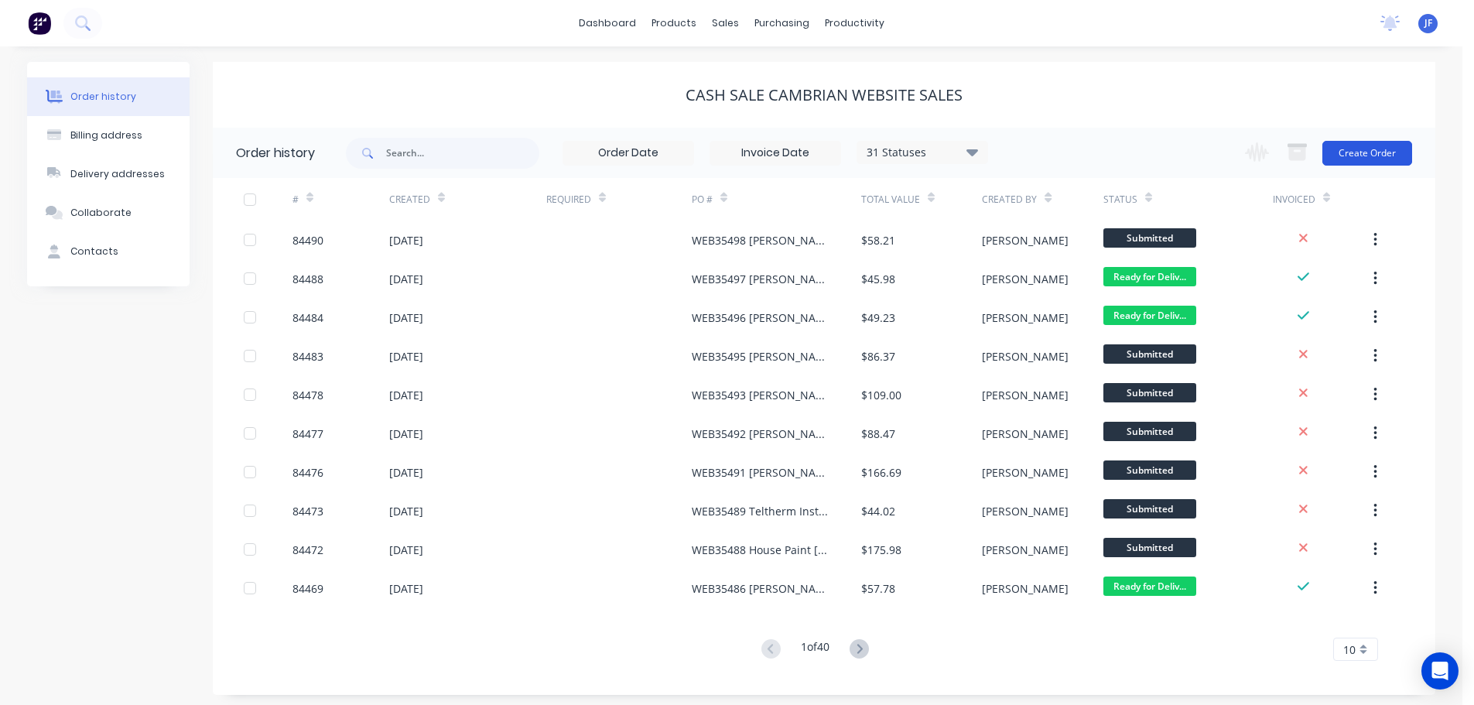
click at [1385, 157] on button "Create Order" at bounding box center [1368, 153] width 90 height 25
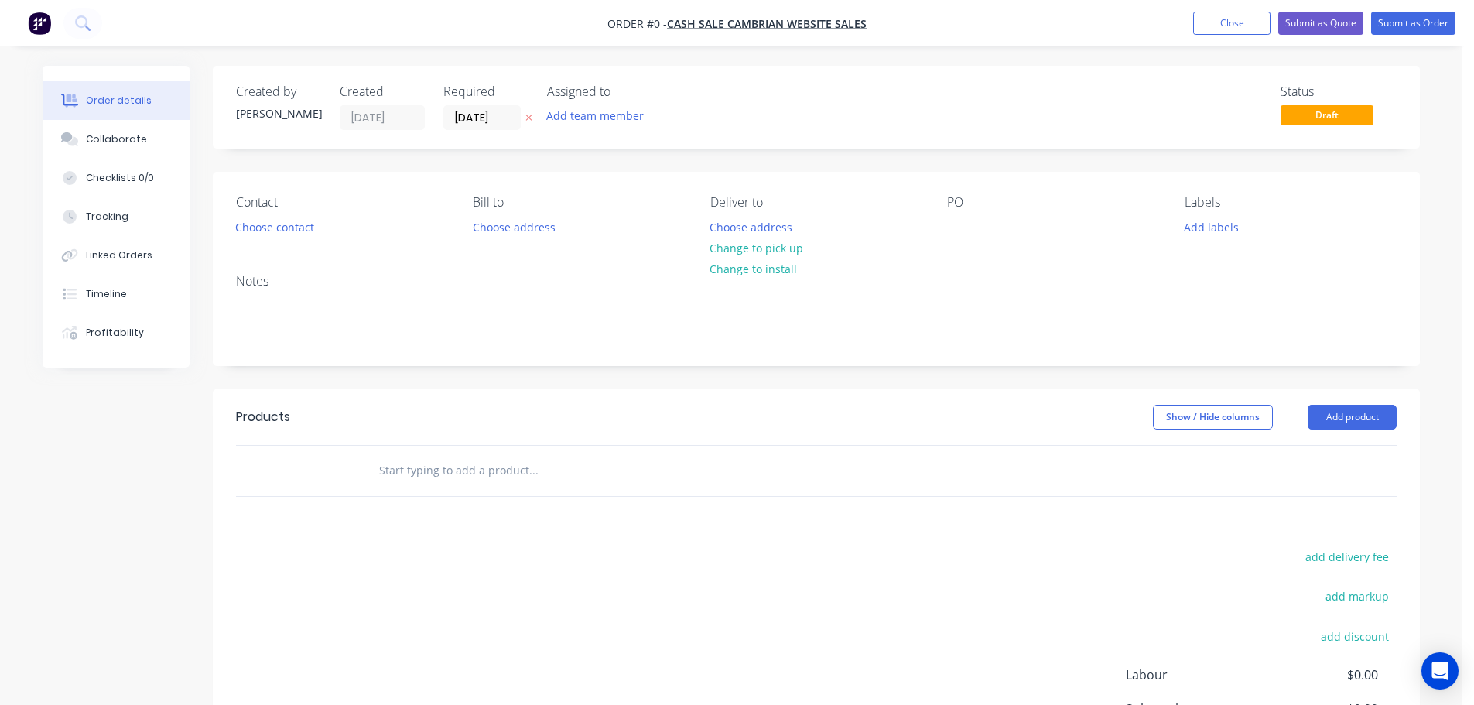
click at [526, 115] on icon at bounding box center [529, 117] width 7 height 9
click at [281, 215] on div "Contact Choose contact" at bounding box center [342, 216] width 212 height 43
click at [304, 228] on button "Choose contact" at bounding box center [275, 226] width 95 height 21
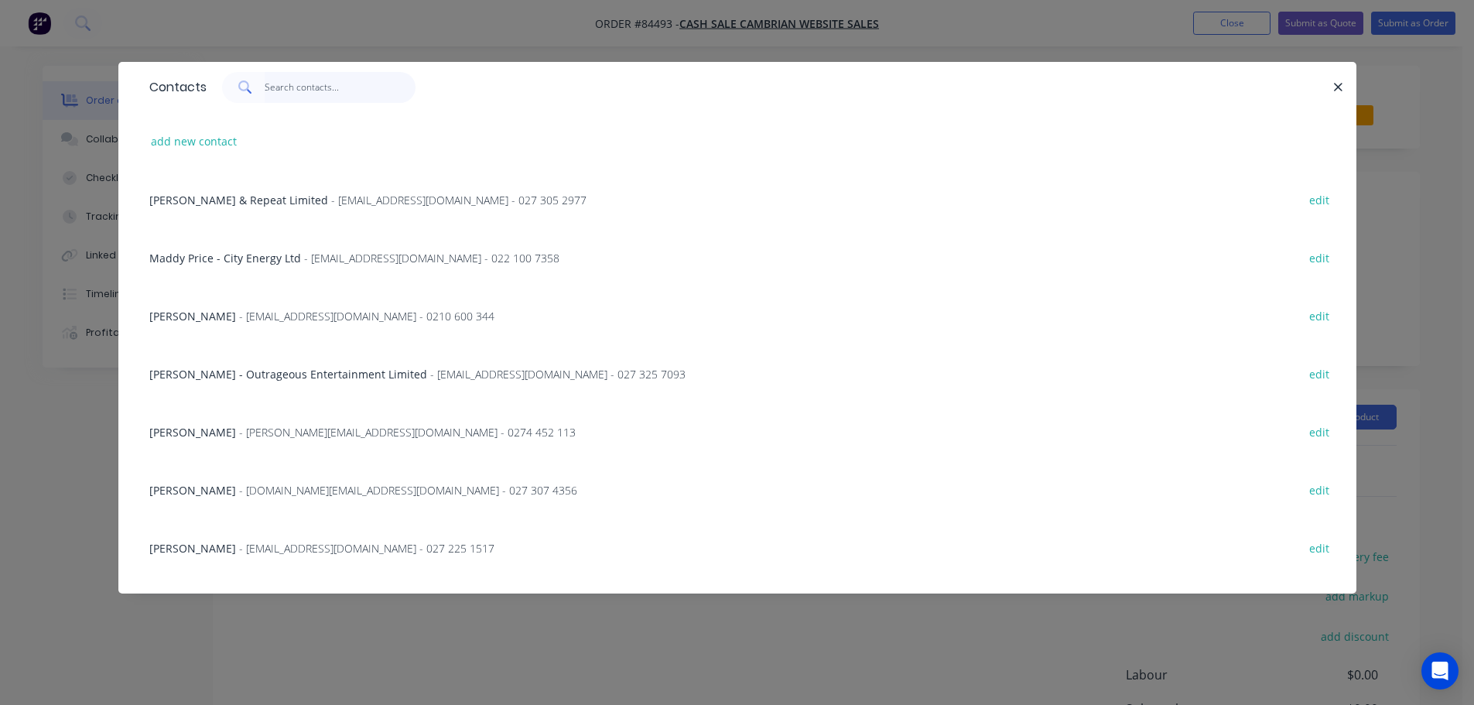
click at [365, 89] on input "text" at bounding box center [340, 87] width 151 height 31
paste input "Richard Clarkson"
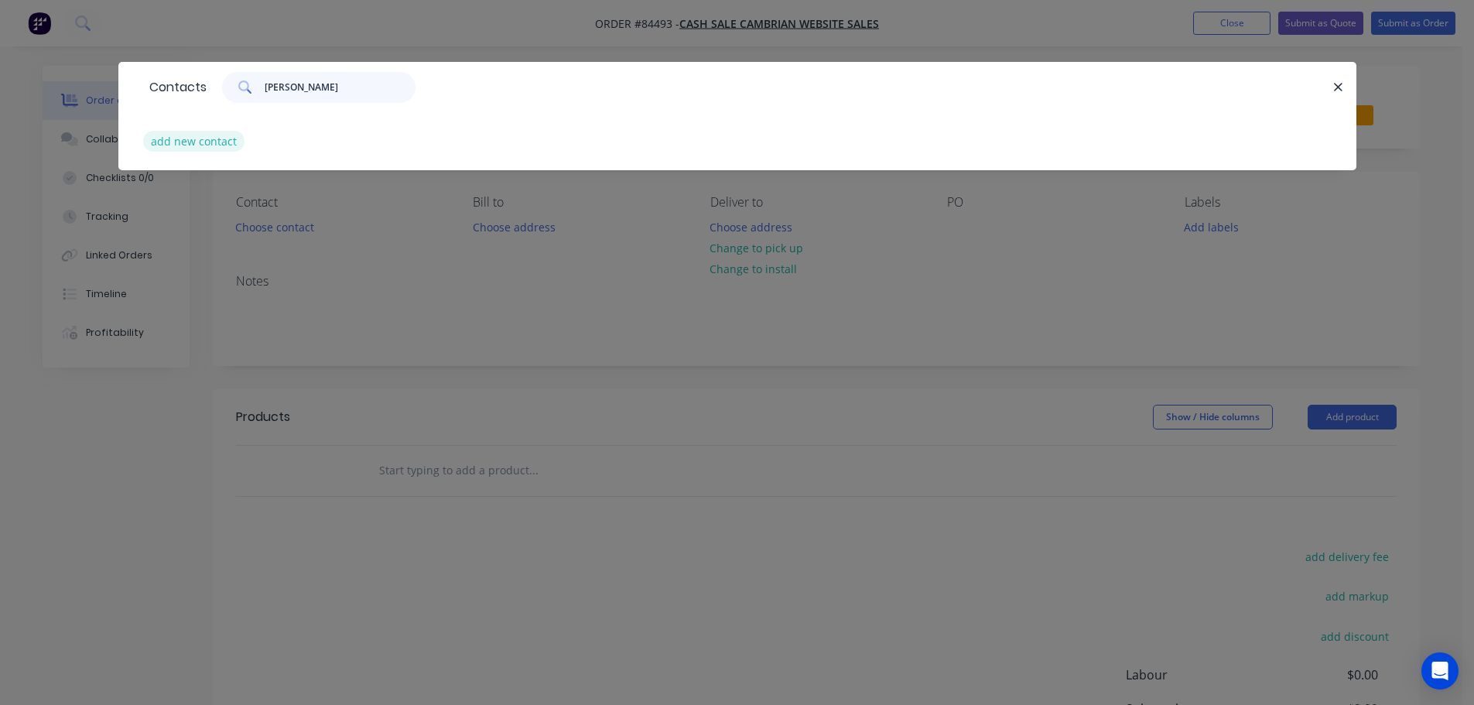
type input "Richard Clarkson"
click at [163, 136] on button "add new contact" at bounding box center [194, 141] width 102 height 21
select select "NZ"
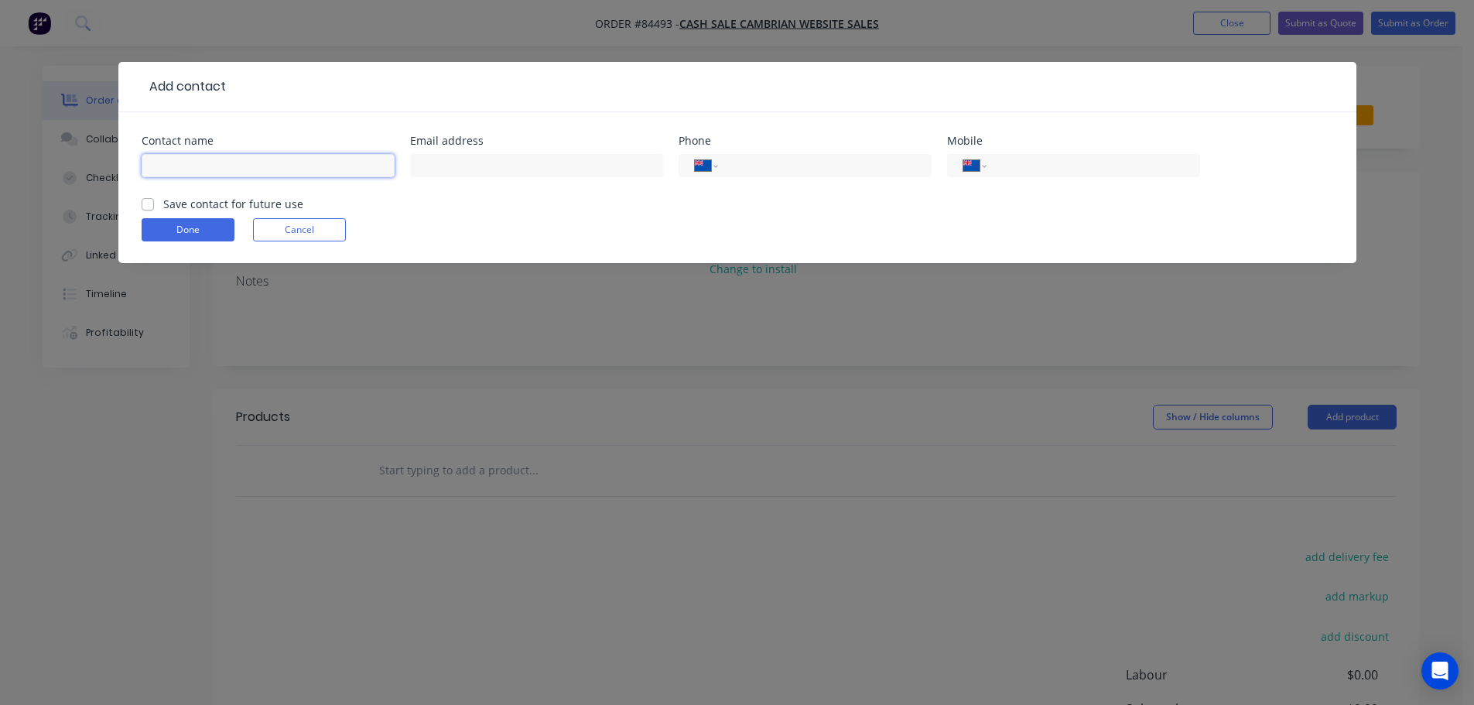
click at [234, 176] on input "text" at bounding box center [268, 165] width 253 height 23
paste input "Richard Clarkson"
type input "Richard Clarkson"
click at [220, 205] on label "Save contact for future use" at bounding box center [233, 204] width 140 height 16
click at [154, 205] on input "Save contact for future use" at bounding box center [148, 203] width 12 height 15
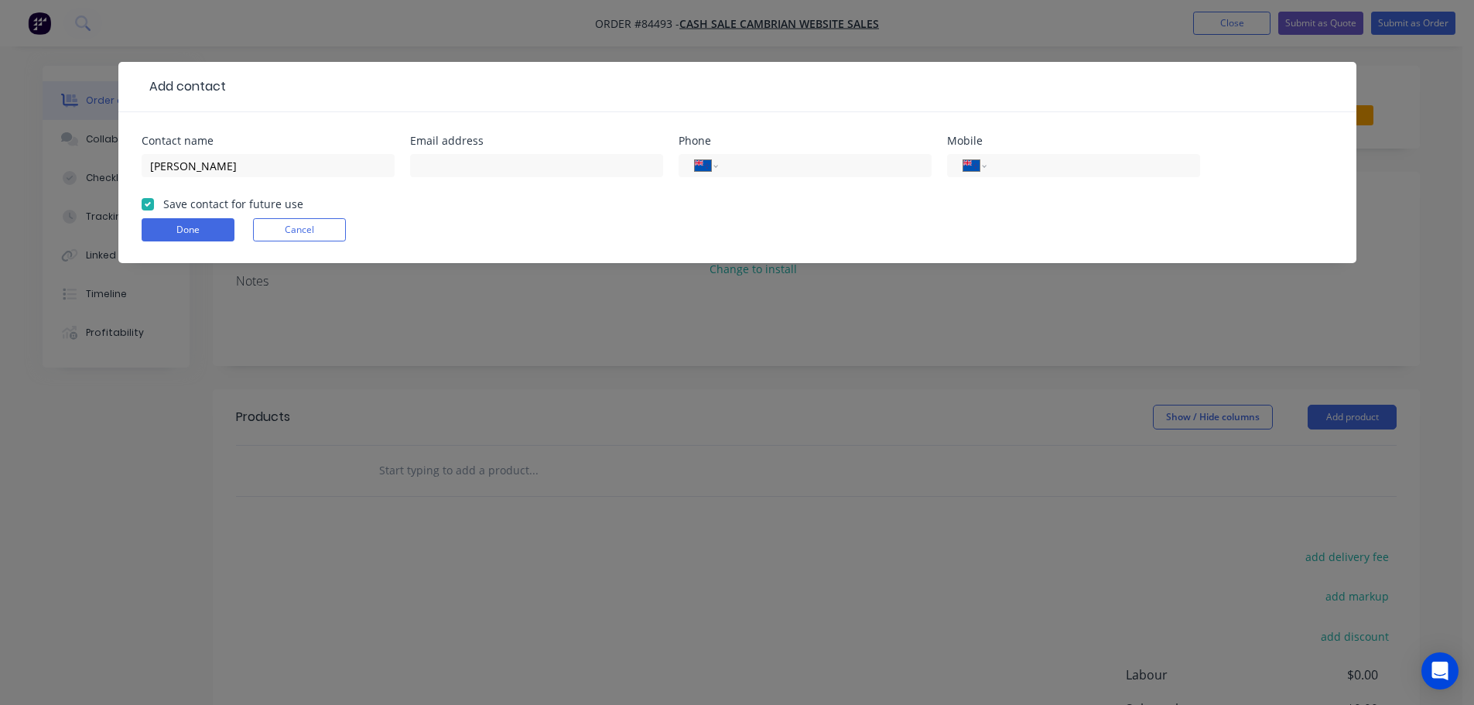
checkbox input "true"
drag, startPoint x: 1029, startPoint y: 183, endPoint x: 1031, endPoint y: 172, distance: 11.1
click at [1029, 182] on div "International Afghanistan Åland Islands Albania Algeria American Samoa Andorra …" at bounding box center [1073, 173] width 253 height 46
click at [1032, 168] on input "tel" at bounding box center [1091, 166] width 186 height 18
paste input "021 880 234"
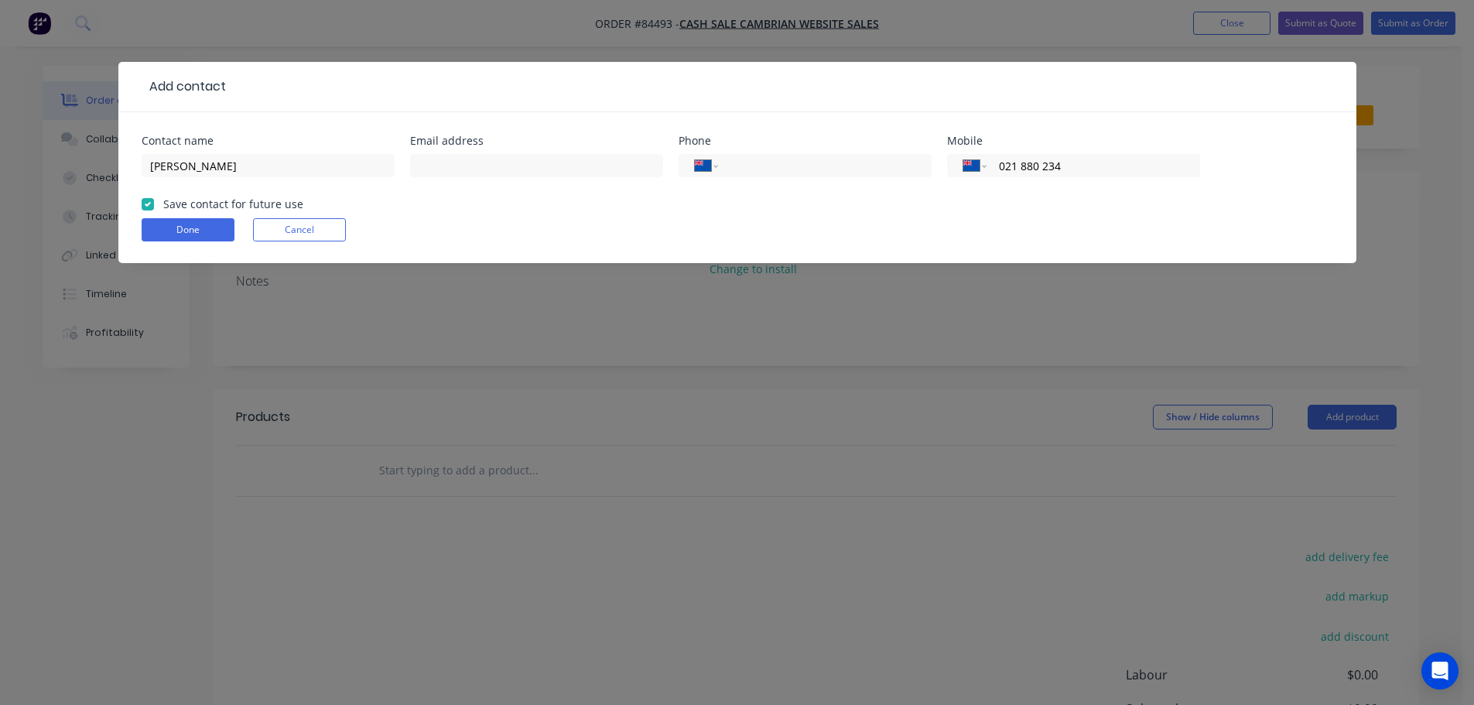
type input "021 880 234"
click at [487, 161] on input "text" at bounding box center [536, 165] width 253 height 23
paste input "info@richardclarkson.com"
type input "info@richardclarkson.com"
click at [170, 221] on button "Done" at bounding box center [188, 229] width 93 height 23
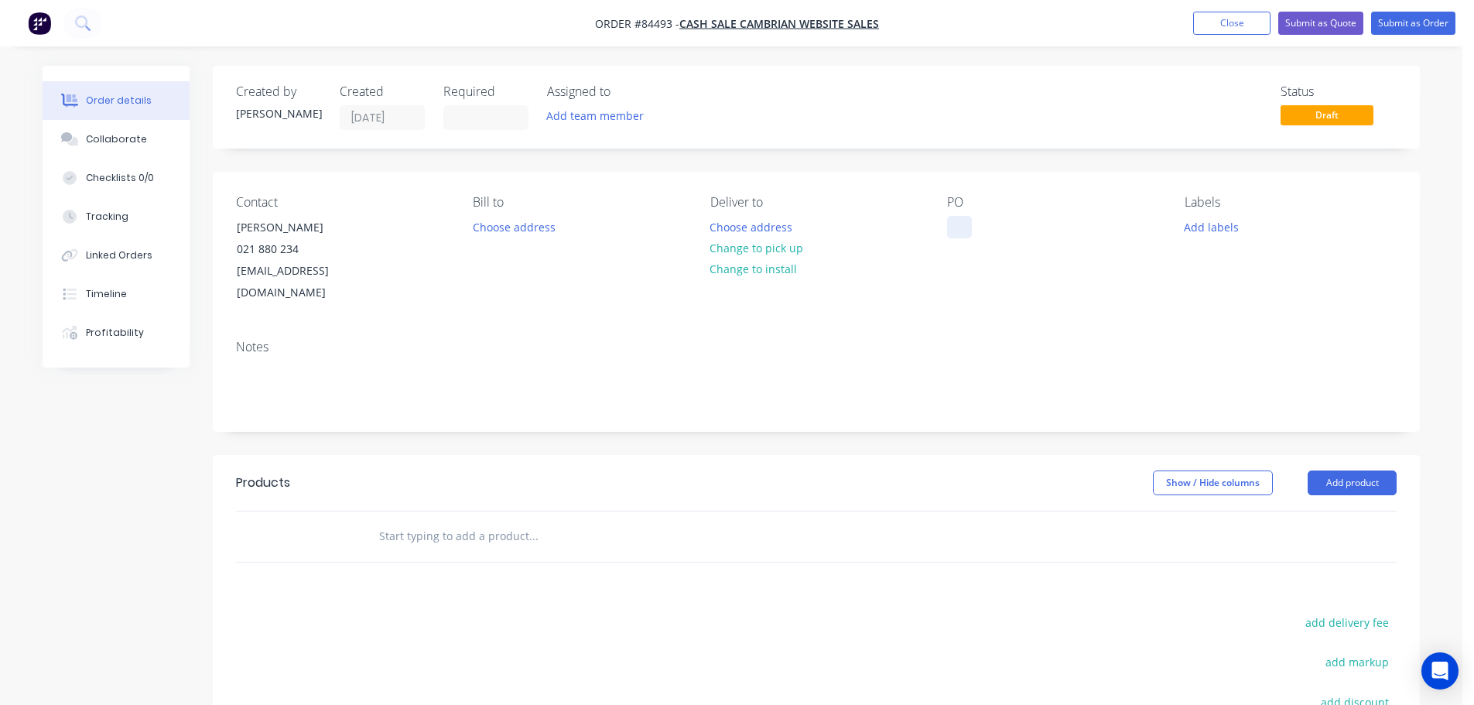
click at [964, 224] on div at bounding box center [959, 227] width 25 height 22
drag, startPoint x: 234, startPoint y: 217, endPoint x: 401, endPoint y: 224, distance: 167.3
click at [401, 224] on div "Contact Richard Clarkson 021 880 234 info@richardclarkson.com" at bounding box center [342, 249] width 212 height 109
copy div "Richard Clarkson"
click at [1015, 231] on div "WEB35499" at bounding box center [986, 227] width 79 height 22
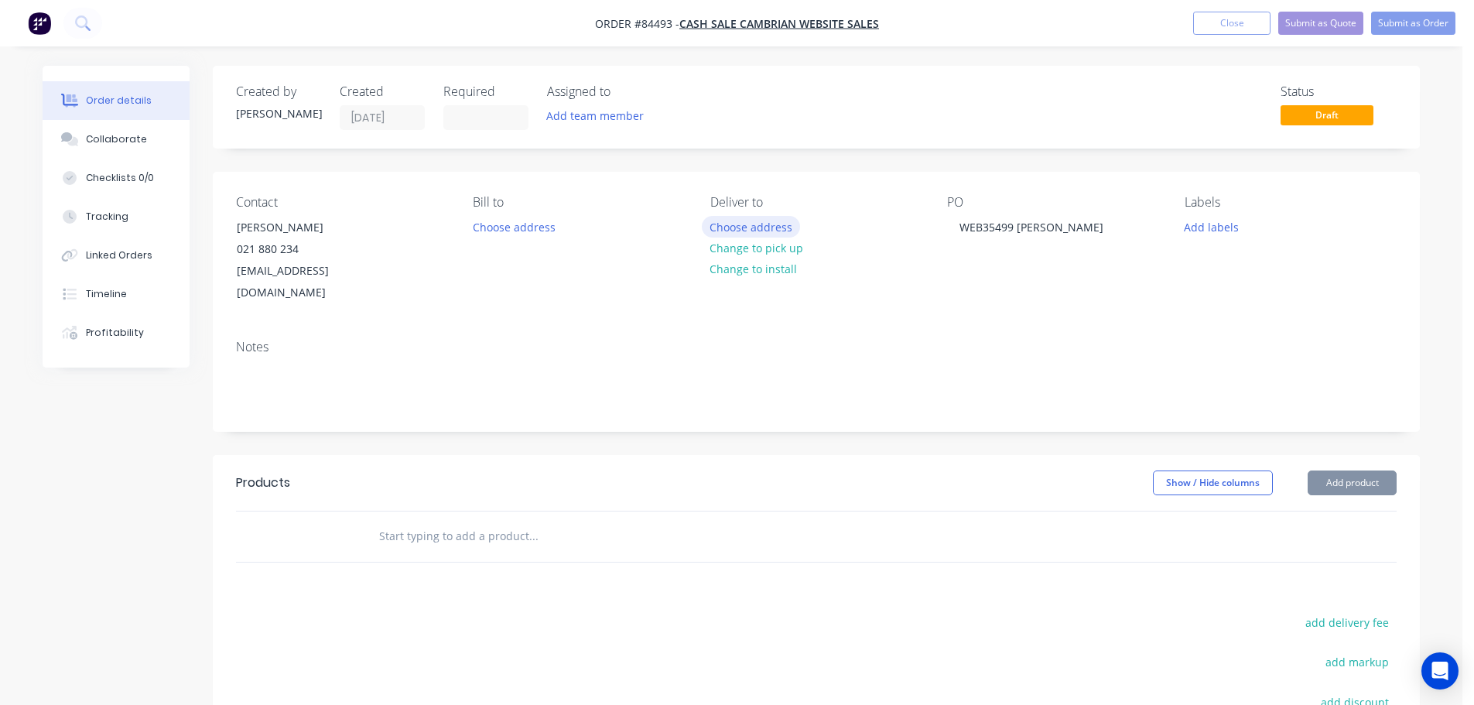
click at [769, 224] on button "Choose address" at bounding box center [751, 226] width 99 height 21
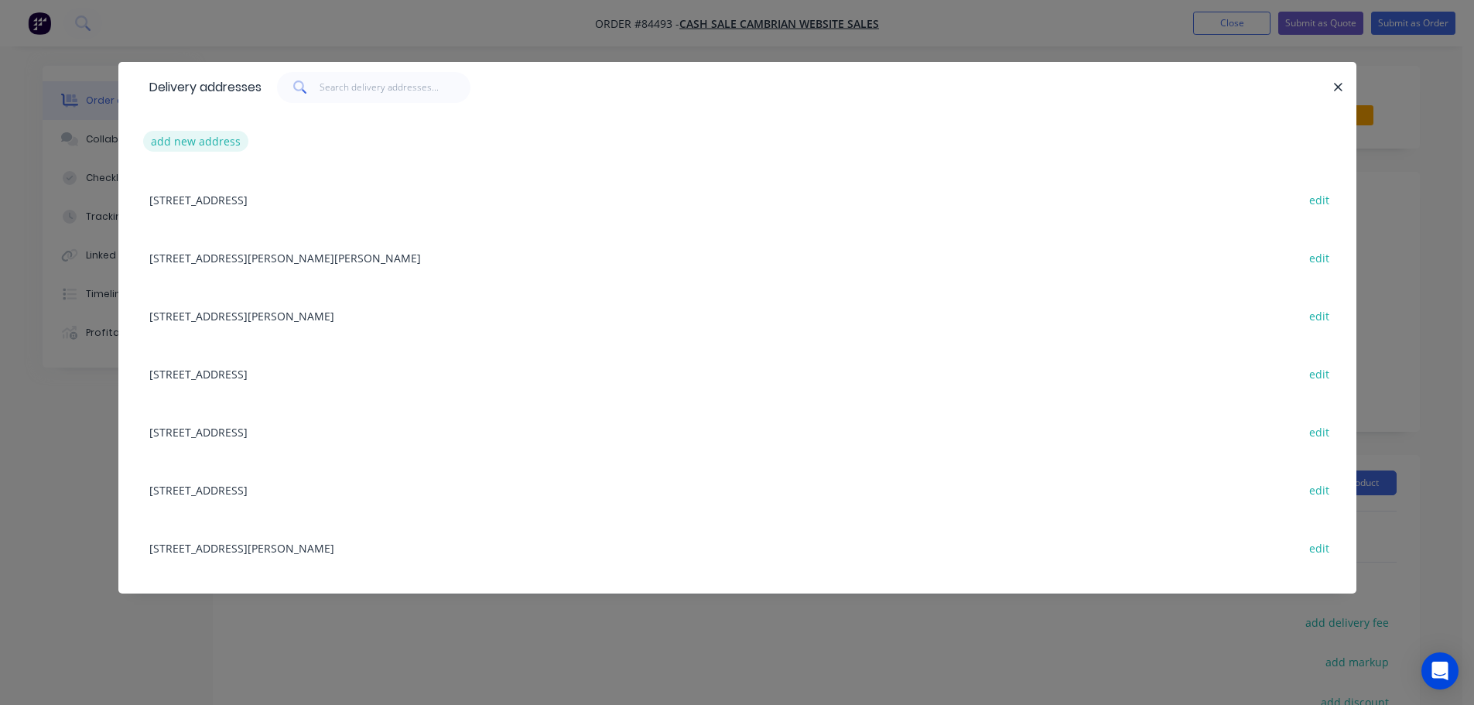
click at [194, 149] on button "add new address" at bounding box center [196, 141] width 106 height 21
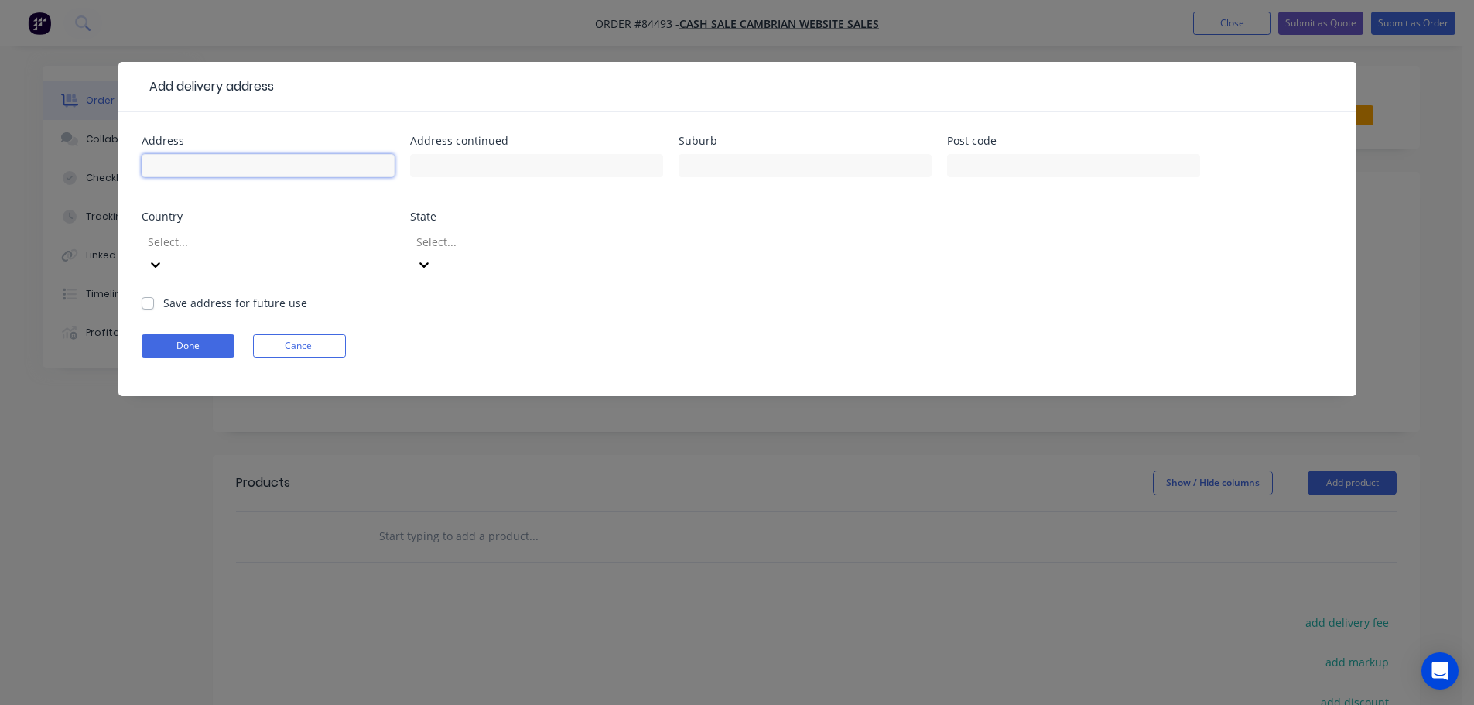
click at [293, 170] on input "text" at bounding box center [268, 165] width 253 height 23
paste input "16 Leeward Drive Porirua 5024"
click at [294, 168] on input "16 Leeward Drive Porirua 5024" at bounding box center [268, 165] width 253 height 23
type input "16 Leeward Drive Porirua"
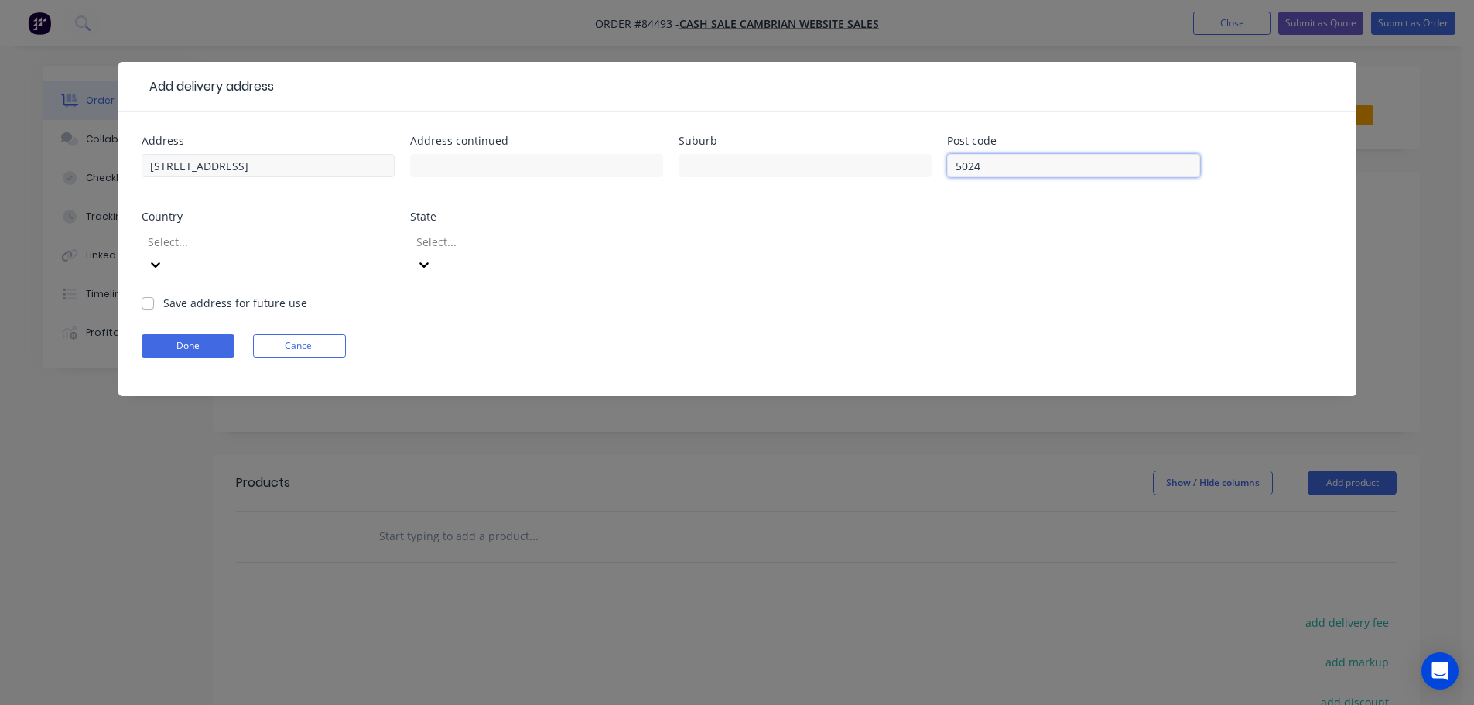
type input "5024"
click at [248, 168] on input "16 Leeward Drive Porirua" at bounding box center [268, 165] width 253 height 23
type input "16 Leeward Drive"
type input "Porirua"
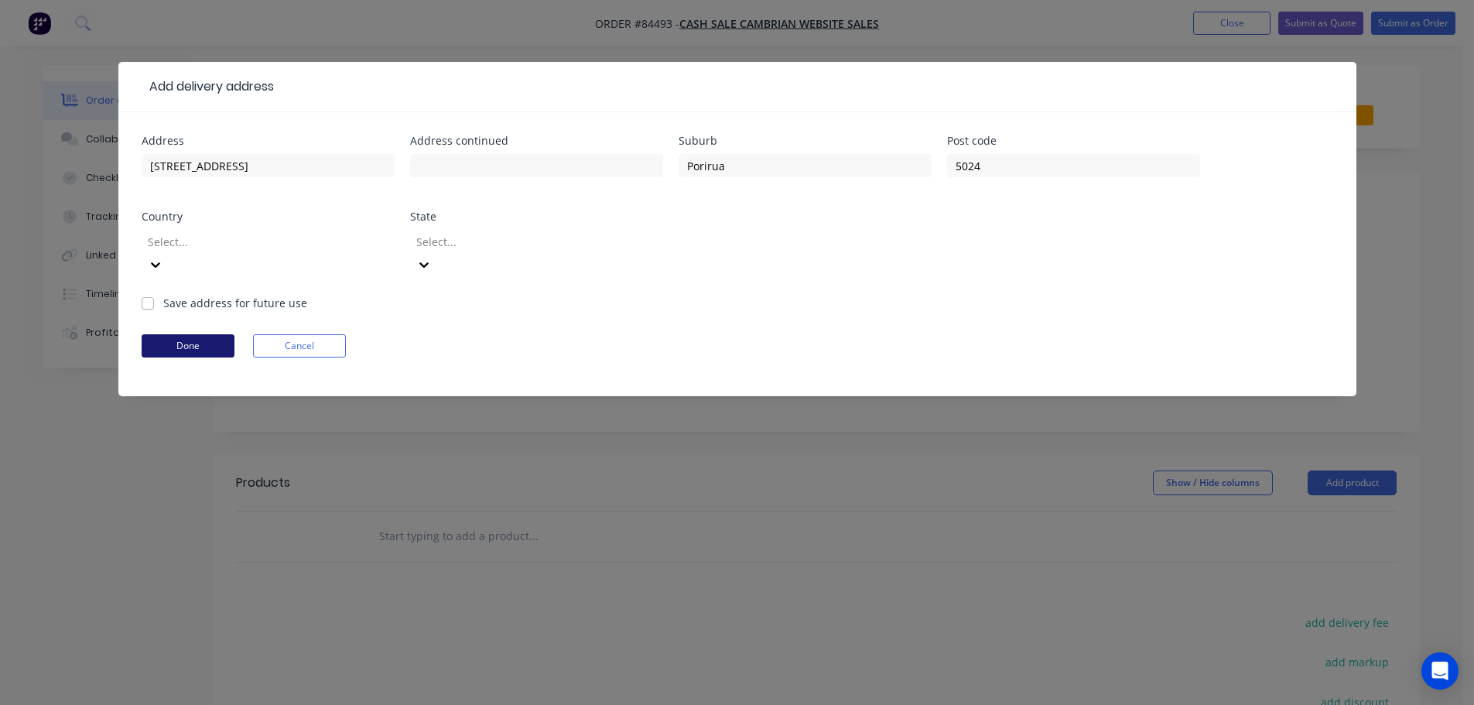
click at [201, 334] on button "Done" at bounding box center [188, 345] width 93 height 23
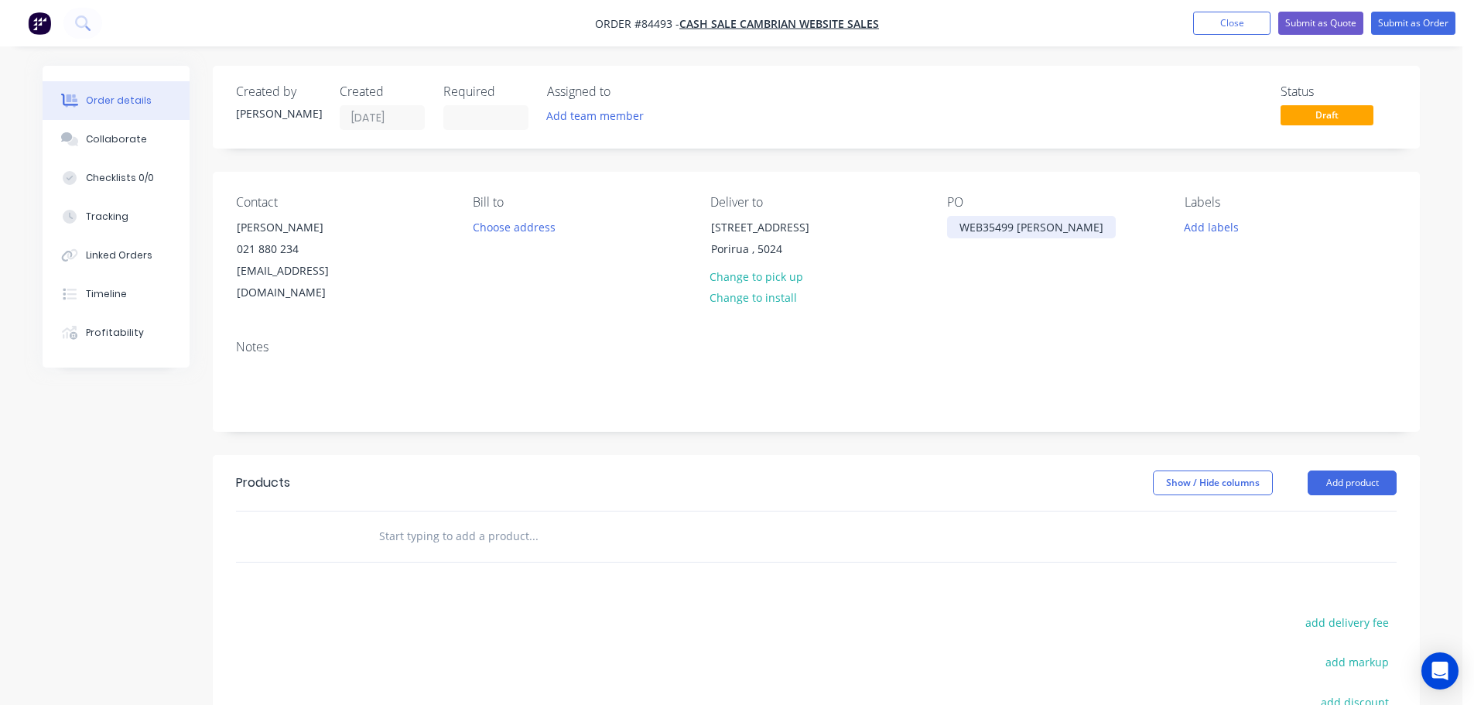
drag, startPoint x: 1020, startPoint y: 231, endPoint x: 1204, endPoint y: 238, distance: 183.5
click at [1203, 238] on div "Contact Richard Clarkson 021 880 234 info@richardclarkson.com Bill to Choose ad…" at bounding box center [816, 250] width 1207 height 156
drag, startPoint x: 1015, startPoint y: 225, endPoint x: 1184, endPoint y: 228, distance: 169.5
click at [1184, 228] on div "Contact Richard Clarkson 021 880 234 info@richardclarkson.com Bill to Choose ad…" at bounding box center [816, 250] width 1207 height 156
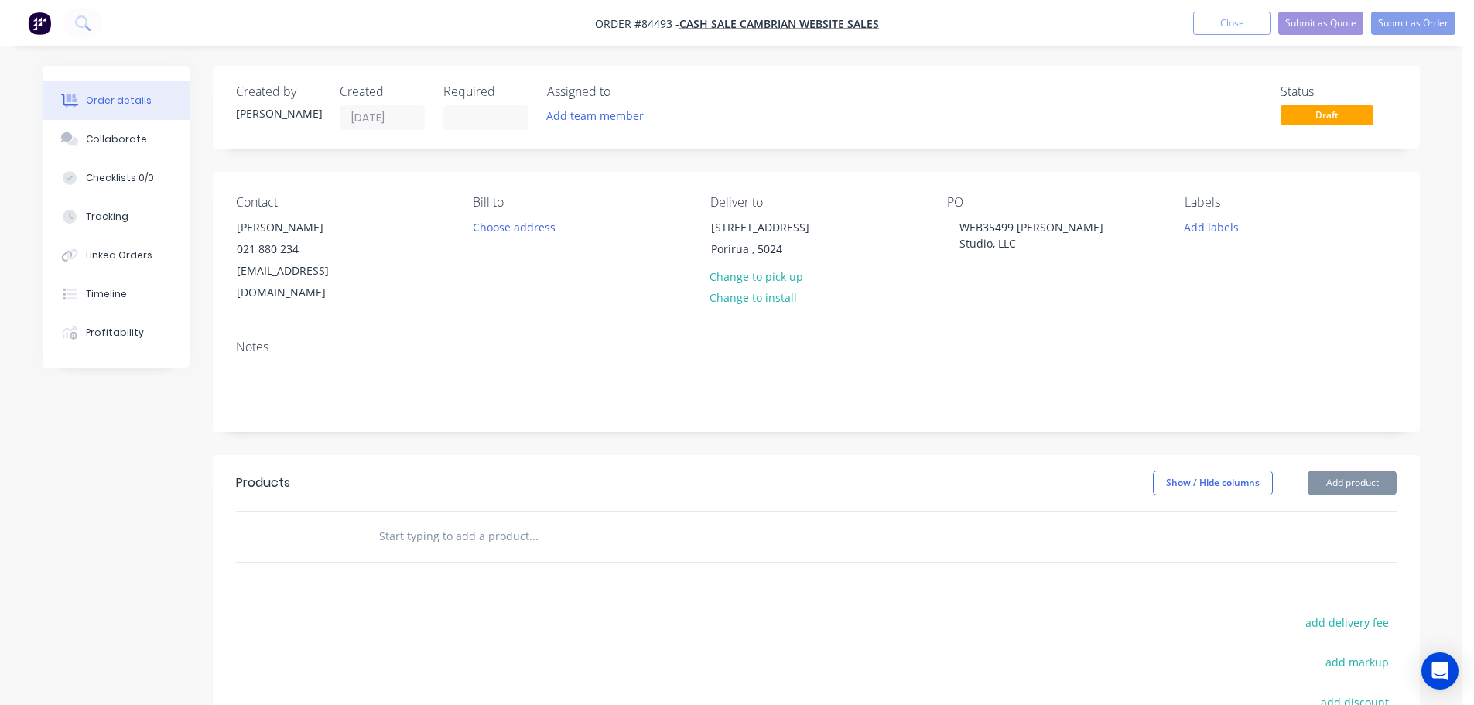
drag, startPoint x: 1078, startPoint y: 312, endPoint x: 1157, endPoint y: 249, distance: 100.8
click at [1081, 327] on div "Notes" at bounding box center [816, 379] width 1207 height 104
click at [502, 521] on input "text" at bounding box center [533, 536] width 310 height 31
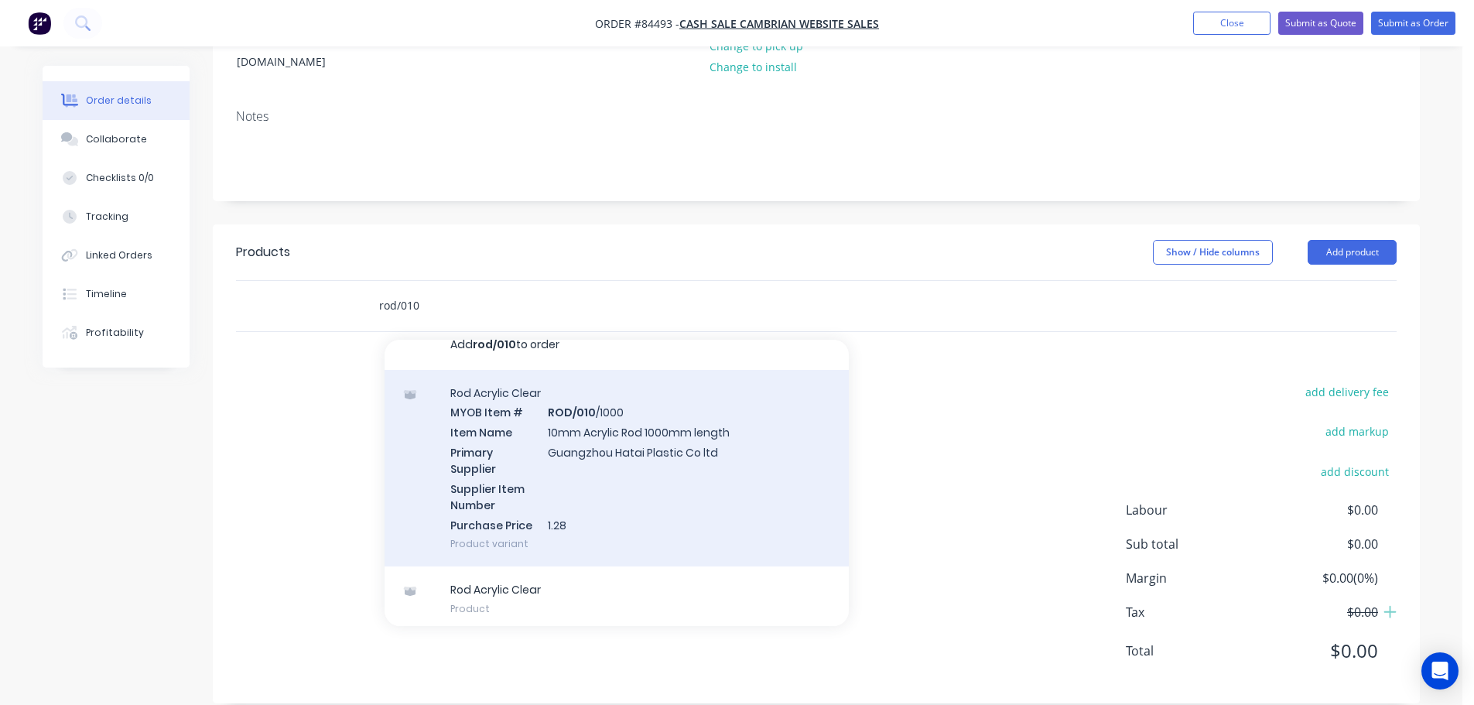
scroll to position [25, 0]
type input "rod/010"
click at [720, 438] on div "Rod Acrylic Clear MYOB Item # ROD/010 /1000 Item Name 10mm Acrylic Rod 1000mm l…" at bounding box center [617, 463] width 464 height 197
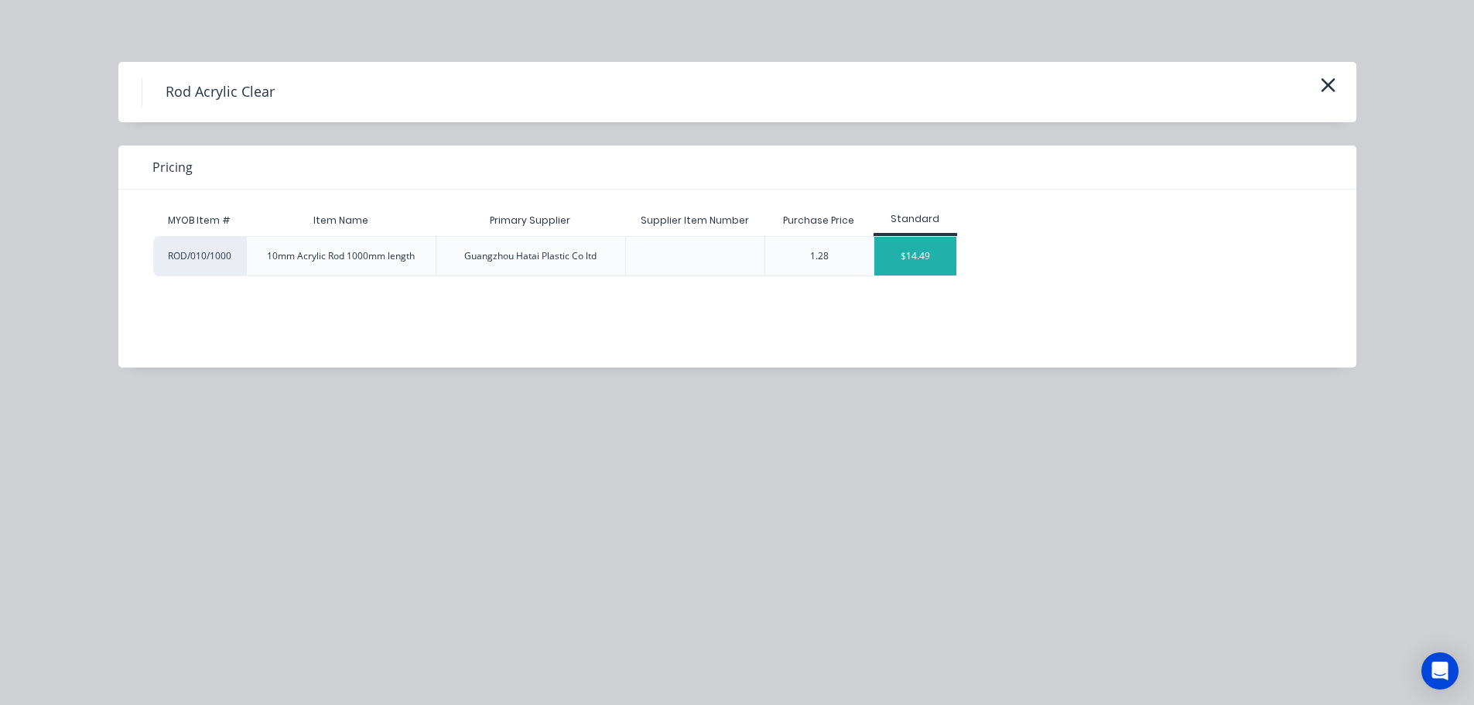
click at [928, 254] on div "$14.49" at bounding box center [916, 256] width 83 height 39
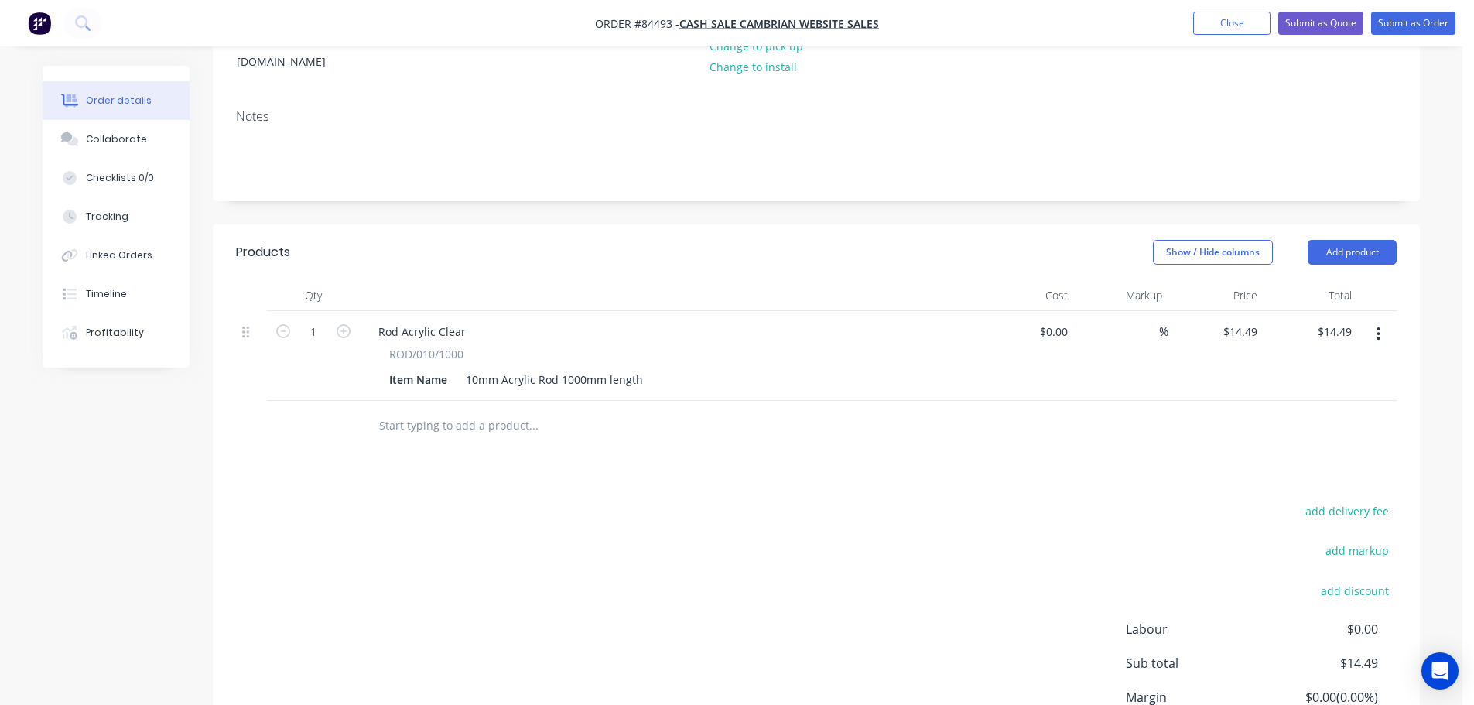
click at [482, 410] on input "text" at bounding box center [533, 425] width 310 height 31
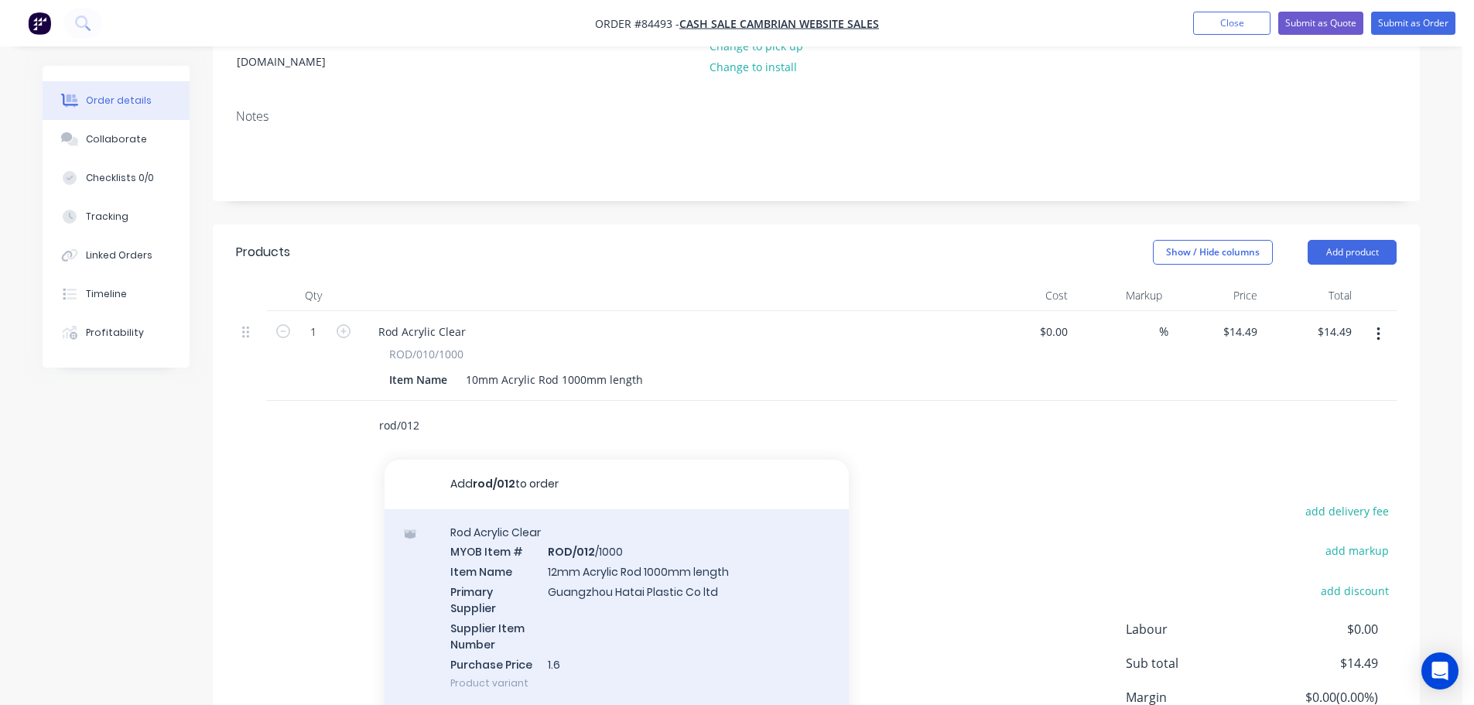
type input "rod/012"
click at [703, 543] on div "Rod Acrylic Clear MYOB Item # ROD/012 /1000 Item Name 12mm Acrylic Rod 1000mm l…" at bounding box center [617, 607] width 464 height 197
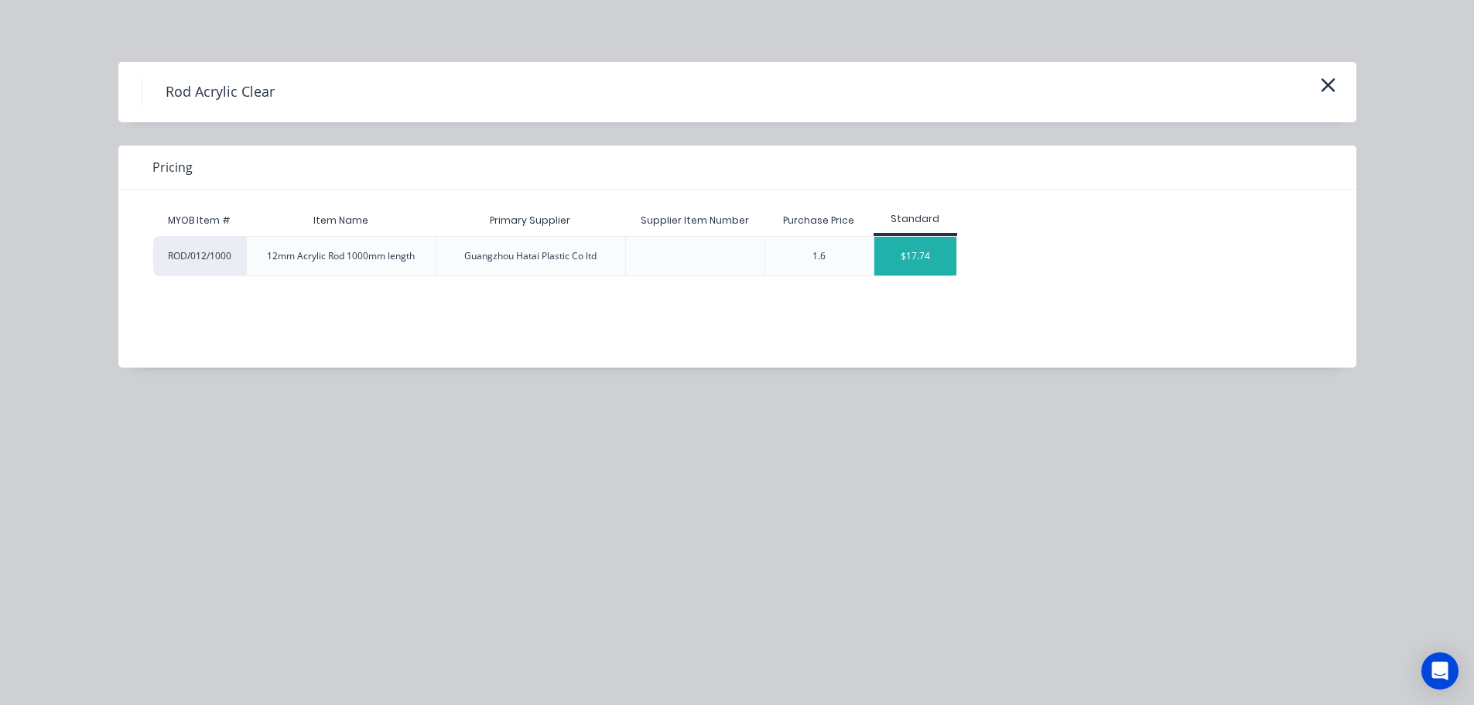
click at [920, 265] on div "$17.74" at bounding box center [916, 256] width 83 height 39
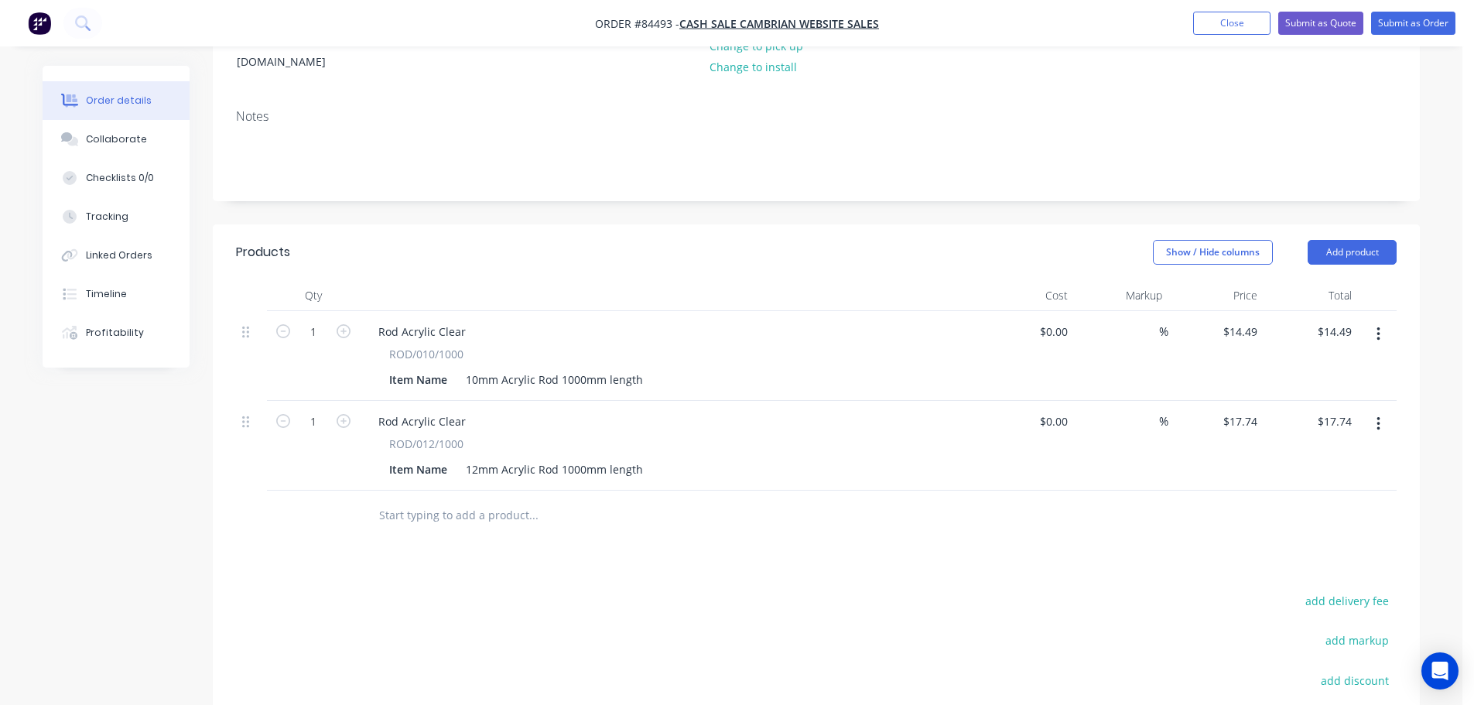
click at [484, 500] on input "text" at bounding box center [533, 515] width 310 height 31
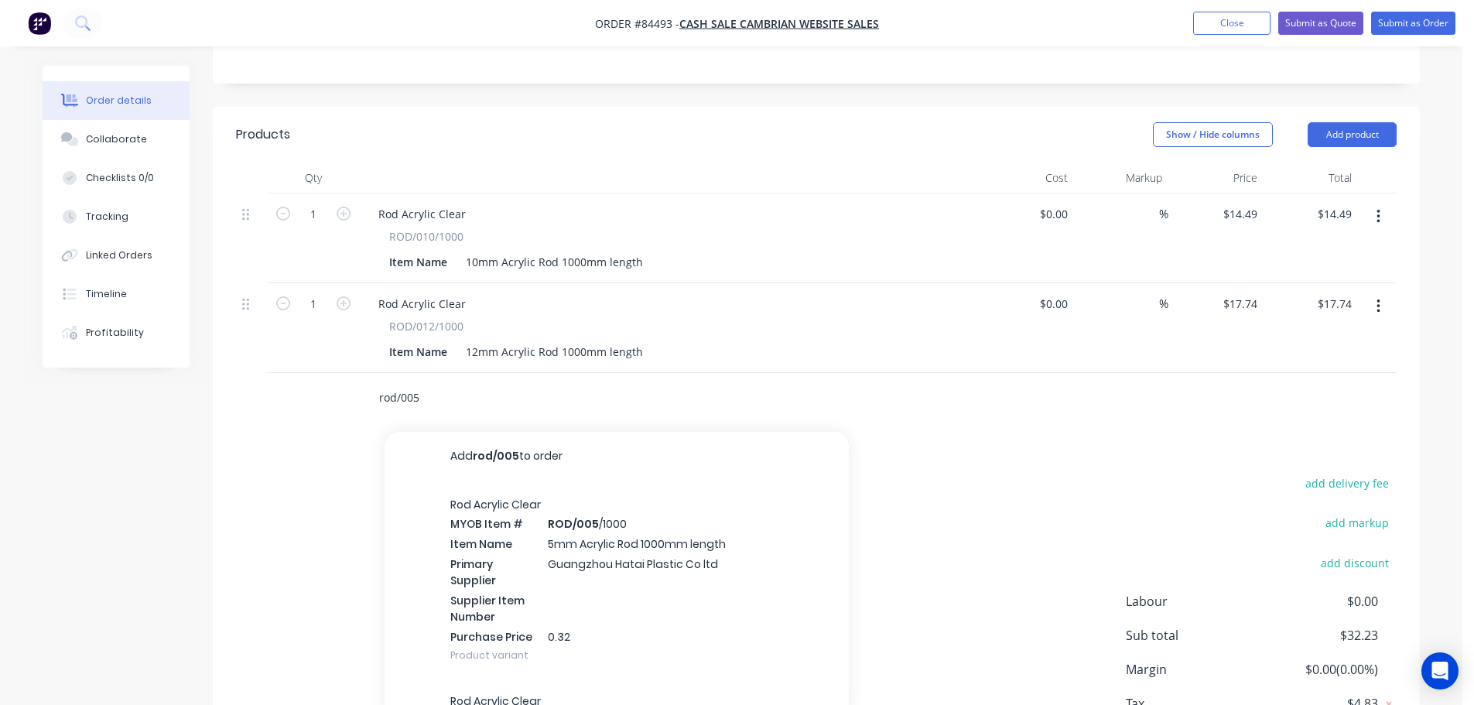
scroll to position [385, 0]
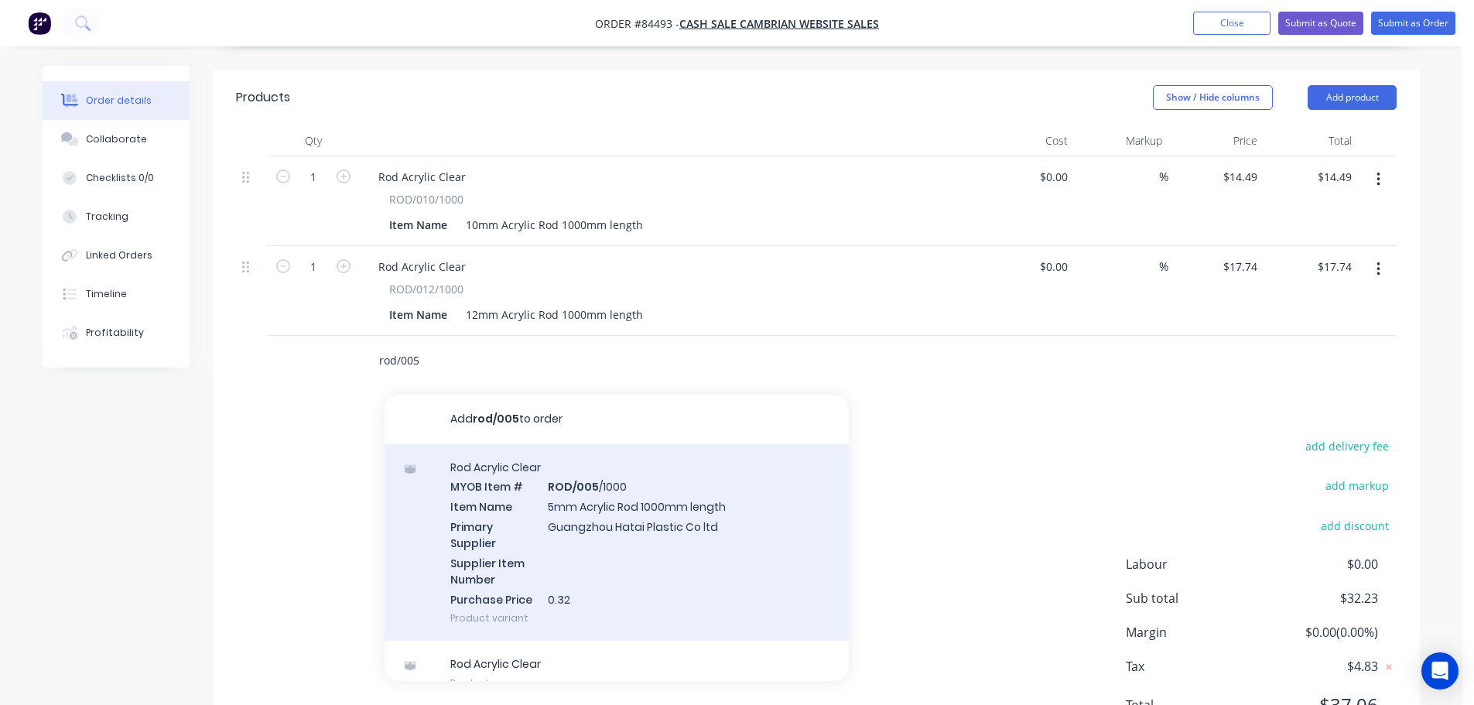
type input "rod/005"
click at [659, 489] on div "Rod Acrylic Clear MYOB Item # ROD/005 /1000 Item Name 5mm Acrylic Rod 1000mm le…" at bounding box center [617, 542] width 464 height 197
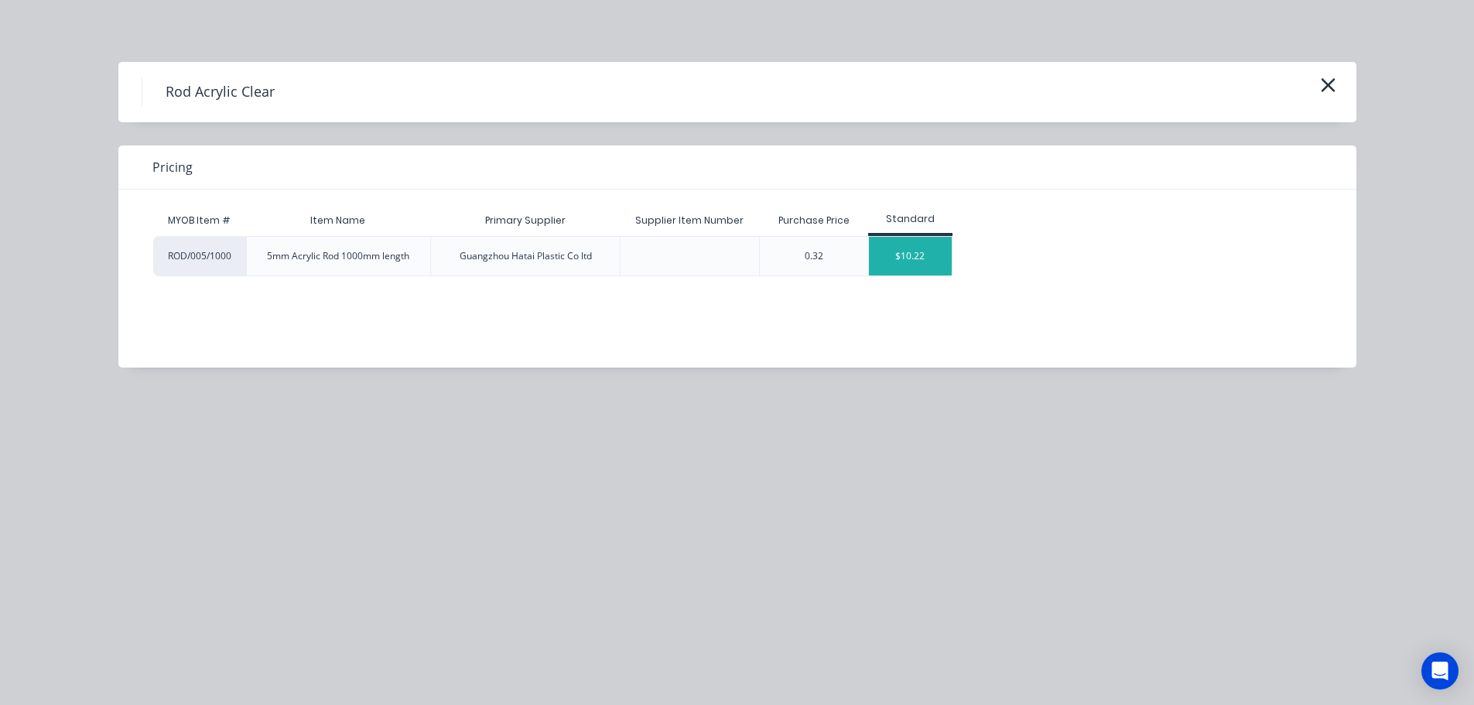
click at [909, 253] on div "$10.22" at bounding box center [910, 256] width 83 height 39
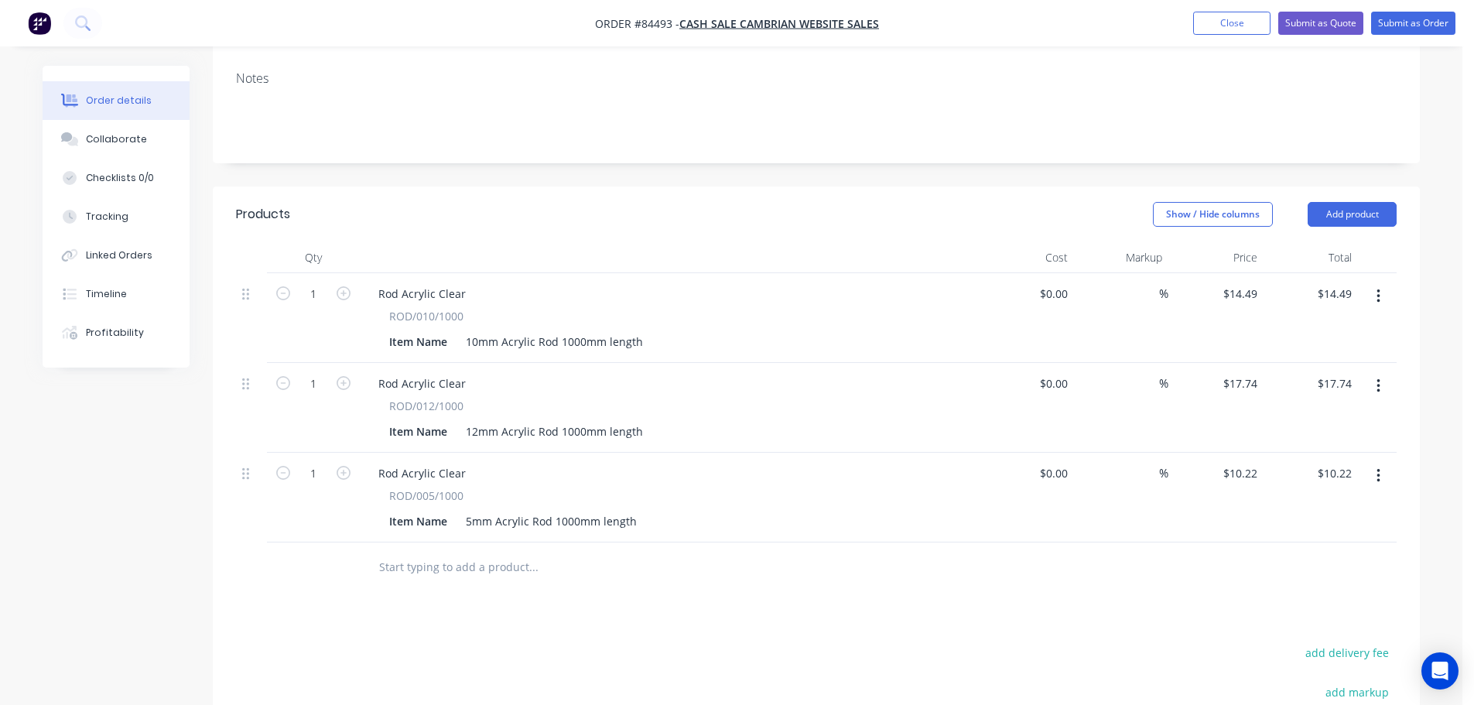
scroll to position [231, 0]
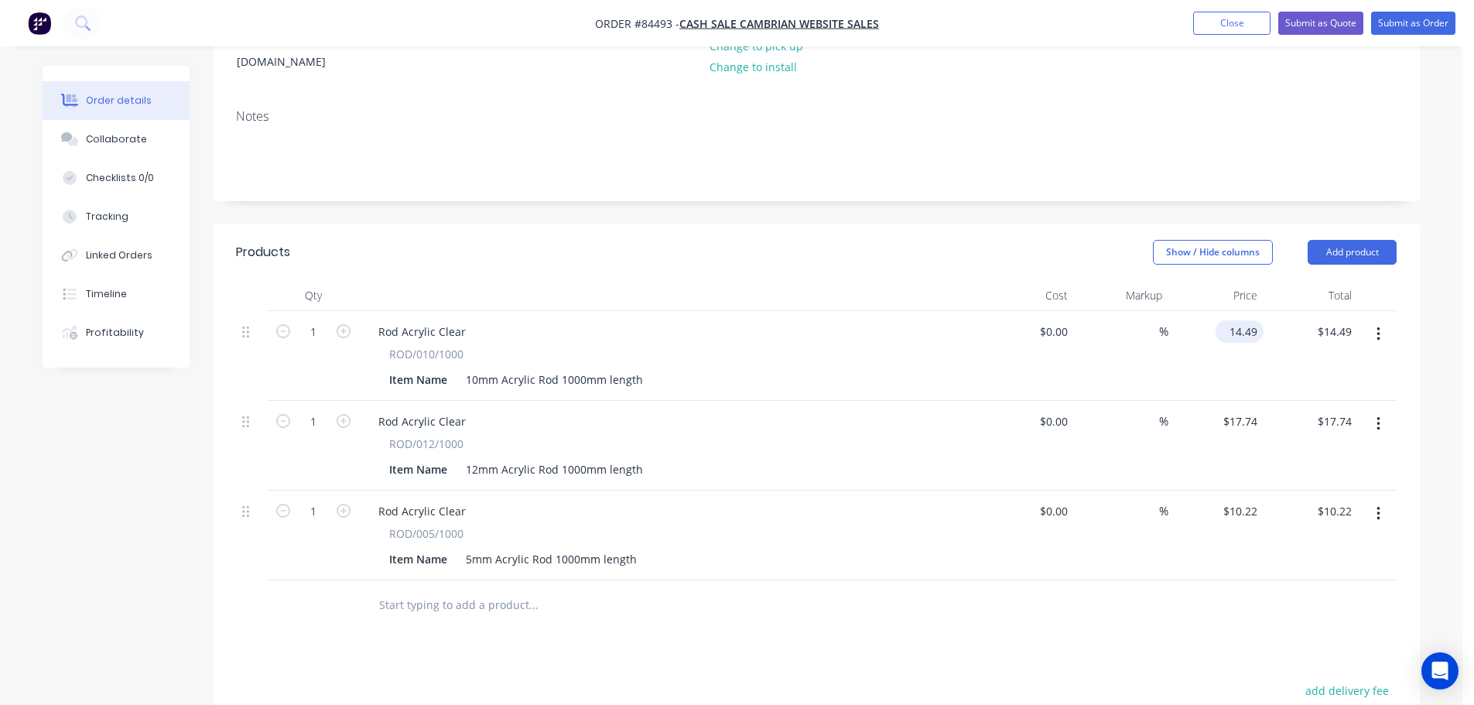
click at [1246, 320] on input "14.49" at bounding box center [1243, 331] width 42 height 22
type input "$15.94"
click at [1235, 410] on input "17.74" at bounding box center [1243, 421] width 42 height 22
type input "$19.51"
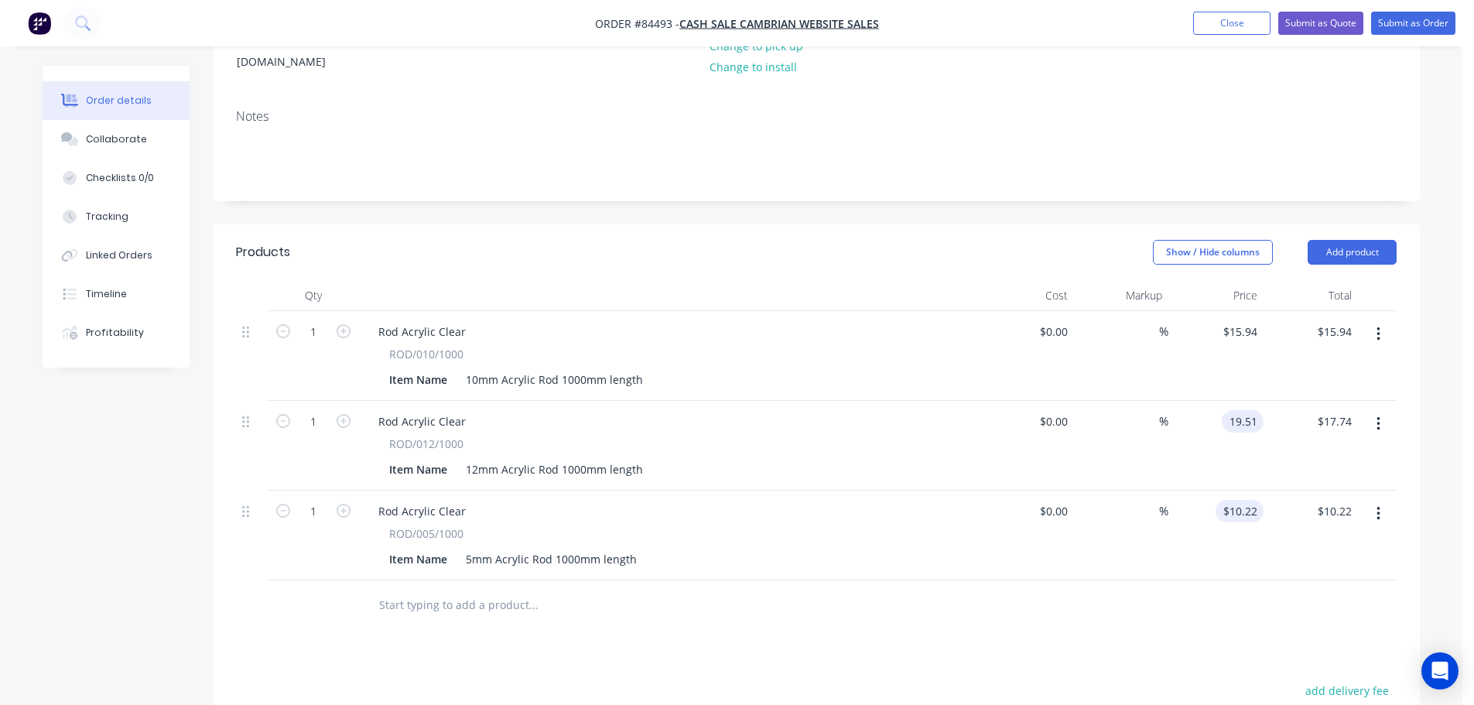
type input "$19.51"
click at [1235, 500] on input "10.22" at bounding box center [1243, 511] width 42 height 22
type input "$11.24"
drag, startPoint x: 1235, startPoint y: 545, endPoint x: 1313, endPoint y: 635, distance: 119.1
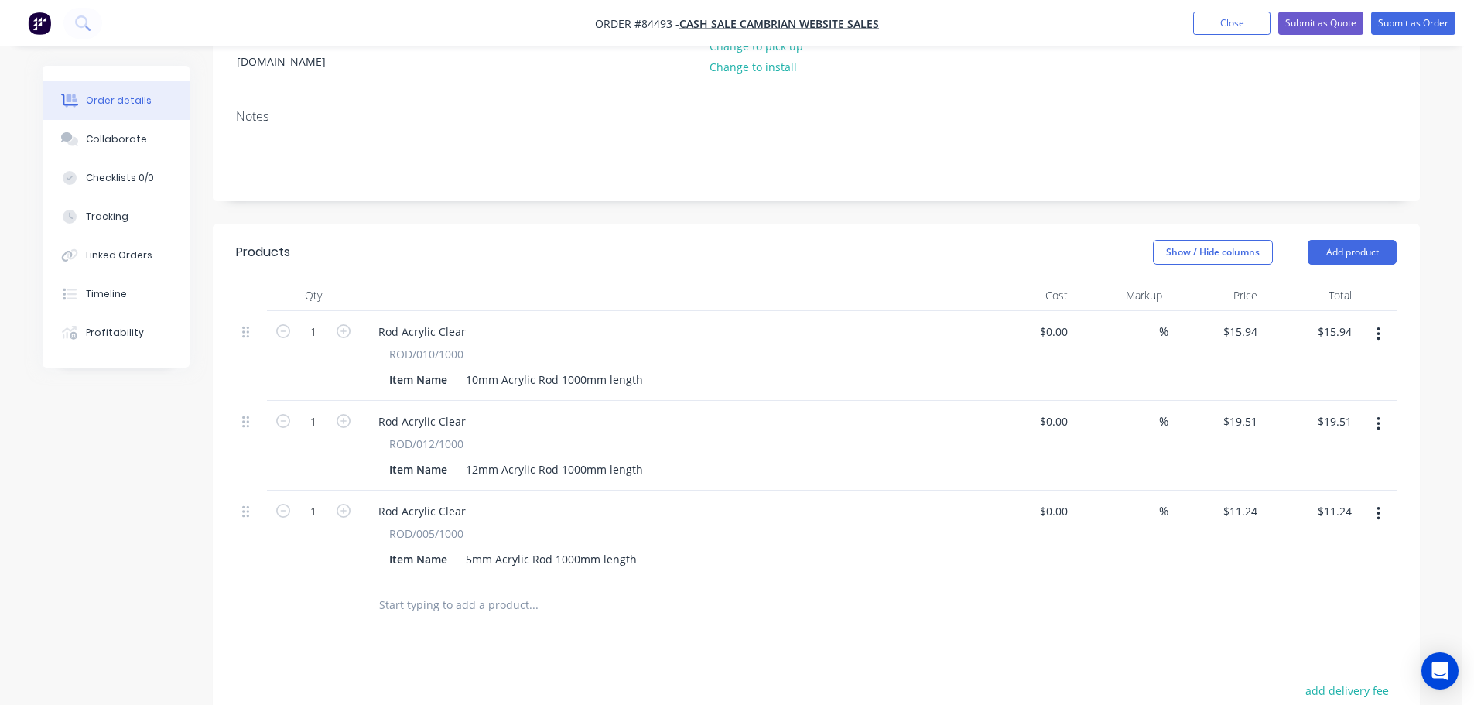
click at [1236, 547] on div "$11.24 $11.24" at bounding box center [1216, 536] width 95 height 90
click at [1344, 680] on button "add delivery fee" at bounding box center [1347, 690] width 100 height 21
type input "15"
click at [1156, 593] on div at bounding box center [816, 606] width 1161 height 50
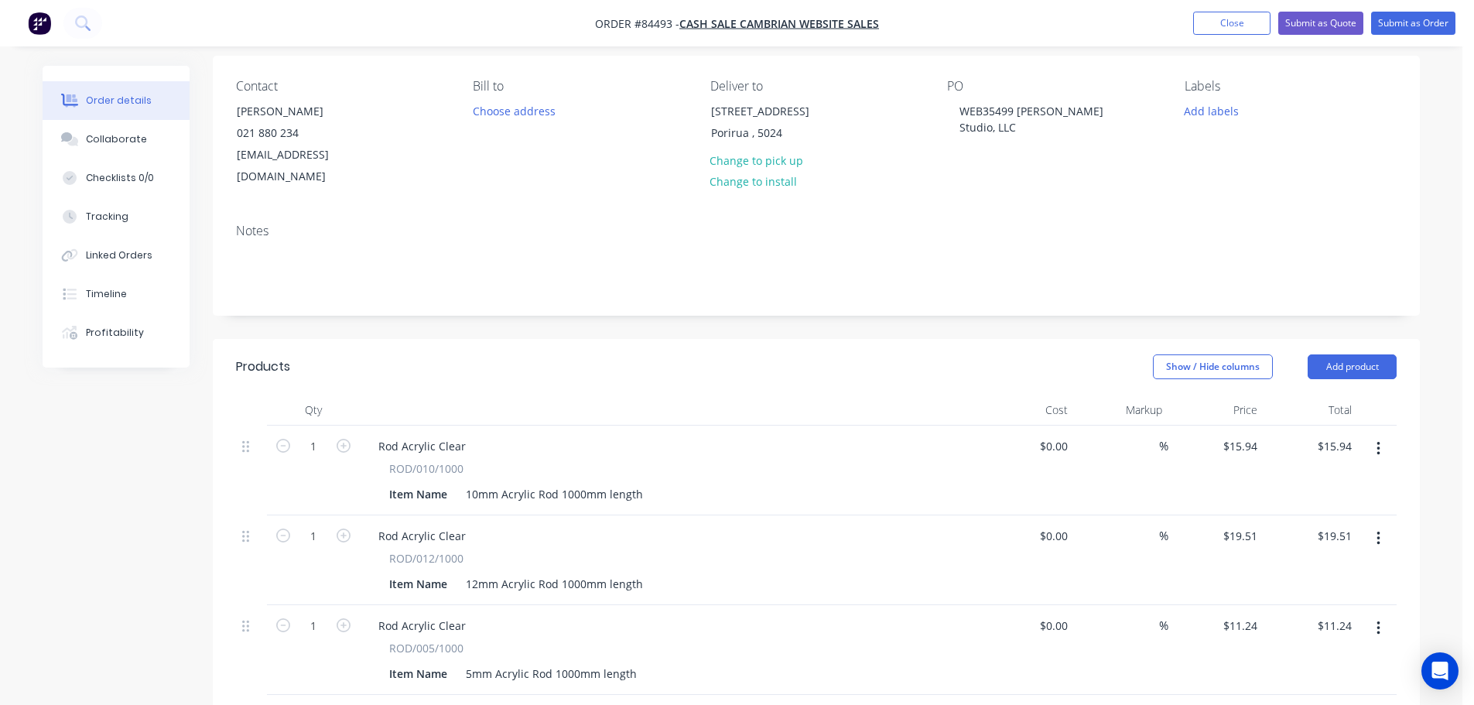
scroll to position [0, 0]
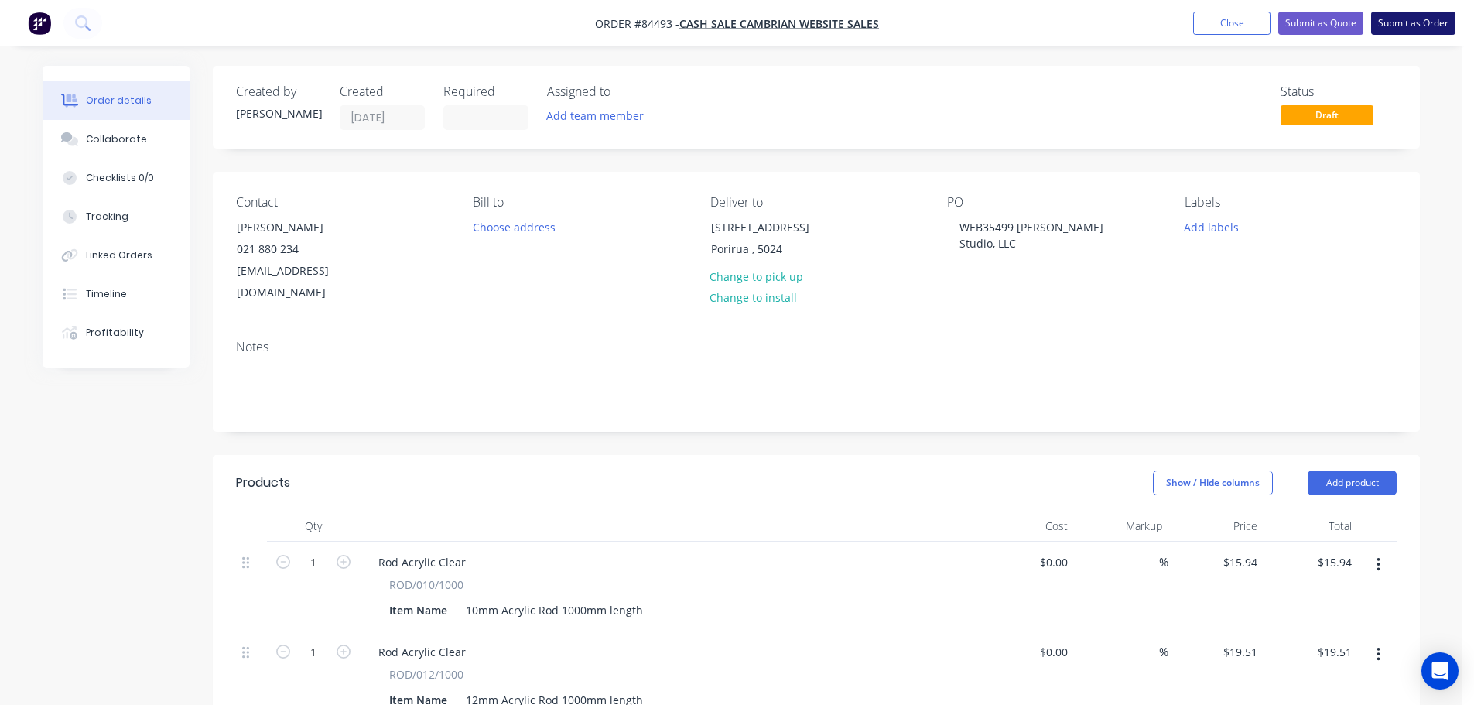
click at [1401, 29] on button "Submit as Order" at bounding box center [1414, 23] width 84 height 23
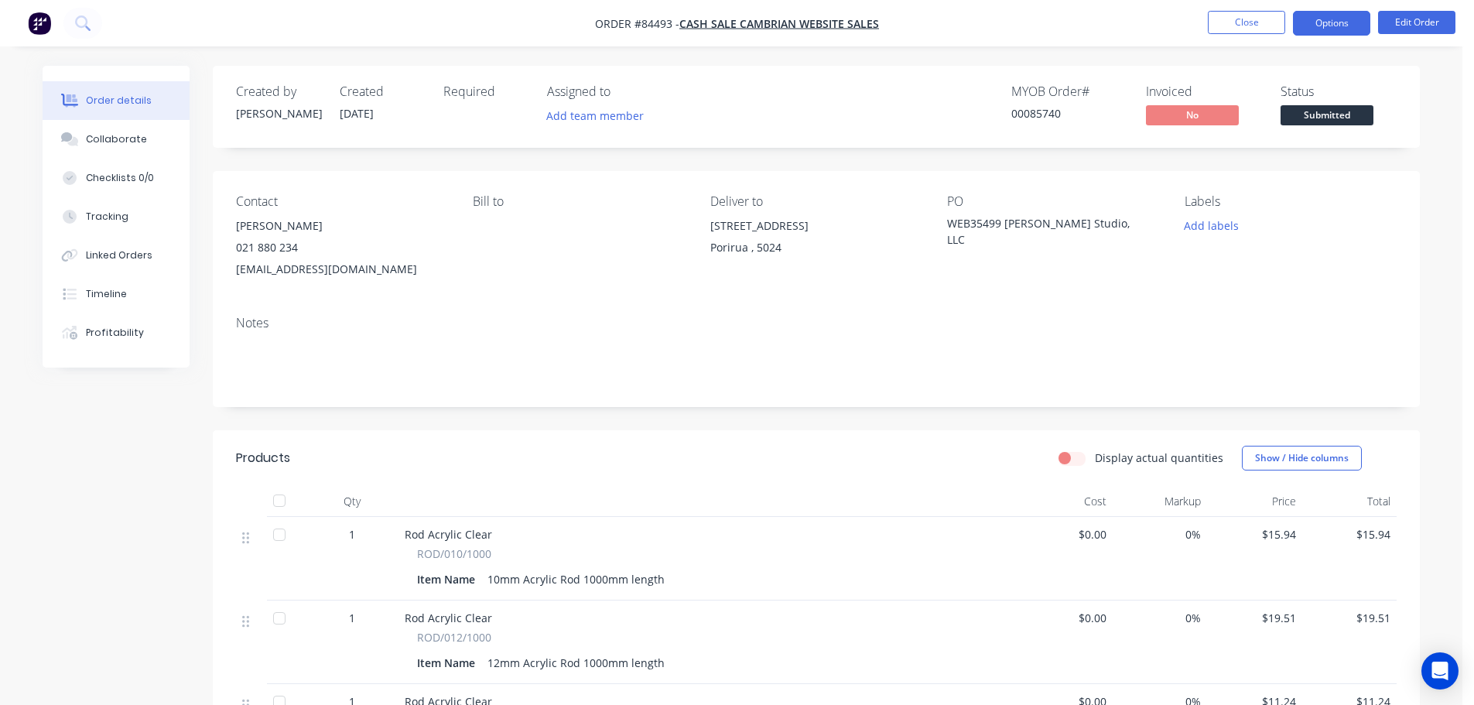
click at [1298, 19] on button "Options" at bounding box center [1331, 23] width 77 height 25
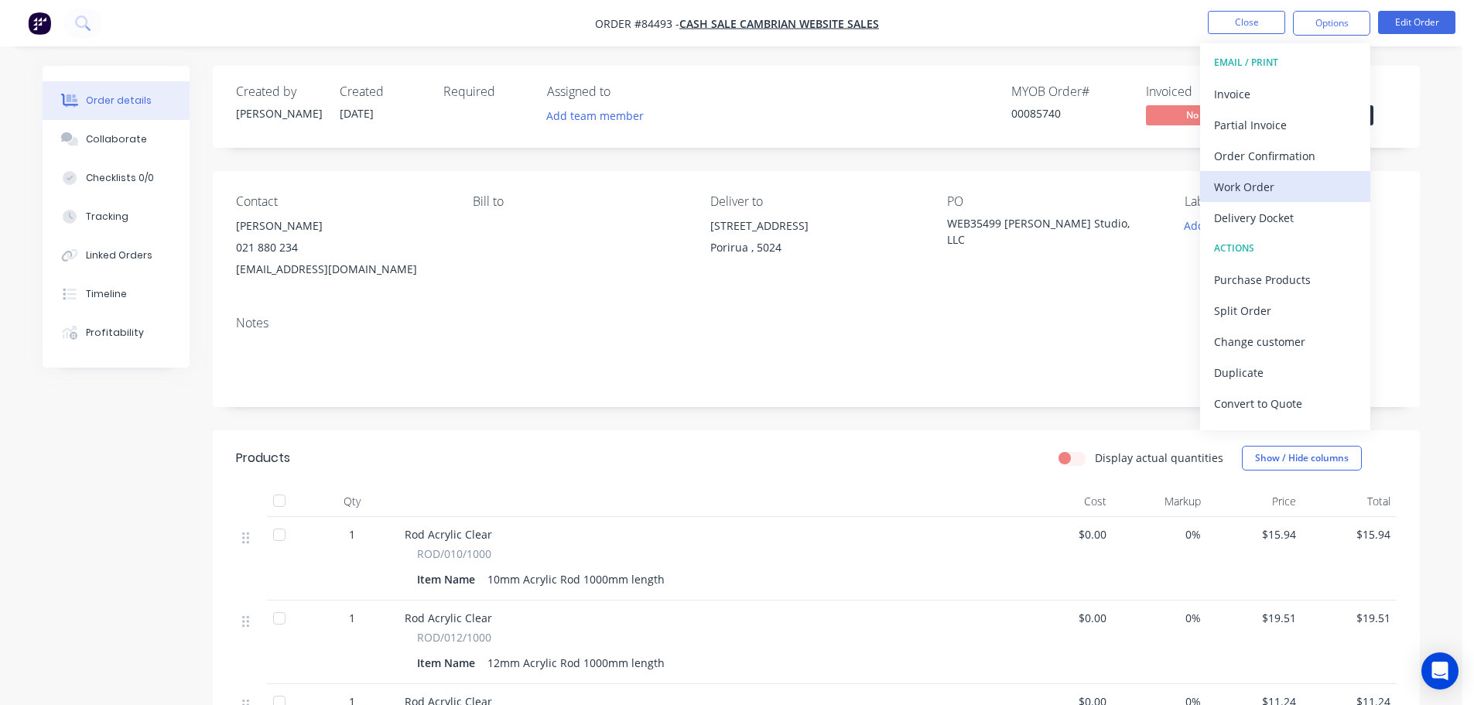
click at [1257, 180] on div "Work Order" at bounding box center [1285, 187] width 142 height 22
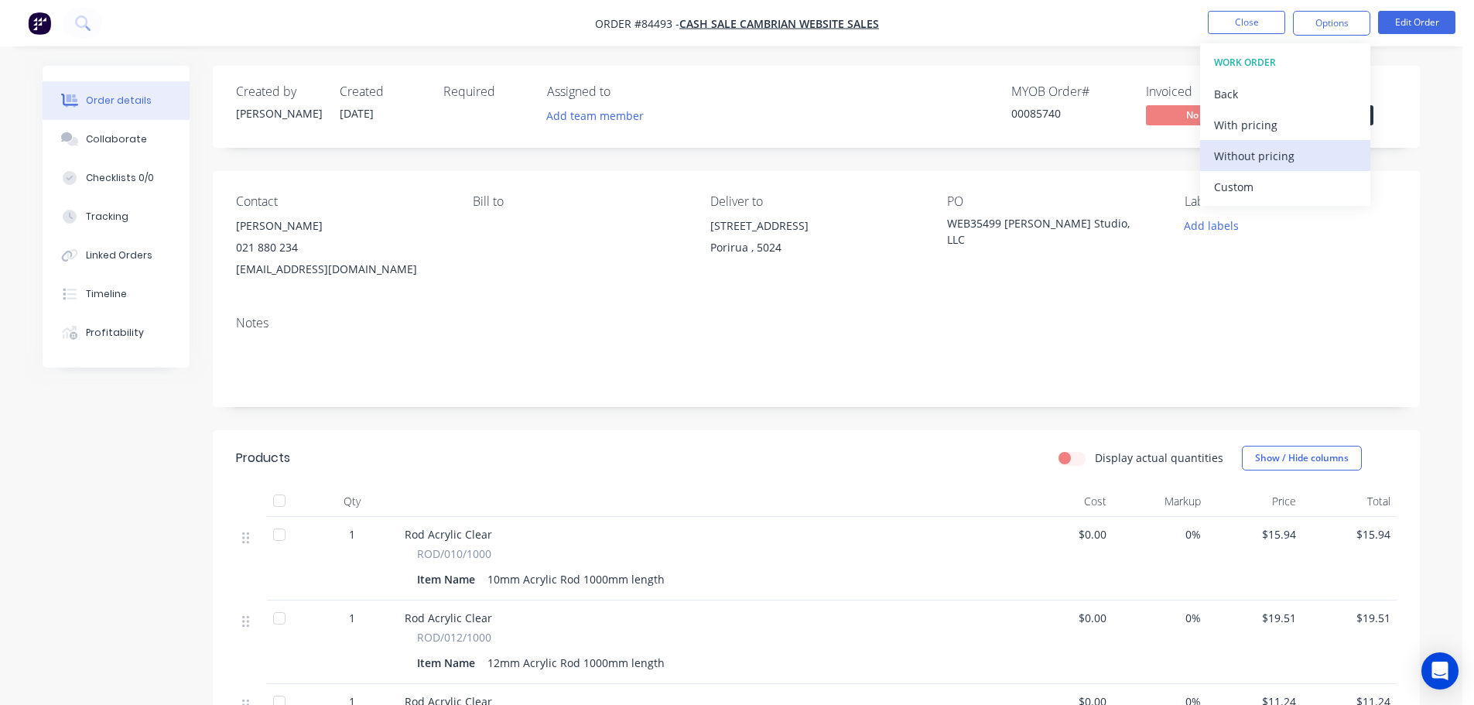
click at [1263, 156] on div "Without pricing" at bounding box center [1285, 156] width 142 height 22
click at [1316, 162] on div "Order Confirmation" at bounding box center [1285, 156] width 142 height 22
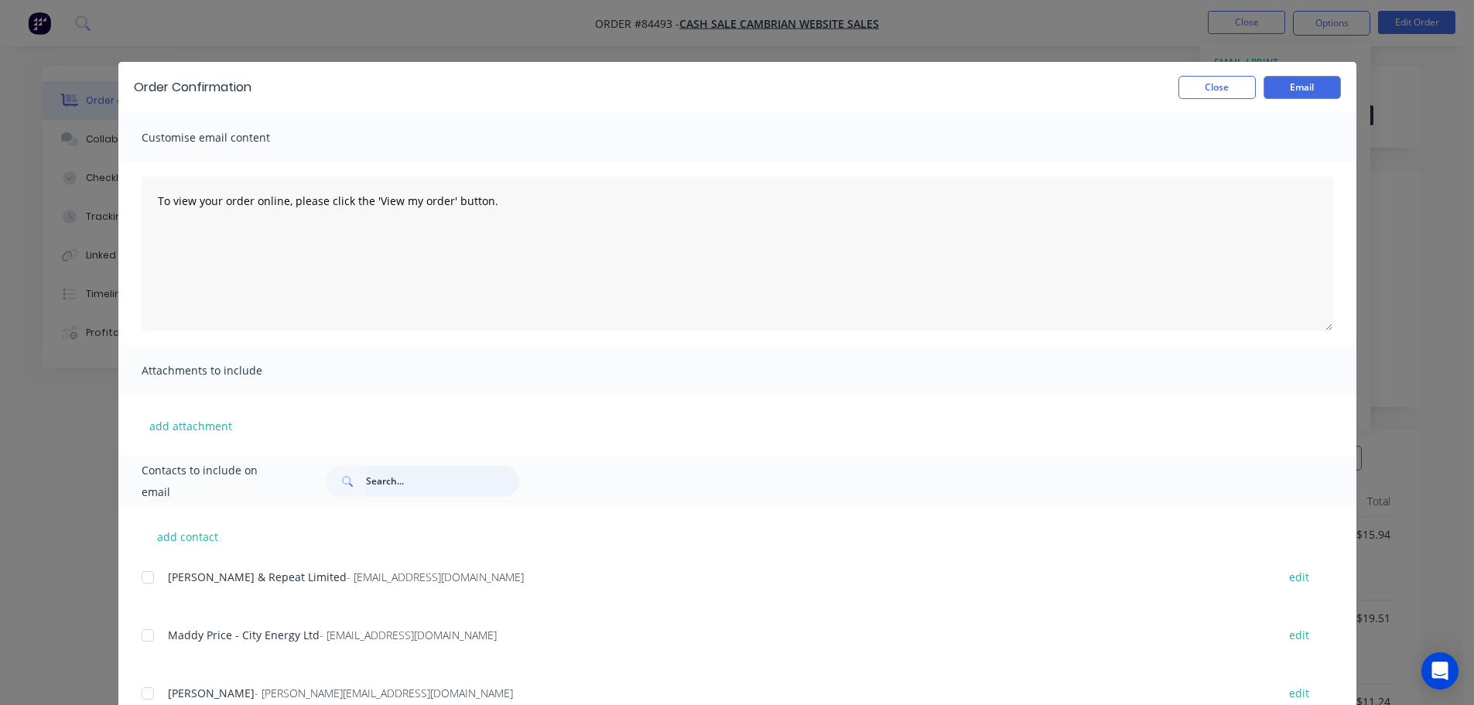
click at [481, 483] on input "text" at bounding box center [442, 481] width 153 height 31
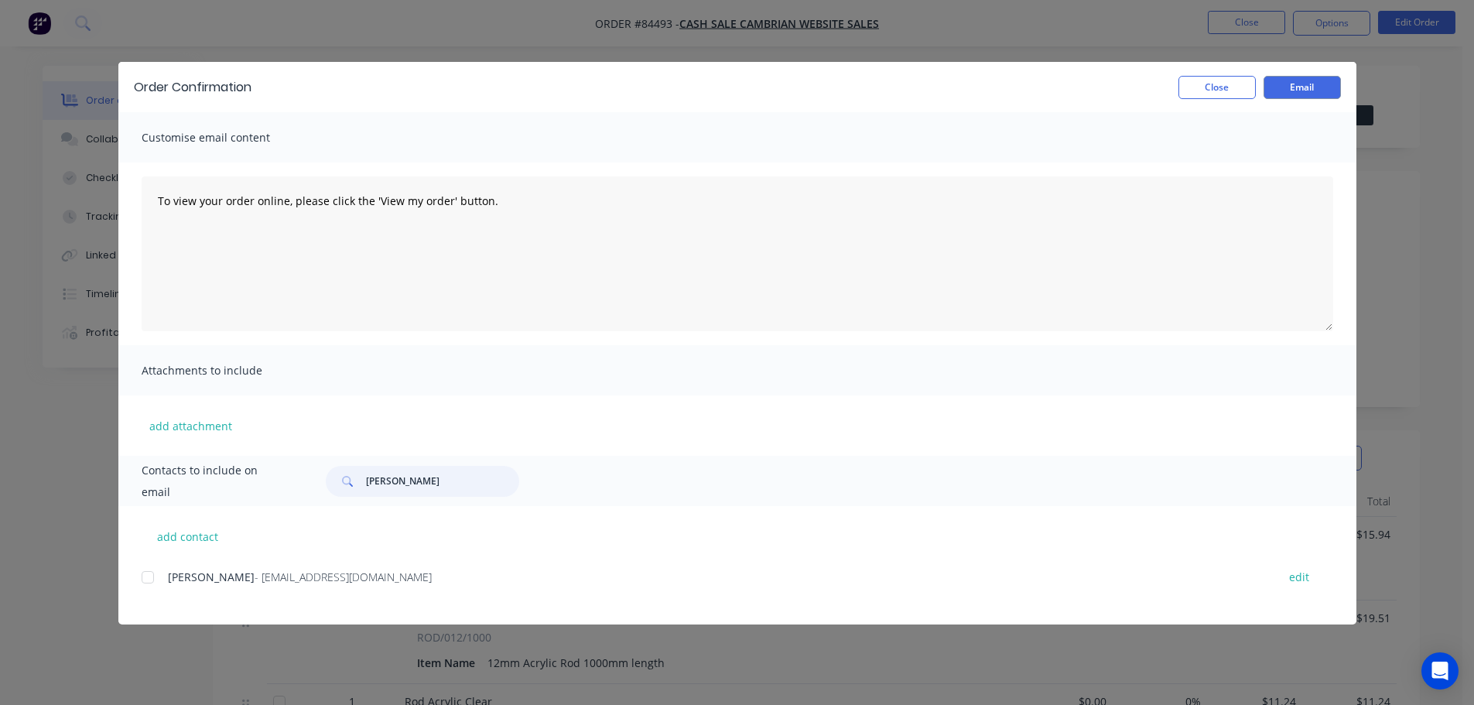
click at [152, 575] on div at bounding box center [147, 577] width 31 height 31
type input "richard clark"
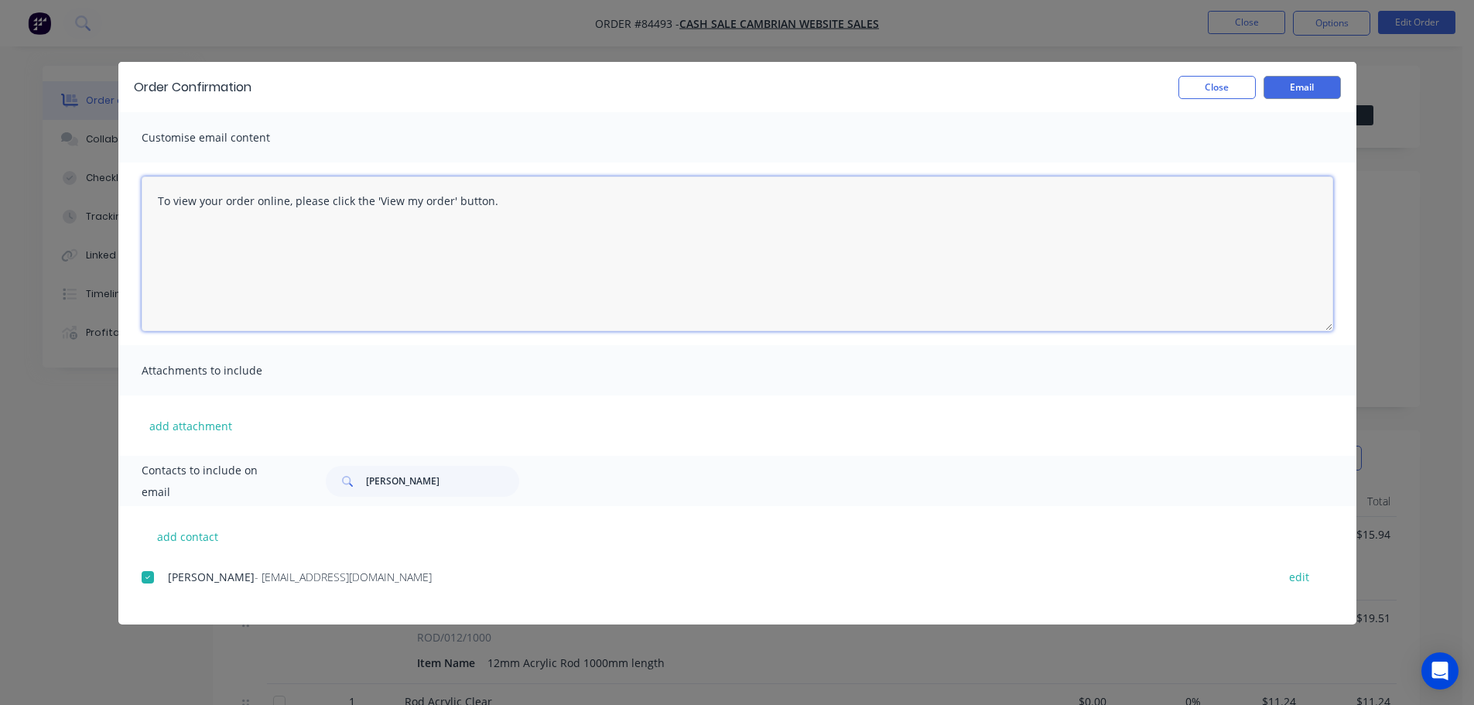
drag, startPoint x: 399, startPoint y: 241, endPoint x: 847, endPoint y: 230, distance: 447.5
click at [401, 241] on textarea "To view your order online, please click the 'View my order' button." at bounding box center [738, 253] width 1192 height 155
paste textarea "hank you for your order, confirmation of your order is attached. Your order wil…"
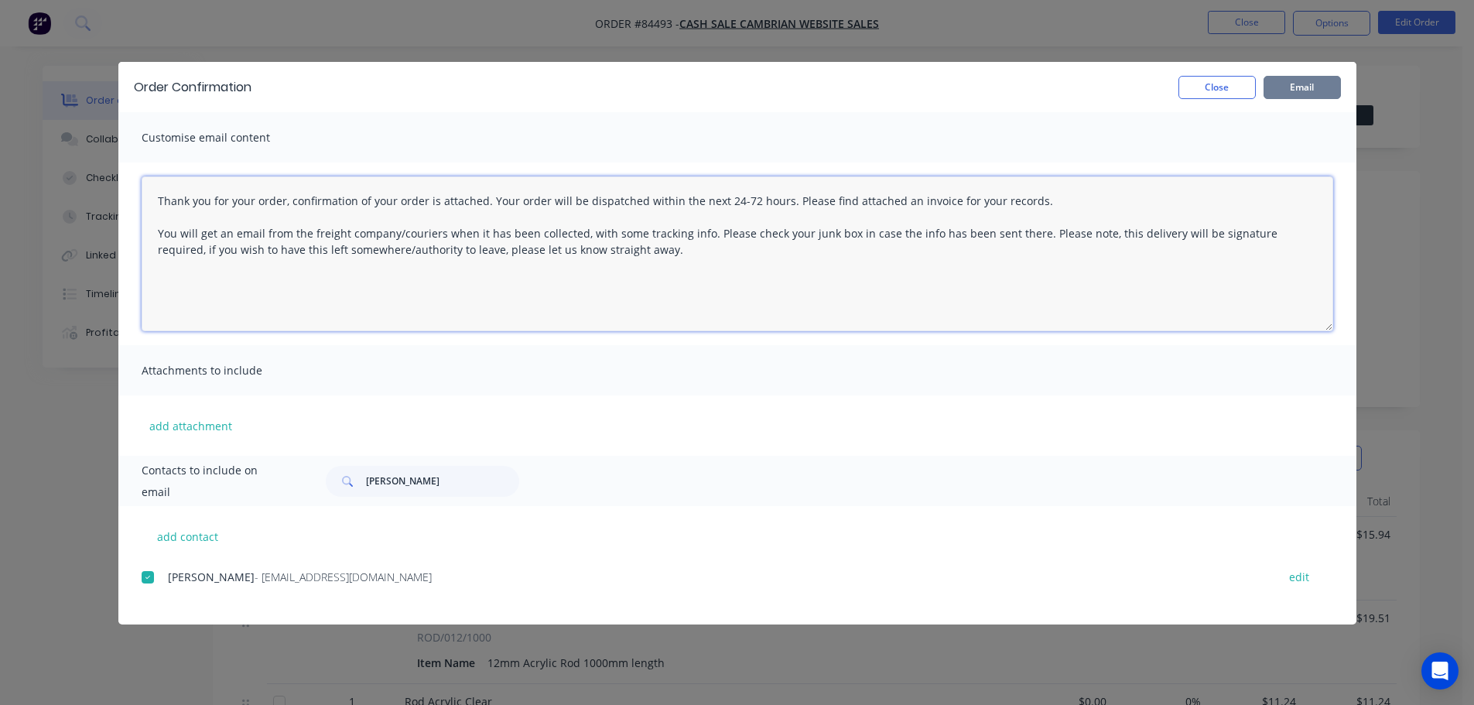
type textarea "Thank you for your order, confirmation of your order is attached. Your order wi…"
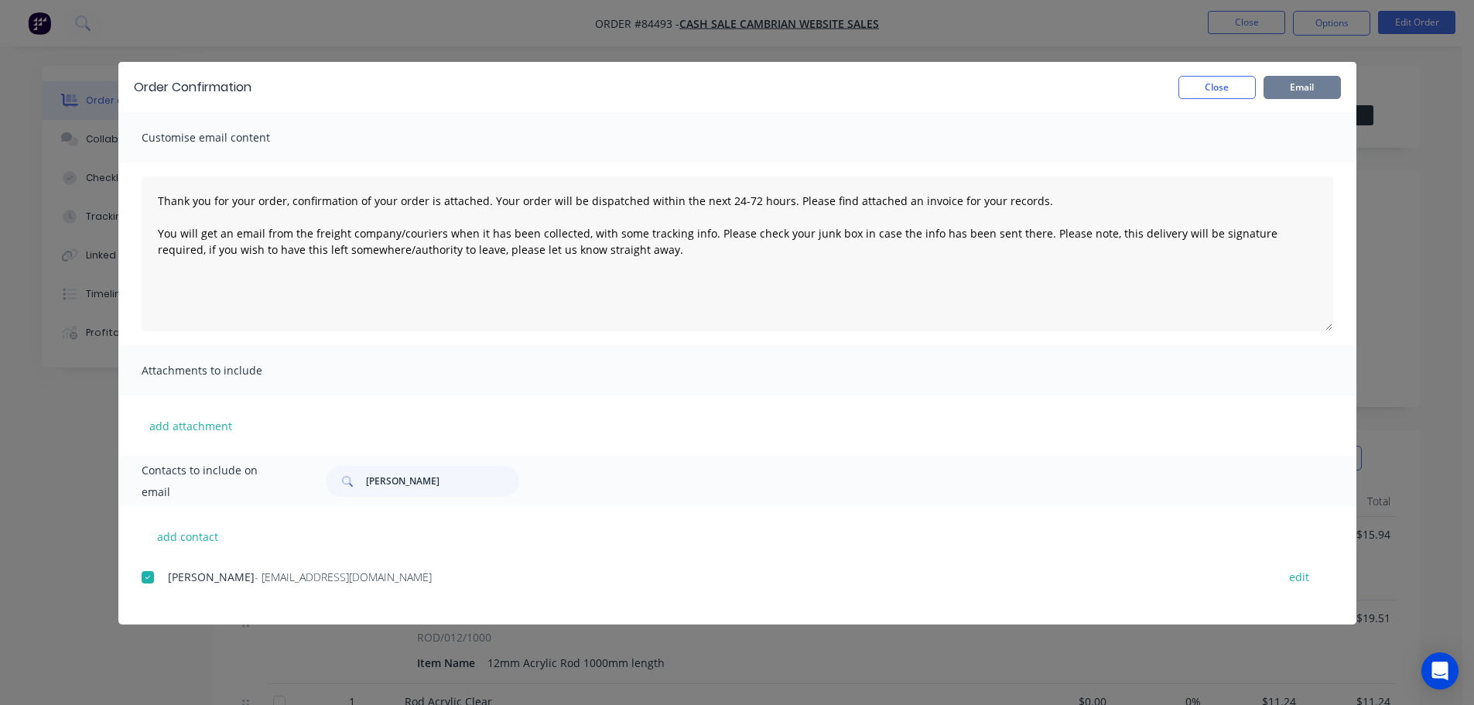
click at [1313, 86] on button "Email" at bounding box center [1302, 87] width 77 height 23
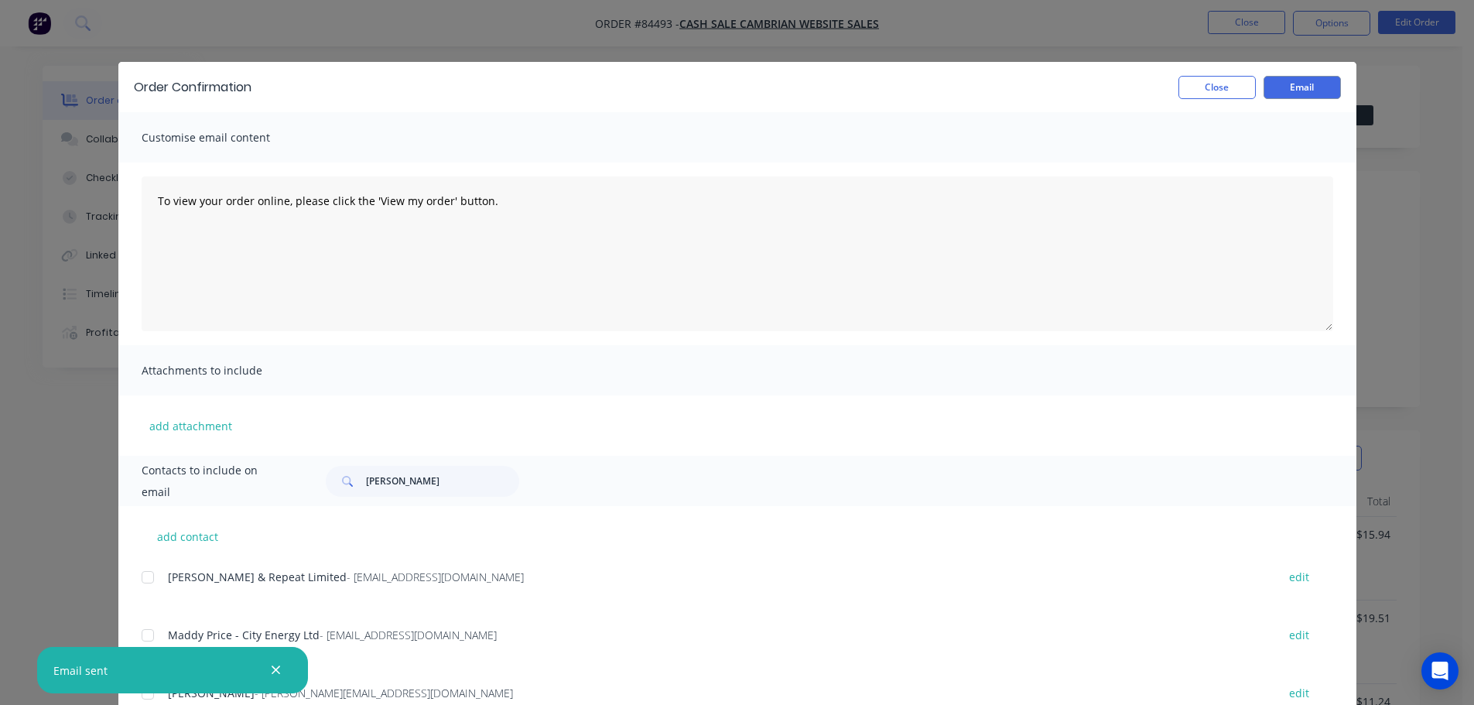
drag, startPoint x: 31, startPoint y: 70, endPoint x: 36, endPoint y: 60, distance: 10.8
click at [31, 67] on div "Order Confirmation Close Email Customise email content To view your order onlin…" at bounding box center [737, 352] width 1474 height 705
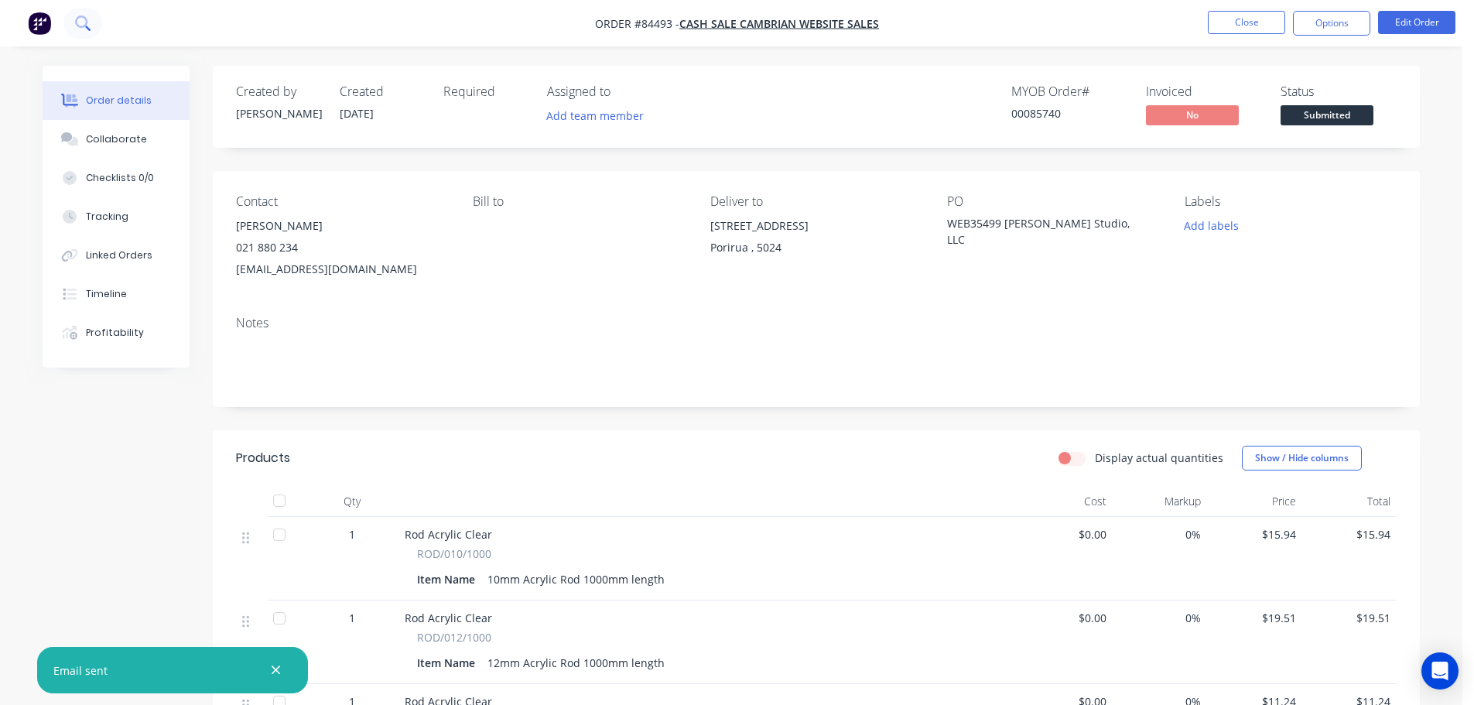
click at [84, 18] on icon at bounding box center [81, 21] width 12 height 12
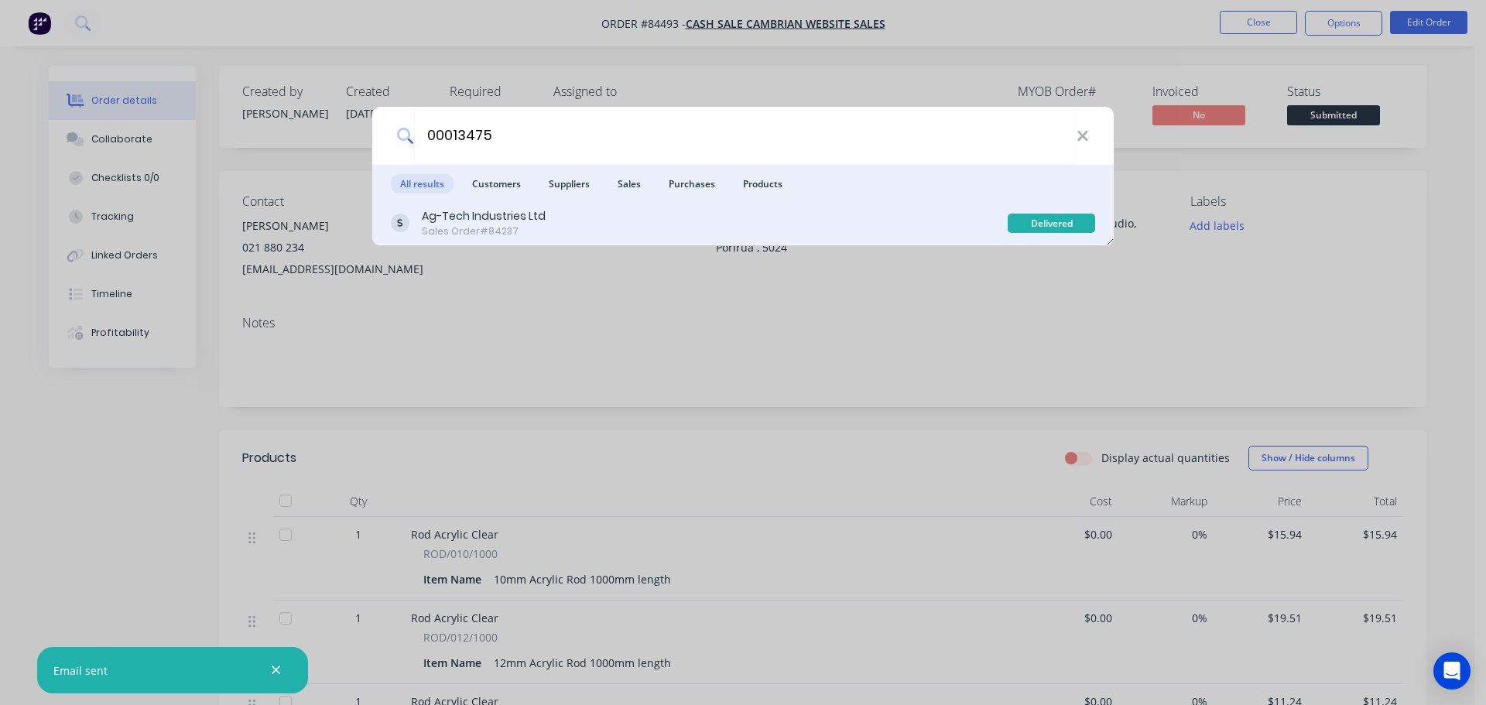
type input "00013475"
click at [918, 206] on div "Ag-Tech Industries Ltd Sales Order #84237 Delivered" at bounding box center [742, 223] width 741 height 43
click at [489, 223] on div "Ag-Tech Industries Ltd" at bounding box center [484, 216] width 124 height 16
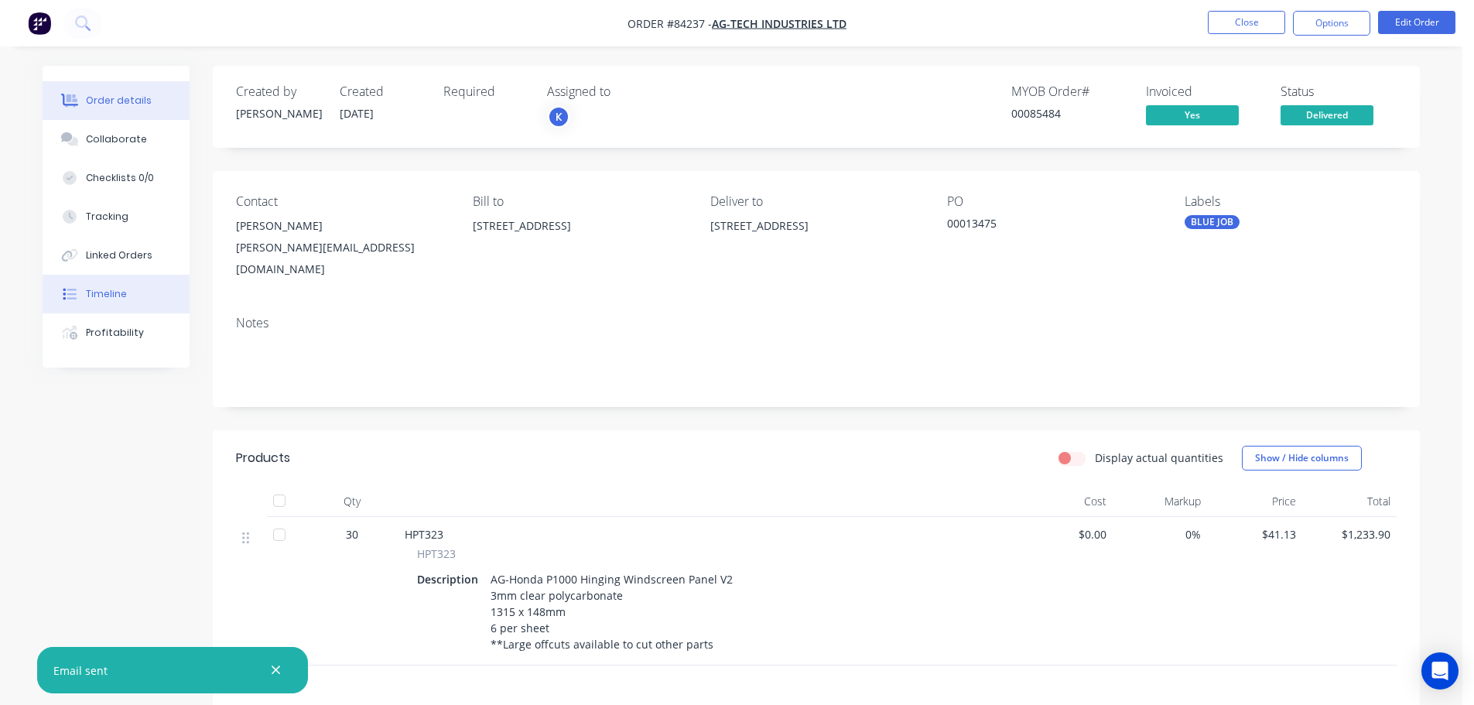
click at [125, 306] on button "Timeline" at bounding box center [116, 294] width 147 height 39
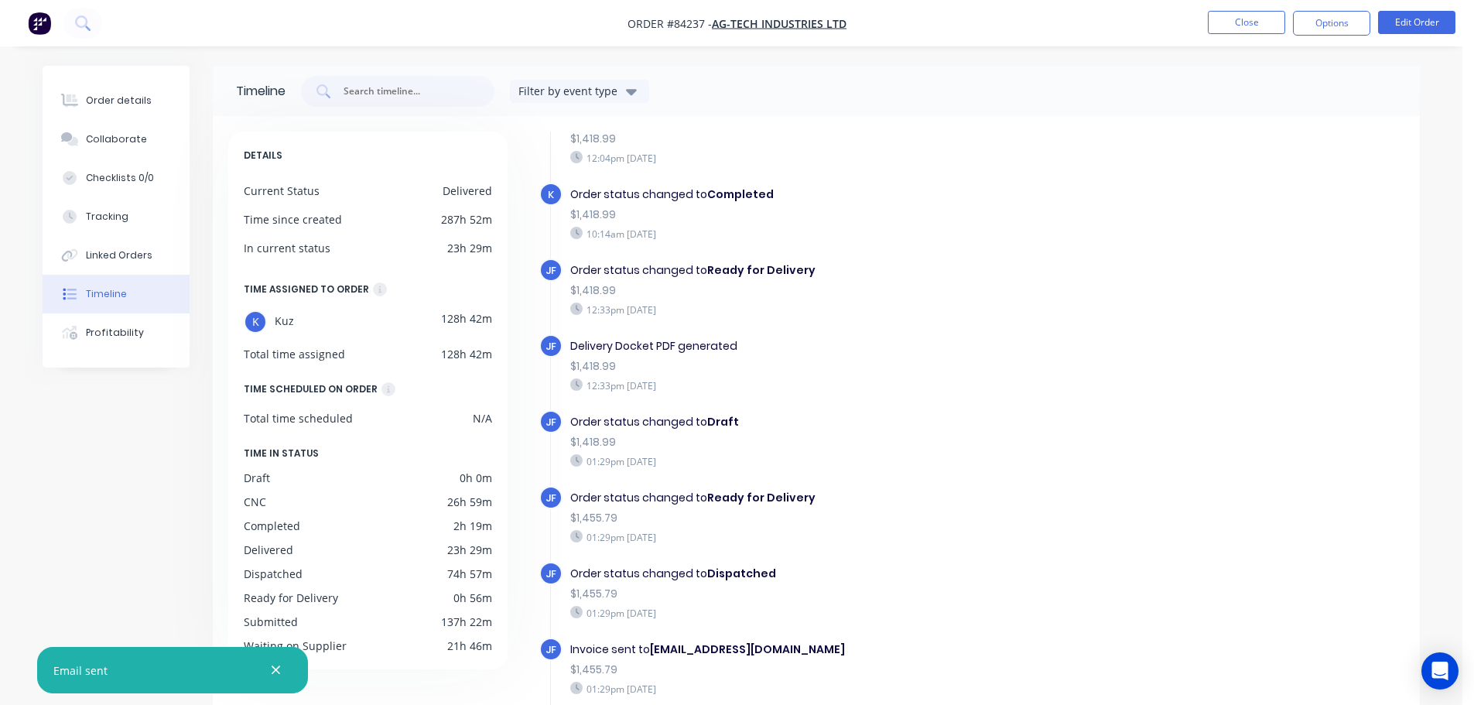
scroll to position [806, 0]
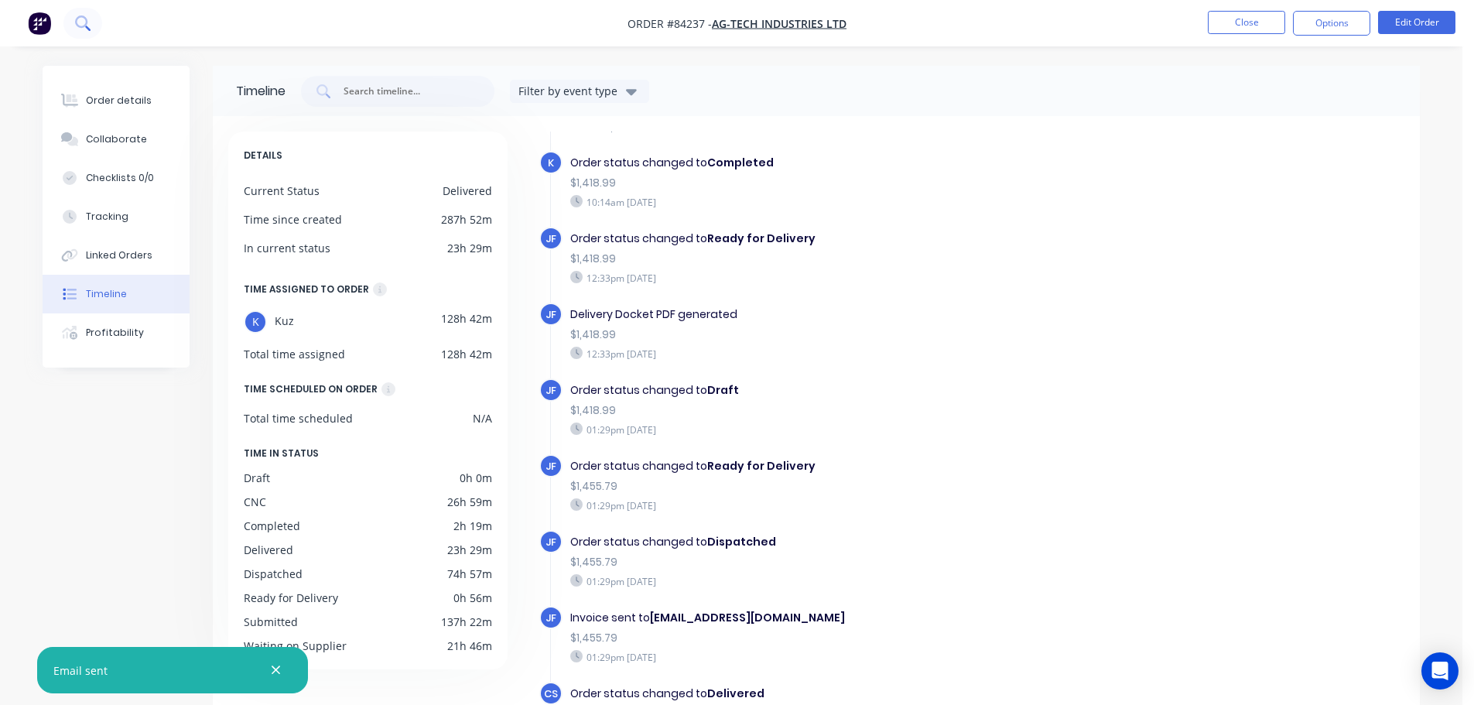
click at [77, 16] on icon at bounding box center [82, 22] width 15 height 15
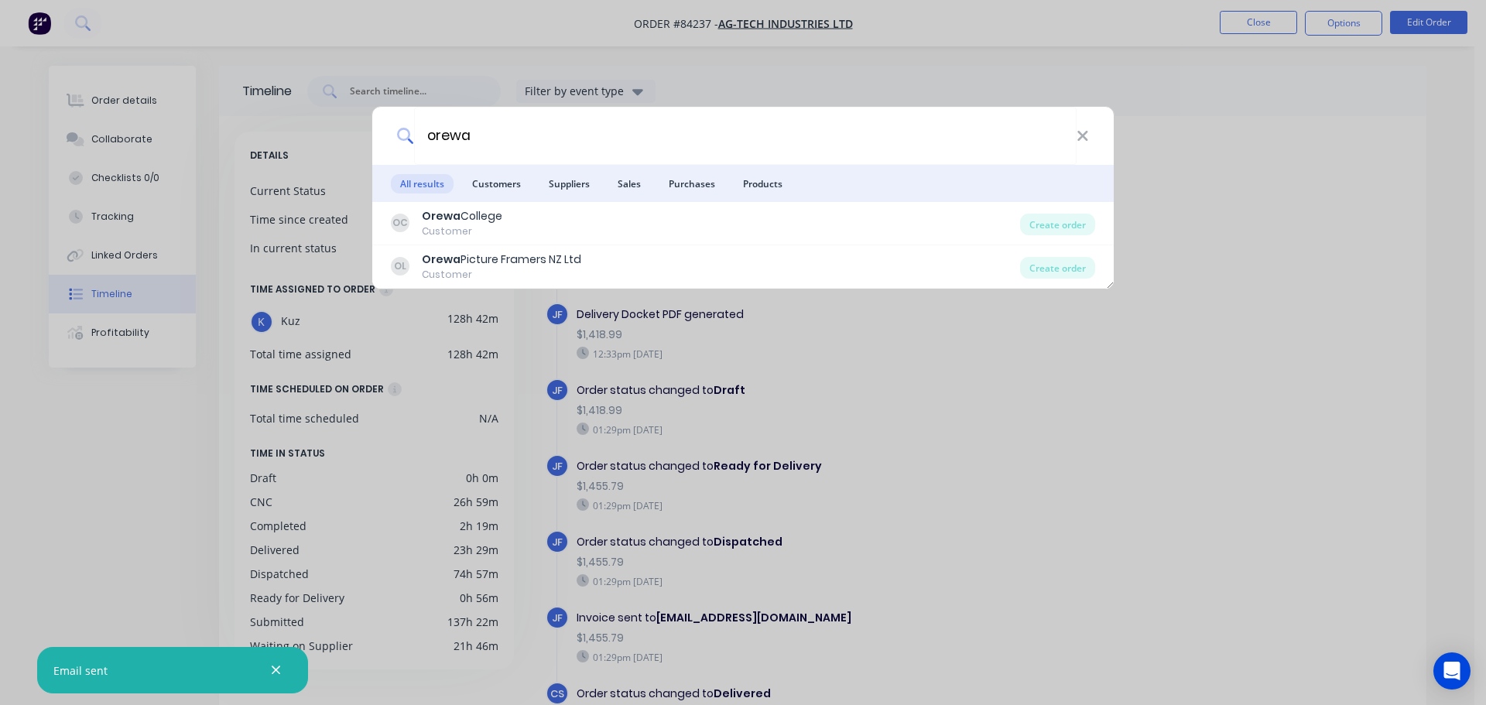
type input "orewa"
click at [789, 67] on div "orewa All results Customers Suppliers Sales Purchases Products OC Orewa College…" at bounding box center [743, 352] width 1486 height 705
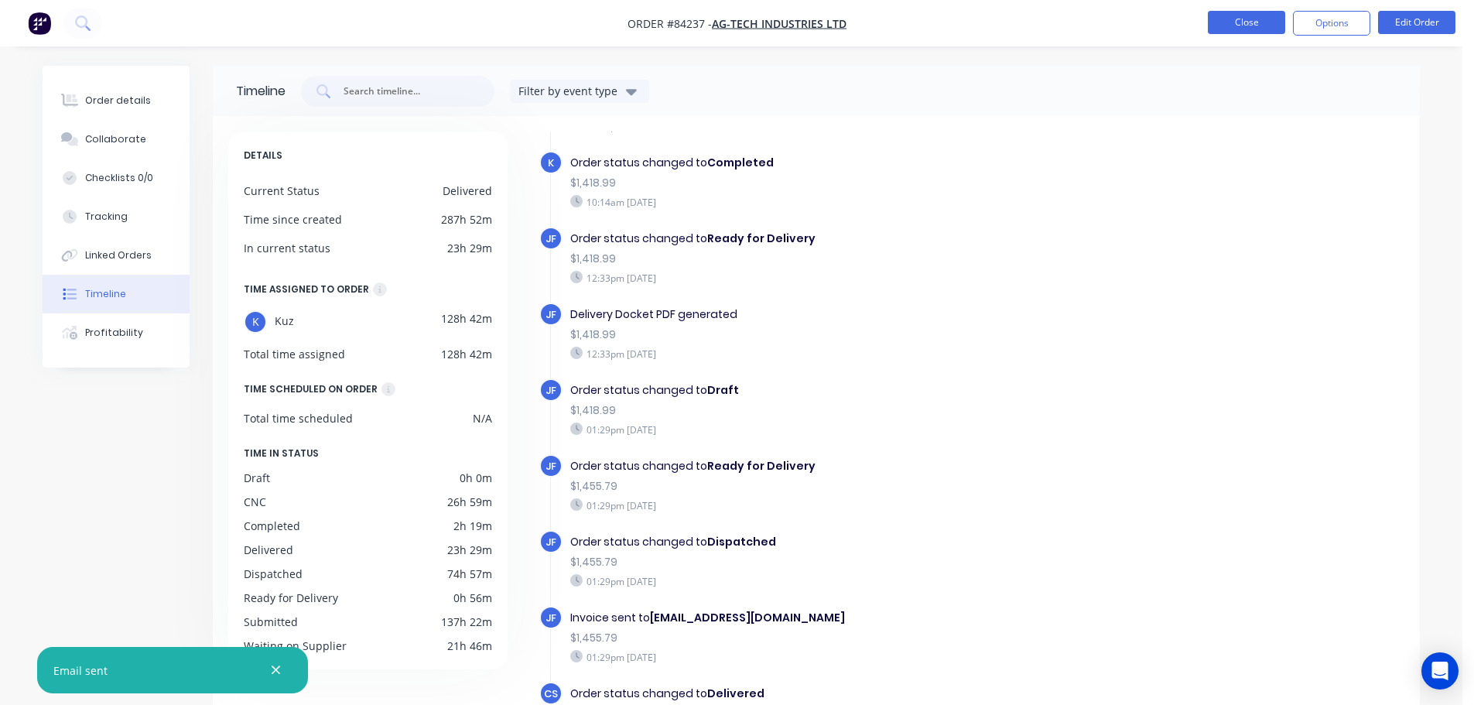
click at [1245, 23] on button "Close" at bounding box center [1246, 22] width 77 height 23
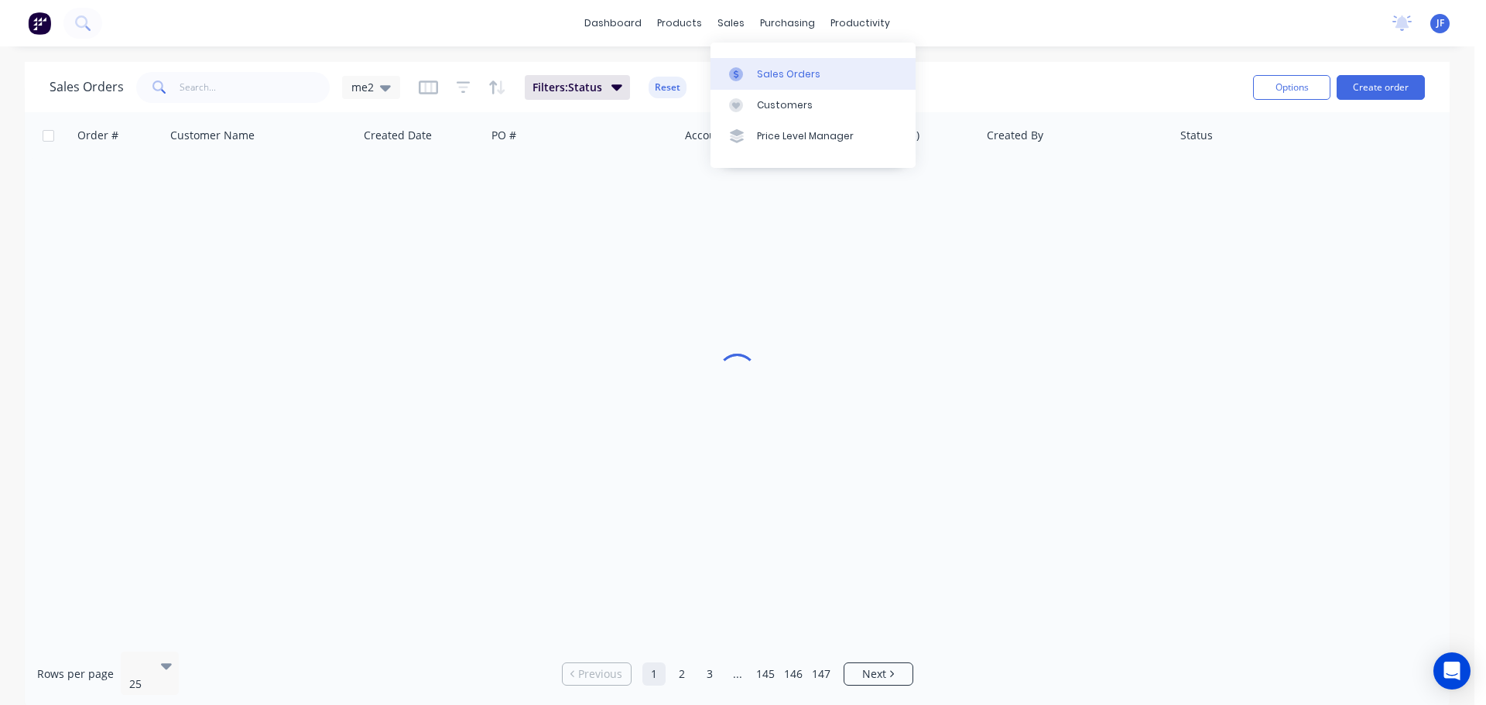
click at [727, 28] on div "sales" at bounding box center [731, 23] width 43 height 23
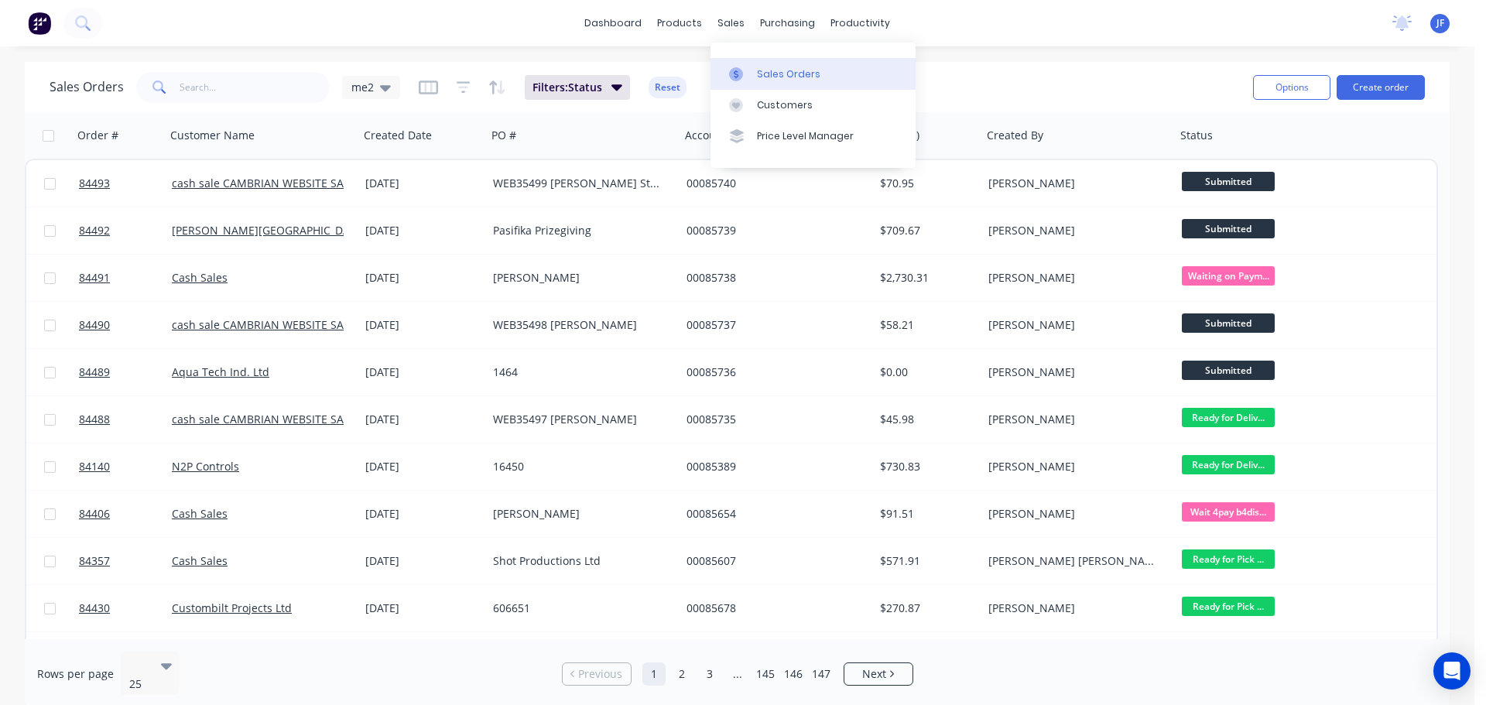
click at [760, 62] on link "Sales Orders" at bounding box center [813, 73] width 205 height 31
click at [297, 91] on input "text" at bounding box center [255, 87] width 151 height 31
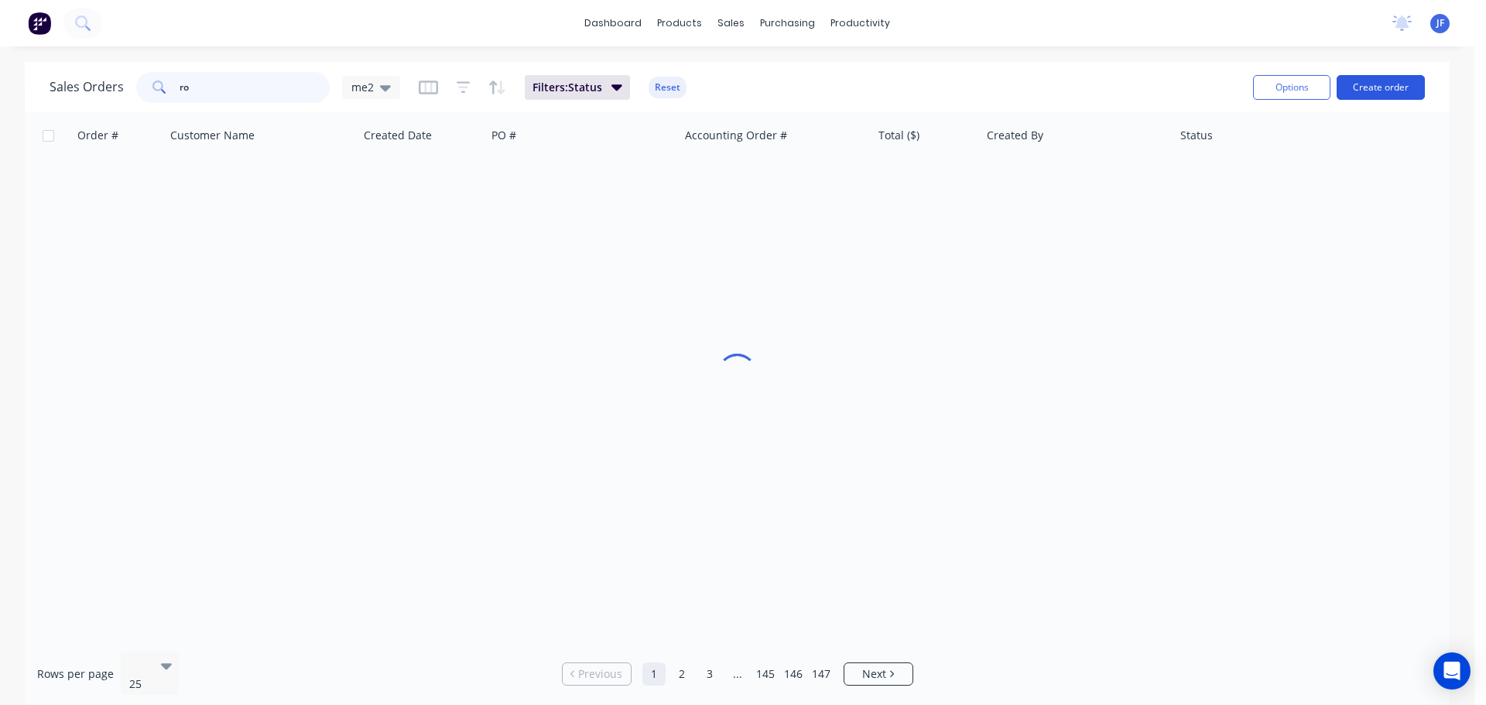
type input "ro"
click at [1364, 91] on button "Create order" at bounding box center [1381, 87] width 88 height 25
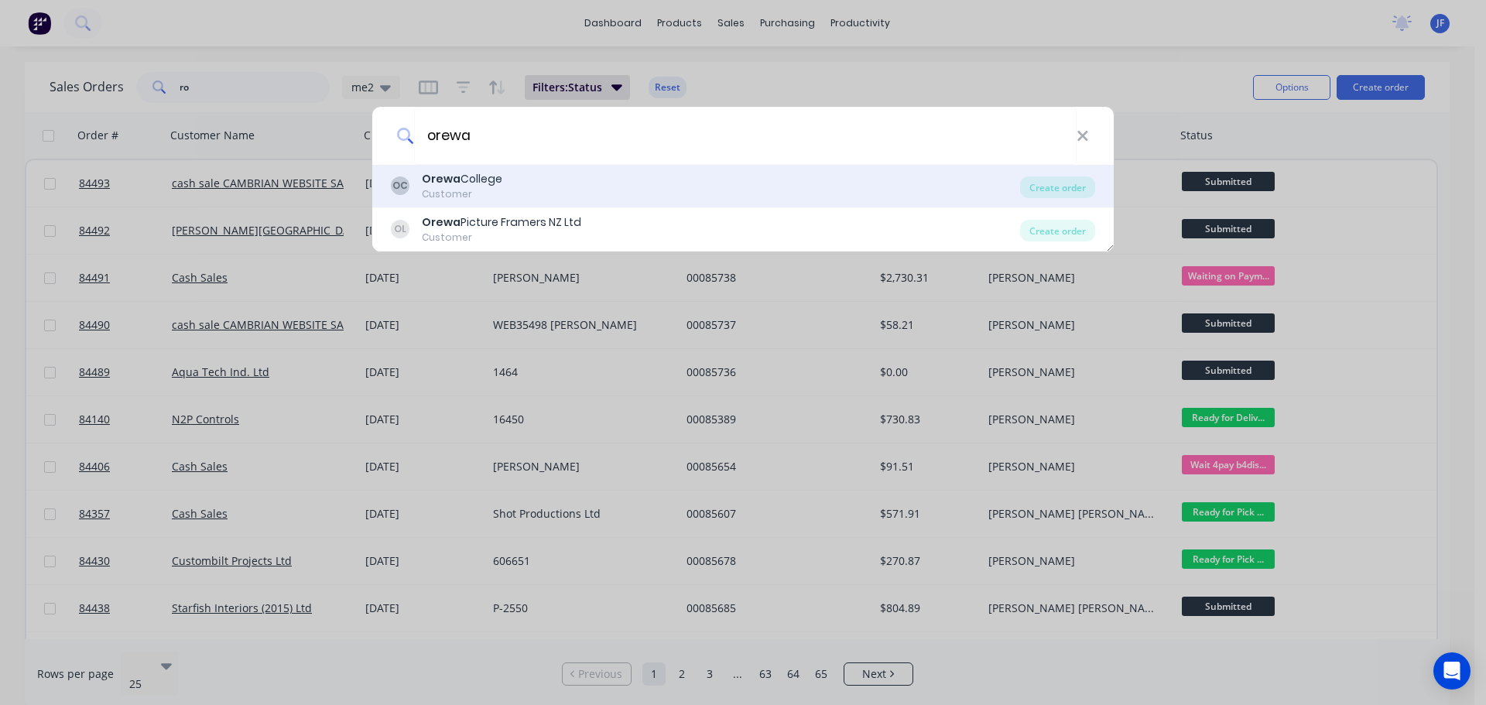
type input "orewa"
click at [468, 185] on div "Orewa College" at bounding box center [462, 179] width 80 height 16
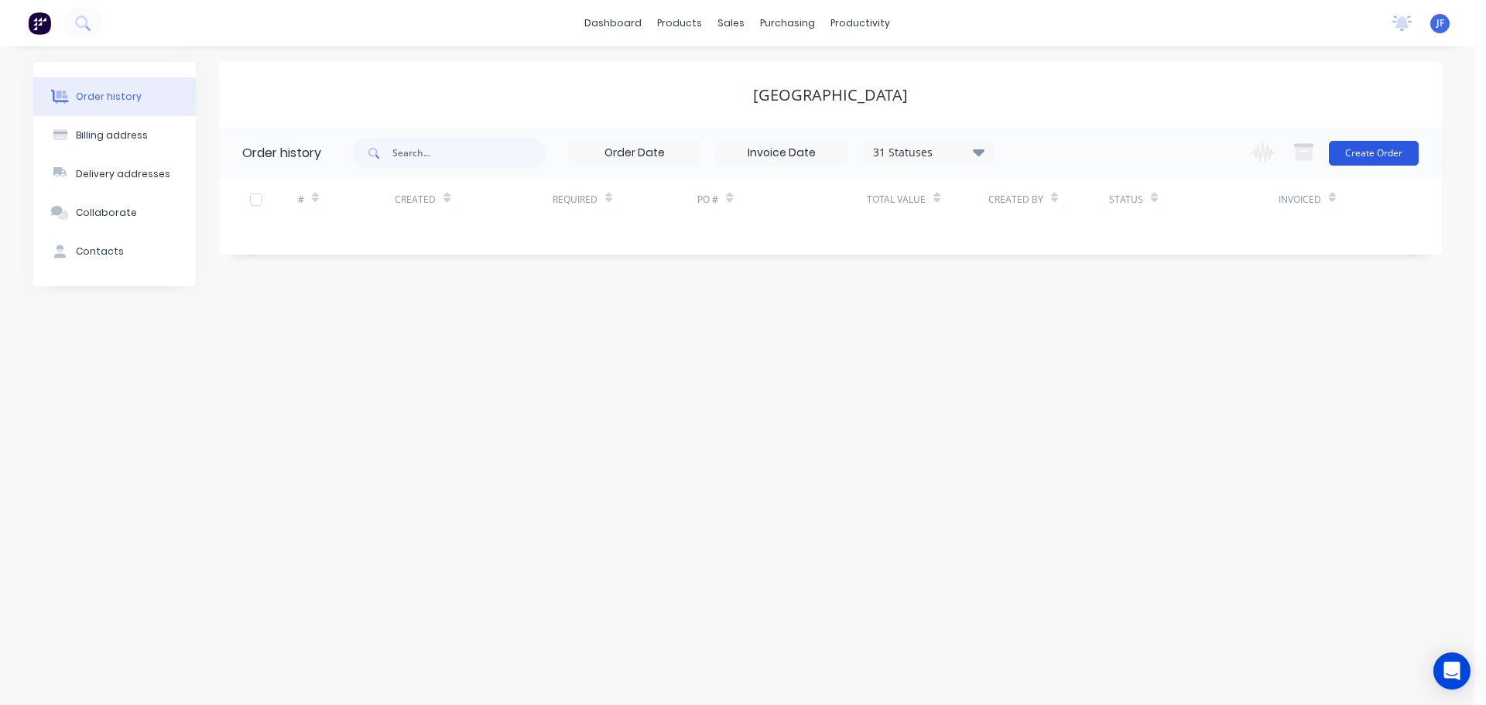
click at [1367, 162] on button "Create Order" at bounding box center [1374, 153] width 90 height 25
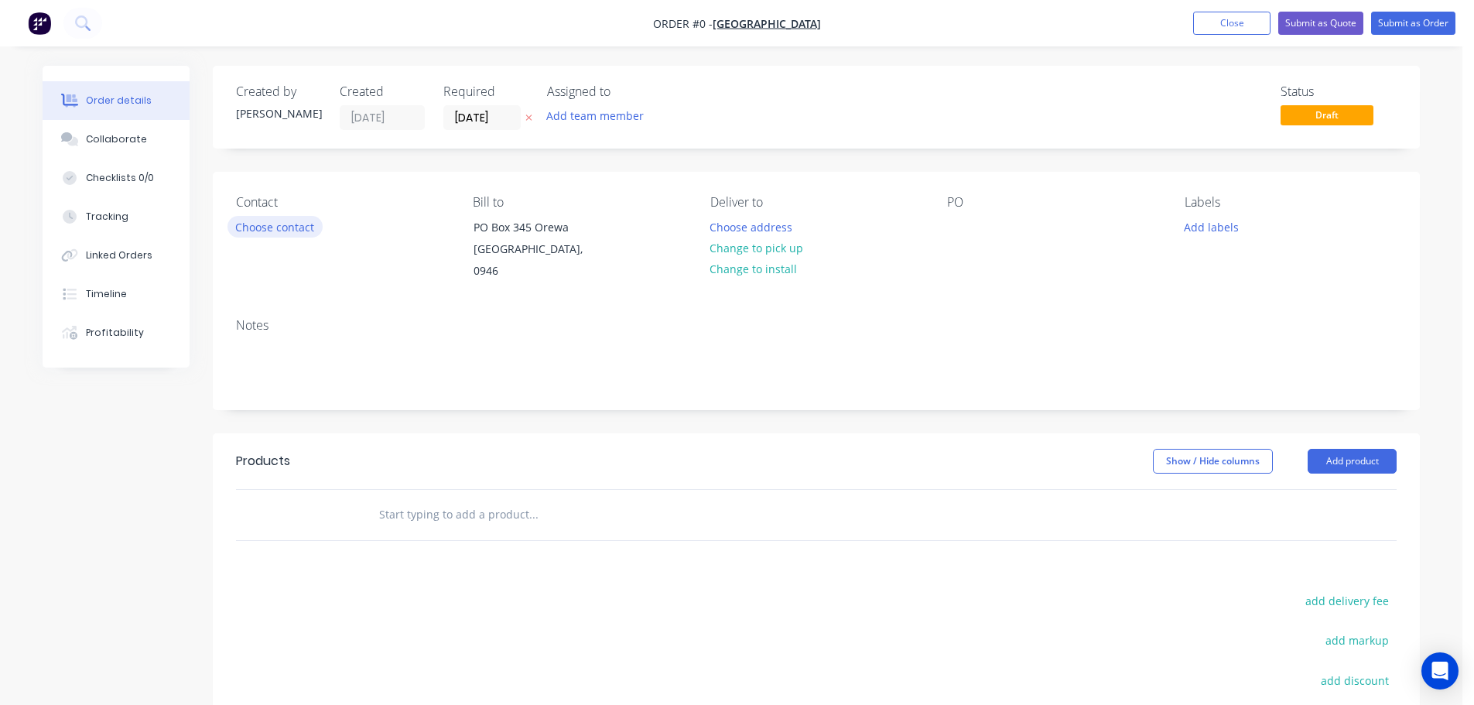
click at [279, 231] on button "Choose contact" at bounding box center [275, 226] width 95 height 21
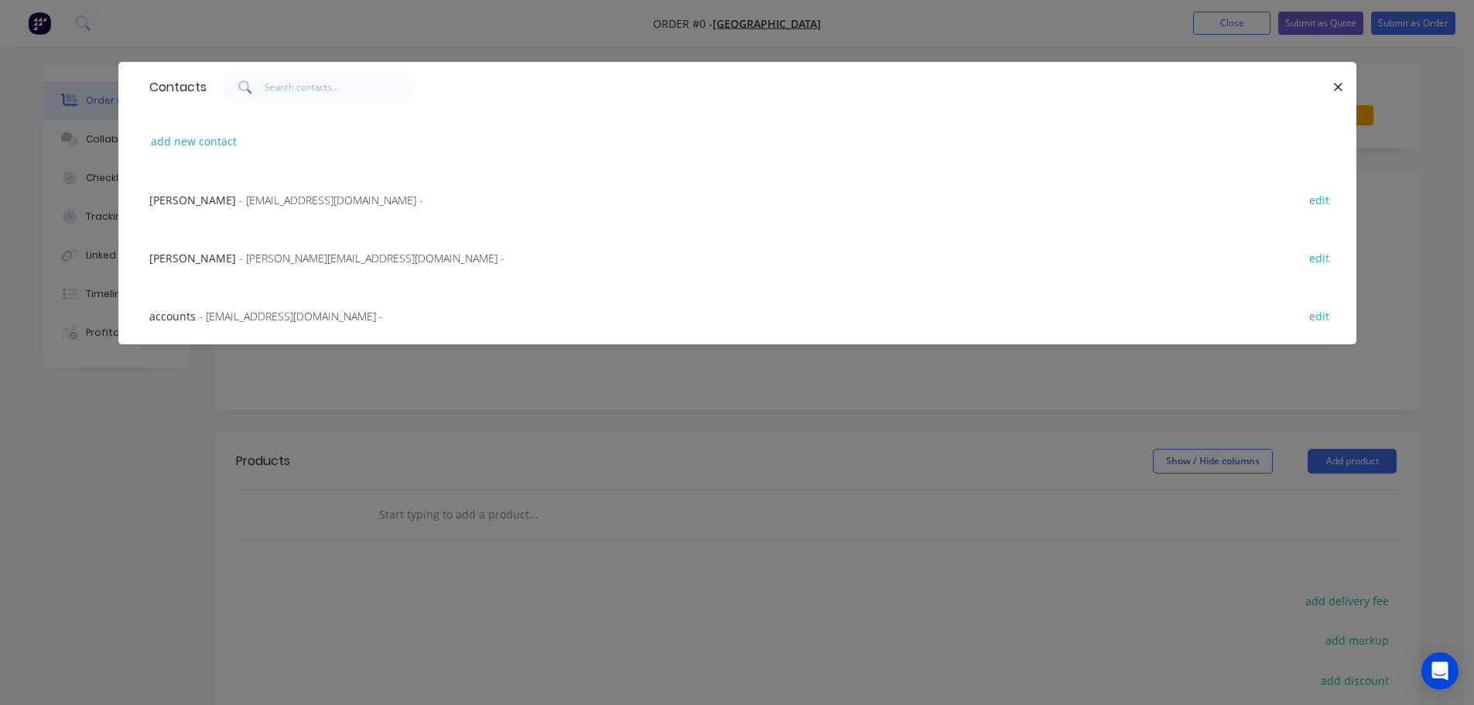
click at [268, 259] on span "- a.carter@orewacollege.nz -" at bounding box center [371, 258] width 265 height 15
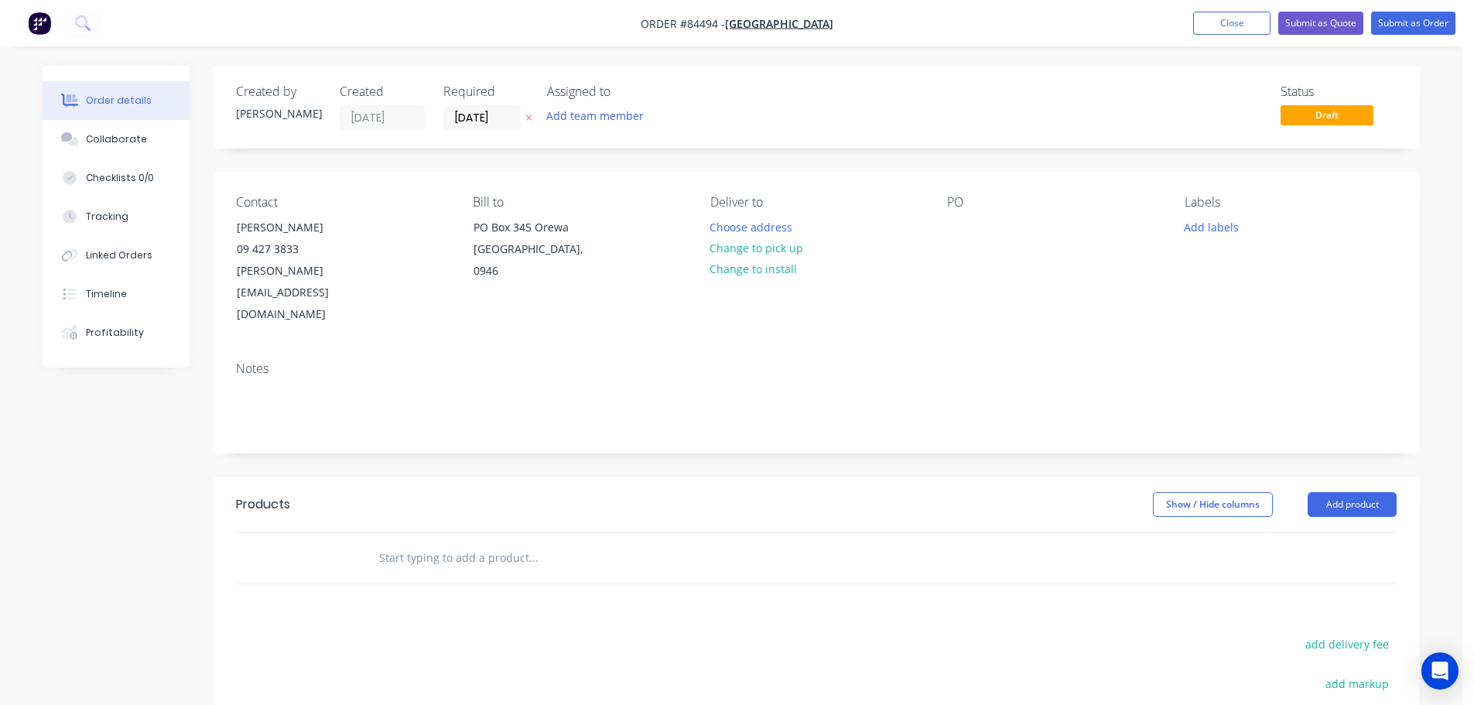
click at [525, 117] on button at bounding box center [529, 118] width 16 height 18
click at [741, 222] on button "Choose address" at bounding box center [751, 226] width 99 height 21
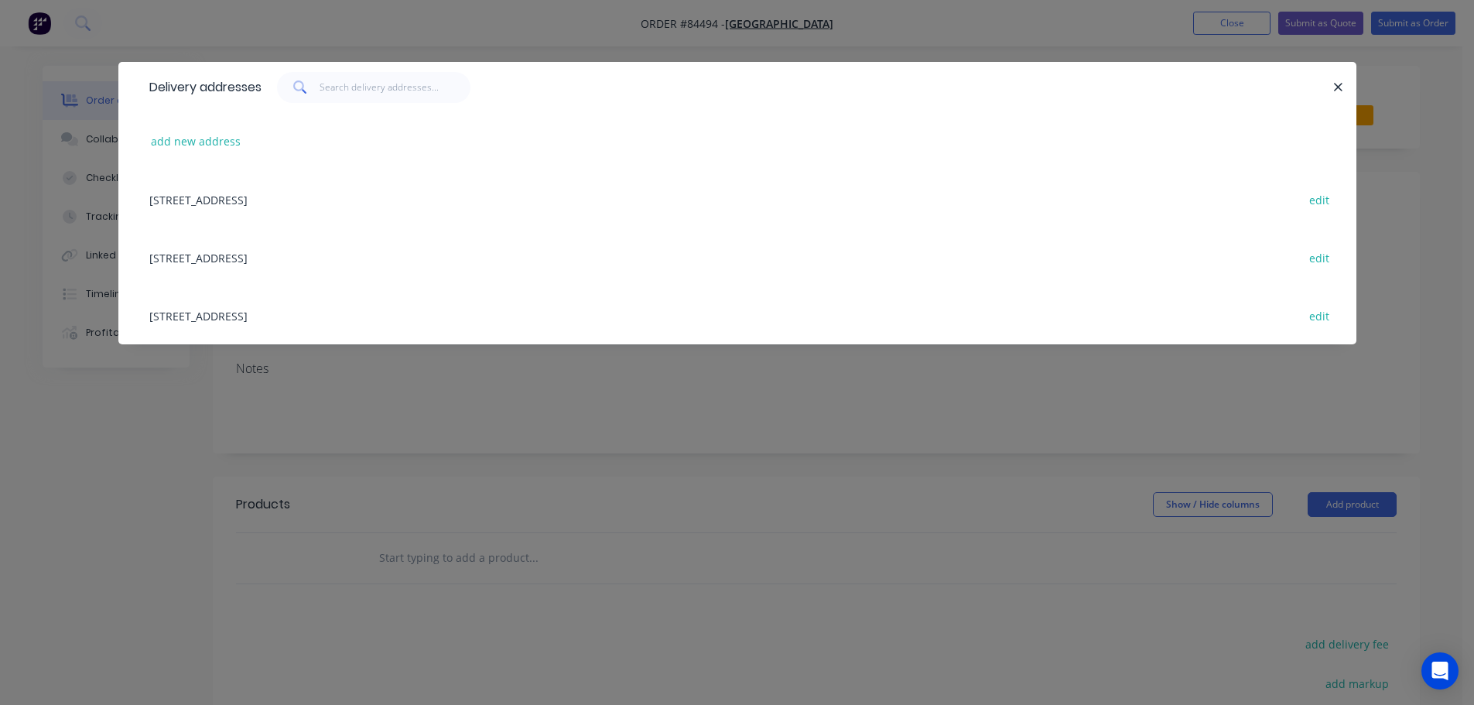
click at [125, 520] on div "Delivery addresses add new address PO Box 345 Orewa, Auckland, 0946 edit 76 Riv…" at bounding box center [737, 352] width 1474 height 705
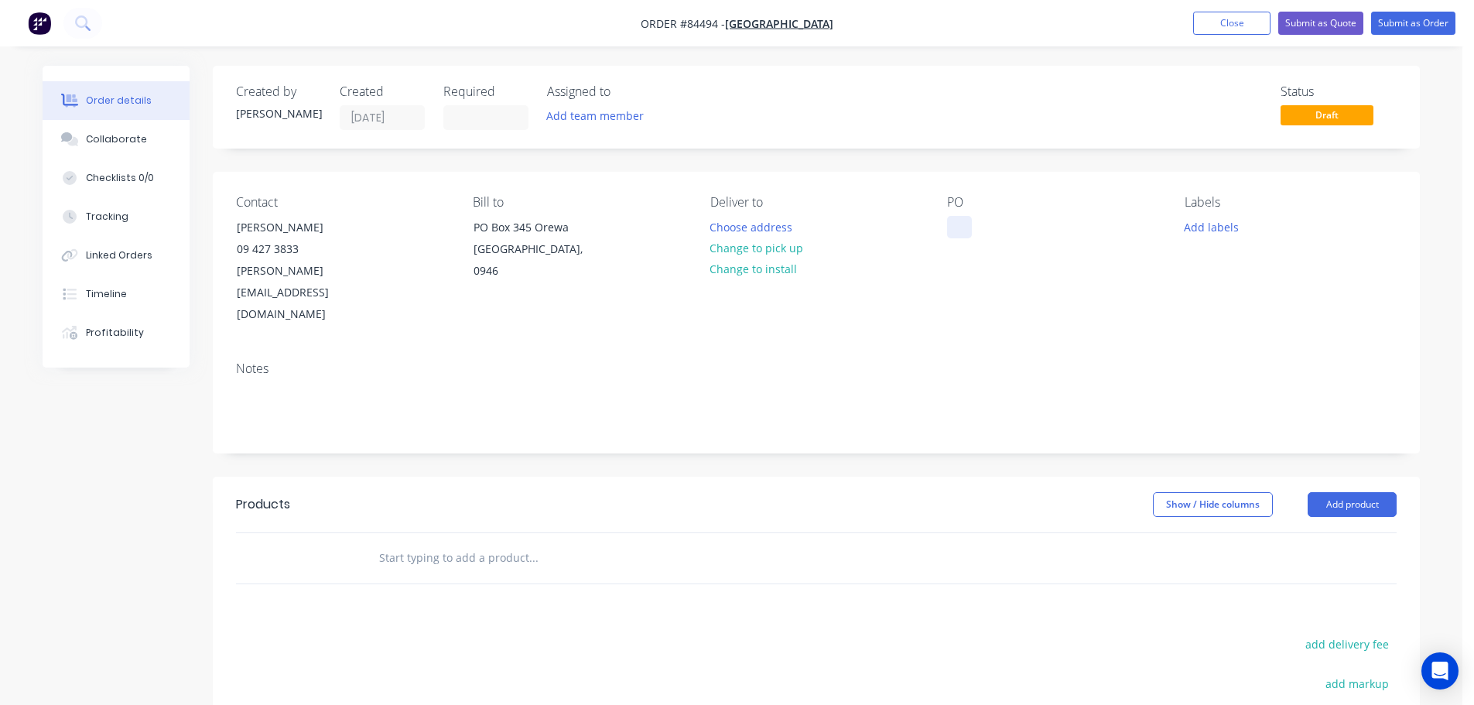
click at [957, 228] on div at bounding box center [959, 227] width 25 height 22
paste div
click at [536, 543] on input "text" at bounding box center [533, 558] width 310 height 31
click at [452, 543] on input "text" at bounding box center [533, 558] width 310 height 31
type input "weldon"
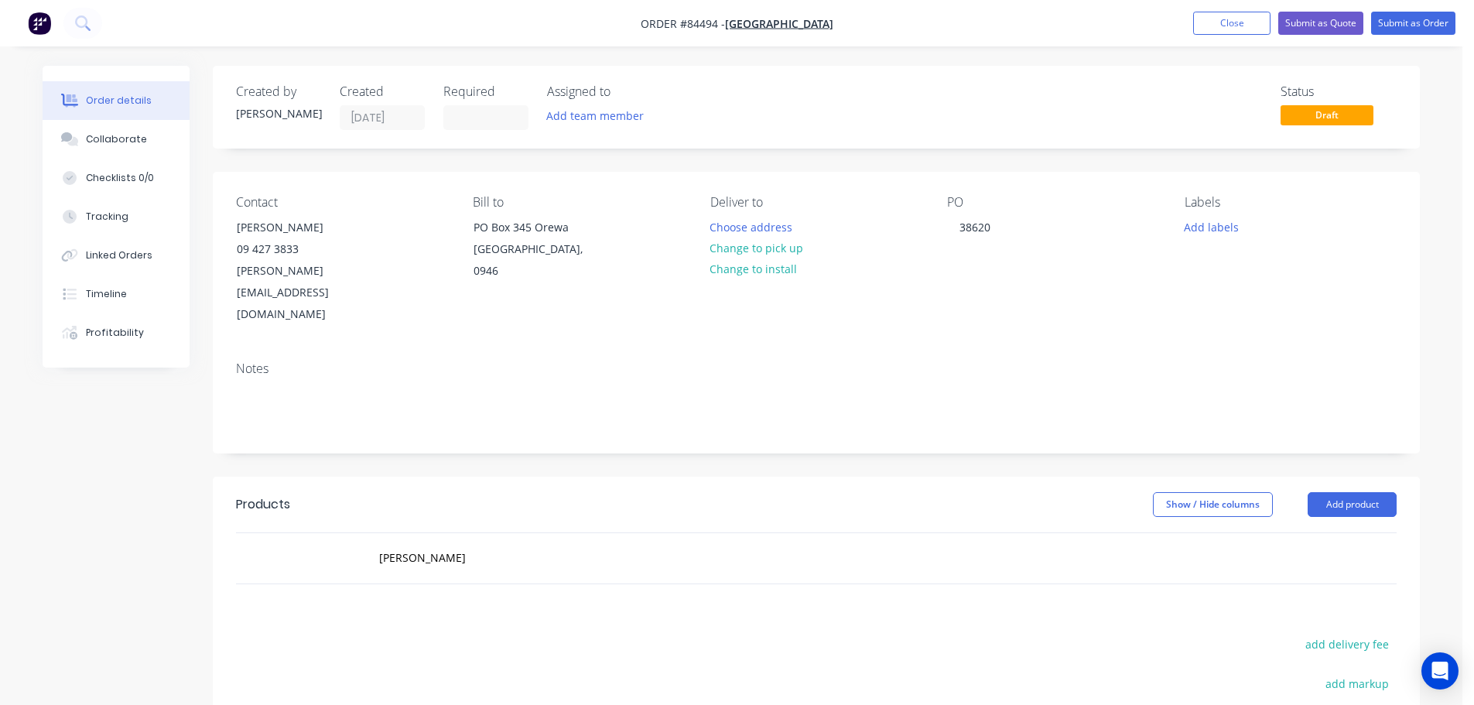
click at [652, 146] on div "Created by Jess Created 09/09/25 Required Assigned to Add team member Status Dr…" at bounding box center [816, 107] width 1207 height 83
click at [446, 543] on input "weldon" at bounding box center [533, 558] width 310 height 31
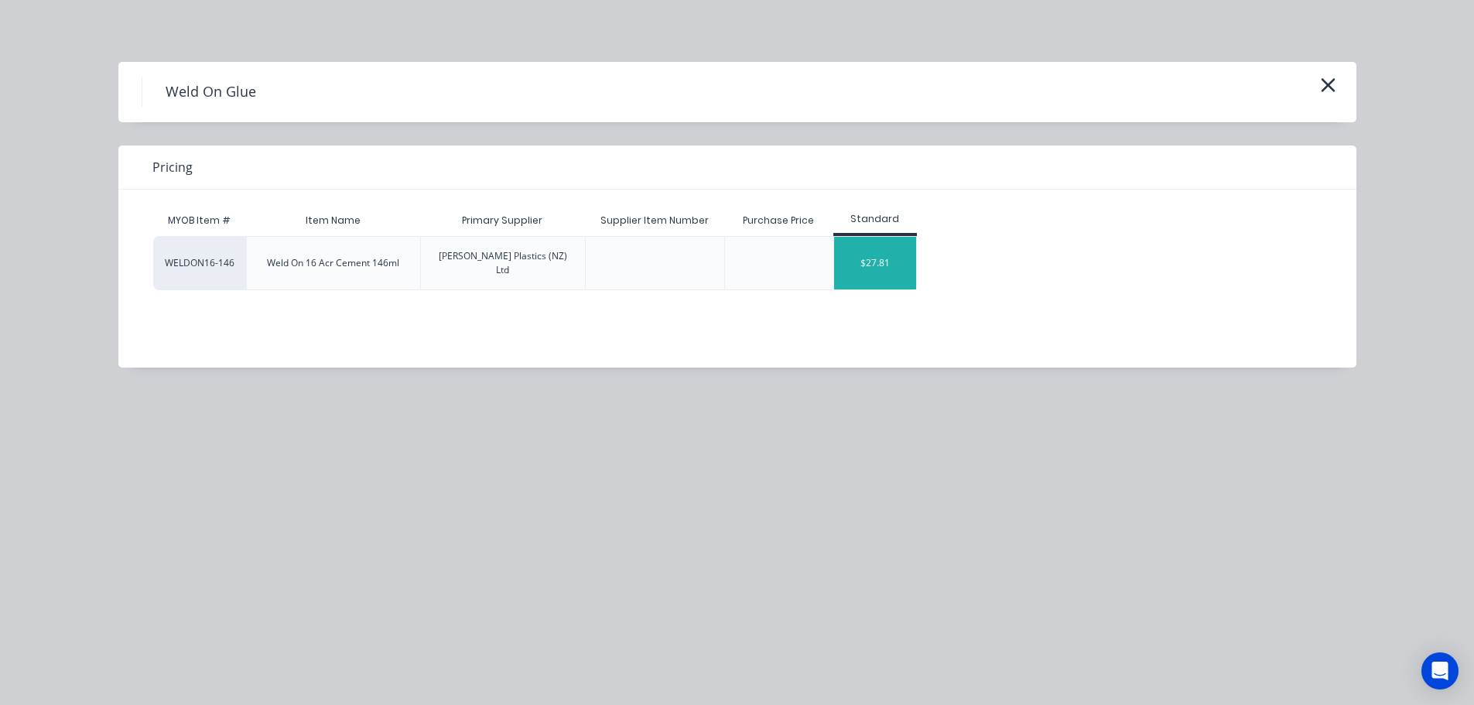
click at [866, 240] on div "$27.81" at bounding box center [875, 263] width 83 height 53
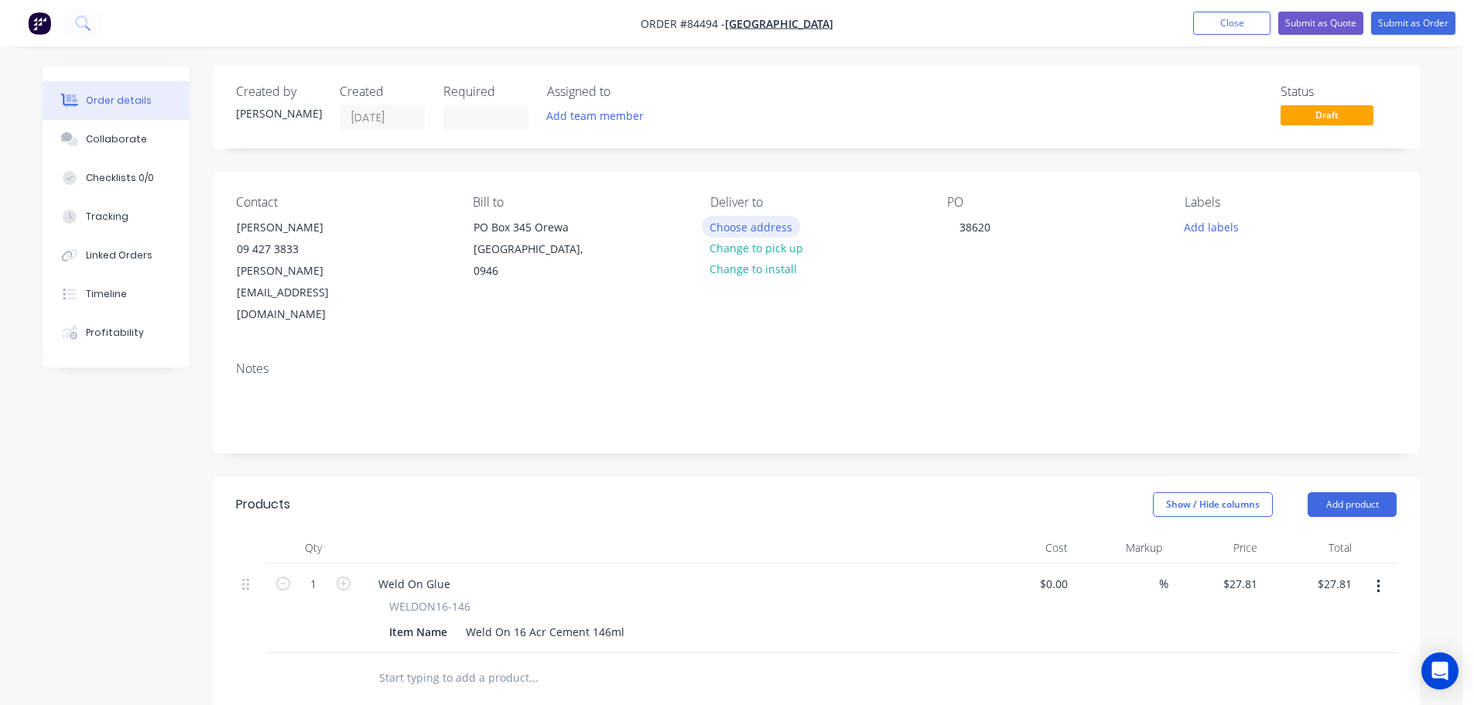
click at [780, 226] on button "Choose address" at bounding box center [751, 226] width 99 height 21
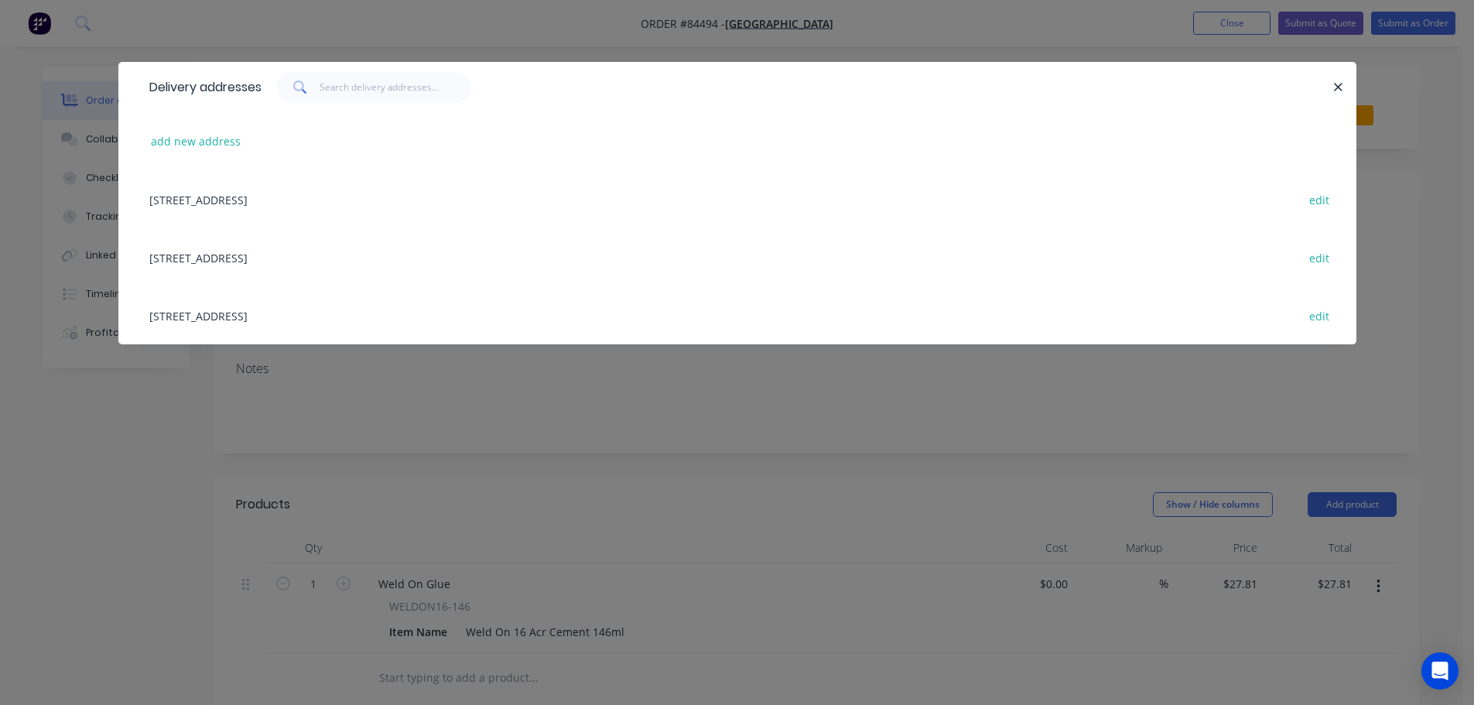
click at [180, 261] on div "76 Riverside RoadOrewa, Auckland, 0931 edit" at bounding box center [738, 257] width 1192 height 58
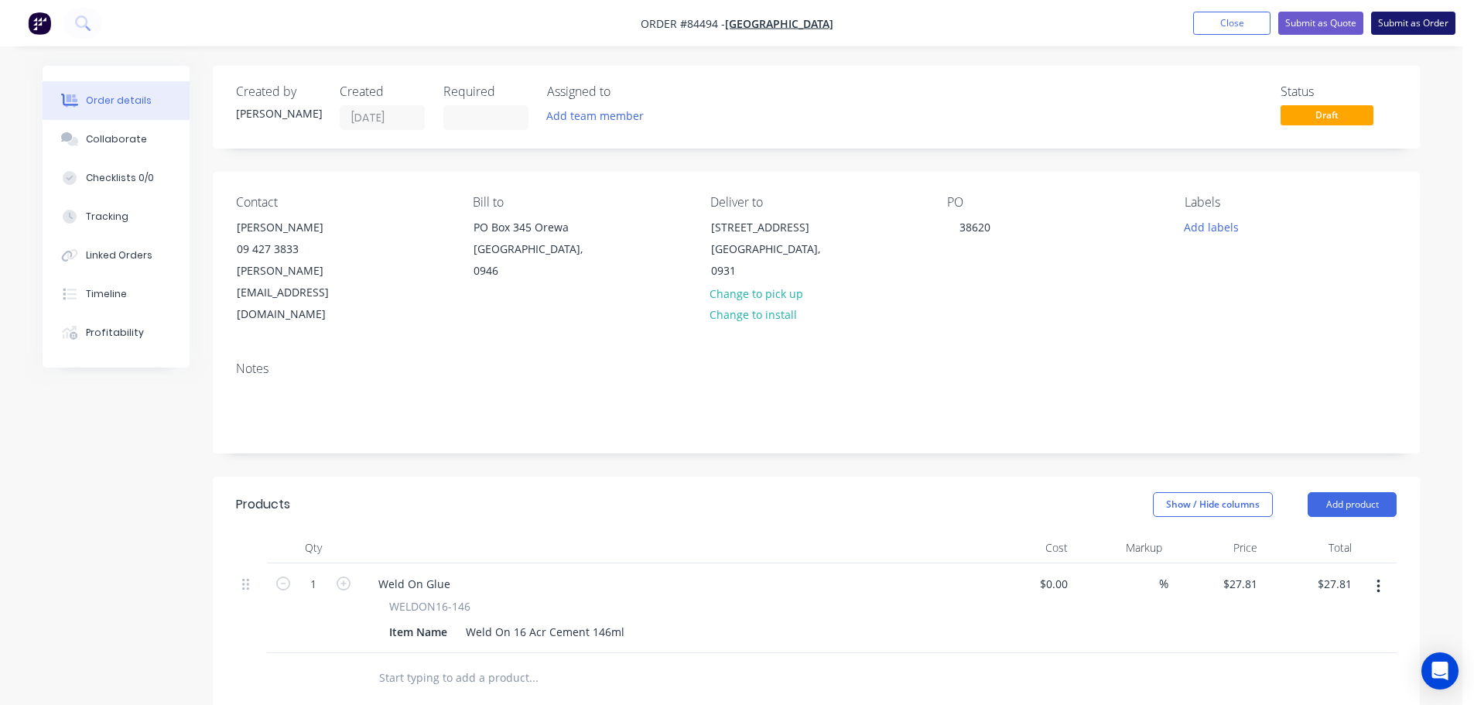
click at [1412, 25] on button "Submit as Order" at bounding box center [1414, 23] width 84 height 23
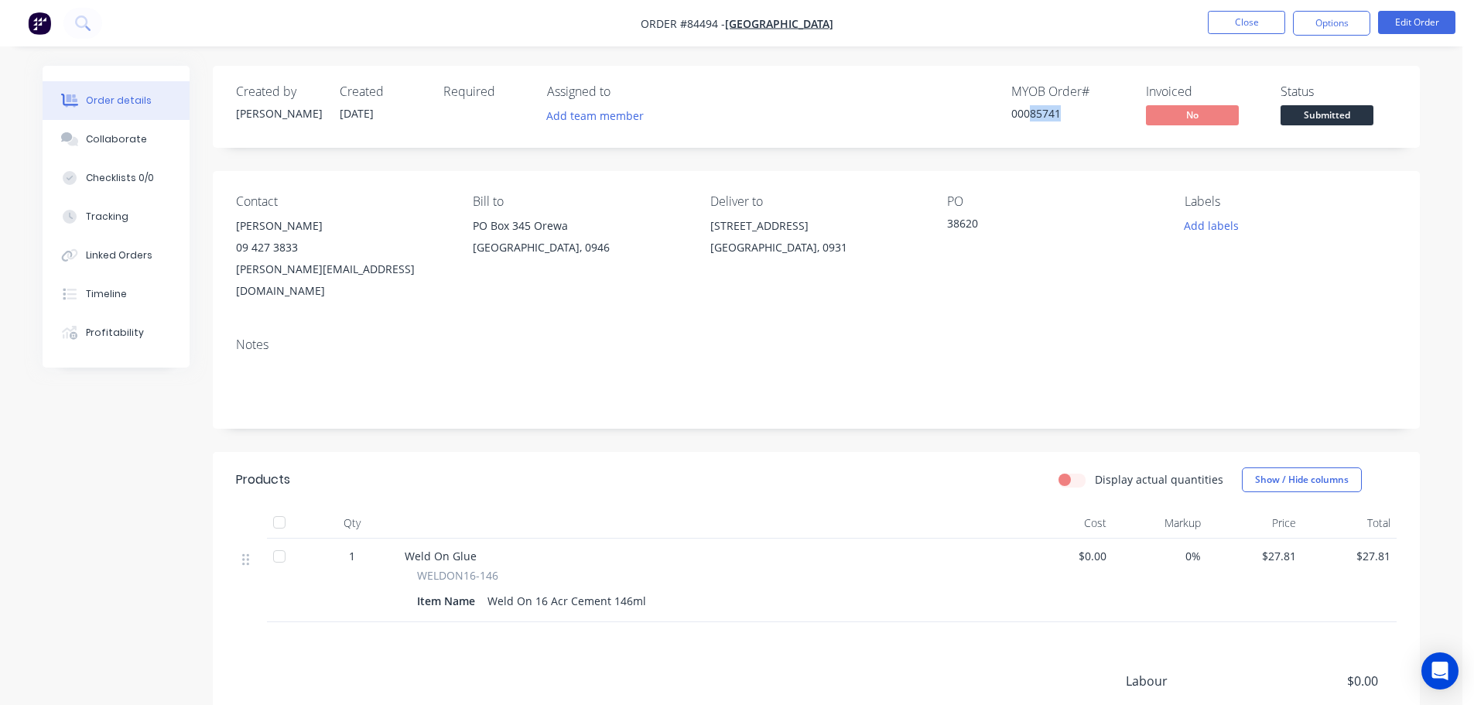
drag, startPoint x: 1030, startPoint y: 113, endPoint x: 1067, endPoint y: 114, distance: 37.2
click at [1067, 114] on div "00085741" at bounding box center [1070, 113] width 116 height 16
copy div "85741"
click at [1406, 40] on nav "Order #84494 - Orewa College Close Options Edit Order" at bounding box center [737, 23] width 1474 height 46
click at [1409, 14] on button "Edit Order" at bounding box center [1417, 22] width 77 height 23
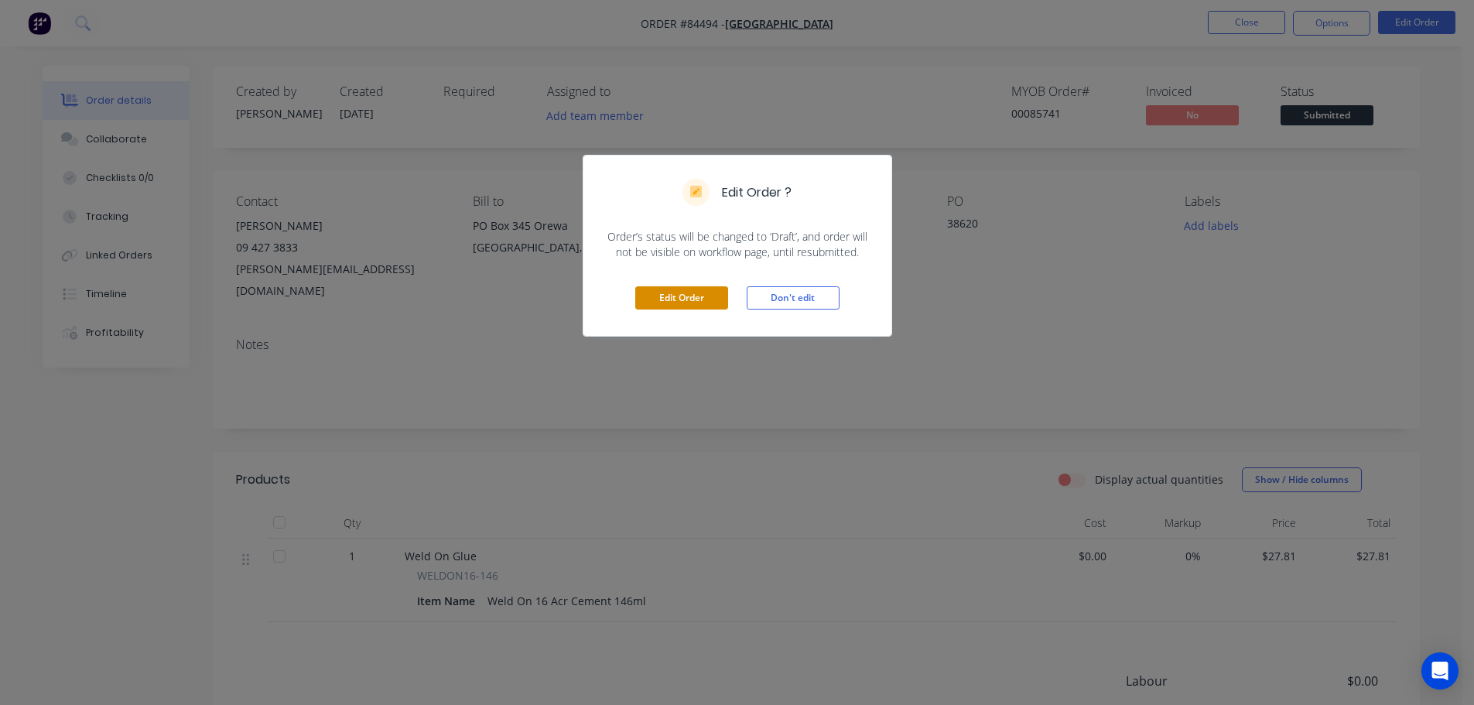
click at [723, 293] on button "Edit Order" at bounding box center [681, 297] width 93 height 23
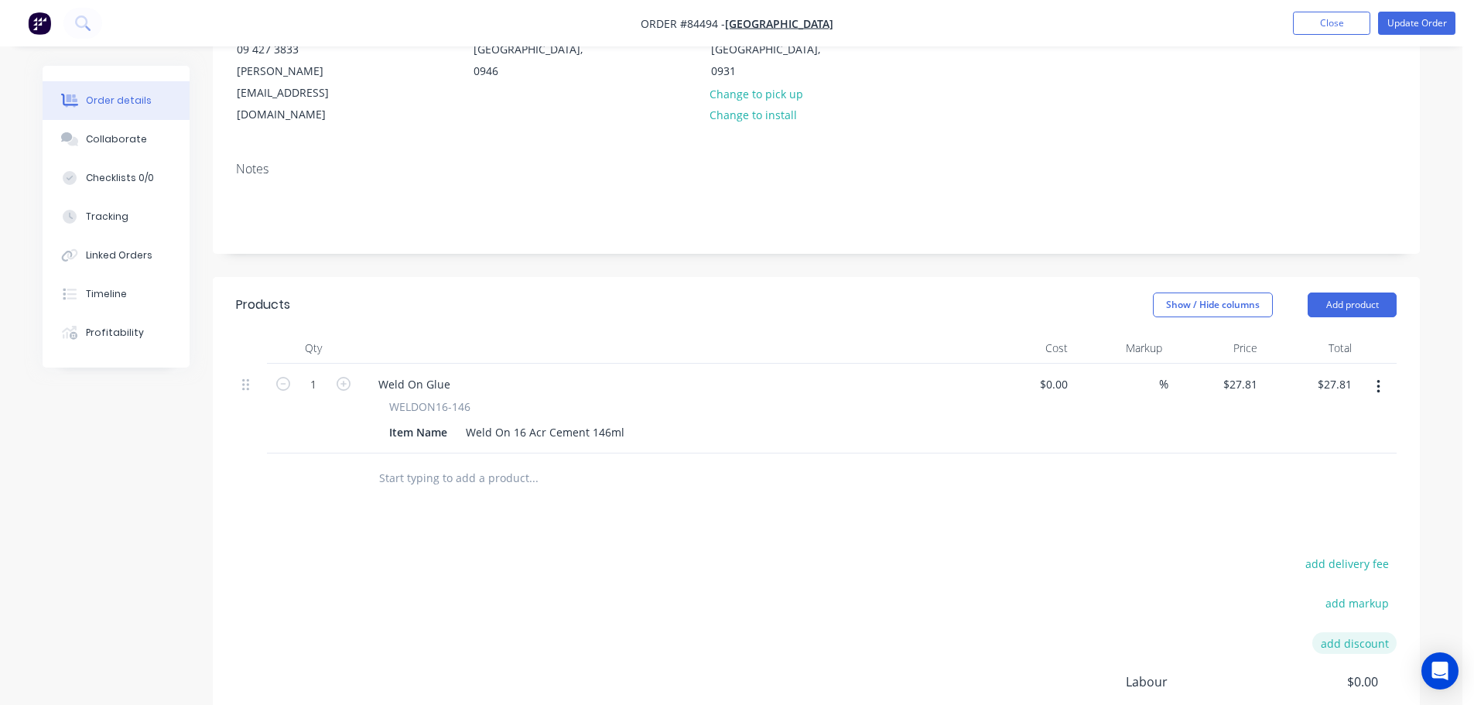
scroll to position [310, 0]
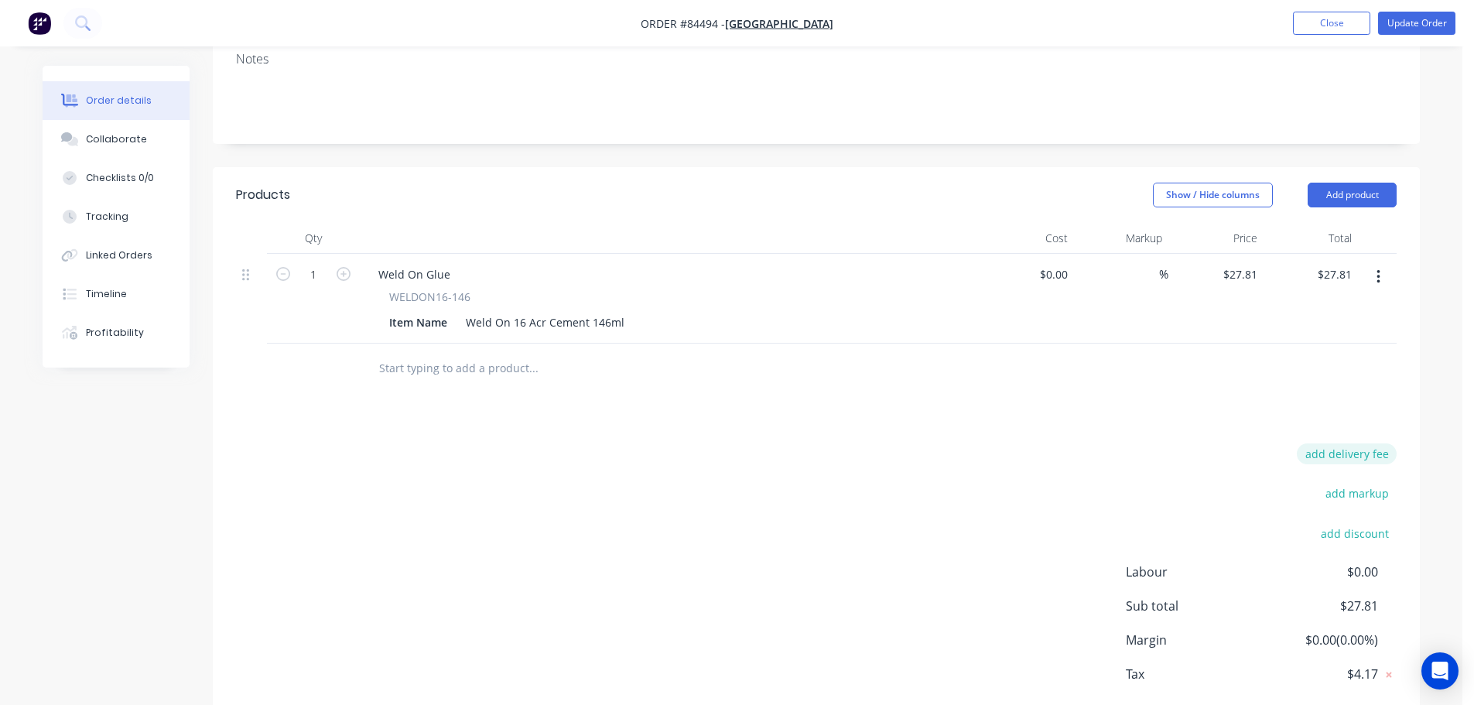
click at [1343, 444] on button "add delivery fee" at bounding box center [1347, 454] width 100 height 21
type input "12"
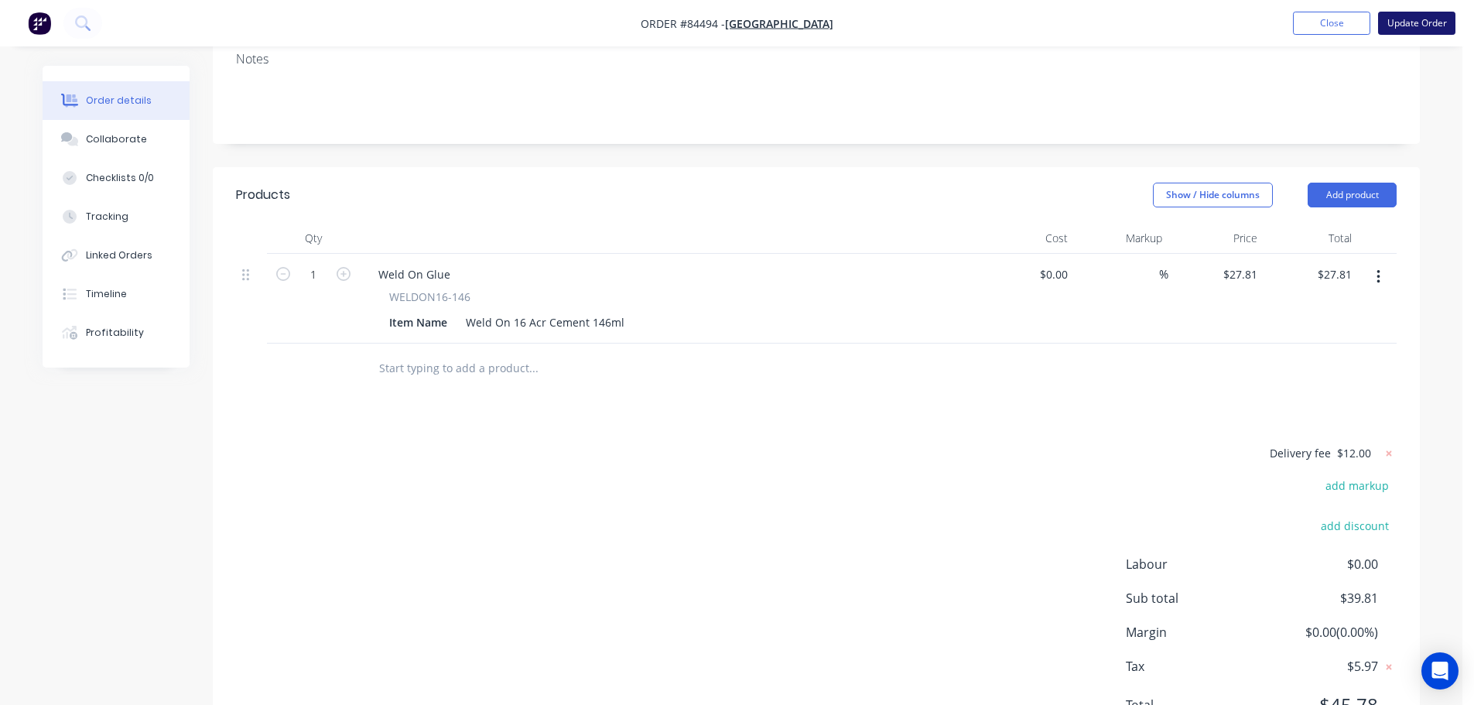
click at [1426, 30] on button "Update Order" at bounding box center [1417, 23] width 77 height 23
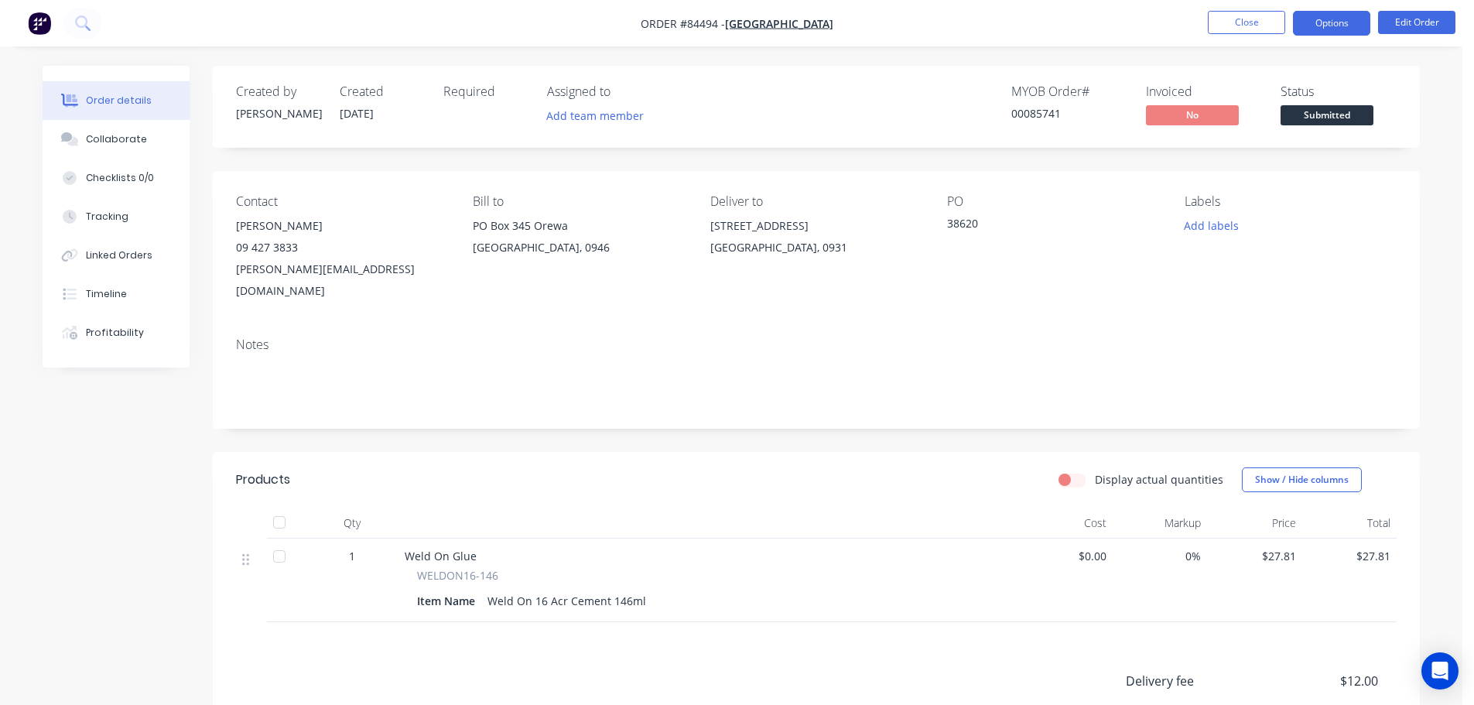
click at [1334, 26] on button "Options" at bounding box center [1331, 23] width 77 height 25
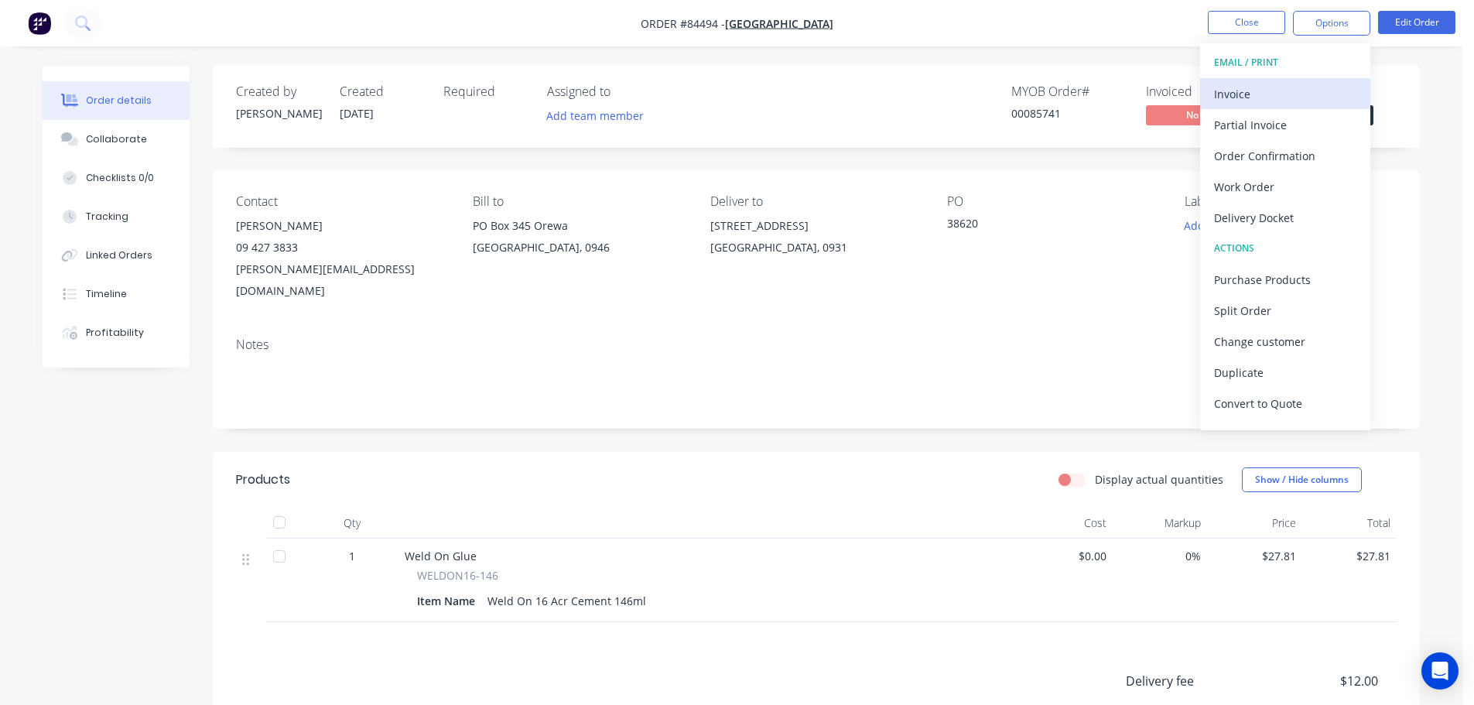
click at [1291, 91] on div "Invoice" at bounding box center [1285, 94] width 142 height 22
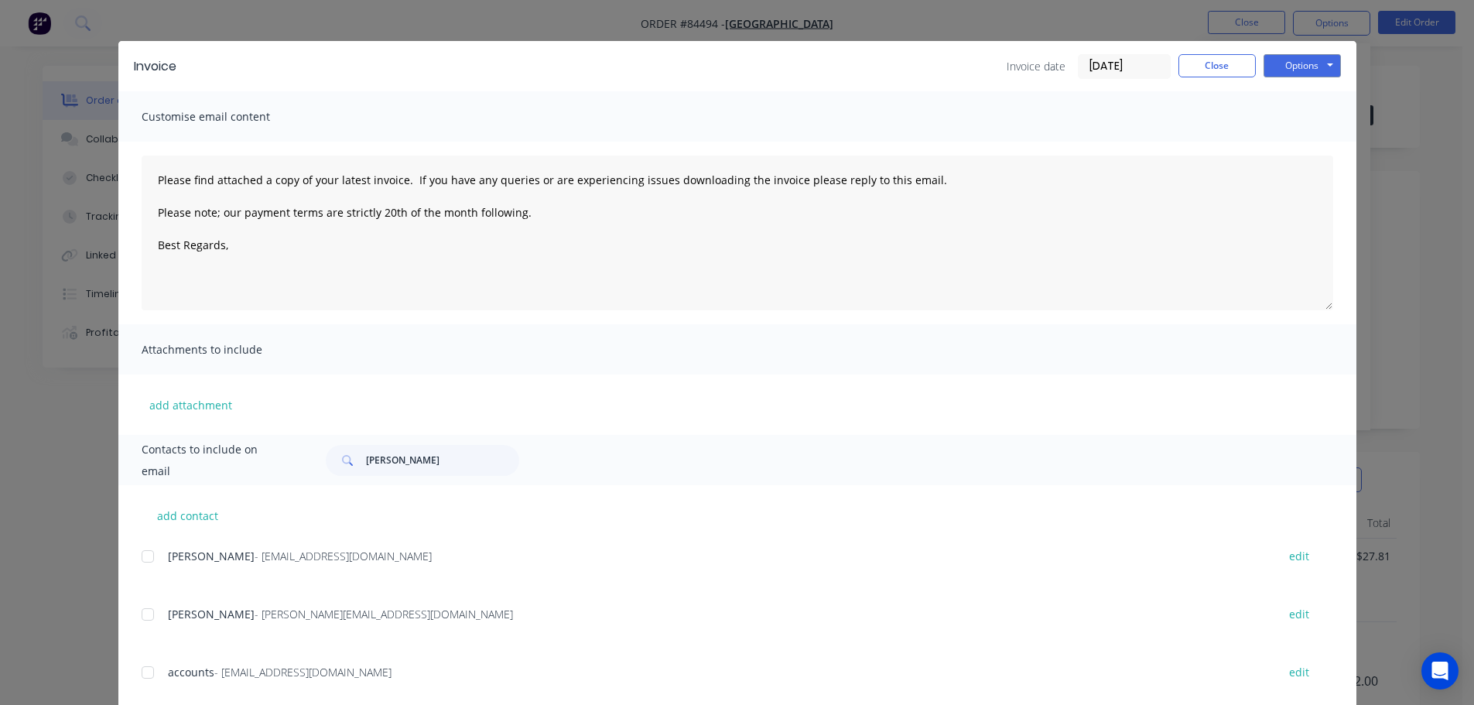
scroll to position [57, 0]
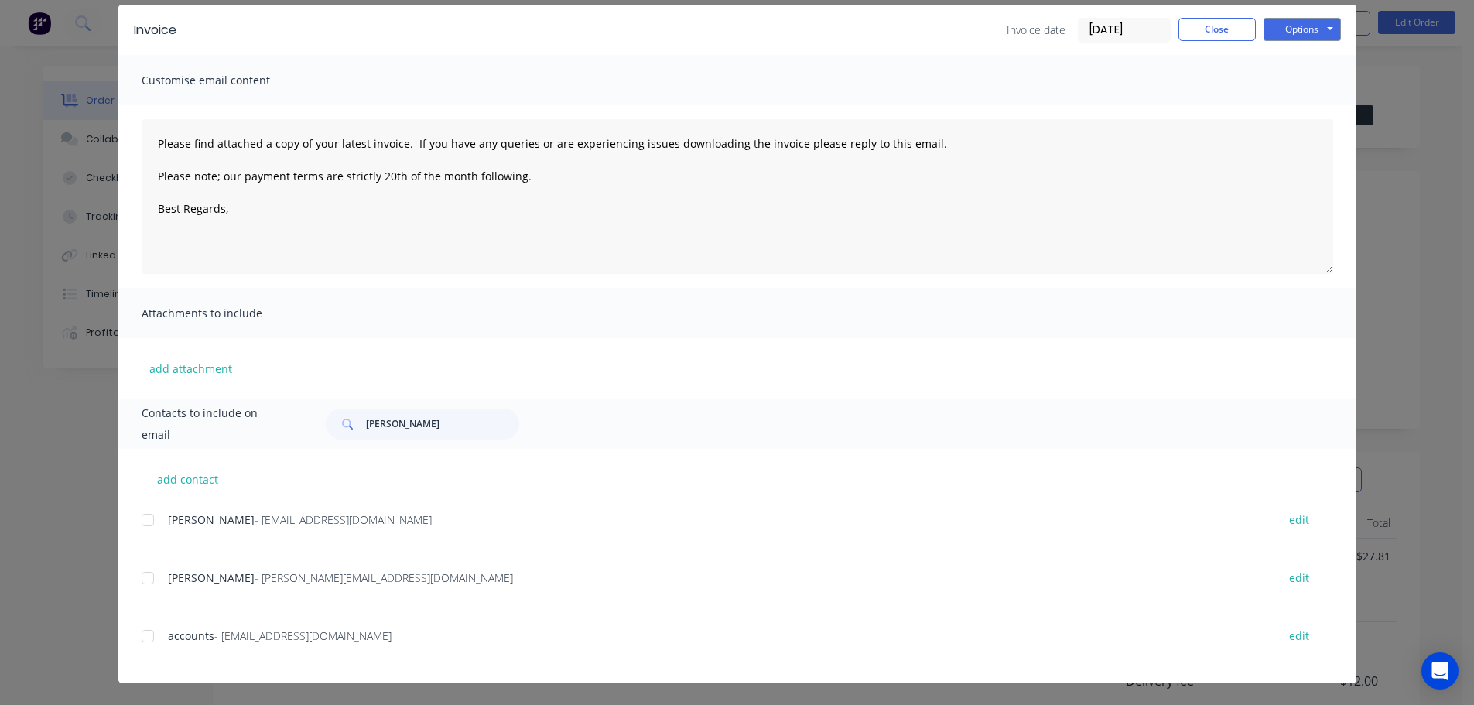
click at [146, 634] on div at bounding box center [147, 636] width 31 height 31
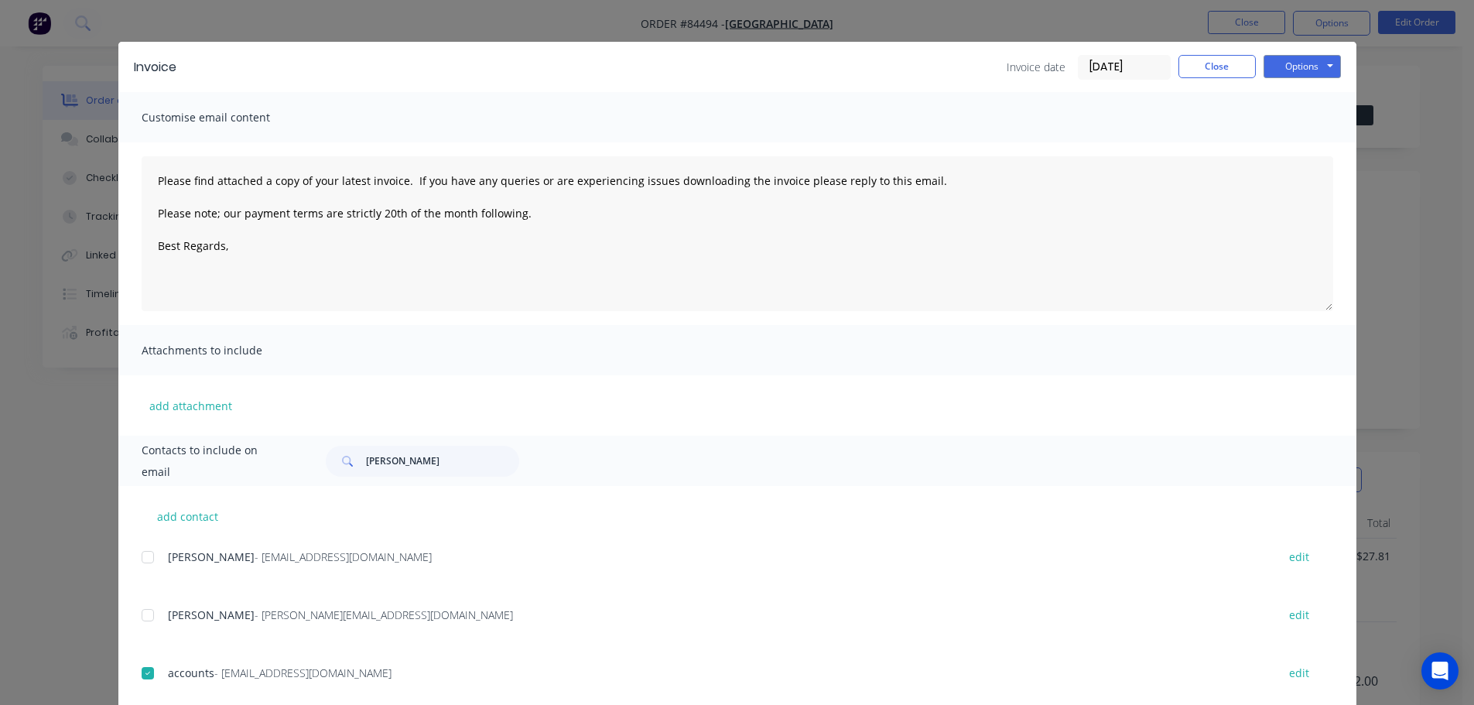
scroll to position [0, 0]
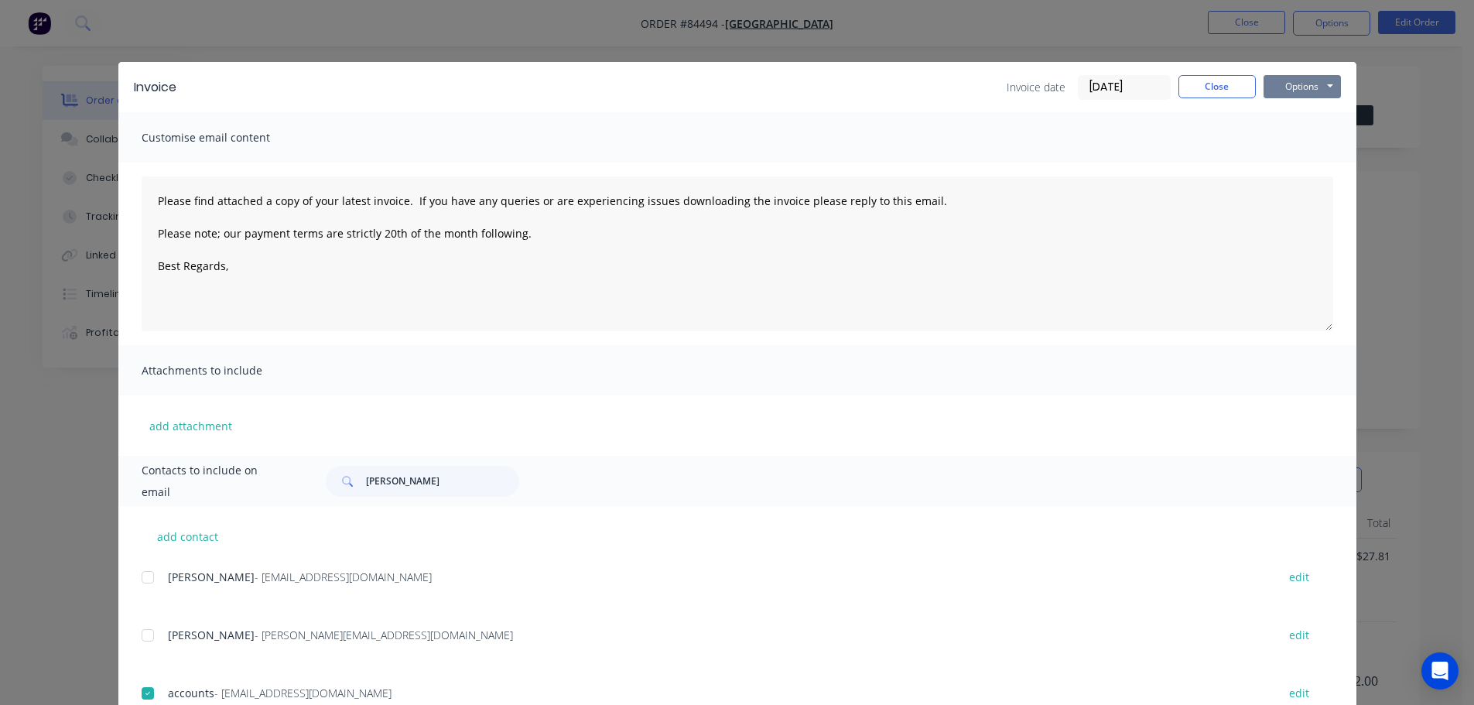
click at [1297, 80] on button "Options" at bounding box center [1302, 86] width 77 height 23
click at [1287, 162] on button "Email" at bounding box center [1313, 165] width 99 height 26
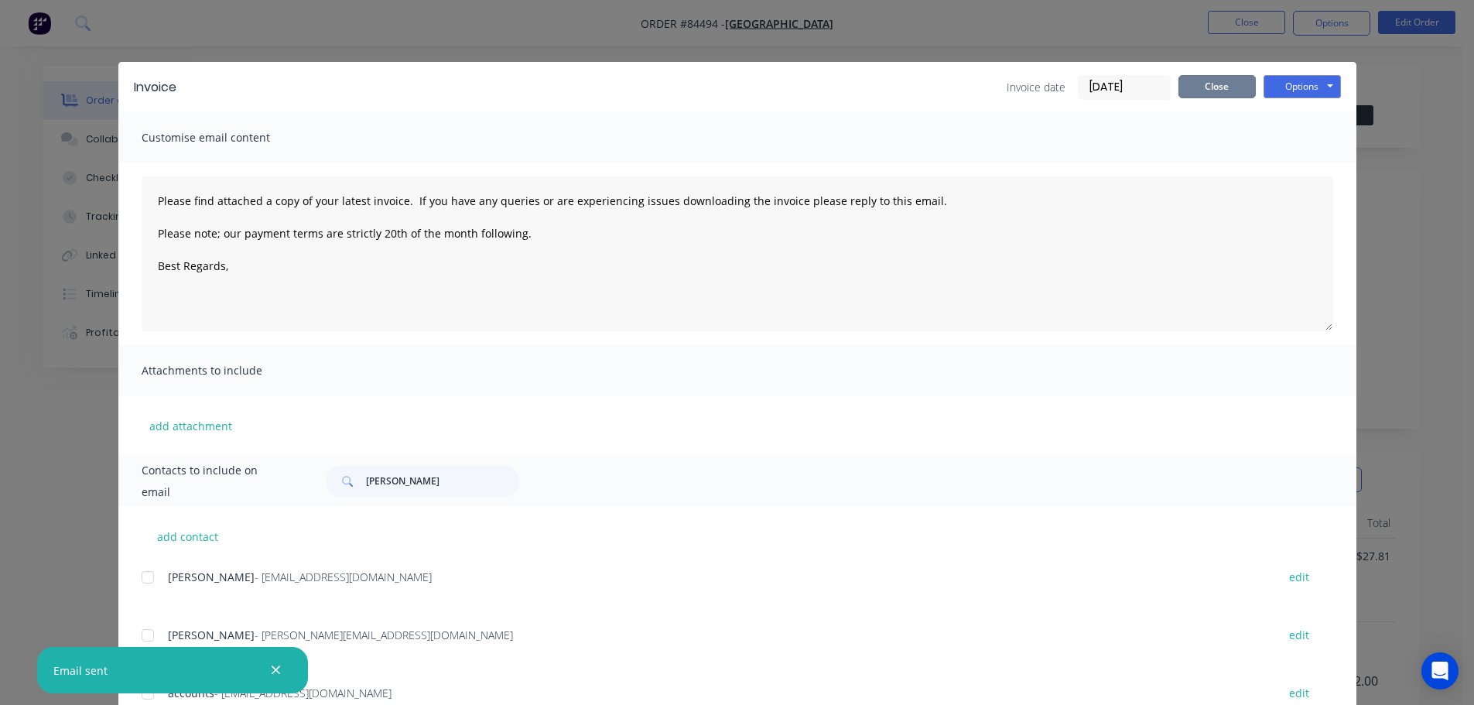
click at [1219, 89] on button "Close" at bounding box center [1217, 86] width 77 height 23
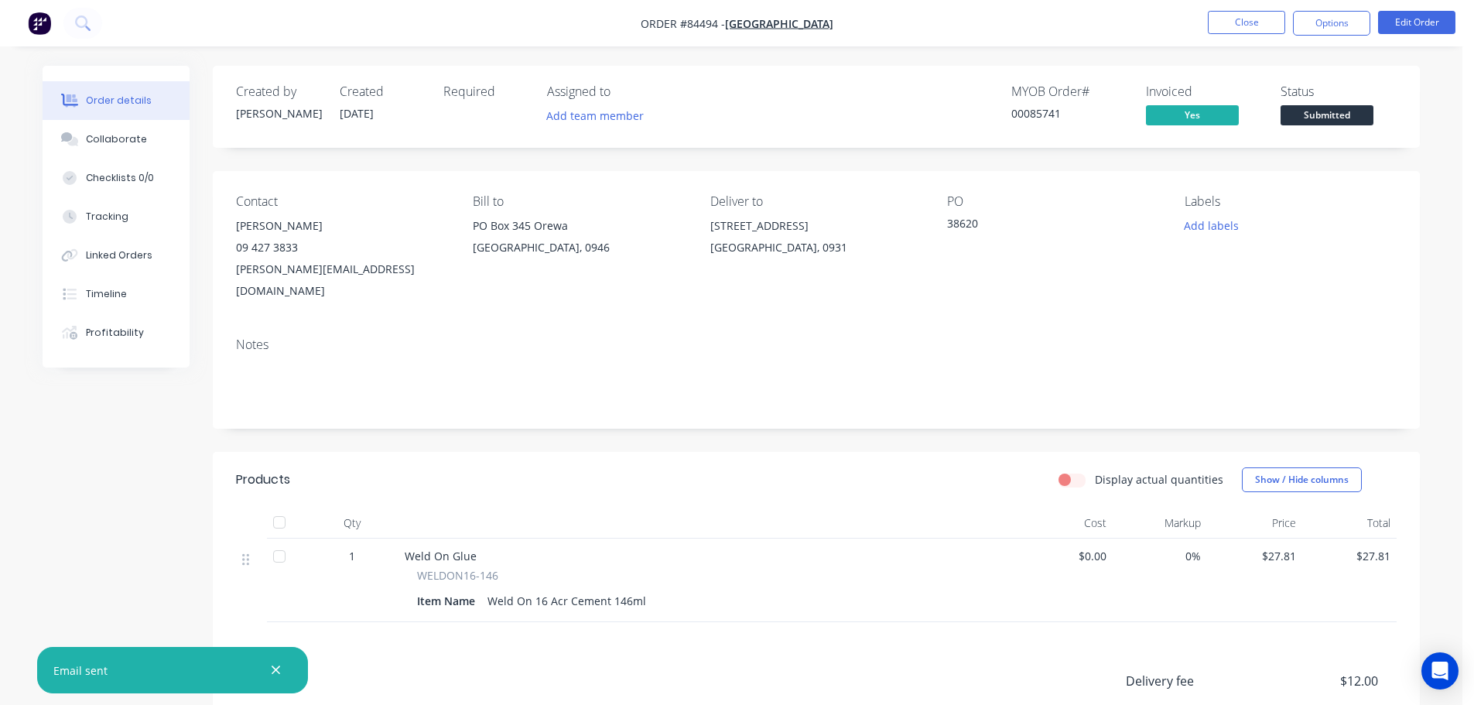
click at [1280, 125] on div "MYOB Order # 00085741 Invoiced Yes Status Submitted" at bounding box center [1049, 106] width 695 height 45
drag, startPoint x: 1298, startPoint y: 119, endPoint x: 1300, endPoint y: 127, distance: 7.9
click at [1298, 118] on span "Submitted" at bounding box center [1327, 114] width 93 height 19
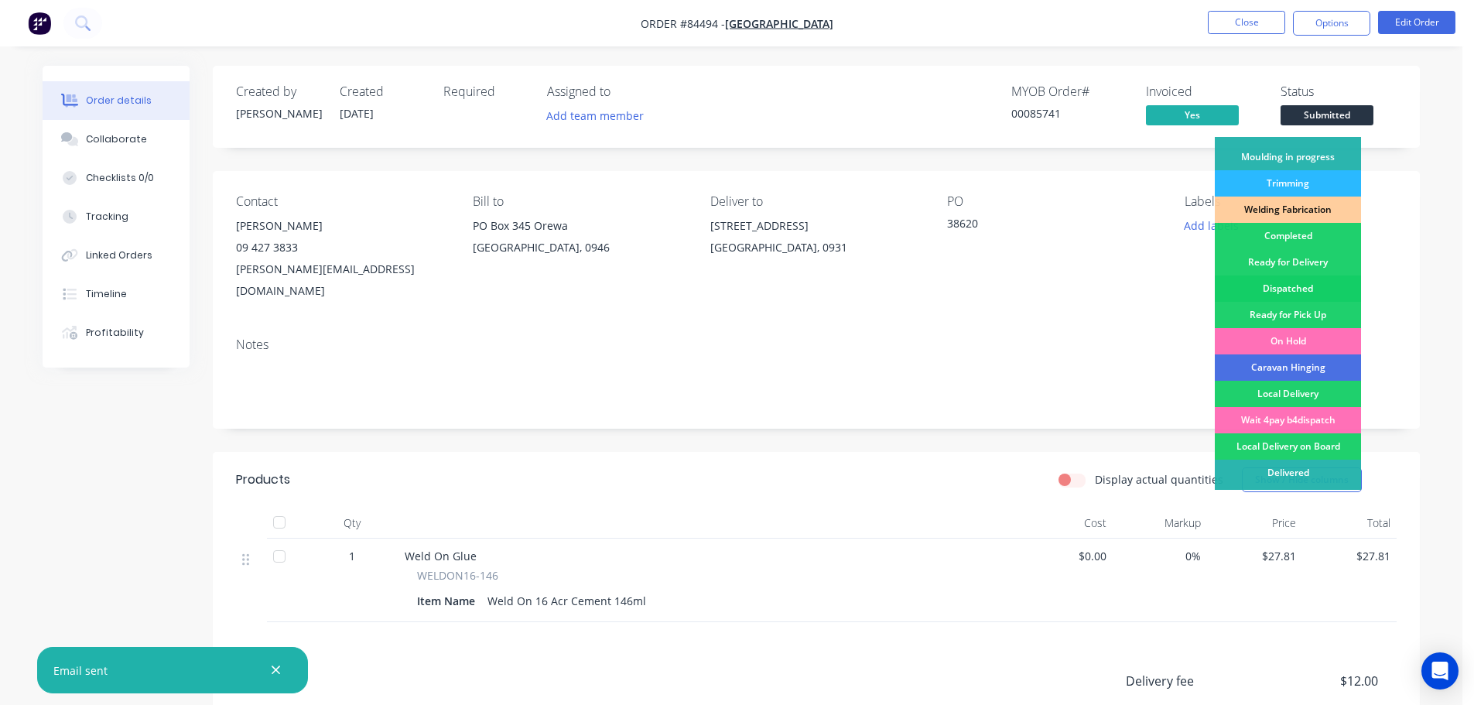
scroll to position [305, 0]
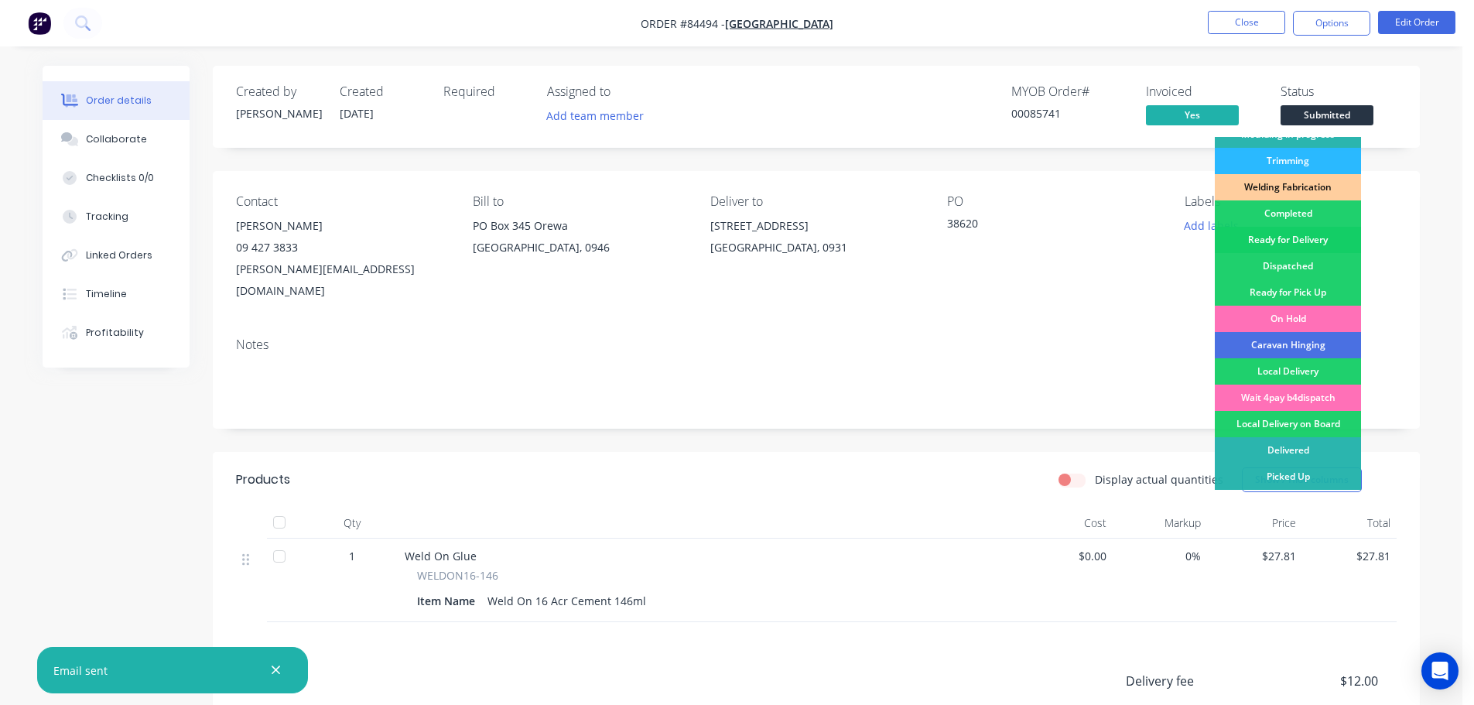
click at [1310, 242] on div "Ready for Delivery" at bounding box center [1288, 240] width 146 height 26
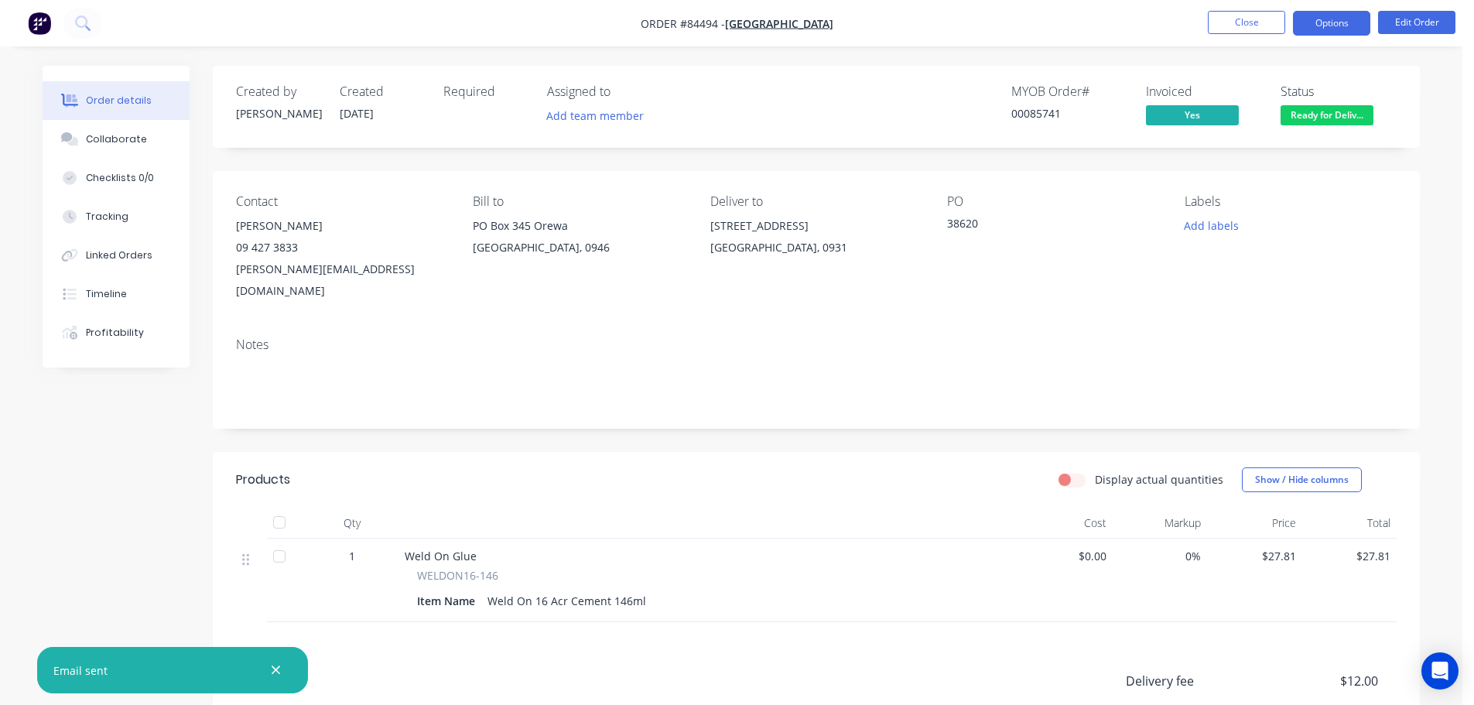
click at [1322, 25] on button "Options" at bounding box center [1331, 23] width 77 height 25
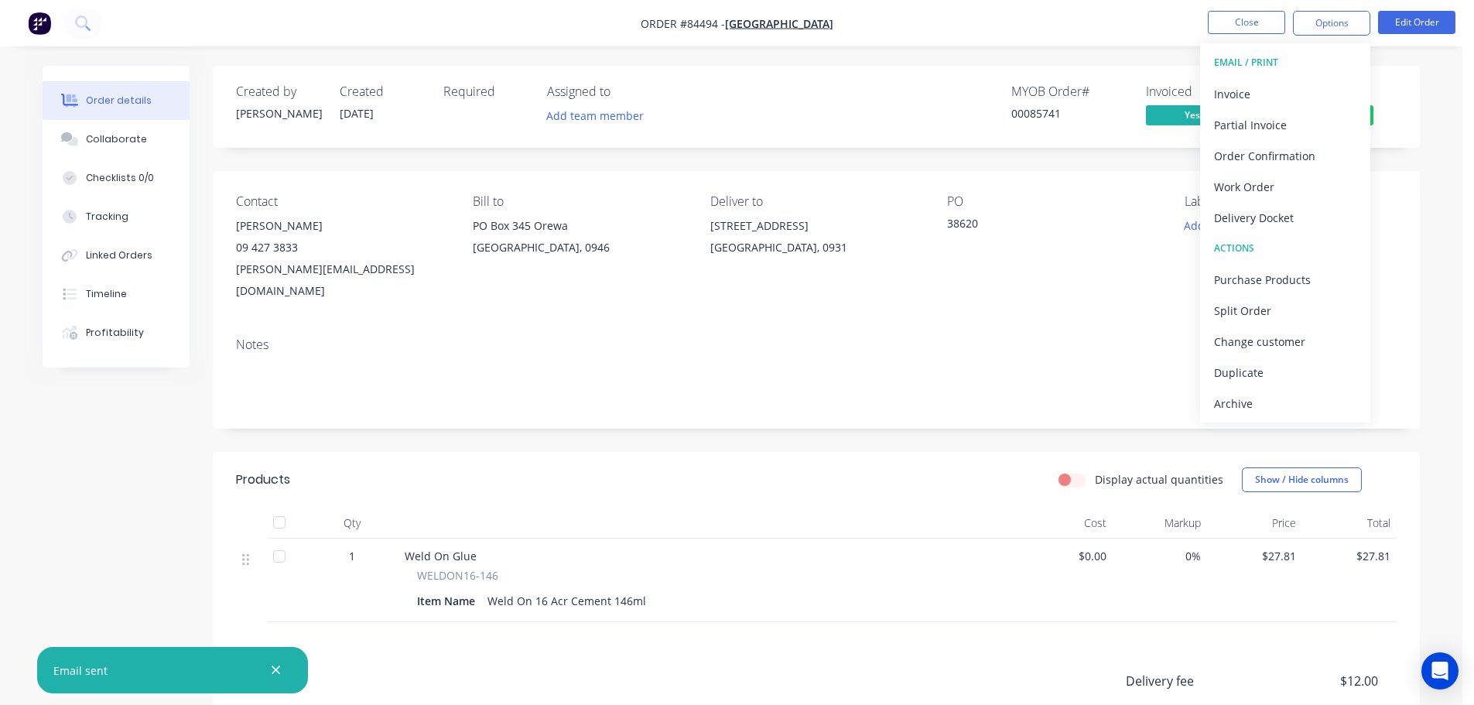
click at [1297, 215] on div "Delivery Docket" at bounding box center [1285, 218] width 142 height 22
click at [1295, 155] on div "Without pricing" at bounding box center [1285, 156] width 142 height 22
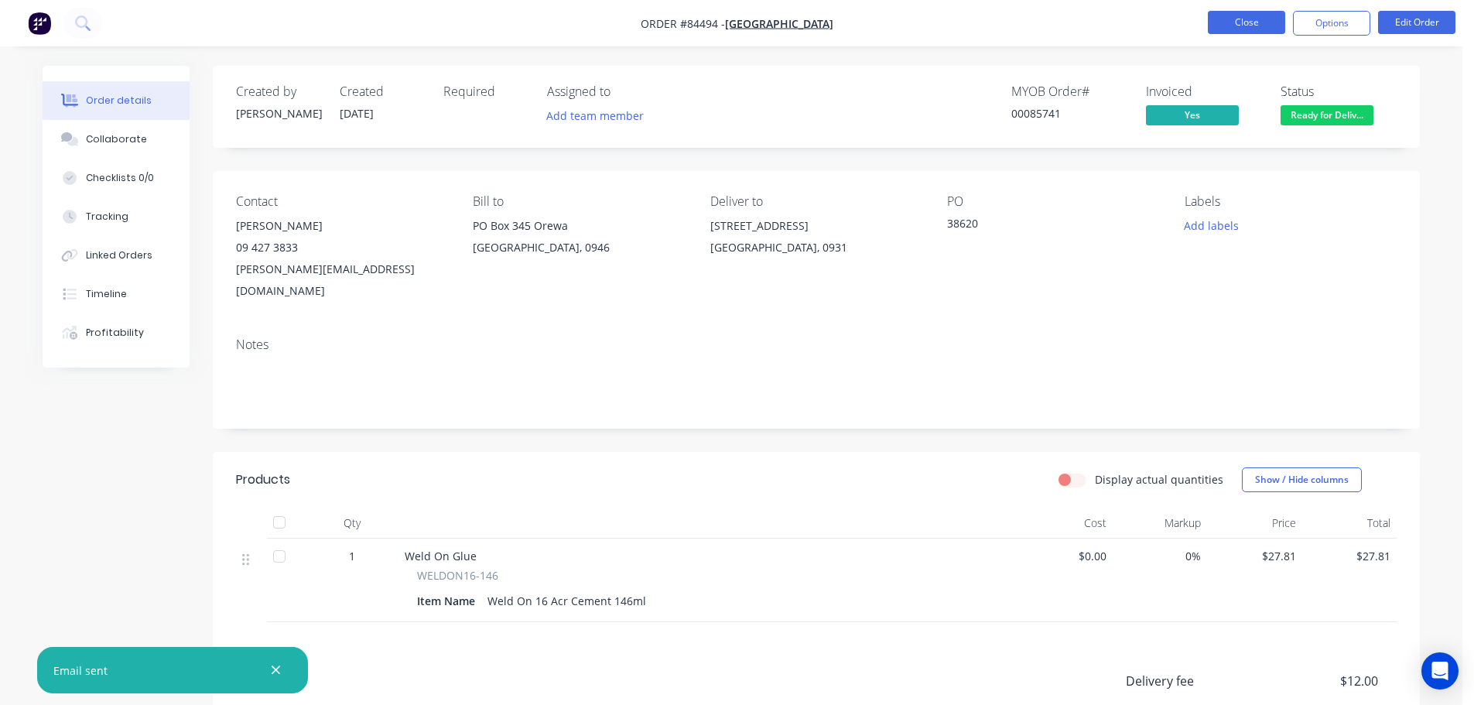
click at [1242, 13] on button "Close" at bounding box center [1246, 22] width 77 height 23
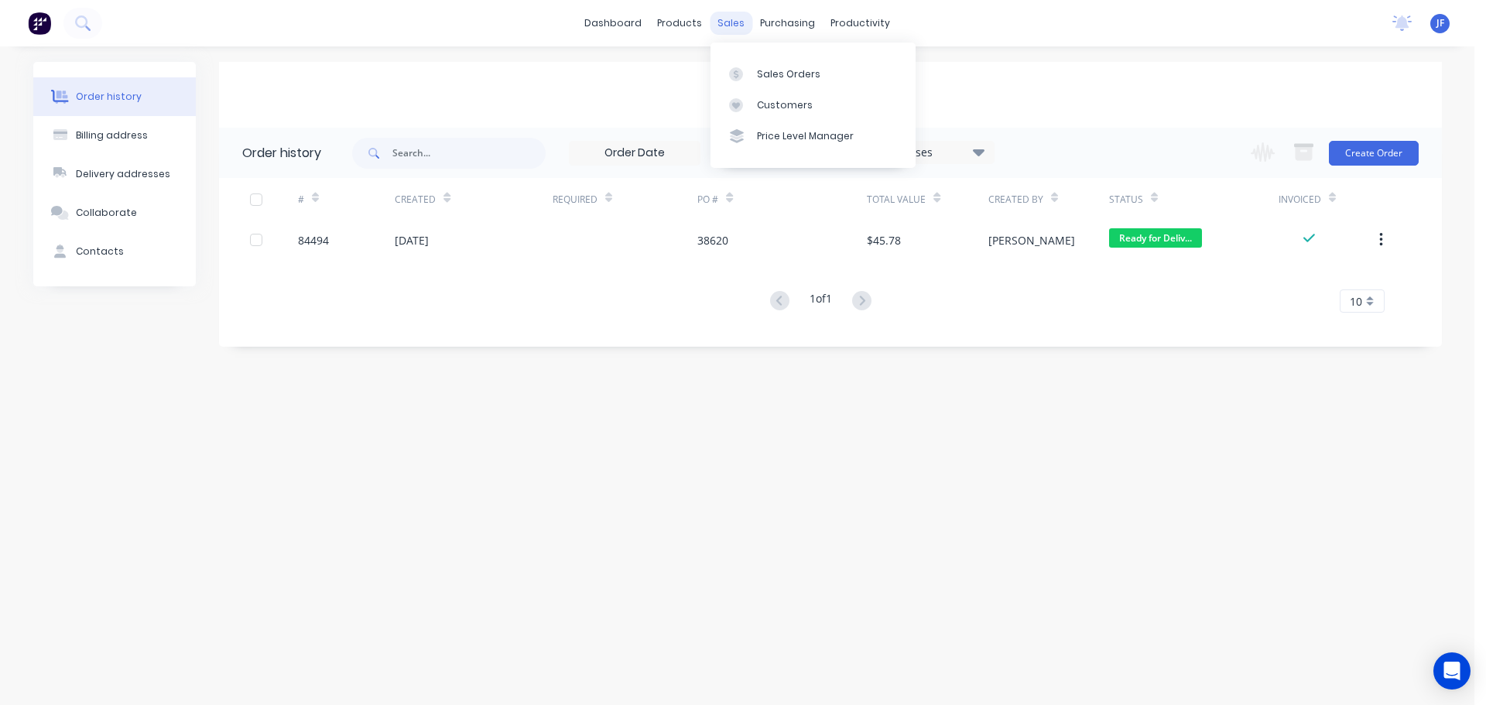
click at [719, 25] on div "sales" at bounding box center [731, 23] width 43 height 23
click at [771, 75] on div "Sales Orders" at bounding box center [788, 74] width 63 height 14
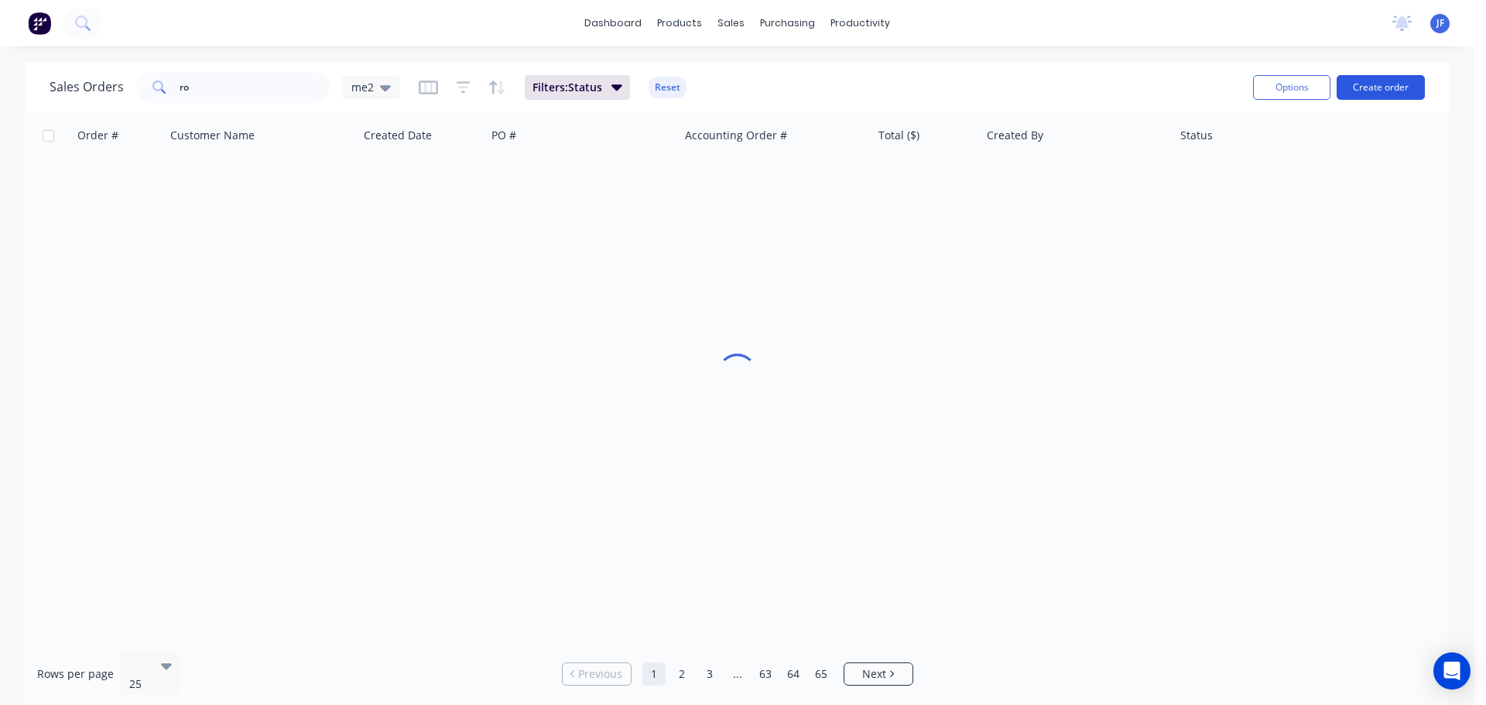
click at [1352, 87] on button "Create order" at bounding box center [1381, 87] width 88 height 25
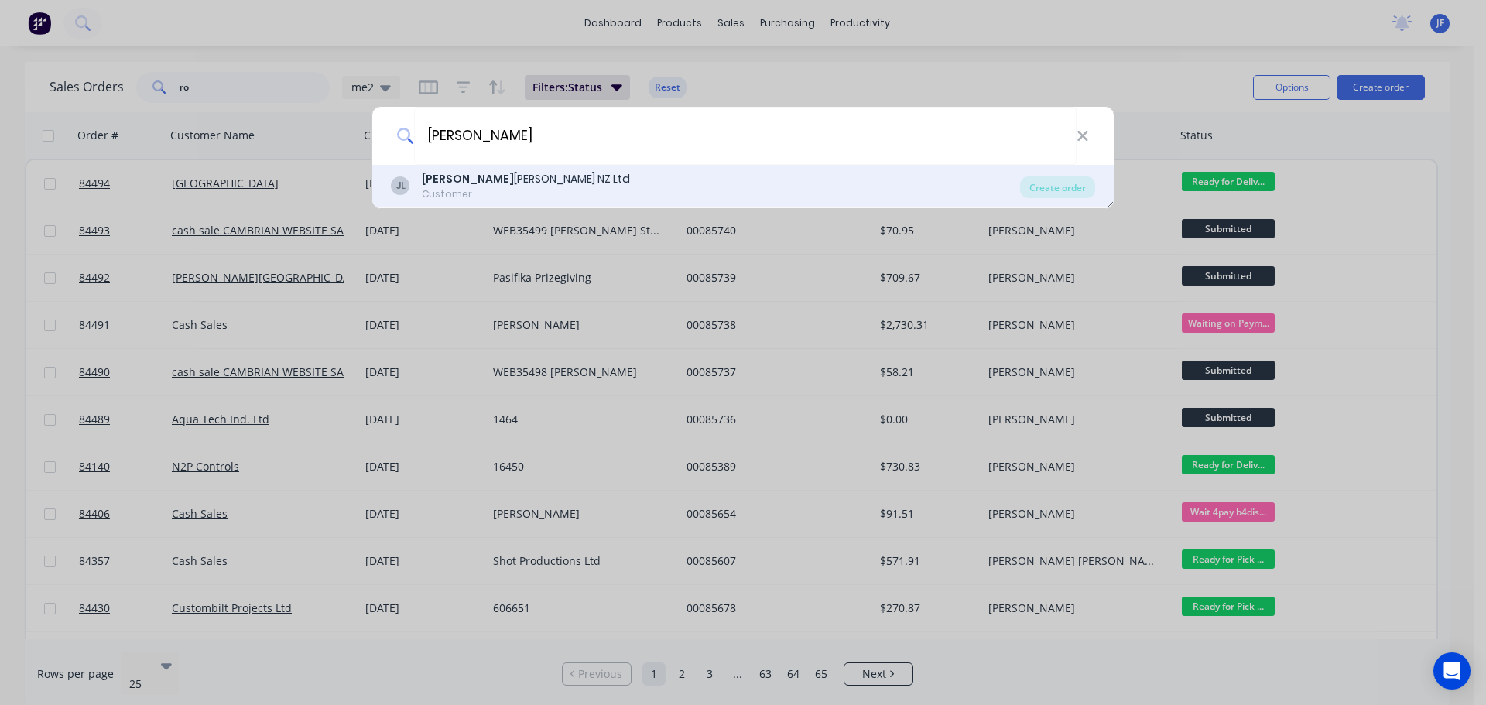
type input "jean mu"
click at [604, 178] on div "JL Jean Mu eller NZ Ltd Customer" at bounding box center [705, 186] width 629 height 30
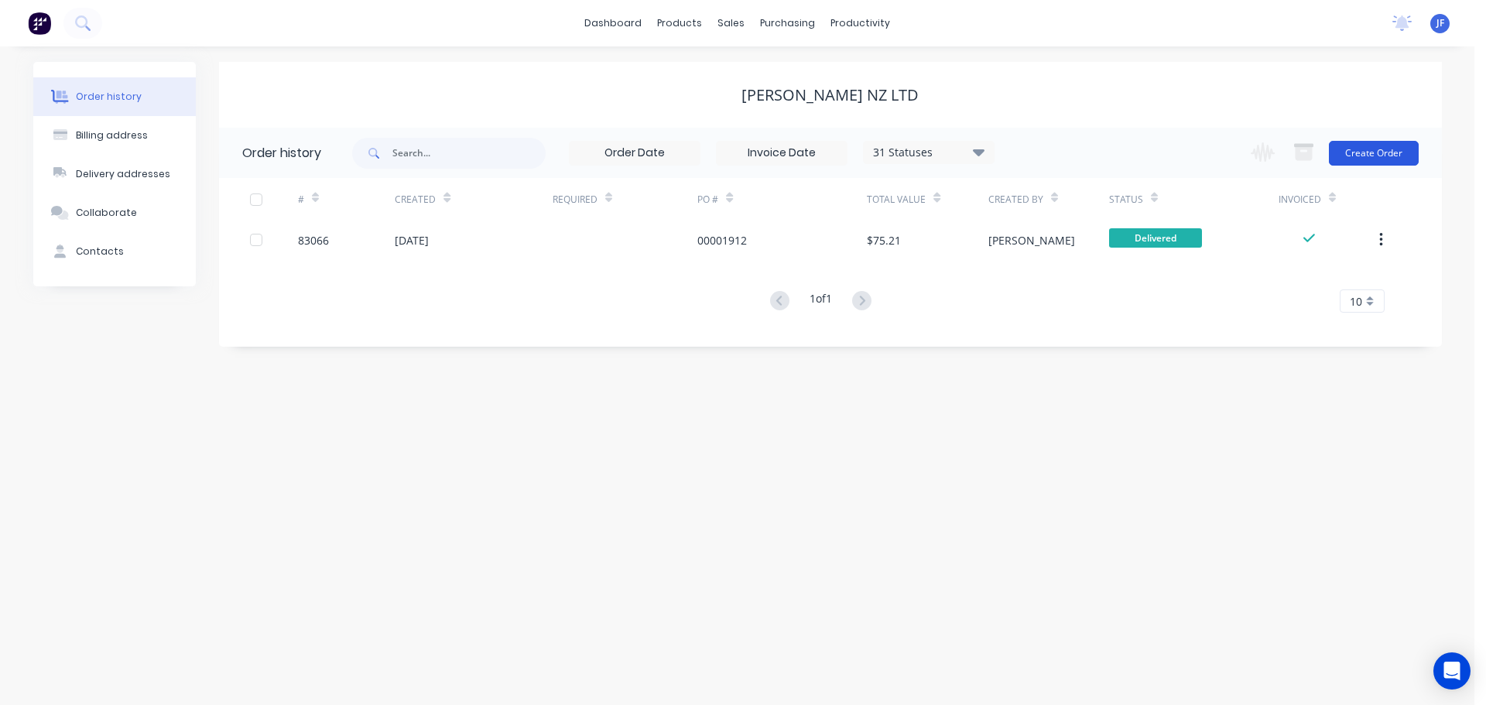
click at [1360, 142] on button "Create Order" at bounding box center [1374, 153] width 90 height 25
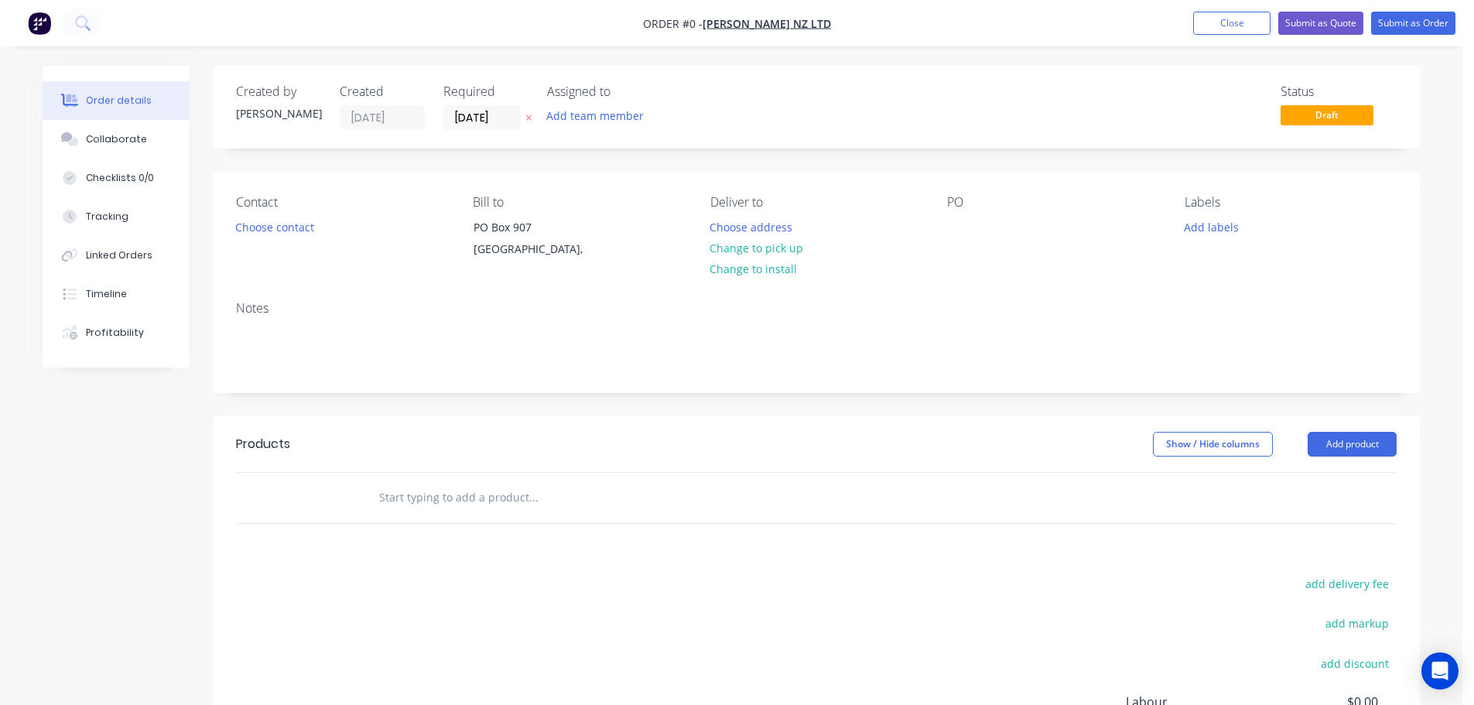
click at [533, 119] on icon at bounding box center [529, 117] width 7 height 9
click at [259, 235] on button "Choose contact" at bounding box center [275, 226] width 95 height 21
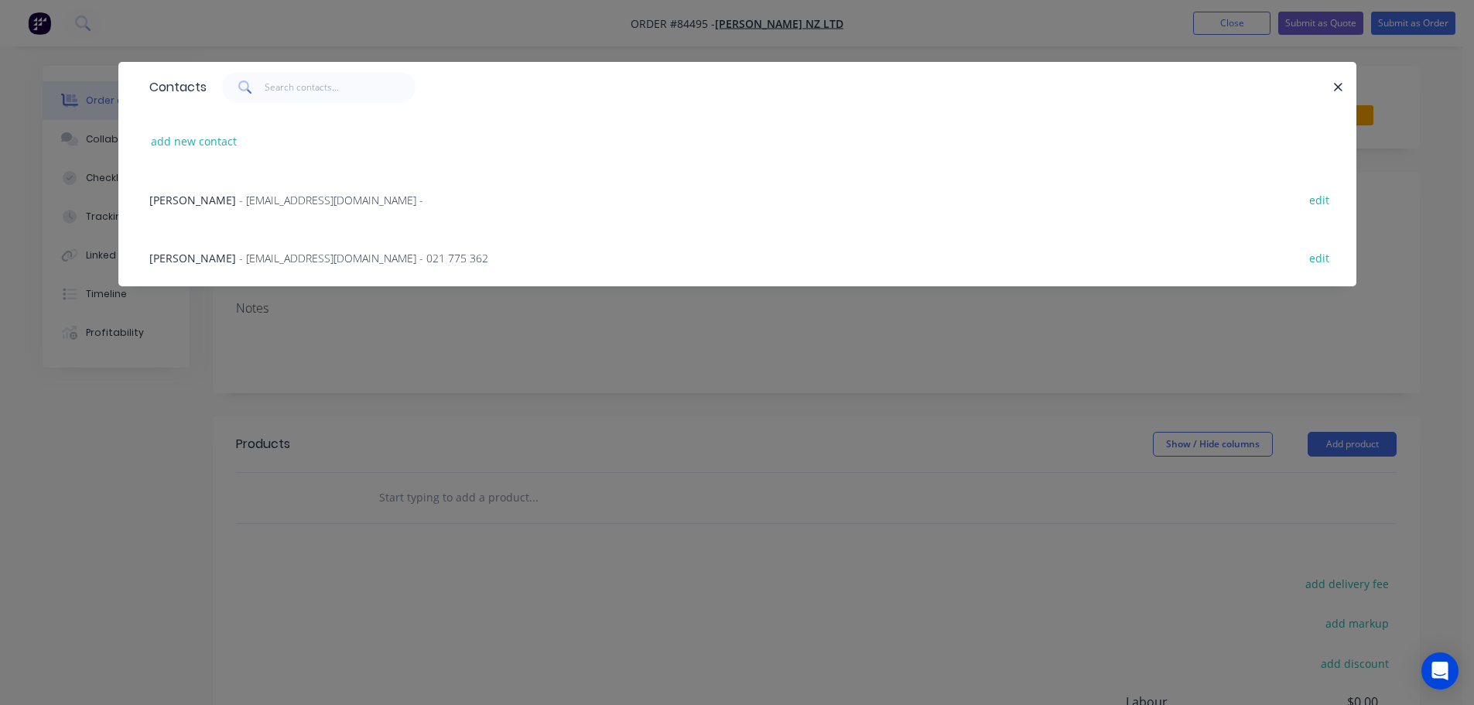
click at [191, 254] on span "Lance Brennan" at bounding box center [192, 258] width 87 height 15
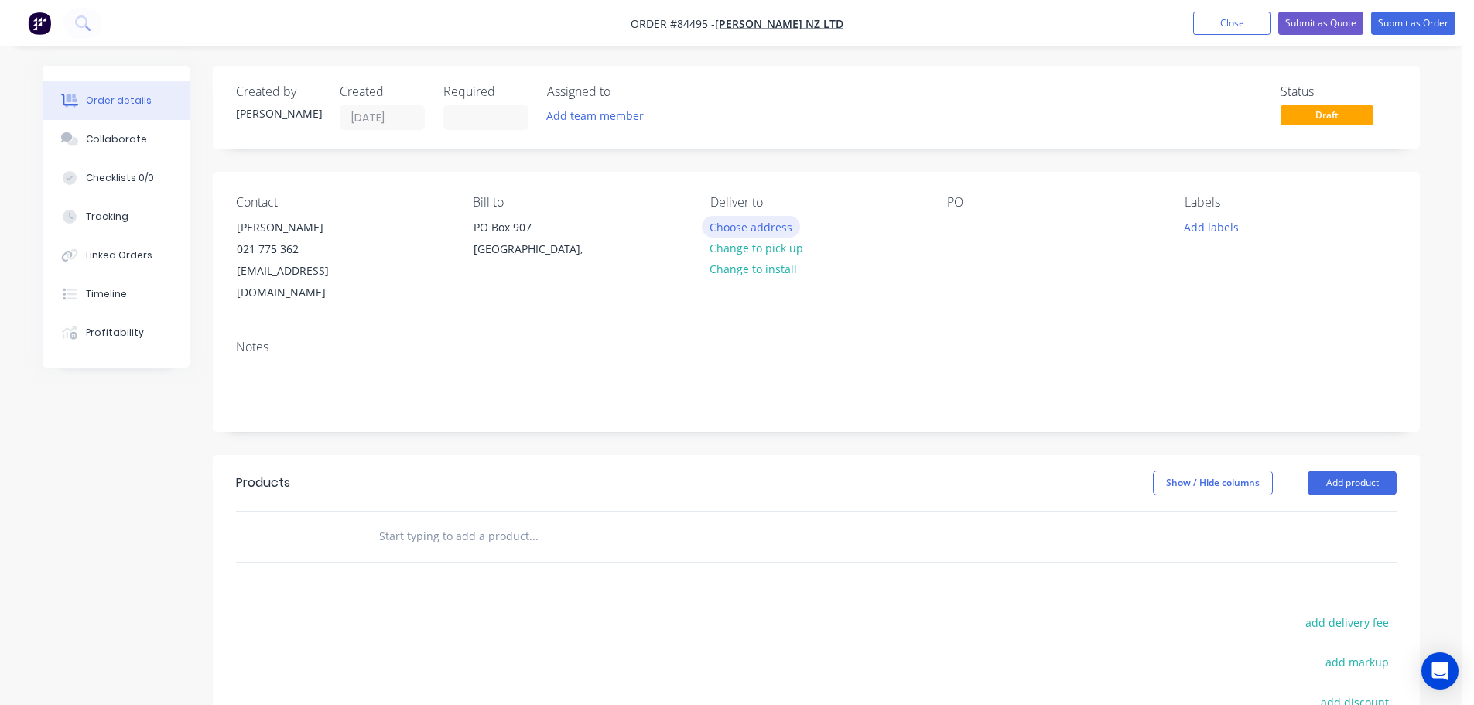
click at [753, 224] on button "Choose address" at bounding box center [751, 226] width 99 height 21
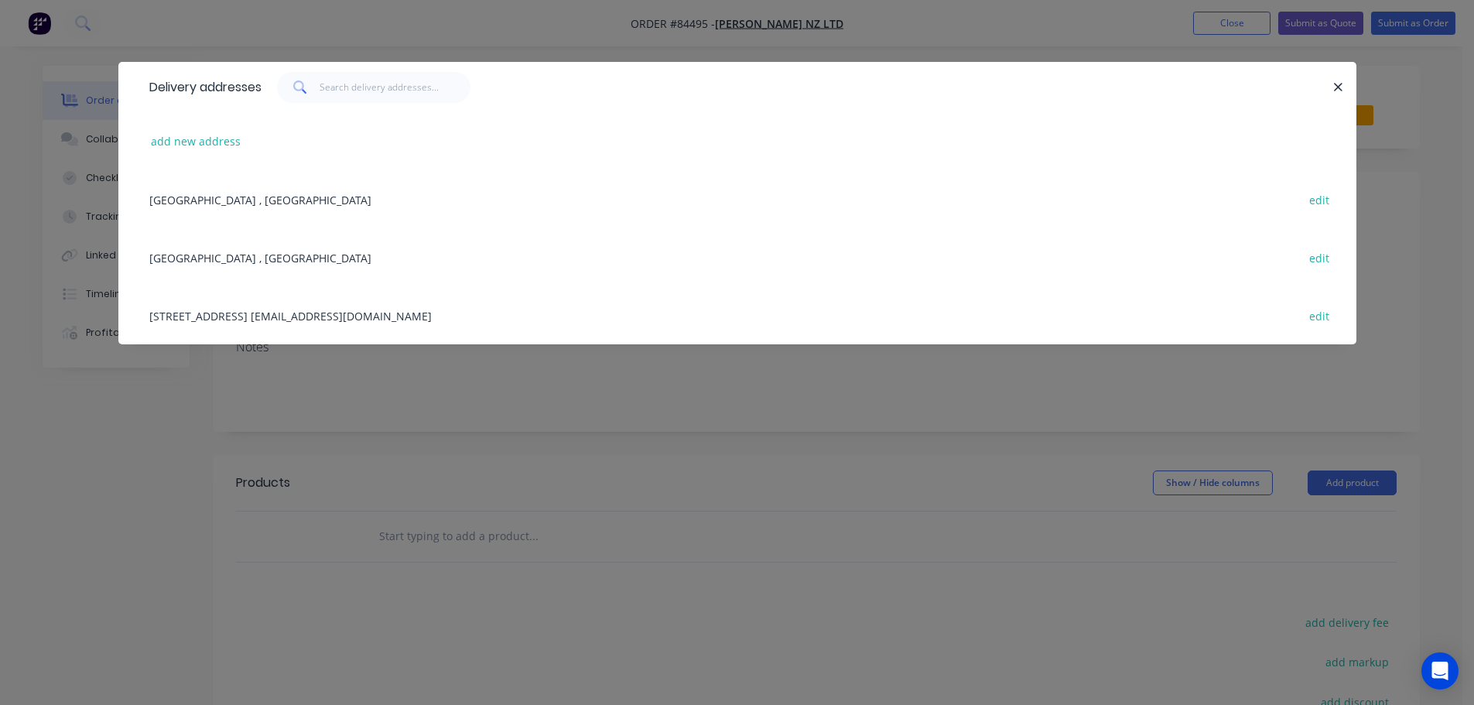
click at [330, 313] on div "56 Hurlstone Drive New Plymouth lbrennan@jeanmueller.co.nz edit" at bounding box center [738, 315] width 1192 height 58
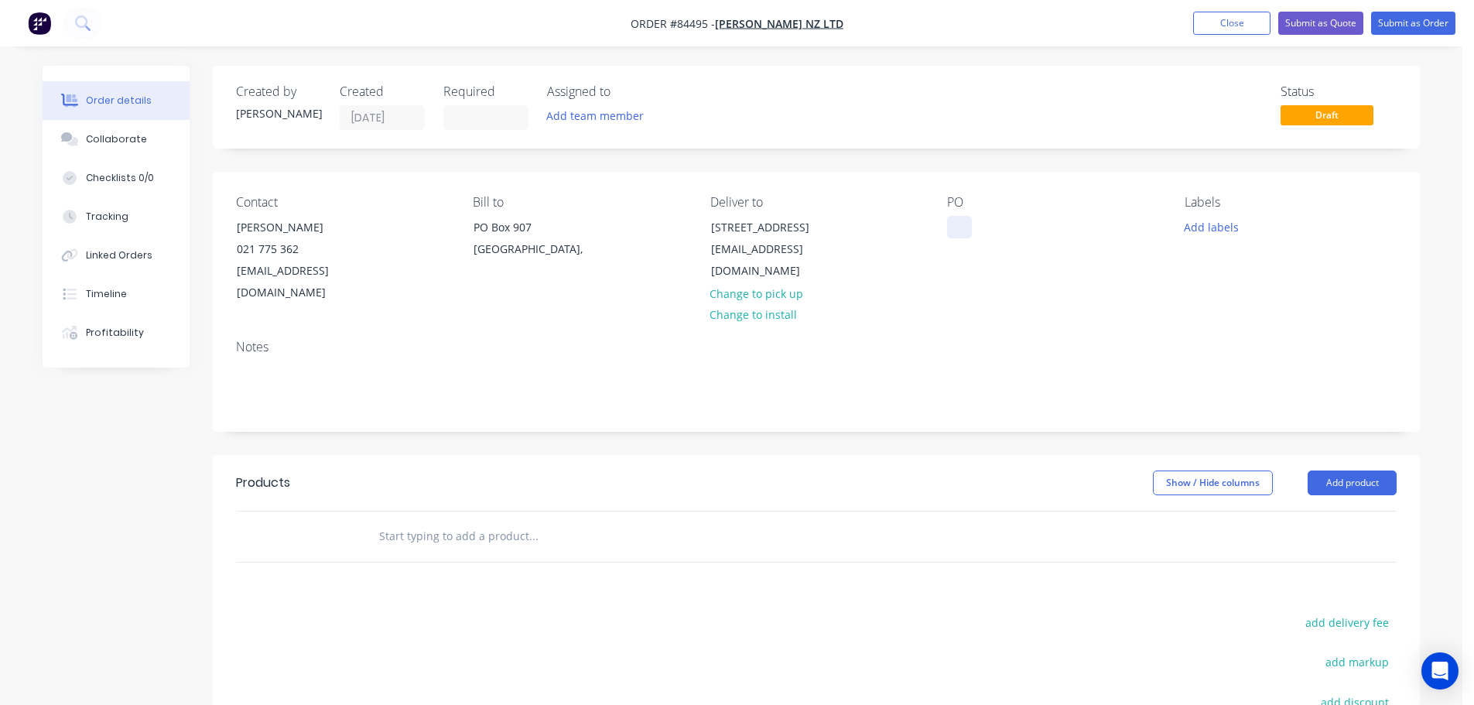
click at [950, 230] on div at bounding box center [959, 227] width 25 height 22
paste div
click at [489, 521] on input "text" at bounding box center [533, 536] width 310 height 31
click at [473, 529] on input "text" at bounding box center [533, 536] width 310 height 31
paste input "MAN-KVS0/COV"
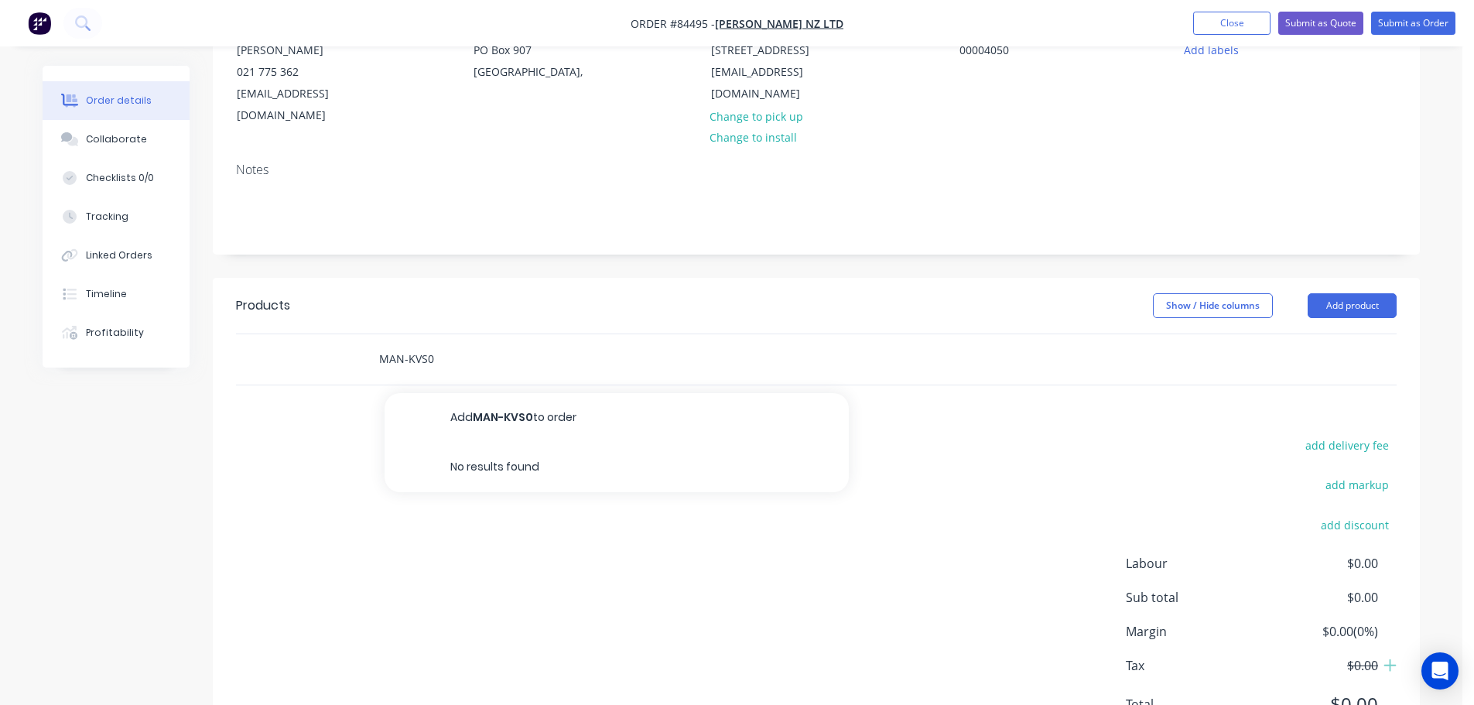
scroll to position [231, 0]
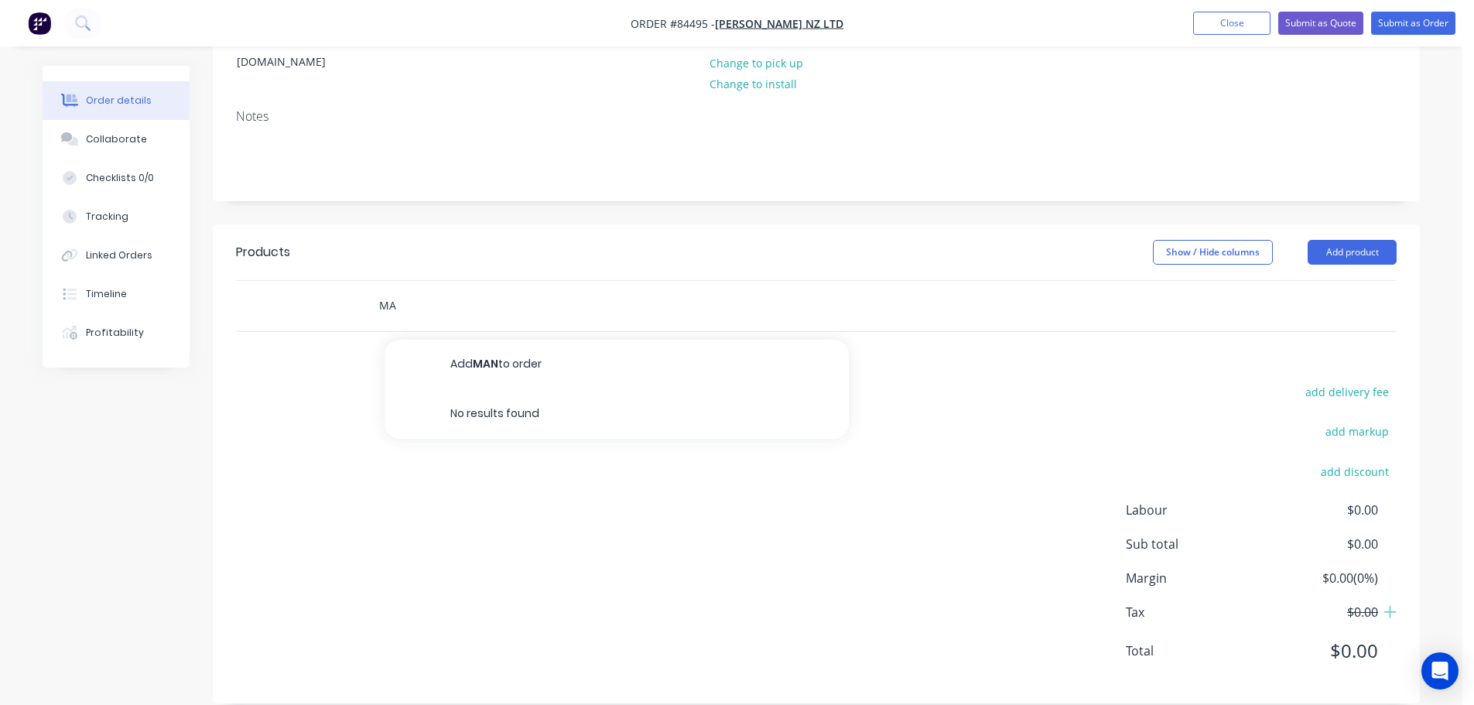
type input "M"
click at [442, 290] on input "text" at bounding box center [533, 305] width 310 height 31
paste input "Side BB Cover"
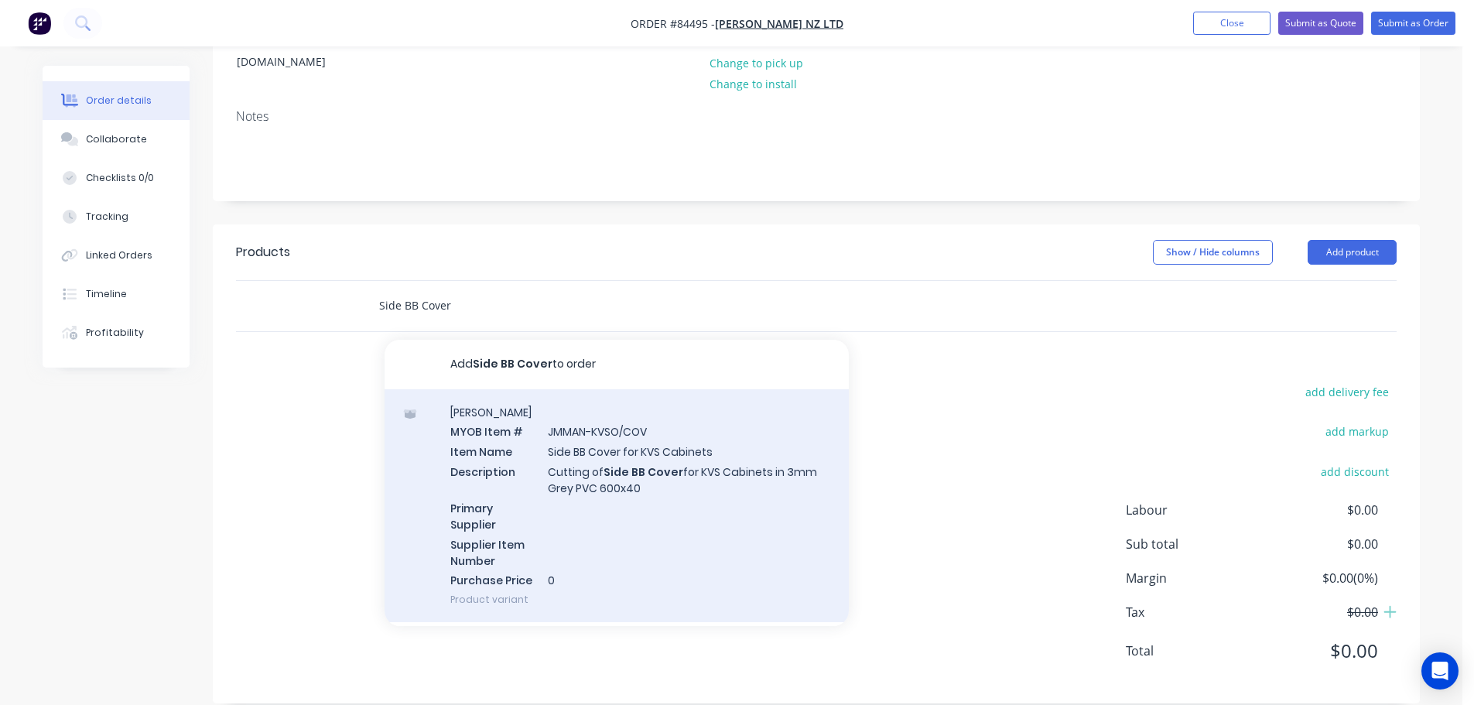
type input "Side BB Cover"
click at [650, 533] on div "Jean Mueller MYOB Item # JMMAN-KVSO/COV Item Name Side BB Cover for KVS Cabinet…" at bounding box center [617, 506] width 464 height 234
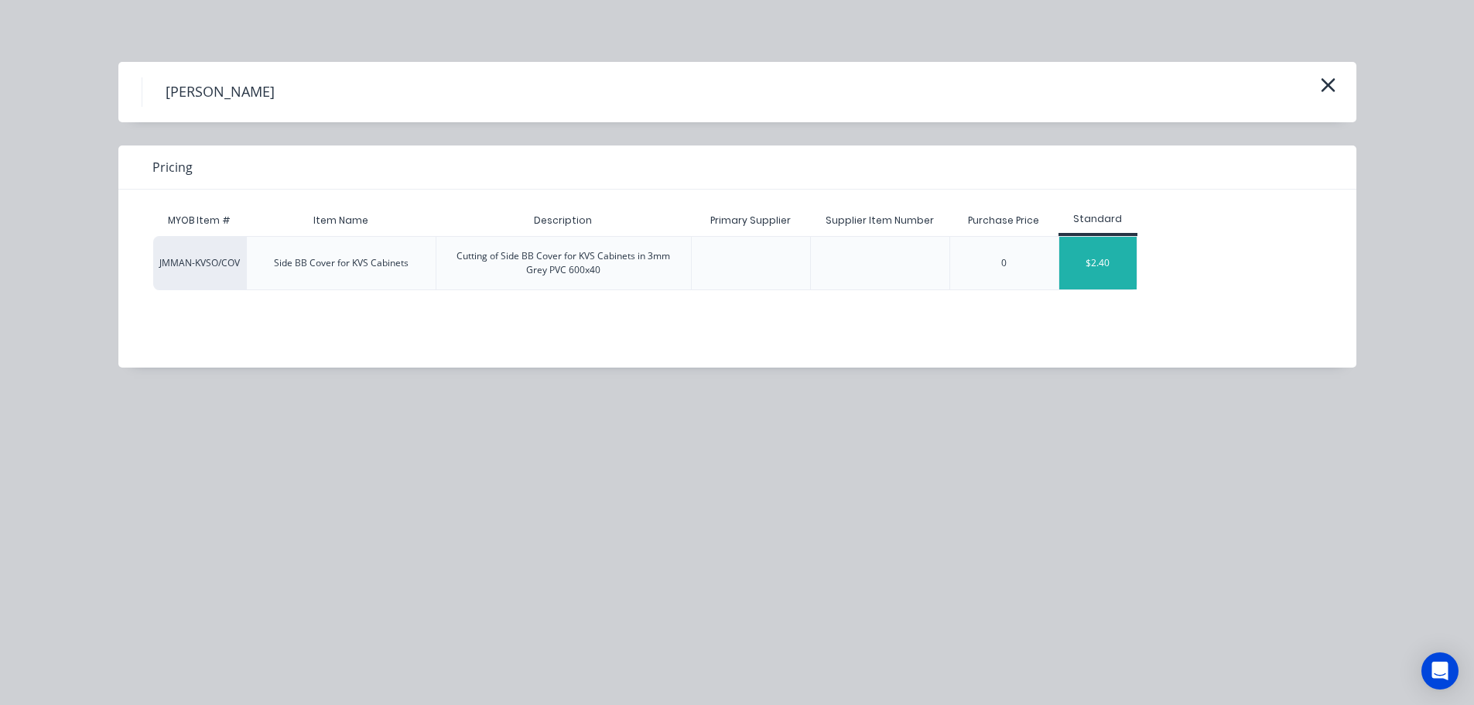
click at [1094, 276] on div "$2.40" at bounding box center [1098, 263] width 77 height 53
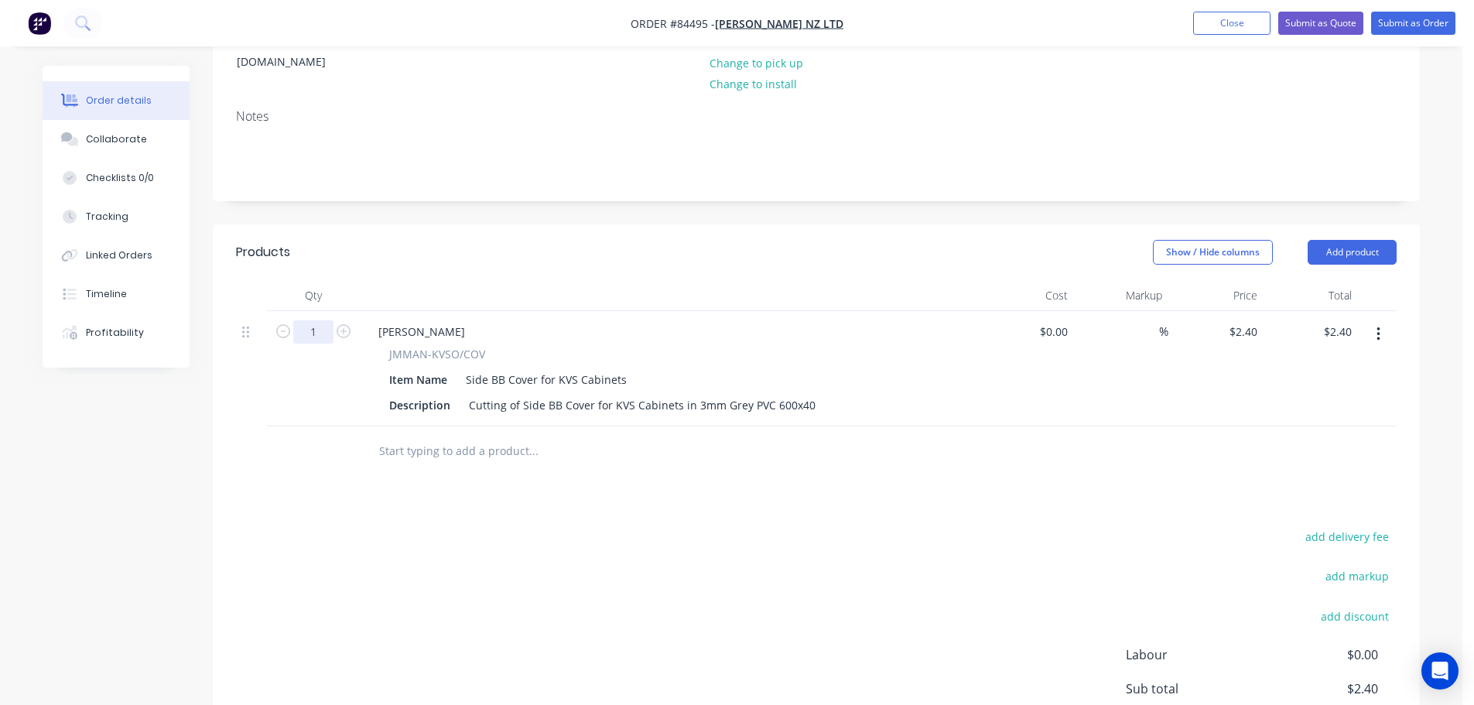
click at [307, 320] on input "1" at bounding box center [313, 331] width 40 height 23
type input "60"
type input "$144.00"
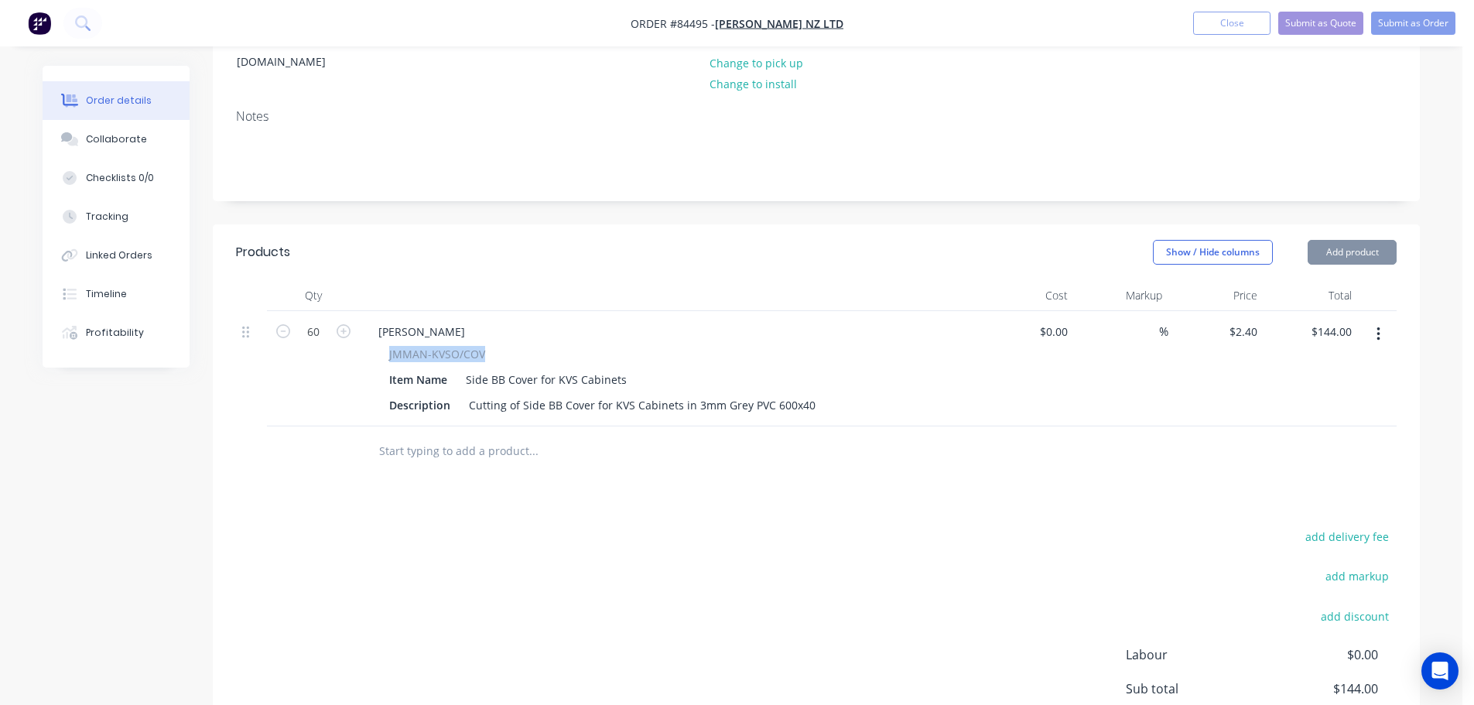
drag, startPoint x: 387, startPoint y: 330, endPoint x: 512, endPoint y: 334, distance: 124.7
click at [511, 346] on div "JMMAN-KVSO/COV Item Name Side BB Cover for KVS Cabinets Description Cutting of …" at bounding box center [669, 381] width 607 height 70
copy span "JMMAN-KVSO/COV"
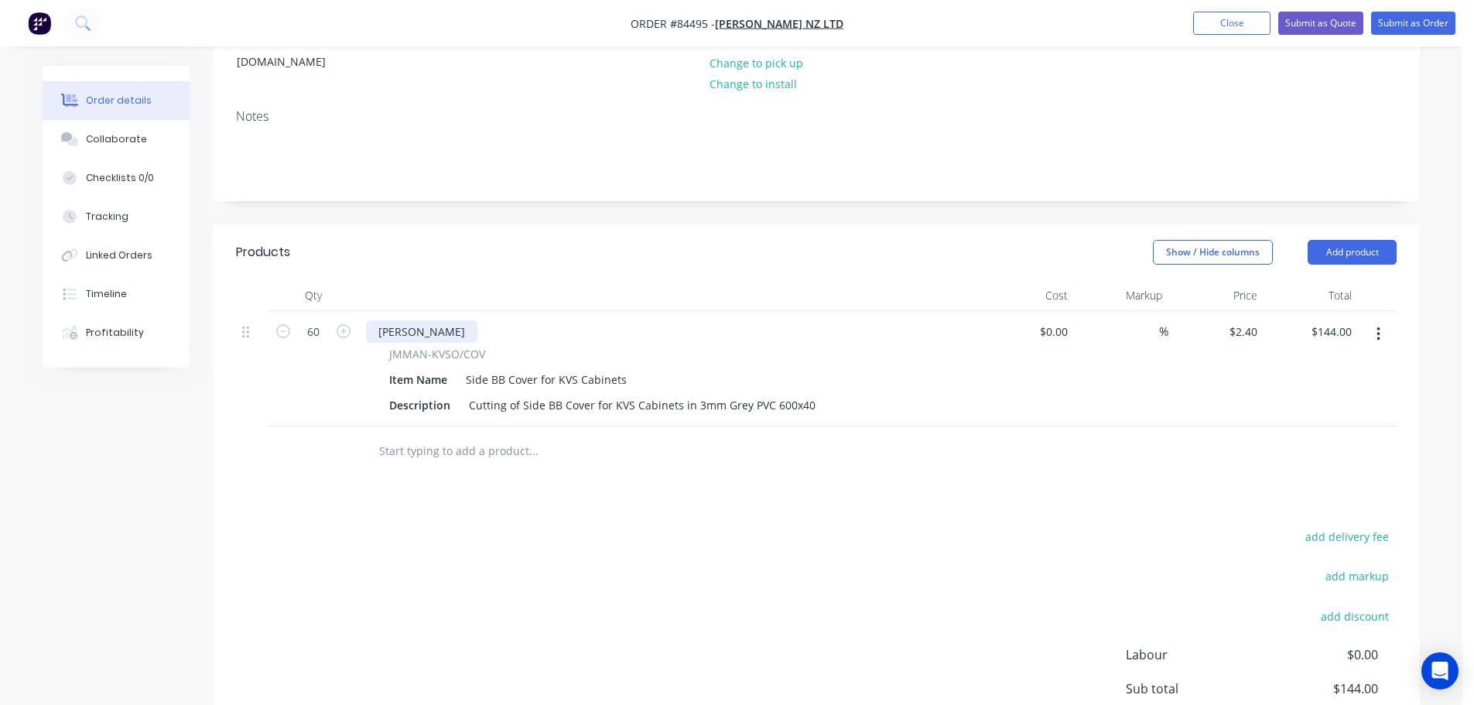
click at [434, 320] on div "Jean Mueller" at bounding box center [421, 331] width 111 height 22
paste div
click at [495, 474] on div "Products Show / Hide columns Add product Qty Cost Markup Price Total 60 JMMAN-K…" at bounding box center [816, 536] width 1207 height 624
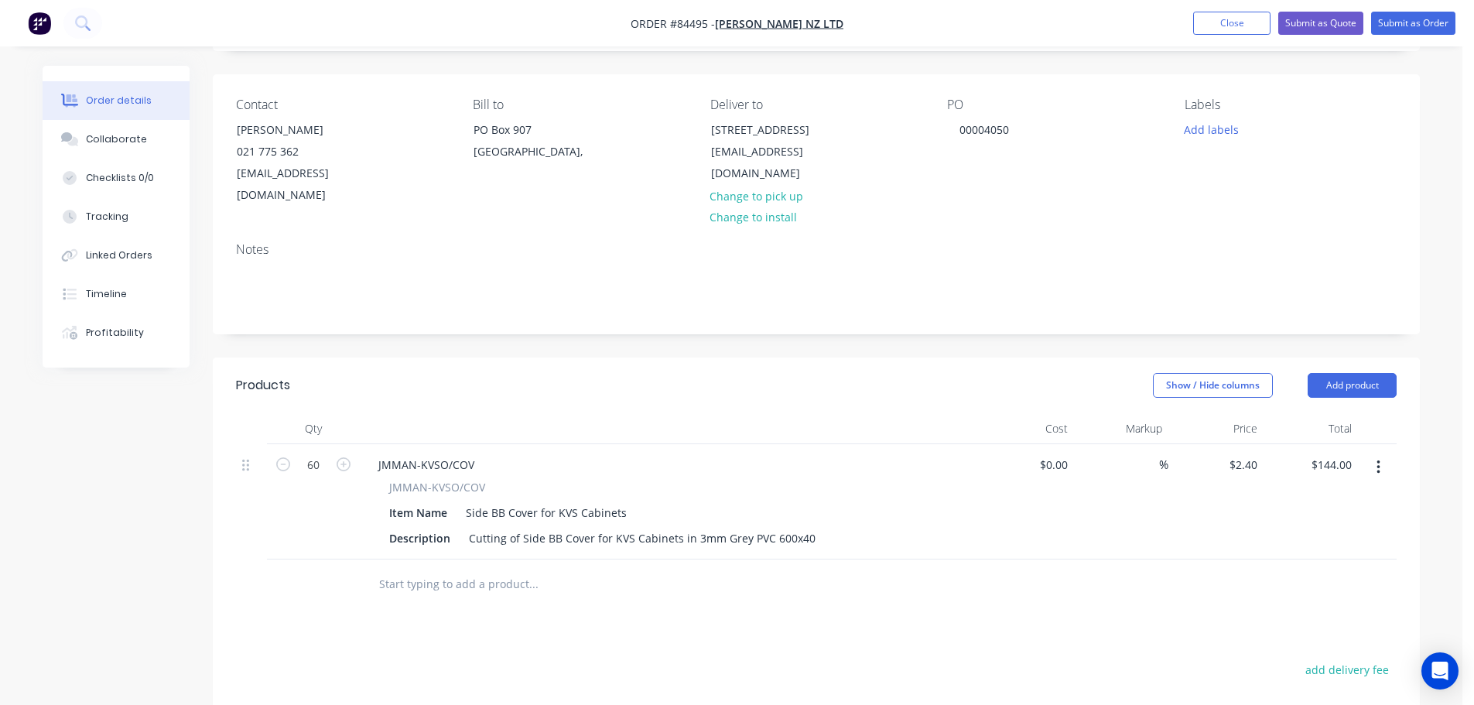
scroll to position [0, 0]
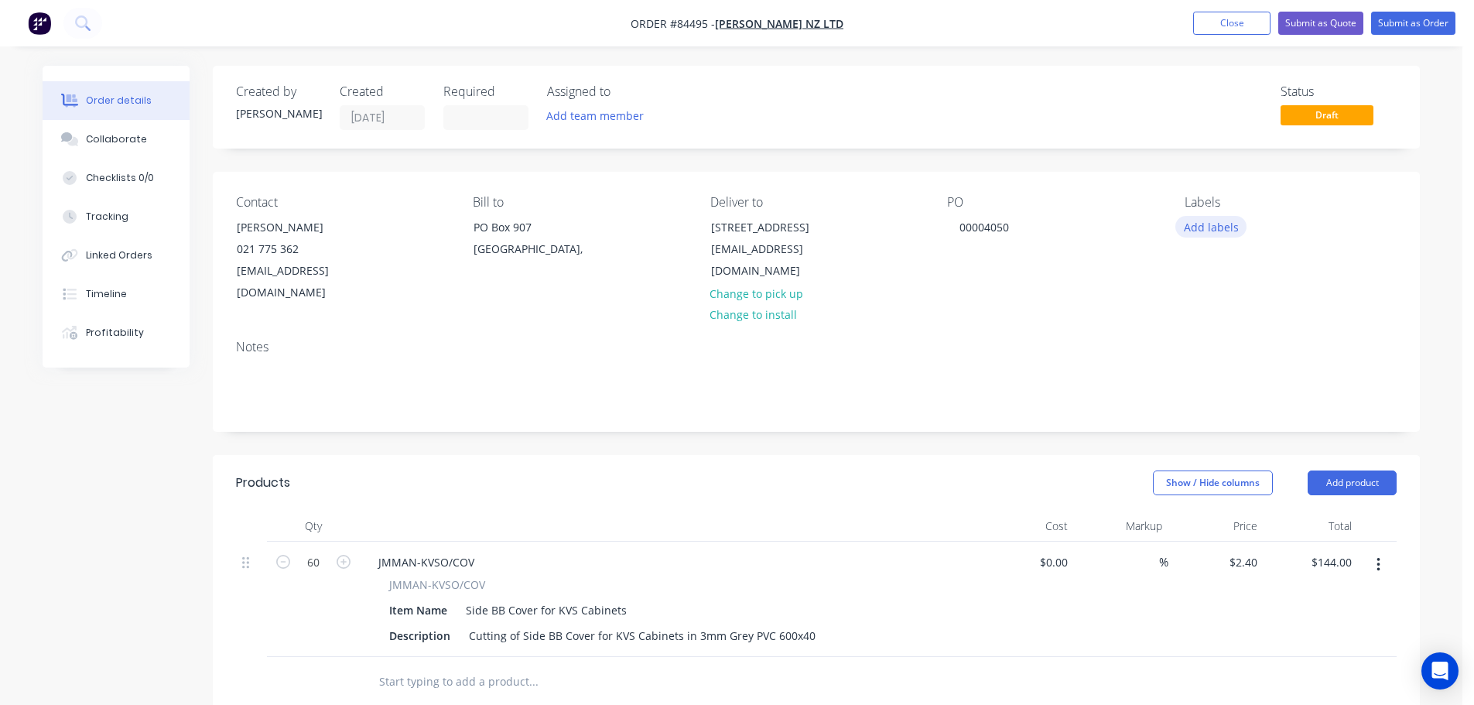
click at [1216, 221] on button "Add labels" at bounding box center [1211, 226] width 71 height 21
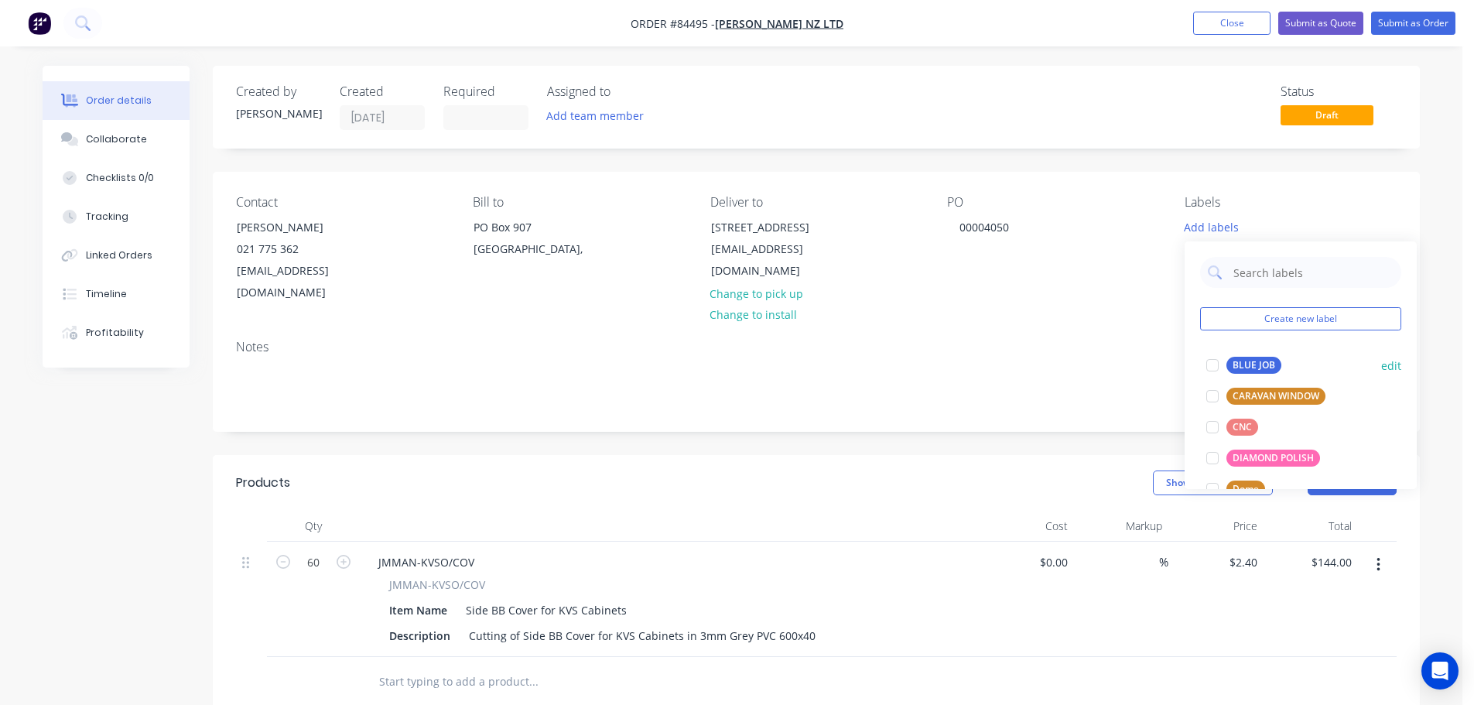
click at [1234, 365] on div "BLUE JOB" at bounding box center [1254, 365] width 55 height 17
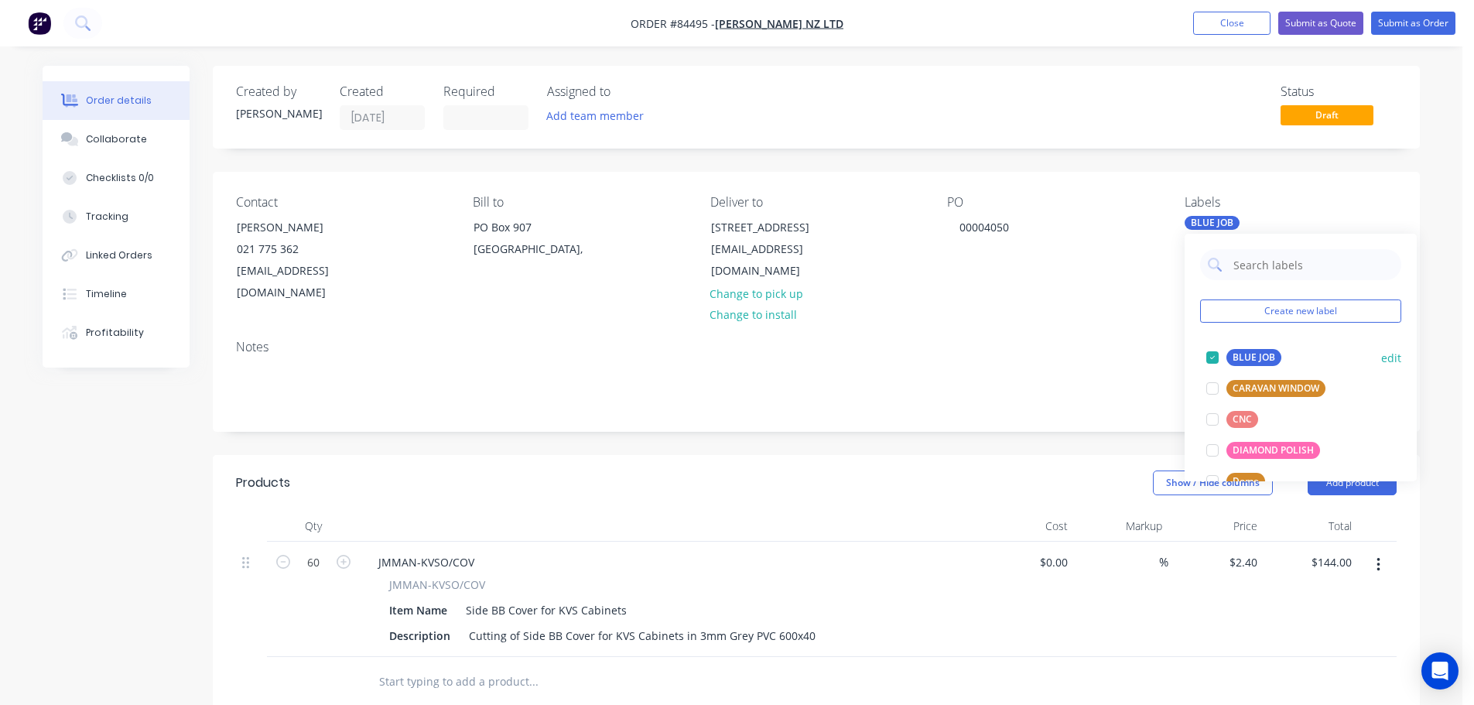
click at [1226, 354] on div at bounding box center [1212, 357] width 31 height 31
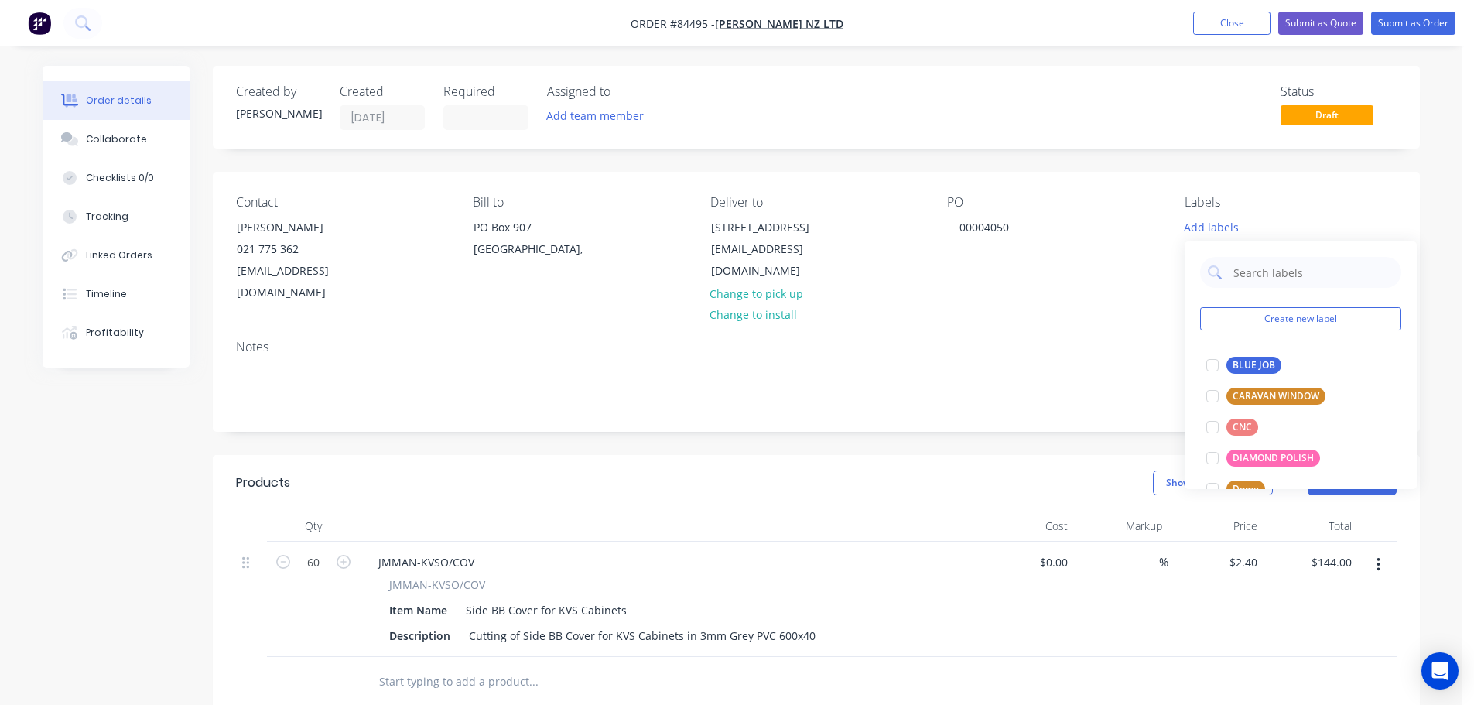
click at [1205, 152] on div "Created by Jess Created 09/09/25 Required Assigned to Add team member Status Dr…" at bounding box center [816, 572] width 1207 height 1013
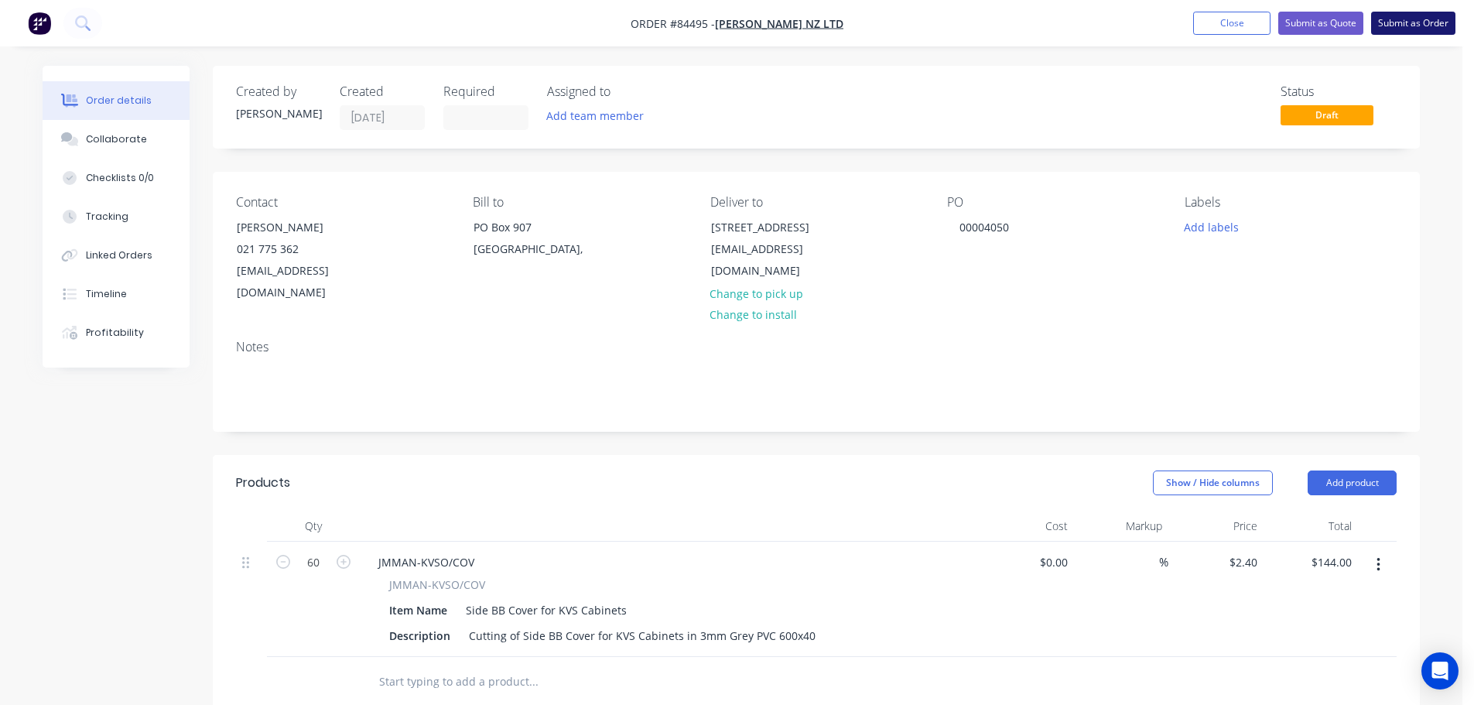
click at [1400, 31] on button "Submit as Order" at bounding box center [1414, 23] width 84 height 23
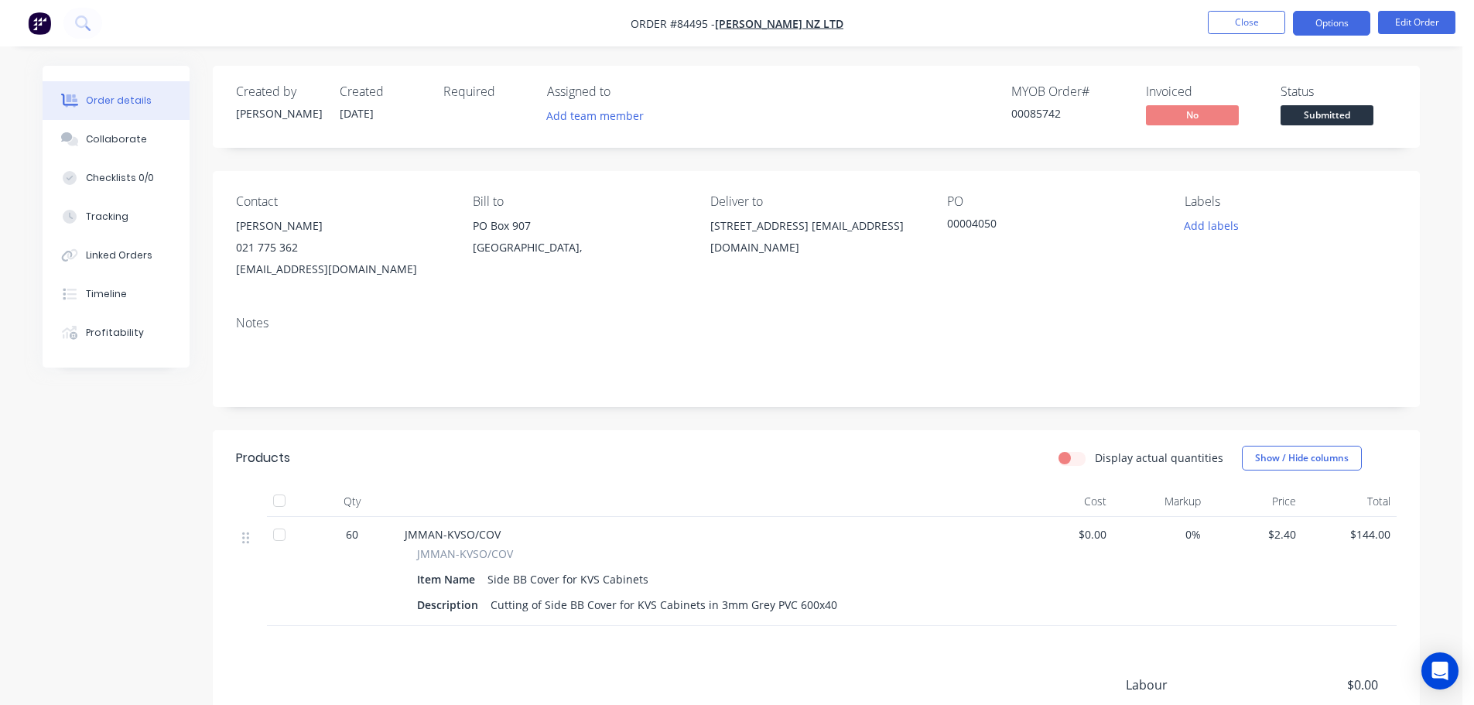
click at [1327, 29] on button "Options" at bounding box center [1331, 23] width 77 height 25
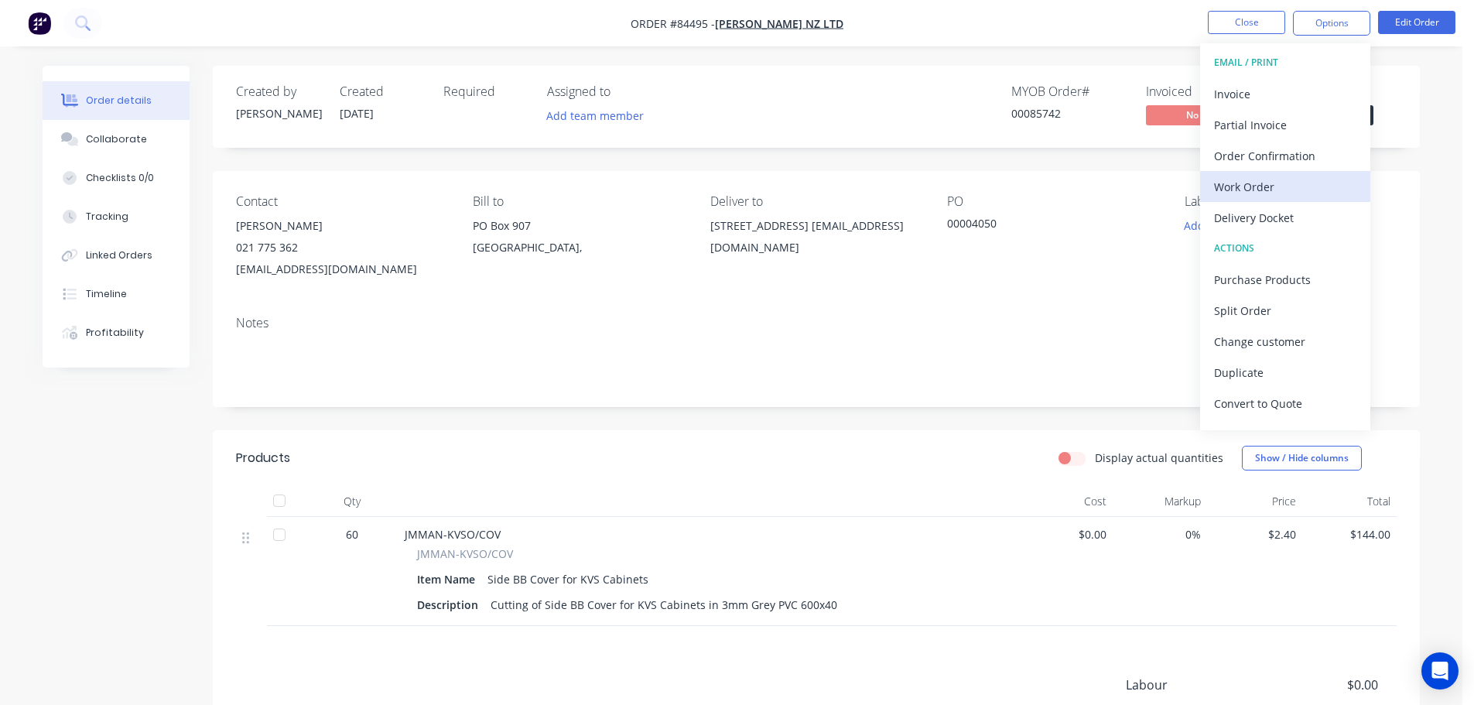
click at [1273, 186] on div "Work Order" at bounding box center [1285, 187] width 142 height 22
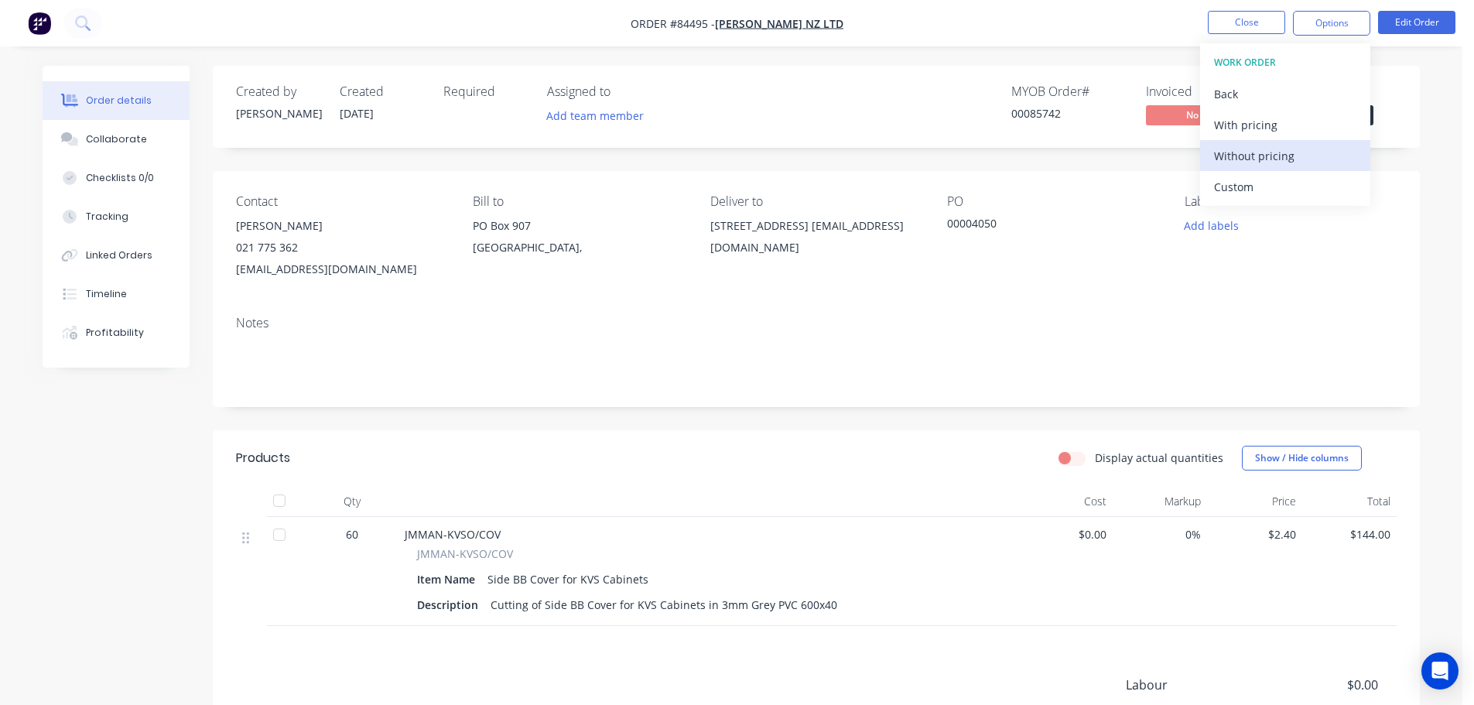
drag, startPoint x: 1273, startPoint y: 186, endPoint x: 1270, endPoint y: 162, distance: 24.2
click at [1276, 158] on div "Without pricing" at bounding box center [1285, 156] width 142 height 22
drag, startPoint x: 1125, startPoint y: 169, endPoint x: 1179, endPoint y: 208, distance: 67.0
click at [1128, 170] on div "Created by Jess Created 09/09/25 Required Assigned to Add team member MYOB Orde…" at bounding box center [816, 472] width 1207 height 813
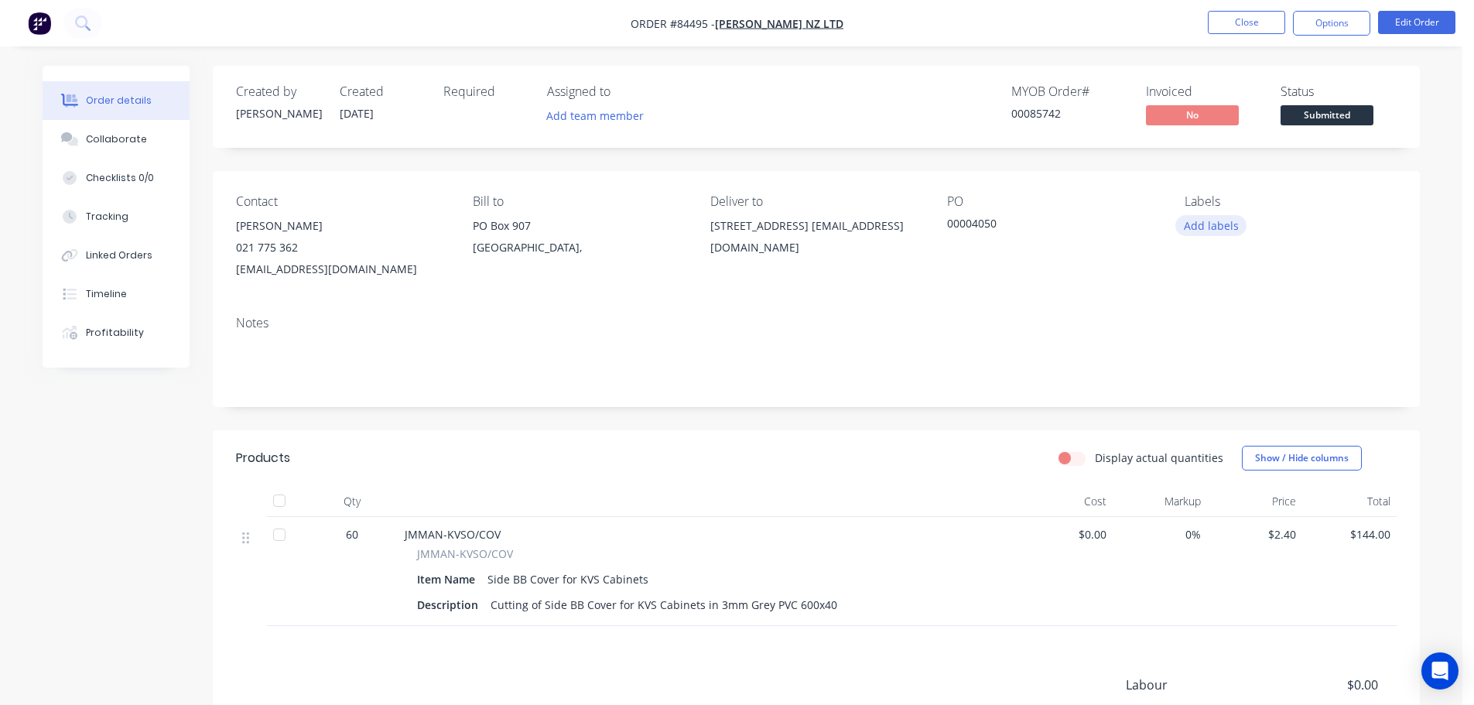
click at [1201, 235] on button "Add labels" at bounding box center [1211, 225] width 71 height 21
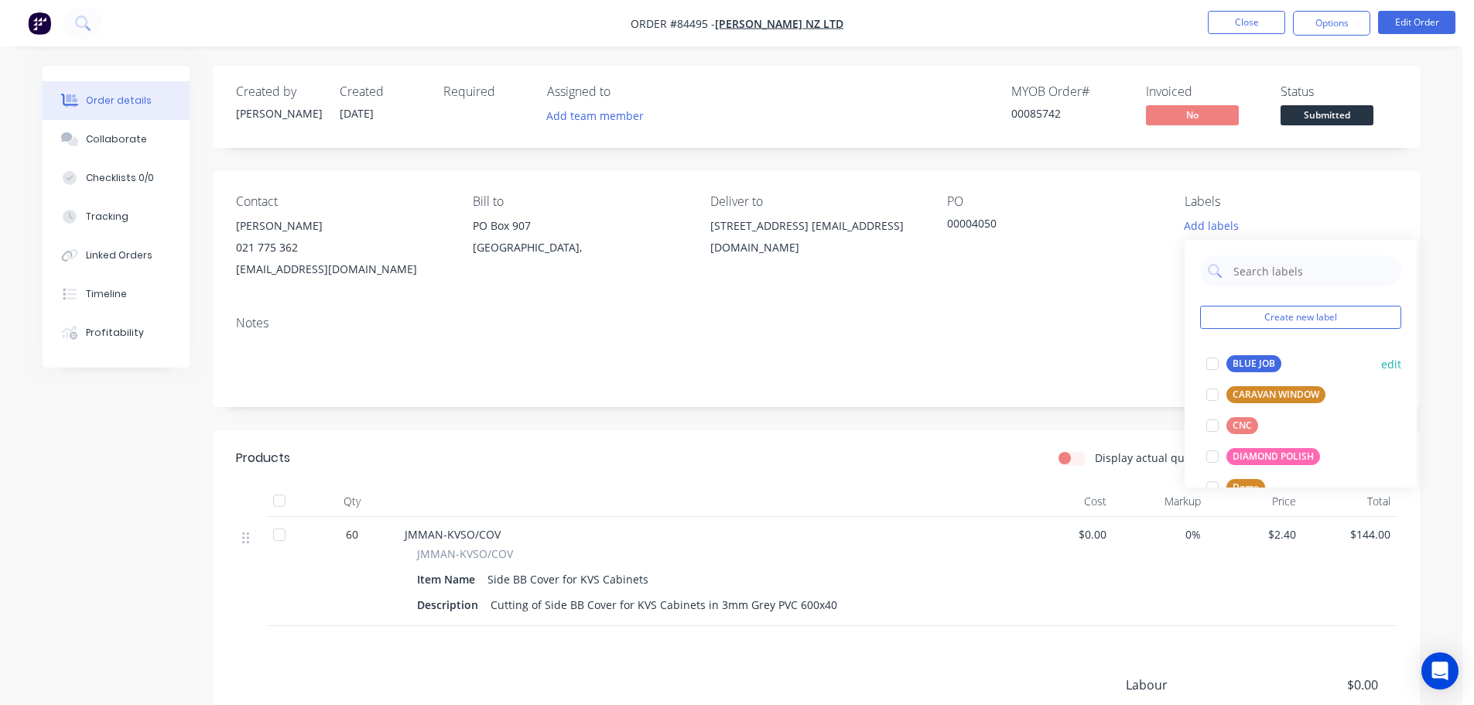
click at [1262, 360] on div "BLUE JOB" at bounding box center [1254, 363] width 55 height 17
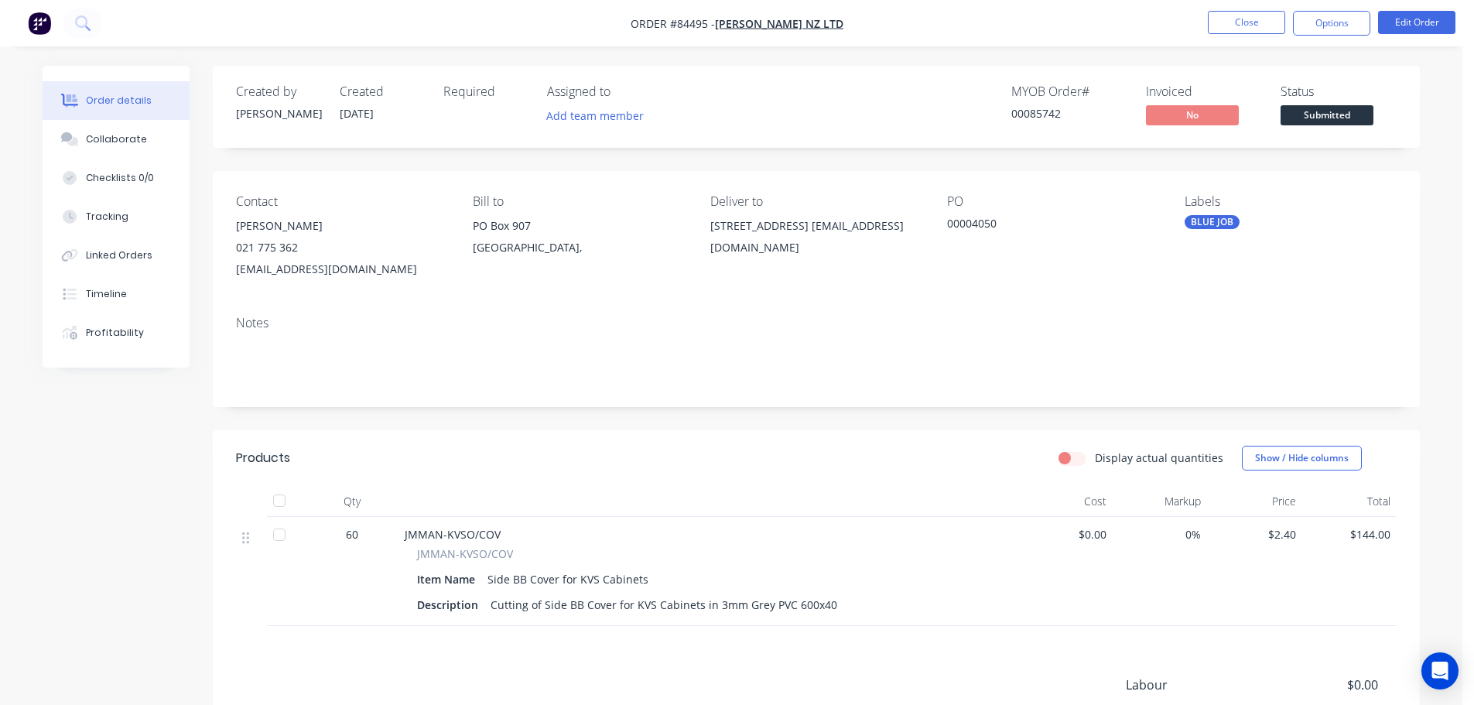
click at [1050, 202] on div "PO" at bounding box center [1053, 201] width 212 height 15
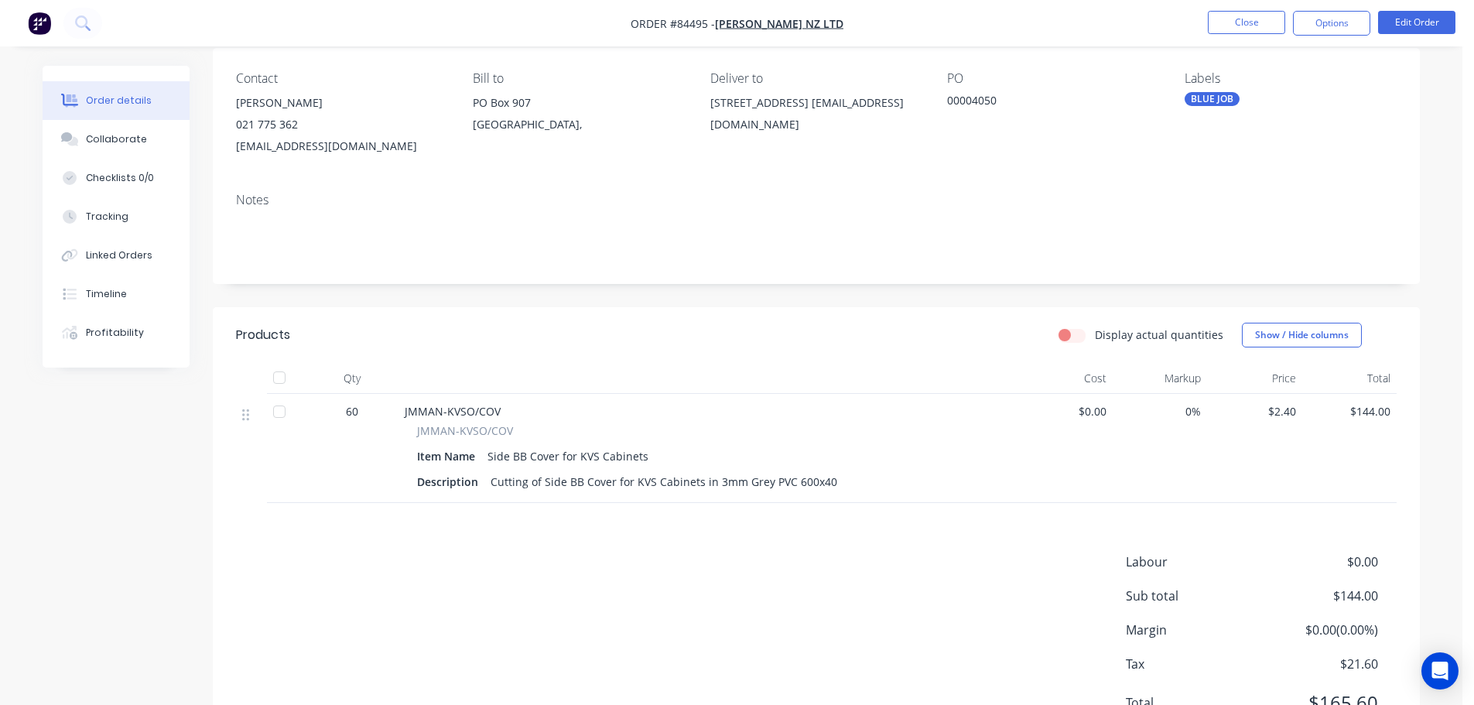
scroll to position [197, 0]
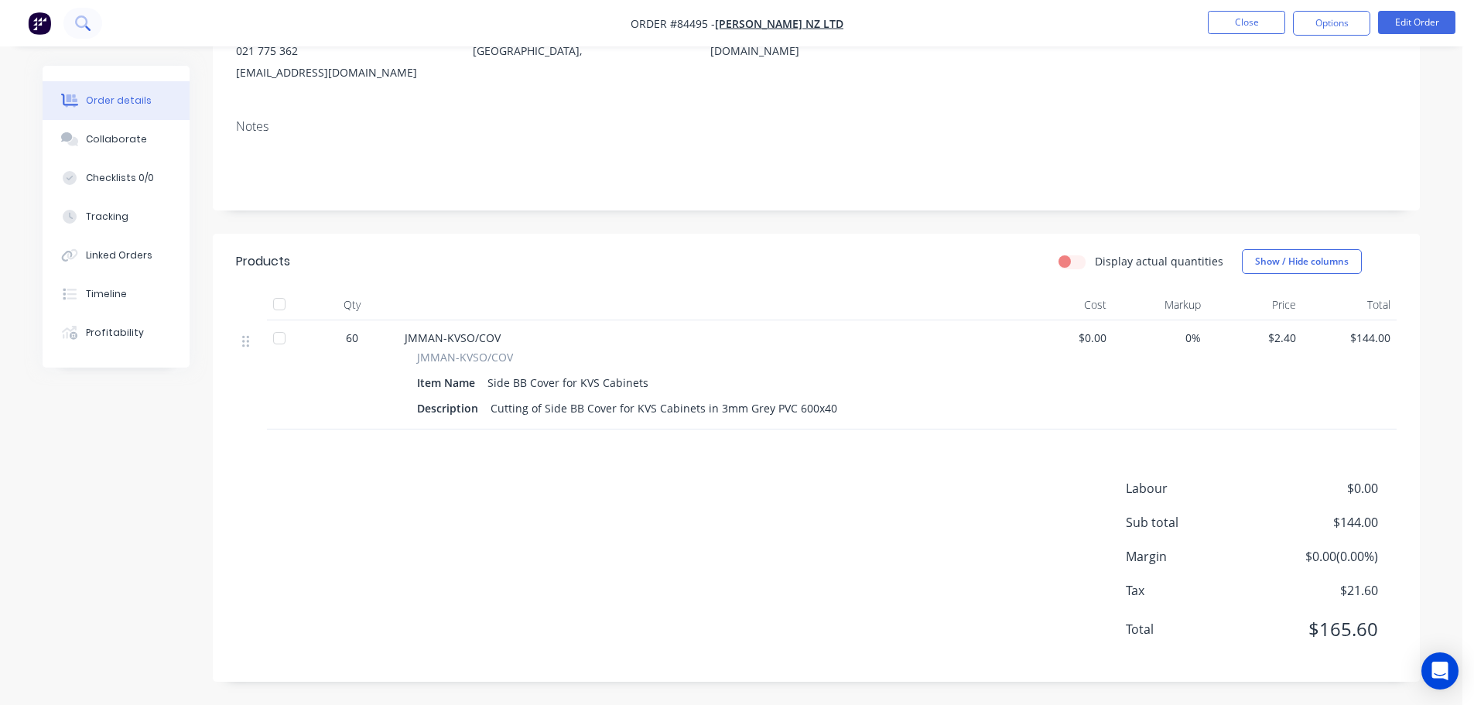
click at [85, 32] on button at bounding box center [82, 23] width 39 height 31
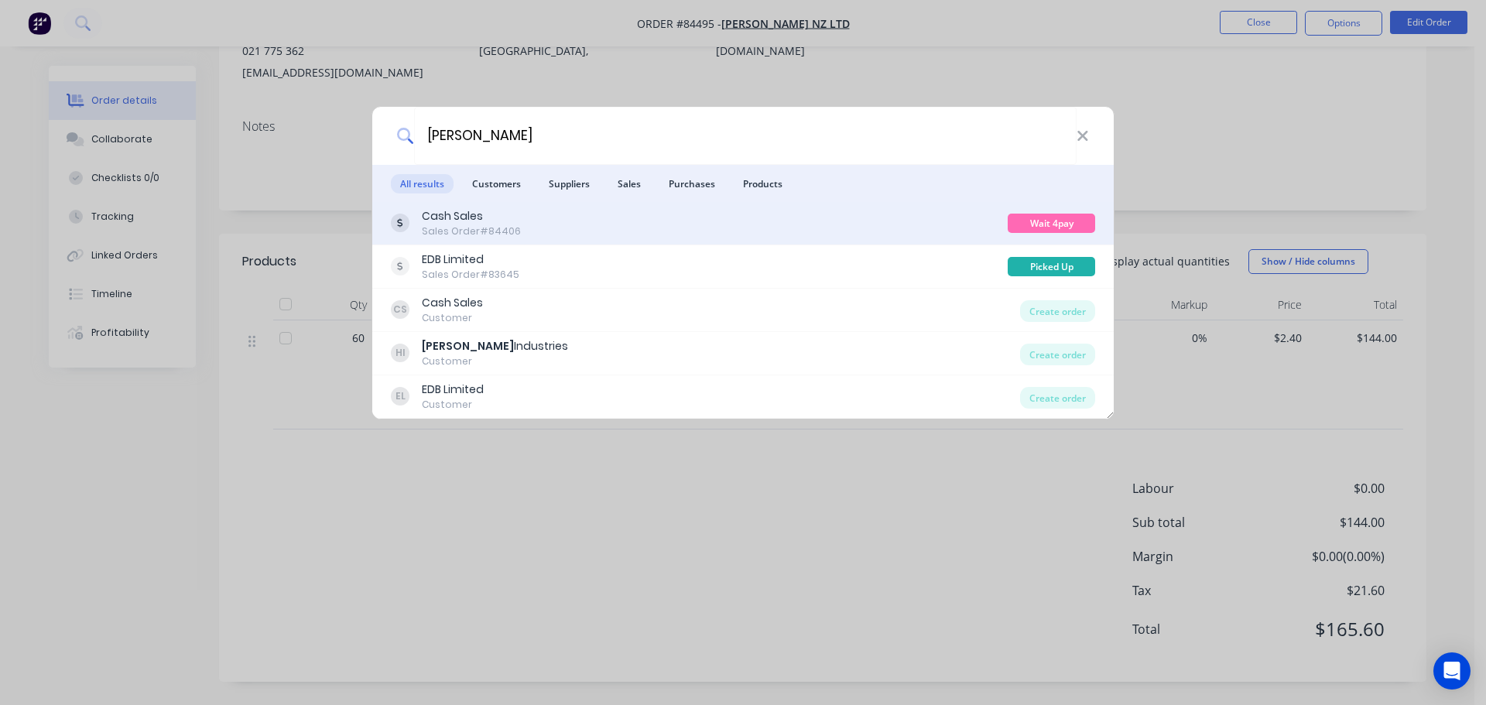
type input "hayman"
click at [618, 225] on div "Cash Sales Sales Order #84406" at bounding box center [699, 223] width 617 height 30
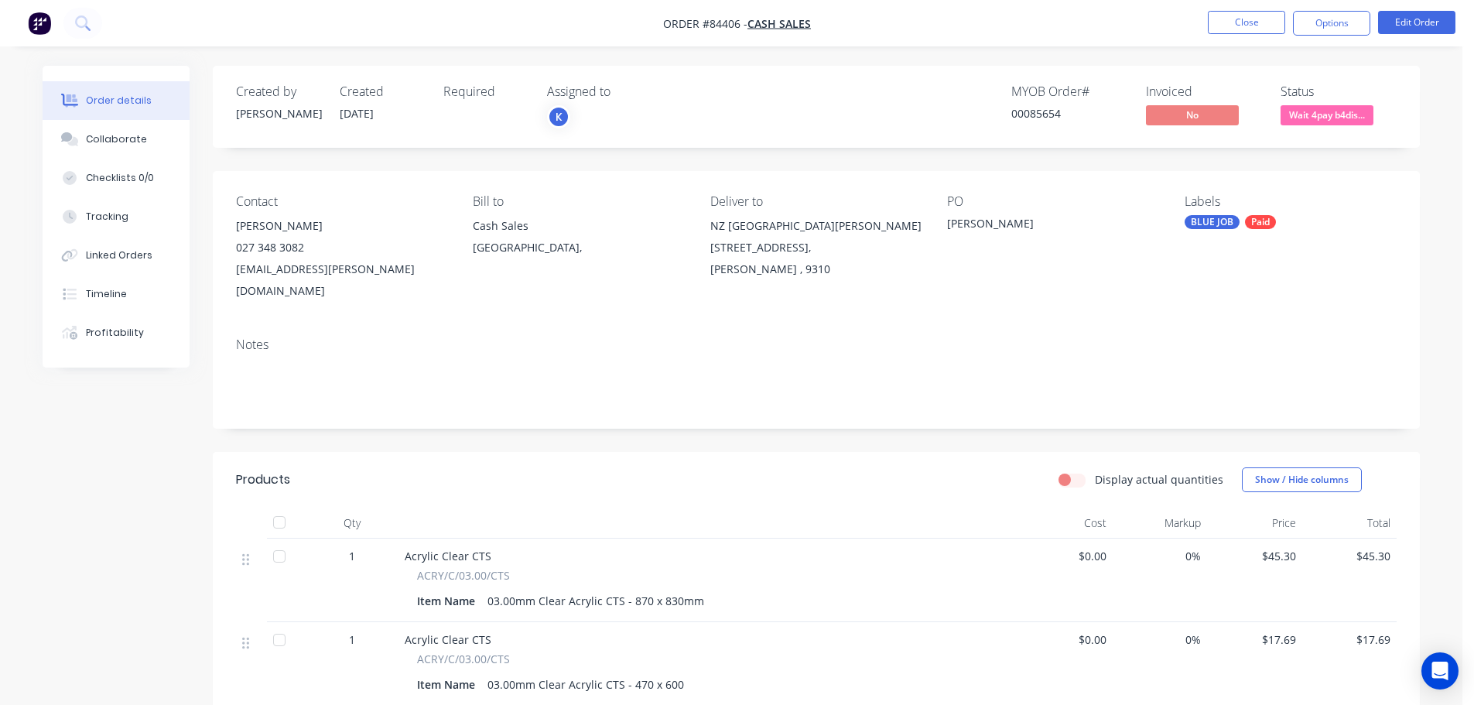
click at [1337, 118] on span "Wait 4pay b4dis..." at bounding box center [1327, 114] width 93 height 19
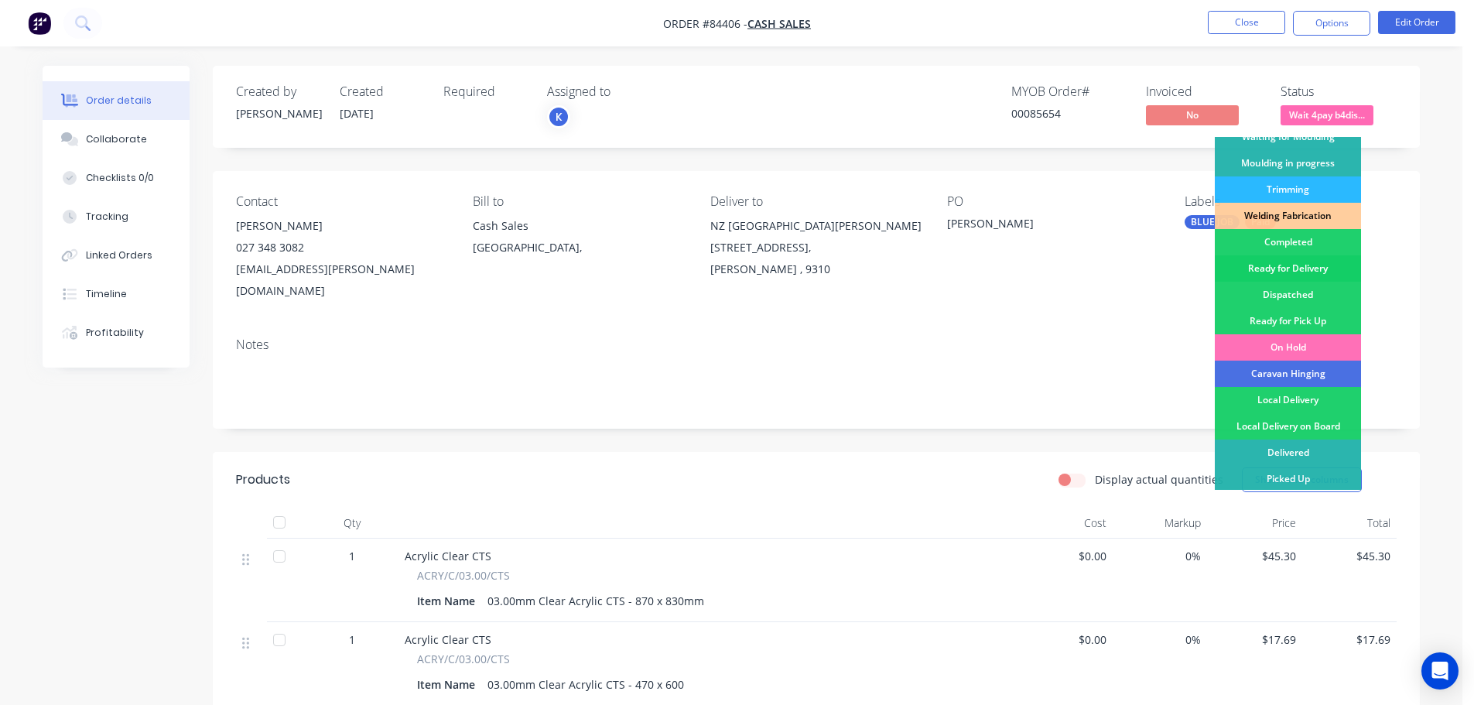
scroll to position [305, 0]
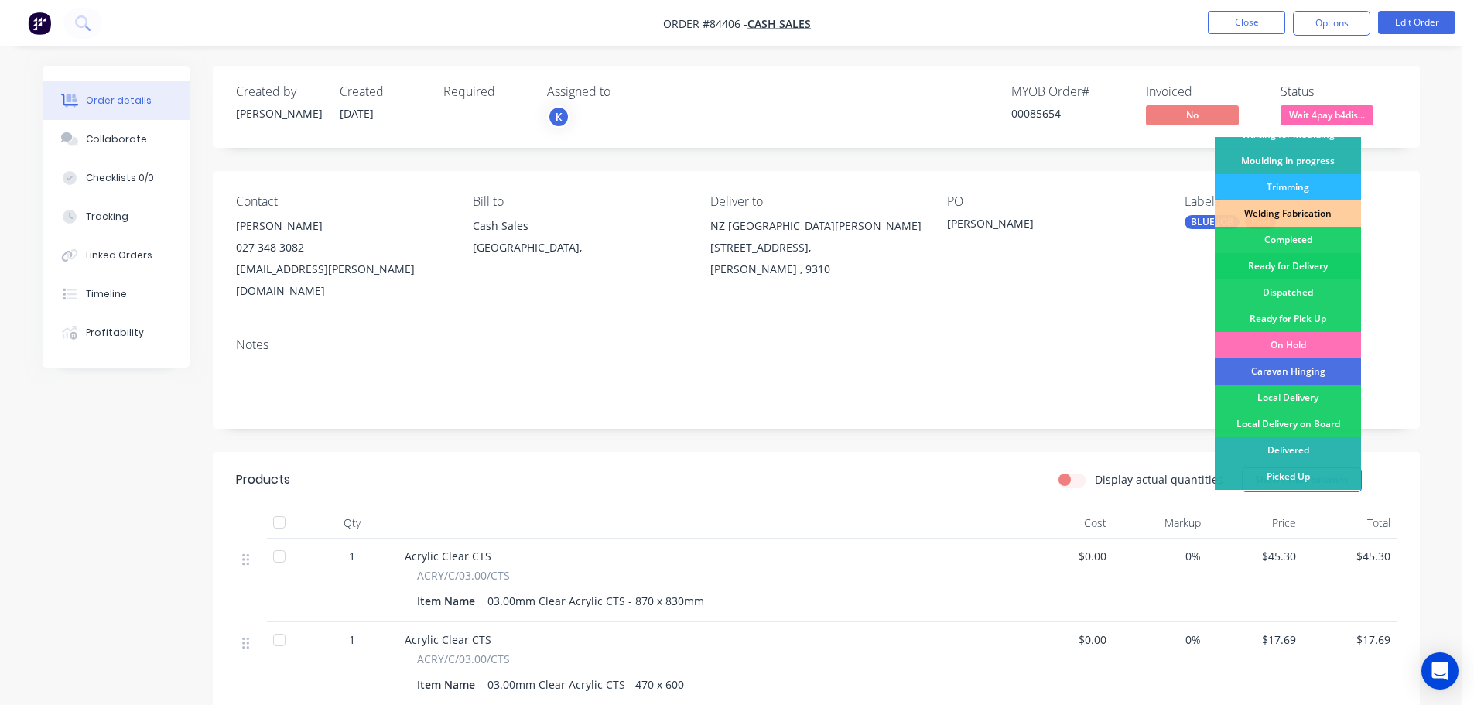
click at [1317, 262] on div "Ready for Delivery" at bounding box center [1288, 266] width 146 height 26
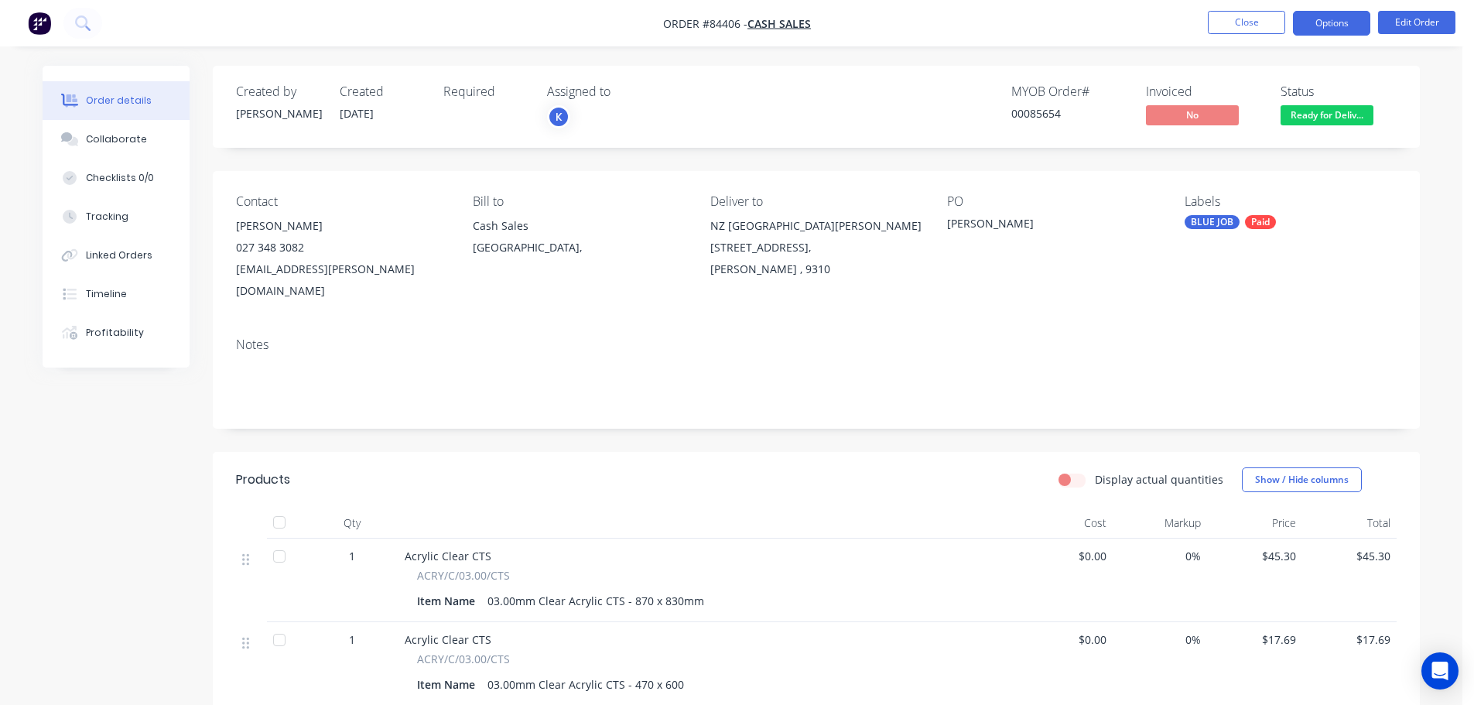
drag, startPoint x: 1317, startPoint y: 23, endPoint x: 1308, endPoint y: 38, distance: 17.0
click at [1317, 23] on button "Options" at bounding box center [1331, 23] width 77 height 25
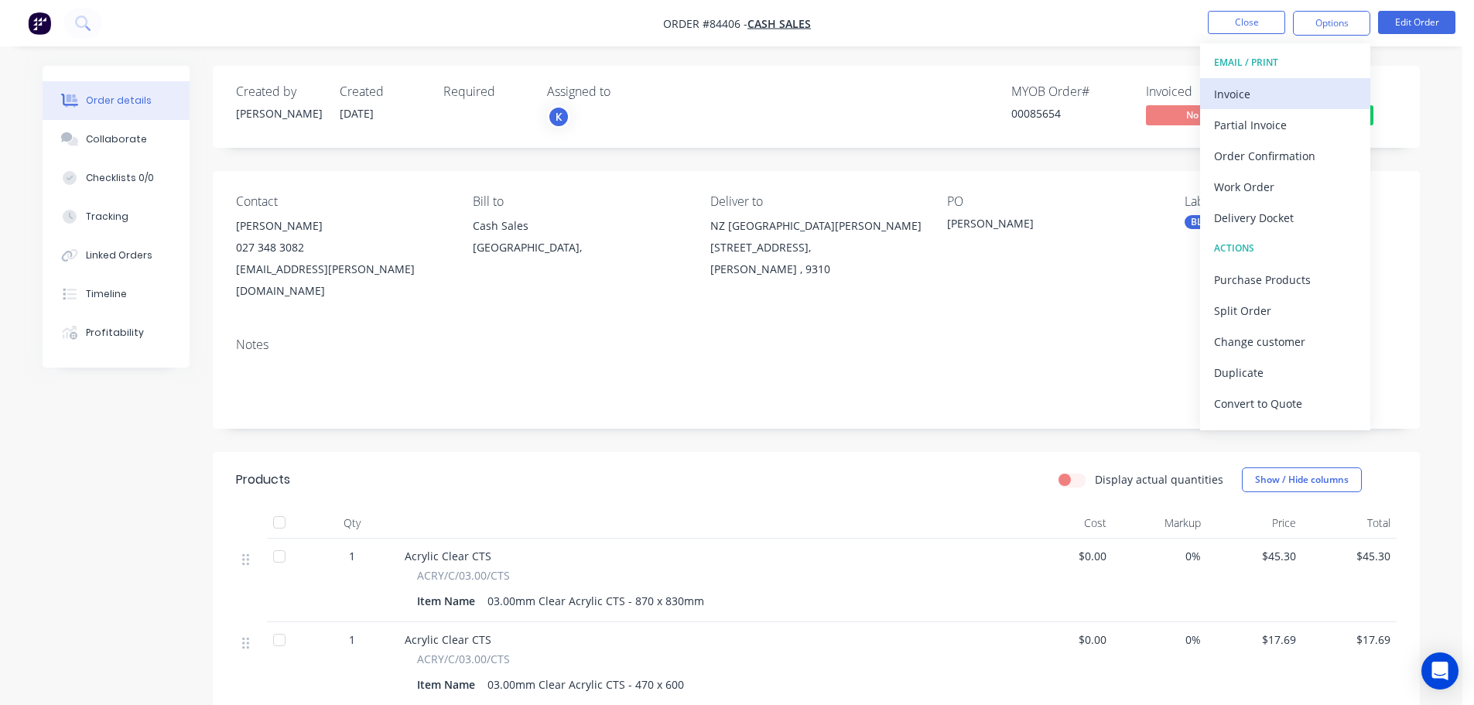
click at [1288, 84] on div "Invoice" at bounding box center [1285, 94] width 142 height 22
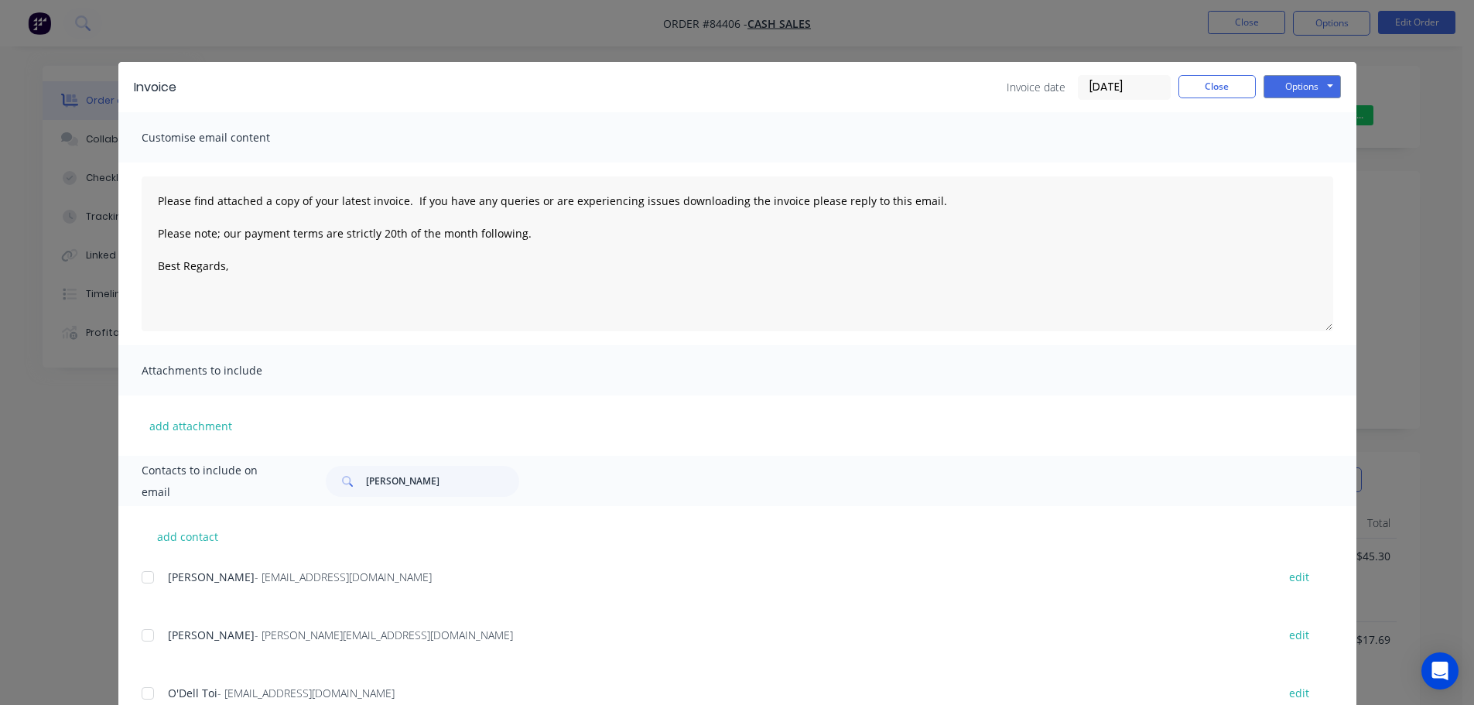
click at [1290, 80] on button "Options" at bounding box center [1302, 86] width 77 height 23
click at [1296, 133] on button "Print" at bounding box center [1313, 140] width 99 height 26
click at [1194, 87] on button "Close" at bounding box center [1217, 86] width 77 height 23
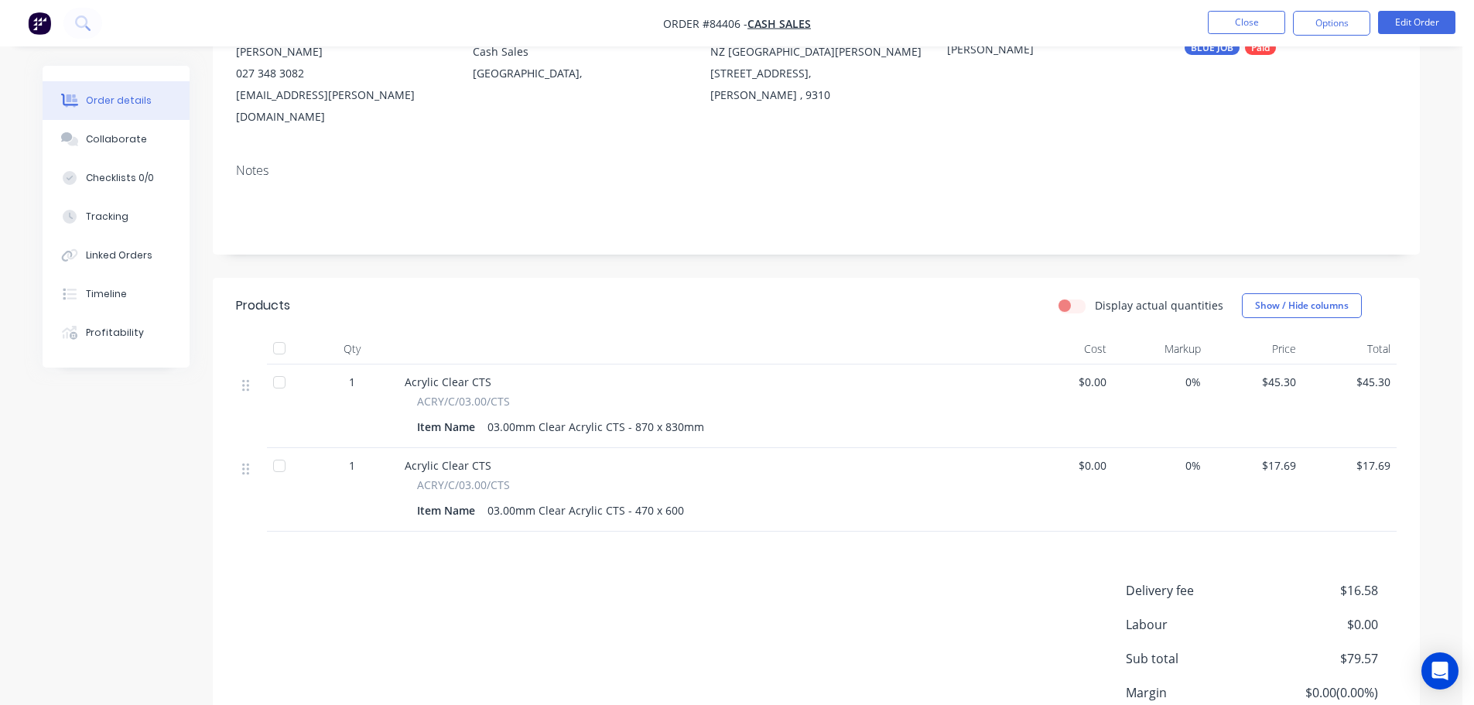
scroll to position [289, 0]
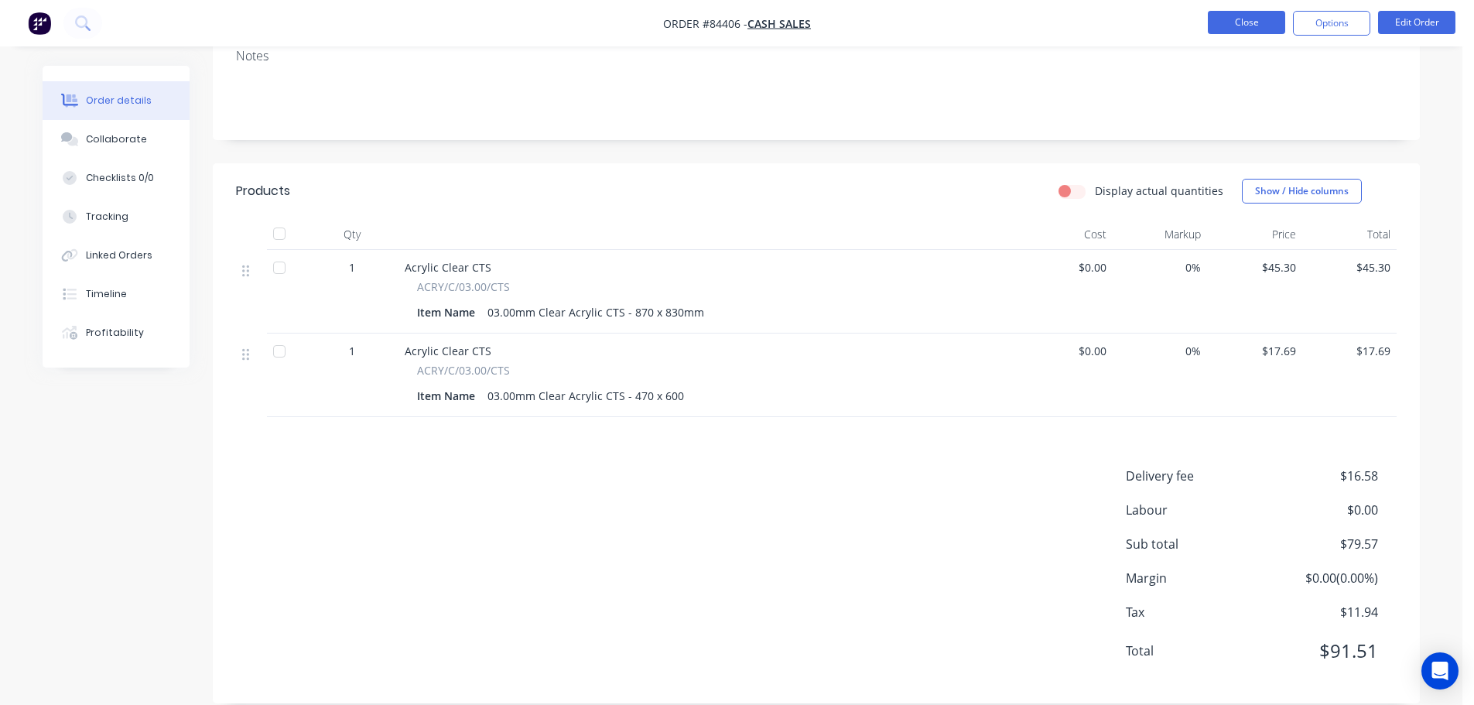
click at [1241, 15] on button "Close" at bounding box center [1246, 22] width 77 height 23
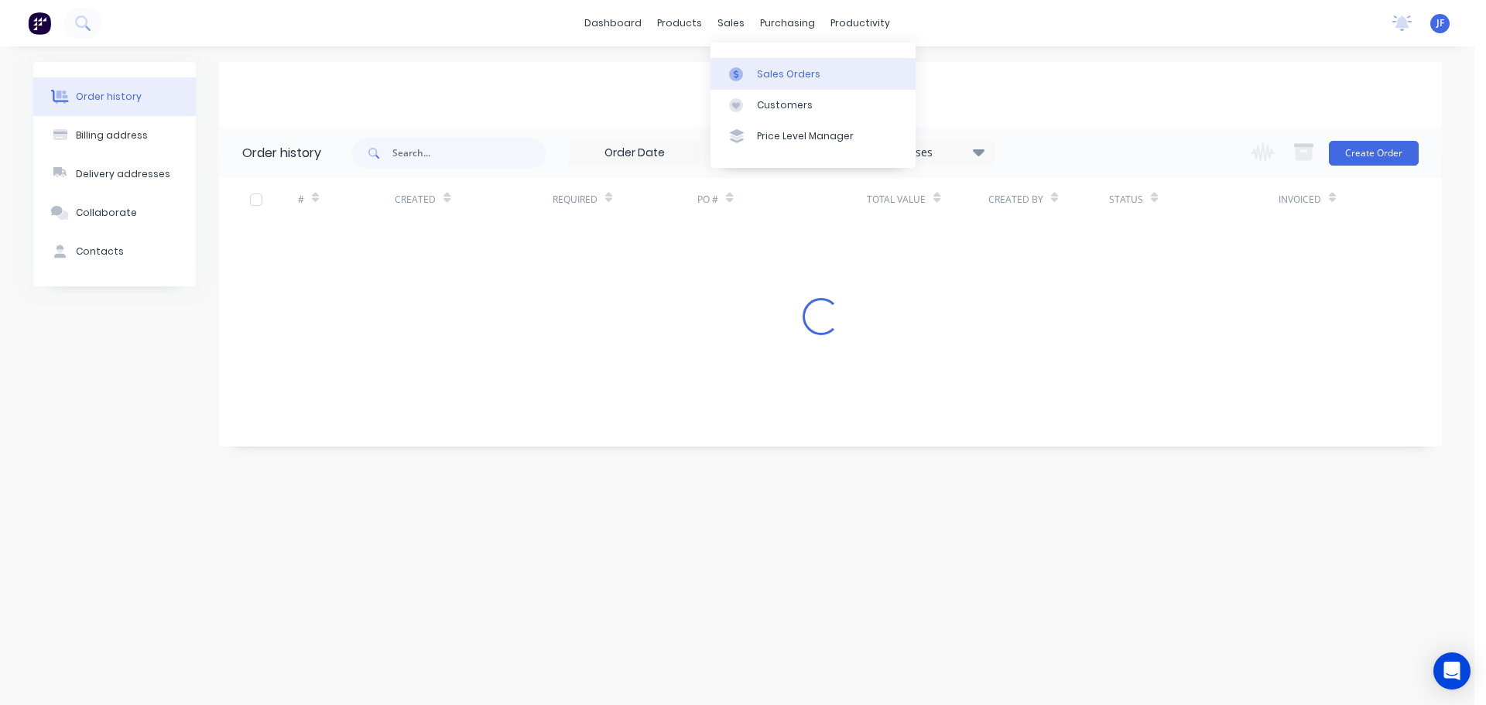
click at [733, 26] on div "sales" at bounding box center [731, 23] width 43 height 23
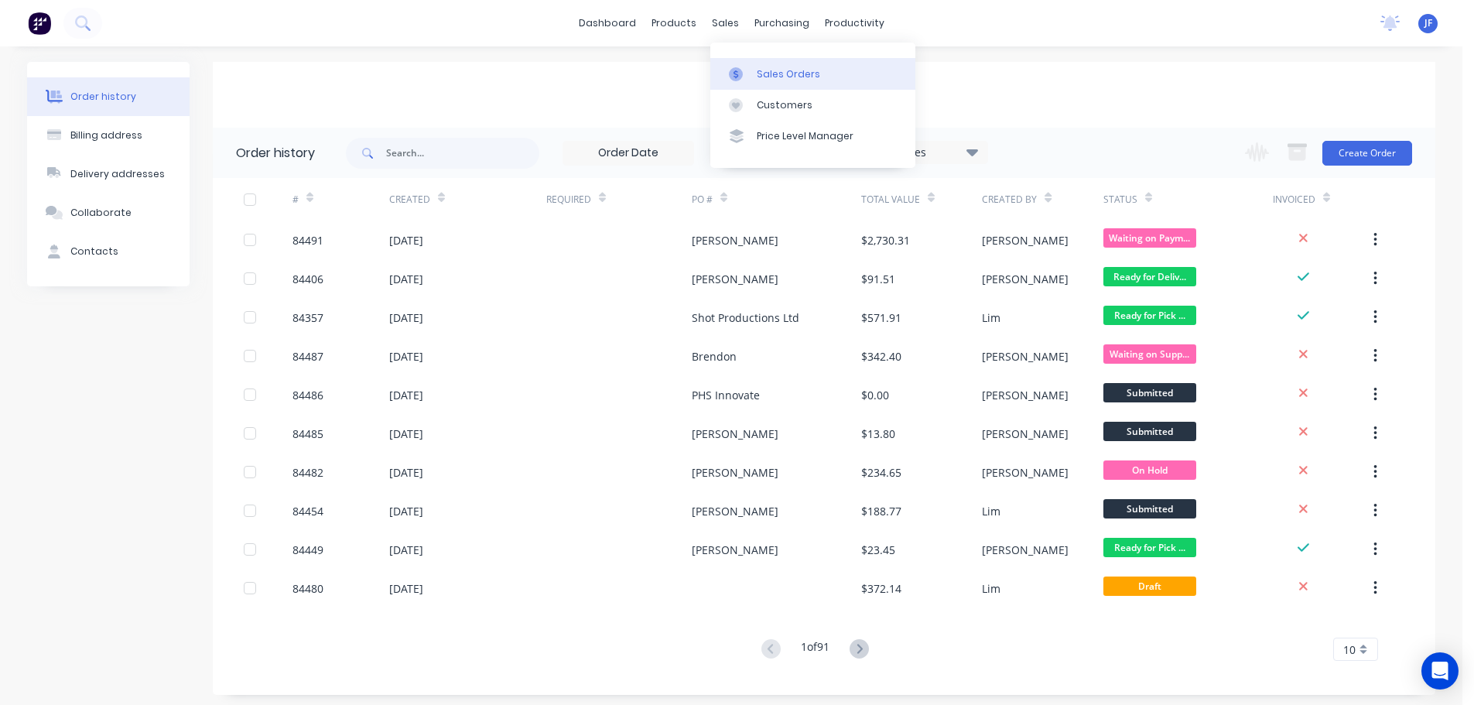
click at [760, 67] on div "Sales Orders" at bounding box center [788, 74] width 63 height 14
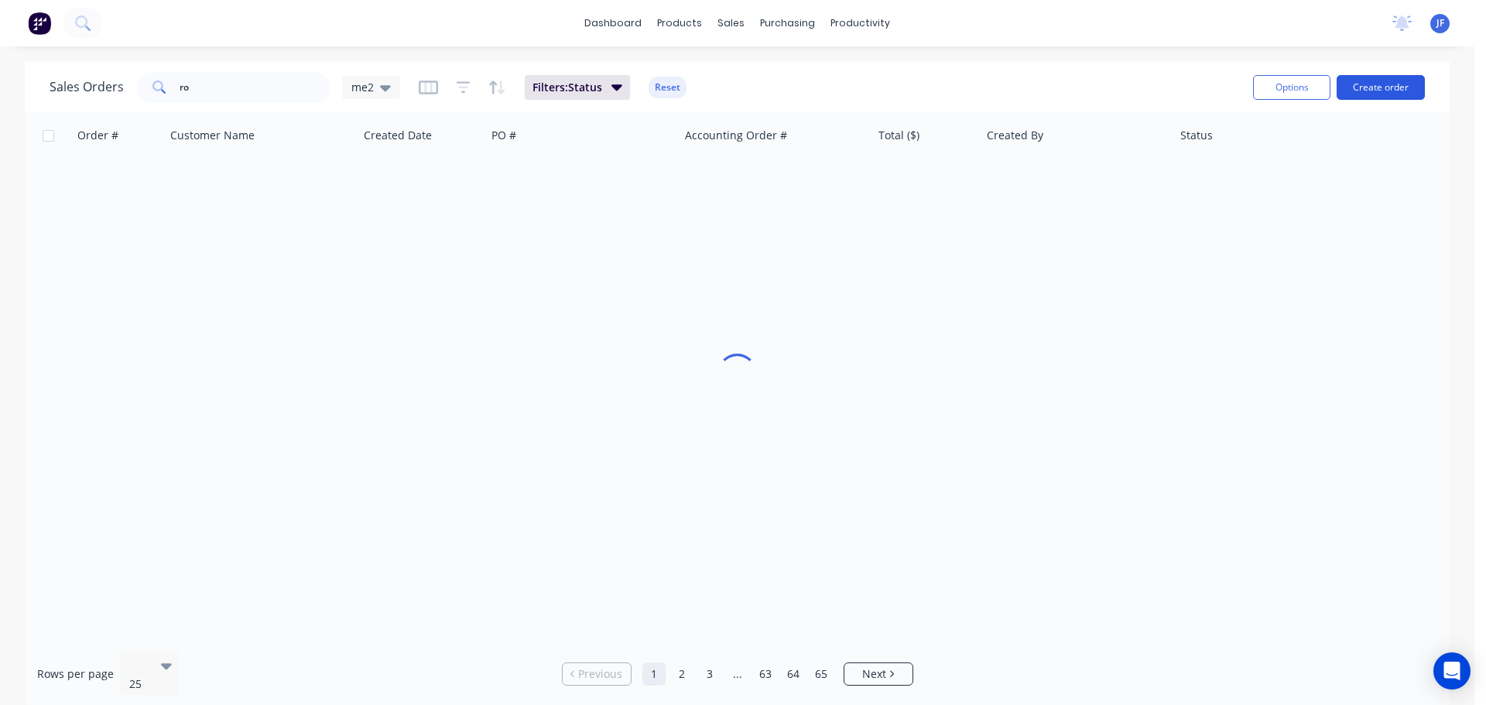
click at [1367, 92] on button "Create order" at bounding box center [1381, 87] width 88 height 25
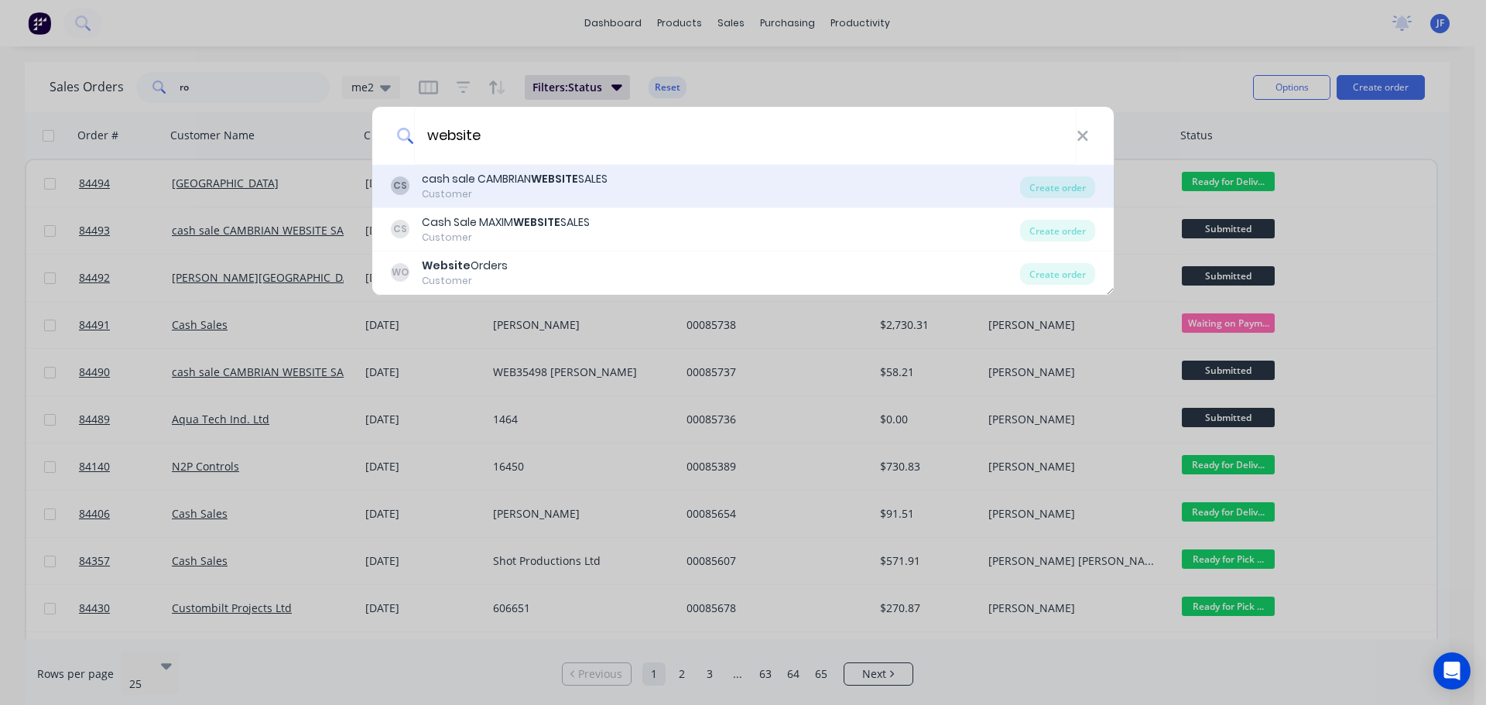
type input "website"
click at [581, 196] on div "Customer" at bounding box center [515, 194] width 186 height 14
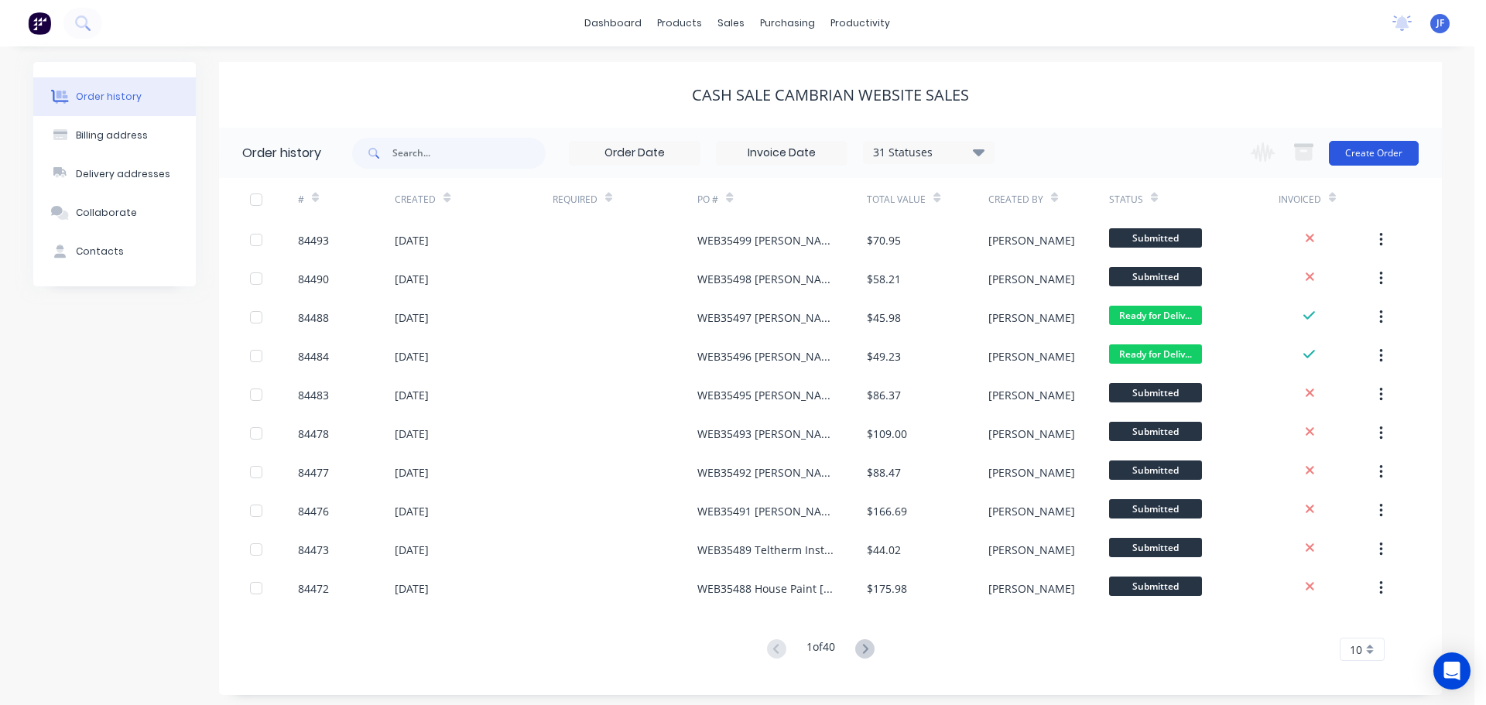
click at [1372, 146] on button "Create Order" at bounding box center [1374, 153] width 90 height 25
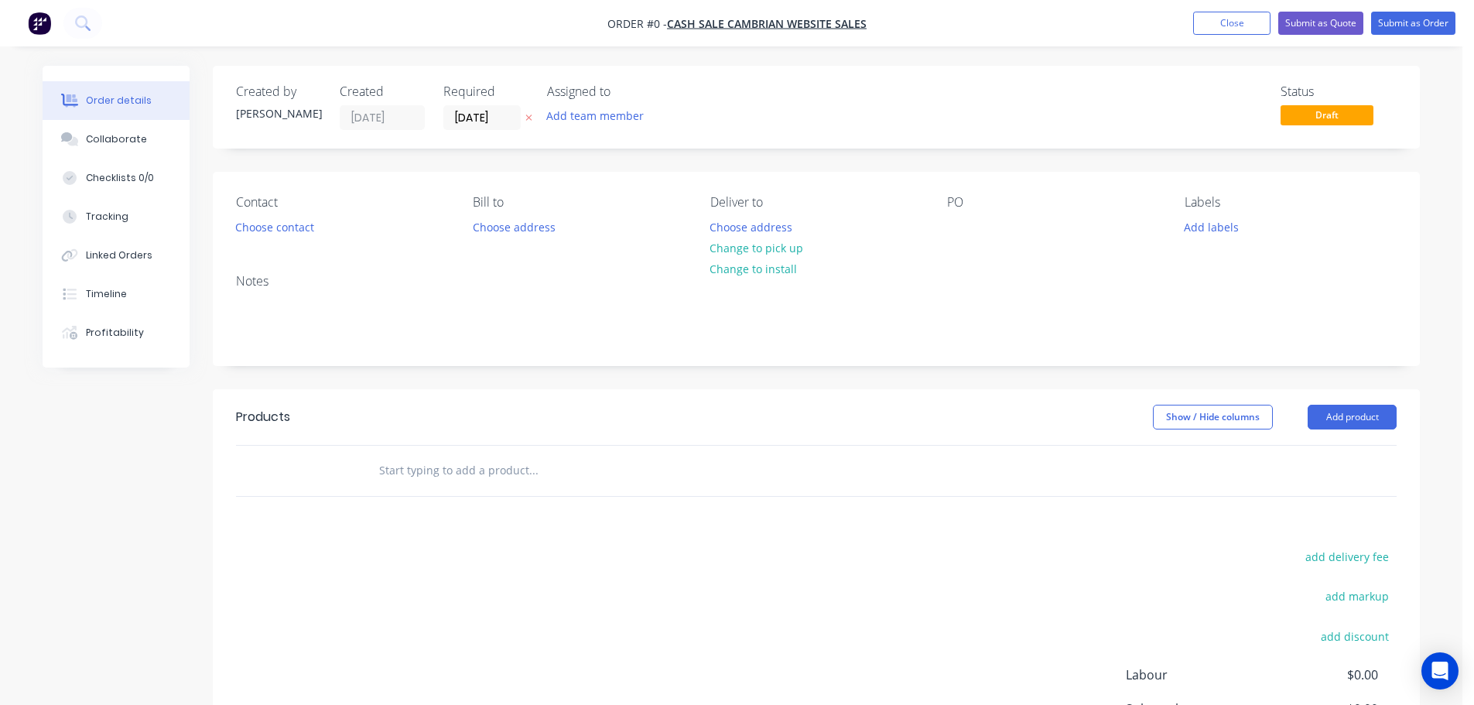
click at [528, 121] on icon at bounding box center [529, 117] width 7 height 9
click at [284, 229] on button "Choose contact" at bounding box center [275, 226] width 95 height 21
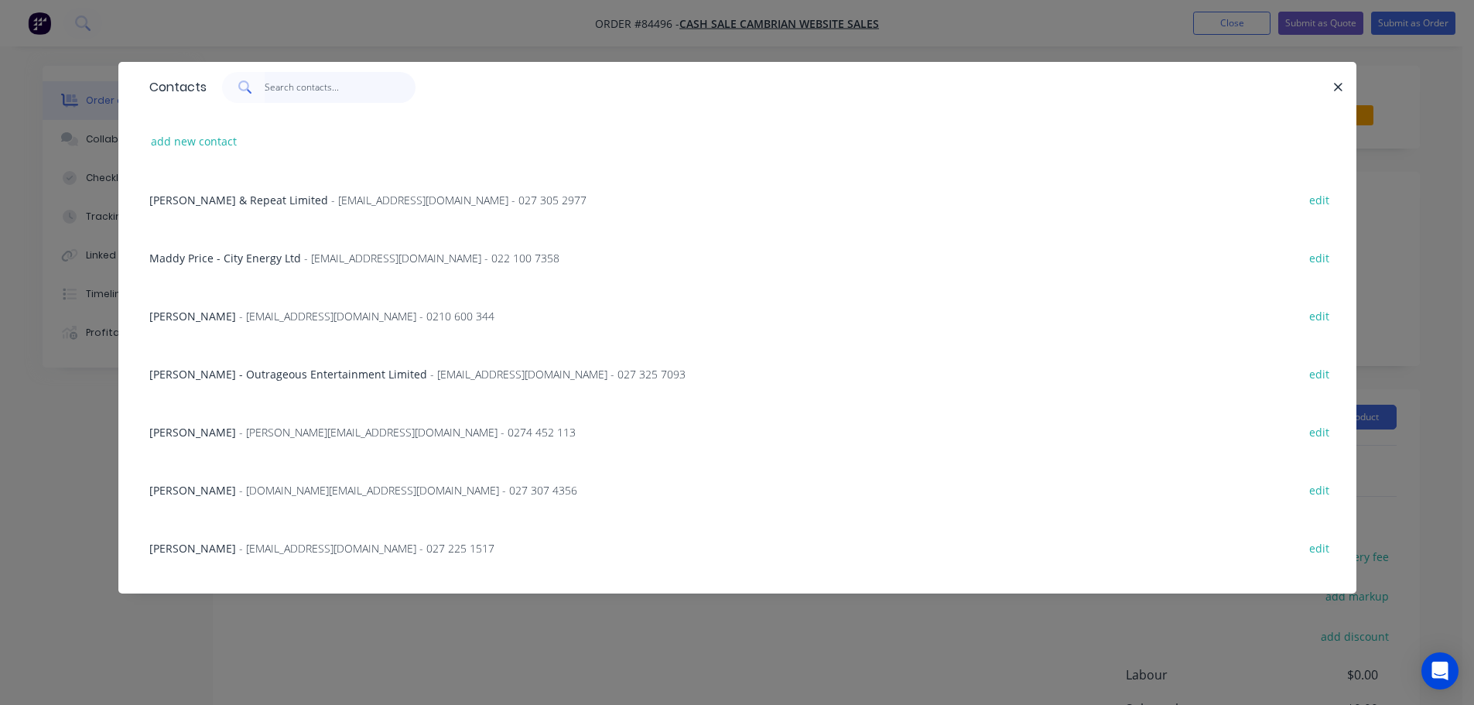
click at [313, 93] on input "text" at bounding box center [340, 87] width 151 height 31
paste input "Shaun Graham"
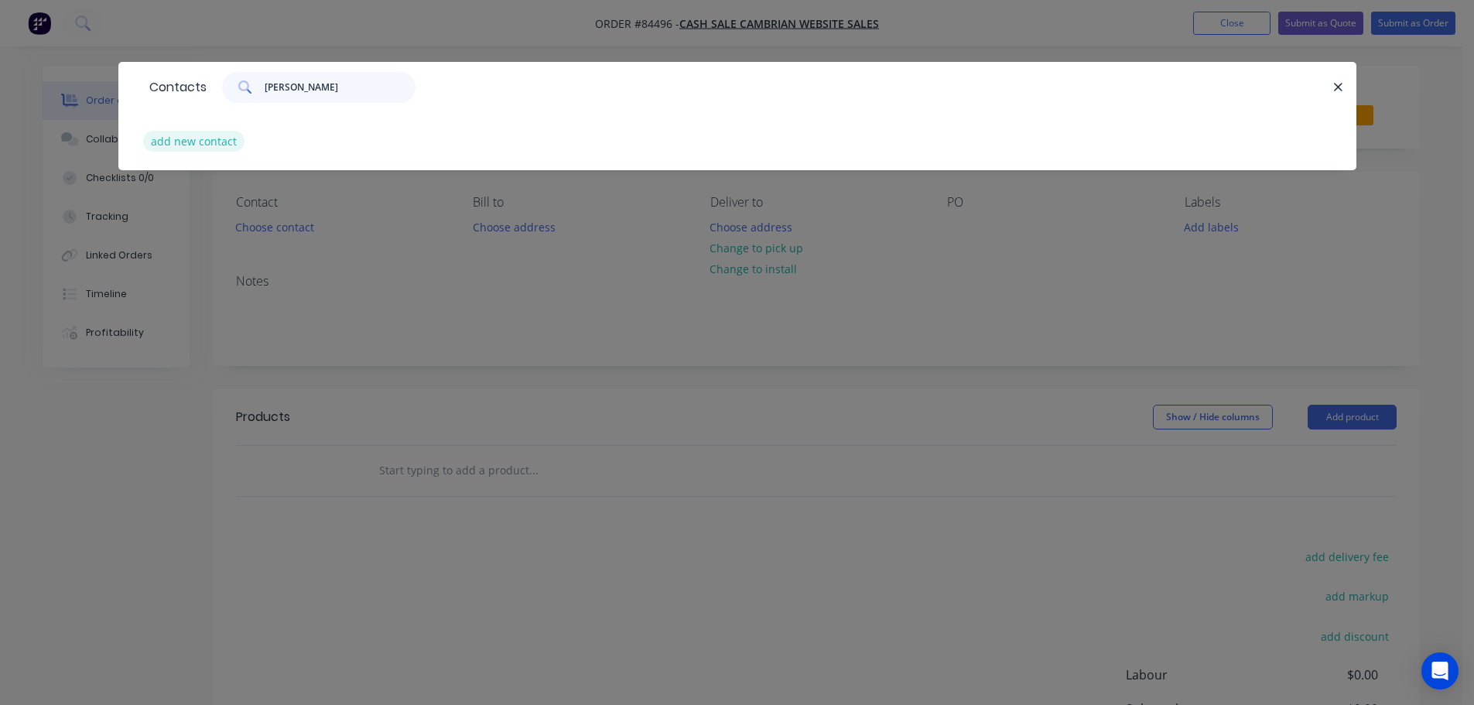
type input "Shaun Graham"
click at [204, 145] on button "add new contact" at bounding box center [194, 141] width 102 height 21
select select "NZ"
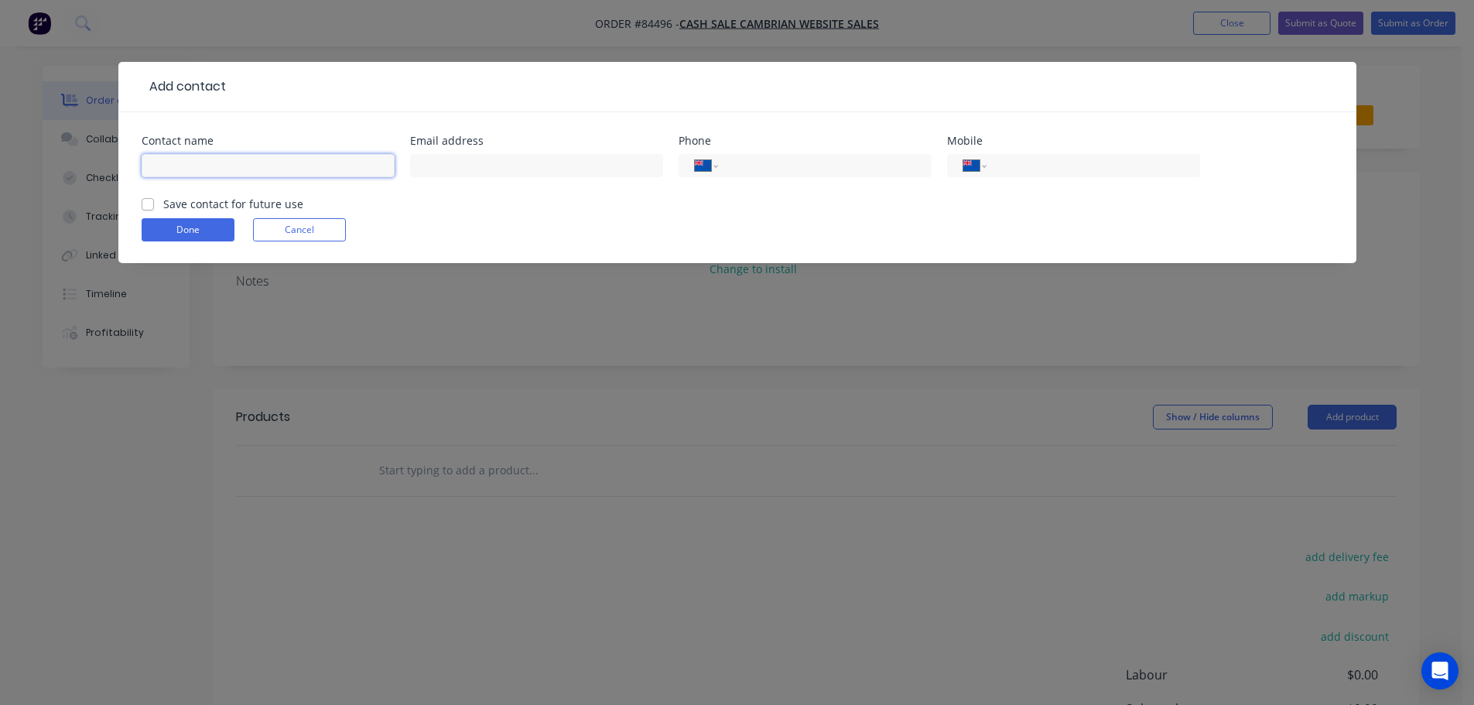
click at [224, 173] on input "text" at bounding box center [268, 165] width 253 height 23
paste input "Shaun Graham"
type input "Shaun Graham"
click at [225, 200] on label "Save contact for future use" at bounding box center [233, 204] width 140 height 16
click at [154, 200] on input "Save contact for future use" at bounding box center [148, 203] width 12 height 15
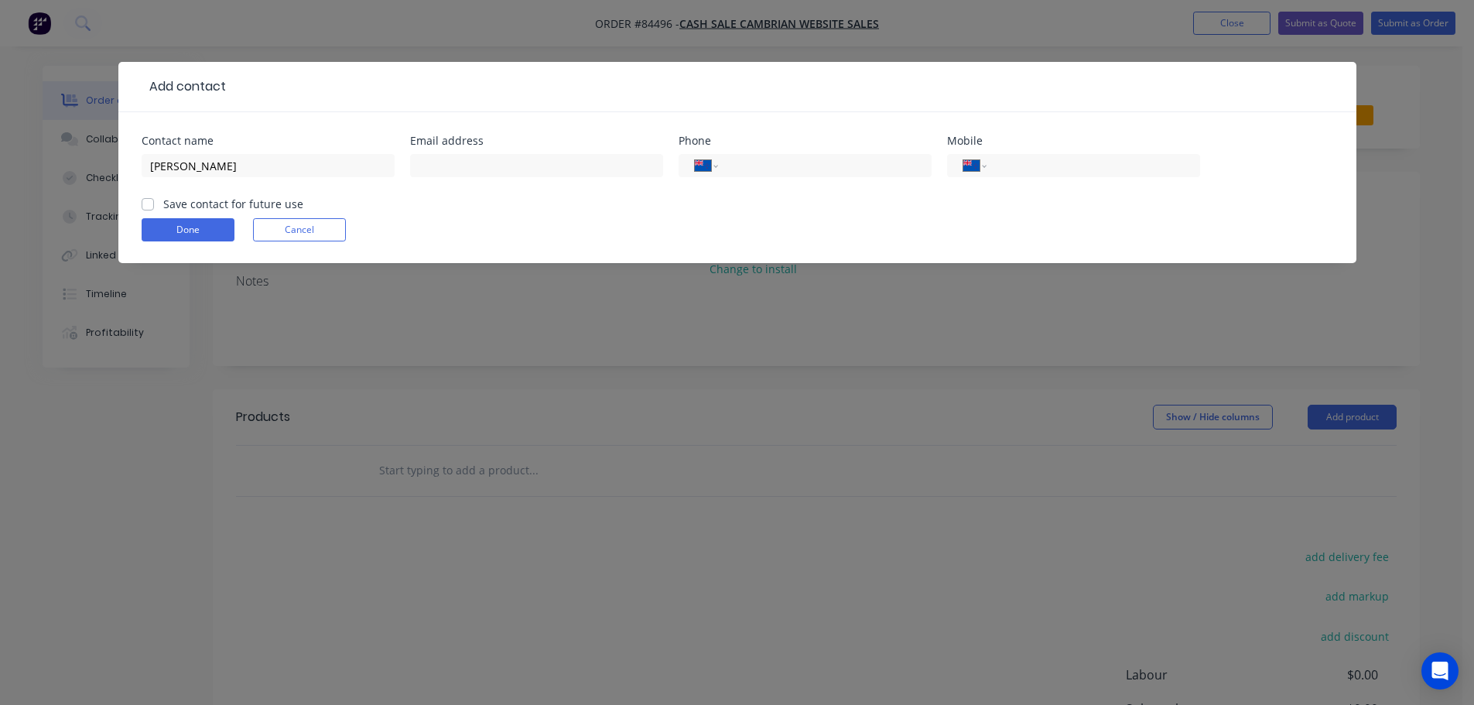
checkbox input "true"
click at [288, 160] on input "Shaun Graham" at bounding box center [268, 165] width 253 height 23
paste input "Cawthron Institute"
type input "Shaun Graham - Cawthron Institute"
click at [489, 166] on input "text" at bounding box center [536, 165] width 253 height 23
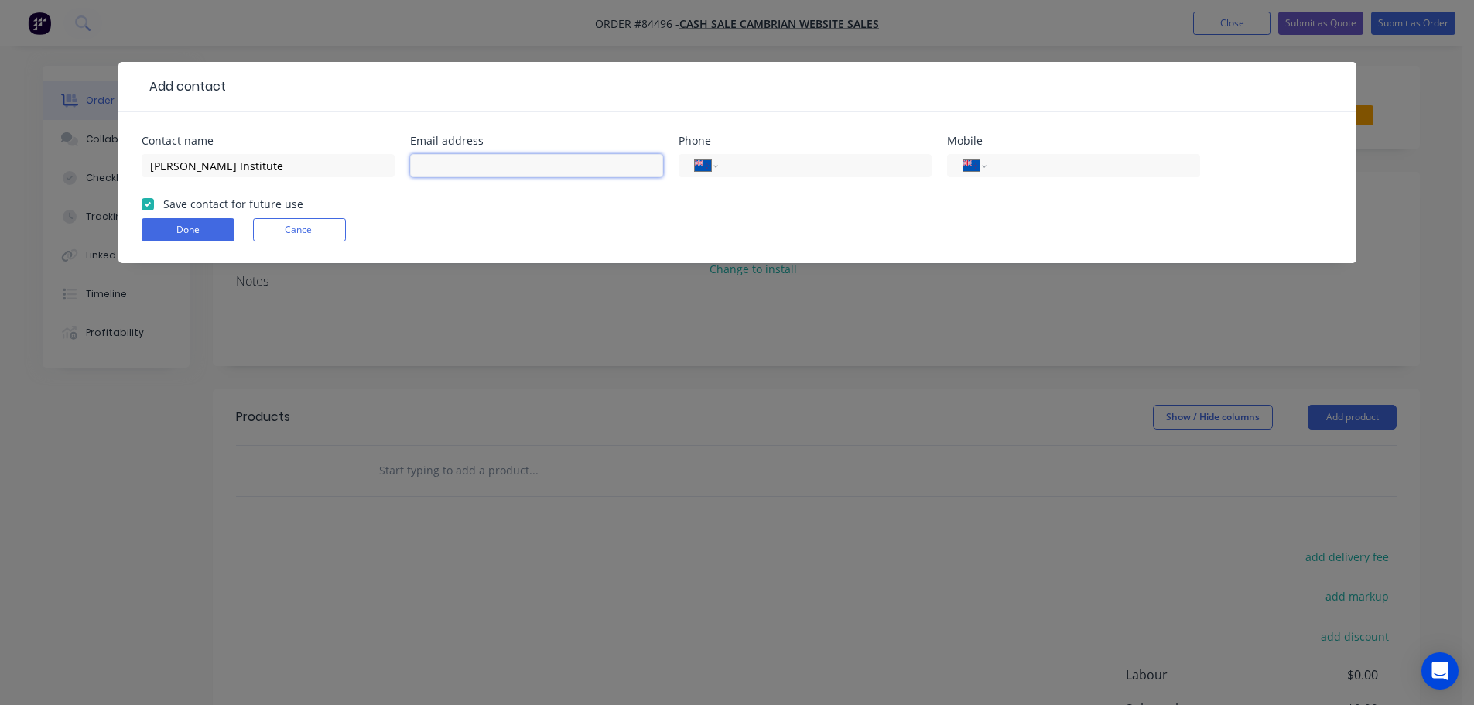
paste input "shaun.graham@cawthron.org.nz"
type input "shaun.graham@cawthron.org.nz"
click at [806, 174] on input "tel" at bounding box center [822, 166] width 186 height 18
paste input "03 548 2319"
type input "03 548 2319"
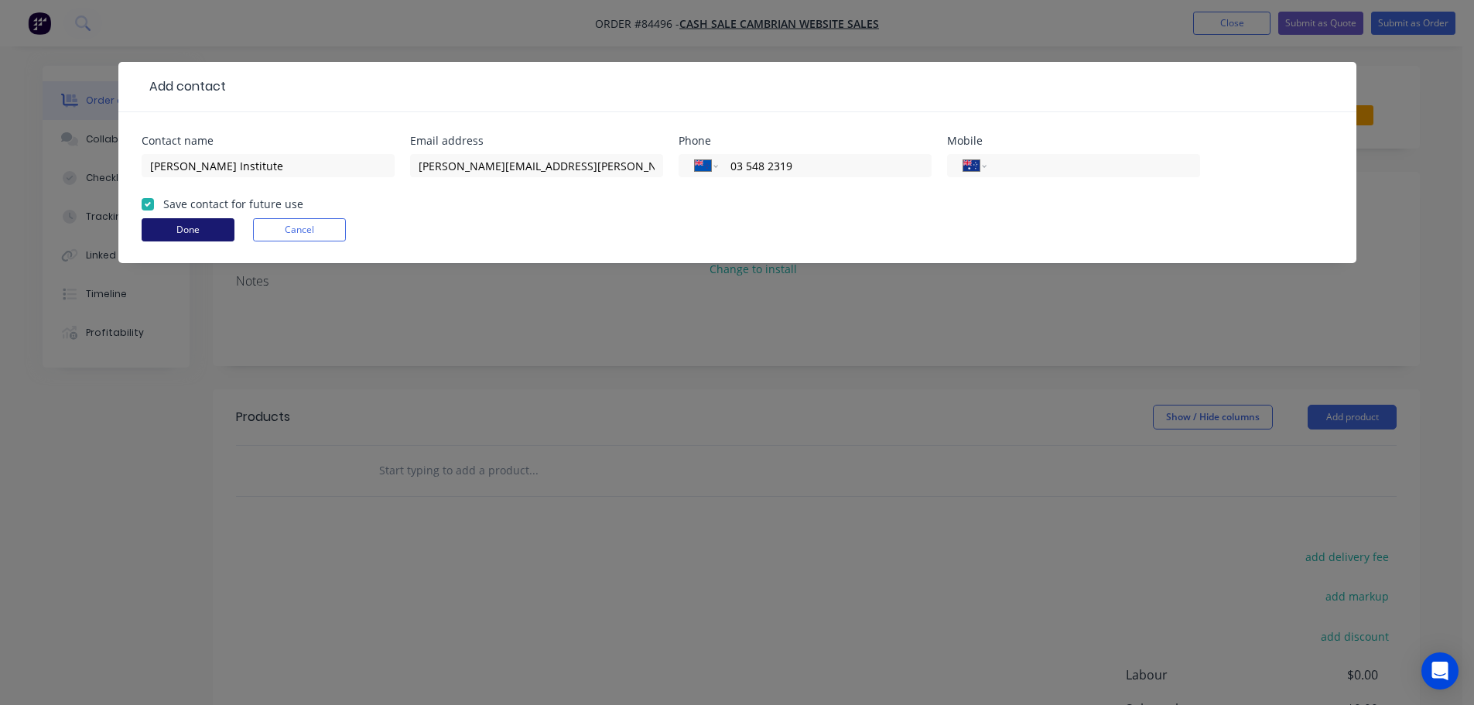
click at [210, 229] on button "Done" at bounding box center [188, 229] width 93 height 23
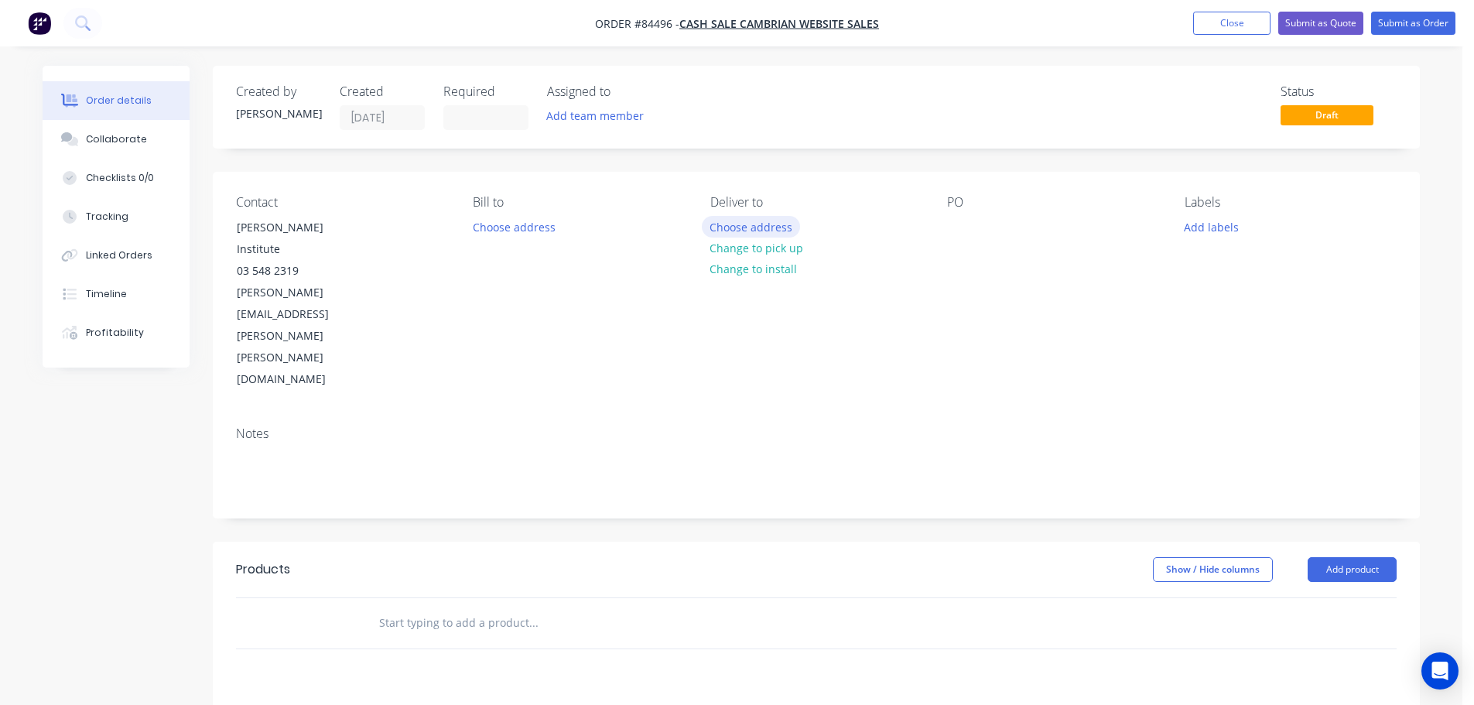
click at [772, 227] on button "Choose address" at bounding box center [751, 226] width 99 height 21
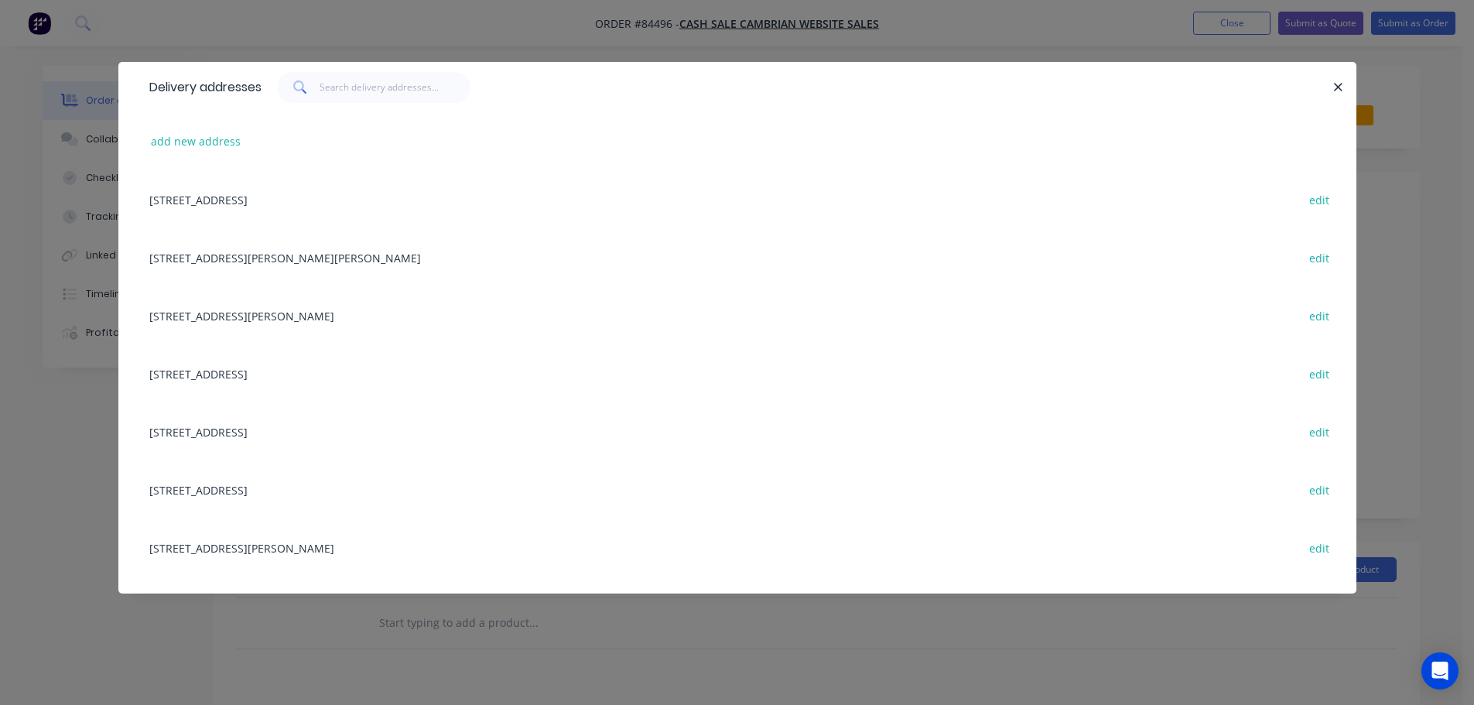
click at [166, 152] on div "add new address" at bounding box center [738, 141] width 1192 height 58
drag, startPoint x: 197, startPoint y: 136, endPoint x: 5, endPoint y: 211, distance: 205.8
click at [197, 136] on button "add new address" at bounding box center [196, 141] width 106 height 21
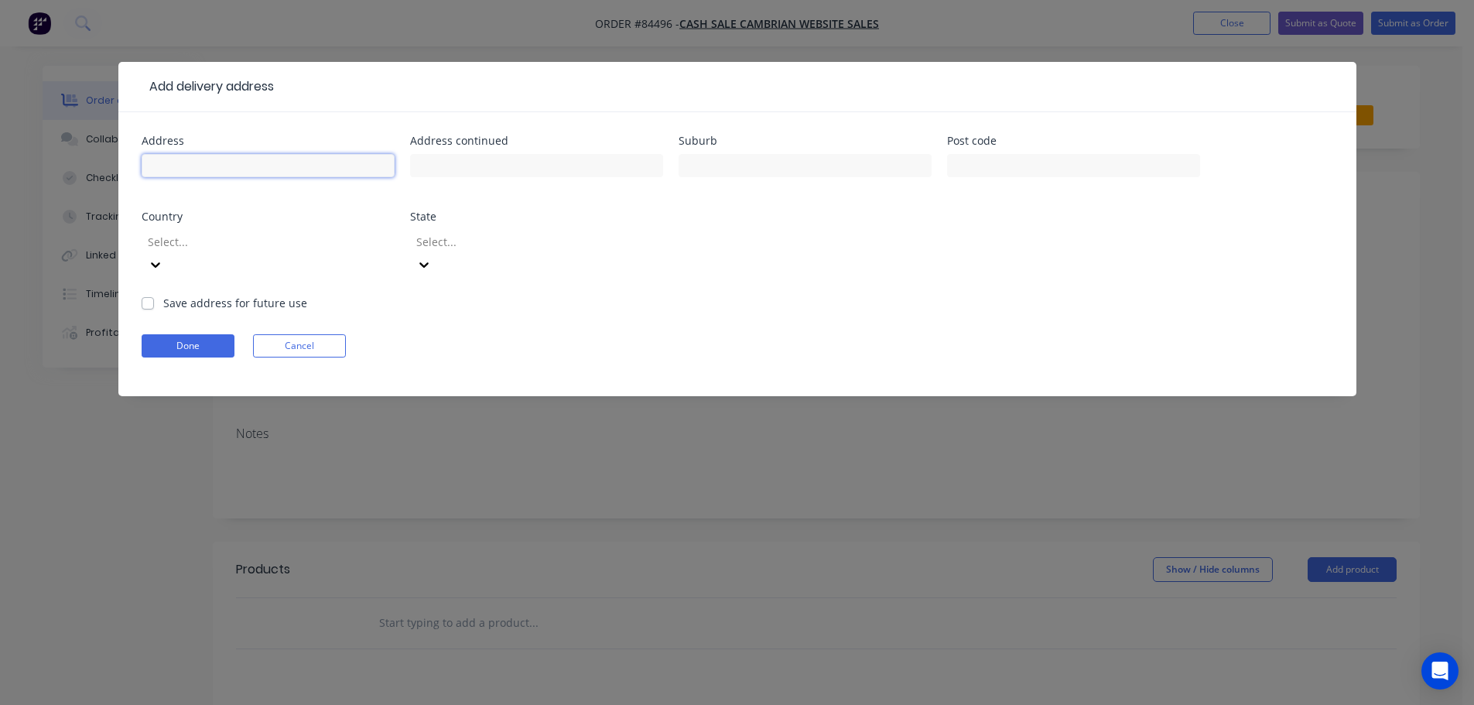
click at [327, 166] on input "text" at bounding box center [268, 165] width 253 height 23
paste input "98 Halifax St East Nelson 7010"
click at [300, 168] on input "98 Halifax St East Nelson 7010" at bounding box center [268, 165] width 253 height 23
click at [293, 169] on input "98 Halifax St East Nelson 7010" at bounding box center [268, 165] width 253 height 23
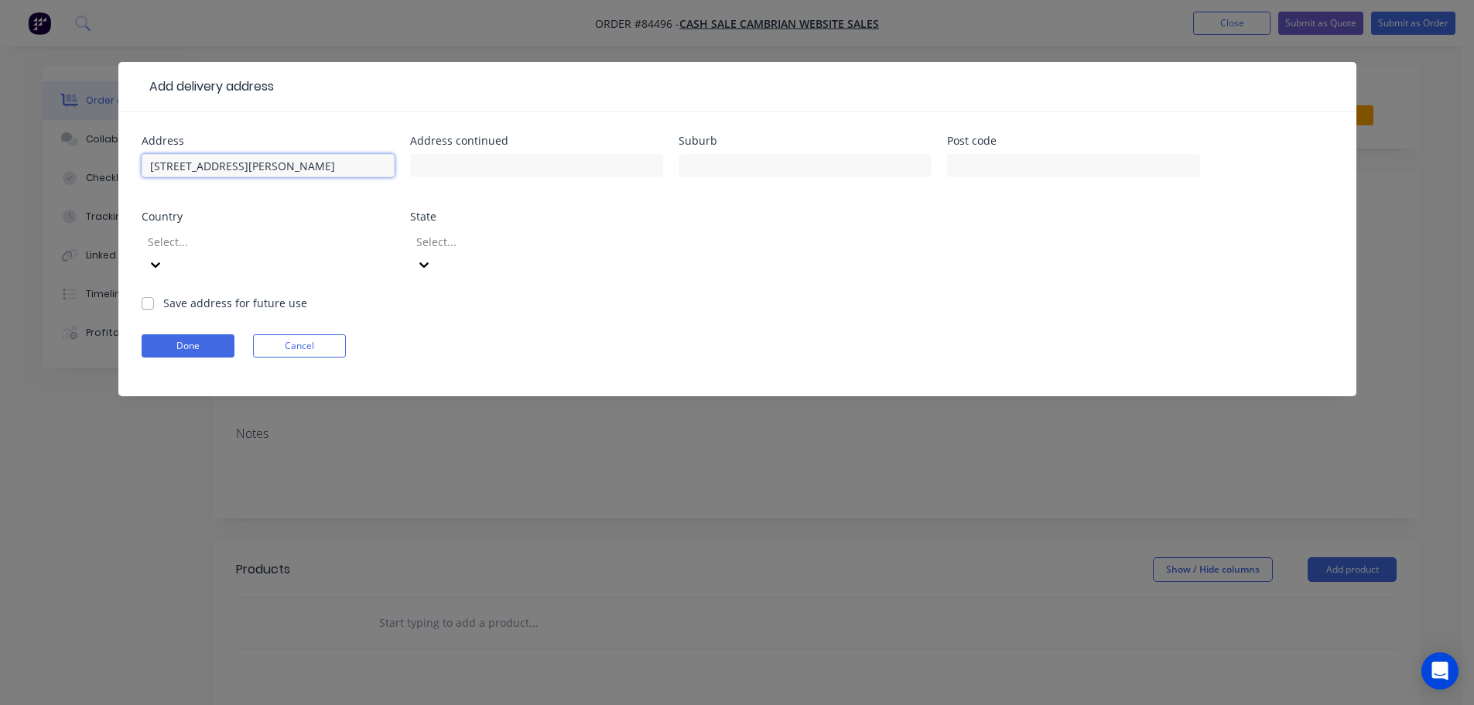
click at [293, 169] on input "98 Halifax St East Nelson 7010" at bounding box center [268, 165] width 253 height 23
type input "98 Halifax St East Nelson"
type input "7010"
click at [250, 166] on input "98 Halifax St East Nelson" at bounding box center [268, 165] width 253 height 23
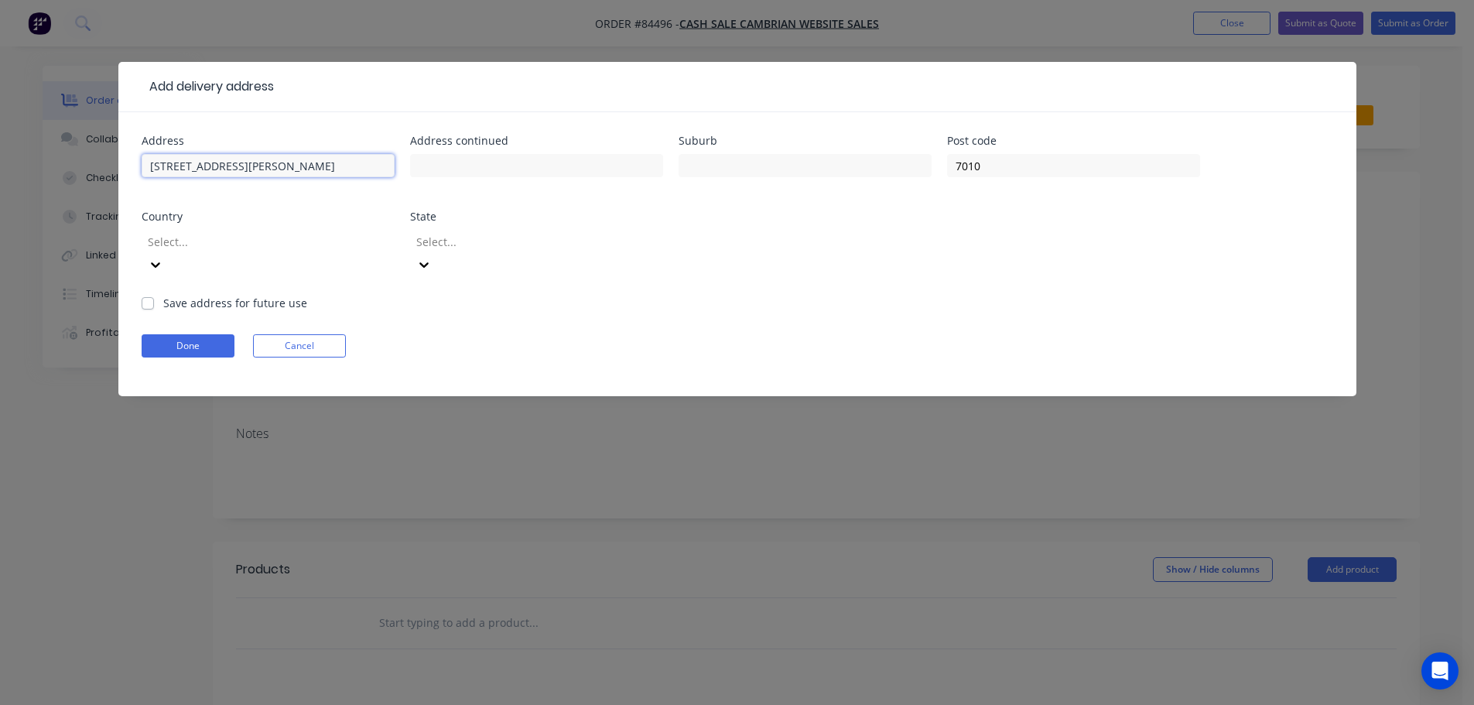
type input "98 Halifax St East"
type input "Nelson"
click at [180, 334] on button "Done" at bounding box center [188, 345] width 93 height 23
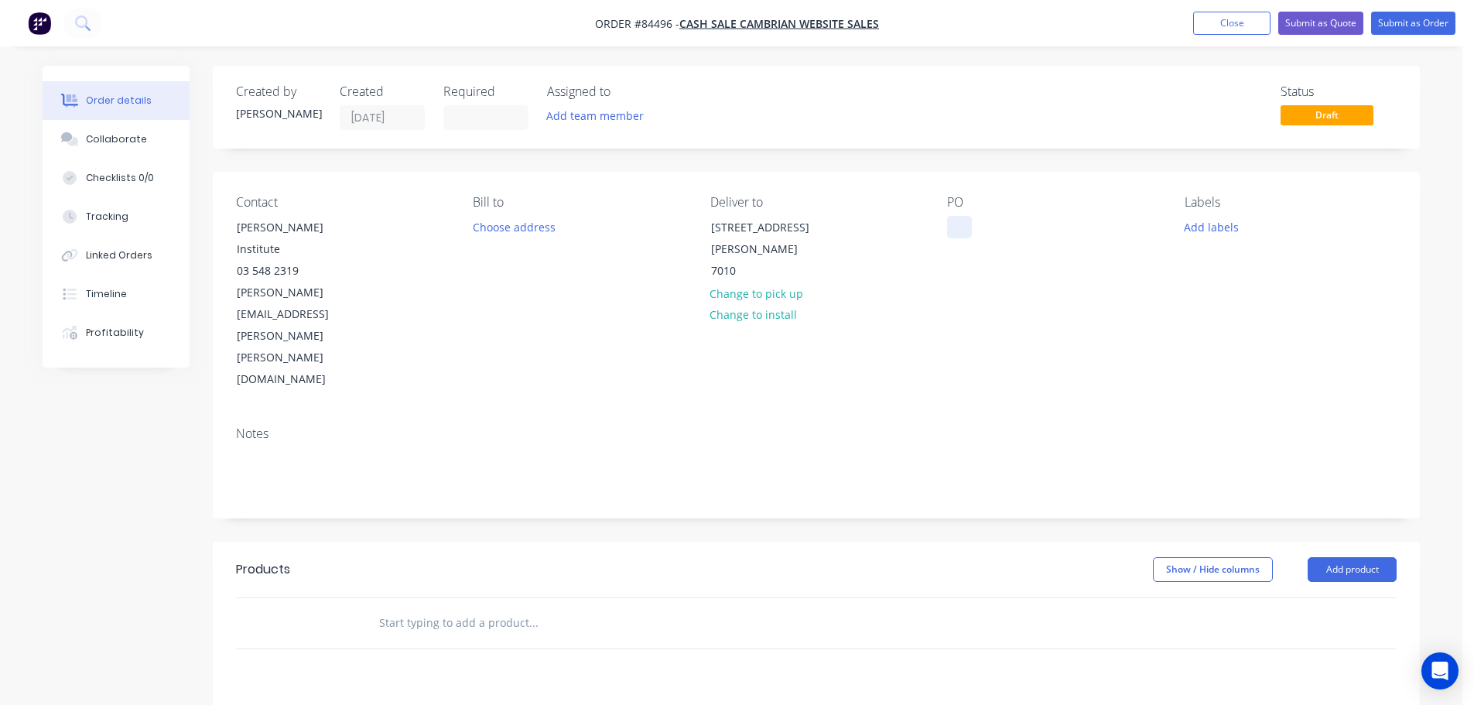
click at [957, 222] on div at bounding box center [959, 227] width 25 height 22
drag, startPoint x: 252, startPoint y: 247, endPoint x: 401, endPoint y: 247, distance: 149.4
click at [401, 247] on div "Contact Shaun Graham - Cawthron Institute 03 548 2319 shaun.graham@cawthron.org…" at bounding box center [342, 293] width 212 height 196
copy div "Cawthron Institute"
click at [1021, 231] on div "WEB35501" at bounding box center [986, 227] width 79 height 22
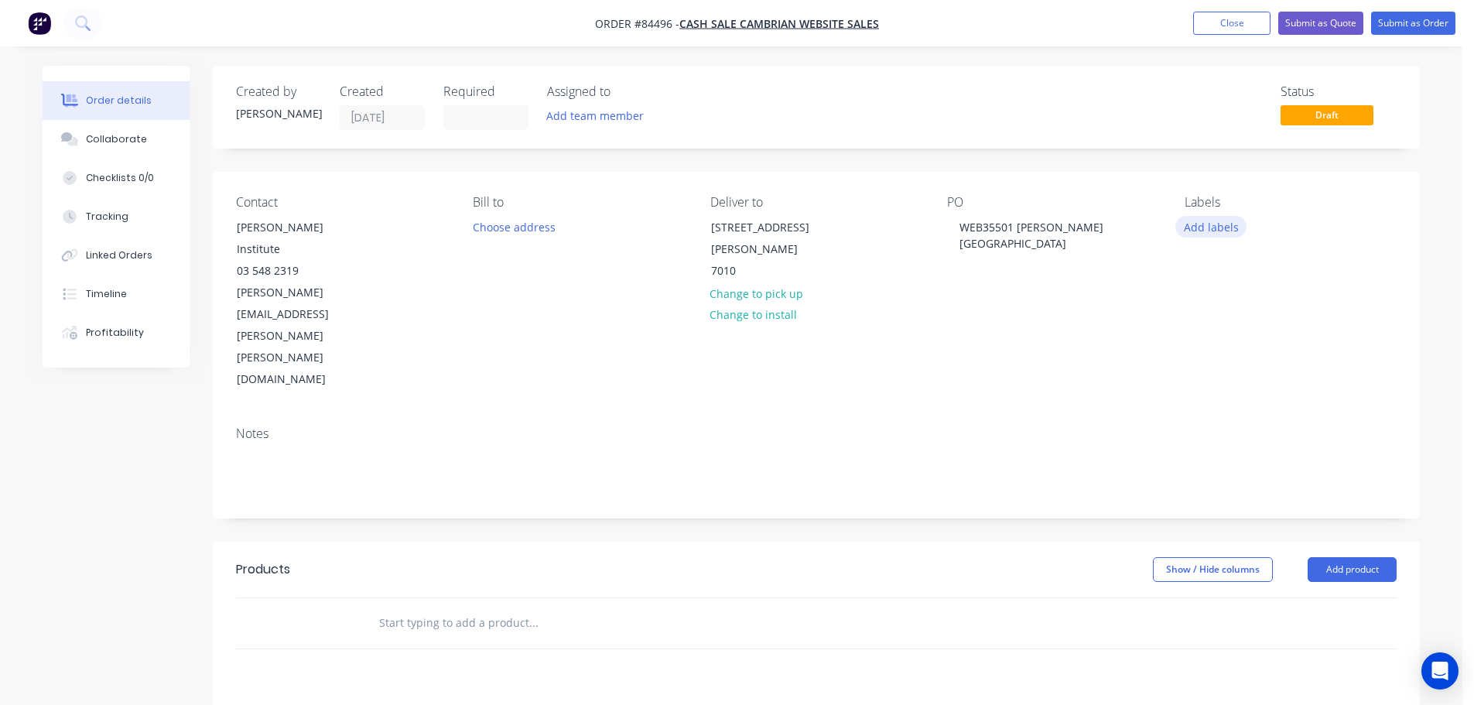
click at [1194, 231] on button "Add labels" at bounding box center [1211, 226] width 71 height 21
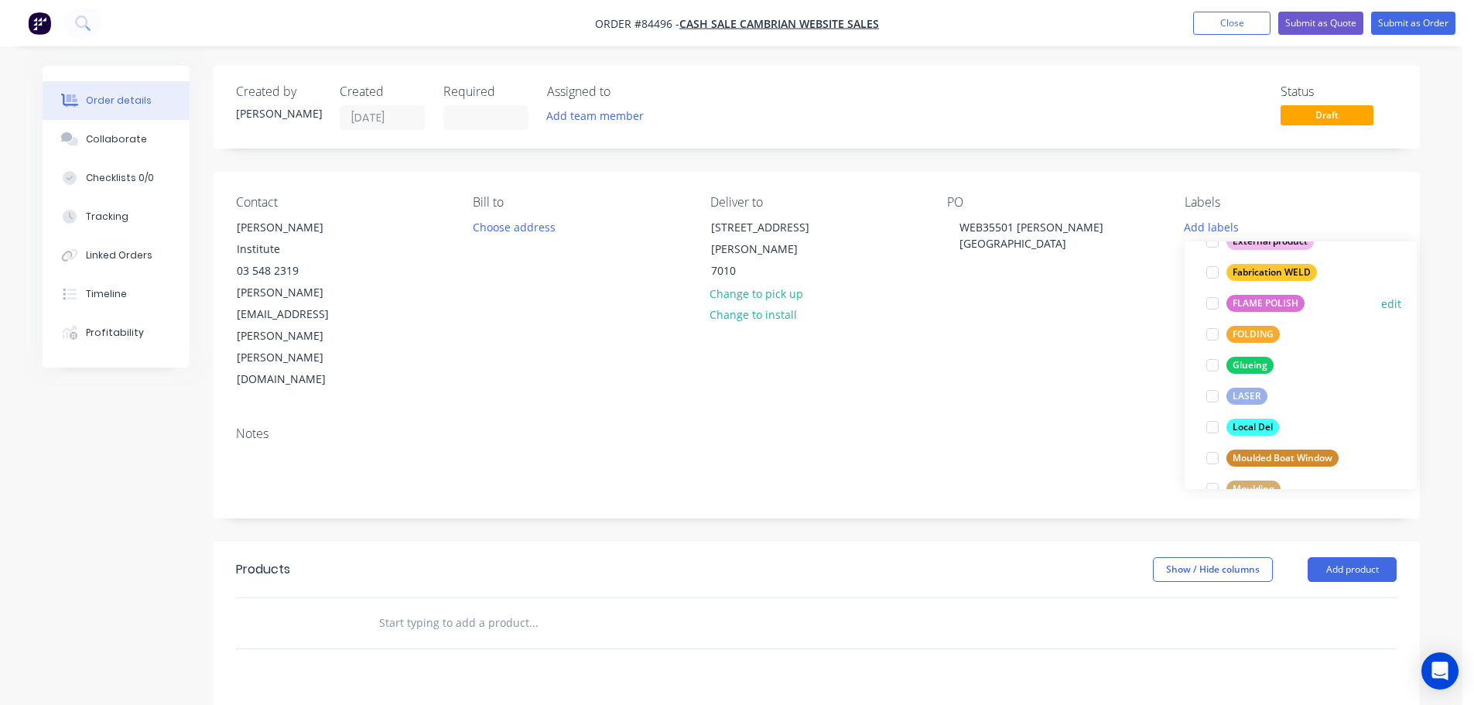
scroll to position [155, 0]
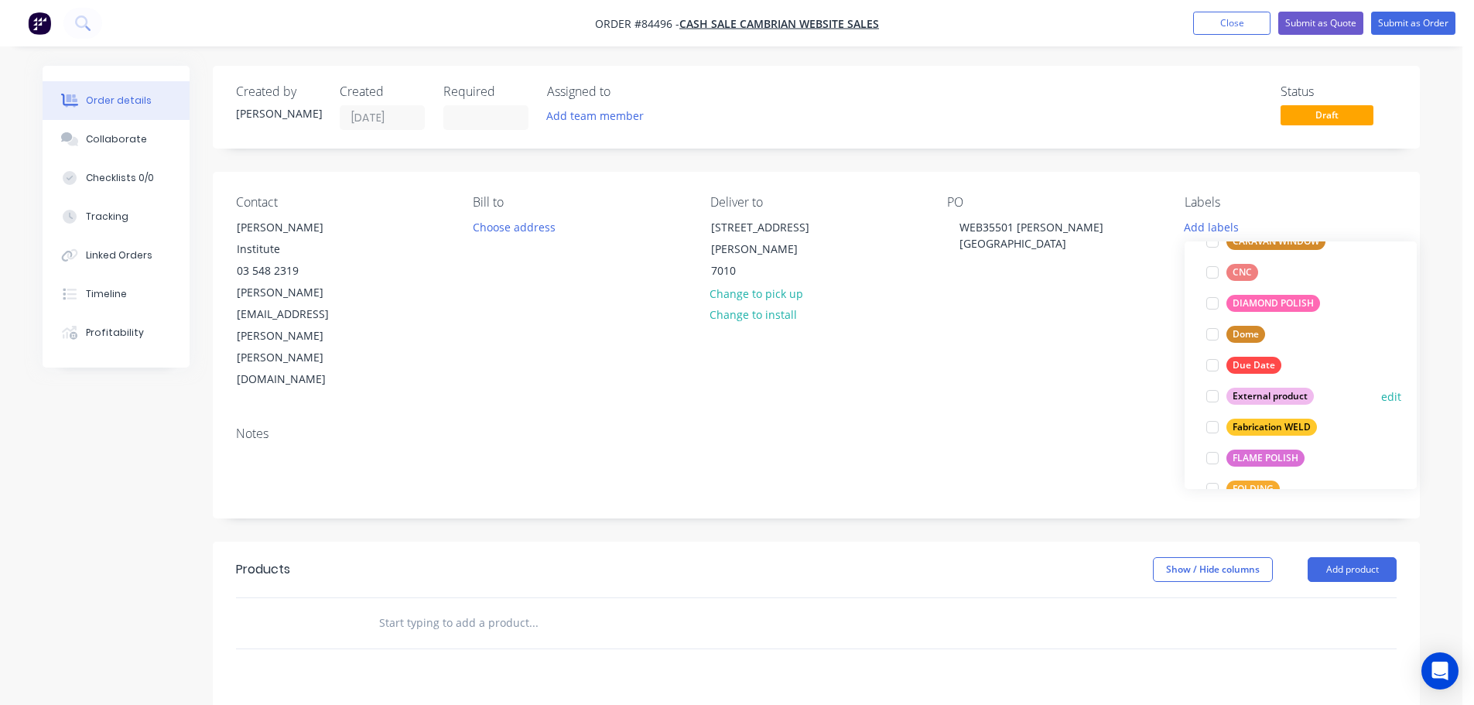
click at [1276, 382] on div "External product edit" at bounding box center [1300, 396] width 201 height 31
click at [1272, 391] on div "External product" at bounding box center [1270, 396] width 87 height 17
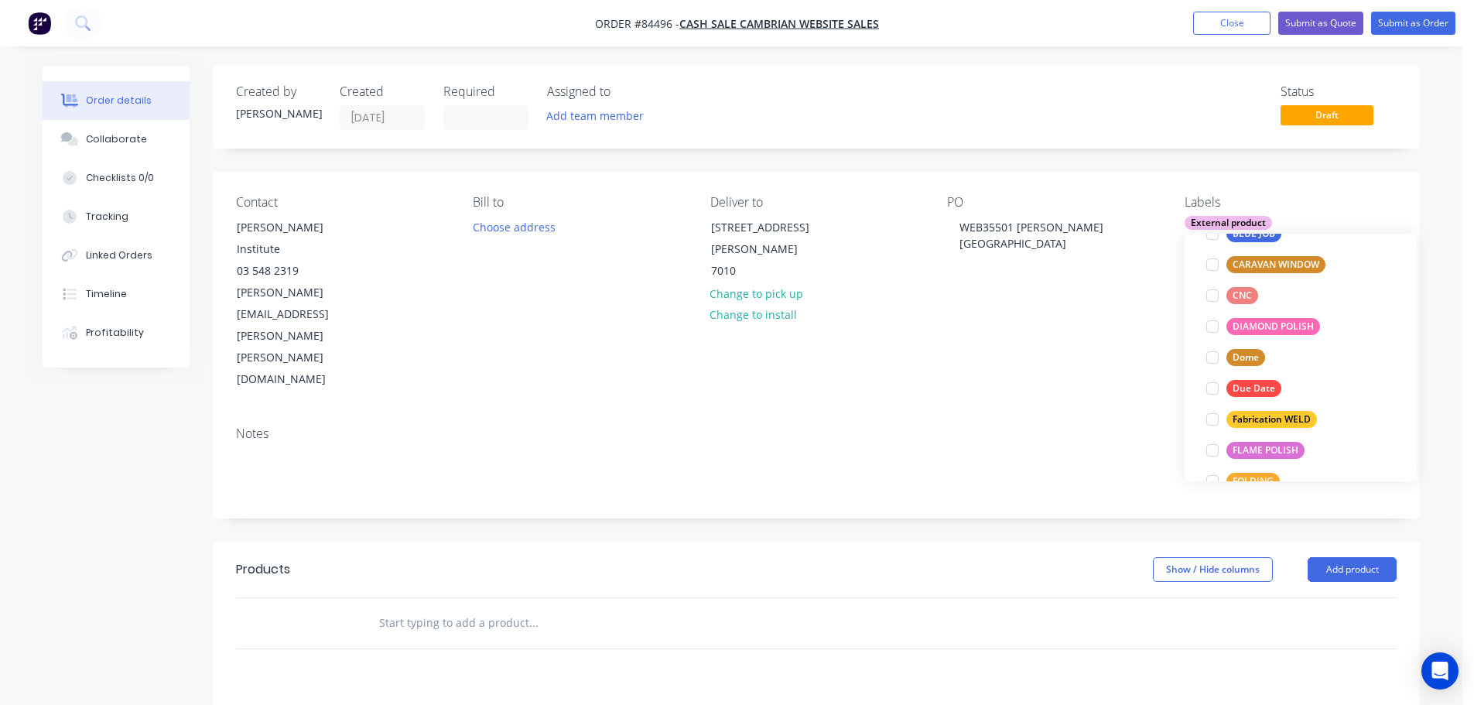
scroll to position [0, 0]
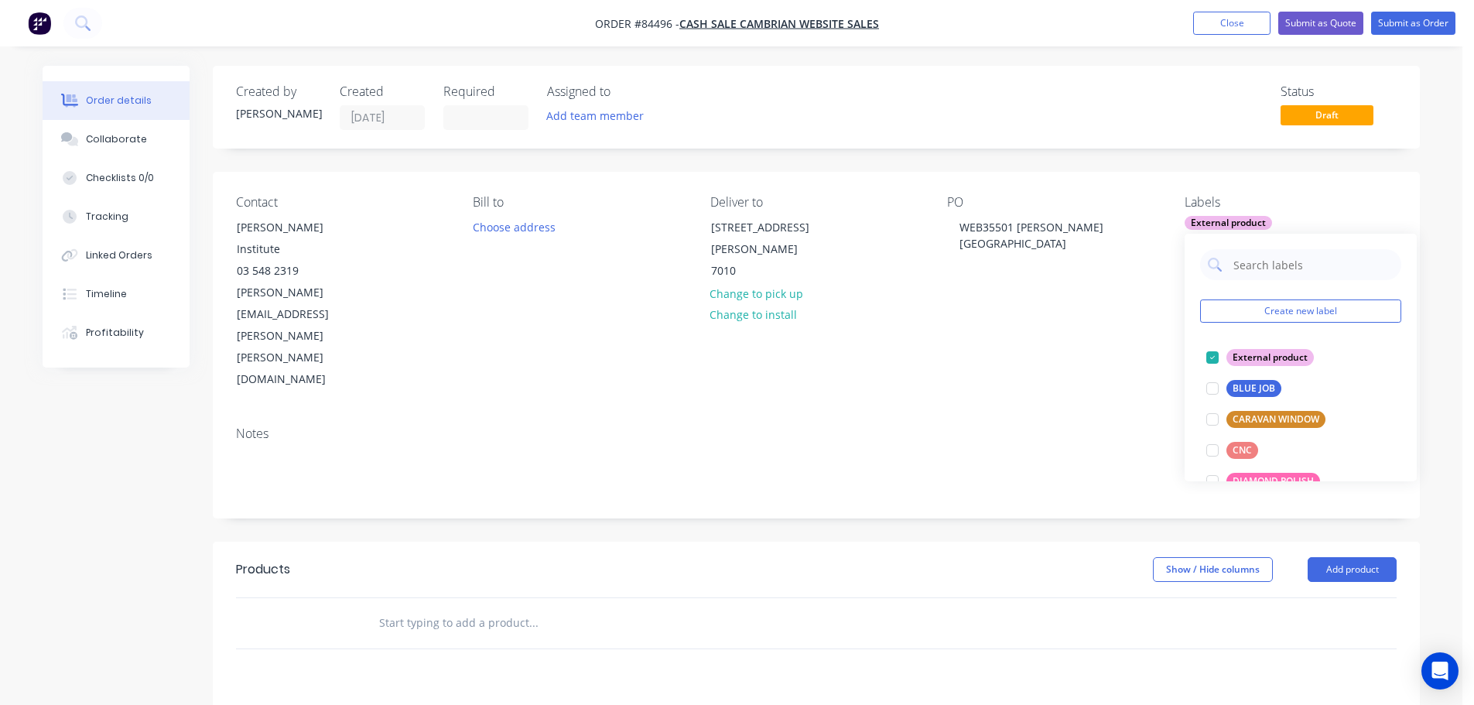
drag, startPoint x: 541, startPoint y: 564, endPoint x: 543, endPoint y: 543, distance: 21.0
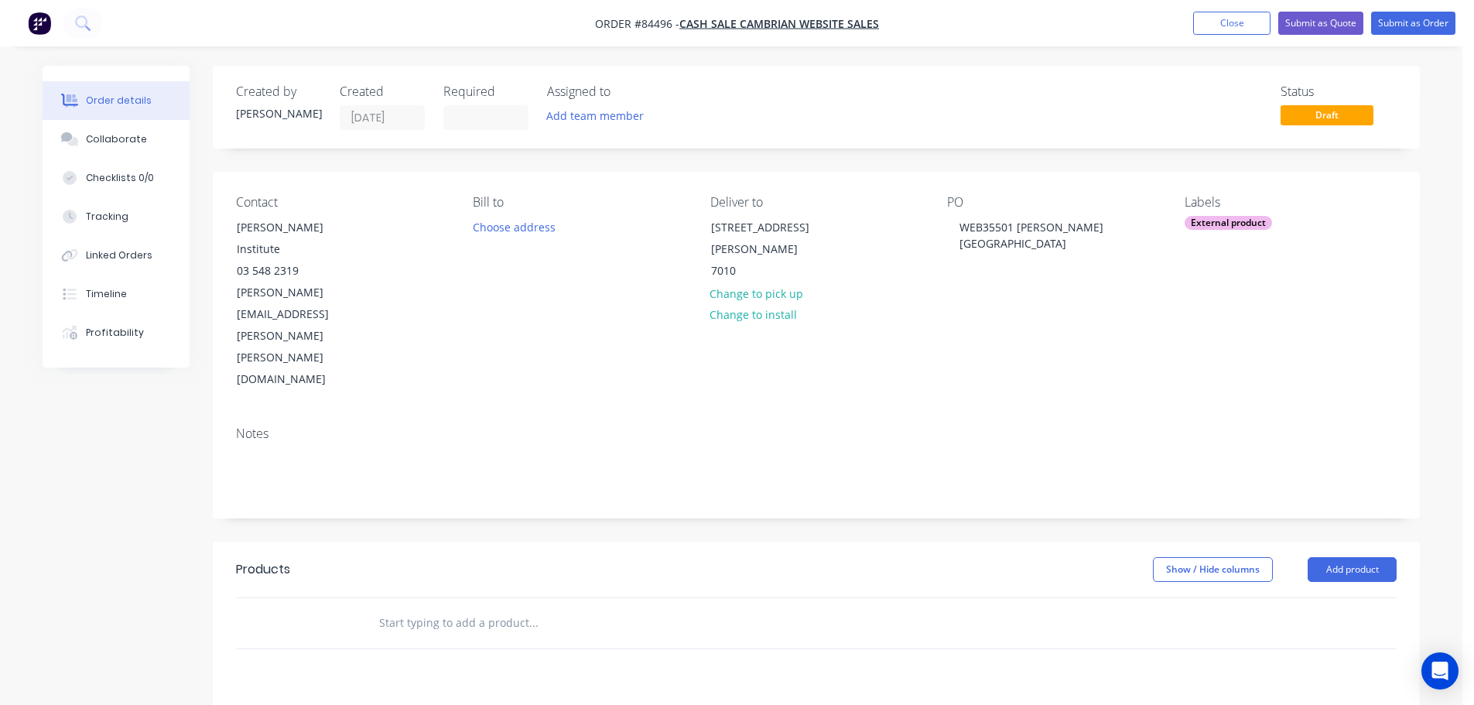
click at [541, 608] on input "text" at bounding box center [533, 623] width 310 height 31
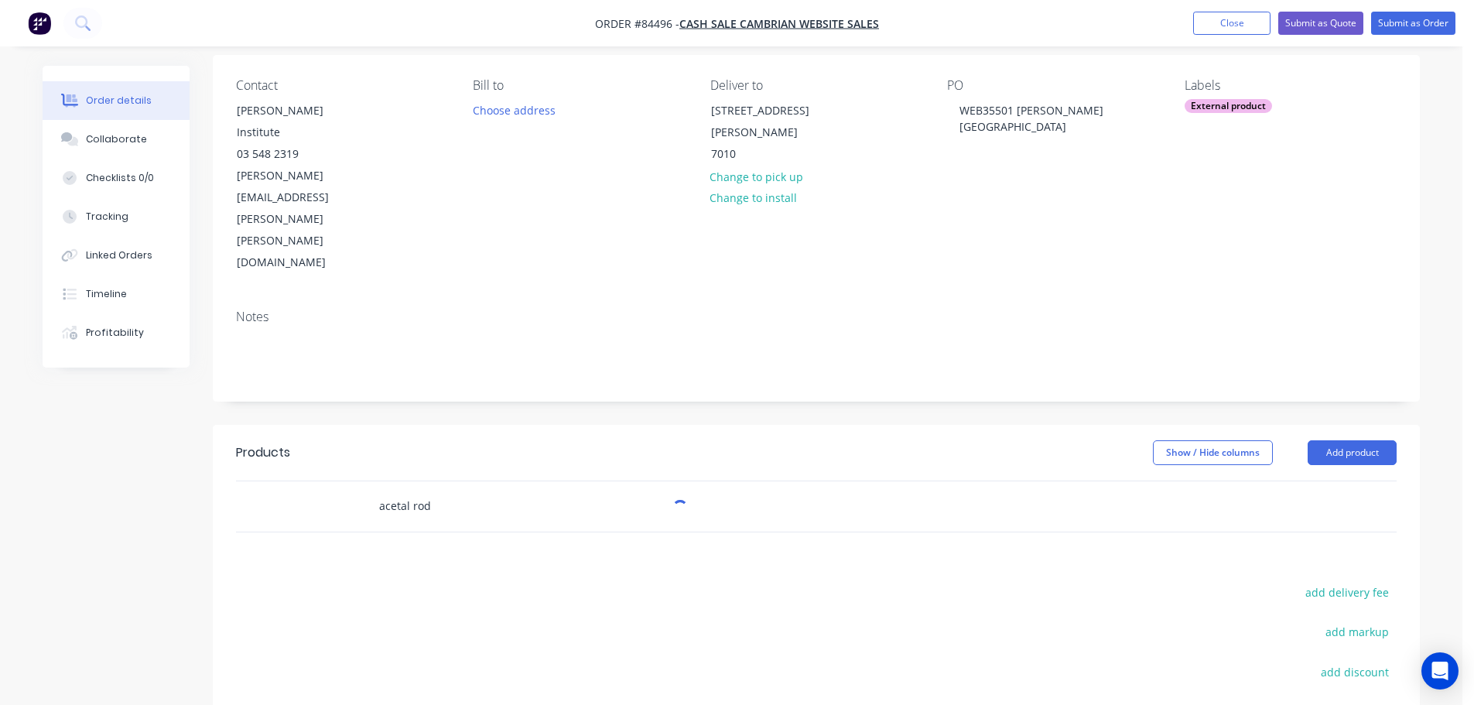
scroll to position [155, 0]
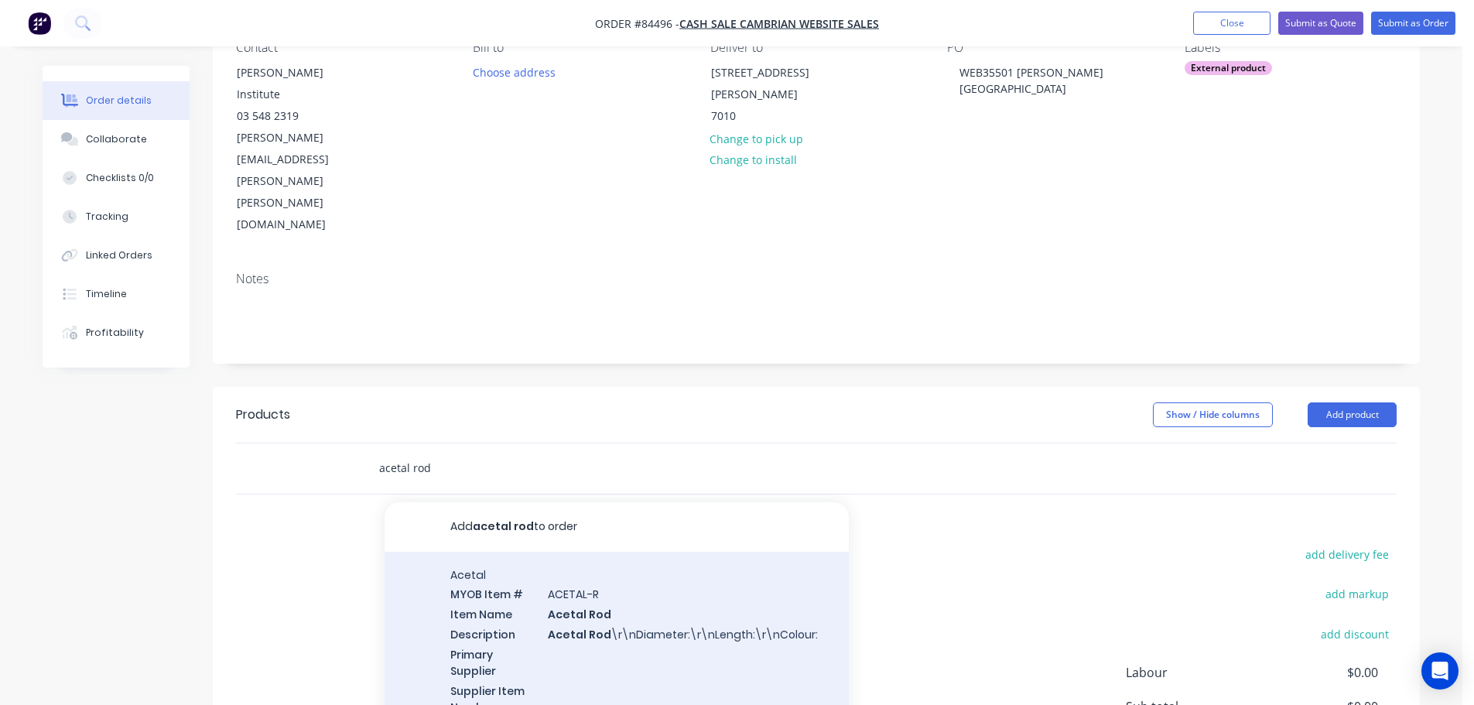
type input "acetal rod"
click at [546, 561] on div "Acetal MYOB Item # ACETAL-R Item Name Acetal Rod Description Acetal Rod \r\nDia…" at bounding box center [617, 650] width 464 height 197
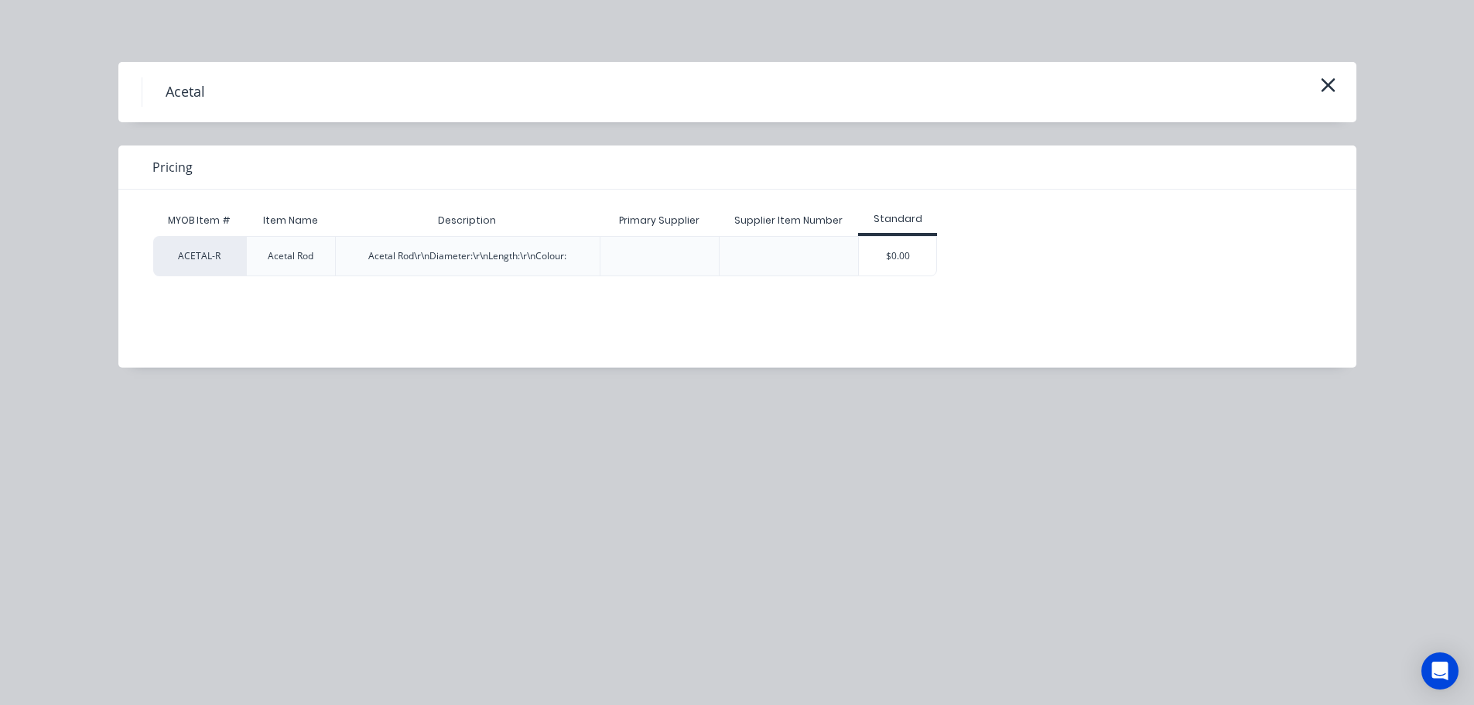
click at [903, 255] on div "$0.00" at bounding box center [897, 256] width 77 height 39
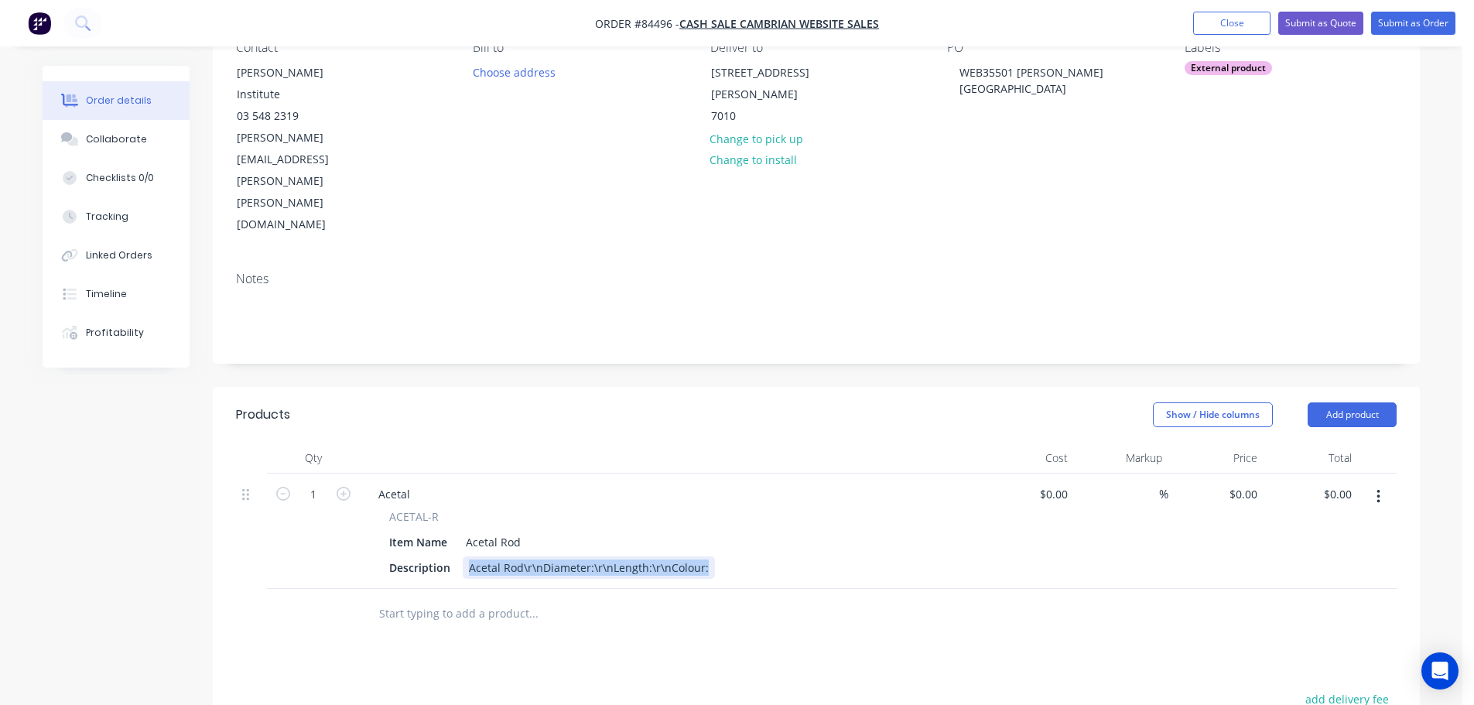
drag, startPoint x: 468, startPoint y: 485, endPoint x: 988, endPoint y: 492, distance: 520.2
click at [987, 492] on div "1 Acetal ACETAL-R Item Name Acetal Rod Description Acetal Rod\r\nDiameter:\r\nL…" at bounding box center [816, 531] width 1161 height 115
click at [314, 483] on input "1" at bounding box center [313, 494] width 40 height 23
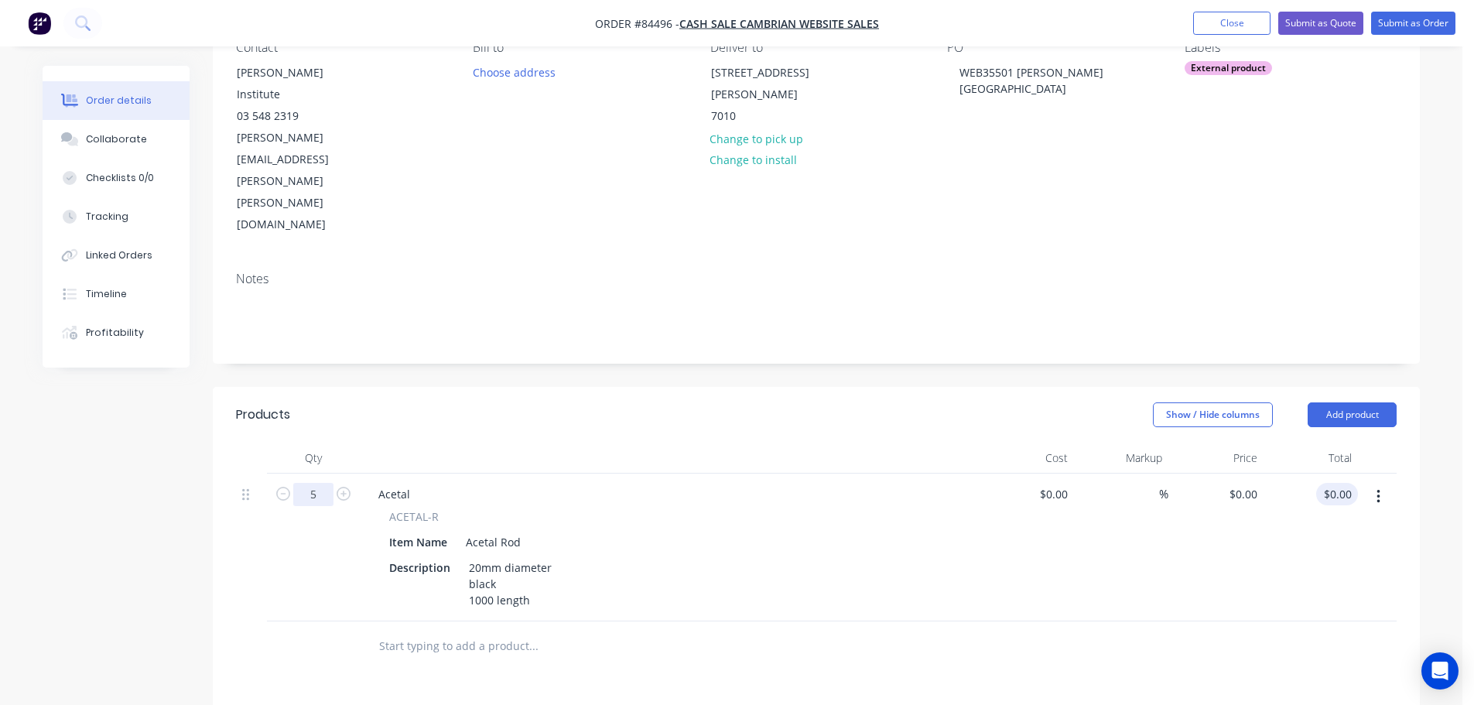
type input "5"
click at [1322, 474] on div "0.00 0.00" at bounding box center [1311, 548] width 95 height 148
type input "205.45"
type input "$41.09"
type input "$205.45"
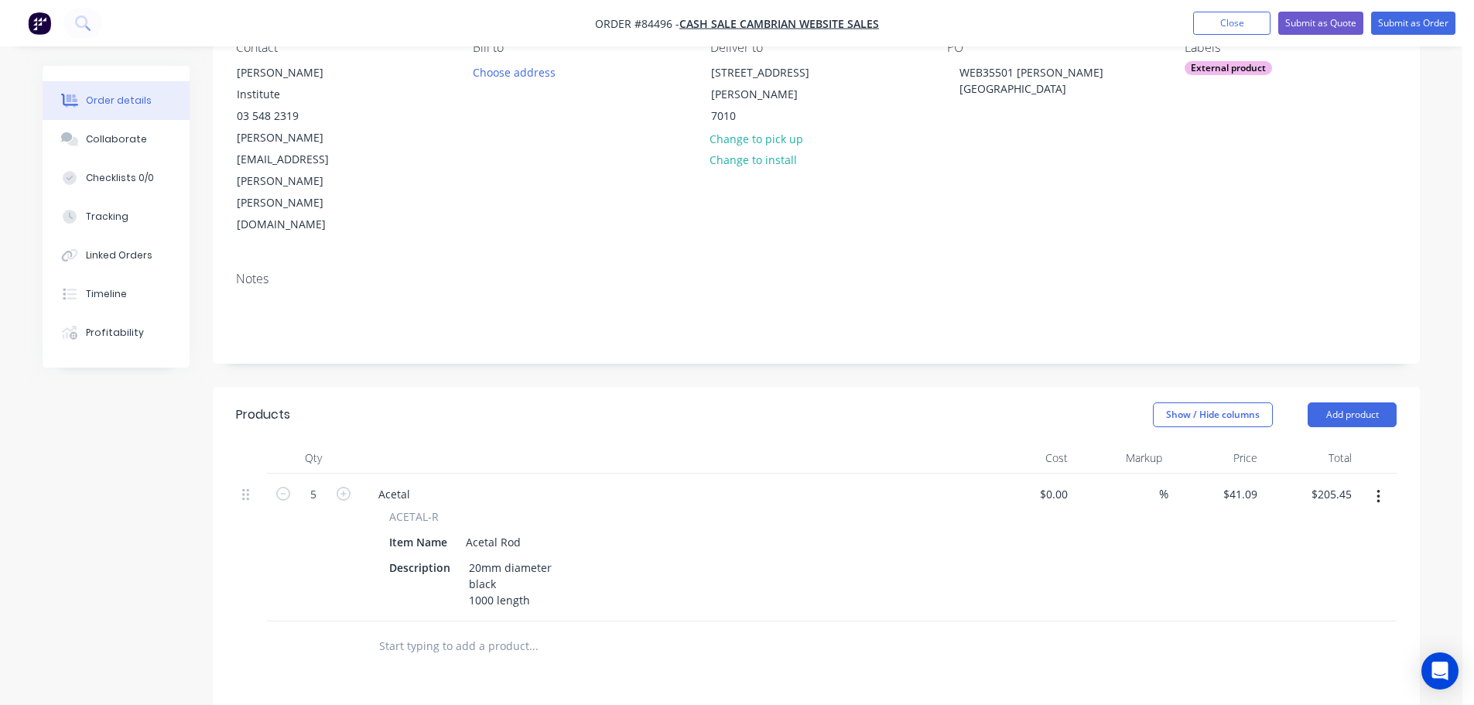
click at [1277, 527] on div "$205.45 $205.45" at bounding box center [1311, 548] width 95 height 148
type input "25"
click at [1124, 627] on div "Products Show / Hide columns Add product Qty Cost Markup Price Total 5 Acetal A…" at bounding box center [816, 713] width 1207 height 652
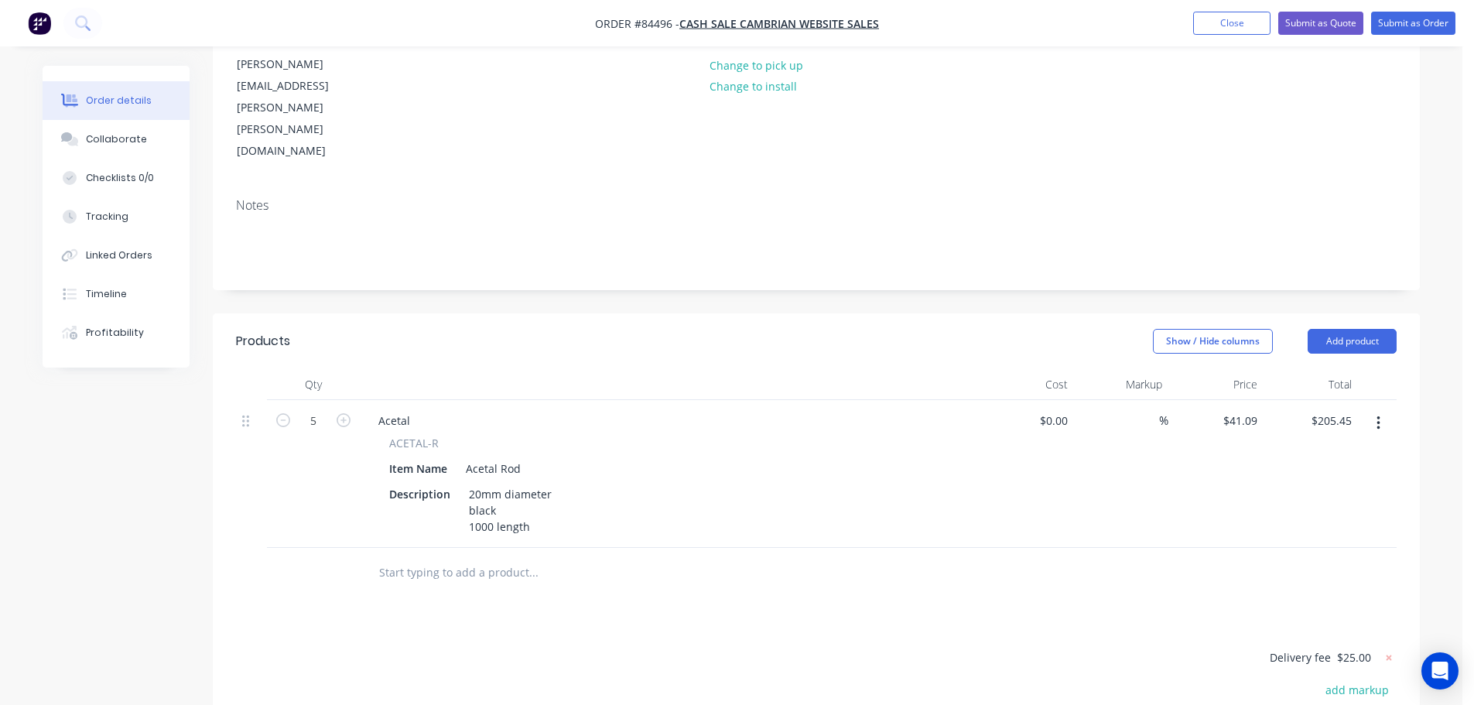
scroll to position [0, 0]
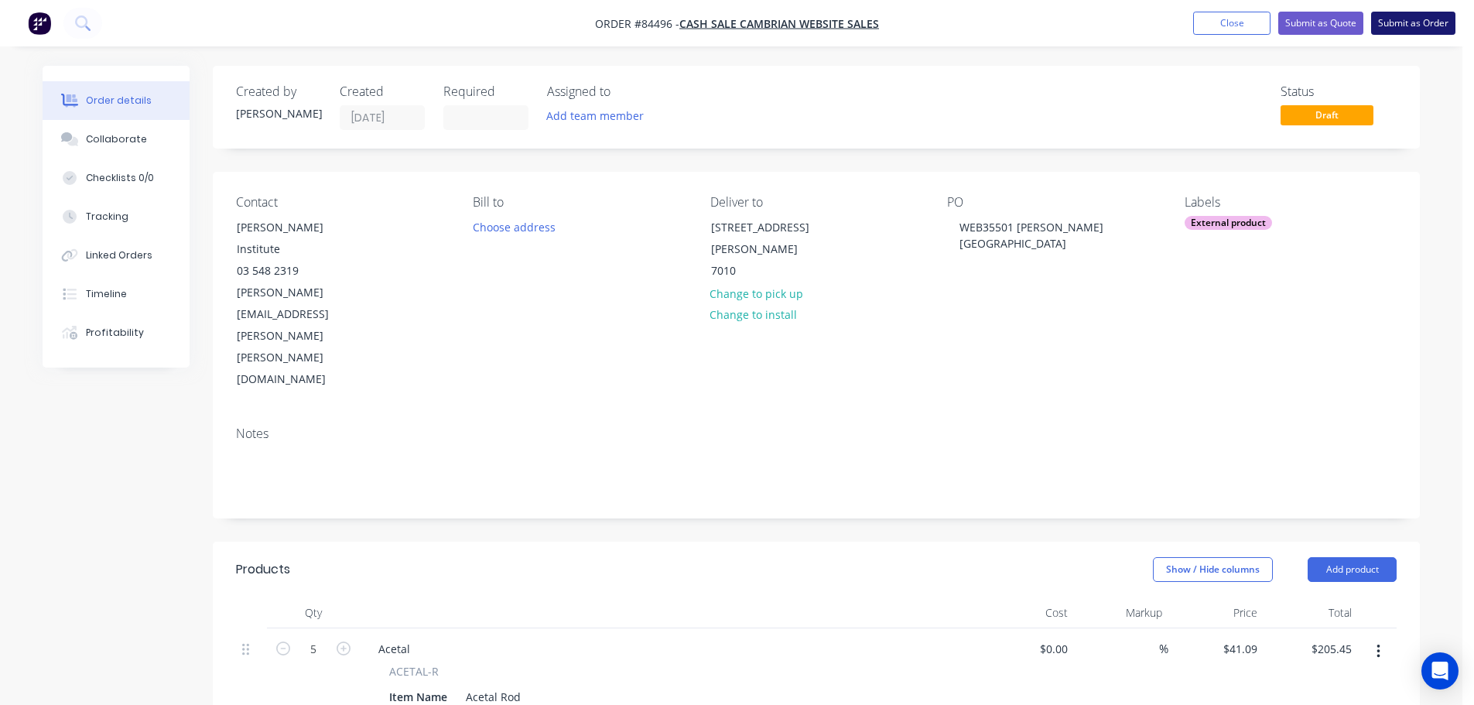
click at [1400, 31] on button "Submit as Order" at bounding box center [1414, 23] width 84 height 23
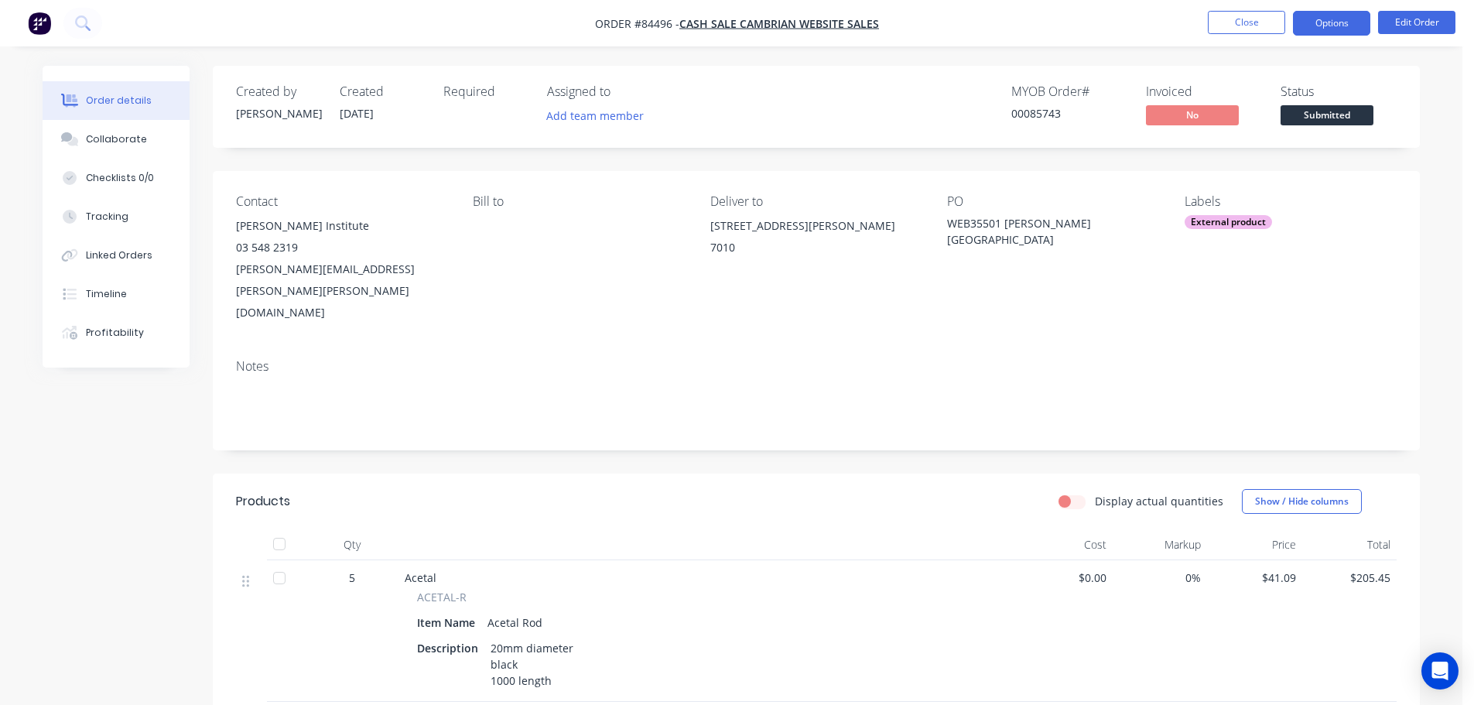
drag, startPoint x: 1320, startPoint y: 19, endPoint x: 1319, endPoint y: 26, distance: 7.8
click at [1320, 19] on button "Options" at bounding box center [1331, 23] width 77 height 25
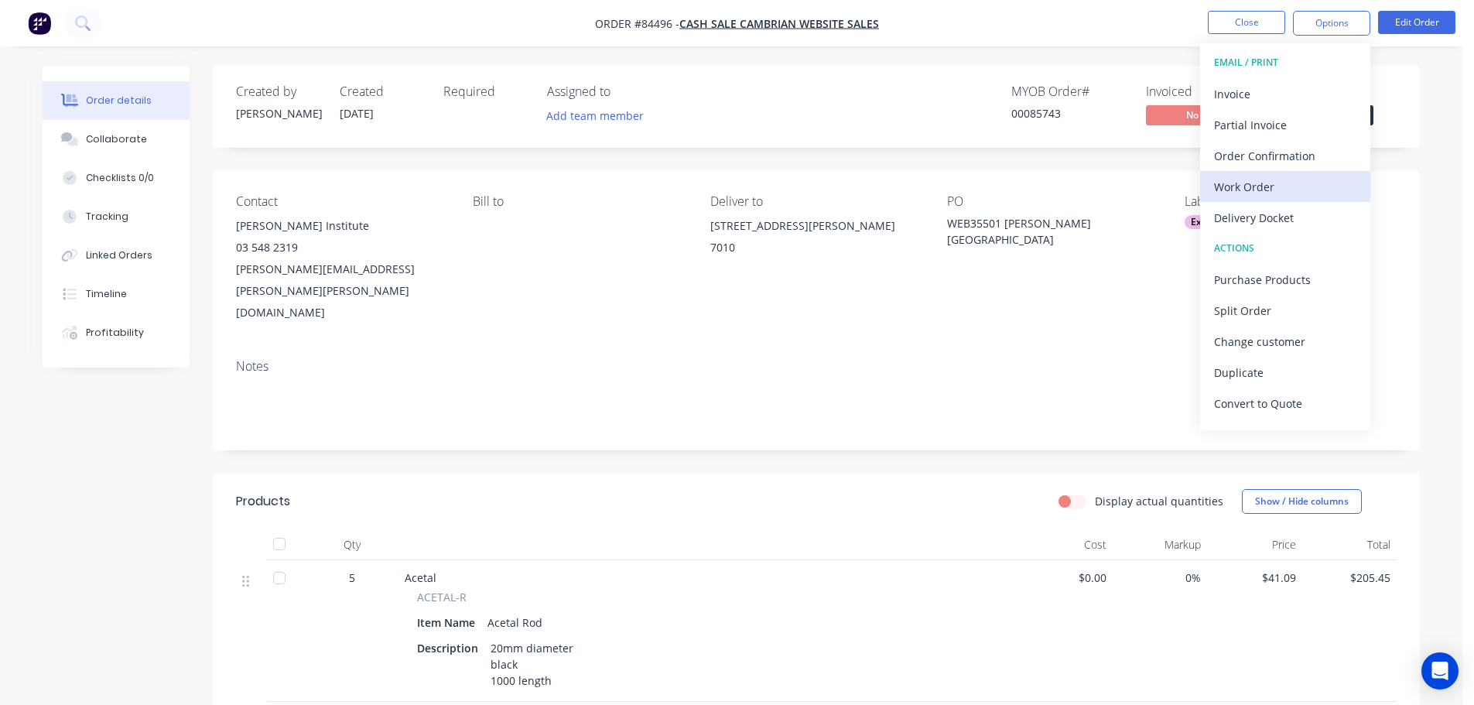
click at [1242, 181] on div "Work Order" at bounding box center [1285, 187] width 142 height 22
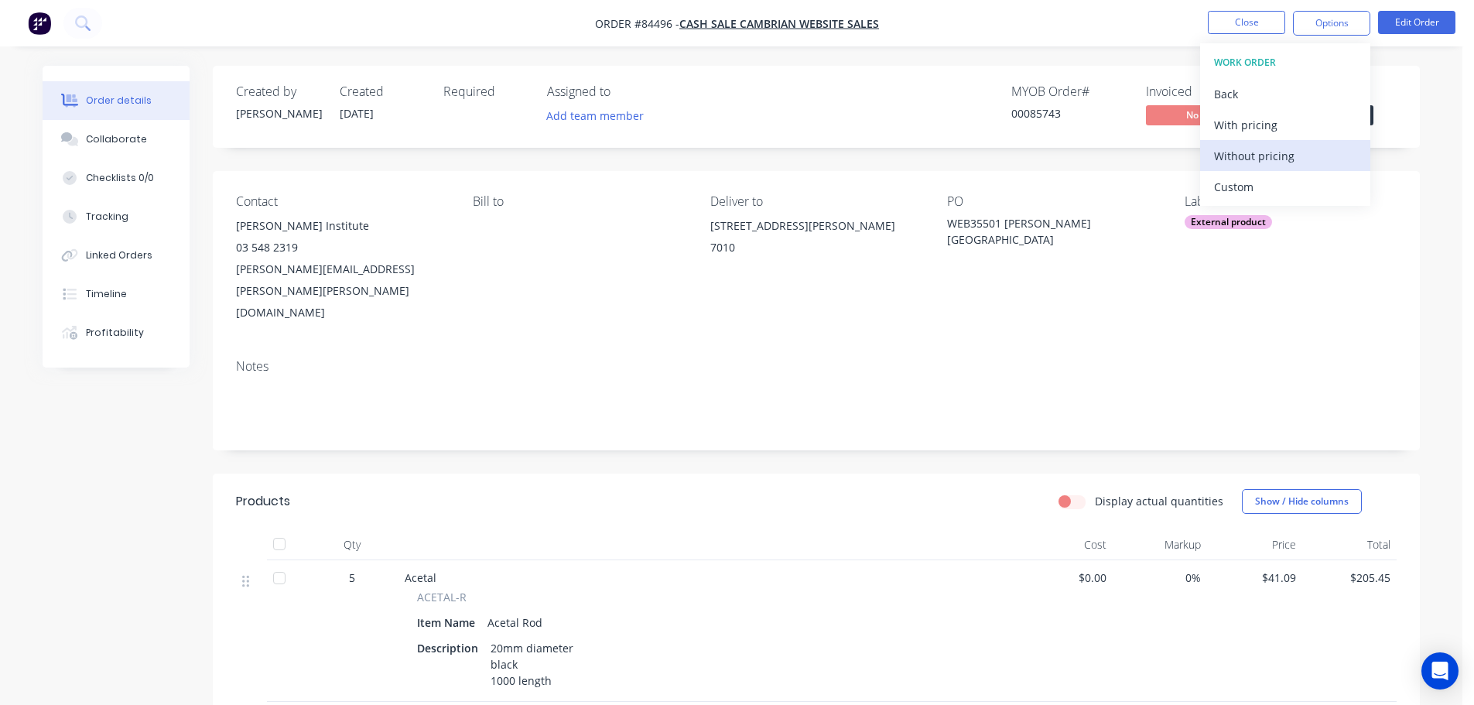
click at [1251, 153] on div "Without pricing" at bounding box center [1285, 156] width 142 height 22
click at [1289, 163] on div "Order Confirmation" at bounding box center [1285, 156] width 142 height 22
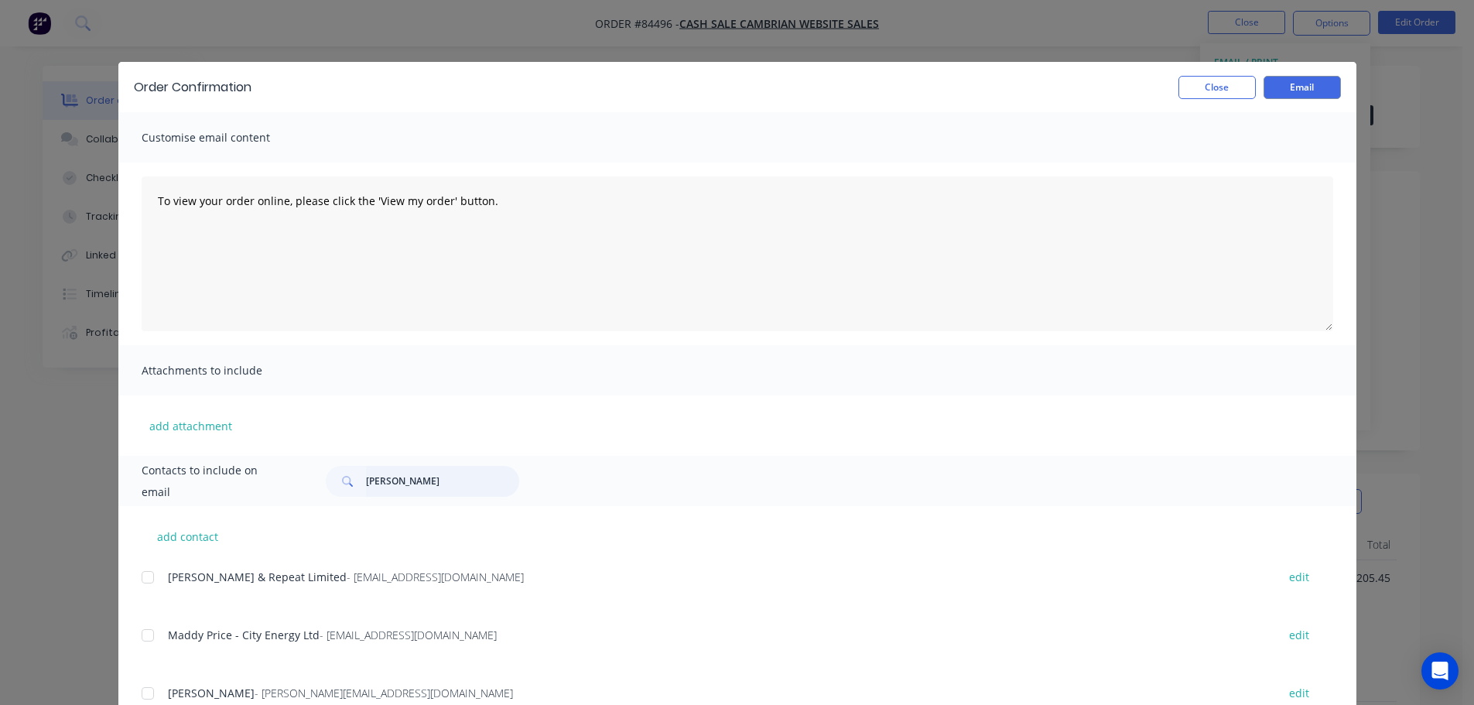
click at [406, 485] on input "richard clark" at bounding box center [442, 481] width 153 height 31
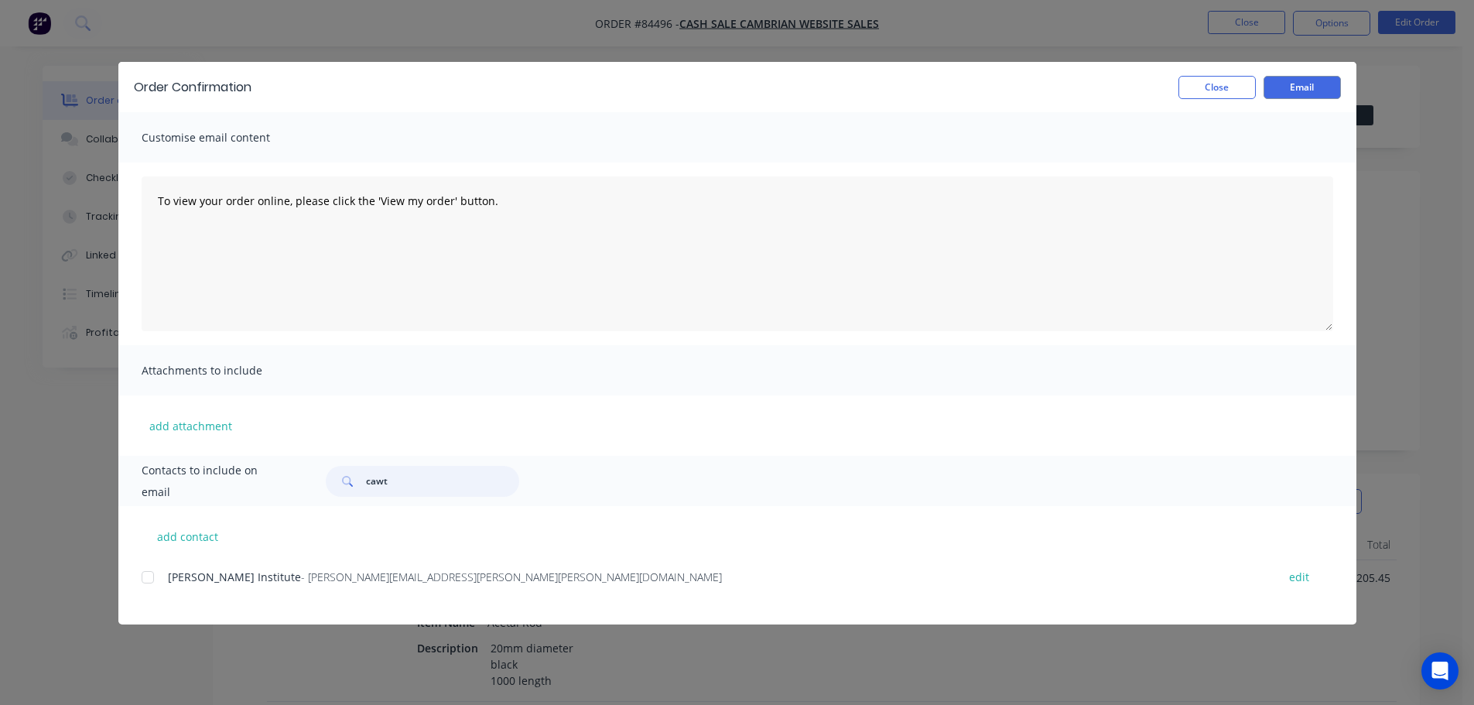
click at [155, 582] on div at bounding box center [147, 577] width 31 height 31
type input "cawt"
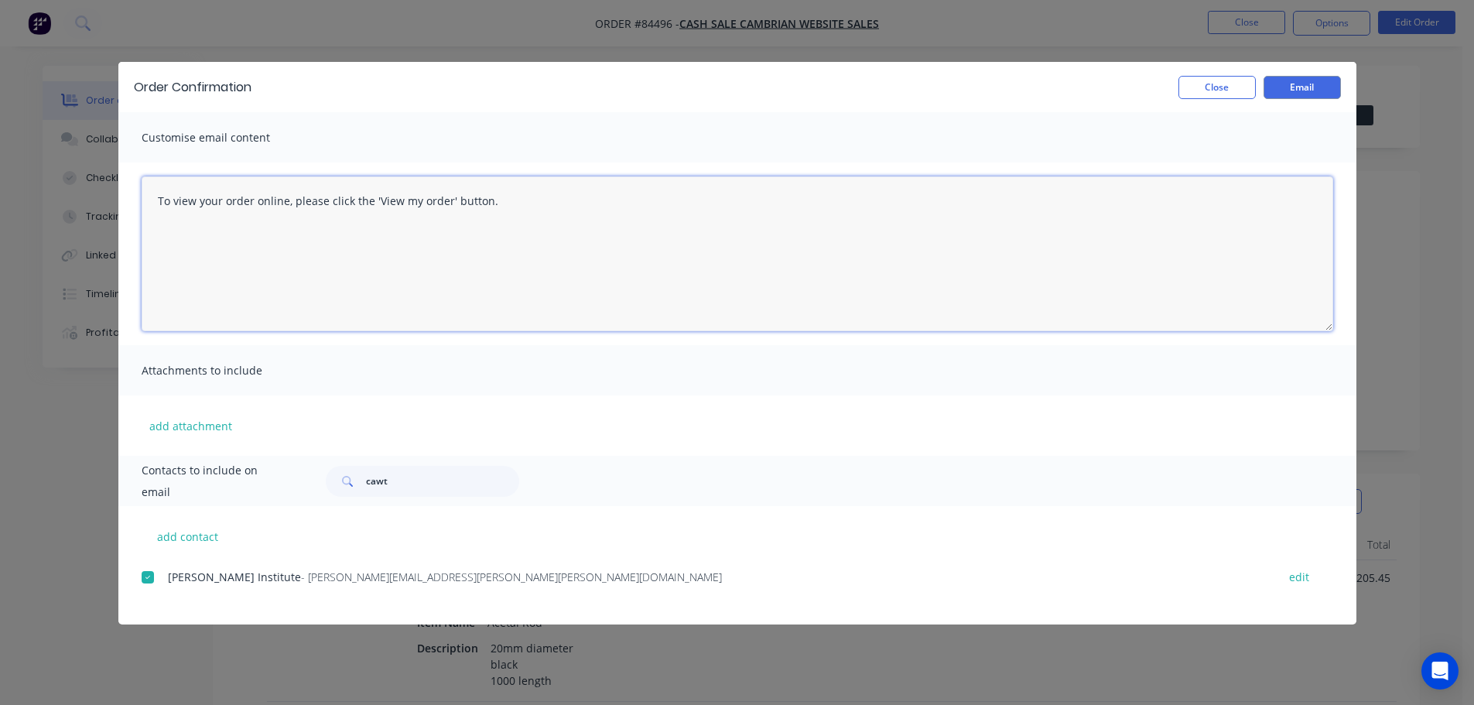
click at [495, 216] on textarea "To view your order online, please click the 'View my order' button." at bounding box center [738, 253] width 1192 height 155
paste textarea "hank you for your order, confirmation of your order is attached. Your order wil…"
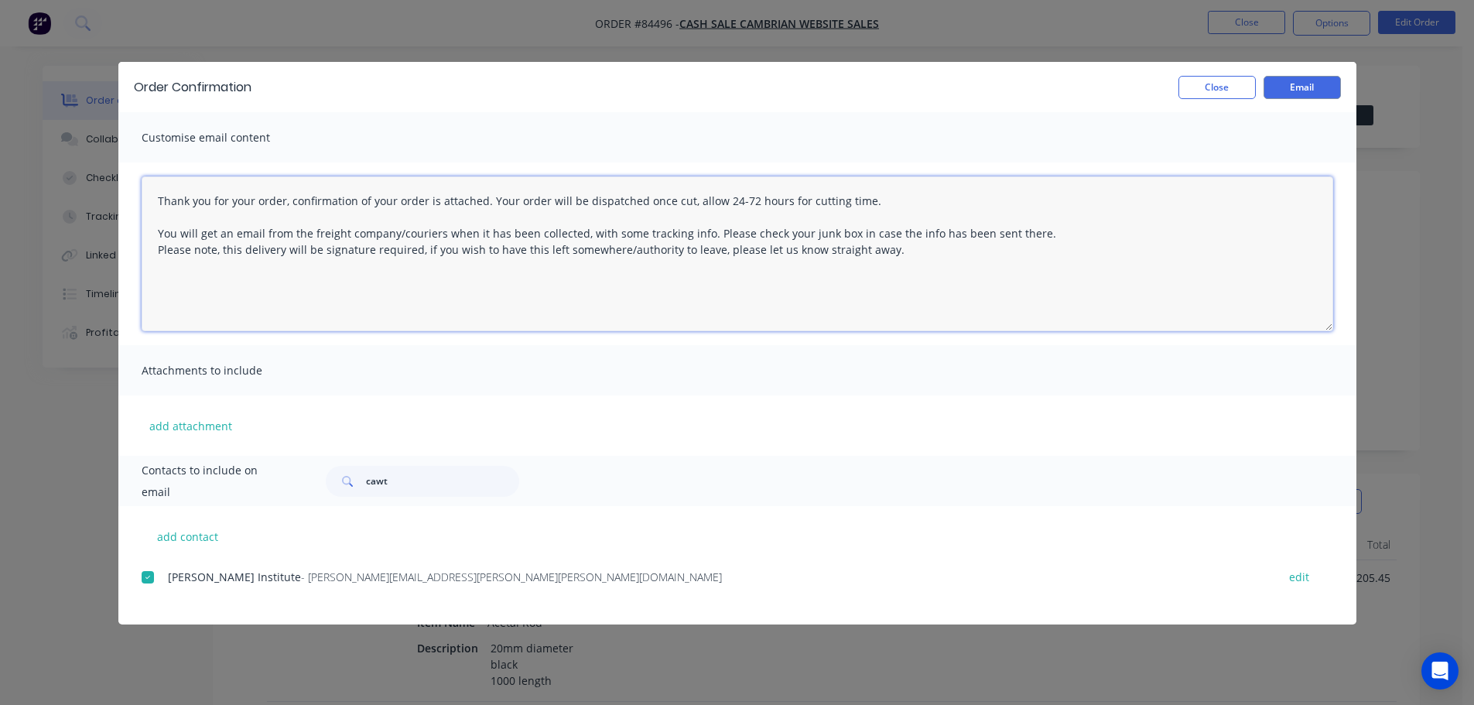
click at [319, 269] on textarea "Thank you for your order, confirmation of your order is attached. Your order wi…" at bounding box center [738, 253] width 1192 height 155
paste textarea "within the next 24-72 hours. Please find attached an invoice for your records. …"
type textarea "Thank you for your order, confirmation of your order is attached. Your order wi…"
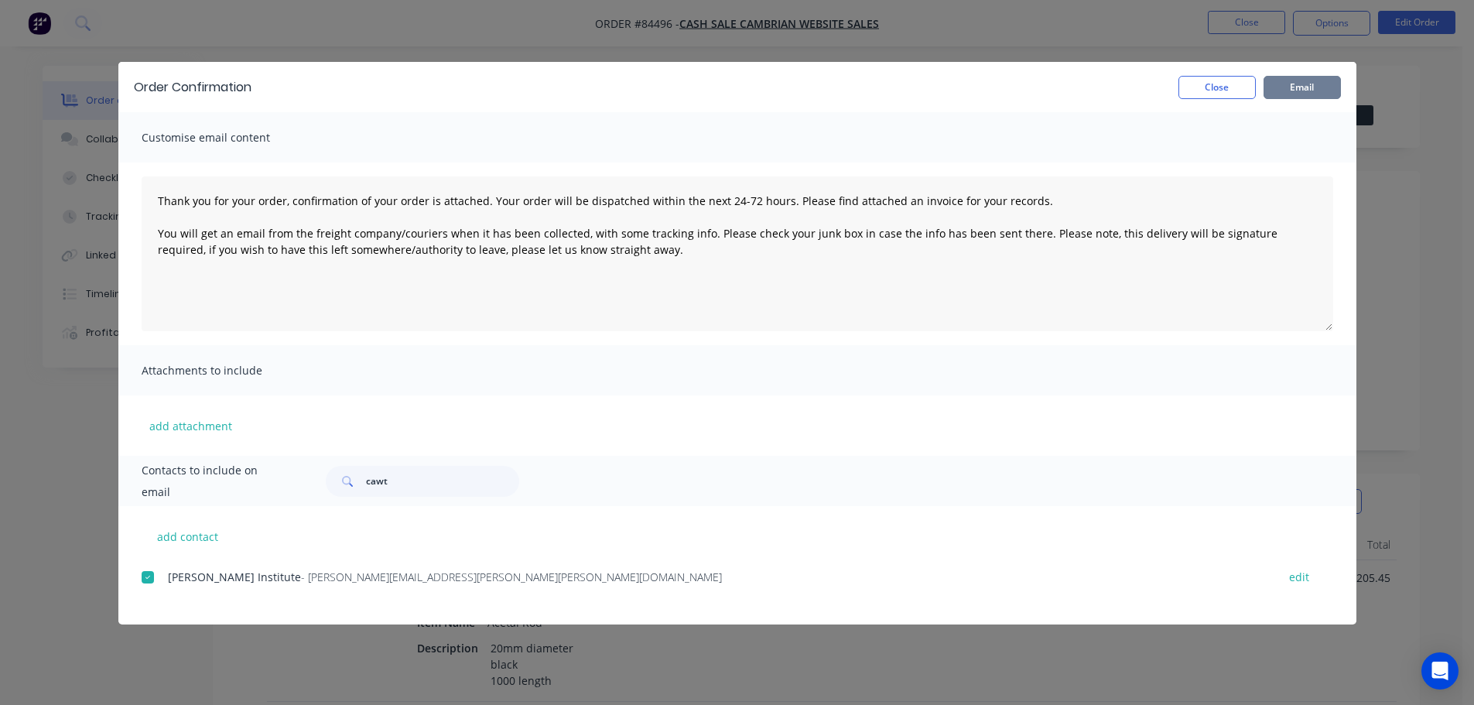
click at [1300, 89] on button "Email" at bounding box center [1302, 87] width 77 height 23
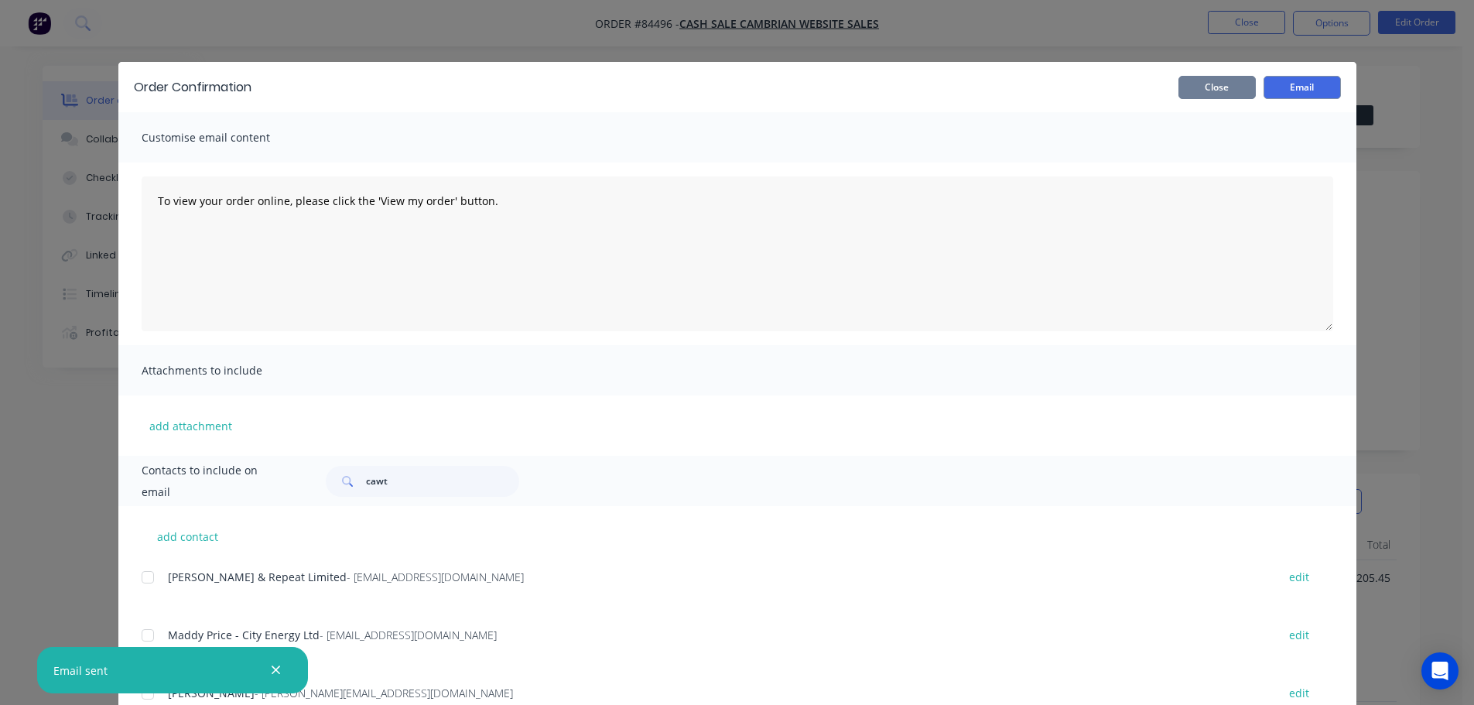
click at [1204, 83] on button "Close" at bounding box center [1217, 87] width 77 height 23
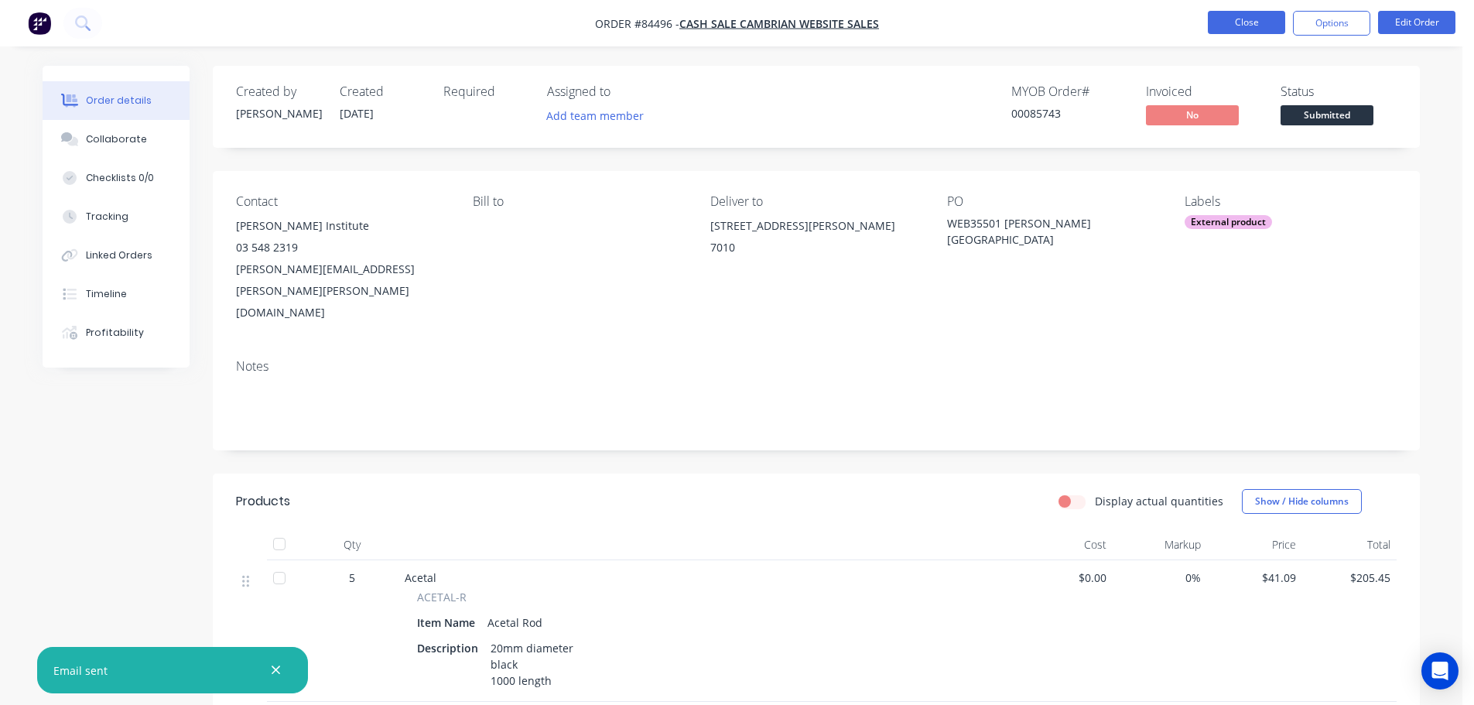
click at [1283, 16] on button "Close" at bounding box center [1246, 22] width 77 height 23
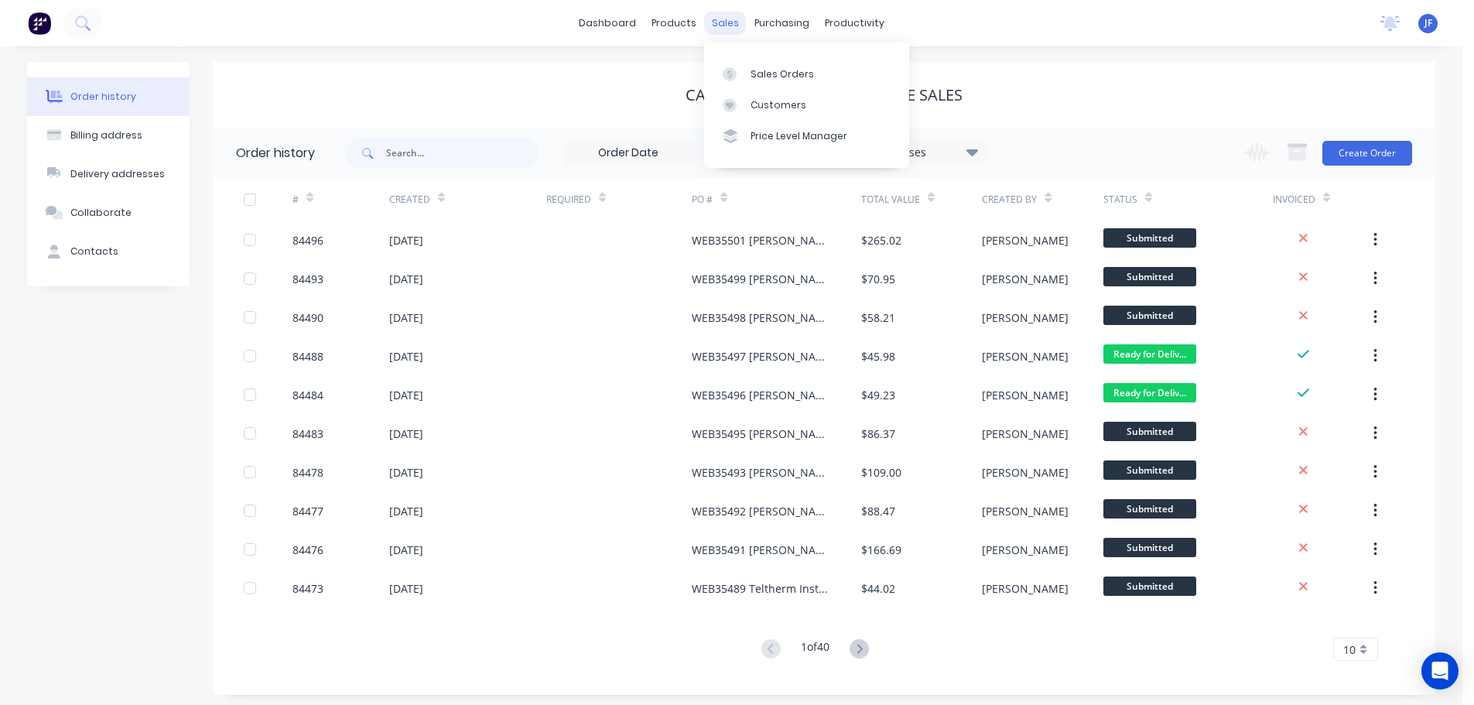
click at [728, 19] on div "sales" at bounding box center [725, 23] width 43 height 23
click at [741, 84] on link "Sales Orders" at bounding box center [806, 73] width 205 height 31
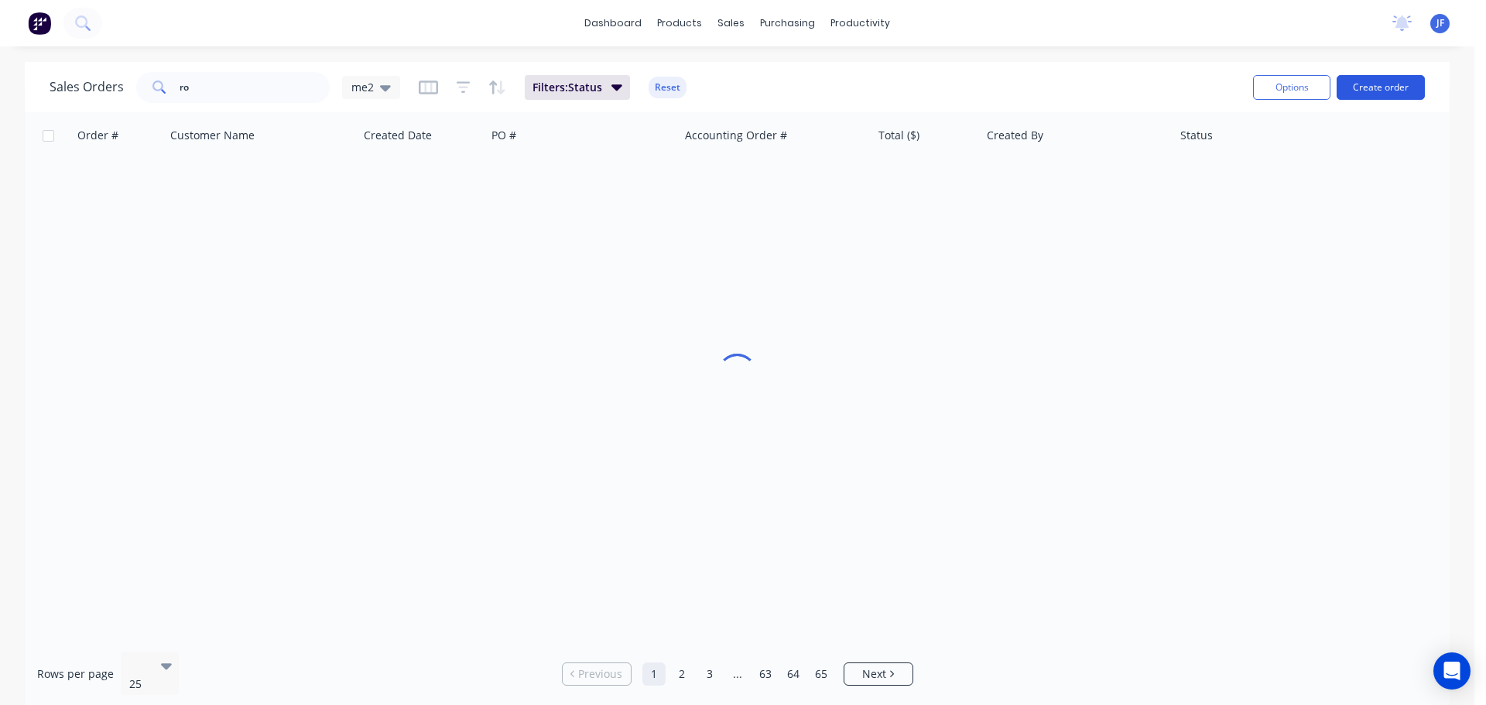
click at [1386, 80] on button "Create order" at bounding box center [1381, 87] width 88 height 25
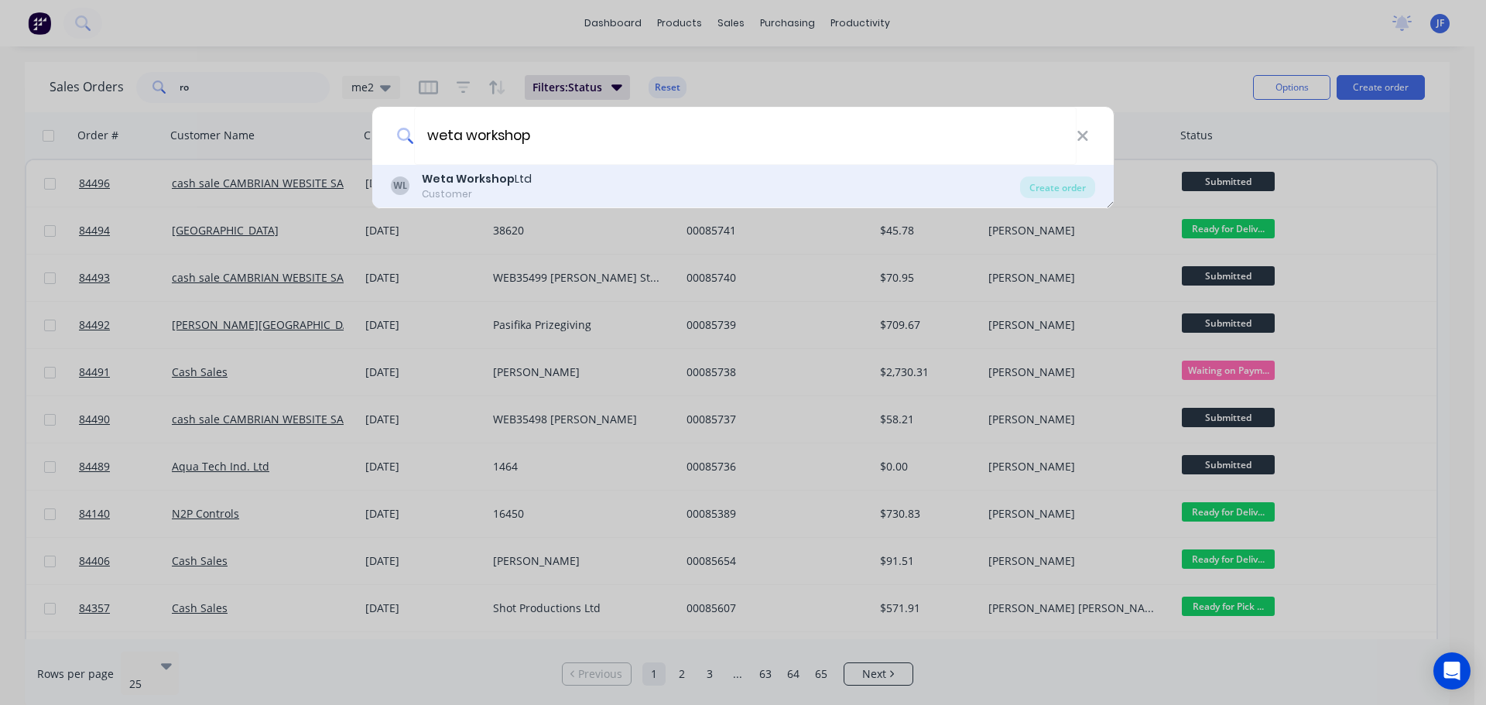
type input "weta workshop"
click at [528, 188] on div "Customer" at bounding box center [477, 194] width 110 height 14
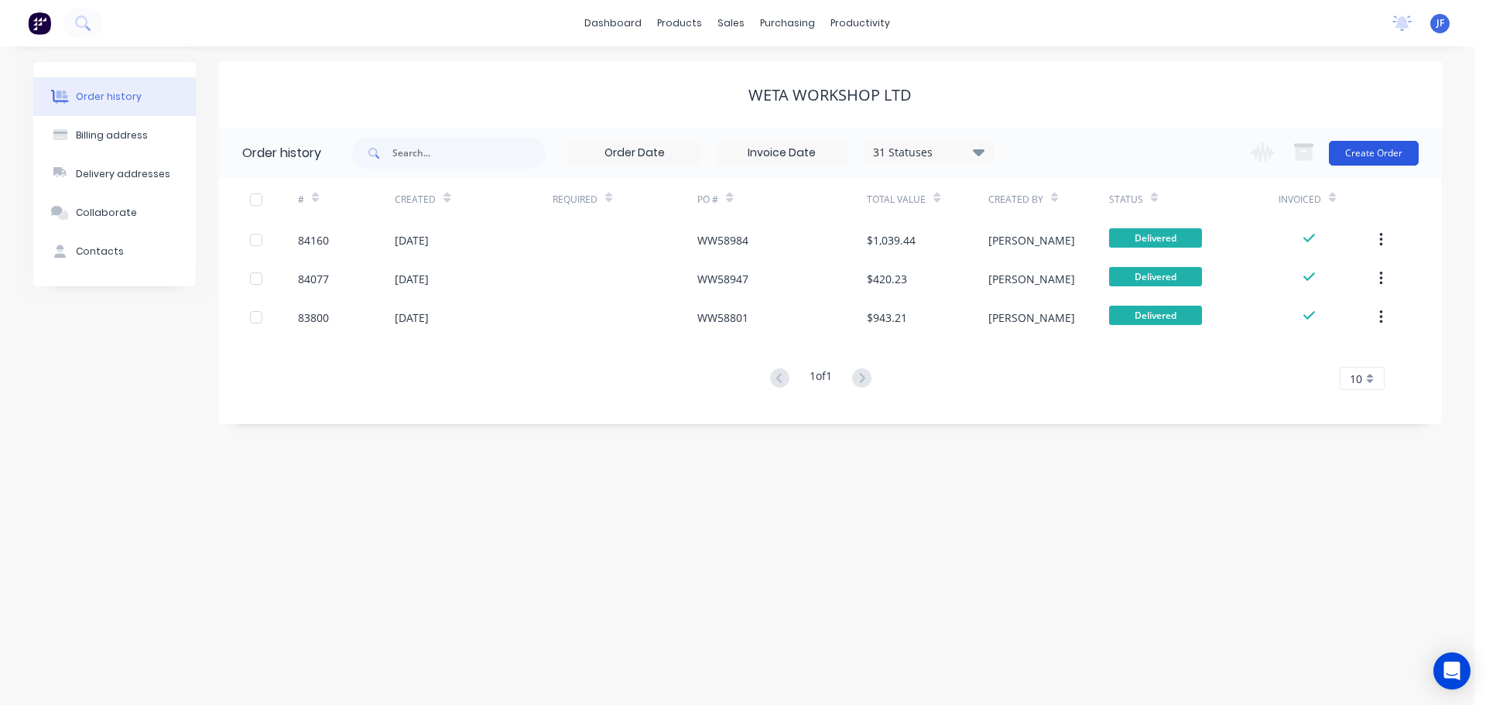
click at [1369, 150] on button "Create Order" at bounding box center [1374, 153] width 90 height 25
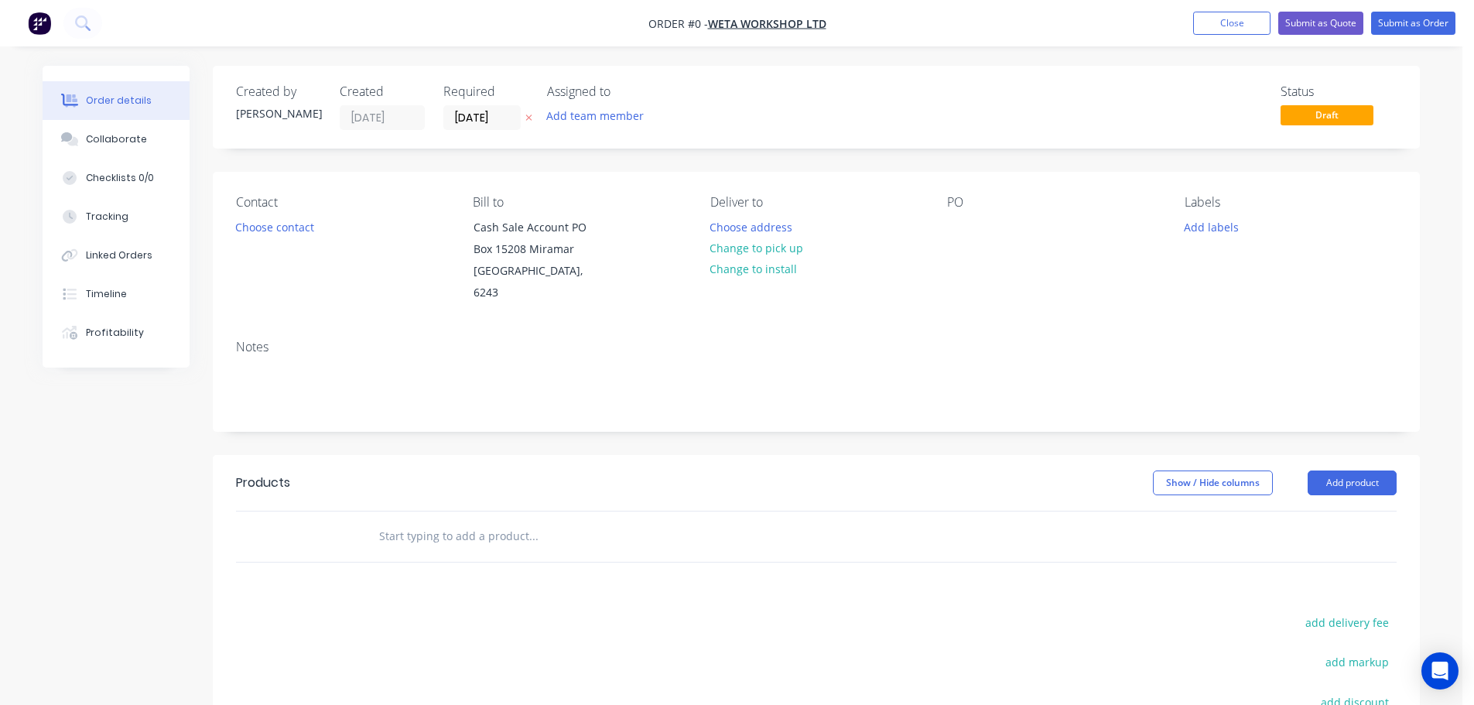
click at [530, 119] on icon at bounding box center [529, 117] width 7 height 9
click at [275, 228] on button "Choose contact" at bounding box center [275, 226] width 95 height 21
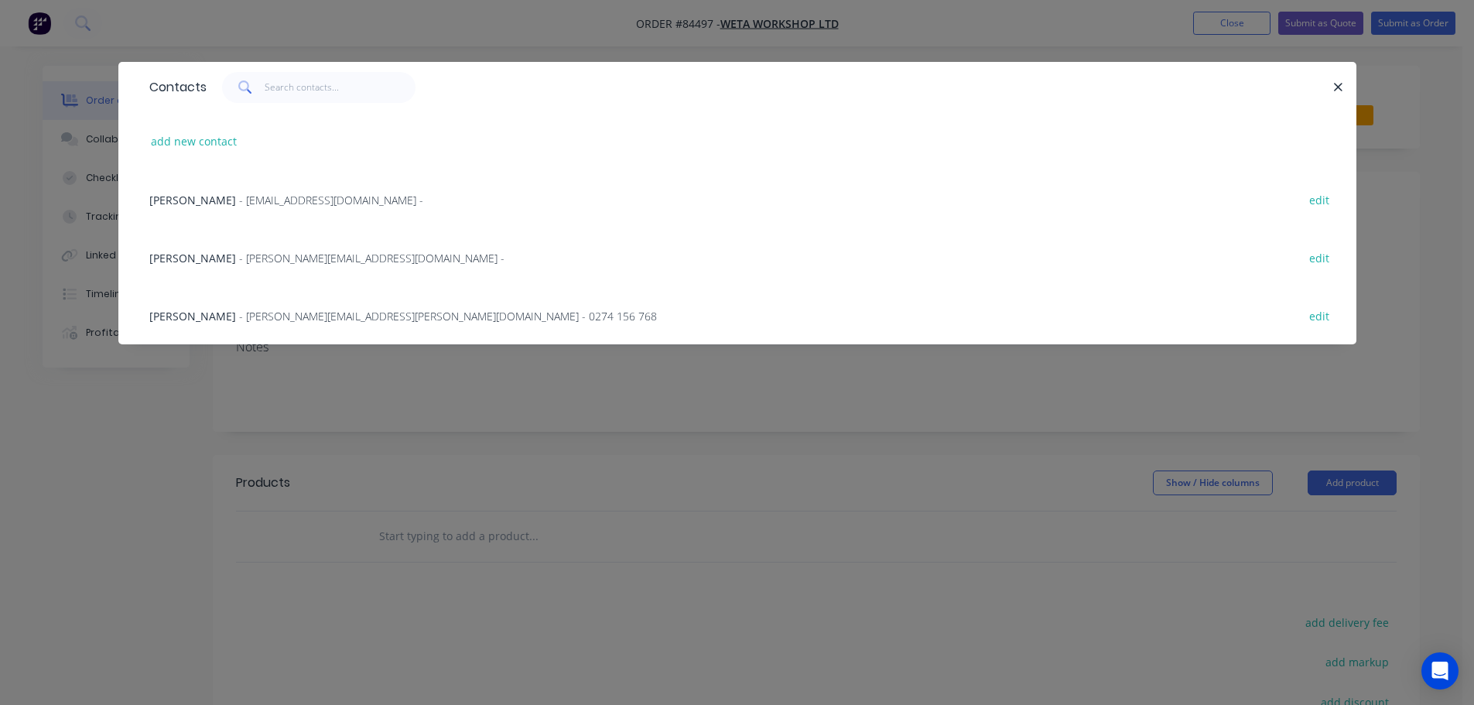
click at [217, 316] on span "Matt Landreth" at bounding box center [192, 316] width 87 height 15
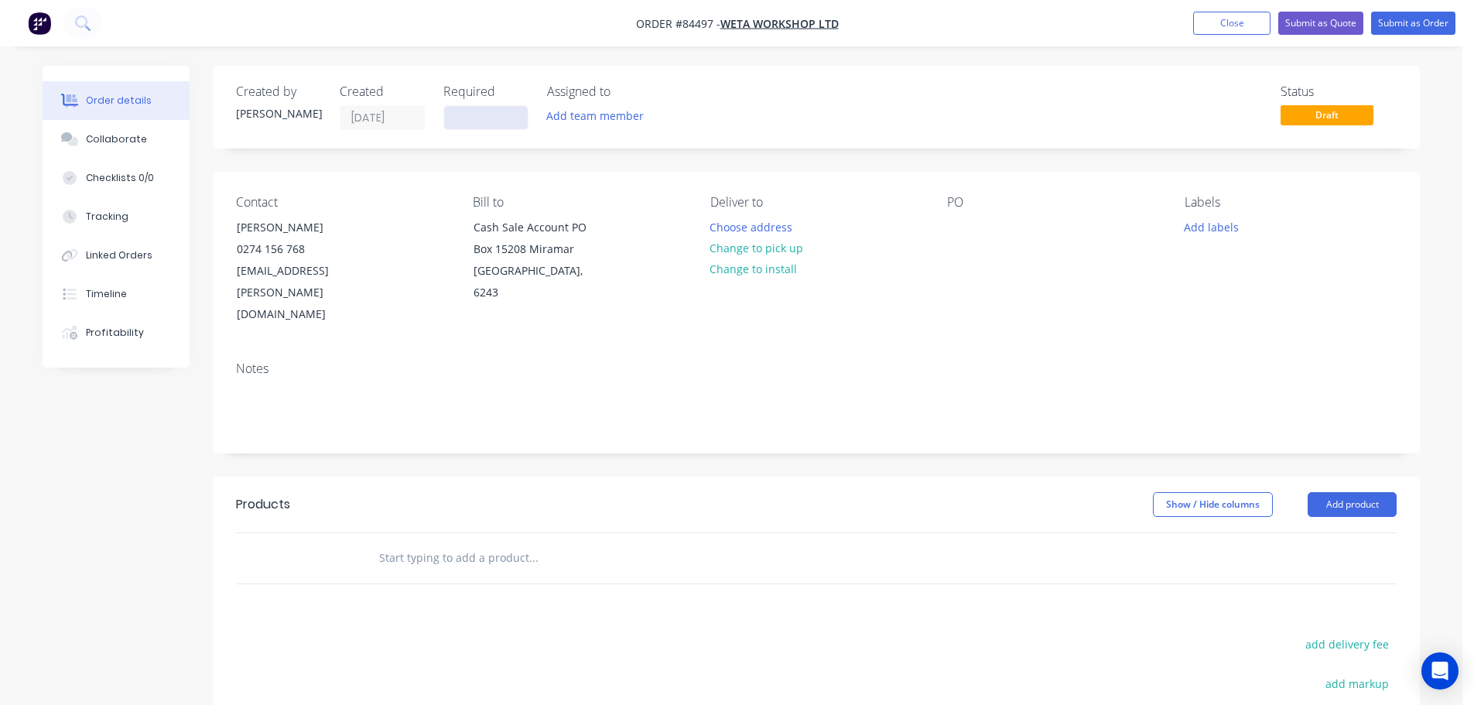
click at [467, 121] on input at bounding box center [486, 117] width 84 height 23
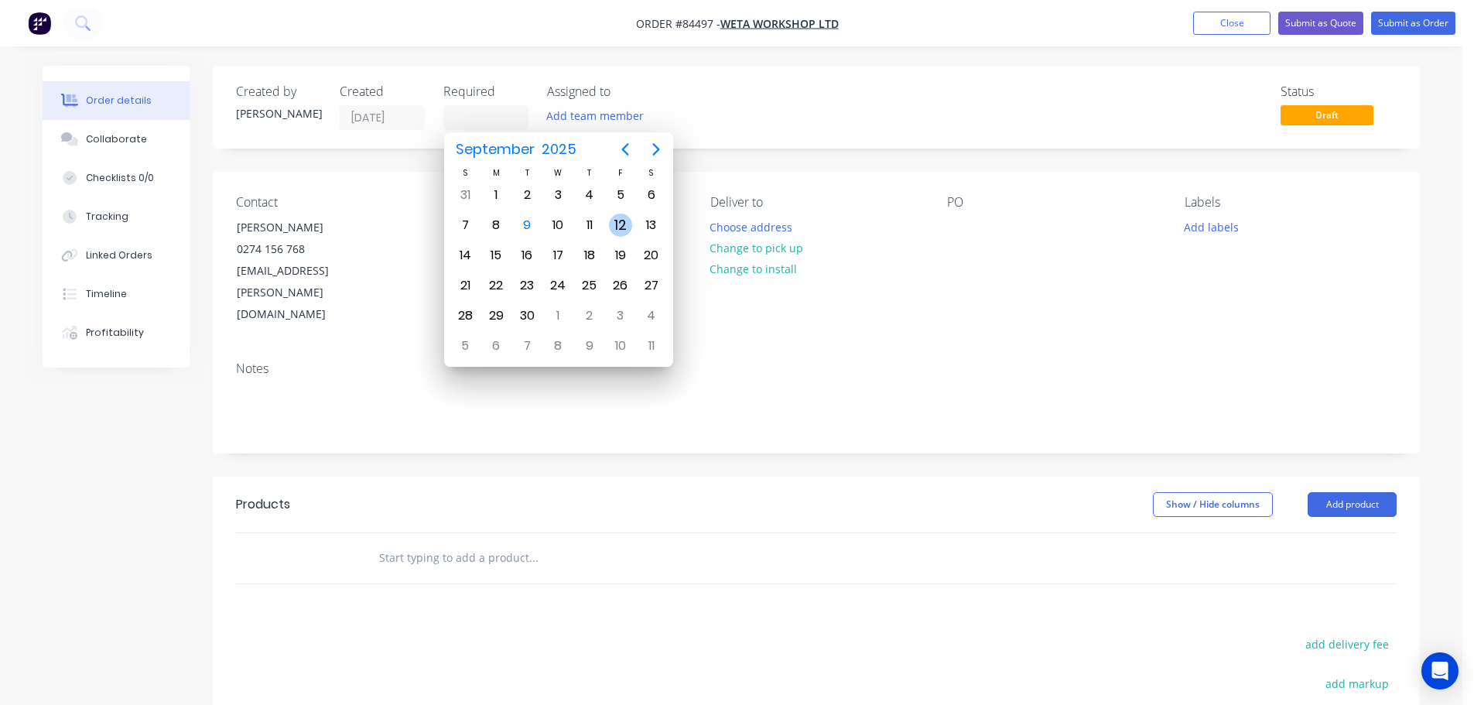
click at [618, 230] on div "12" at bounding box center [620, 225] width 23 height 23
type input "12/09/25"
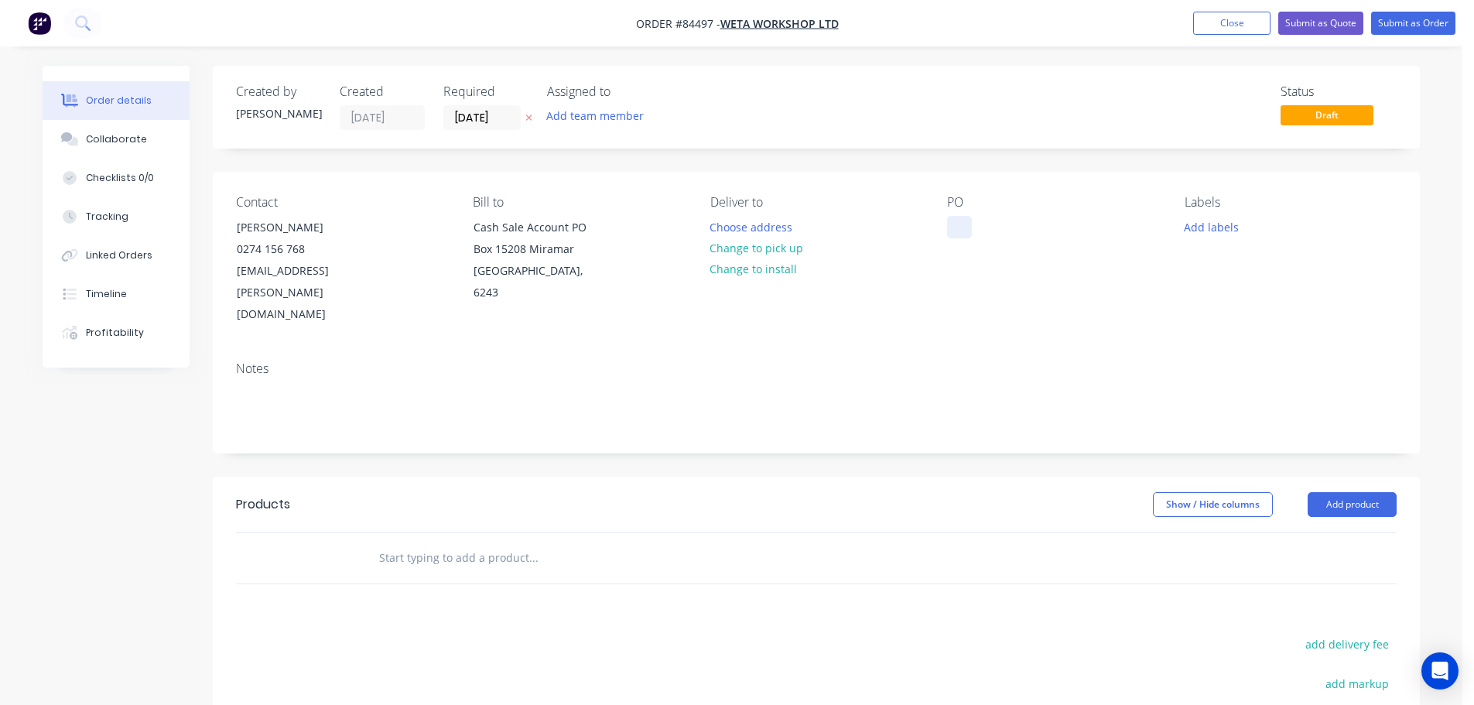
drag, startPoint x: 953, startPoint y: 223, endPoint x: 932, endPoint y: 227, distance: 21.3
click at [954, 223] on div at bounding box center [959, 227] width 25 height 22
paste div
click at [775, 228] on button "Choose address" at bounding box center [751, 226] width 99 height 21
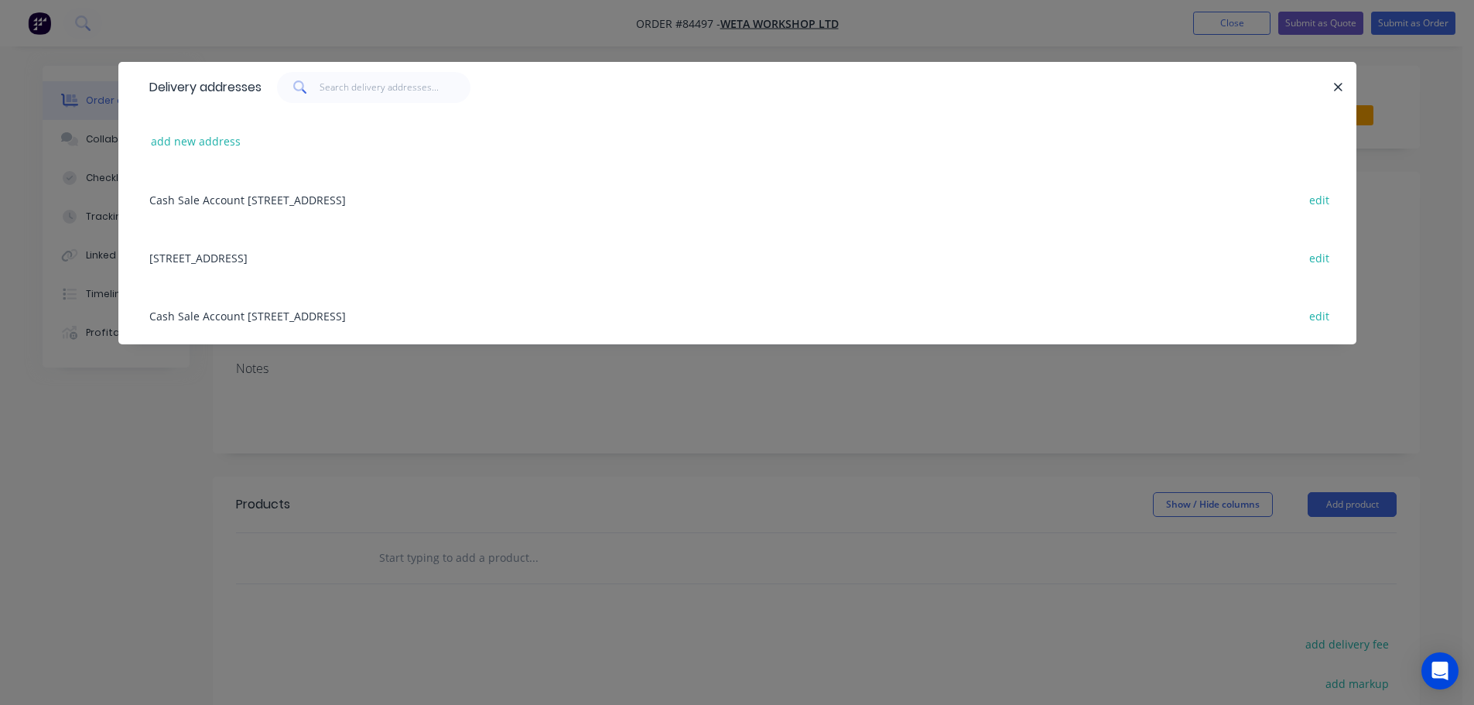
drag, startPoint x: 204, startPoint y: 259, endPoint x: 248, endPoint y: 263, distance: 43.5
click at [204, 259] on div "21 Camperdown Road Miramar, Wellington, 6022 edit" at bounding box center [738, 257] width 1192 height 58
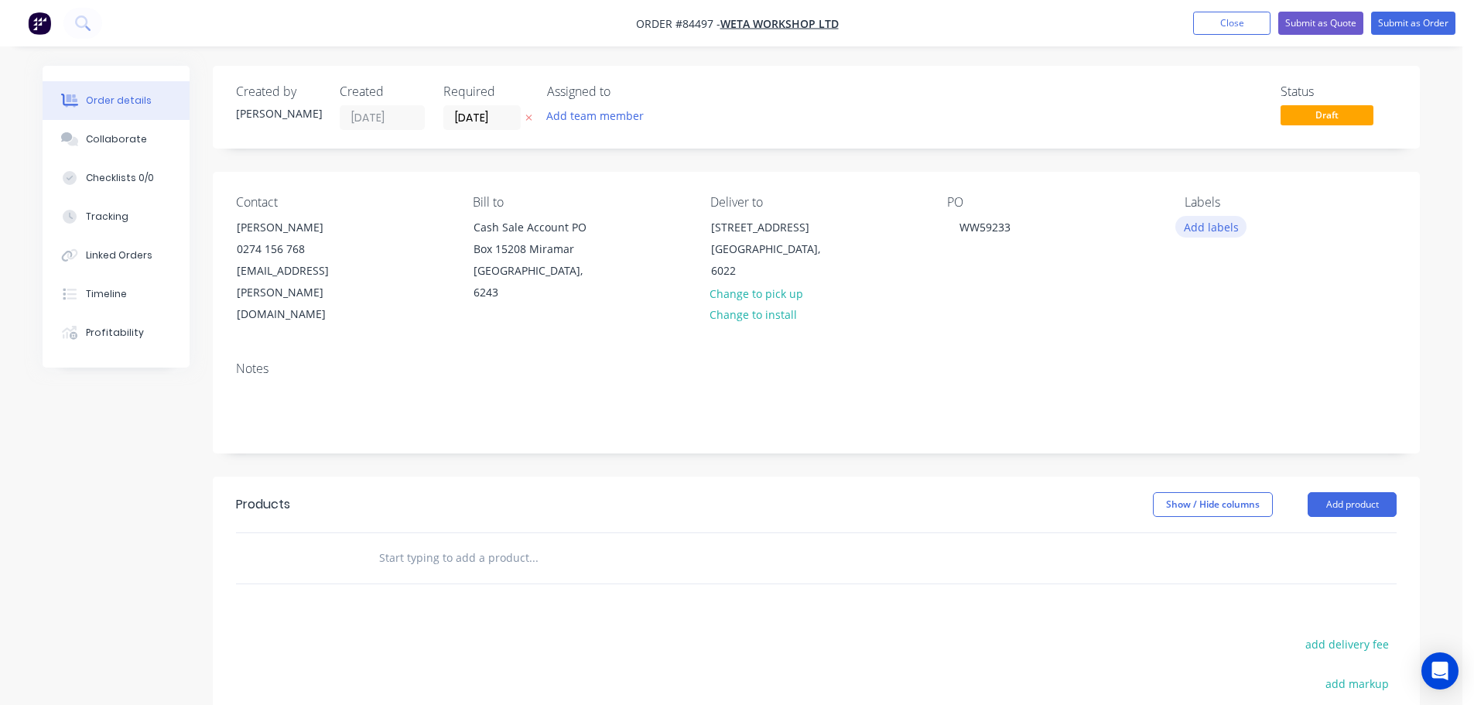
click at [1223, 235] on button "Add labels" at bounding box center [1211, 226] width 71 height 21
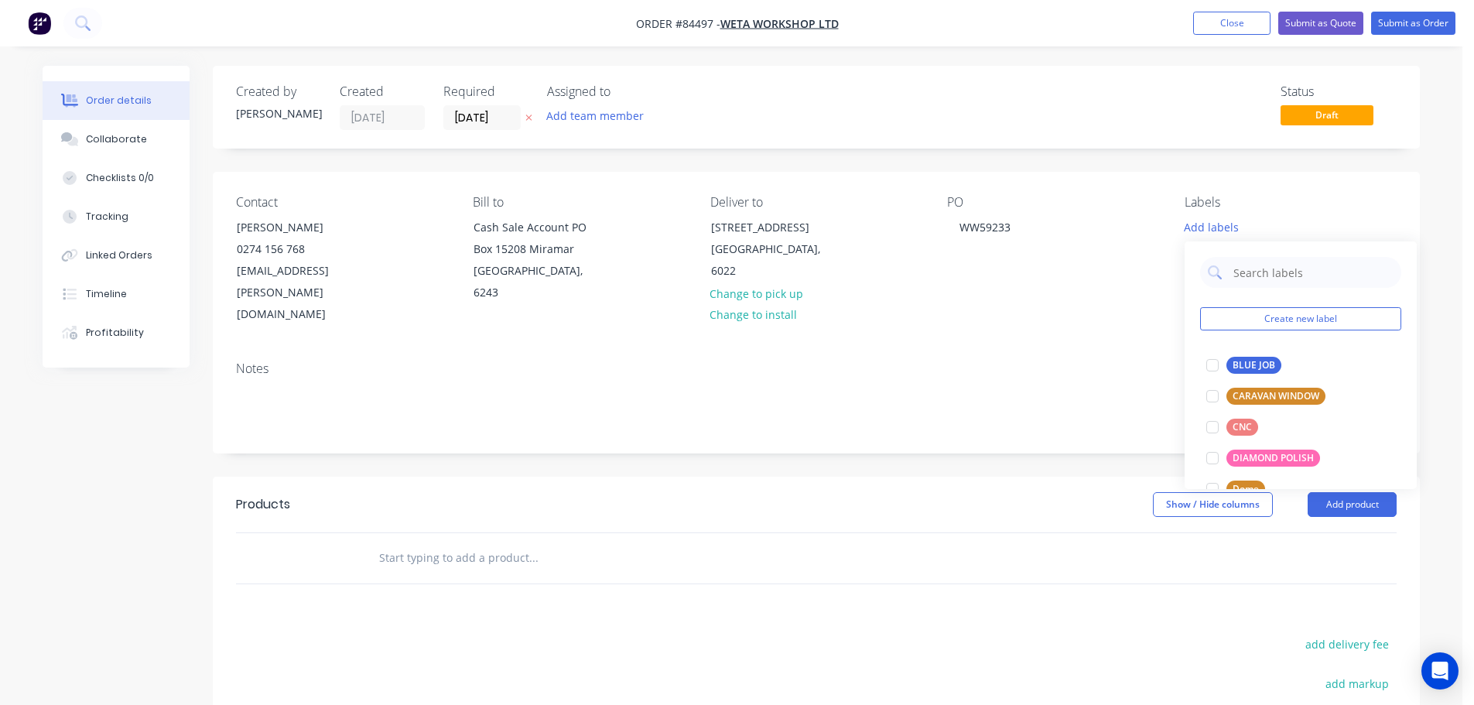
scroll to position [155, 0]
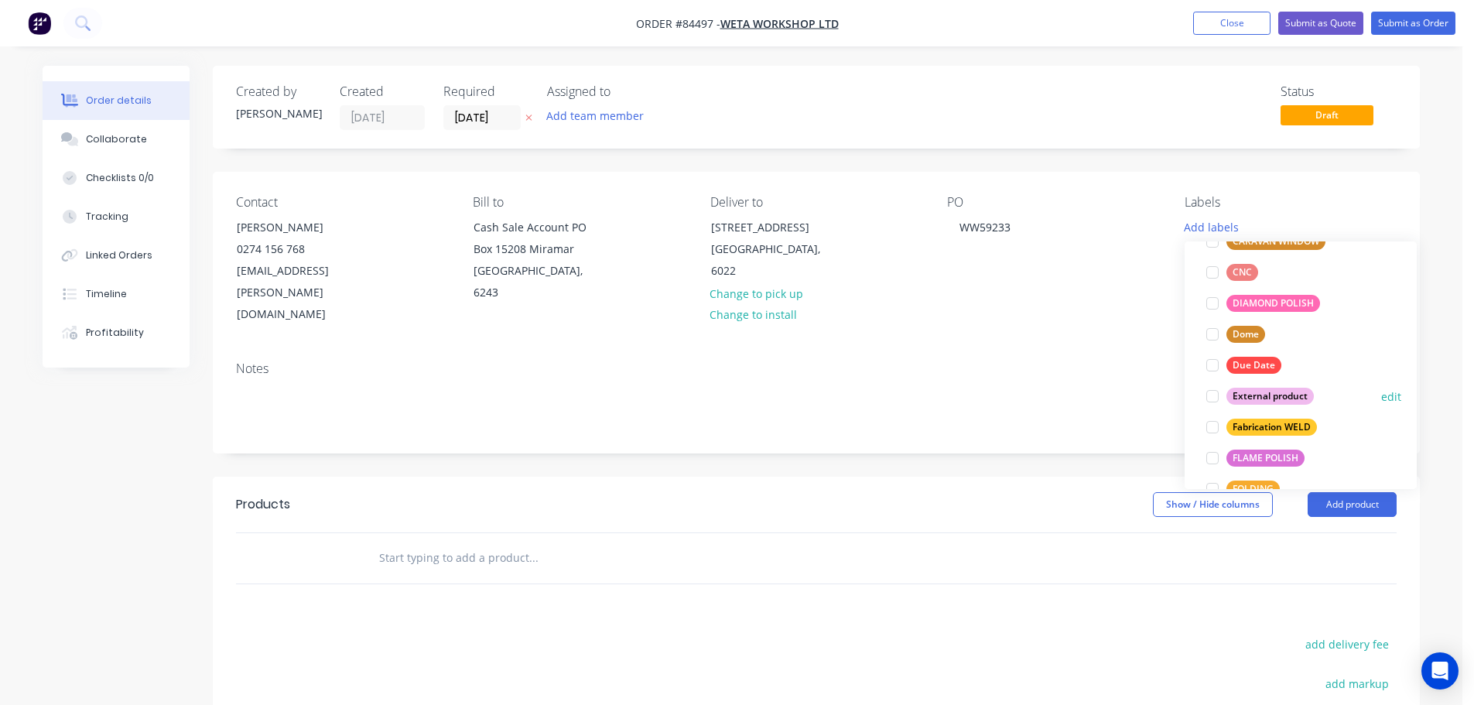
click at [1275, 394] on div "External product" at bounding box center [1270, 396] width 87 height 17
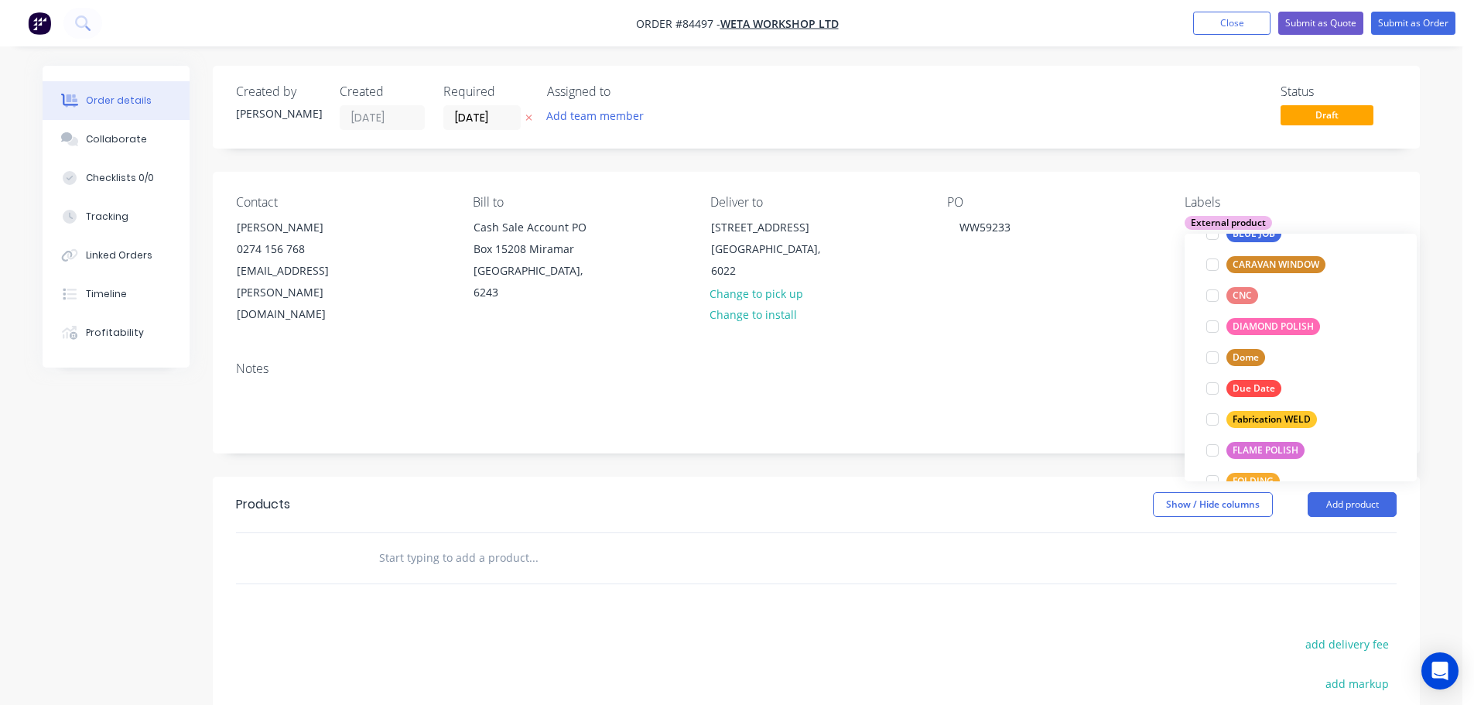
scroll to position [0, 0]
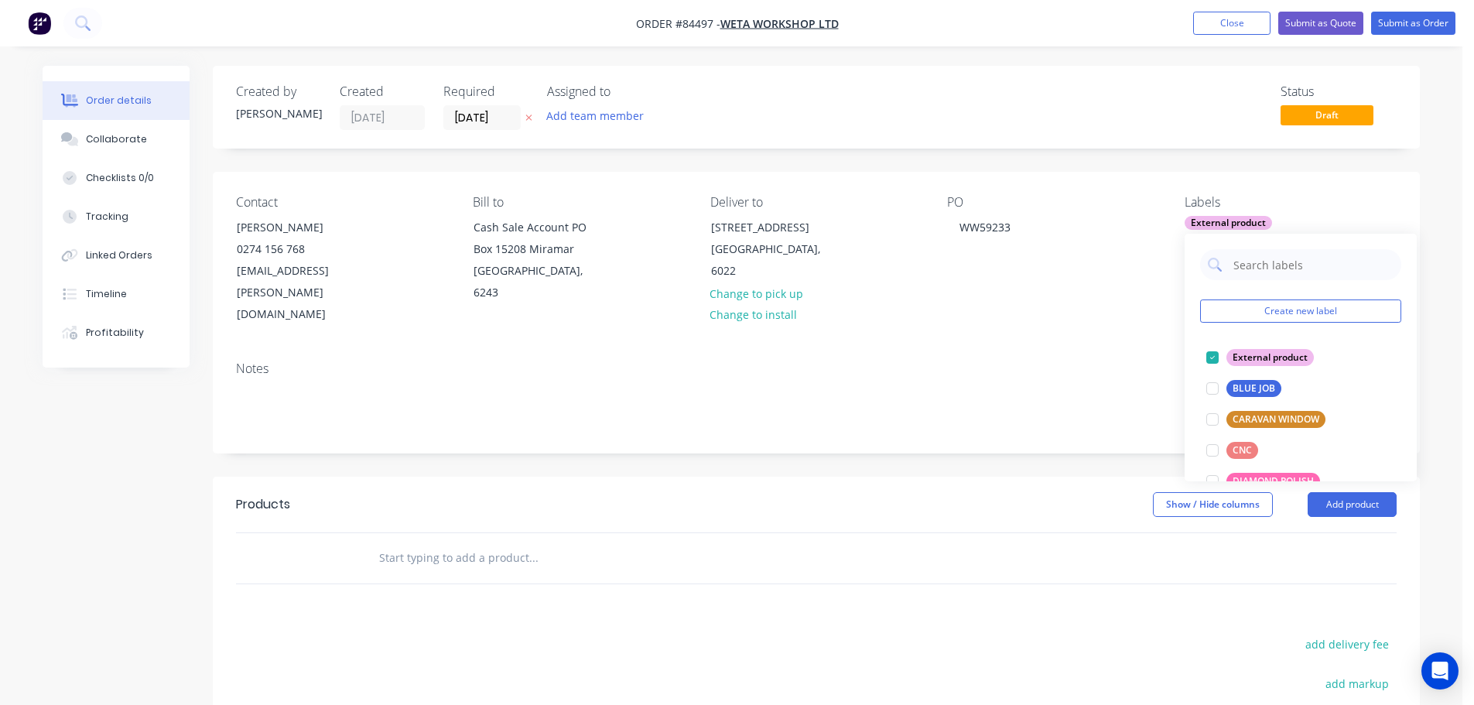
click at [424, 543] on input "text" at bounding box center [533, 558] width 310 height 31
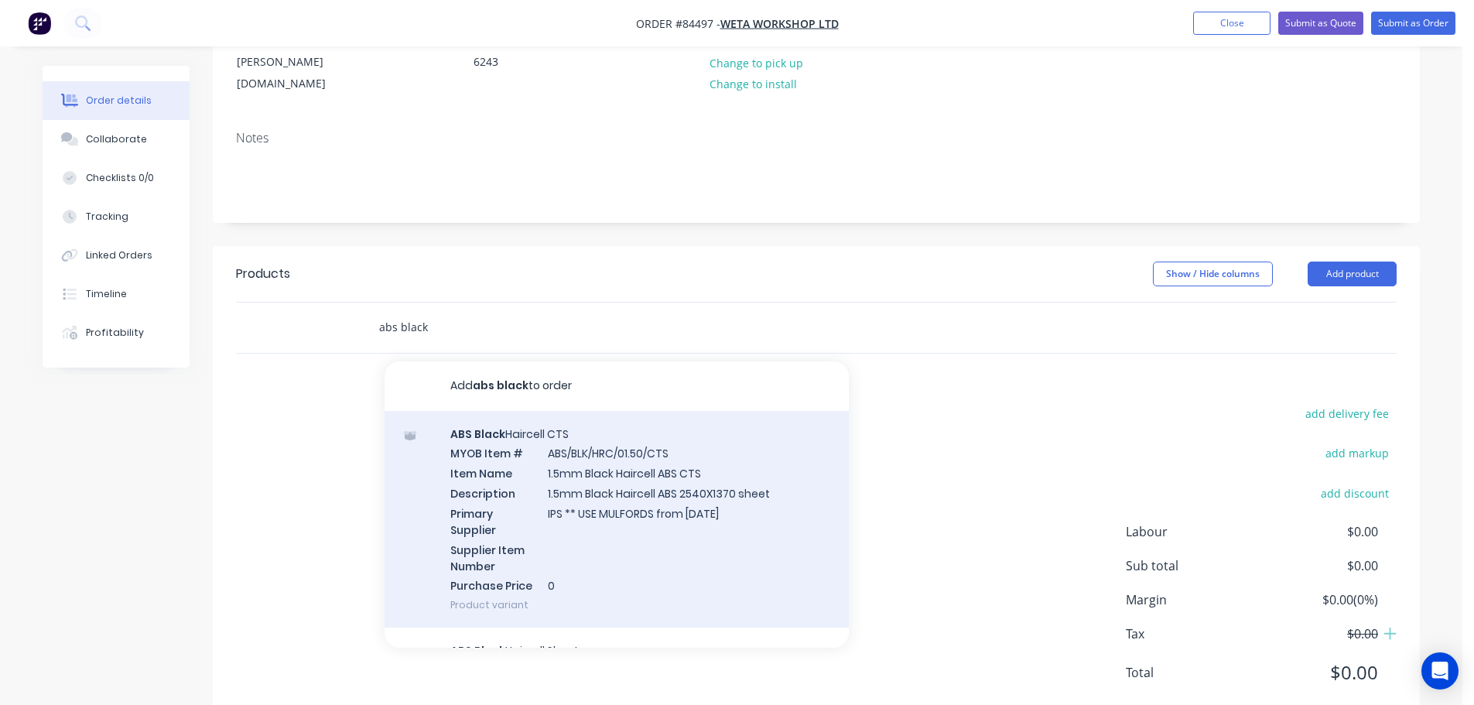
scroll to position [155, 0]
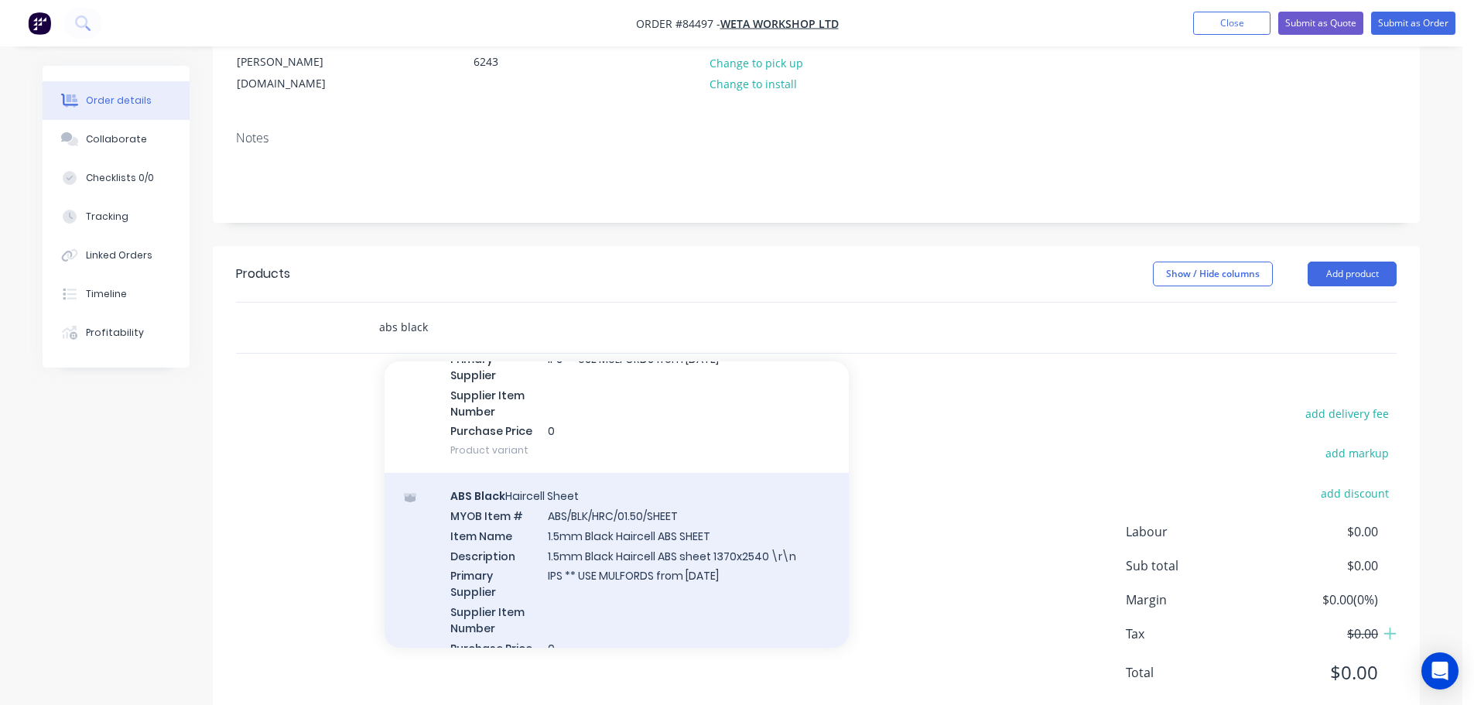
type input "abs black"
click at [641, 484] on div "ABS Black Haircell Sheet MYOB Item # ABS/BLK/HRC/01.50/SHEET Item Name 1.5mm Bl…" at bounding box center [617, 581] width 464 height 217
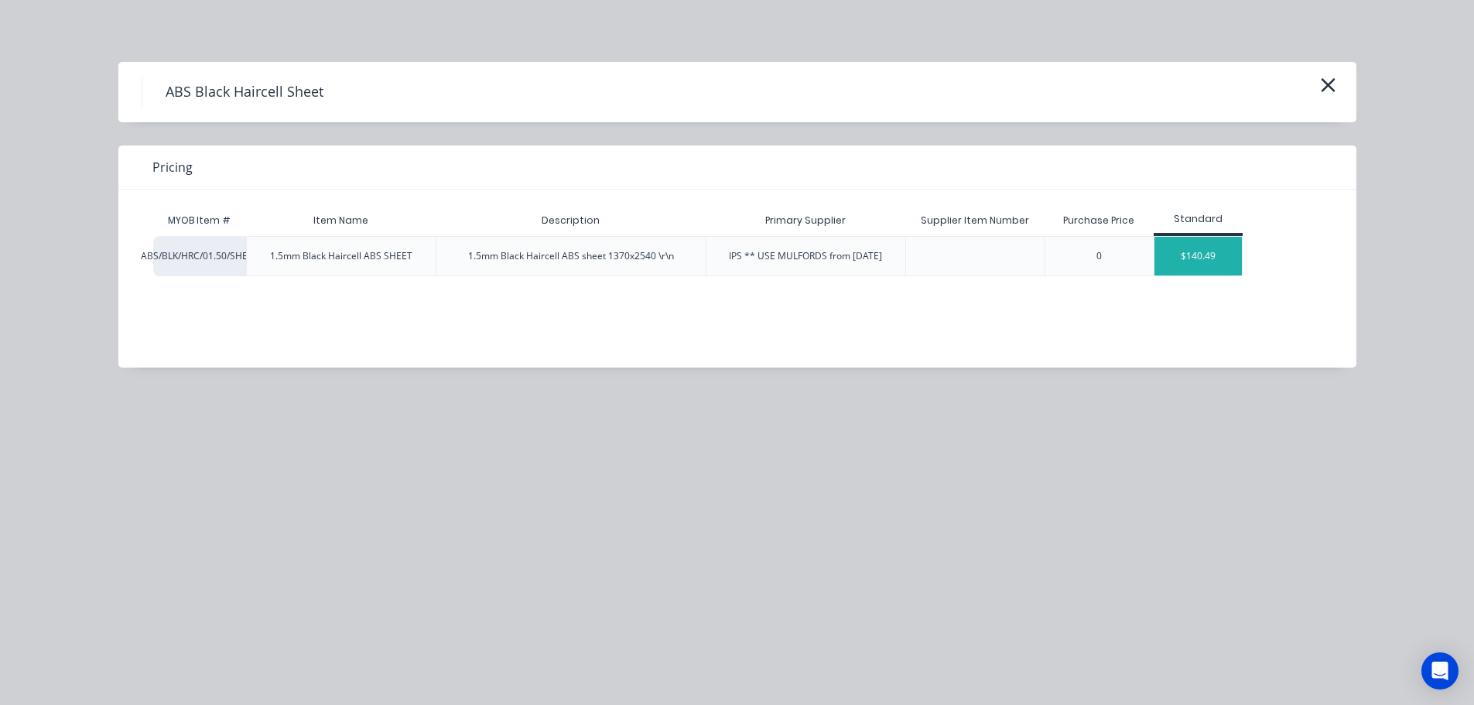
click at [1231, 269] on div "$140.49" at bounding box center [1198, 256] width 87 height 39
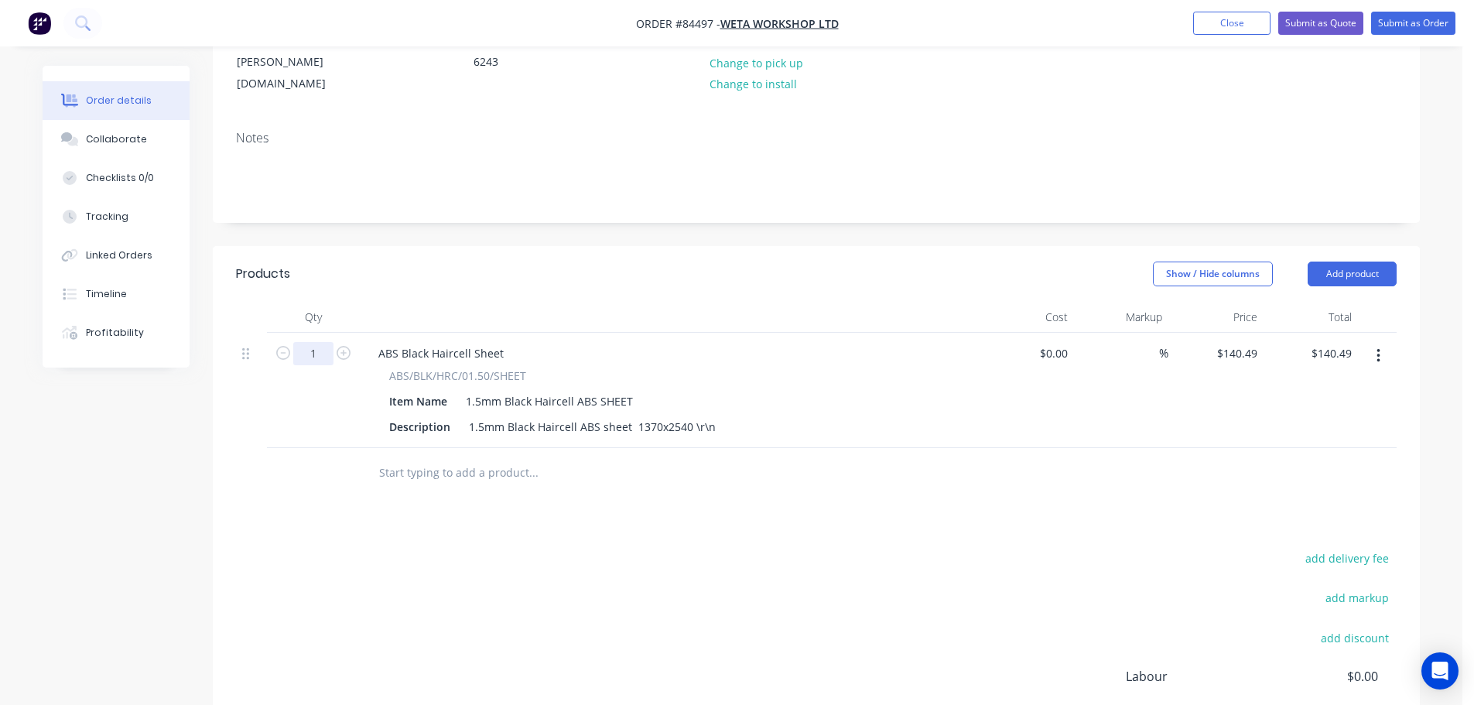
click at [314, 342] on input "1" at bounding box center [313, 353] width 40 height 23
type input "4"
type input "$561.96"
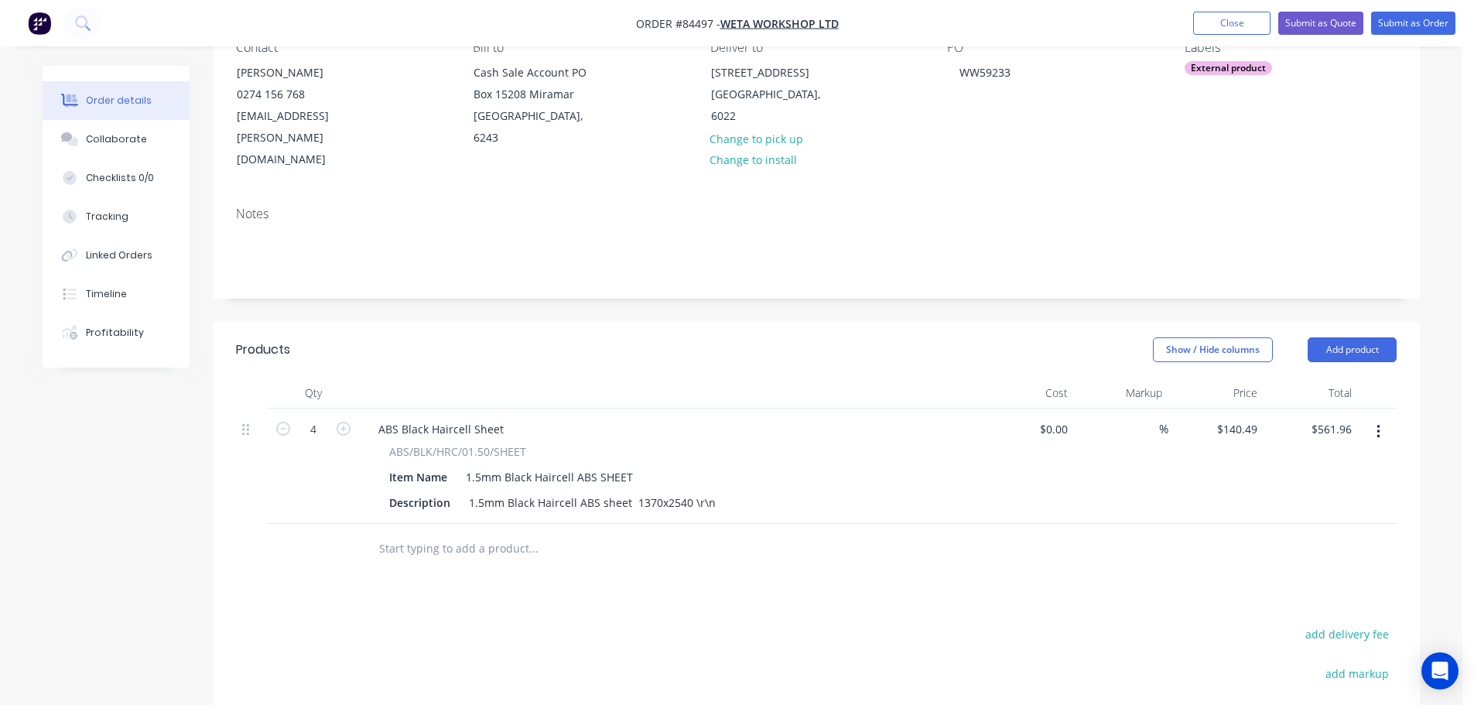
click at [1206, 547] on div "Products Show / Hide columns Add product Qty Cost Markup Price Total 4 ABS Blac…" at bounding box center [816, 634] width 1207 height 624
click at [1365, 624] on button "add delivery fee" at bounding box center [1347, 634] width 100 height 21
type input "50"
click at [1324, 524] on div at bounding box center [816, 549] width 1161 height 50
click at [1388, 626] on icon at bounding box center [1389, 633] width 15 height 15
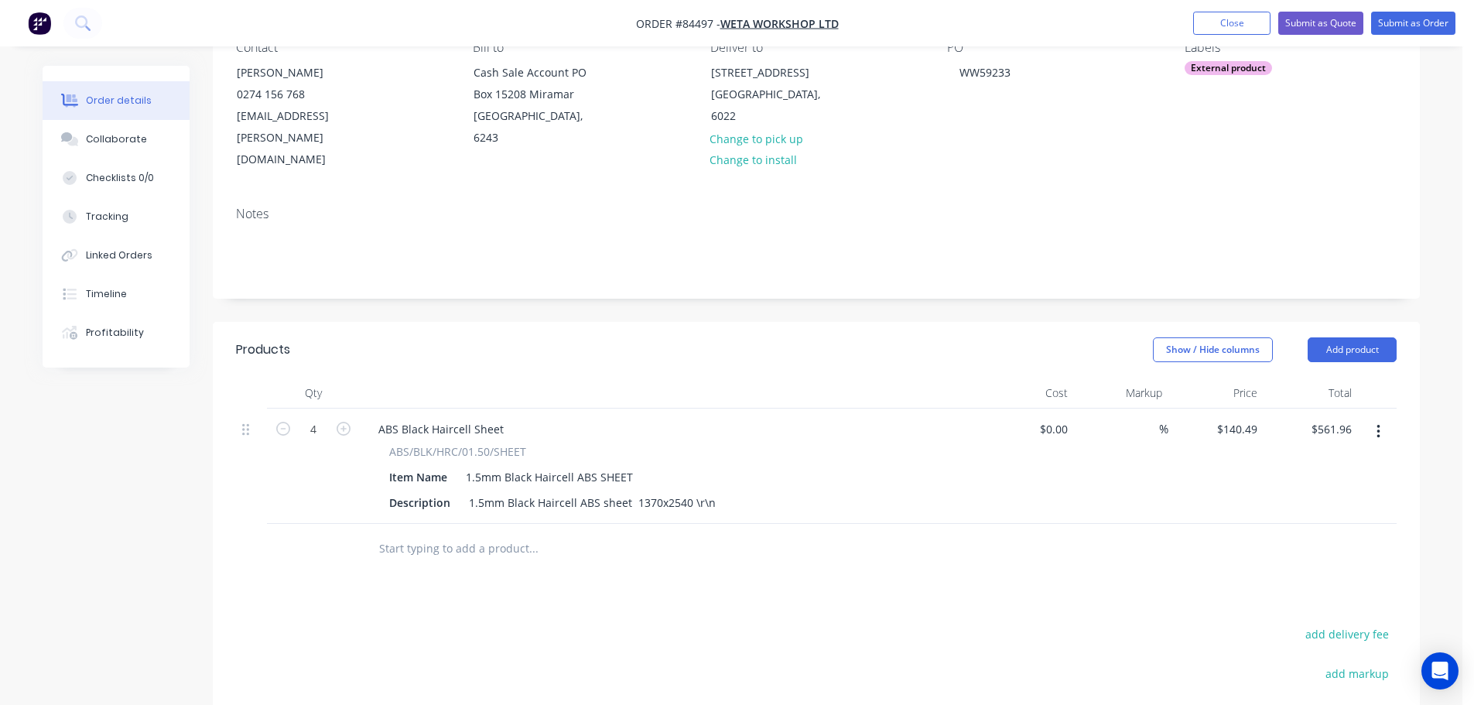
click at [1344, 624] on button "add delivery fee" at bounding box center [1347, 634] width 100 height 21
type input "75"
click at [1420, 22] on button "Submit as Order" at bounding box center [1414, 23] width 84 height 23
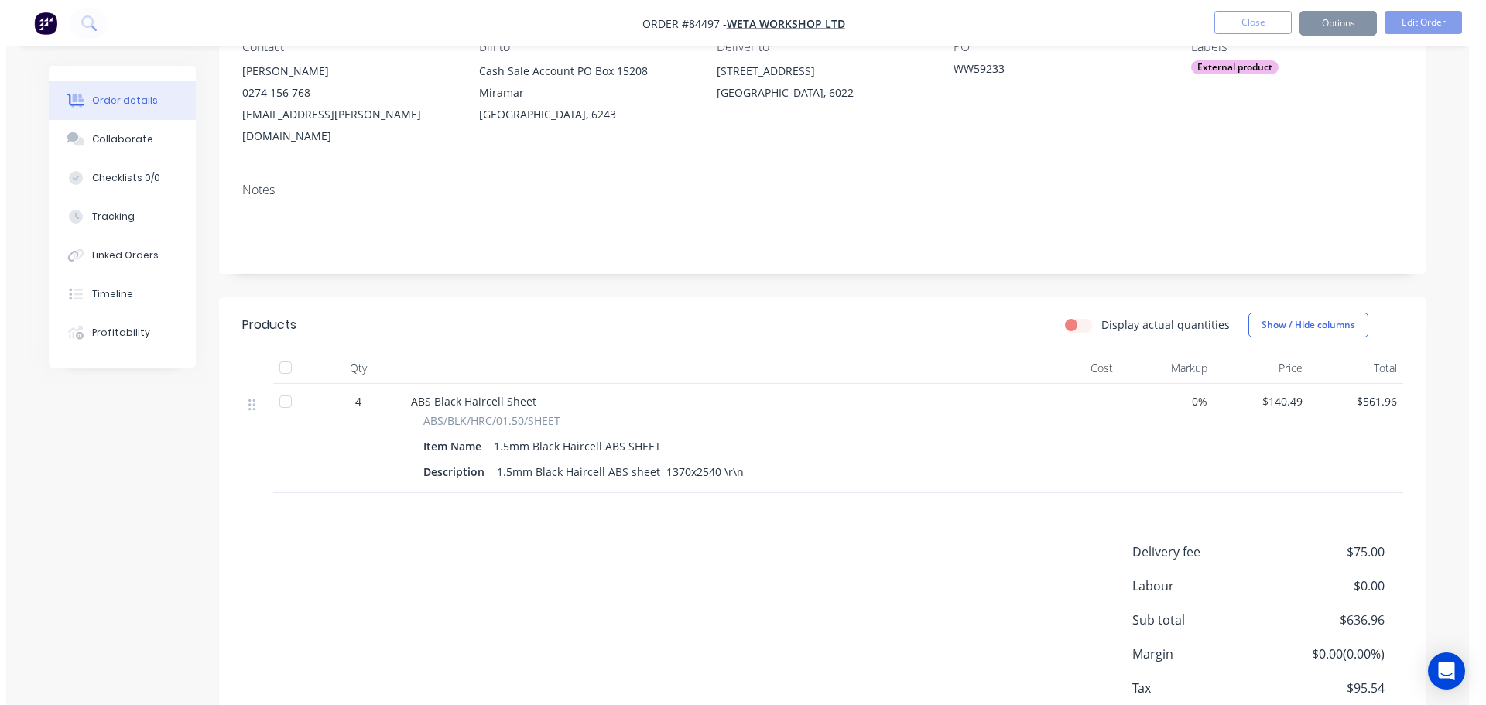
scroll to position [0, 0]
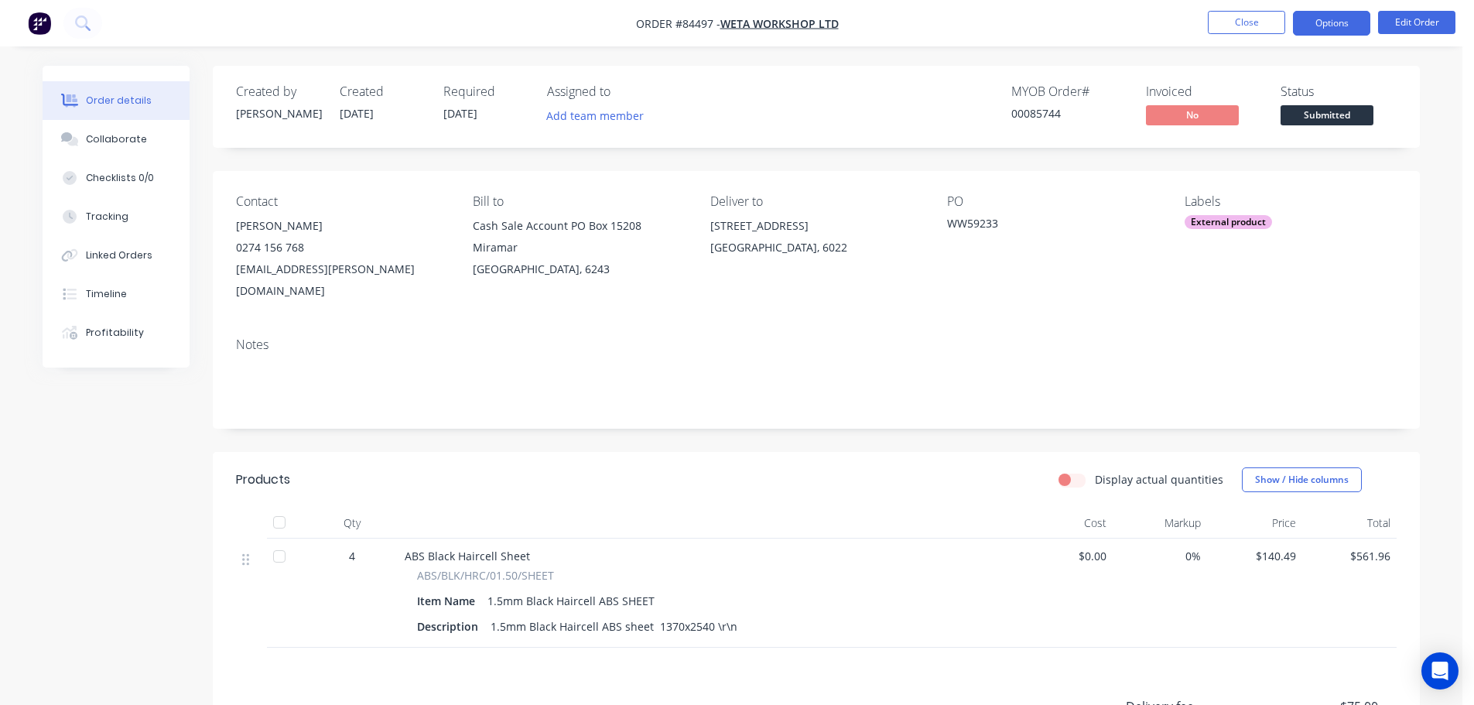
click at [1320, 33] on button "Options" at bounding box center [1331, 23] width 77 height 25
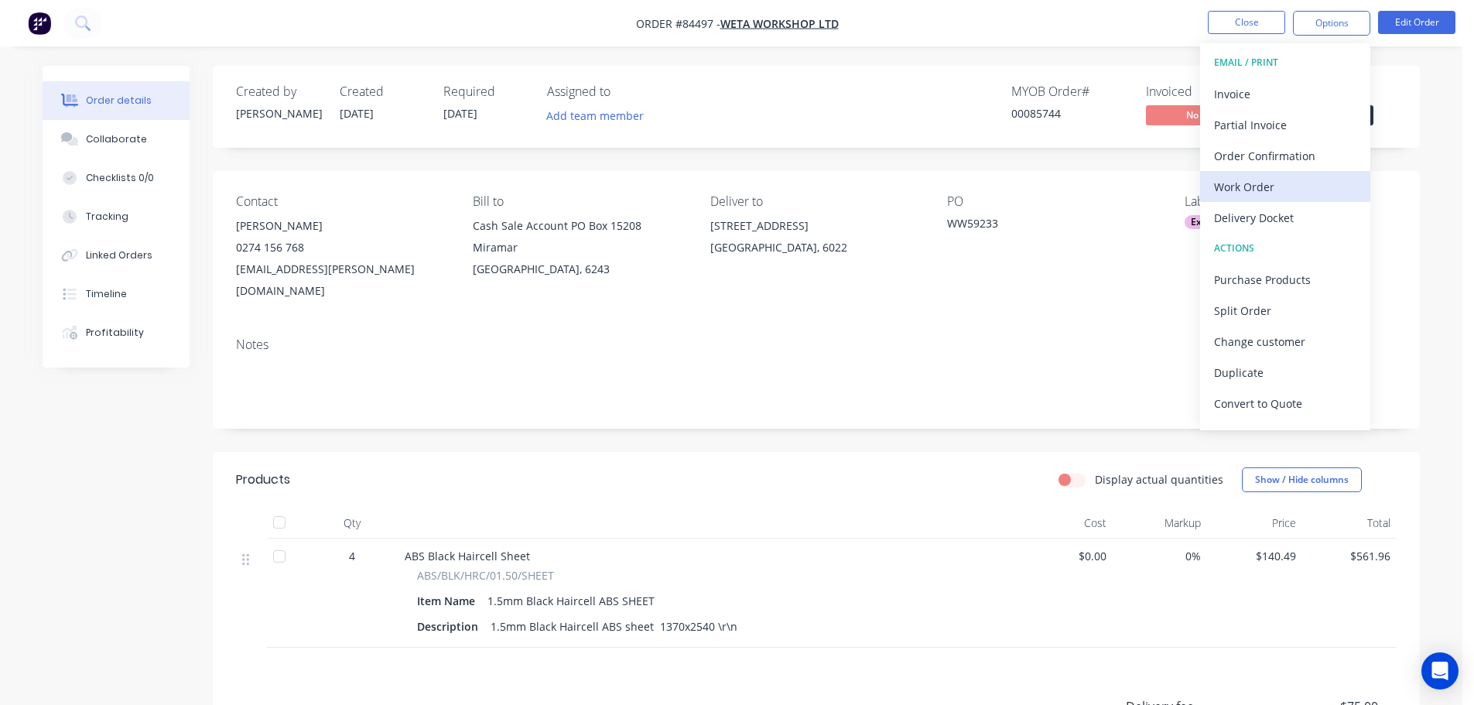
click at [1269, 188] on div "Work Order" at bounding box center [1285, 187] width 142 height 22
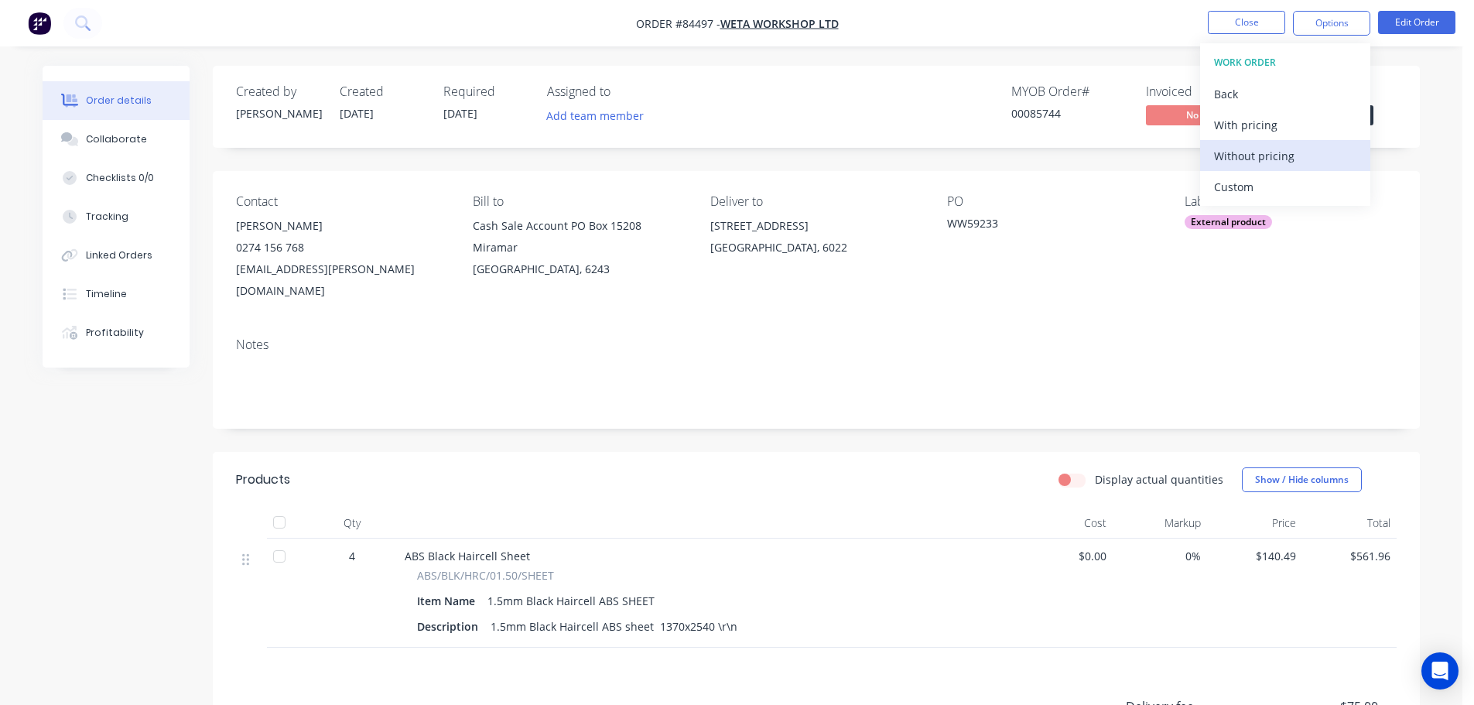
click at [1272, 159] on div "Without pricing" at bounding box center [1285, 156] width 142 height 22
click at [1069, 77] on div "Created by Jess Created 09/09/25 Required 12/09/25 Assigned to Add team member …" at bounding box center [816, 107] width 1207 height 82
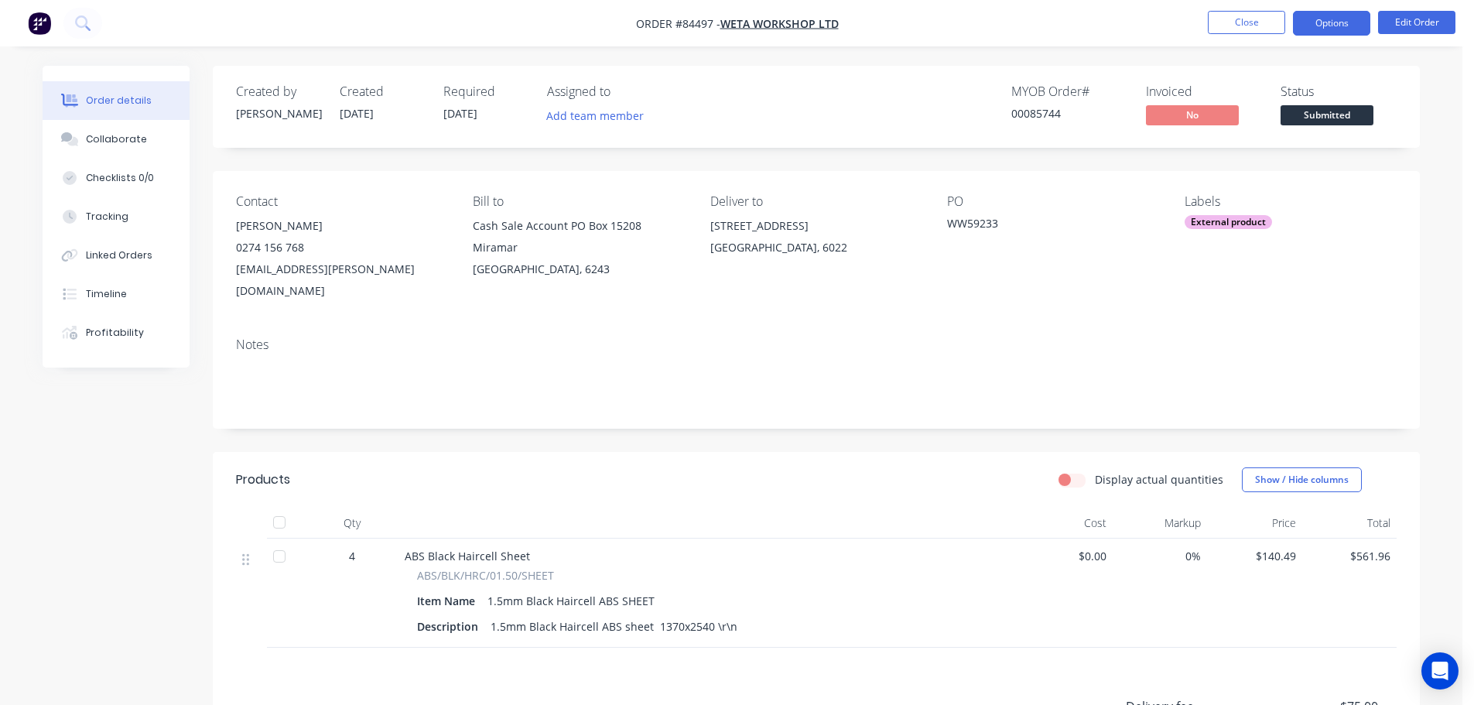
click at [1347, 22] on button "Options" at bounding box center [1331, 23] width 77 height 25
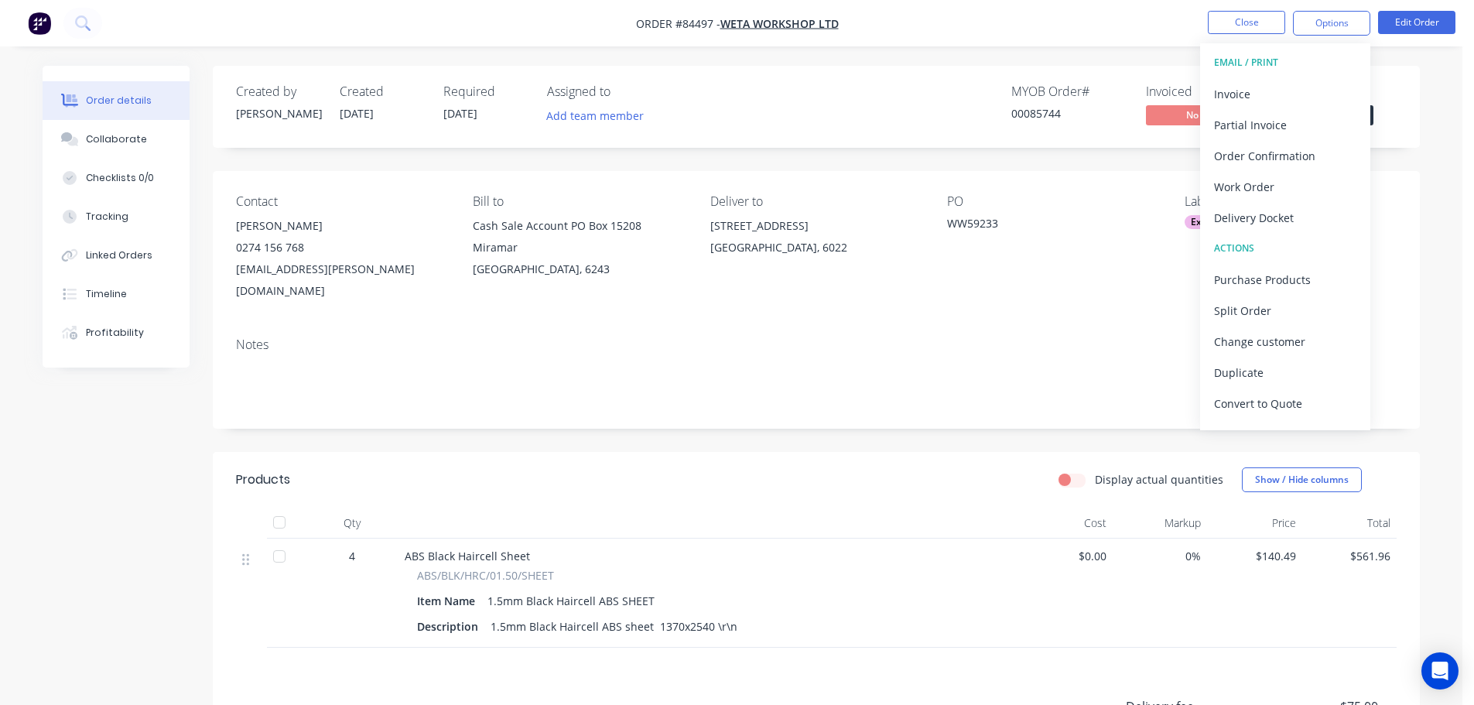
click at [918, 98] on div "MYOB Order # 00085744 Invoiced No Status Submitted" at bounding box center [1049, 106] width 695 height 45
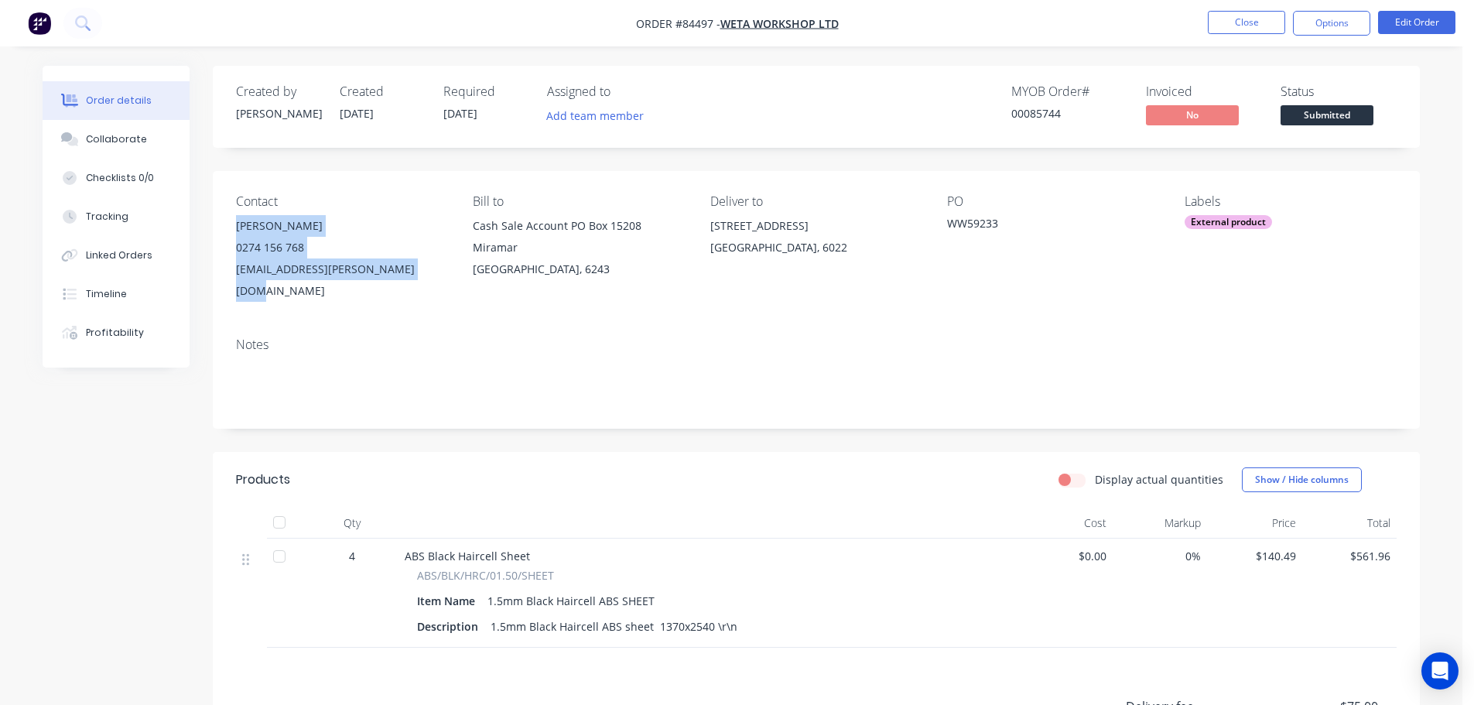
drag, startPoint x: 236, startPoint y: 230, endPoint x: 431, endPoint y: 267, distance: 198.6
click at [430, 267] on div "Contact Matt Landreth 0274 156 768 matt.landreth@wetaworkshop.co.nz Bill to Cas…" at bounding box center [816, 248] width 1207 height 154
copy div "Matt Landreth 0274 156 768 matt.landreth@wetaworkshop.co.nz"
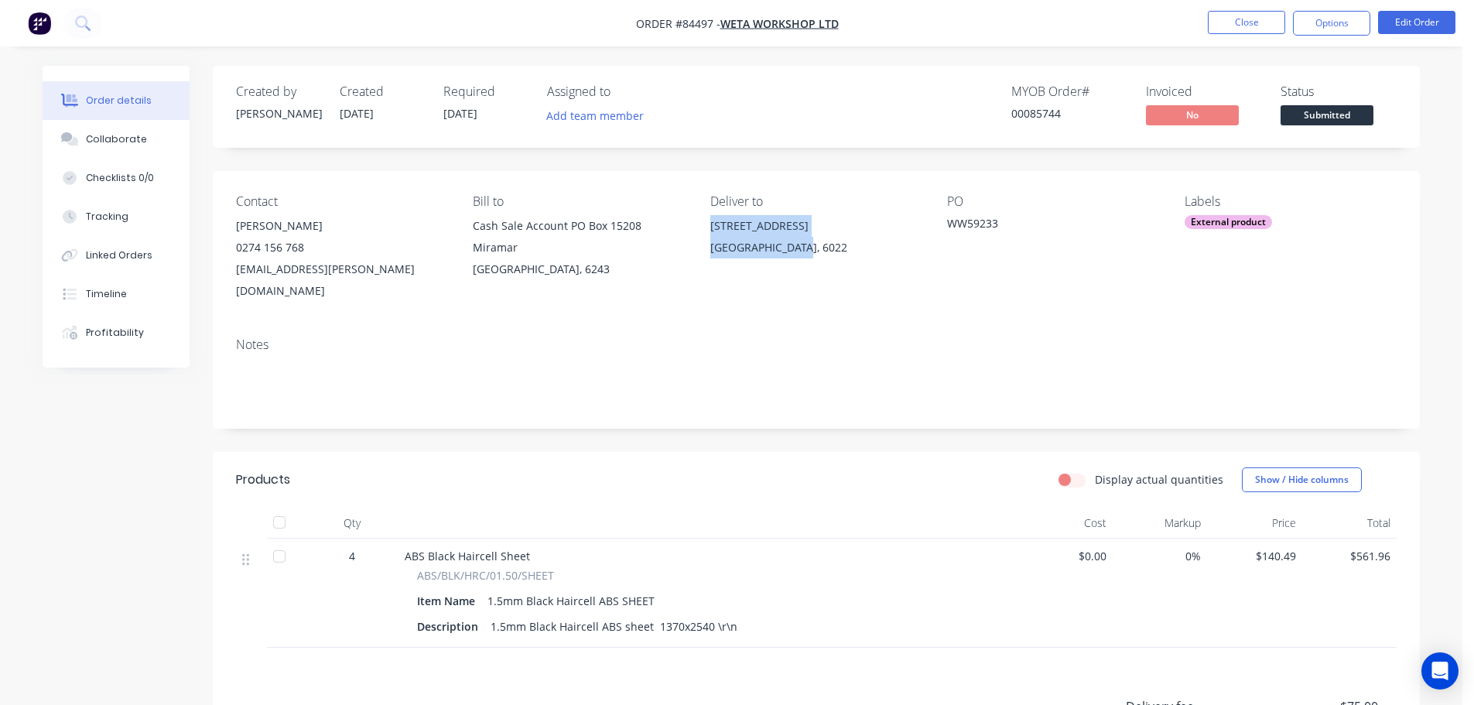
drag, startPoint x: 717, startPoint y: 223, endPoint x: 803, endPoint y: 247, distance: 89.9
click at [803, 247] on div "21 Camperdown Road Miramar Wellington, 6022" at bounding box center [817, 240] width 212 height 50
copy div "21 Camperdown Road Miramar Wellington, 6022"
click at [1320, 25] on button "Options" at bounding box center [1331, 23] width 77 height 25
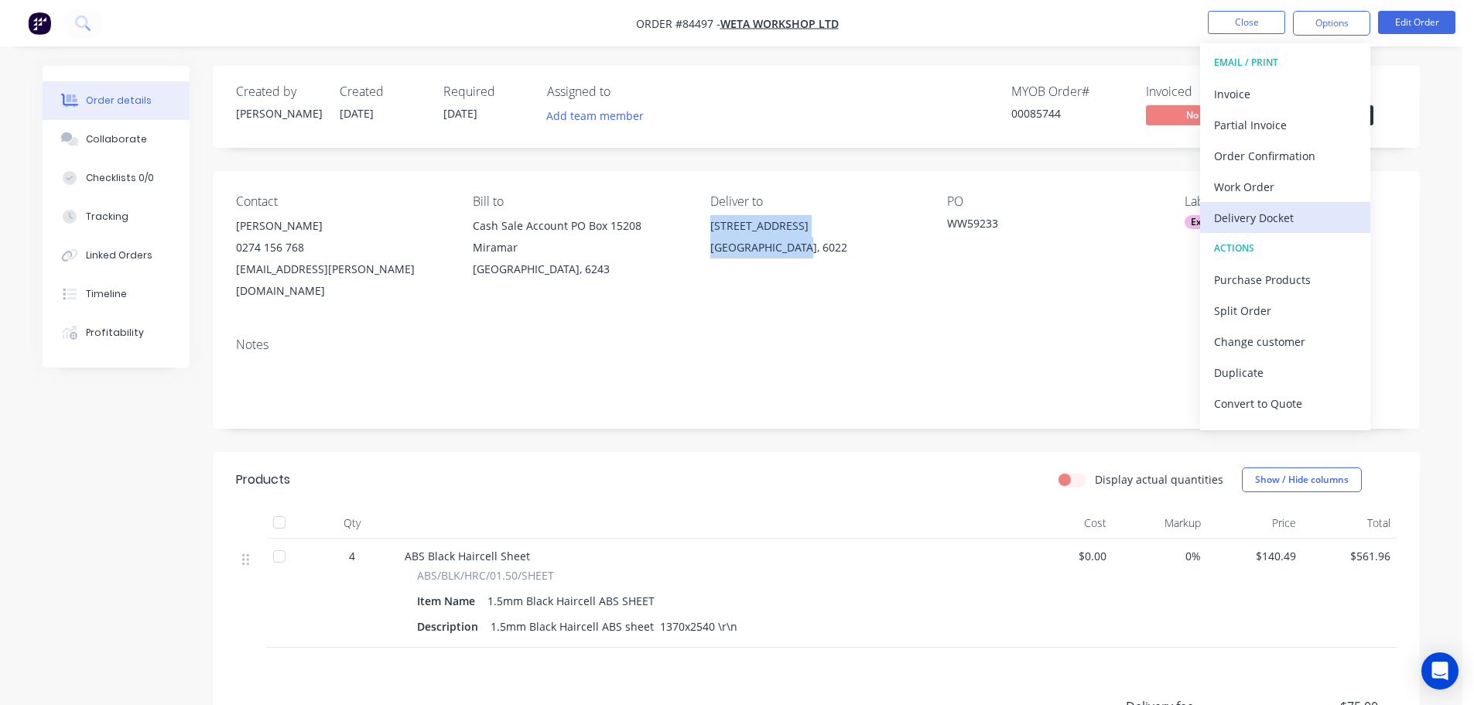
click at [1279, 214] on div "Delivery Docket" at bounding box center [1285, 218] width 142 height 22
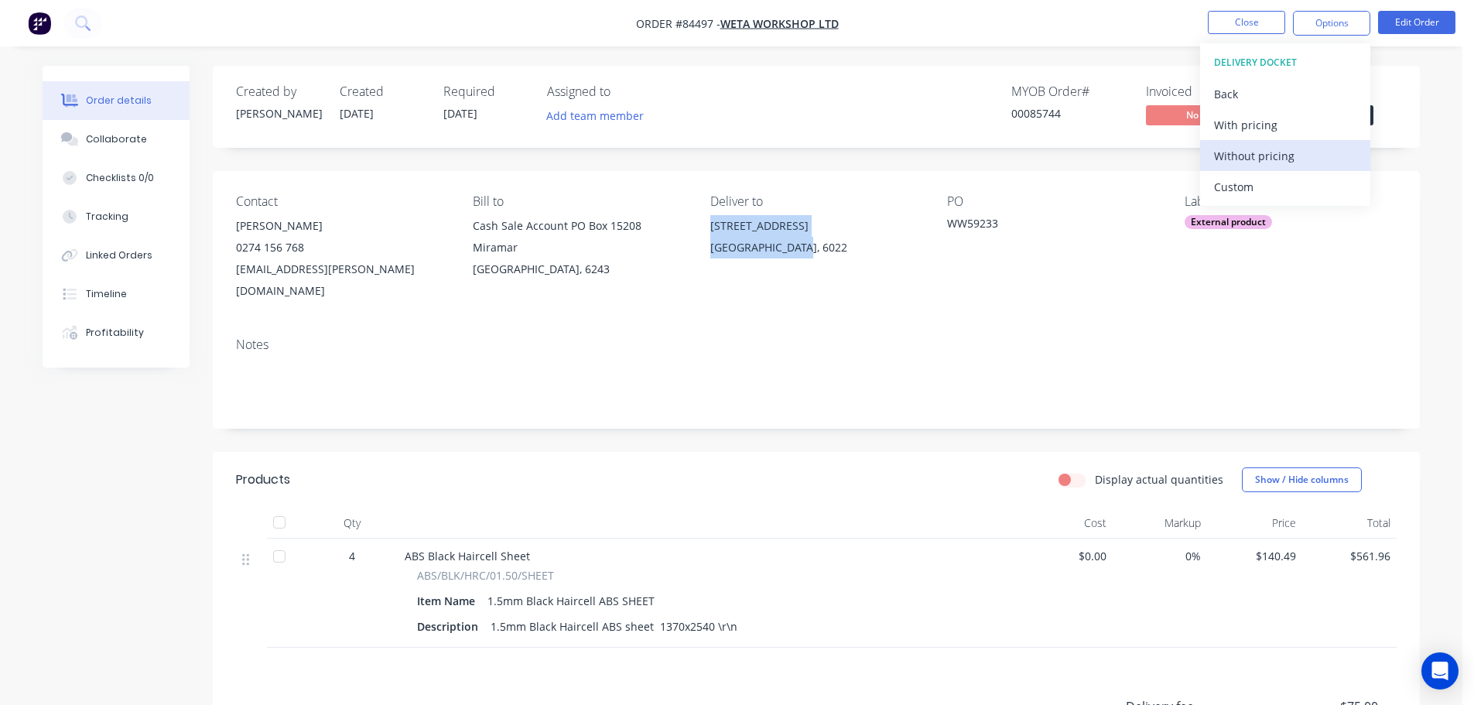
click at [1289, 158] on div "Without pricing" at bounding box center [1285, 156] width 142 height 22
click at [50, 21] on img "button" at bounding box center [39, 23] width 23 height 23
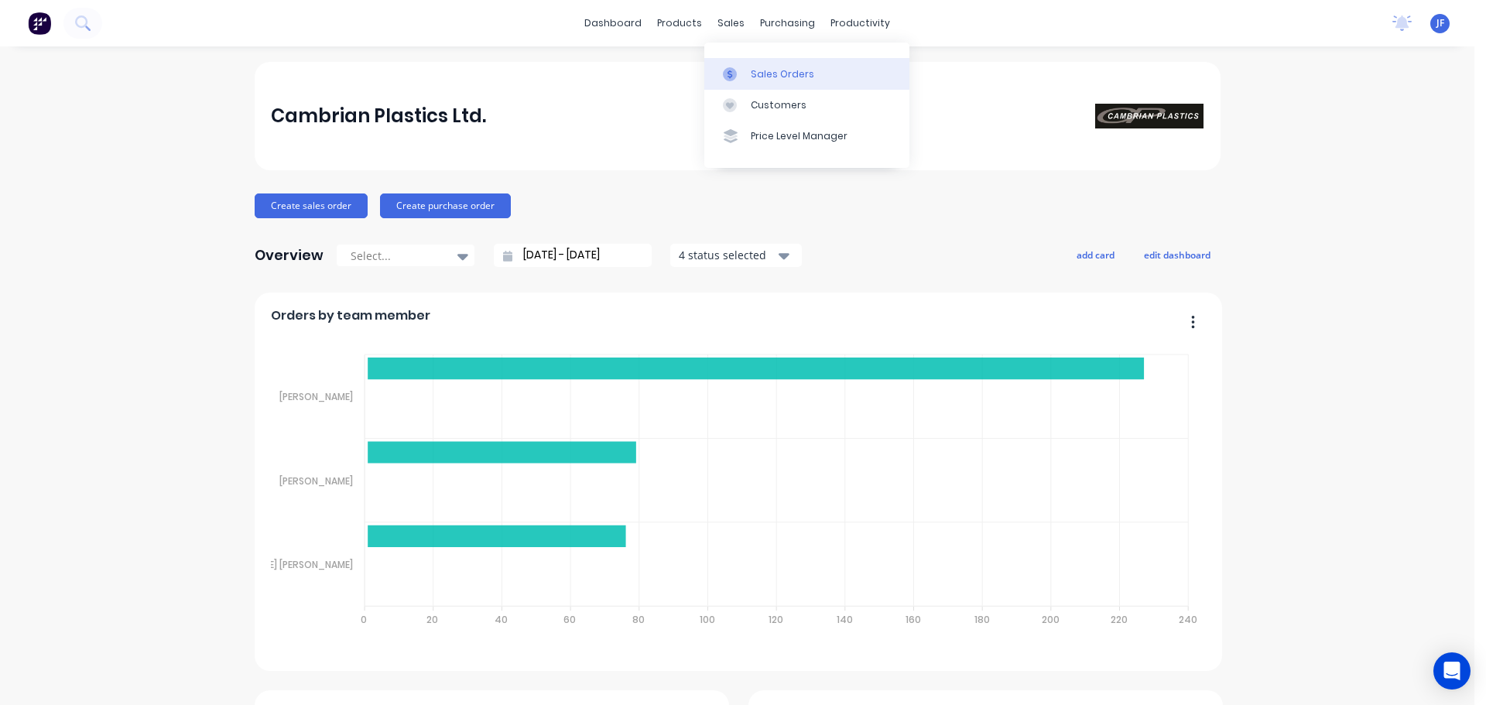
click at [746, 63] on link "Sales Orders" at bounding box center [806, 73] width 205 height 31
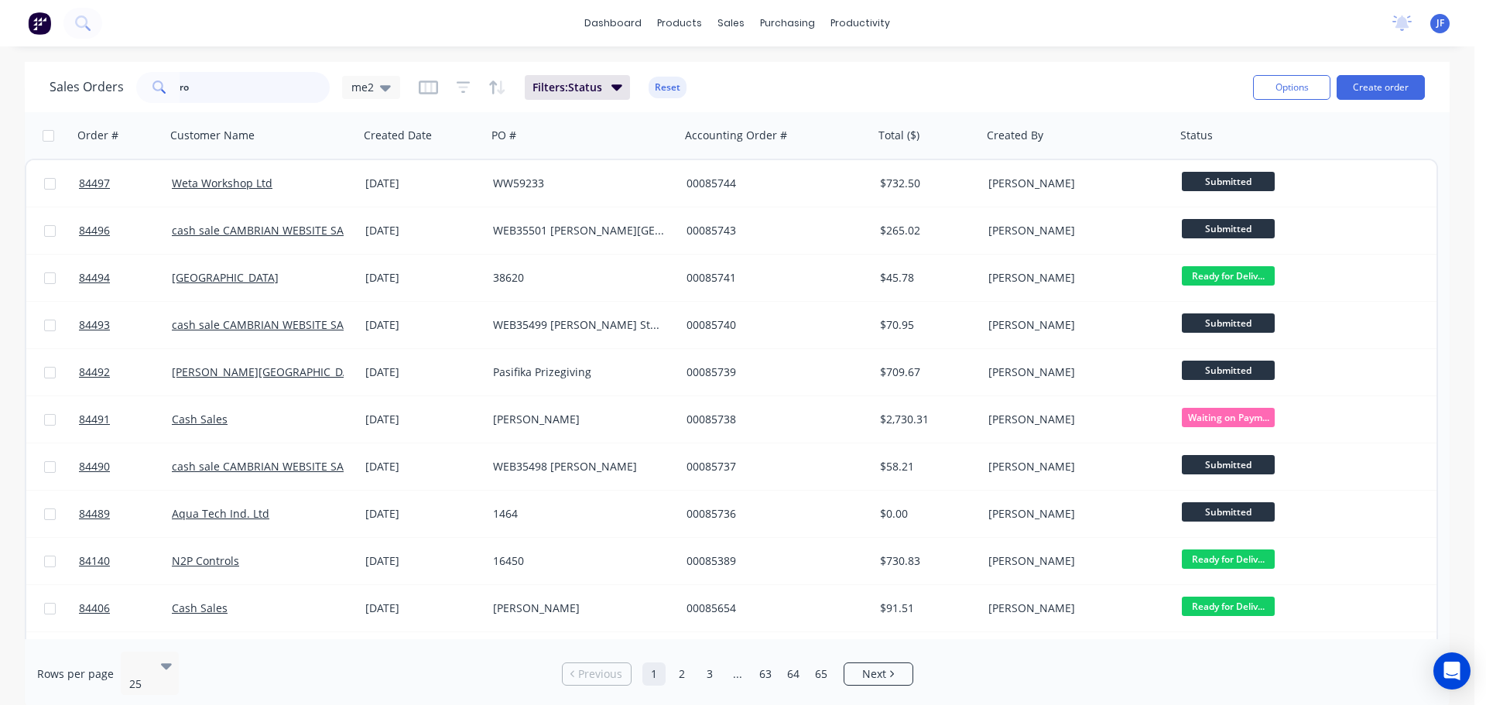
click at [228, 100] on input "ro" at bounding box center [255, 87] width 151 height 31
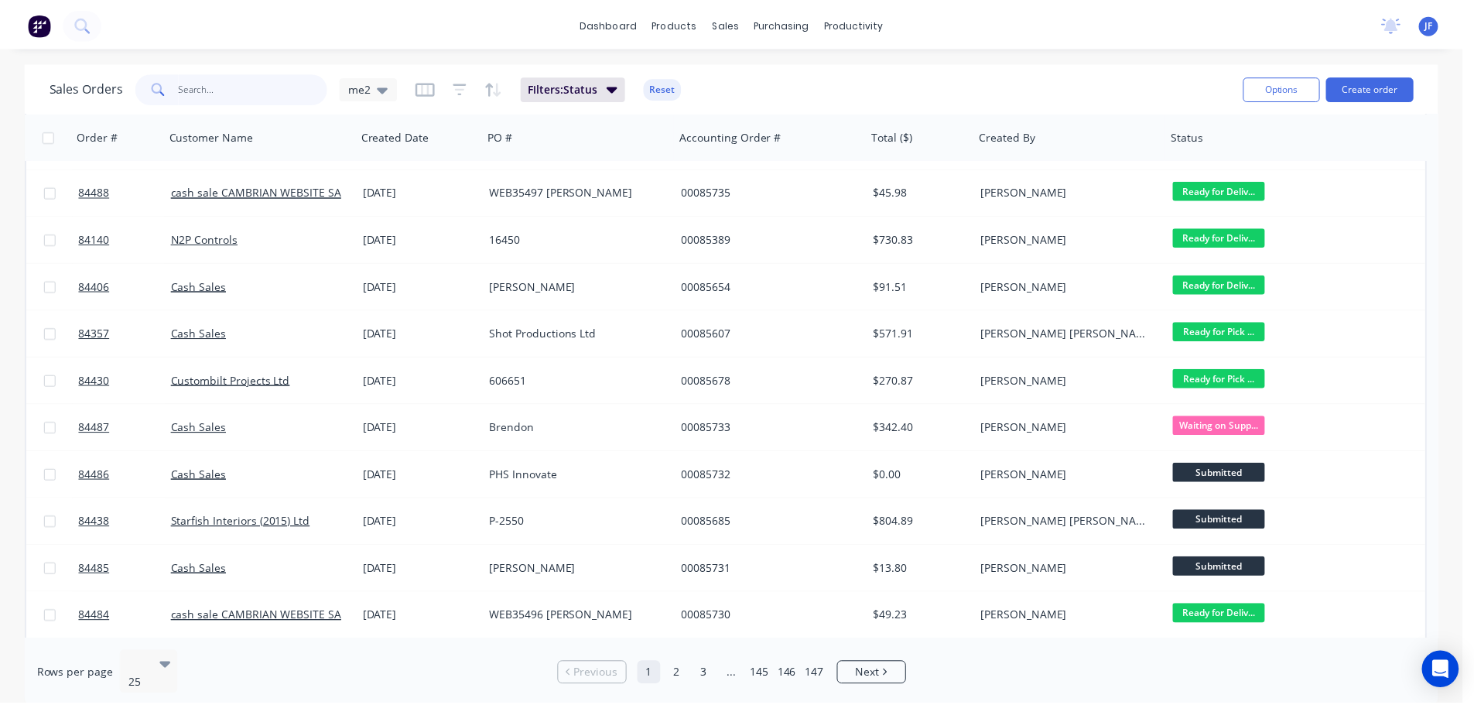
scroll to position [619, 0]
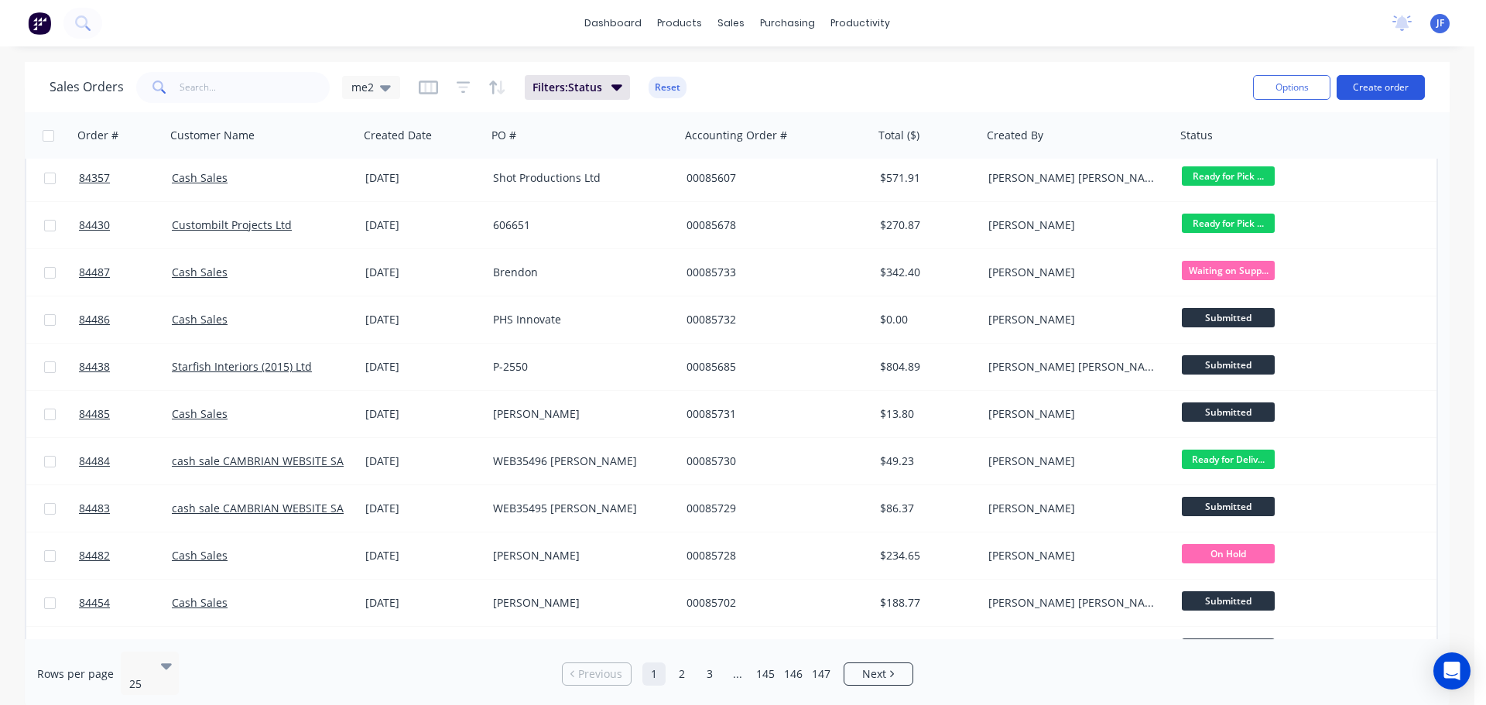
click at [1377, 87] on button "Create order" at bounding box center [1381, 87] width 88 height 25
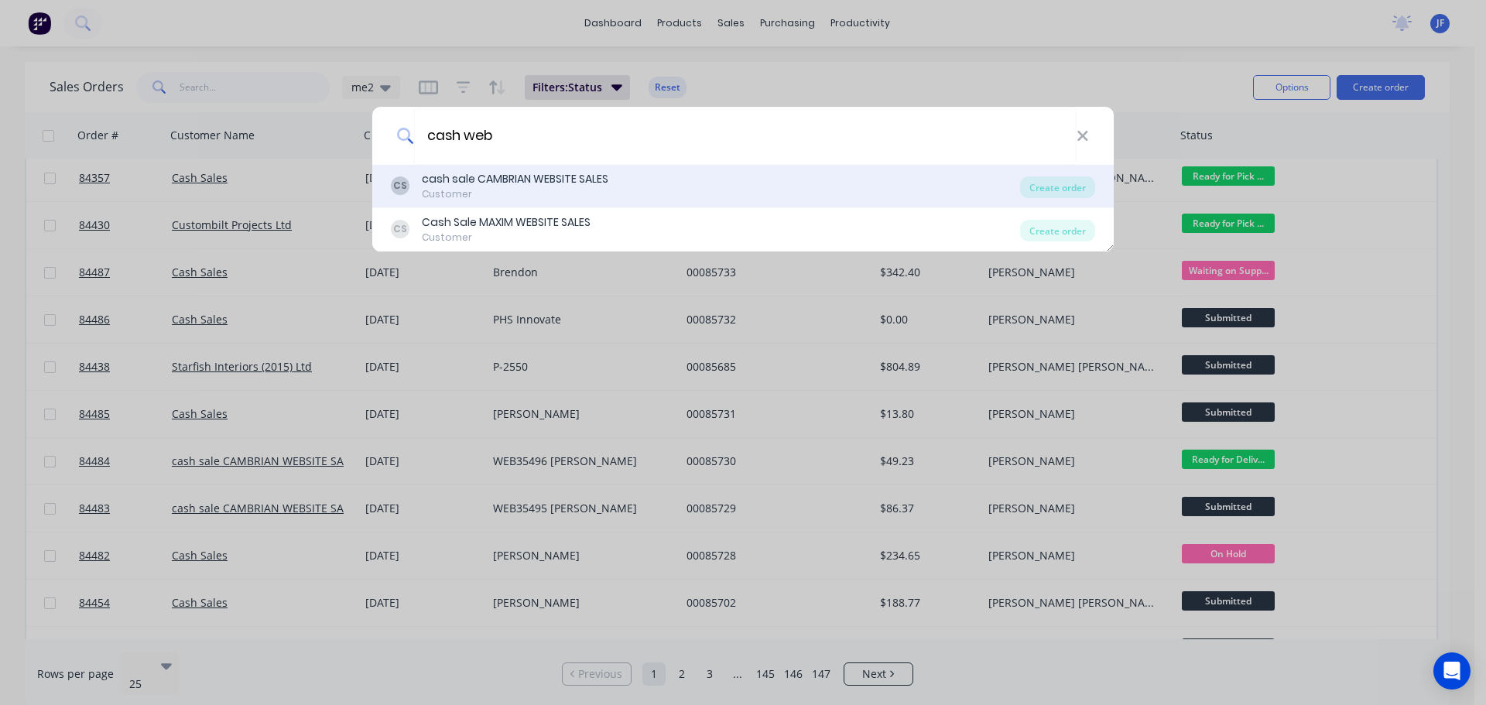
type input "cash web"
click at [603, 176] on div "cash sale CAMBRIAN WEBSITE SALES" at bounding box center [515, 179] width 187 height 16
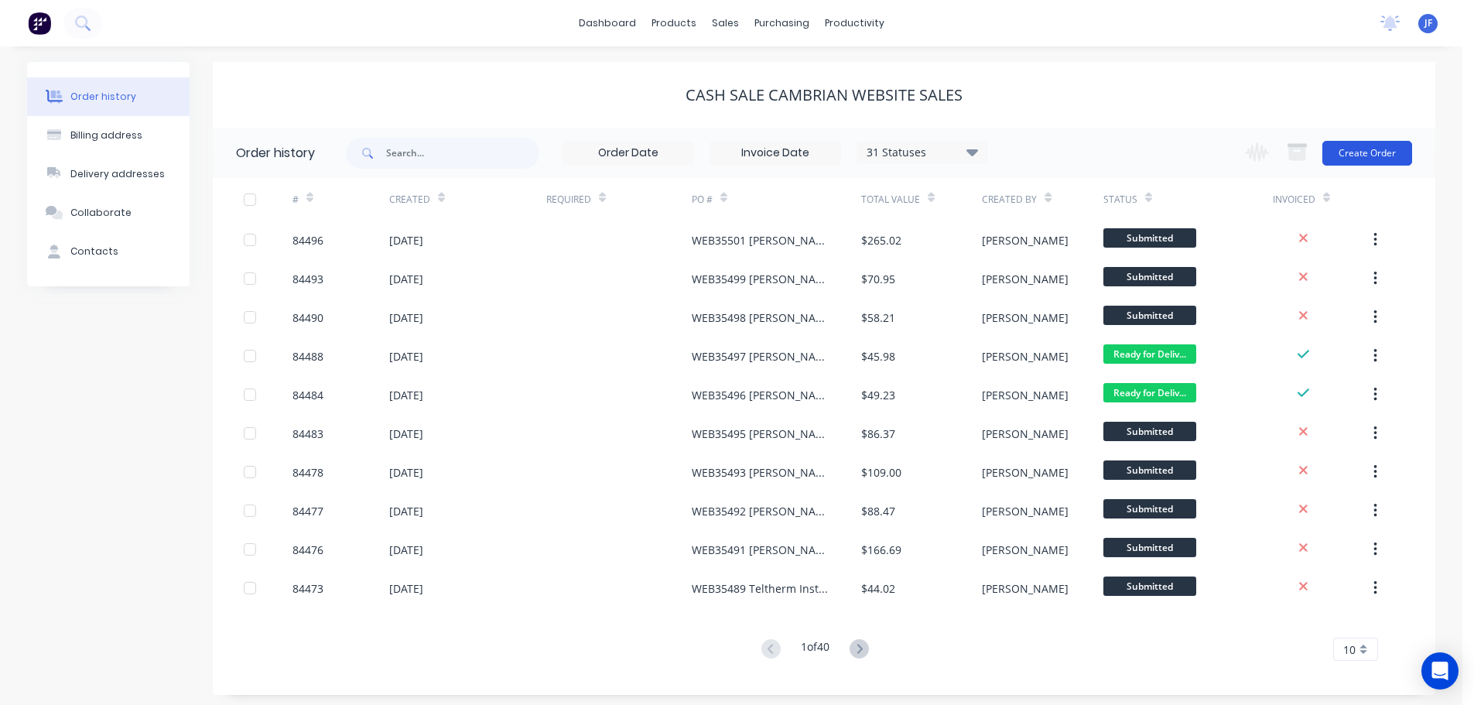
click at [1392, 151] on button "Create Order" at bounding box center [1368, 153] width 90 height 25
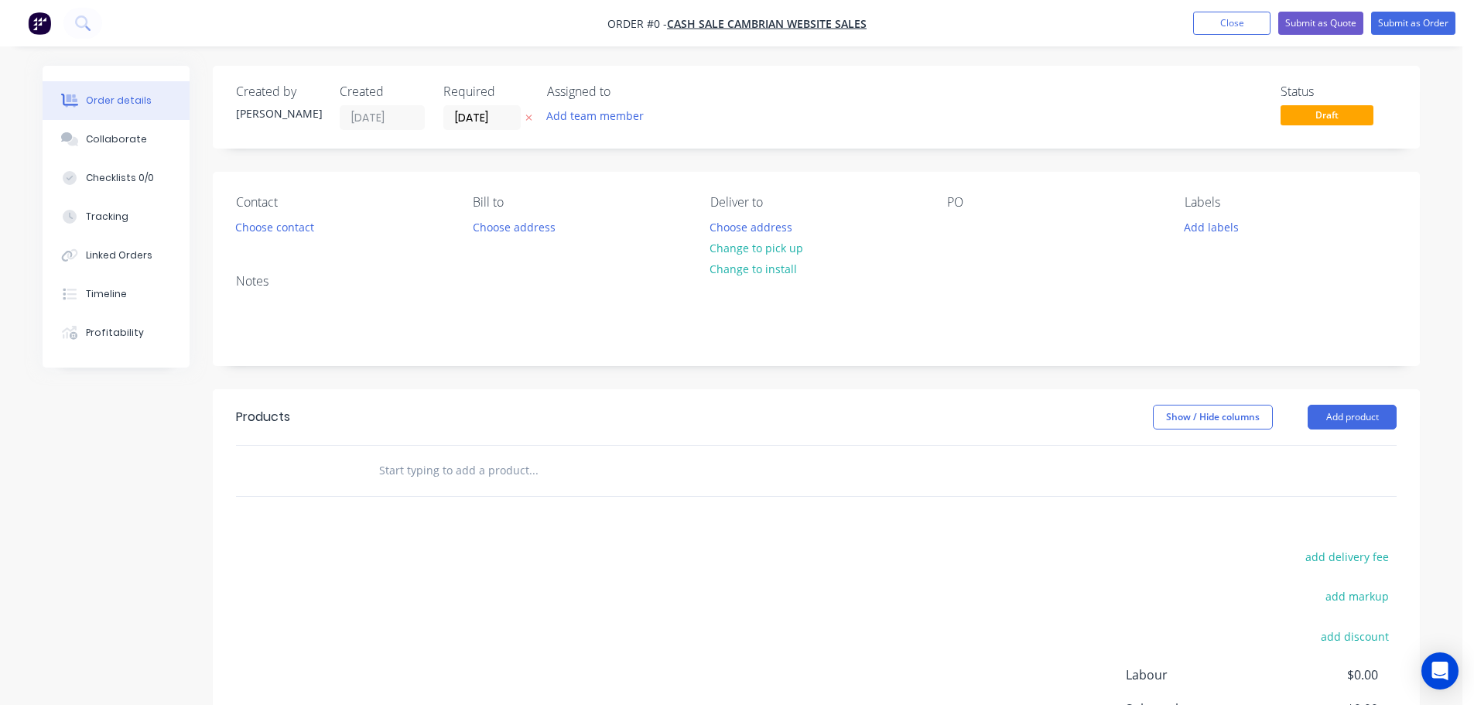
click at [536, 120] on button at bounding box center [529, 118] width 16 height 18
click at [279, 217] on button "Choose contact" at bounding box center [275, 226] width 95 height 21
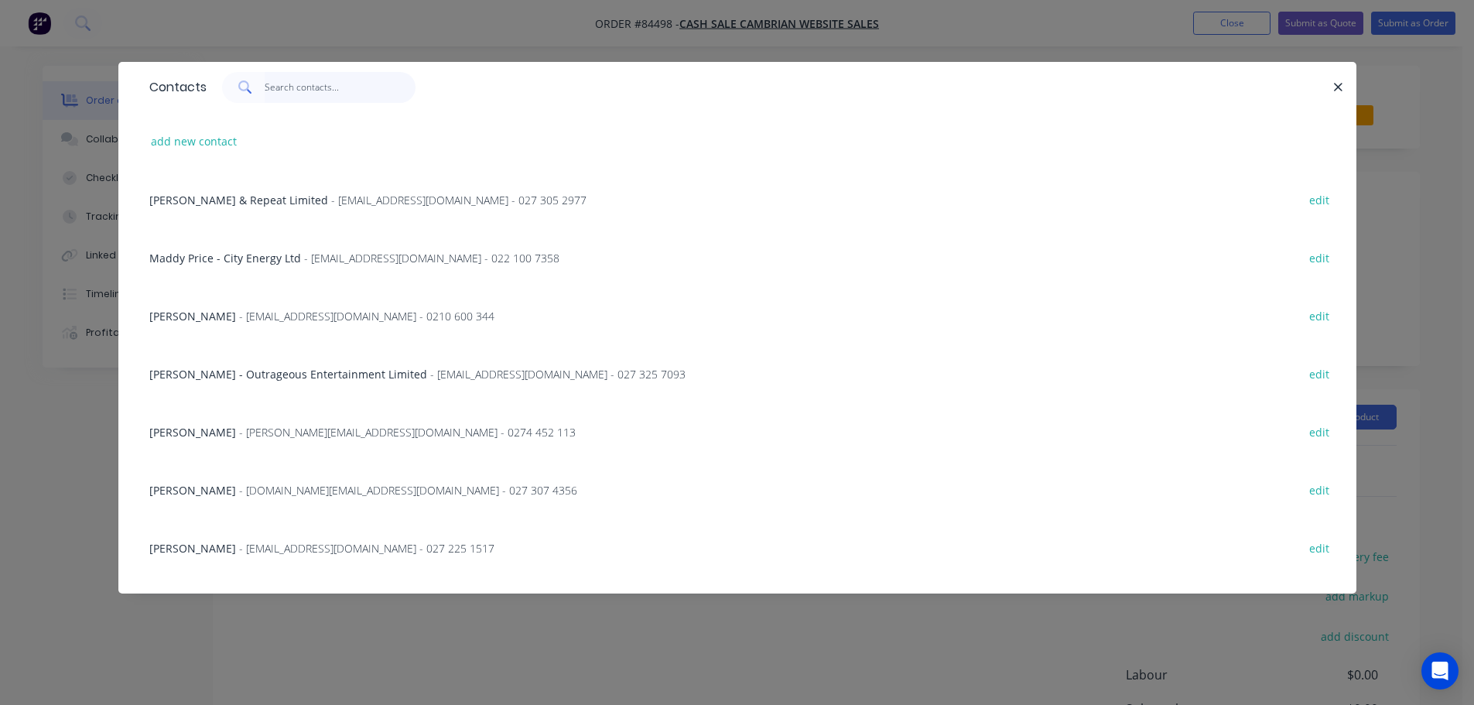
click at [309, 101] on input "text" at bounding box center [340, 87] width 151 height 31
paste input "Claire Wilkins"
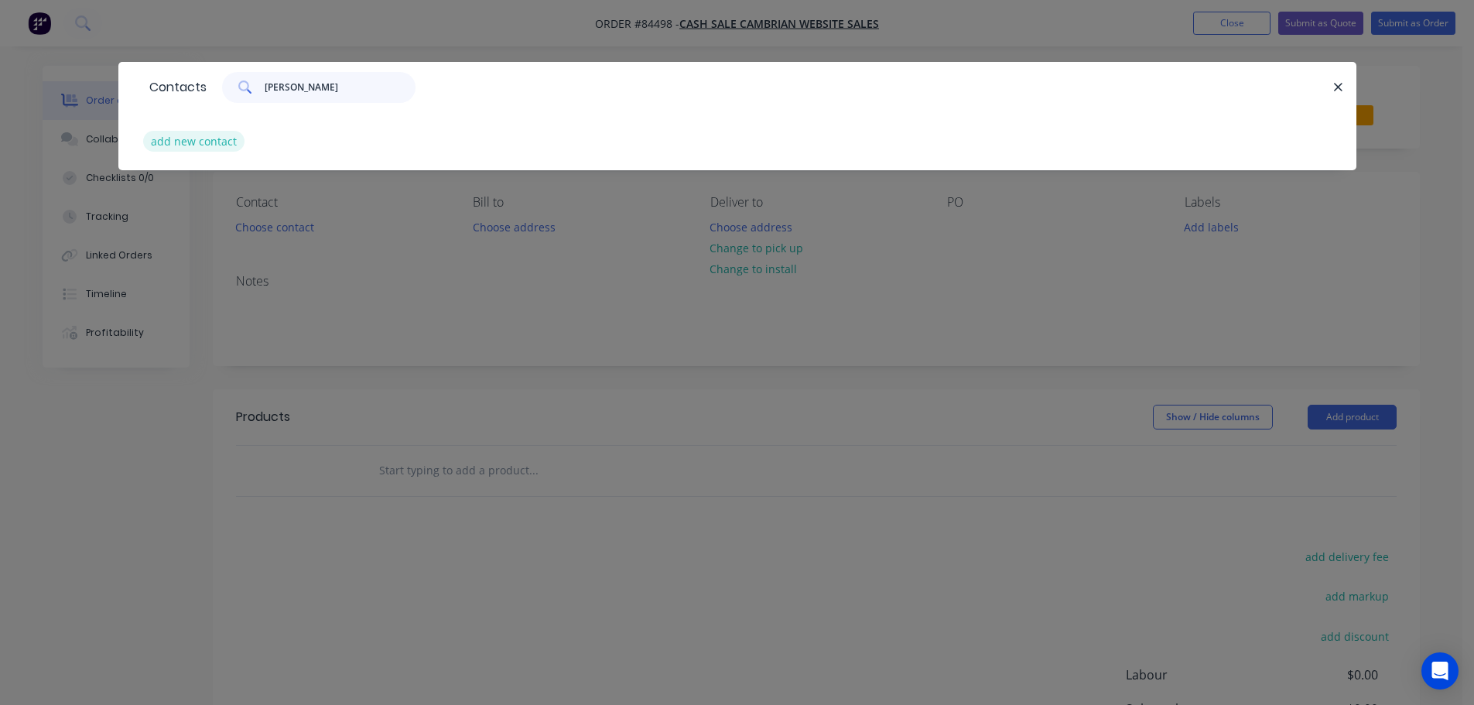
type input "Claire Wilkins"
click at [229, 142] on button "add new contact" at bounding box center [194, 141] width 102 height 21
select select "NZ"
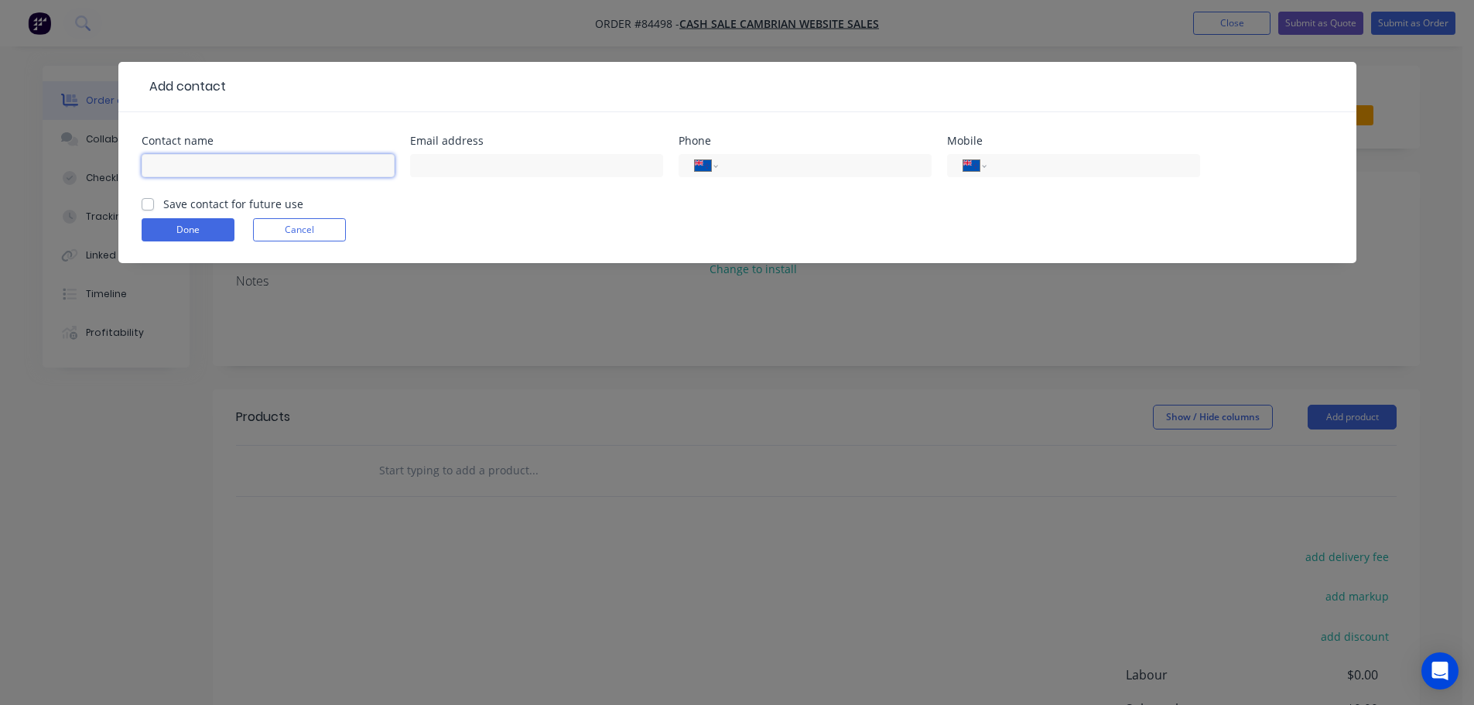
click at [232, 157] on input "text" at bounding box center [268, 165] width 253 height 23
paste input "Claire Wilkins"
type input "Claire Wilkins"
click at [217, 200] on label "Save contact for future use" at bounding box center [233, 204] width 140 height 16
click at [154, 200] on input "Save contact for future use" at bounding box center [148, 203] width 12 height 15
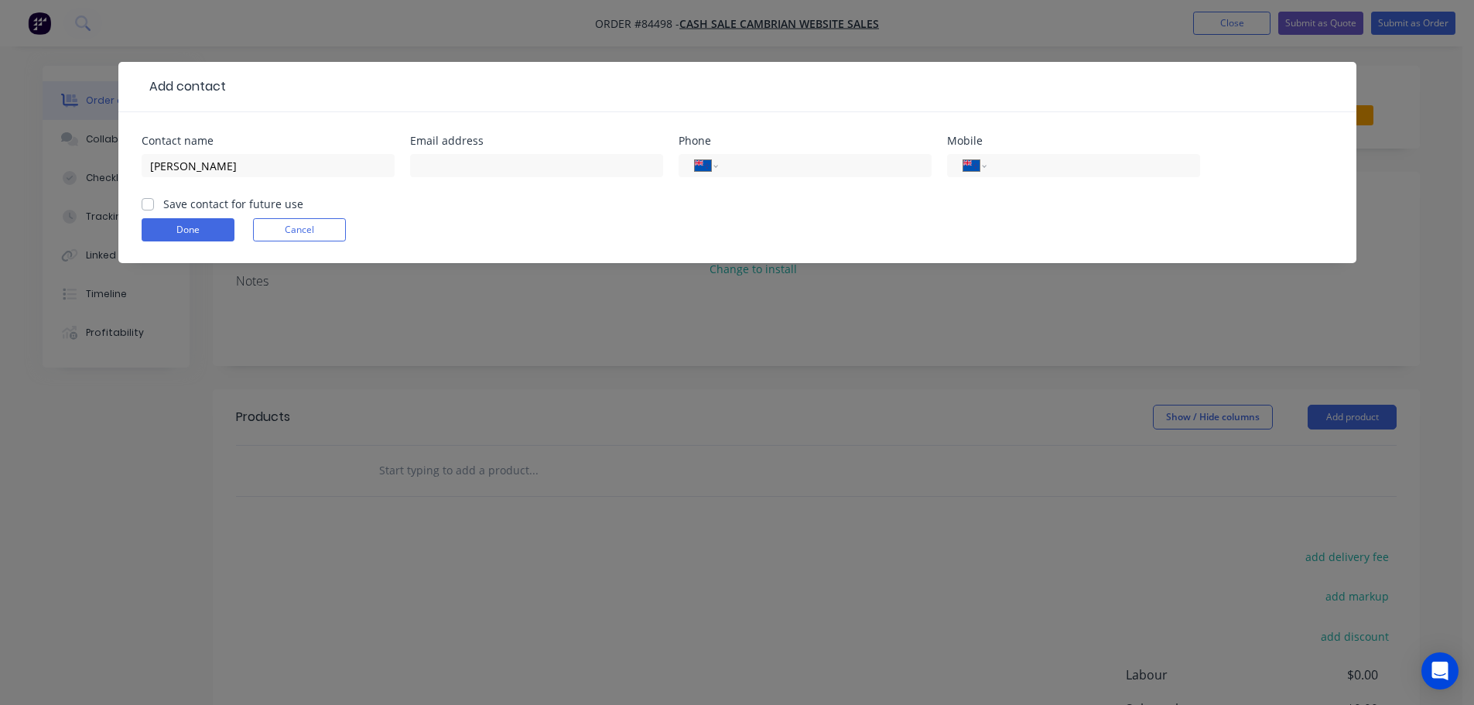
checkbox input "true"
click at [1056, 164] on input "tel" at bounding box center [1091, 166] width 186 height 18
paste input "0210 693 975"
type input "0210 693 975"
click at [465, 159] on input "text" at bounding box center [536, 165] width 253 height 23
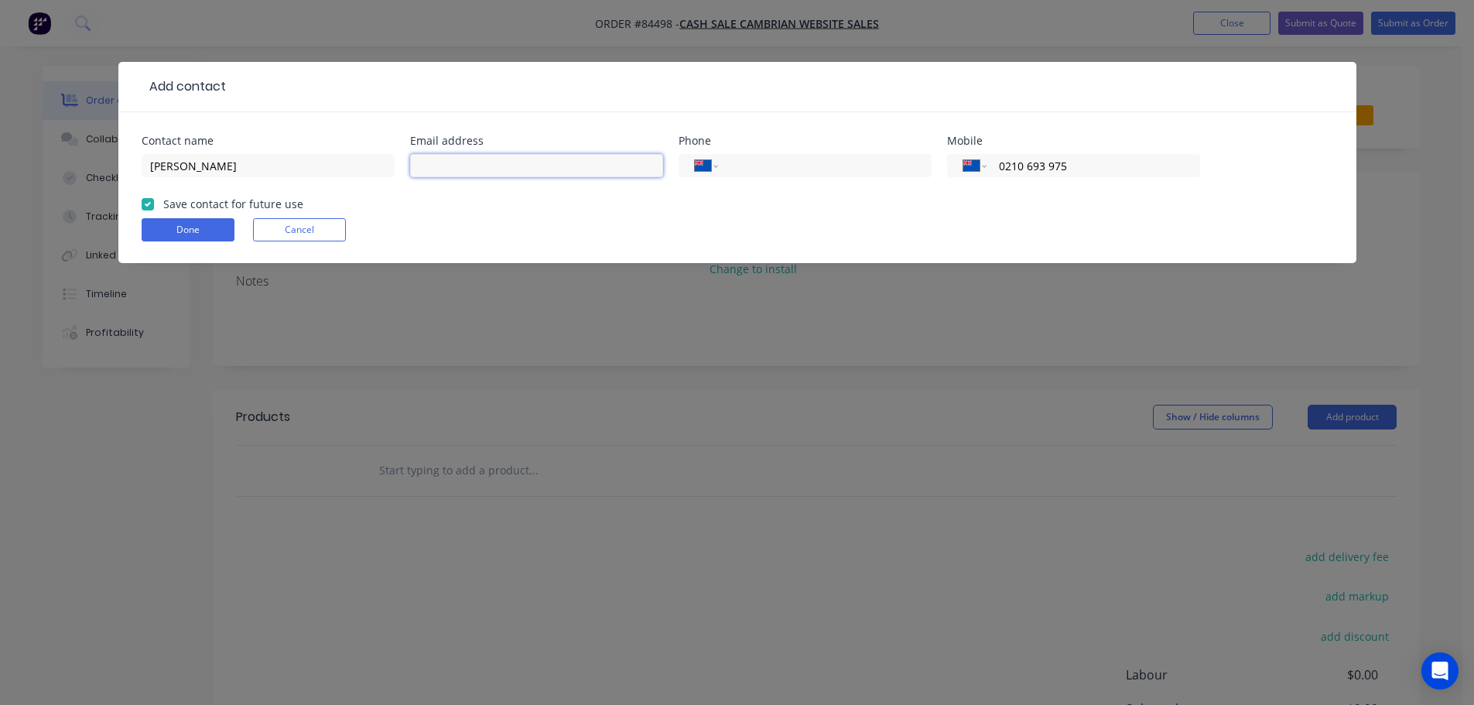
paste input "claire.wilkins70@outlook.com"
type input "claire.wilkins70@outlook.com"
click at [176, 224] on button "Done" at bounding box center [188, 229] width 93 height 23
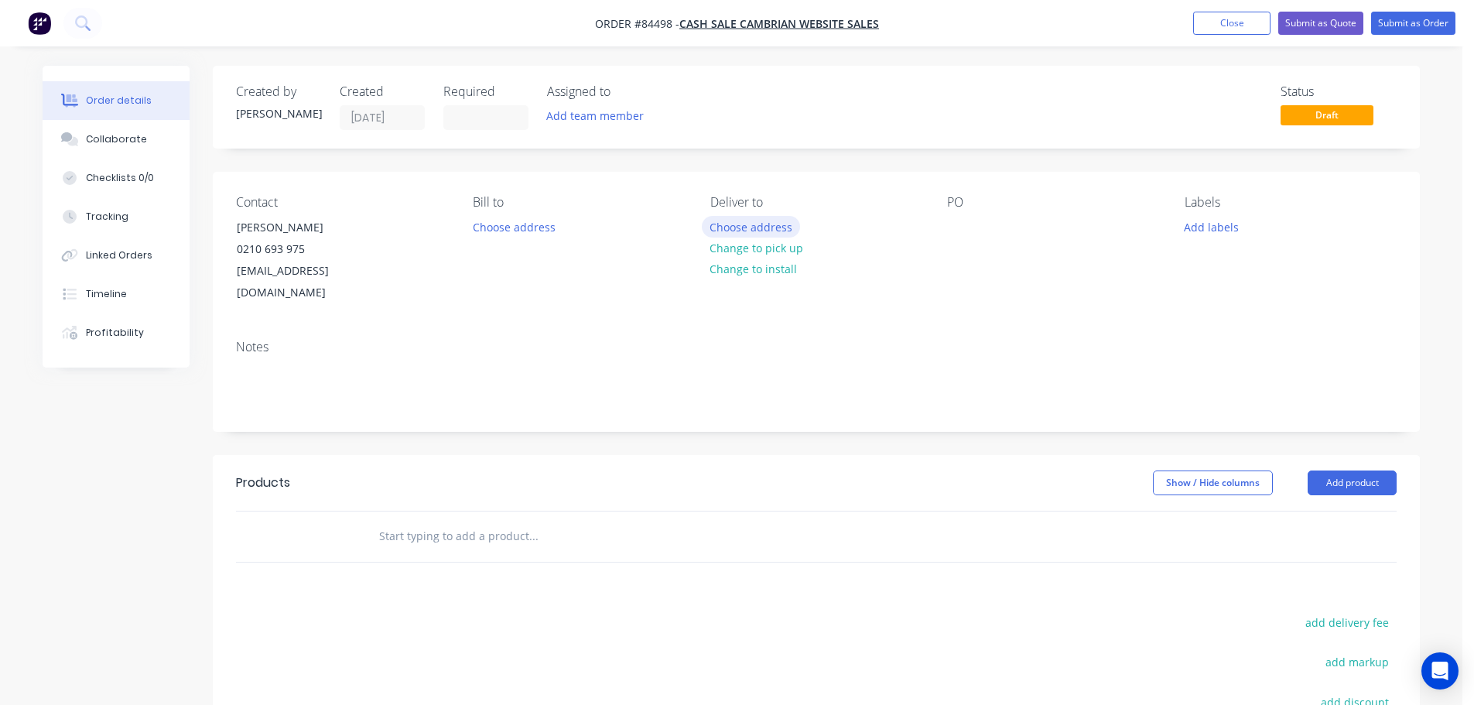
click at [739, 226] on button "Choose address" at bounding box center [751, 226] width 99 height 21
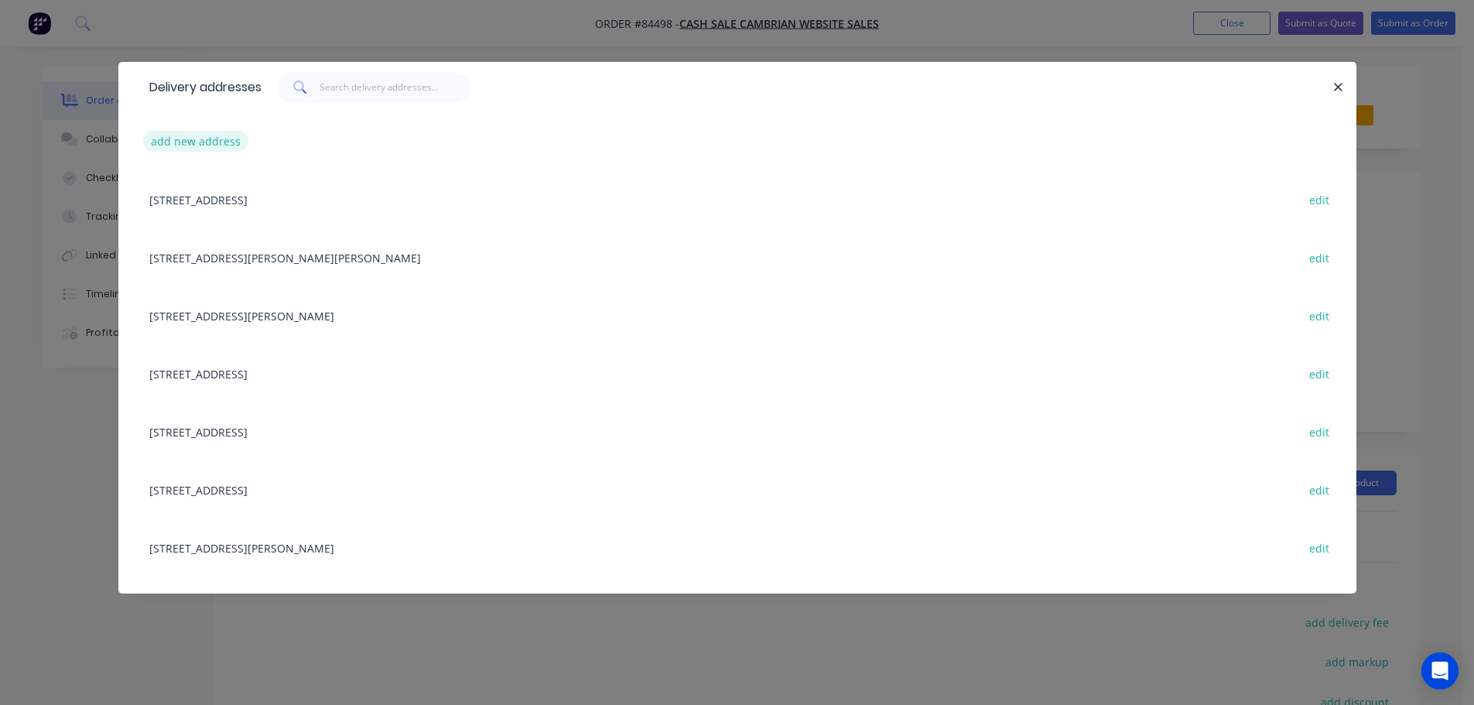
click at [193, 142] on button "add new address" at bounding box center [196, 141] width 106 height 21
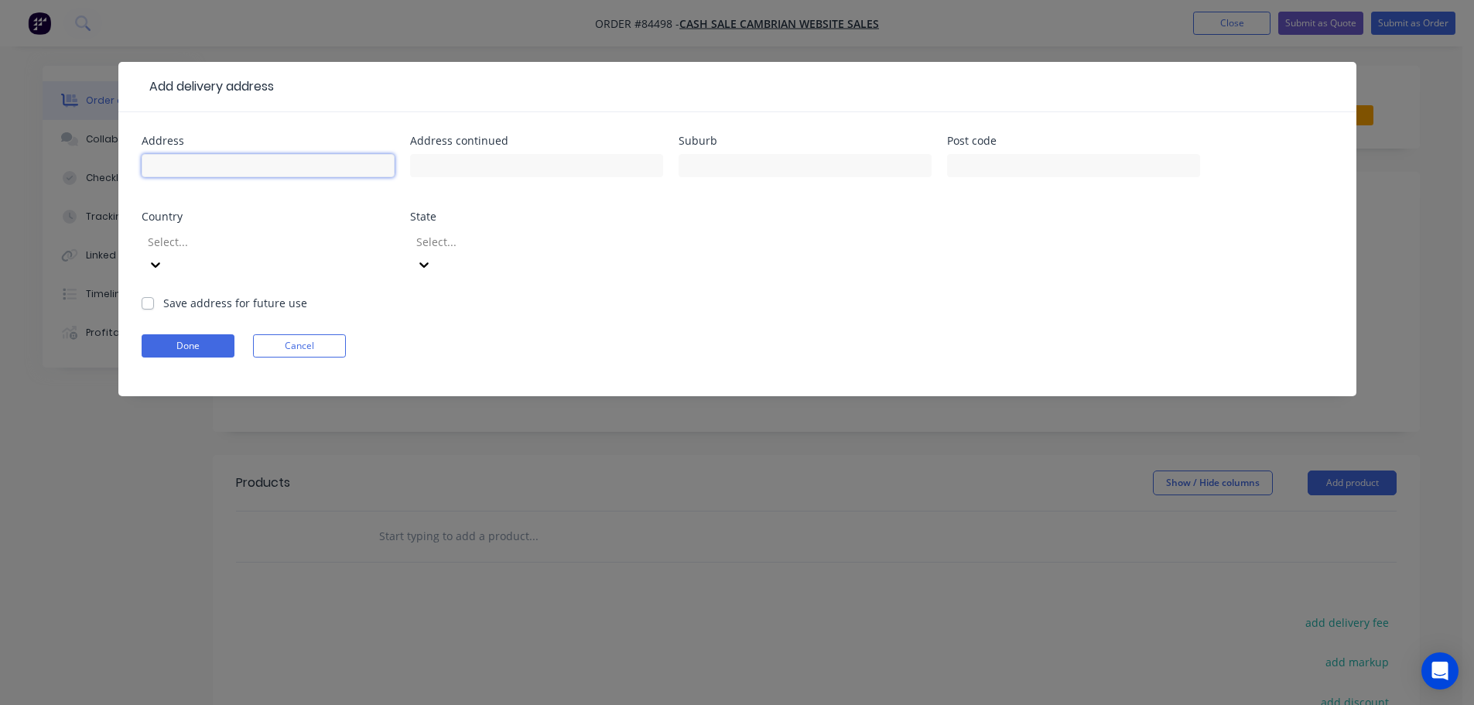
click at [344, 172] on input "text" at bounding box center [268, 165] width 253 height 23
paste input "8 Hatfield Place Albany"
click at [255, 173] on input "8 Hatfield Place Albany" at bounding box center [268, 165] width 253 height 23
type input "8 Hatfield Place"
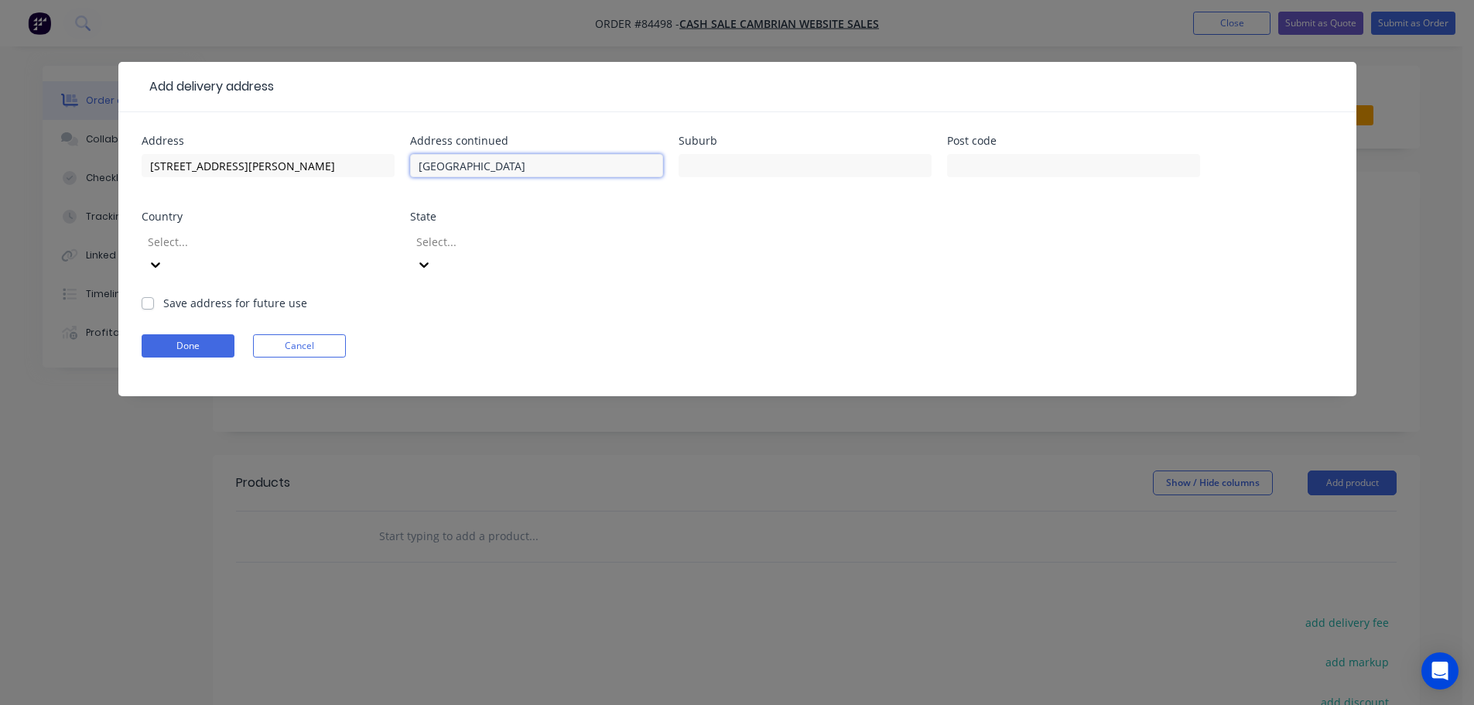
type input "Albany"
click at [804, 161] on input "text" at bounding box center [805, 165] width 253 height 23
paste input "[GEOGRAPHIC_DATA]"
type input "[GEOGRAPHIC_DATA]"
click at [947, 170] on input "text" at bounding box center [1073, 165] width 253 height 23
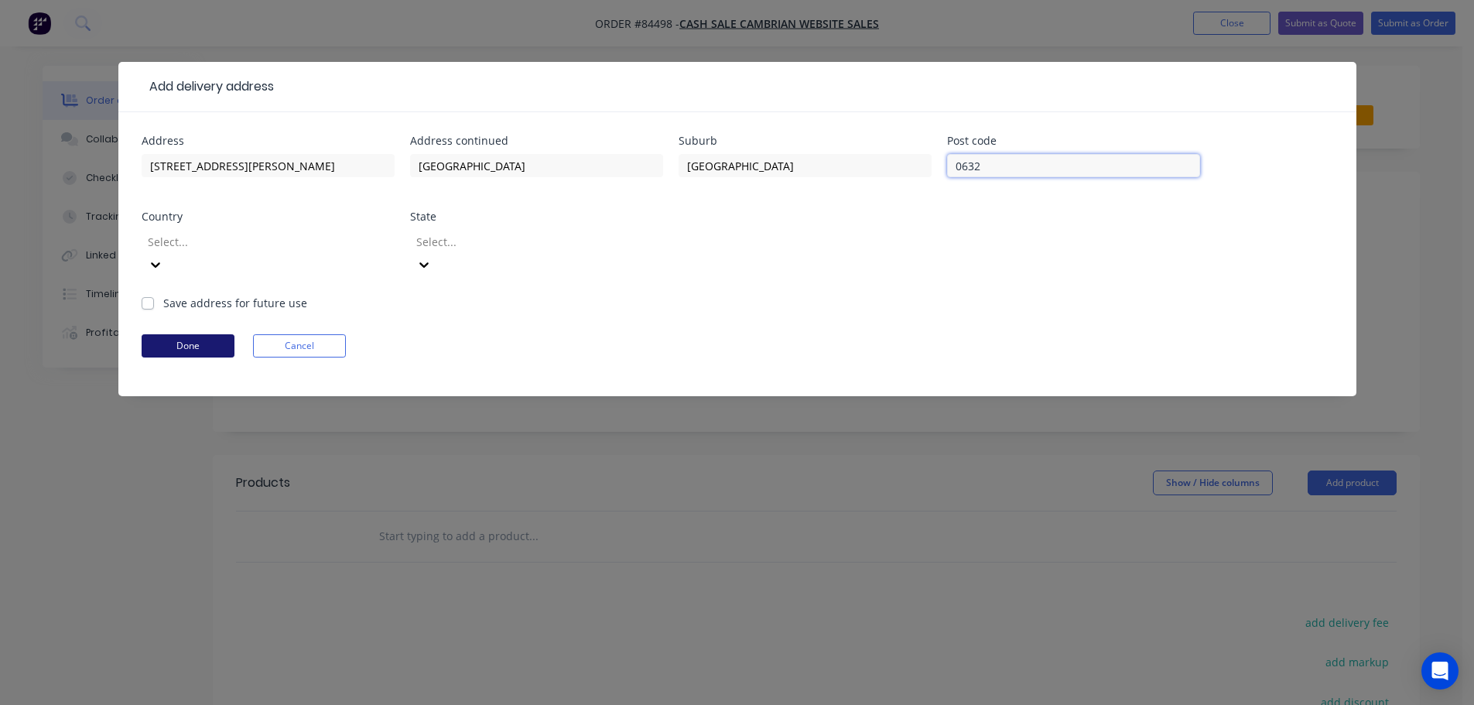
type input "0632"
click at [205, 334] on button "Done" at bounding box center [188, 345] width 93 height 23
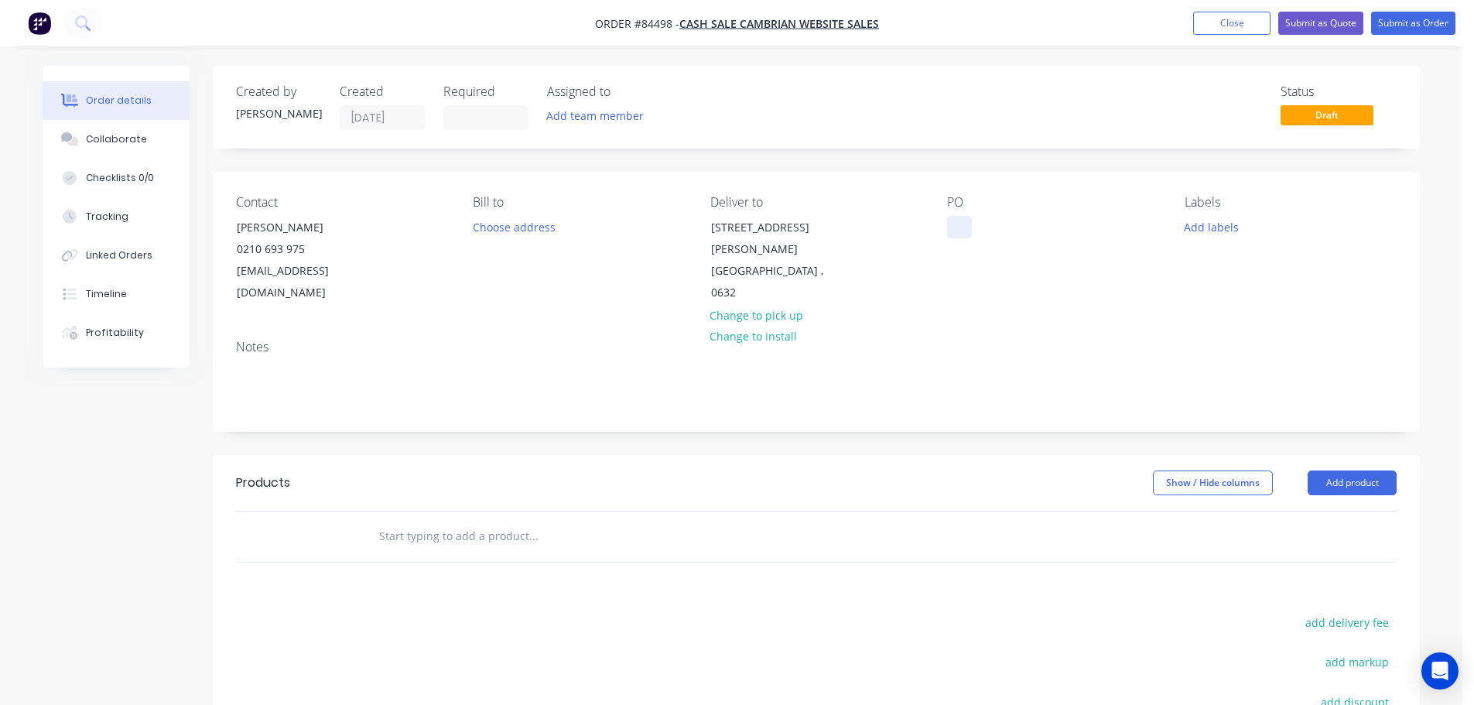
click at [959, 232] on div at bounding box center [959, 227] width 25 height 22
drag, startPoint x: 228, startPoint y: 228, endPoint x: 426, endPoint y: 216, distance: 197.7
click at [426, 216] on div "Contact Claire Wilkins 0210 693 975 claire.wilkins70@outlook.com" at bounding box center [342, 249] width 212 height 109
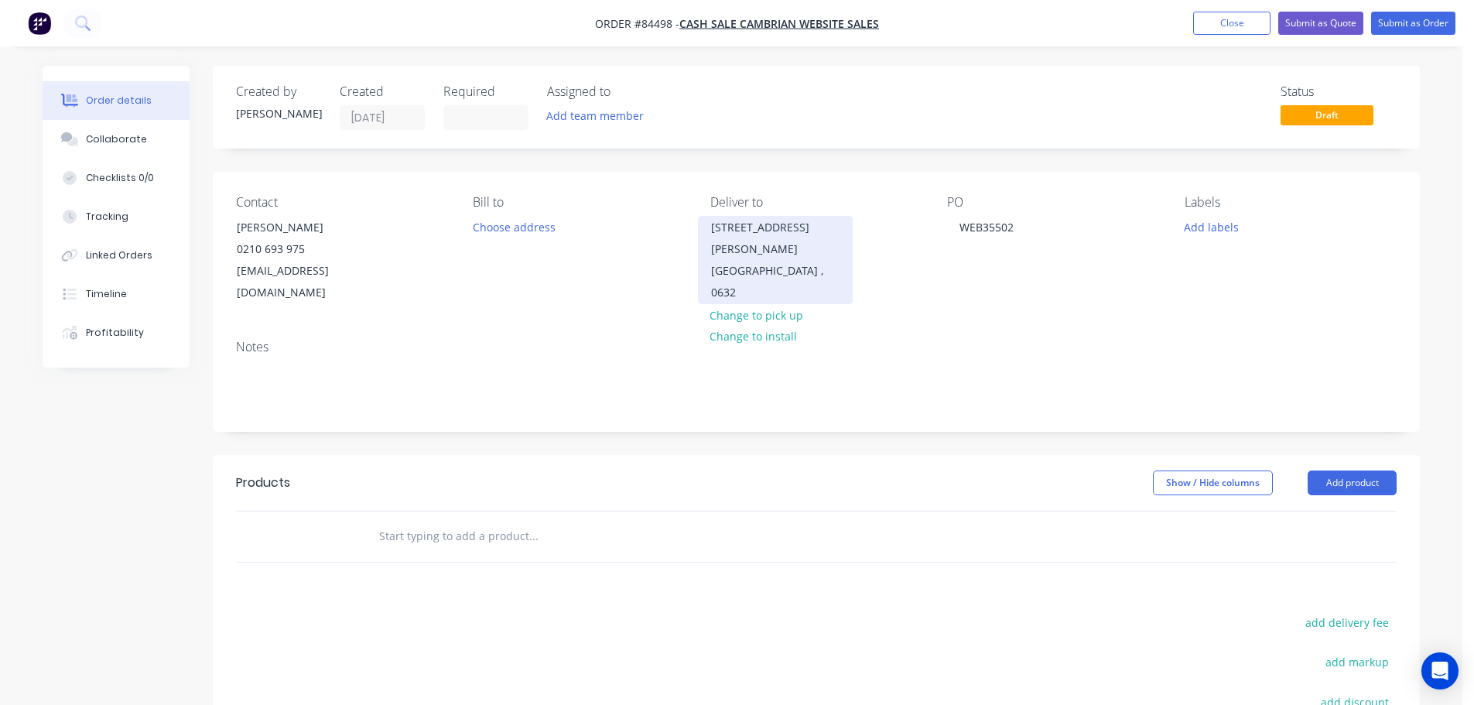
copy div "Claire Wilkins"
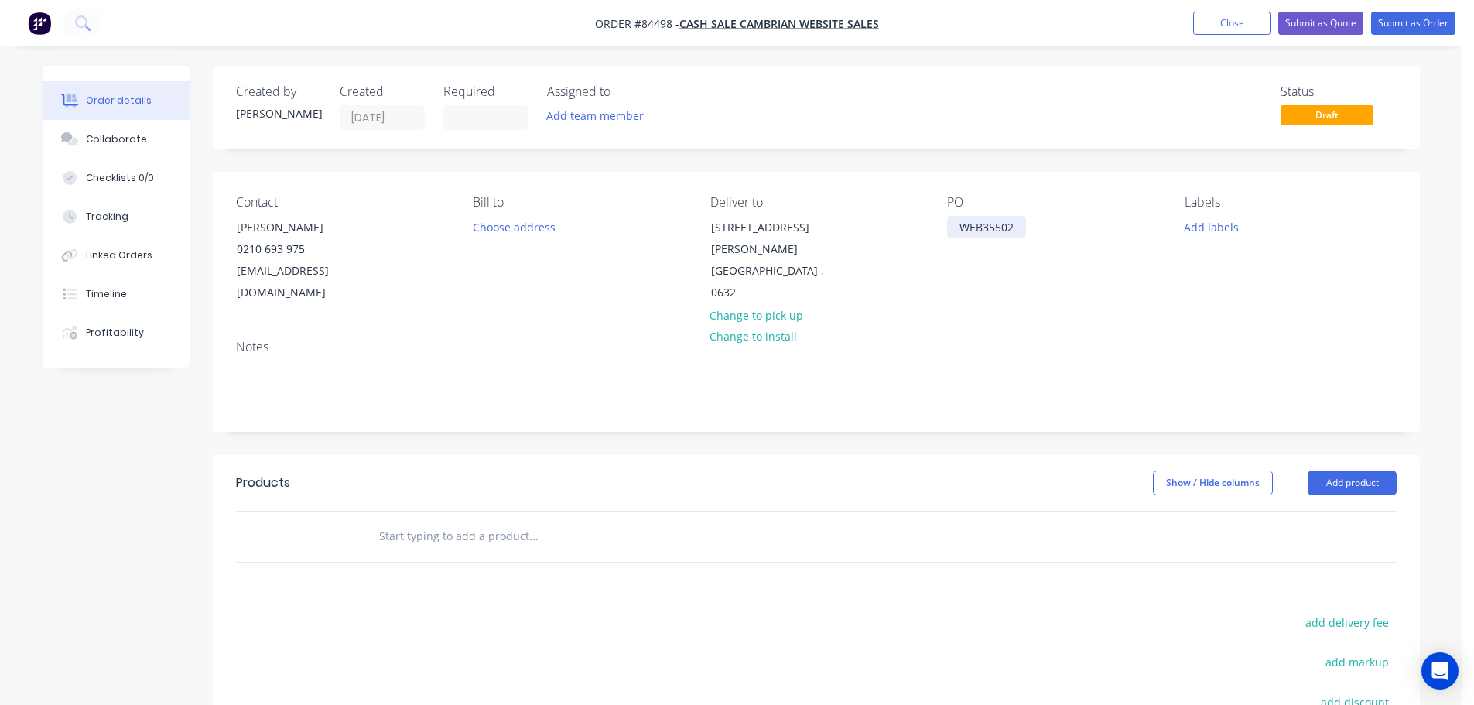
click at [1015, 231] on div "WEB35502" at bounding box center [986, 227] width 79 height 22
click at [1057, 276] on div "PO WEB35502 Claire Wilkins" at bounding box center [1053, 249] width 212 height 109
click at [1371, 612] on button "add delivery fee" at bounding box center [1347, 622] width 100 height 21
type input "12"
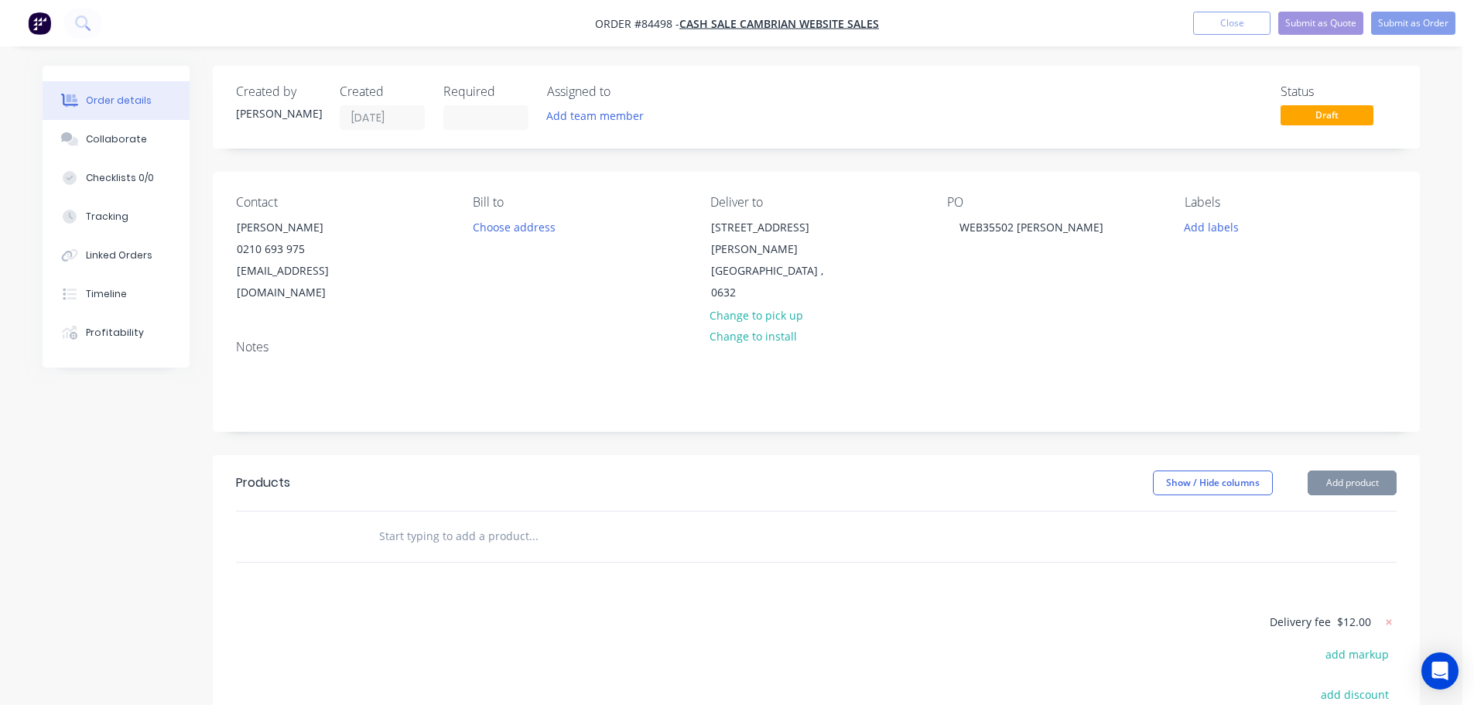
drag, startPoint x: 540, startPoint y: 513, endPoint x: 293, endPoint y: 537, distance: 248.1
click at [539, 521] on input "text" at bounding box center [533, 536] width 310 height 31
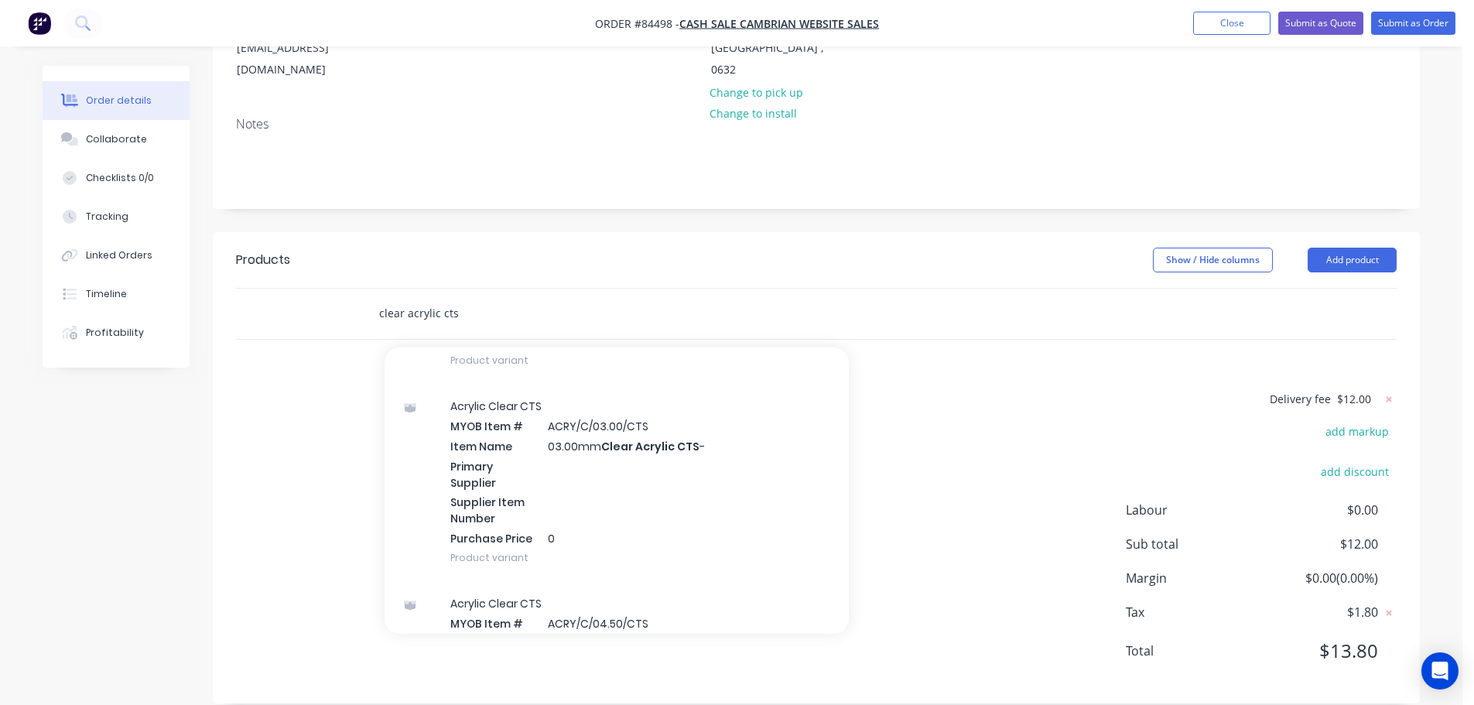
scroll to position [464, 0]
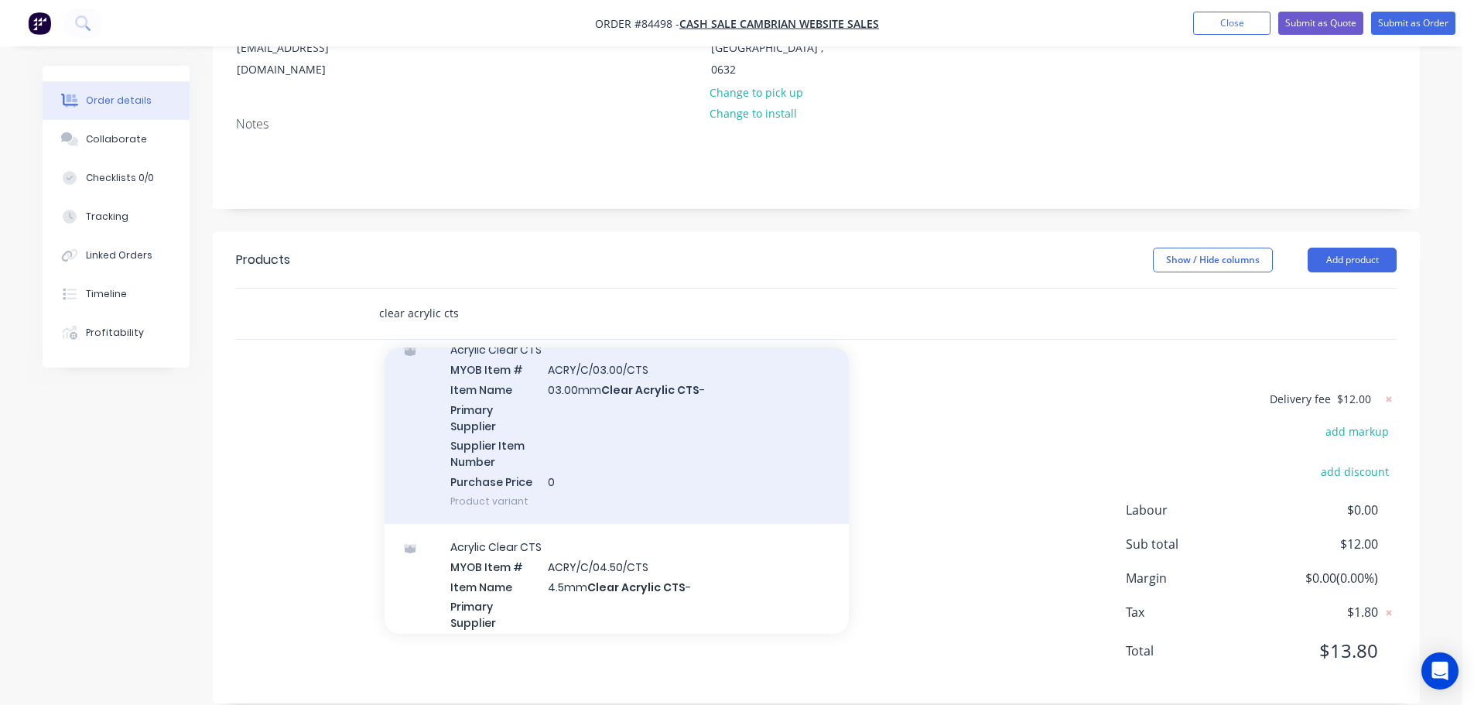
type input "clear acrylic cts"
click at [585, 471] on div "Acrylic Clear CTS MYOB Item # ACRY/C/03.00/CTS Item Name 03.00mm Clear Acrylic …" at bounding box center [617, 425] width 464 height 197
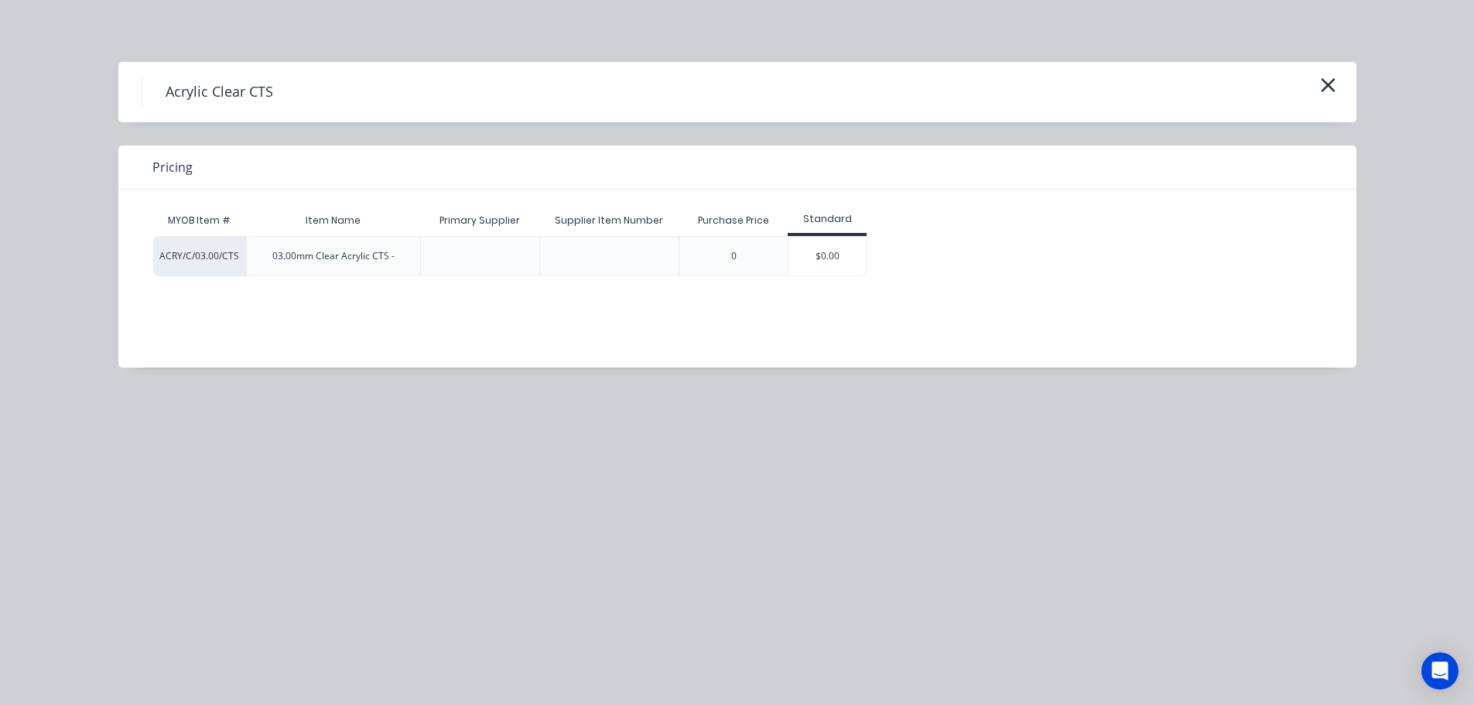
click at [871, 248] on div "ACRY/C/03.00/CTS 03.00mm Clear Acrylic CTS - 0 $0.00" at bounding box center [726, 256] width 1146 height 40
drag, startPoint x: 851, startPoint y: 255, endPoint x: 824, endPoint y: 262, distance: 28.0
click at [851, 255] on div "$0.00" at bounding box center [827, 256] width 77 height 39
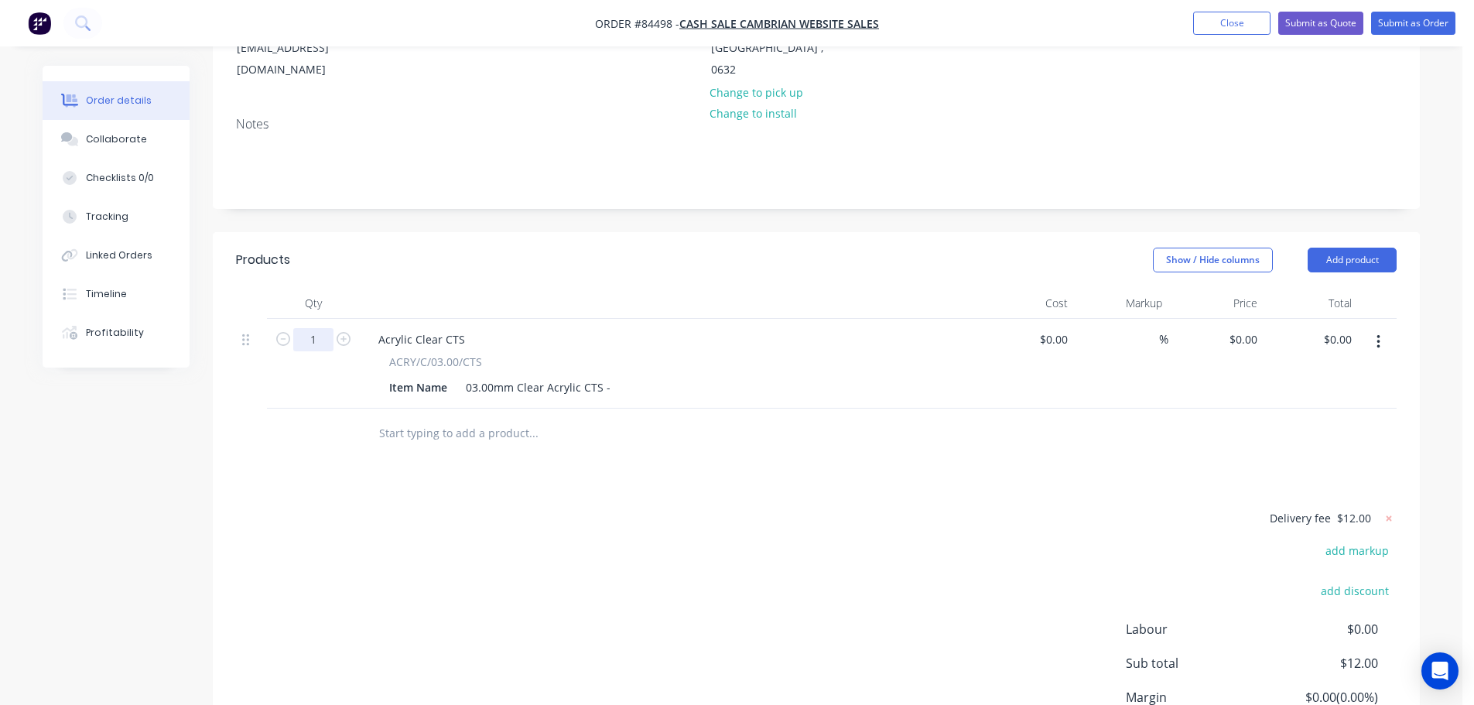
click at [320, 328] on input "1" at bounding box center [313, 339] width 40 height 23
type input "3"
click at [611, 376] on div "03.00mm Clear Acrylic CTS -" at bounding box center [538, 387] width 157 height 22
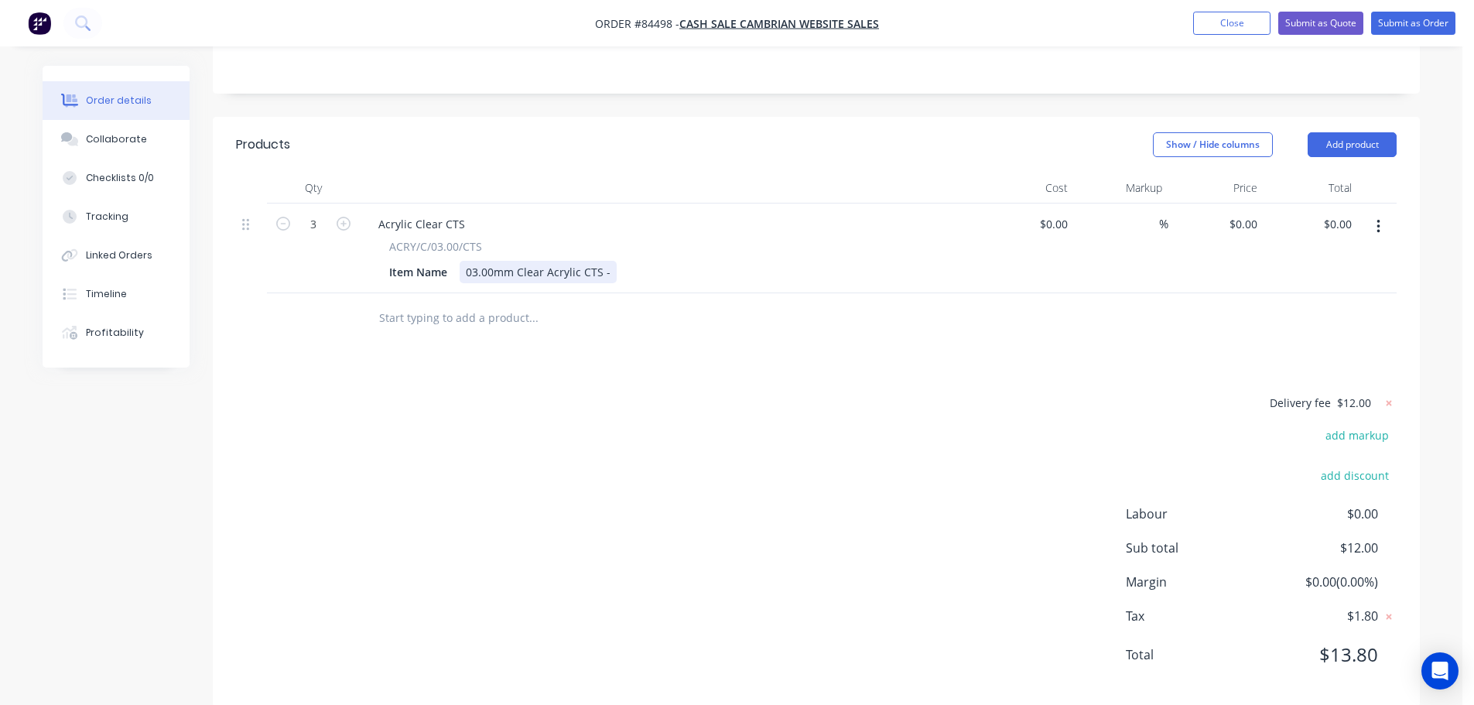
scroll to position [342, 0]
click at [606, 257] on div "03.00mm Clear Acrylic CTS -" at bounding box center [538, 268] width 157 height 22
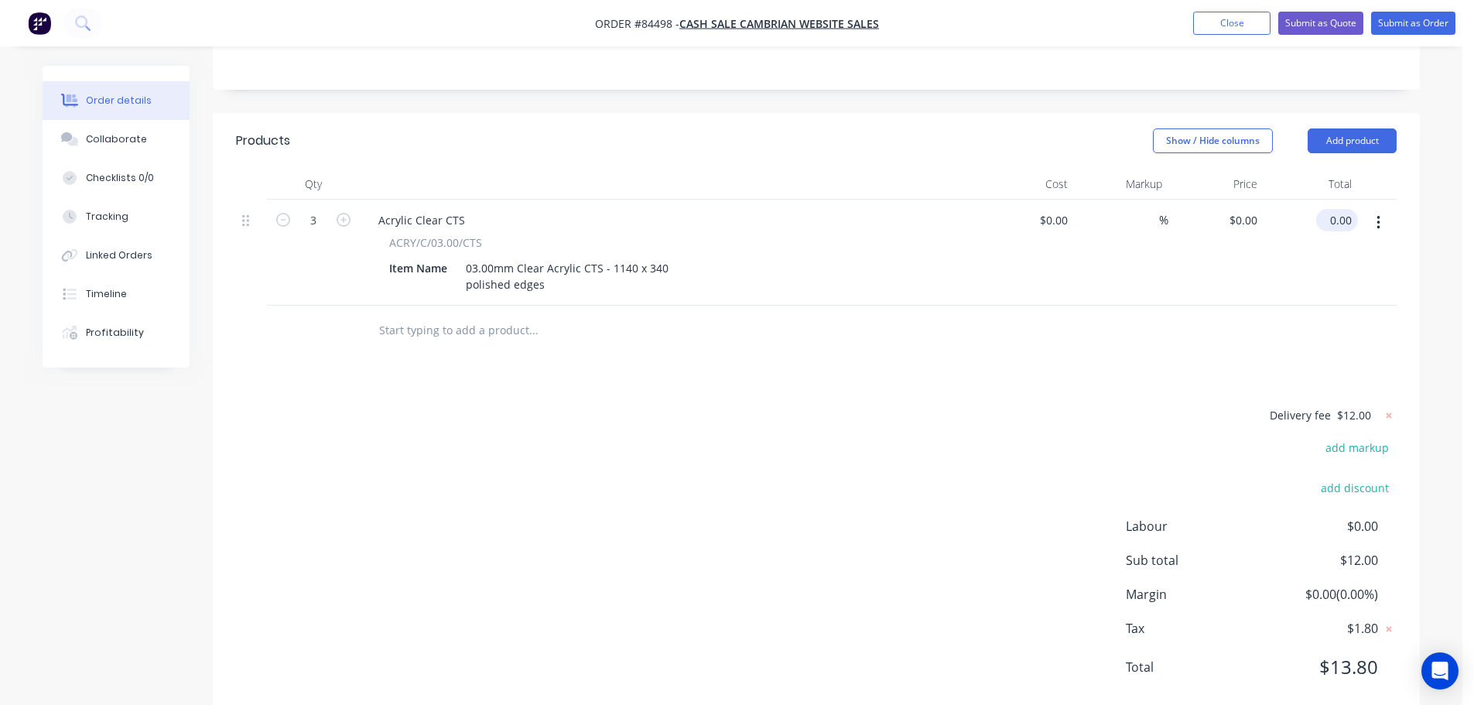
click at [1339, 209] on input "0.00" at bounding box center [1341, 220] width 36 height 22
type input "121.78"
type input "$40.5933"
type input "$121.78"
drag, startPoint x: 1294, startPoint y: 279, endPoint x: 1283, endPoint y: 279, distance: 10.8
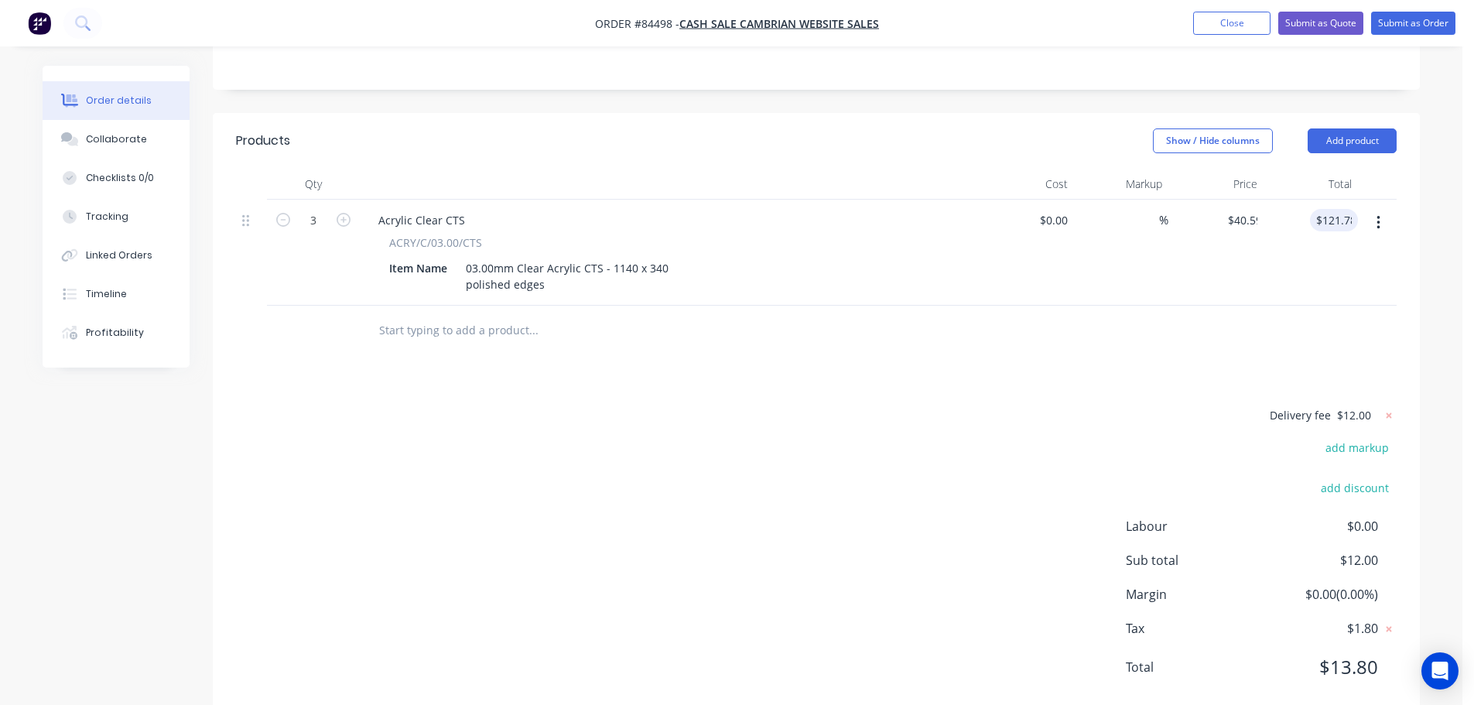
click at [1293, 279] on div "$121.78 121.78" at bounding box center [1311, 253] width 95 height 106
click at [1387, 211] on button "button" at bounding box center [1379, 223] width 36 height 28
click at [1351, 283] on div "Duplicate" at bounding box center [1323, 294] width 119 height 22
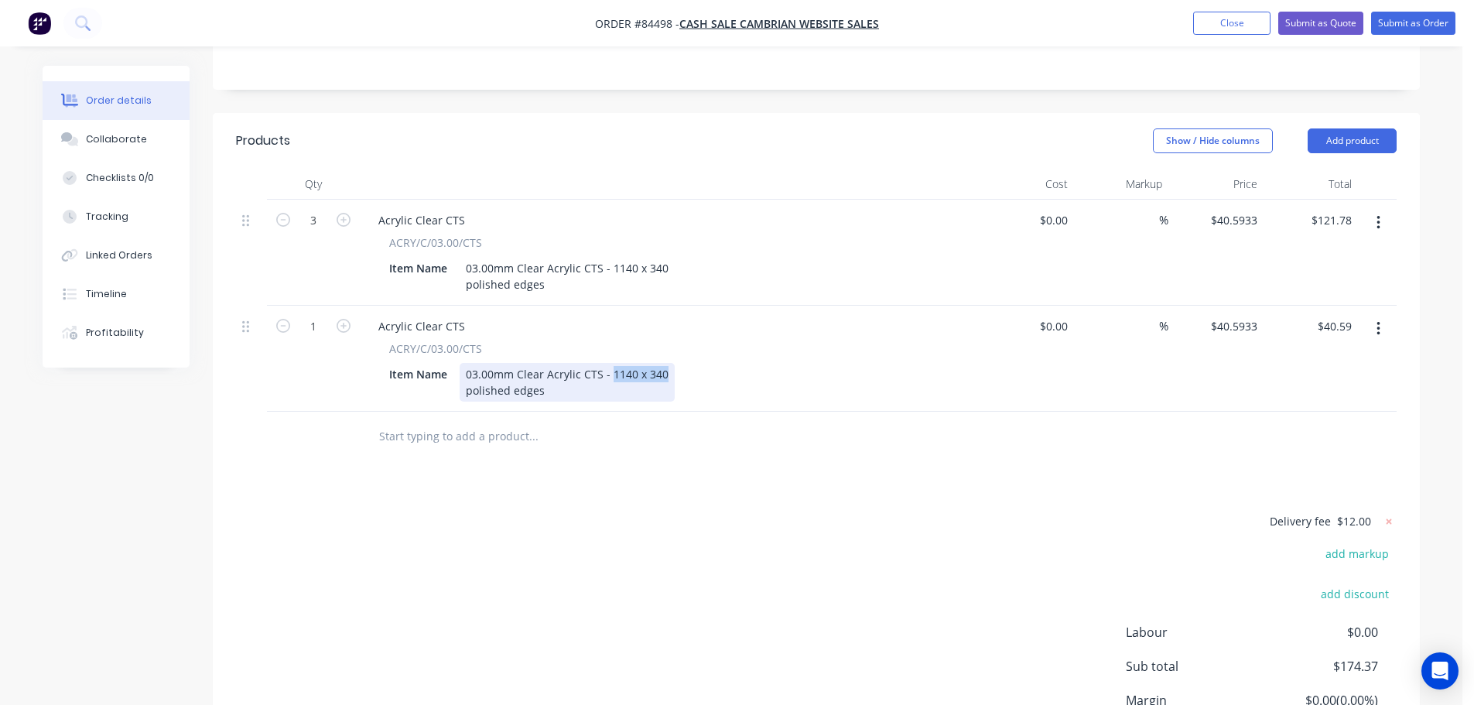
drag, startPoint x: 610, startPoint y: 355, endPoint x: 799, endPoint y: 354, distance: 188.9
click at [799, 363] on div "Item Name 03.00mm Clear Acrylic CTS - 1140 x 340 polished edges" at bounding box center [666, 382] width 567 height 39
click at [312, 315] on input "1" at bounding box center [313, 326] width 40 height 23
type input "3"
click at [1327, 315] on input "121.78" at bounding box center [1338, 326] width 42 height 22
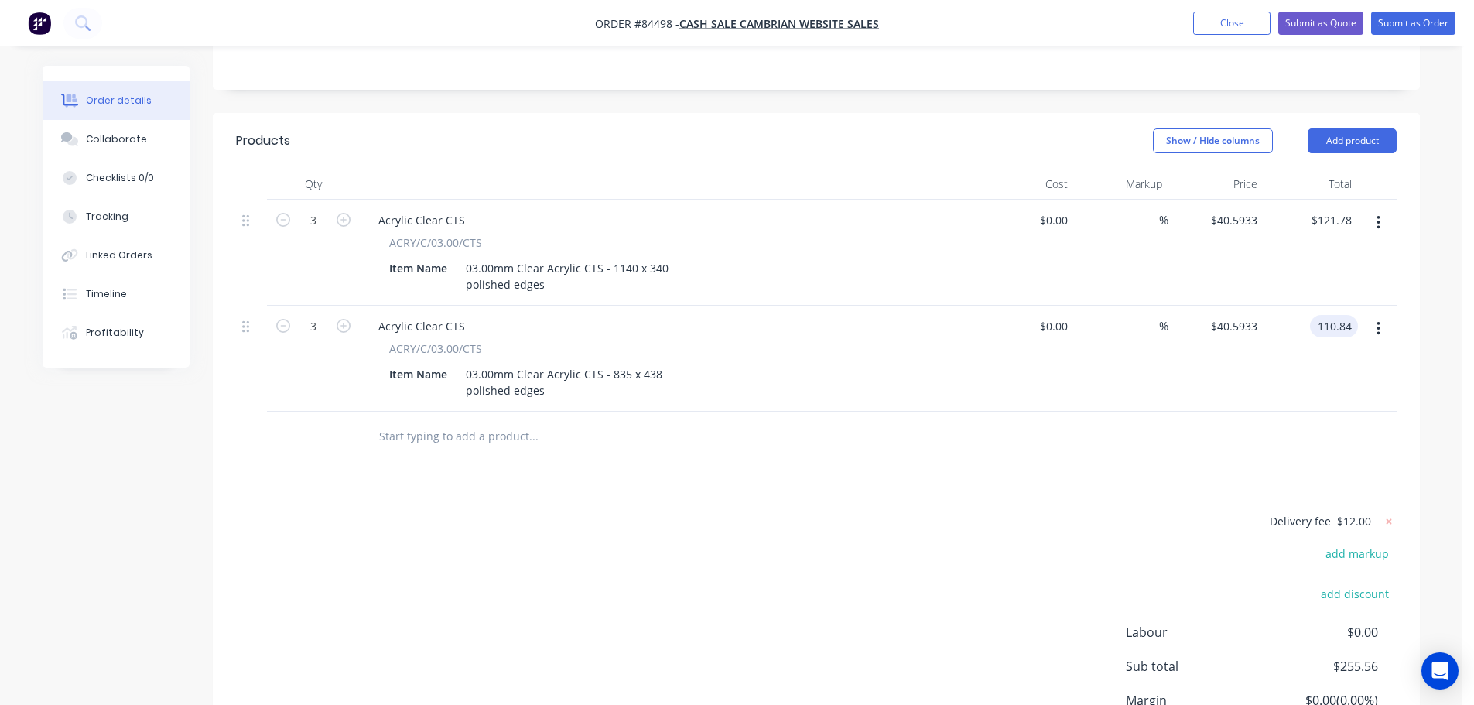
type input "110.84"
type input "$36.9467"
type input "$110.84"
click at [1307, 412] on div at bounding box center [816, 437] width 1161 height 50
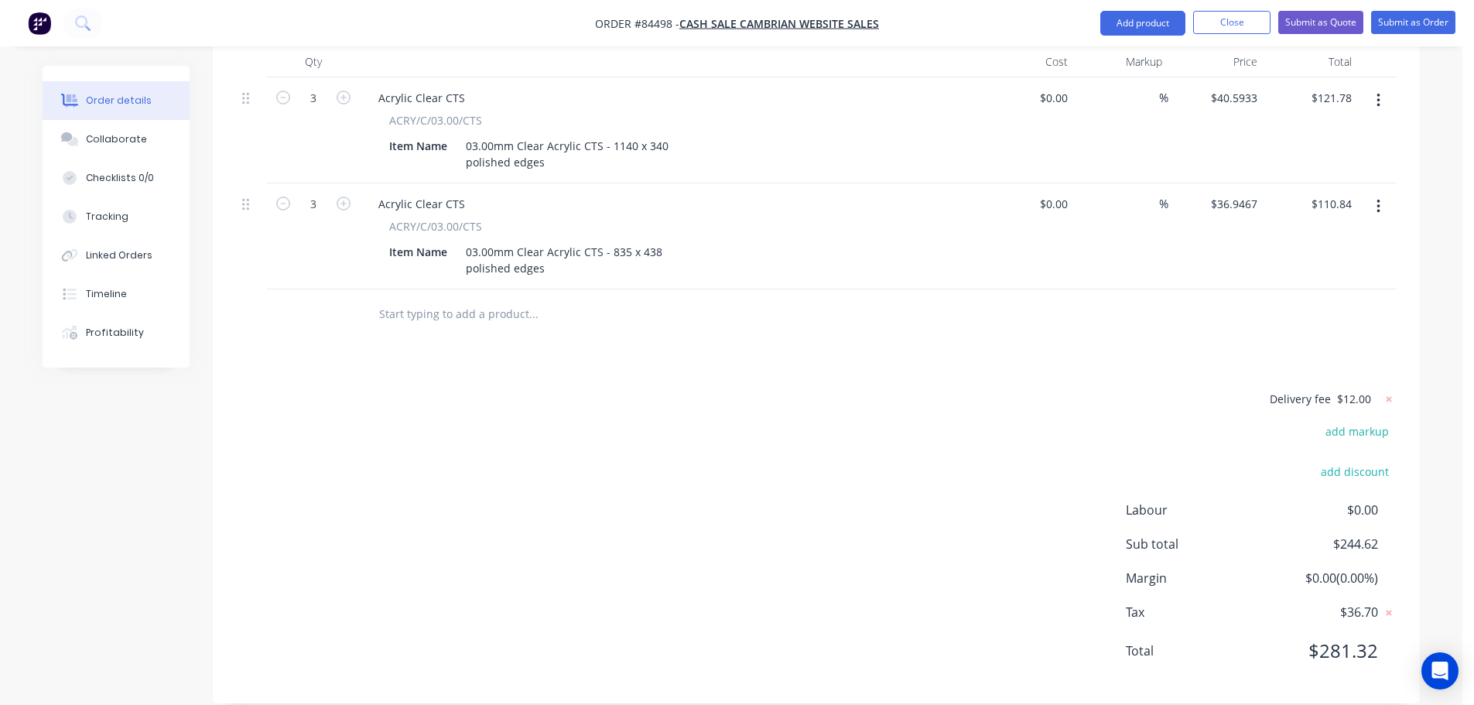
click at [729, 421] on div "Delivery fee $12.00 add markup add discount Labour $0.00 Sub total $244.62 Marg…" at bounding box center [816, 534] width 1161 height 291
click at [473, 300] on input "text" at bounding box center [533, 314] width 310 height 31
click at [465, 299] on input "text" at bounding box center [533, 314] width 310 height 31
click at [444, 300] on input "text" at bounding box center [533, 314] width 310 height 31
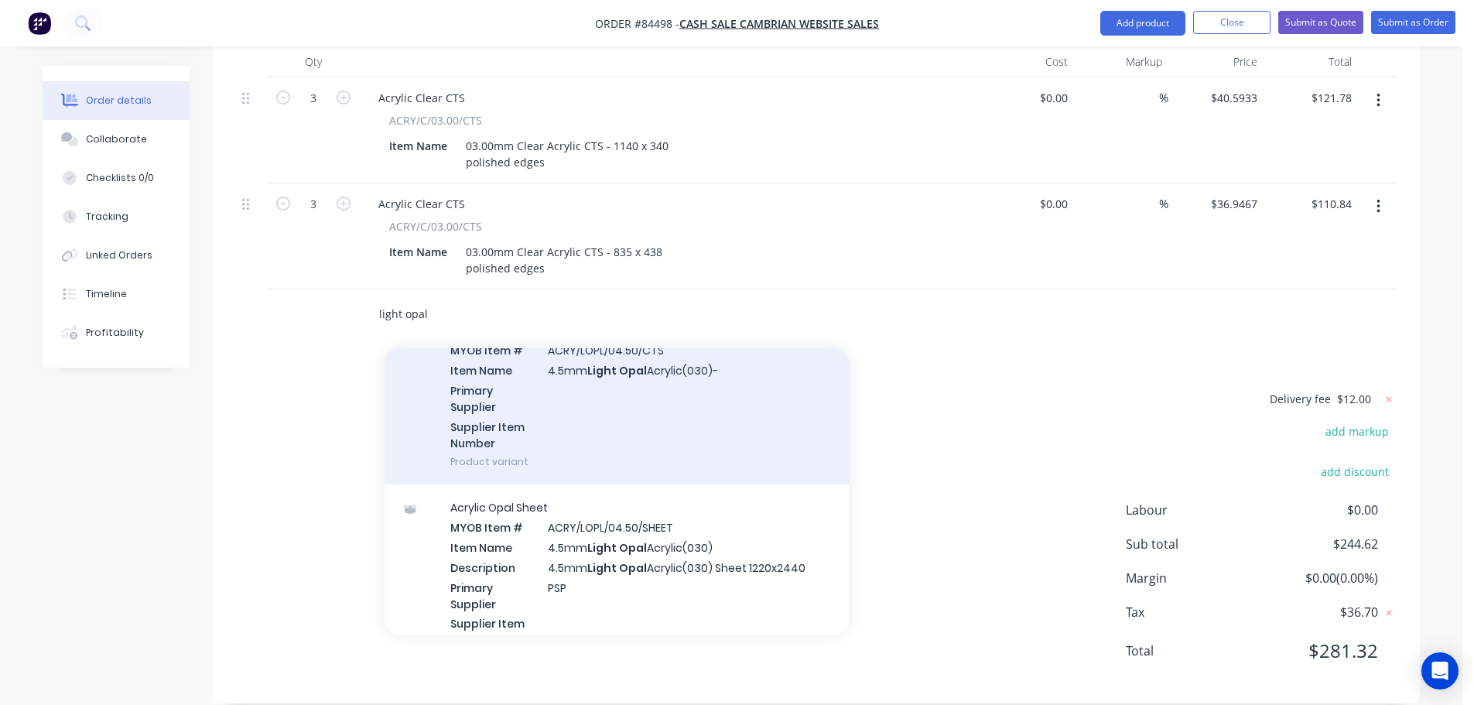
type input "light opal"
click at [687, 418] on div "Acrylic Opal CTS MYOB Item # ACRY/LOPL/04.50/CTS Item Name 4.5mm Light Opal Acr…" at bounding box center [617, 395] width 464 height 177
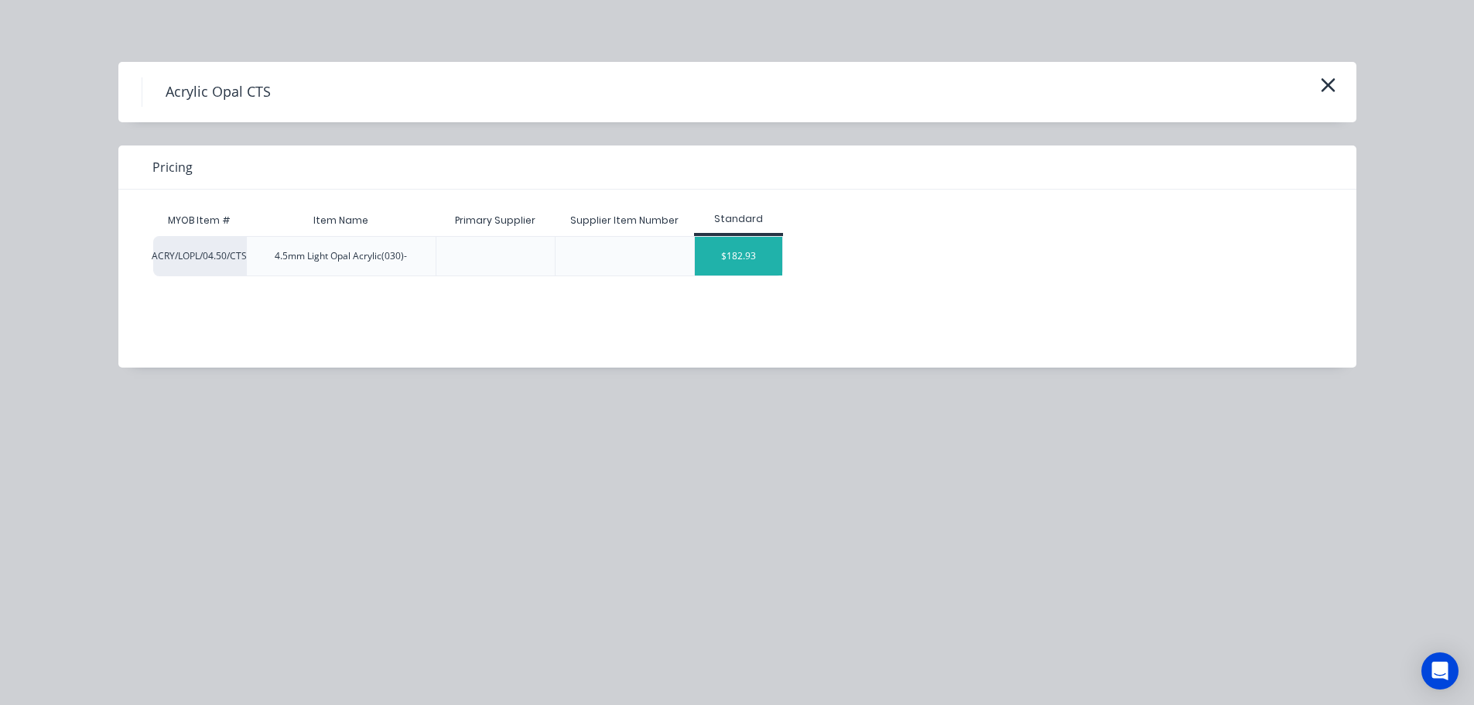
click at [762, 258] on div "$182.93" at bounding box center [738, 256] width 87 height 39
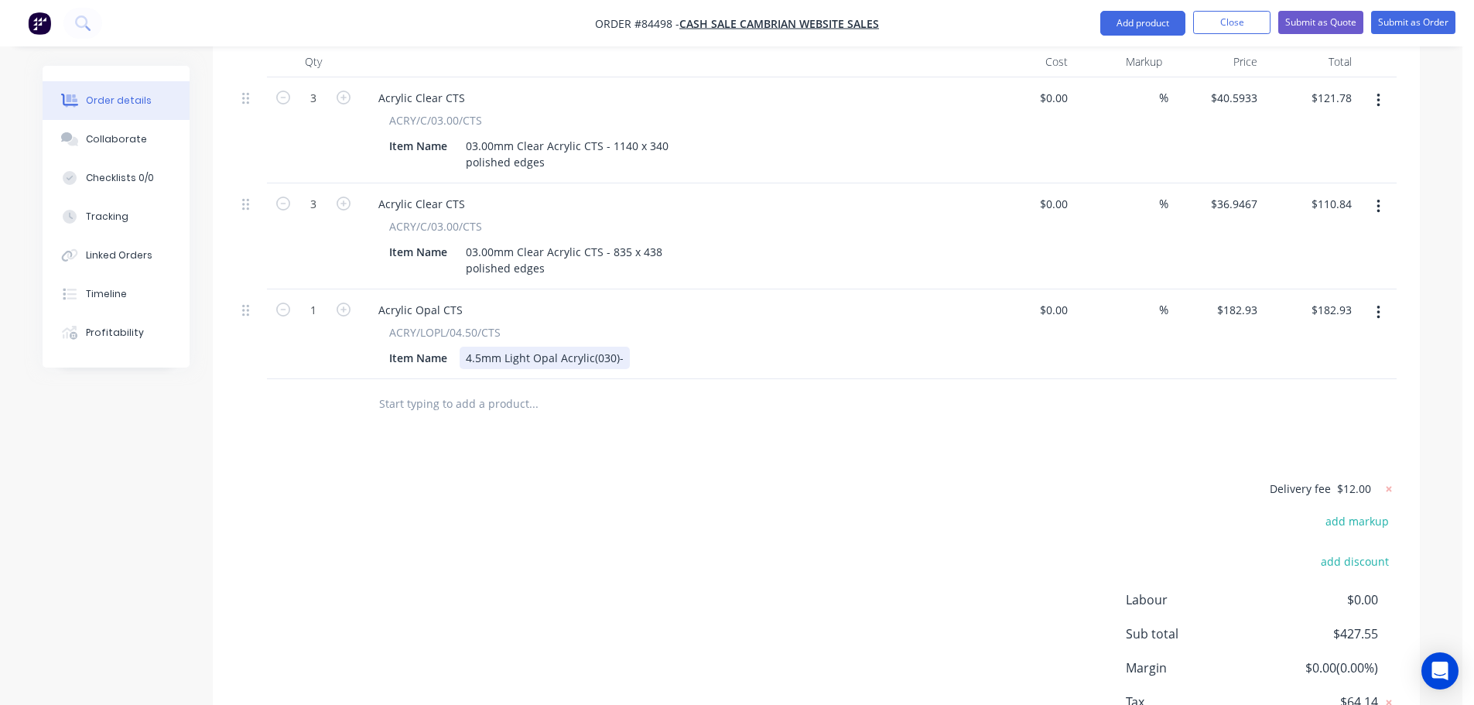
click at [622, 347] on div "4.5mm Light Opal Acrylic(030)-" at bounding box center [545, 358] width 170 height 22
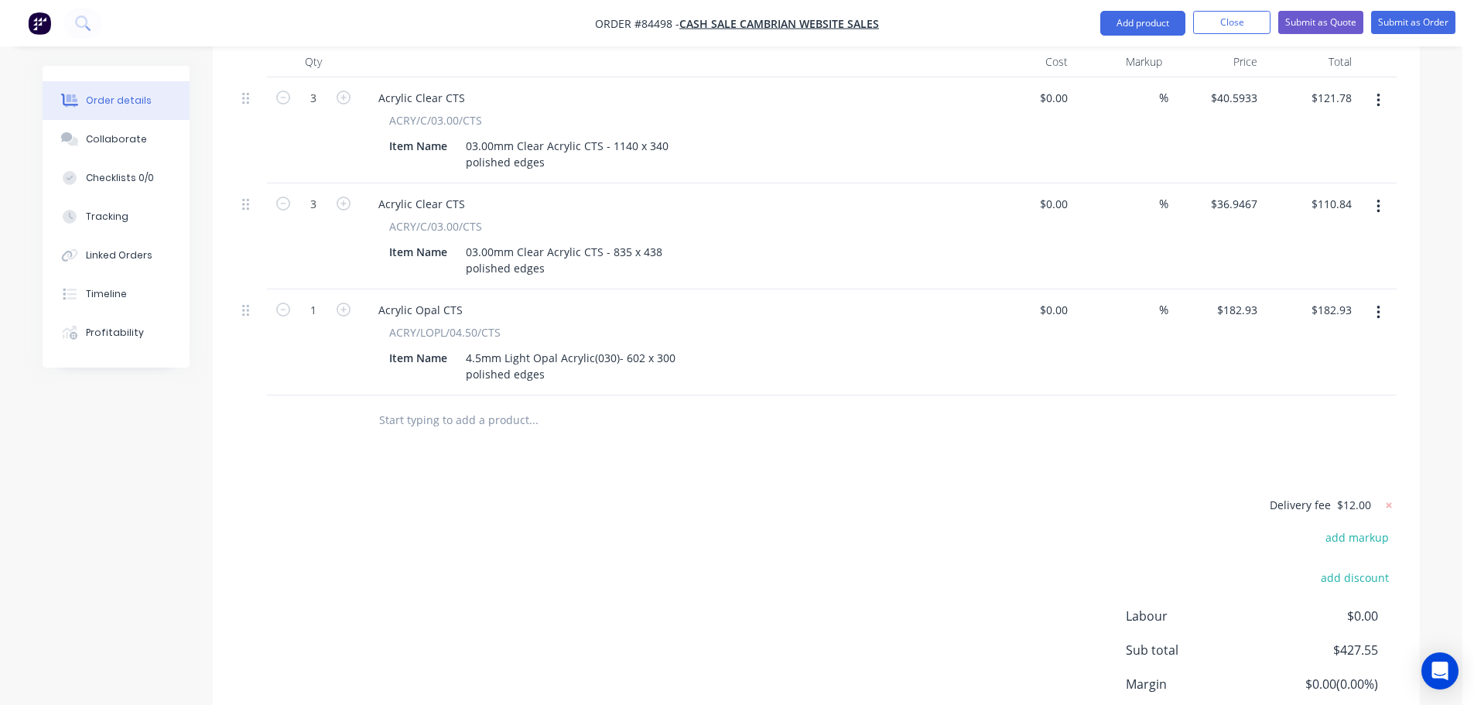
click at [1211, 527] on div "add markup" at bounding box center [1301, 546] width 194 height 39
click at [1225, 299] on input "182.93" at bounding box center [1243, 310] width 42 height 22
type input "$24.79"
click at [1170, 417] on div at bounding box center [816, 421] width 1161 height 50
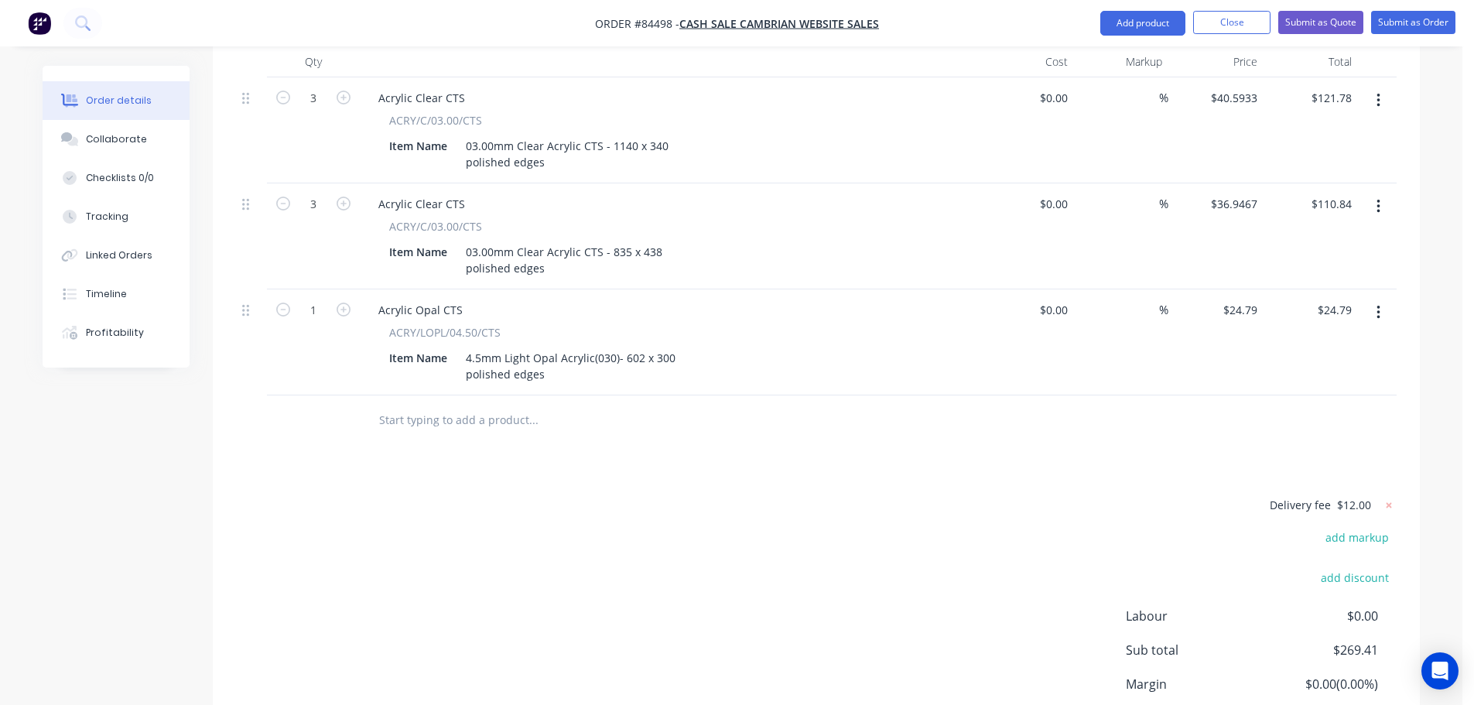
click at [1377, 198] on button "button" at bounding box center [1379, 207] width 36 height 28
click at [1339, 267] on div "Duplicate" at bounding box center [1323, 278] width 119 height 22
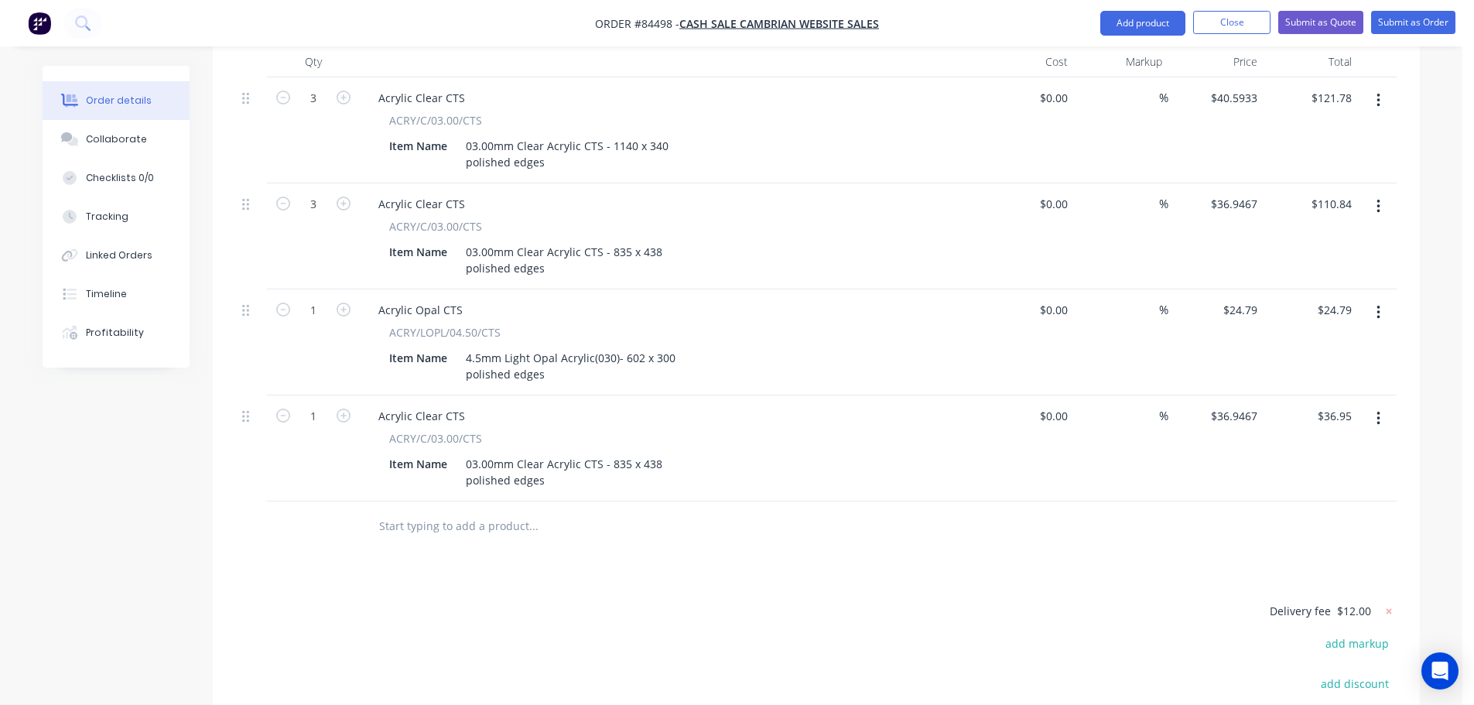
click at [317, 406] on div "1" at bounding box center [313, 449] width 93 height 106
click at [309, 405] on input "1" at bounding box center [313, 416] width 40 height 23
type input "2"
type input "$73.89"
drag, startPoint x: 610, startPoint y: 439, endPoint x: 772, endPoint y: 443, distance: 161.8
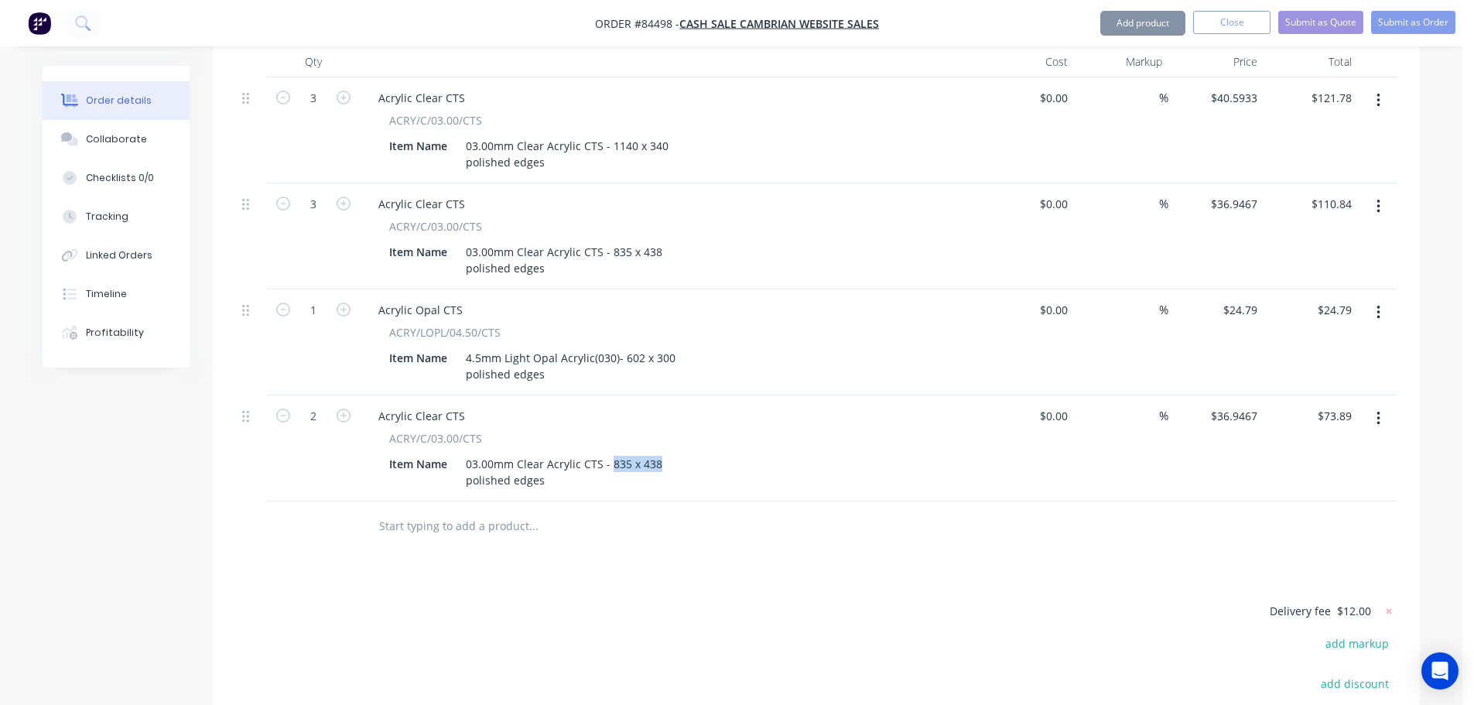
click at [771, 453] on div "Item Name 03.00mm Clear Acrylic CTS - 835 x 438 polished edges" at bounding box center [666, 472] width 567 height 39
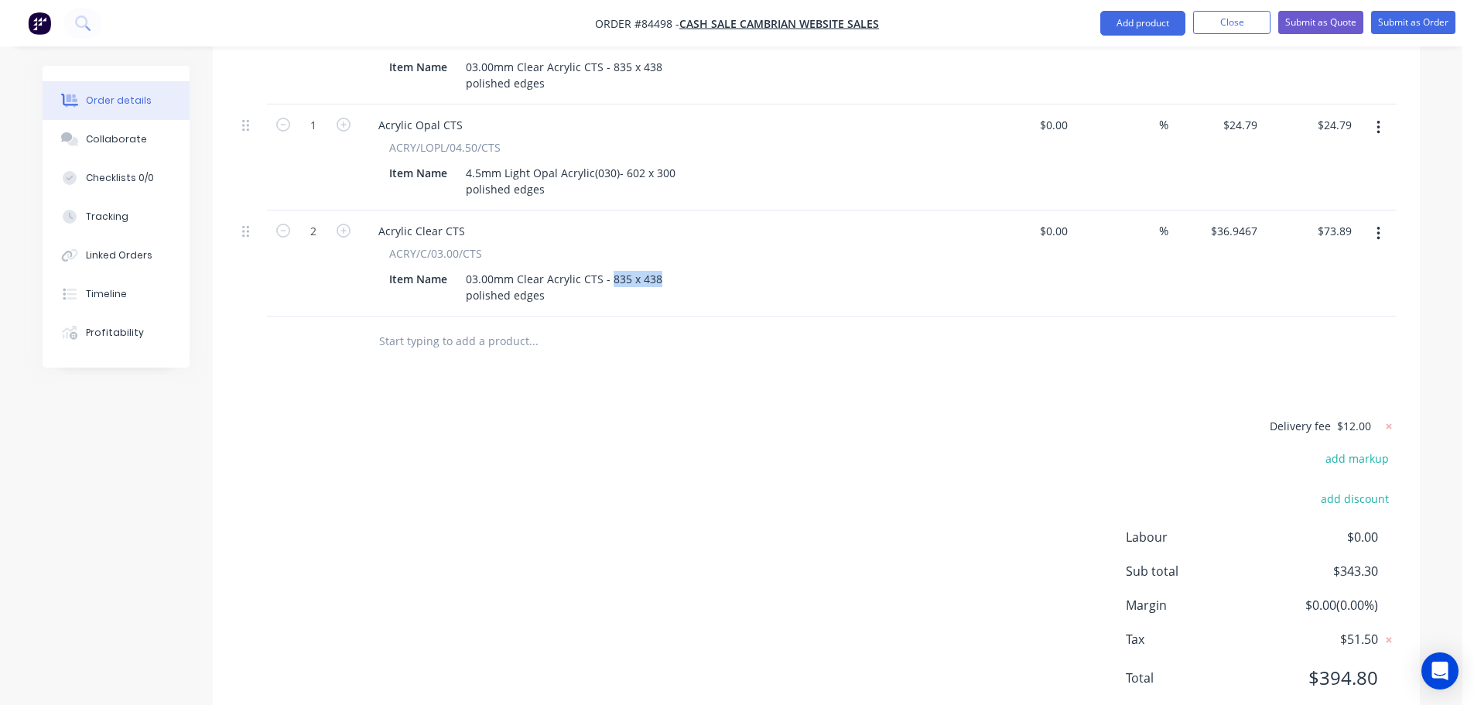
scroll to position [676, 0]
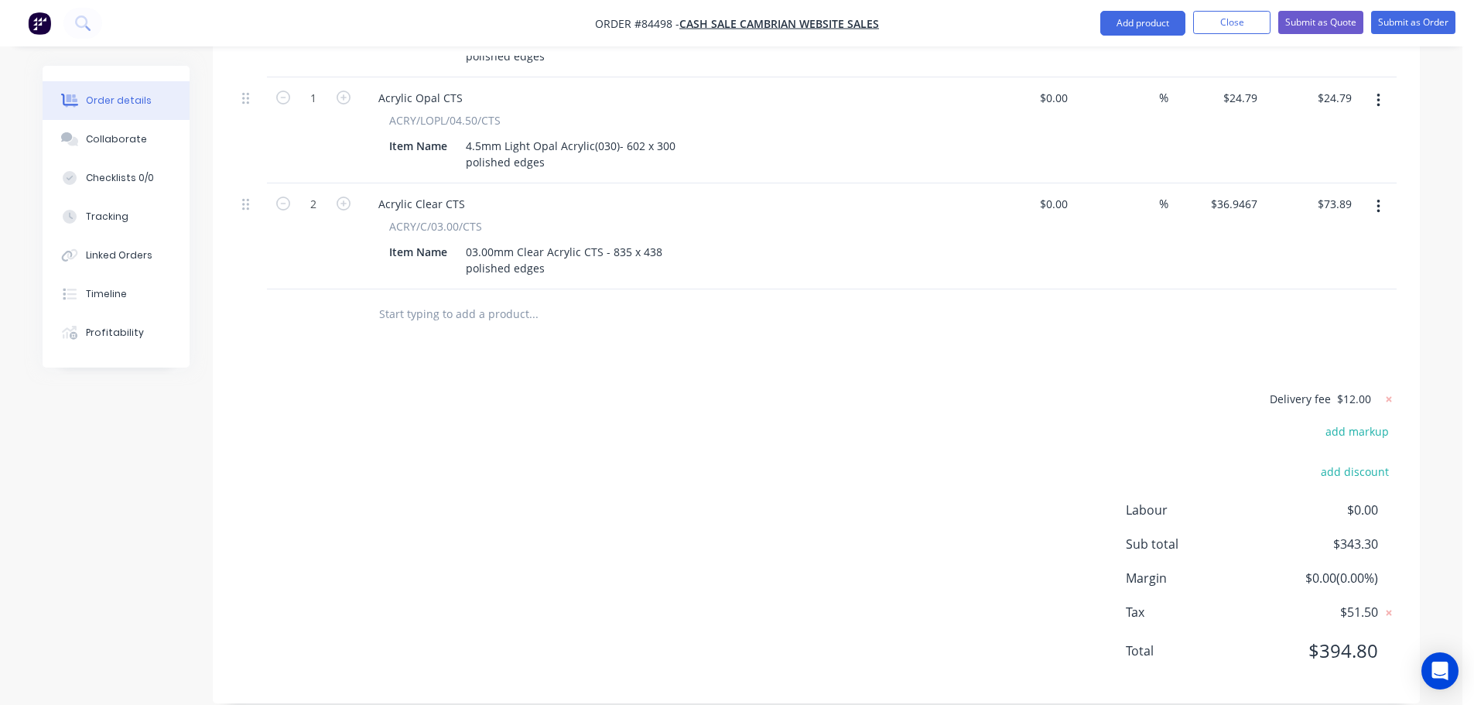
click at [634, 329] on div "Products Show / Hide columns Add product Qty Cost Markup Price Total 3 Acrylic …" at bounding box center [816, 241] width 1207 height 925
drag, startPoint x: 608, startPoint y: 226, endPoint x: 735, endPoint y: 235, distance: 127.3
click at [732, 241] on div "Item Name 03.00mm Clear Acrylic CTS - 835 x 438 polished edges" at bounding box center [666, 260] width 567 height 39
drag, startPoint x: 940, startPoint y: 323, endPoint x: 968, endPoint y: 318, distance: 27.5
click at [968, 318] on div "Products Show / Hide columns Add product Qty Cost Markup Price Total 3 Acrylic …" at bounding box center [816, 241] width 1207 height 925
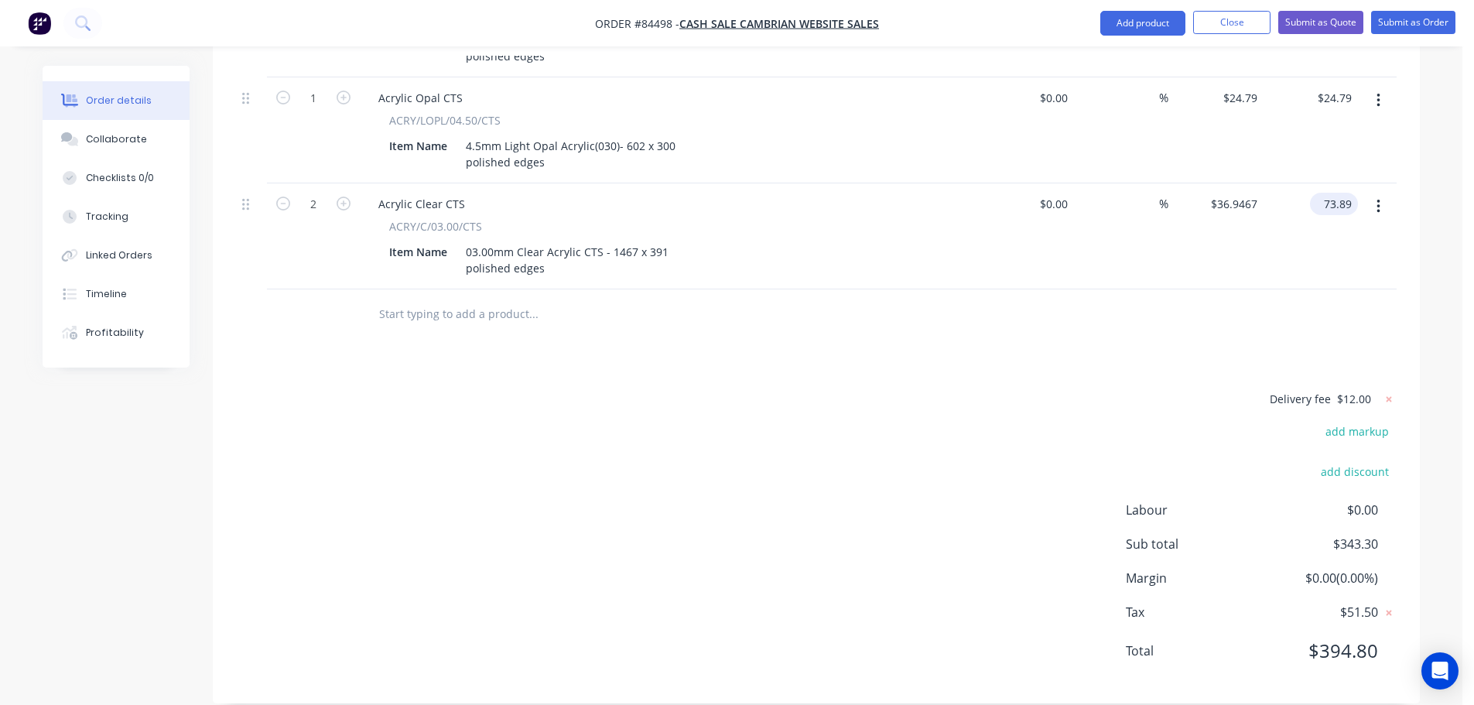
click at [1336, 193] on input "73.89" at bounding box center [1338, 204] width 42 height 22
type input "112.84"
type input "$56.42"
type input "$112.84"
click at [1313, 243] on div "$112.84 $112.84" at bounding box center [1311, 236] width 95 height 106
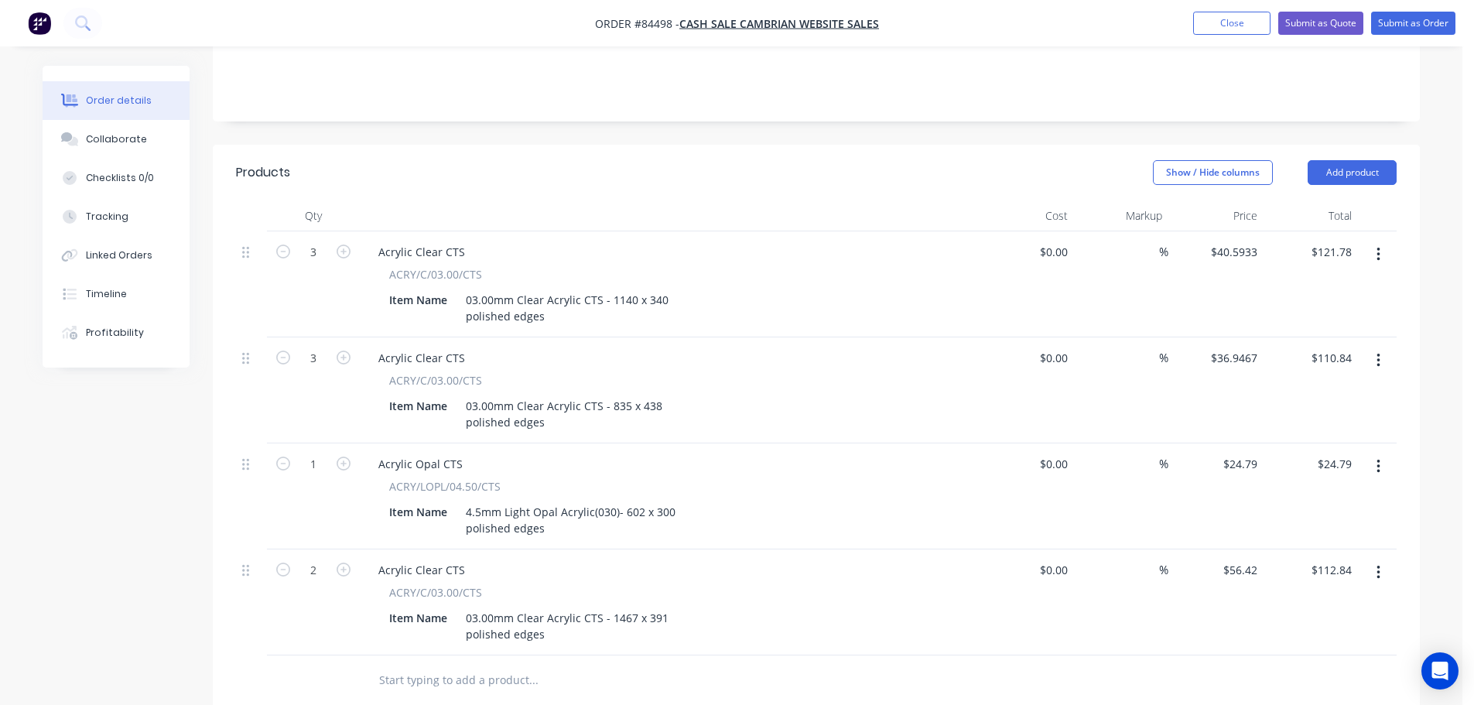
scroll to position [367, 0]
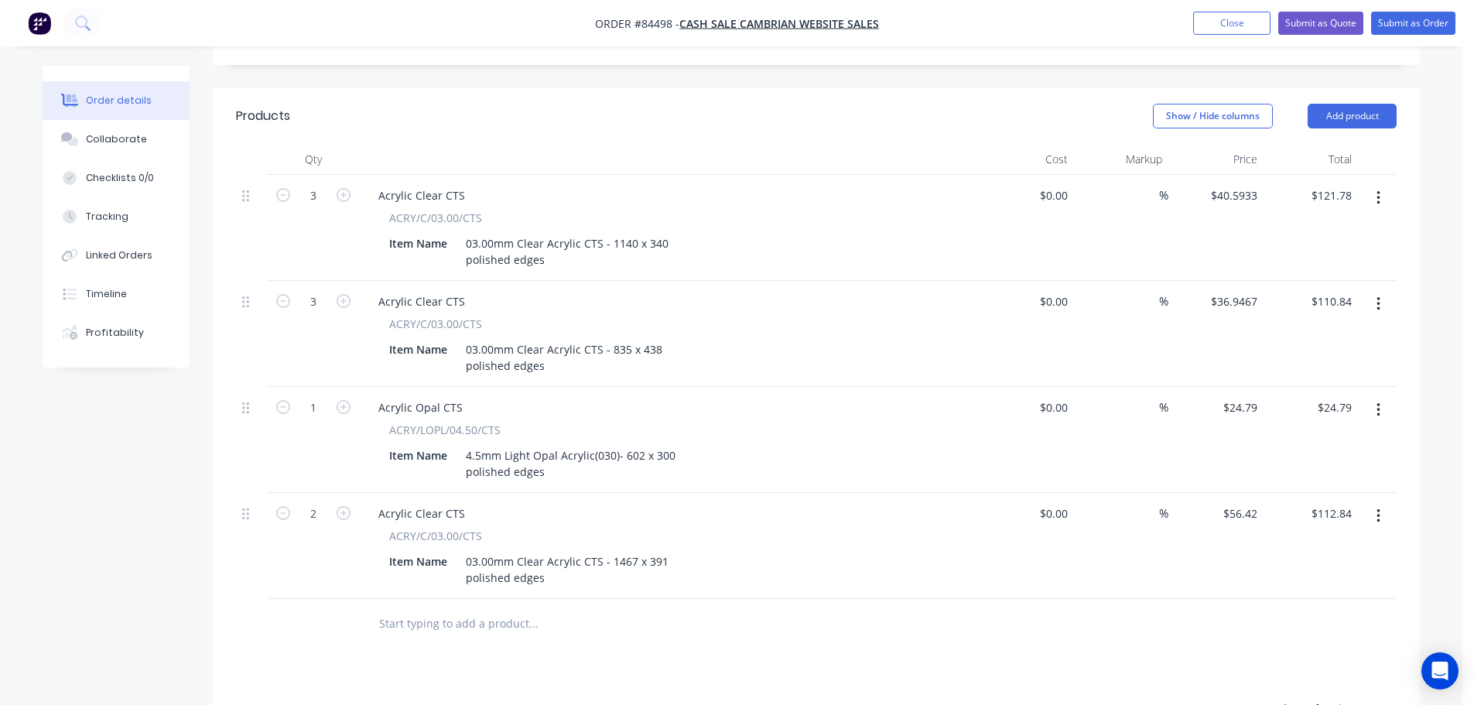
click at [1389, 502] on button "button" at bounding box center [1379, 516] width 36 height 28
click at [1361, 577] on div "Duplicate" at bounding box center [1323, 588] width 119 height 22
click at [321, 608] on input "1" at bounding box center [313, 619] width 40 height 23
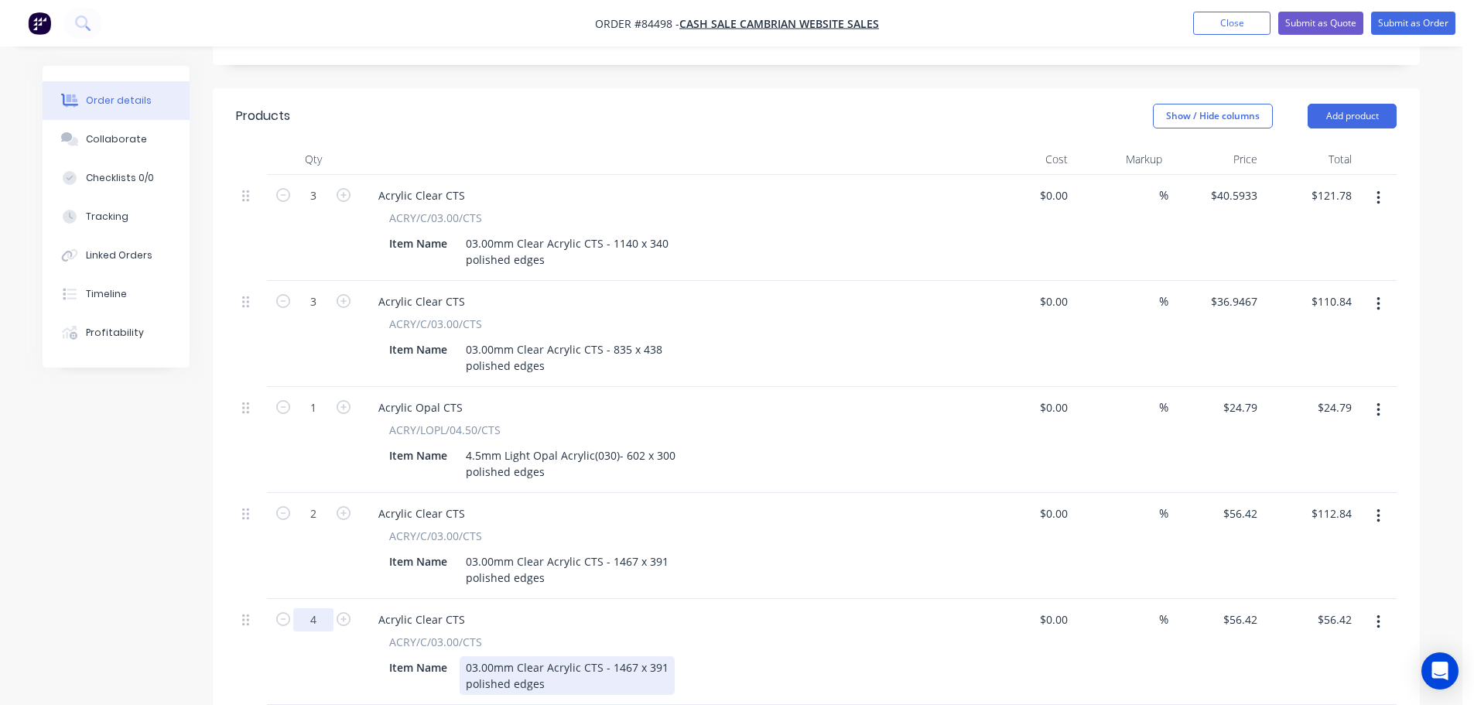
type input "4"
type input "$225.68"
drag, startPoint x: 611, startPoint y: 640, endPoint x: 663, endPoint y: 651, distance: 53.0
click at [663, 656] on div "03.00mm Clear Acrylic CTS - 1467 x 391 polished edges" at bounding box center [567, 675] width 215 height 39
drag, startPoint x: 663, startPoint y: 649, endPoint x: 611, endPoint y: 653, distance: 52.0
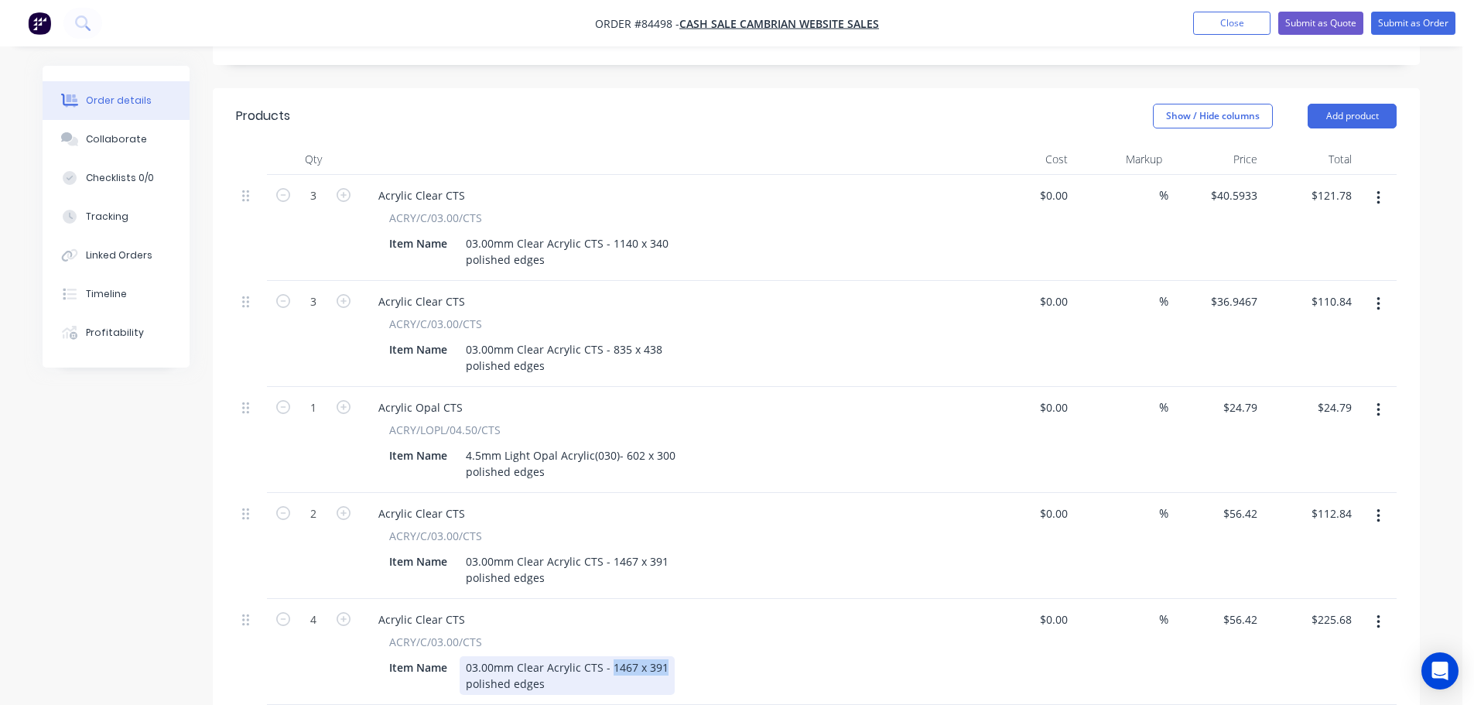
click at [611, 656] on div "03.00mm Clear Acrylic CTS - 1467 x 391 polished edges" at bounding box center [567, 675] width 215 height 39
click at [1344, 608] on input "225.68" at bounding box center [1334, 619] width 48 height 22
type input "50.43"
type input "$12.6075"
type input "$50.43"
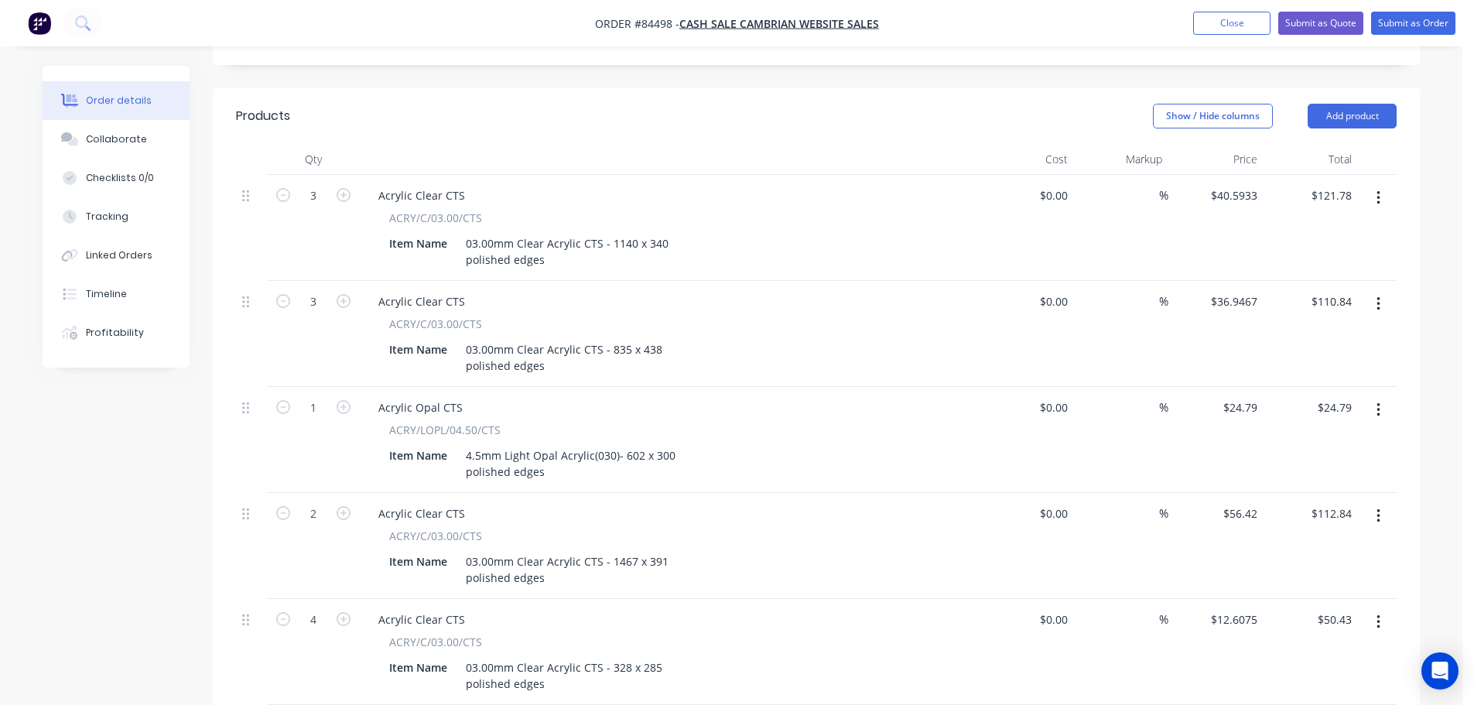
click at [1385, 608] on button "button" at bounding box center [1379, 622] width 36 height 28
click at [1329, 683] on div "Duplicate" at bounding box center [1323, 694] width 119 height 22
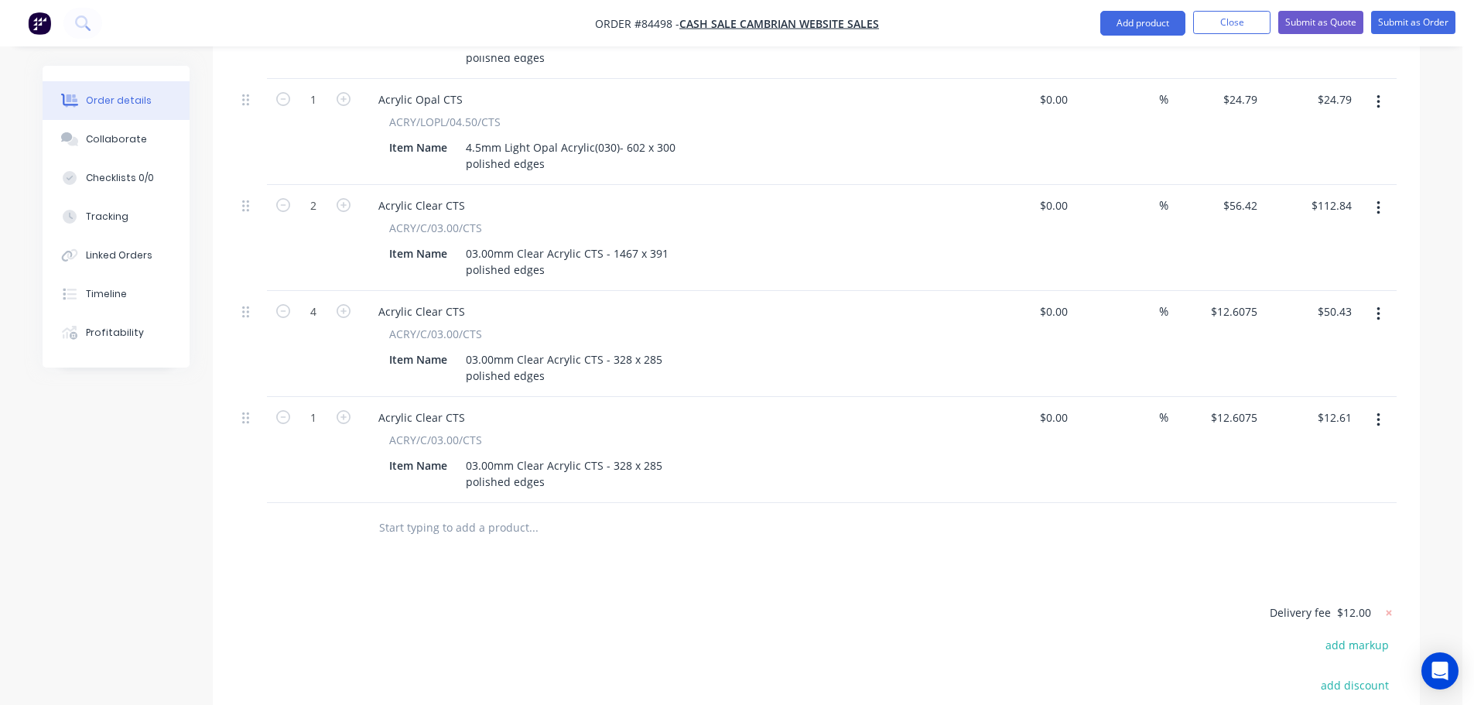
scroll to position [676, 0]
click at [341, 409] on icon "button" at bounding box center [344, 416] width 14 height 14
type input "2"
type input "$25.22"
drag, startPoint x: 611, startPoint y: 443, endPoint x: 686, endPoint y: 444, distance: 75.1
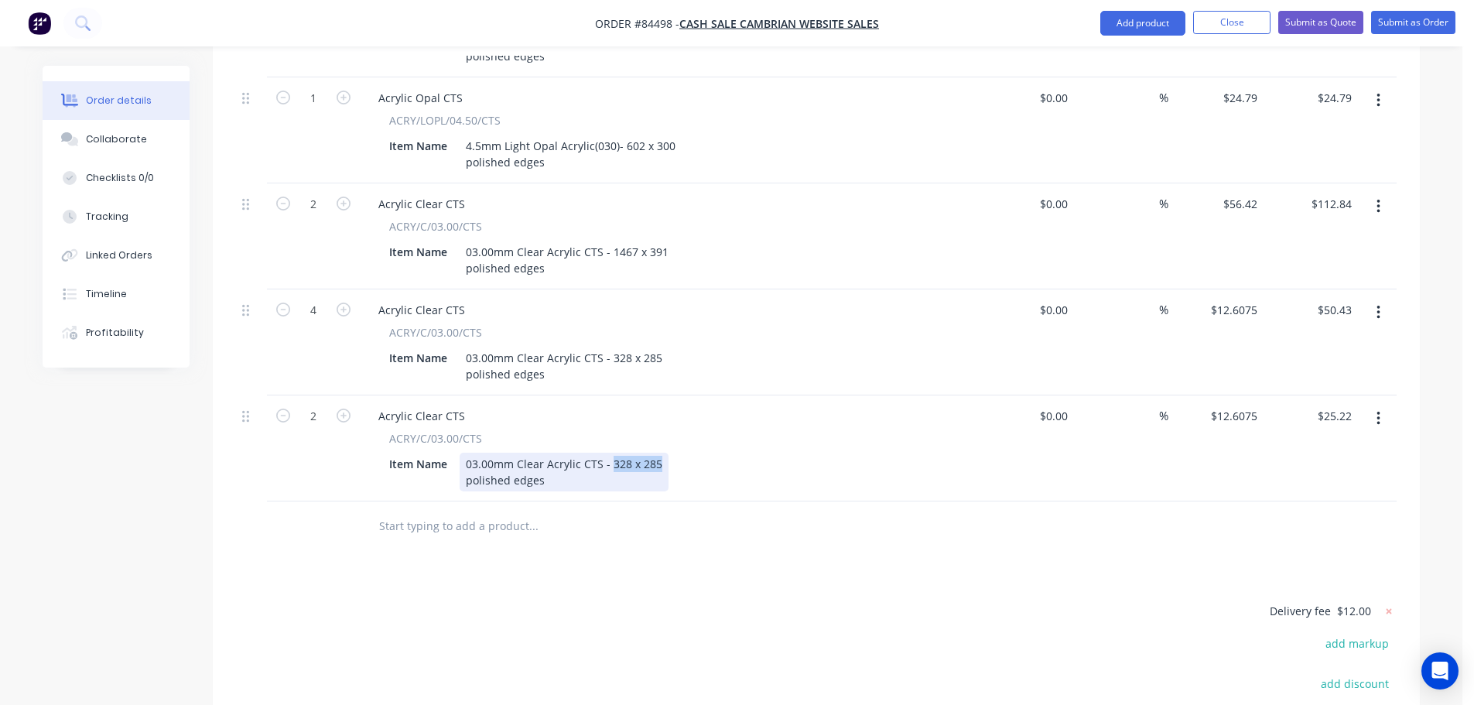
click at [686, 453] on div "Item Name 03.00mm Clear Acrylic CTS - 328 x 285 polished edges" at bounding box center [666, 472] width 567 height 39
click at [1340, 405] on input "25.22" at bounding box center [1338, 416] width 42 height 22
type input "62.96"
type input "$31.48"
type input "$62.96"
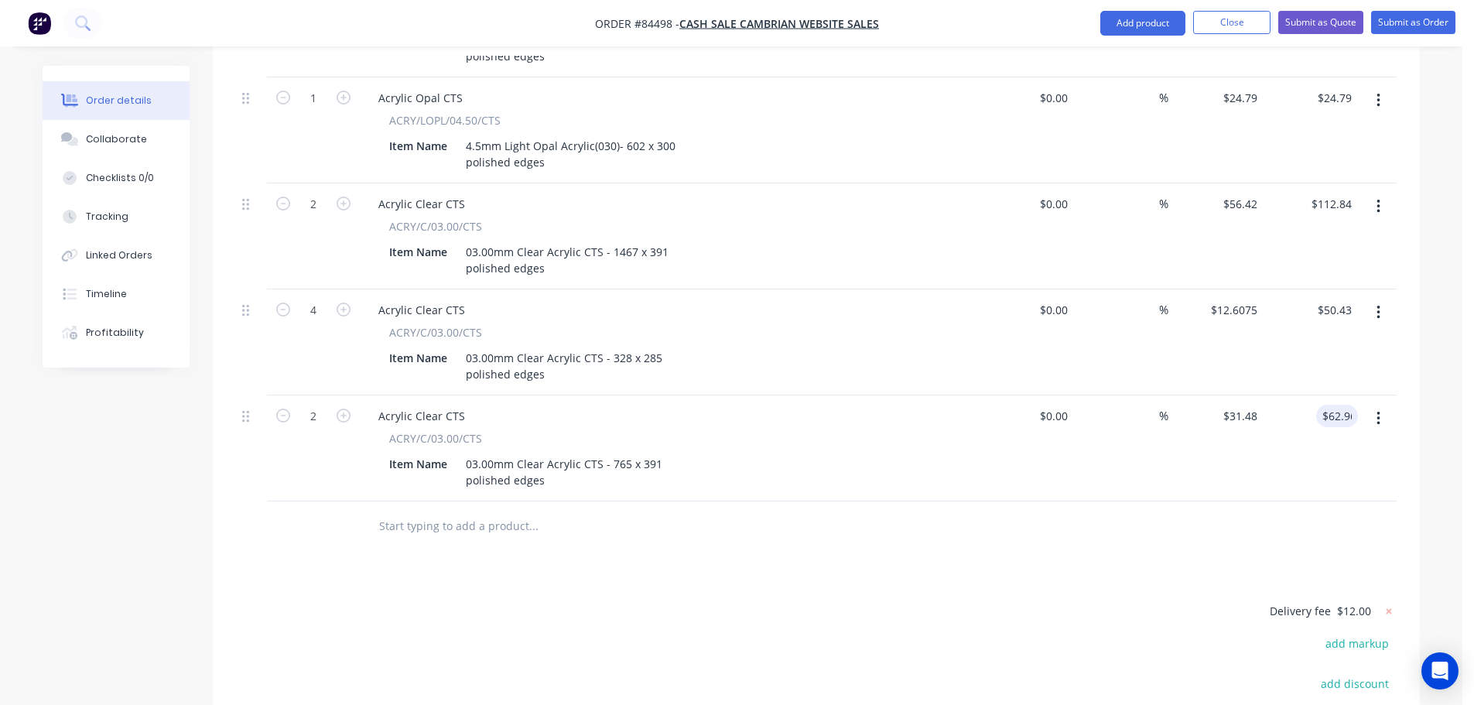
click at [1323, 455] on div "$62.96 62.96" at bounding box center [1311, 449] width 95 height 106
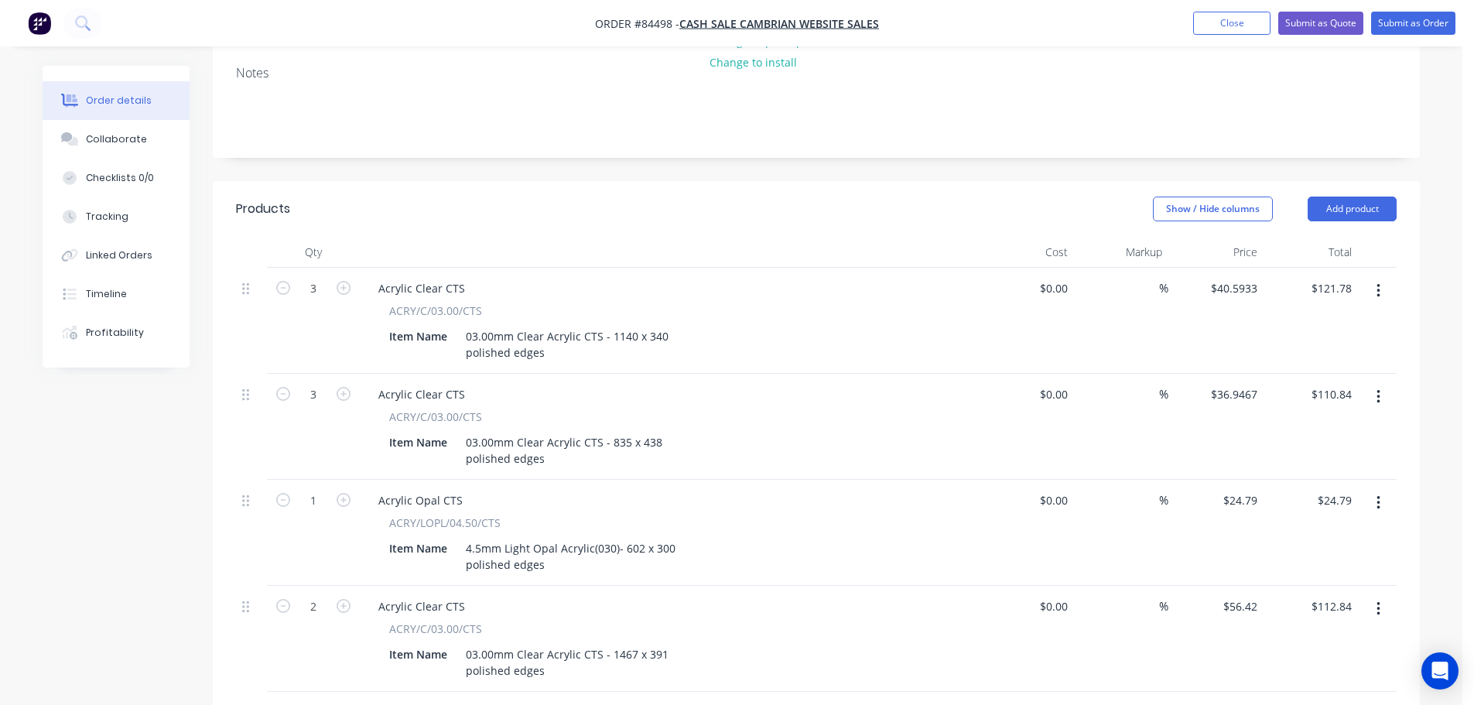
scroll to position [269, 0]
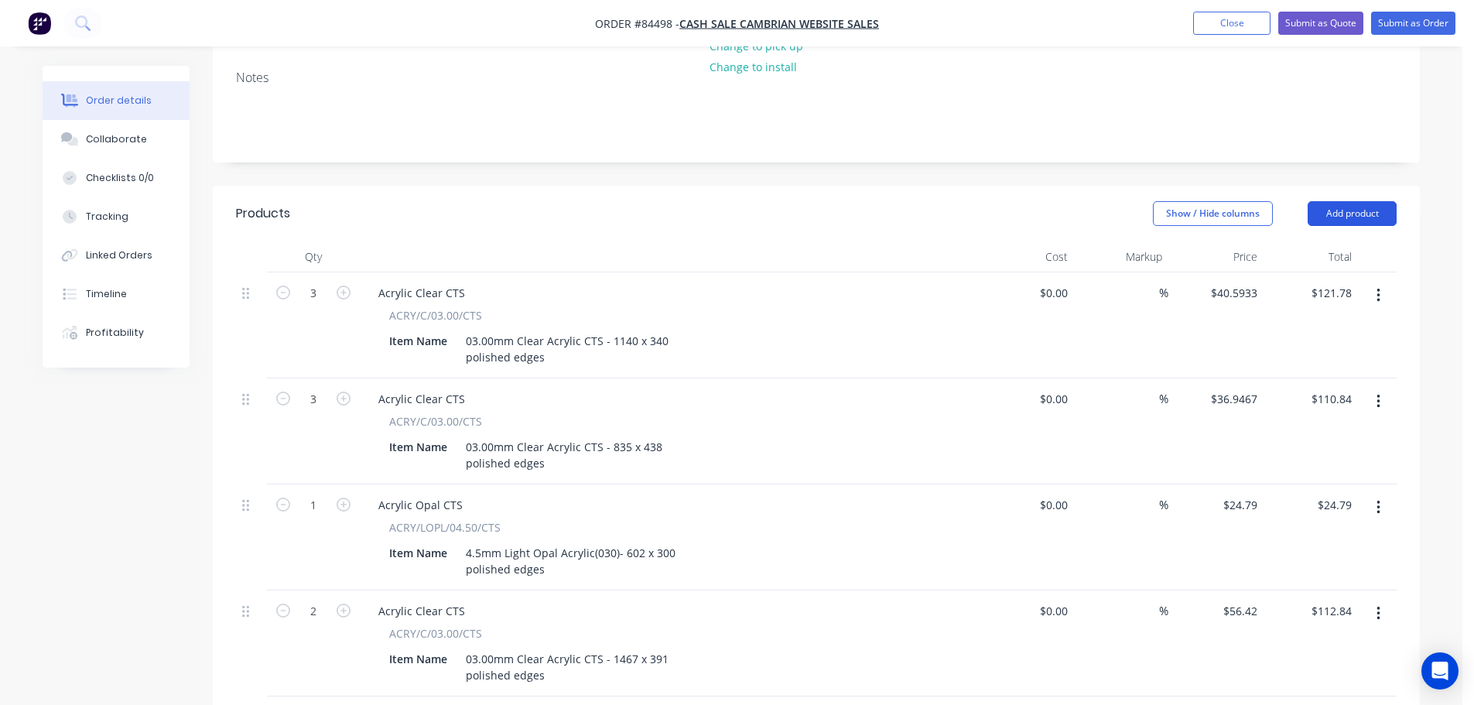
click at [1335, 201] on button "Add product" at bounding box center [1352, 213] width 89 height 25
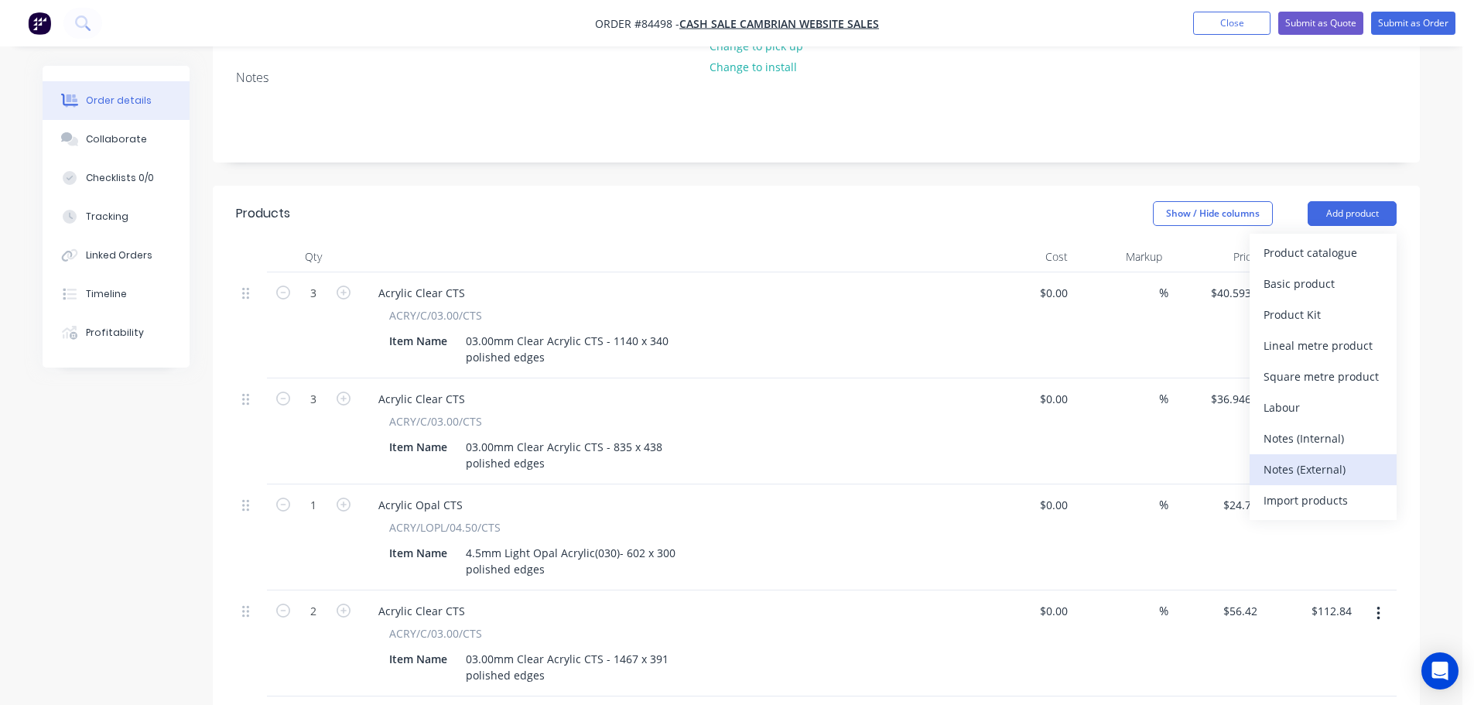
click at [1296, 458] on div "Notes (External)" at bounding box center [1323, 469] width 119 height 22
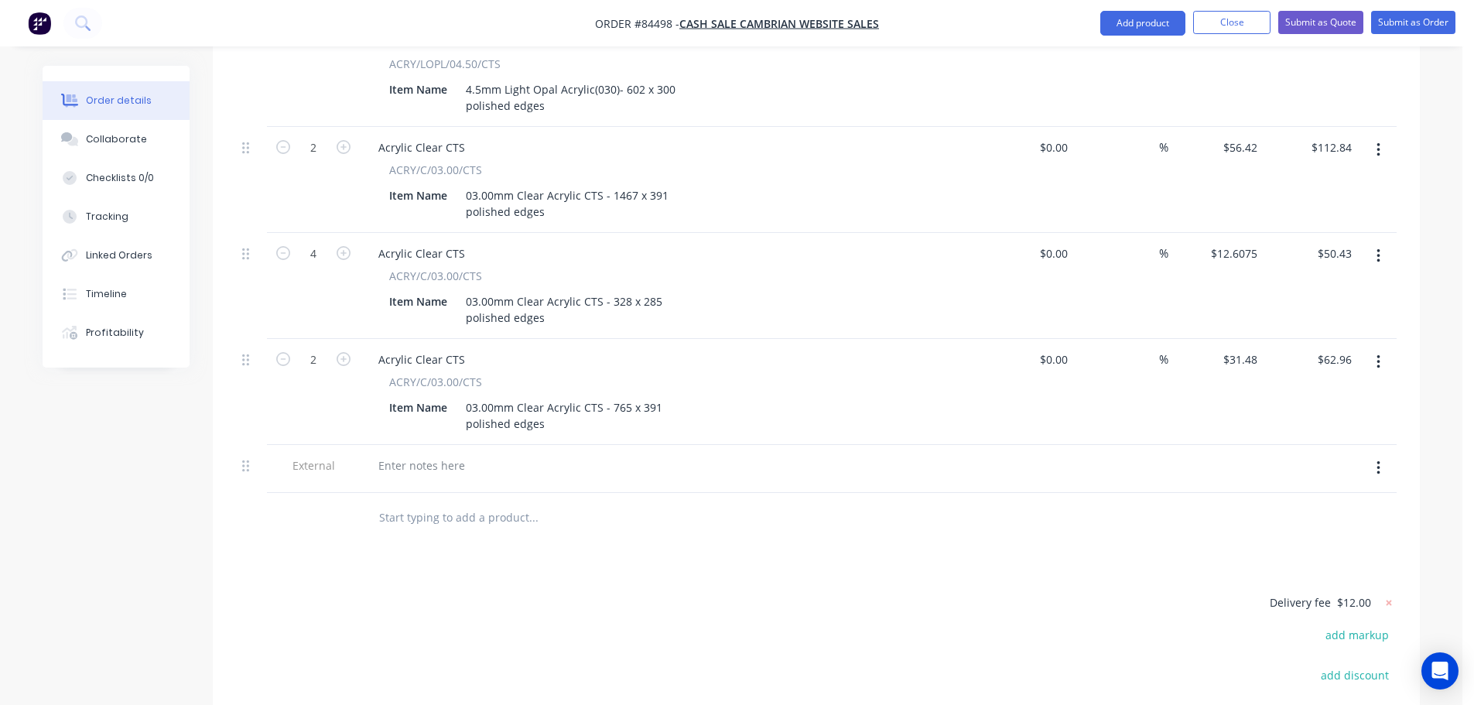
scroll to position [734, 0]
click at [427, 454] on div at bounding box center [421, 465] width 111 height 22
paste div
click at [673, 508] on input "text" at bounding box center [533, 517] width 310 height 31
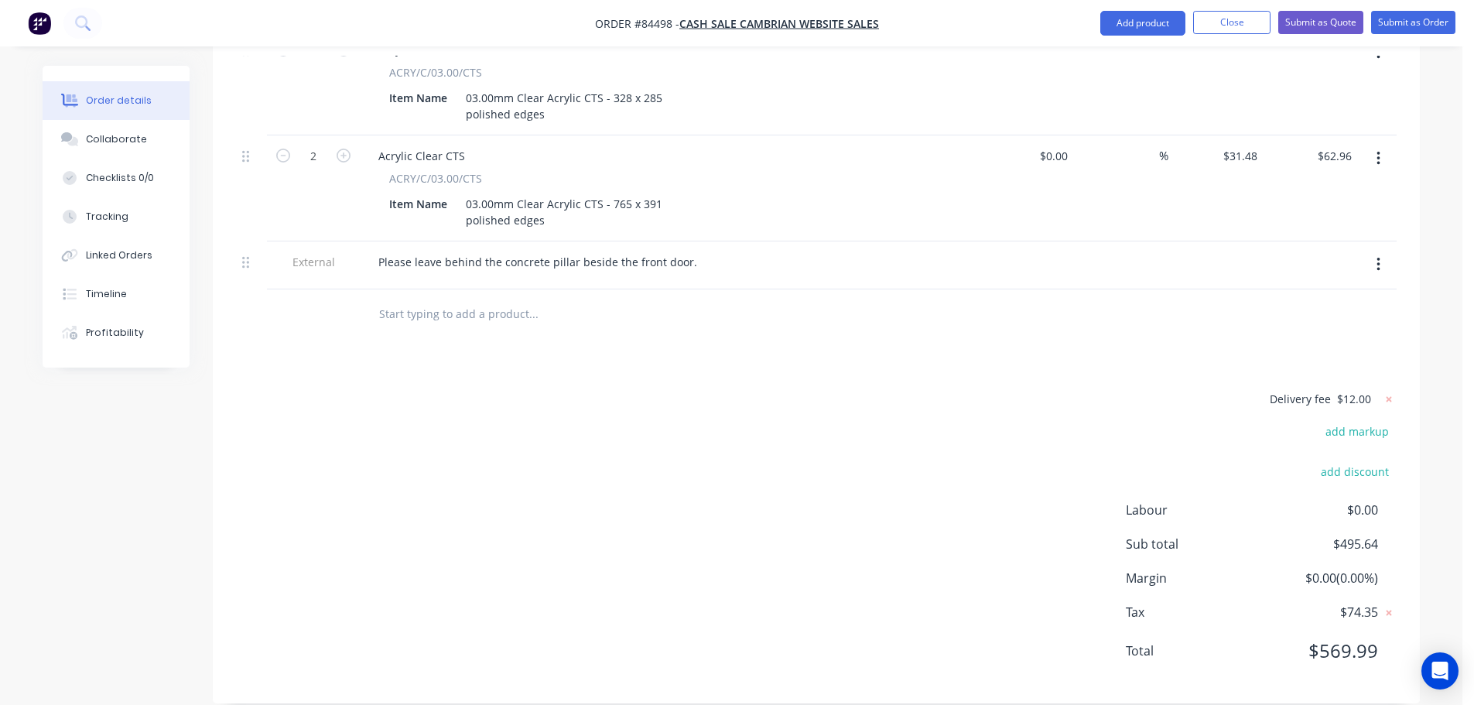
scroll to position [0, 0]
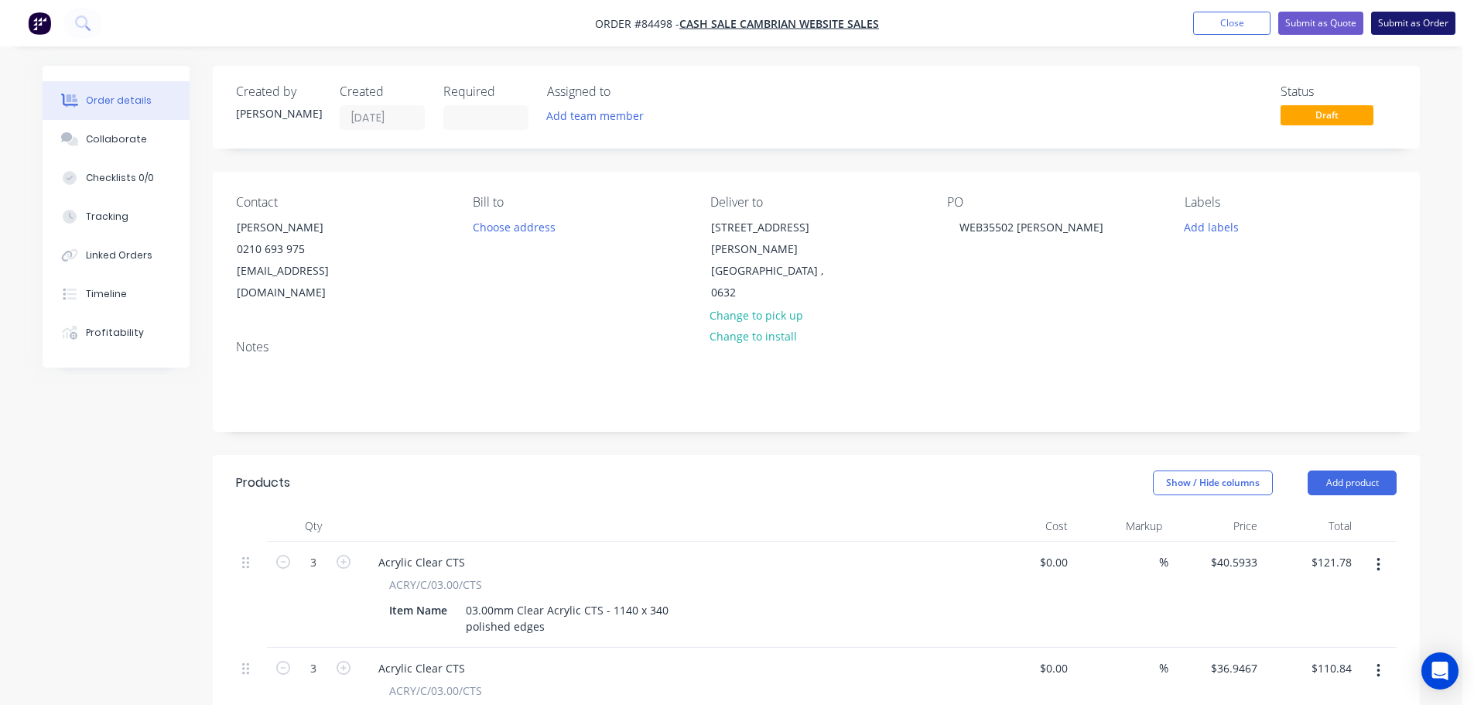
click at [1429, 18] on button "Submit as Order" at bounding box center [1414, 23] width 84 height 23
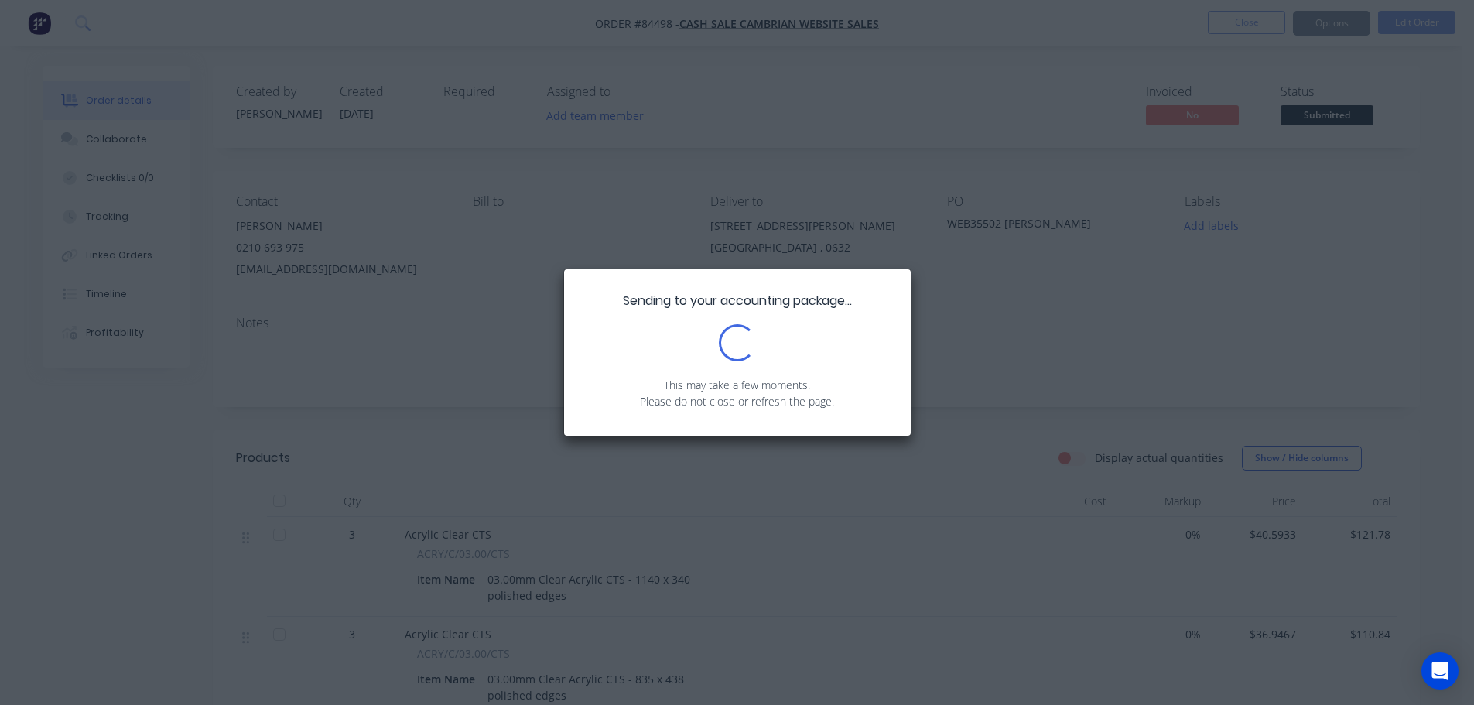
click at [1227, 237] on div "Sending to your accounting package... Loading... This may take a few moments. P…" at bounding box center [737, 352] width 1474 height 705
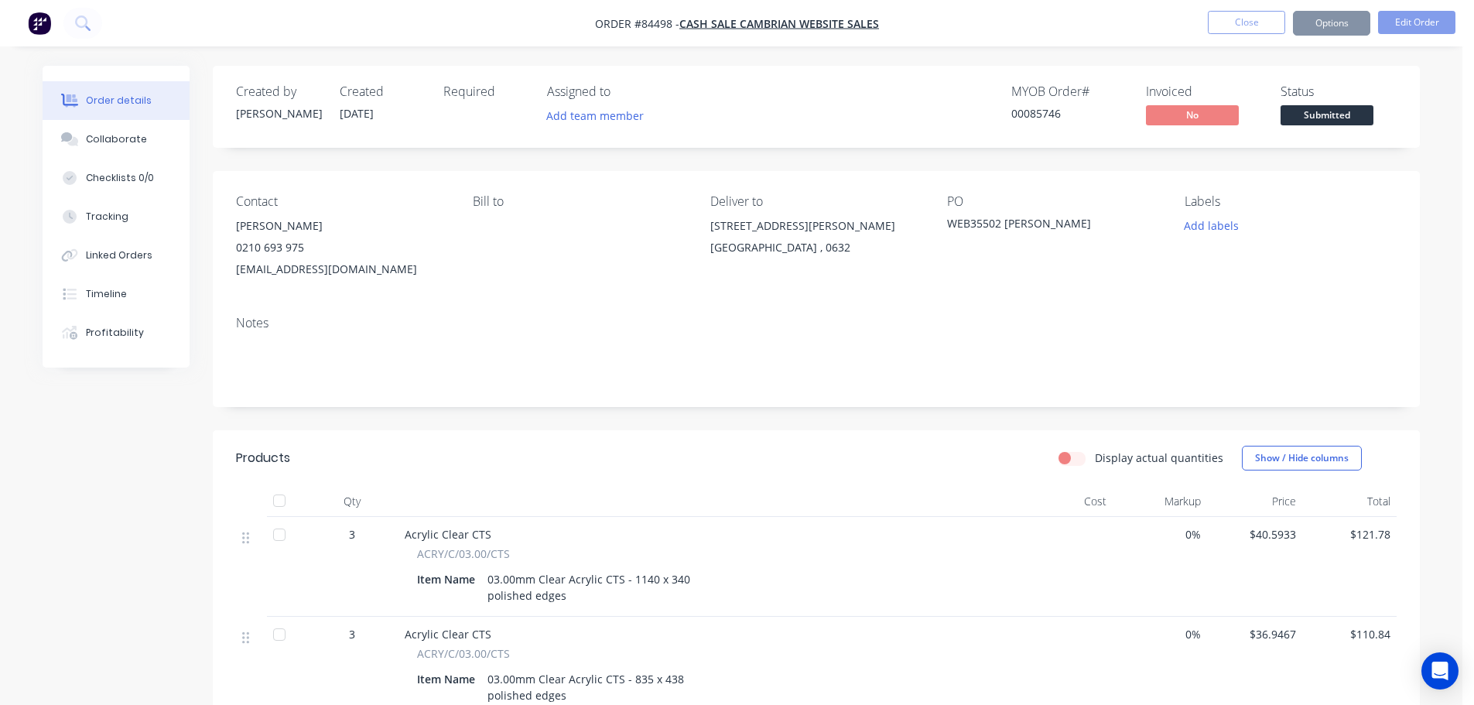
click at [1225, 232] on button "Add labels" at bounding box center [1211, 225] width 71 height 21
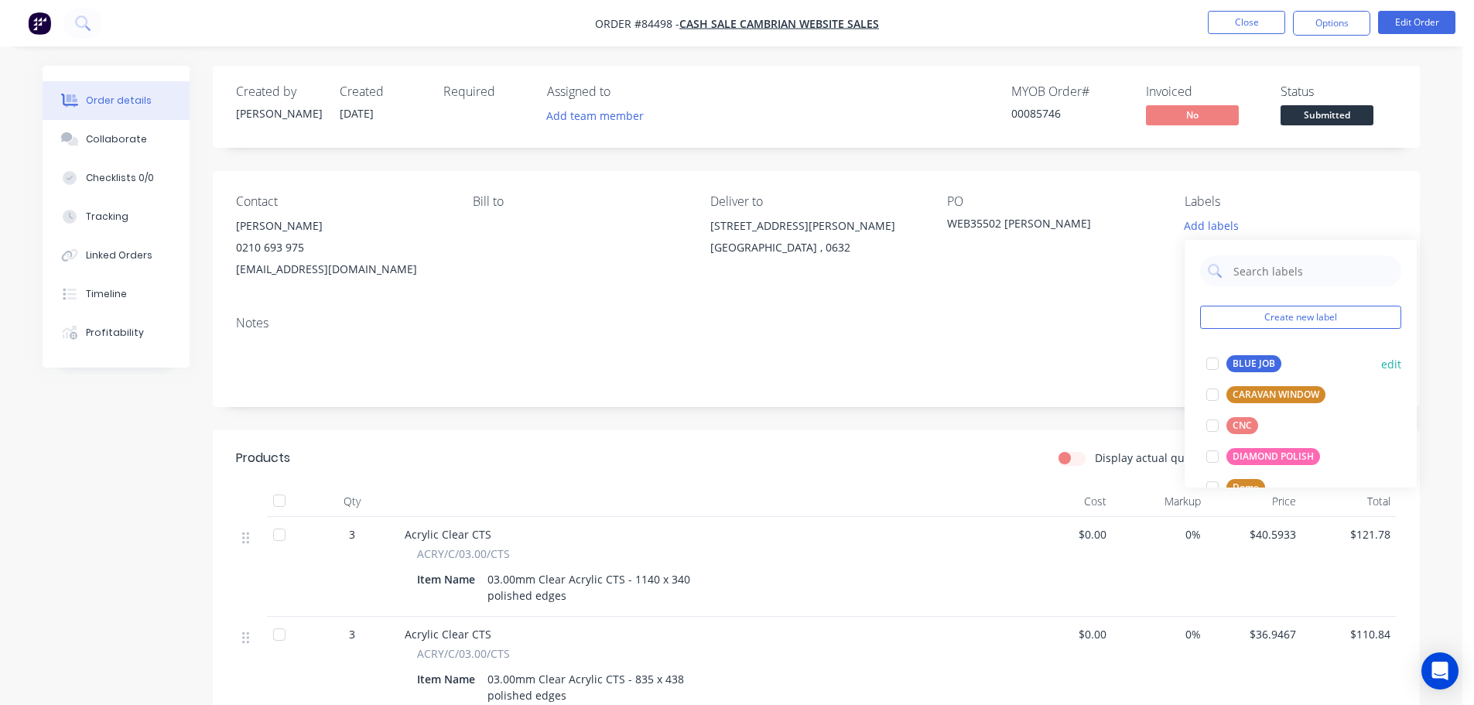
click at [1222, 351] on div at bounding box center [1212, 363] width 31 height 31
click at [1056, 119] on div "00085746" at bounding box center [1070, 113] width 116 height 16
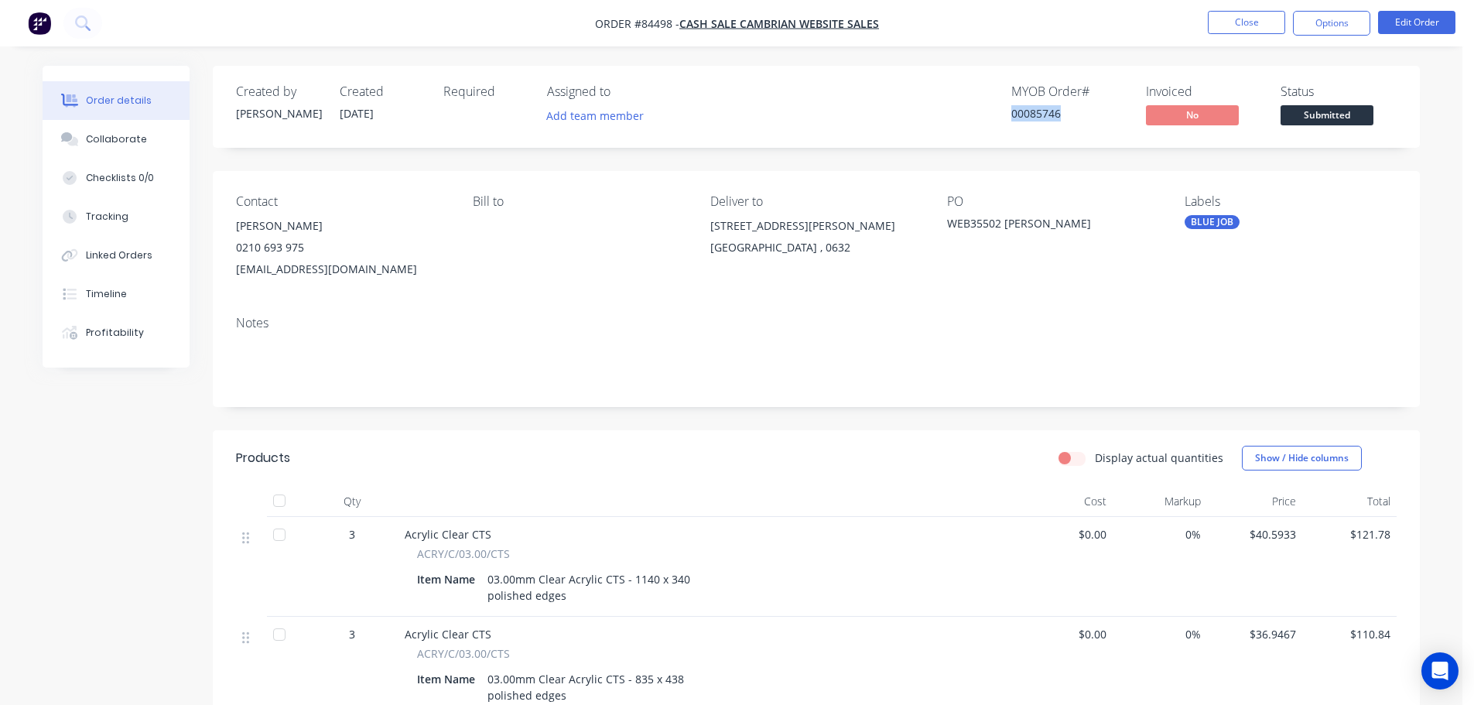
click at [1056, 119] on div "00085746" at bounding box center [1070, 113] width 116 height 16
copy div "00085746"
click at [1336, 9] on nav "Order #84498 - cash sale CAMBRIAN WEBSITE SALES Close Options Edit Order" at bounding box center [737, 23] width 1474 height 46
click at [1318, 26] on button "Options" at bounding box center [1331, 23] width 77 height 25
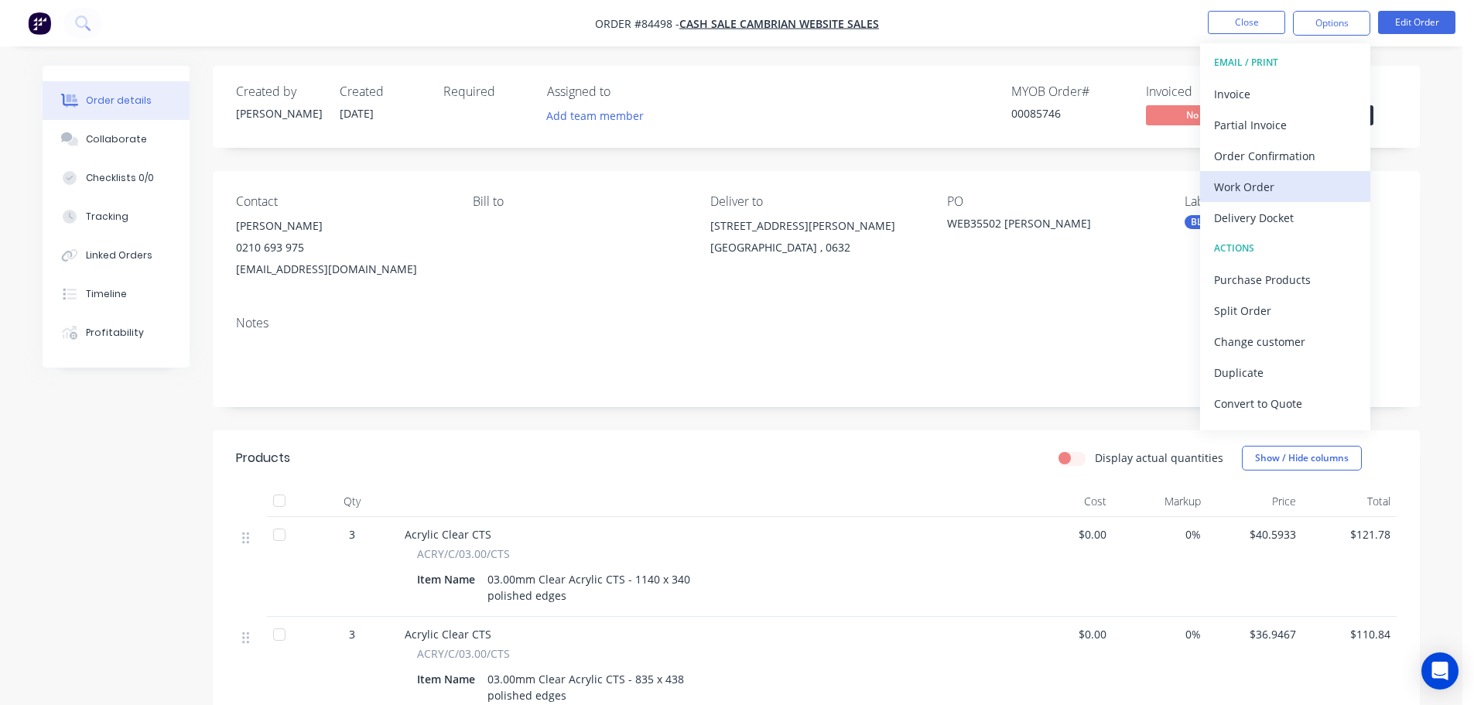
click at [1283, 181] on div "Work Order" at bounding box center [1285, 187] width 142 height 22
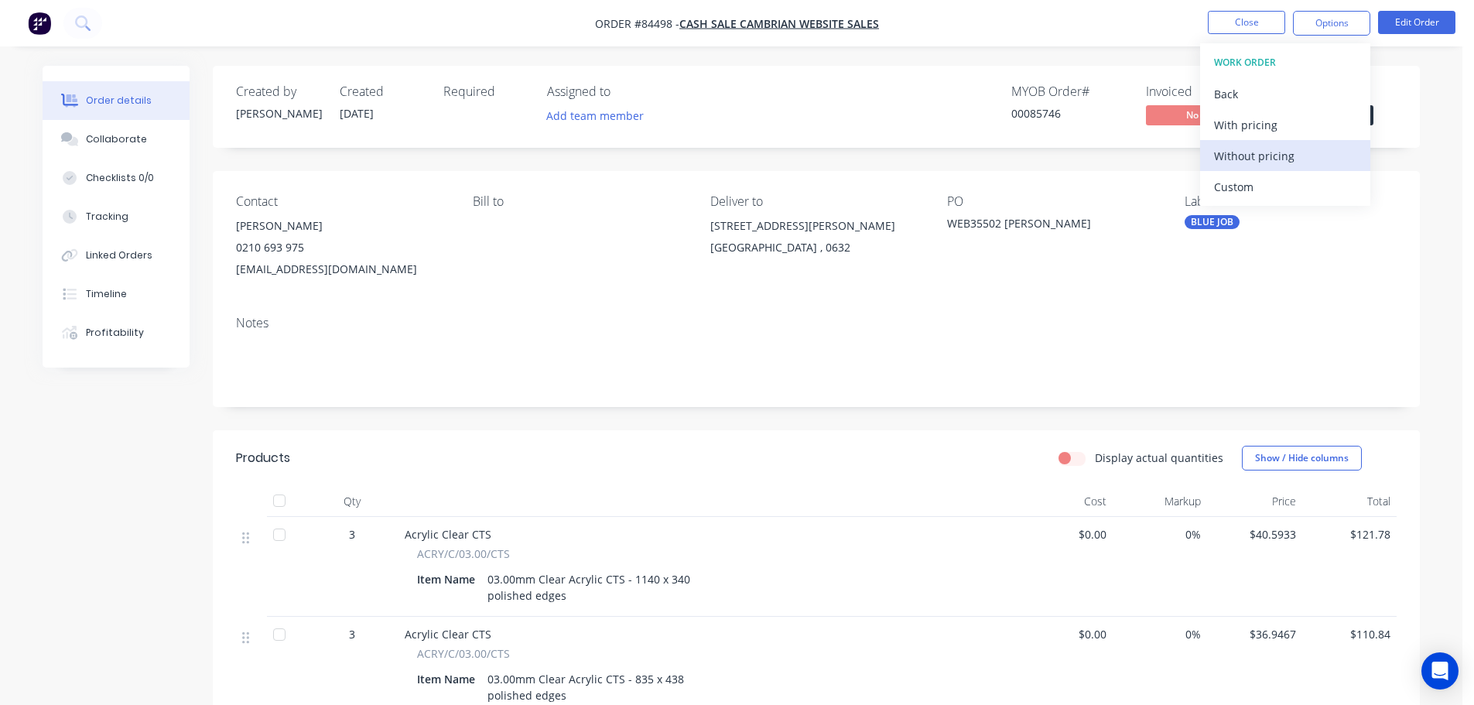
click at [1288, 158] on div "Without pricing" at bounding box center [1285, 156] width 142 height 22
click at [988, 117] on div "MYOB Order # 00085746 Invoiced No Status Submitted" at bounding box center [1049, 106] width 695 height 45
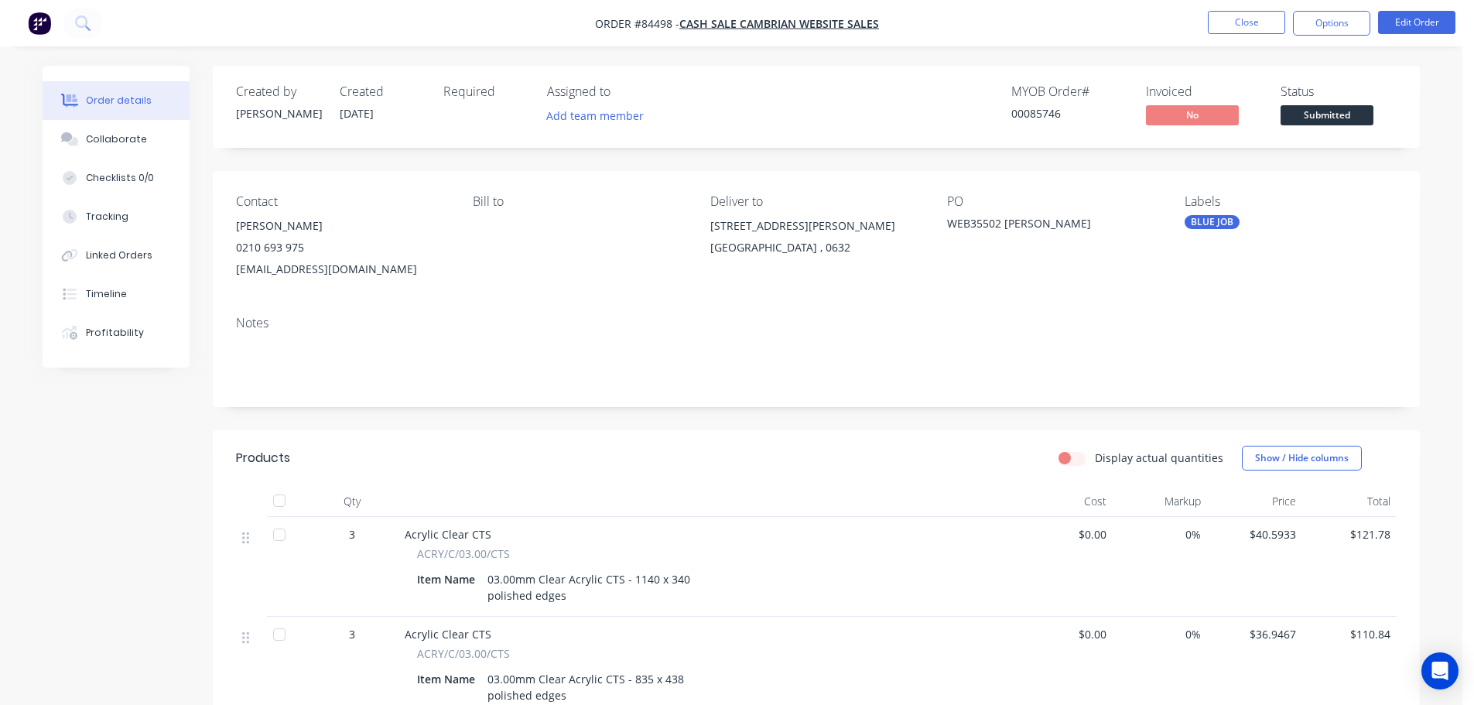
drag, startPoint x: 1356, startPoint y: 25, endPoint x: 1349, endPoint y: 43, distance: 19.1
click at [1355, 25] on button "Options" at bounding box center [1331, 23] width 77 height 25
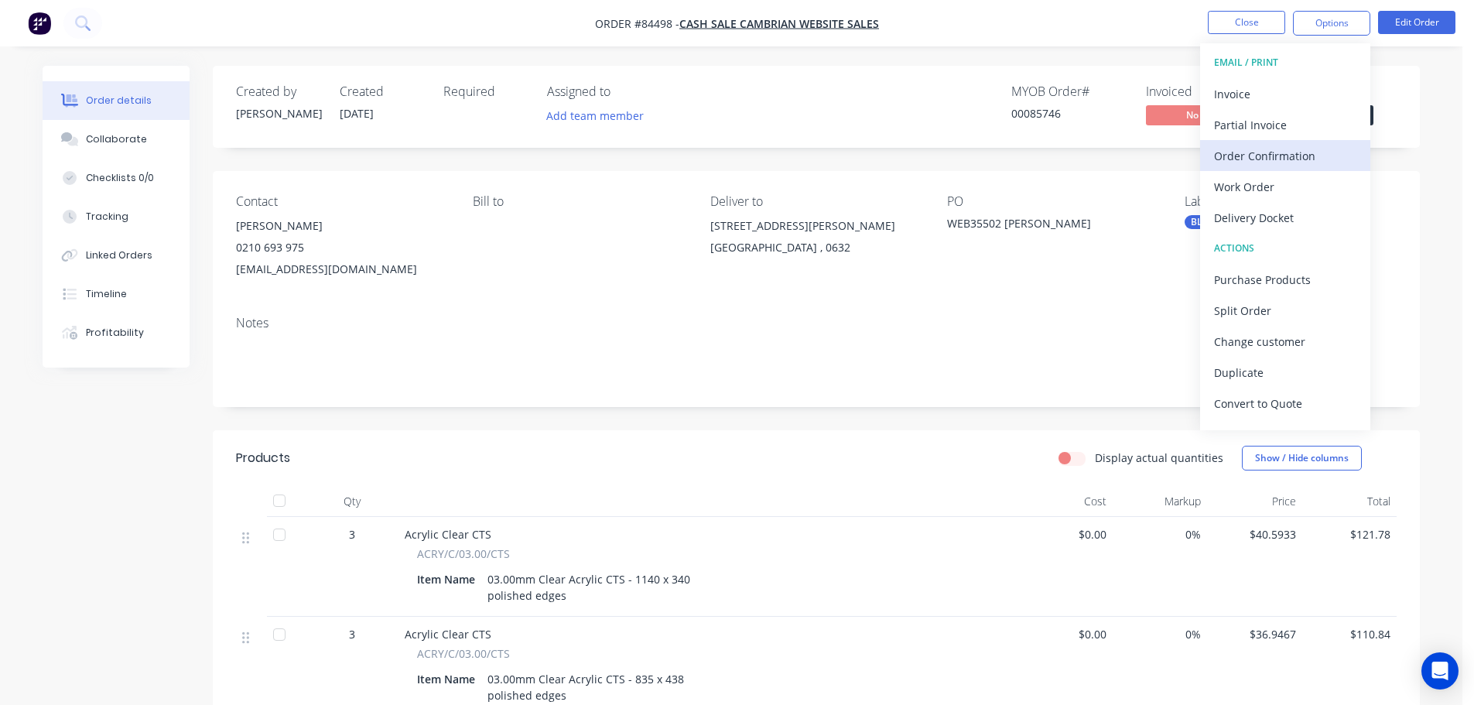
click at [1314, 146] on div "Order Confirmation" at bounding box center [1285, 156] width 142 height 22
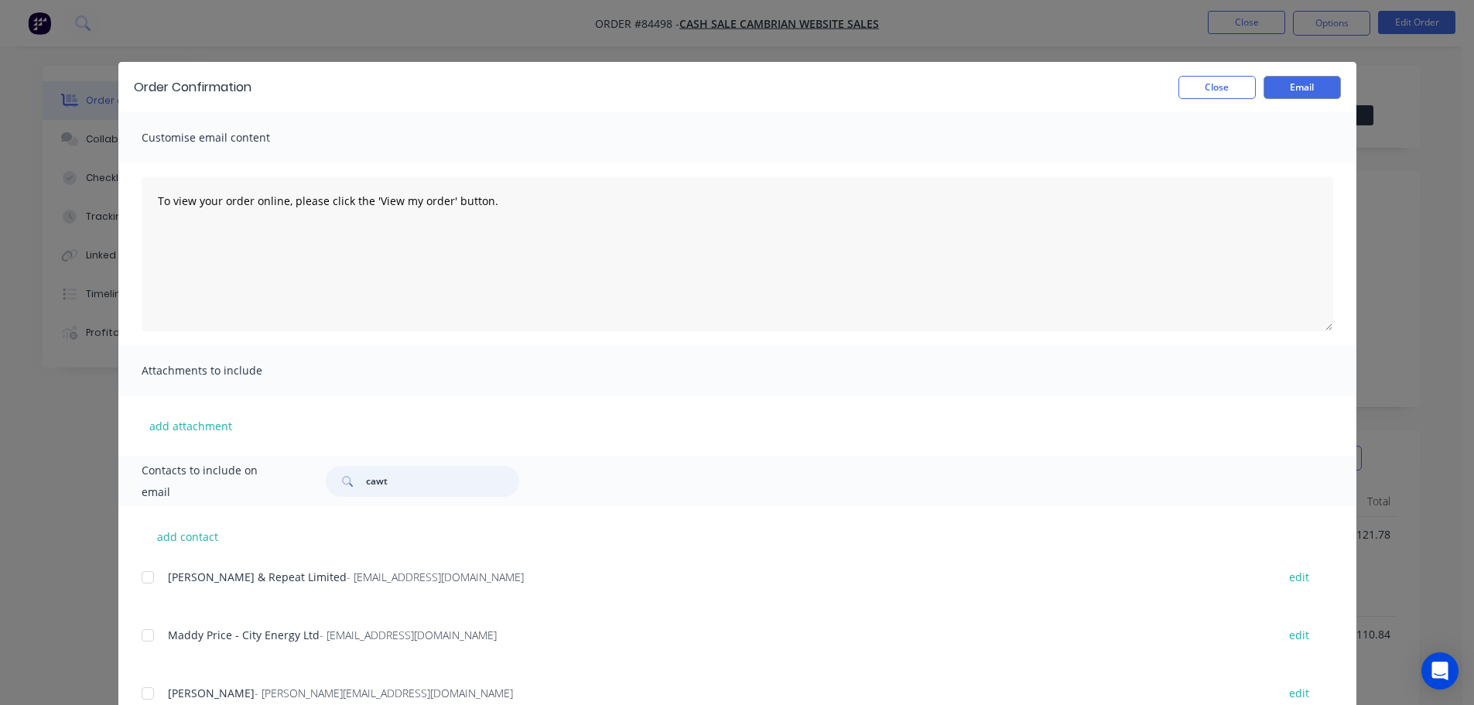
click at [480, 477] on input "cawt" at bounding box center [442, 481] width 153 height 31
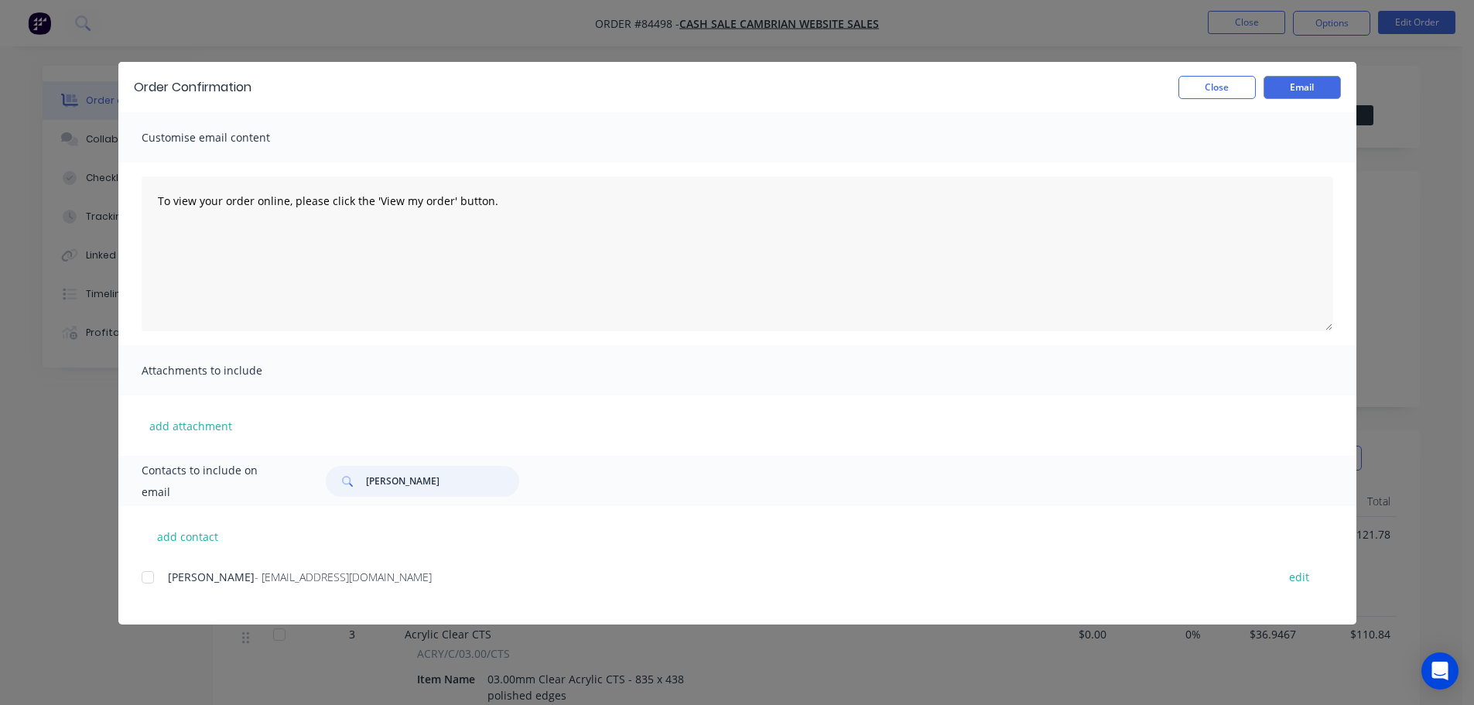
click at [155, 575] on div at bounding box center [147, 577] width 31 height 31
type input "claire wilkins"
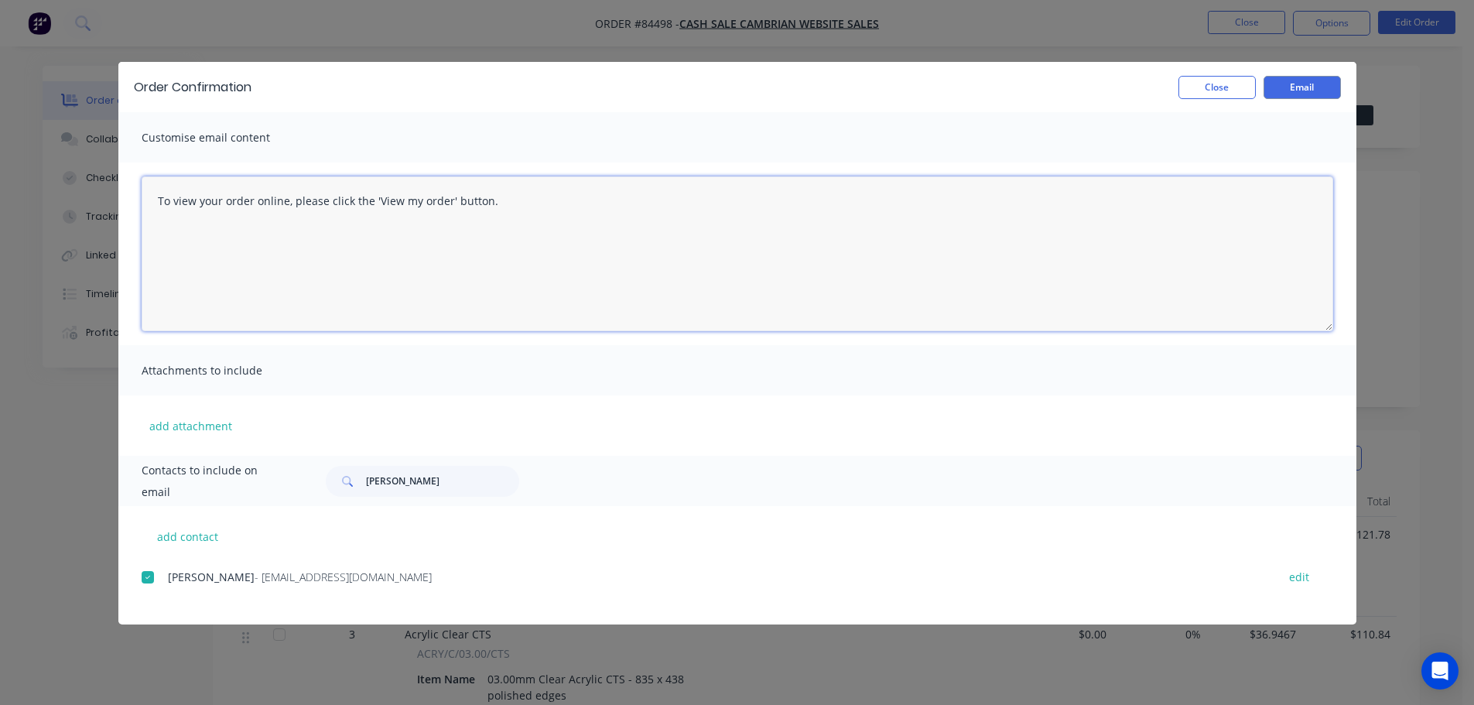
click at [420, 244] on textarea "To view your order online, please click the 'View my order' button." at bounding box center [738, 253] width 1192 height 155
paste textarea "hank you for your order, confirmation of your order is attached. Your order wil…"
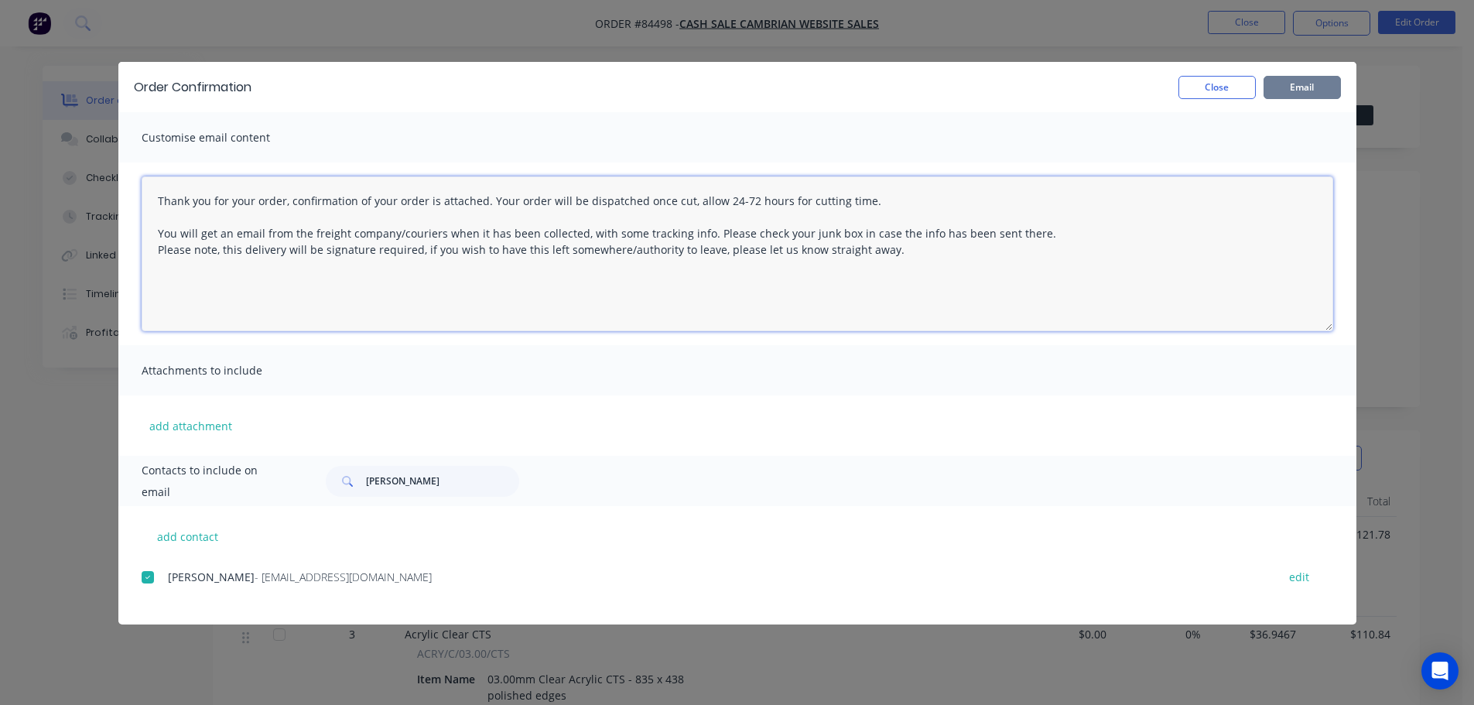
type textarea "Thank you for your order, confirmation of your order is attached. Your order wi…"
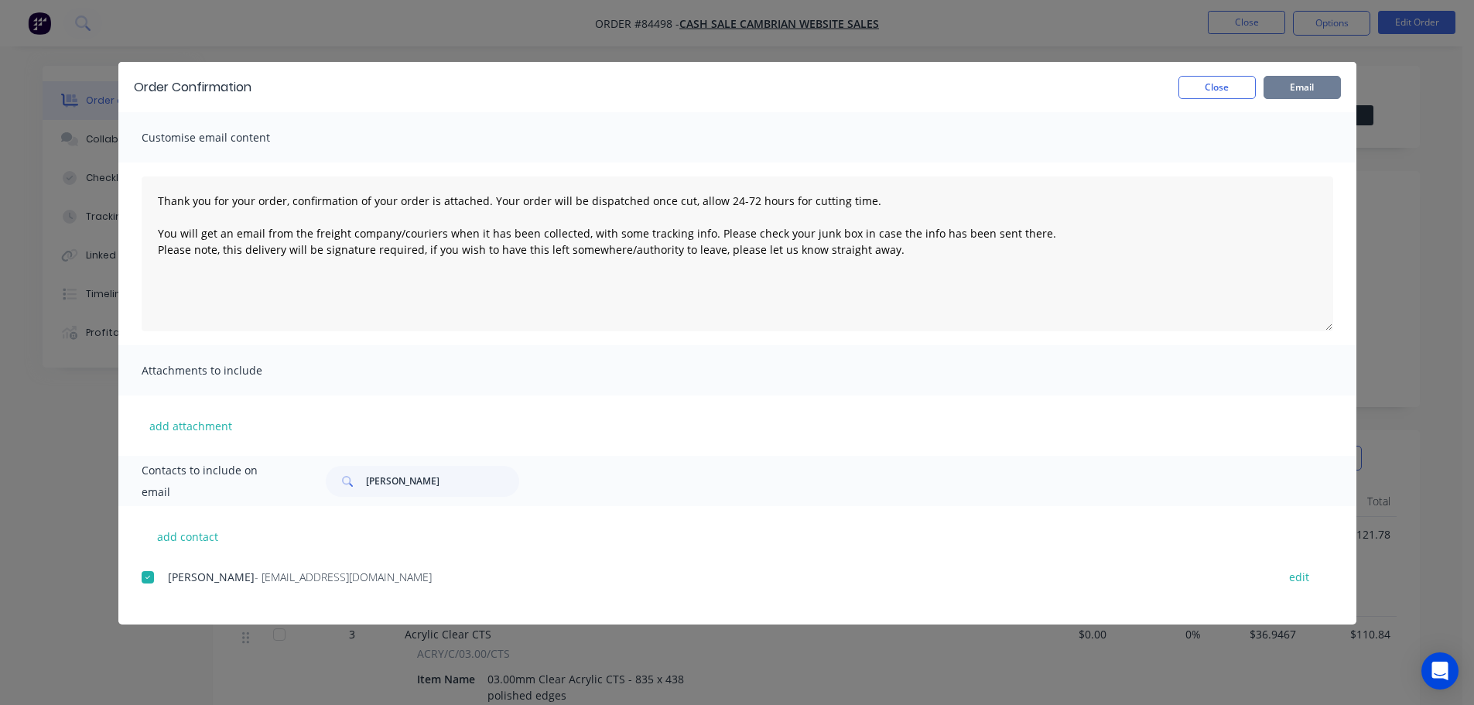
click at [1295, 78] on button "Email" at bounding box center [1302, 87] width 77 height 23
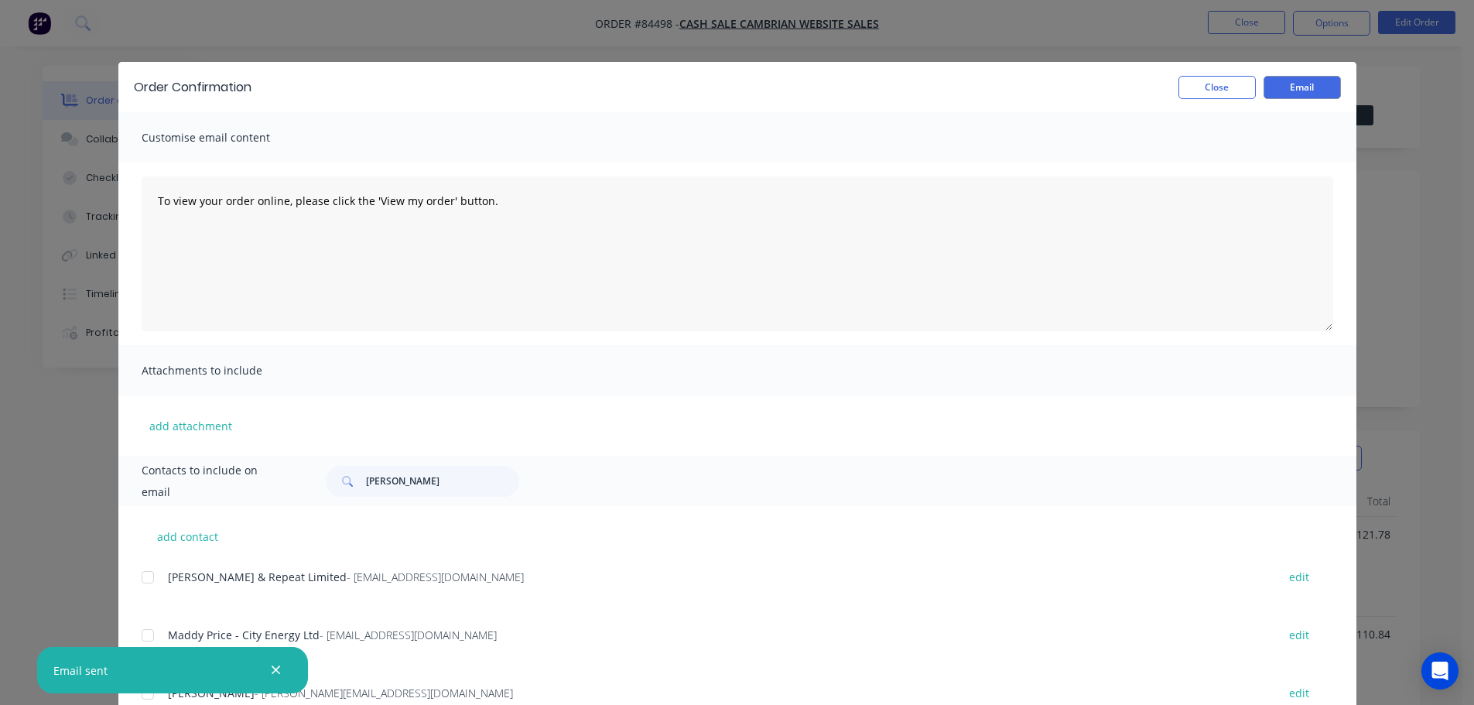
click at [84, 295] on div "Order Confirmation Close Email Customise email content To view your order onlin…" at bounding box center [737, 352] width 1474 height 705
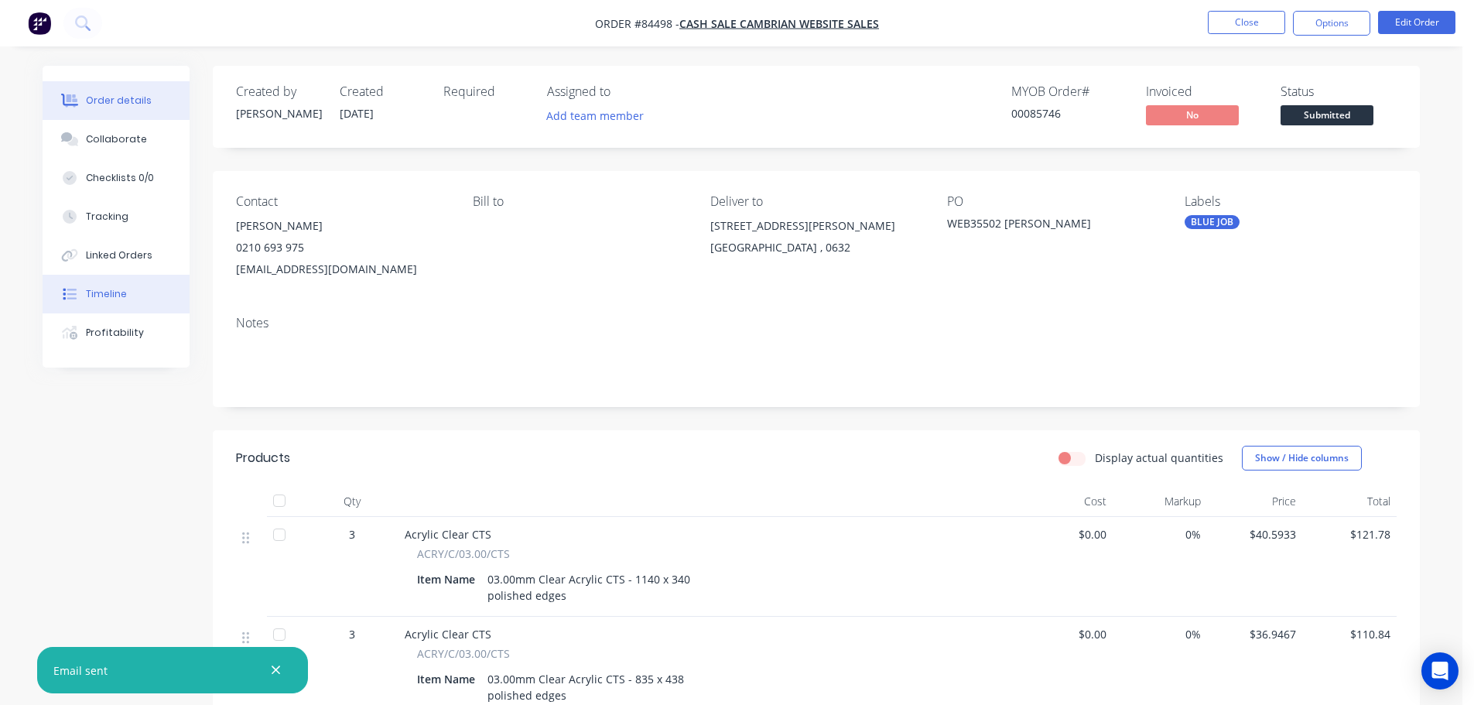
click at [84, 295] on button "Timeline" at bounding box center [116, 294] width 147 height 39
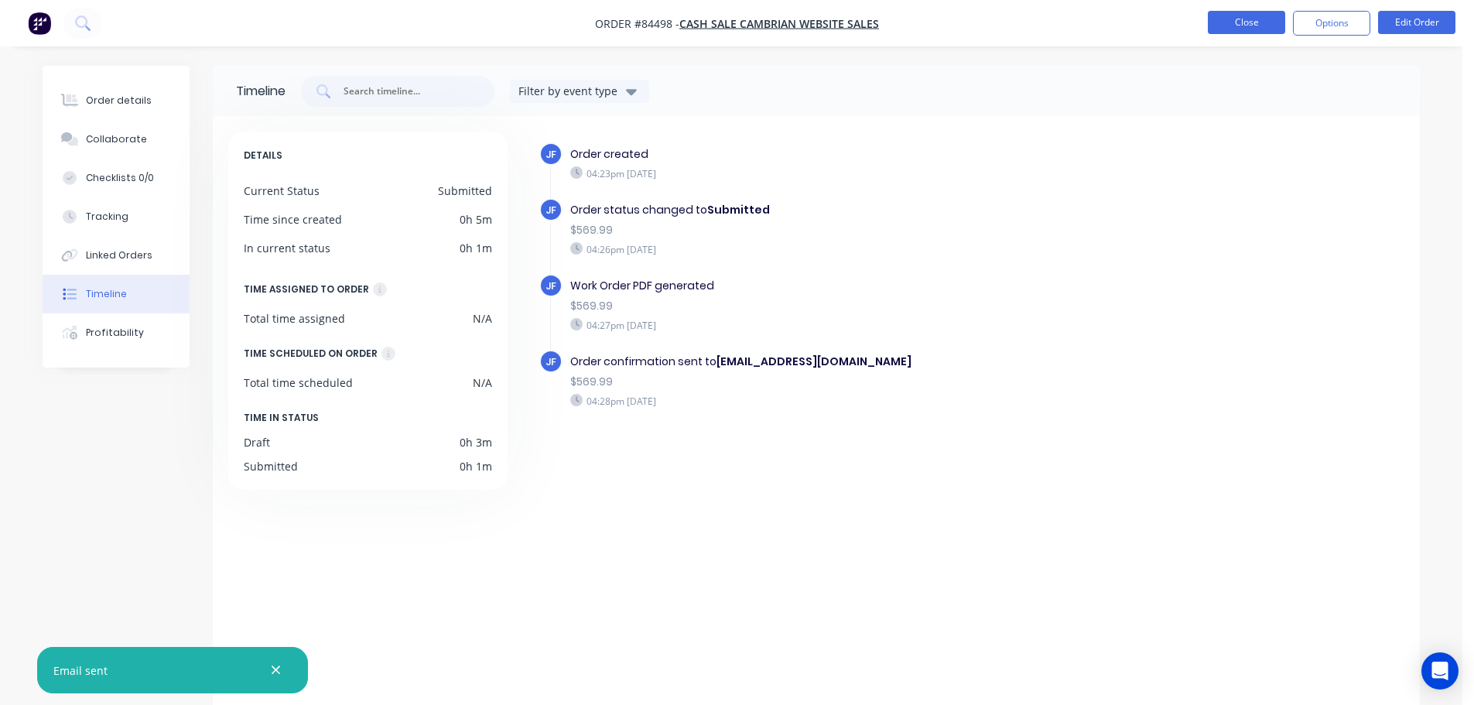
click at [1234, 17] on button "Close" at bounding box center [1246, 22] width 77 height 23
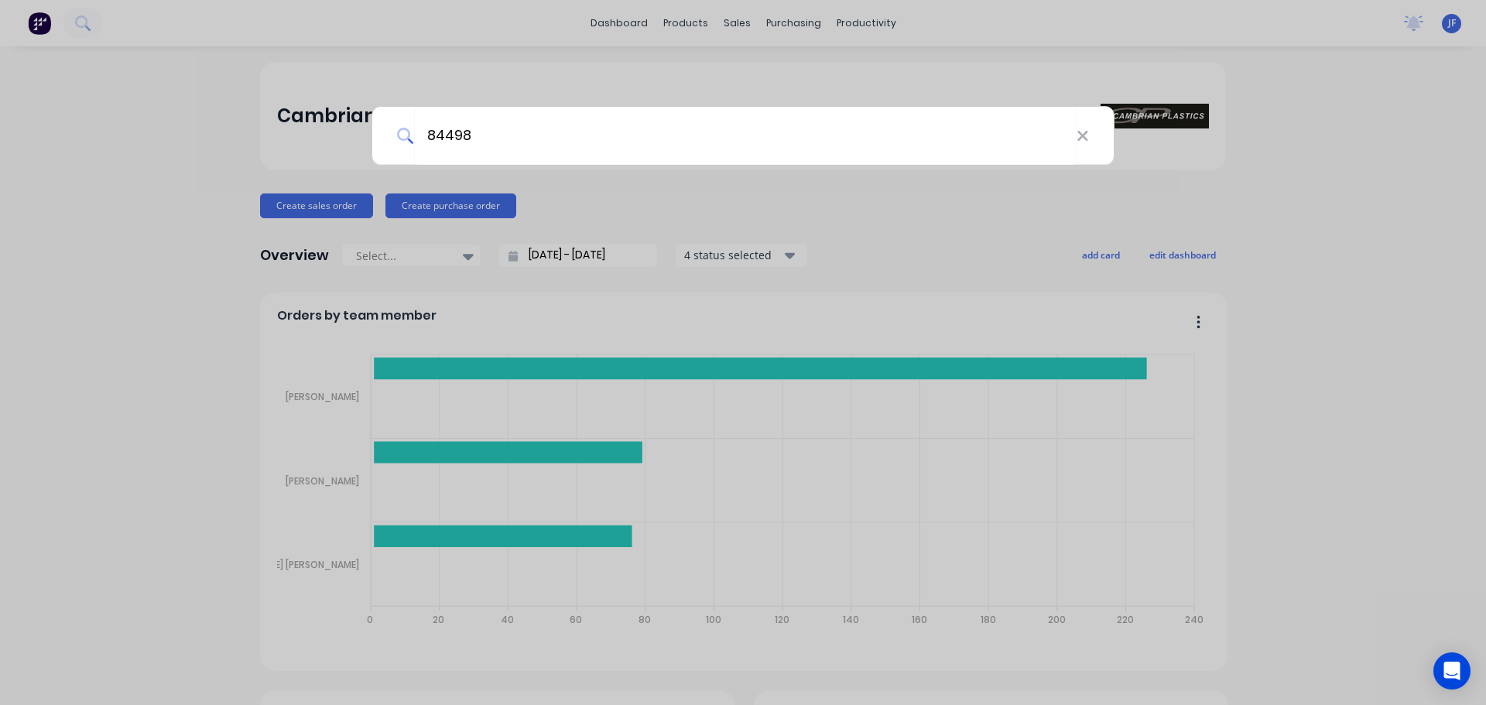
type input "84498"
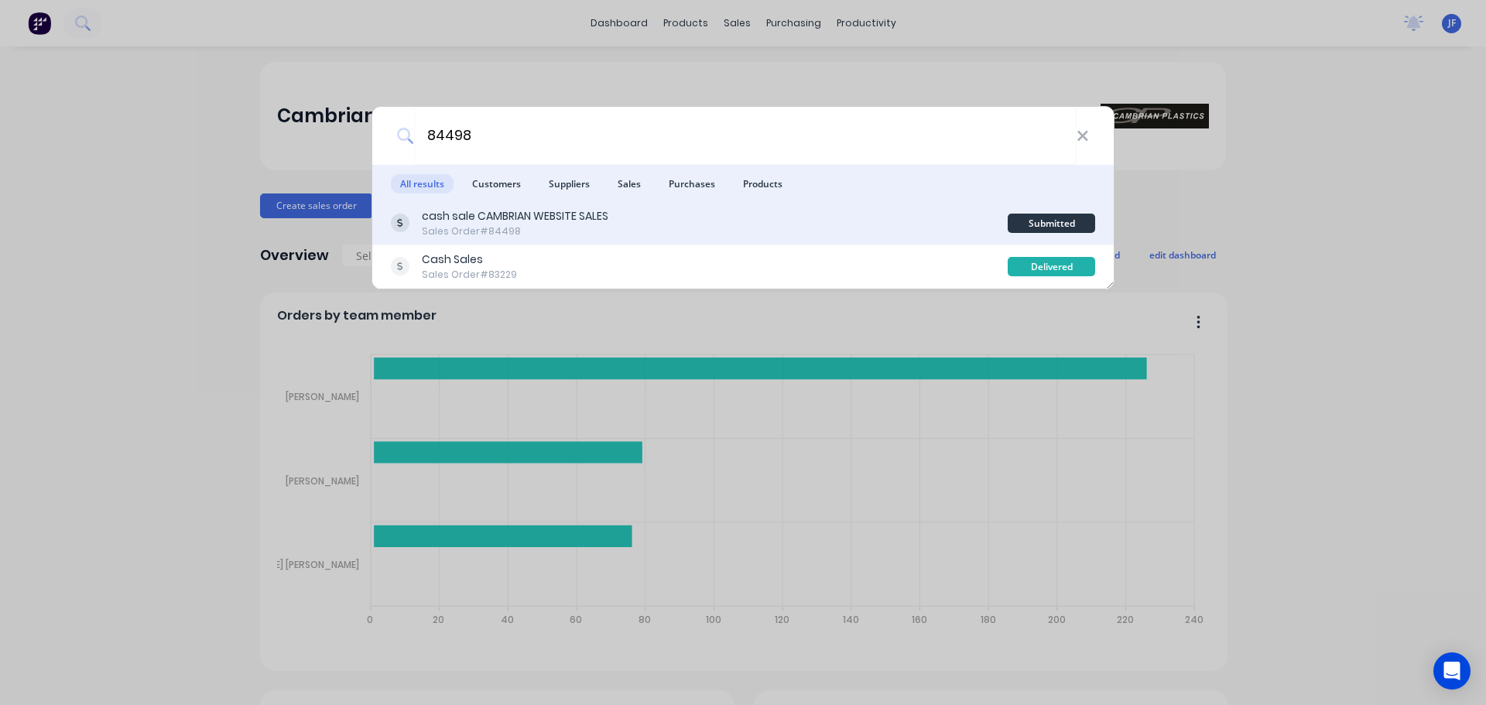
click at [765, 237] on div "cash sale CAMBRIAN WEBSITE SALES Sales Order #84498" at bounding box center [699, 223] width 617 height 30
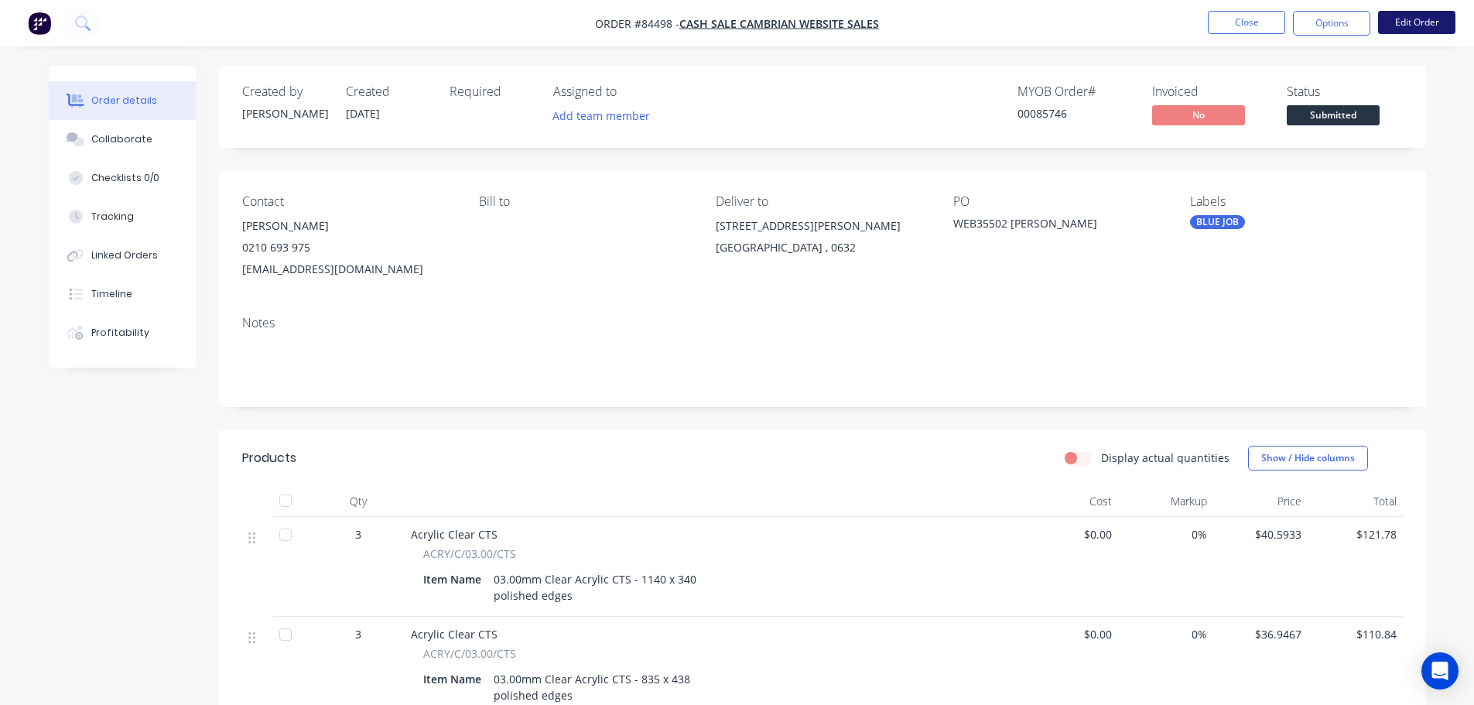
click at [1382, 20] on button "Edit Order" at bounding box center [1417, 22] width 77 height 23
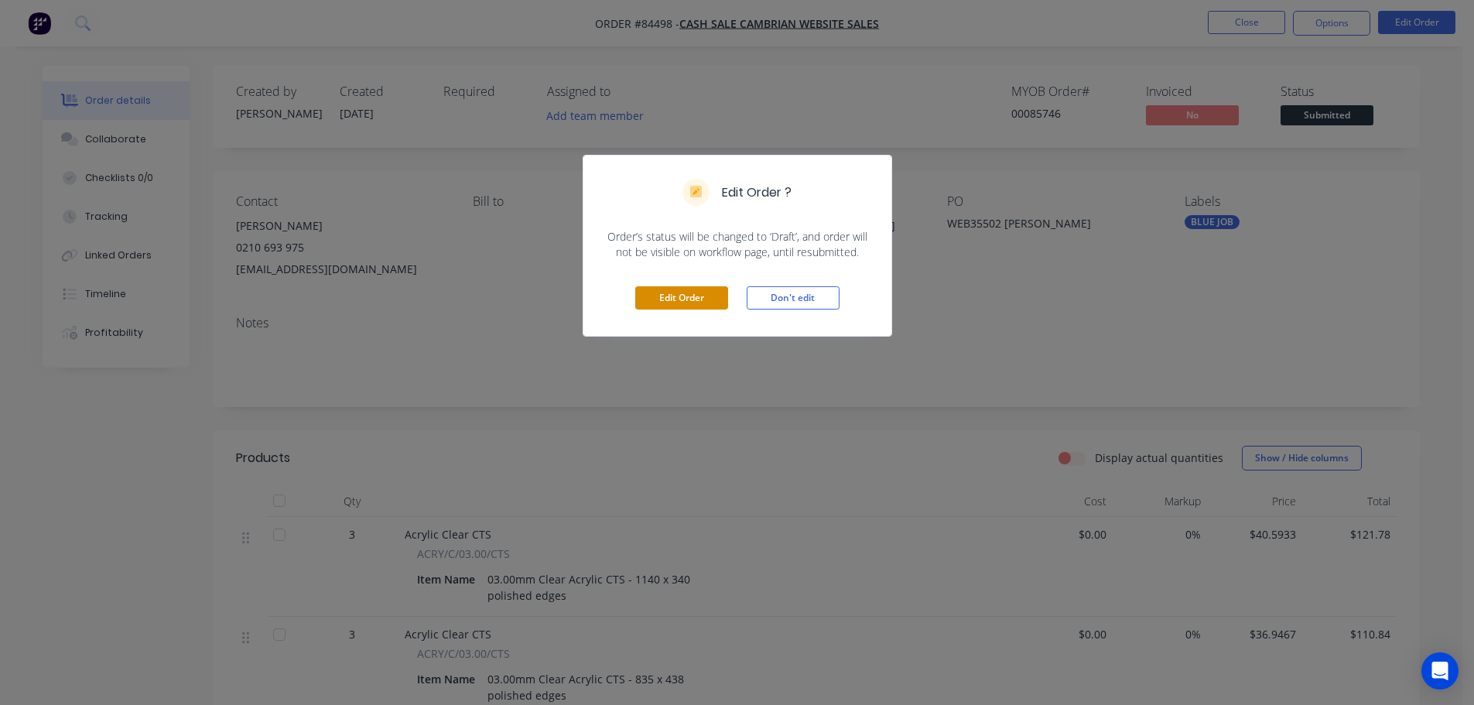
click at [657, 303] on button "Edit Order" at bounding box center [681, 297] width 93 height 23
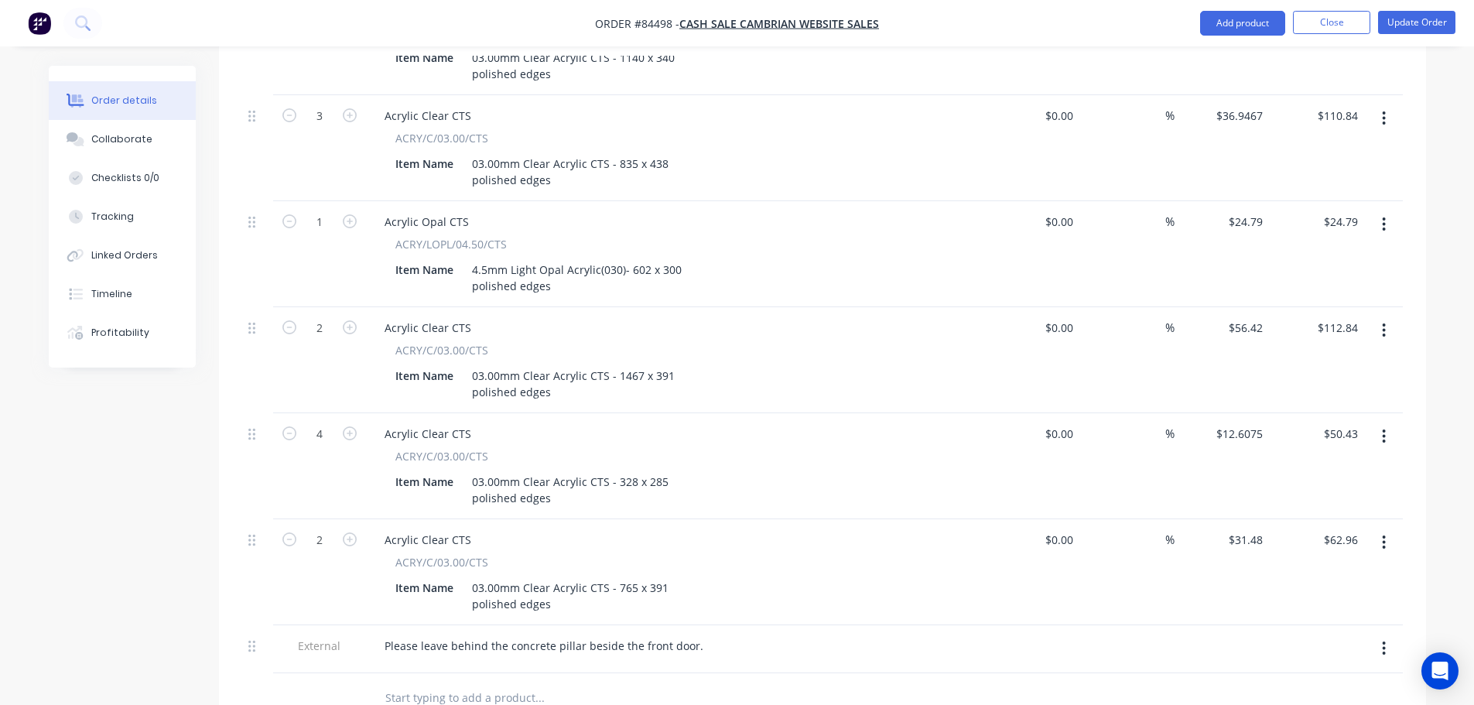
scroll to position [937, 0]
